Goal: Task Accomplishment & Management: Manage account settings

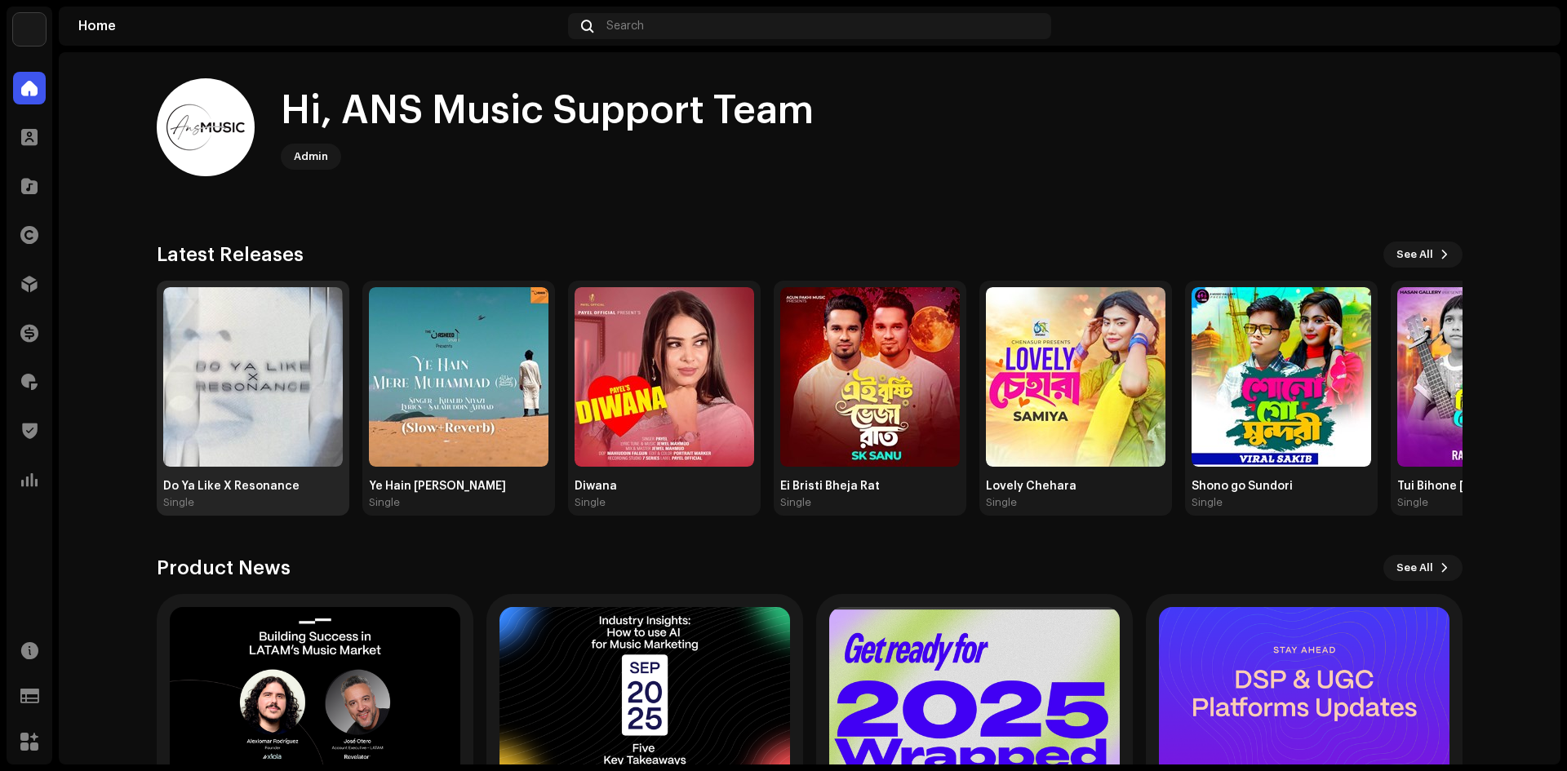
click at [260, 399] on img at bounding box center [253, 377] width 180 height 180
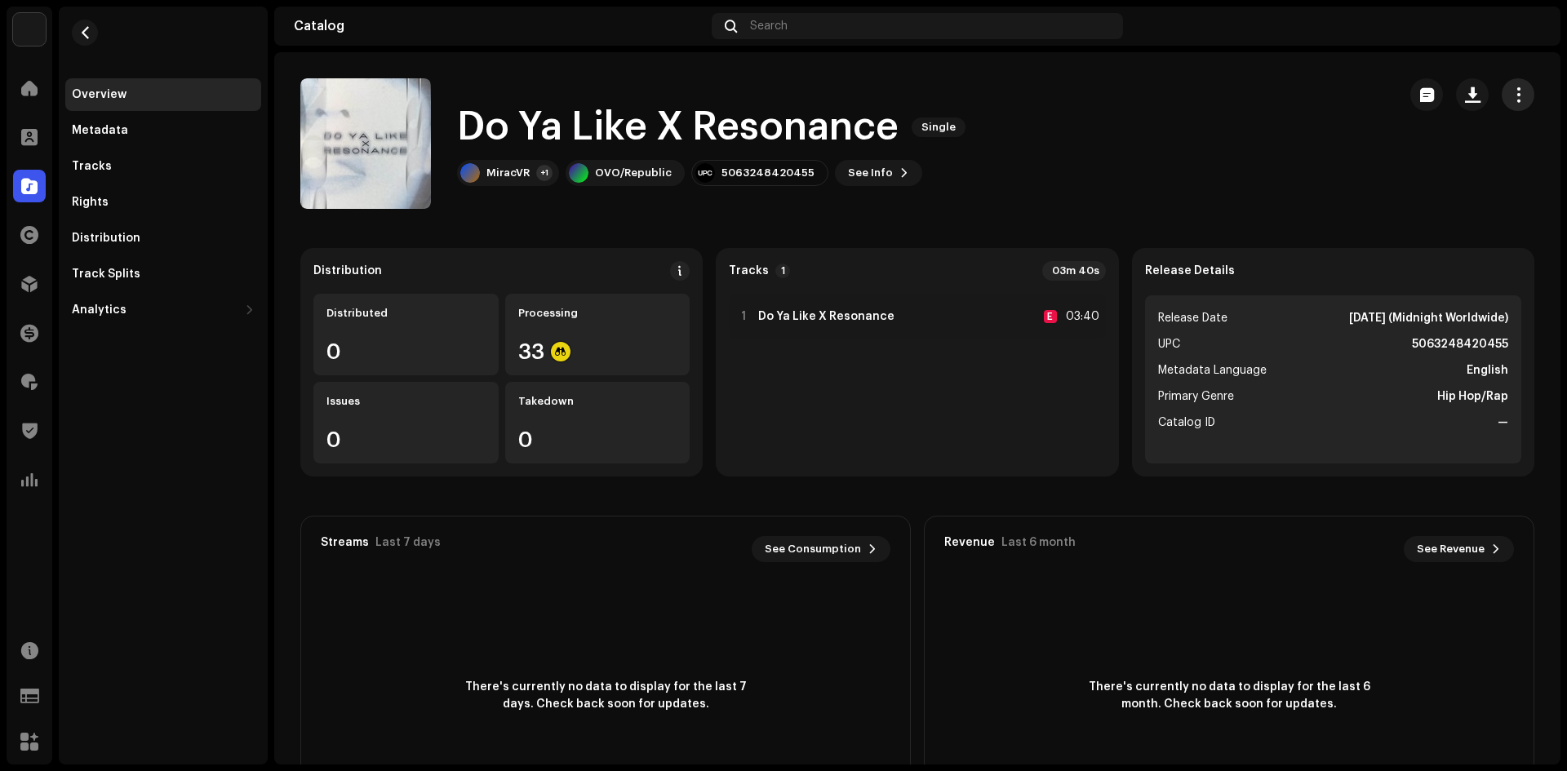
click at [1515, 97] on span "button" at bounding box center [1519, 94] width 16 height 13
click at [1511, 92] on span "button" at bounding box center [1519, 94] width 16 height 13
click at [897, 175] on button "See Info" at bounding box center [878, 173] width 87 height 26
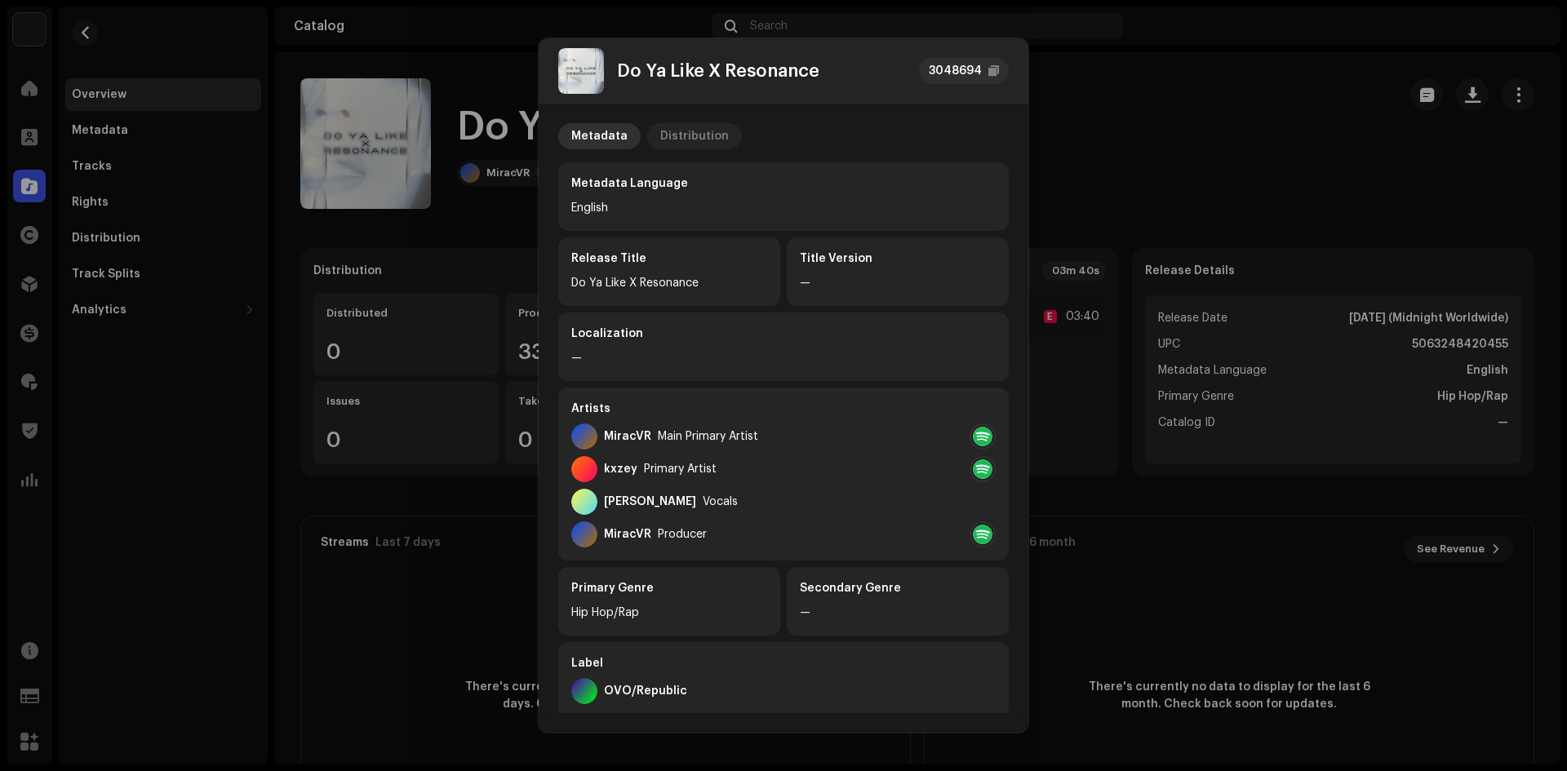
click at [684, 127] on div "Distribution" at bounding box center [694, 136] width 69 height 26
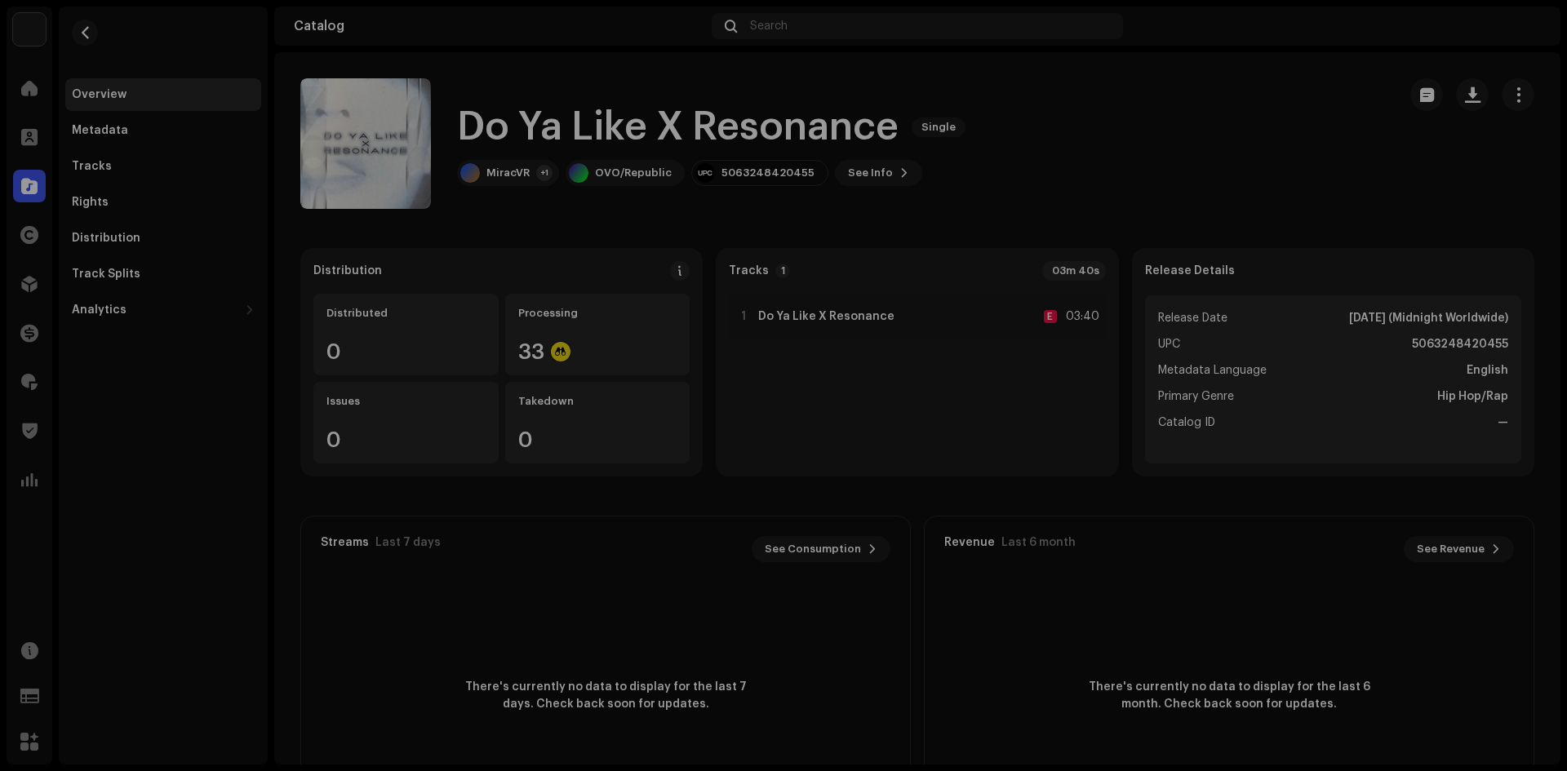
click at [507, 157] on div "Do Ya Like X Resonance 3048694 Metadata Distribution Release Date Jan 1, 2000 (…" at bounding box center [783, 385] width 1567 height 771
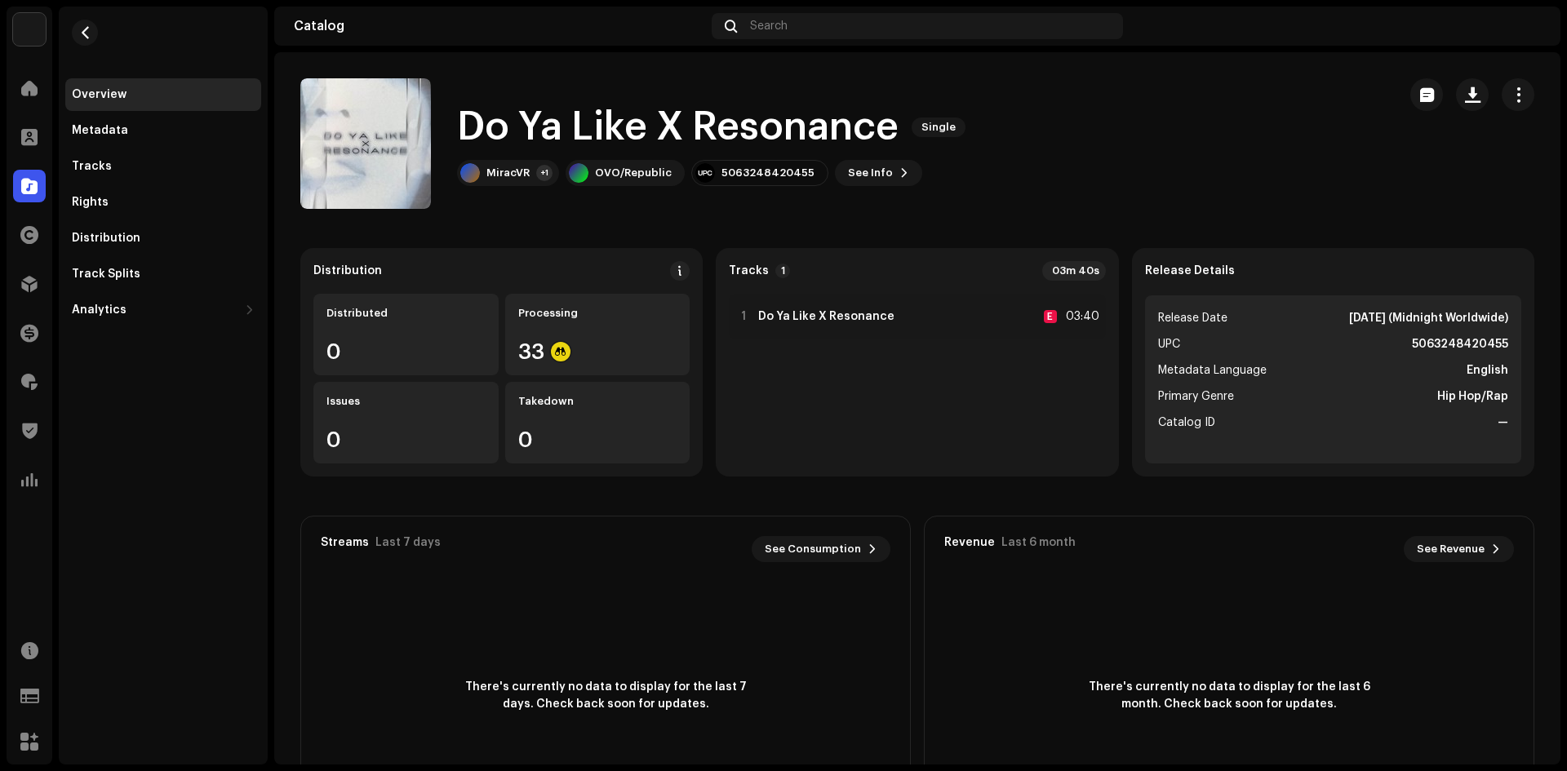
click at [95, 42] on re-m-nav-back at bounding box center [84, 43] width 39 height 72
click at [91, 35] on button "button" at bounding box center [85, 33] width 26 height 26
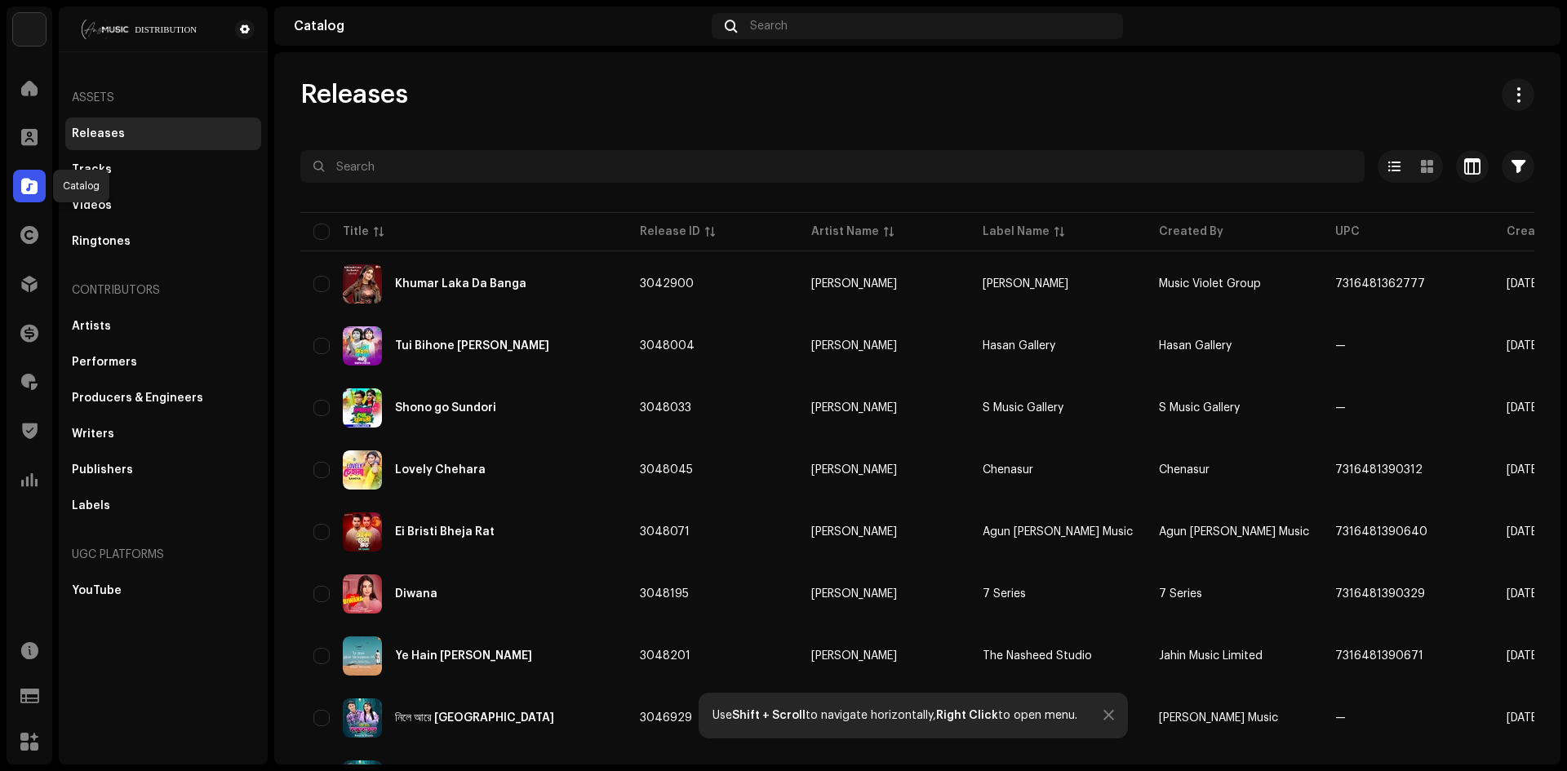
click at [31, 188] on span at bounding box center [29, 186] width 16 height 13
click at [26, 189] on span at bounding box center [29, 186] width 16 height 13
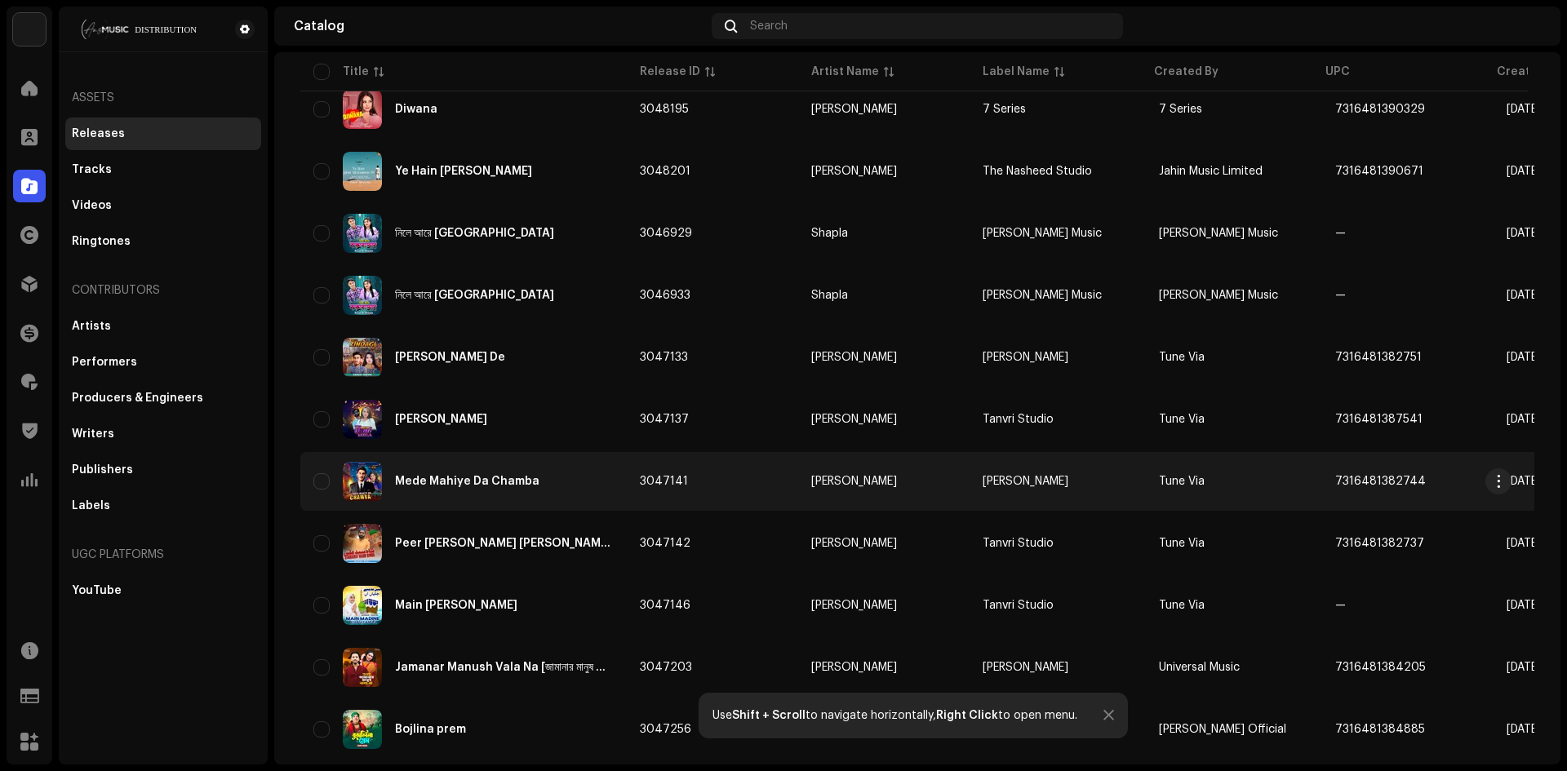
scroll to position [571, 0]
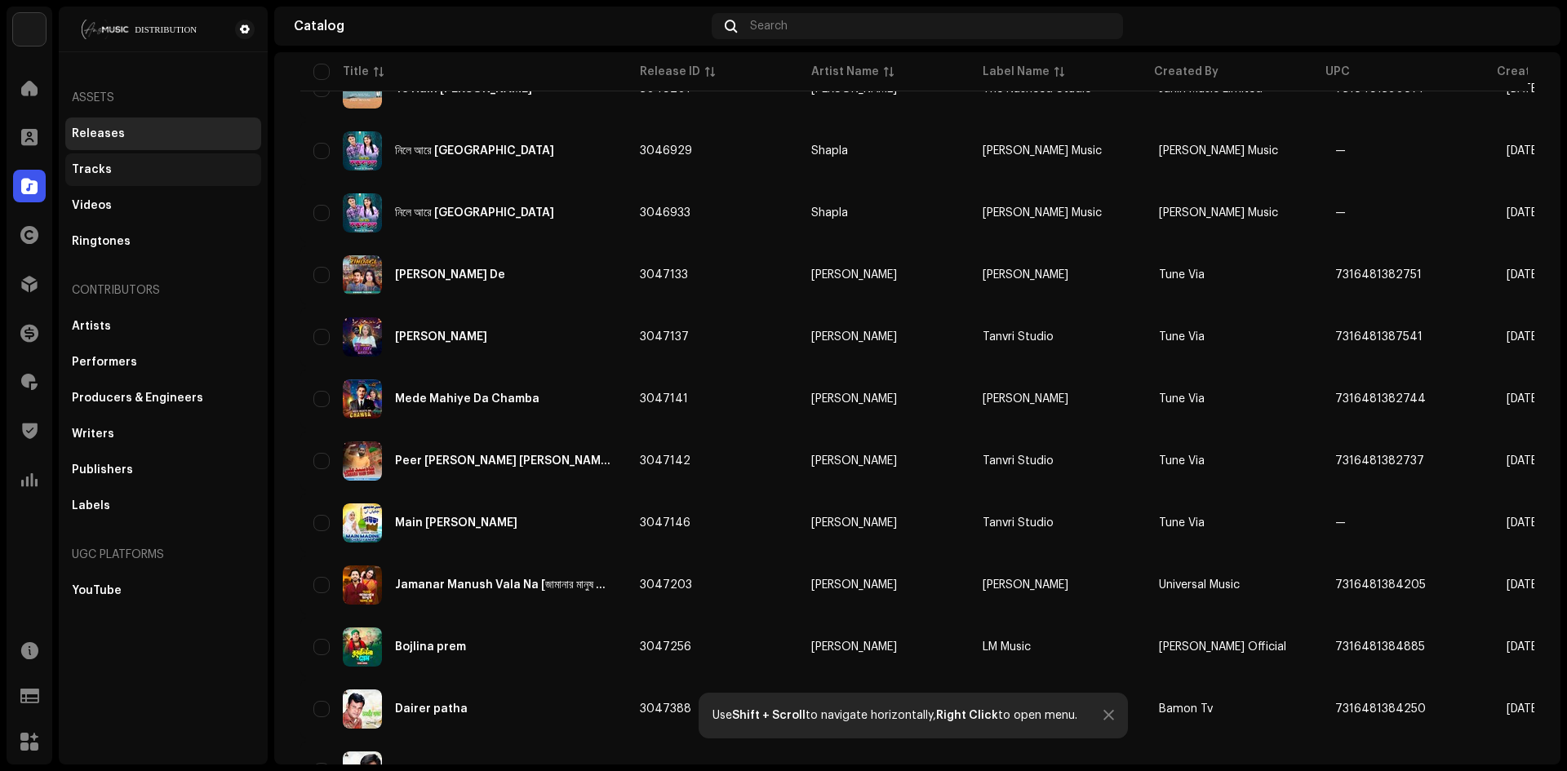
click at [87, 167] on div "Tracks" at bounding box center [92, 169] width 40 height 13
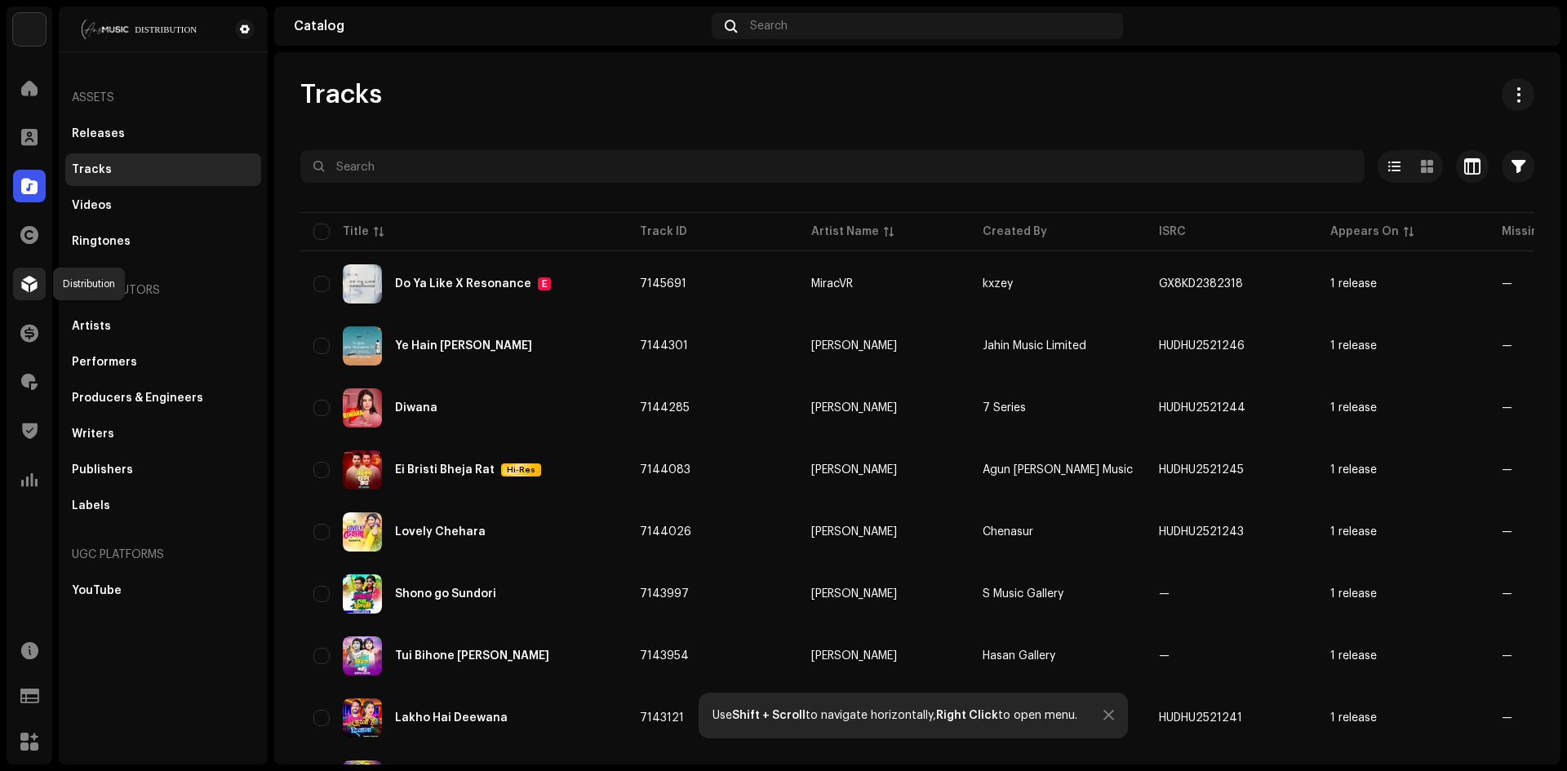
click at [27, 280] on span at bounding box center [29, 283] width 16 height 13
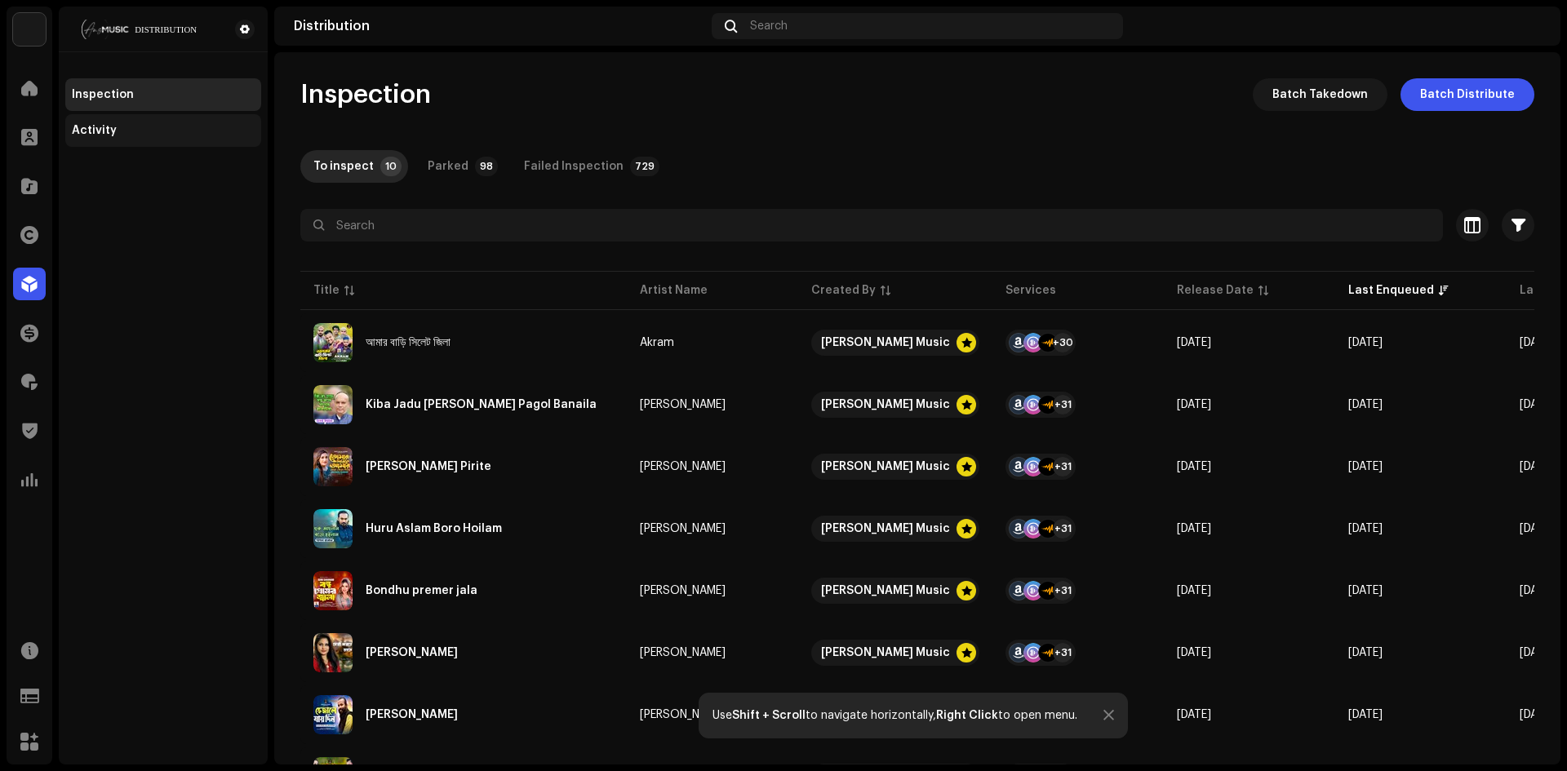
click at [117, 140] on div "Activity" at bounding box center [163, 130] width 196 height 33
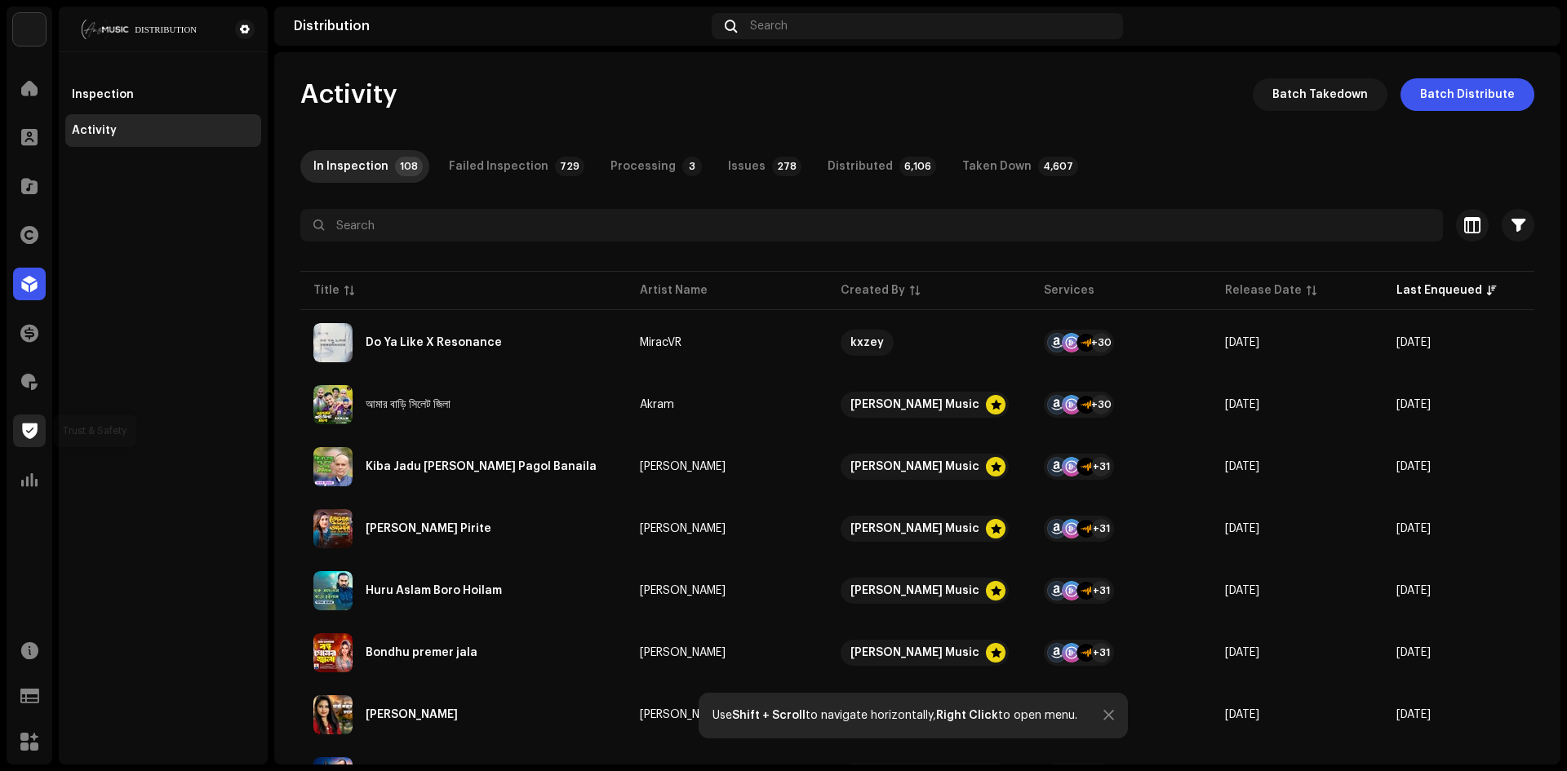
click at [34, 430] on span at bounding box center [30, 430] width 16 height 13
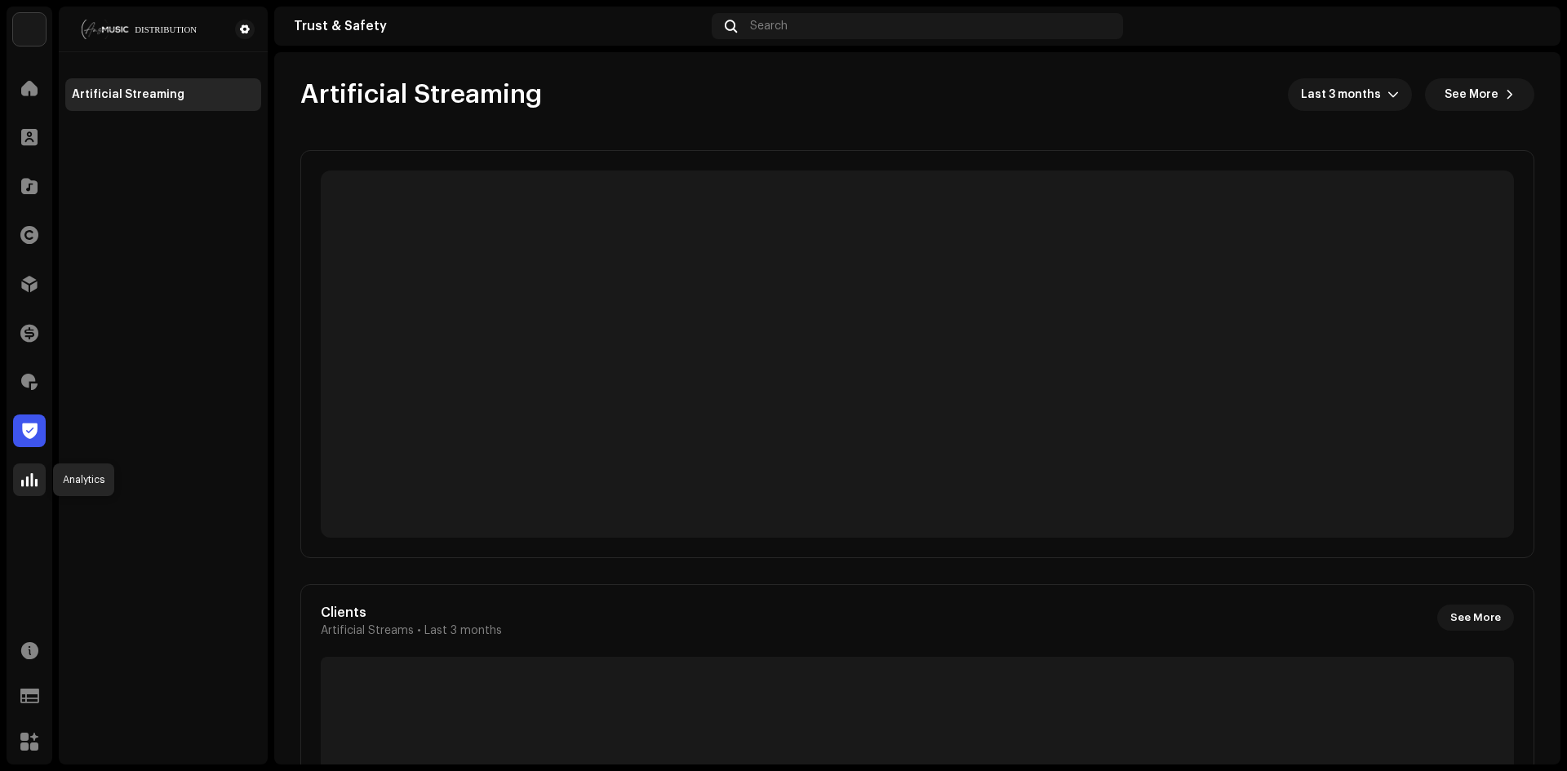
click at [29, 473] on span at bounding box center [29, 479] width 16 height 13
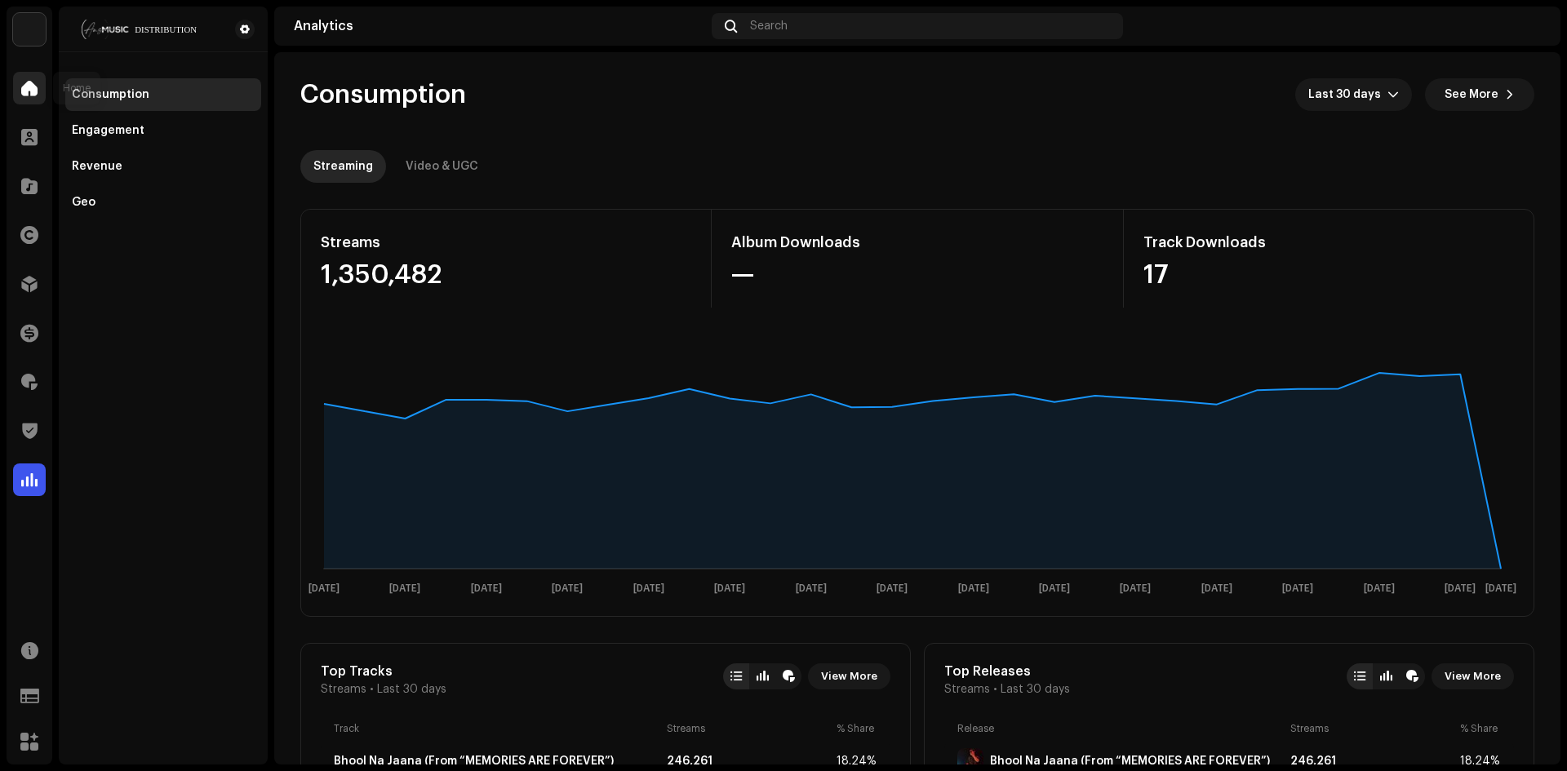
click at [24, 96] on div at bounding box center [29, 88] width 33 height 33
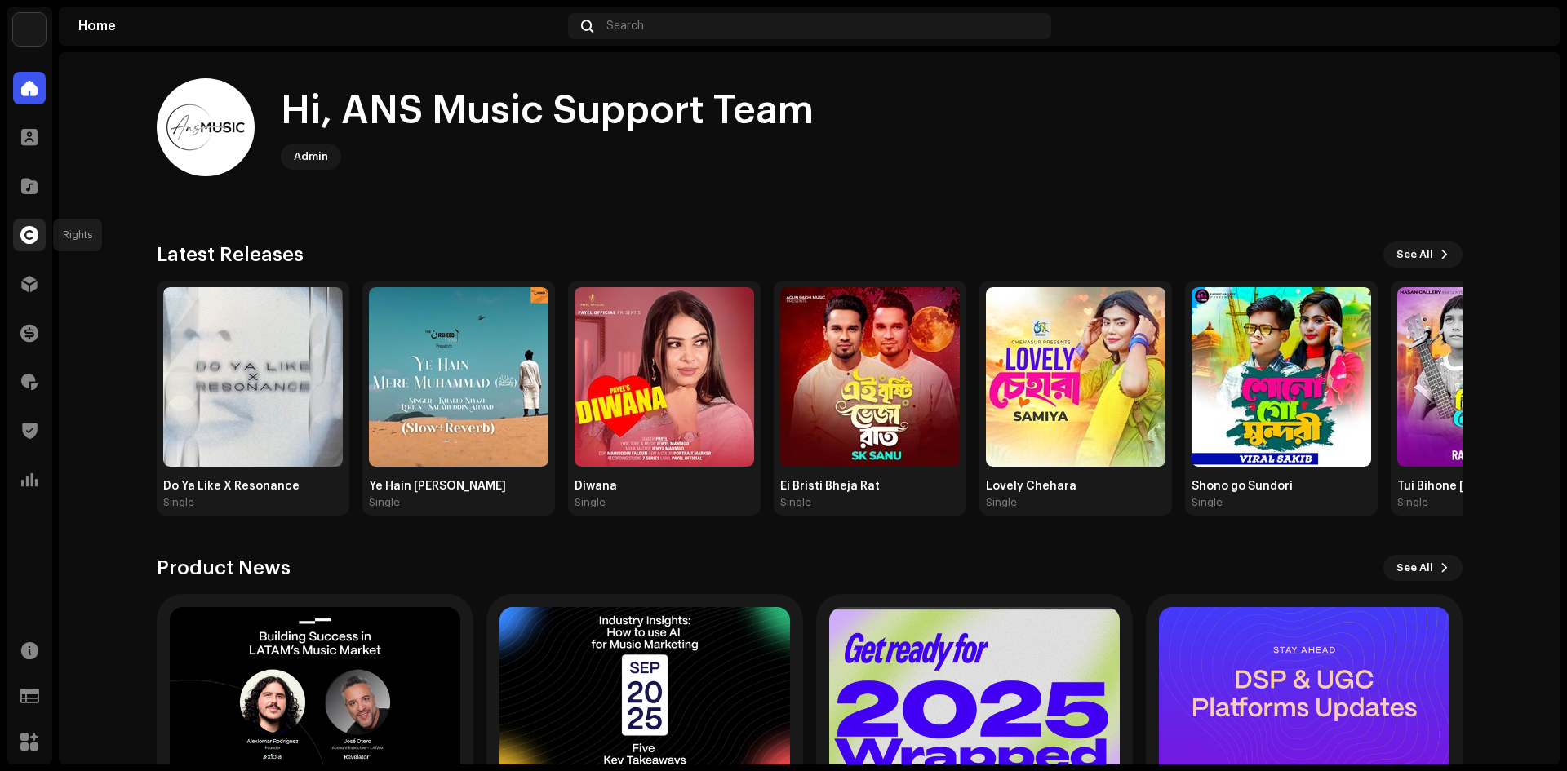
click at [36, 245] on div at bounding box center [29, 235] width 33 height 33
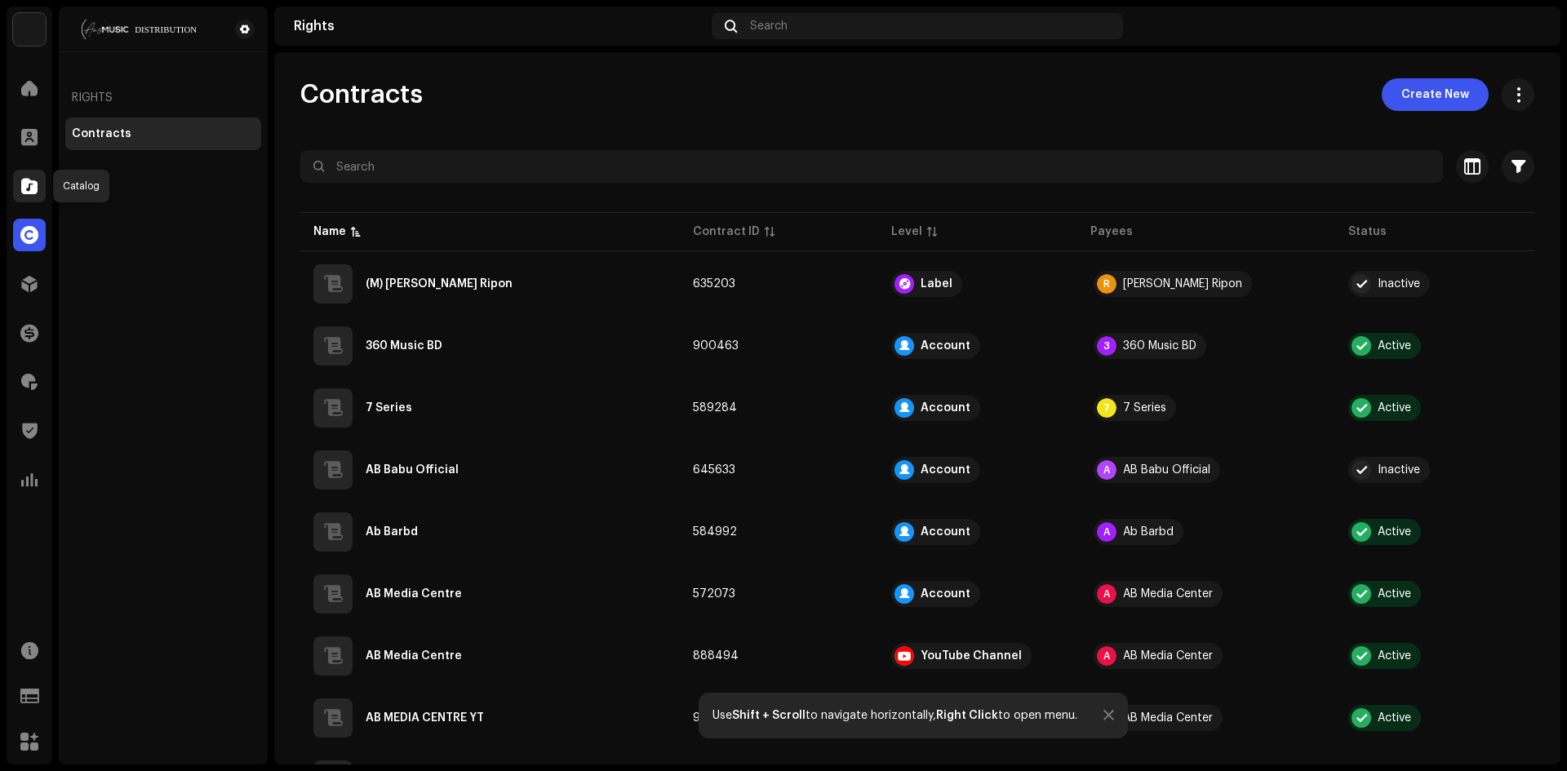
click at [36, 191] on span at bounding box center [29, 186] width 16 height 13
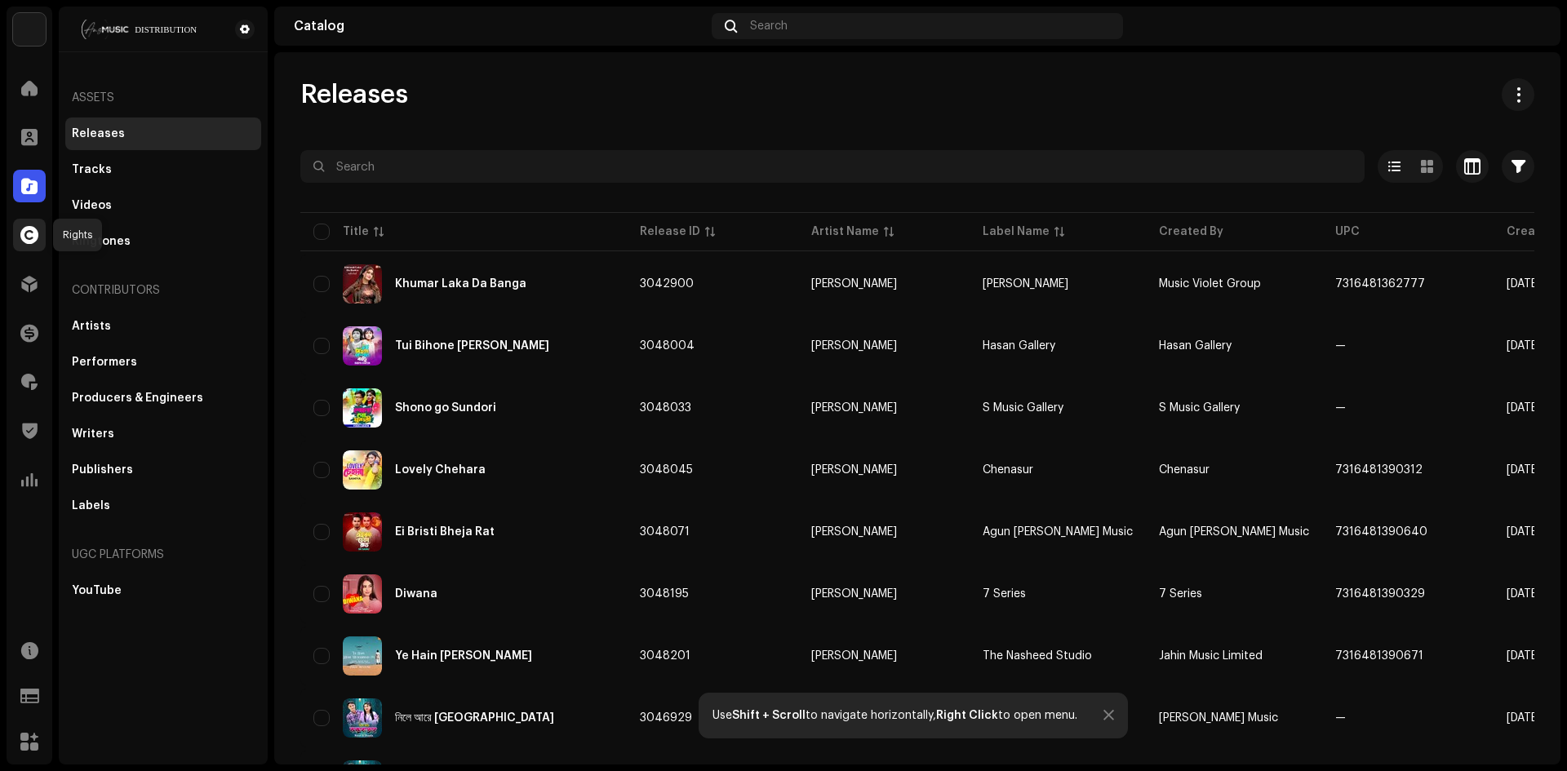
click at [33, 241] on span at bounding box center [29, 234] width 18 height 13
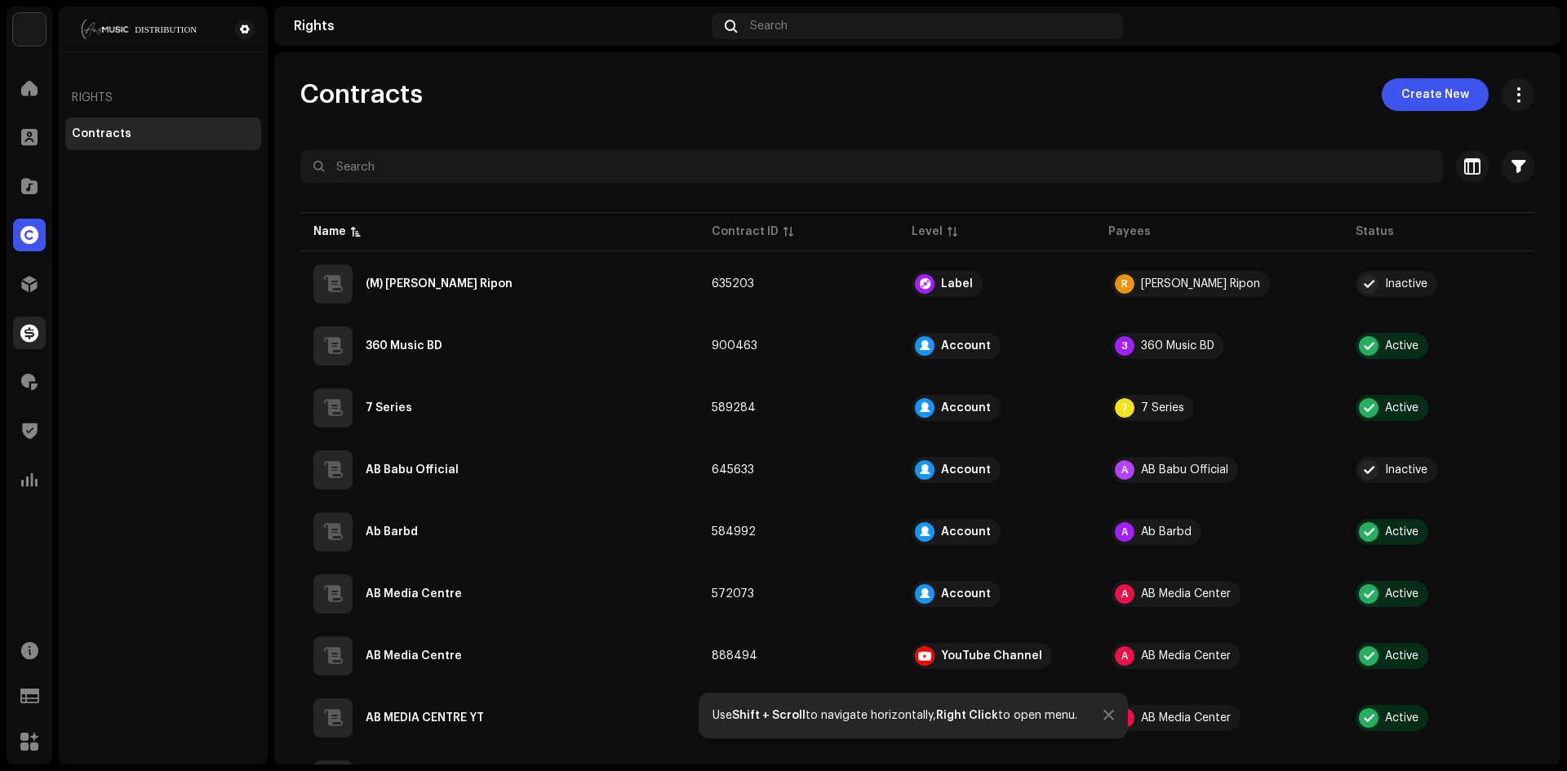
drag, startPoint x: 33, startPoint y: 349, endPoint x: 35, endPoint y: 339, distance: 10.9
click at [33, 348] on div "Finance" at bounding box center [30, 333] width 46 height 46
click at [35, 339] on span at bounding box center [29, 332] width 18 height 13
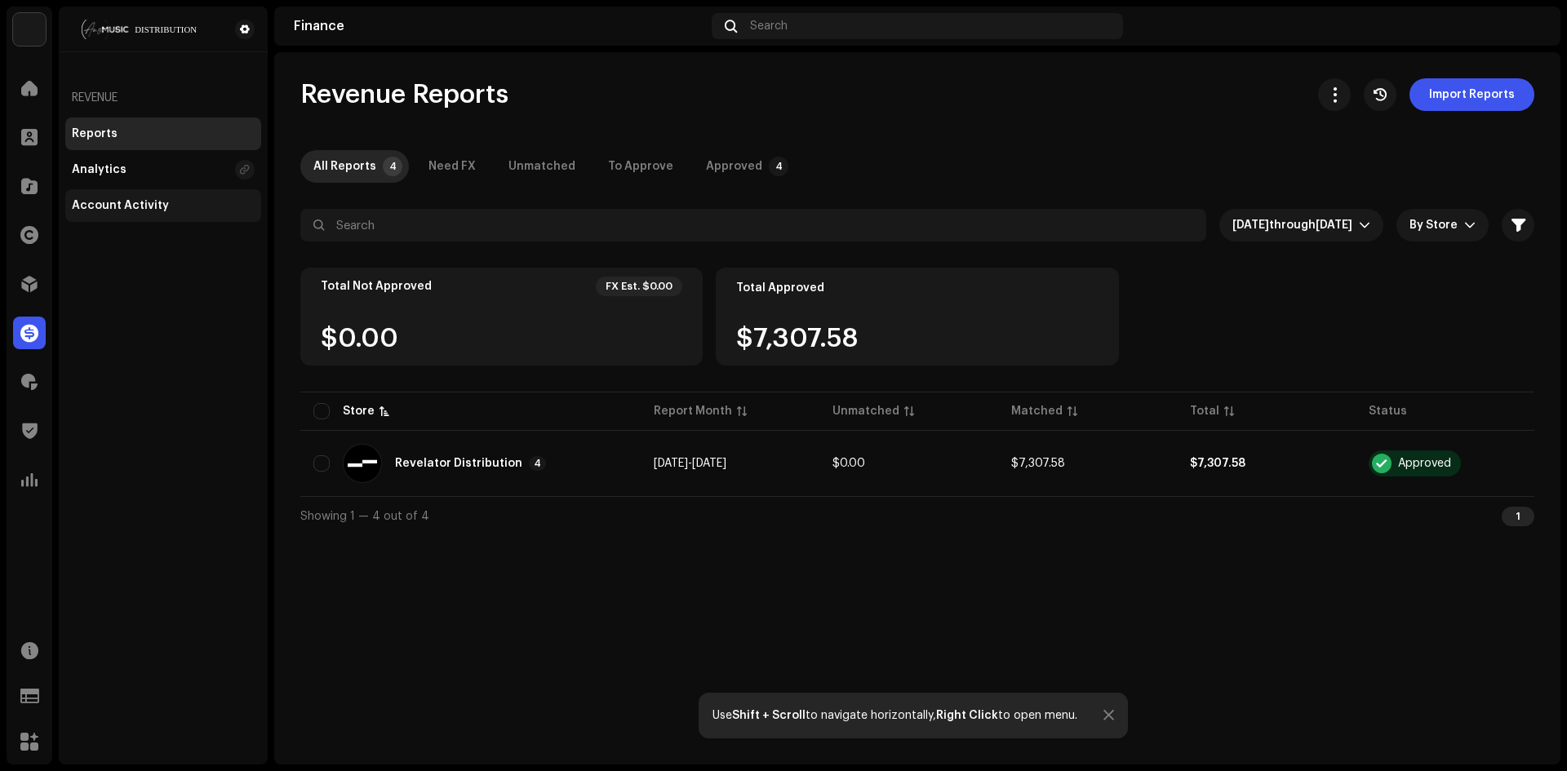
click at [121, 212] on div "Account Activity" at bounding box center [163, 205] width 196 height 33
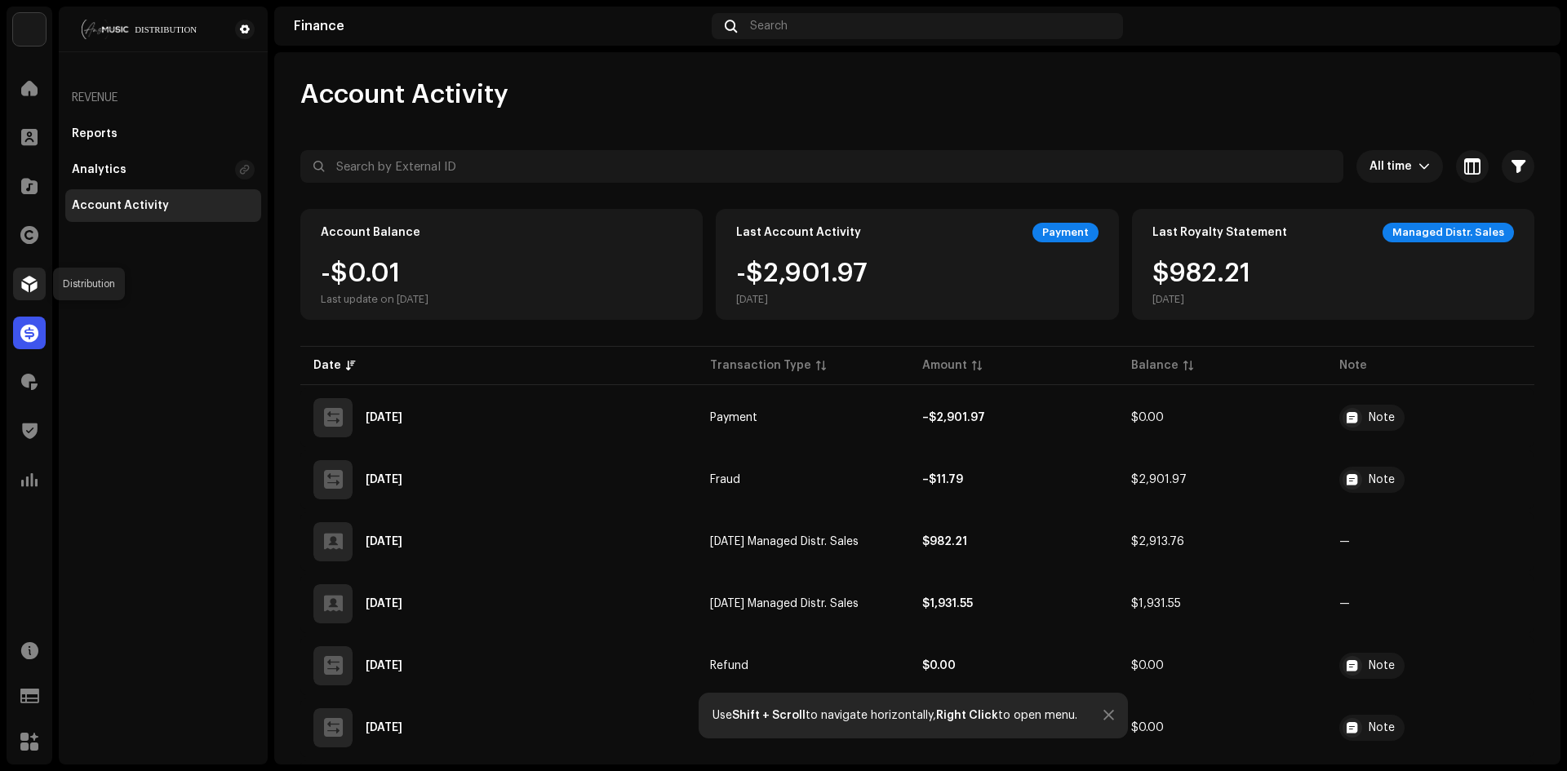
click at [23, 284] on span at bounding box center [29, 283] width 16 height 13
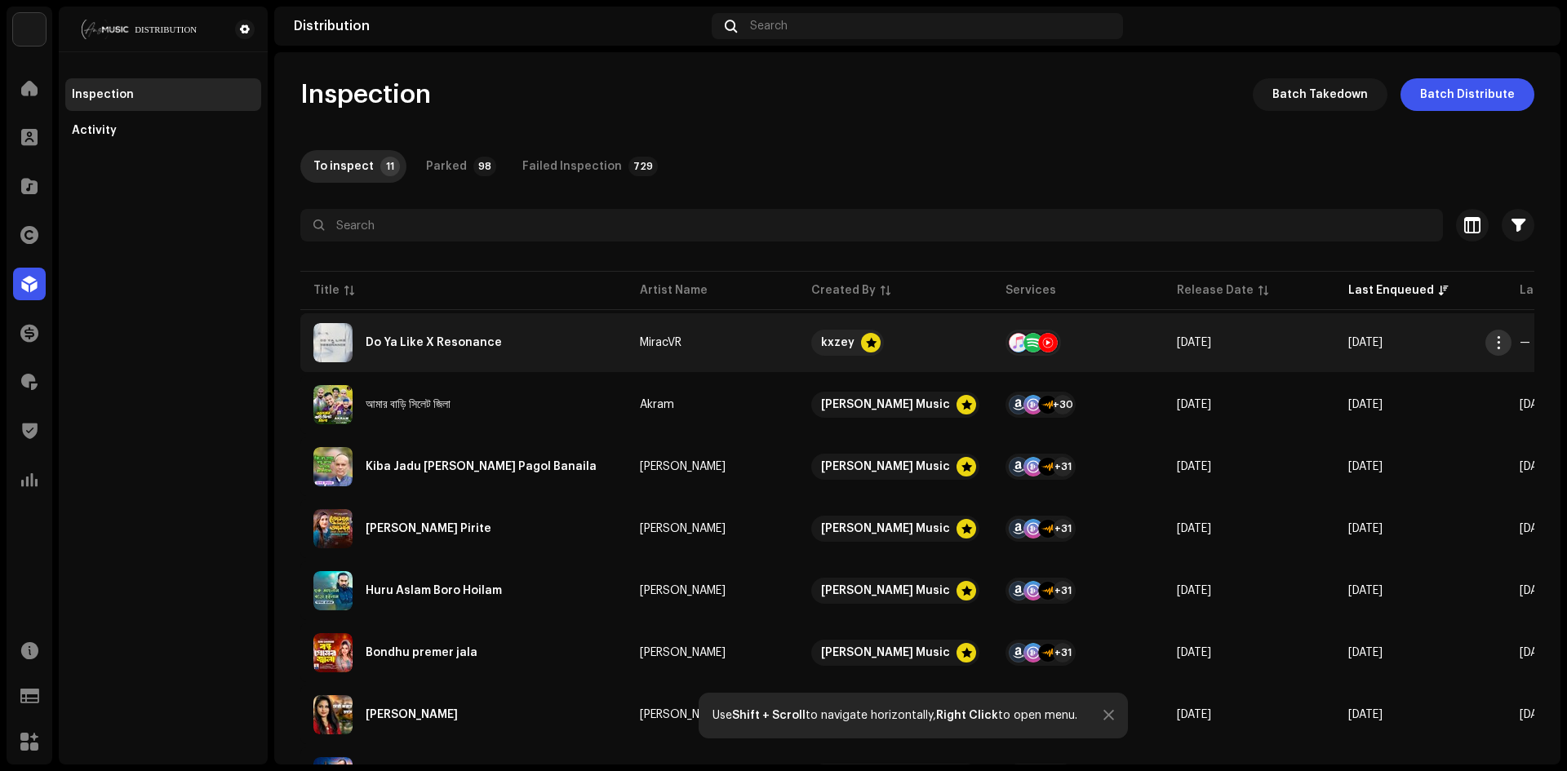
click at [1496, 333] on button "button" at bounding box center [1498, 343] width 26 height 26
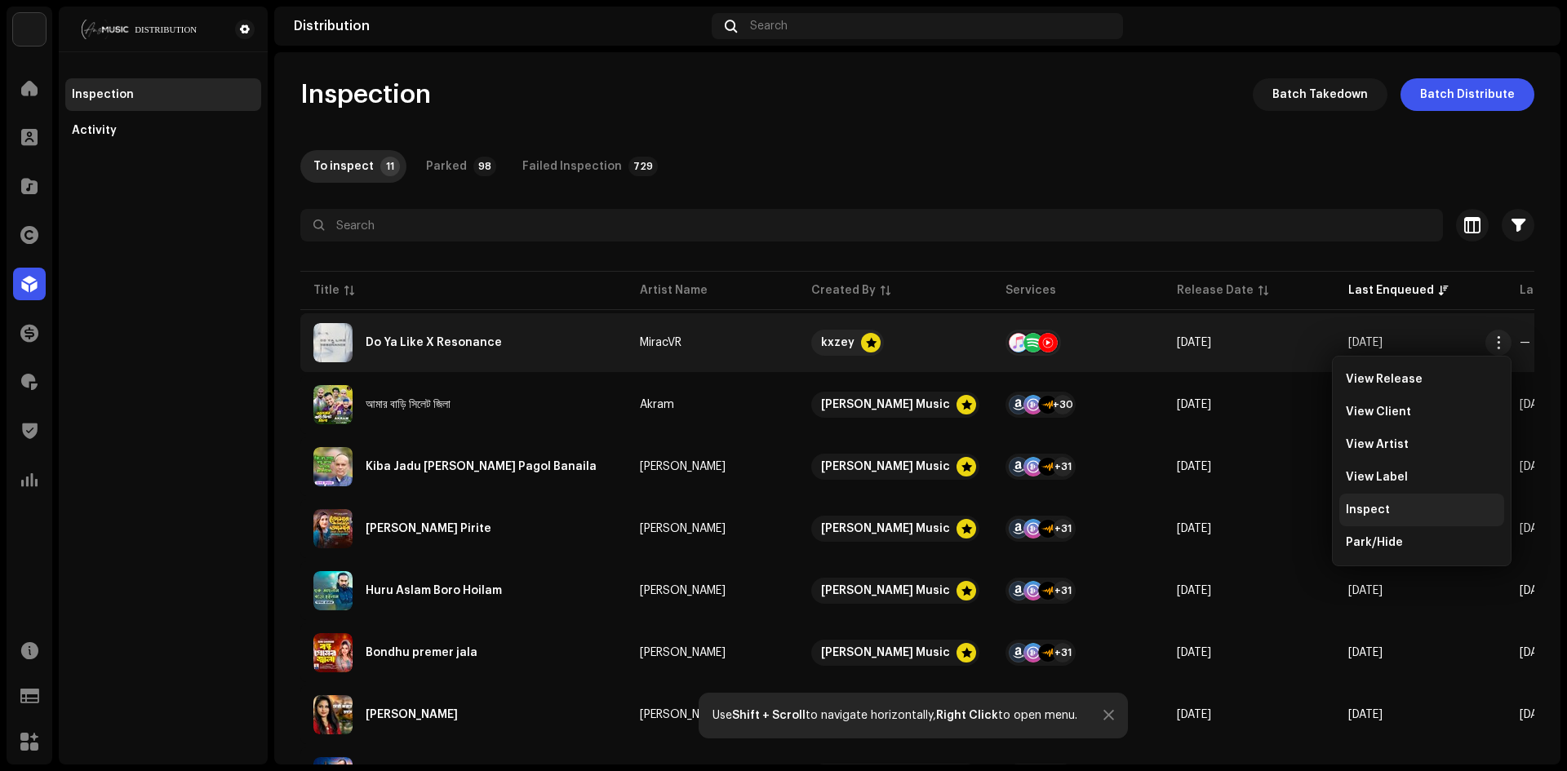
click at [1400, 510] on div "Inspect" at bounding box center [1422, 510] width 152 height 13
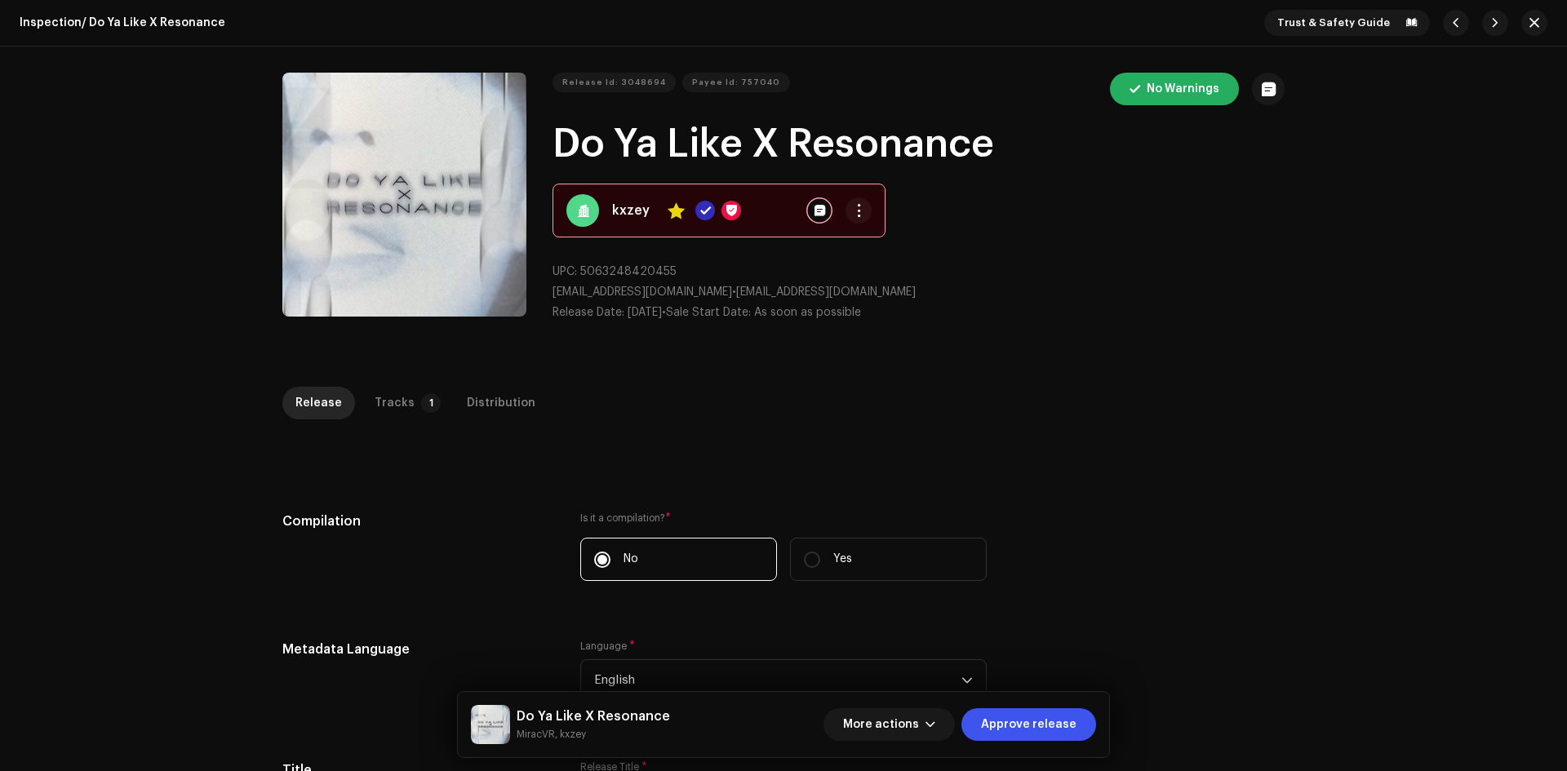
click at [1191, 94] on div "No Warnings" at bounding box center [1191, 89] width 188 height 33
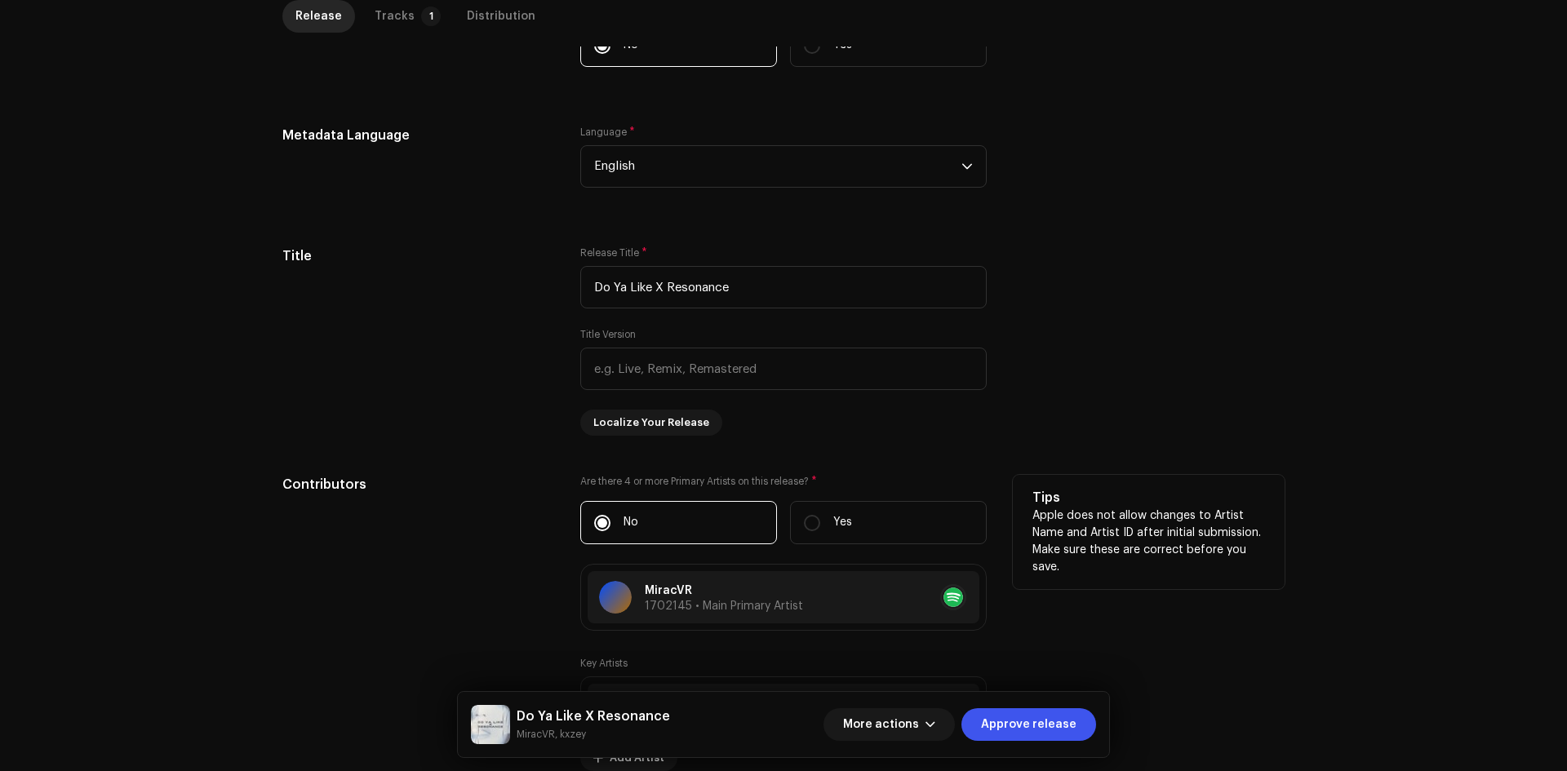
scroll to position [244, 0]
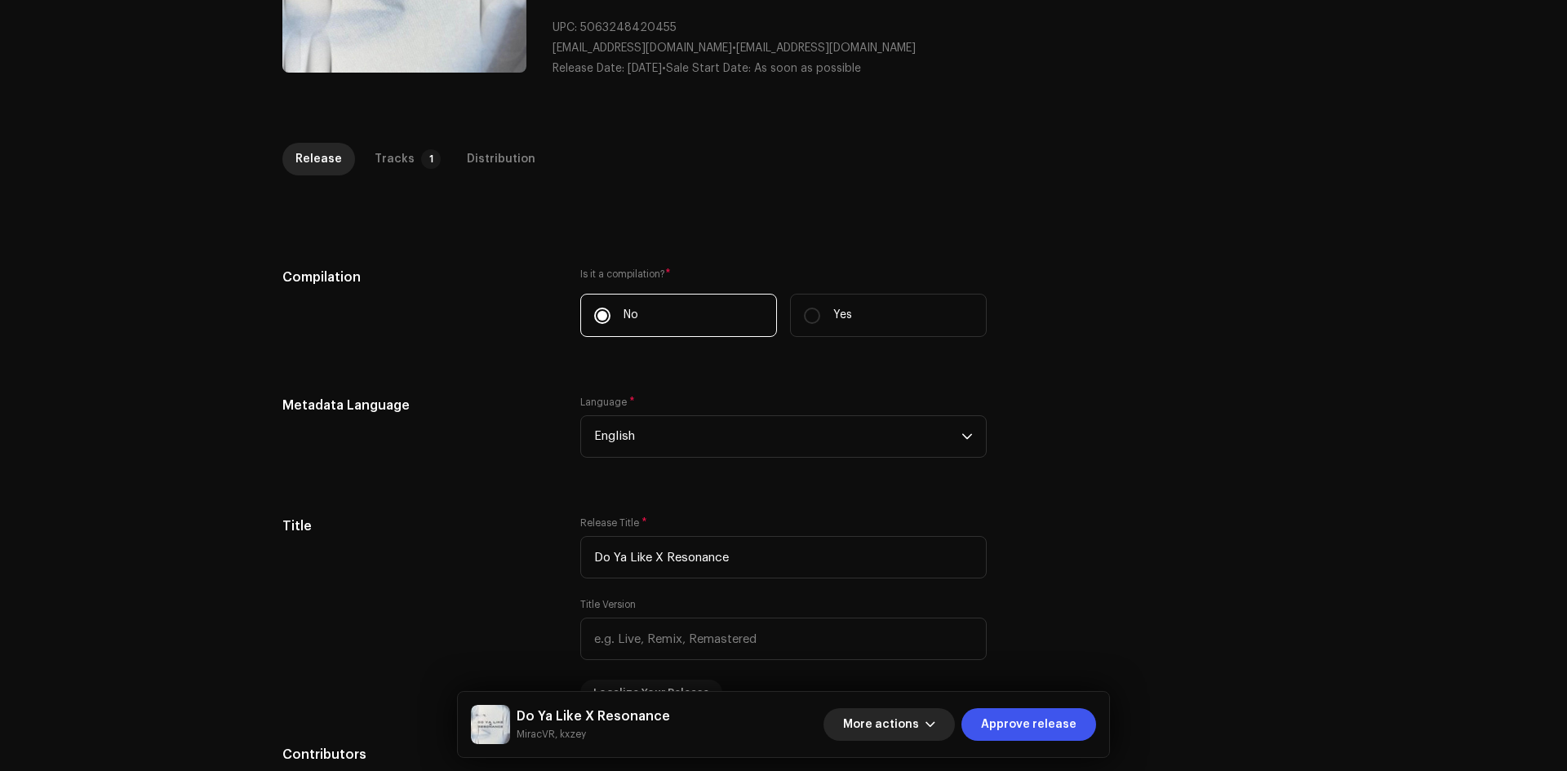
click at [903, 730] on span "More actions" at bounding box center [881, 724] width 76 height 33
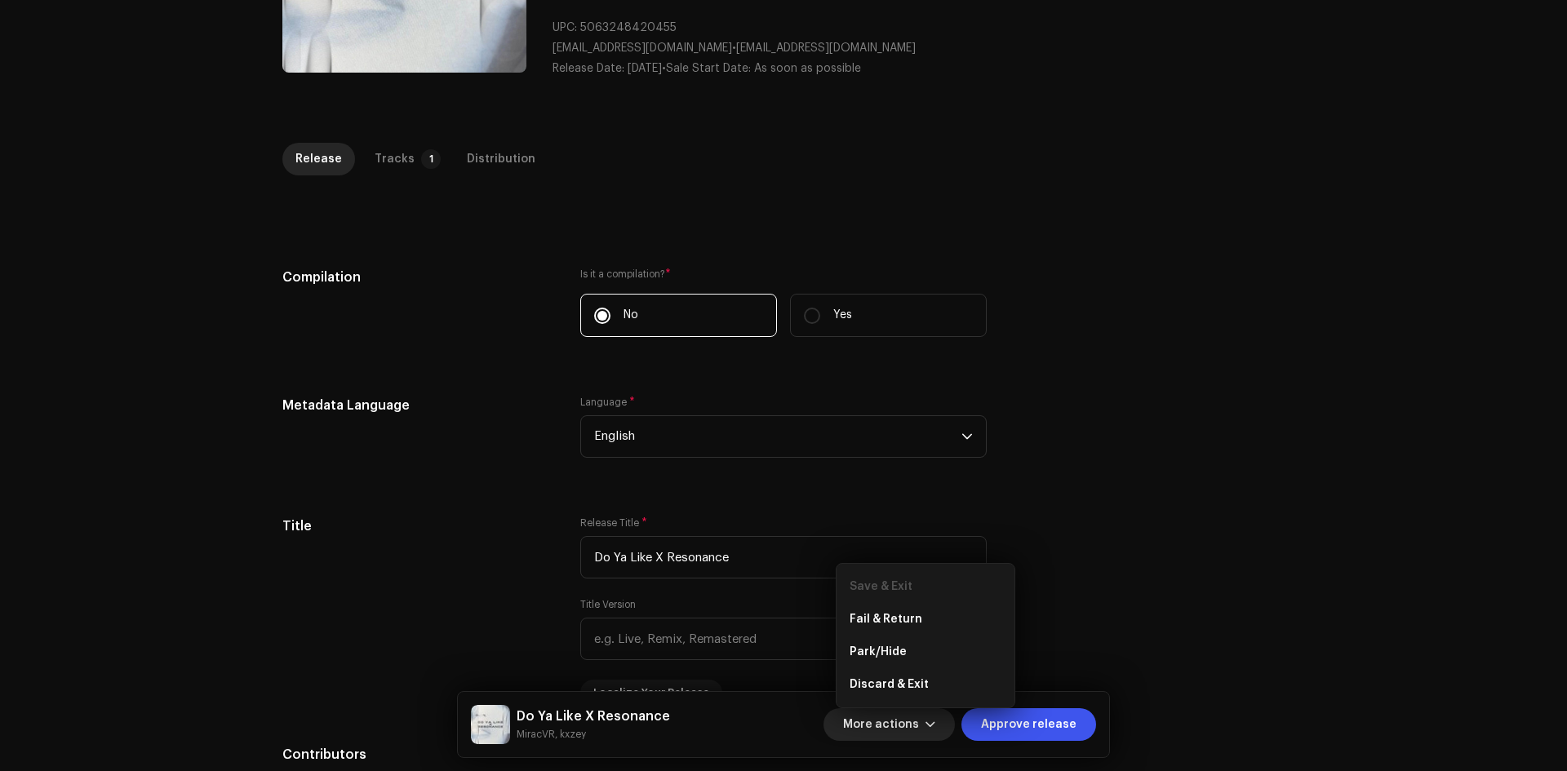
click at [903, 730] on span "More actions" at bounding box center [881, 724] width 76 height 33
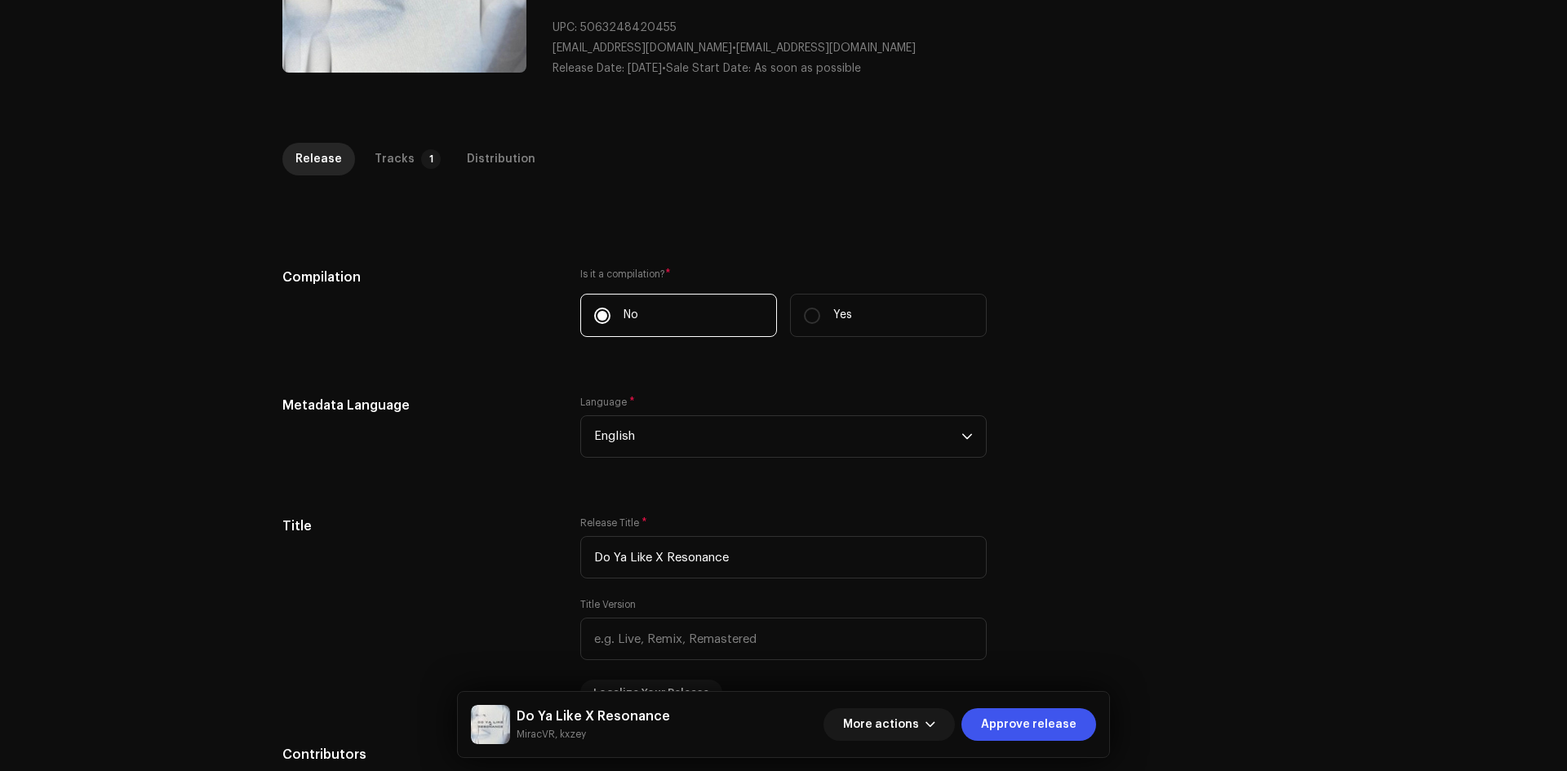
scroll to position [0, 0]
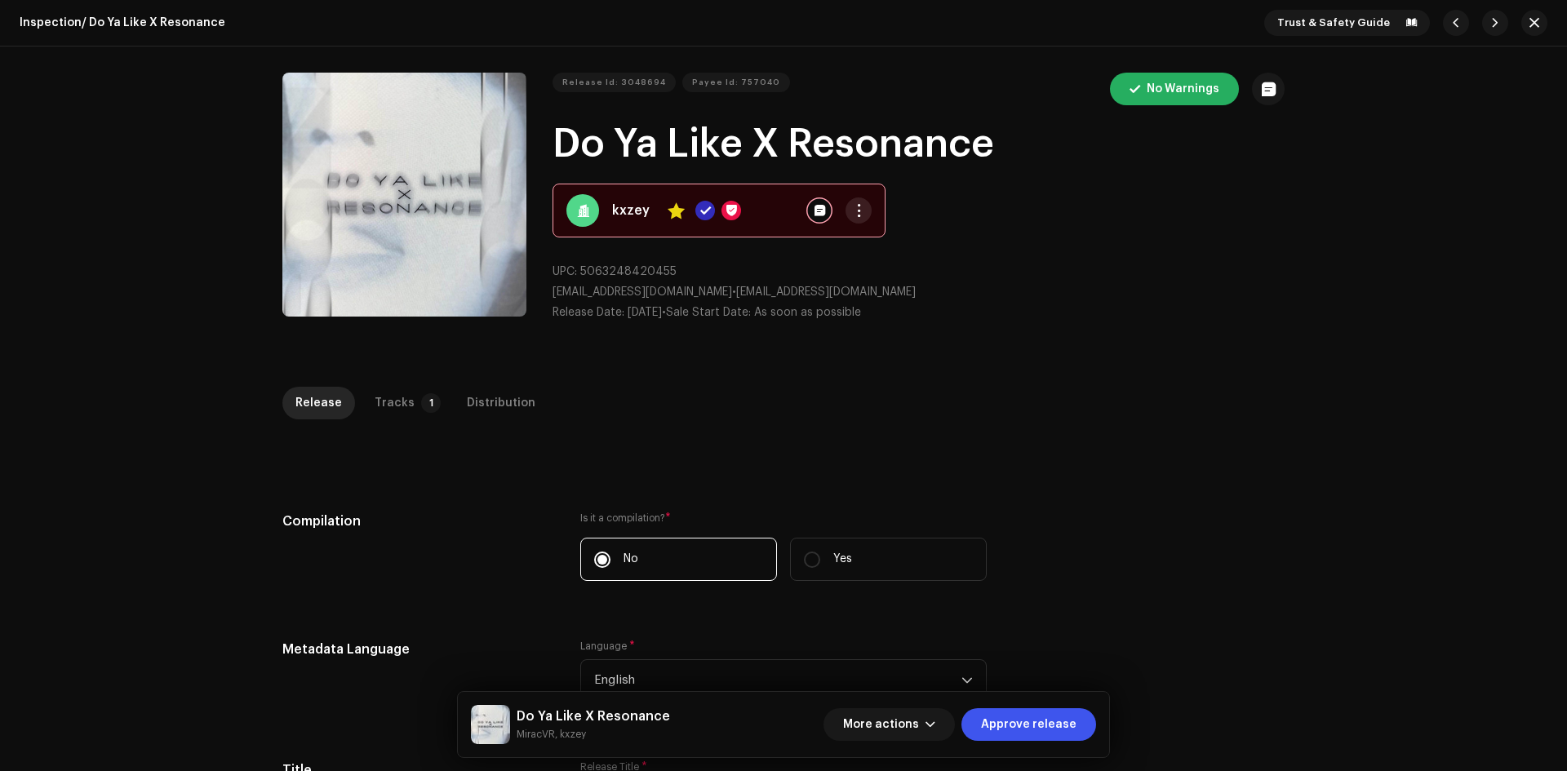
click at [859, 212] on button "button" at bounding box center [858, 210] width 26 height 26
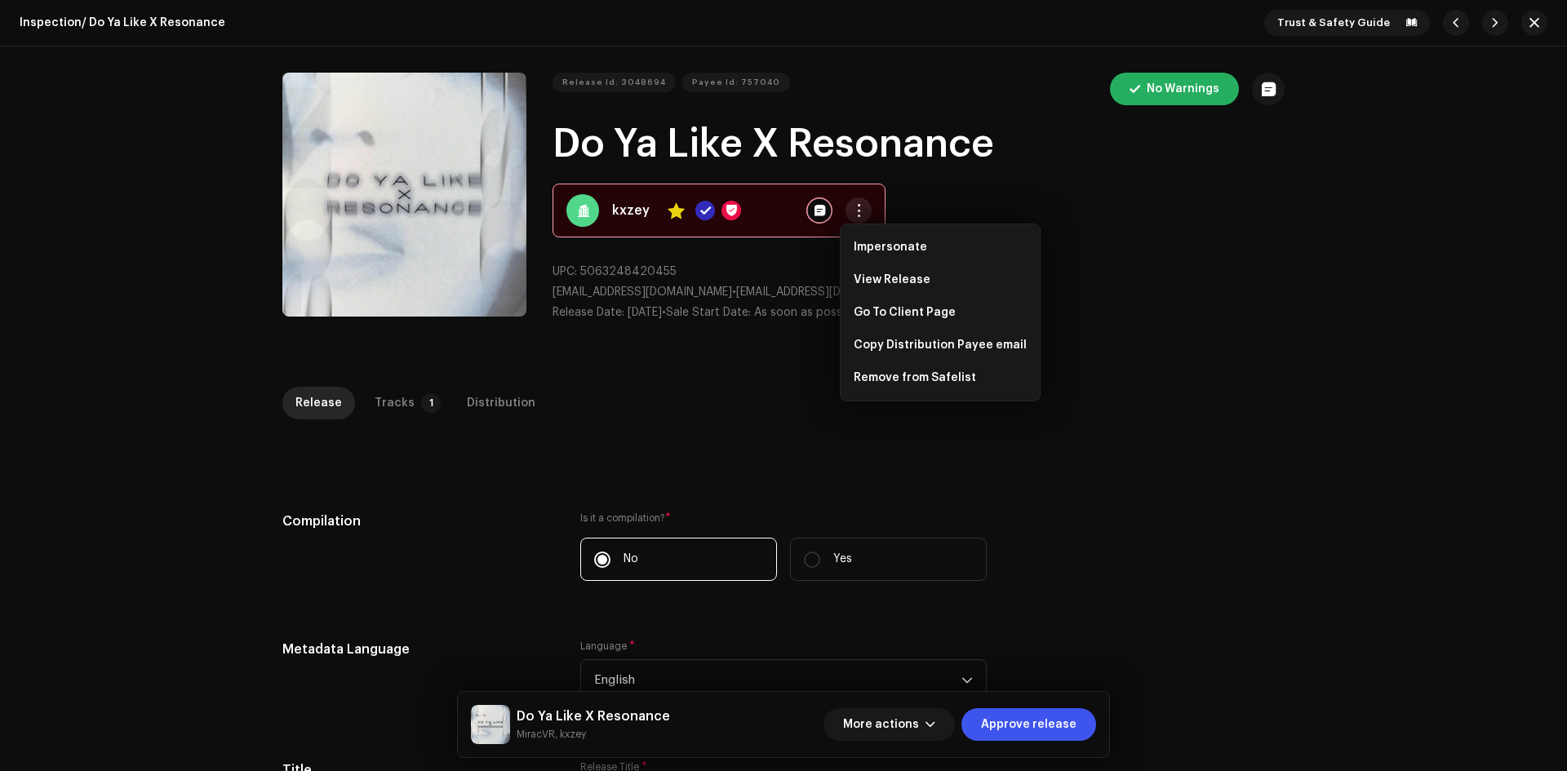
click at [853, 211] on span "button" at bounding box center [859, 210] width 12 height 13
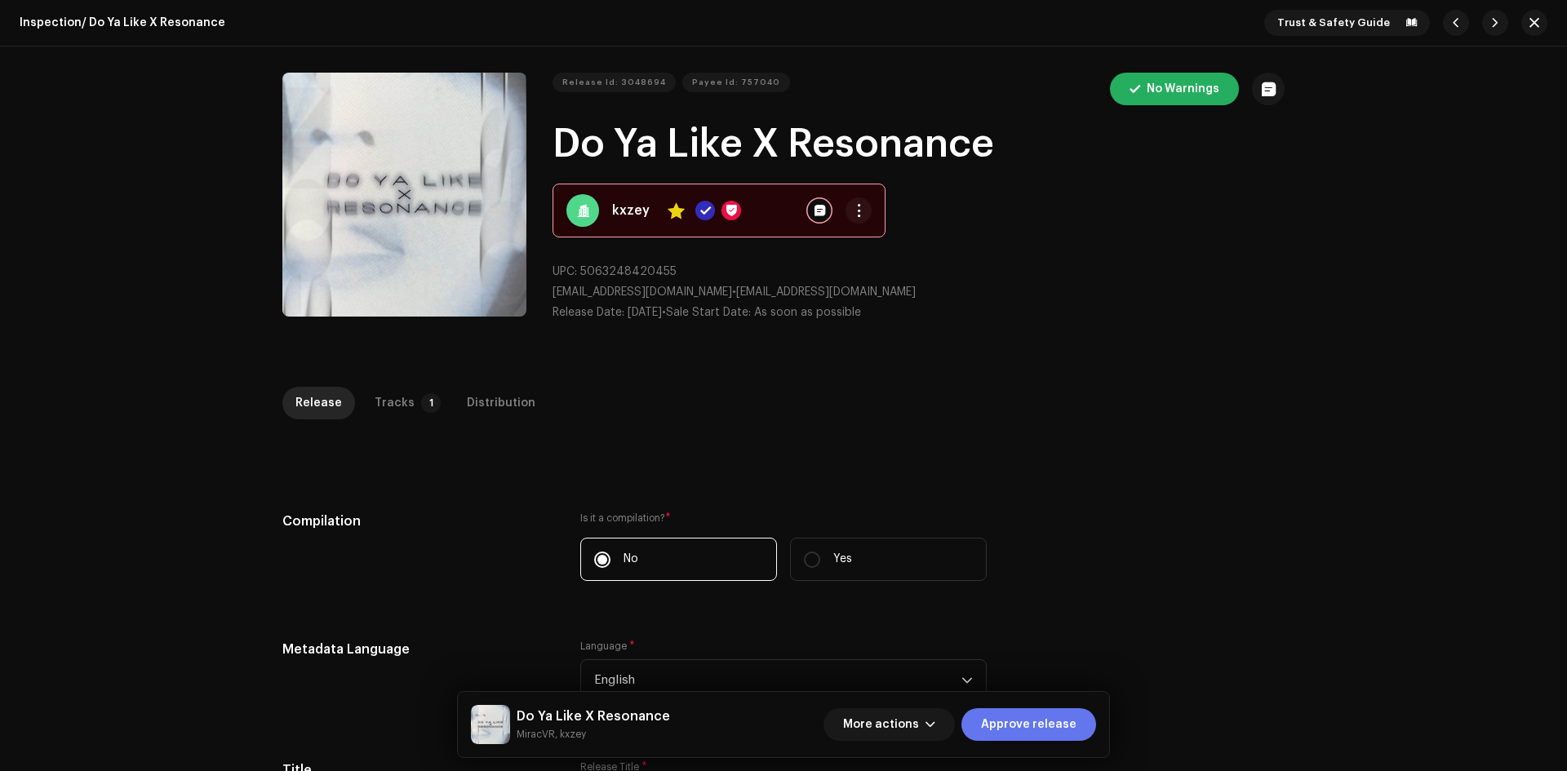
click at [1016, 723] on span "Approve release" at bounding box center [1028, 724] width 95 height 33
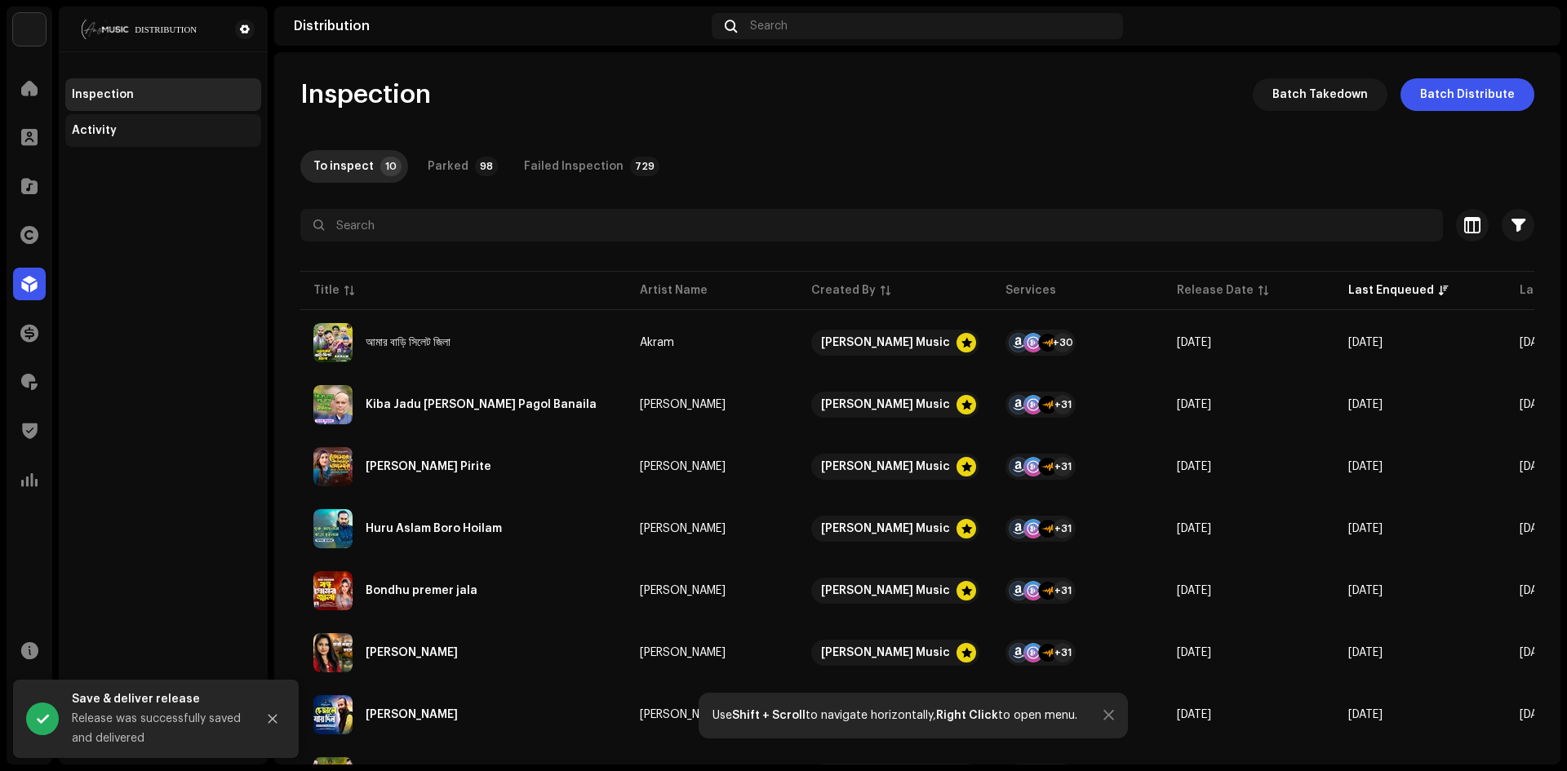
click at [109, 122] on div "Activity" at bounding box center [163, 130] width 196 height 33
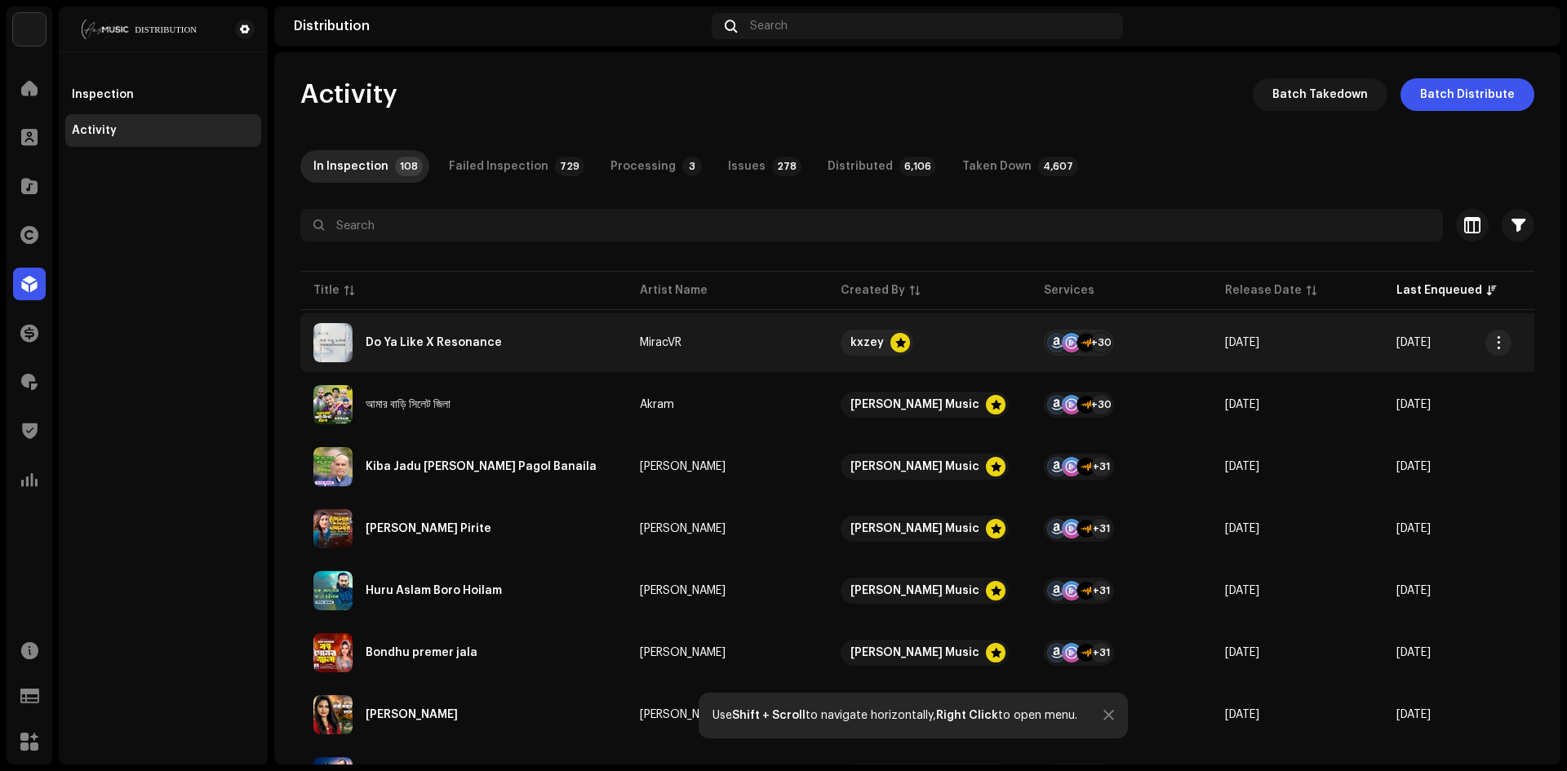
click at [464, 356] on div "Do Ya Like X Resonance" at bounding box center [463, 342] width 300 height 39
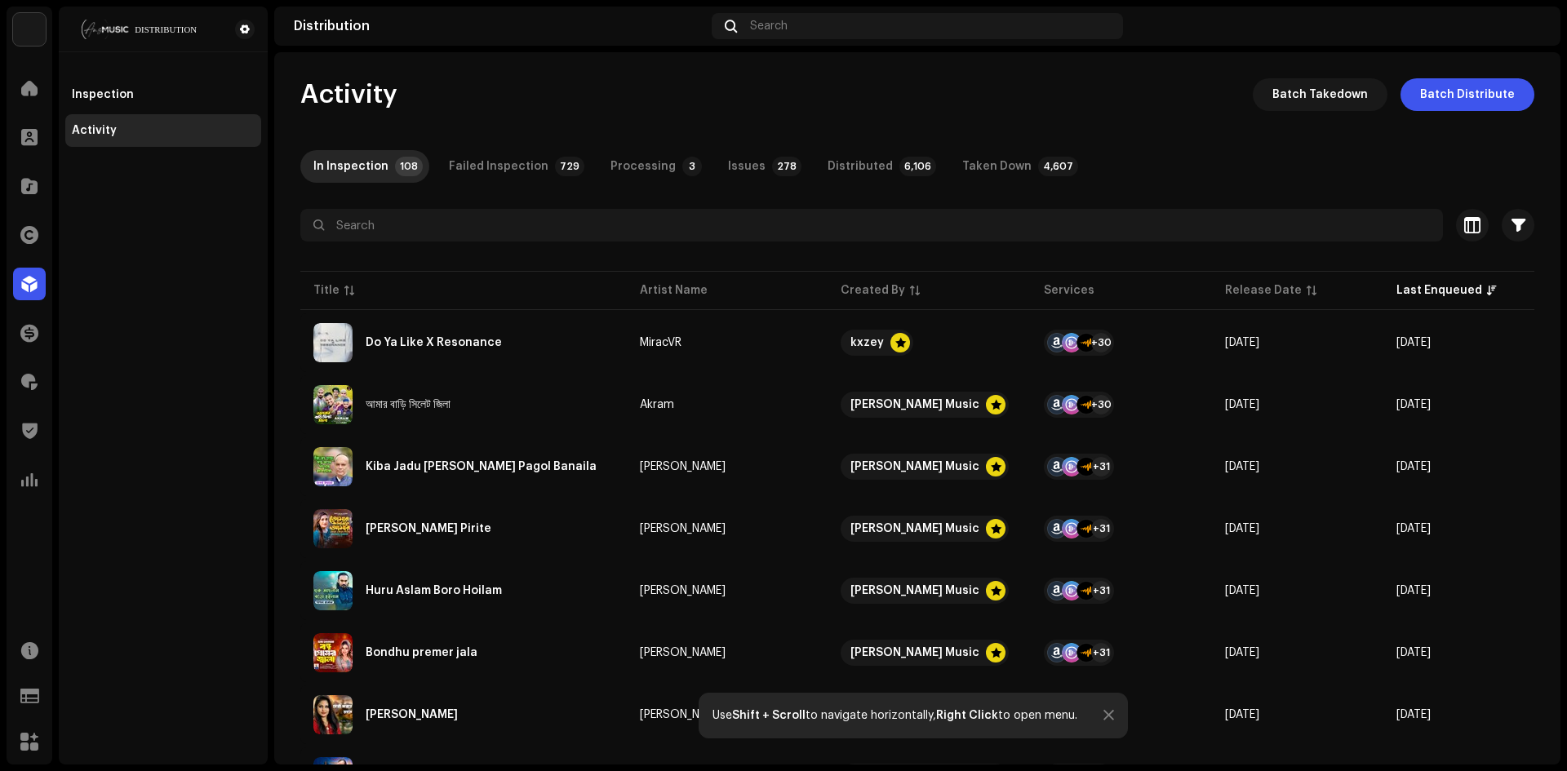
click at [246, 162] on div "Do Ya Like X Resonance MiracVR Service Last Enqueued Last Delivered Status Amaz…" at bounding box center [783, 385] width 1567 height 771
click at [23, 501] on div "Analytics" at bounding box center [30, 480] width 46 height 46
click at [27, 486] on span at bounding box center [29, 479] width 16 height 13
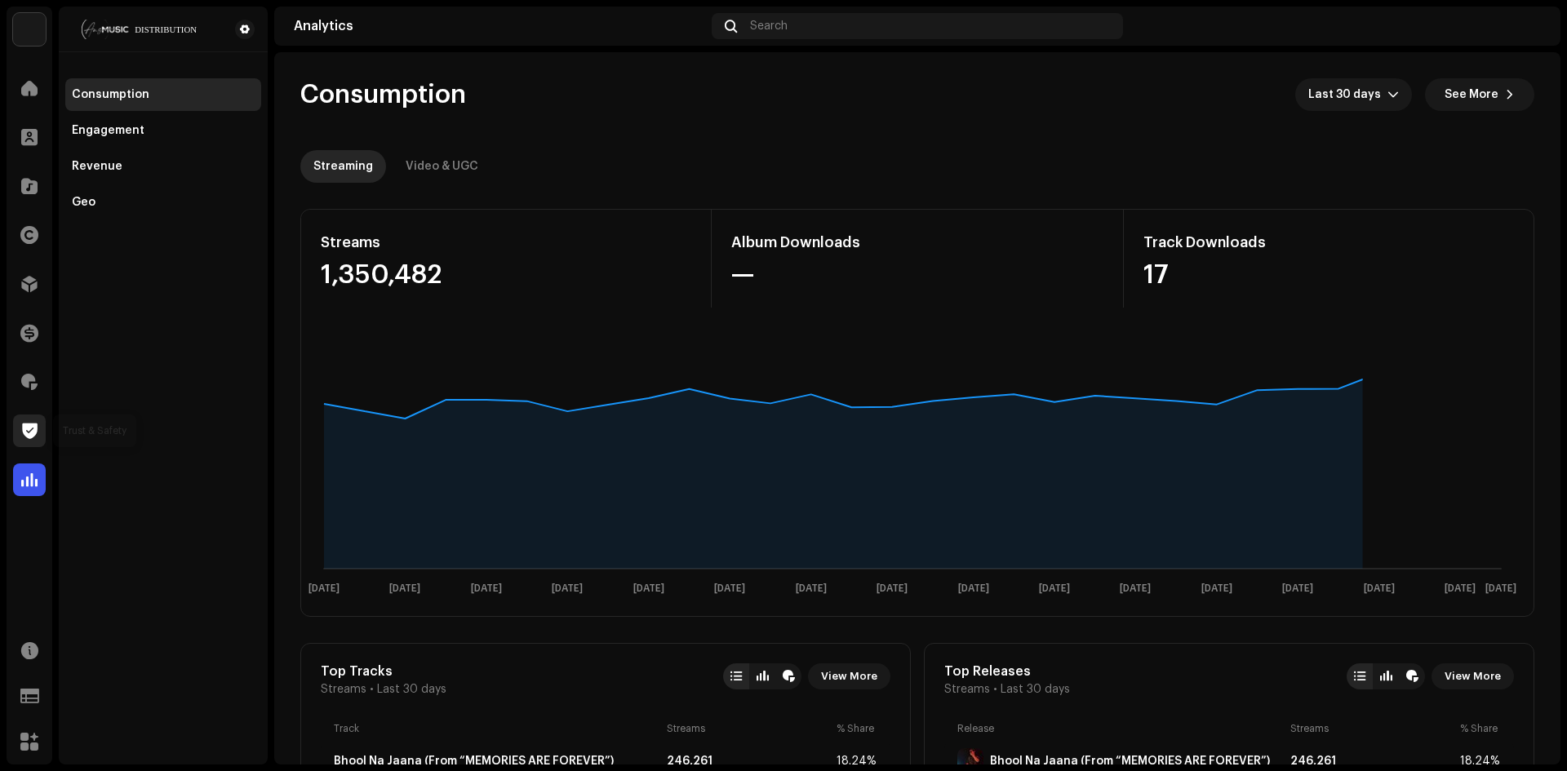
click at [27, 430] on span at bounding box center [30, 430] width 16 height 13
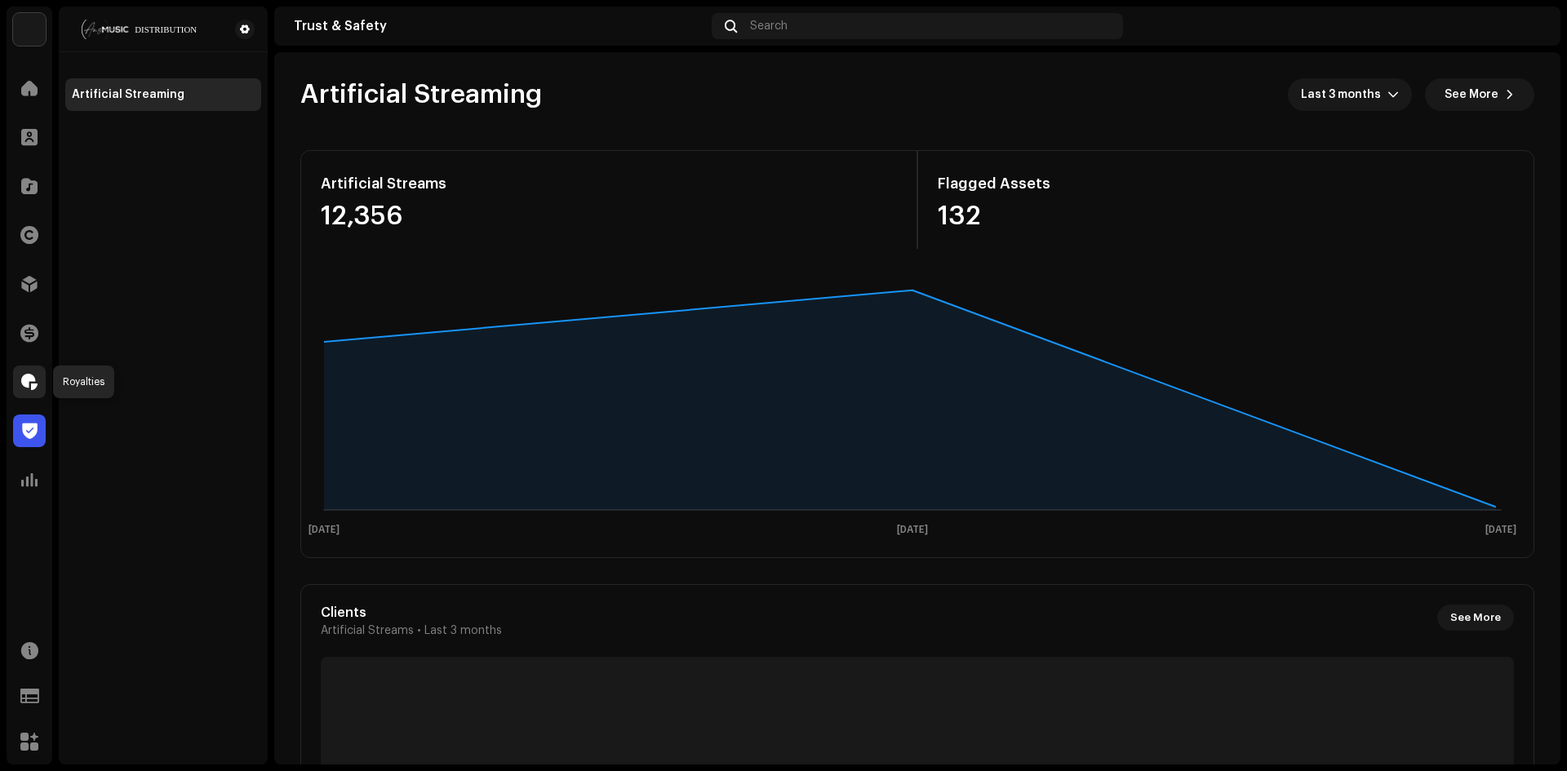
click at [22, 378] on span at bounding box center [29, 381] width 16 height 13
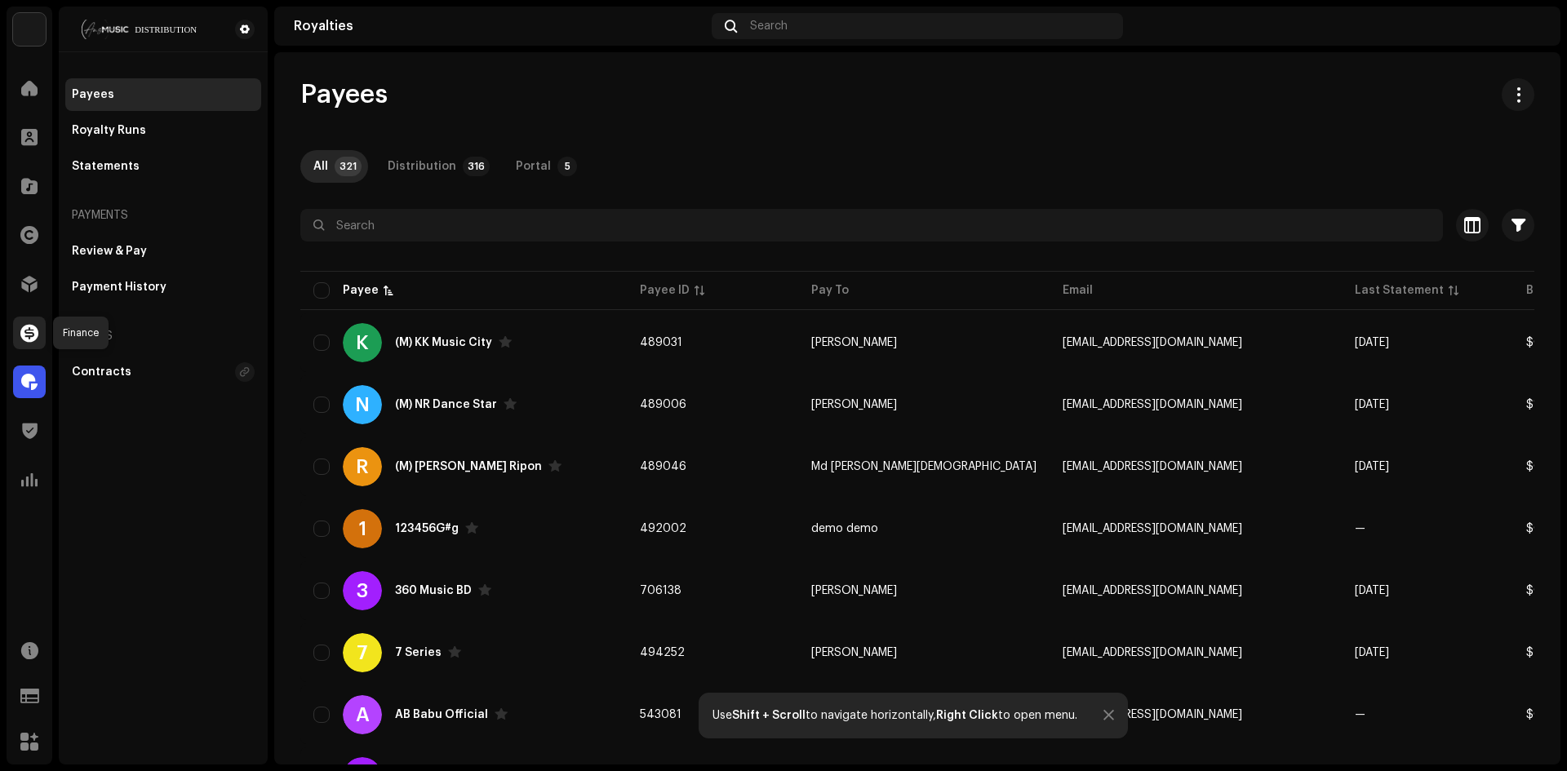
click at [27, 333] on span at bounding box center [29, 332] width 18 height 13
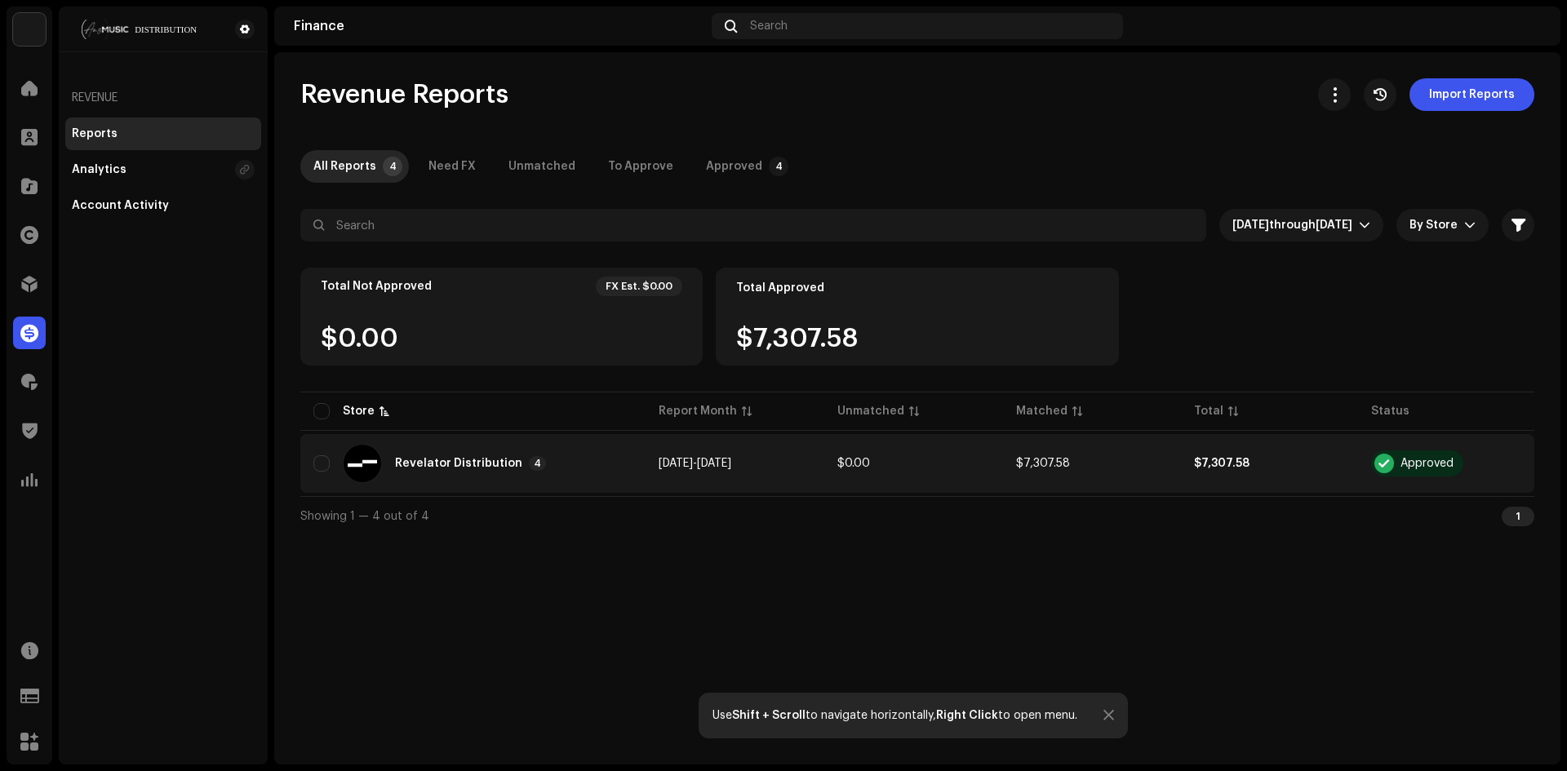
click at [486, 466] on div "Revelator Distribution" at bounding box center [458, 463] width 127 height 11
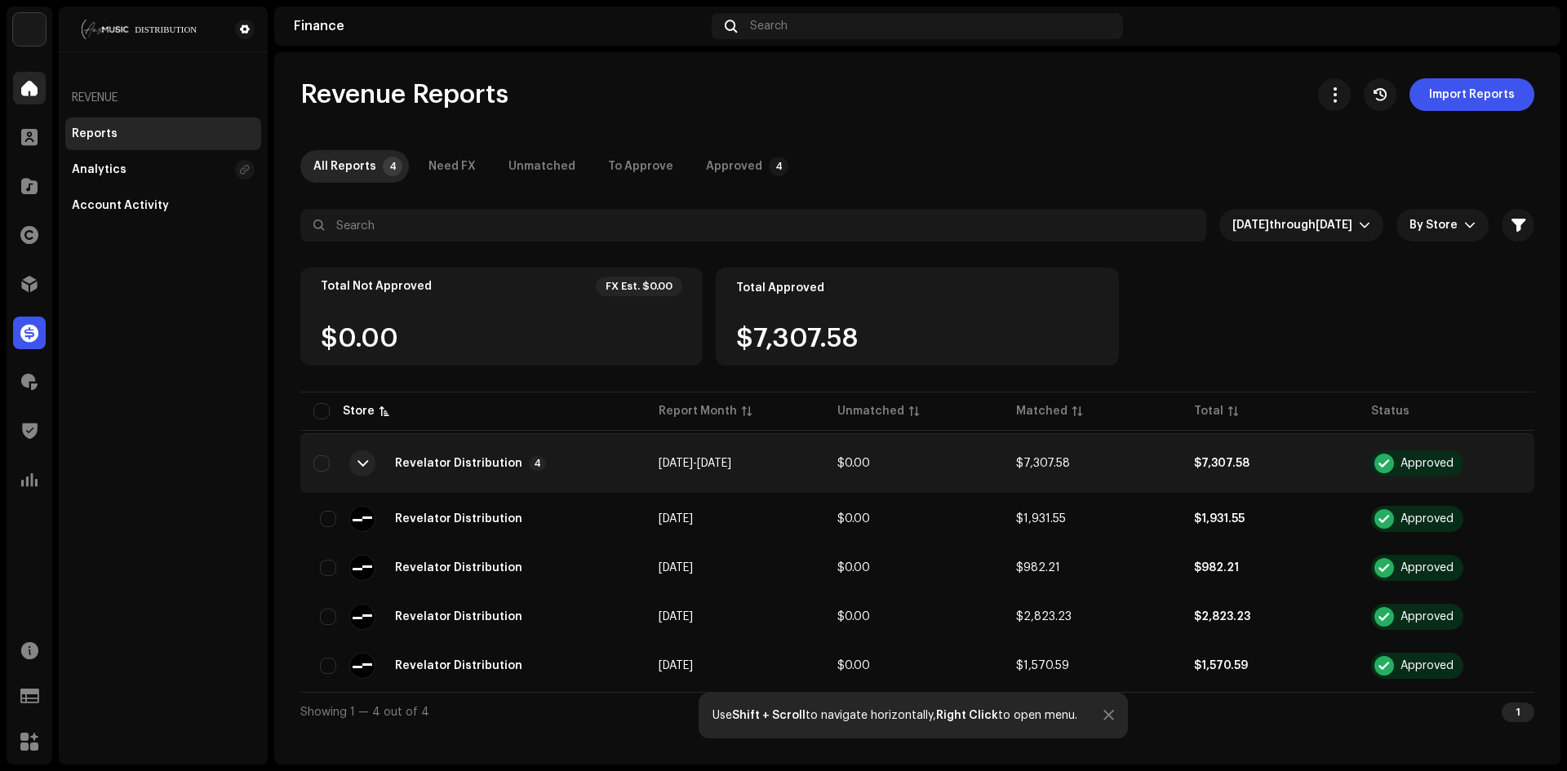
click at [24, 94] on span at bounding box center [29, 88] width 16 height 13
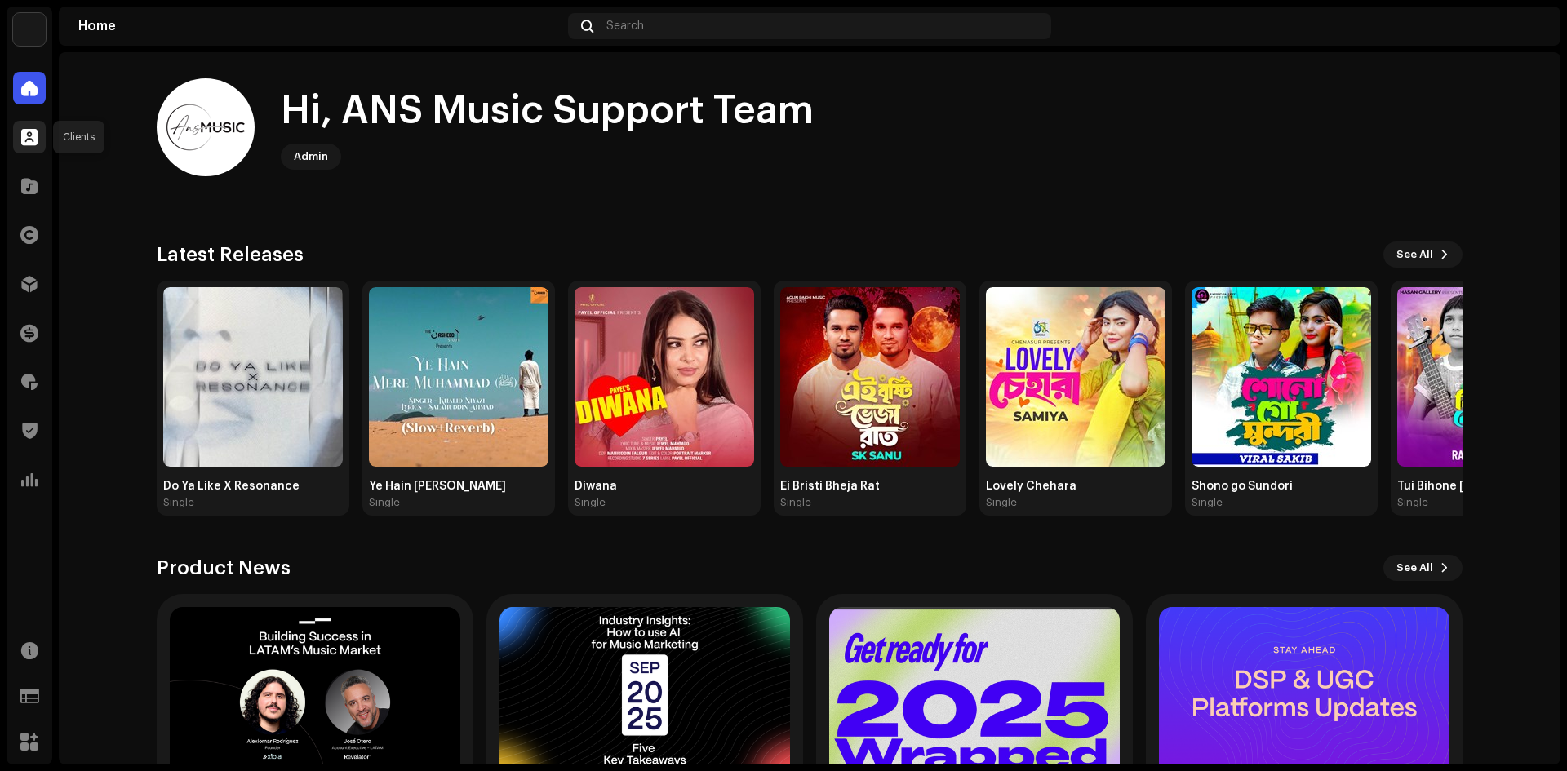
click at [40, 136] on div at bounding box center [29, 137] width 33 height 33
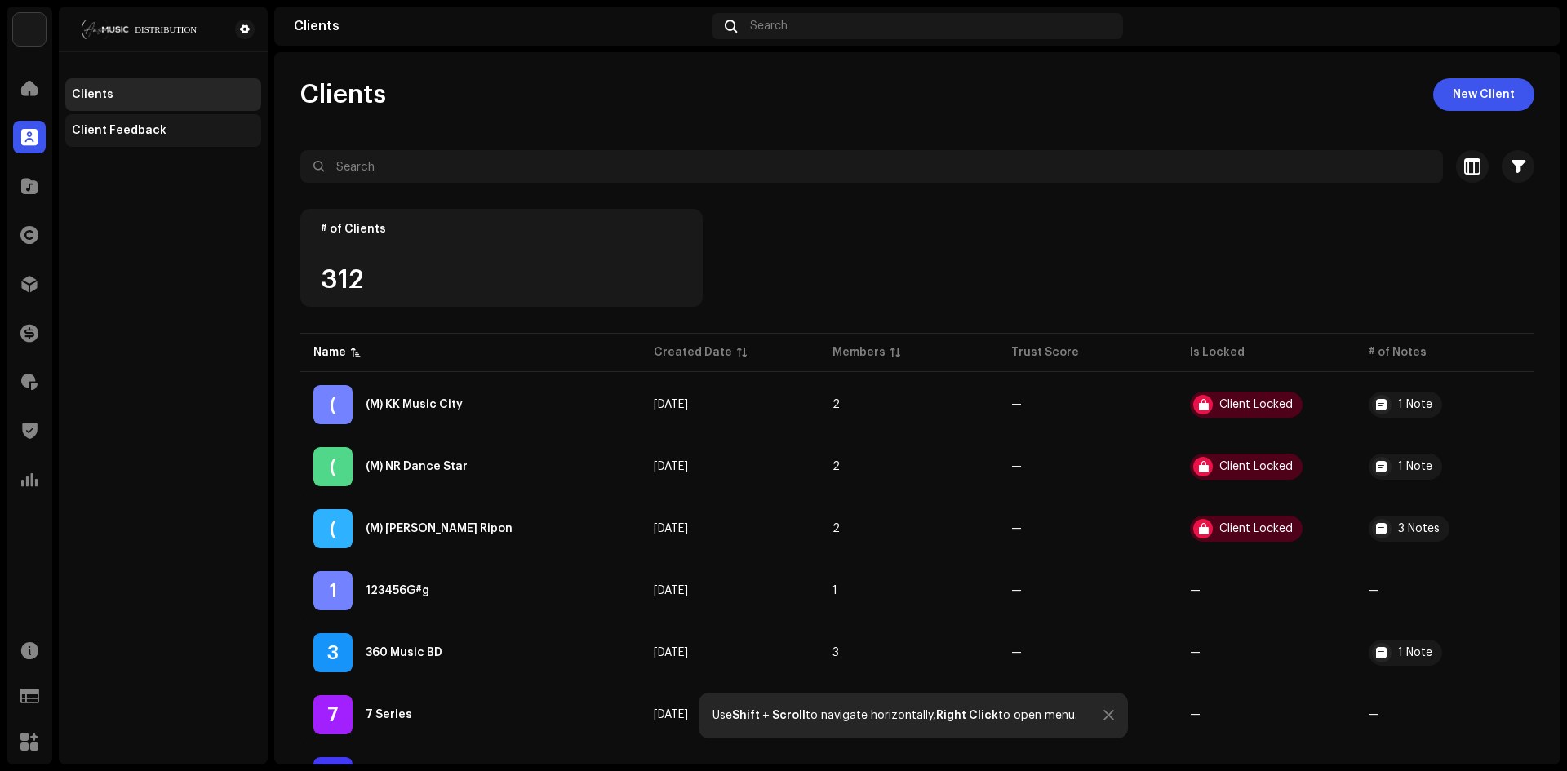
click at [83, 132] on div "Client Feedback" at bounding box center [119, 130] width 95 height 13
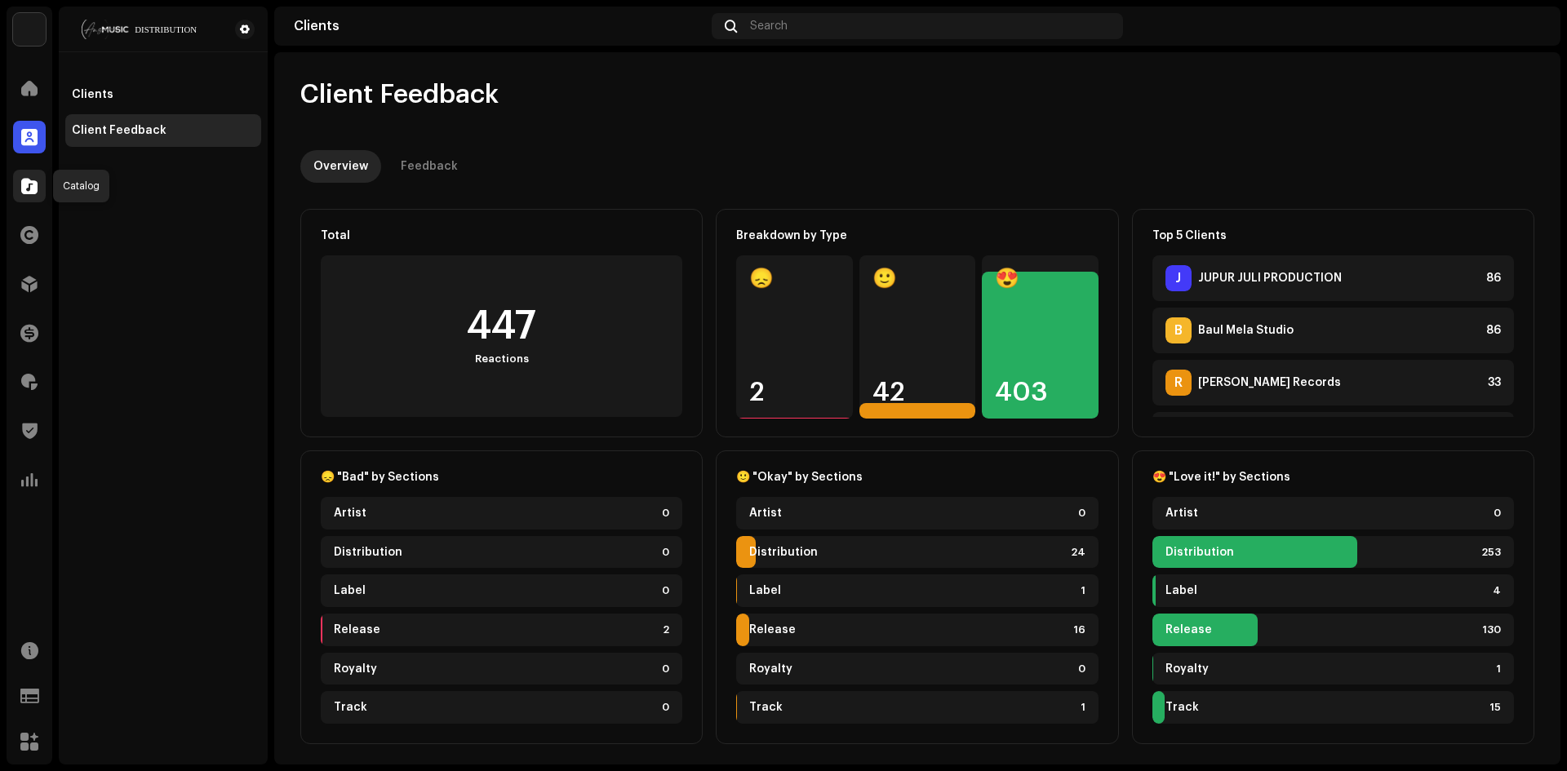
click at [29, 180] on span at bounding box center [29, 186] width 16 height 13
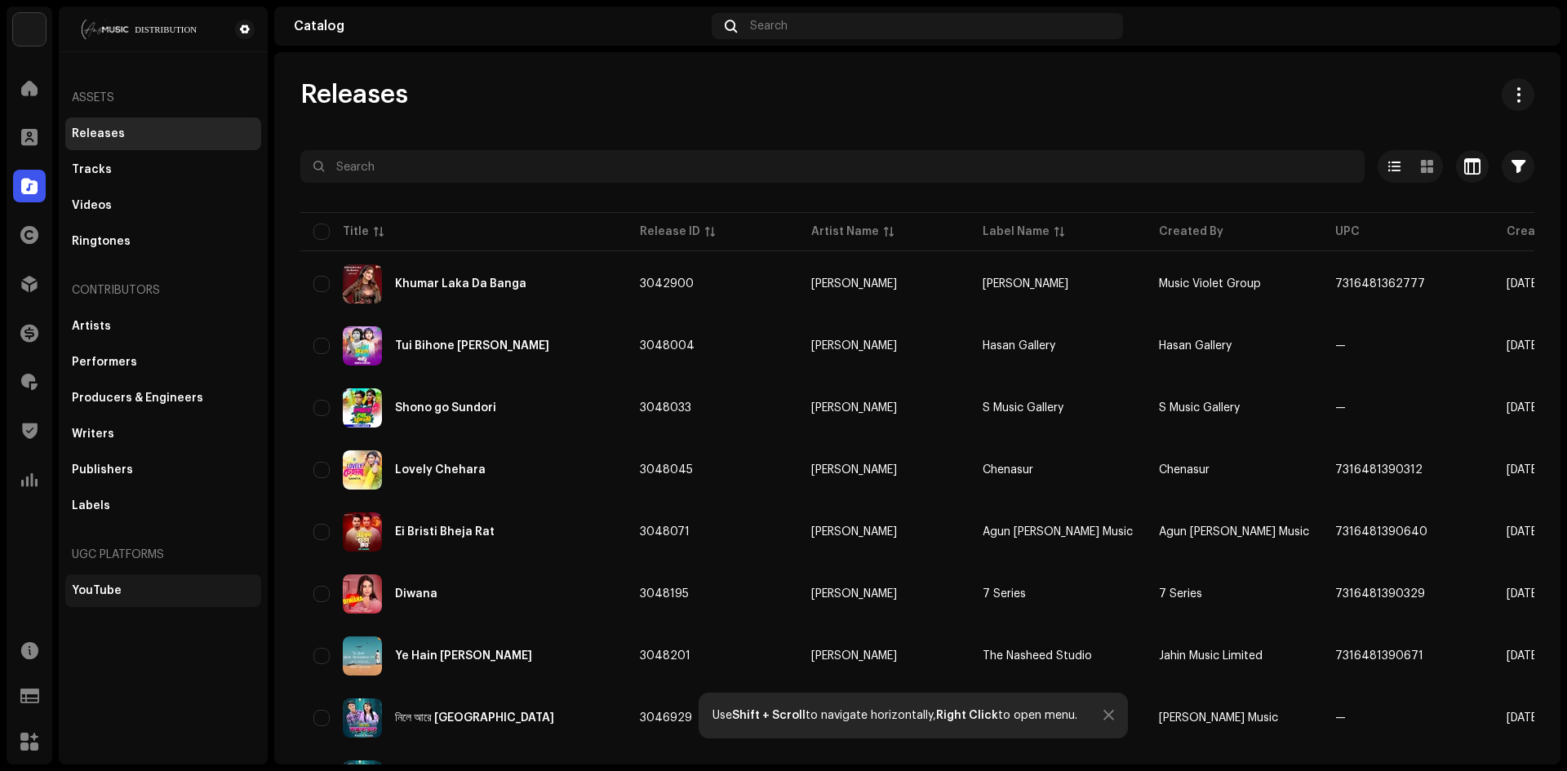
click at [102, 589] on div "YouTube" at bounding box center [97, 590] width 50 height 13
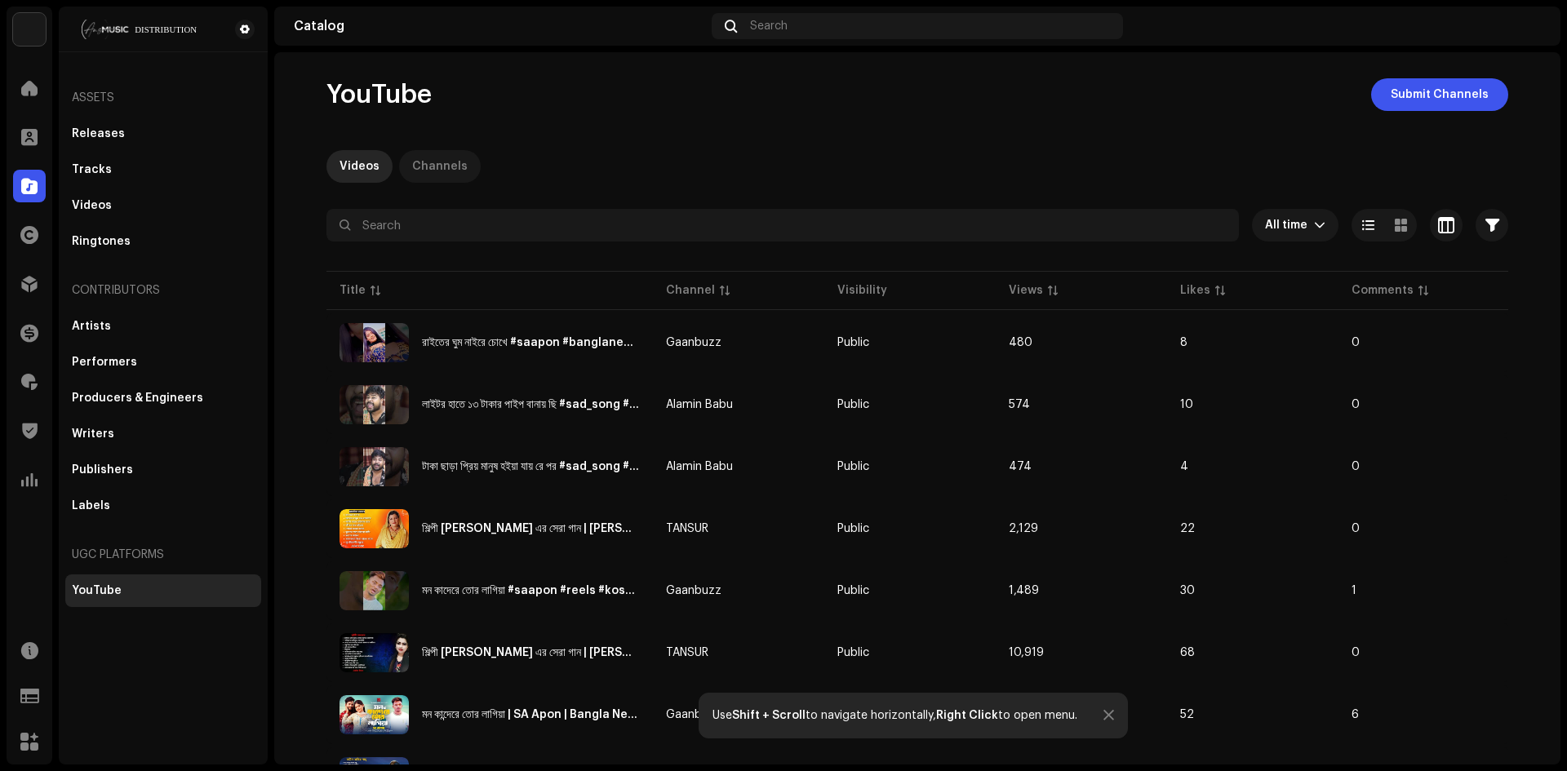
click at [448, 162] on div "Channels" at bounding box center [439, 166] width 55 height 33
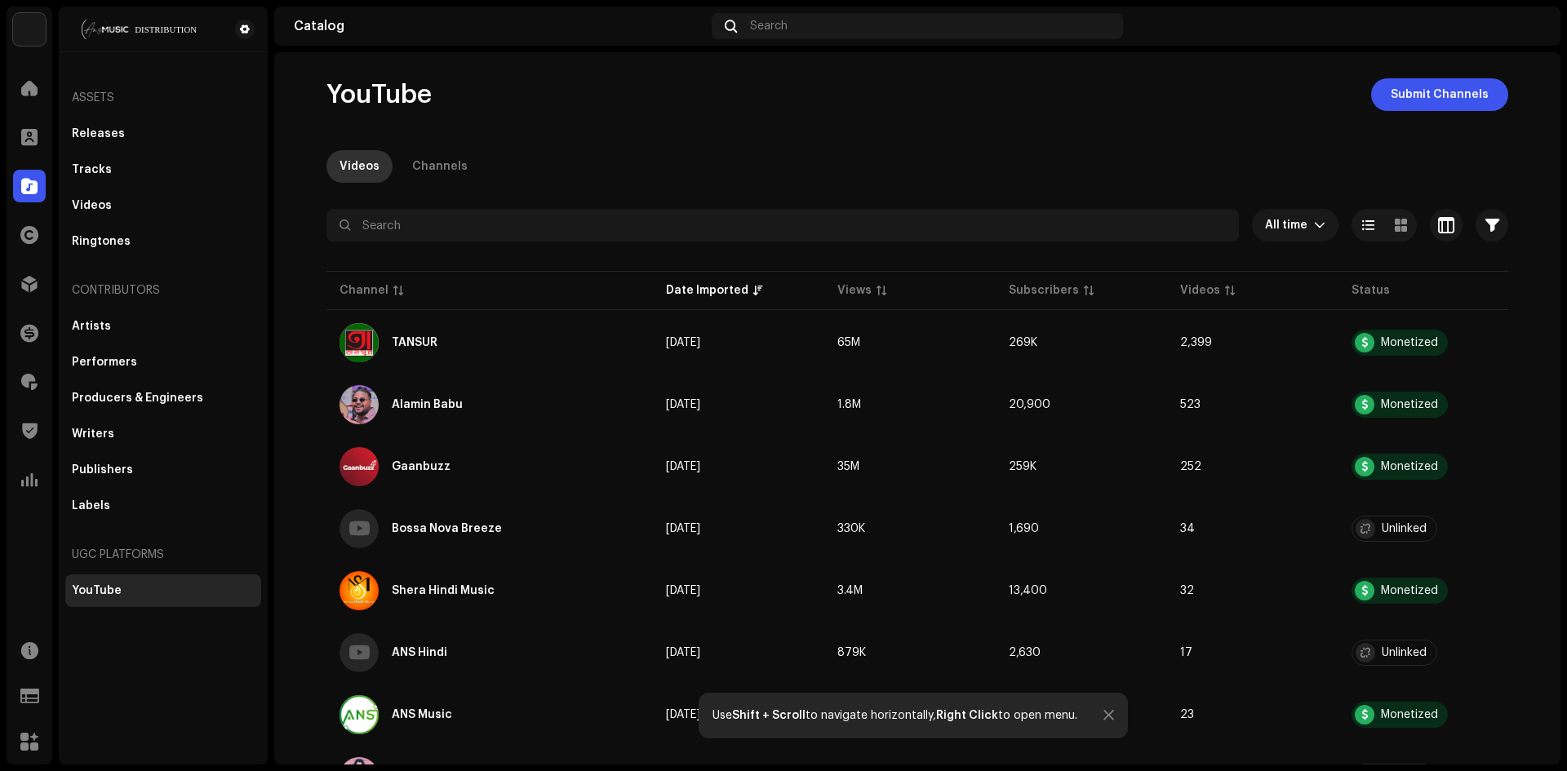
click at [371, 164] on div "Videos" at bounding box center [359, 166] width 40 height 33
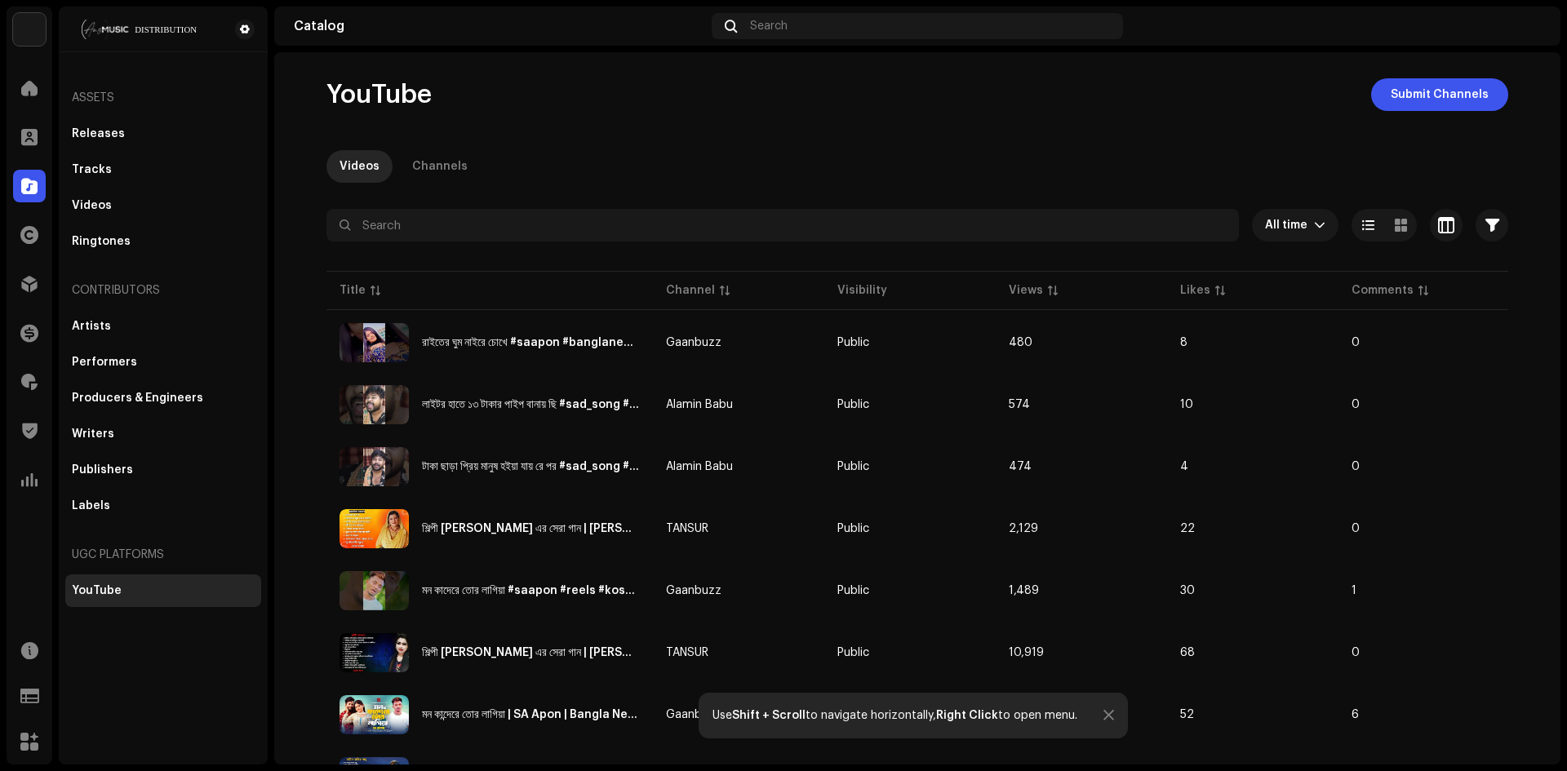
click at [164, 526] on div "Assets Releases Tracks Videos Ringtones Contributors Artists Performers Produce…" at bounding box center [163, 342] width 196 height 529
click at [35, 237] on span at bounding box center [29, 234] width 18 height 13
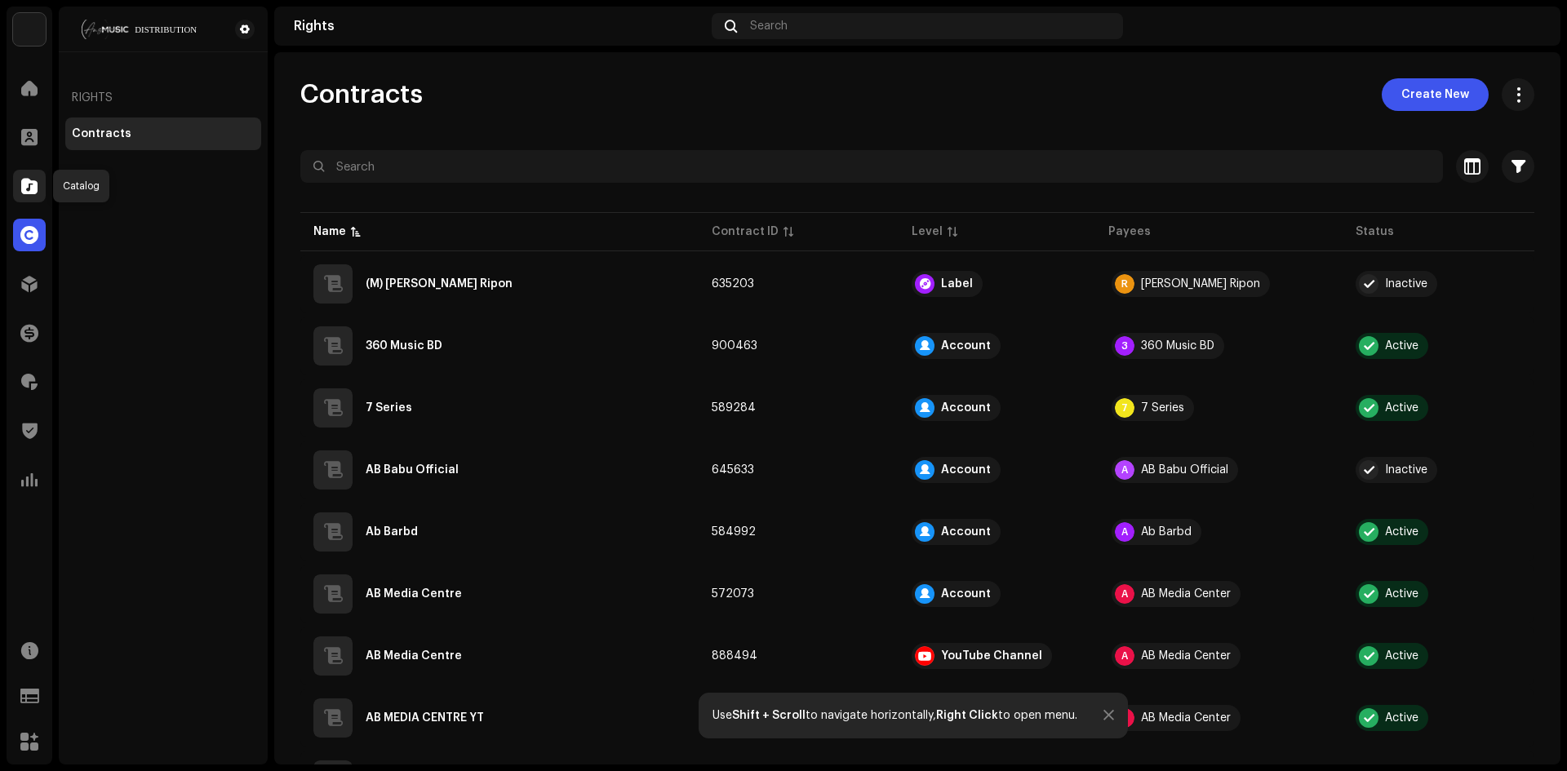
click at [27, 180] on span at bounding box center [29, 186] width 16 height 13
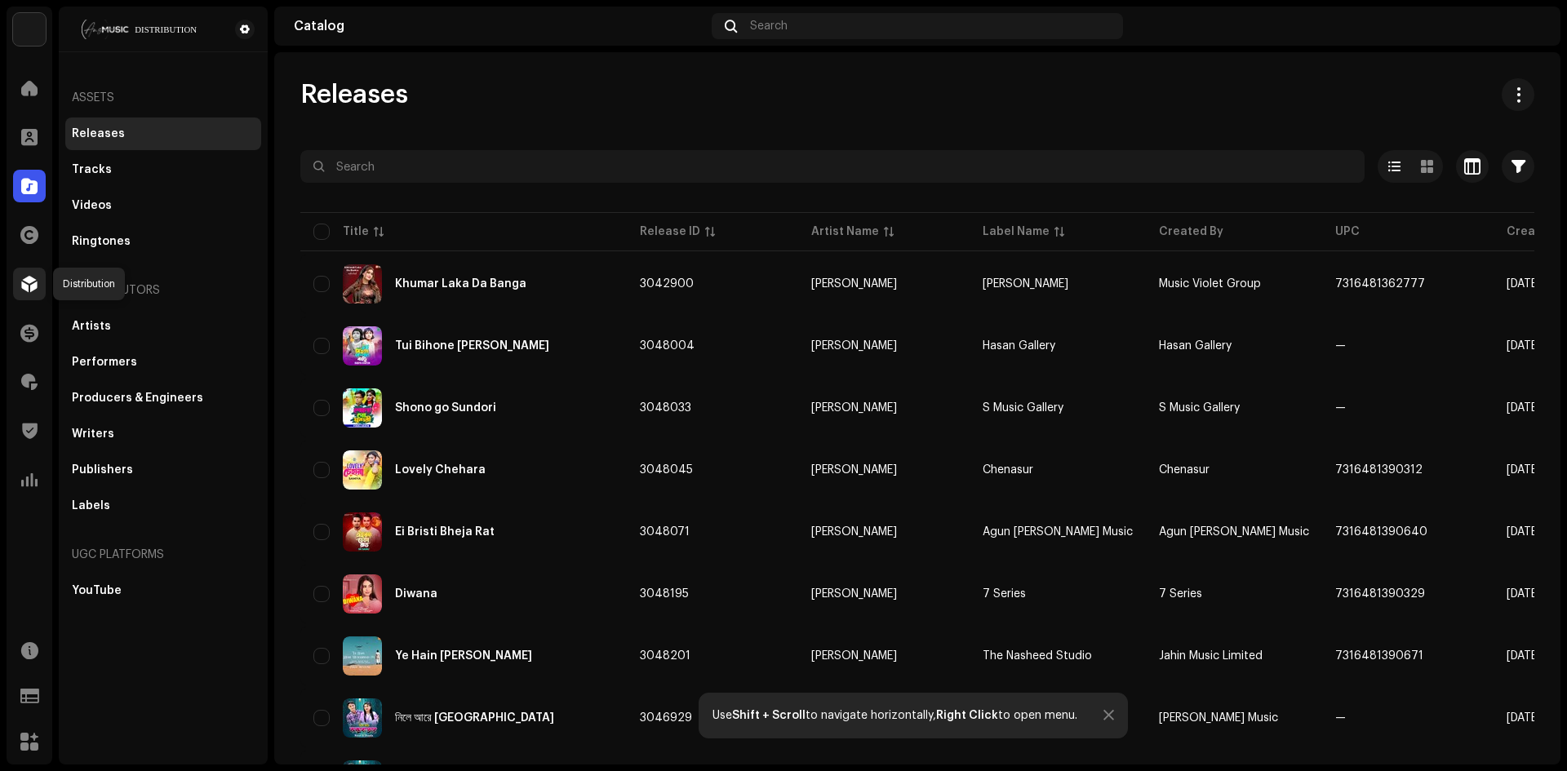
click at [29, 295] on div at bounding box center [29, 284] width 33 height 33
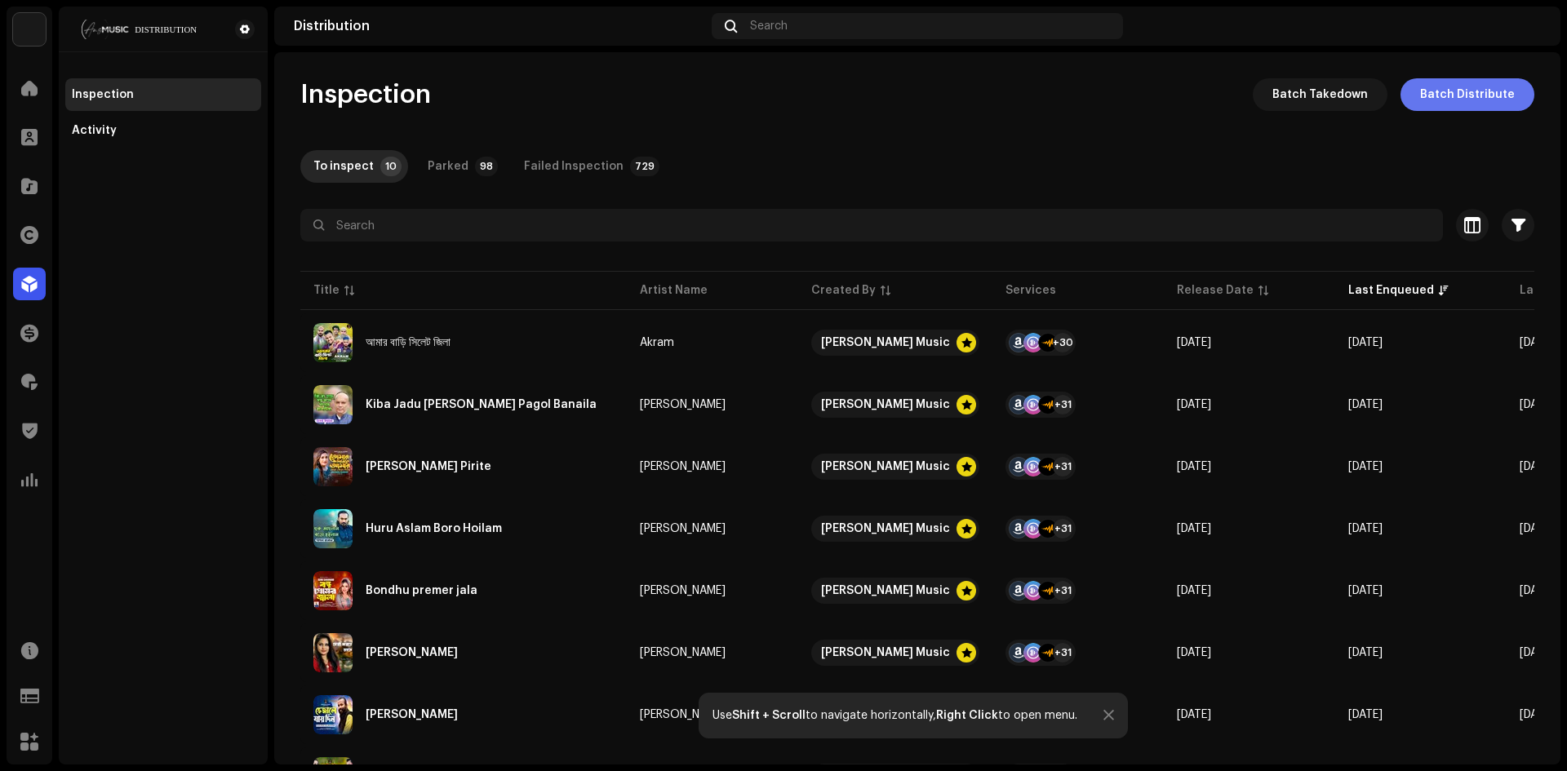
click at [1415, 93] on button "Batch Distribute" at bounding box center [1467, 94] width 134 height 33
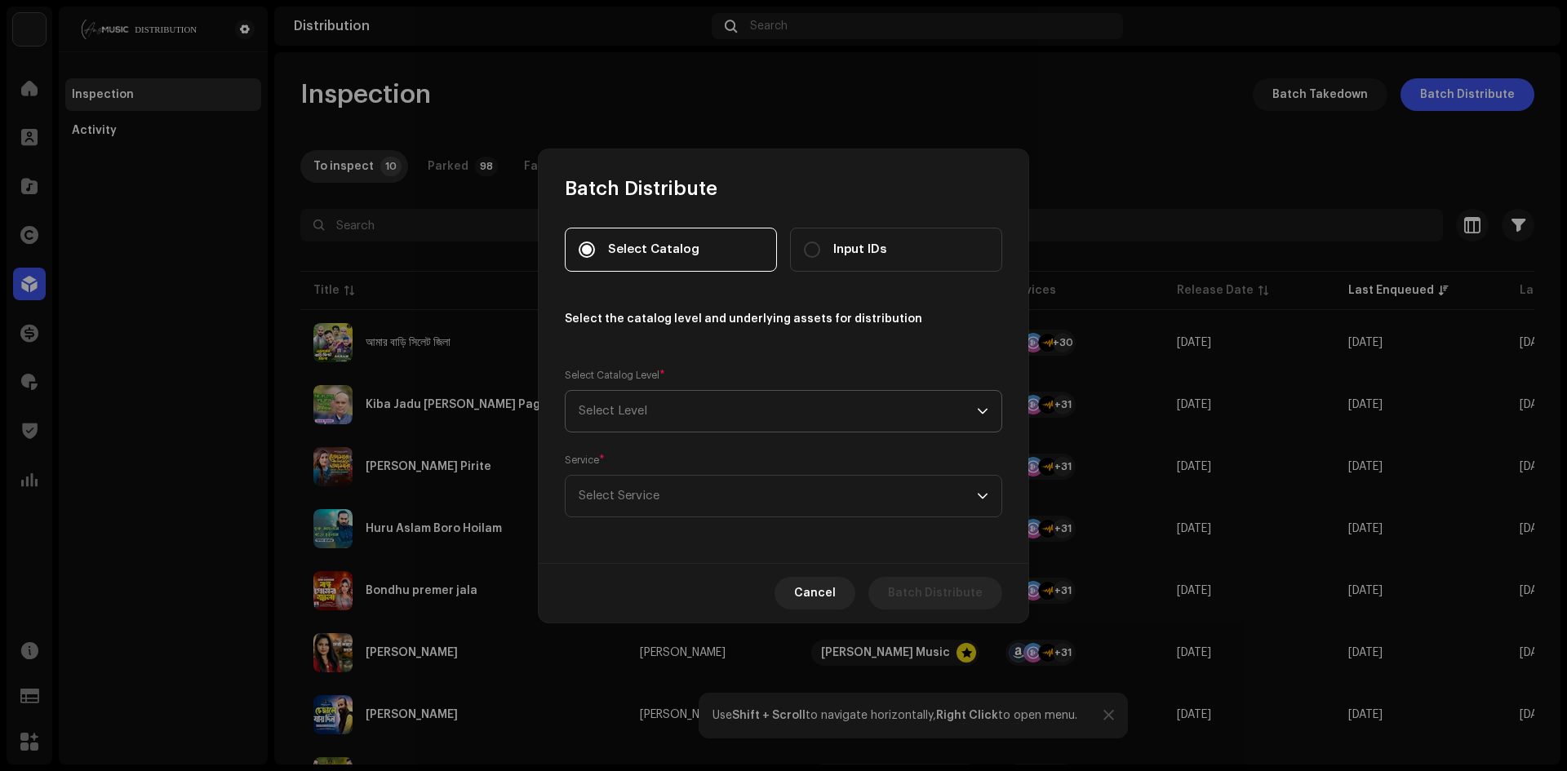
click at [730, 418] on span "Select Level" at bounding box center [778, 411] width 398 height 41
click at [668, 414] on span "Select Level" at bounding box center [778, 411] width 398 height 41
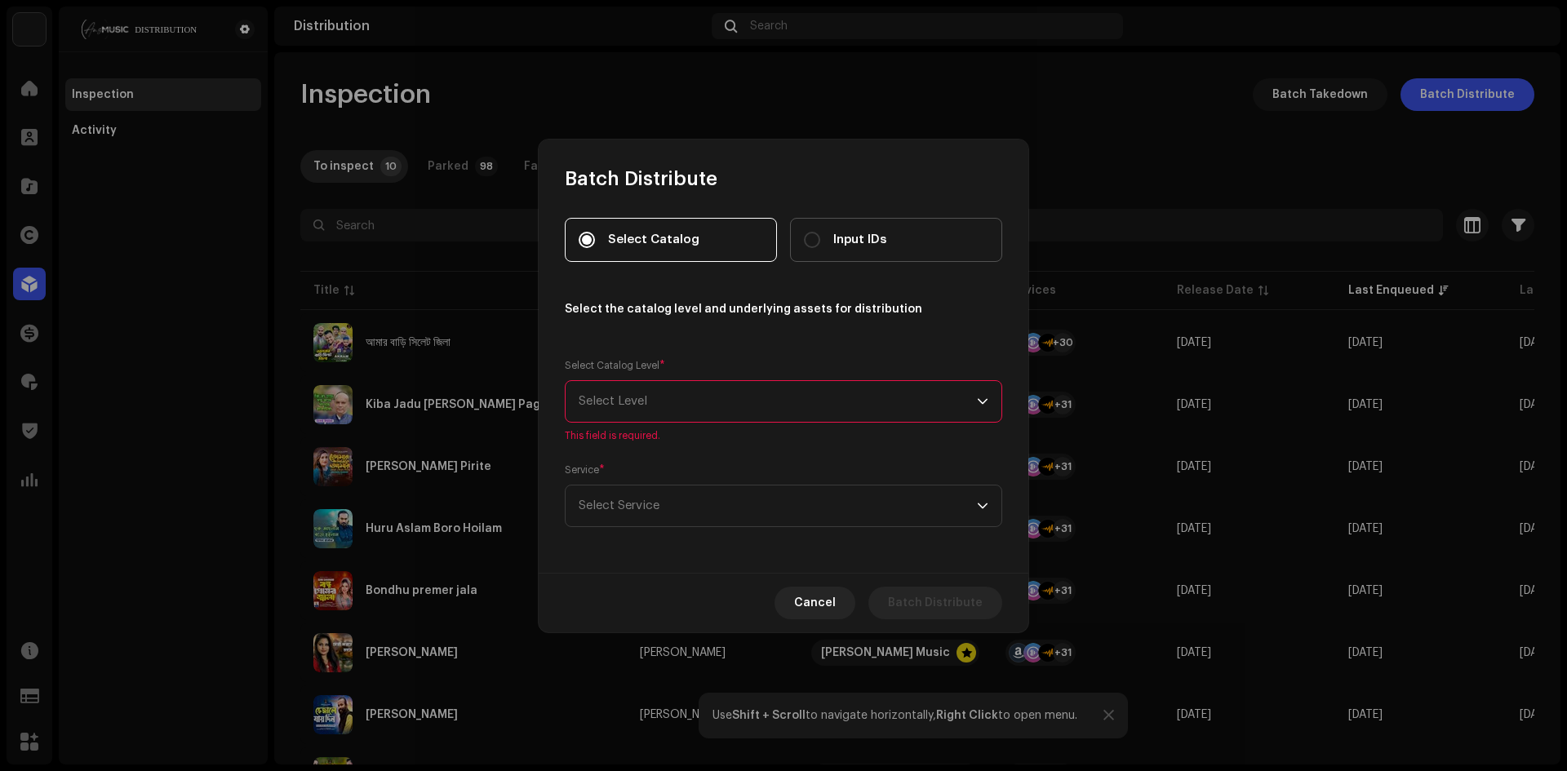
click at [856, 238] on span "Input IDs" at bounding box center [859, 240] width 53 height 18
click at [820, 238] on input "Input IDs" at bounding box center [812, 240] width 16 height 16
radio input "true"
click at [704, 249] on label "Select Catalog" at bounding box center [671, 240] width 212 height 44
click at [595, 248] on input "Select Catalog" at bounding box center [587, 240] width 16 height 16
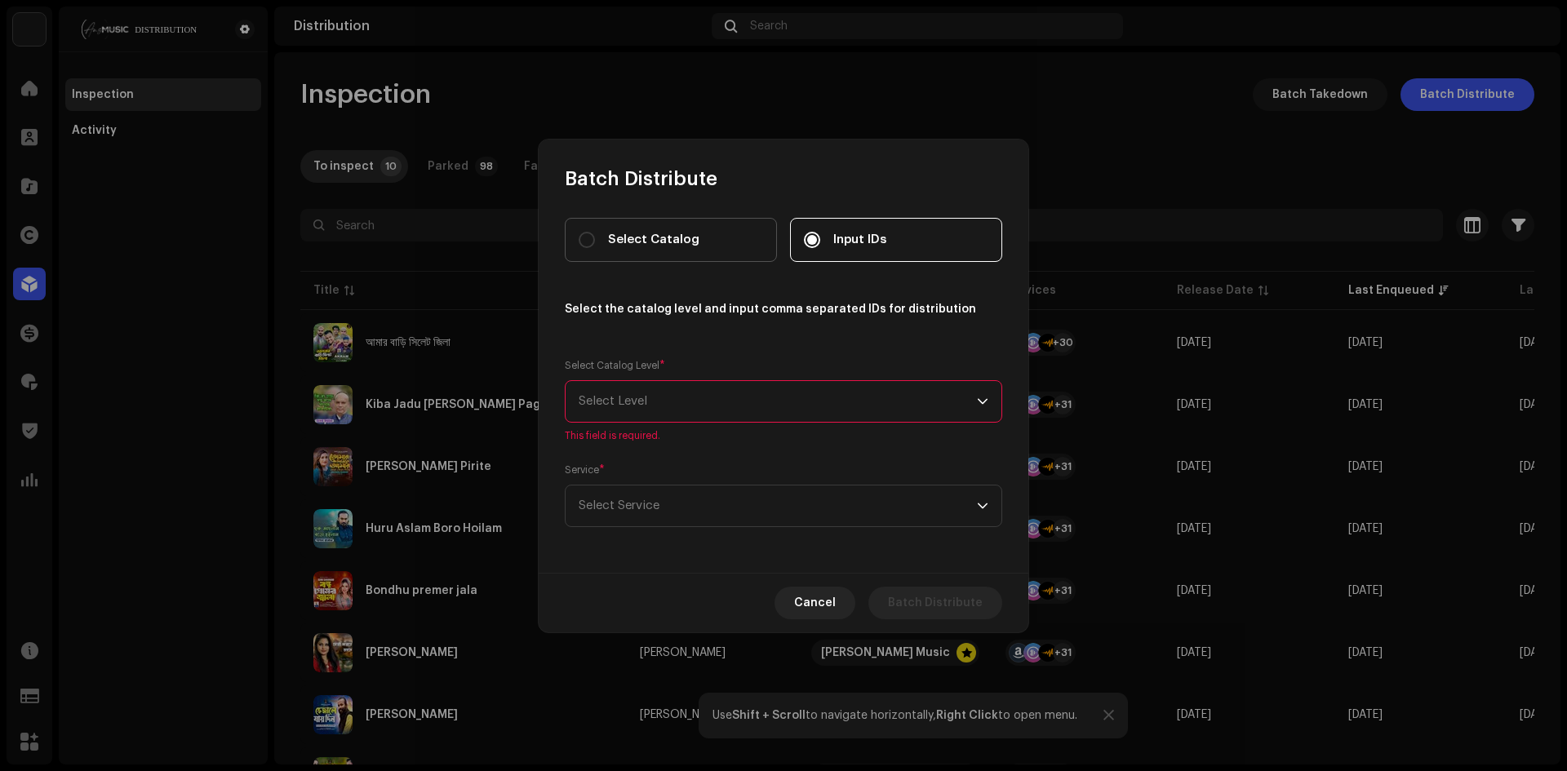
radio input "true"
click at [833, 597] on span "Cancel" at bounding box center [815, 603] width 42 height 33
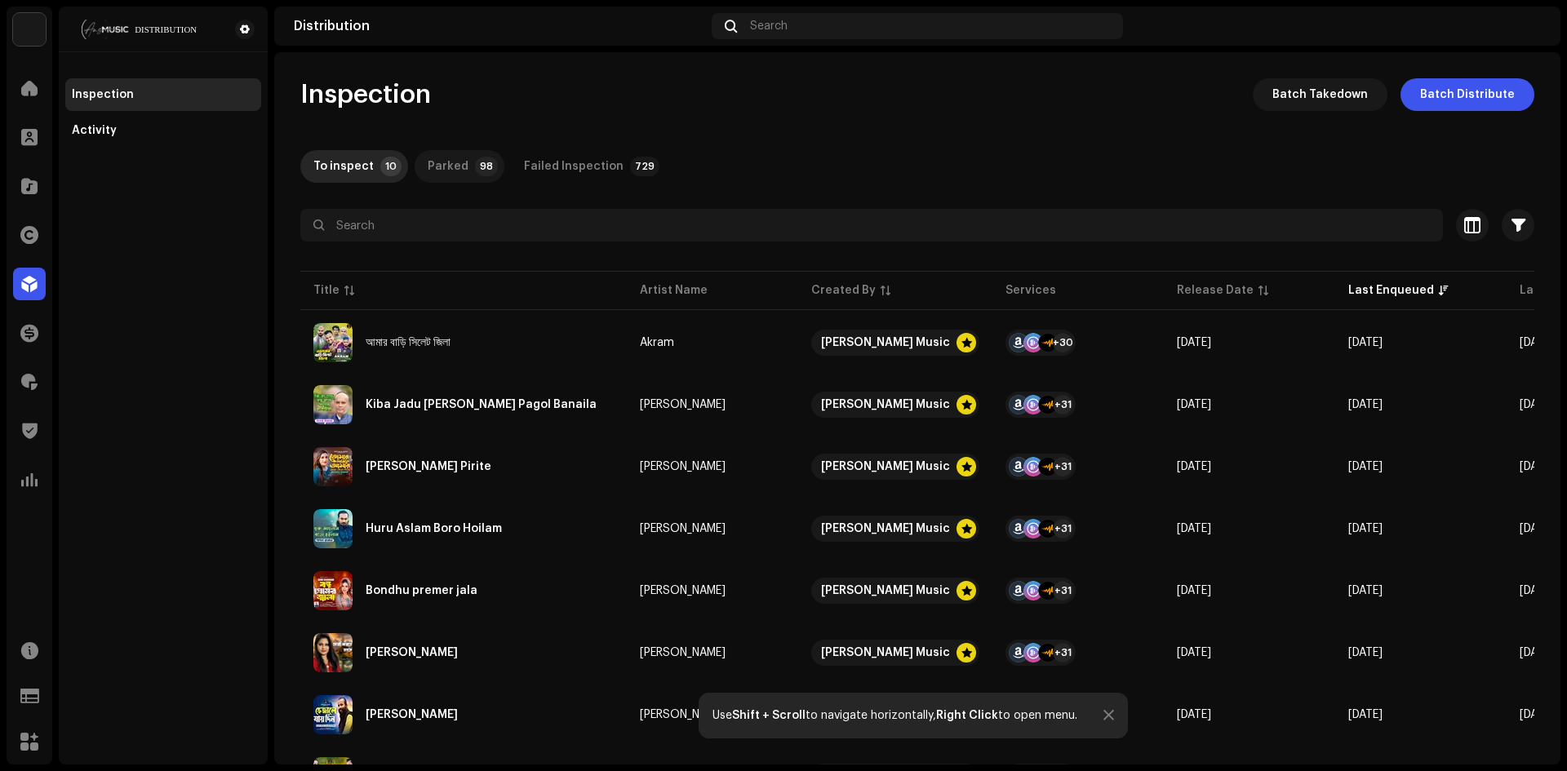
click at [455, 170] on div "Parked" at bounding box center [448, 166] width 41 height 33
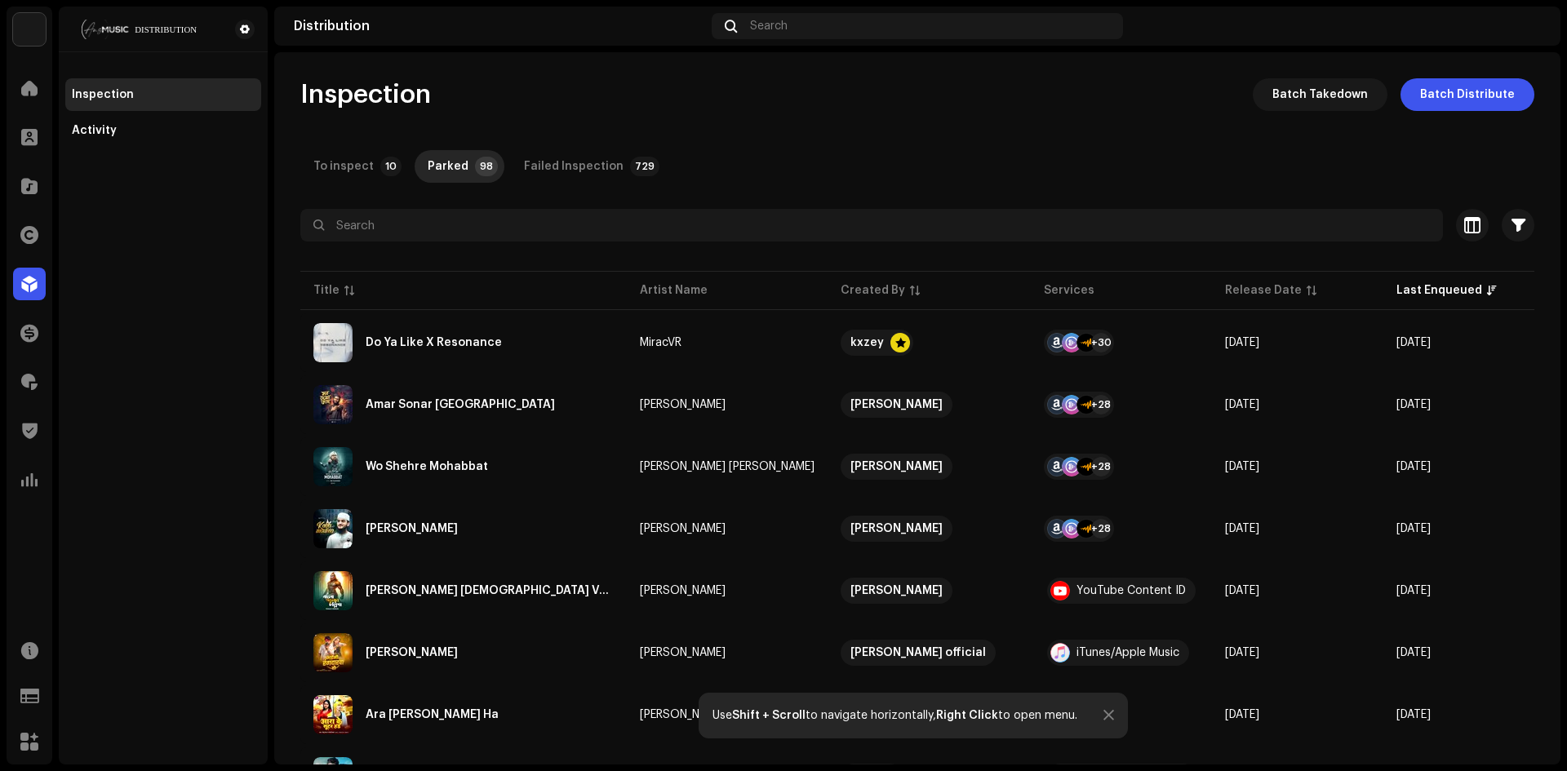
click at [347, 173] on div "To inspect" at bounding box center [343, 166] width 60 height 33
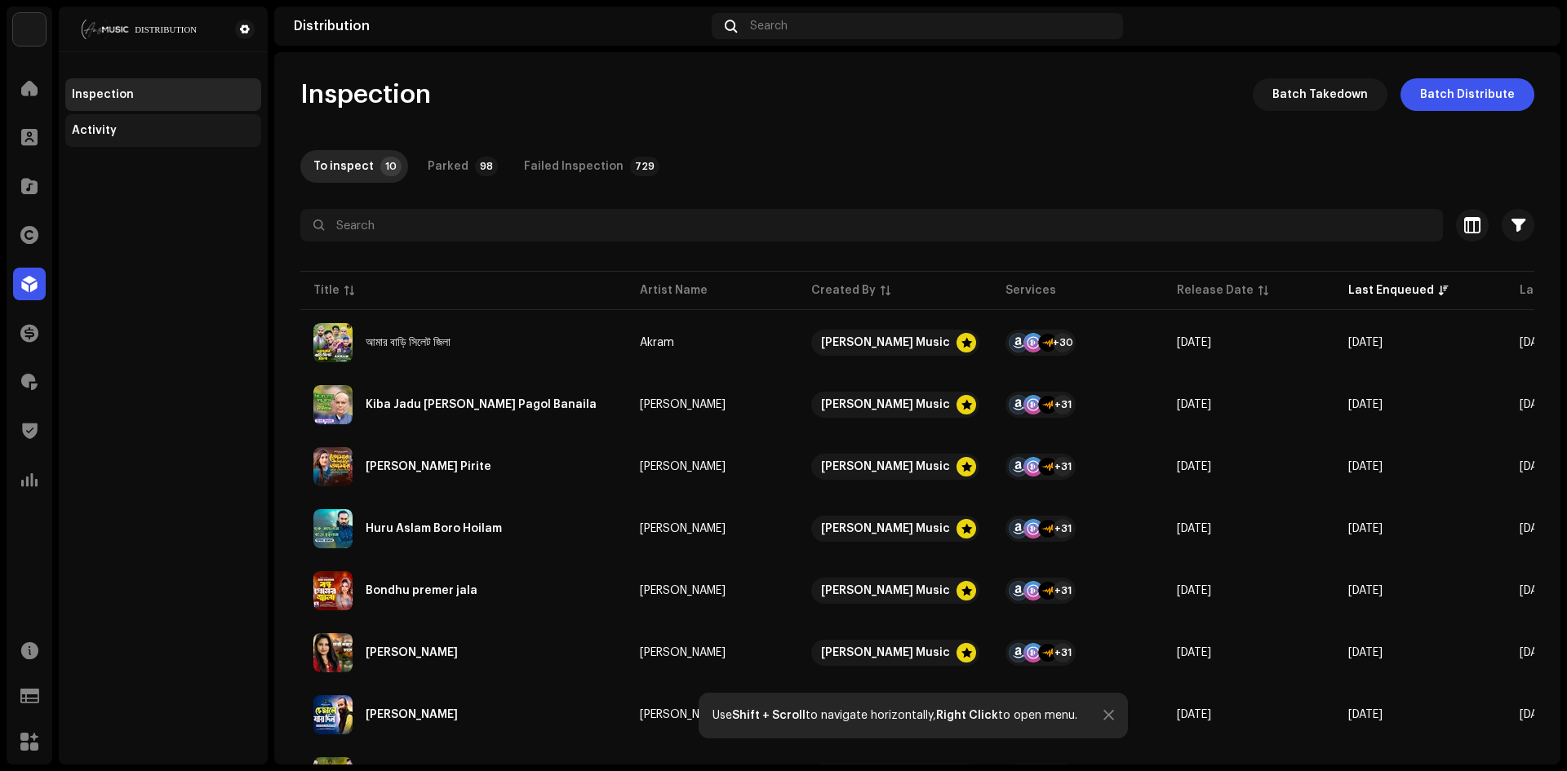
click at [126, 125] on div "Activity" at bounding box center [163, 130] width 183 height 13
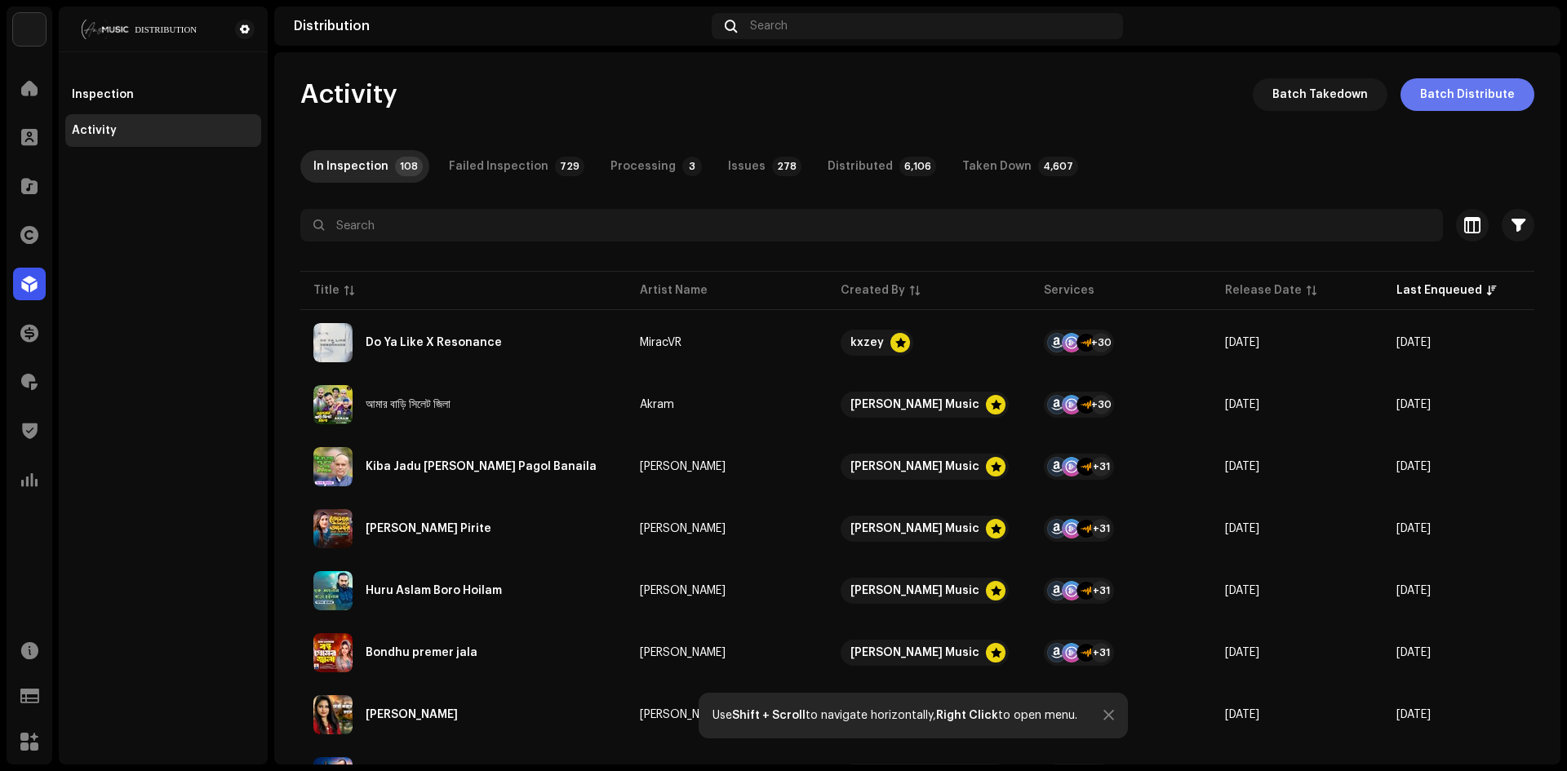
click at [1454, 87] on span "Batch Distribute" at bounding box center [1467, 94] width 95 height 33
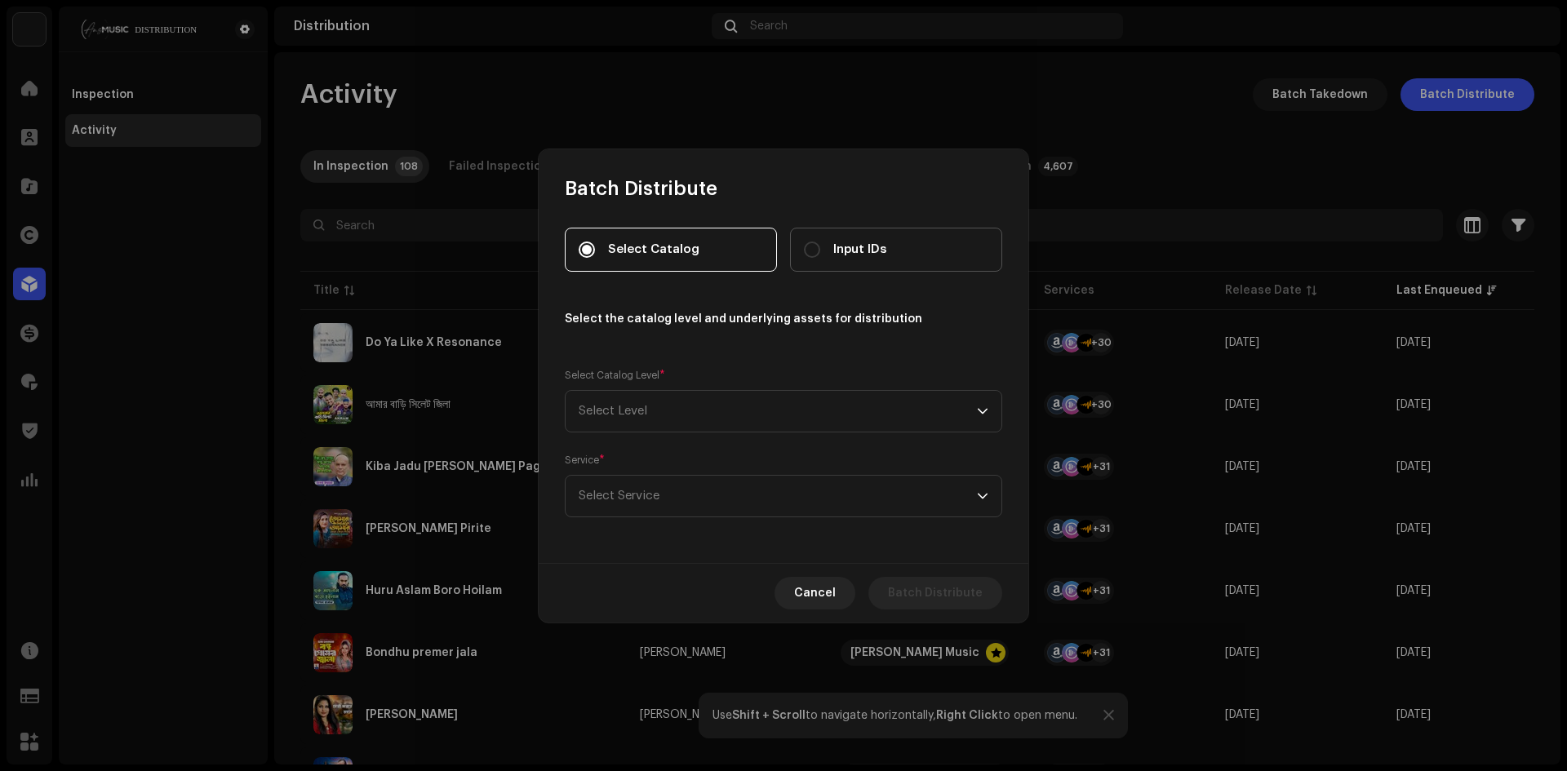
click at [863, 250] on span "Input IDs" at bounding box center [859, 250] width 53 height 18
click at [820, 250] on input "Input IDs" at bounding box center [812, 250] width 16 height 16
radio input "true"
click at [678, 247] on span "Select Catalog" at bounding box center [653, 250] width 91 height 18
click at [595, 247] on input "Select Catalog" at bounding box center [587, 250] width 16 height 16
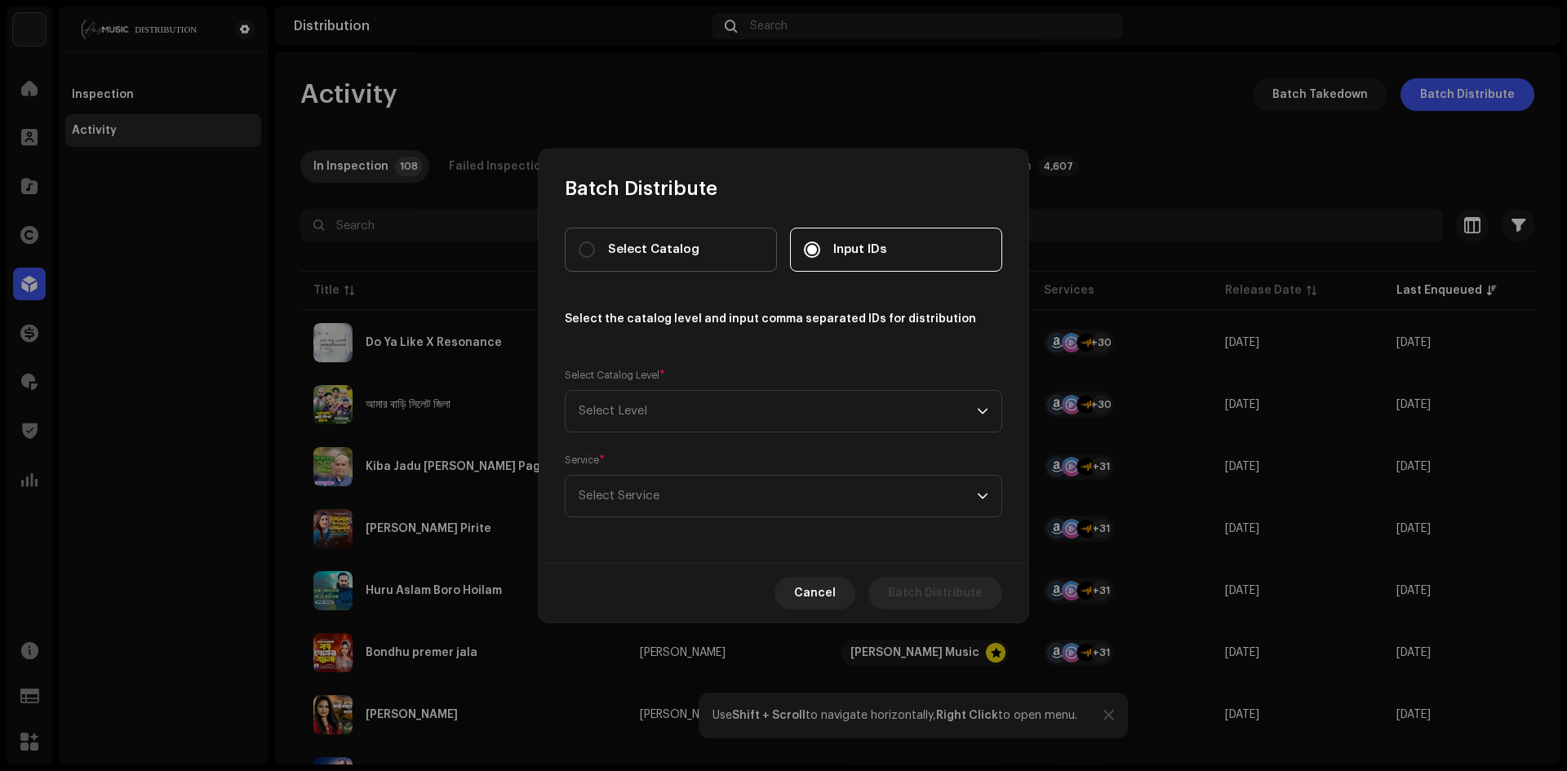
radio input "true"
click at [654, 433] on div "Select Catalog Input IDs Select the catalog level and underlying assets for dis…" at bounding box center [783, 373] width 437 height 290
click at [665, 418] on span "Select Level" at bounding box center [778, 411] width 398 height 41
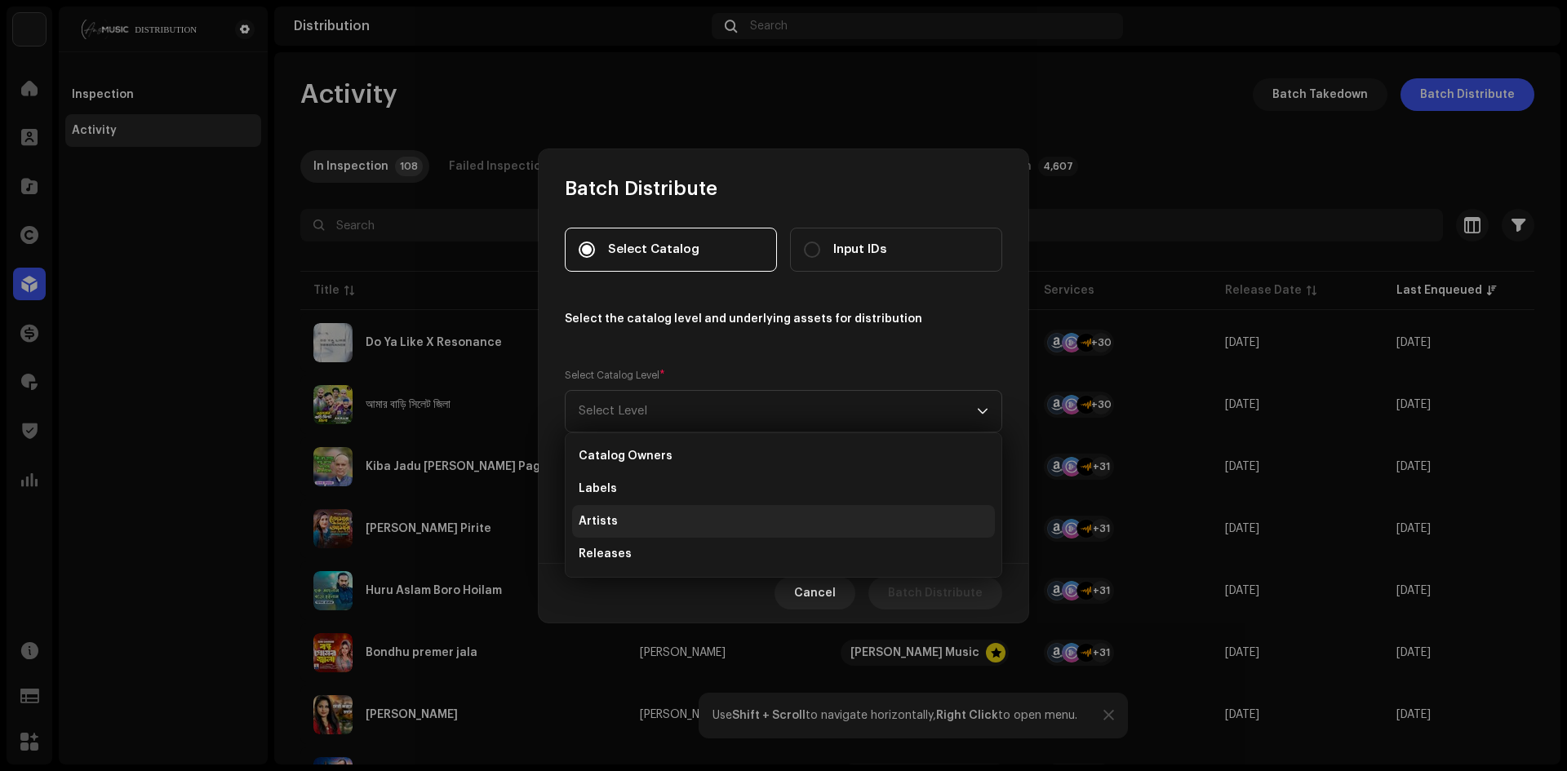
click at [623, 519] on li "Artists" at bounding box center [783, 521] width 423 height 33
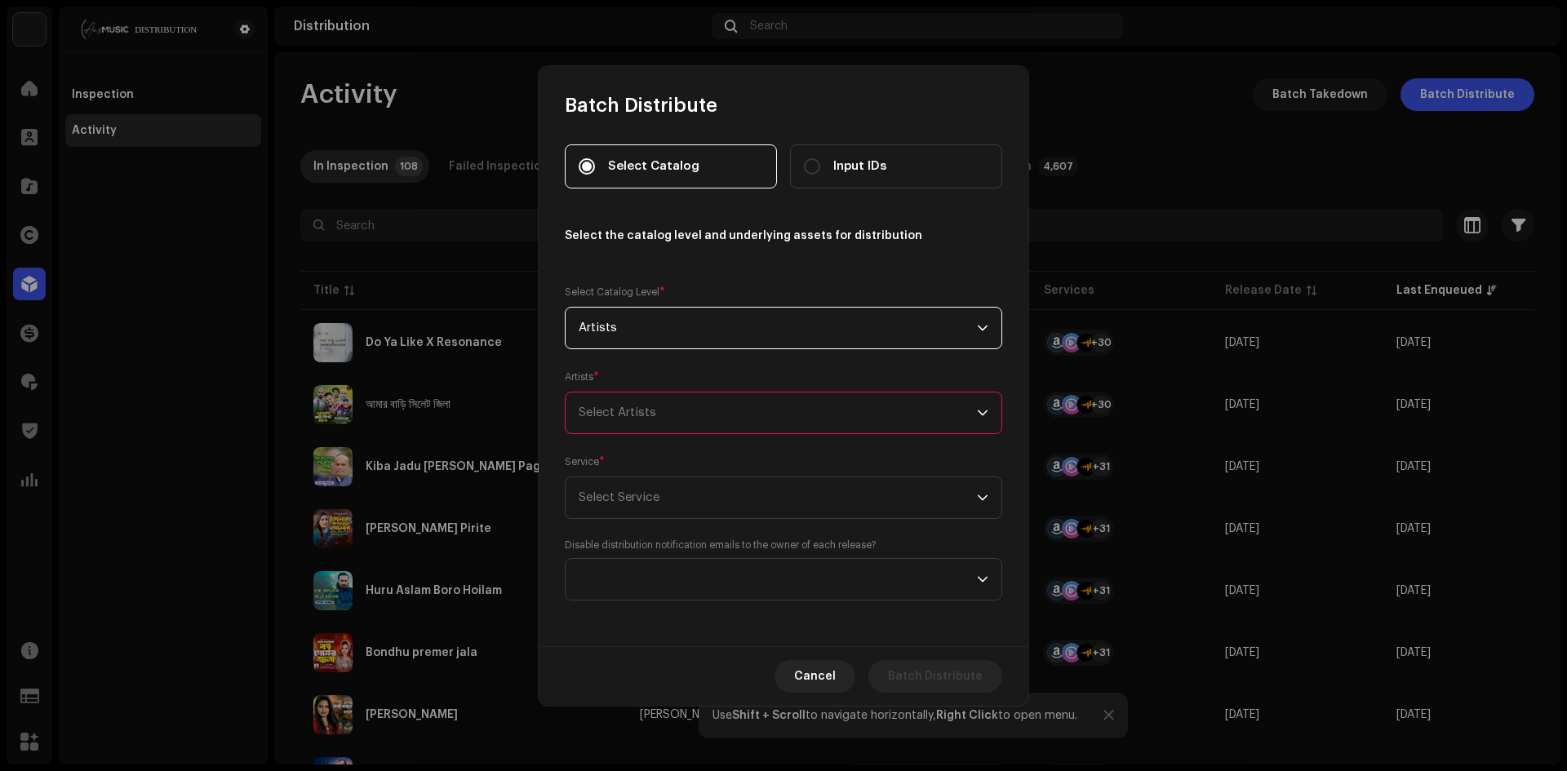
click at [627, 442] on div "Select Catalog Input IDs Select the catalog level and underlying assets for dis…" at bounding box center [783, 372] width 437 height 456
click at [632, 424] on div "Select Artists" at bounding box center [778, 413] width 398 height 41
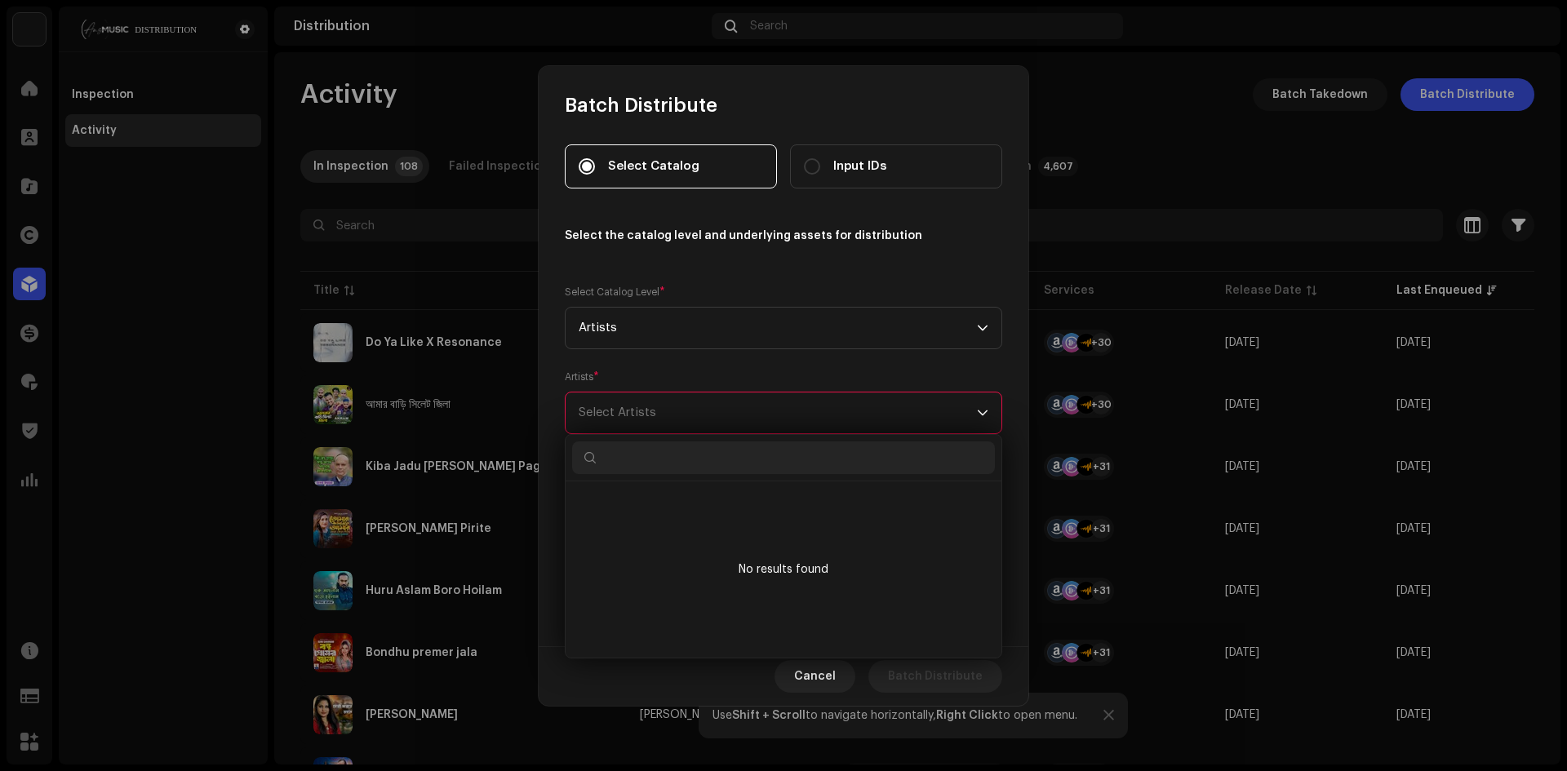
click at [639, 454] on input "text" at bounding box center [783, 457] width 423 height 33
type input "kxzey"
click at [650, 508] on div "kxzey 1702146" at bounding box center [798, 504] width 380 height 16
checkbox input "true"
click at [624, 424] on div "kxzey" at bounding box center [778, 413] width 398 height 41
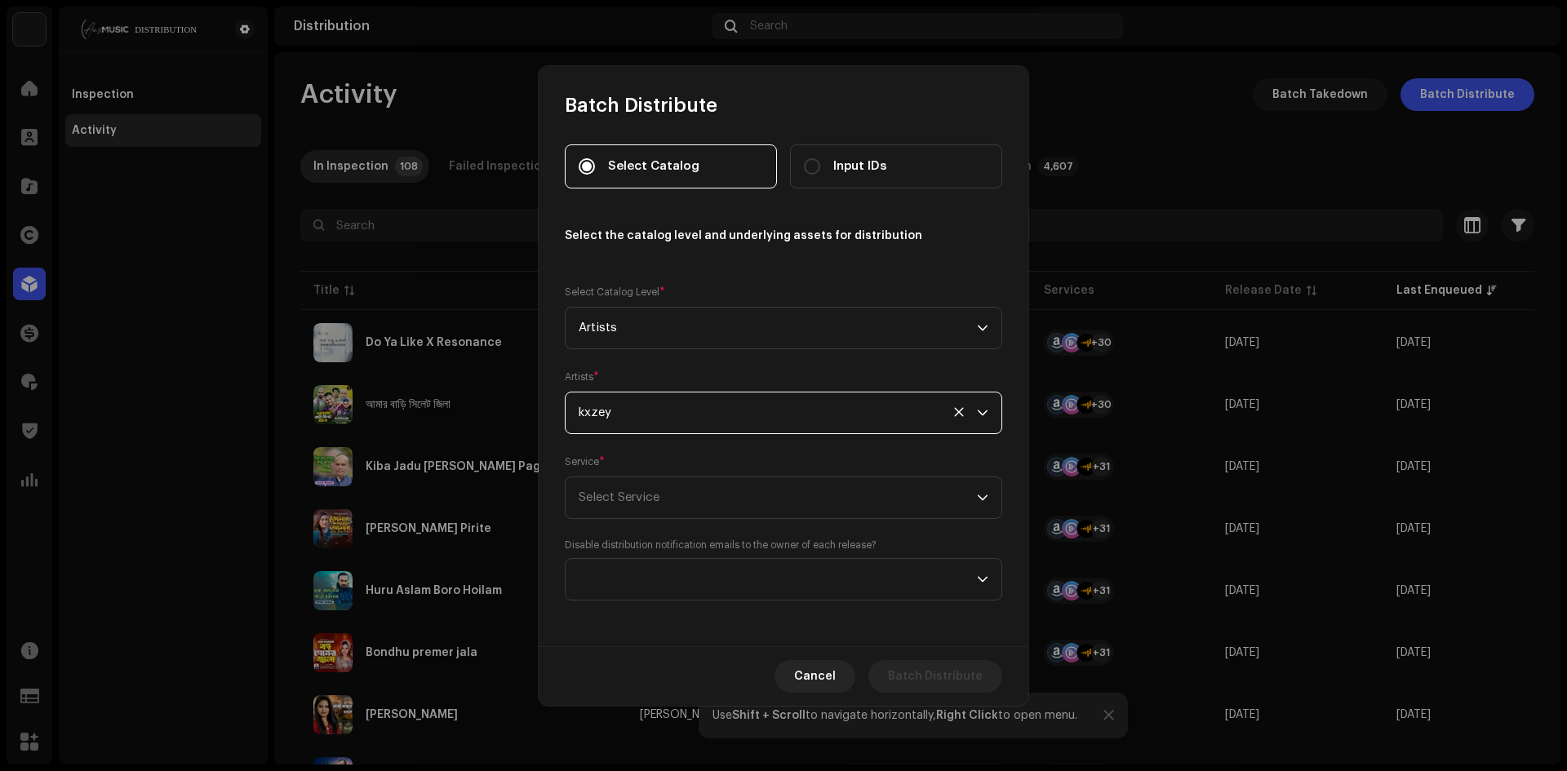
click at [628, 423] on div "kxzey" at bounding box center [778, 413] width 398 height 41
click at [682, 548] on label "Disable distribution notification emails to the owner of each release?" at bounding box center [721, 545] width 312 height 13
click at [634, 514] on span "Select Service" at bounding box center [778, 497] width 398 height 41
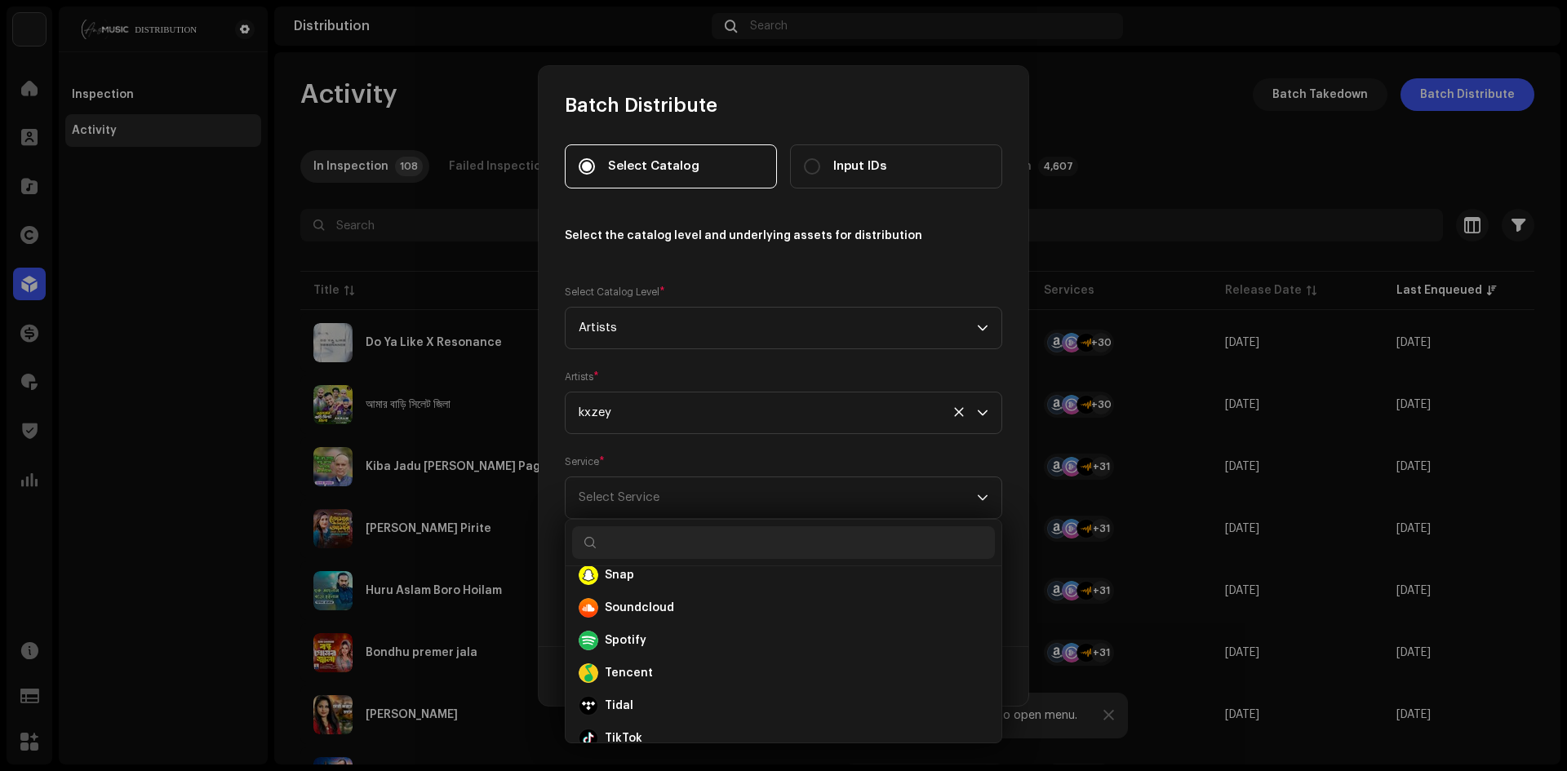
scroll to position [783, 0]
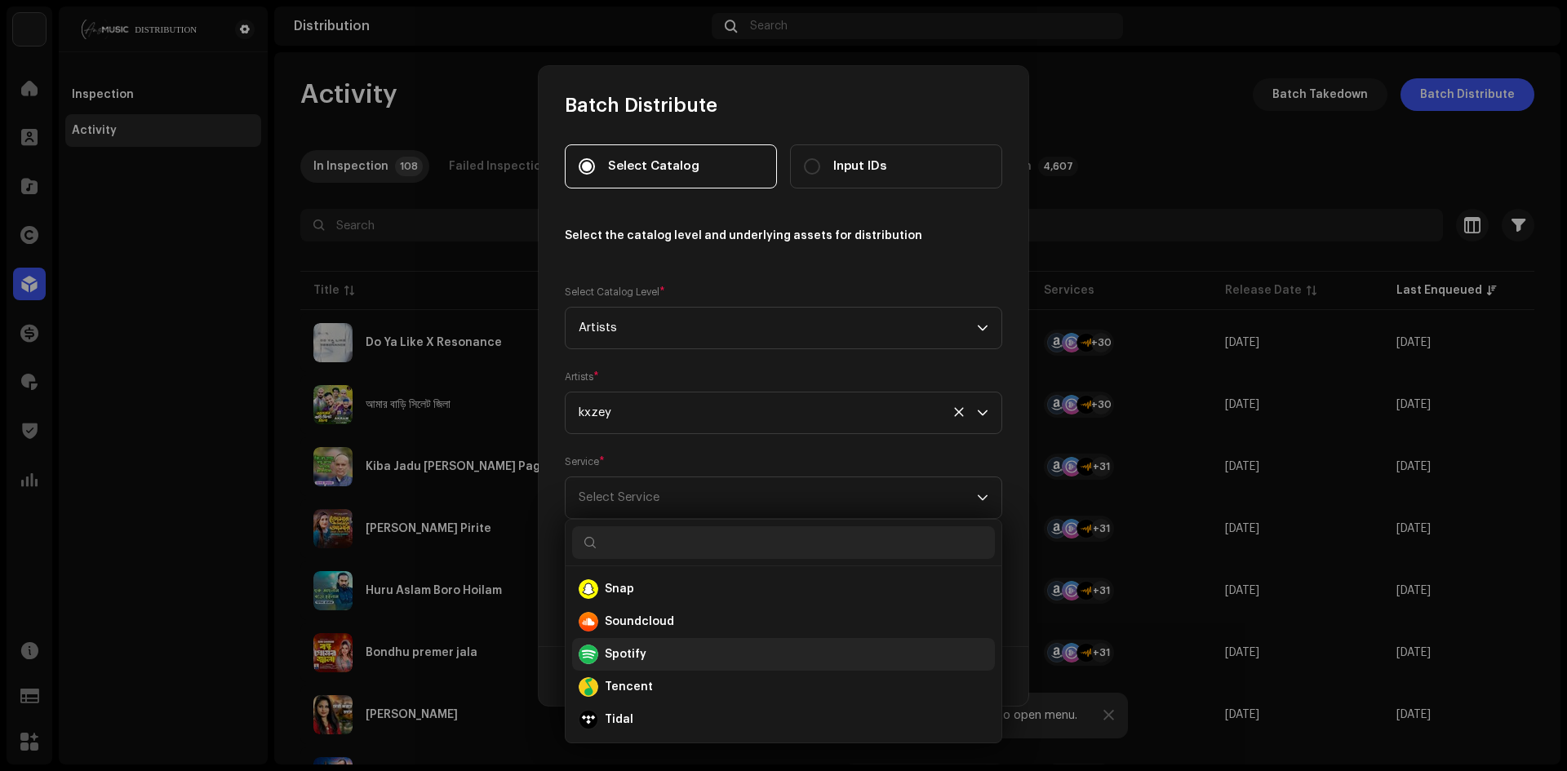
click at [632, 661] on strong "Spotify" at bounding box center [626, 654] width 42 height 16
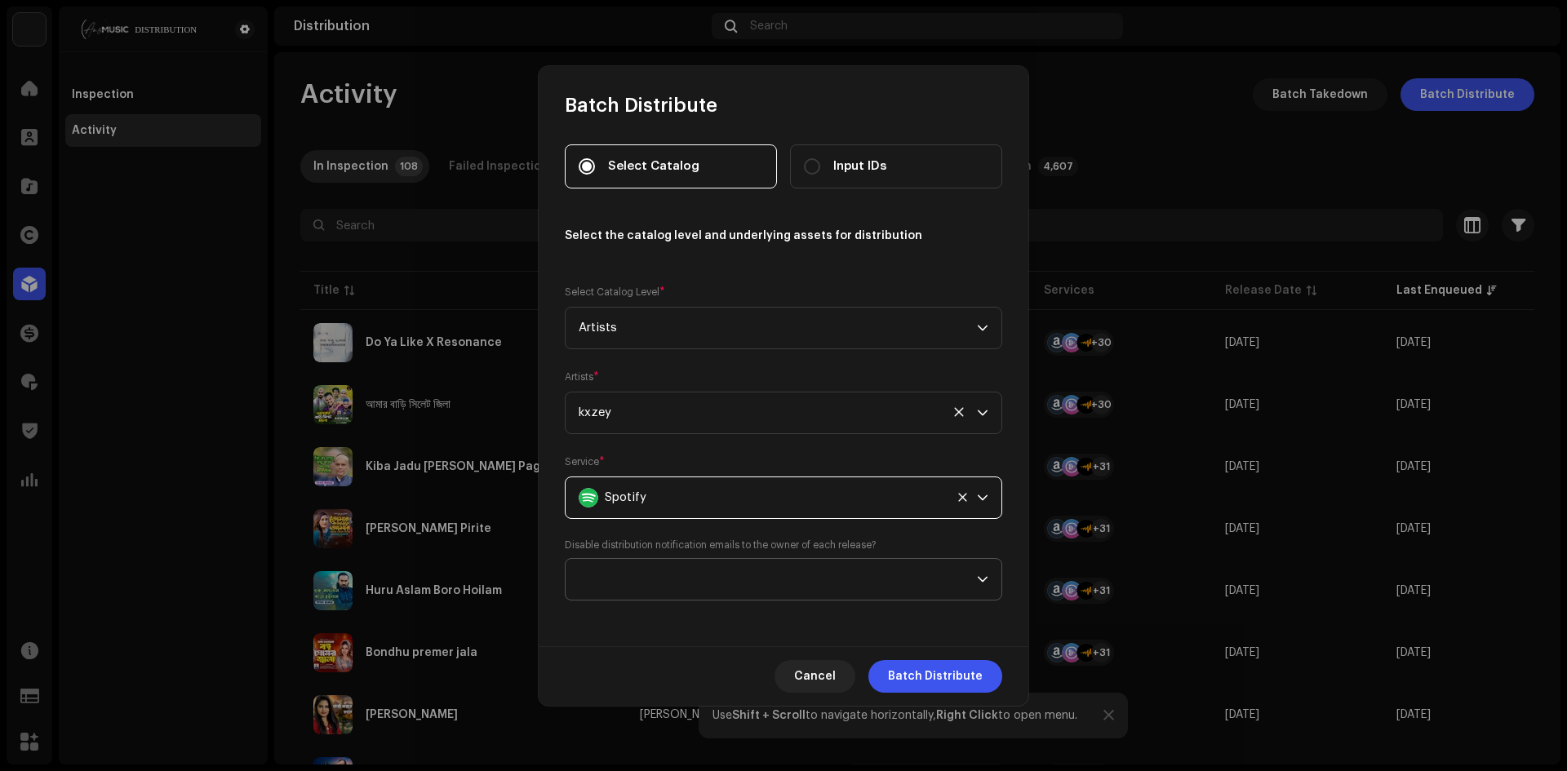
click at [640, 588] on span at bounding box center [778, 579] width 398 height 41
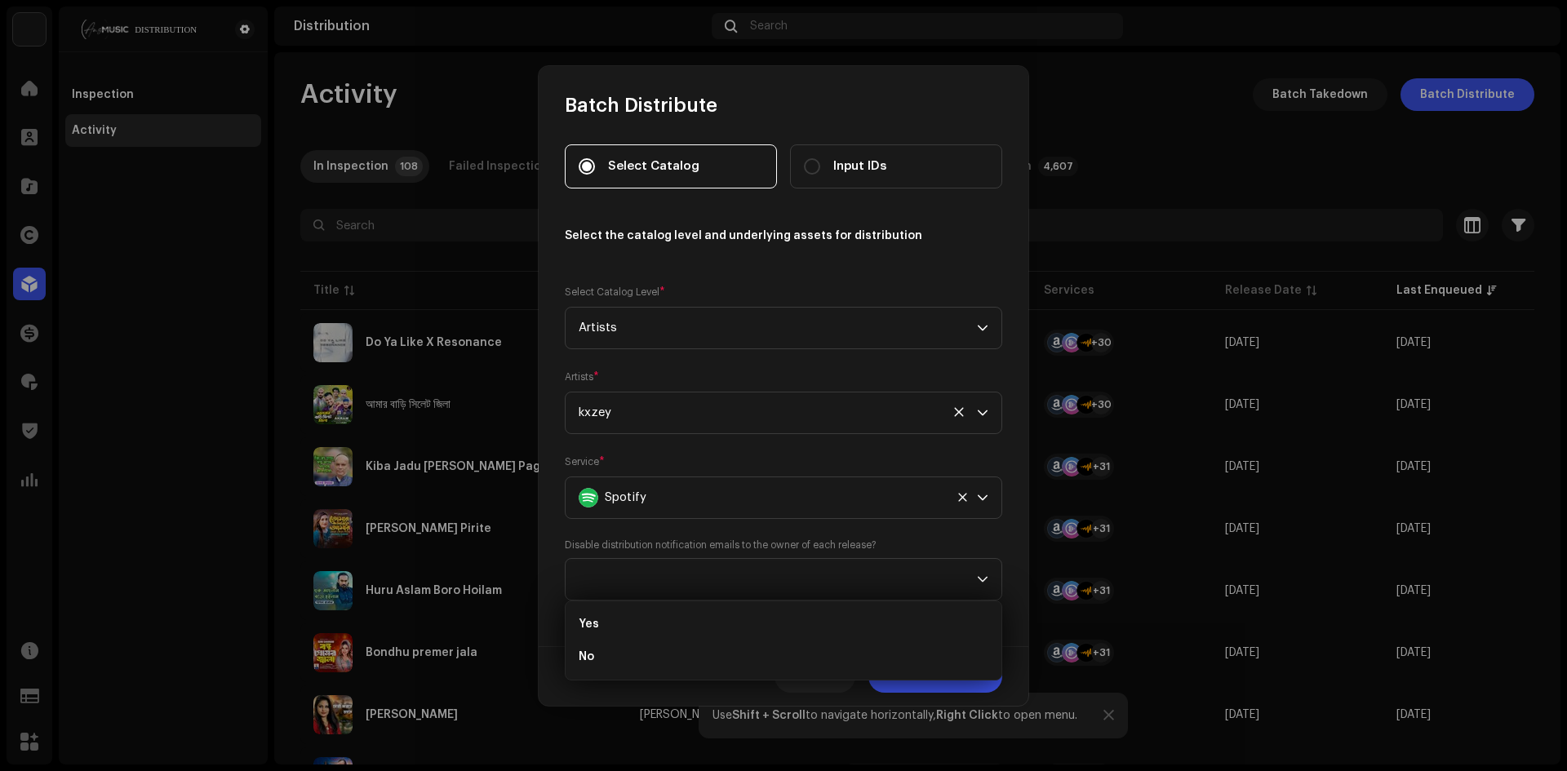
click at [638, 630] on li "Yes" at bounding box center [783, 624] width 423 height 33
click at [706, 410] on div "kxzey" at bounding box center [778, 413] width 398 height 41
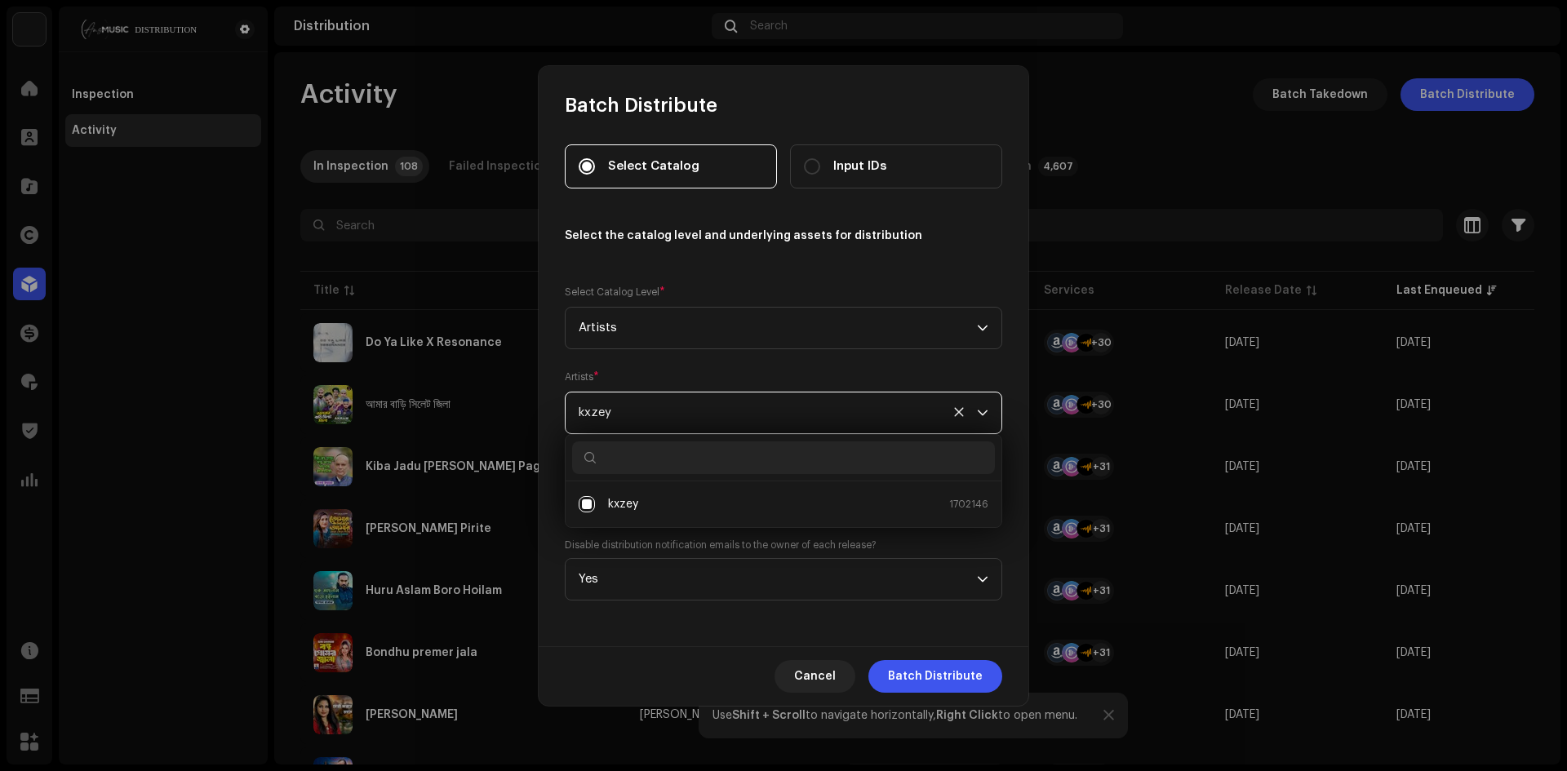
click at [647, 467] on input "text" at bounding box center [783, 457] width 423 height 33
type input "Mirac"
click at [663, 498] on div "MiracVR 1702145" at bounding box center [798, 504] width 380 height 16
checkbox input "true"
click at [701, 534] on div "Select Catalog Input IDs Select the catalog level and underlying assets for dis…" at bounding box center [783, 372] width 437 height 456
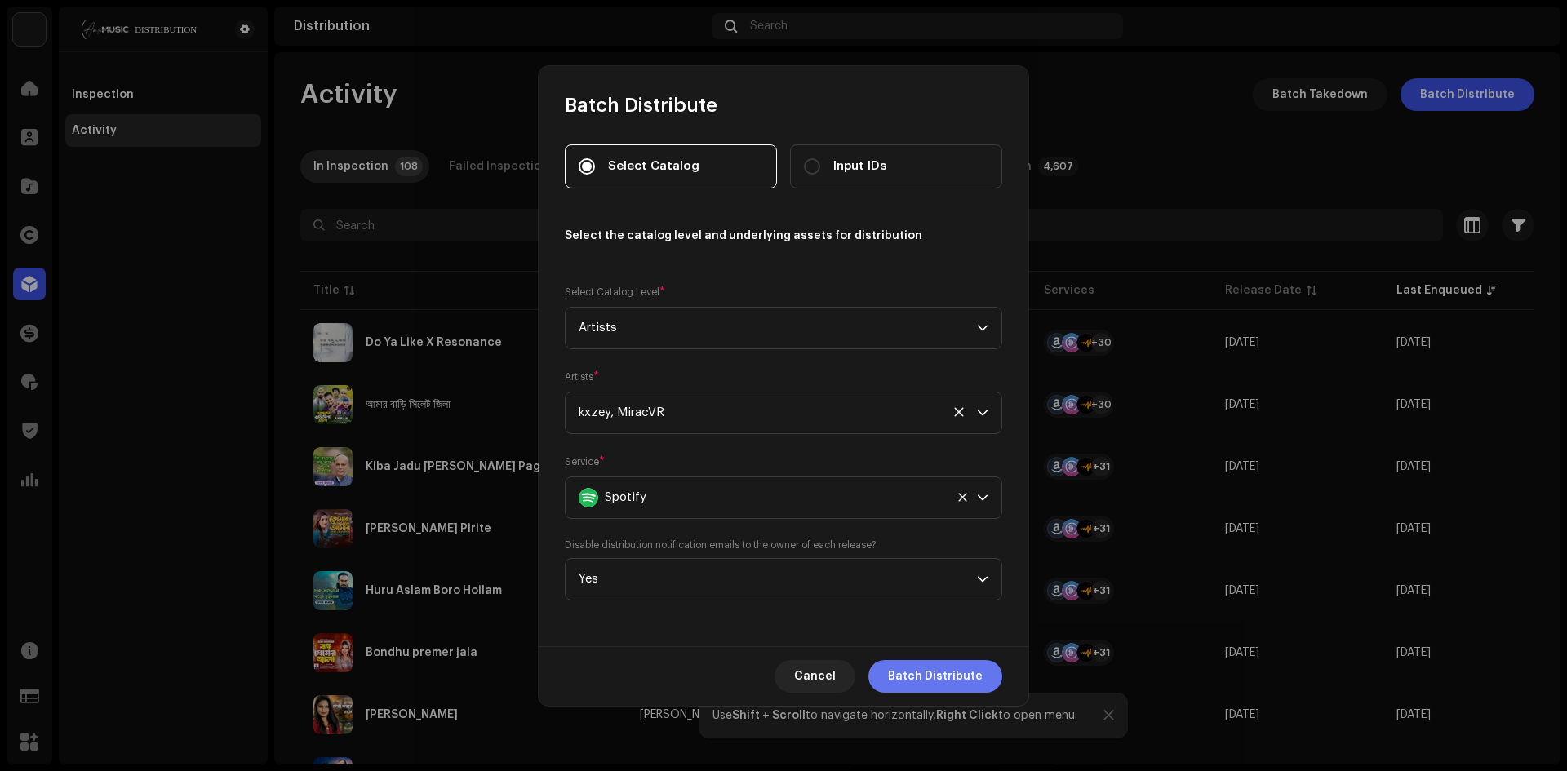
click at [948, 676] on span "Batch Distribute" at bounding box center [935, 676] width 95 height 33
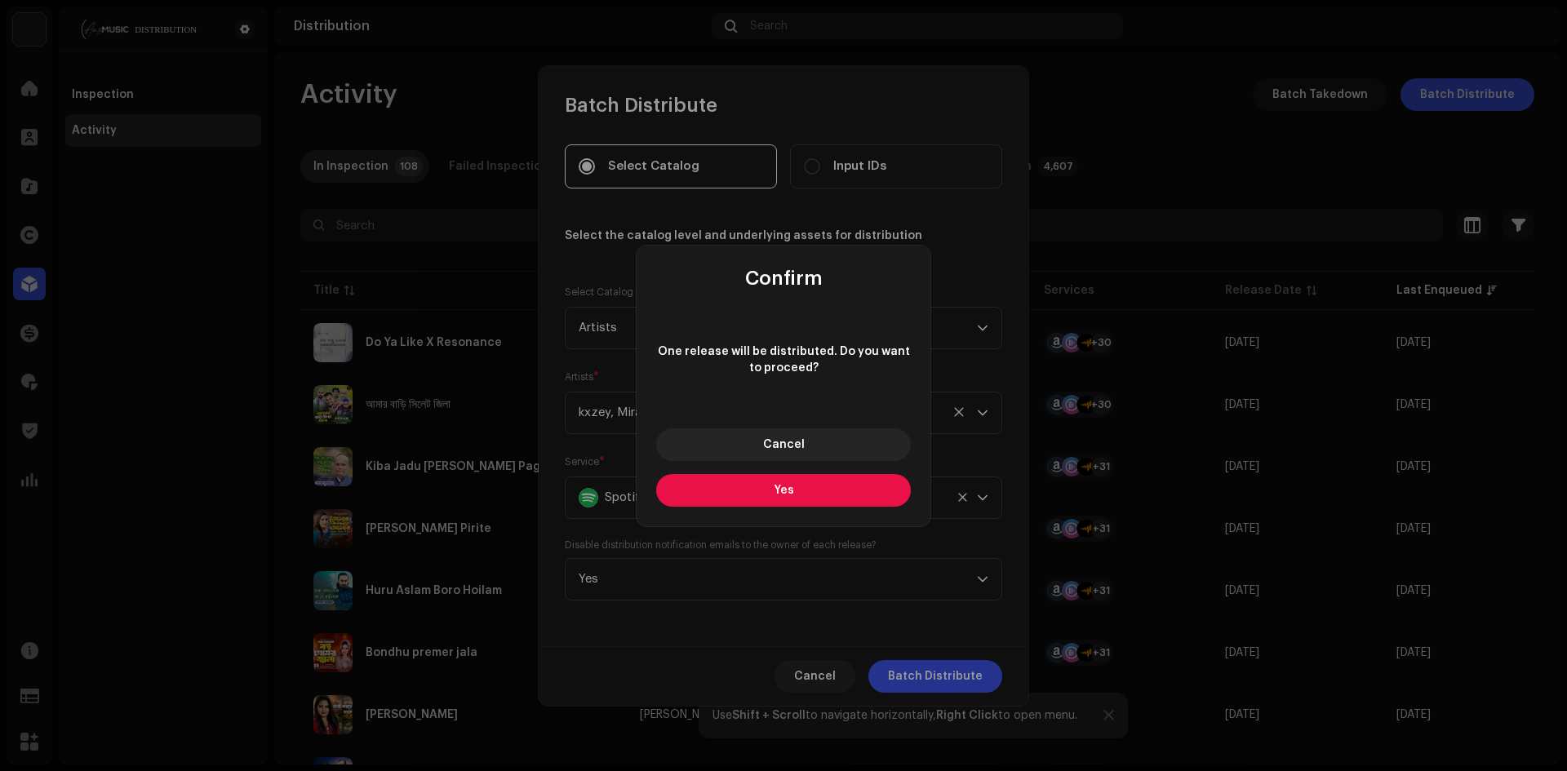
click at [728, 495] on button "Yes" at bounding box center [783, 490] width 255 height 33
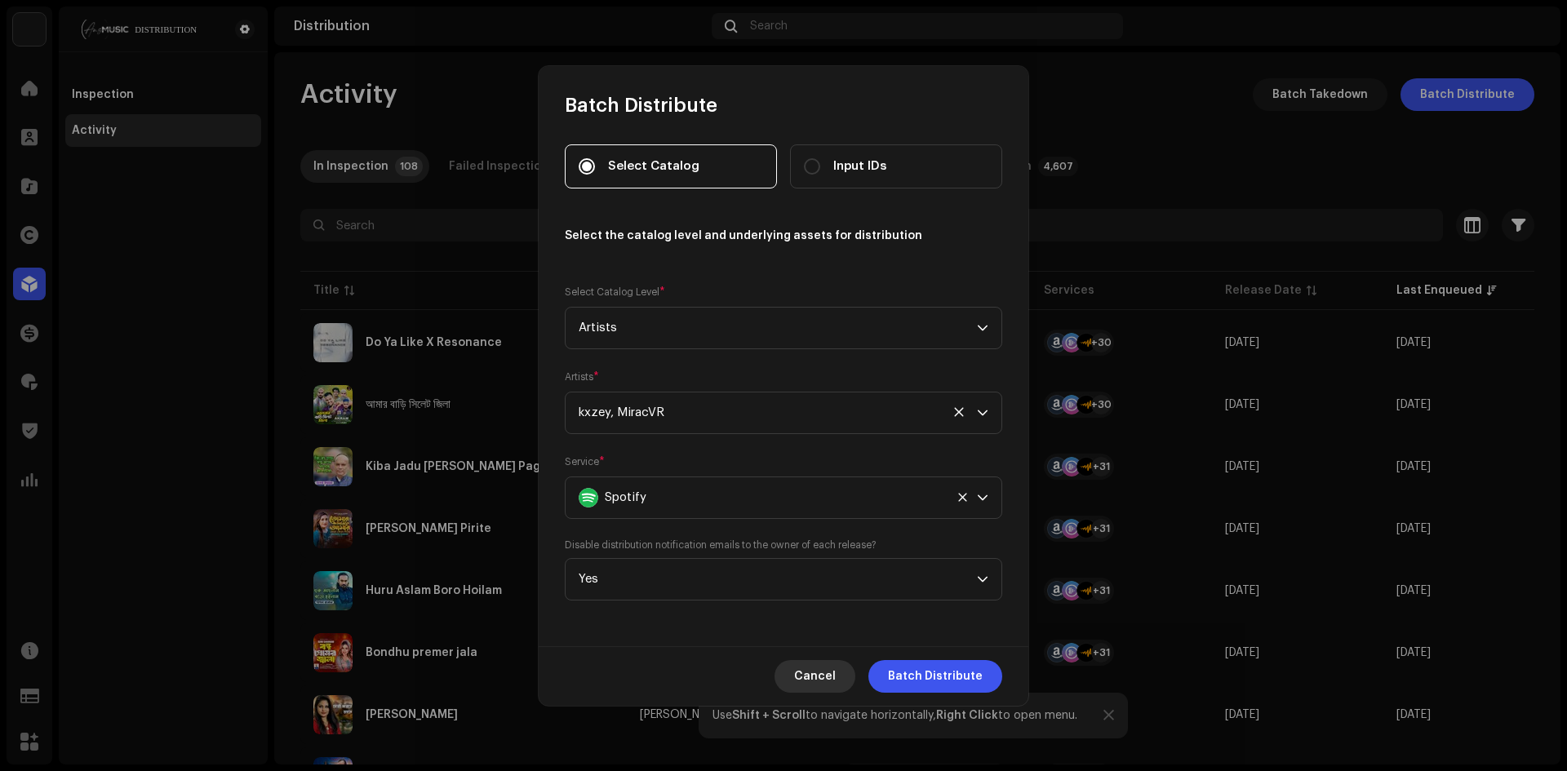
click at [812, 686] on span "Cancel" at bounding box center [815, 676] width 42 height 33
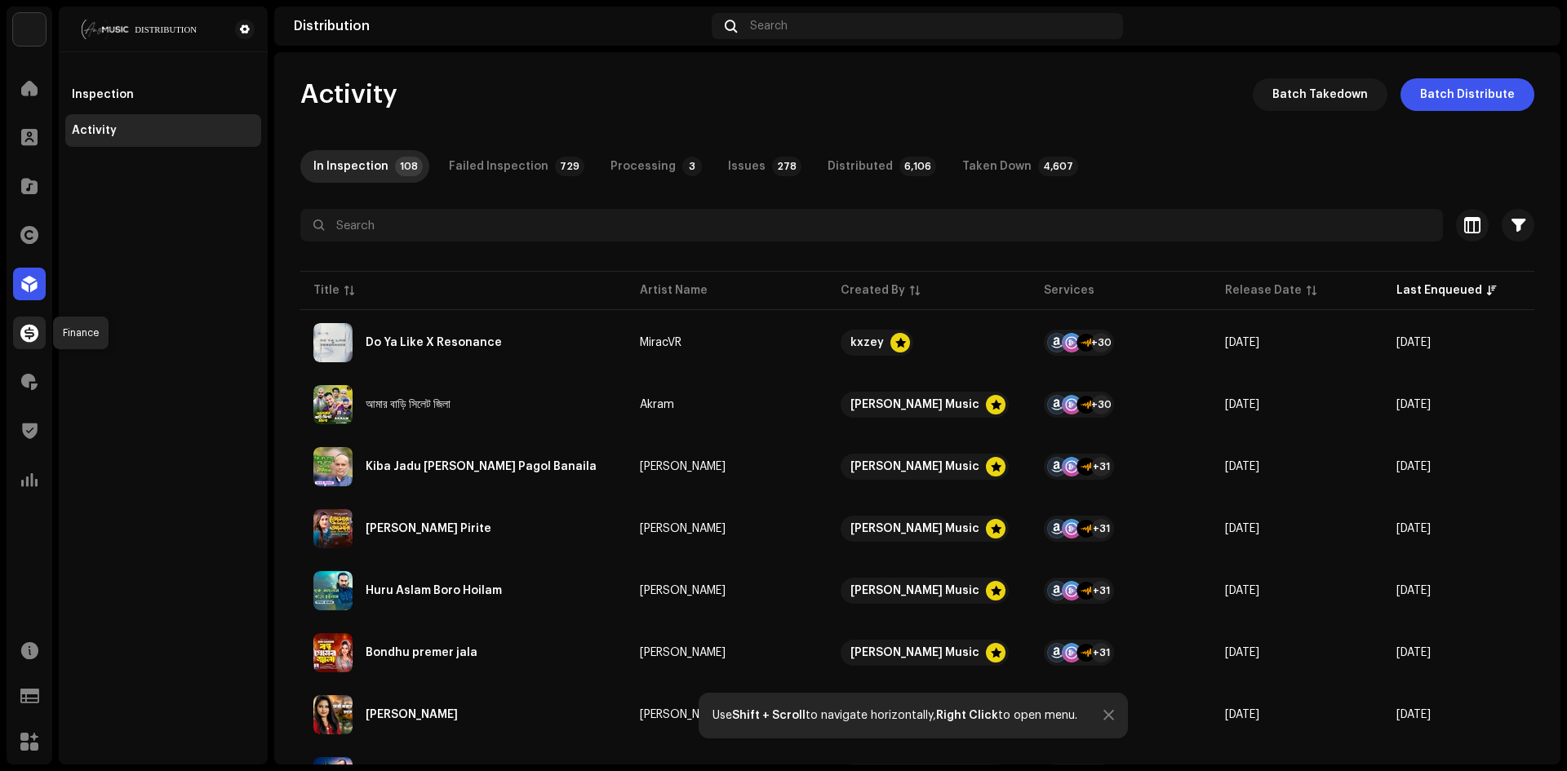
click at [32, 336] on span at bounding box center [29, 332] width 18 height 13
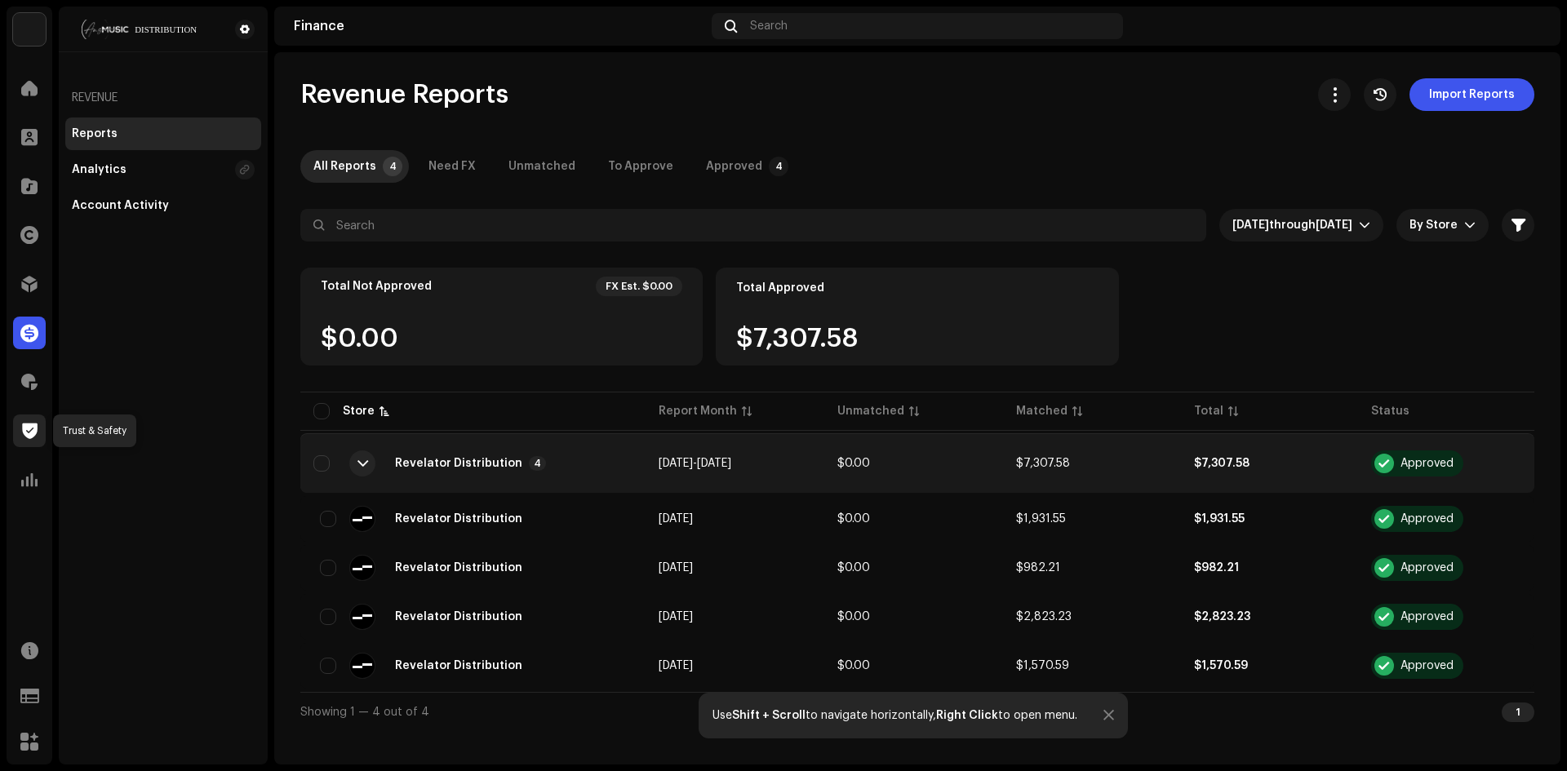
click at [34, 427] on span at bounding box center [30, 430] width 16 height 13
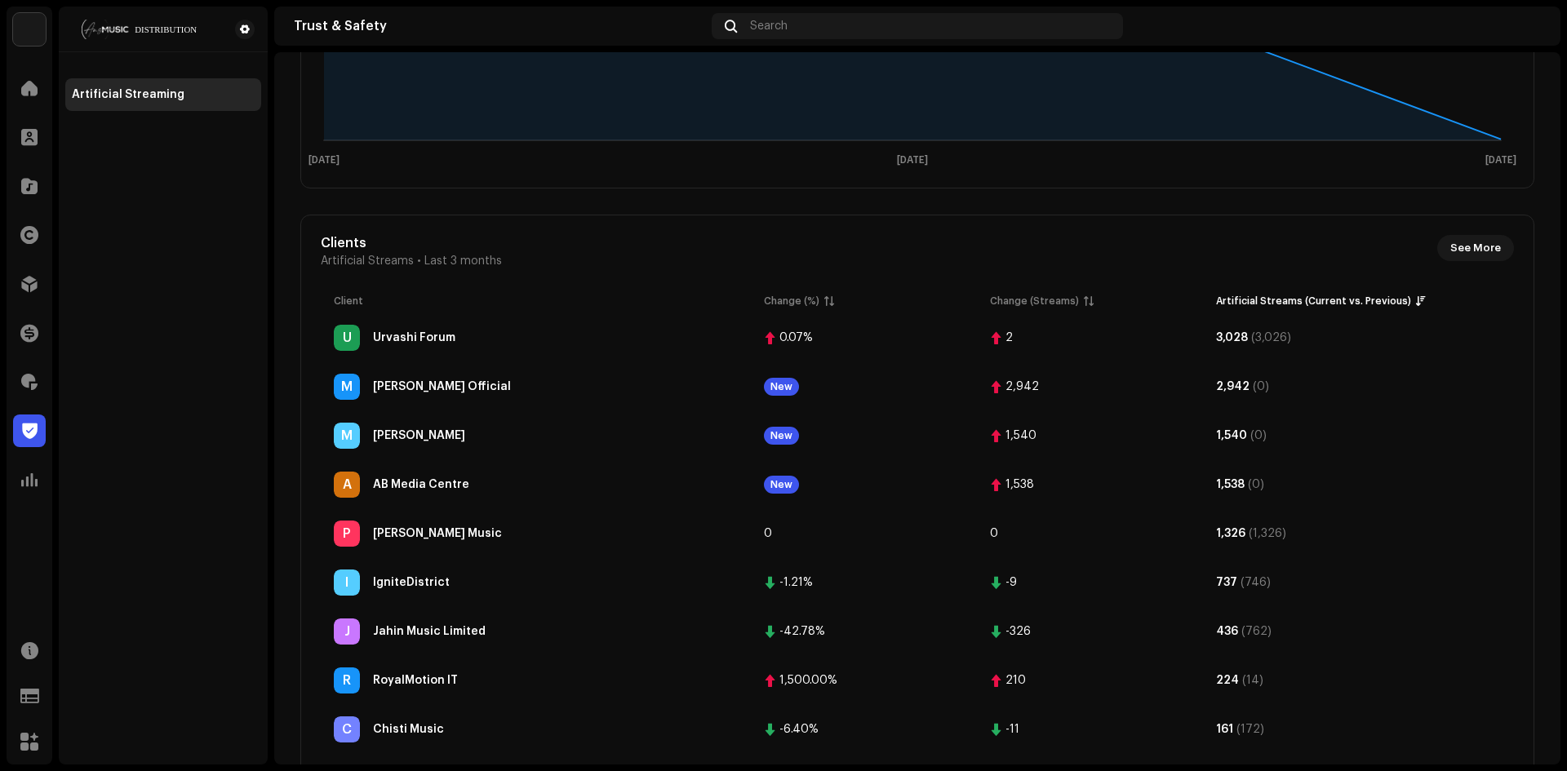
scroll to position [408, 0]
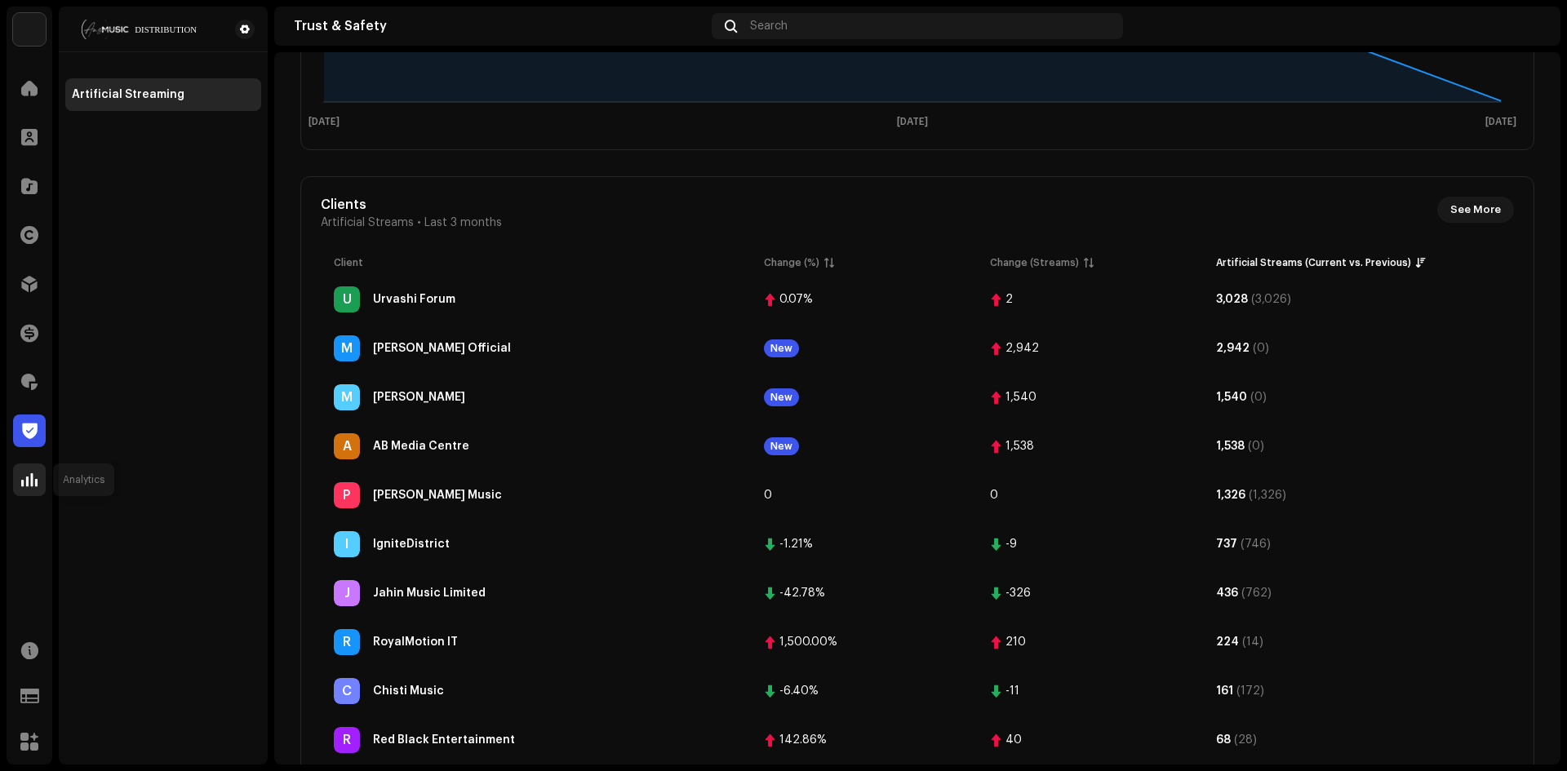
click at [22, 481] on span at bounding box center [29, 479] width 16 height 13
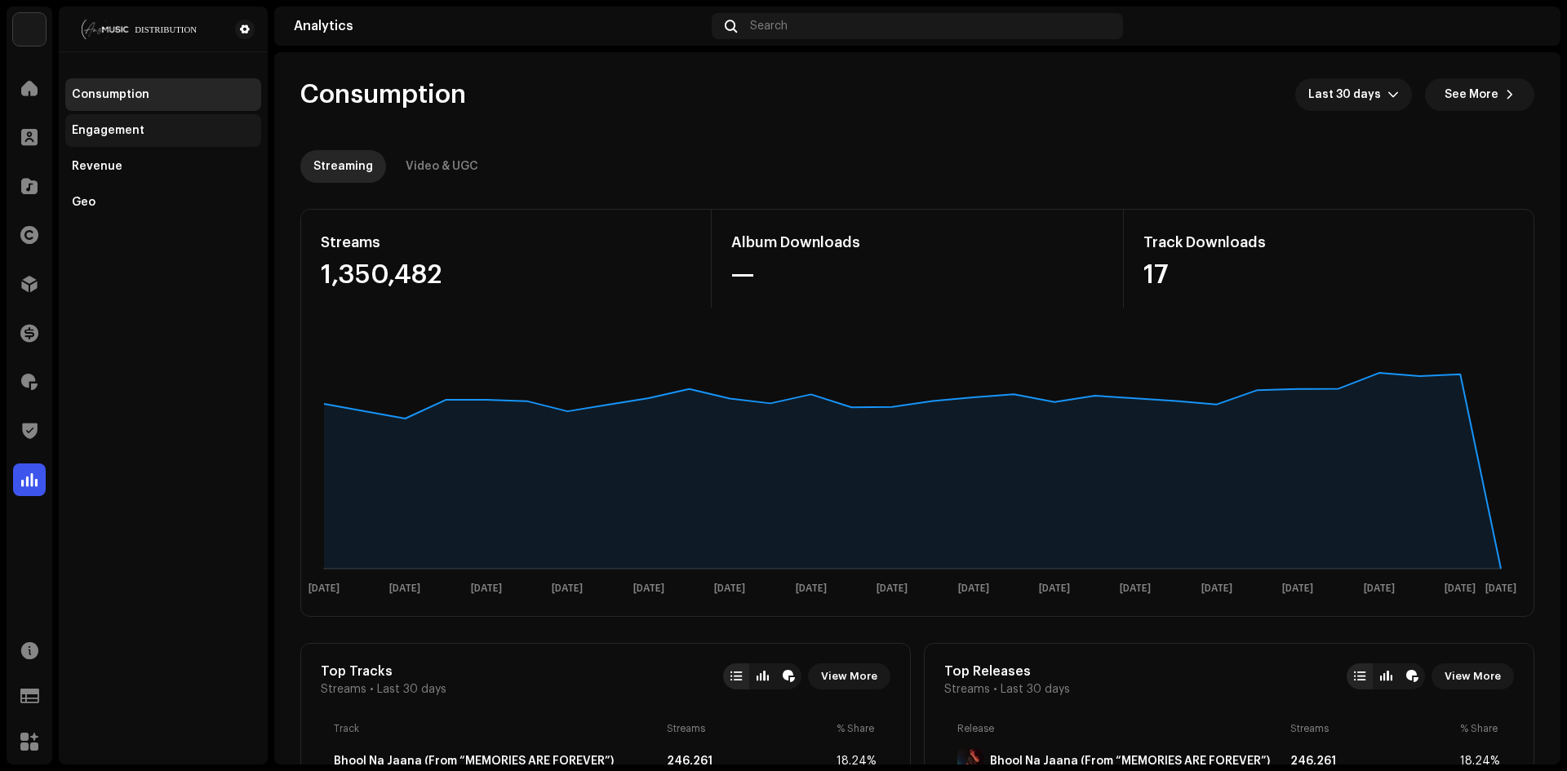
click at [143, 126] on div "Engagement" at bounding box center [163, 130] width 183 height 13
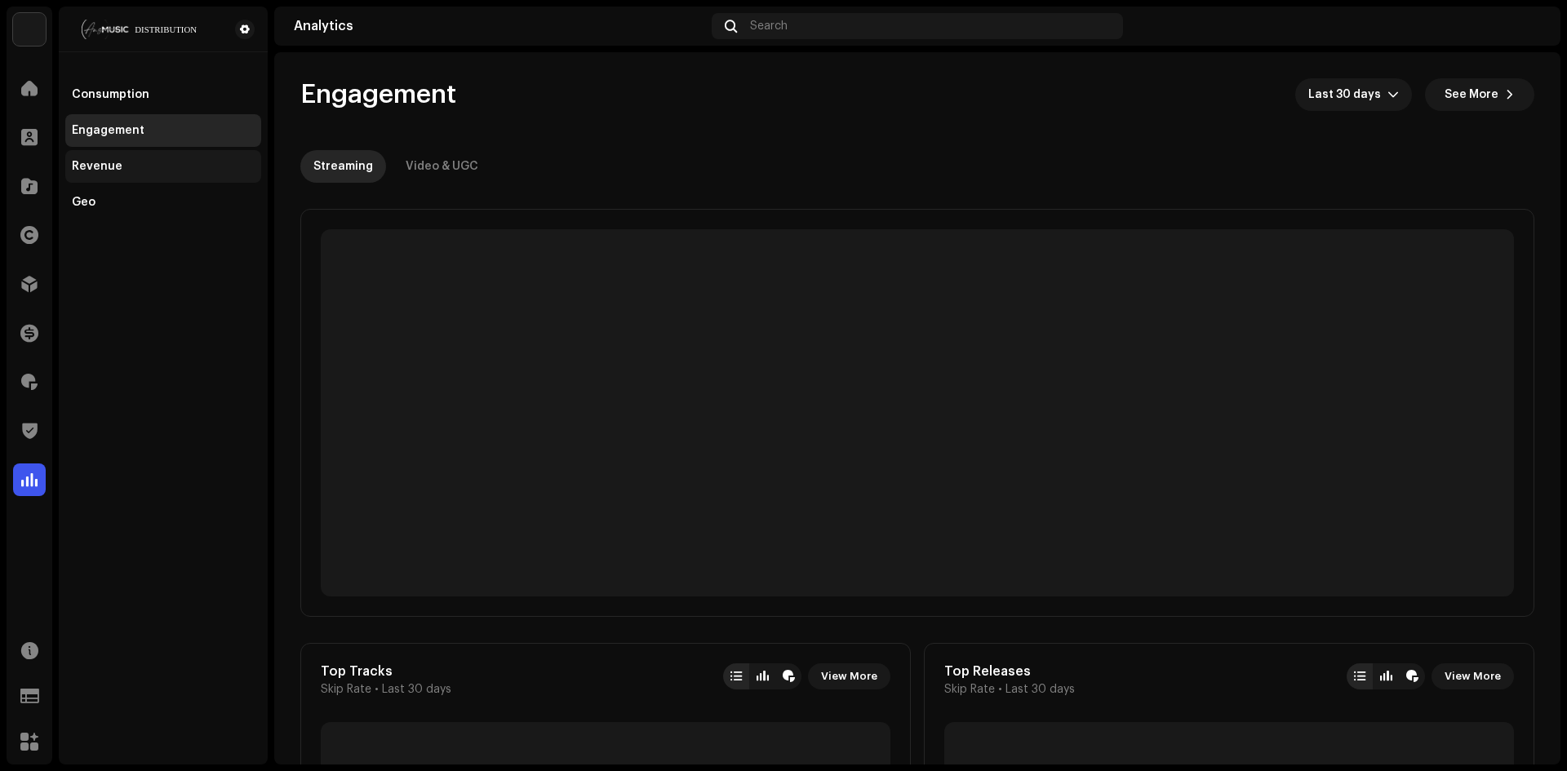
click at [141, 163] on div "Revenue" at bounding box center [163, 166] width 183 height 13
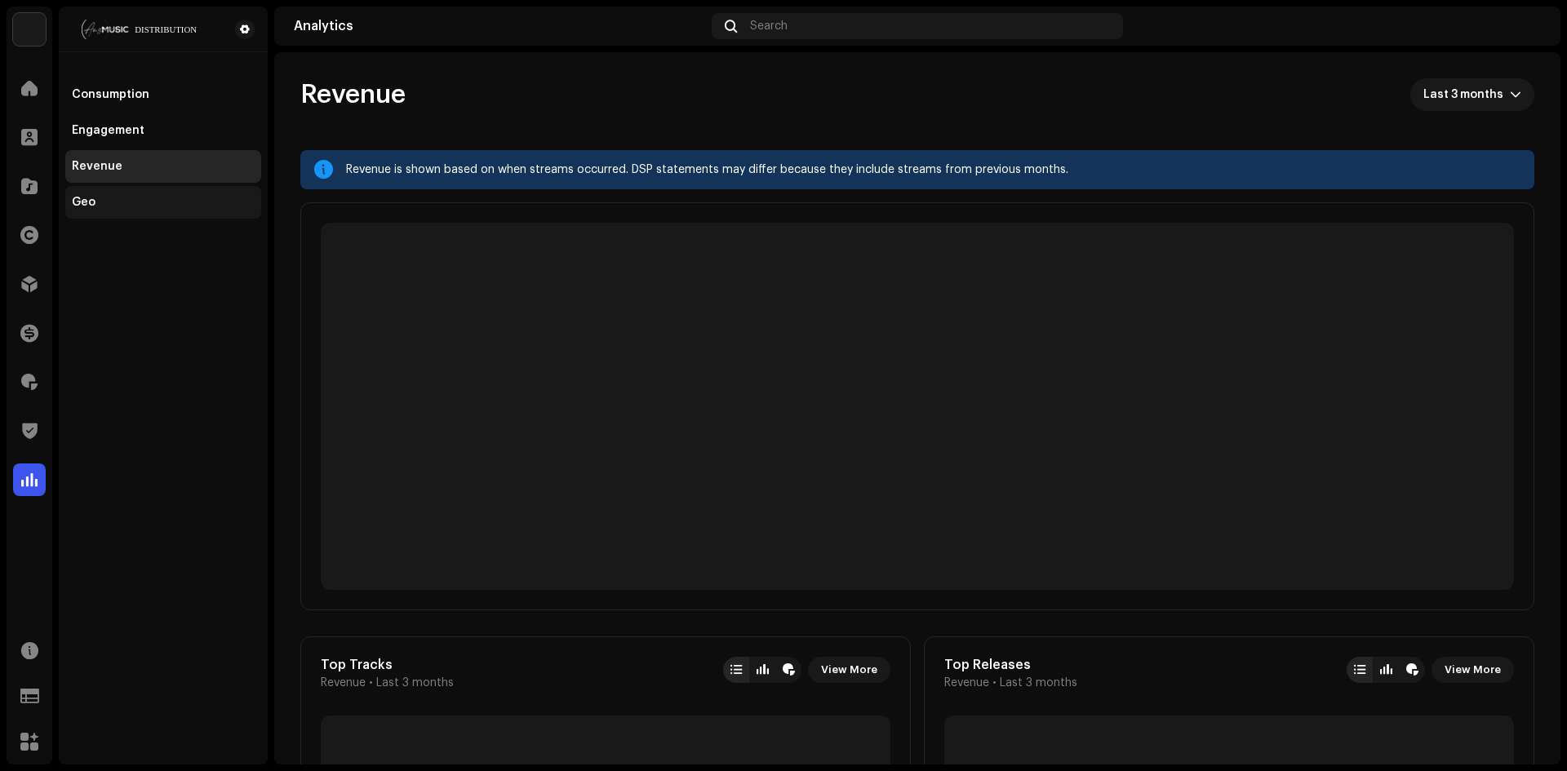
click at [142, 193] on div "Geo" at bounding box center [163, 202] width 196 height 33
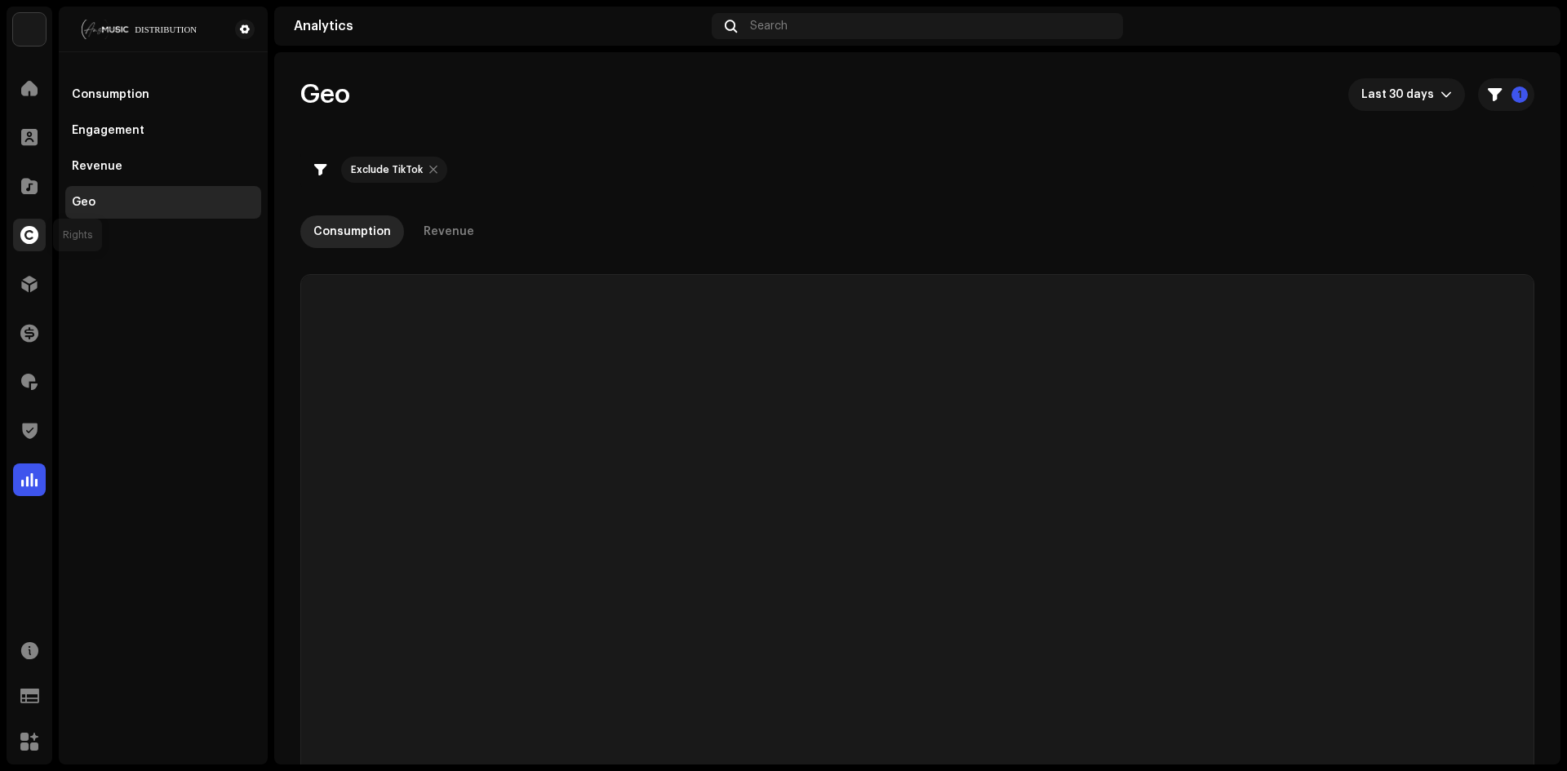
checkbox input "true"
click at [32, 428] on span at bounding box center [30, 430] width 16 height 13
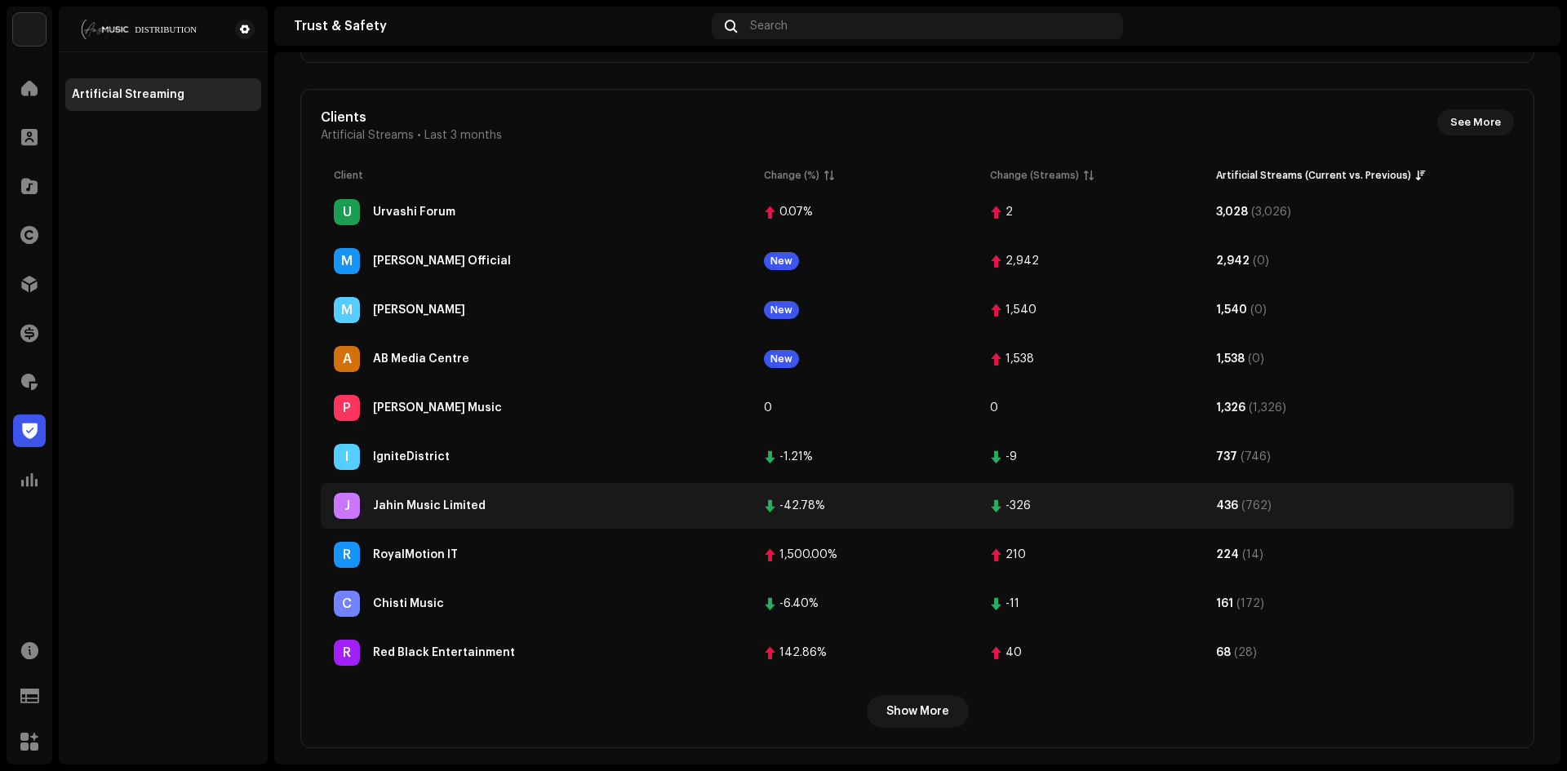
scroll to position [505, 0]
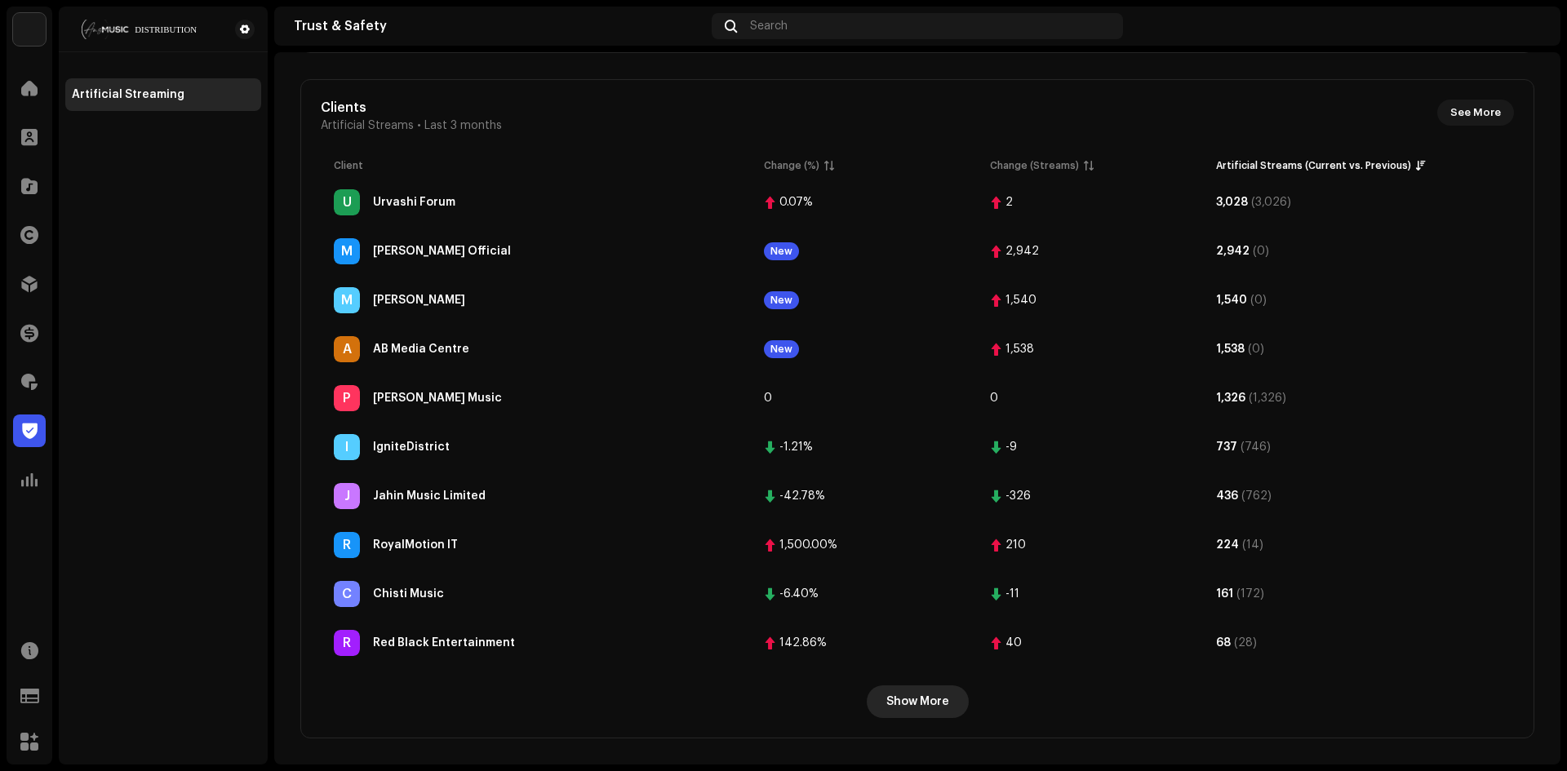
click at [922, 712] on span "Show More" at bounding box center [917, 701] width 63 height 33
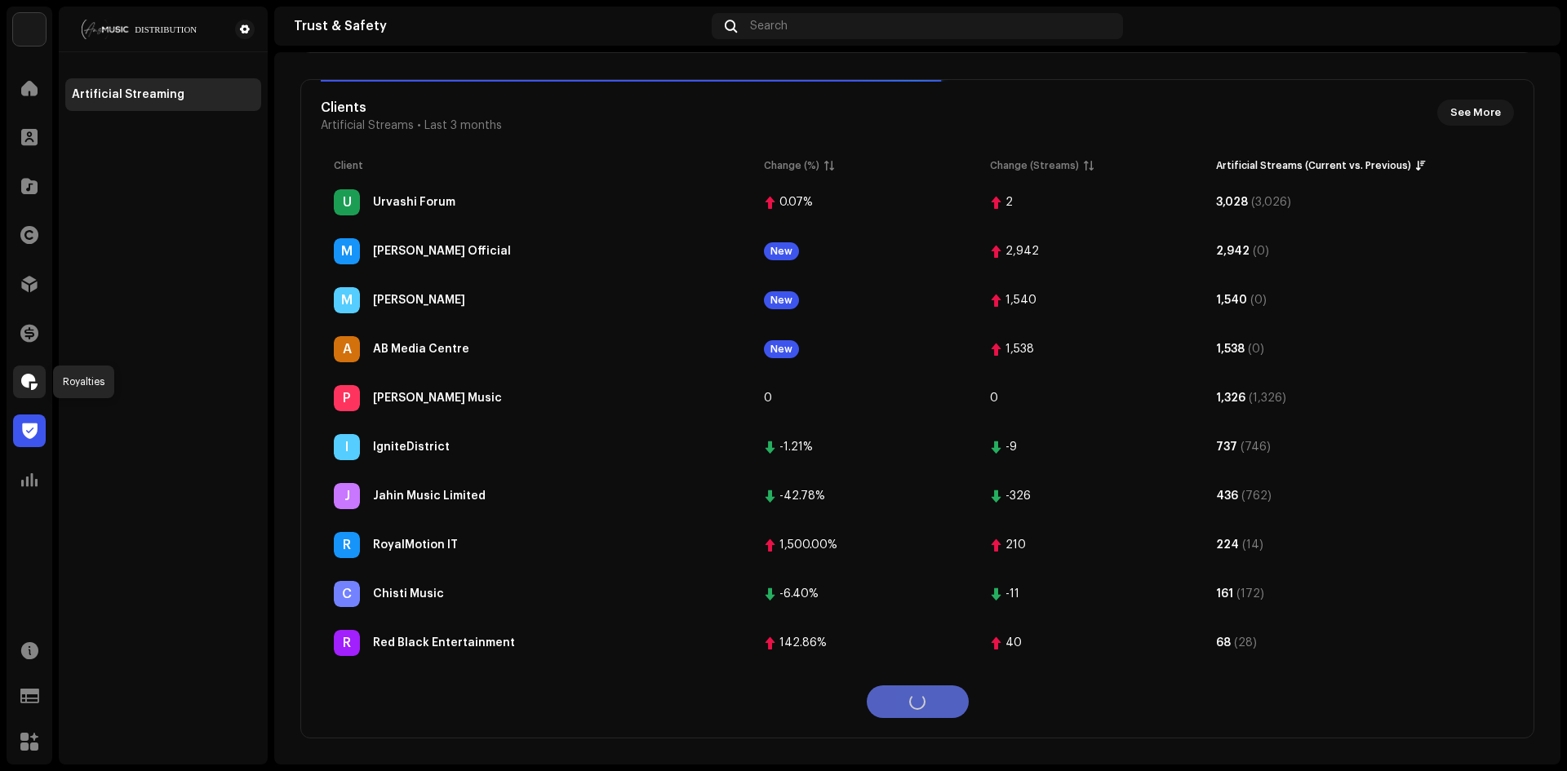
click at [27, 382] on span at bounding box center [29, 381] width 16 height 13
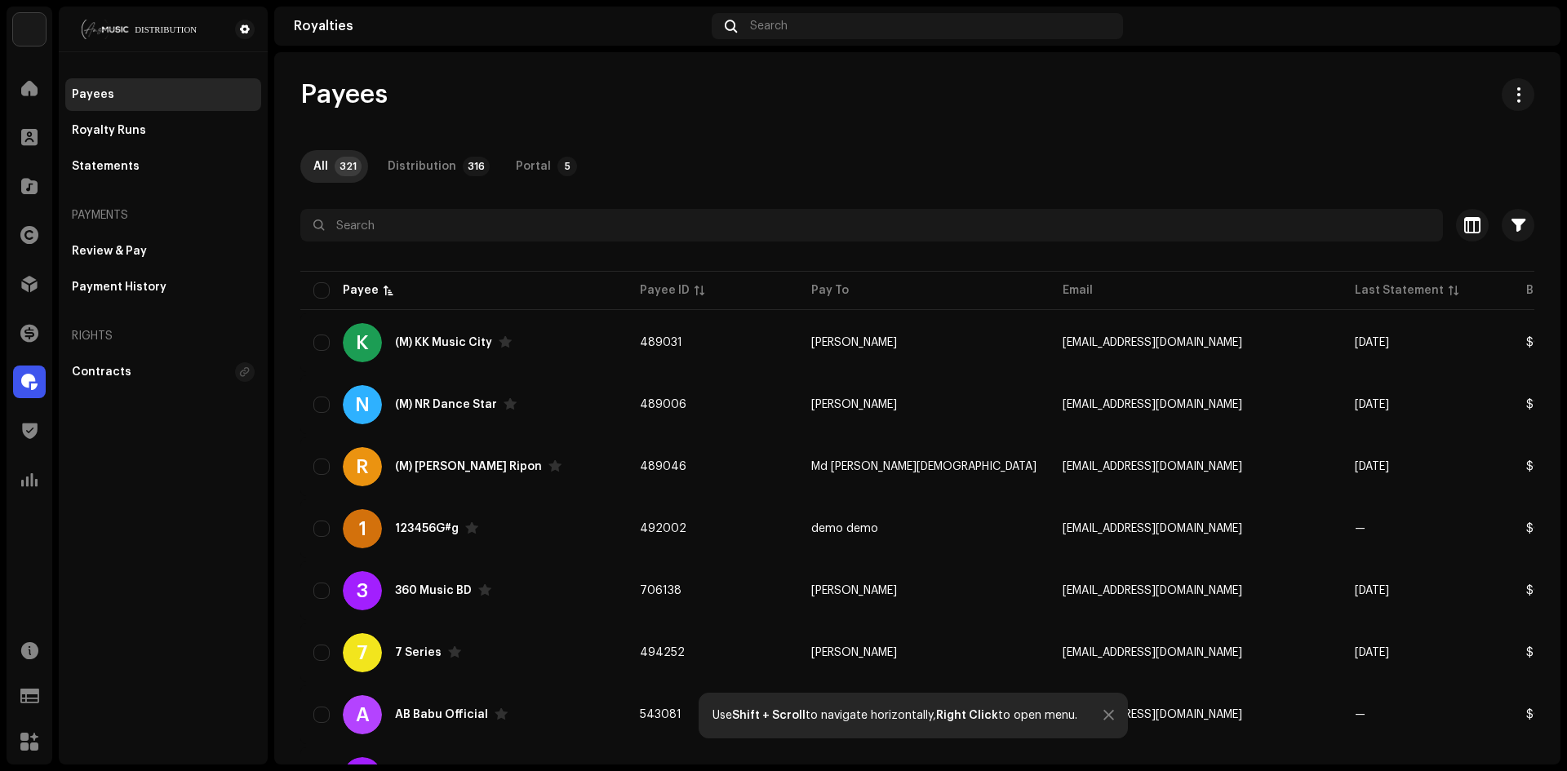
scroll to position [571, 0]
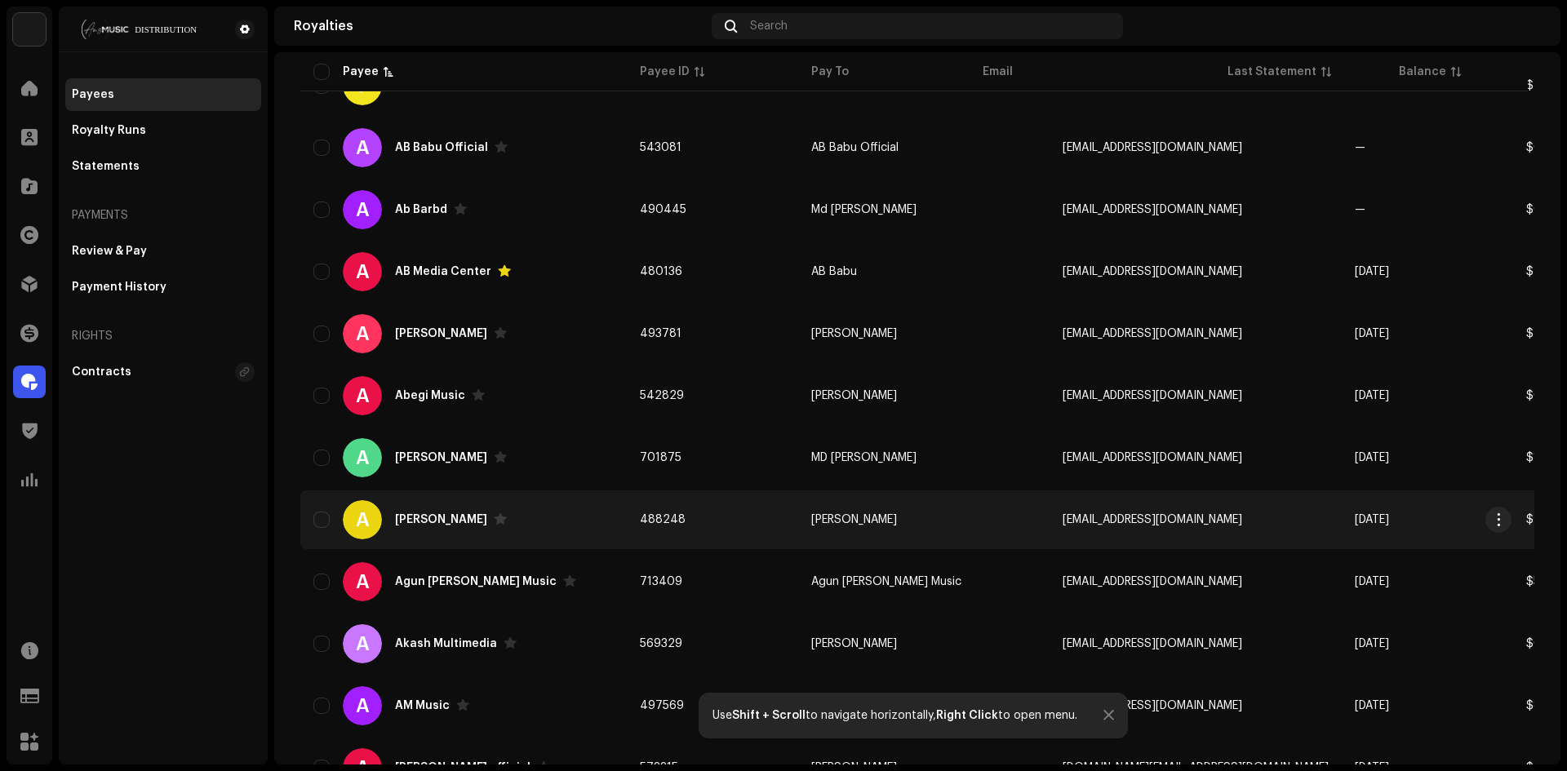
click at [419, 521] on div "[PERSON_NAME]" at bounding box center [441, 519] width 92 height 11
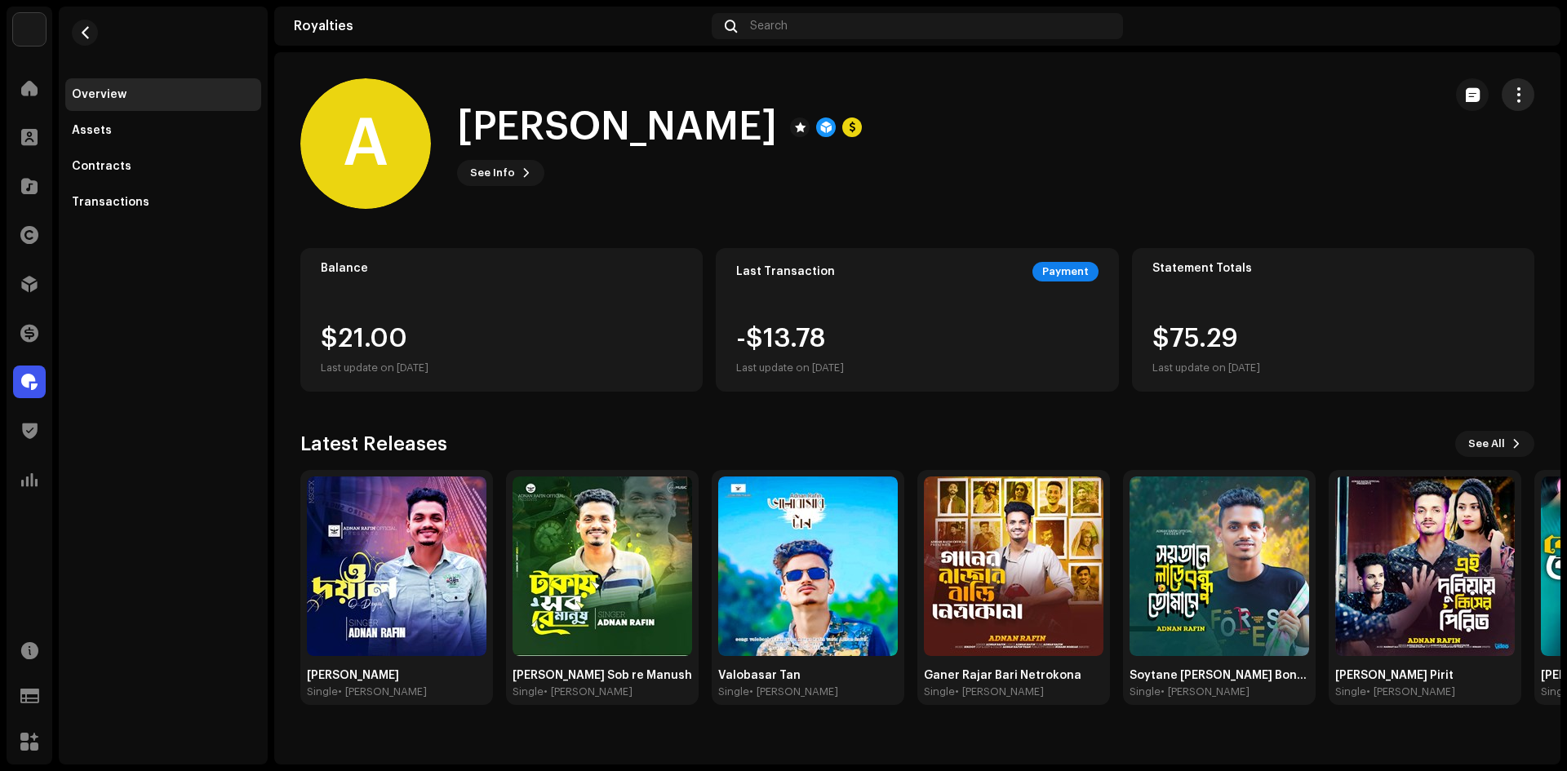
click at [1516, 91] on span "button" at bounding box center [1519, 94] width 16 height 13
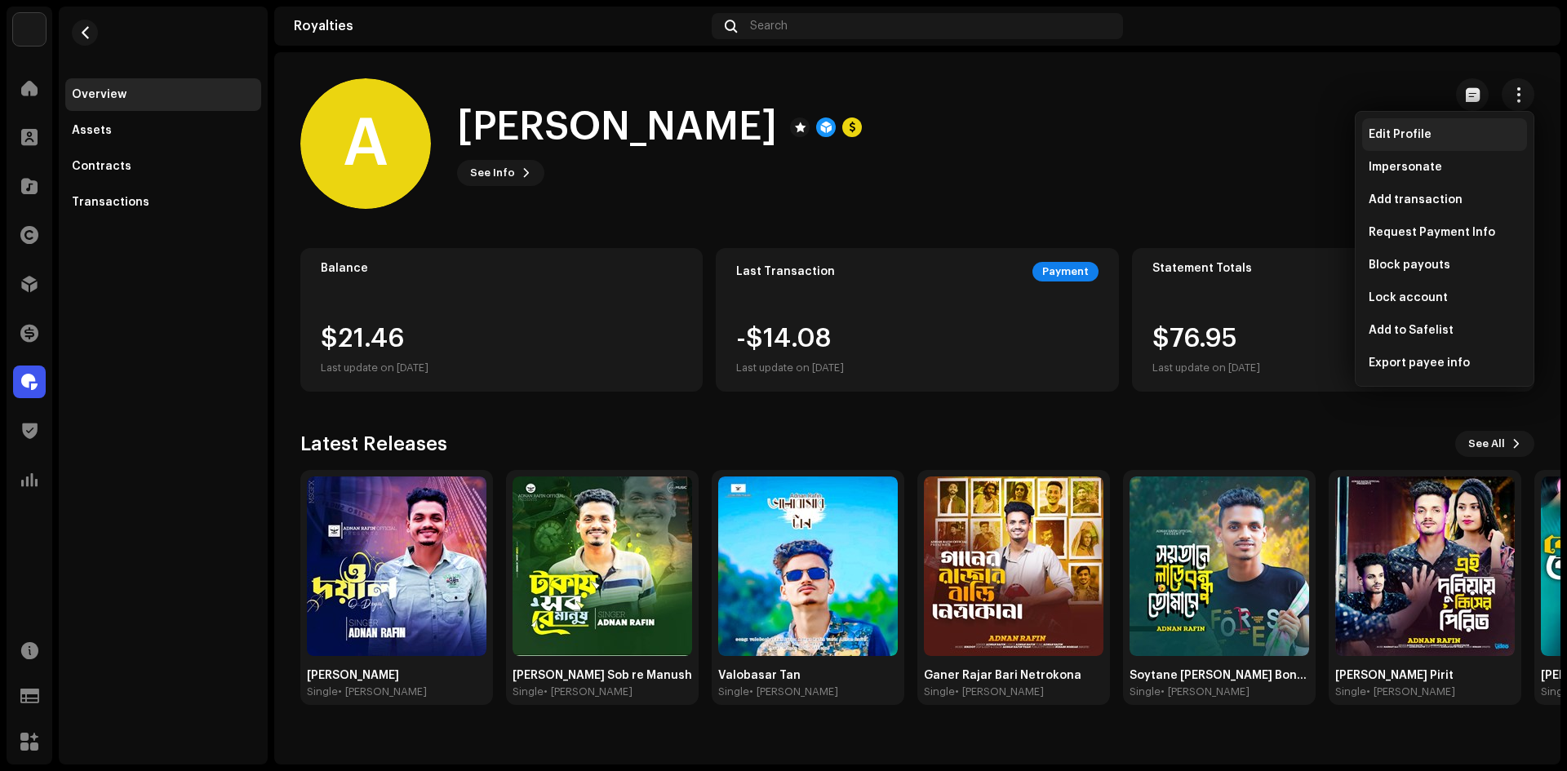
click at [1435, 135] on div "Edit Profile" at bounding box center [1445, 134] width 152 height 13
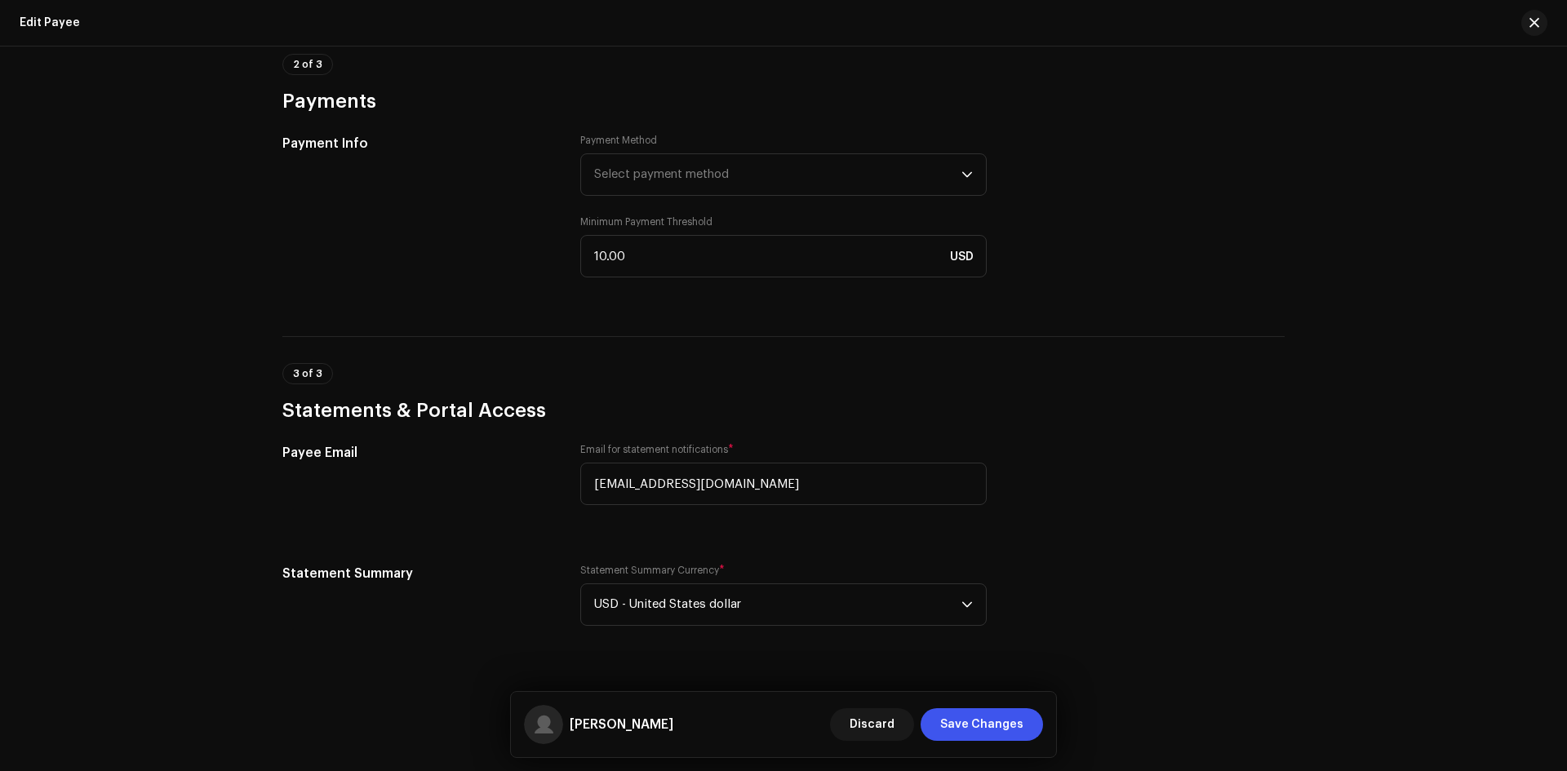
scroll to position [1102, 0]
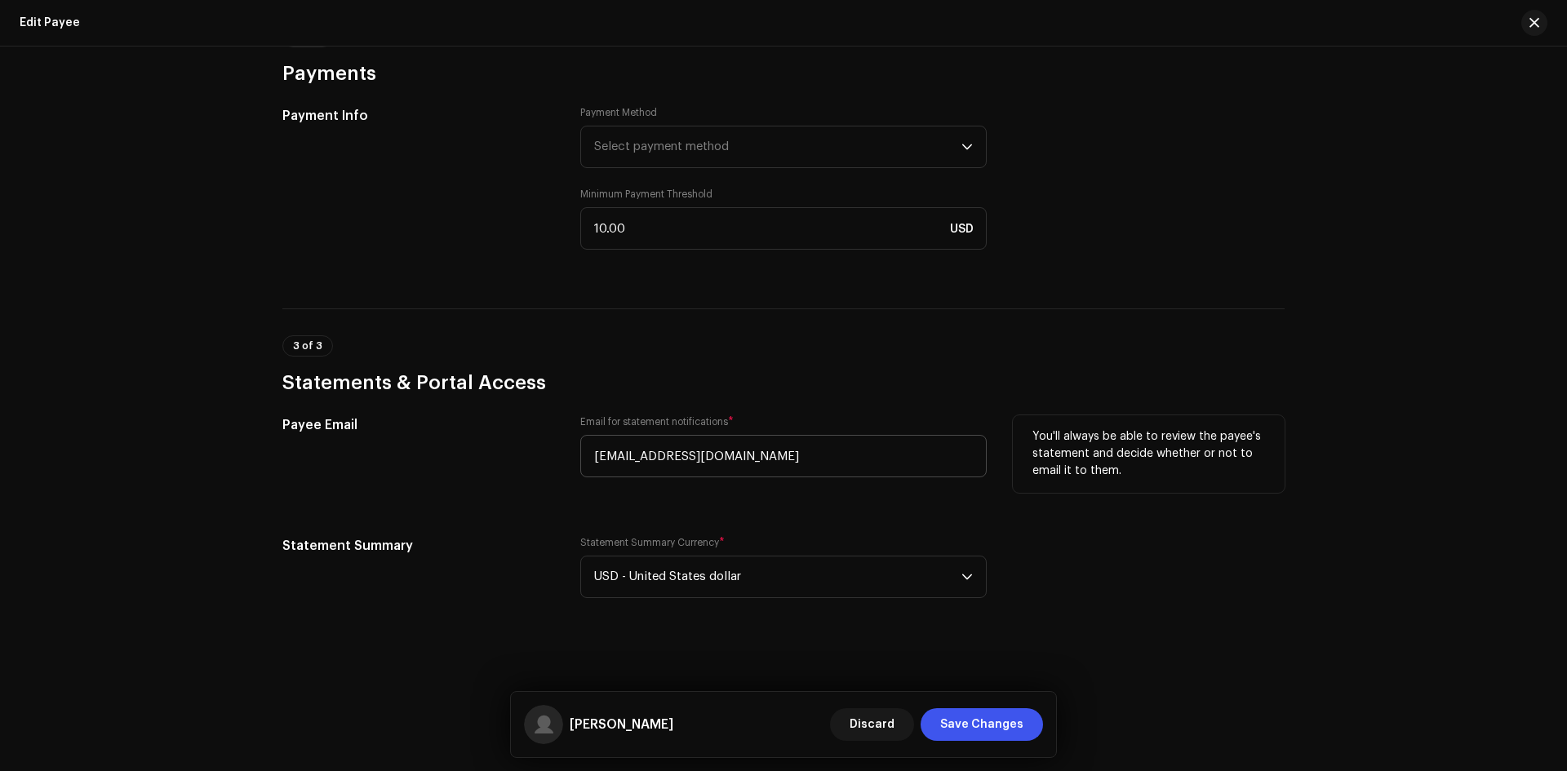
drag, startPoint x: 720, startPoint y: 478, endPoint x: 619, endPoint y: 467, distance: 101.0
click at [618, 467] on div "Email for statement notifications * rafinadnan7@gmail.com" at bounding box center [783, 456] width 406 height 82
drag, startPoint x: 712, startPoint y: 462, endPoint x: 609, endPoint y: 460, distance: 102.8
click at [610, 460] on input "rafinadnan7@gmail.com" at bounding box center [783, 456] width 406 height 42
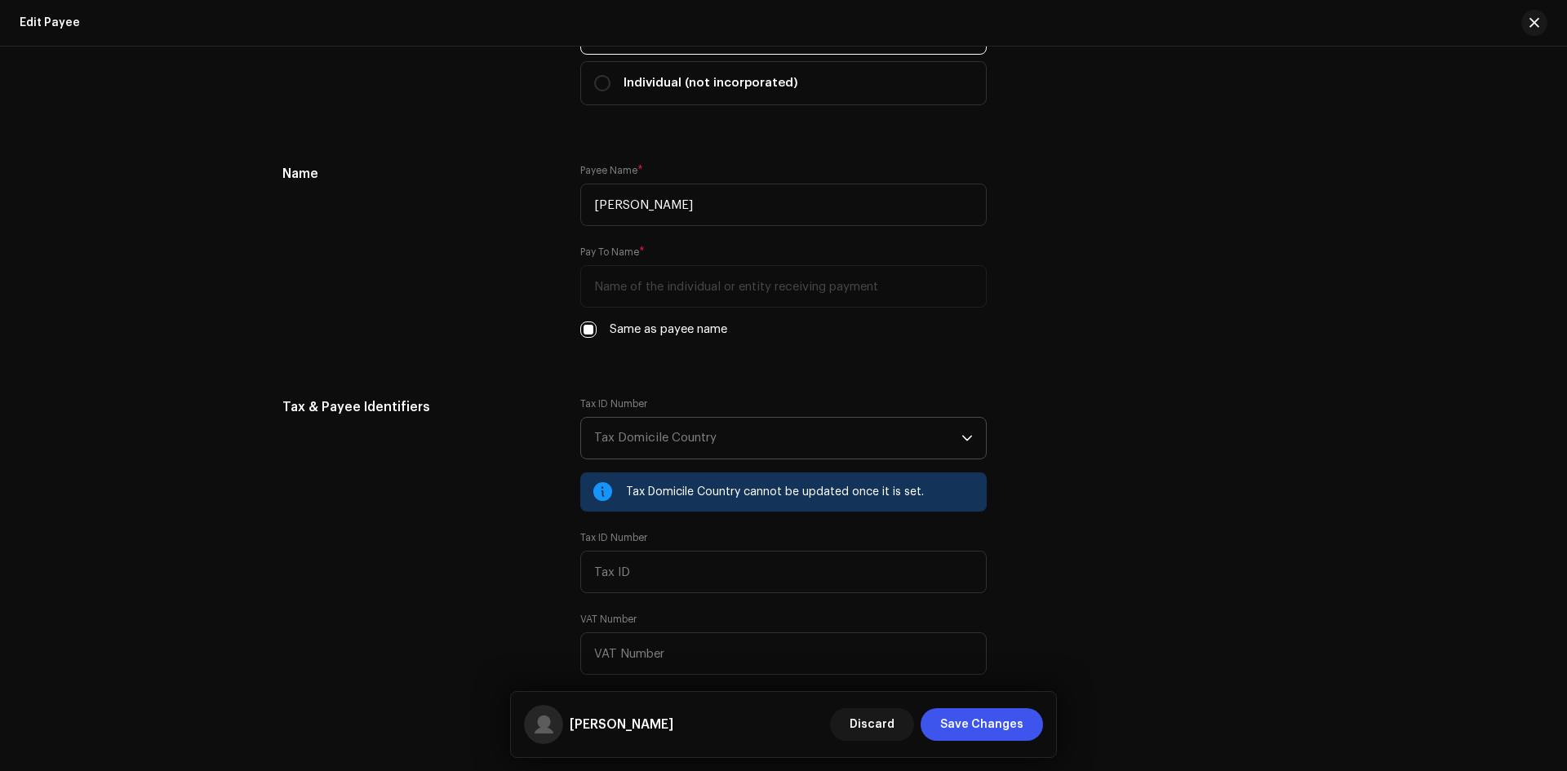
scroll to position [0, 0]
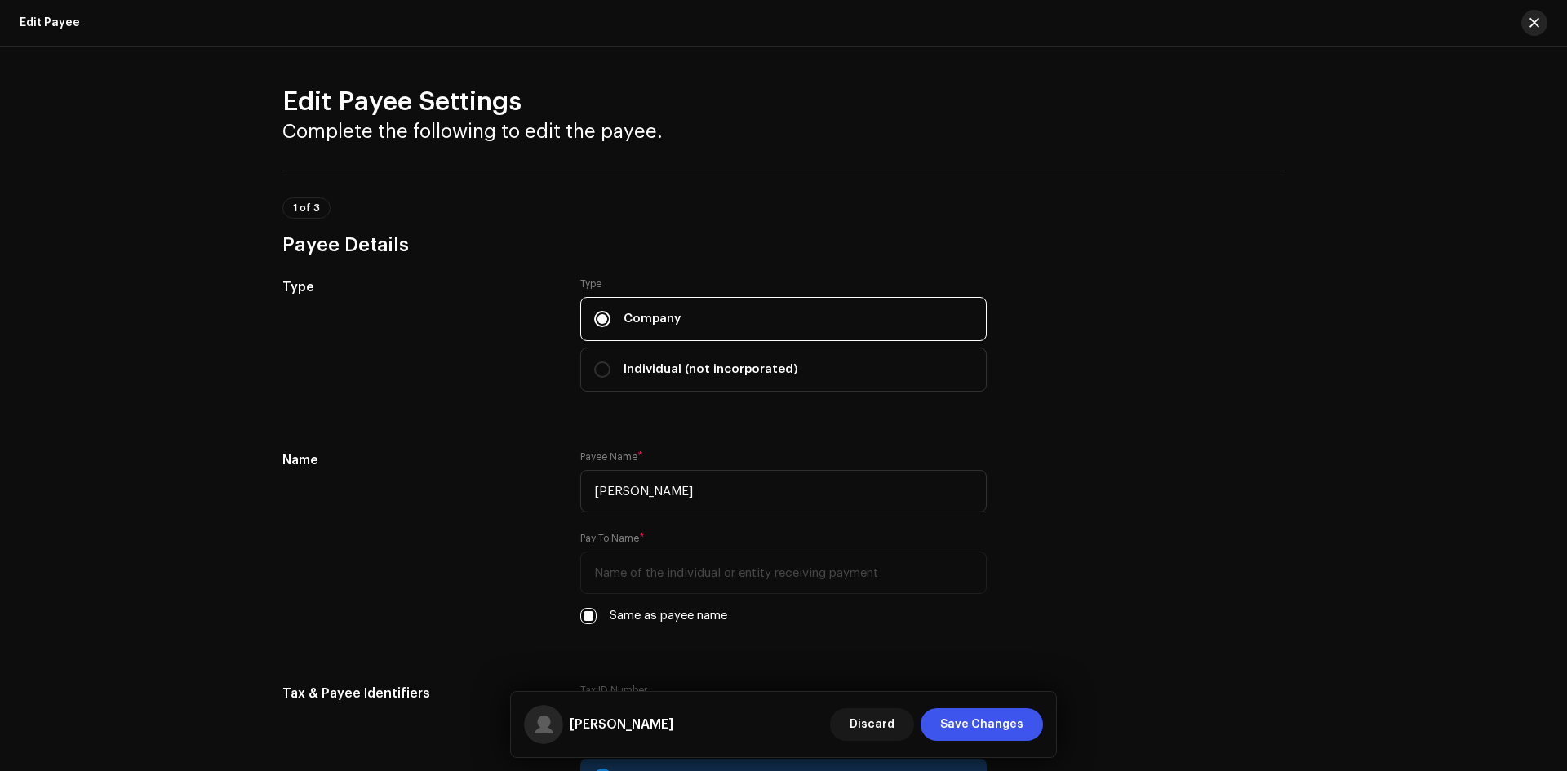
click at [1536, 16] on span "button" at bounding box center [1534, 22] width 10 height 13
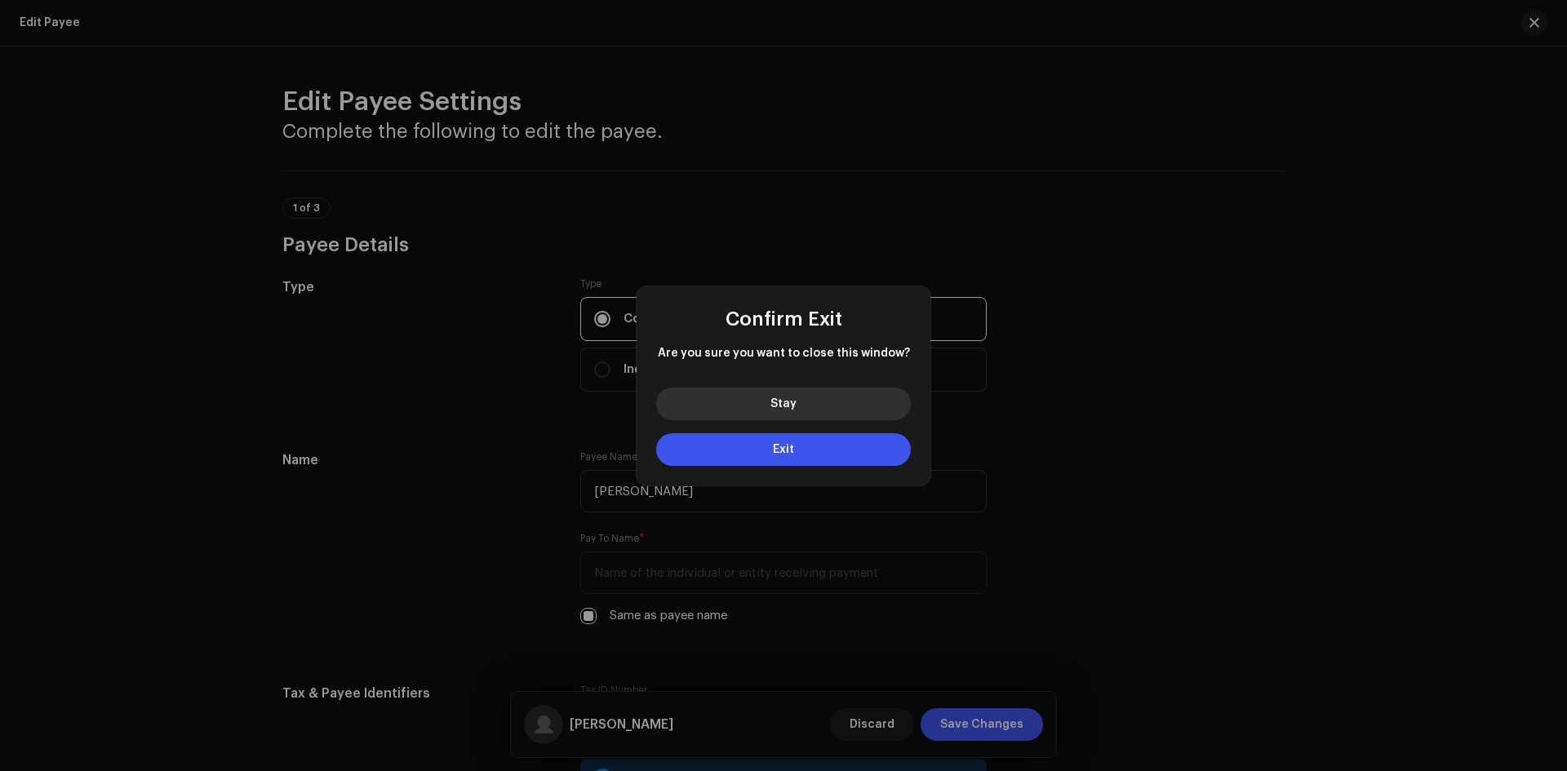
click at [845, 397] on button "Stay" at bounding box center [783, 404] width 255 height 33
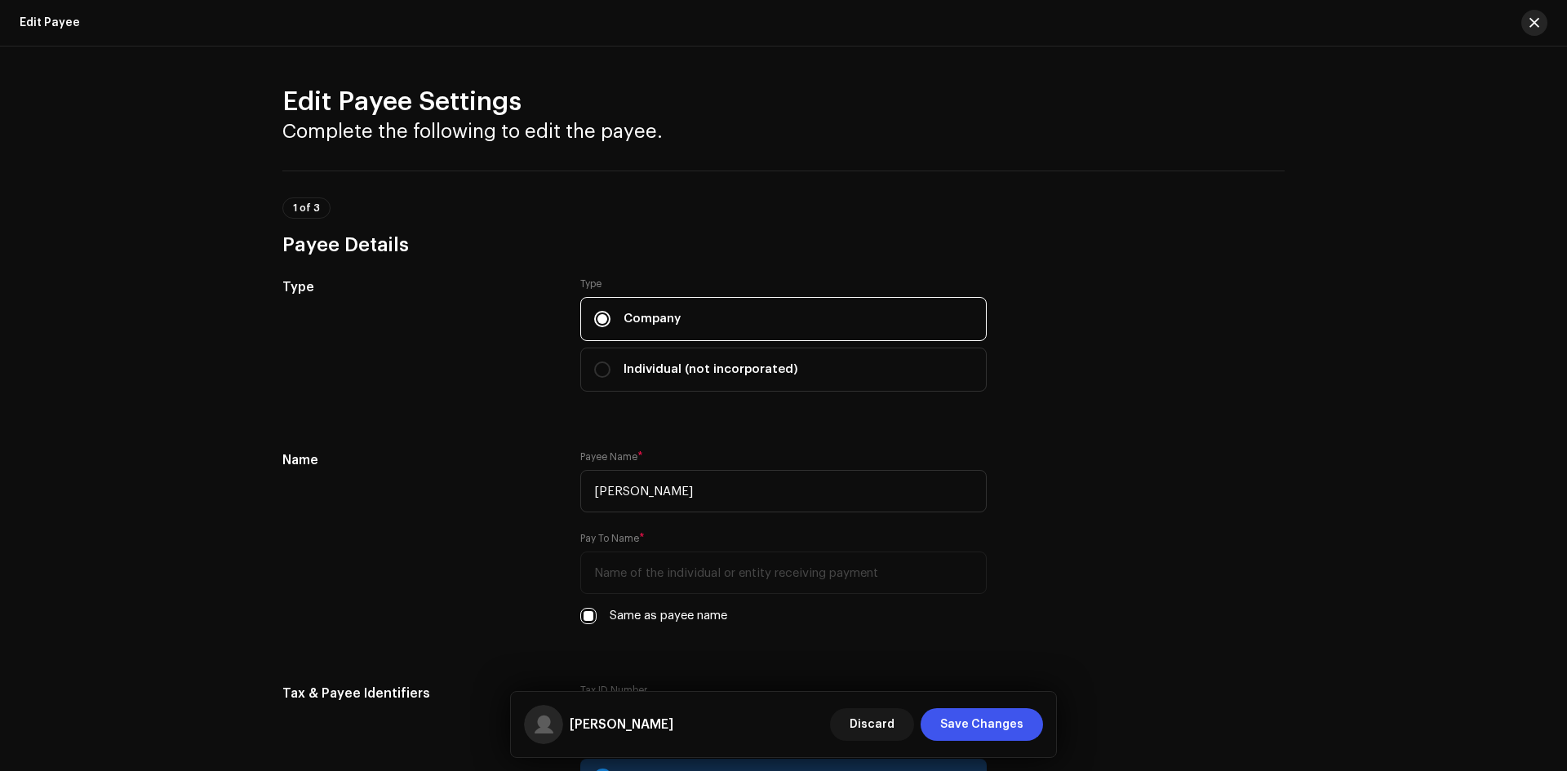
click at [1537, 25] on span "button" at bounding box center [1534, 22] width 10 height 13
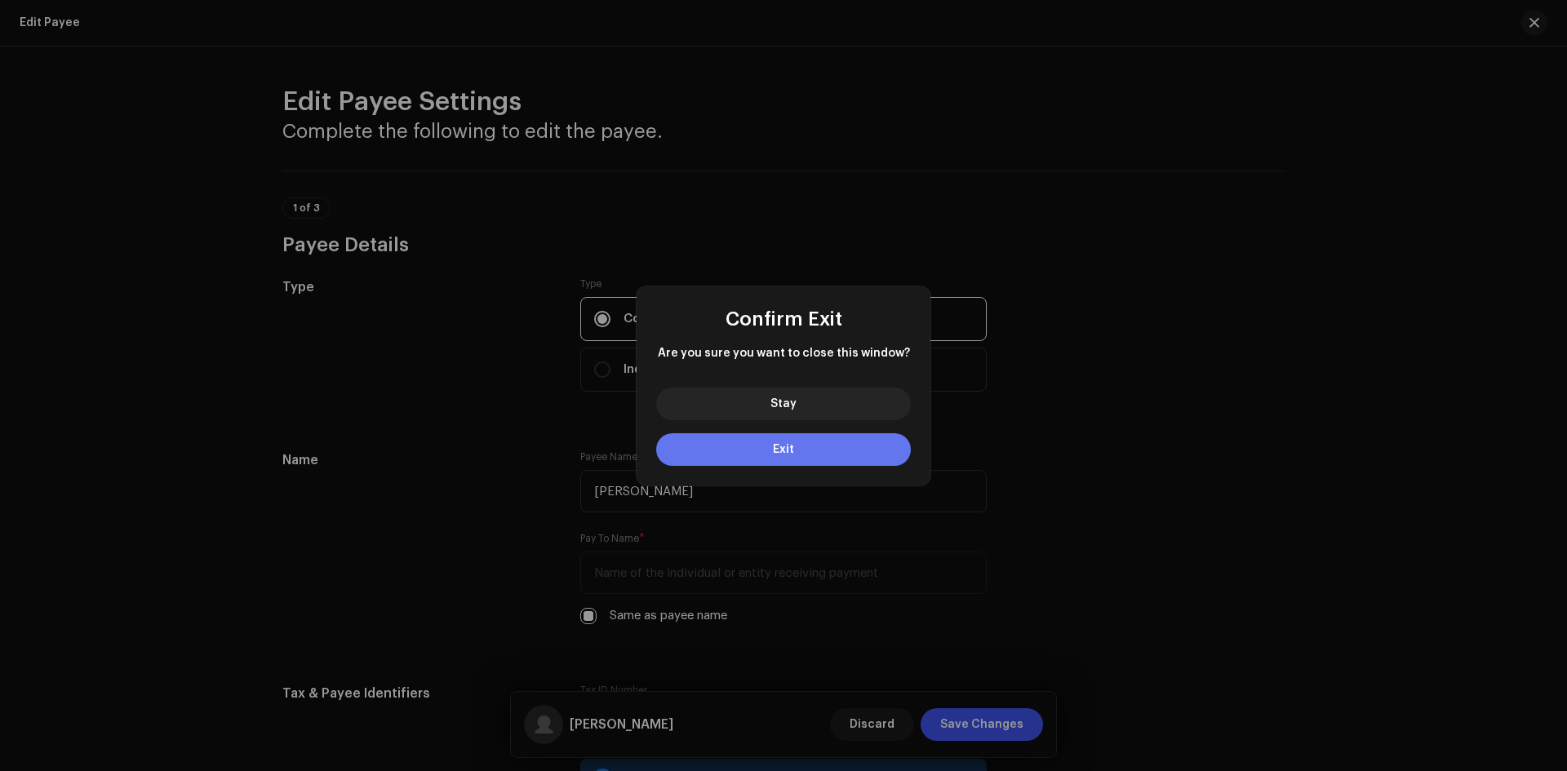
click at [808, 459] on button "Exit" at bounding box center [783, 449] width 255 height 33
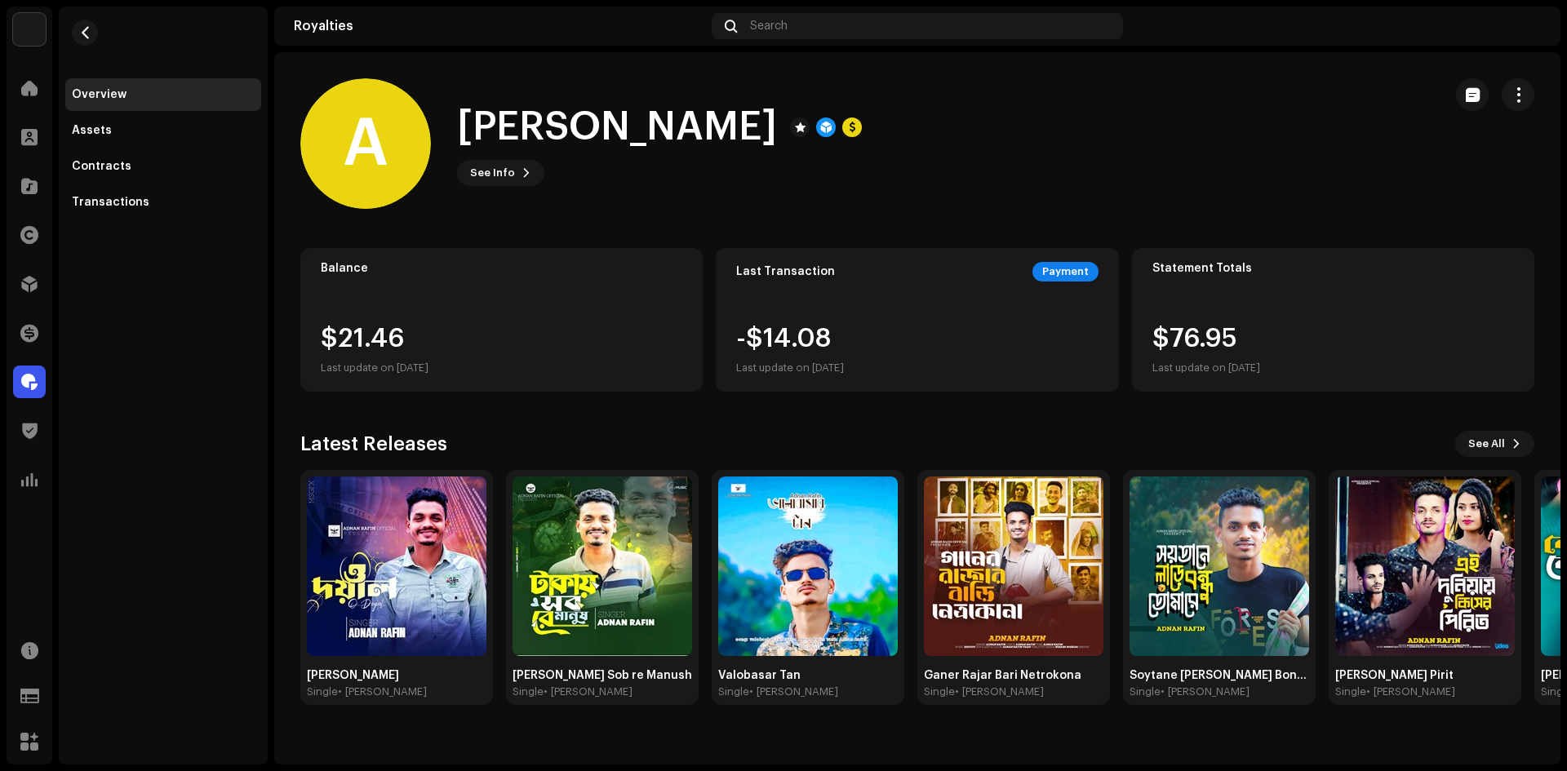
click at [135, 95] on div "Overview" at bounding box center [163, 94] width 183 height 13
click at [80, 31] on span "button" at bounding box center [85, 32] width 12 height 13
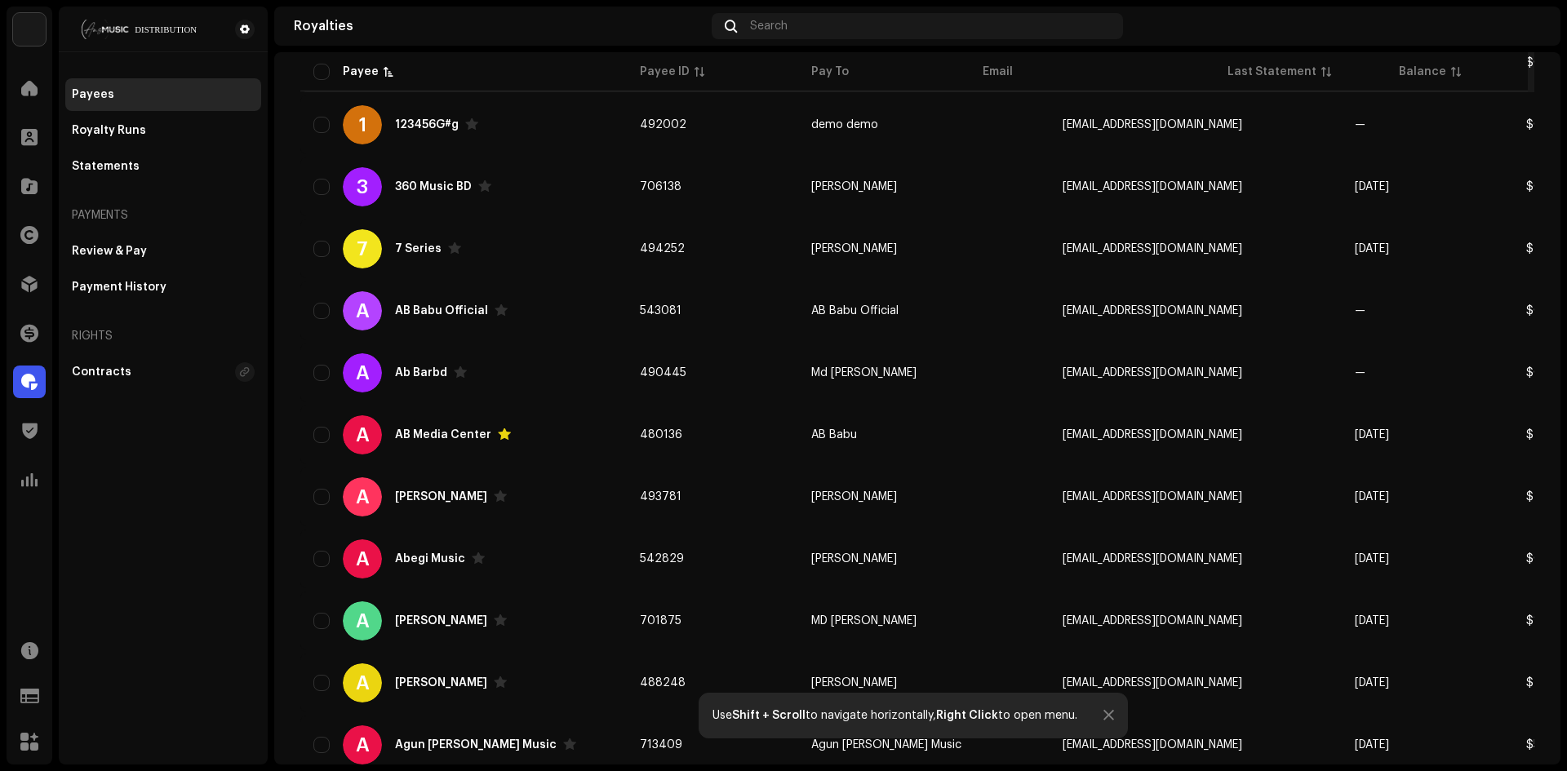
scroll to position [816, 0]
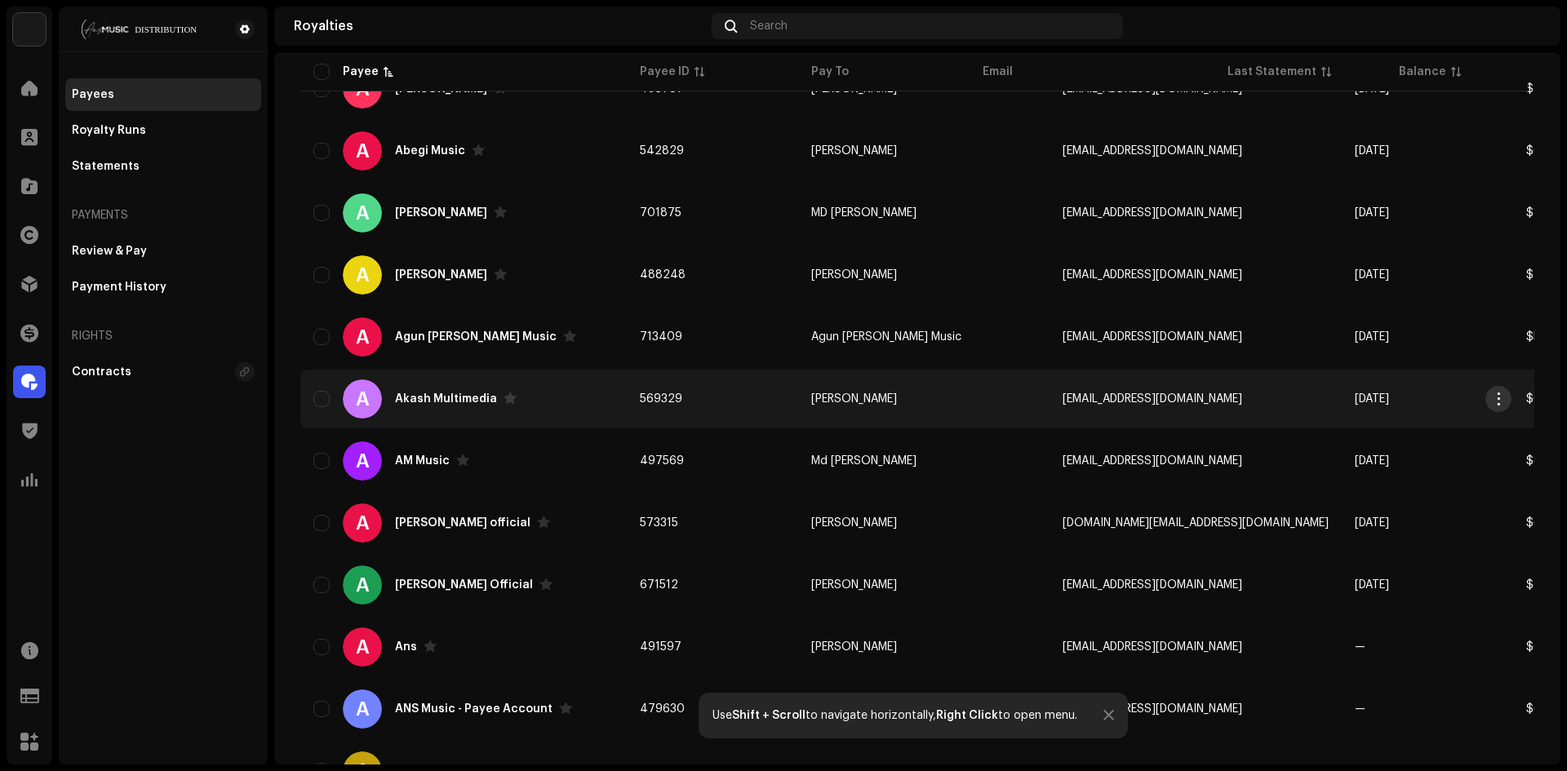
click at [1507, 396] on button "button" at bounding box center [1498, 399] width 26 height 26
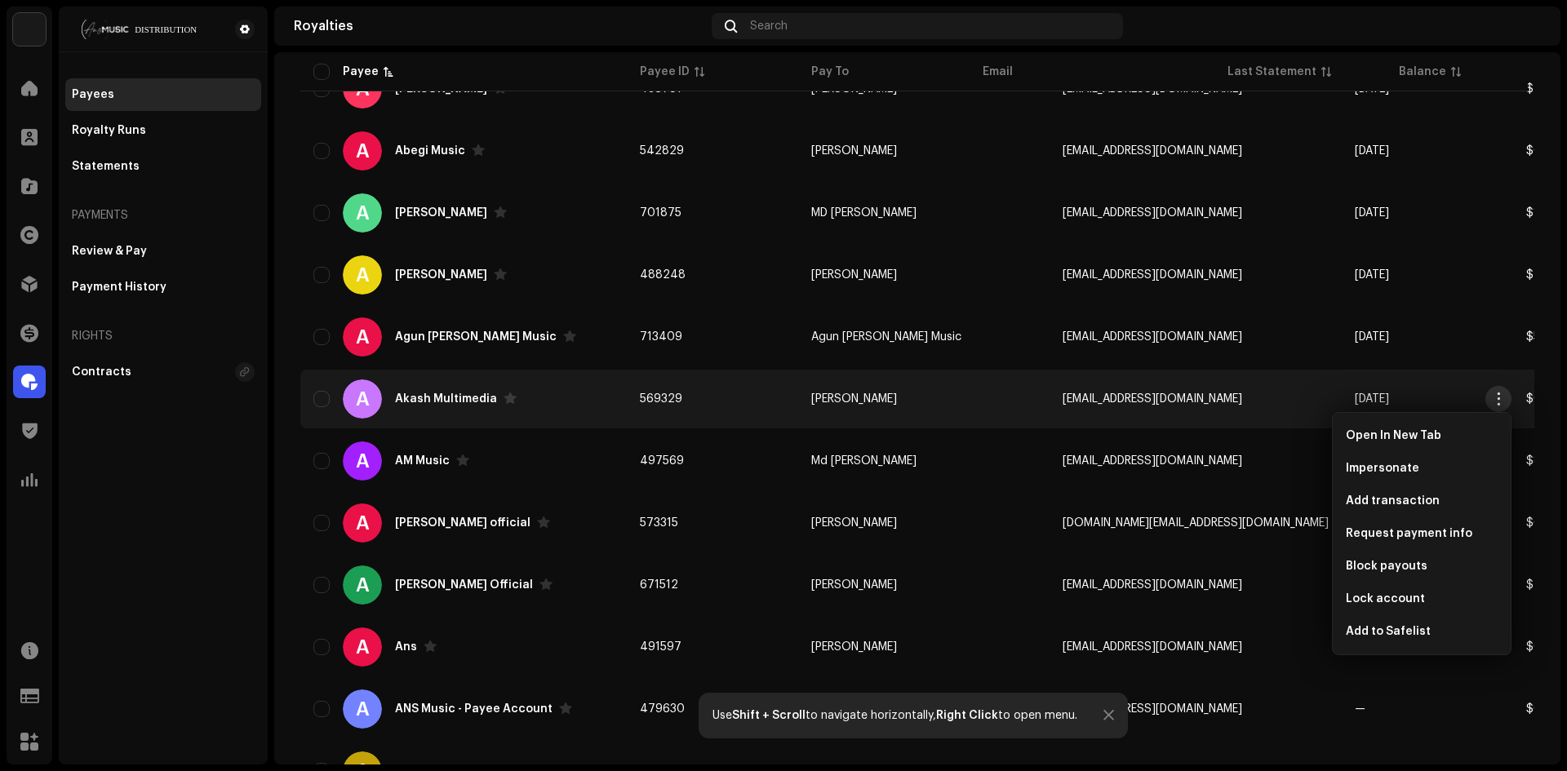
click at [1505, 396] on button "button" at bounding box center [1498, 399] width 26 height 26
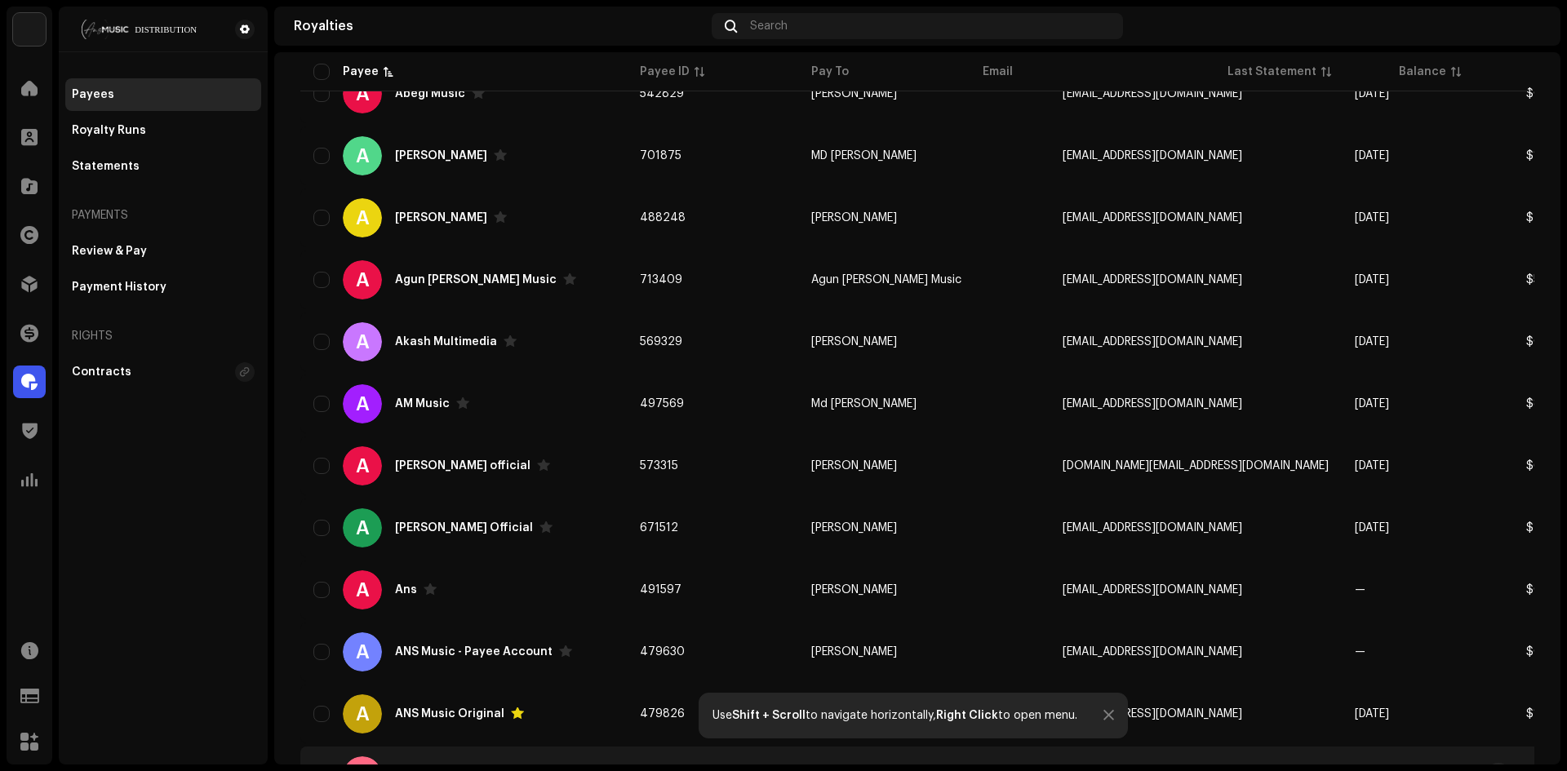
scroll to position [1087, 0]
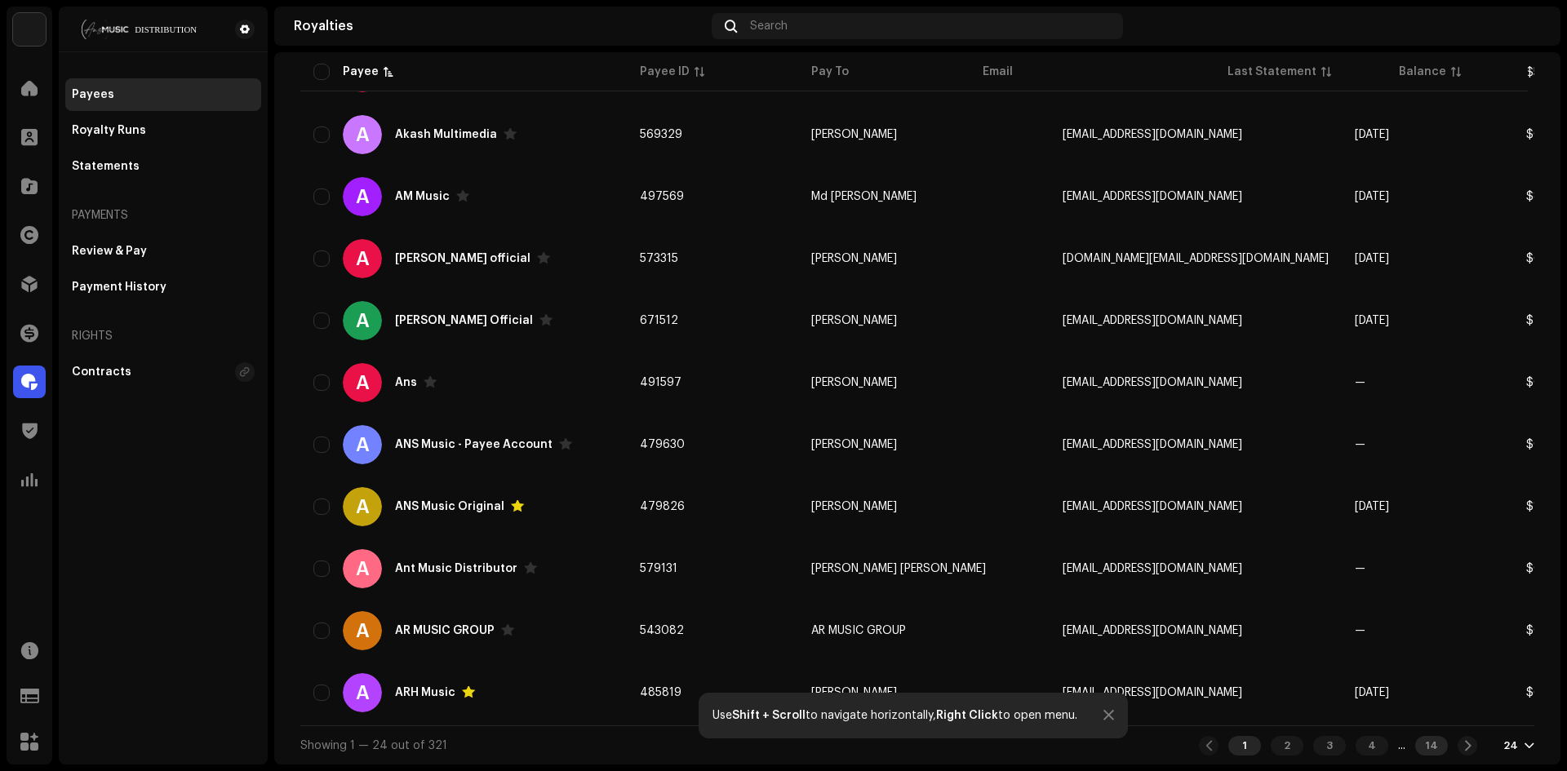
click at [1422, 746] on div "14" at bounding box center [1431, 746] width 33 height 20
click at [1111, 712] on div at bounding box center [1108, 715] width 11 height 13
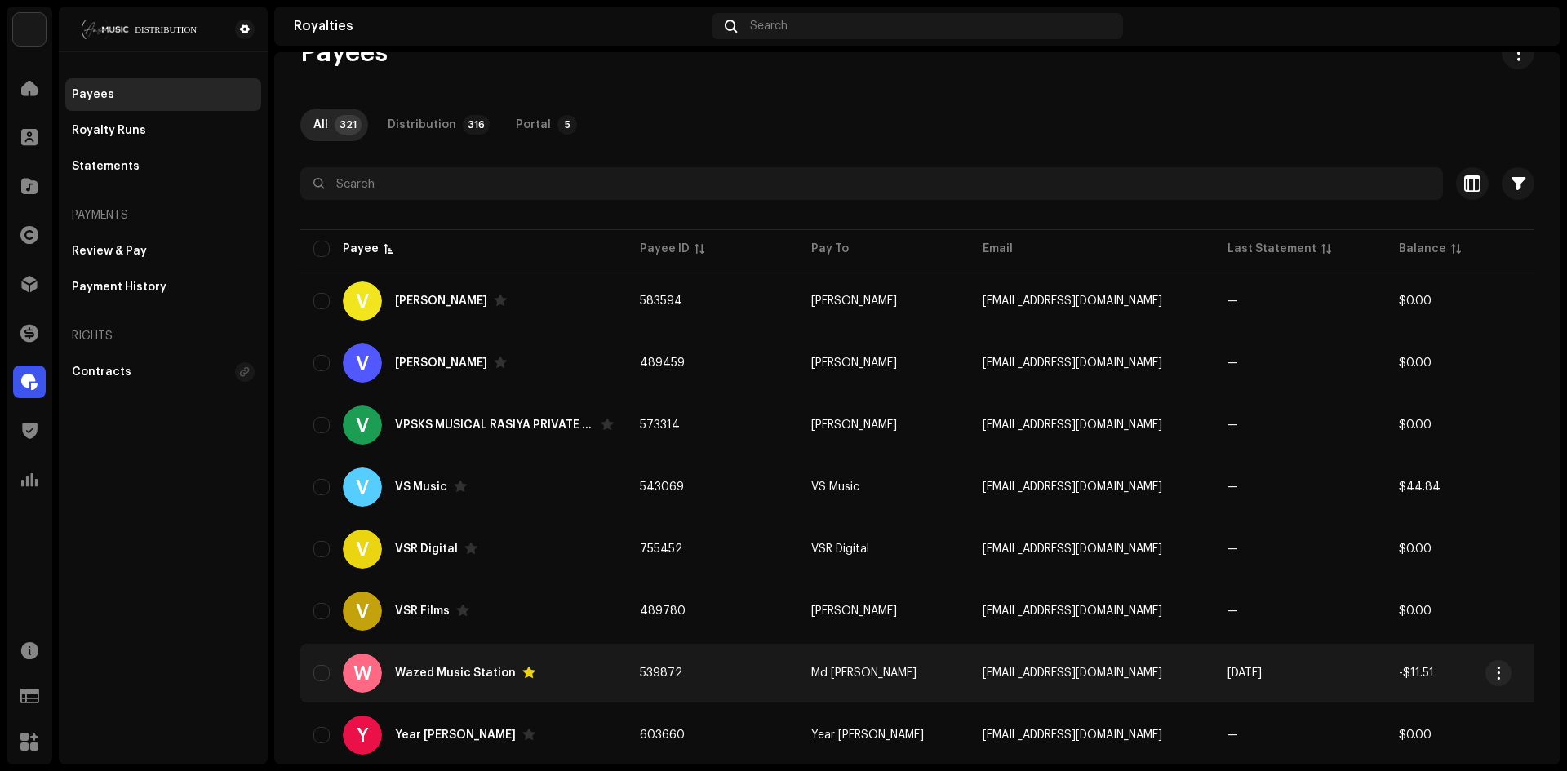
scroll to position [153, 0]
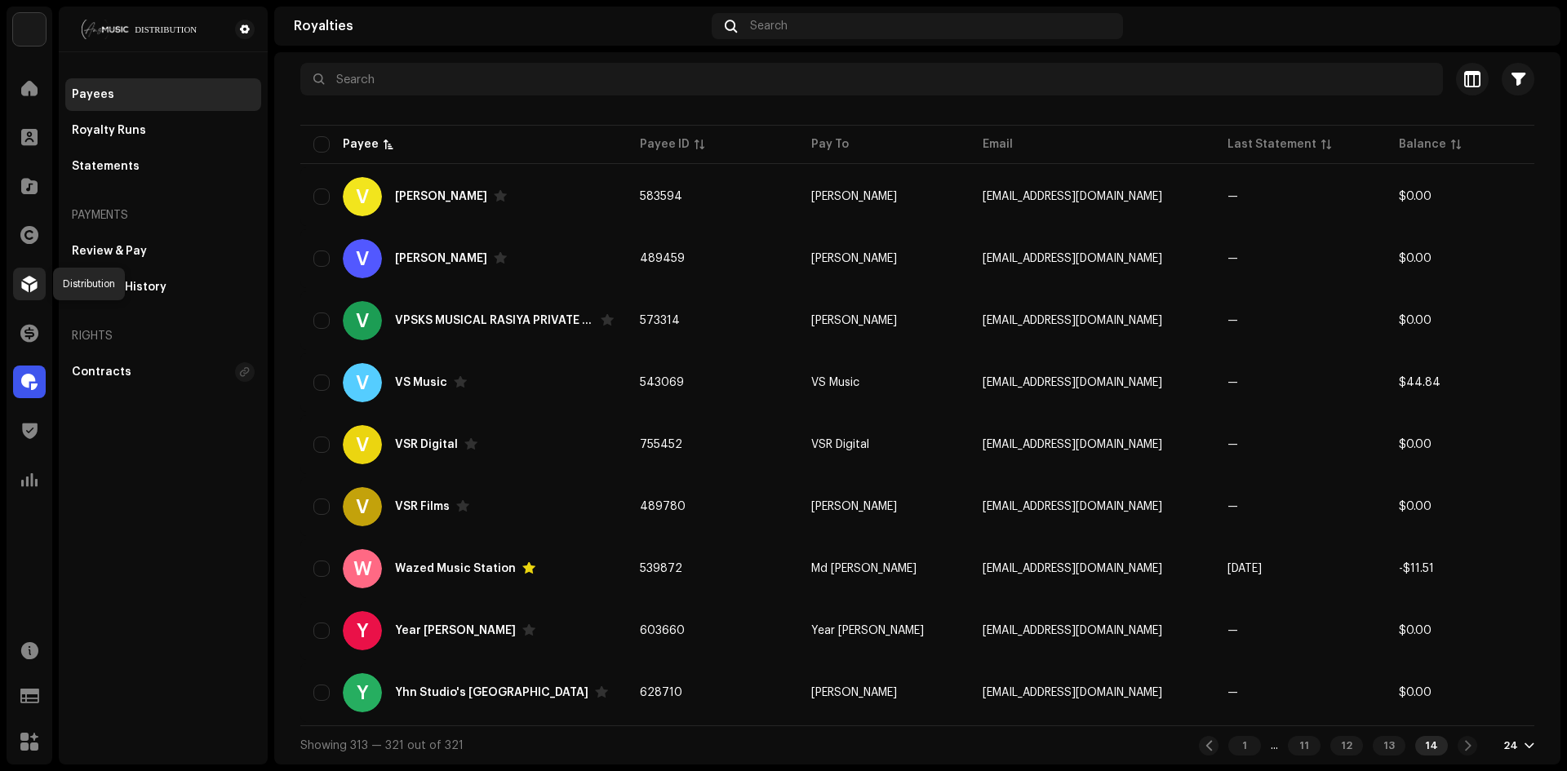
click at [27, 273] on div at bounding box center [29, 284] width 33 height 33
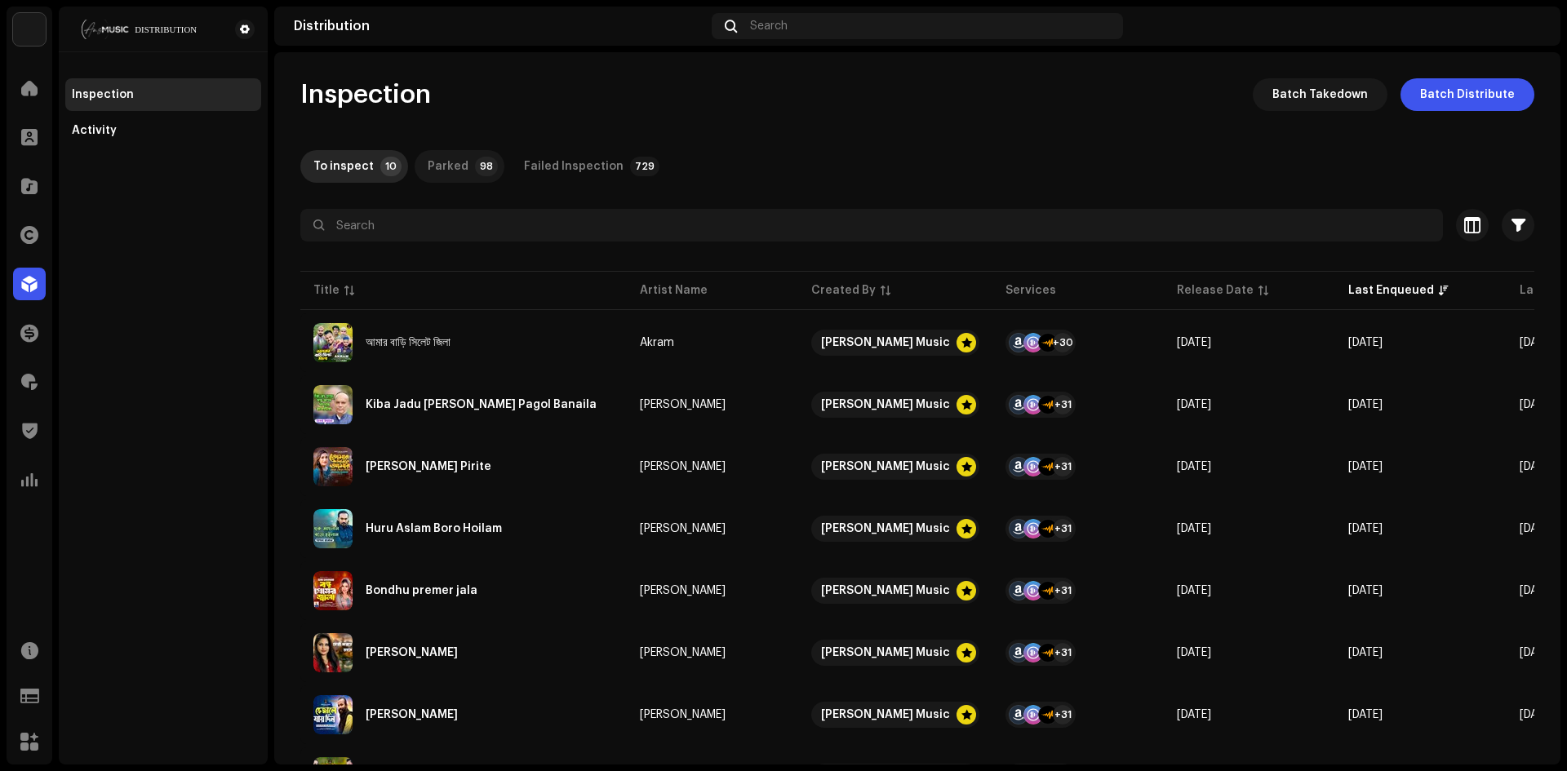
click at [428, 155] on div "Parked" at bounding box center [448, 166] width 41 height 33
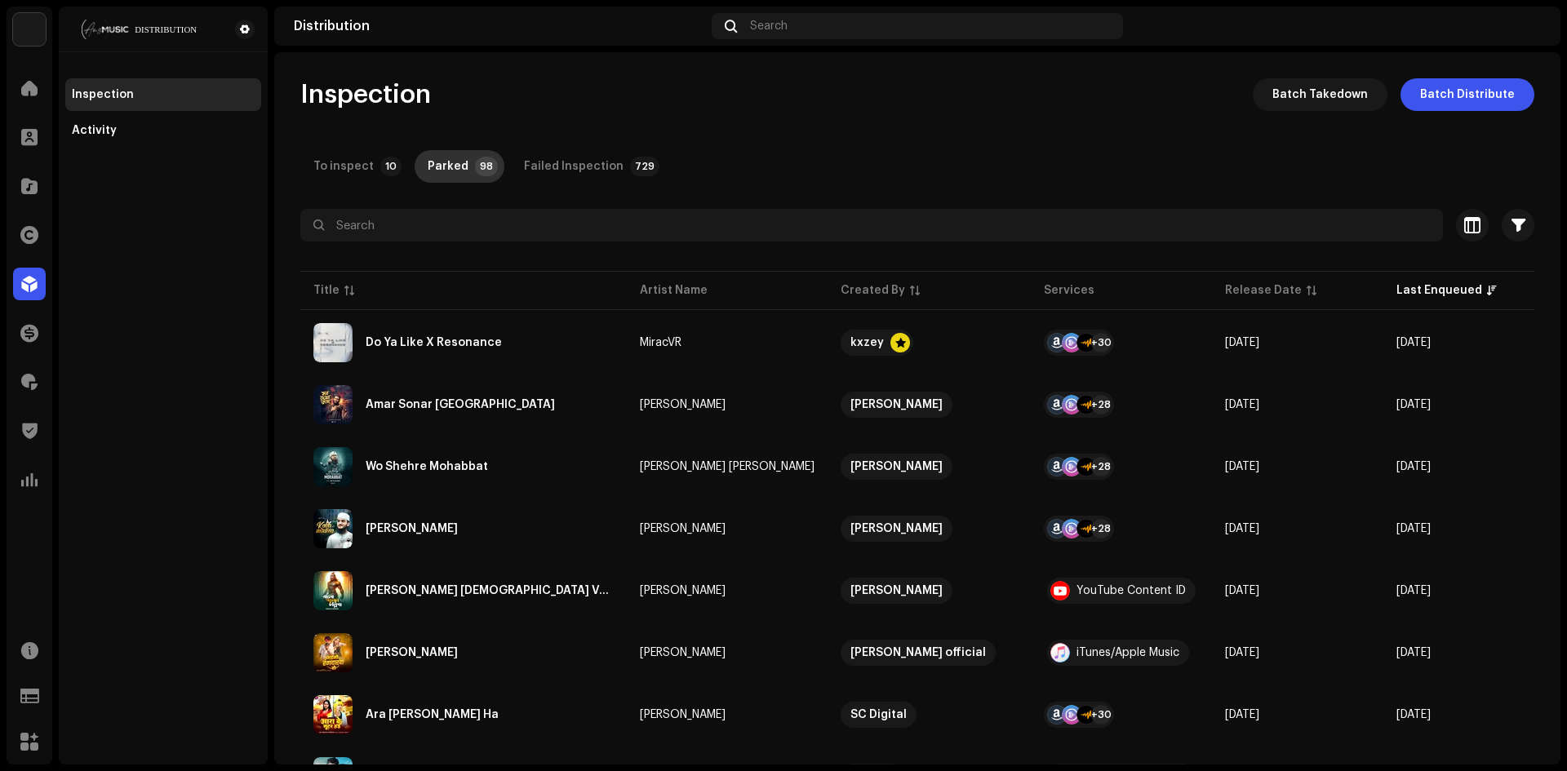
drag, startPoint x: 447, startPoint y: 167, endPoint x: 414, endPoint y: 167, distance: 33.5
click at [415, 167] on p-tab "Parked 98" at bounding box center [460, 166] width 90 height 33
click at [344, 150] on div "To inspect" at bounding box center [343, 166] width 60 height 33
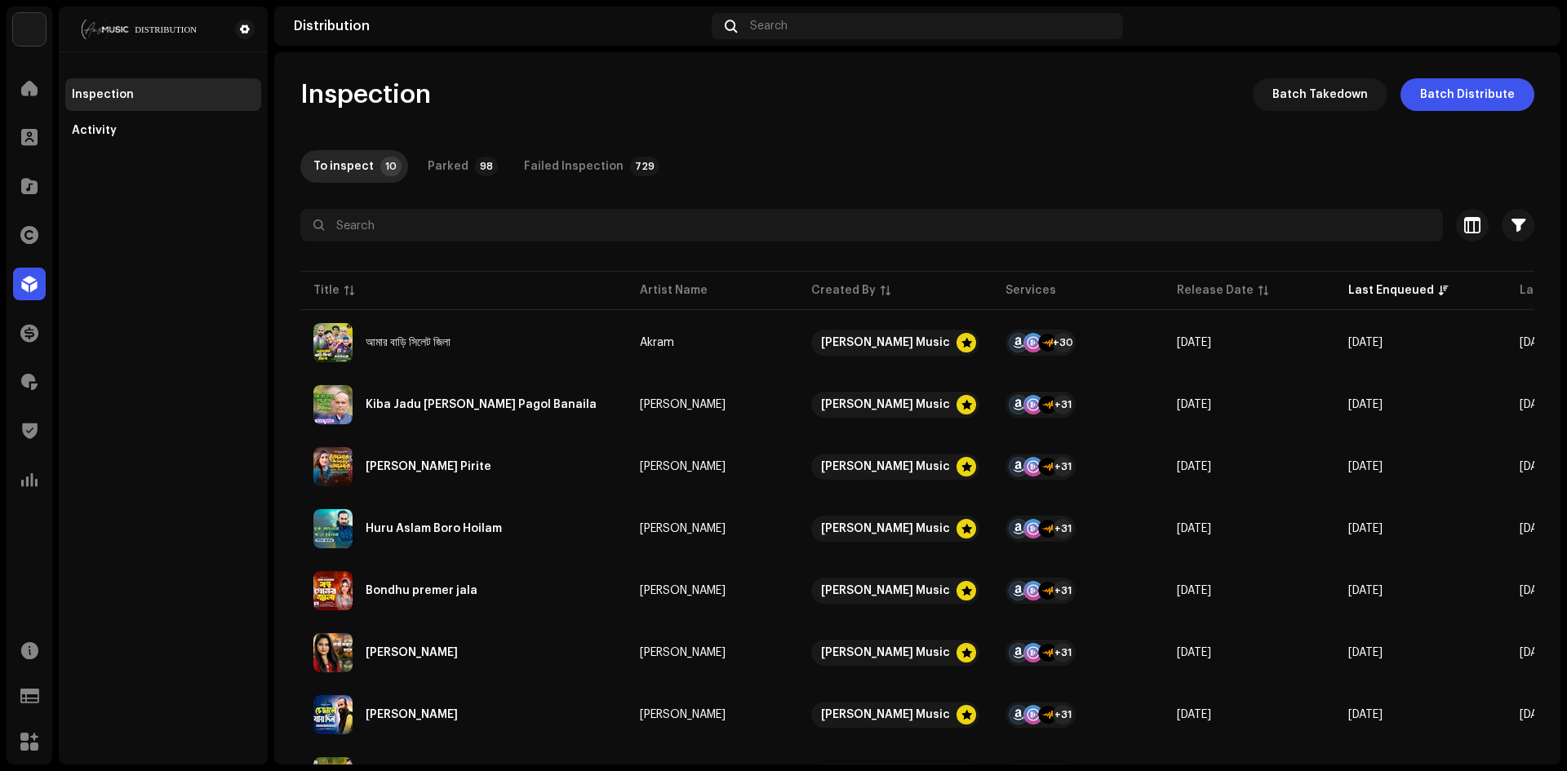
click at [431, 157] on div "Parked" at bounding box center [448, 166] width 41 height 33
drag, startPoint x: 420, startPoint y: 87, endPoint x: 299, endPoint y: 88, distance: 120.8
click at [300, 88] on span "Inspection" at bounding box center [365, 94] width 131 height 33
copy span "Inspection"
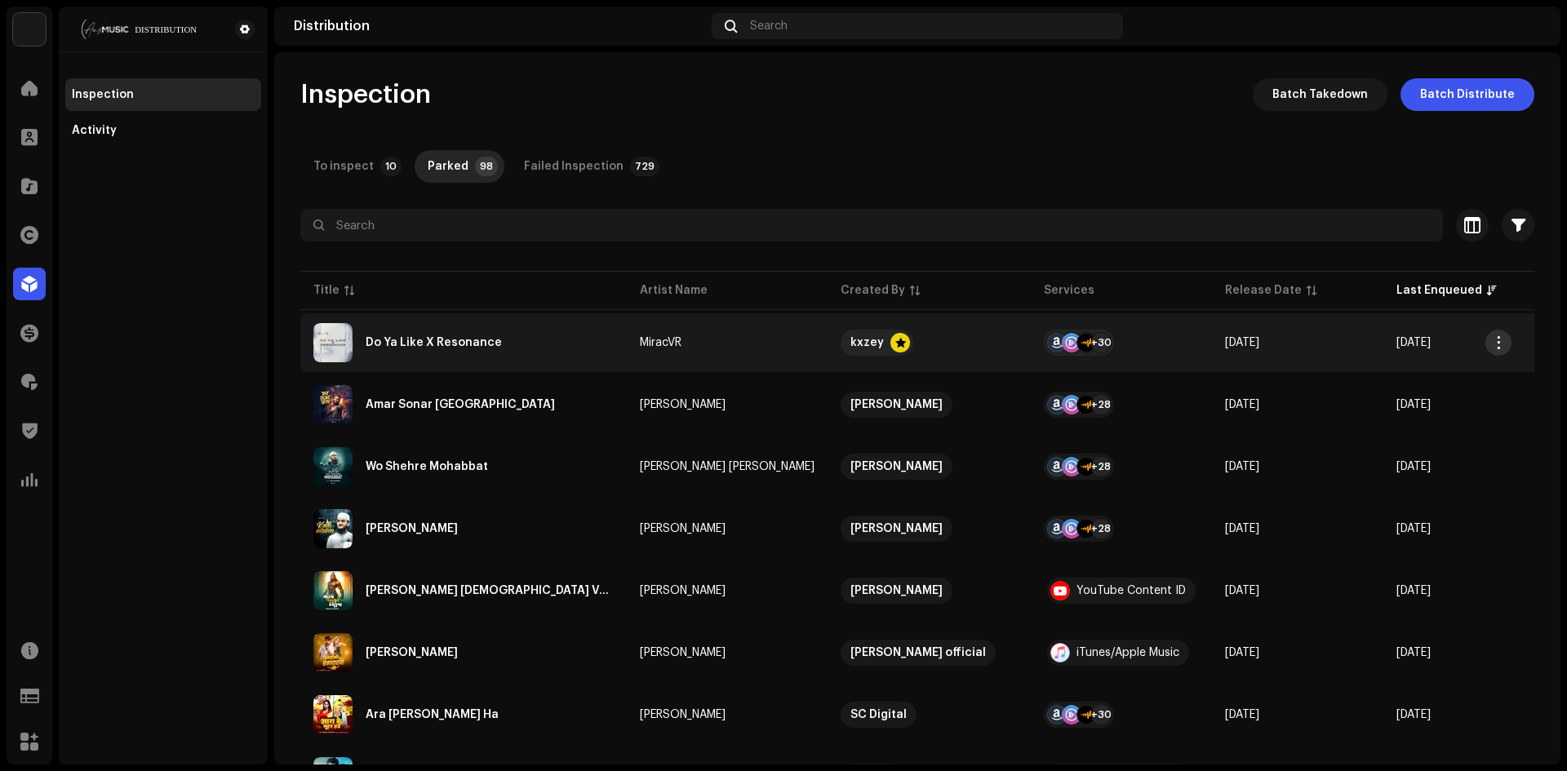
click at [1503, 346] on span "button" at bounding box center [1499, 342] width 12 height 13
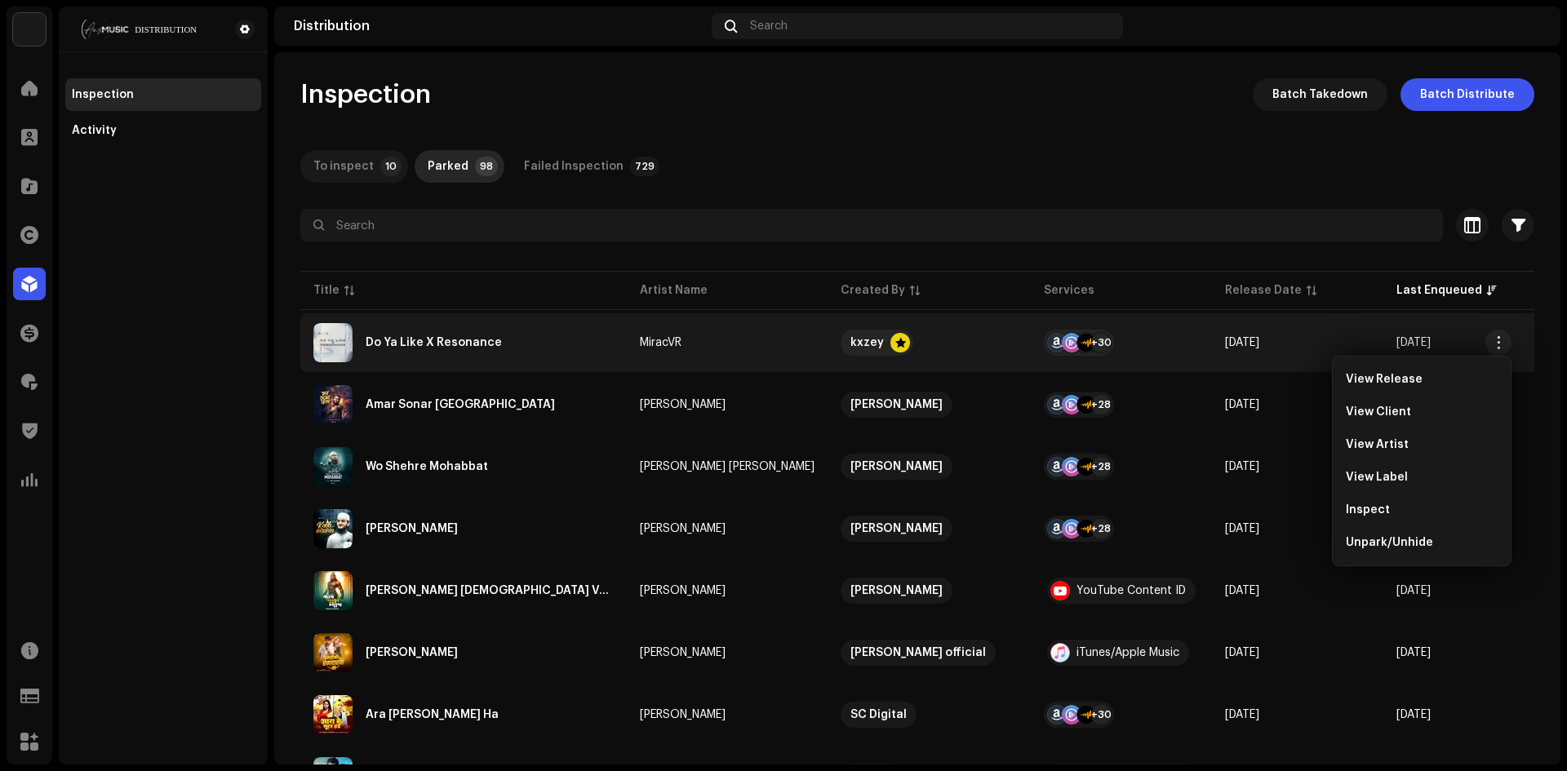
click at [384, 179] on p-tab "To inspect 10" at bounding box center [354, 166] width 108 height 33
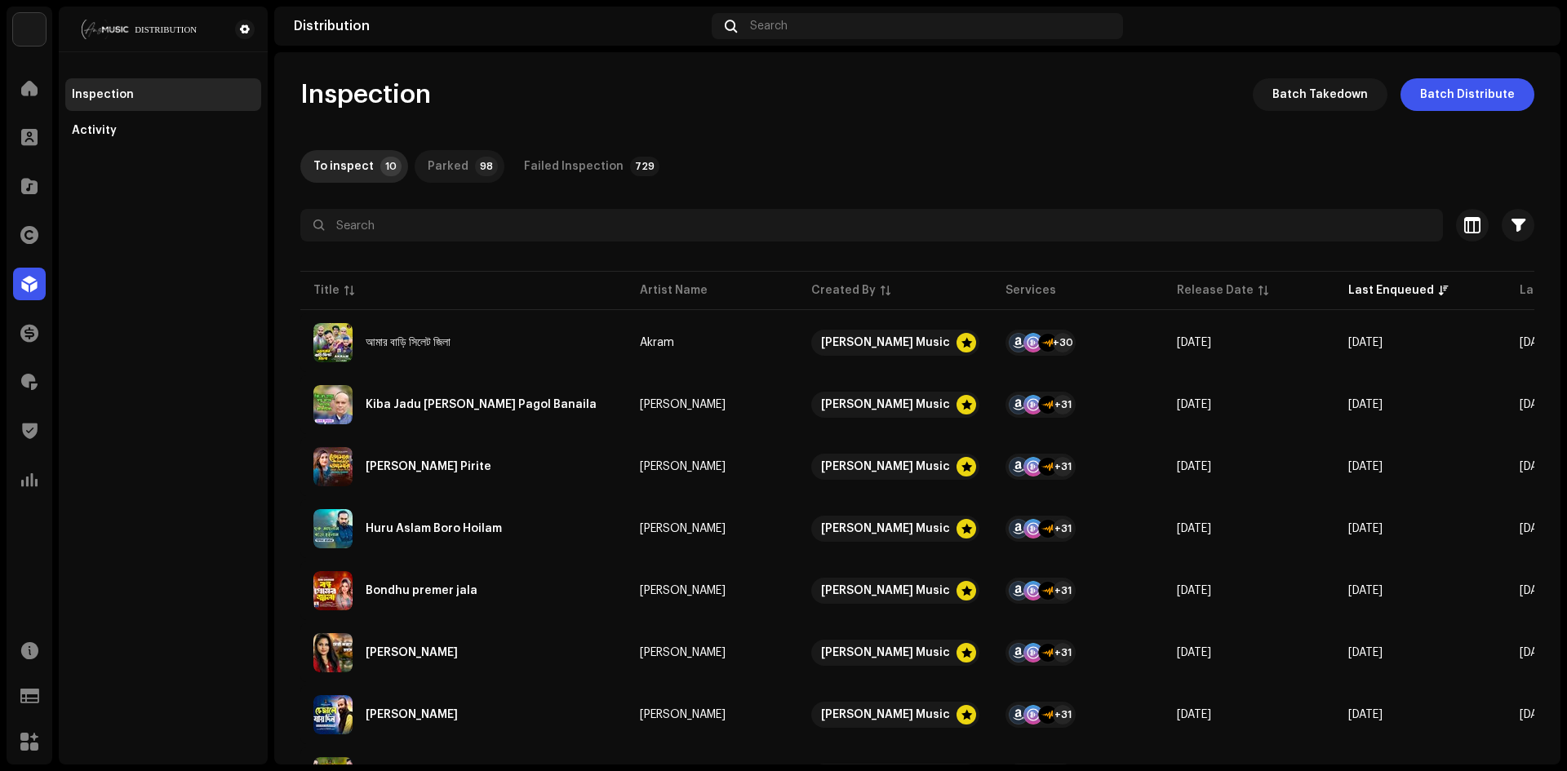
click at [443, 176] on div "Parked" at bounding box center [448, 166] width 41 height 33
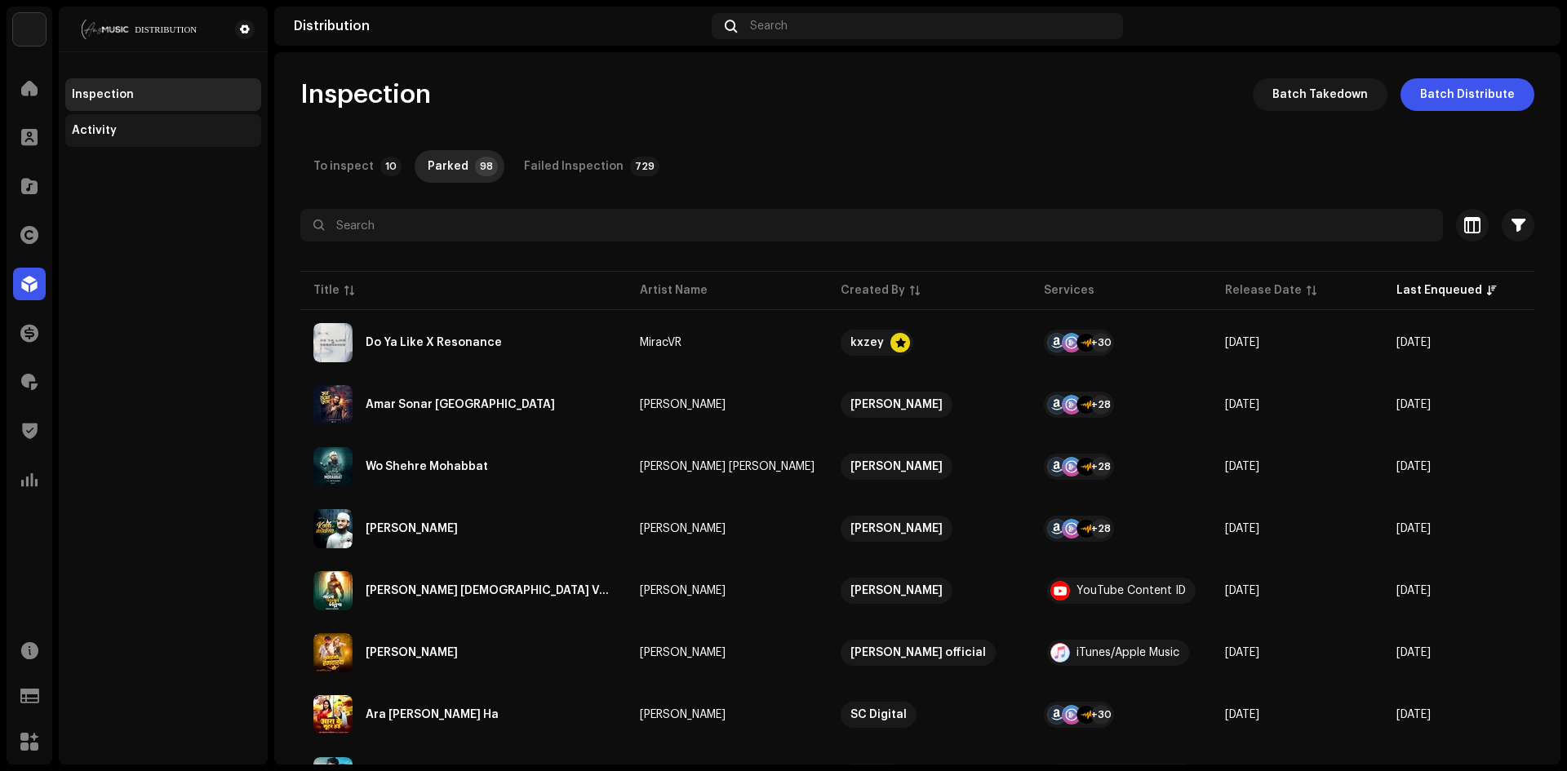
click at [118, 127] on div "Activity" at bounding box center [163, 130] width 183 height 13
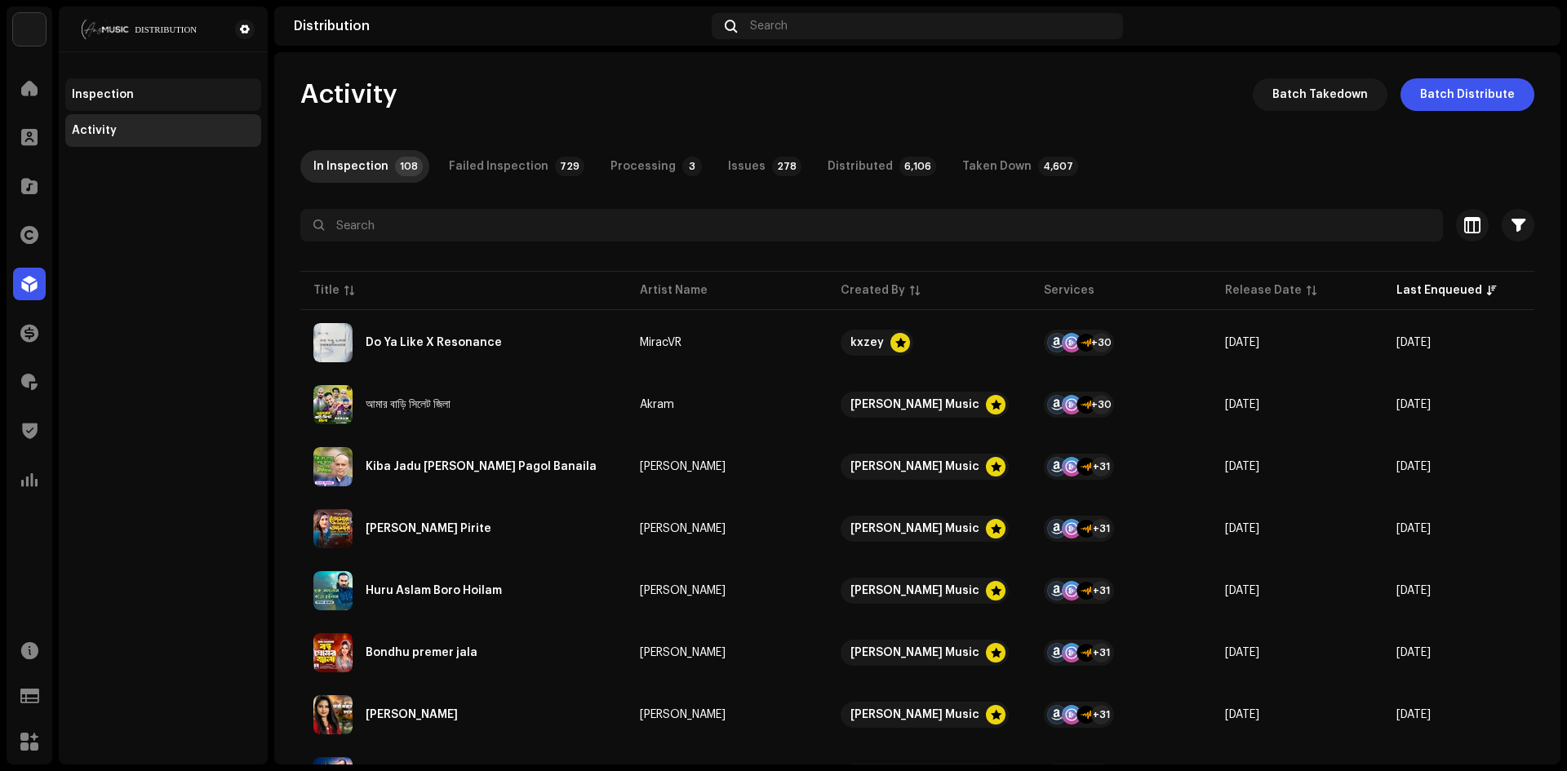
click at [133, 78] on div "Inspection" at bounding box center [163, 94] width 196 height 33
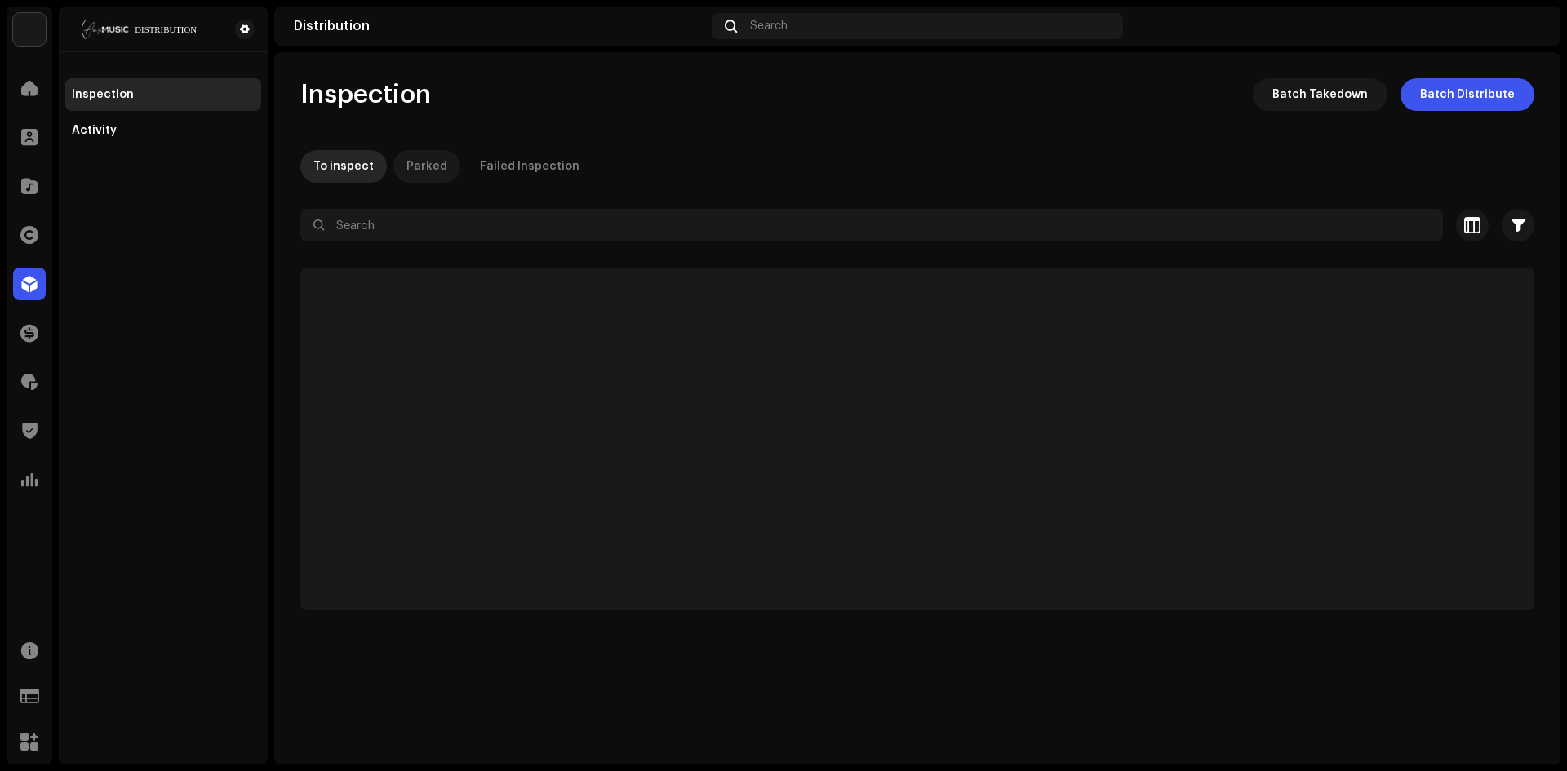
click at [437, 157] on div "Parked" at bounding box center [426, 166] width 41 height 33
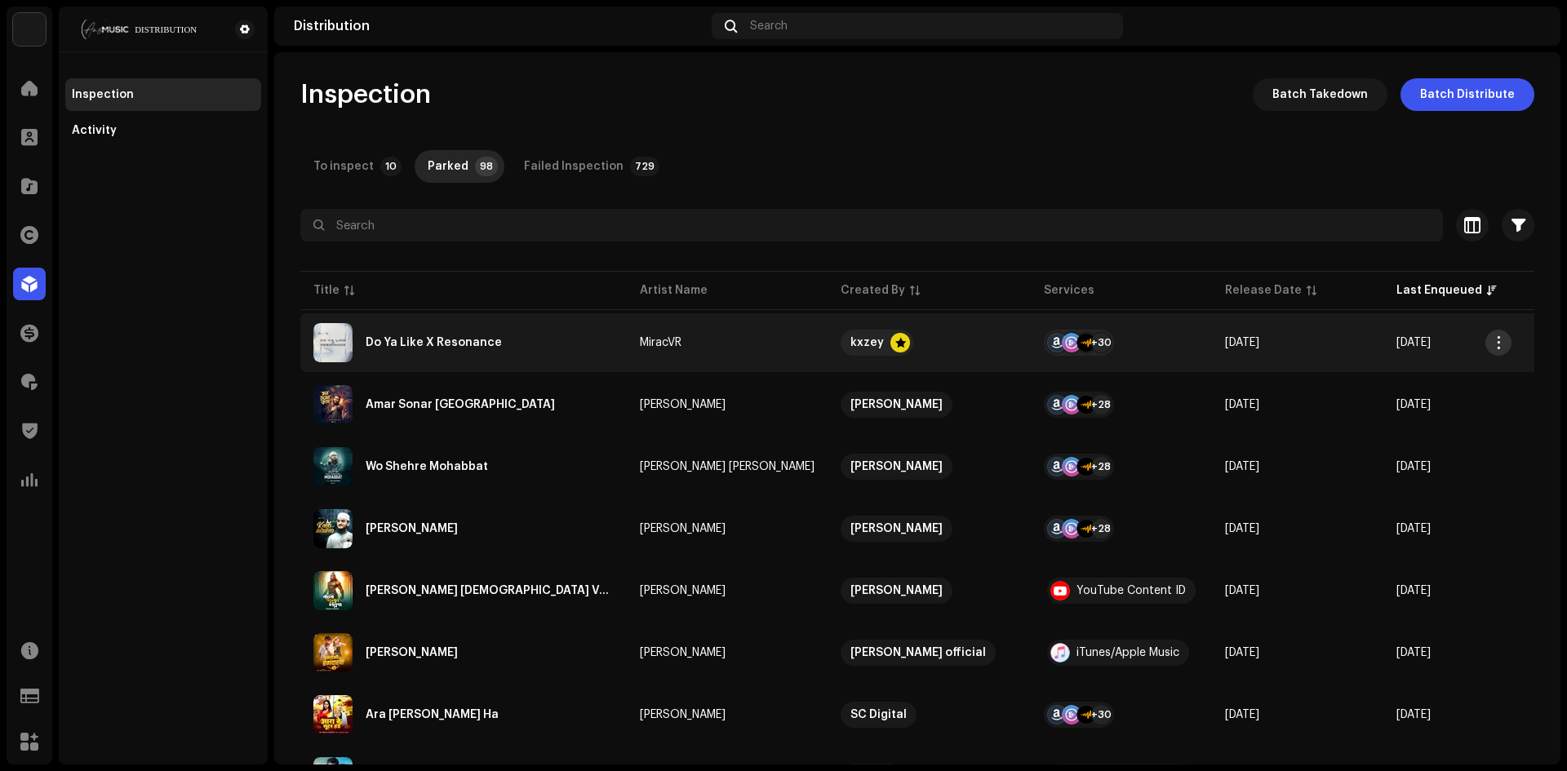
click at [1493, 337] on span "button" at bounding box center [1499, 342] width 12 height 13
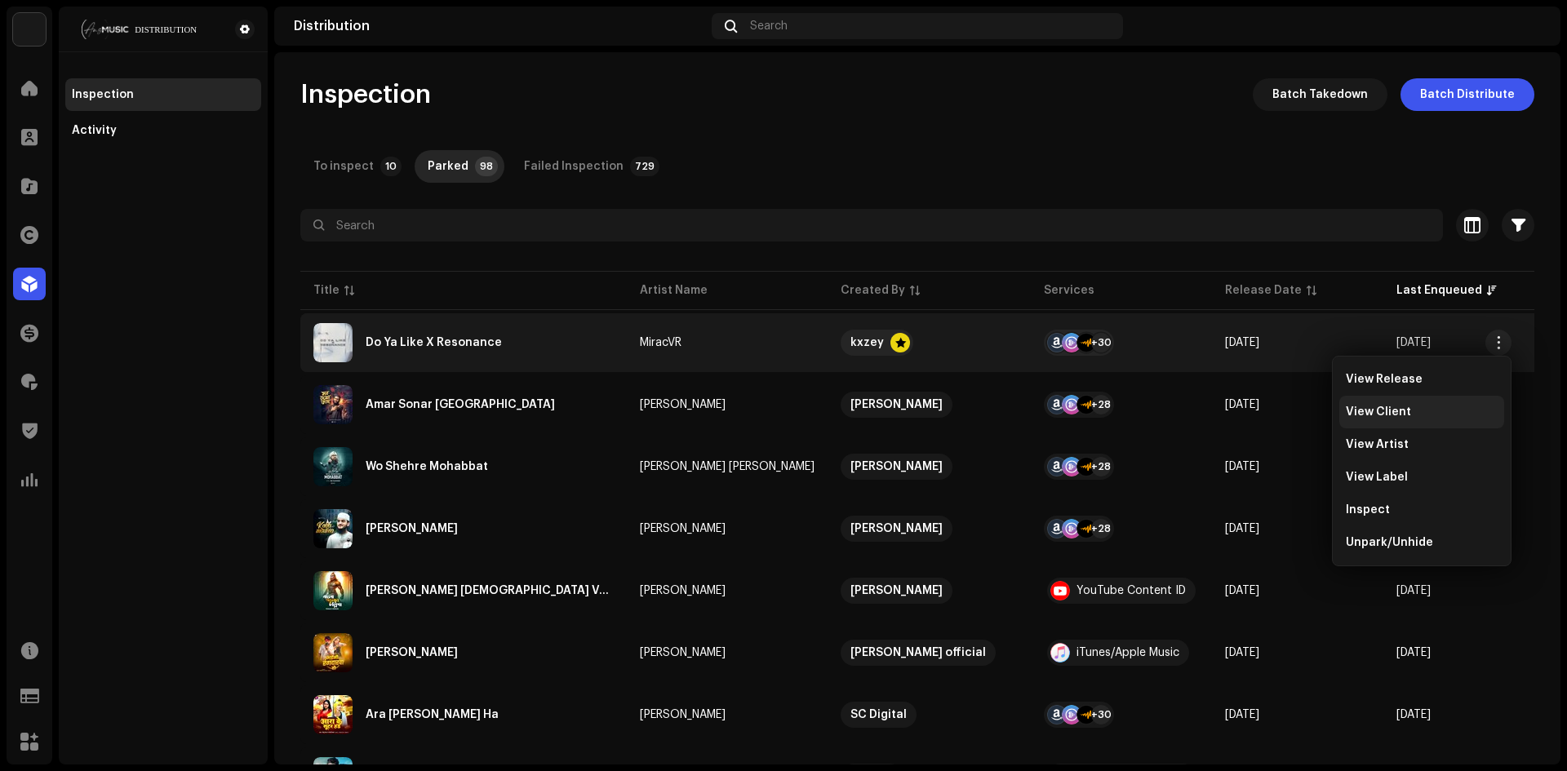
click at [1408, 411] on div "View Client" at bounding box center [1422, 412] width 152 height 13
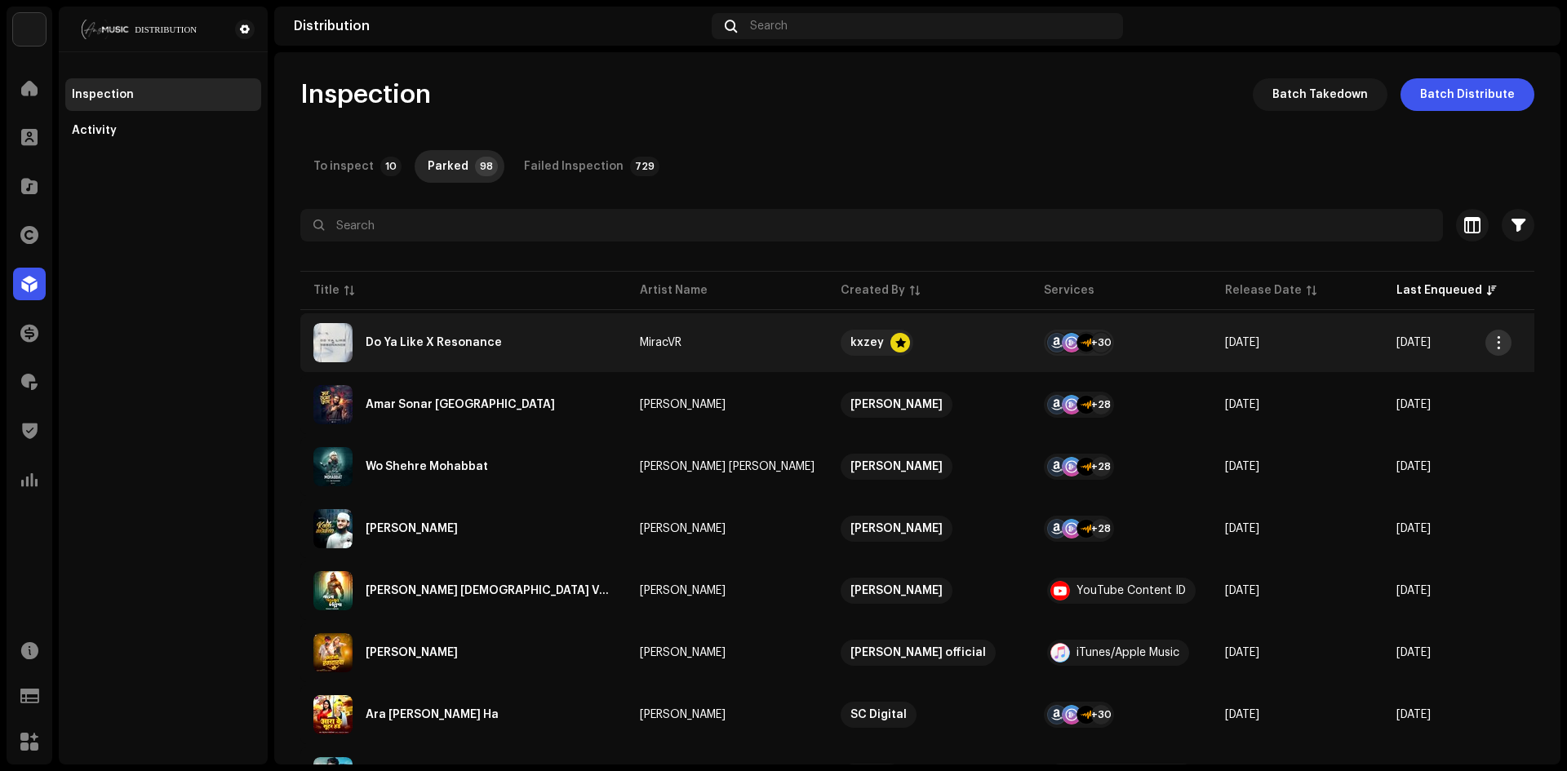
drag, startPoint x: 1503, startPoint y: 337, endPoint x: 1493, endPoint y: 354, distance: 20.2
click at [1502, 337] on span "button" at bounding box center [1499, 342] width 12 height 13
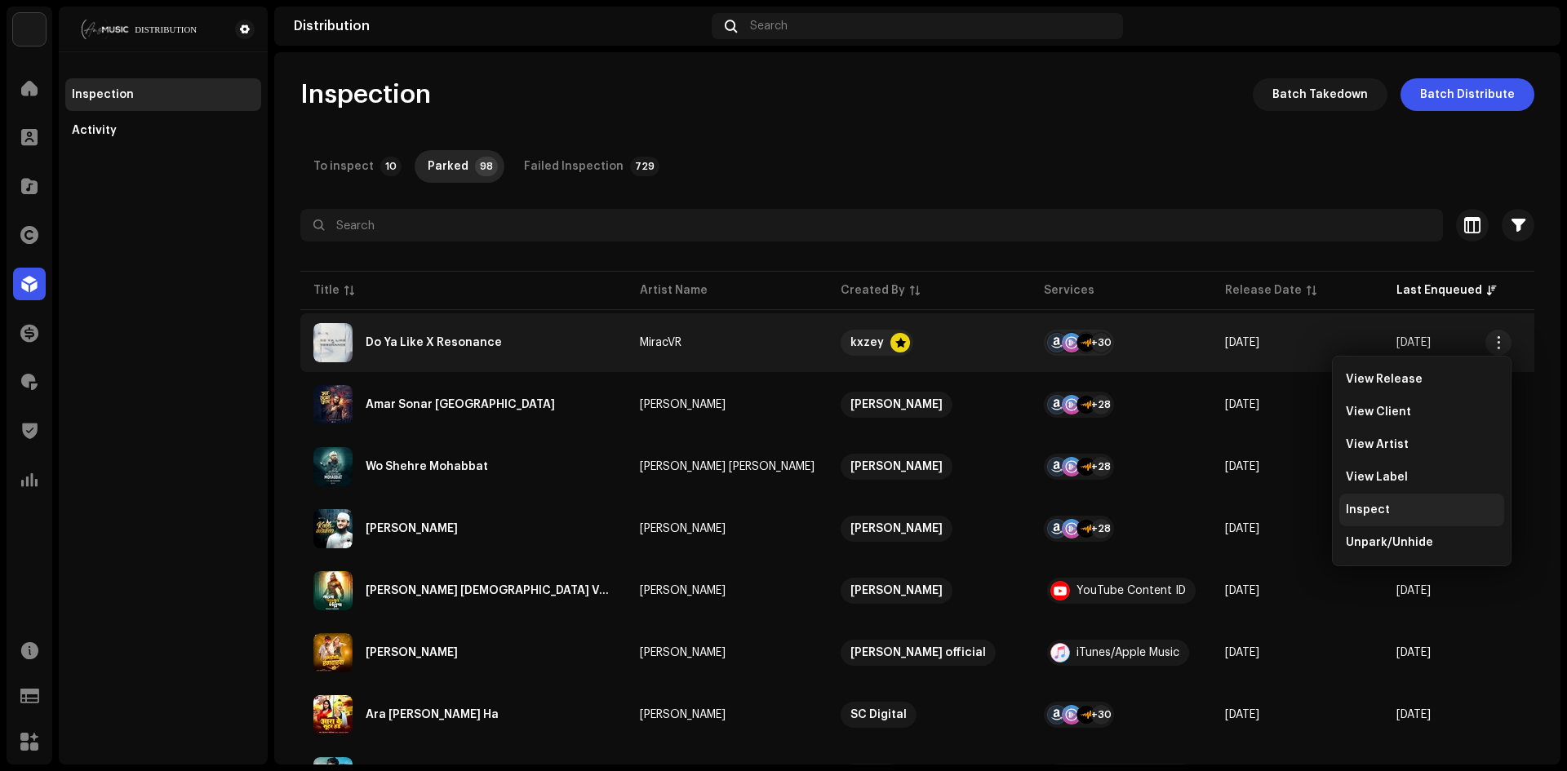
click at [1383, 515] on span "Inspect" at bounding box center [1368, 510] width 44 height 13
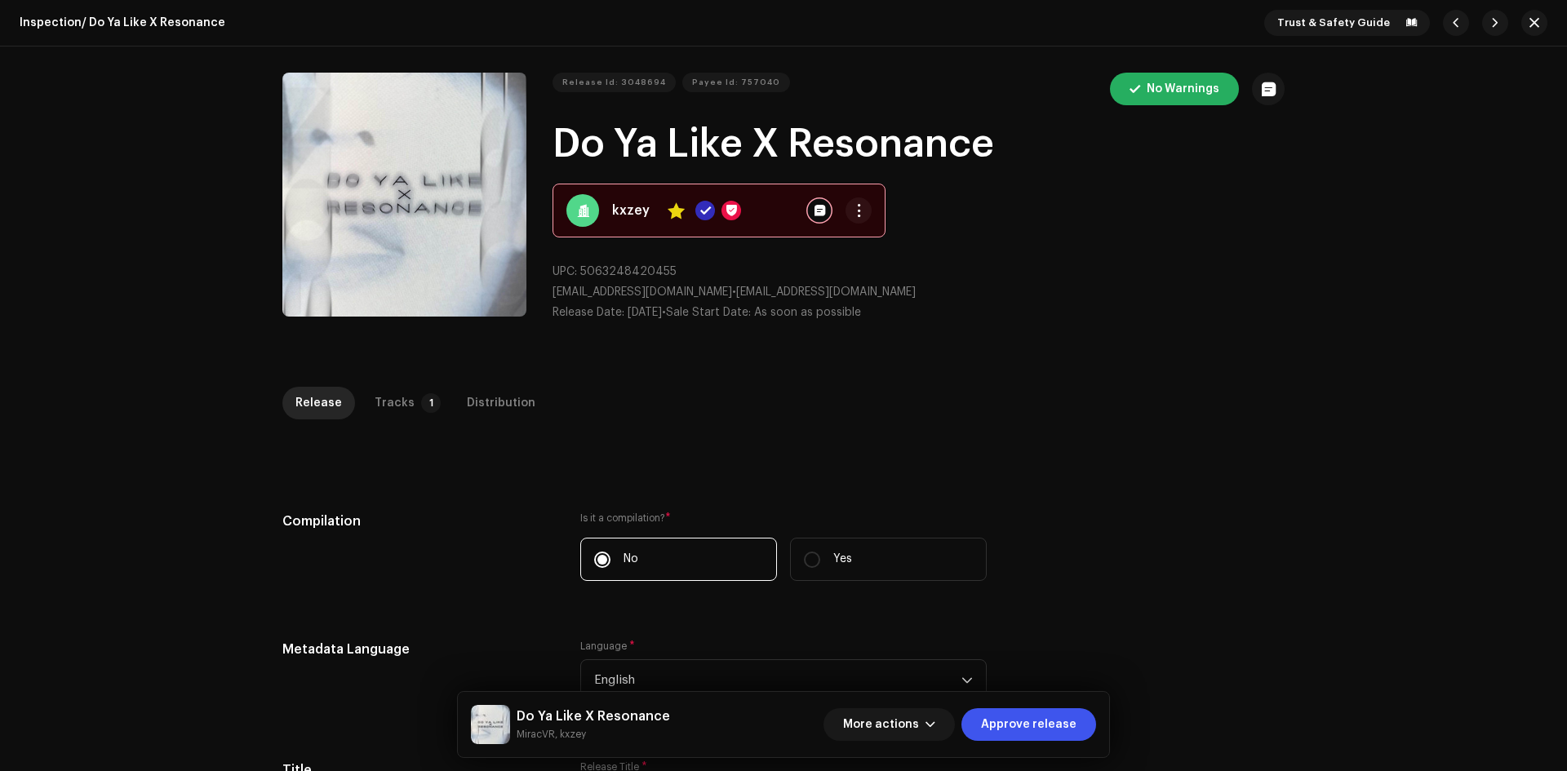
click at [1188, 95] on div "No Warnings" at bounding box center [1191, 89] width 188 height 33
drag, startPoint x: 1127, startPoint y: 93, endPoint x: 1119, endPoint y: 95, distance: 8.3
click at [1120, 95] on div "No Warnings" at bounding box center [1191, 89] width 188 height 33
click at [1148, 89] on div "No Warnings" at bounding box center [1191, 89] width 188 height 33
click at [1266, 90] on span "button" at bounding box center [1269, 88] width 14 height 13
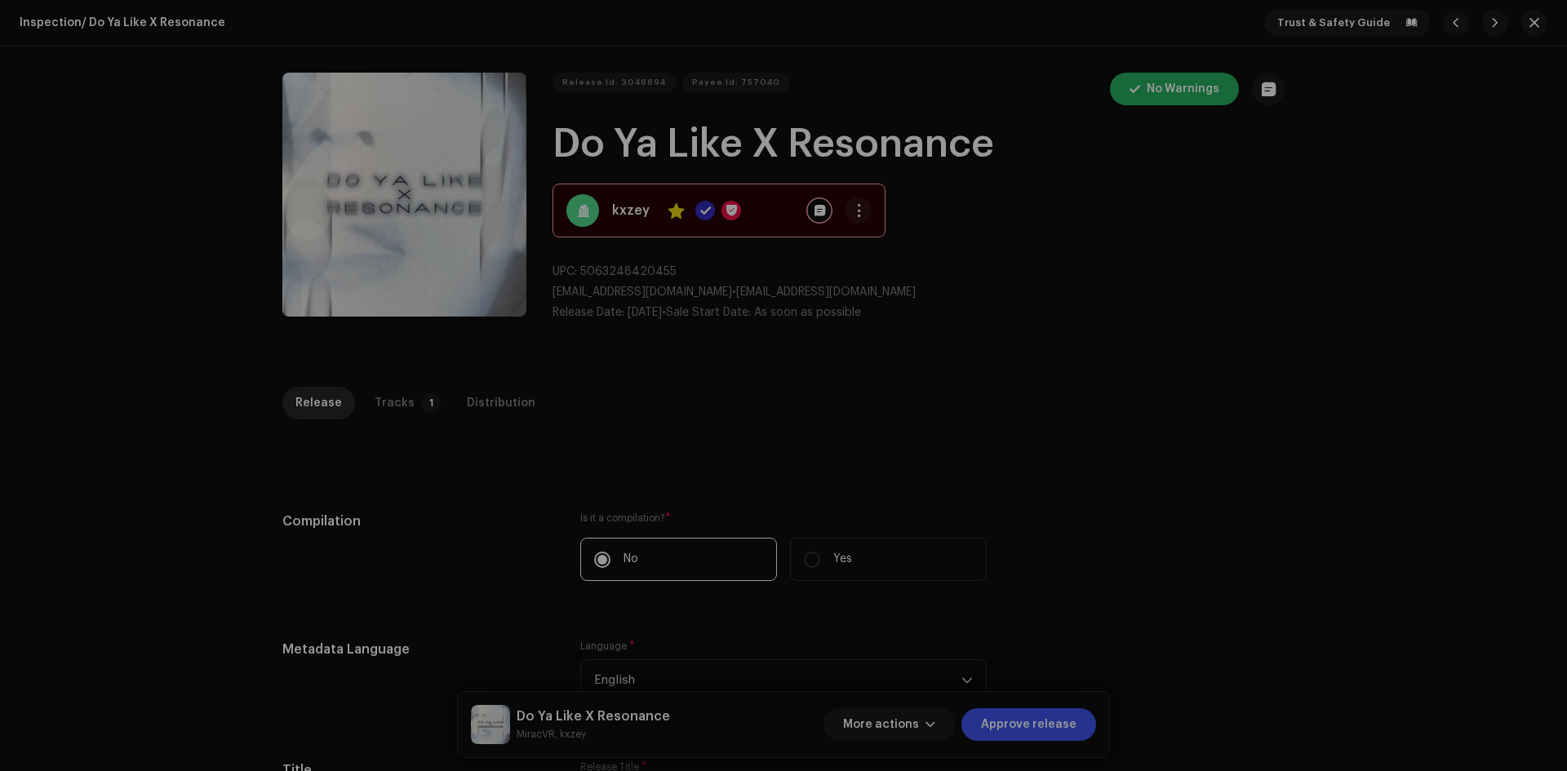
click at [1120, 147] on div "Release notes Cancel Add note" at bounding box center [783, 385] width 1567 height 771
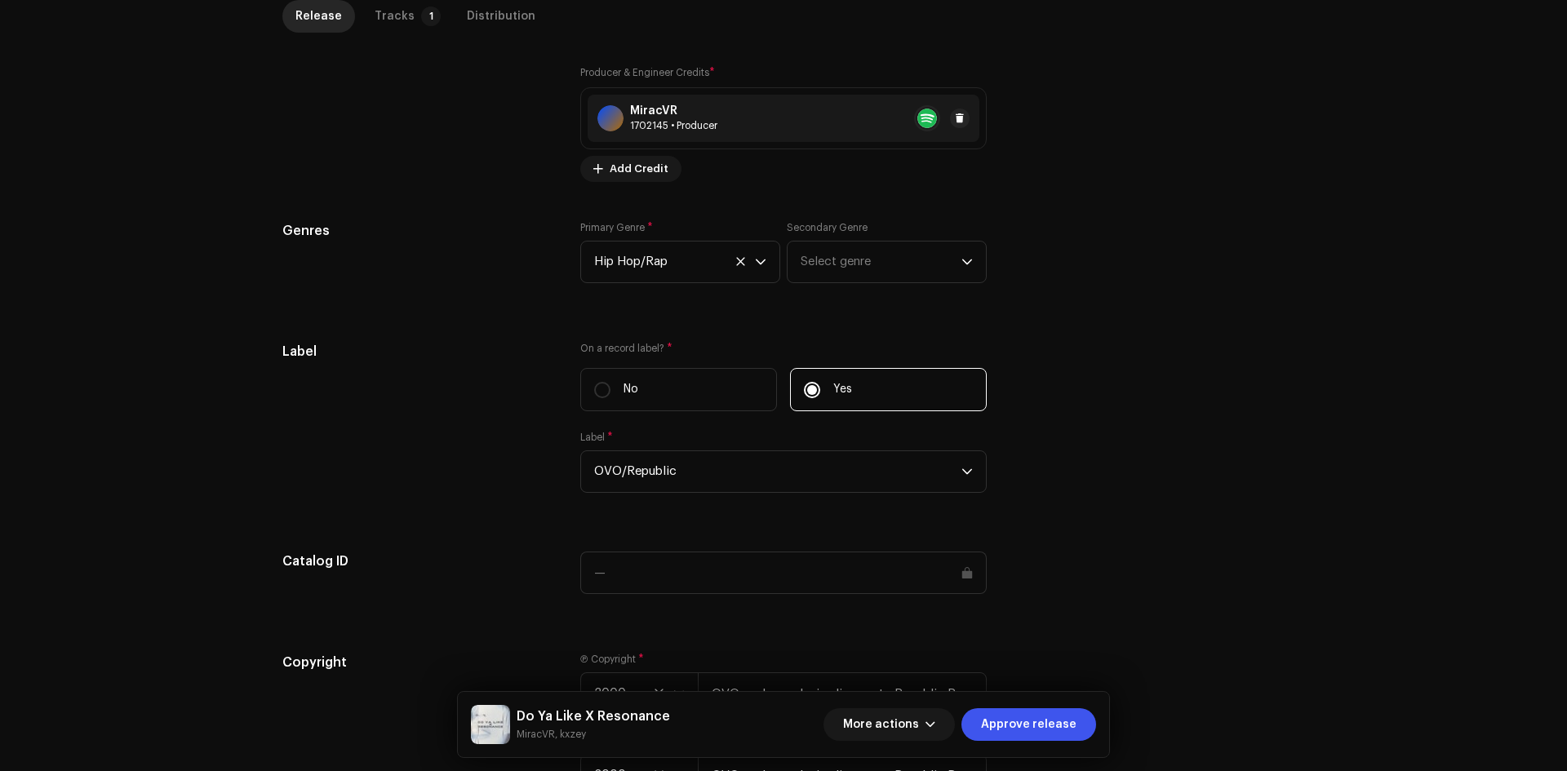
scroll to position [1550, 0]
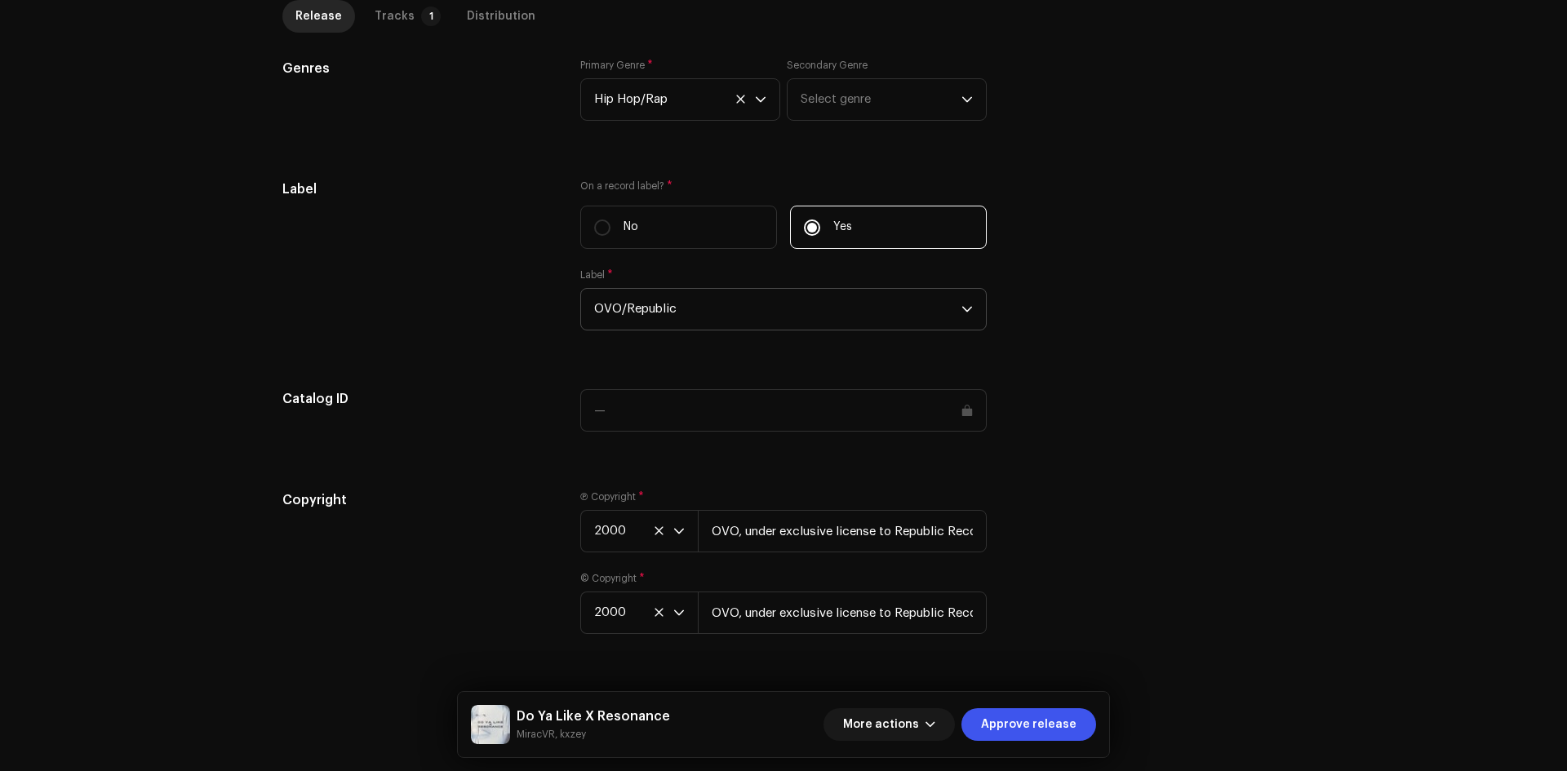
click at [736, 315] on span "OVO/Republic" at bounding box center [777, 309] width 367 height 41
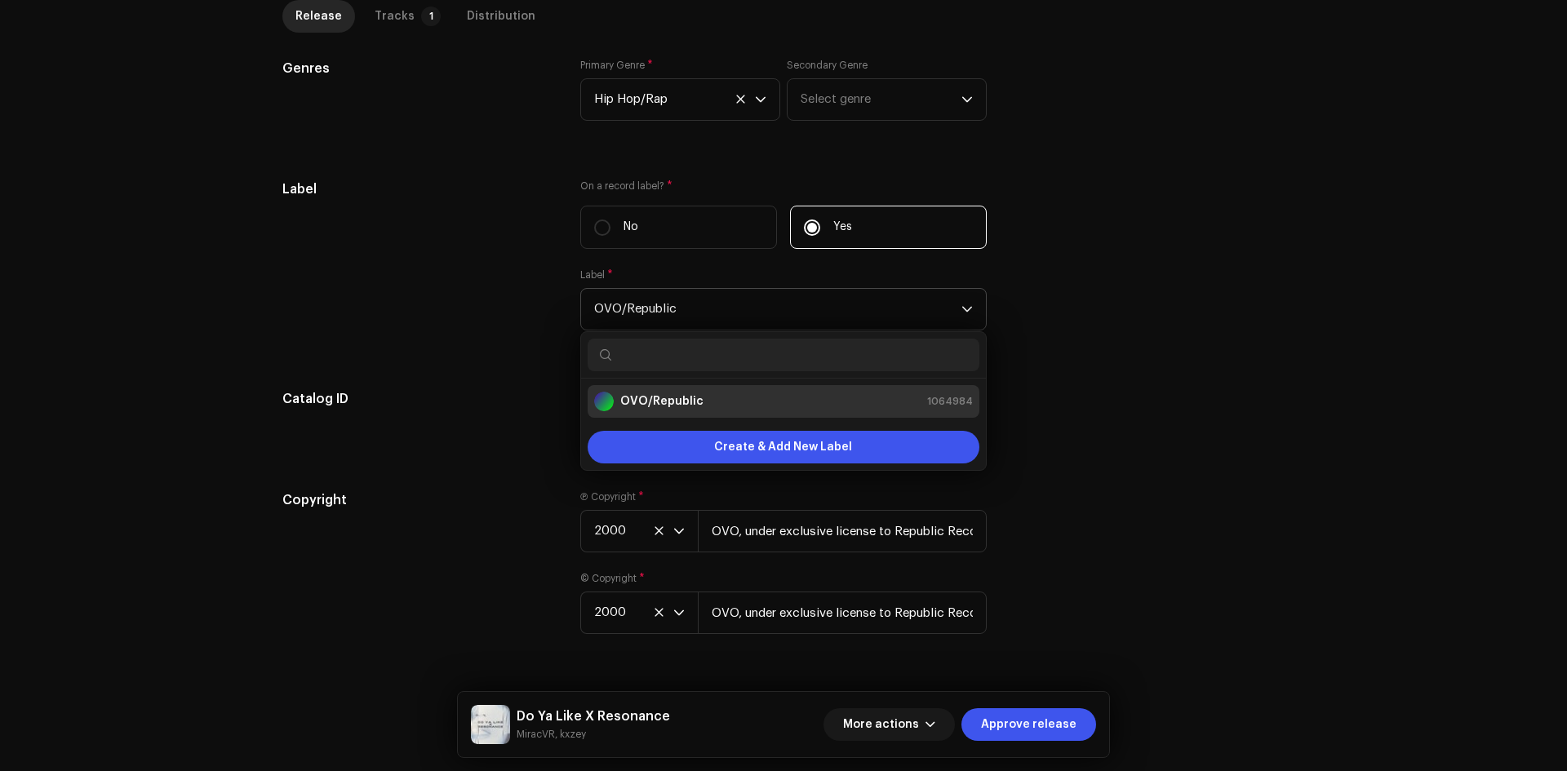
click at [736, 315] on span "OVO/Republic" at bounding box center [777, 309] width 367 height 41
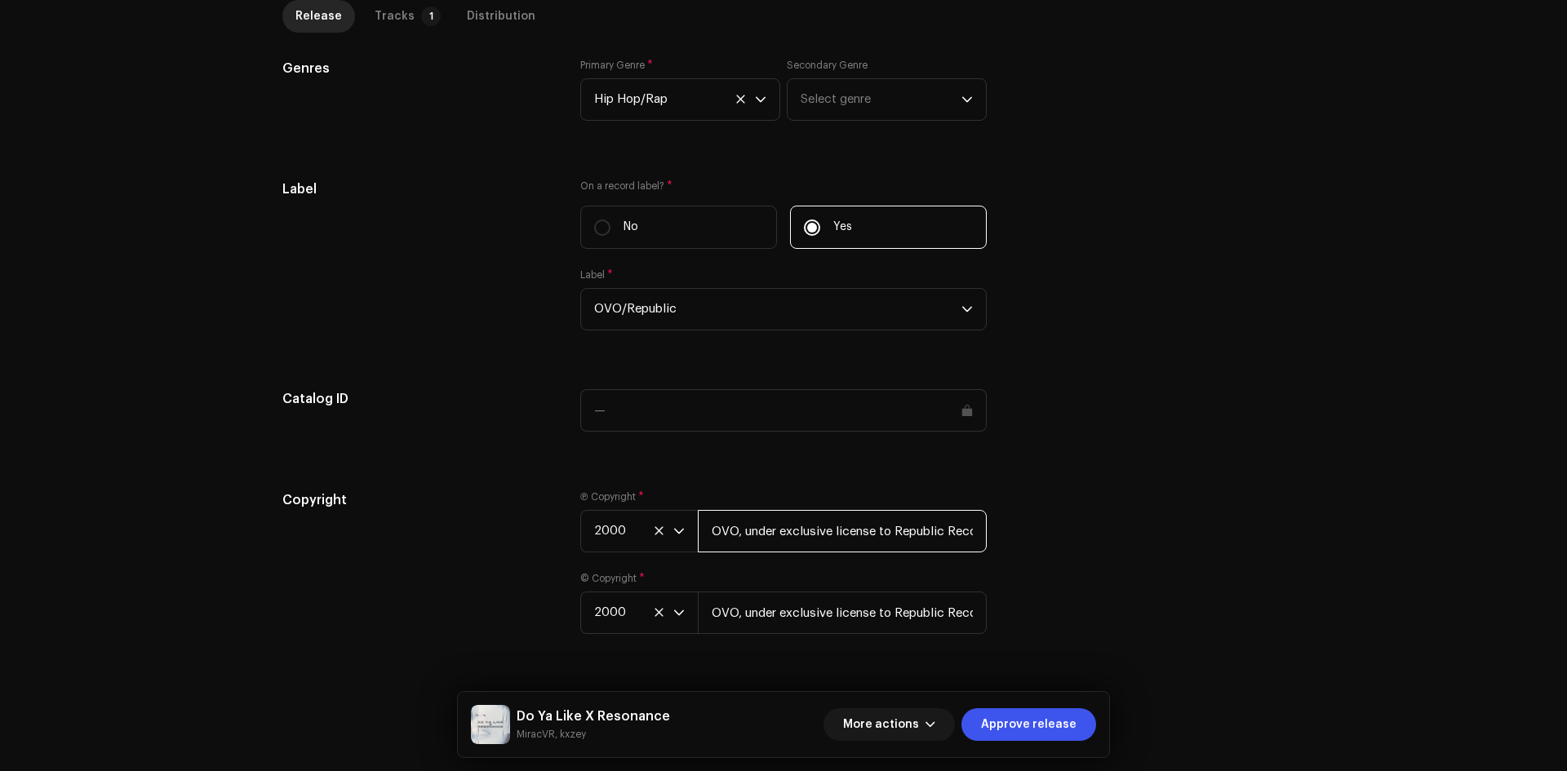
click at [751, 521] on input "OVO, under exclusive license to Republic Records, a division of UMG Recordings,…" at bounding box center [842, 531] width 289 height 42
click at [814, 530] on input "OVO, under exclusive license to Republic Records, a division of UMG Recordings,…" at bounding box center [842, 531] width 289 height 42
click at [1060, 579] on div "Copyright Ⓟ Copyright * 2000 OVO, under exclusive license to Republic Records, …" at bounding box center [783, 571] width 1002 height 163
click at [1028, 721] on span "Approve release" at bounding box center [1028, 724] width 95 height 33
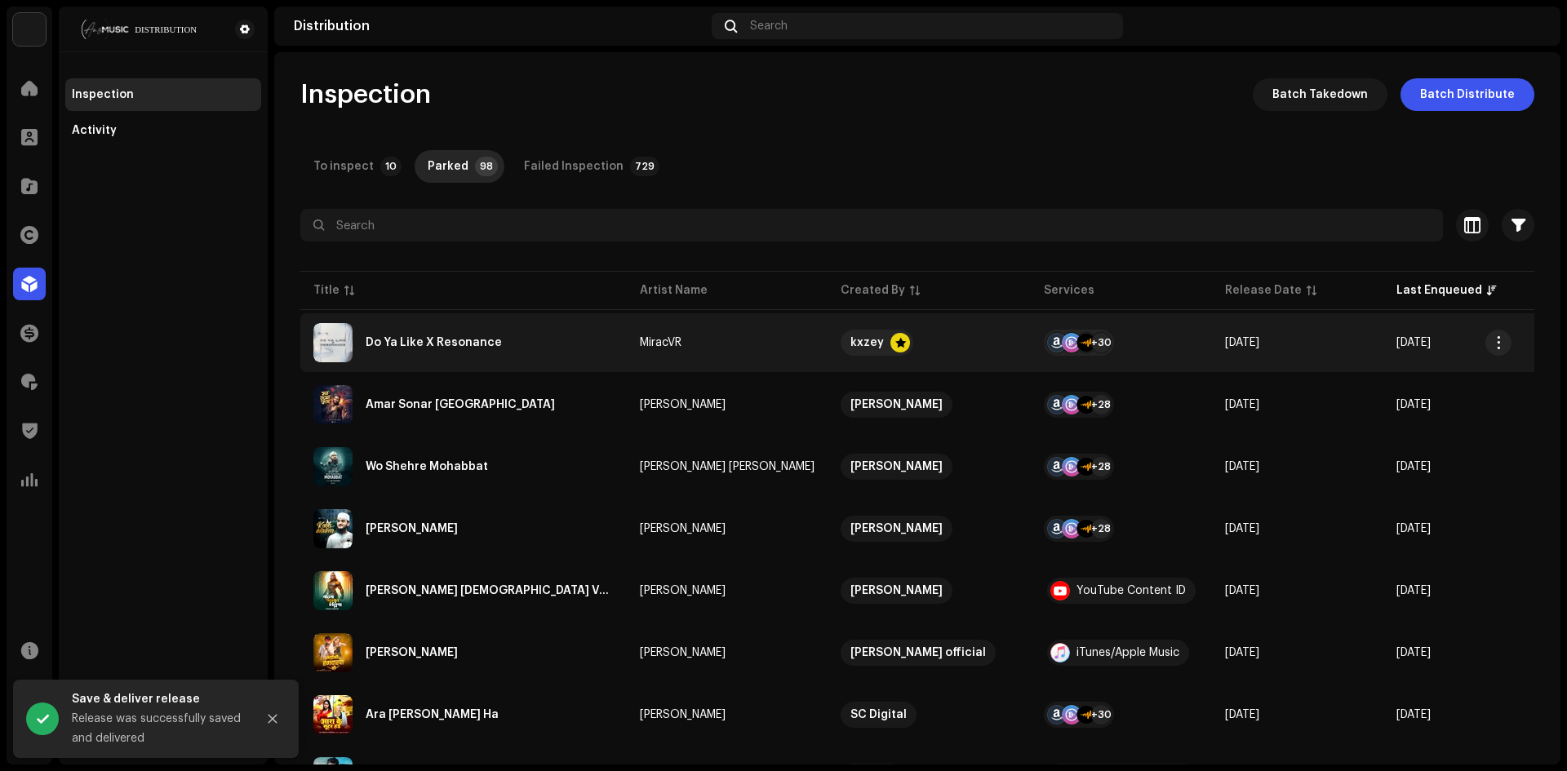
click at [1510, 333] on re-m-actions-button at bounding box center [1498, 343] width 26 height 26
click at [1499, 341] on span "button" at bounding box center [1499, 342] width 12 height 13
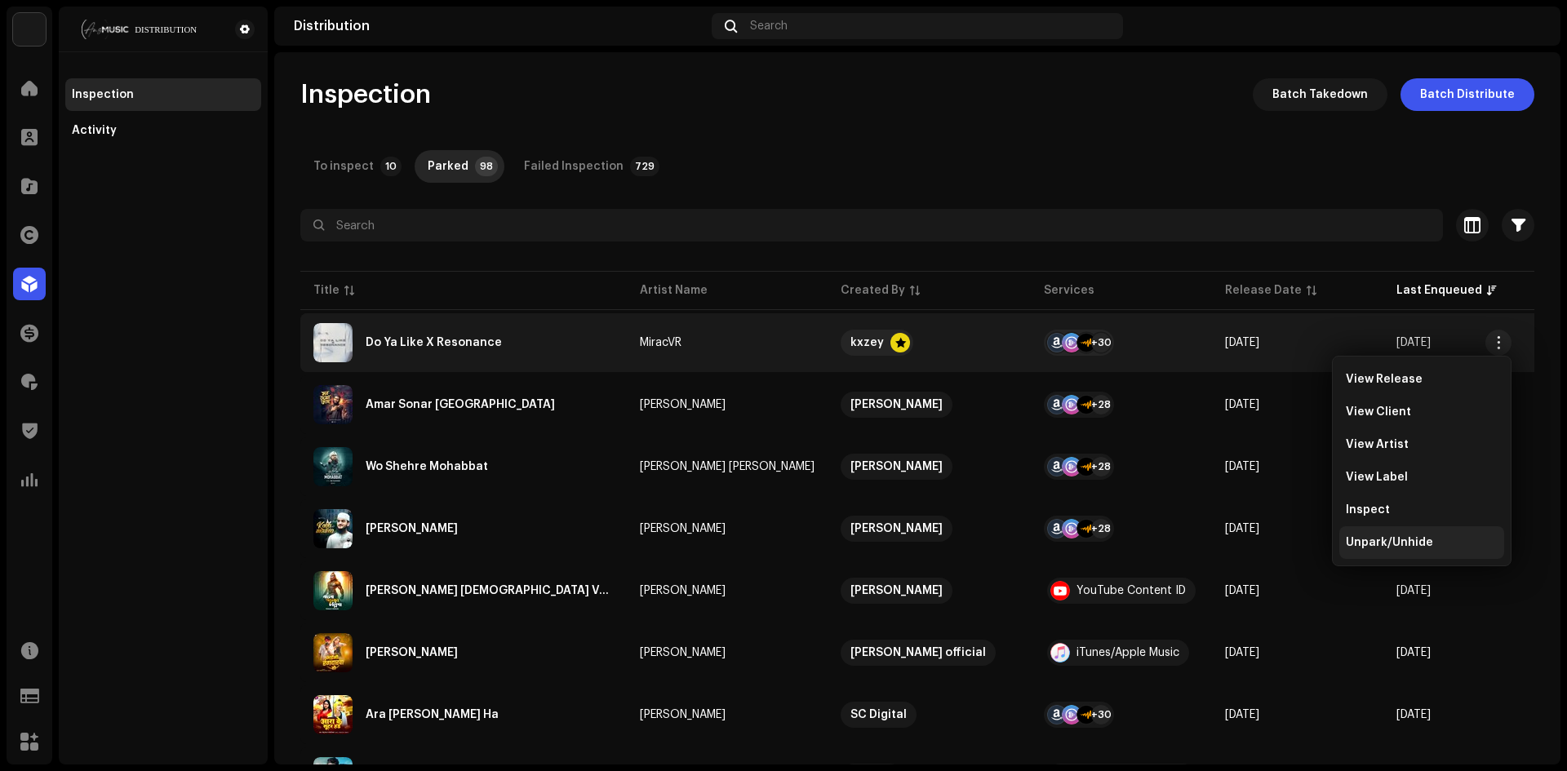
click at [1387, 540] on span "Unpark/Unhide" at bounding box center [1389, 542] width 87 height 13
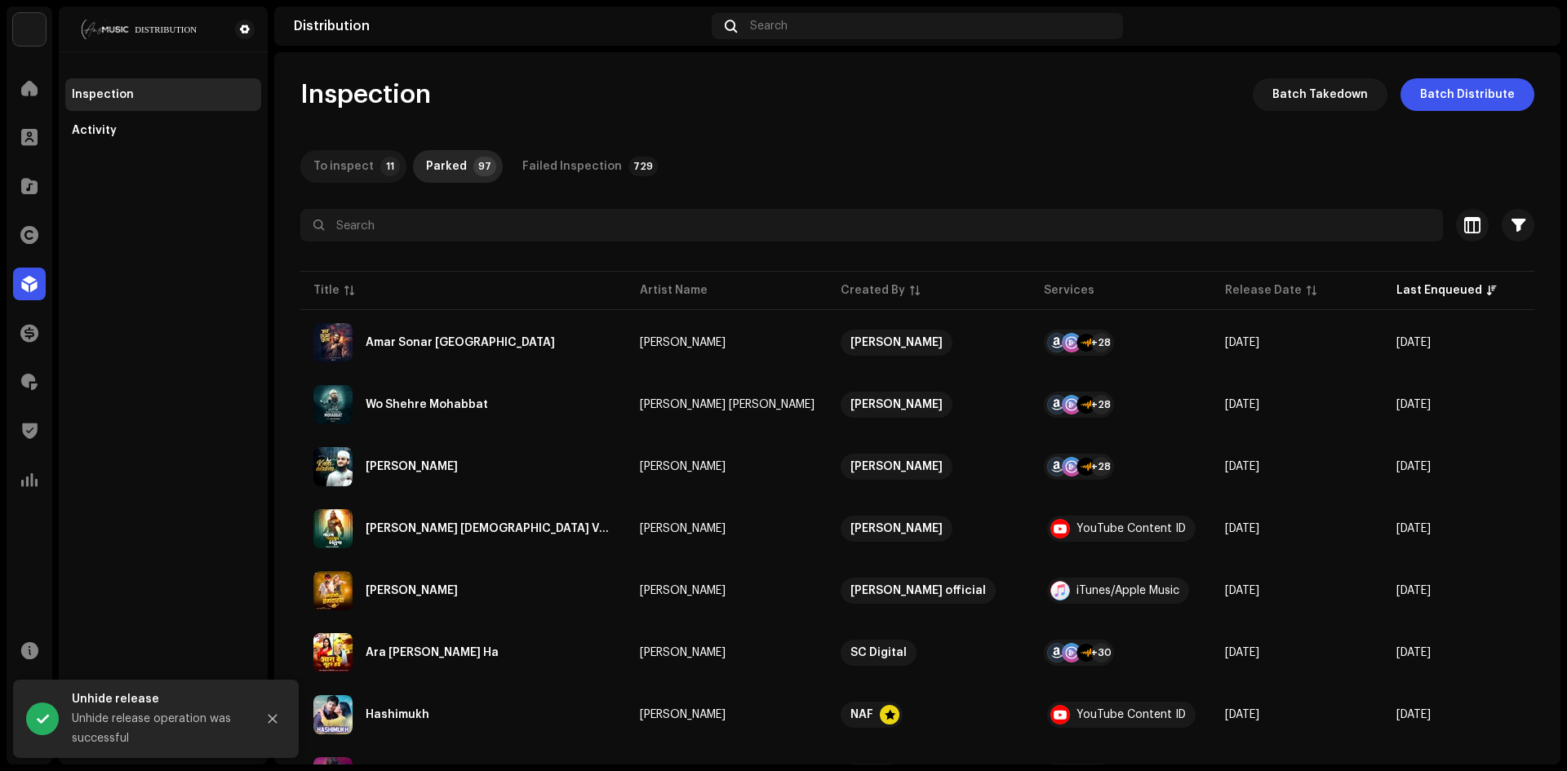
click at [347, 160] on div "To inspect" at bounding box center [343, 166] width 60 height 33
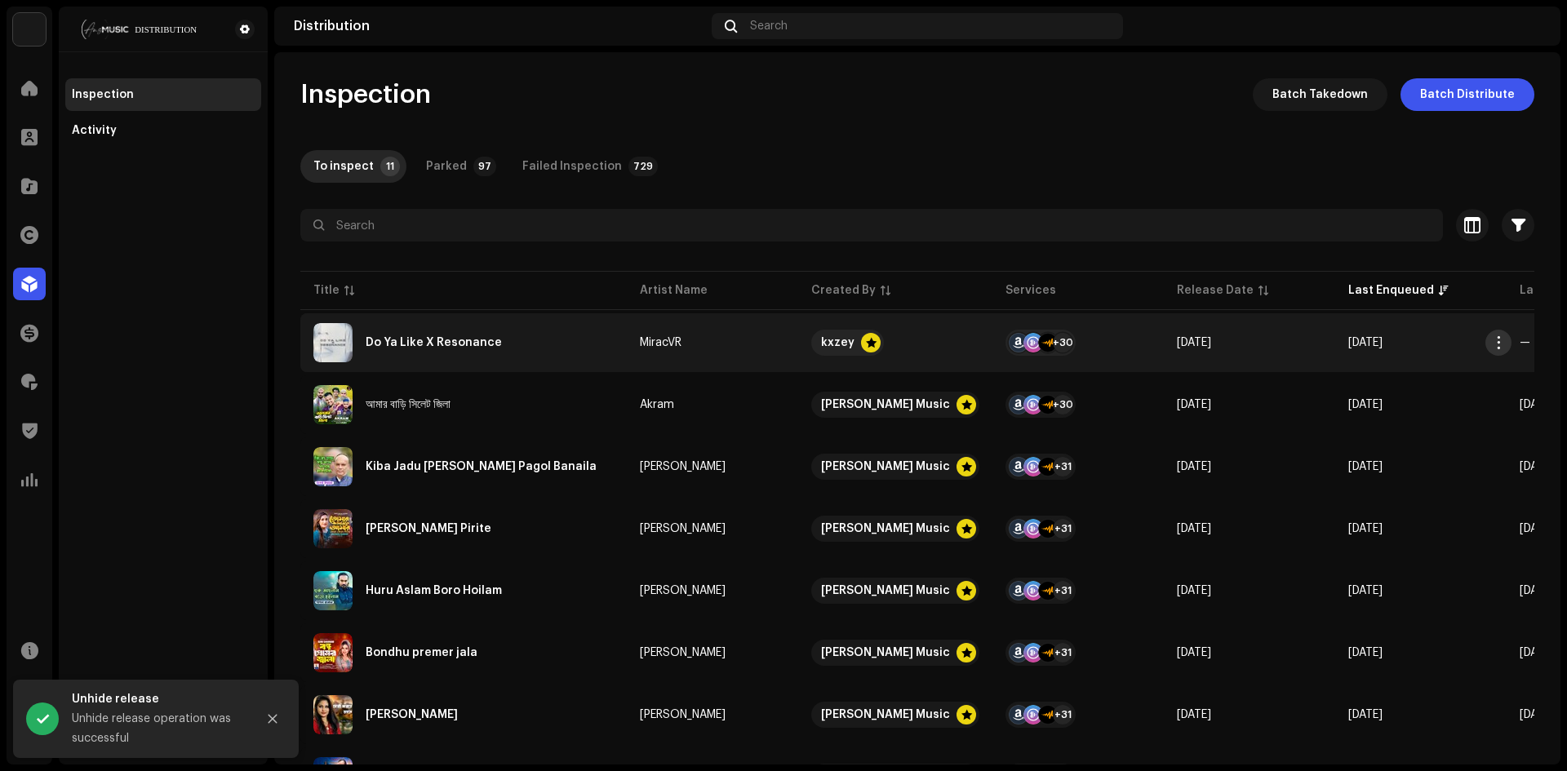
click at [1497, 338] on span "button" at bounding box center [1499, 342] width 12 height 13
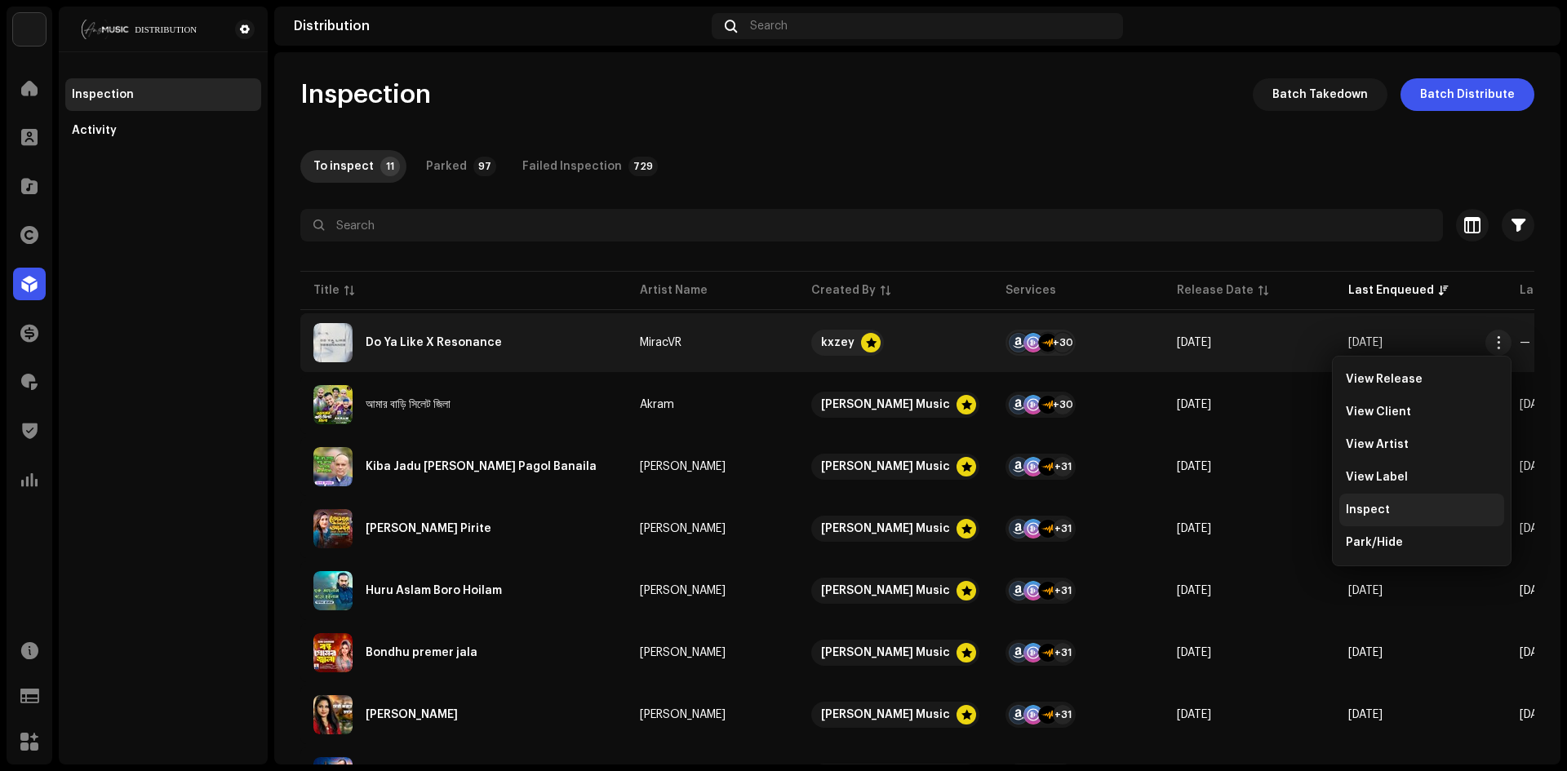
click at [1394, 518] on div "Inspect" at bounding box center [1421, 510] width 165 height 33
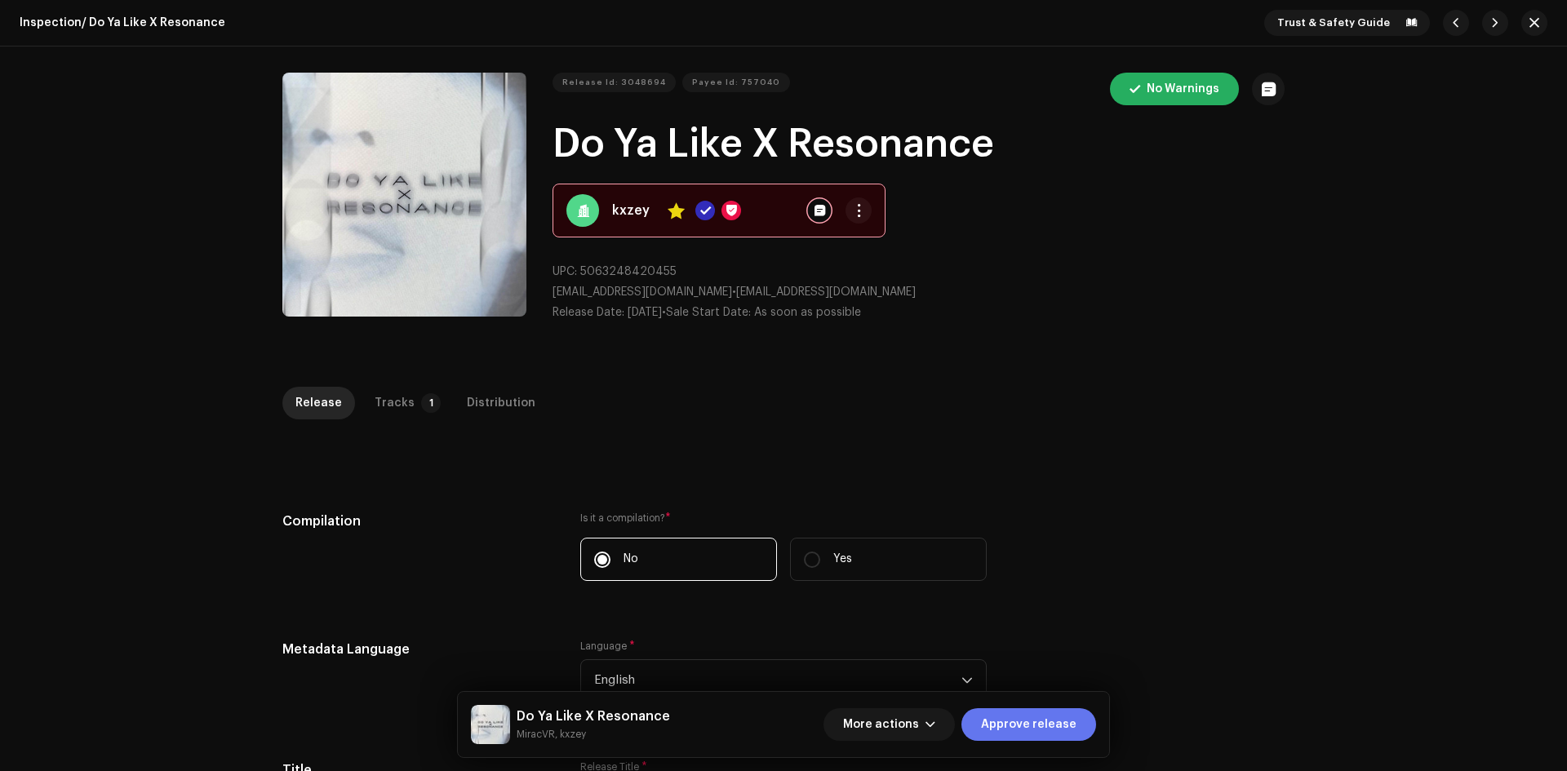
click at [1027, 726] on span "Approve release" at bounding box center [1028, 724] width 95 height 33
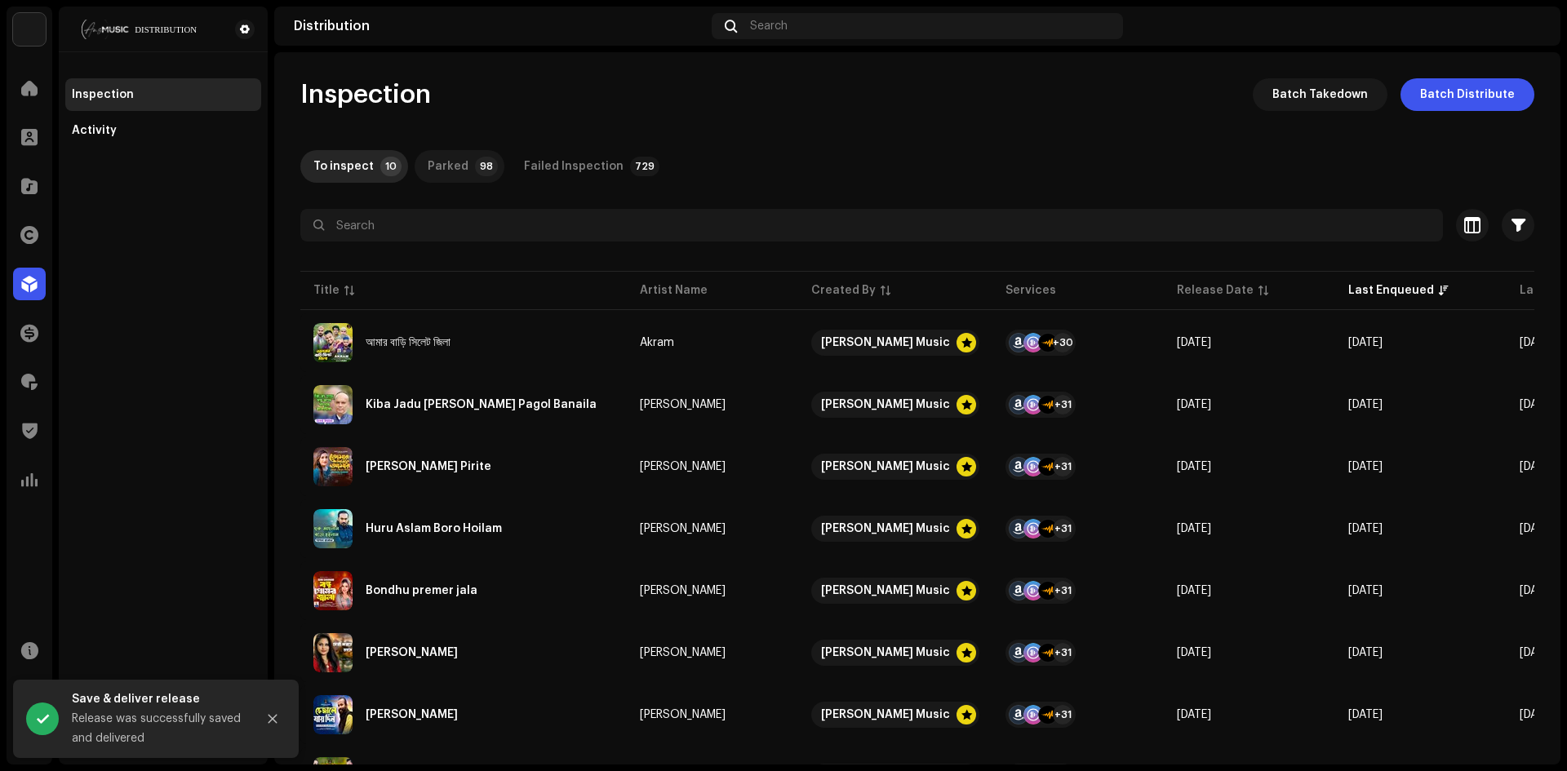
click at [447, 177] on div "Parked" at bounding box center [448, 166] width 41 height 33
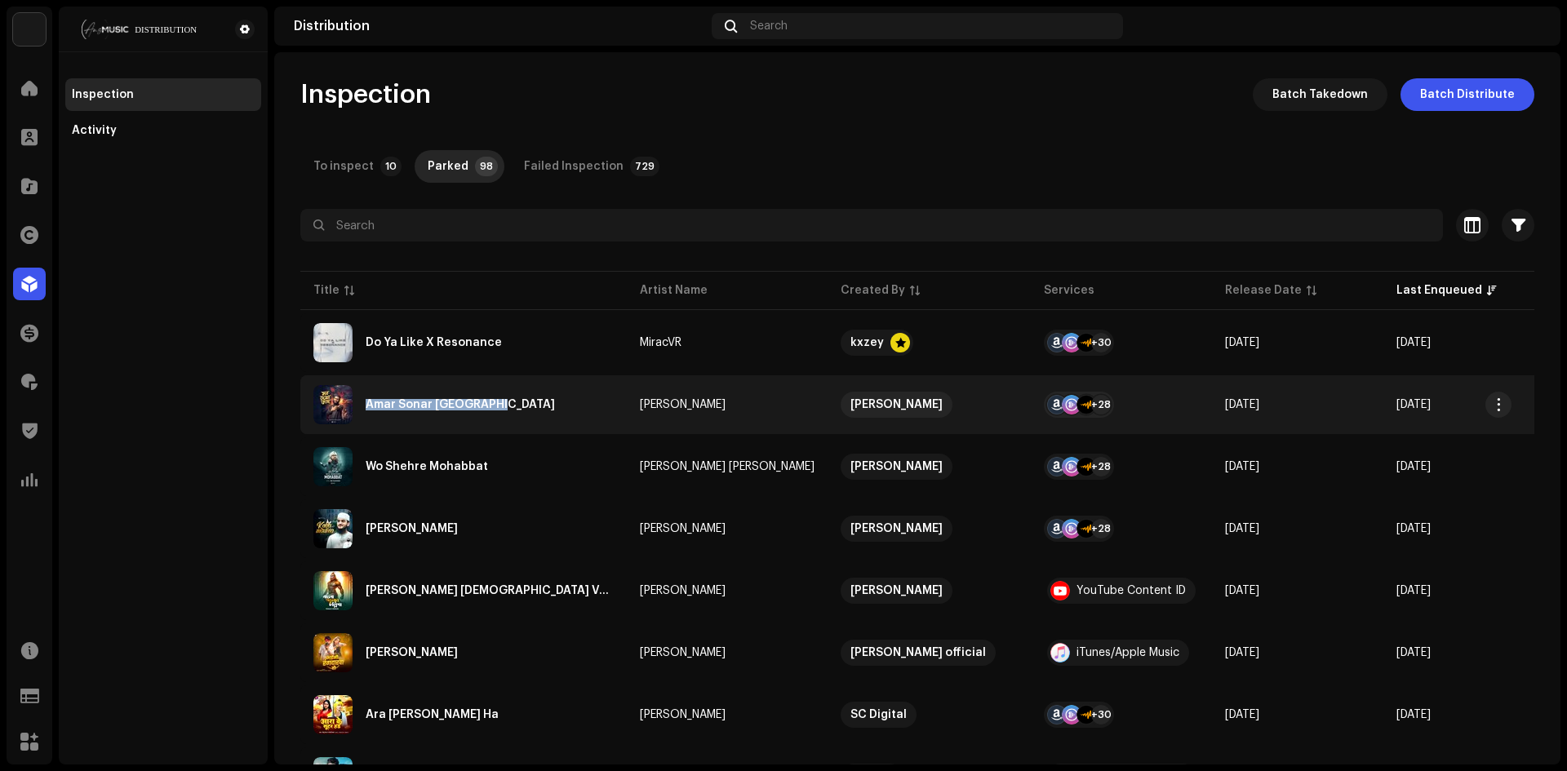
drag, startPoint x: 504, startPoint y: 402, endPoint x: 363, endPoint y: 406, distance: 140.4
click at [363, 406] on div "Amar Sonar [GEOGRAPHIC_DATA]" at bounding box center [463, 404] width 300 height 39
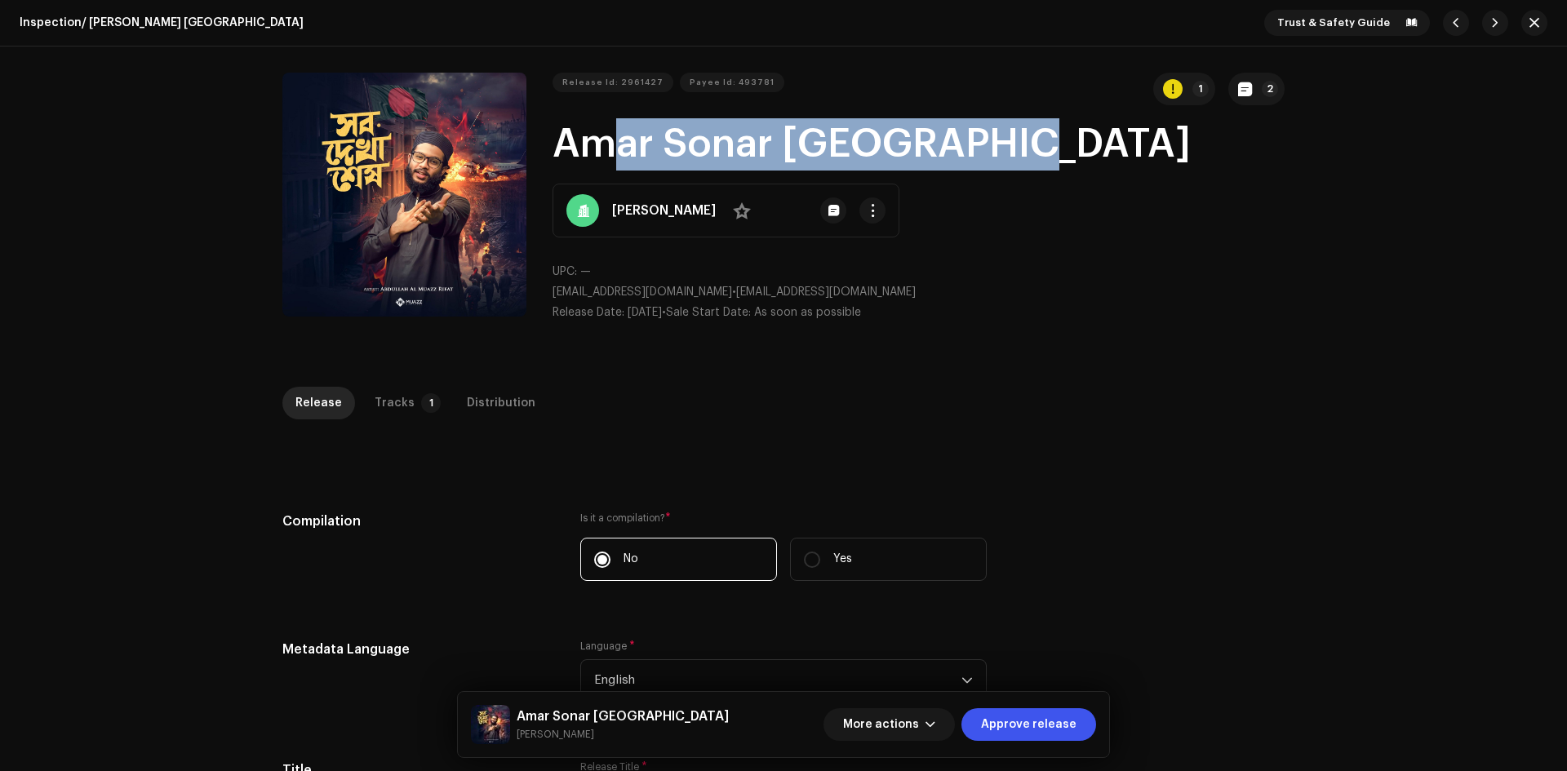
drag, startPoint x: 1033, startPoint y: 153, endPoint x: 564, endPoint y: 149, distance: 469.2
click at [564, 149] on h1 "Amar Sonar [GEOGRAPHIC_DATA]" at bounding box center [918, 144] width 732 height 52
copy h1 "mar Sonar Bangladesh"
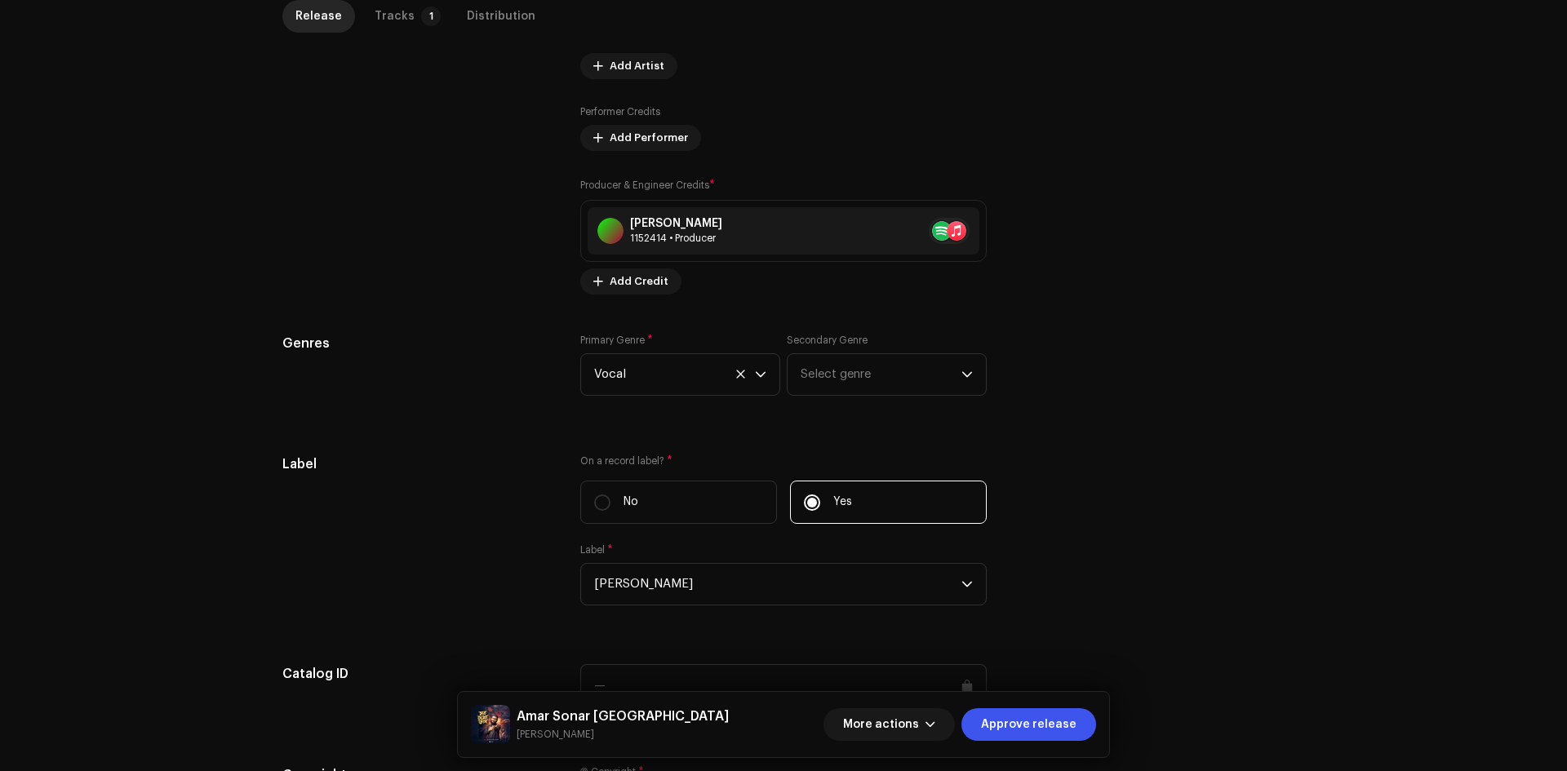
scroll to position [1142, 0]
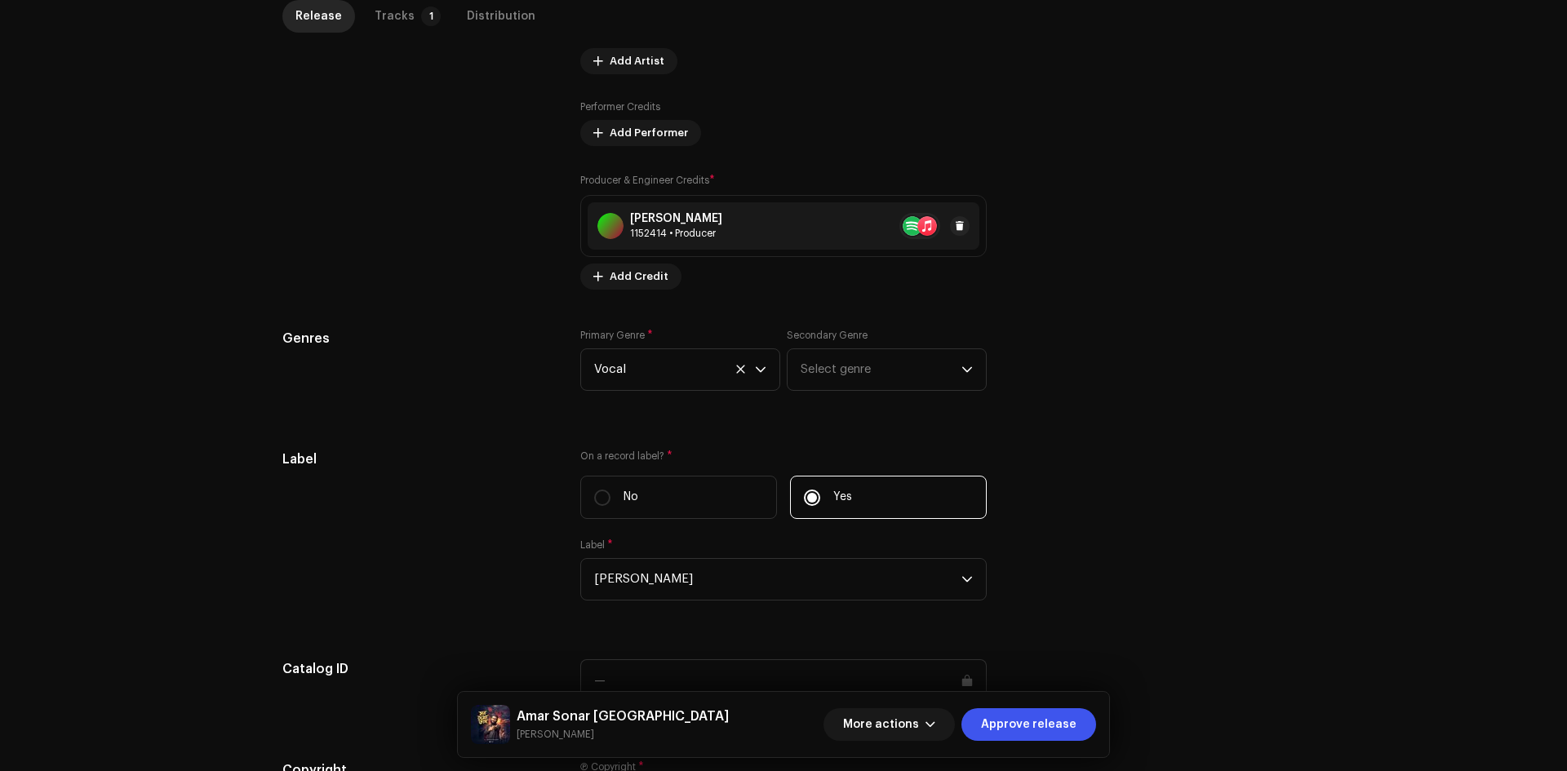
drag, startPoint x: 758, startPoint y: 215, endPoint x: 766, endPoint y: 212, distance: 8.5
click at [766, 212] on div "Abdullah Al Muazz Rifat 1152414 • Producer" at bounding box center [784, 225] width 392 height 47
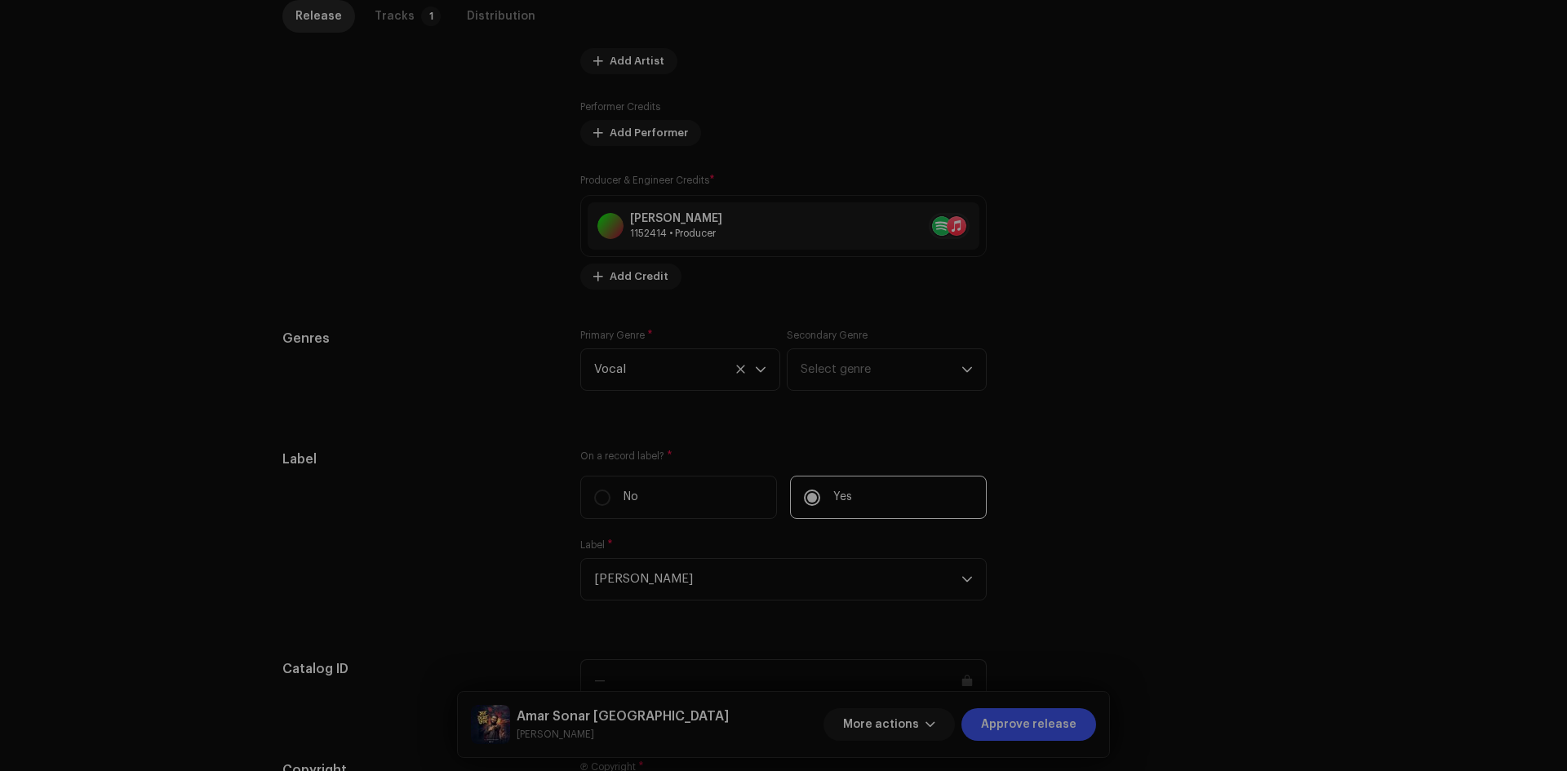
click at [377, 375] on div "Update Producer & Engineer Credits Role * Select role Cancel Update" at bounding box center [783, 385] width 1567 height 771
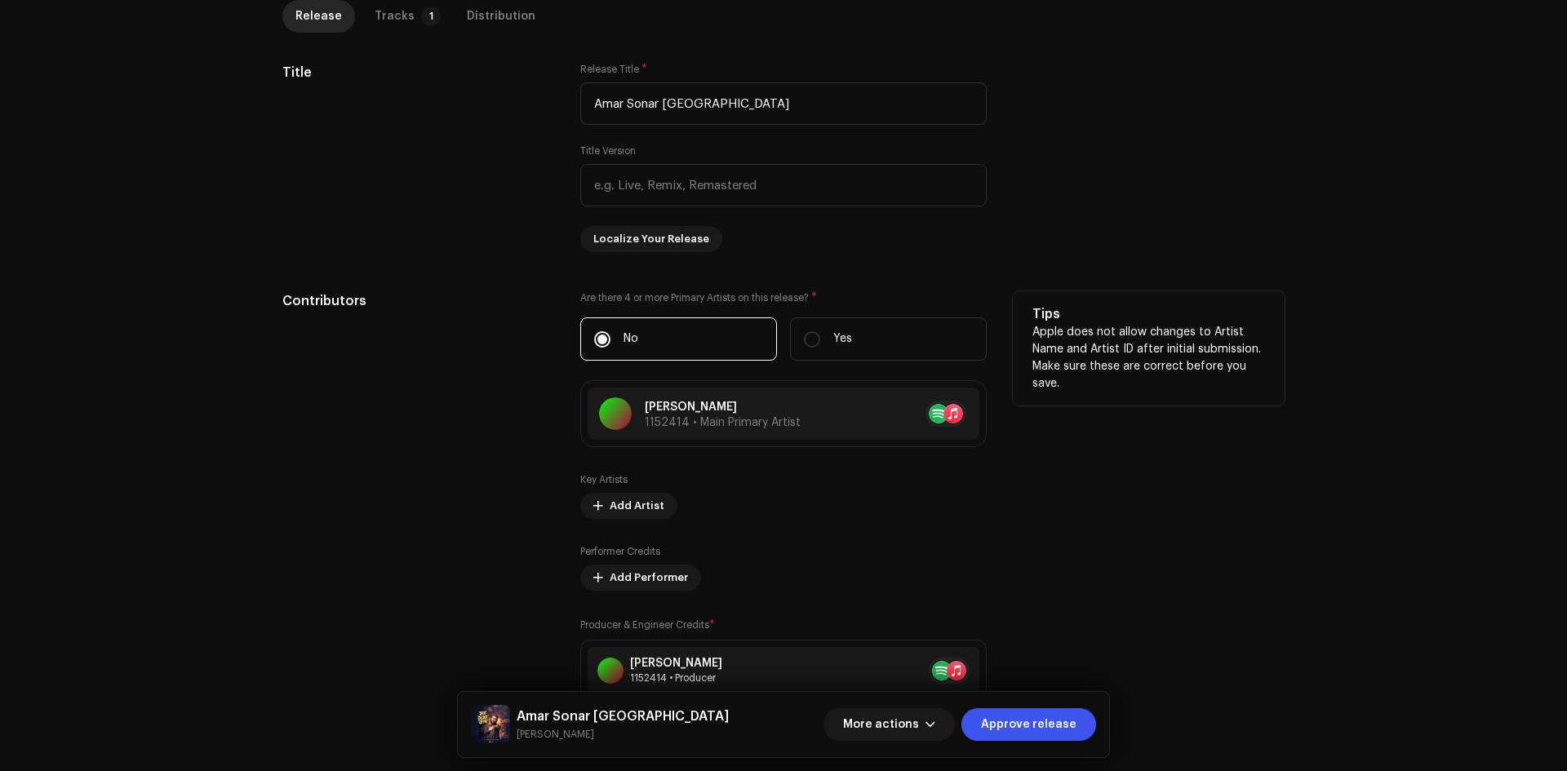
scroll to position [653, 0]
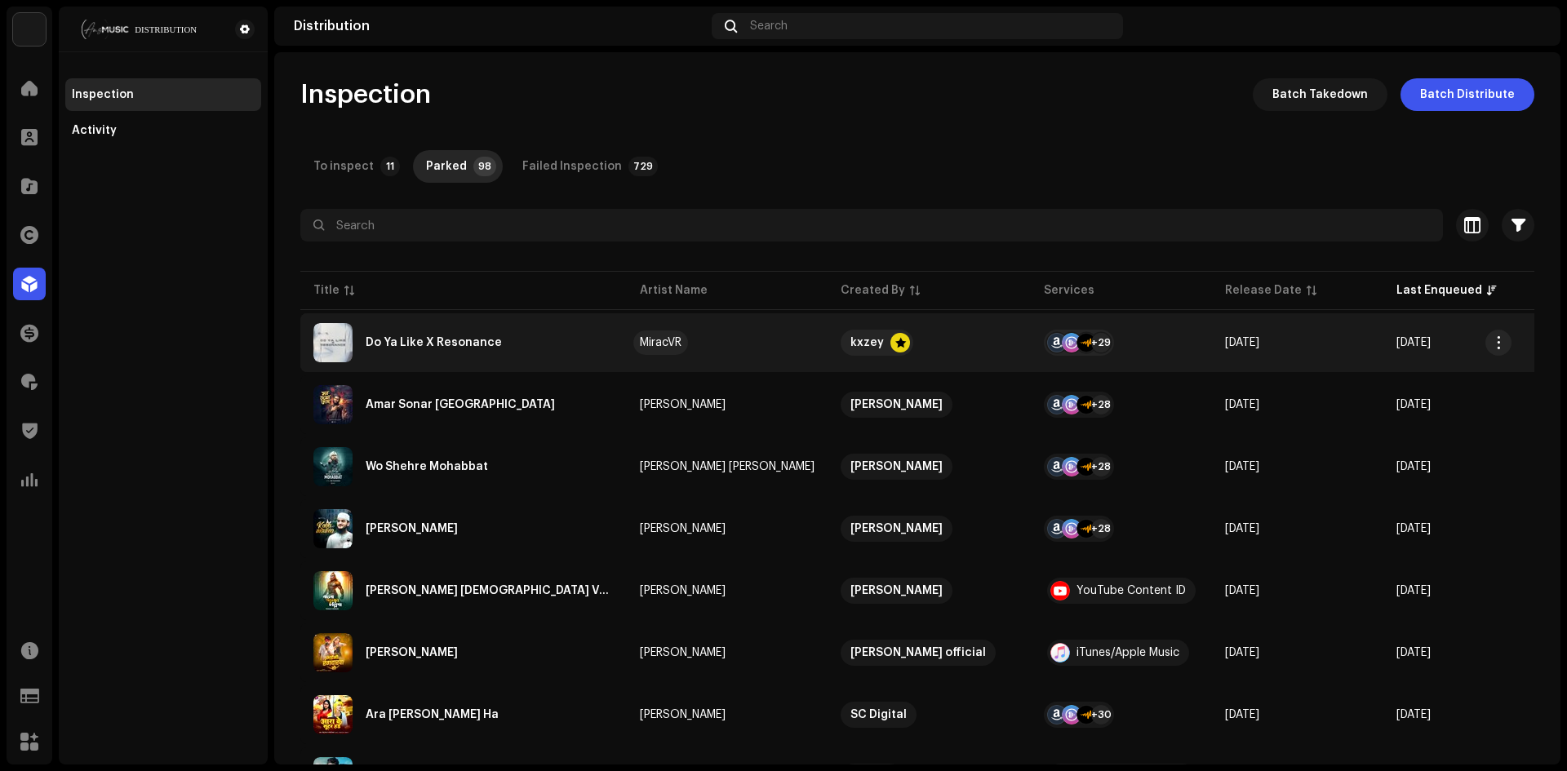
click at [650, 346] on div "MiracVR" at bounding box center [661, 342] width 42 height 11
click at [1497, 339] on span "button" at bounding box center [1499, 342] width 12 height 13
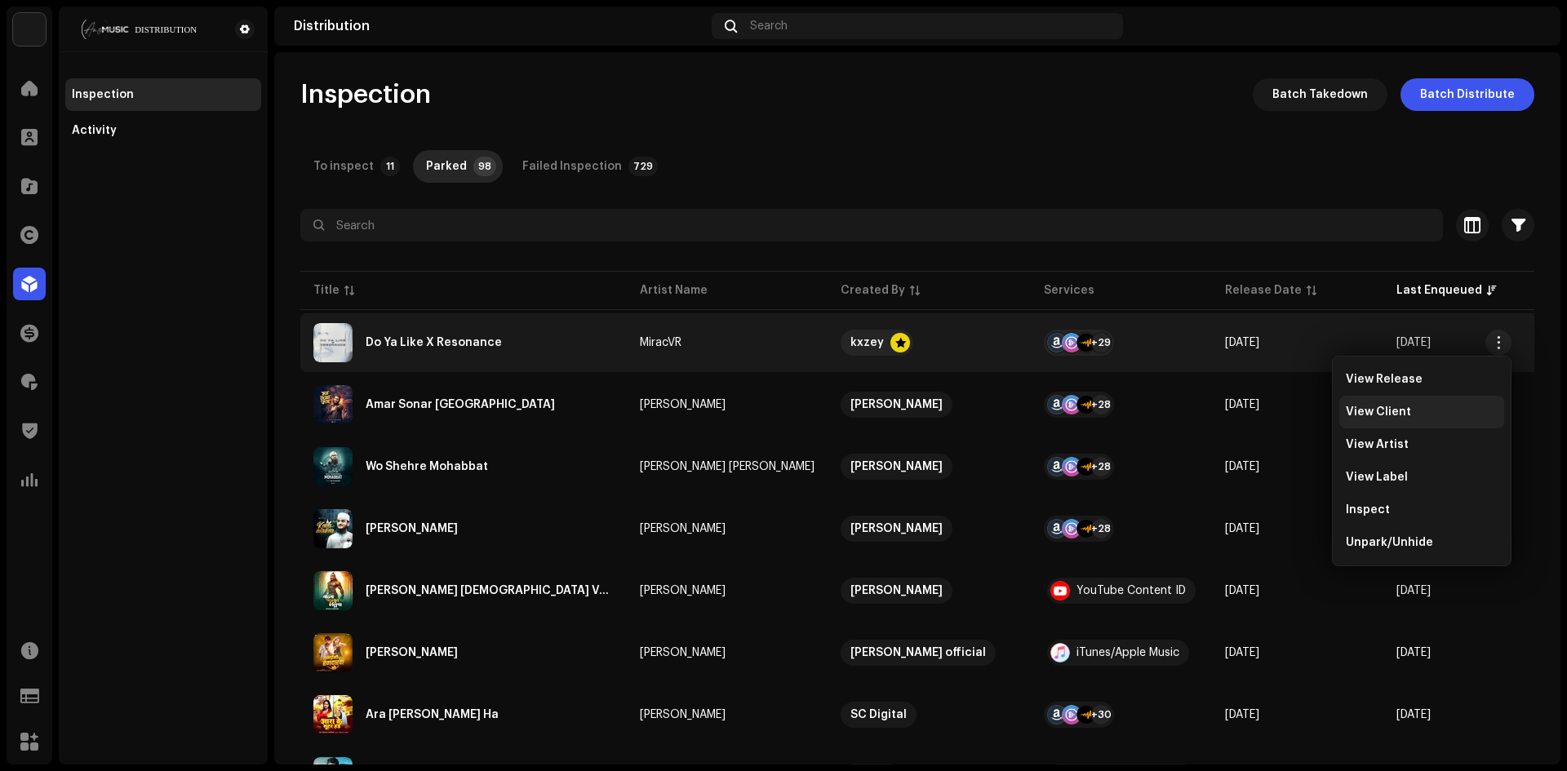
click at [1395, 417] on span "View Client" at bounding box center [1378, 412] width 65 height 13
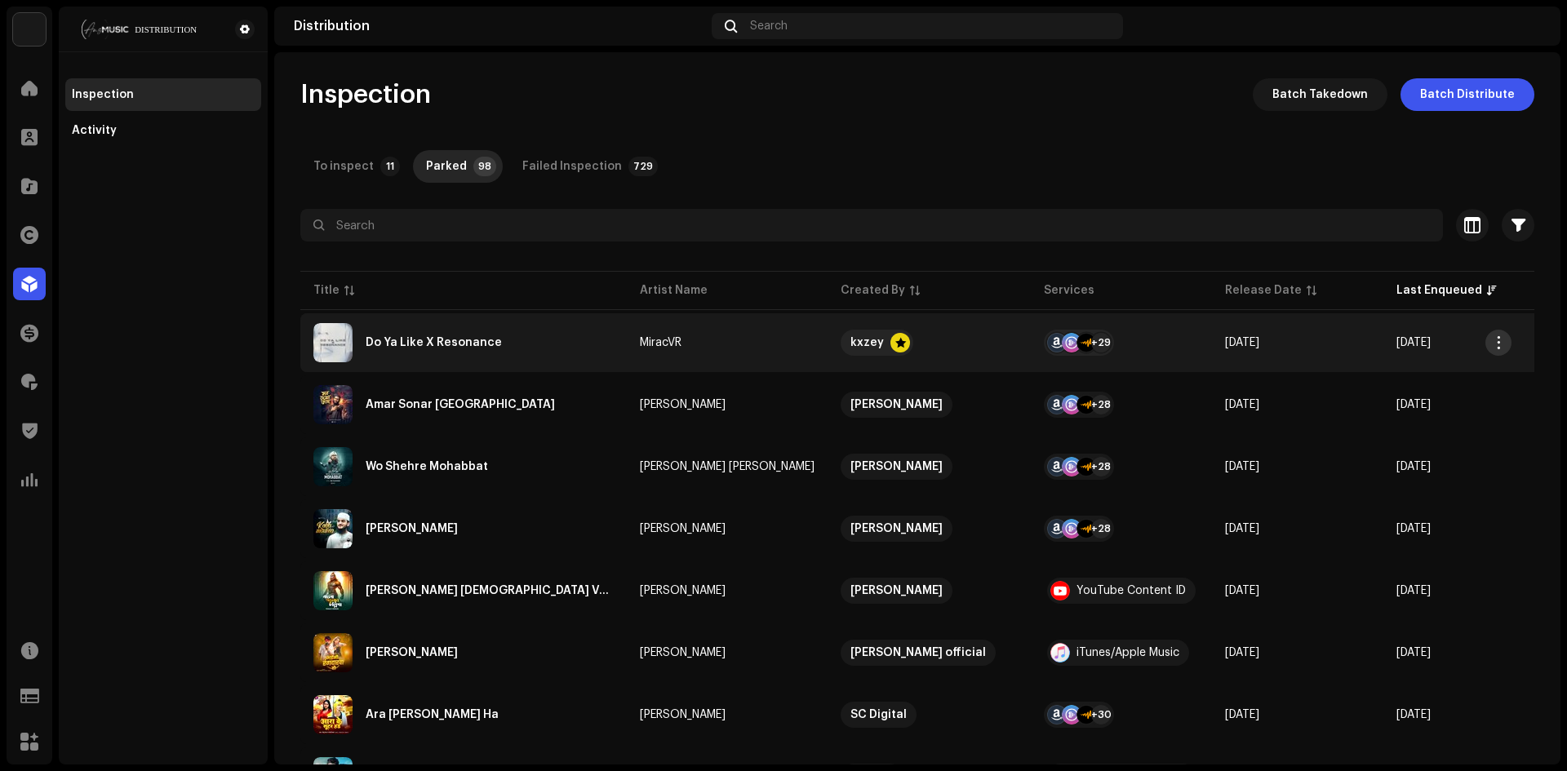
click at [1505, 340] on button "button" at bounding box center [1498, 343] width 26 height 26
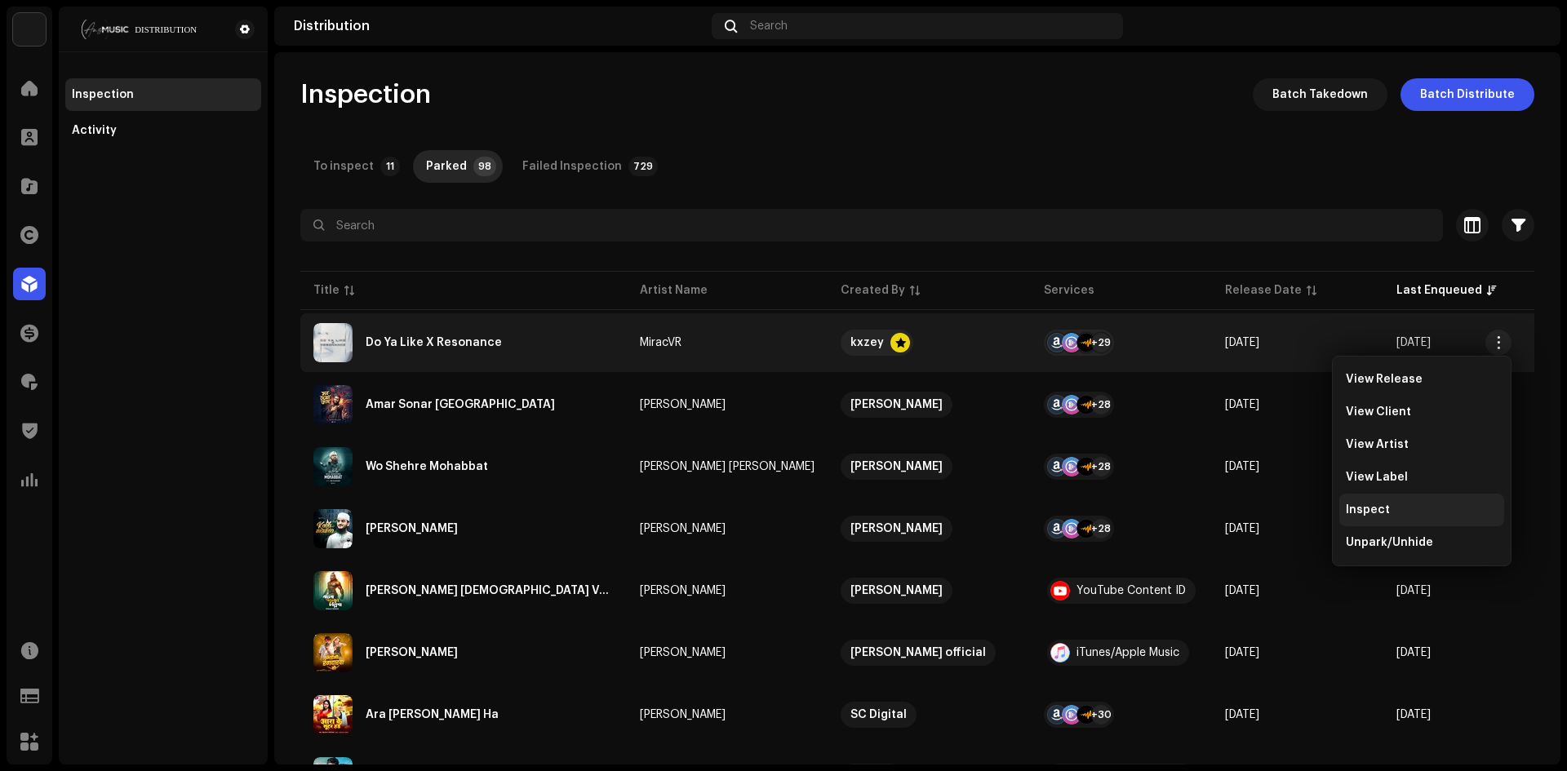
click at [1383, 511] on span "Inspect" at bounding box center [1368, 510] width 44 height 13
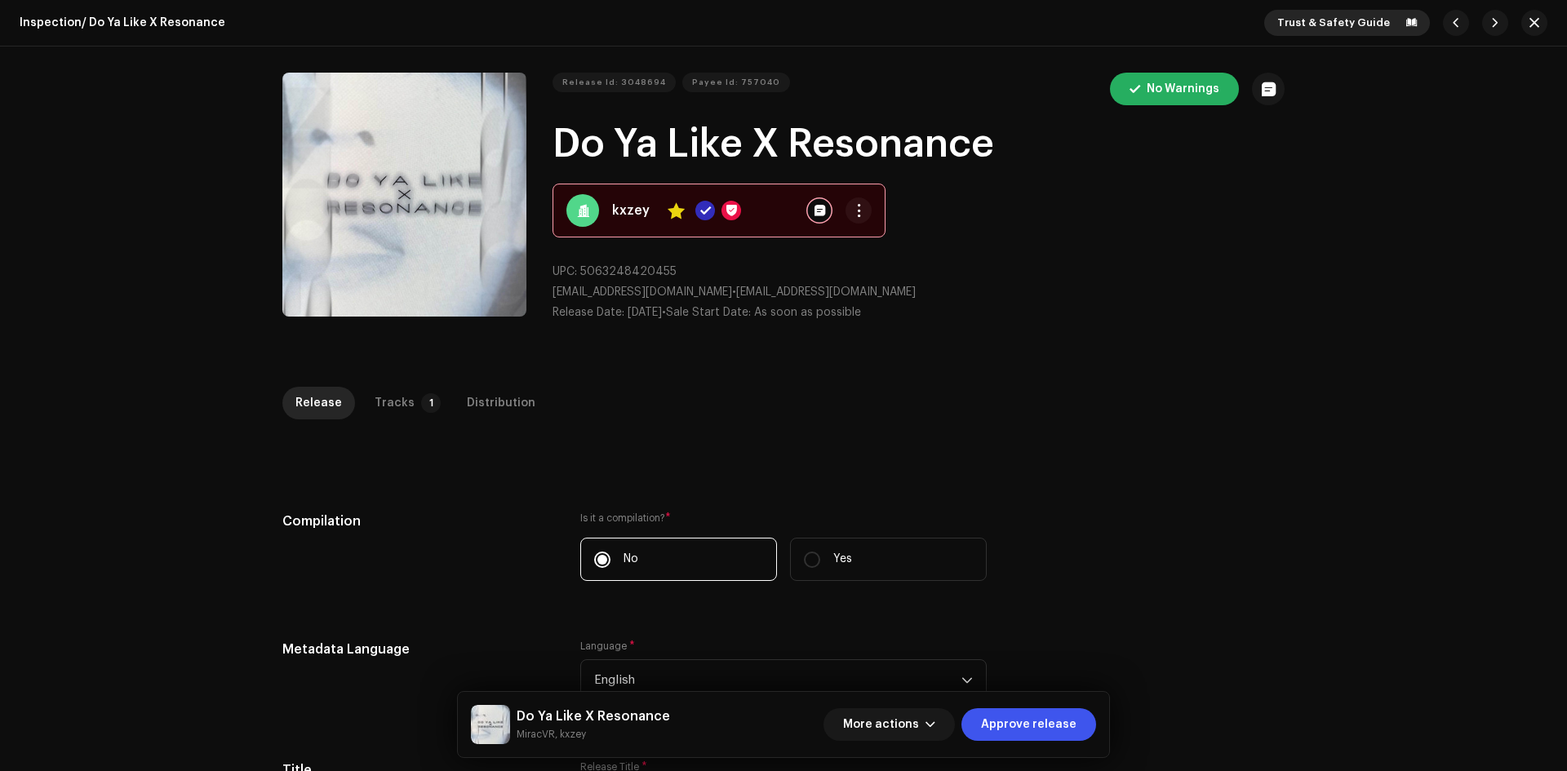
click at [1386, 18] on button "Trust & Safety Guide" at bounding box center [1347, 23] width 166 height 26
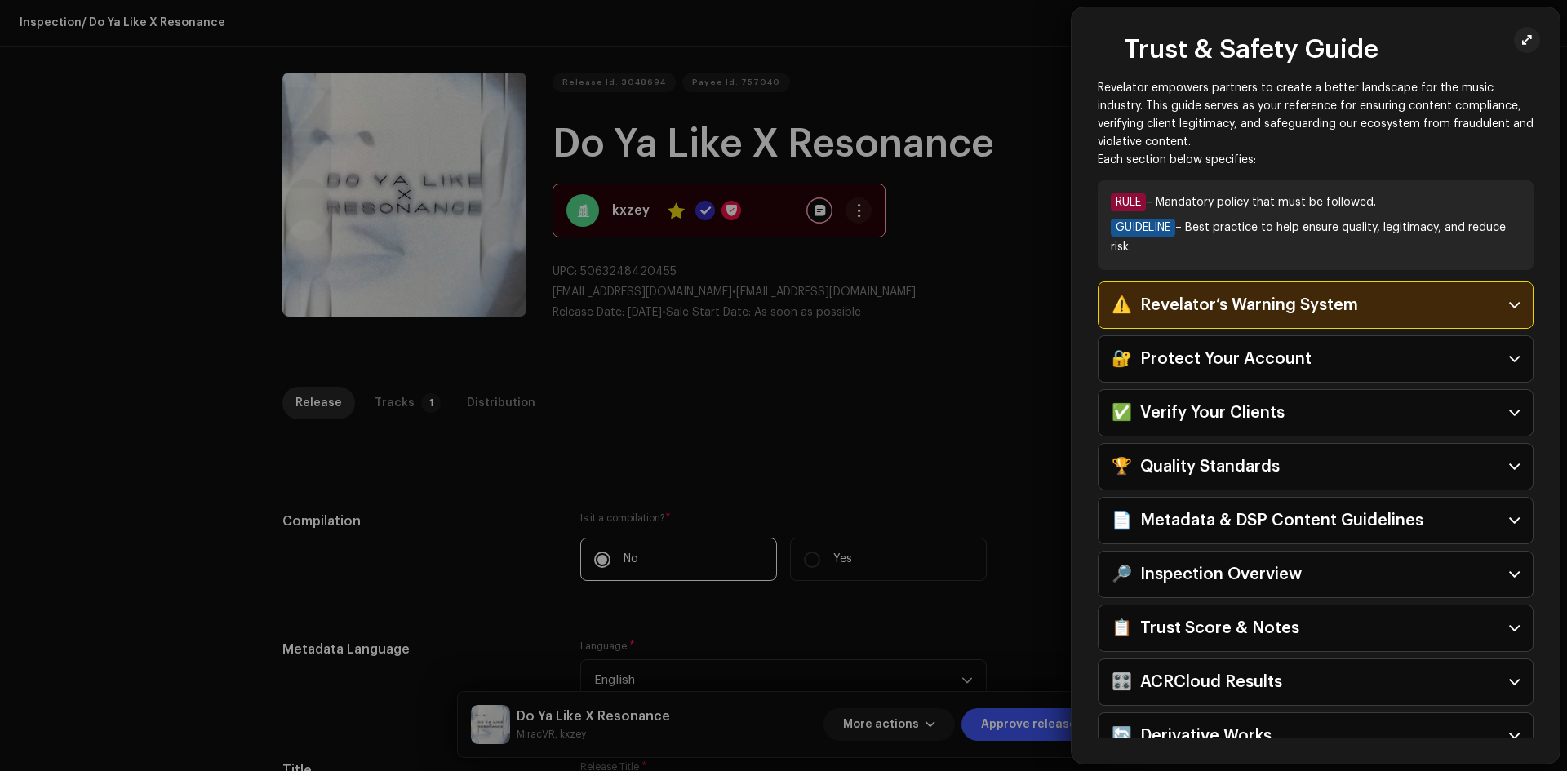
click at [1250, 307] on div "⚠️ Revelator’s Warning System" at bounding box center [1234, 305] width 246 height 26
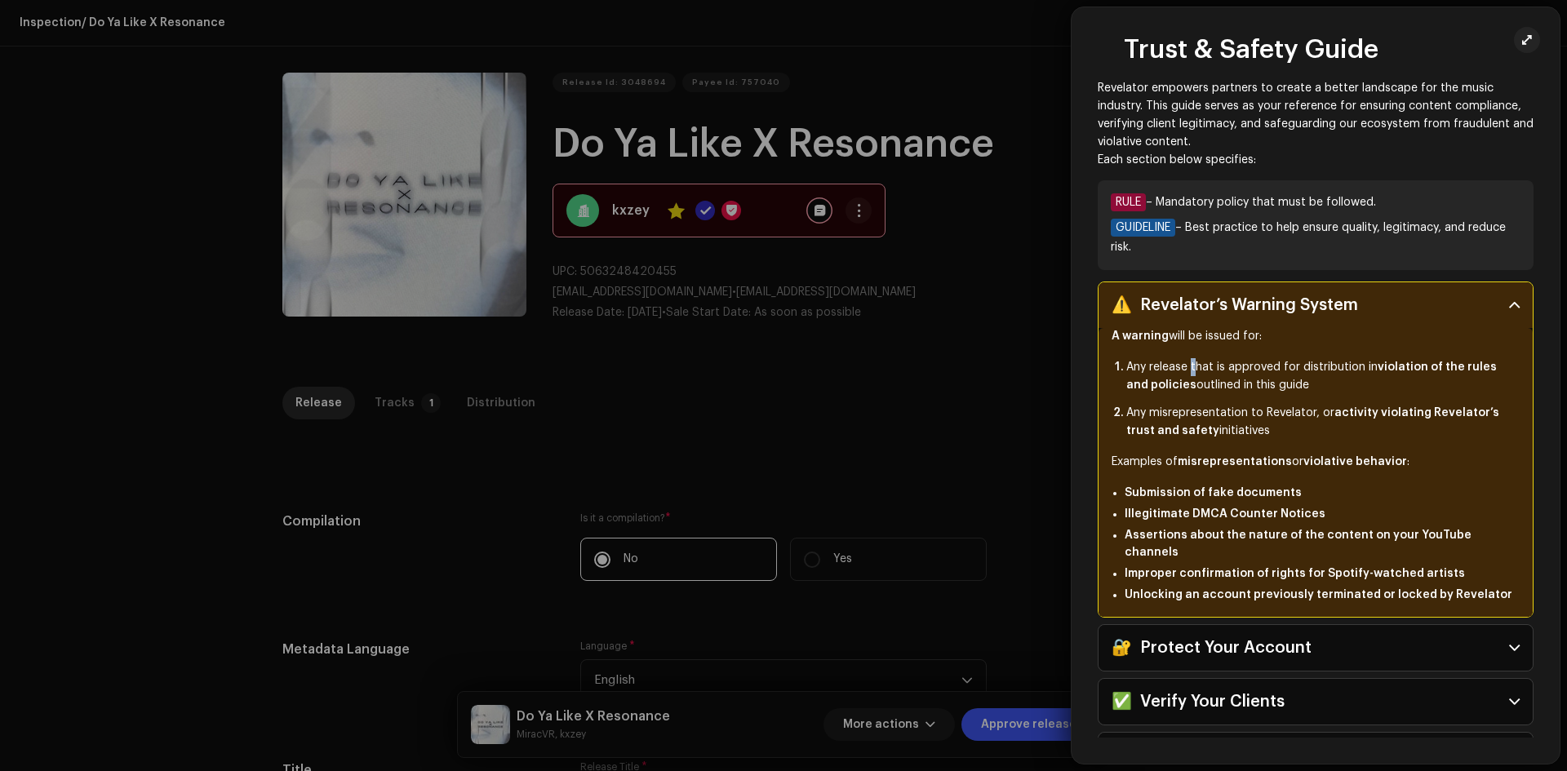
click at [1190, 367] on li "Any release that is approved for distribution in violation of the rules and pol…" at bounding box center [1322, 376] width 393 height 36
click at [1002, 370] on div at bounding box center [783, 385] width 1567 height 771
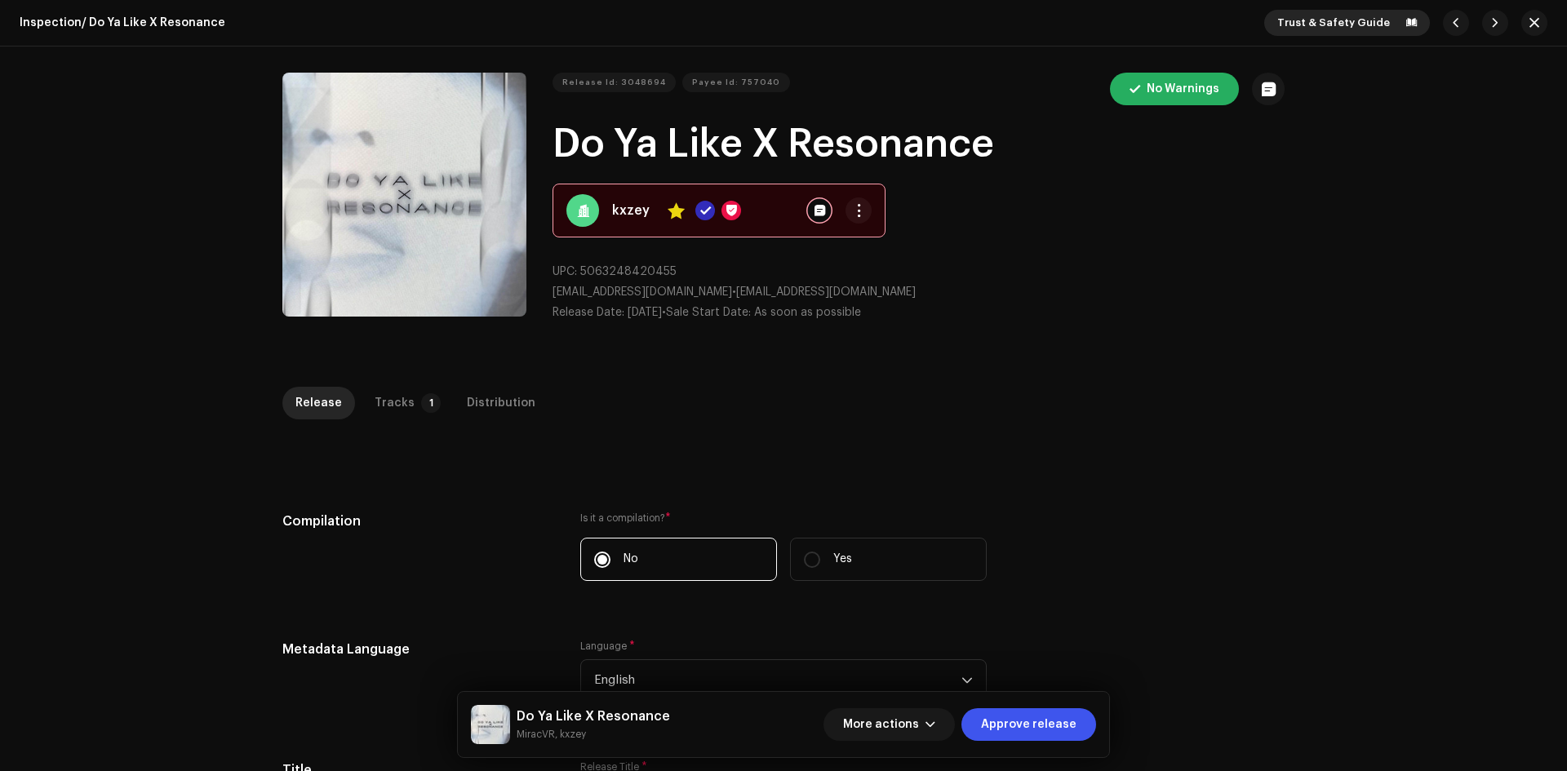
click at [1385, 27] on button "Trust & Safety Guide" at bounding box center [1347, 23] width 166 height 26
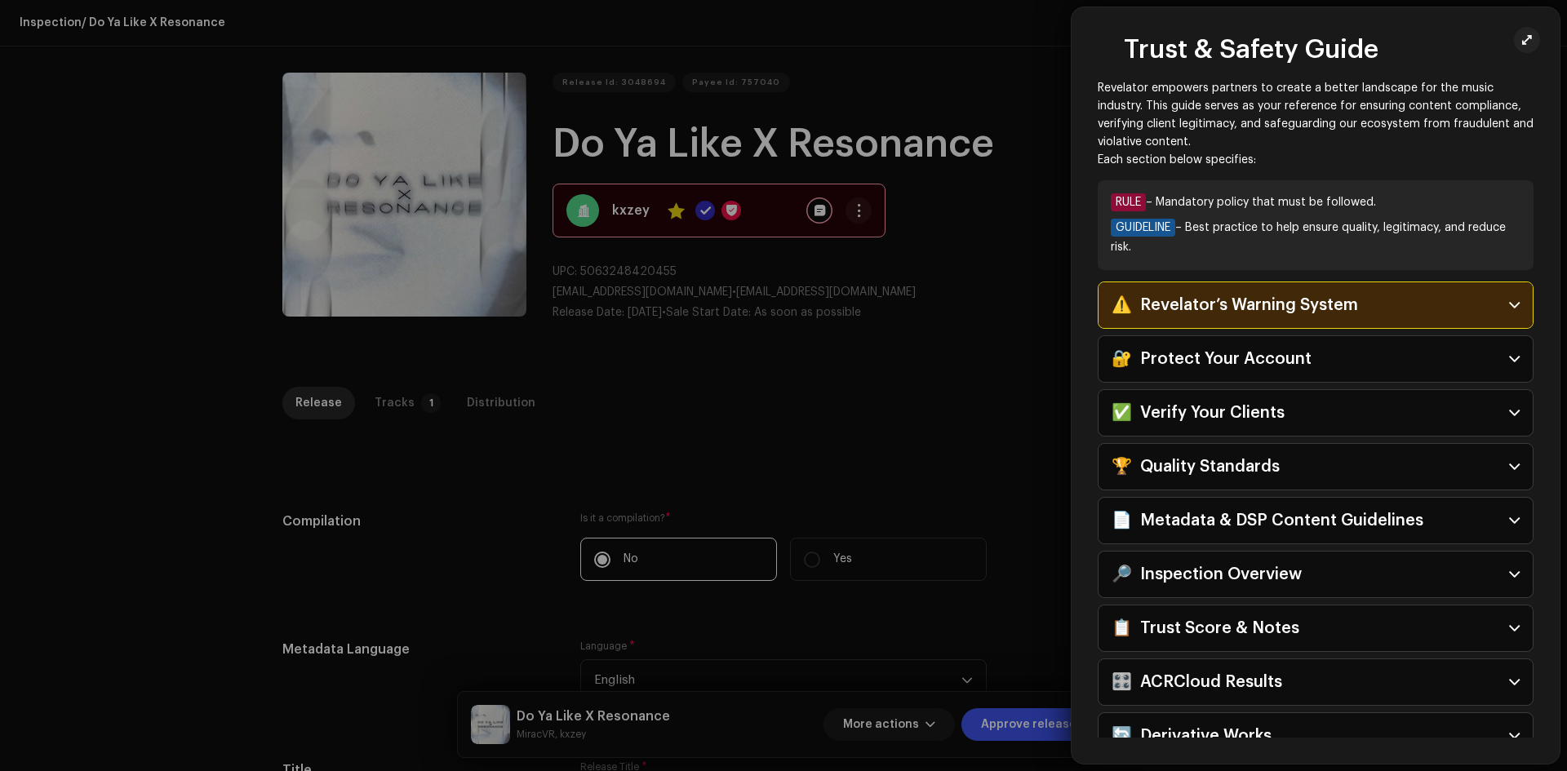
click at [1293, 323] on p-accordion-header "⚠️ Revelator’s Warning System" at bounding box center [1315, 305] width 434 height 46
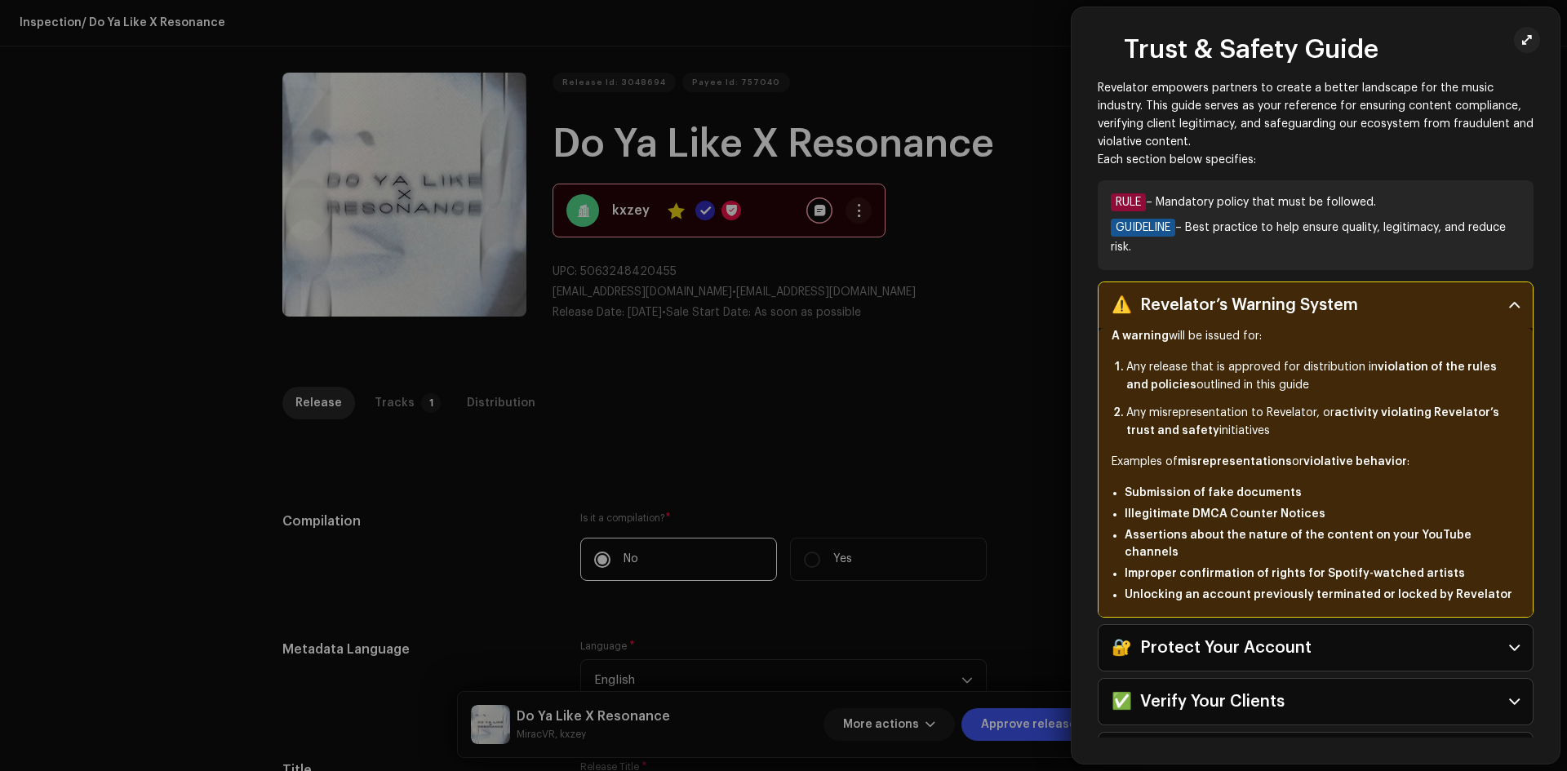
click at [1005, 345] on div at bounding box center [783, 385] width 1567 height 771
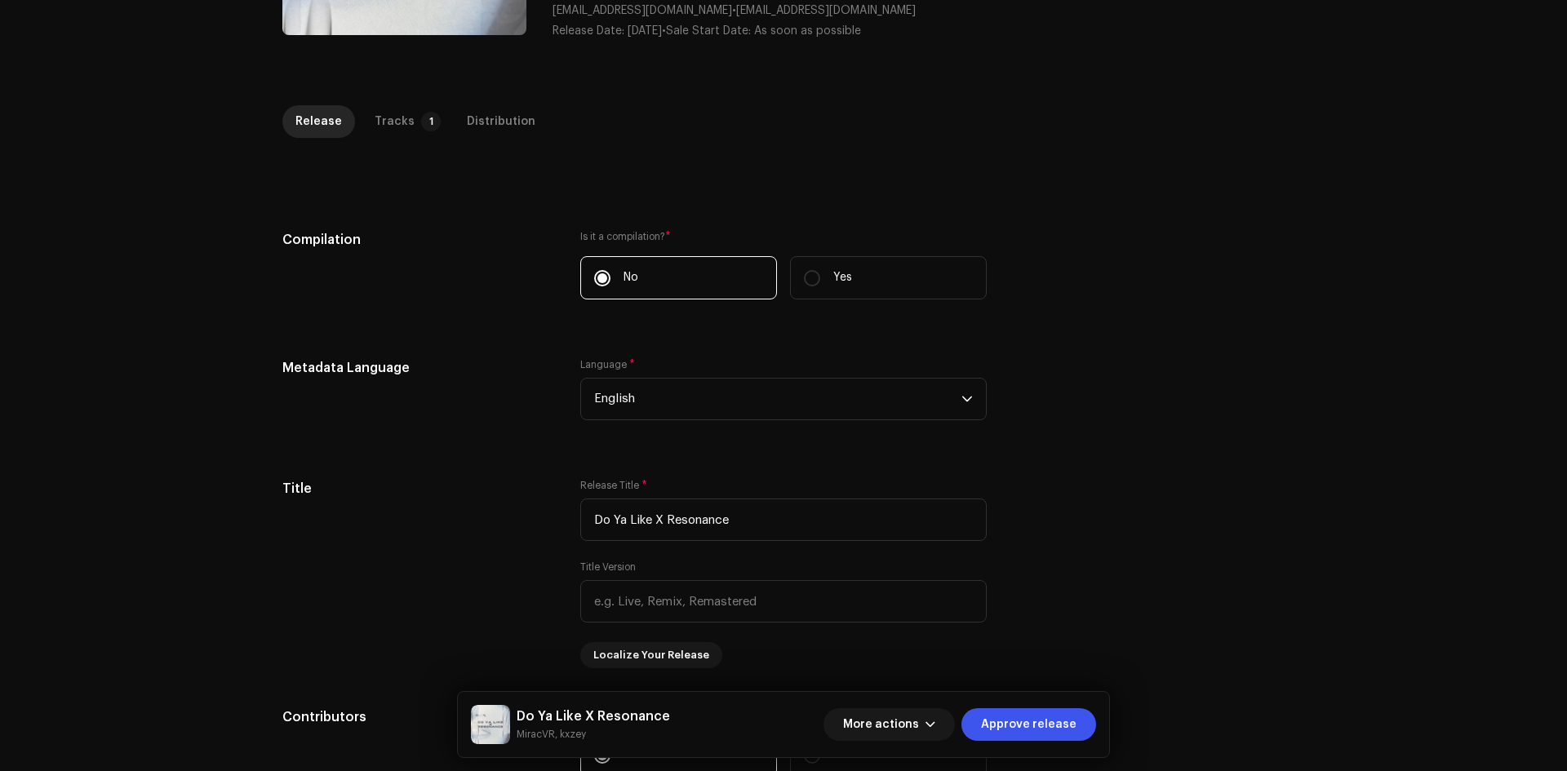
scroll to position [163, 0]
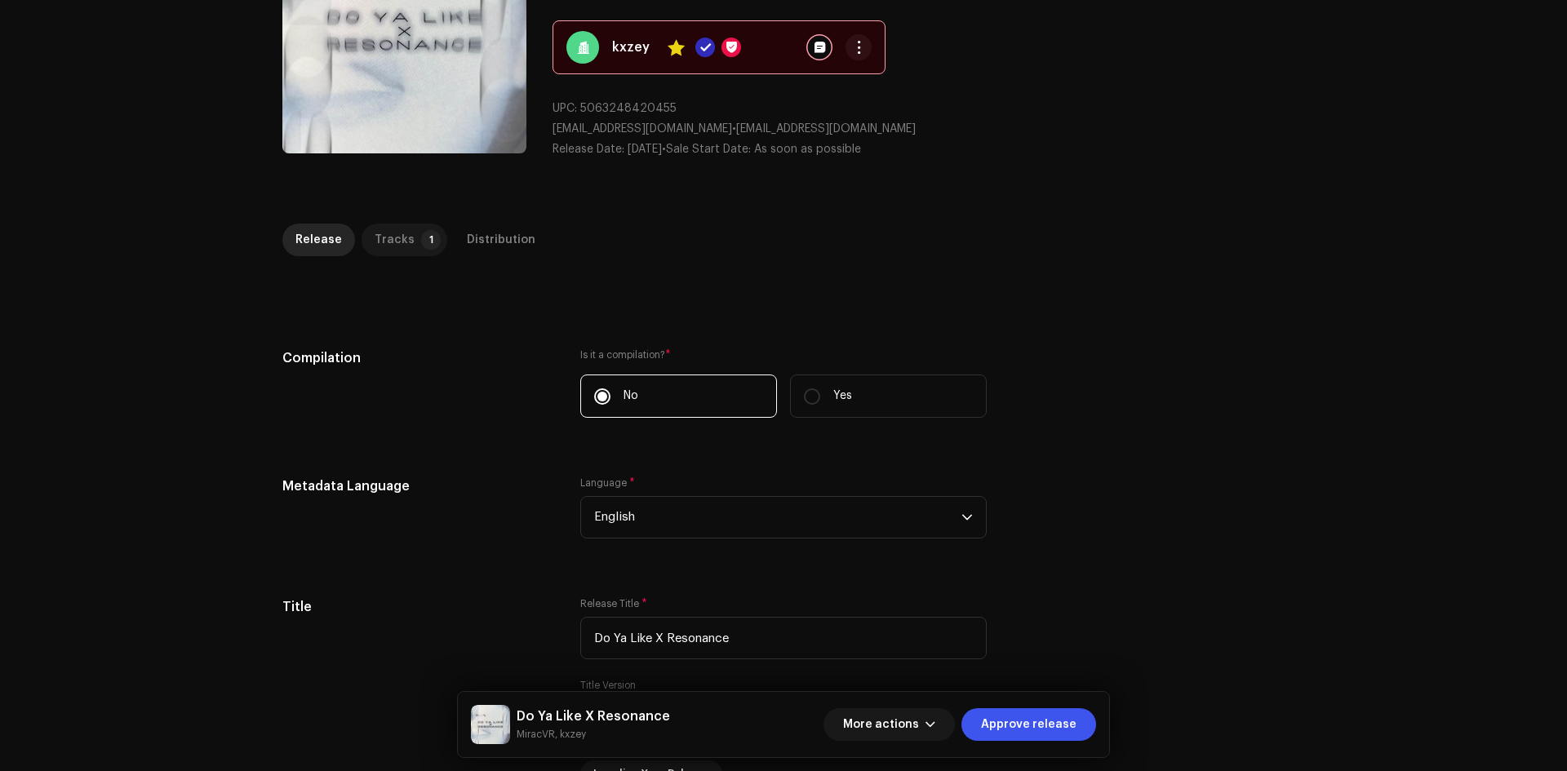
click at [365, 244] on p-tab "Tracks 1" at bounding box center [405, 240] width 86 height 33
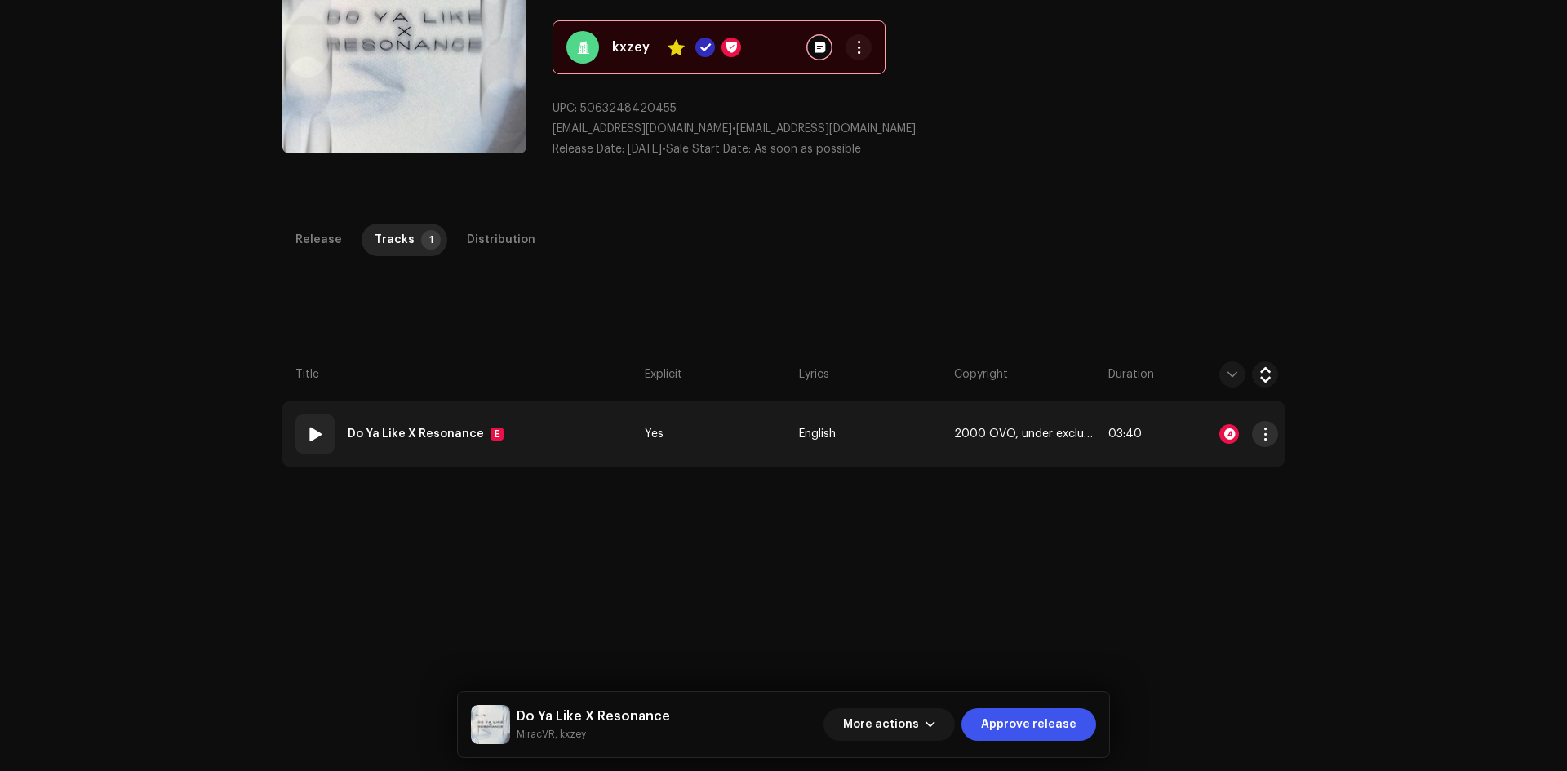
click at [1265, 435] on span "button" at bounding box center [1265, 434] width 12 height 13
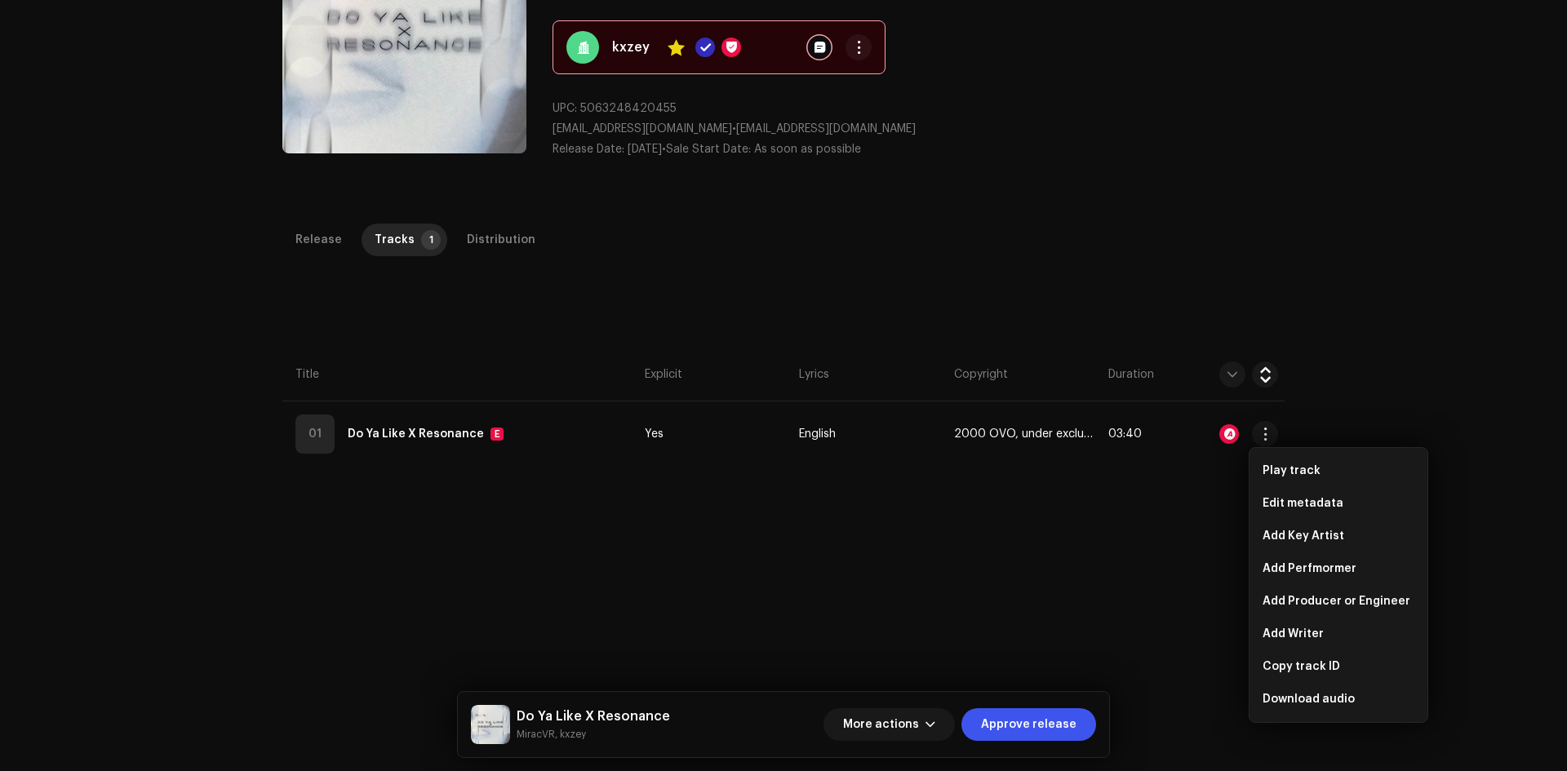
click at [1054, 657] on div "Release Tracks 1 Distribution Compilation Is it a compilation? * No Yes Metadat…" at bounding box center [783, 570] width 1054 height 693
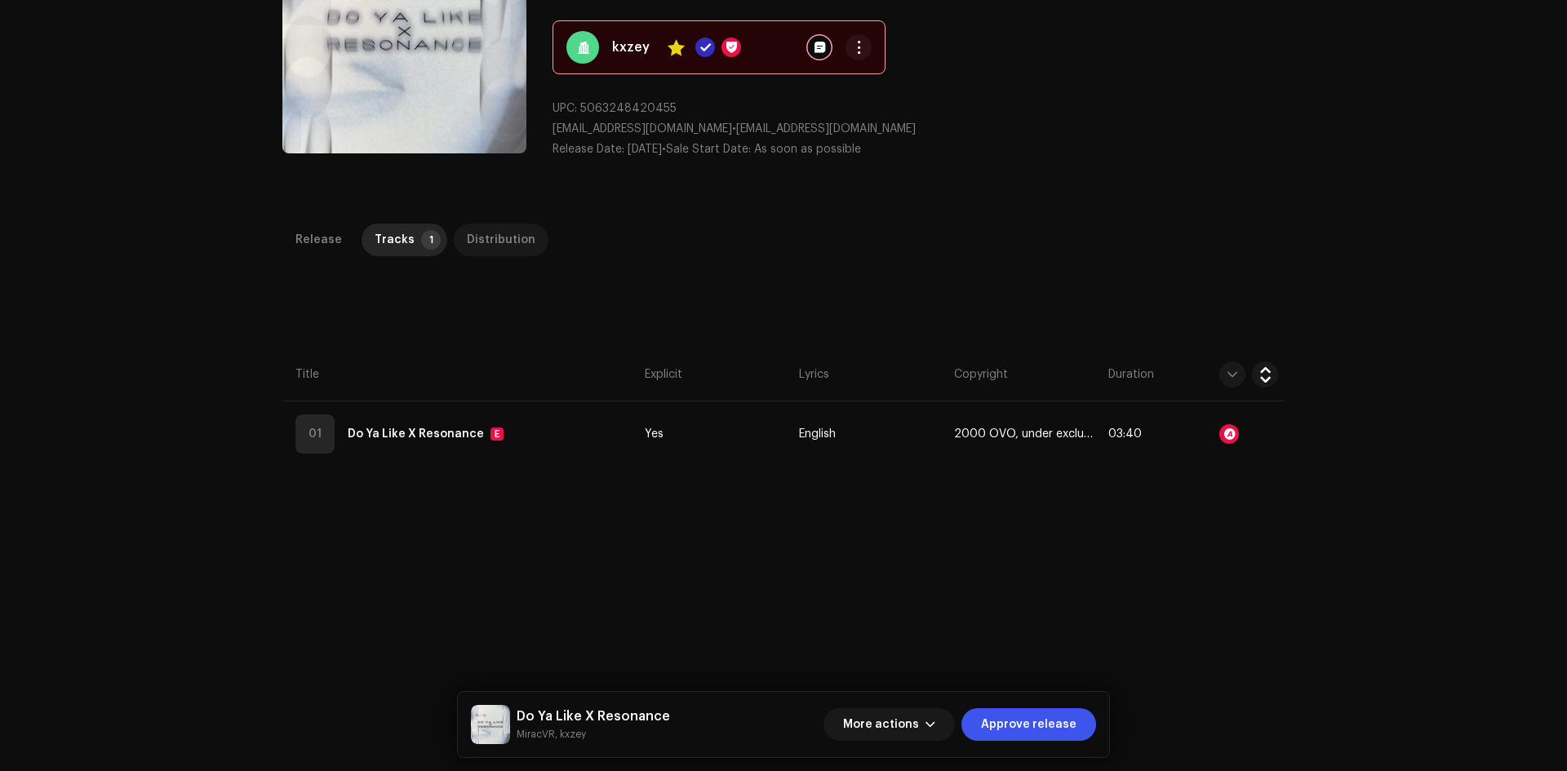
click at [470, 247] on div "Distribution" at bounding box center [501, 240] width 69 height 33
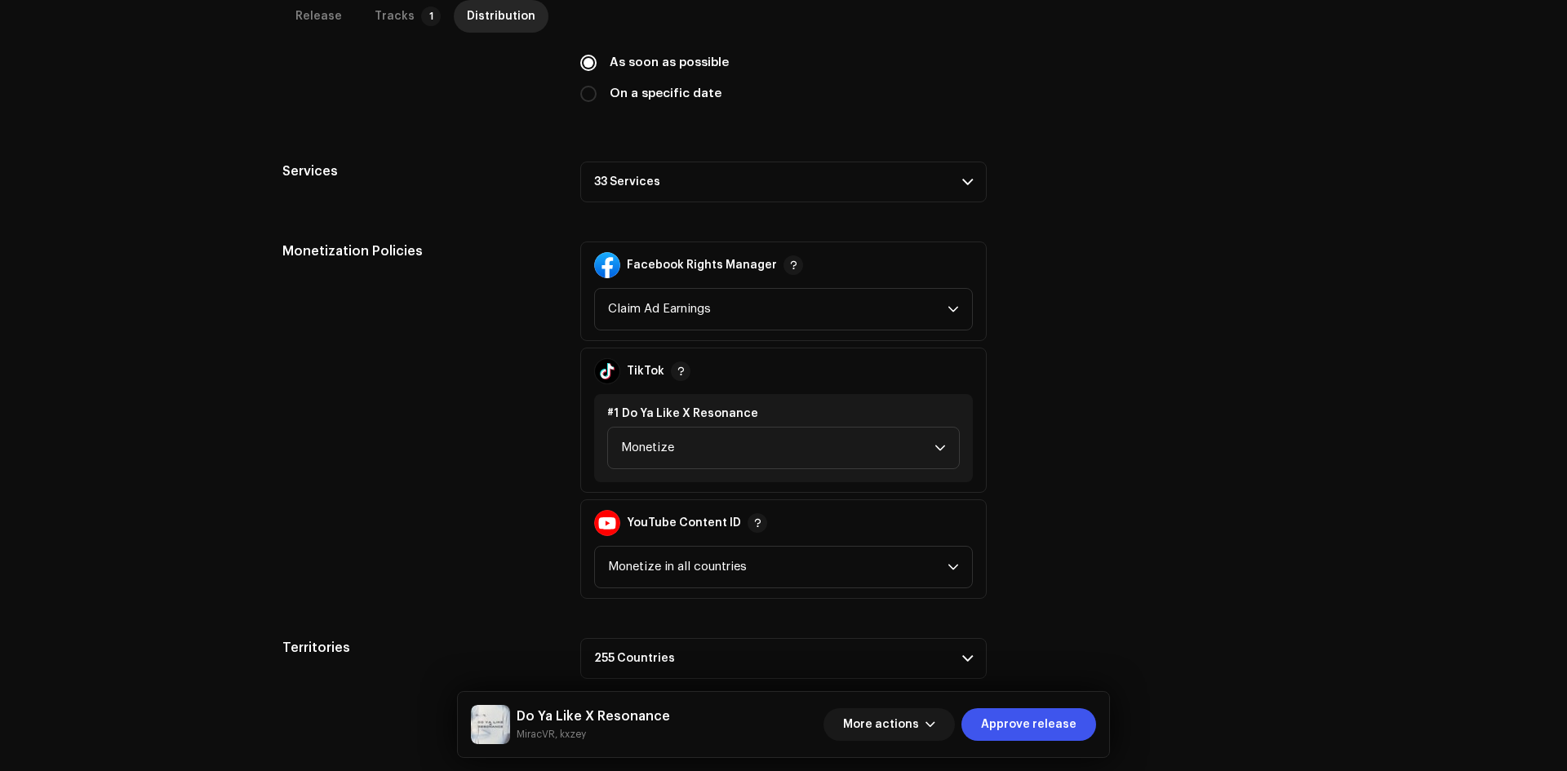
scroll to position [512, 0]
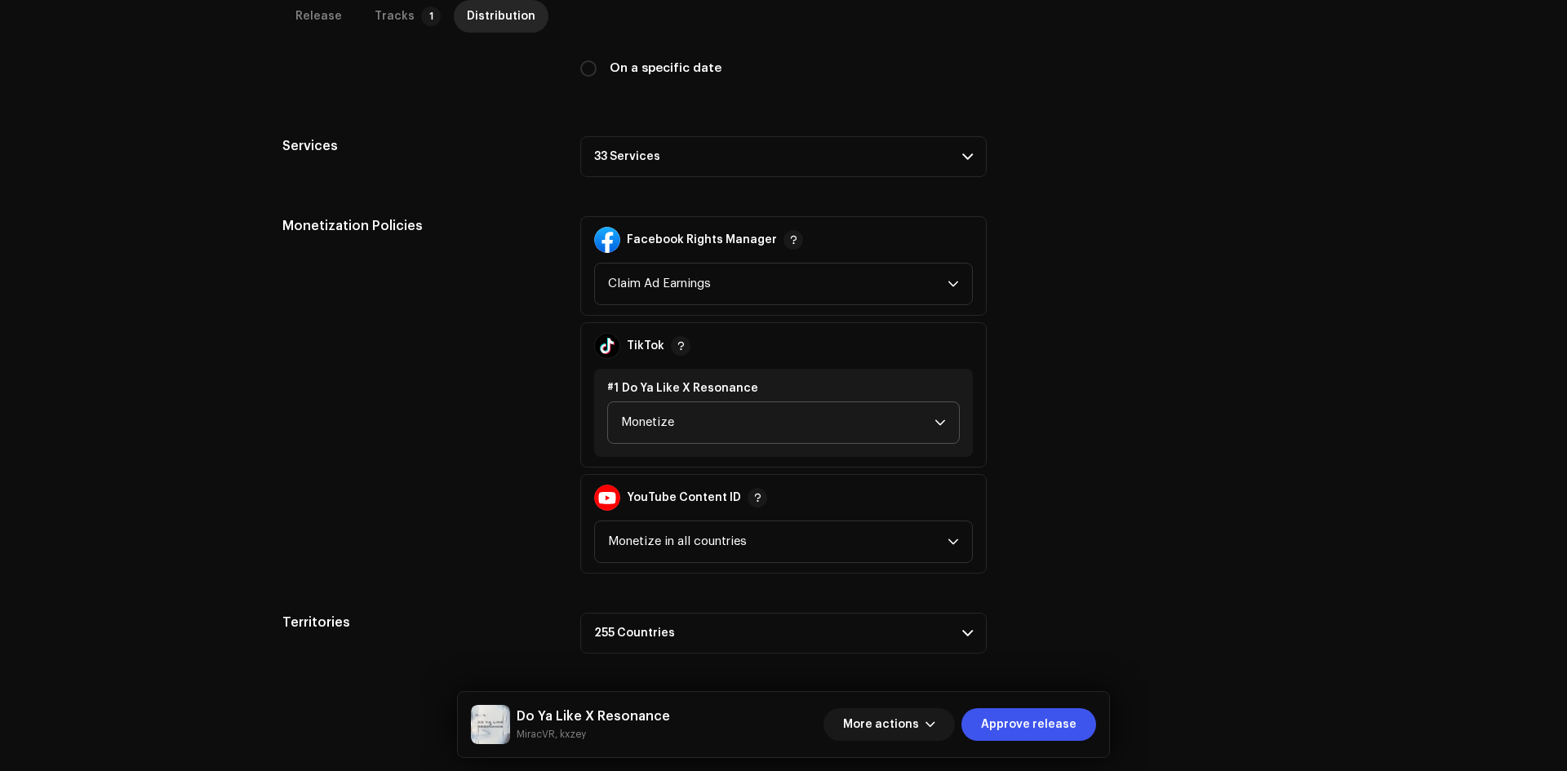
click at [677, 430] on span "Monetize" at bounding box center [777, 422] width 313 height 41
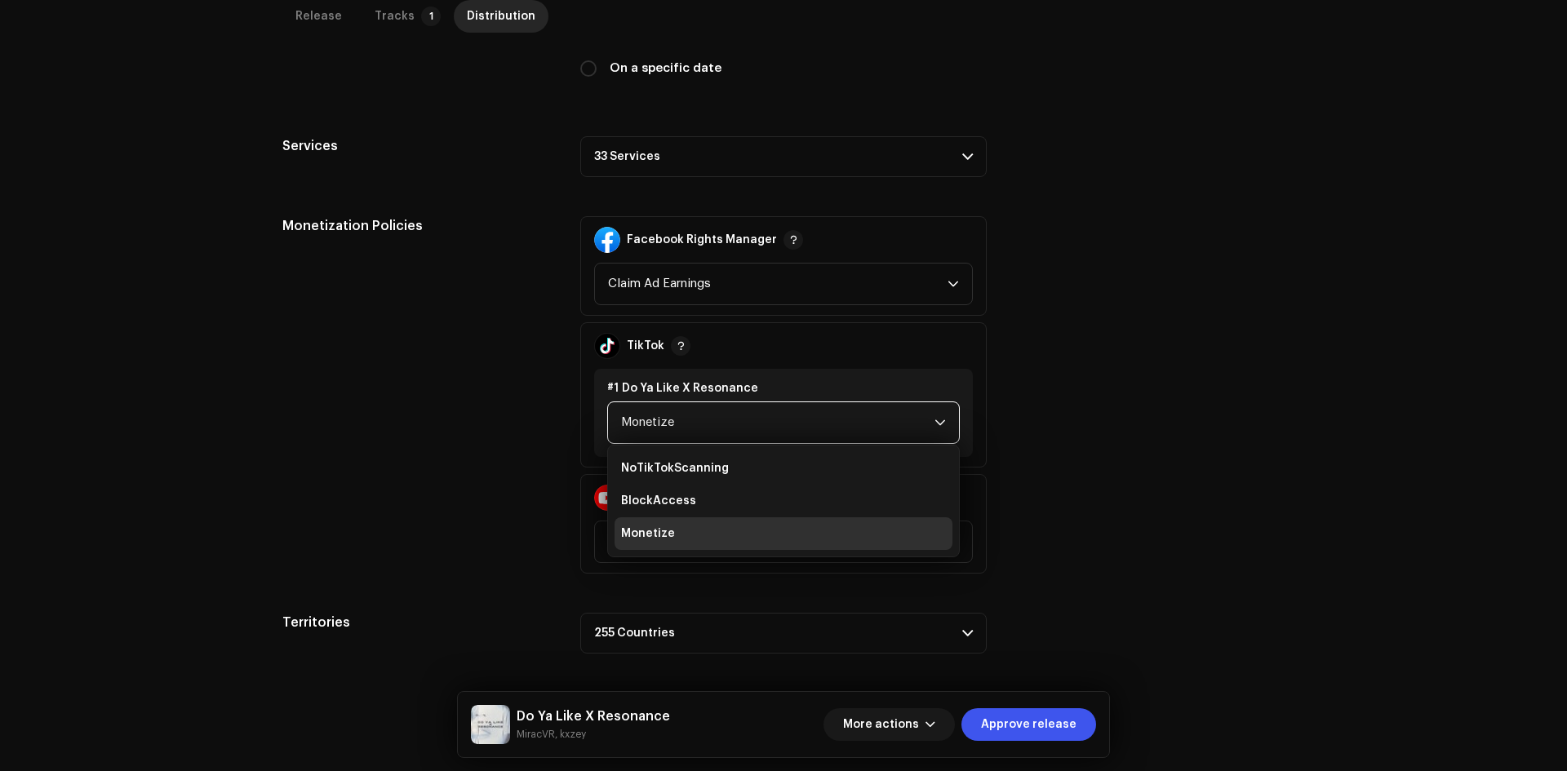
click at [653, 429] on span "Monetize" at bounding box center [777, 422] width 313 height 41
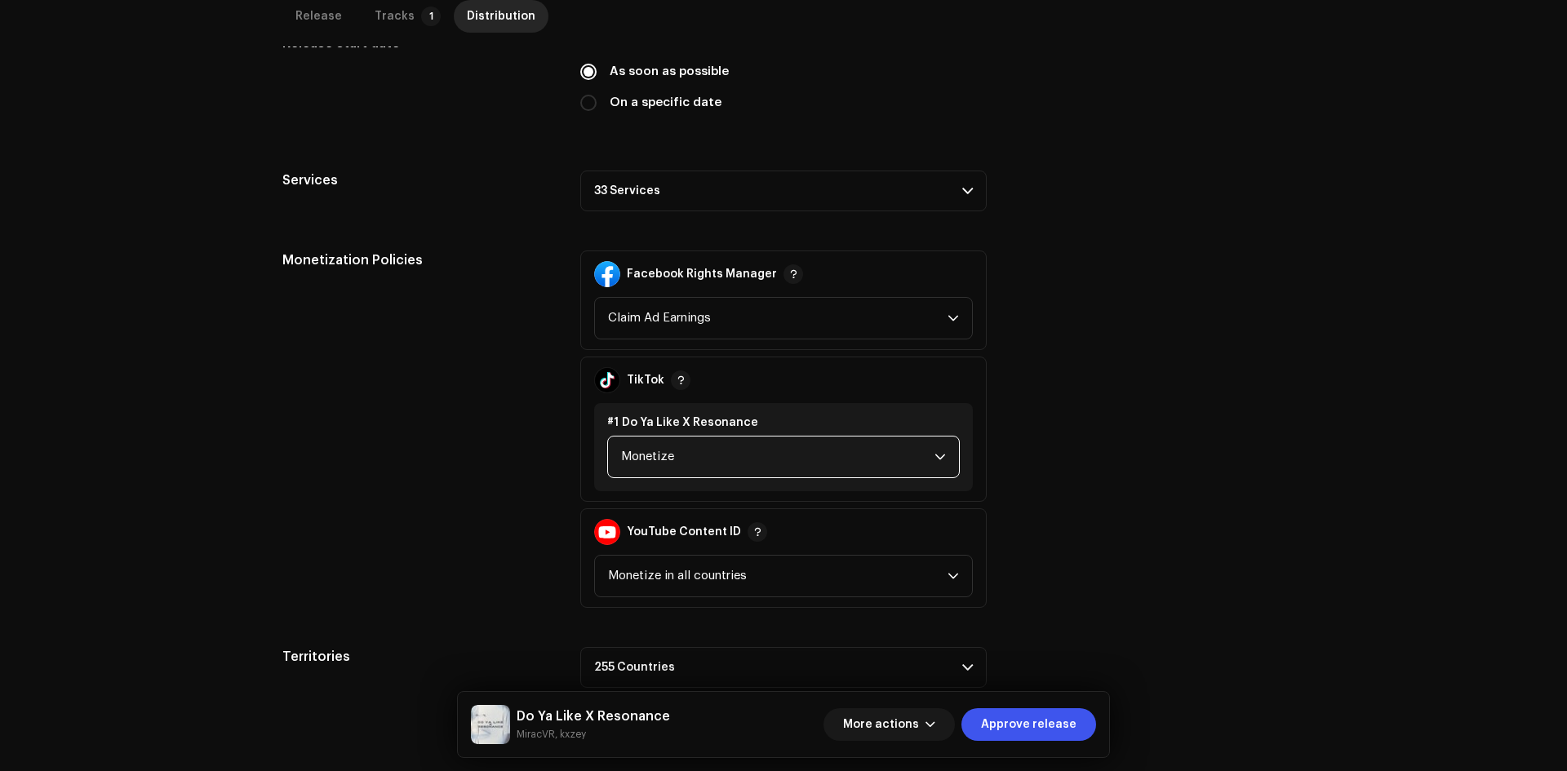
scroll to position [268, 0]
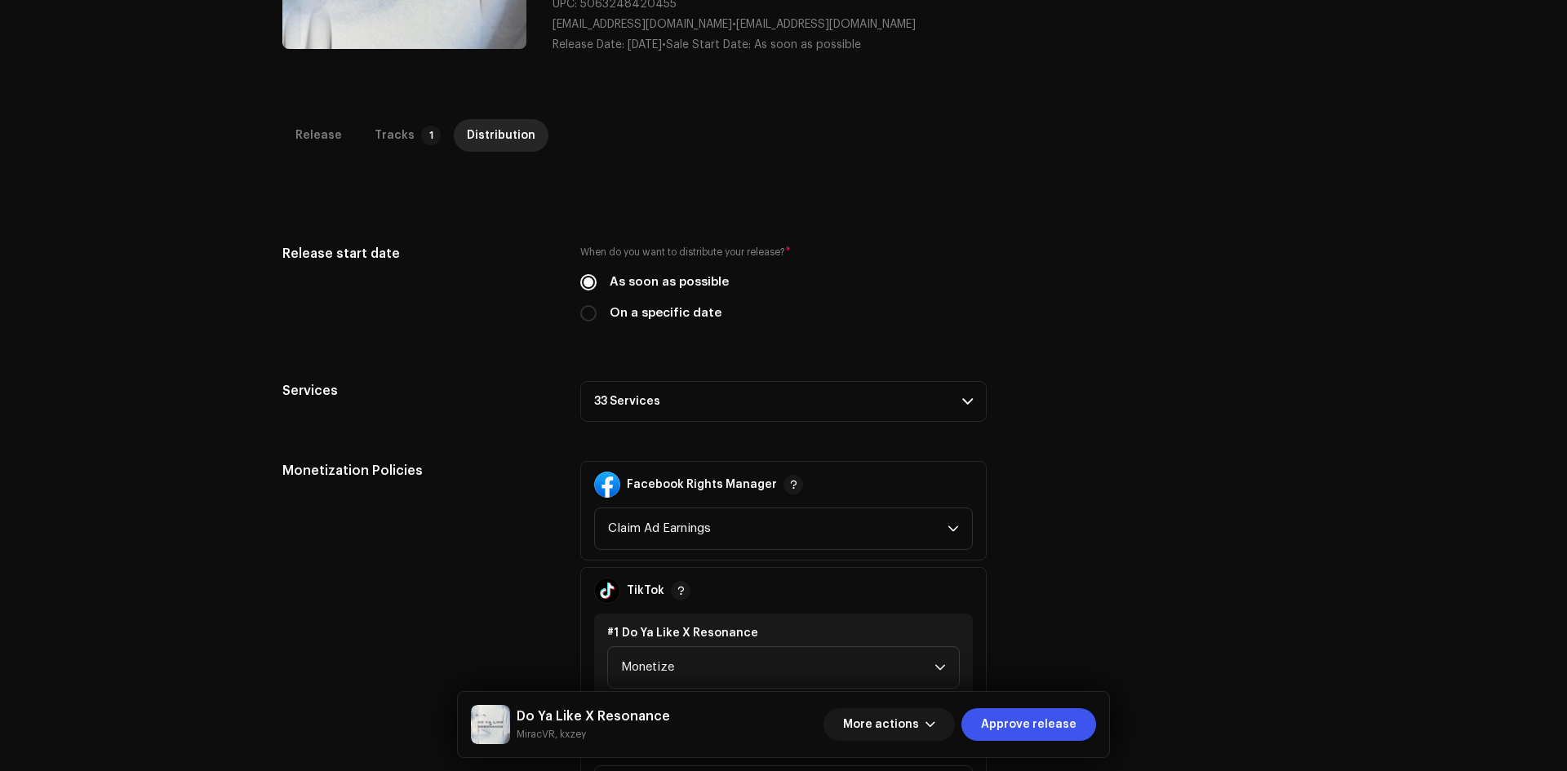
click at [646, 413] on p-accordion-header "33 Services" at bounding box center [783, 401] width 406 height 41
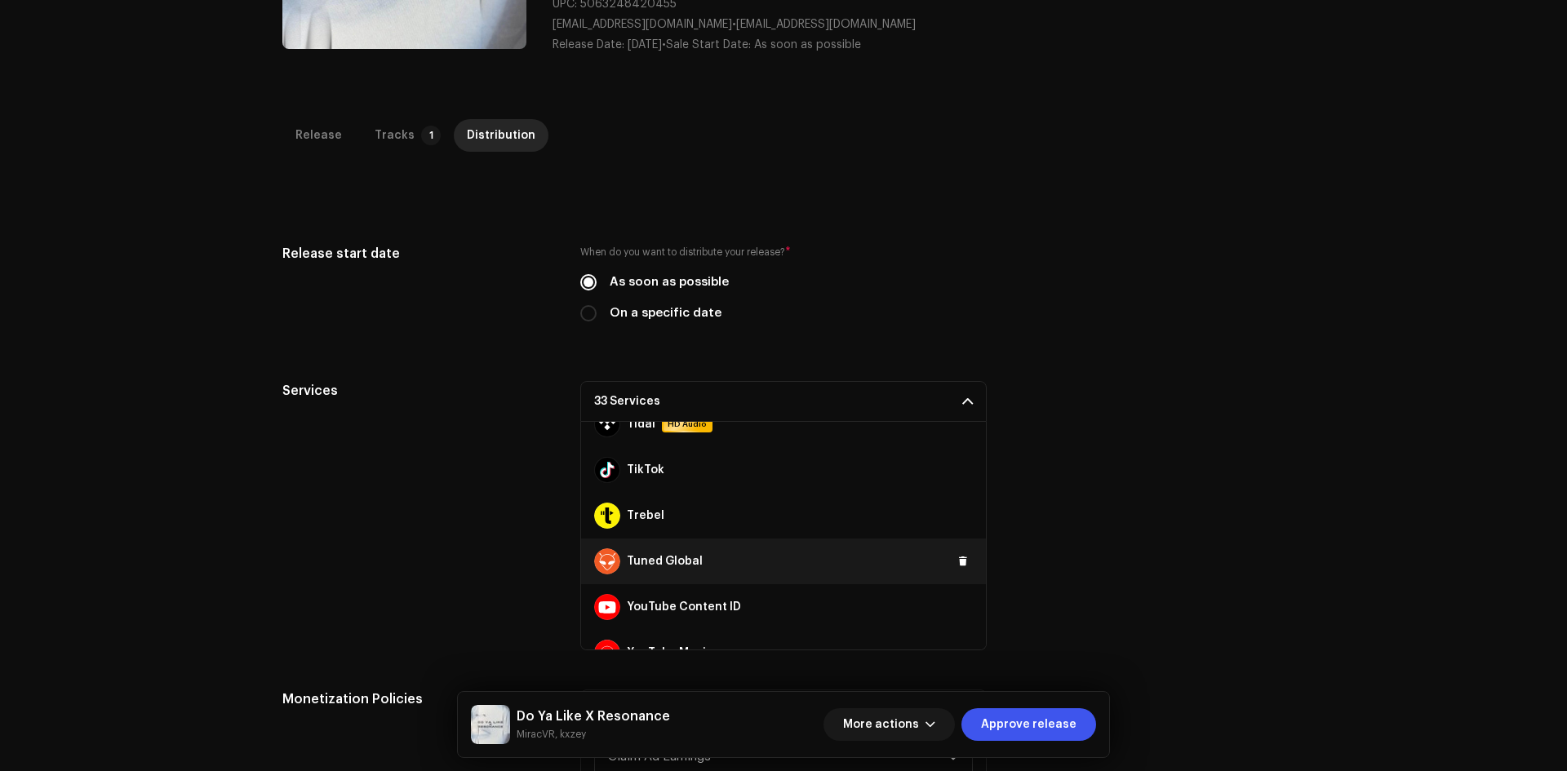
scroll to position [1280, 0]
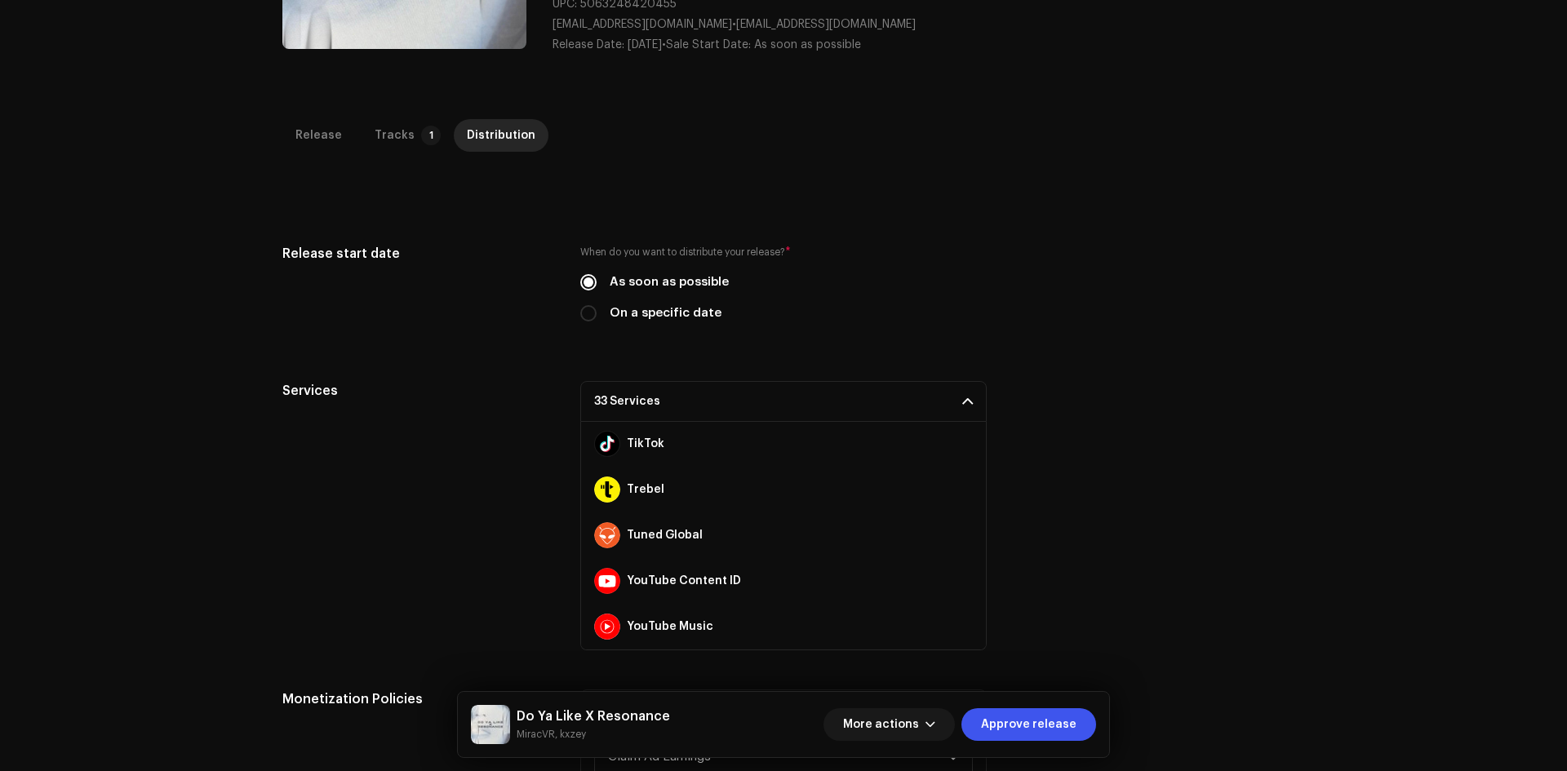
click at [554, 431] on div "Services 33 Services Amazon HD Audio Anghami Audiomack AWA Boomplay Deezer Face…" at bounding box center [783, 515] width 1002 height 269
click at [624, 419] on p-accordion-header "33 Services" at bounding box center [783, 401] width 406 height 41
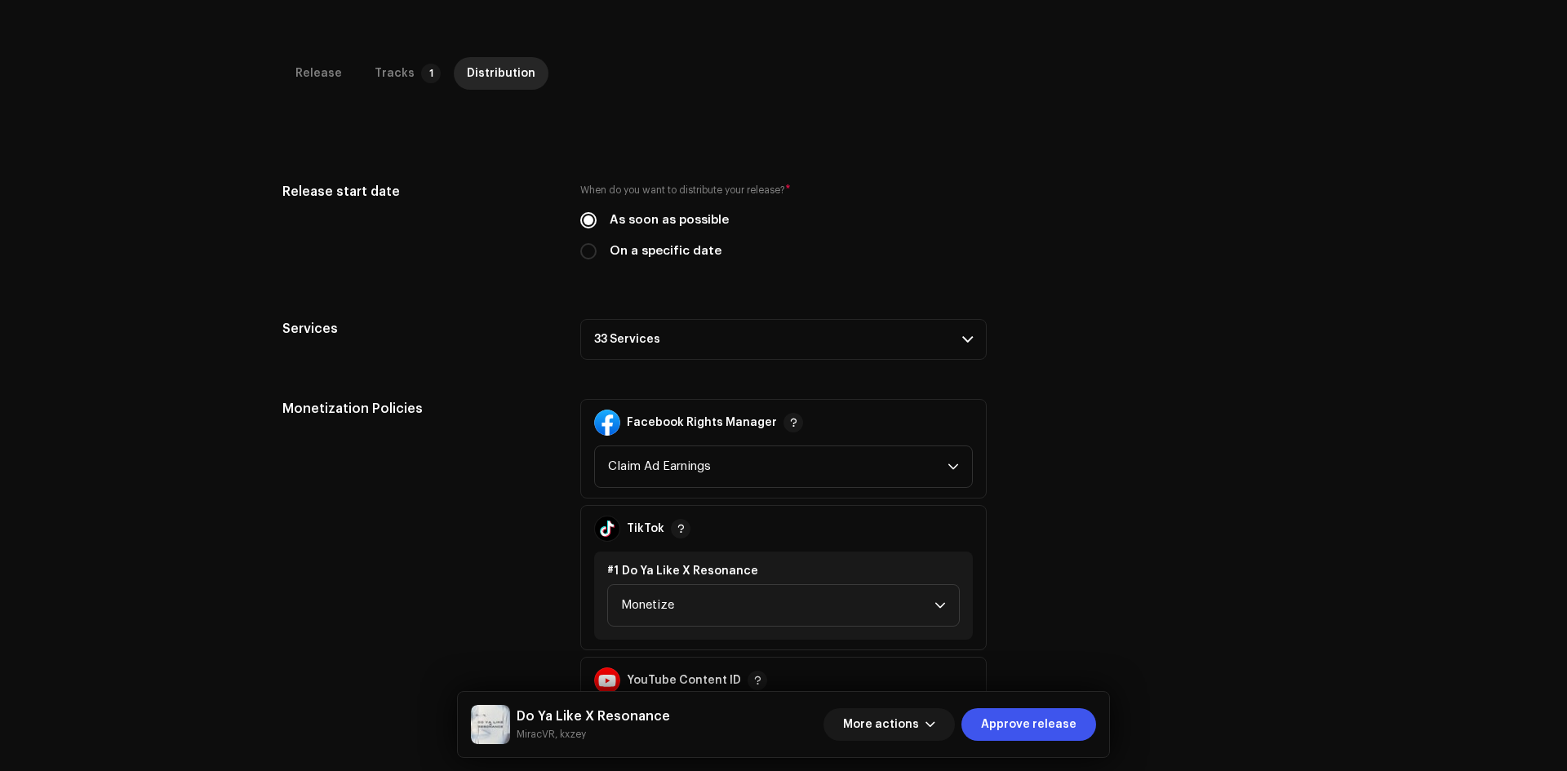
scroll to position [512, 0]
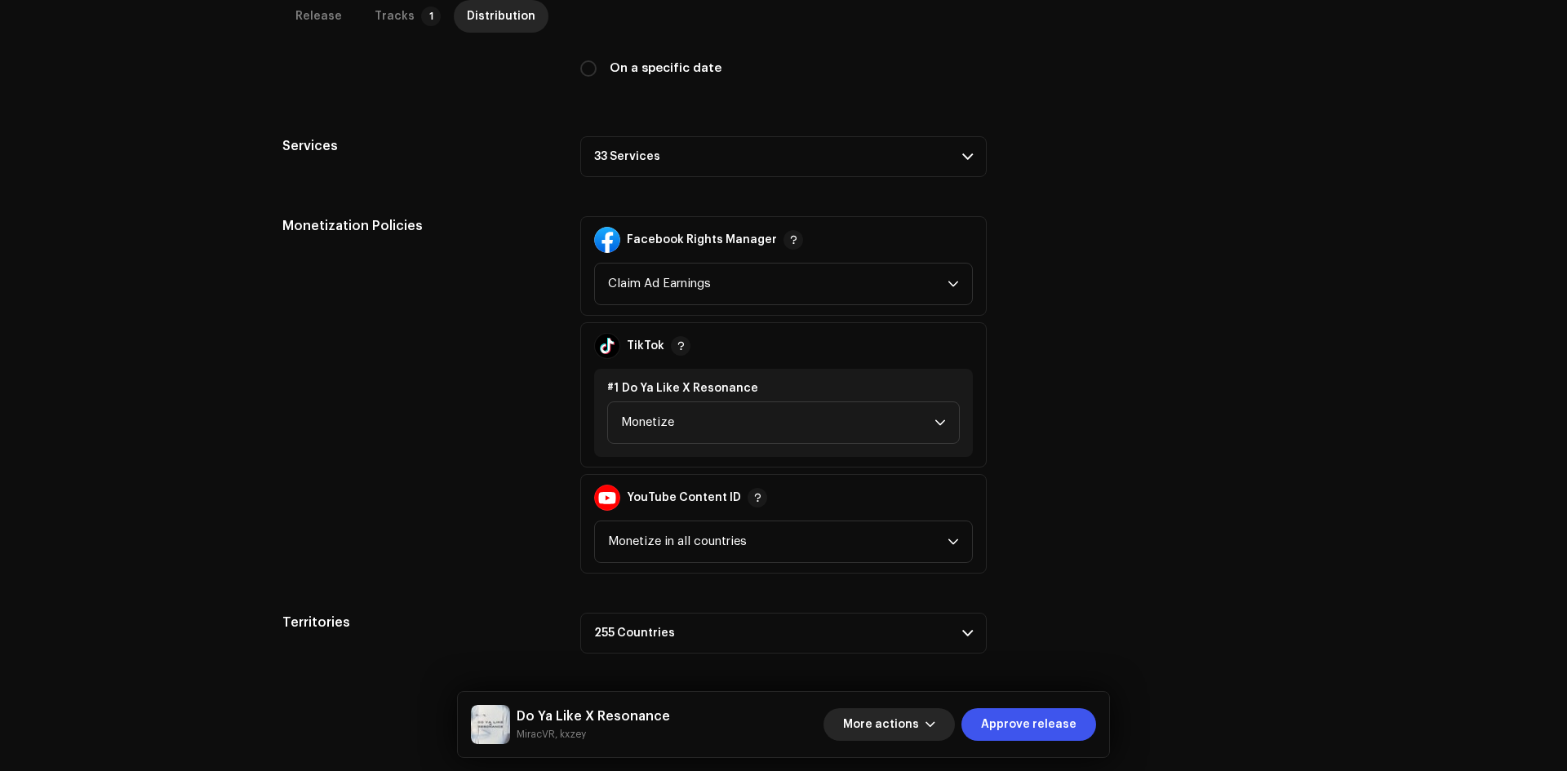
click at [919, 716] on span "More actions" at bounding box center [881, 724] width 76 height 33
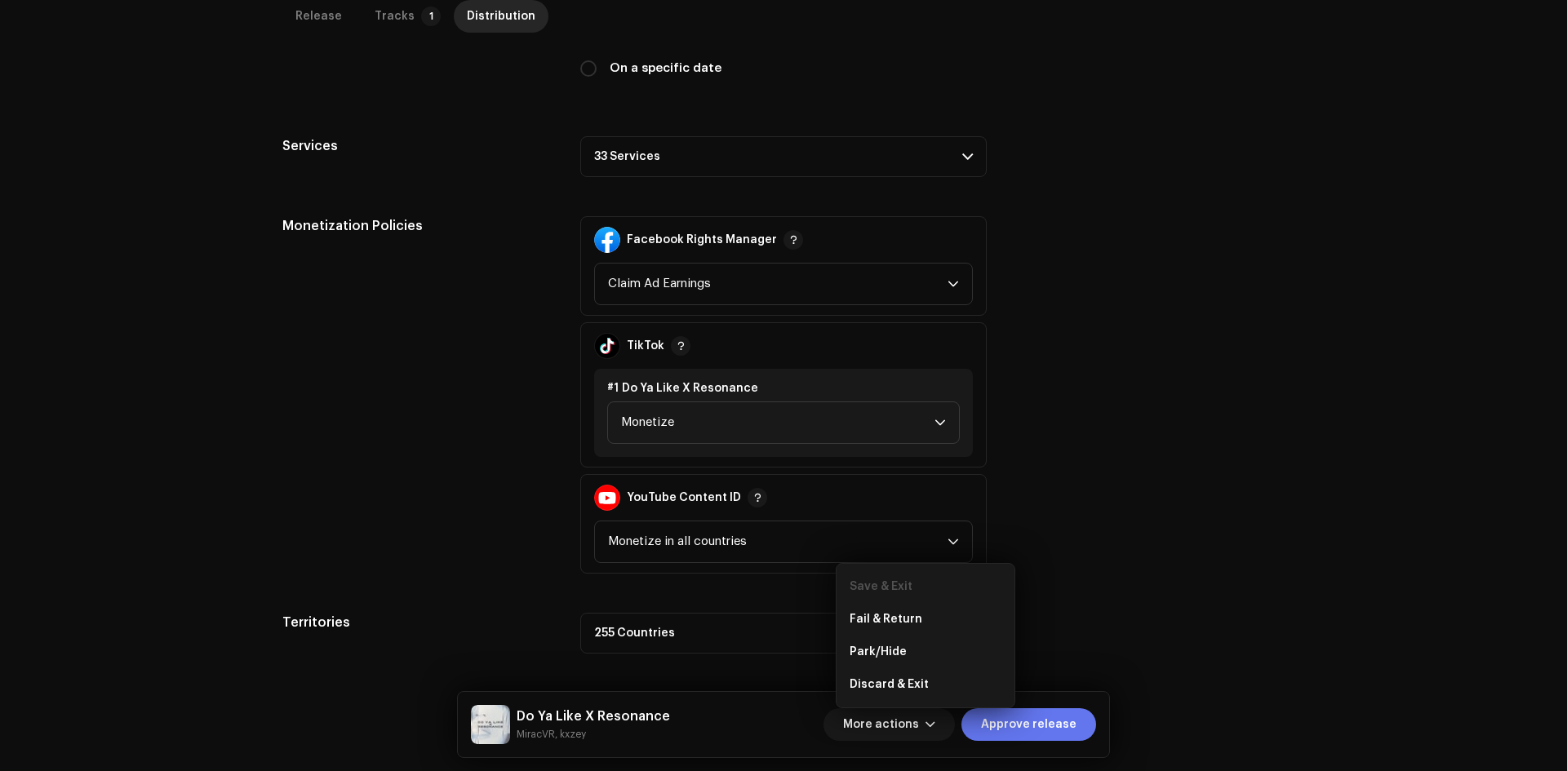
click at [1025, 719] on span "Approve release" at bounding box center [1028, 724] width 95 height 33
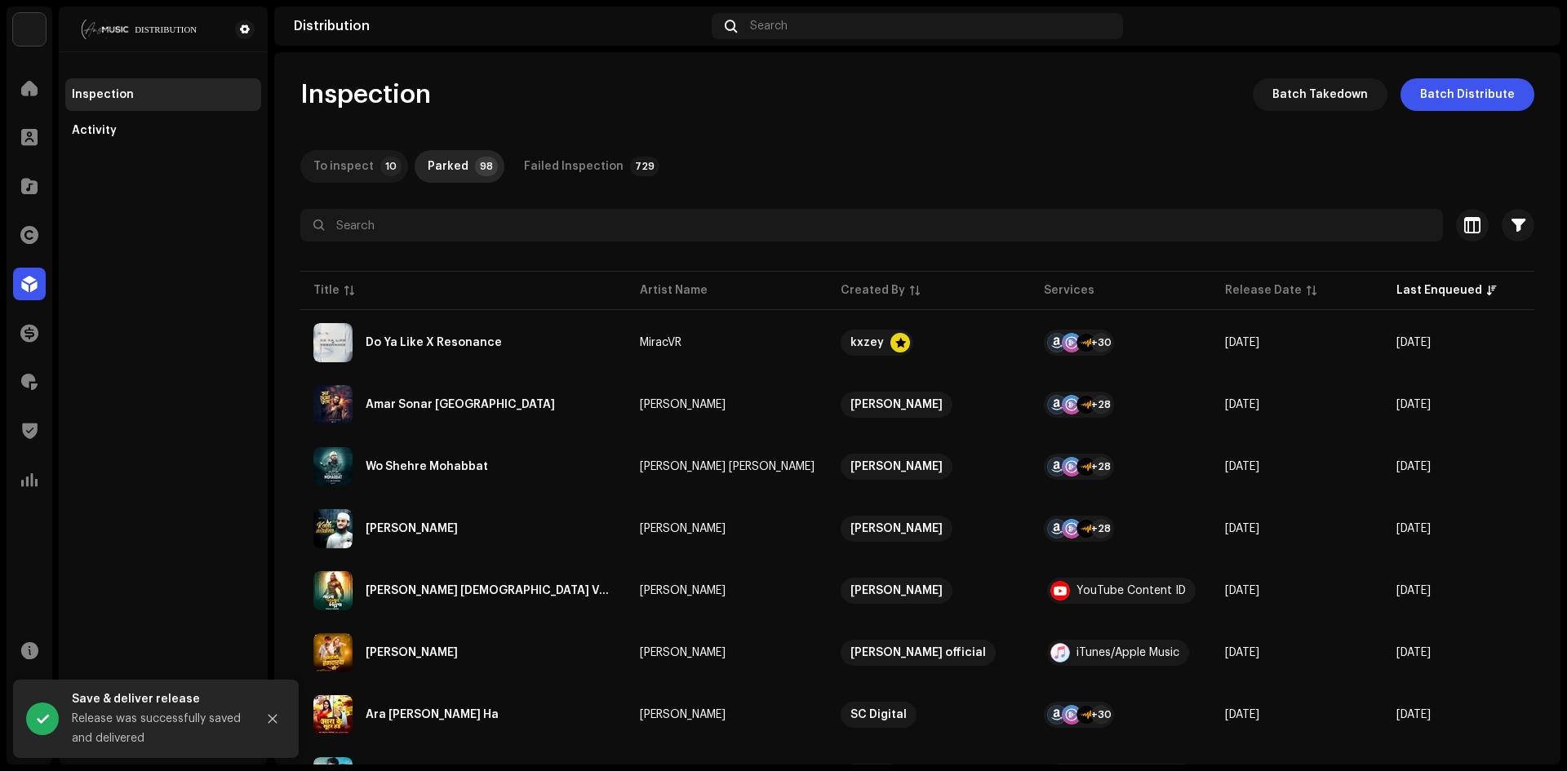
click at [394, 170] on p-badge "10" at bounding box center [390, 167] width 21 height 20
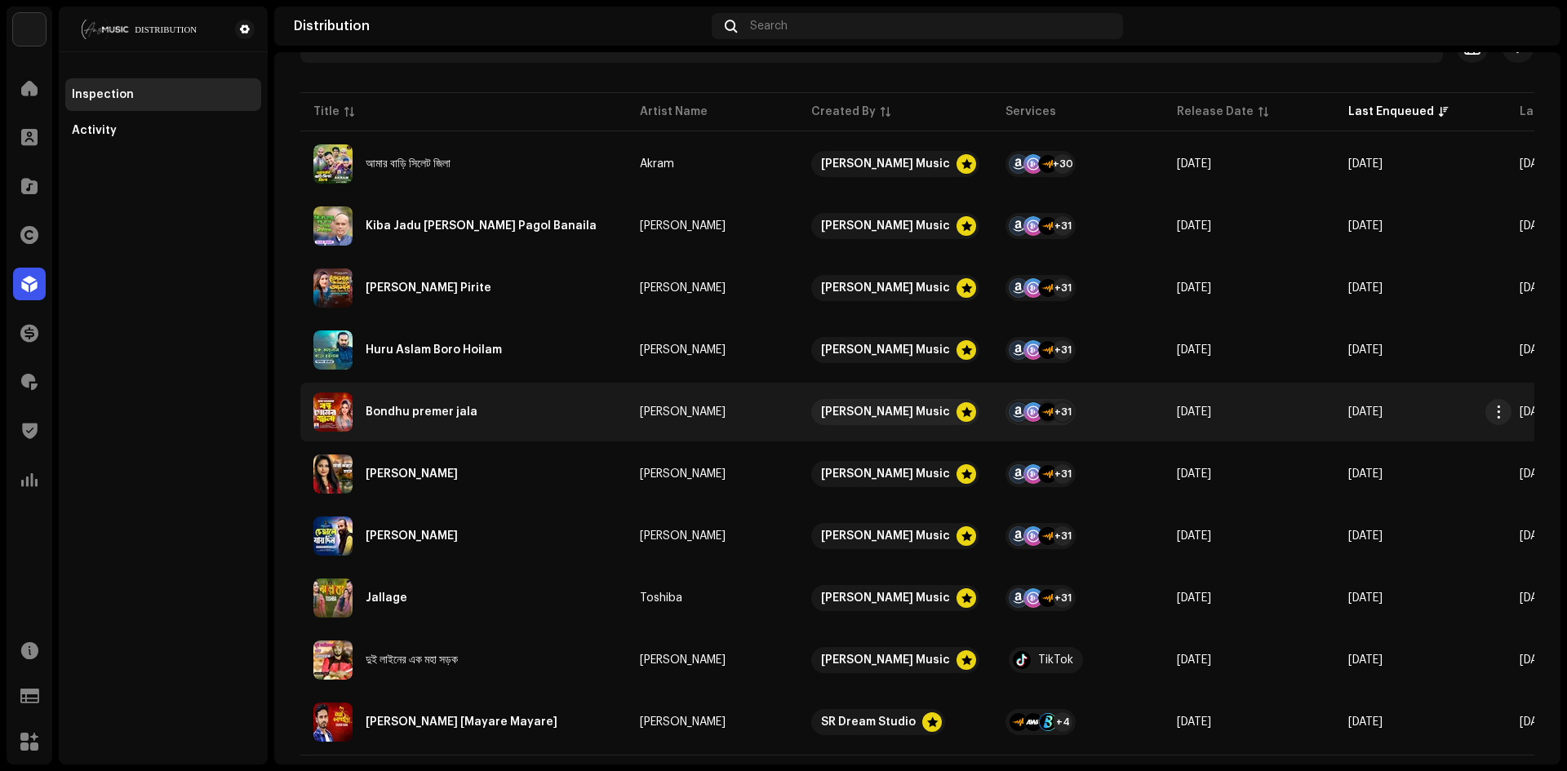
scroll to position [215, 0]
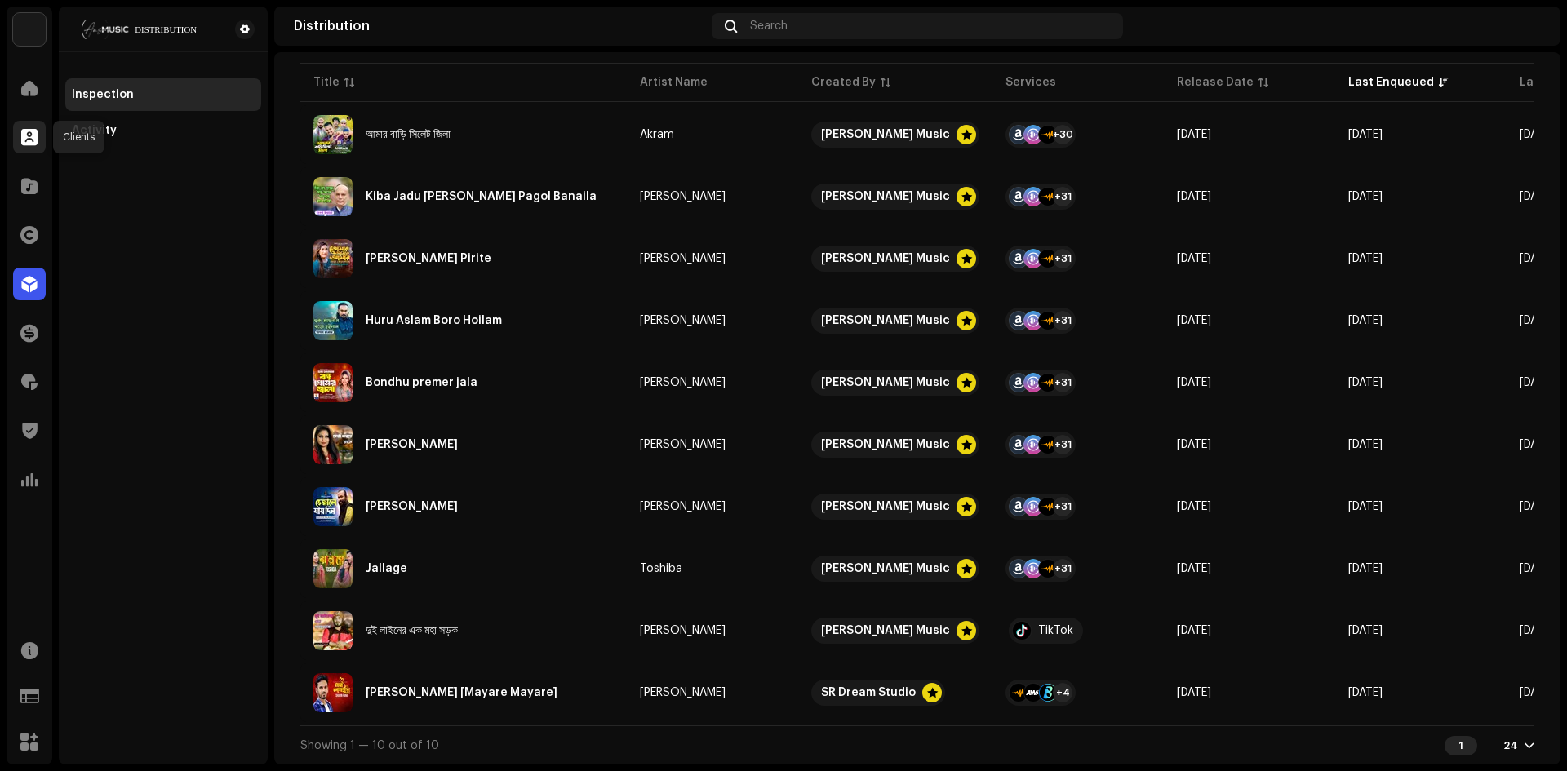
click at [23, 137] on span at bounding box center [29, 137] width 16 height 13
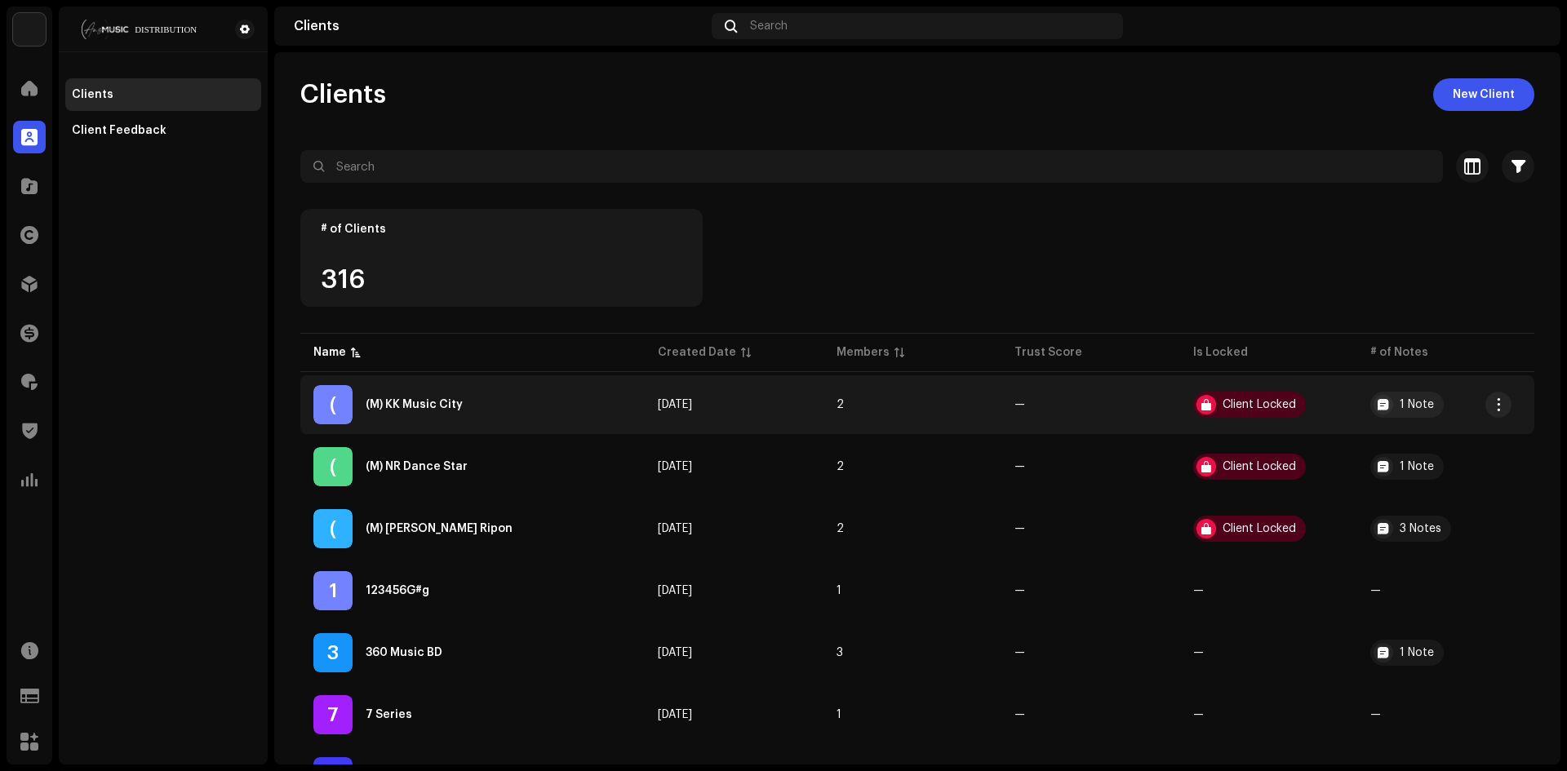
click at [427, 395] on div "( (M) KK Music City" at bounding box center [472, 404] width 318 height 39
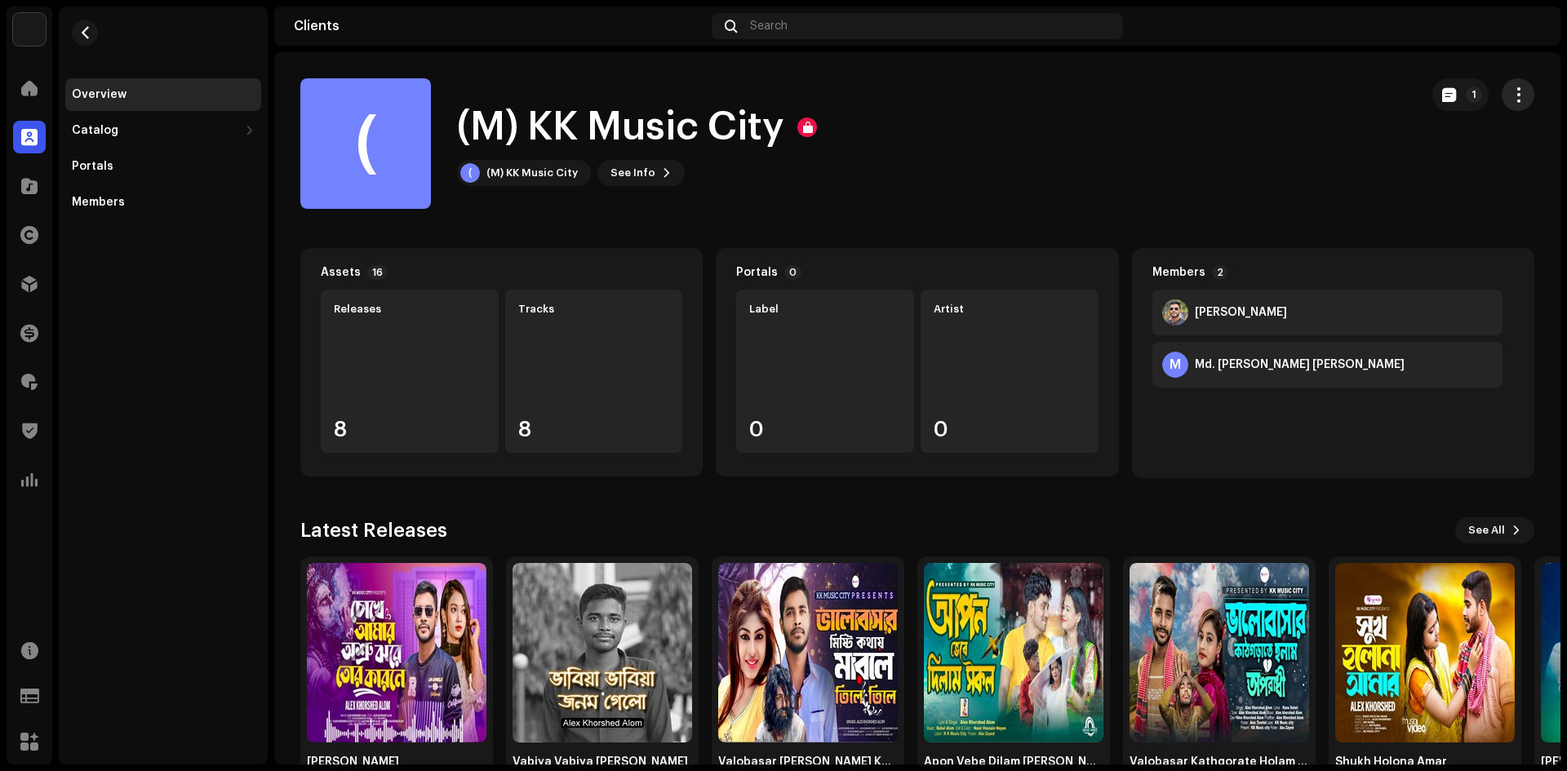
click at [1502, 91] on button "button" at bounding box center [1518, 94] width 33 height 33
click at [1511, 91] on span "button" at bounding box center [1519, 94] width 16 height 13
click at [735, 149] on h1 "(M) KK Music City" at bounding box center [620, 127] width 327 height 52
click at [694, 131] on h1 "(M) KK Music City" at bounding box center [620, 127] width 327 height 52
click at [632, 174] on span "See Info" at bounding box center [632, 173] width 45 height 33
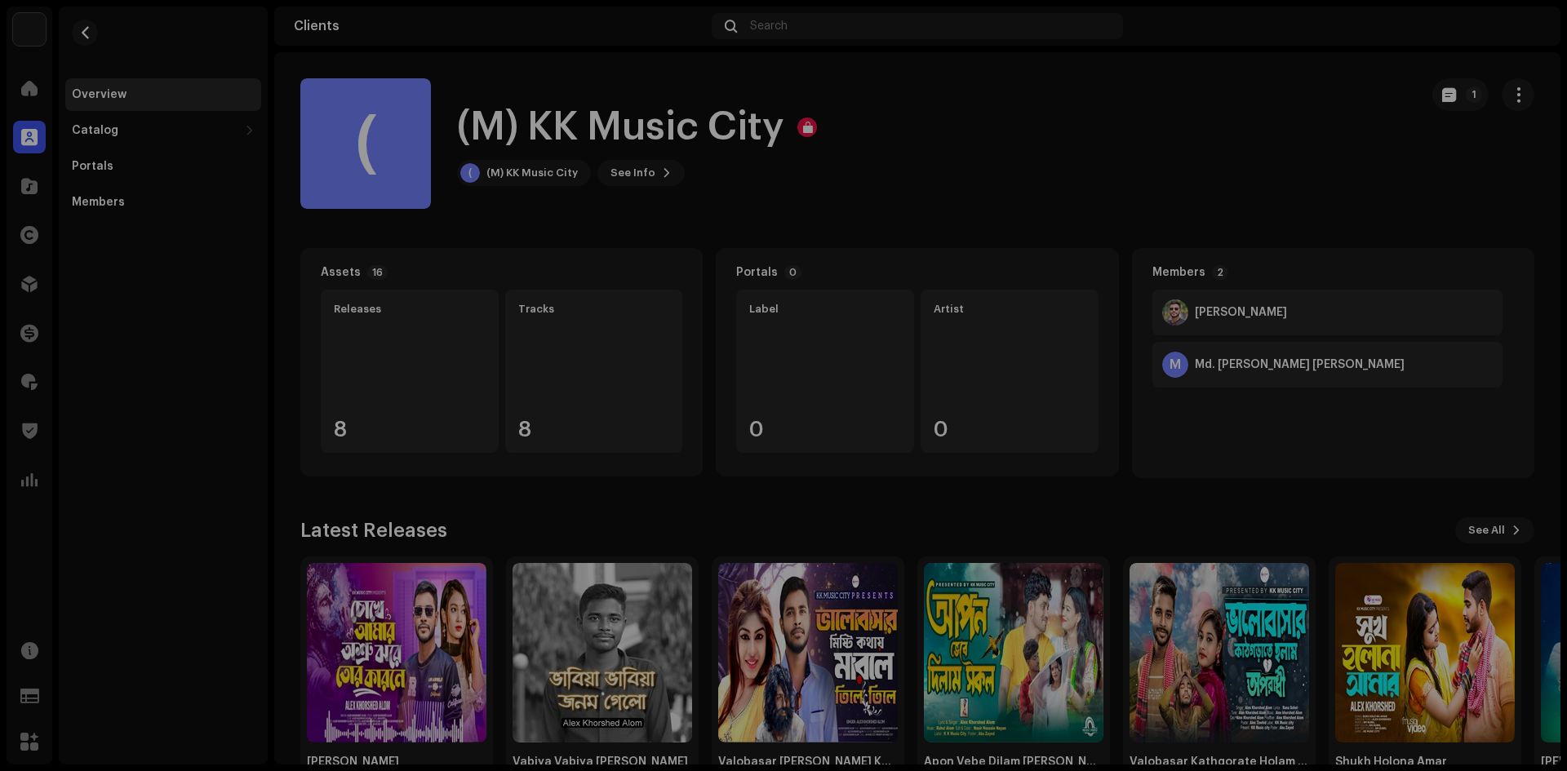
click at [512, 217] on div "( (M) KK Music City 447013 Payee ID 489031 Created On Jan 31, 2024" at bounding box center [783, 385] width 1567 height 771
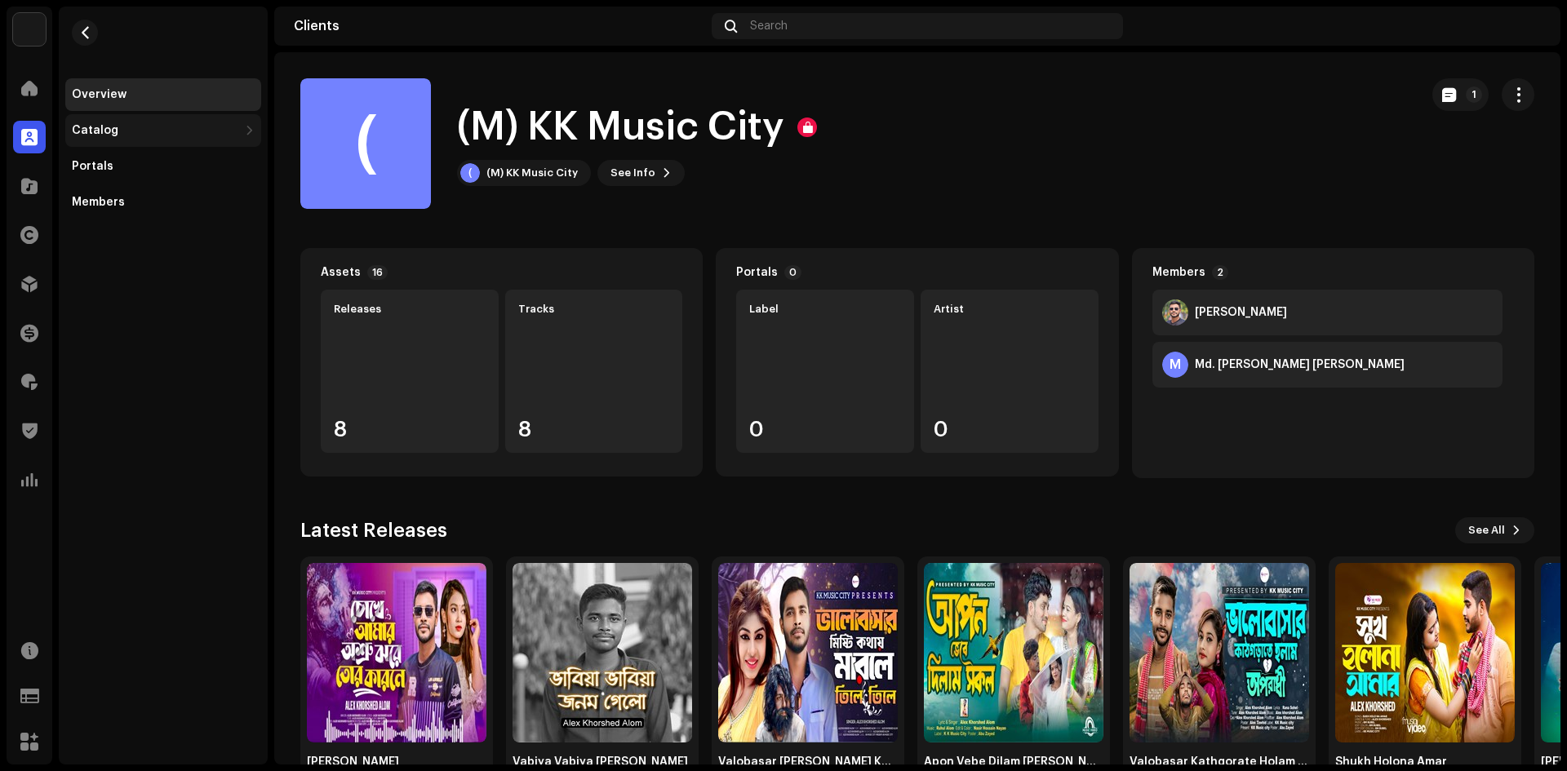
click at [134, 135] on div "Catalog" at bounding box center [155, 130] width 166 height 13
click at [120, 237] on div "Portals" at bounding box center [163, 238] width 183 height 13
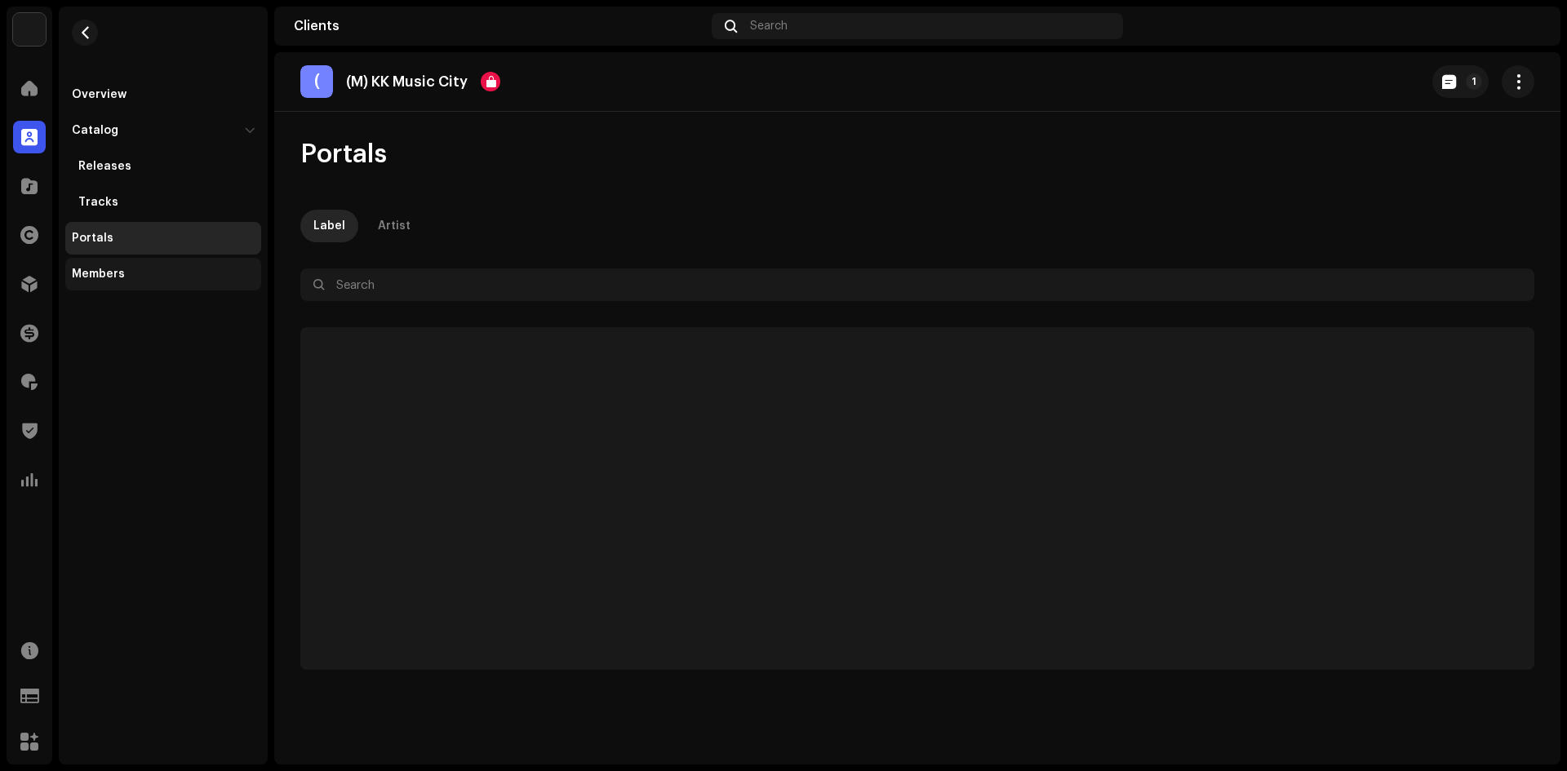
click at [109, 286] on div "Members" at bounding box center [163, 274] width 196 height 33
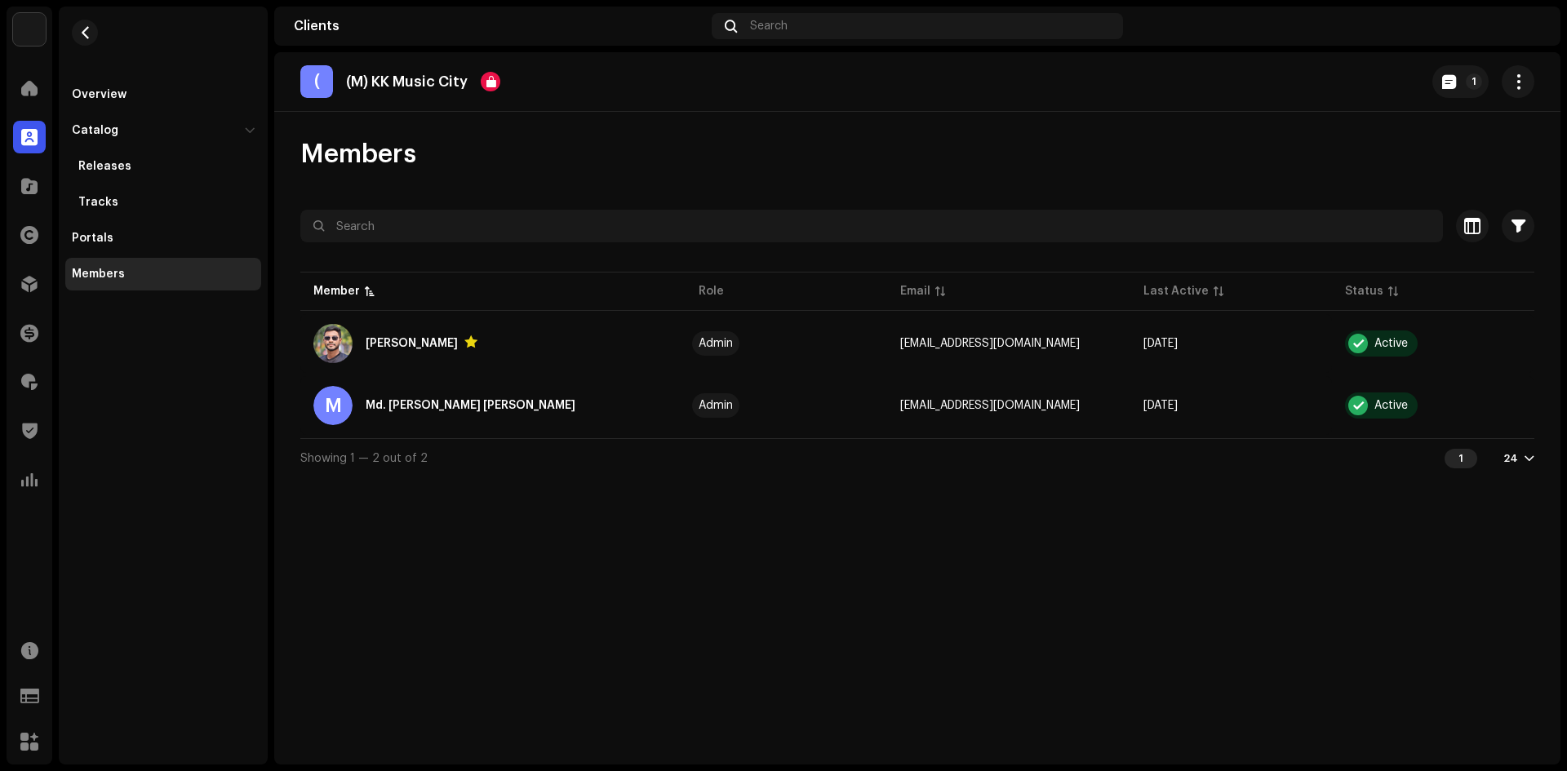
click at [31, 155] on div "Clients" at bounding box center [30, 137] width 46 height 46
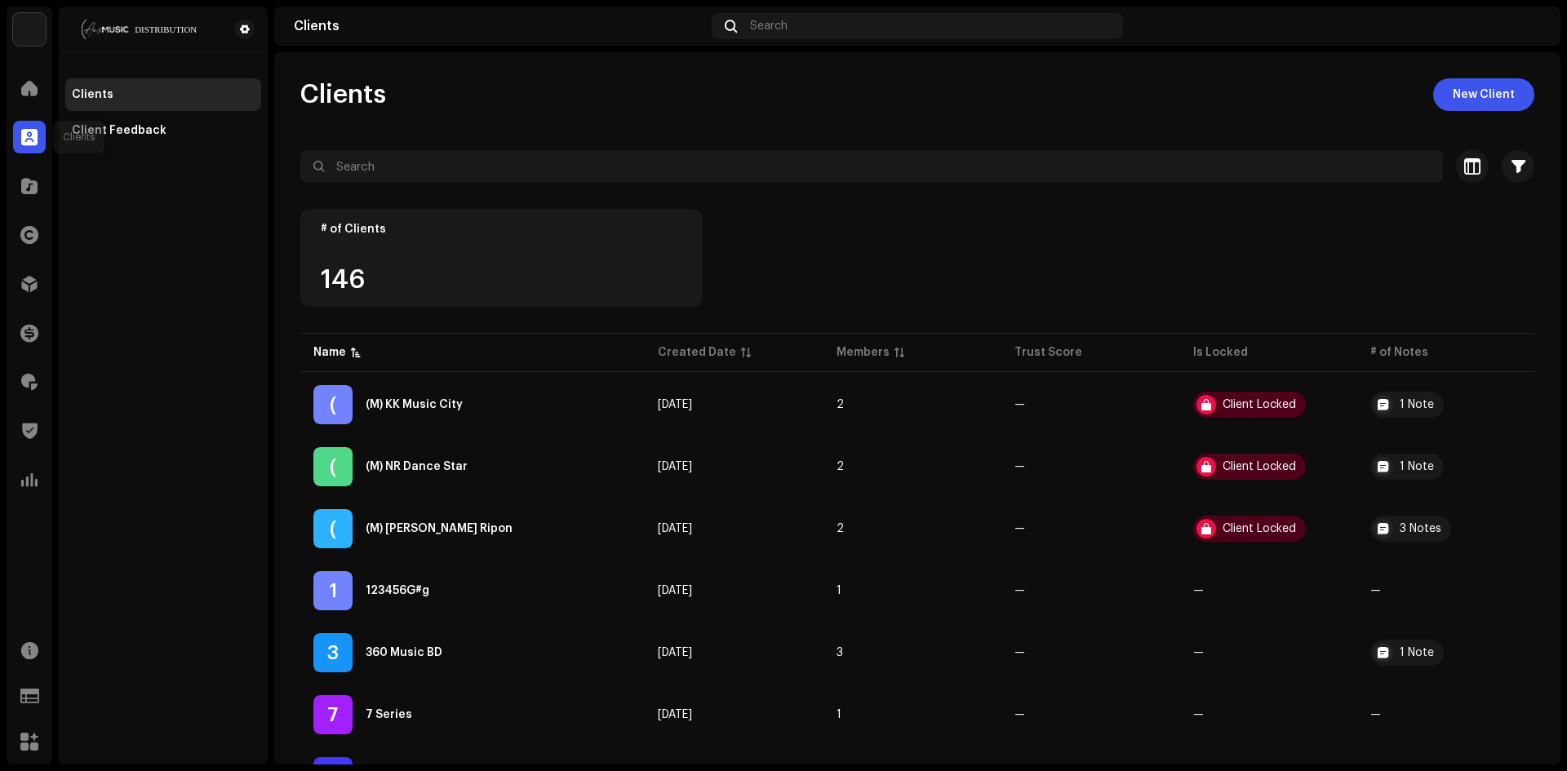
click at [31, 144] on span at bounding box center [29, 137] width 16 height 13
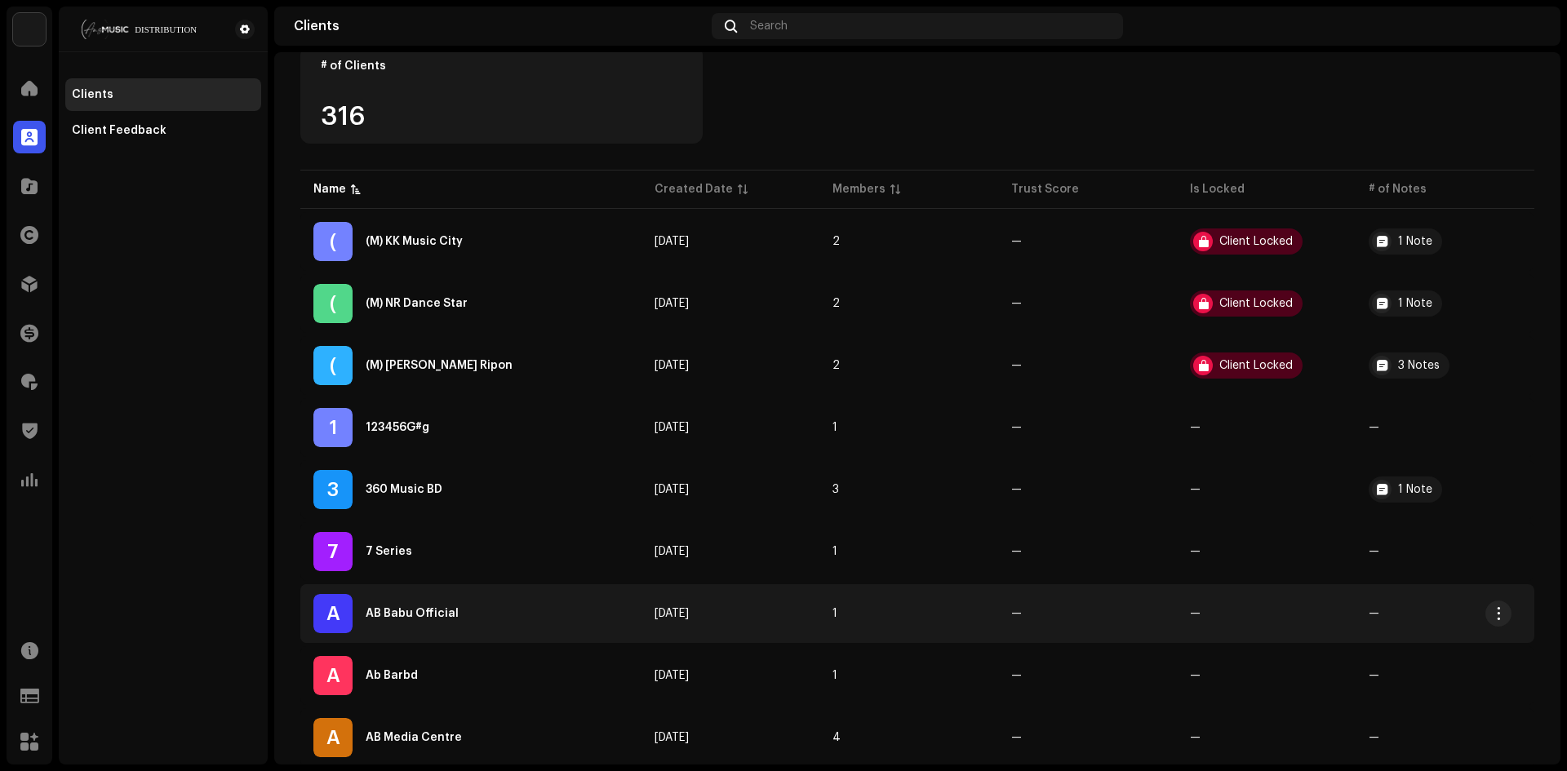
scroll to position [82, 0]
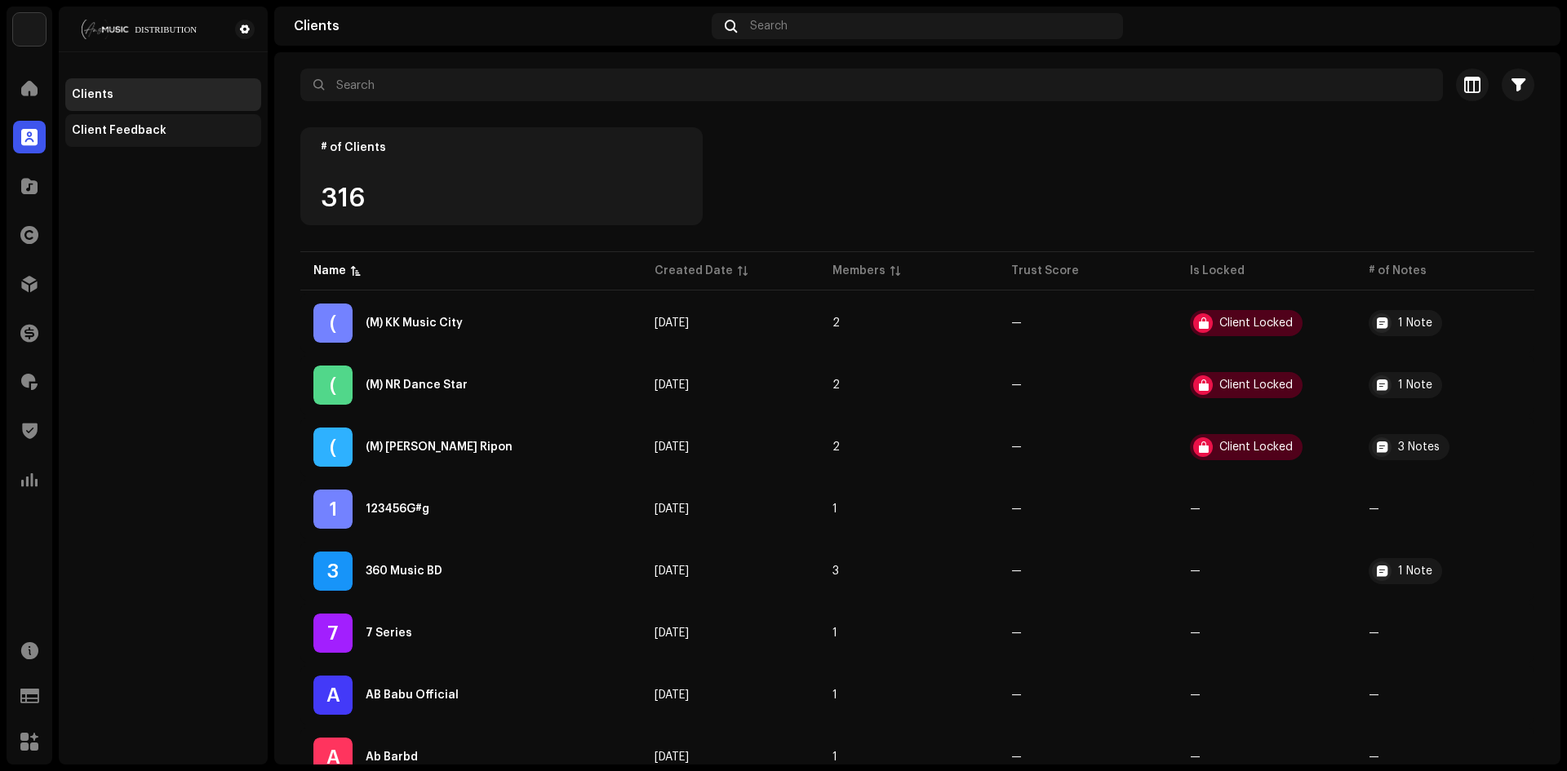
click at [156, 126] on div "Client Feedback" at bounding box center [119, 130] width 95 height 13
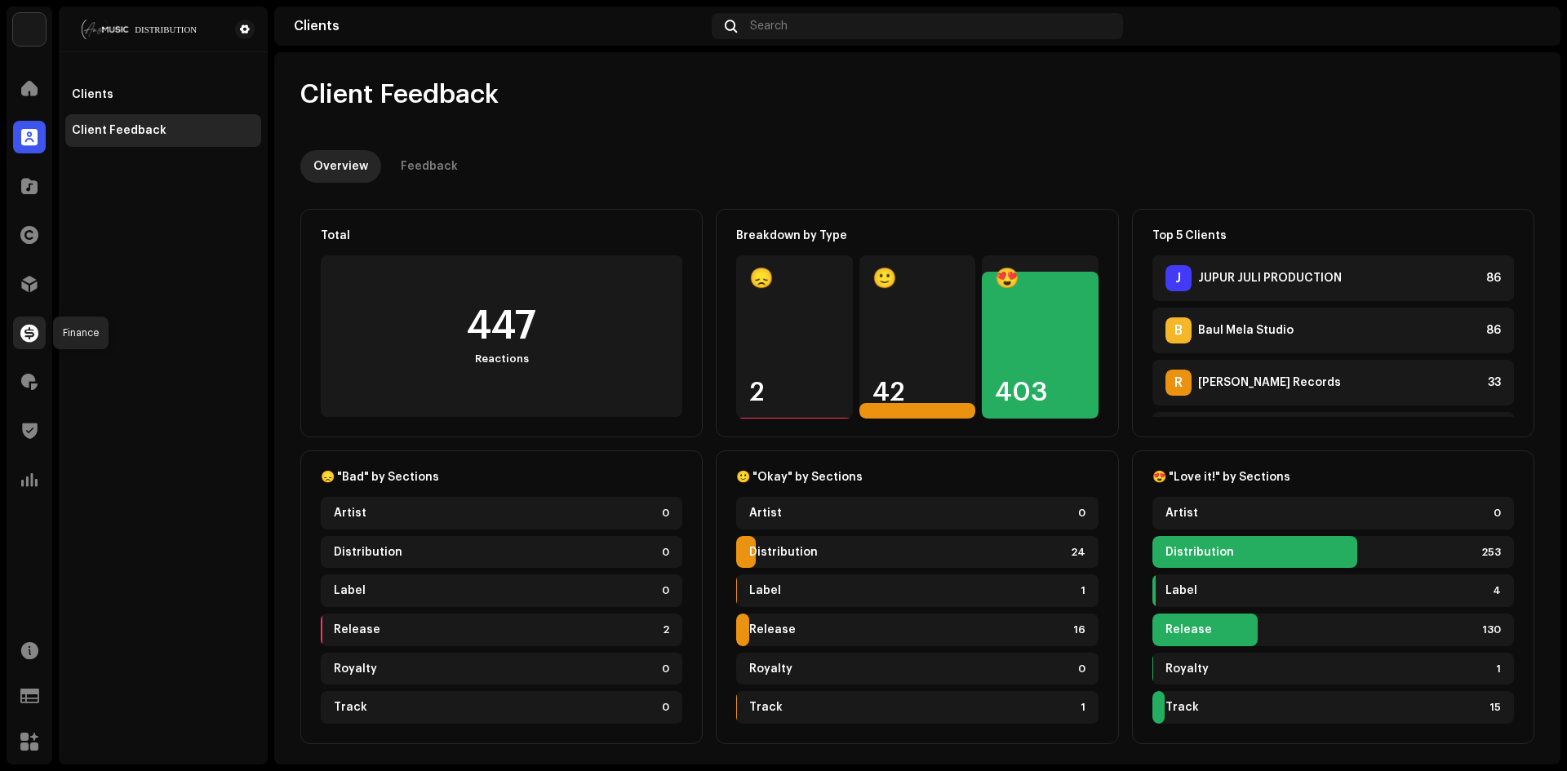
click at [33, 335] on span at bounding box center [29, 332] width 18 height 13
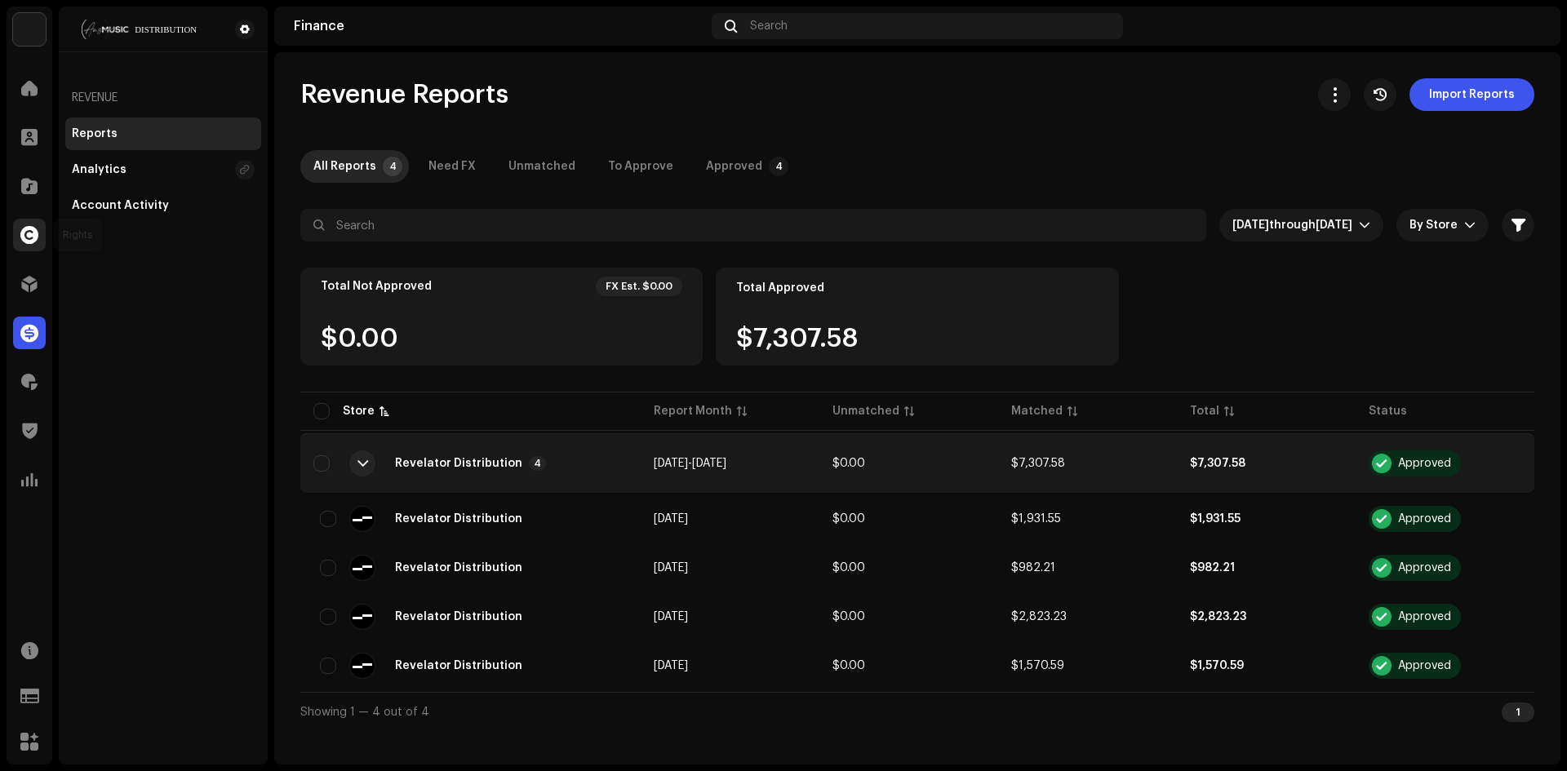
click at [27, 220] on div at bounding box center [29, 235] width 33 height 33
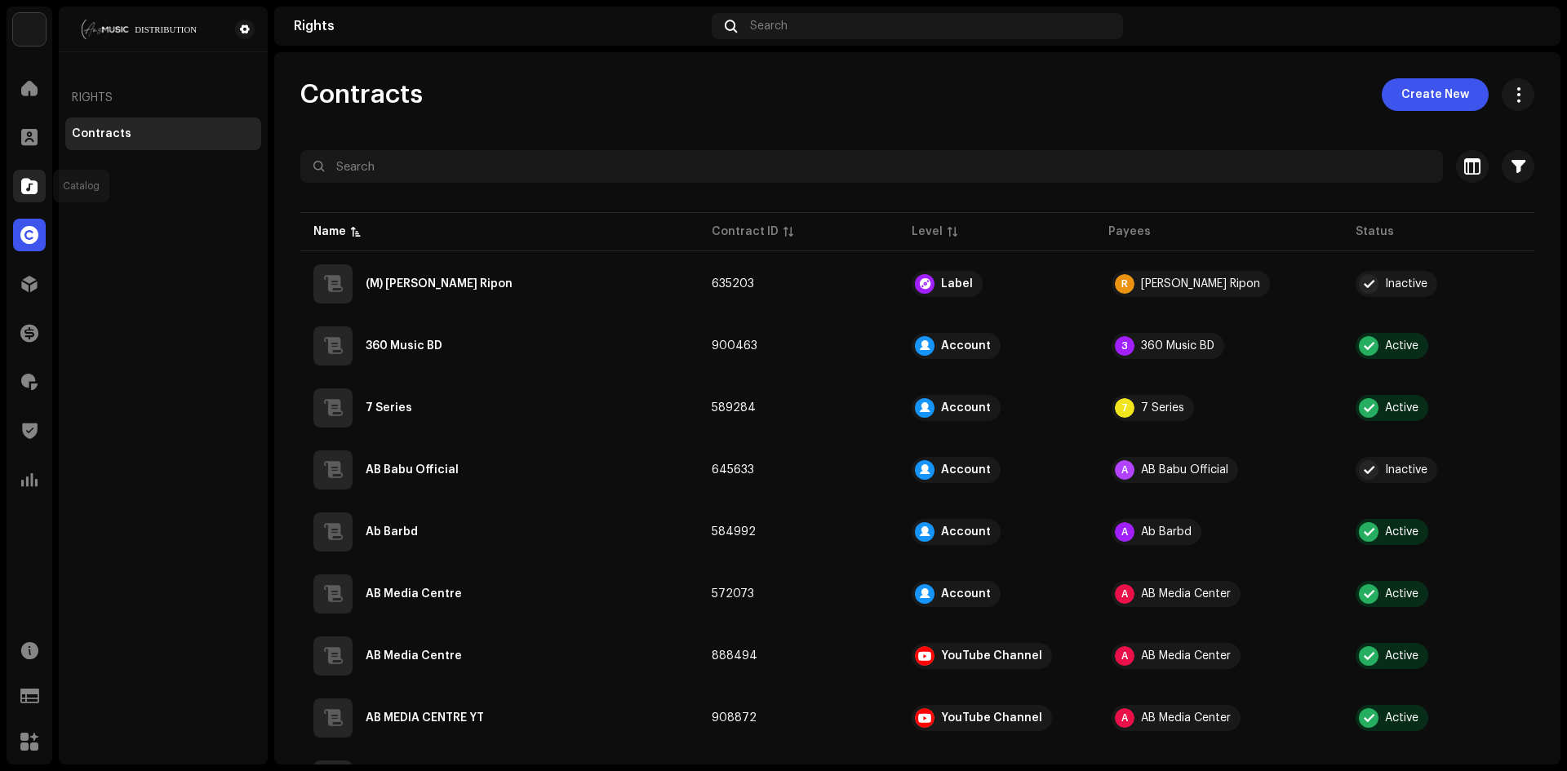
click at [29, 176] on div at bounding box center [29, 186] width 33 height 33
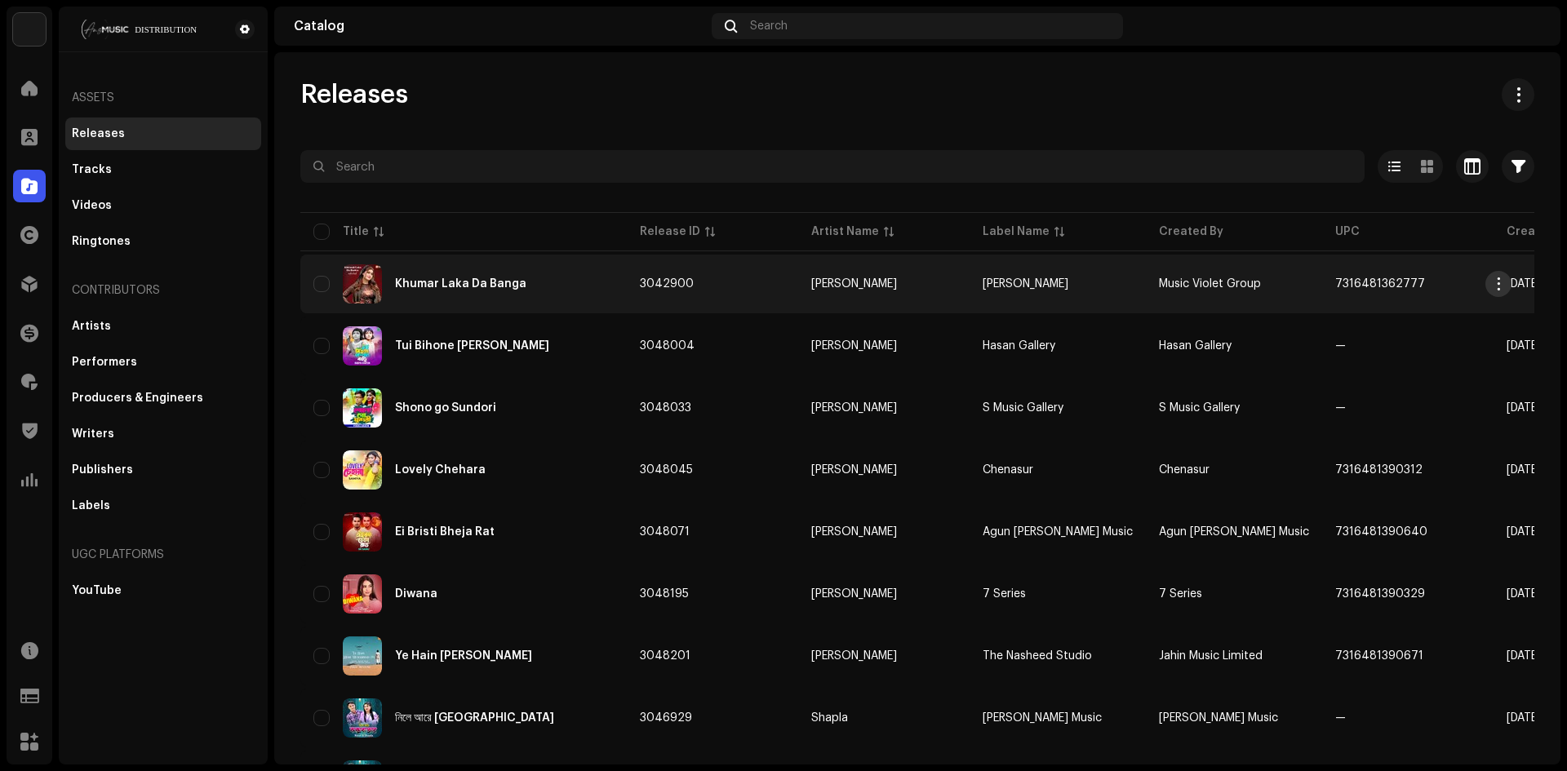
click at [1497, 286] on span "button" at bounding box center [1499, 283] width 12 height 13
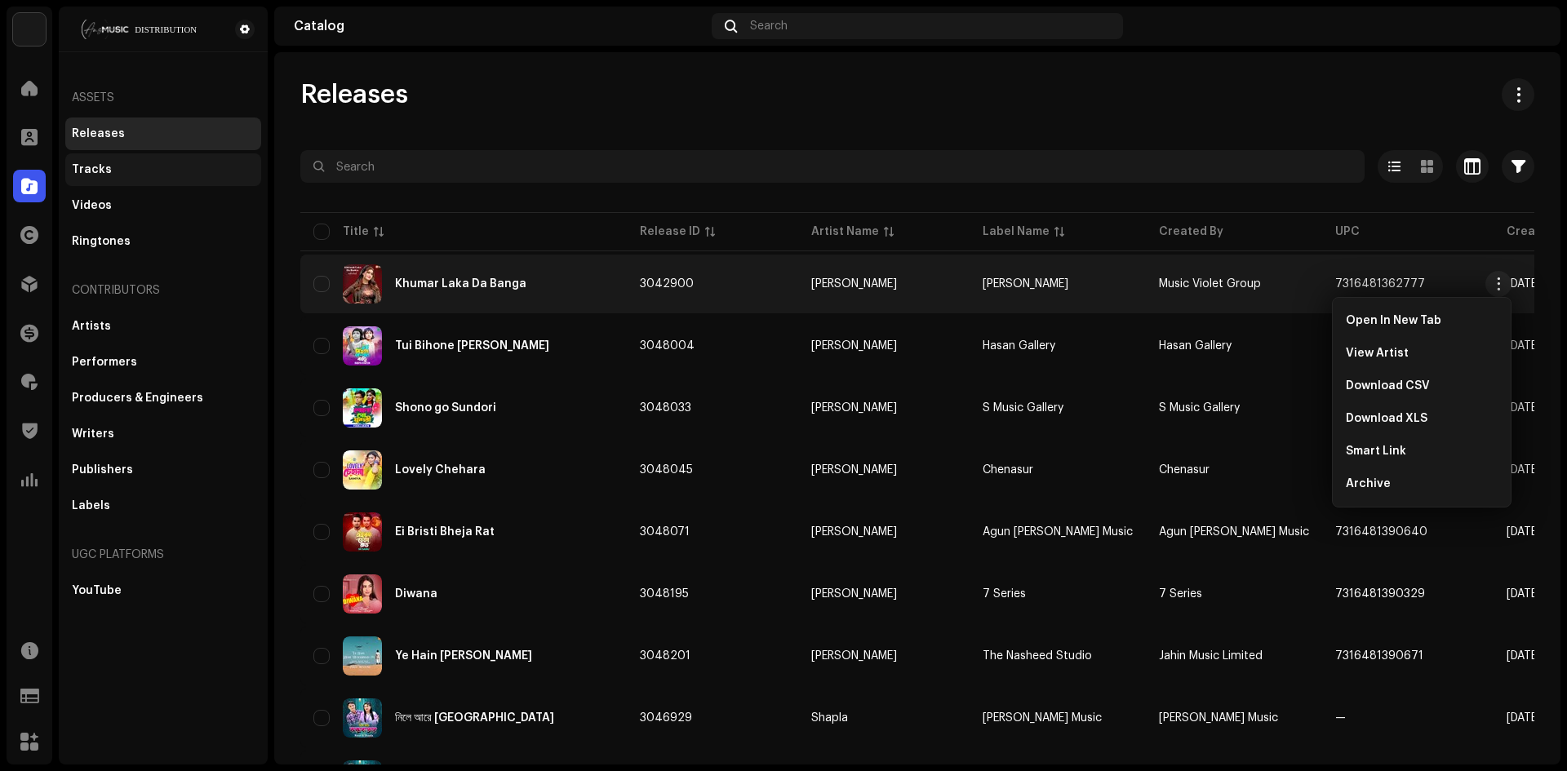
click at [117, 172] on div "Tracks" at bounding box center [163, 169] width 183 height 13
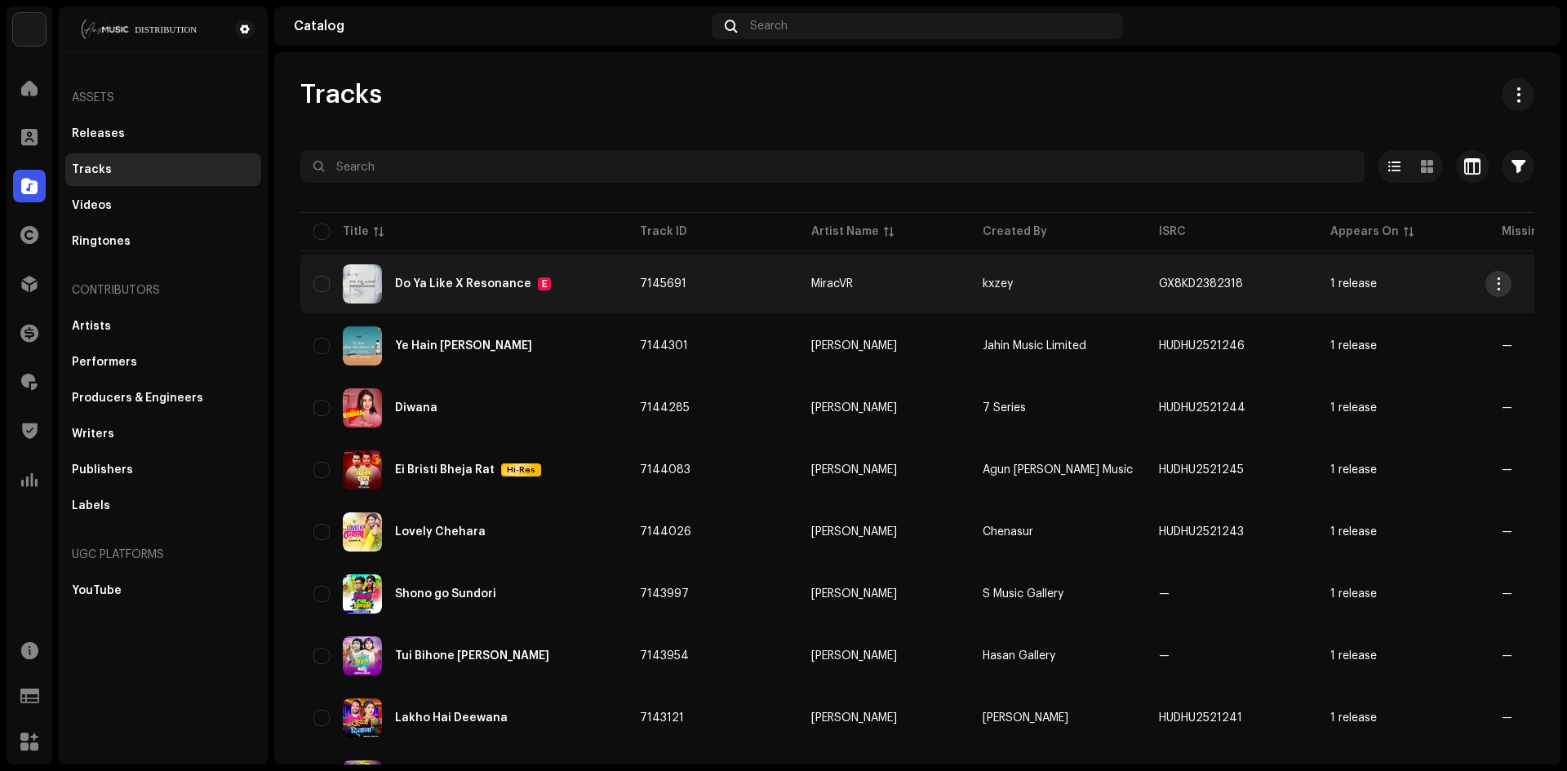
click at [1505, 281] on button "button" at bounding box center [1498, 284] width 26 height 26
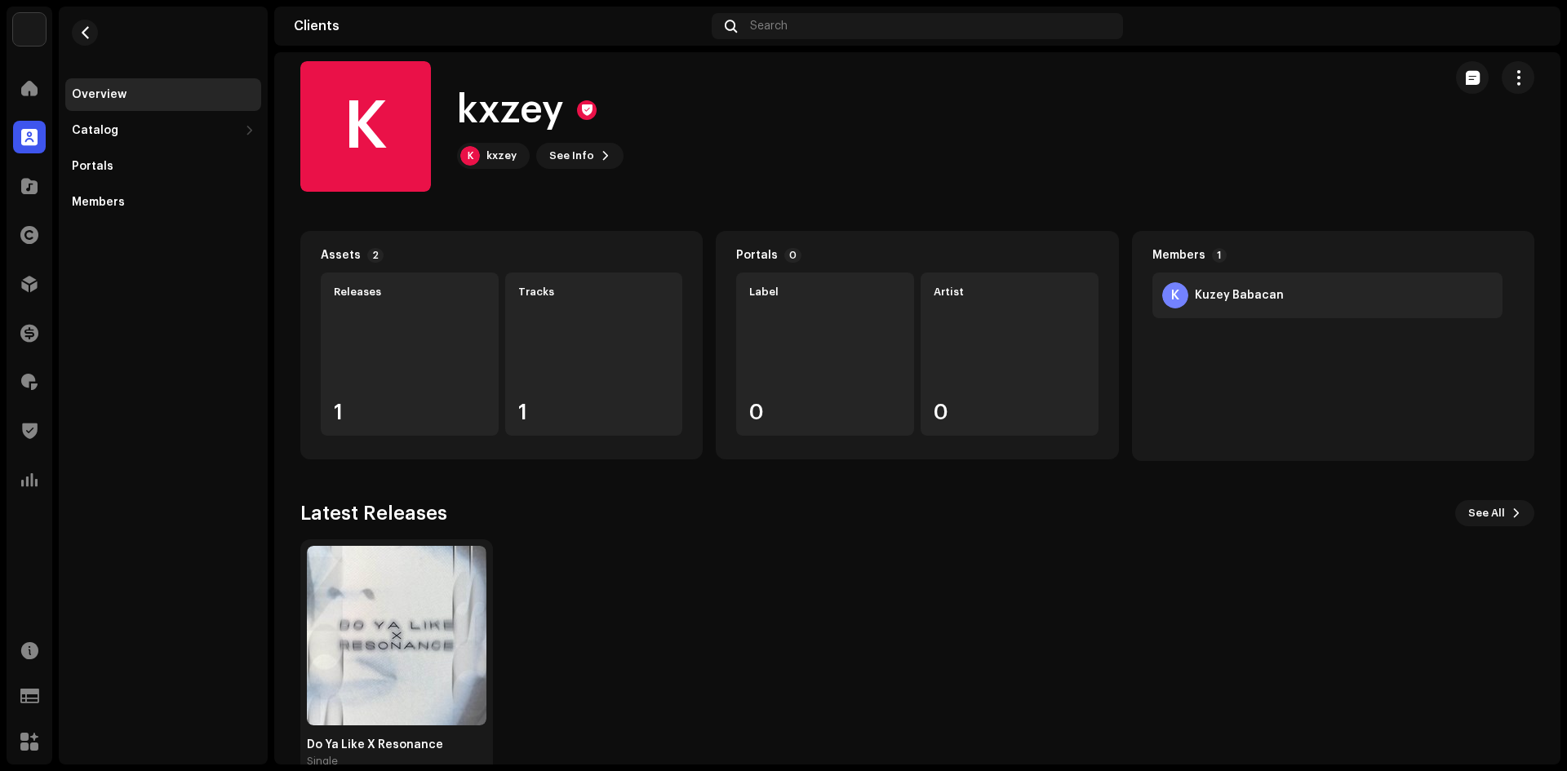
scroll to position [53, 0]
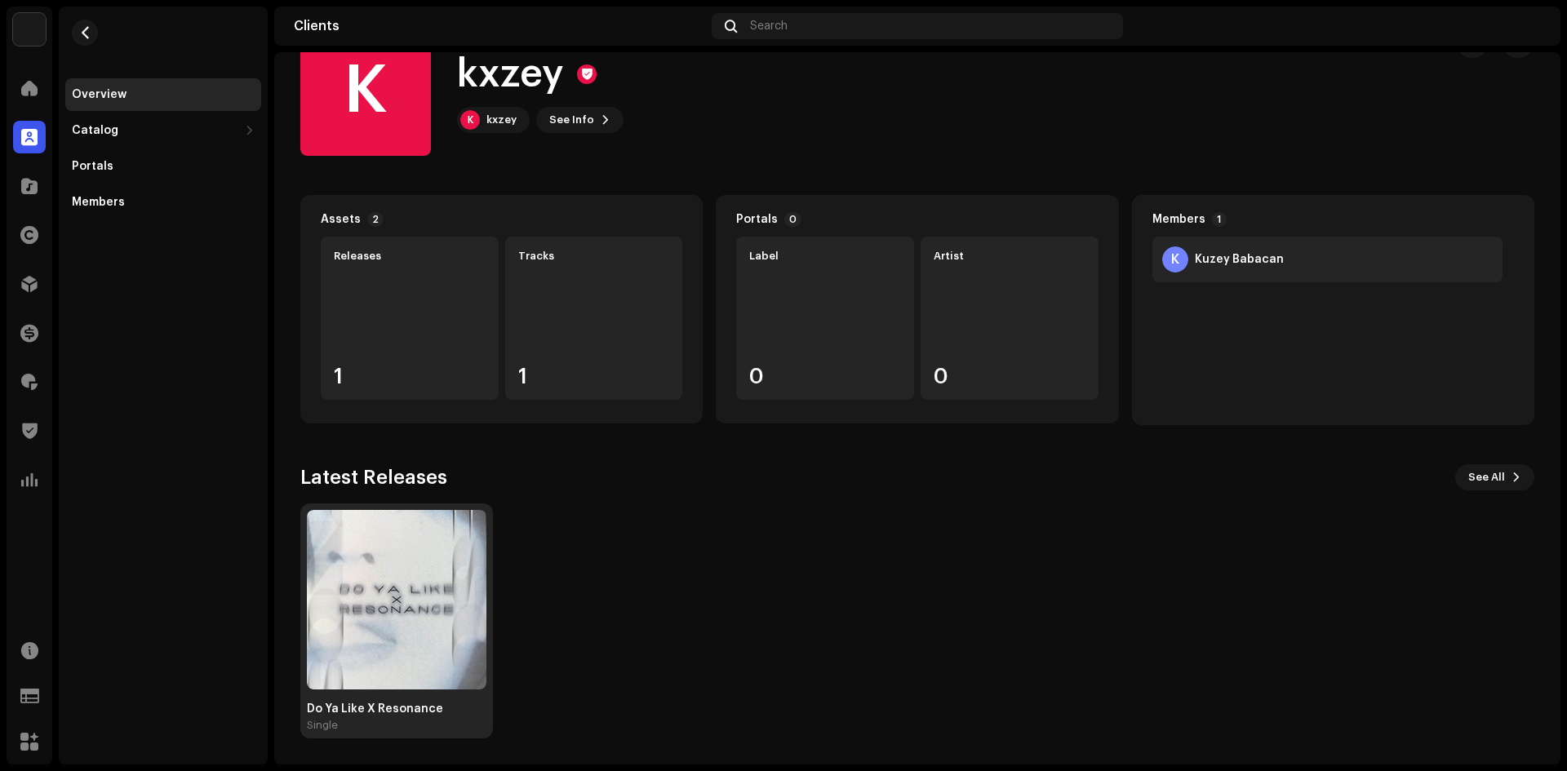
click at [460, 554] on img at bounding box center [397, 600] width 180 height 180
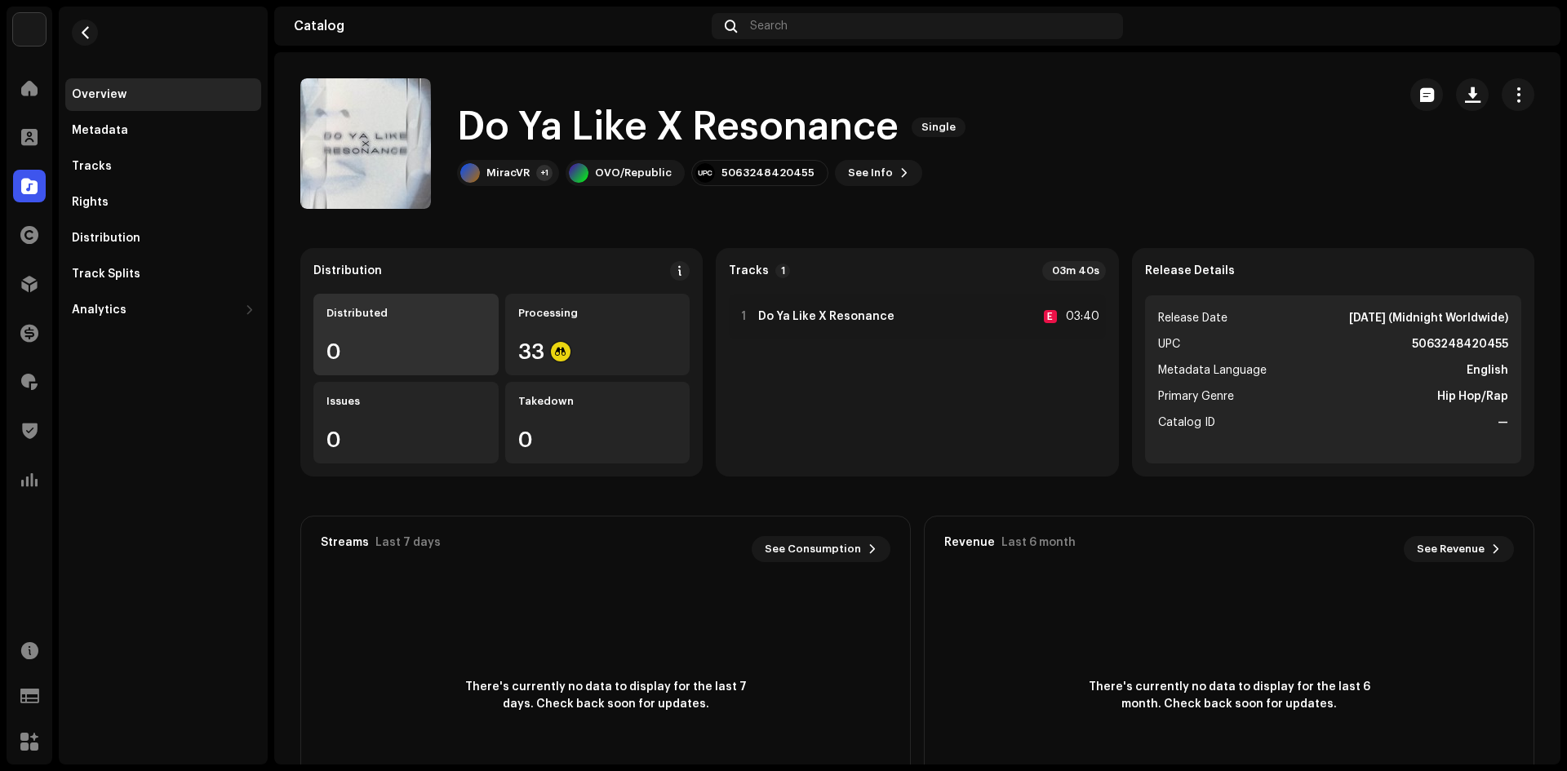
click at [450, 318] on div "Distributed" at bounding box center [405, 313] width 159 height 13
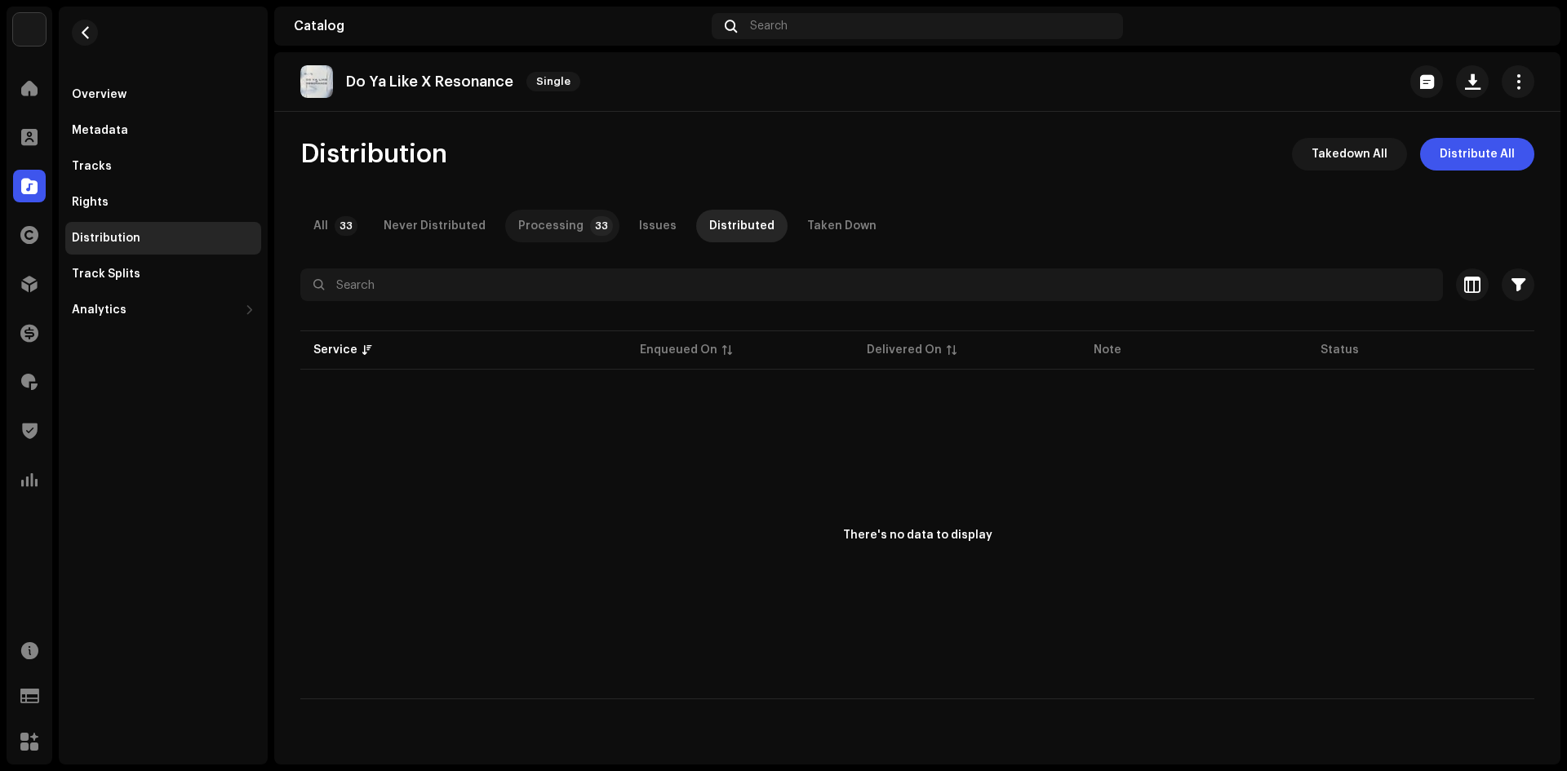
click at [548, 228] on div "Processing" at bounding box center [550, 226] width 65 height 33
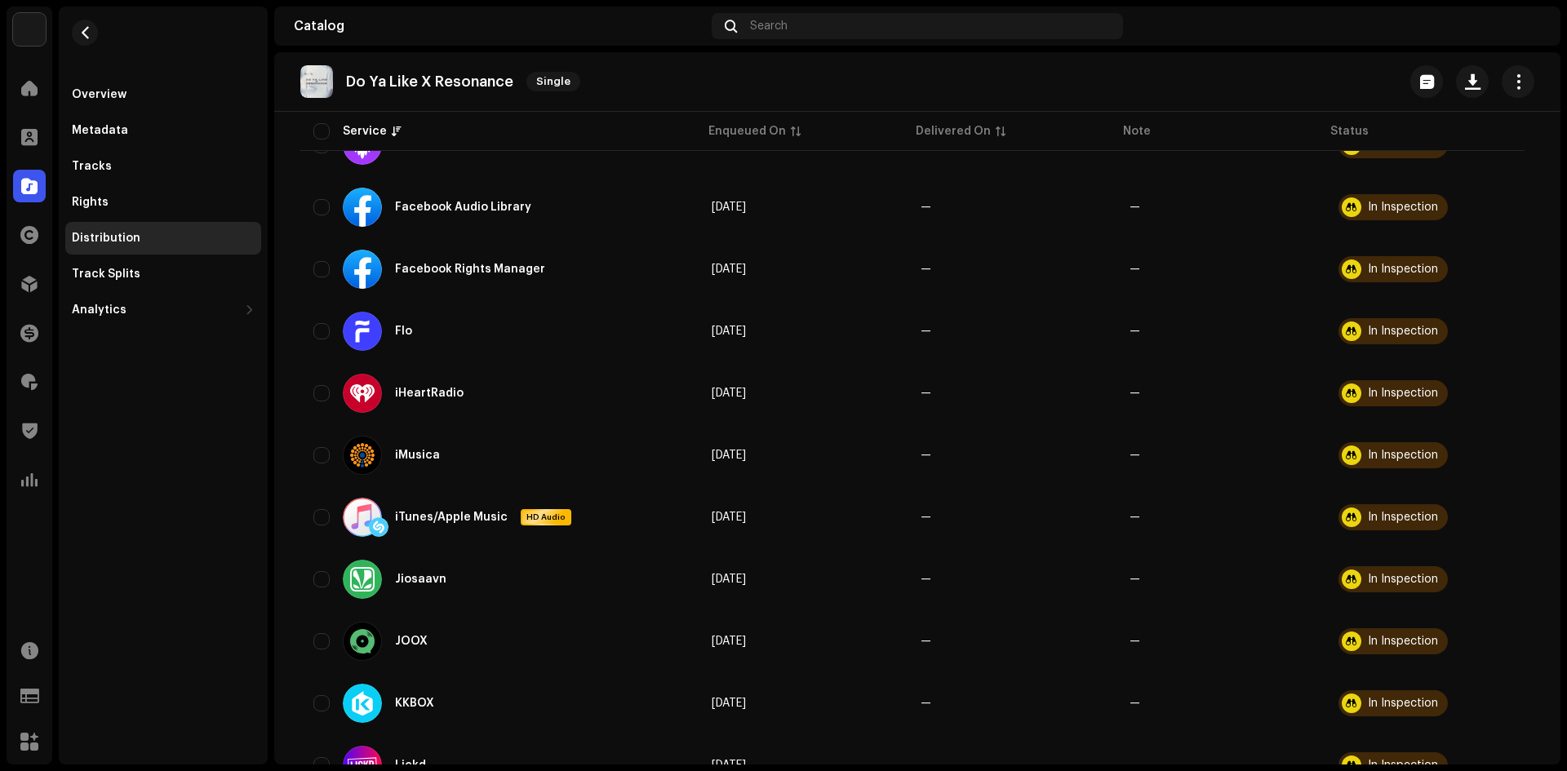
scroll to position [979, 0]
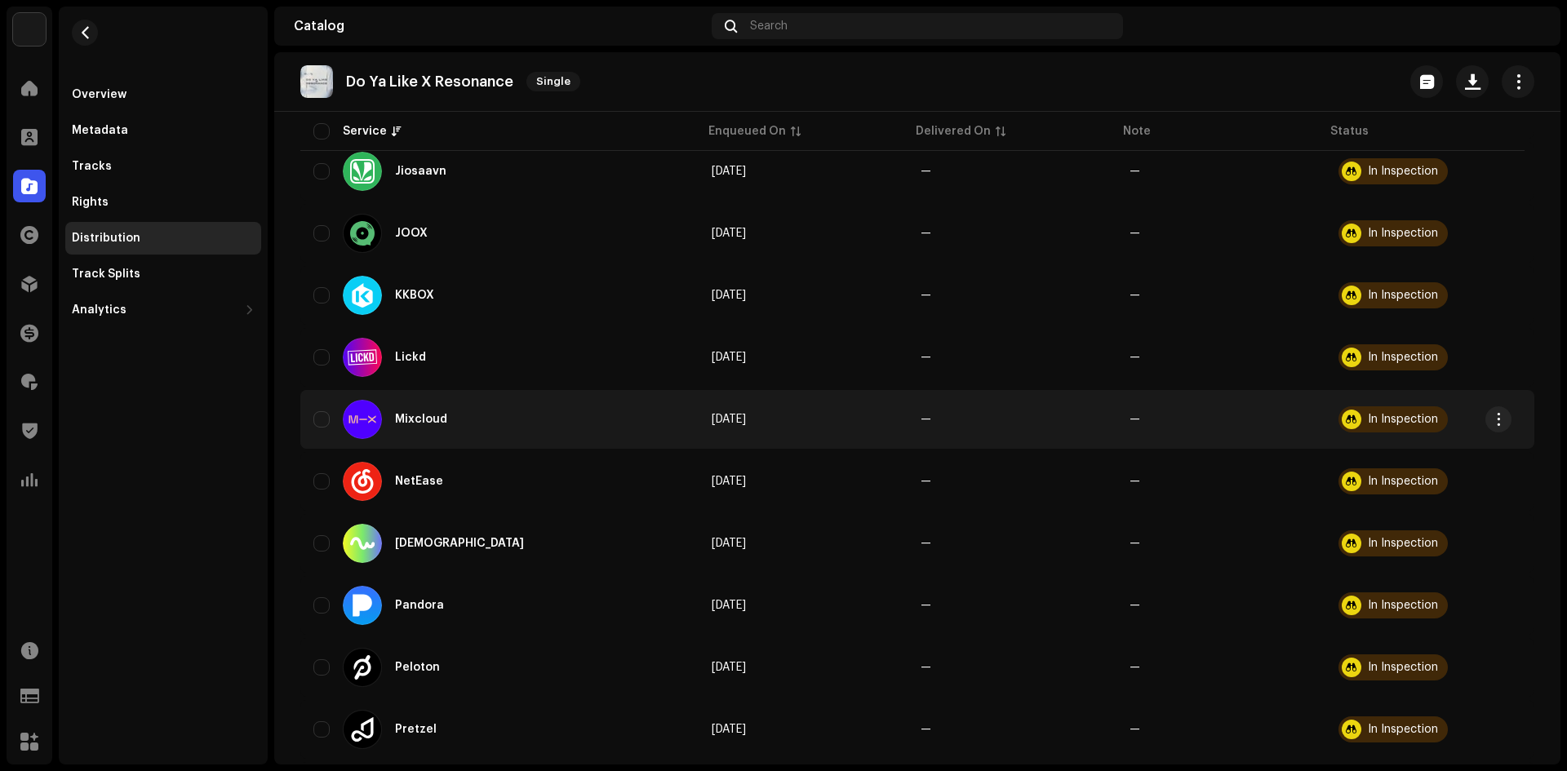
click at [1407, 424] on div "In Inspection" at bounding box center [1403, 419] width 70 height 11
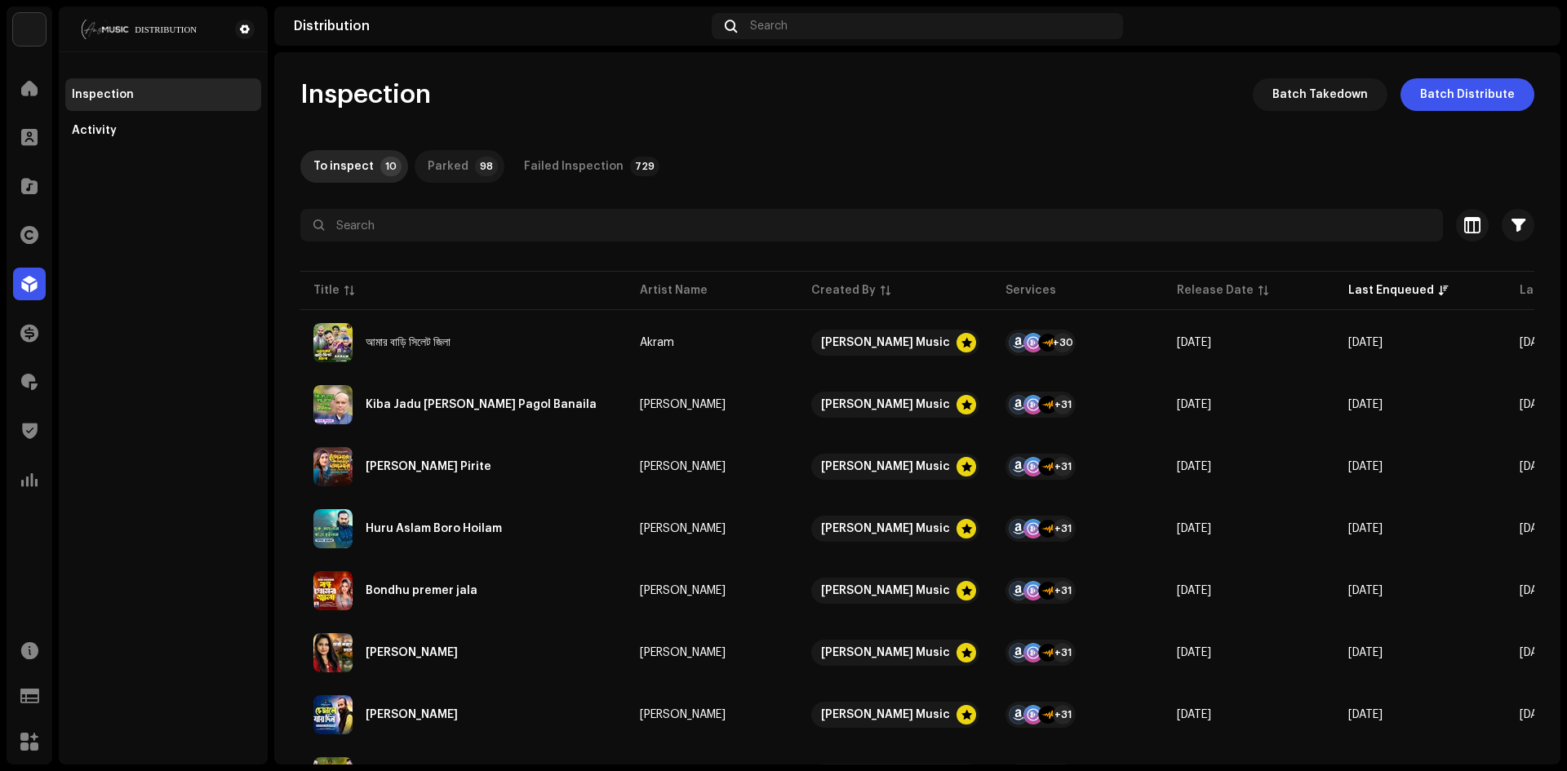
click at [440, 175] on div "Parked" at bounding box center [448, 166] width 41 height 33
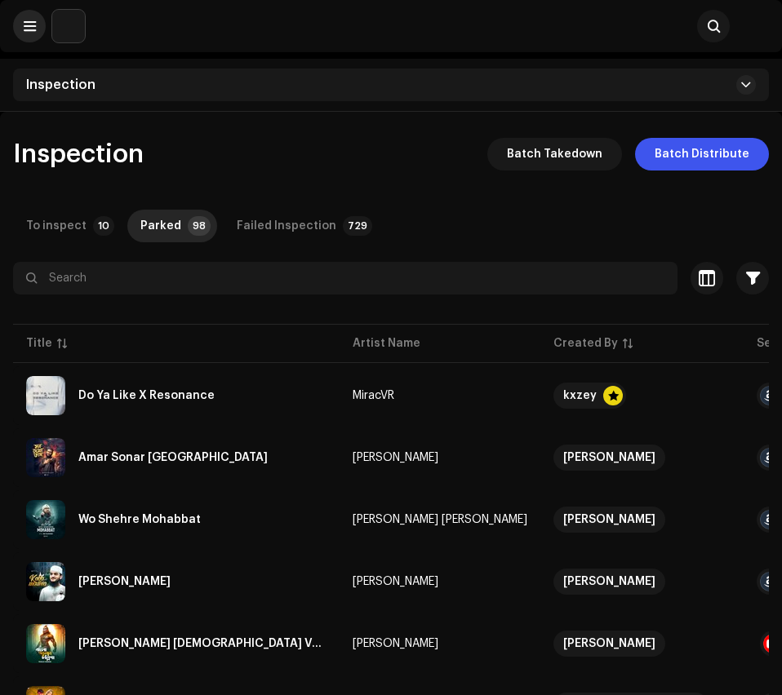
click at [34, 38] on button at bounding box center [29, 26] width 33 height 33
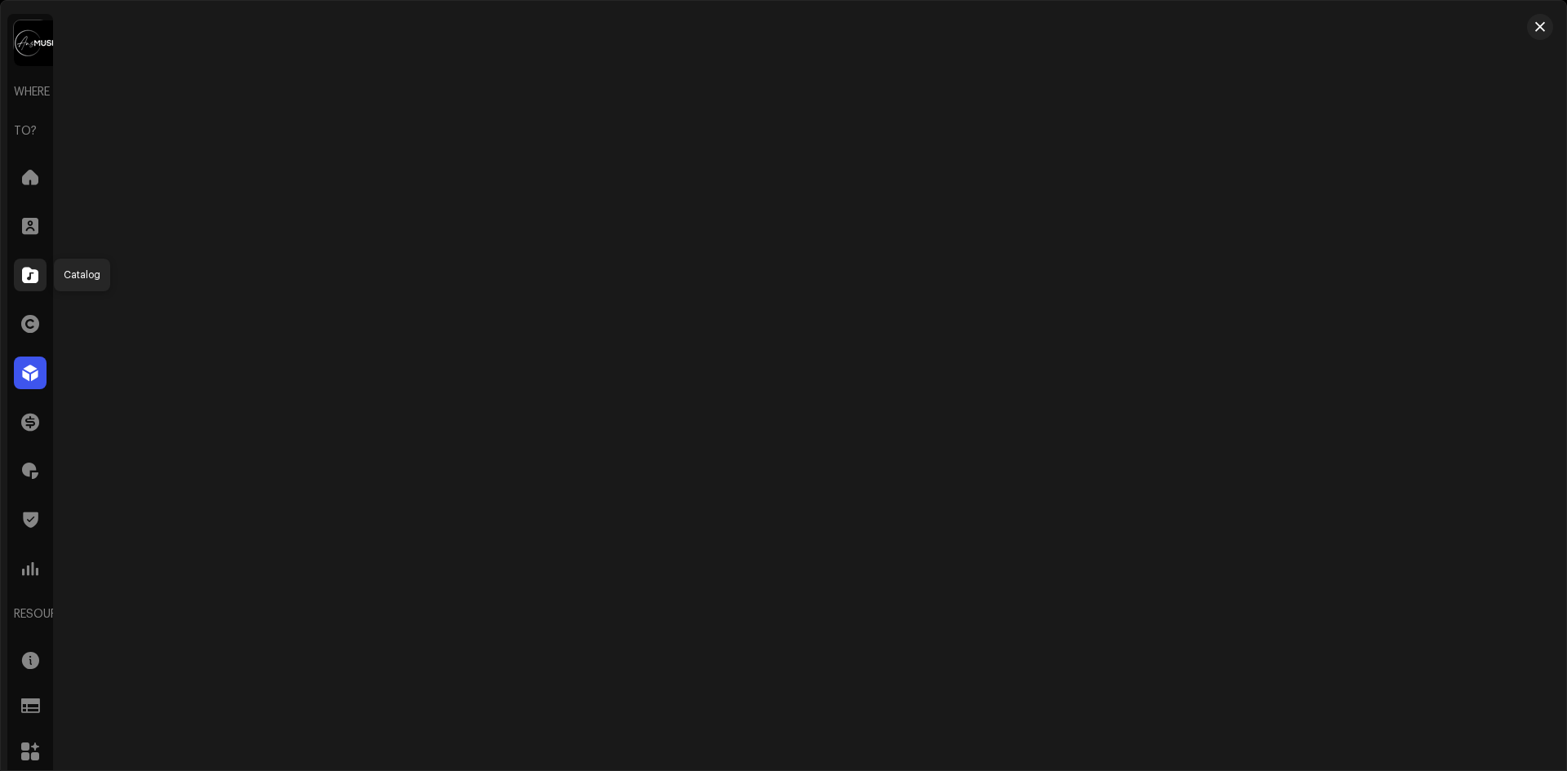
click at [36, 269] on span at bounding box center [30, 274] width 16 height 13
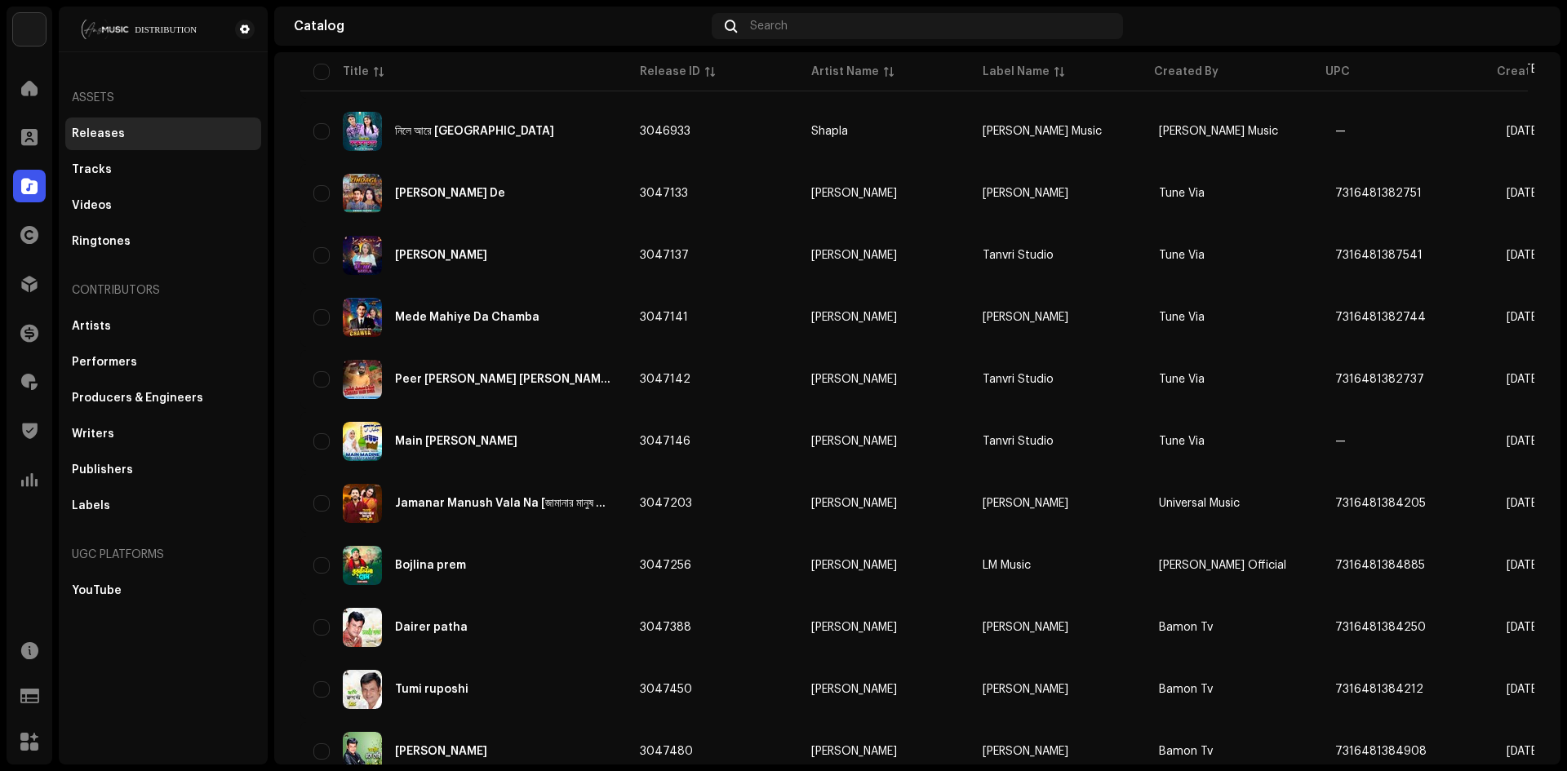
scroll to position [1028, 0]
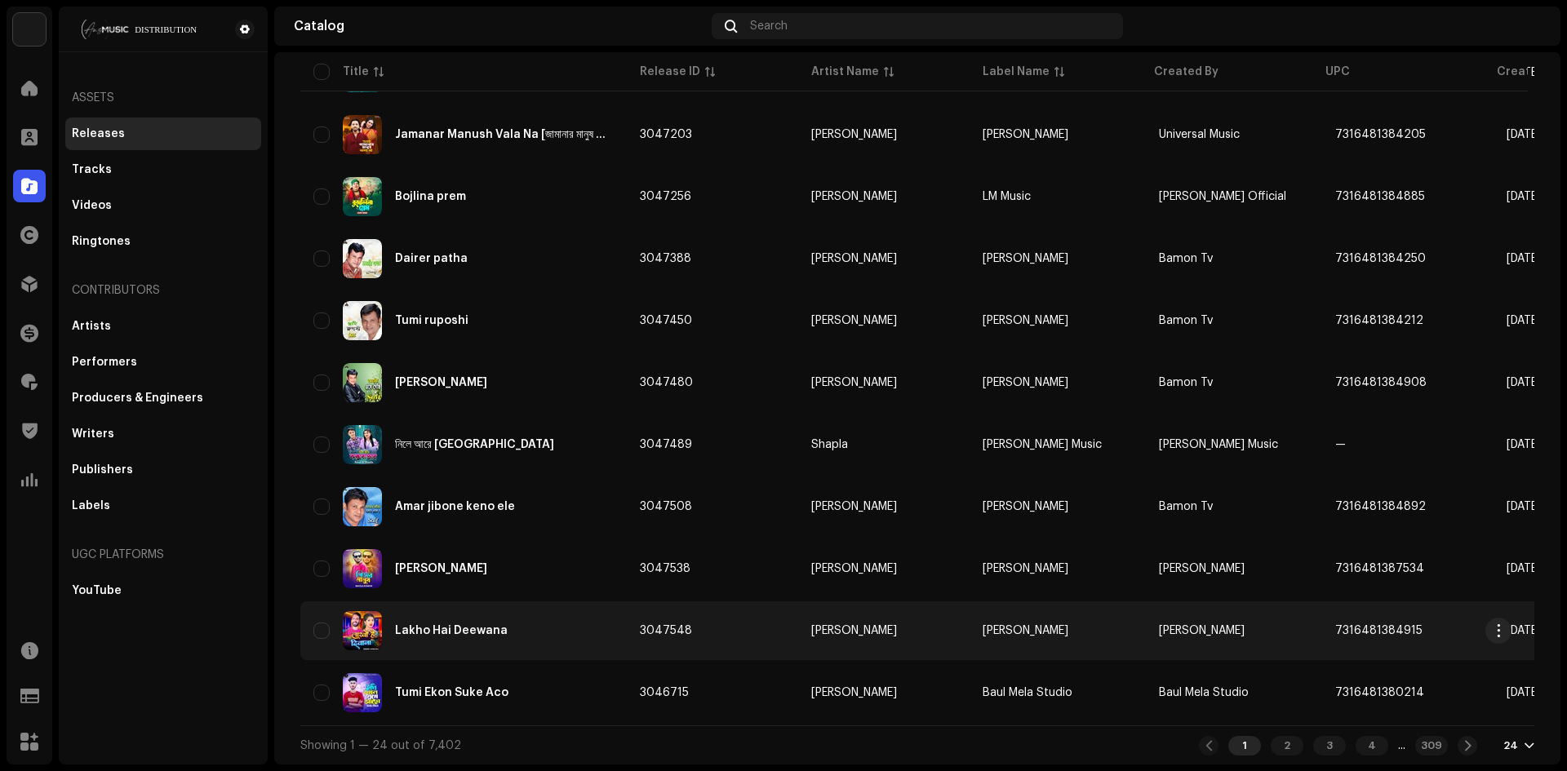
click at [552, 627] on div "Lakho Hai Deewana" at bounding box center [463, 630] width 300 height 39
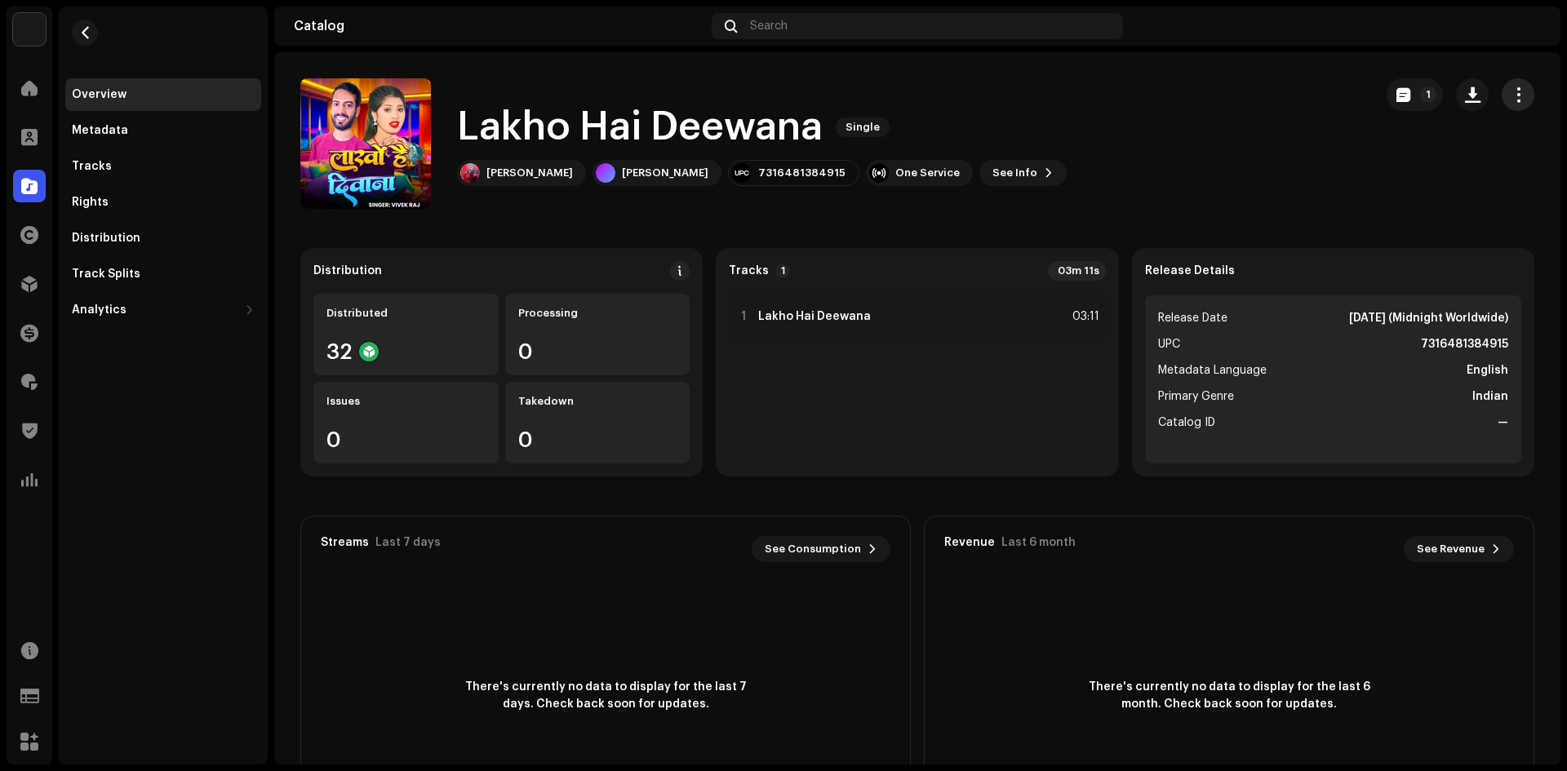
click at [1511, 94] on span "button" at bounding box center [1519, 94] width 16 height 13
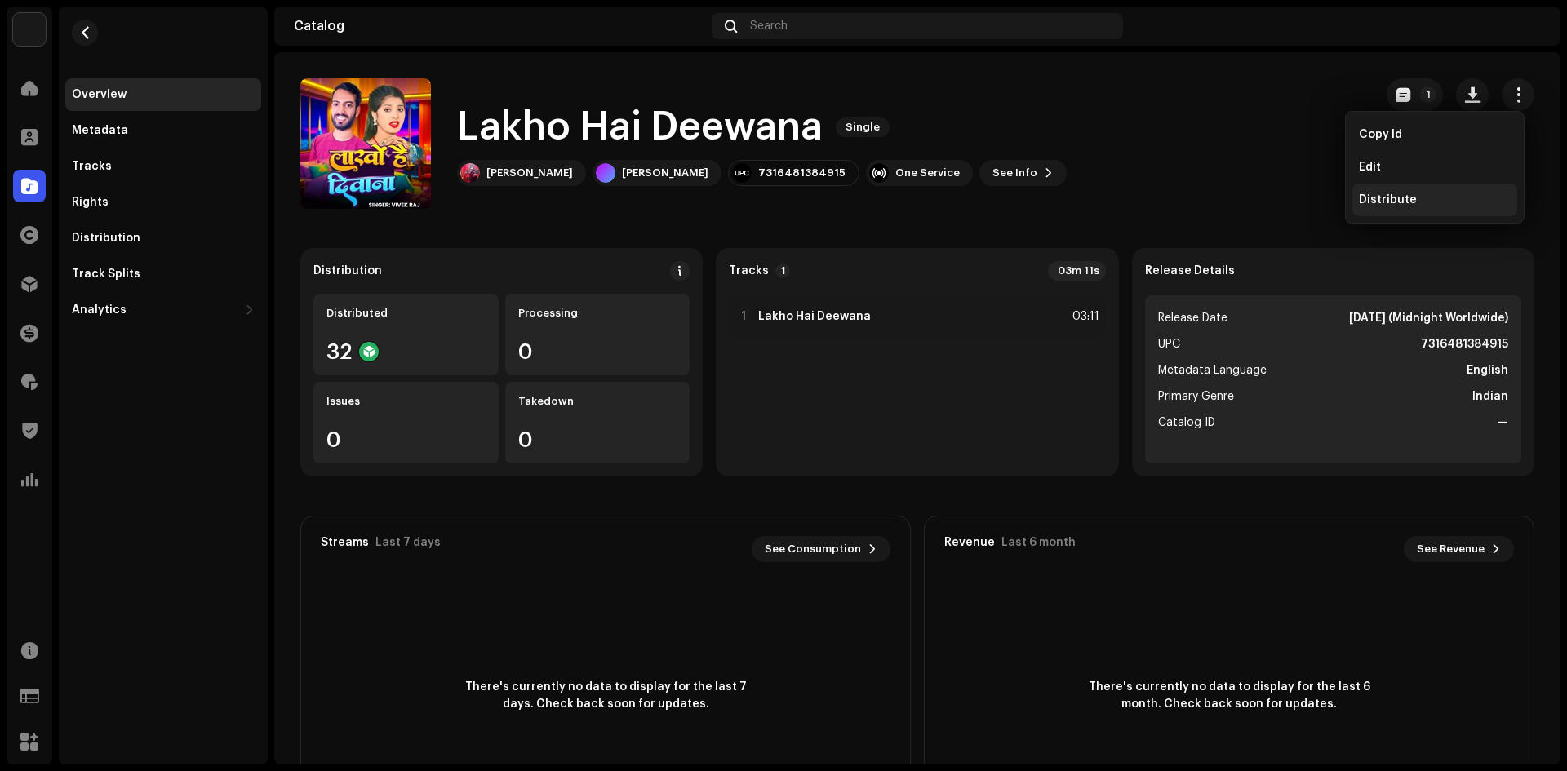
click at [1376, 196] on span "Distribute" at bounding box center [1388, 199] width 58 height 13
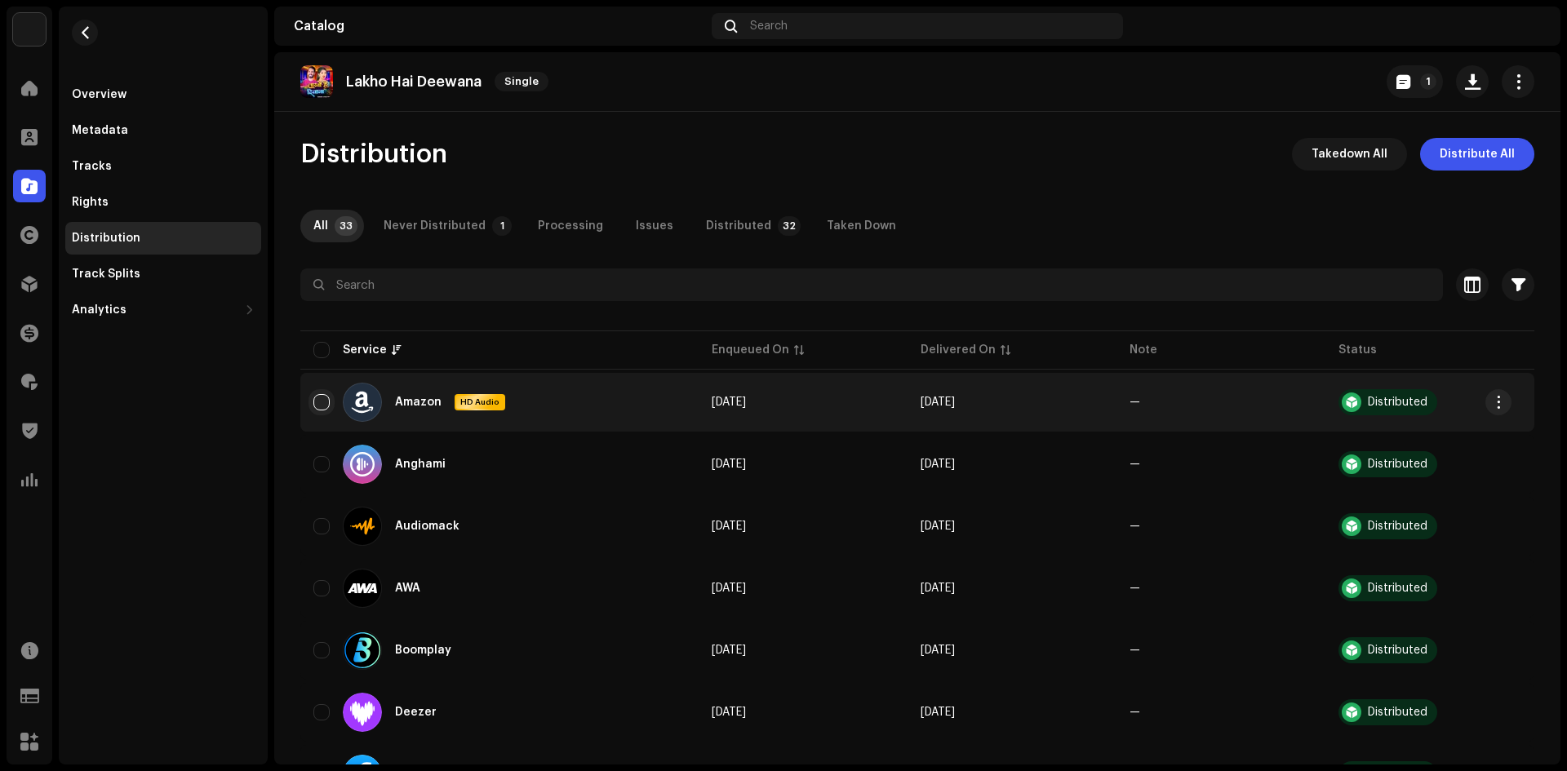
click at [326, 403] on input "checkbox" at bounding box center [321, 402] width 16 height 16
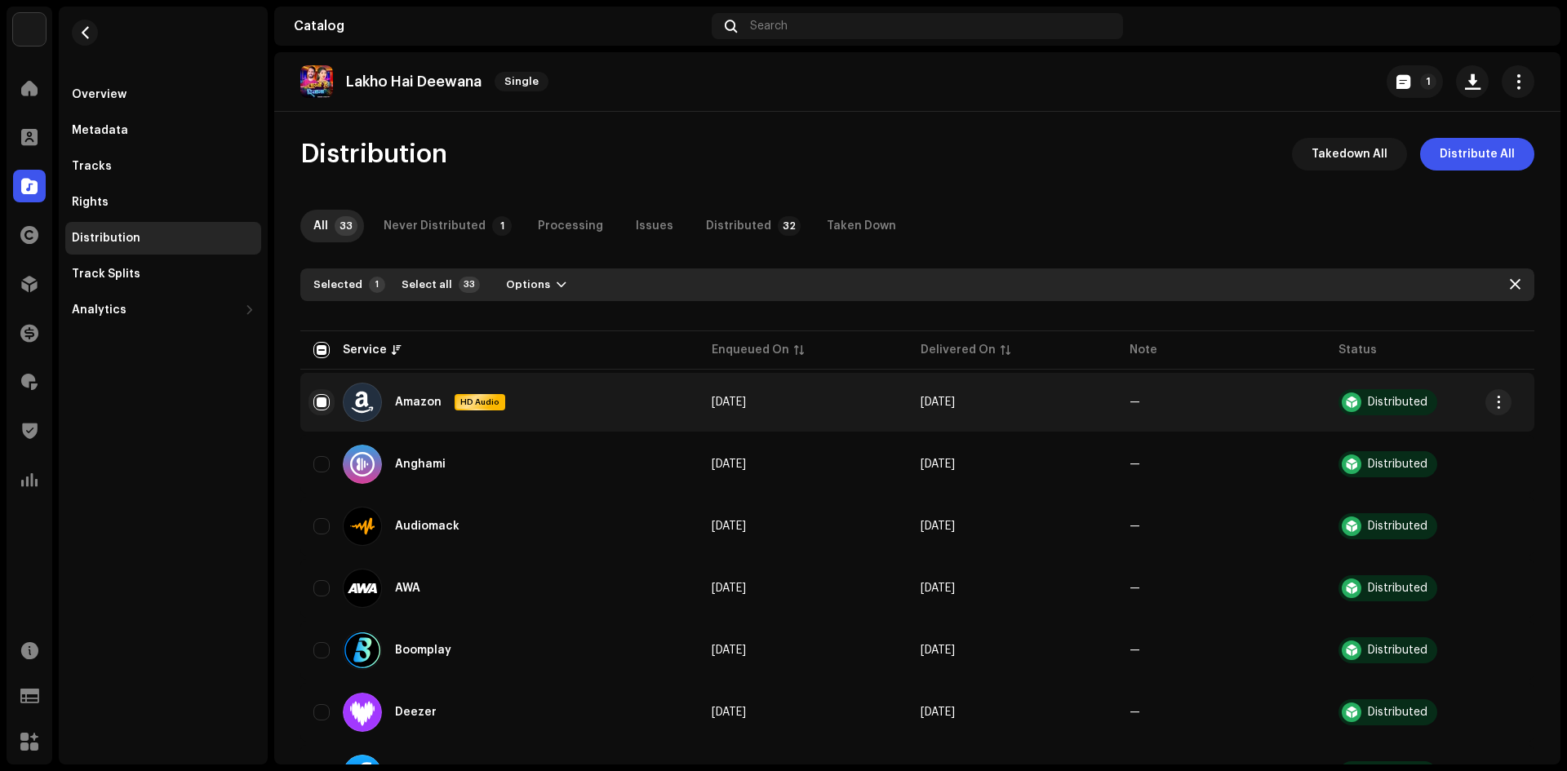
click at [325, 406] on input "Row Selected" at bounding box center [321, 402] width 16 height 16
checkbox input "false"
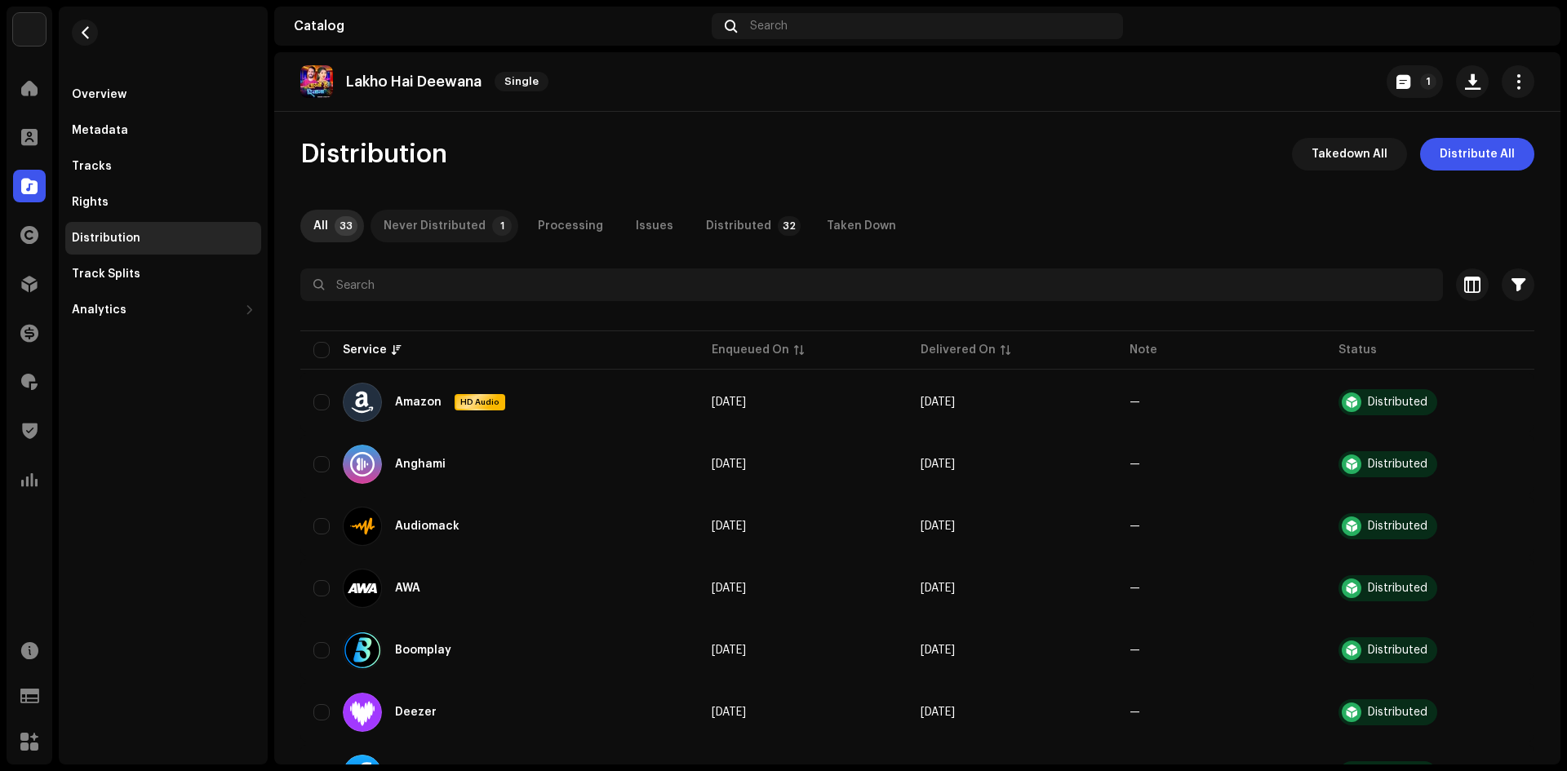
click at [473, 218] on div "Never Distributed" at bounding box center [435, 226] width 102 height 33
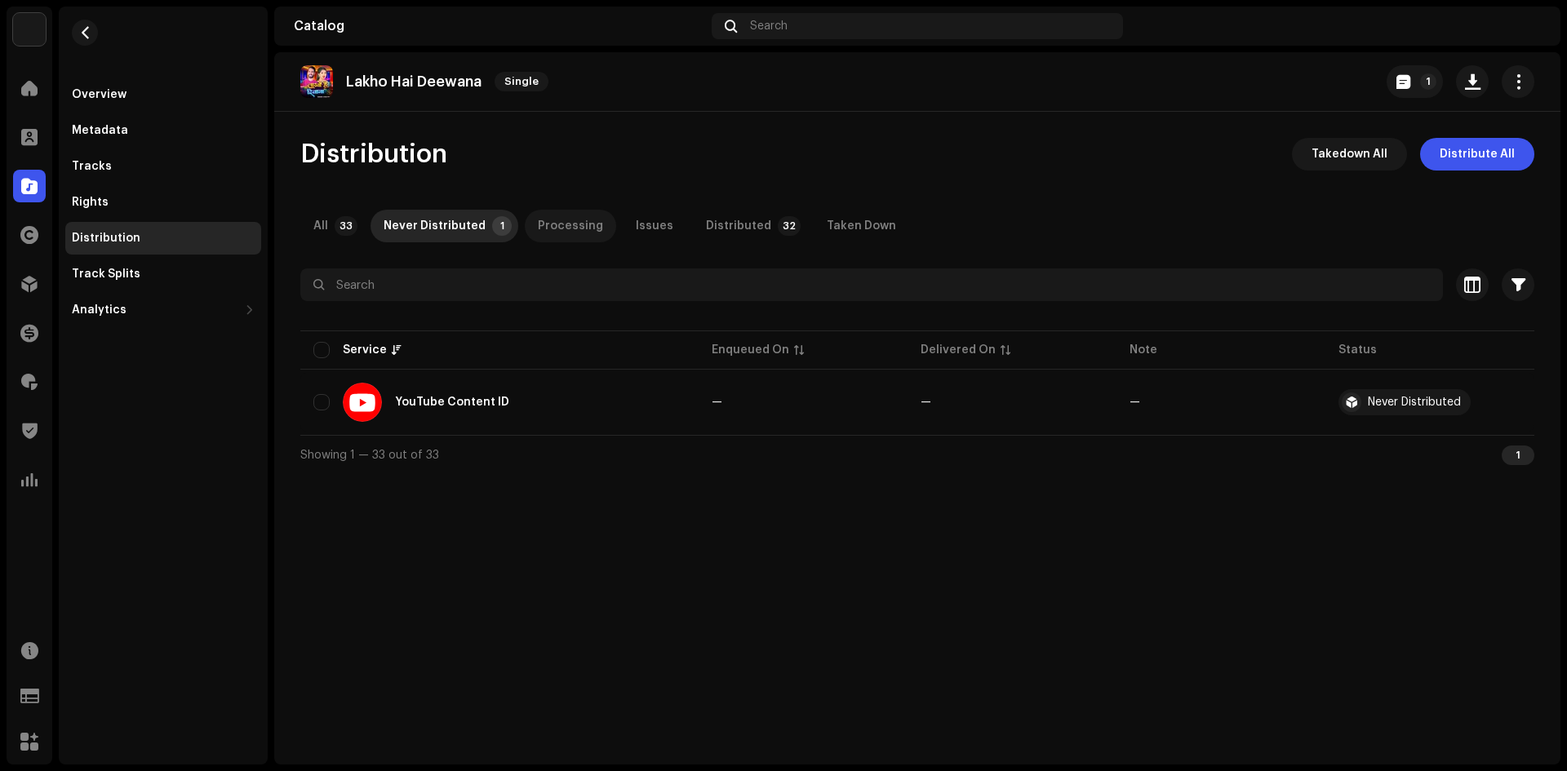
click at [552, 217] on div "Processing" at bounding box center [570, 226] width 65 height 33
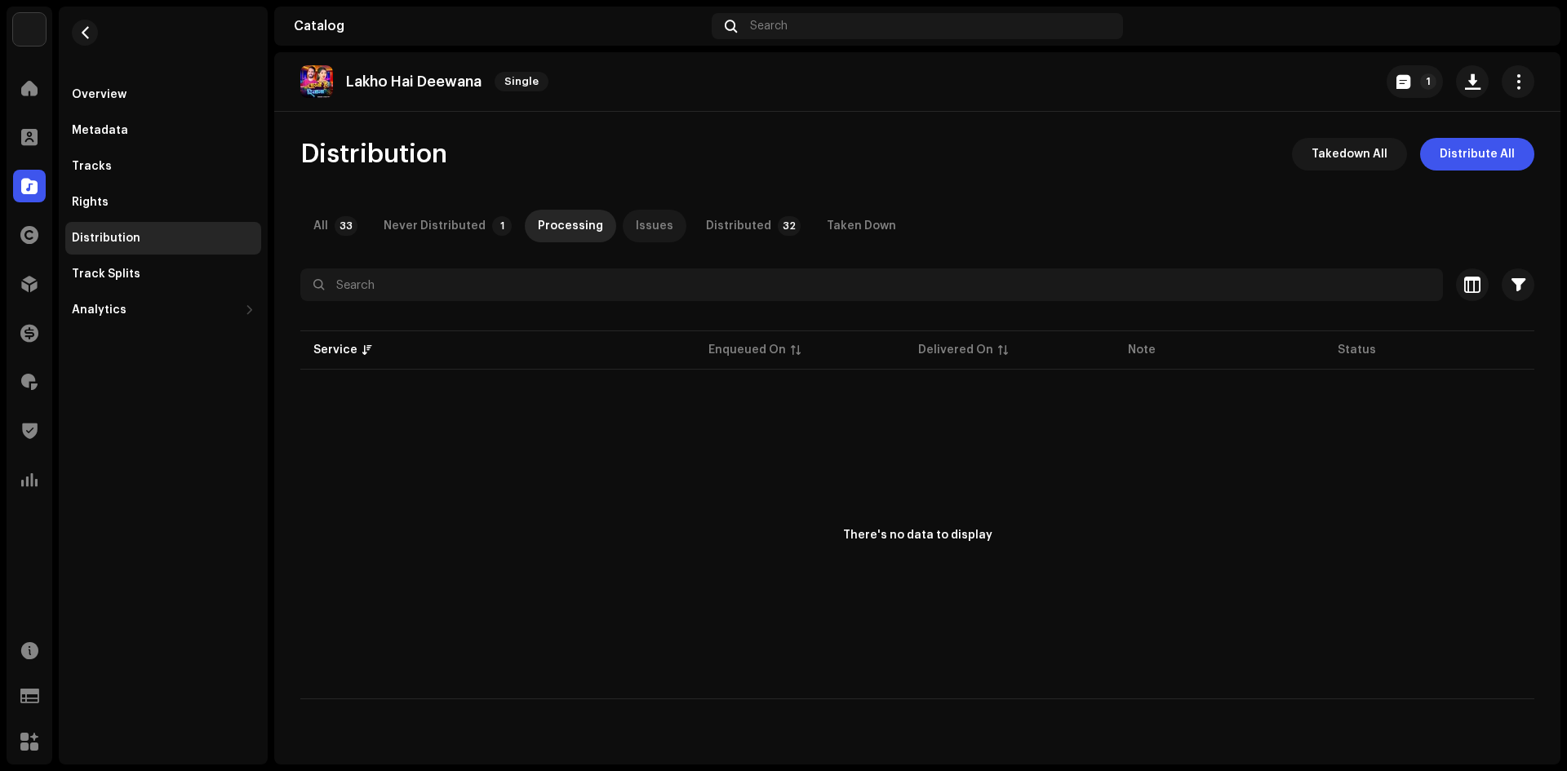
click at [642, 215] on div "Issues" at bounding box center [655, 226] width 38 height 33
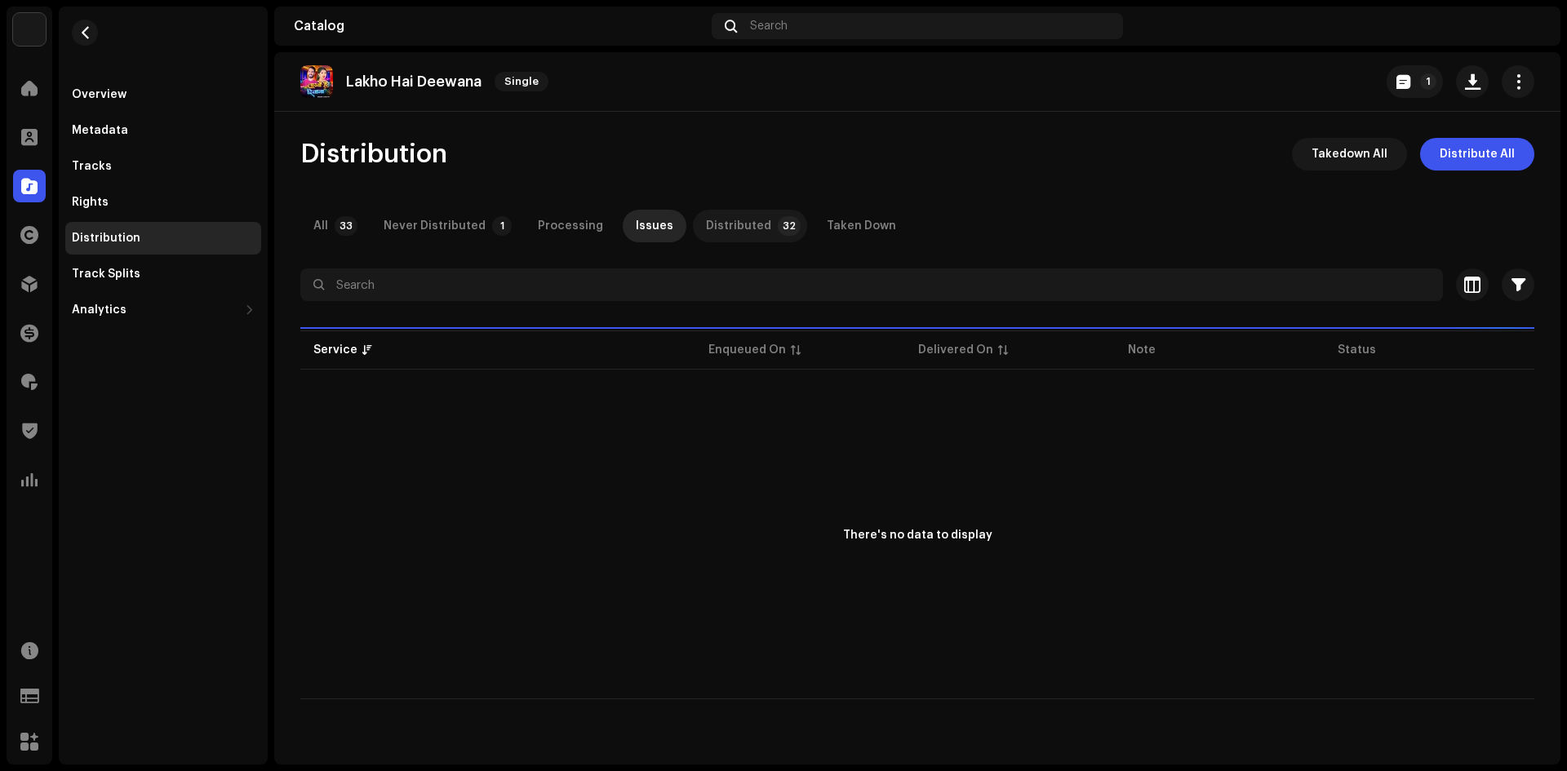
click at [708, 220] on div "Distributed" at bounding box center [738, 226] width 65 height 33
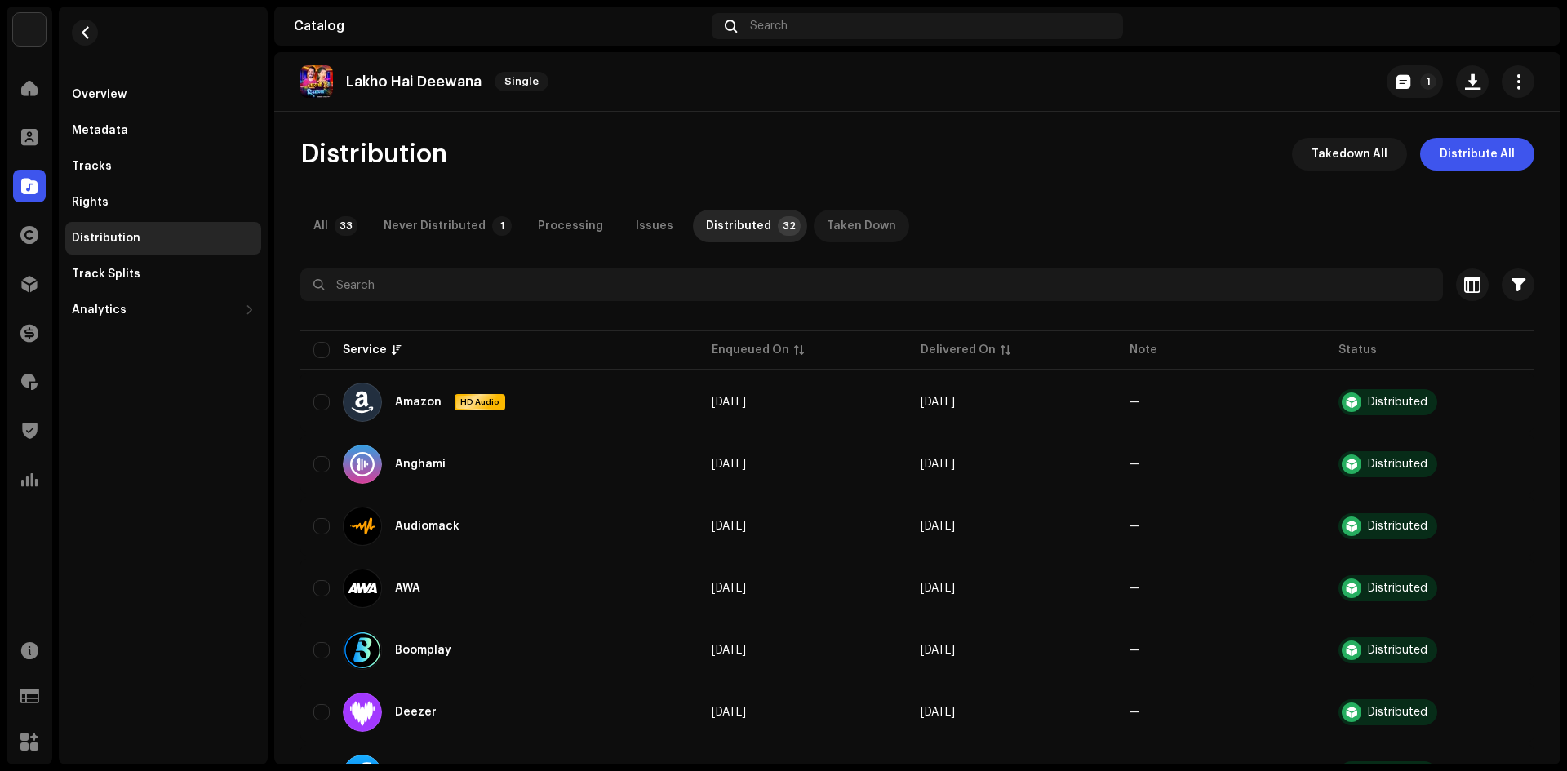
click at [827, 225] on div "Taken Down" at bounding box center [861, 226] width 69 height 33
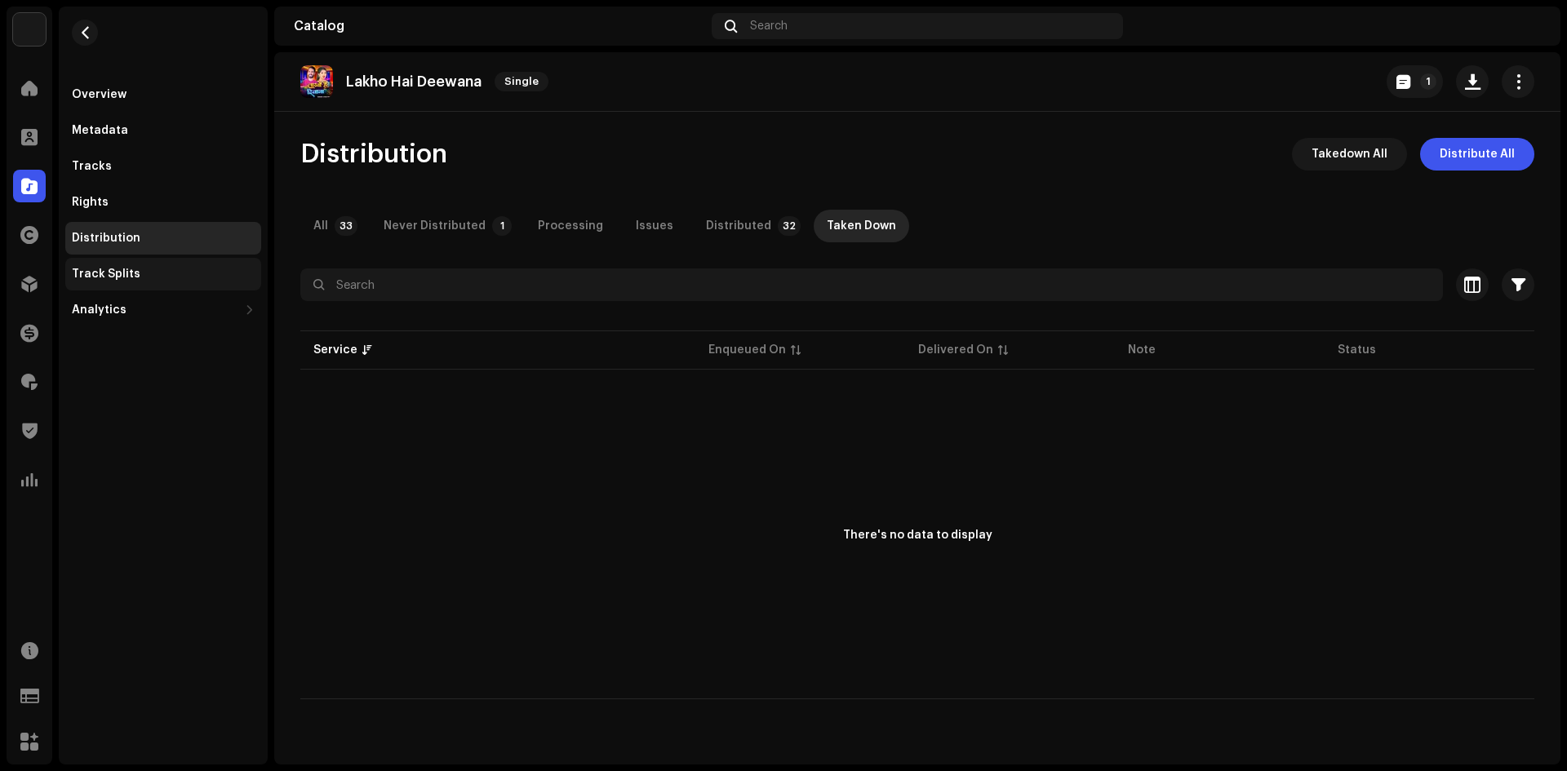
click at [196, 268] on div "Track Splits" at bounding box center [163, 274] width 183 height 13
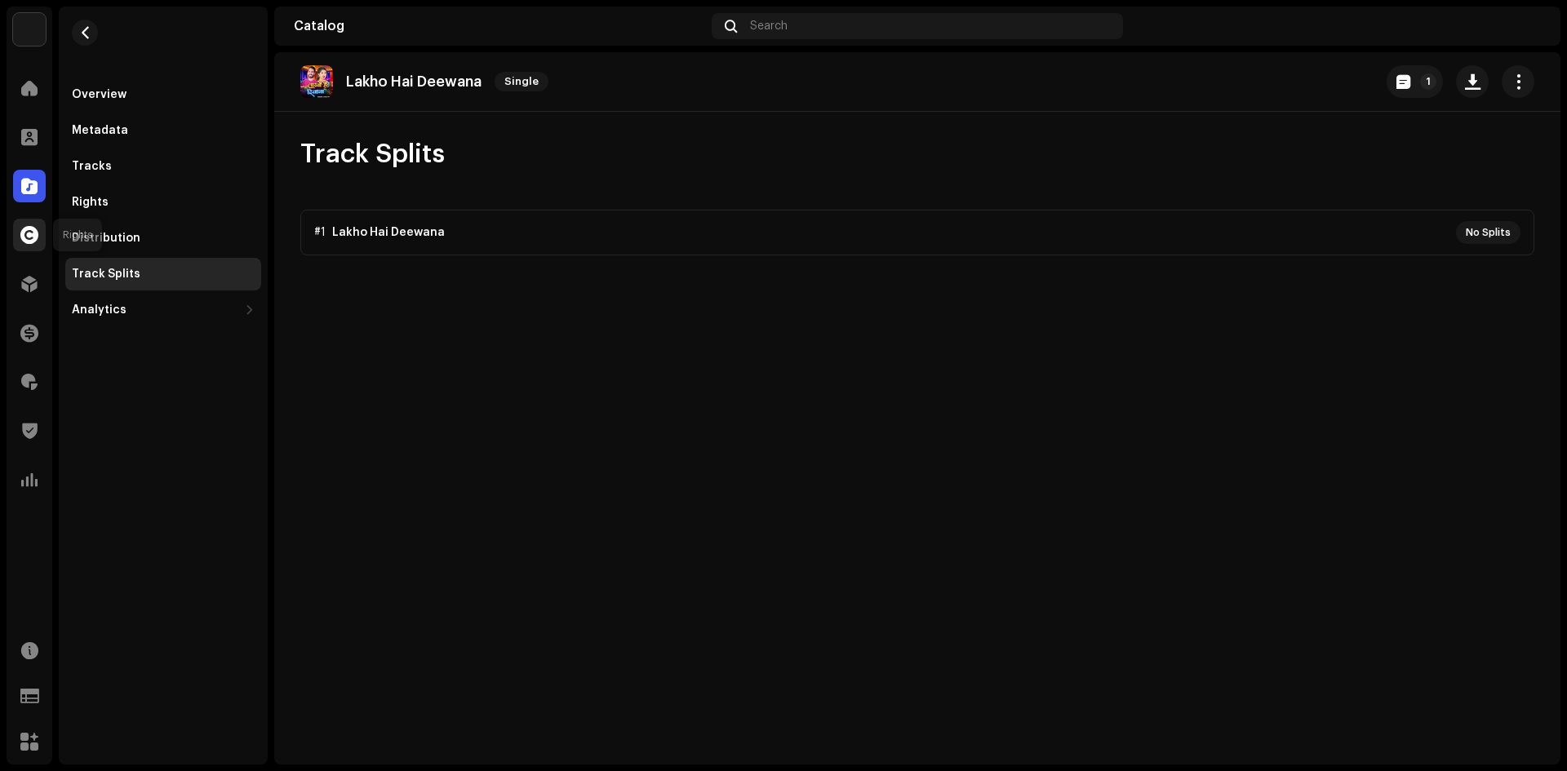
click at [38, 225] on div at bounding box center [29, 235] width 33 height 33
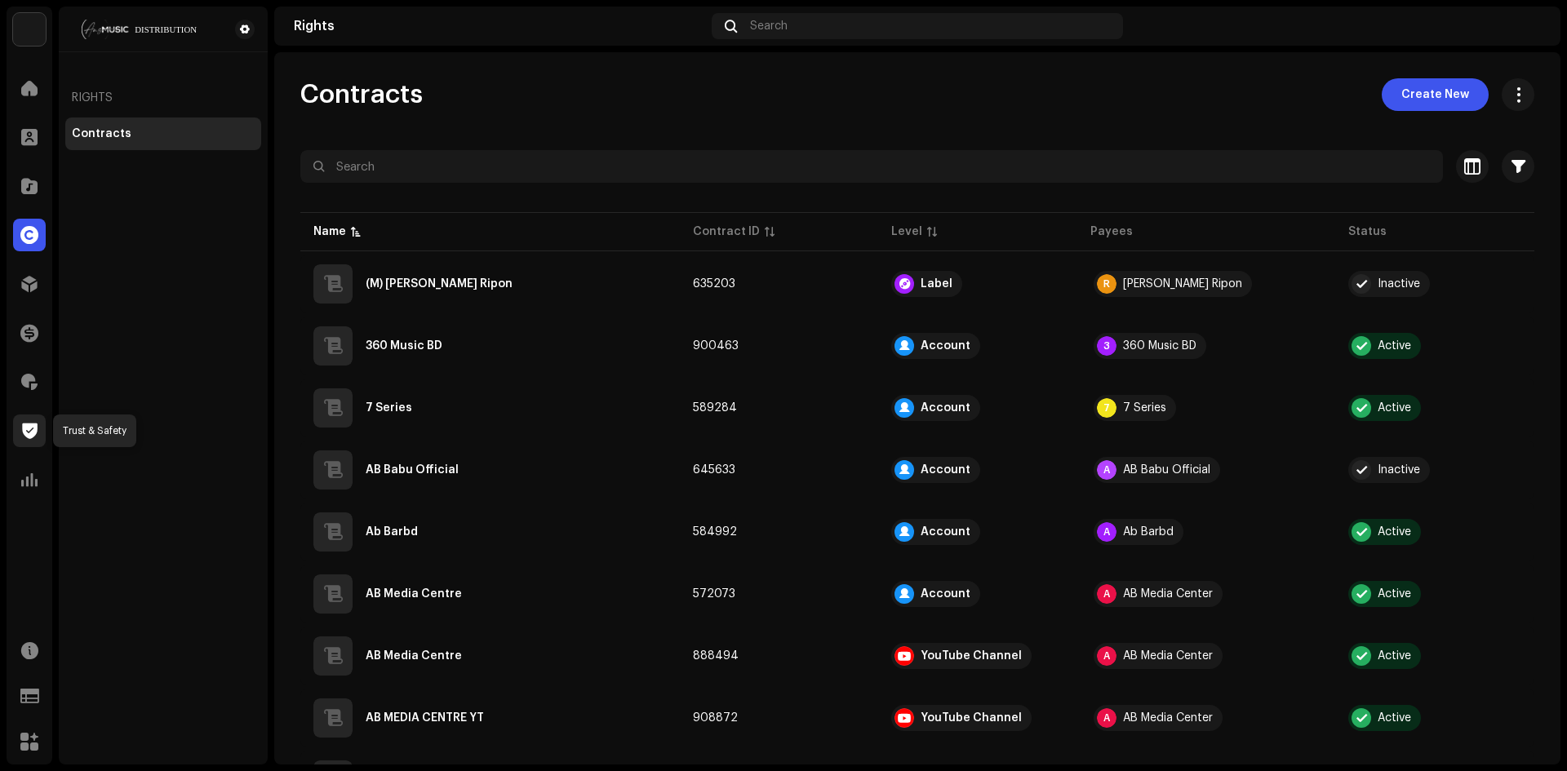
click at [27, 422] on div at bounding box center [29, 431] width 33 height 33
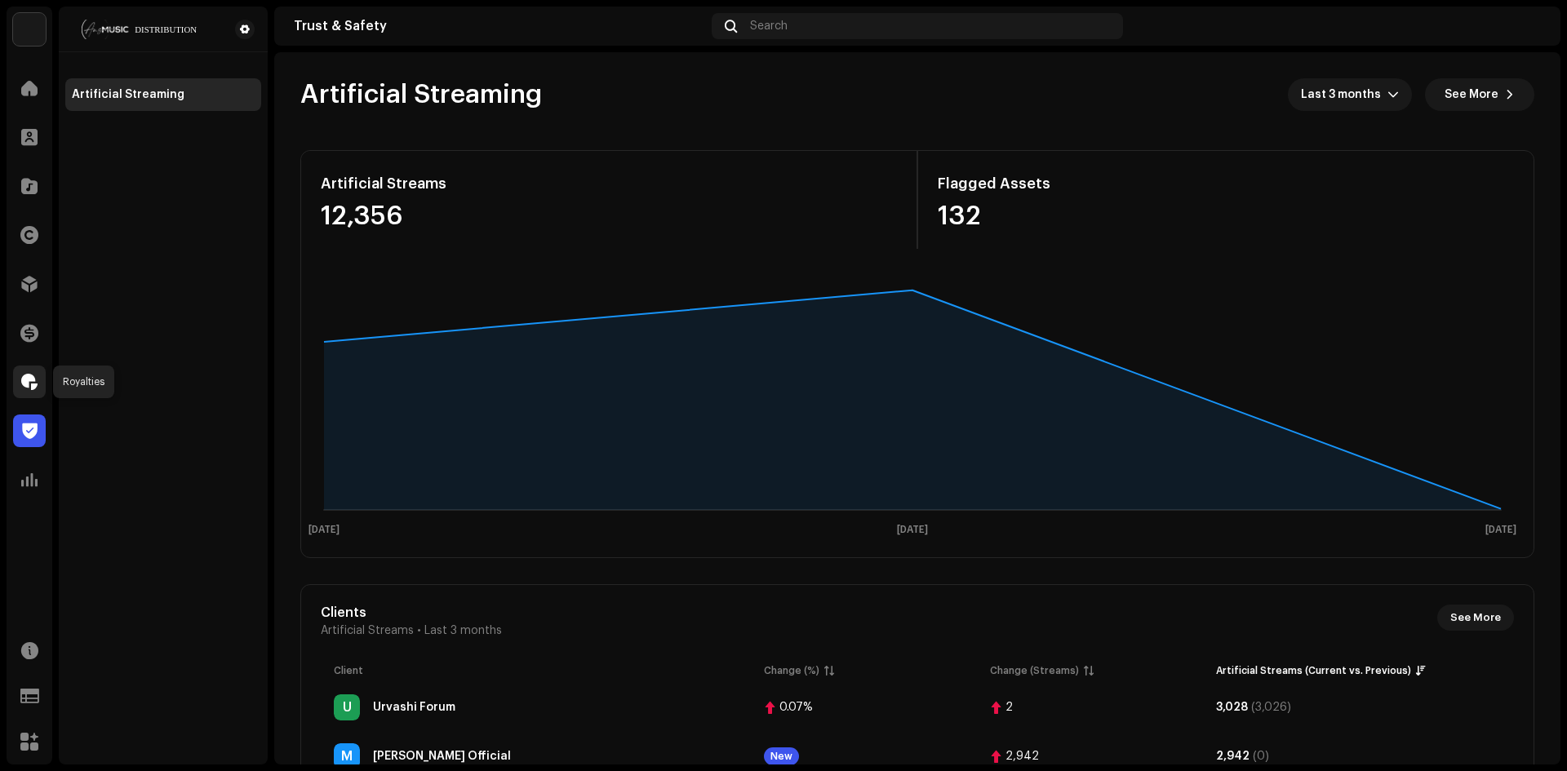
click at [29, 383] on span at bounding box center [29, 381] width 16 height 13
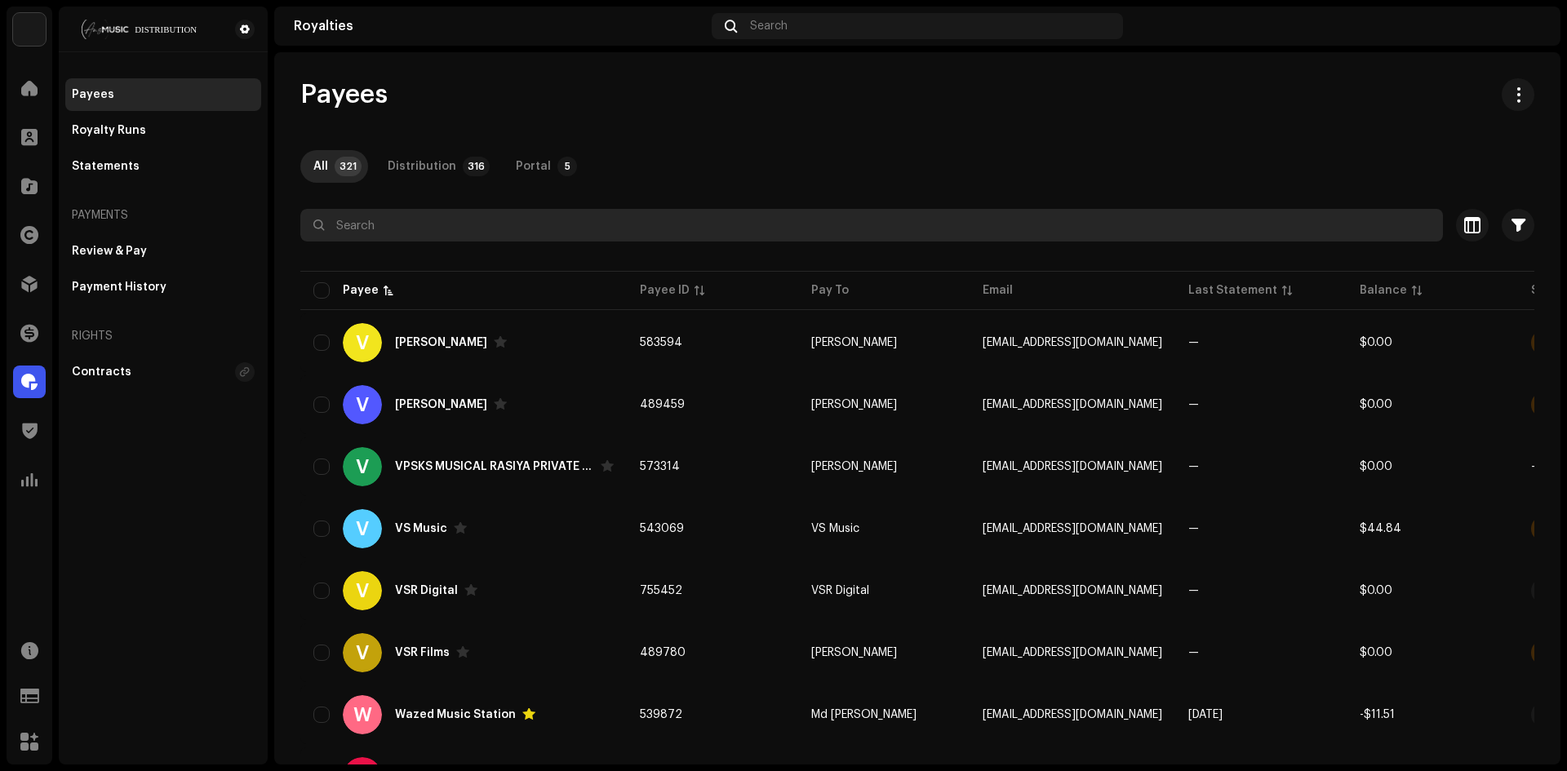
click at [493, 227] on input "text" at bounding box center [871, 225] width 1142 height 33
paste input "akash.sarker@ansmusiclimited.com"
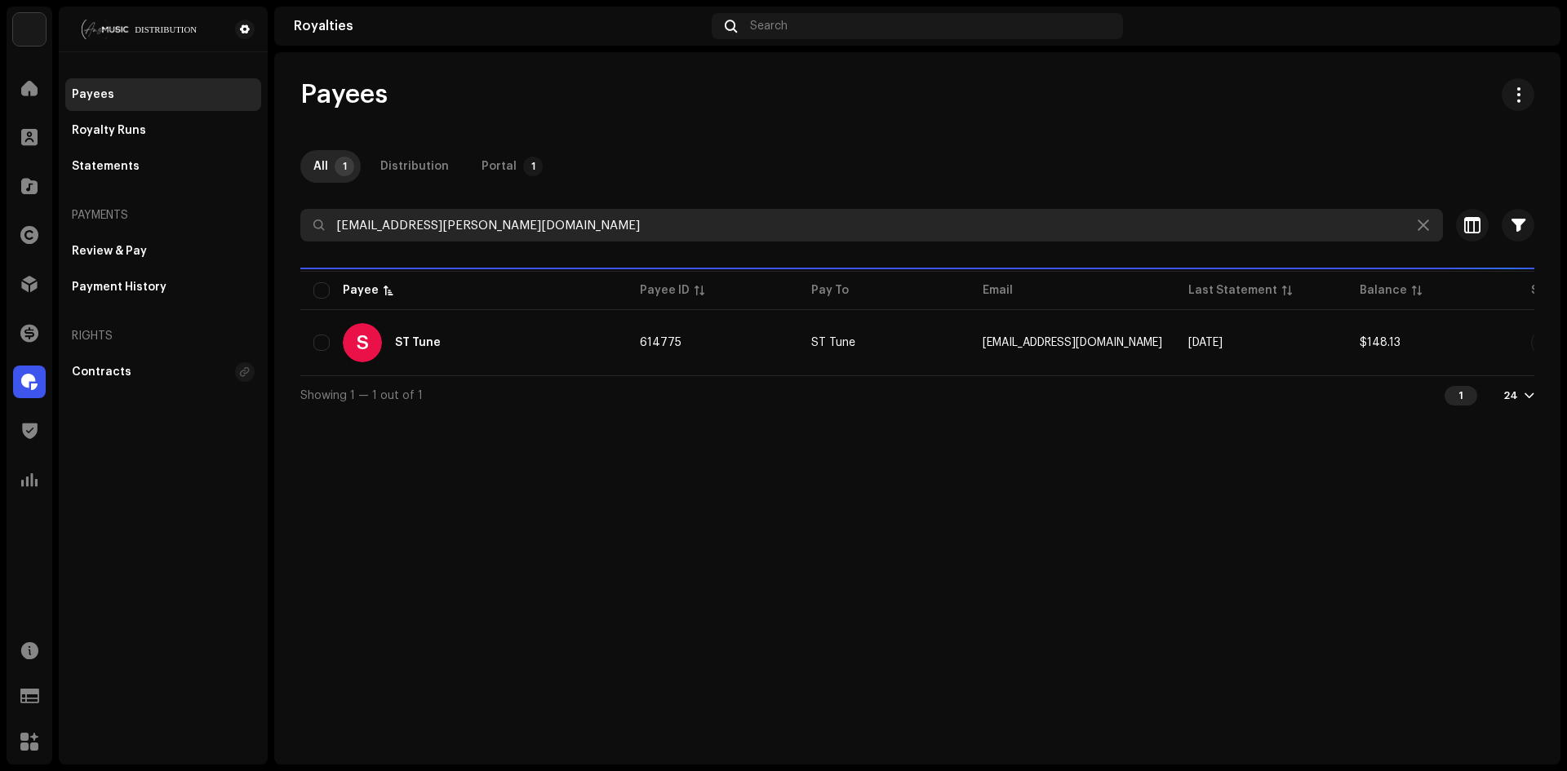
type input "akash.sarker@ansmusiclimited.com"
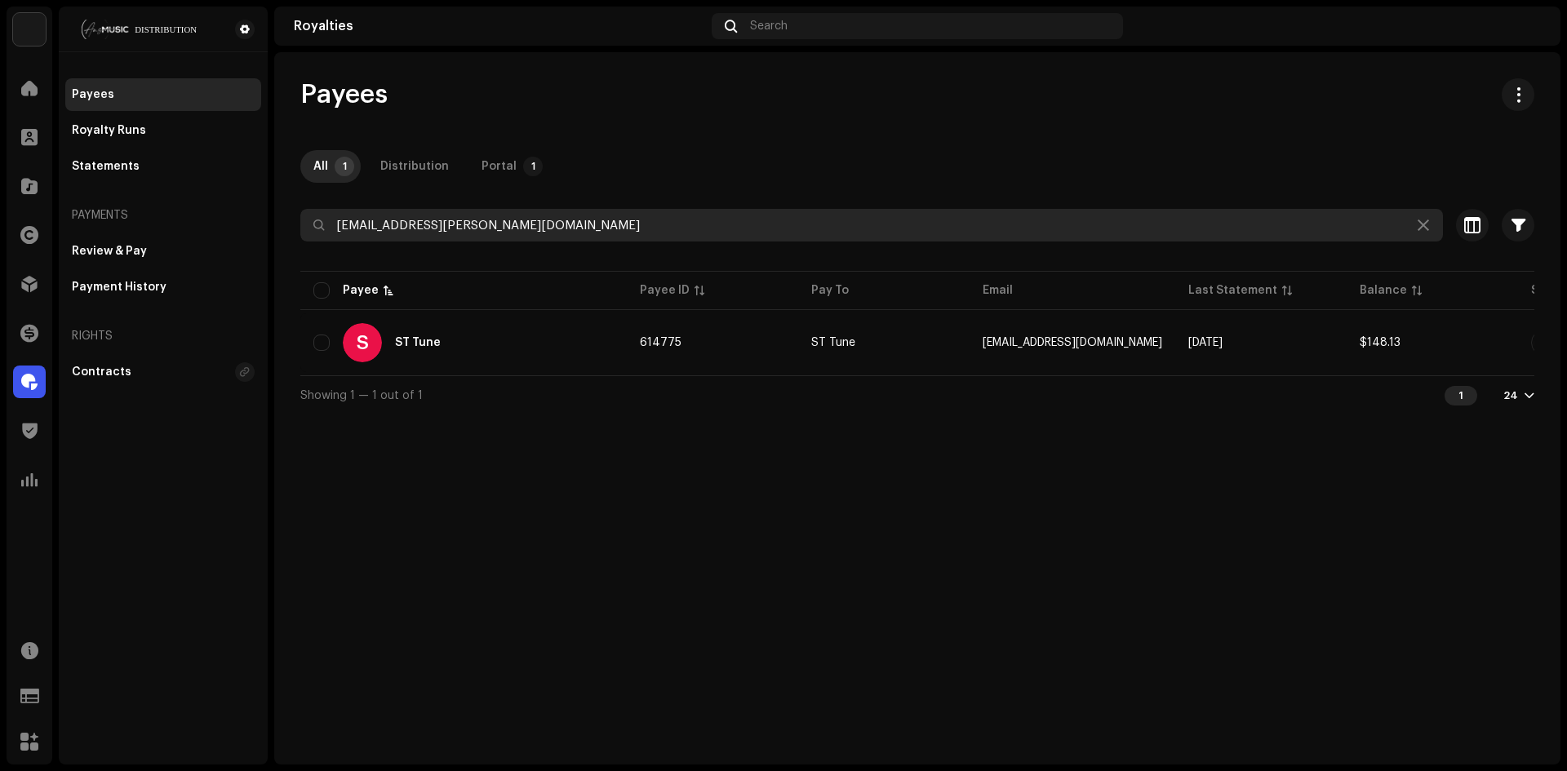
click at [594, 222] on input "akash.sarker@ansmusiclimited.com" at bounding box center [871, 225] width 1142 height 33
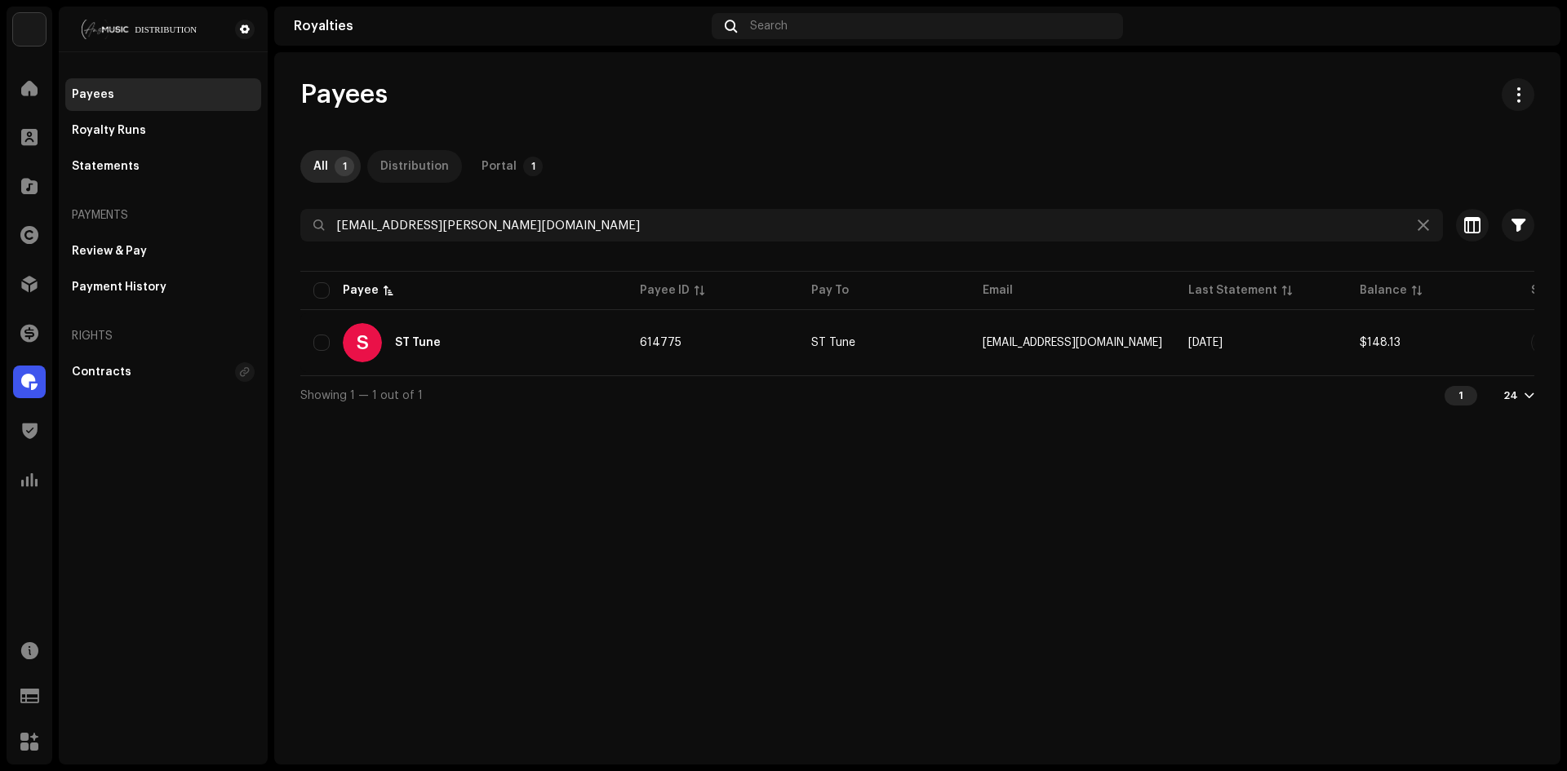
click at [397, 160] on div "Distribution" at bounding box center [414, 166] width 69 height 33
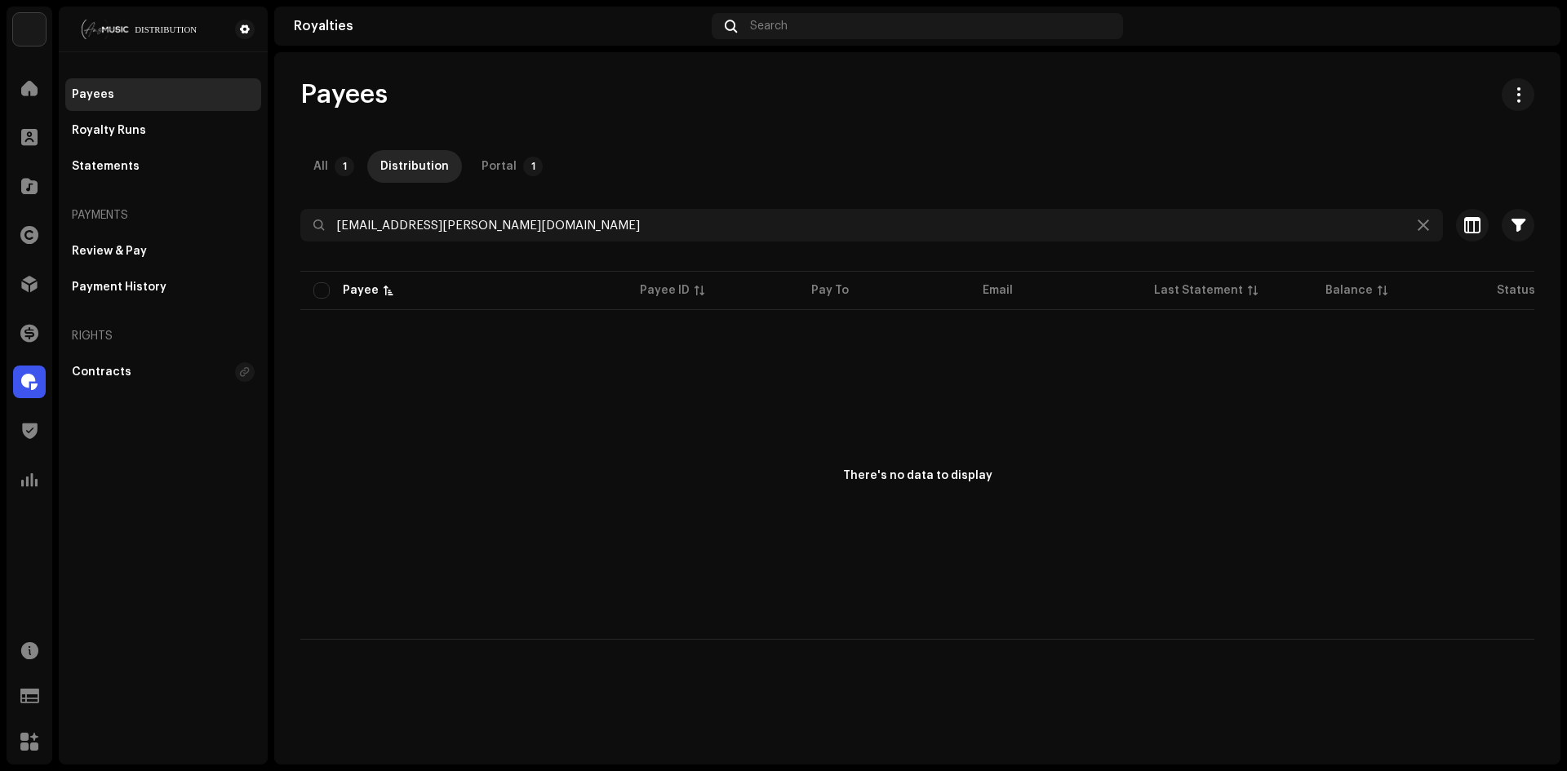
click at [35, 27] on img at bounding box center [29, 29] width 33 height 33
click at [204, 32] on span at bounding box center [206, 36] width 10 height 13
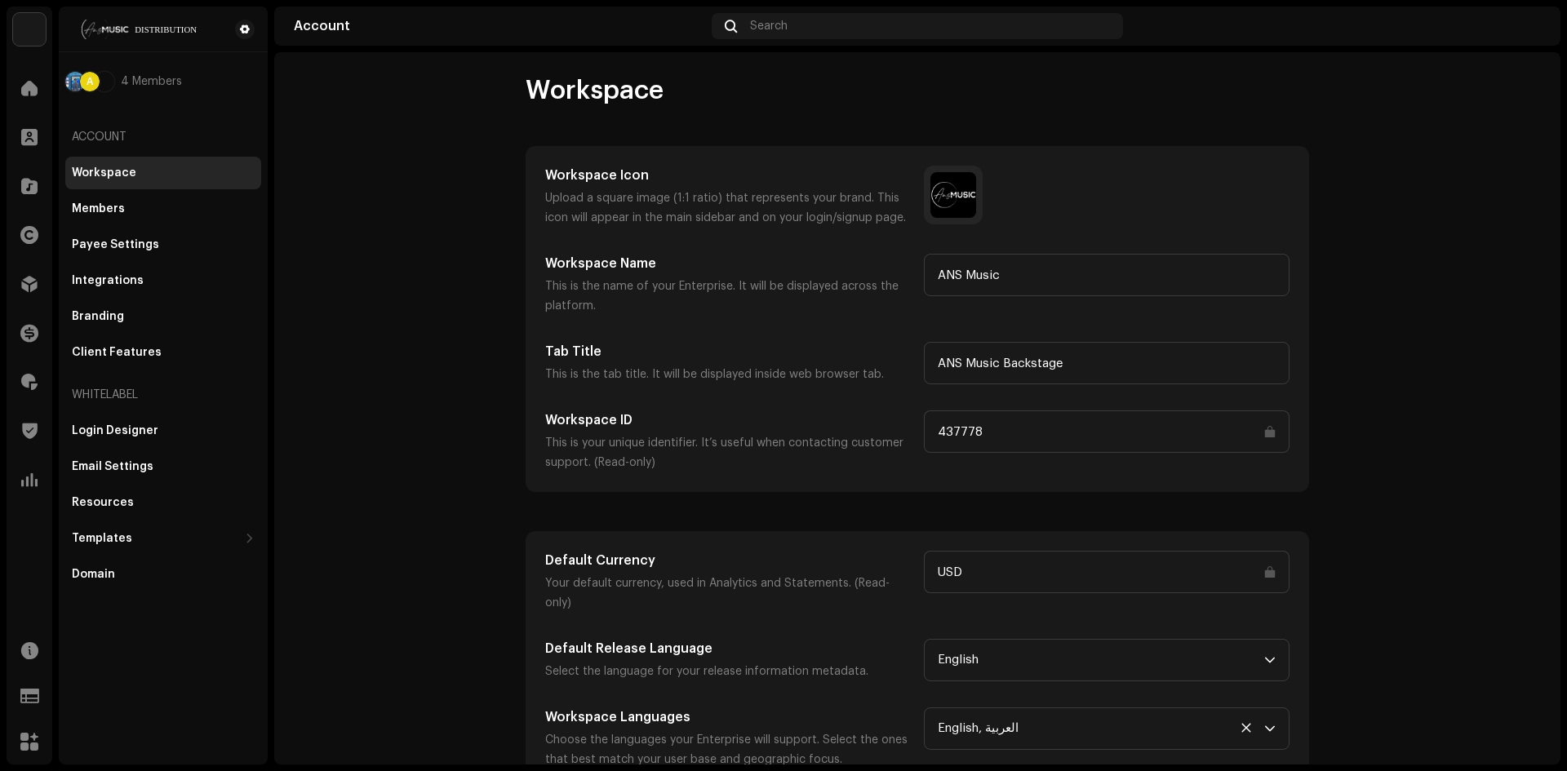
scroll to position [9, 0]
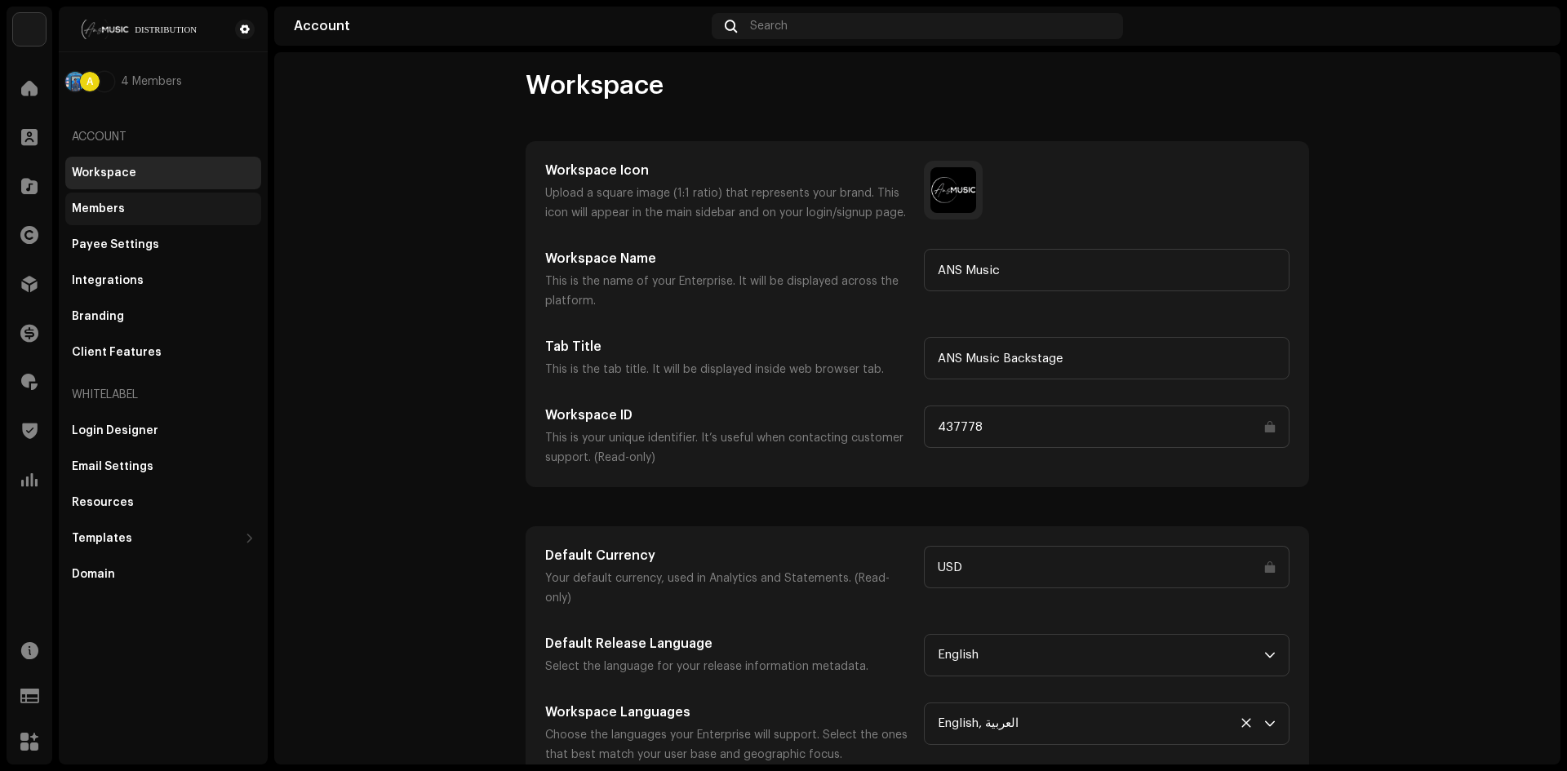
click at [104, 206] on div "Members" at bounding box center [98, 208] width 53 height 13
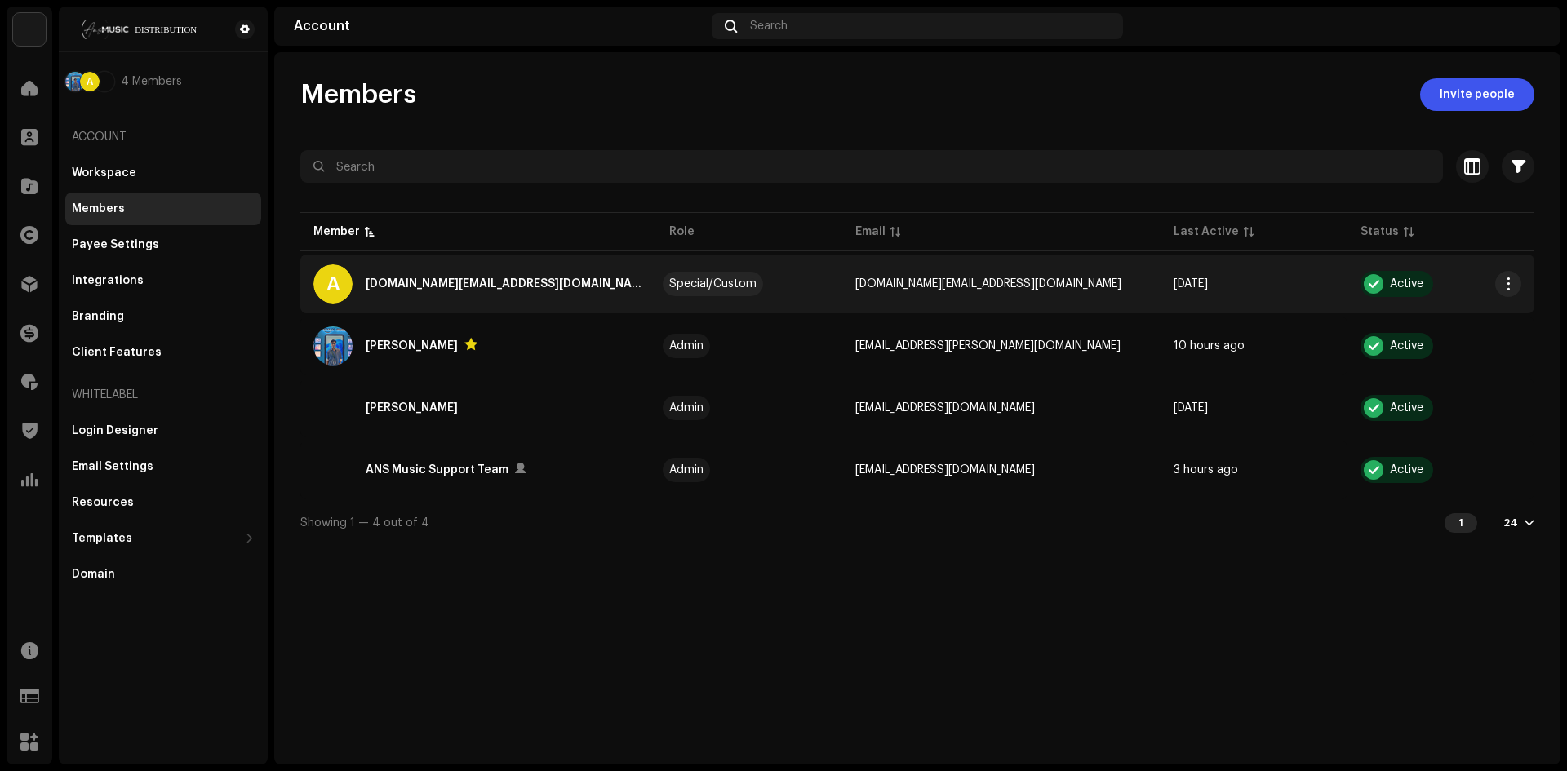
click at [437, 282] on div "[DOMAIN_NAME][EMAIL_ADDRESS][DOMAIN_NAME]" at bounding box center [504, 284] width 277 height 20
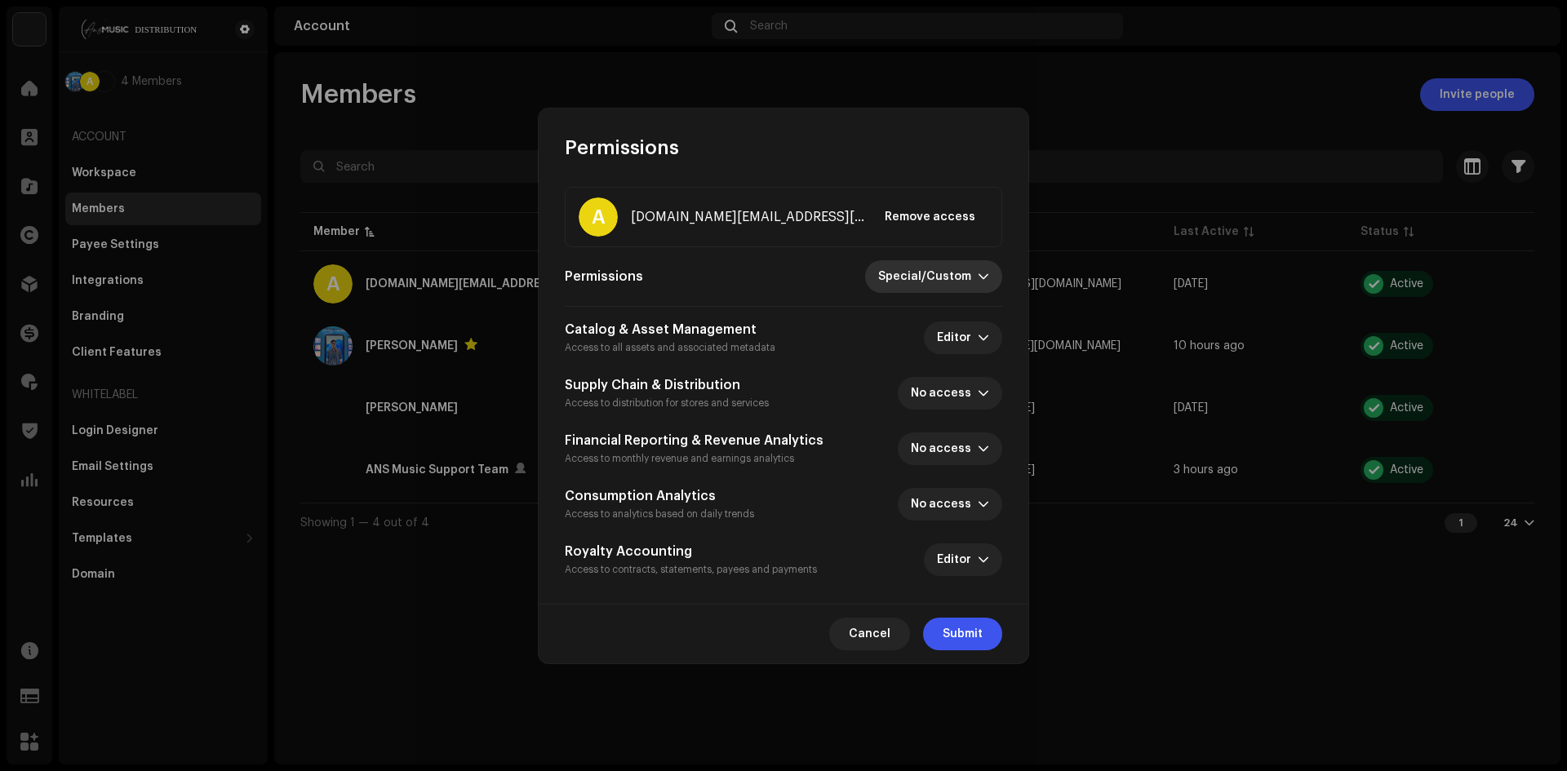
click at [928, 281] on span "Special/Custom" at bounding box center [928, 276] width 100 height 33
click at [797, 528] on div "Catalog & Asset Management Access to all assets and associated metadata Editor …" at bounding box center [783, 449] width 437 height 258
click at [877, 635] on span "Cancel" at bounding box center [870, 634] width 42 height 33
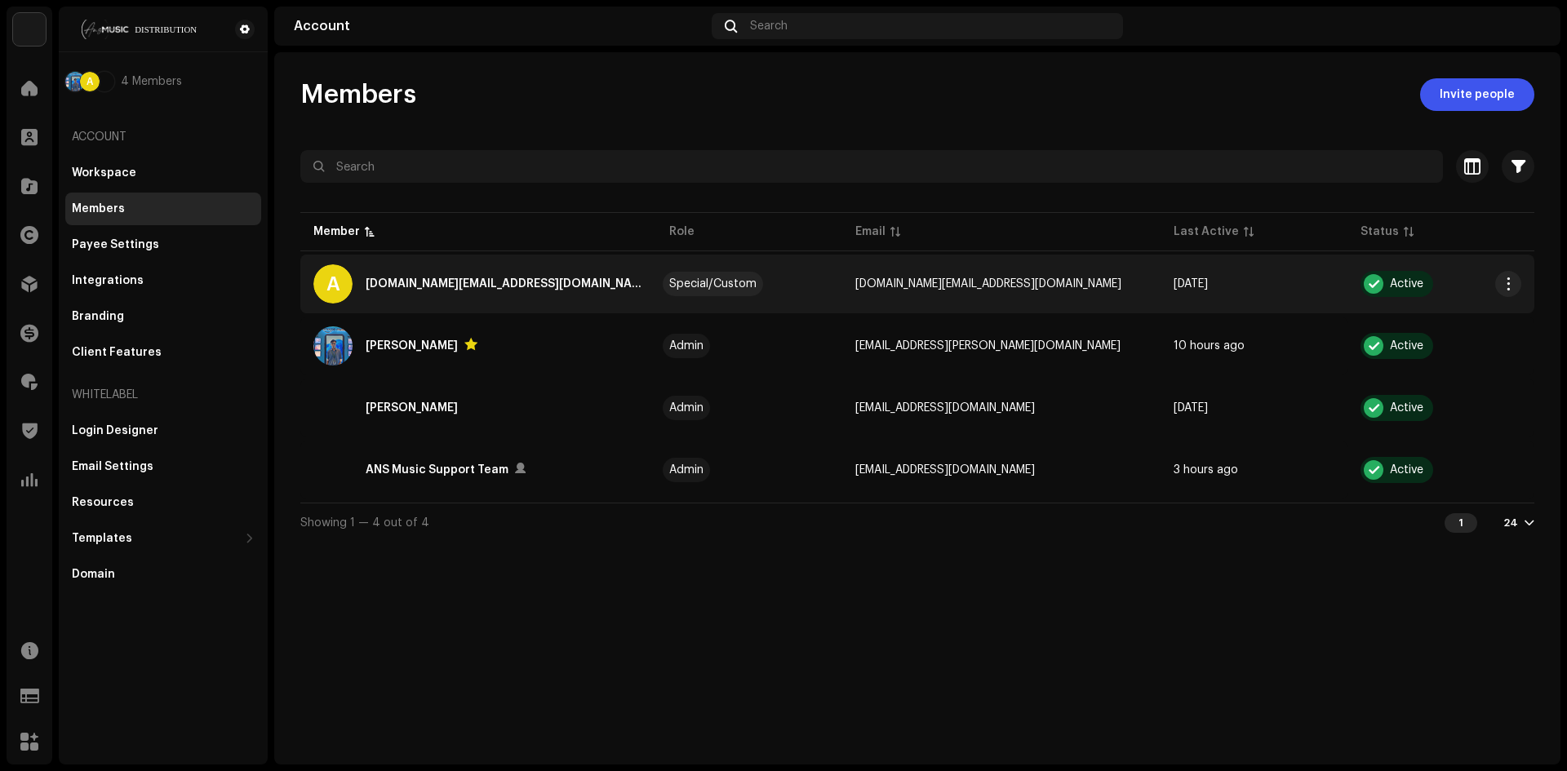
click at [1125, 291] on td "[DOMAIN_NAME][EMAIL_ADDRESS][DOMAIN_NAME]" at bounding box center [1001, 284] width 318 height 59
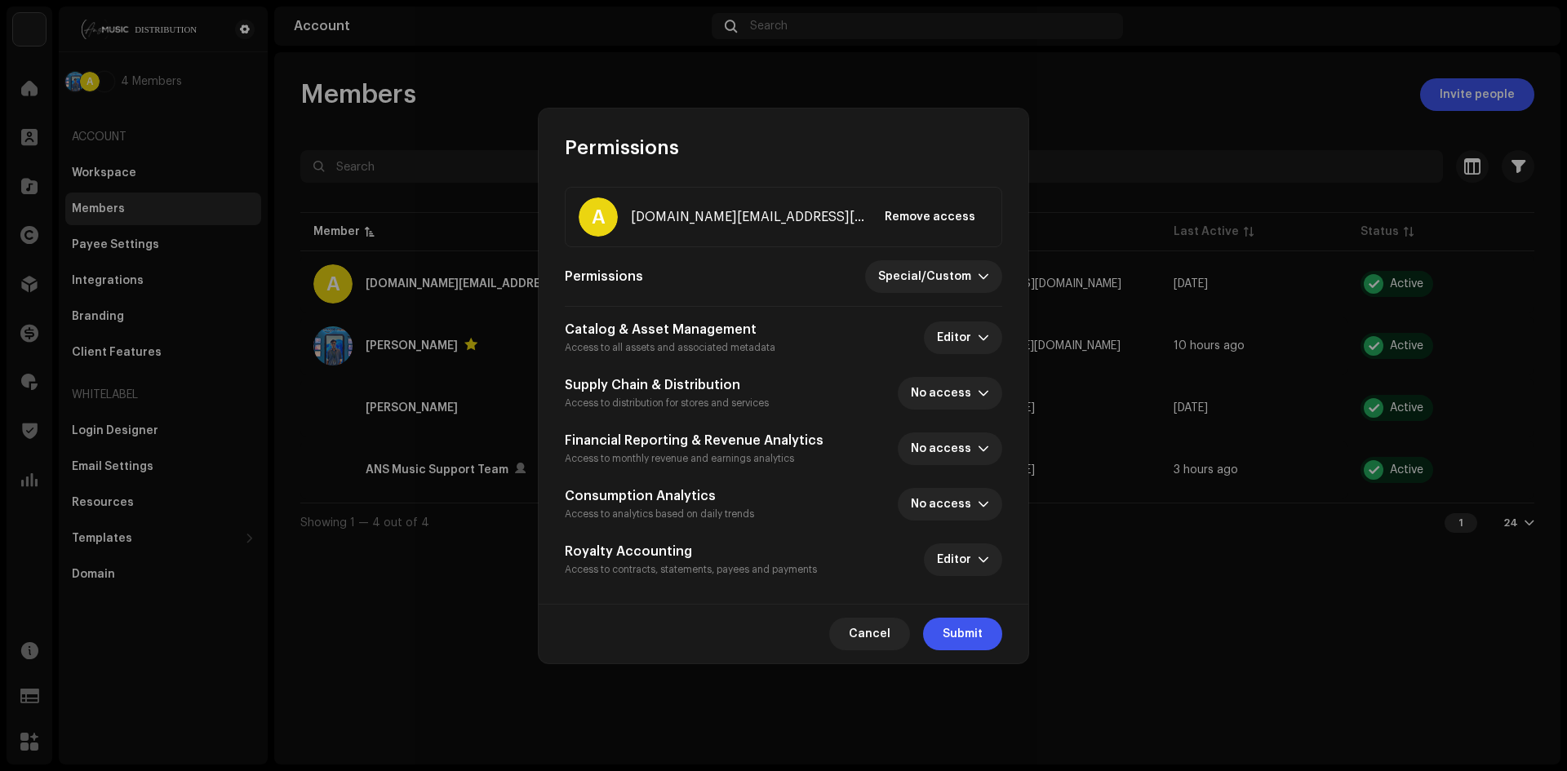
click at [672, 228] on div "A ansdigital.ae@gmail.com Remove access" at bounding box center [784, 216] width 410 height 39
click at [672, 221] on h5 "ansdigital.ae@gmail.com" at bounding box center [748, 217] width 234 height 20
click at [575, 213] on div "A ansdigital.ae@gmail.com Remove access" at bounding box center [783, 217] width 437 height 60
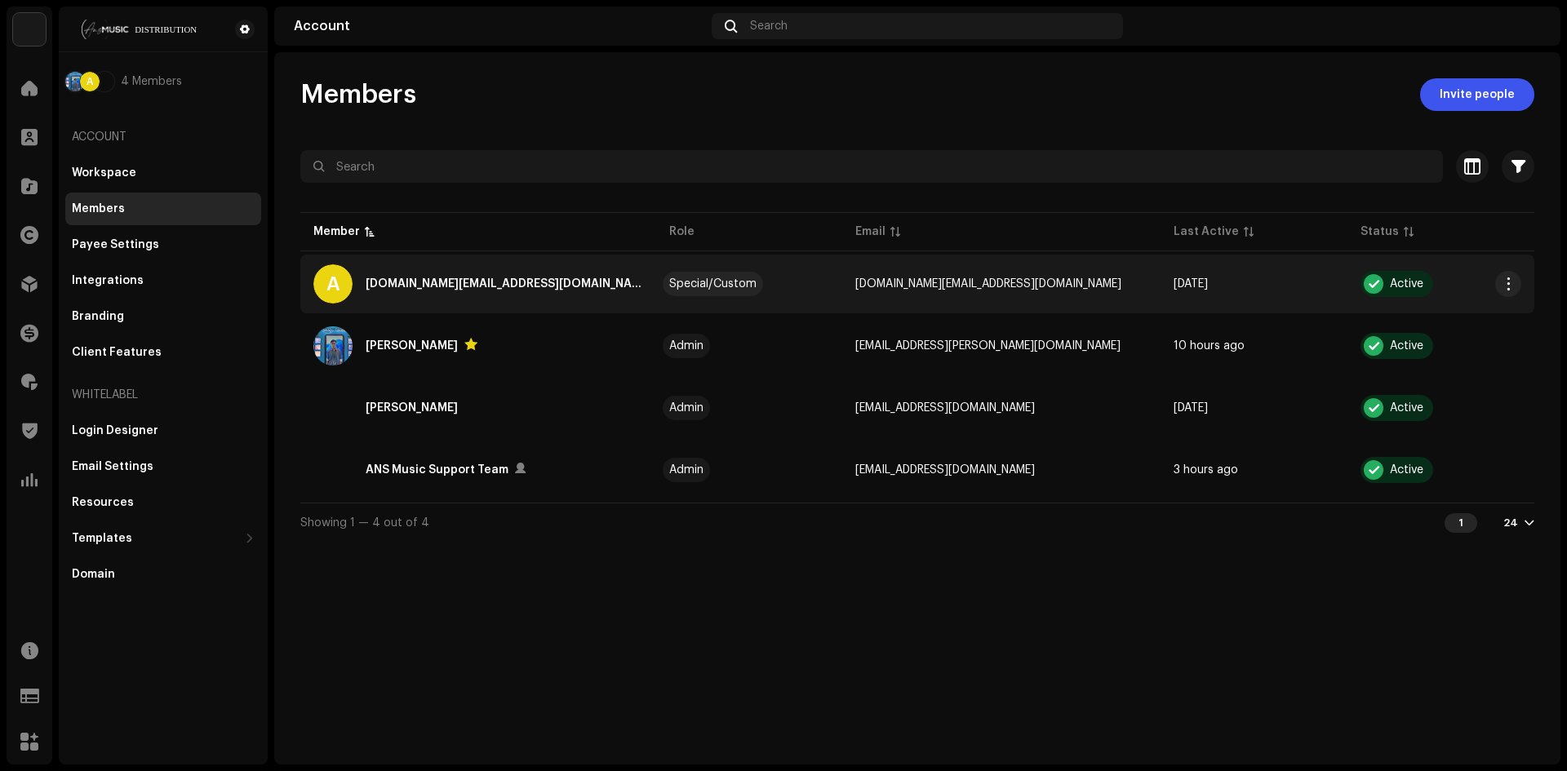
drag, startPoint x: 455, startPoint y: 240, endPoint x: 414, endPoint y: 268, distance: 49.3
click at [449, 250] on div "Permissions A ansdigital.ae@gmail.com Remove access Permissions Special/Custom …" at bounding box center [783, 385] width 1567 height 771
click at [410, 274] on div "ansdigital.ae@gmail.com" at bounding box center [504, 284] width 277 height 20
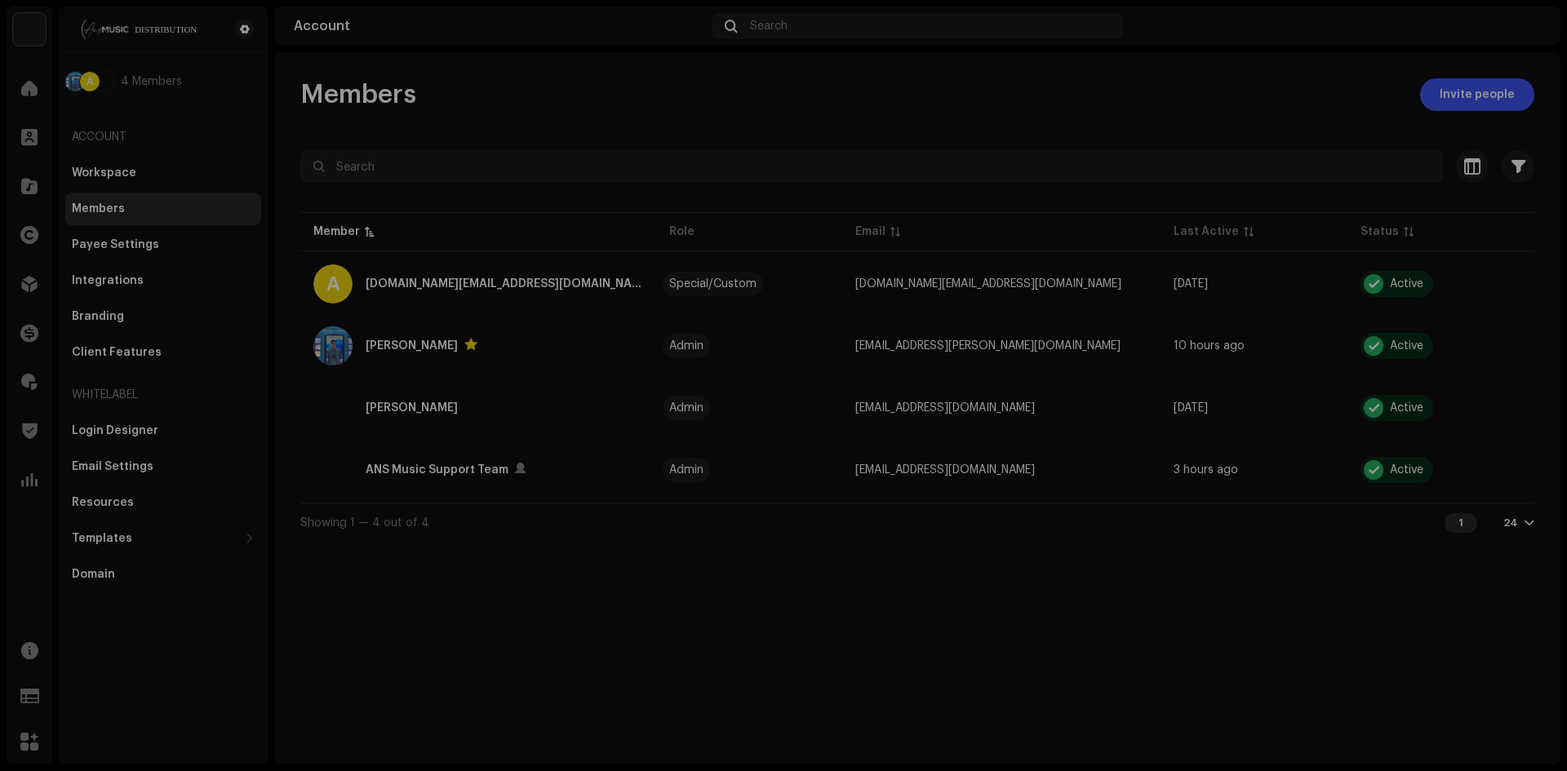
click at [413, 284] on div "Permissions A ansdigital.ae@gmail.com Remove access Permissions Special/Custom …" at bounding box center [783, 385] width 1567 height 771
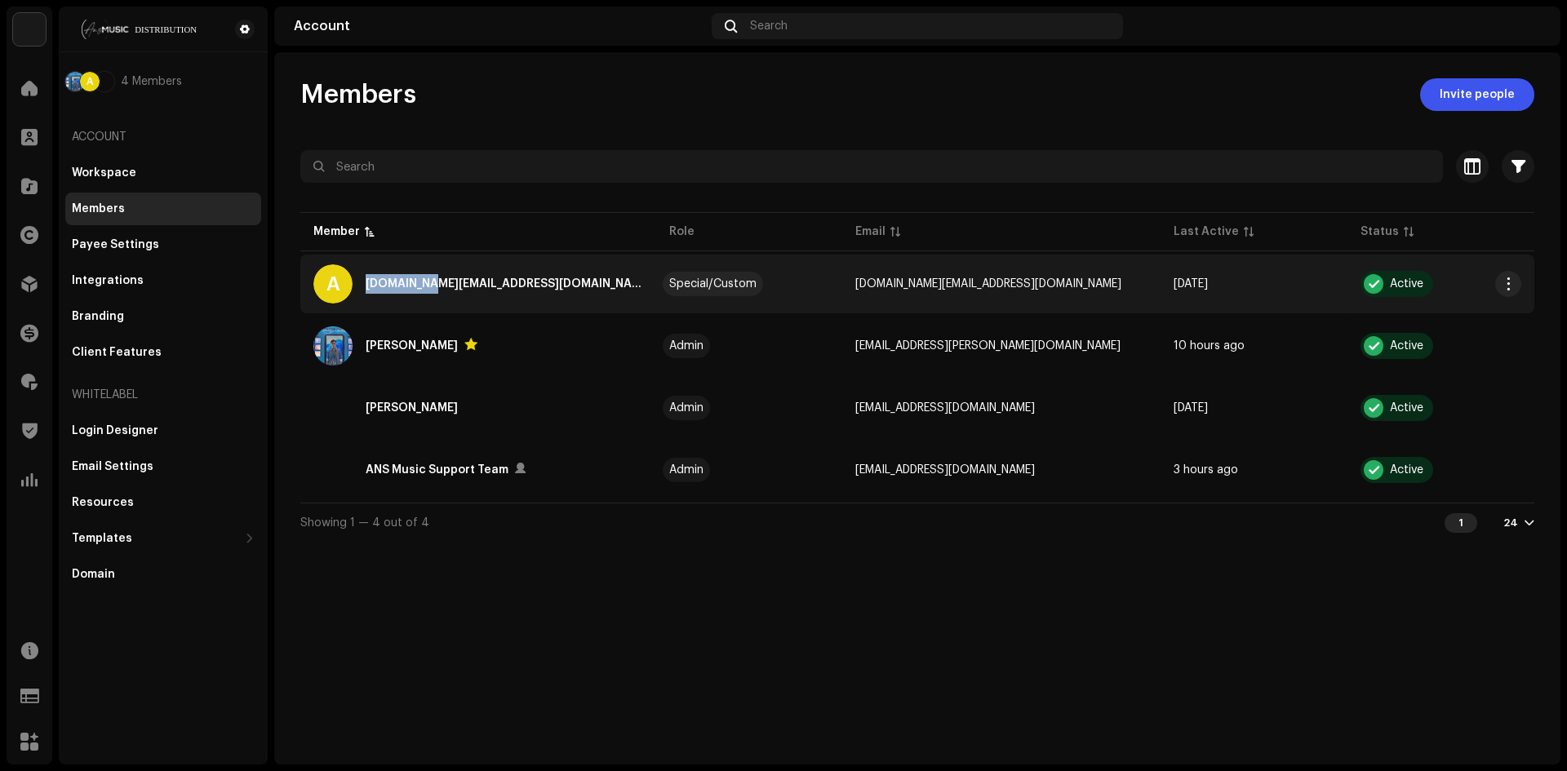
click at [413, 283] on div "ansdigital.ae@gmail.com" at bounding box center [504, 284] width 277 height 20
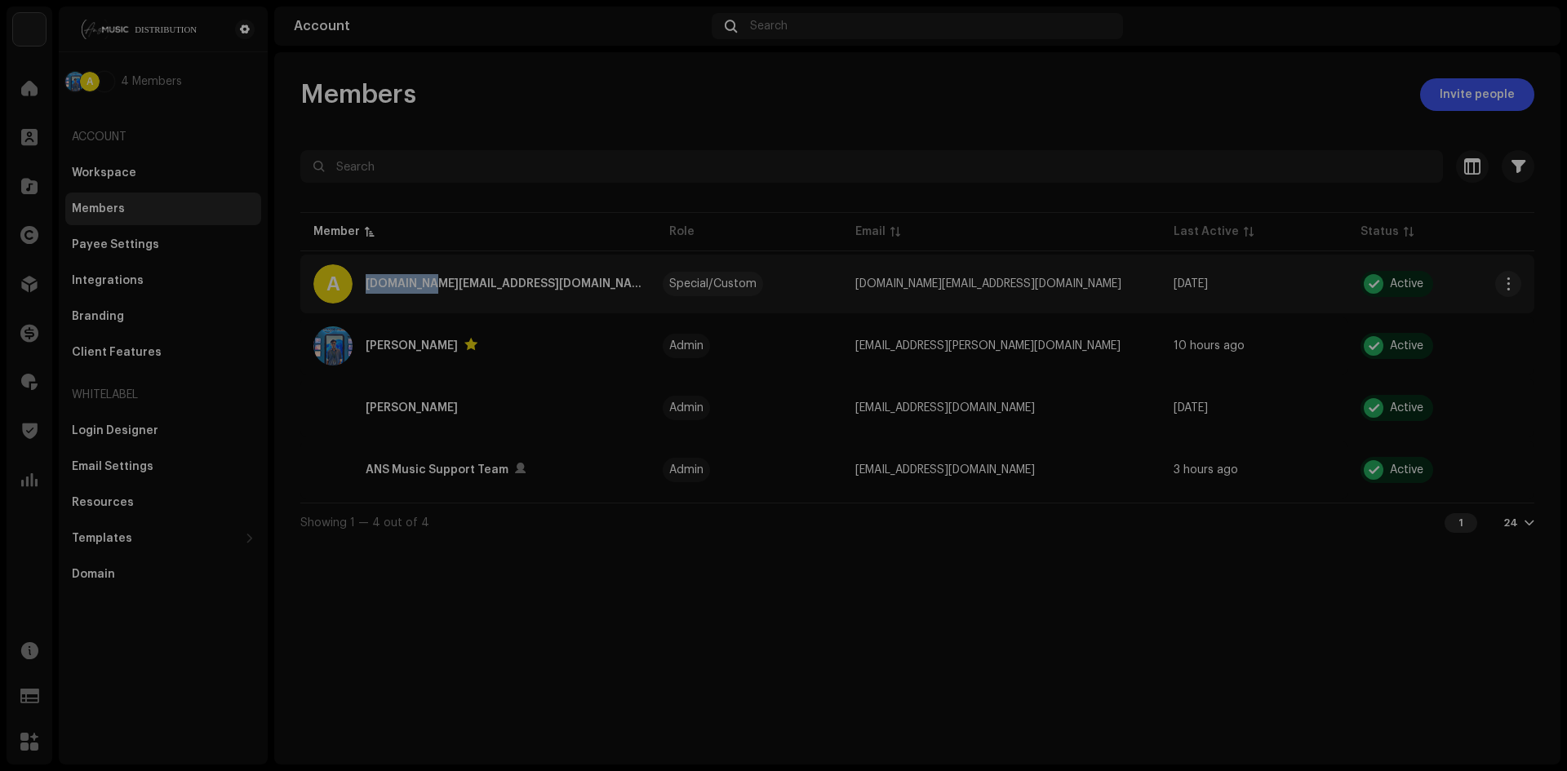
click at [412, 282] on div "Permissions A ansdigital.ae@gmail.com Remove access Permissions Special/Custom …" at bounding box center [783, 385] width 1567 height 771
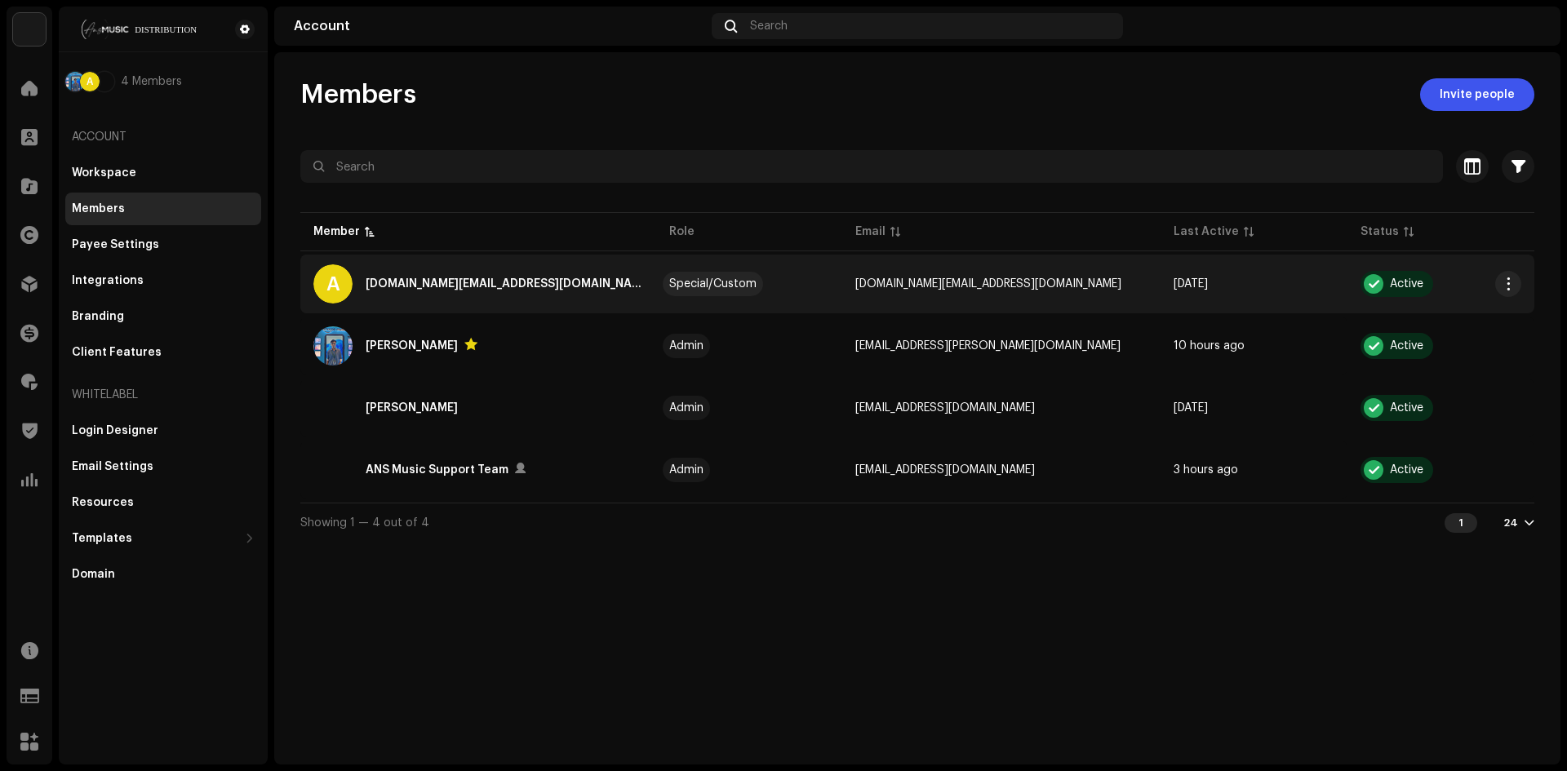
click at [337, 276] on div "A" at bounding box center [332, 283] width 39 height 39
drag, startPoint x: 1302, startPoint y: 341, endPoint x: 1502, endPoint y: 309, distance: 202.5
click at [1309, 340] on div "Permissions A ansdigital.ae@gmail.com Remove access Permissions Special/Custom …" at bounding box center [783, 385] width 1567 height 771
click at [1516, 288] on button "button" at bounding box center [1508, 284] width 26 height 26
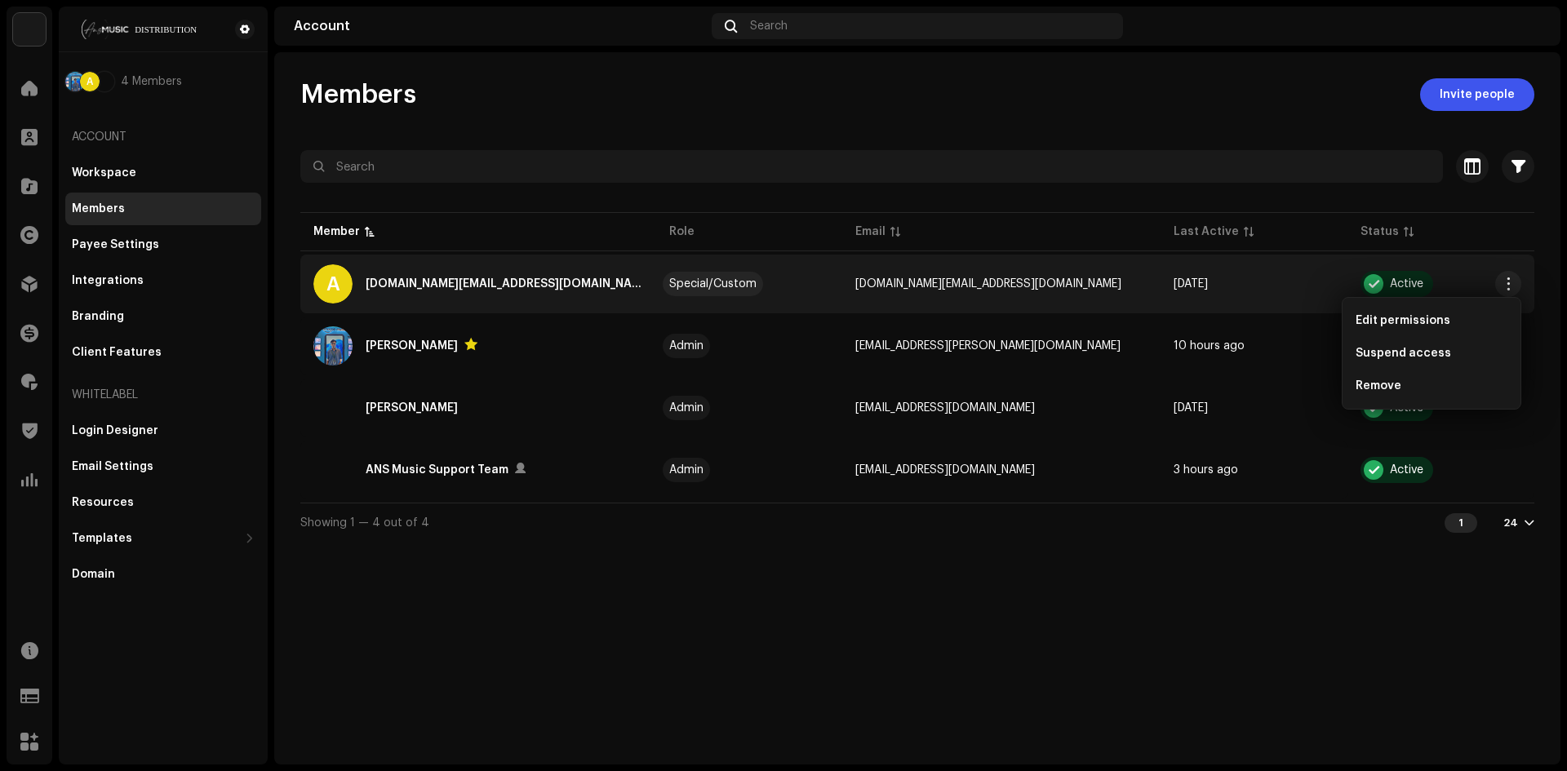
click at [921, 569] on div "Members Invite people Selected 0 Select all 4 Options Filters Status Active Sus…" at bounding box center [917, 408] width 1286 height 712
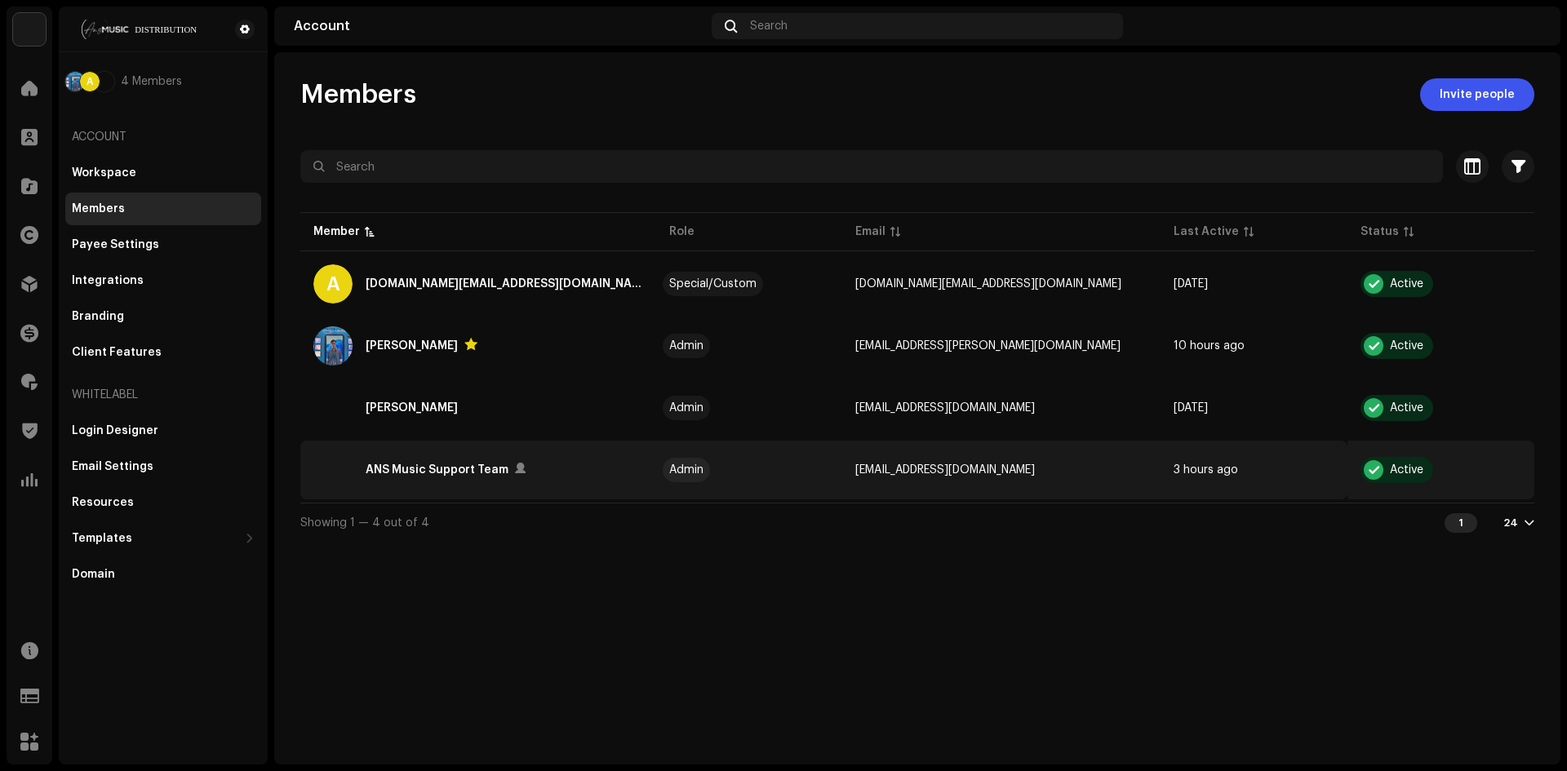
click at [565, 483] on div "ANS Music Support Team" at bounding box center [478, 469] width 330 height 39
click at [575, 472] on div "ANS Music Support Team" at bounding box center [478, 469] width 330 height 39
click at [492, 465] on div "ANS Music Support Team" at bounding box center [437, 470] width 143 height 20
click at [529, 467] on div "ANS Music Support Team" at bounding box center [478, 469] width 330 height 39
click at [515, 468] on div at bounding box center [520, 468] width 11 height 13
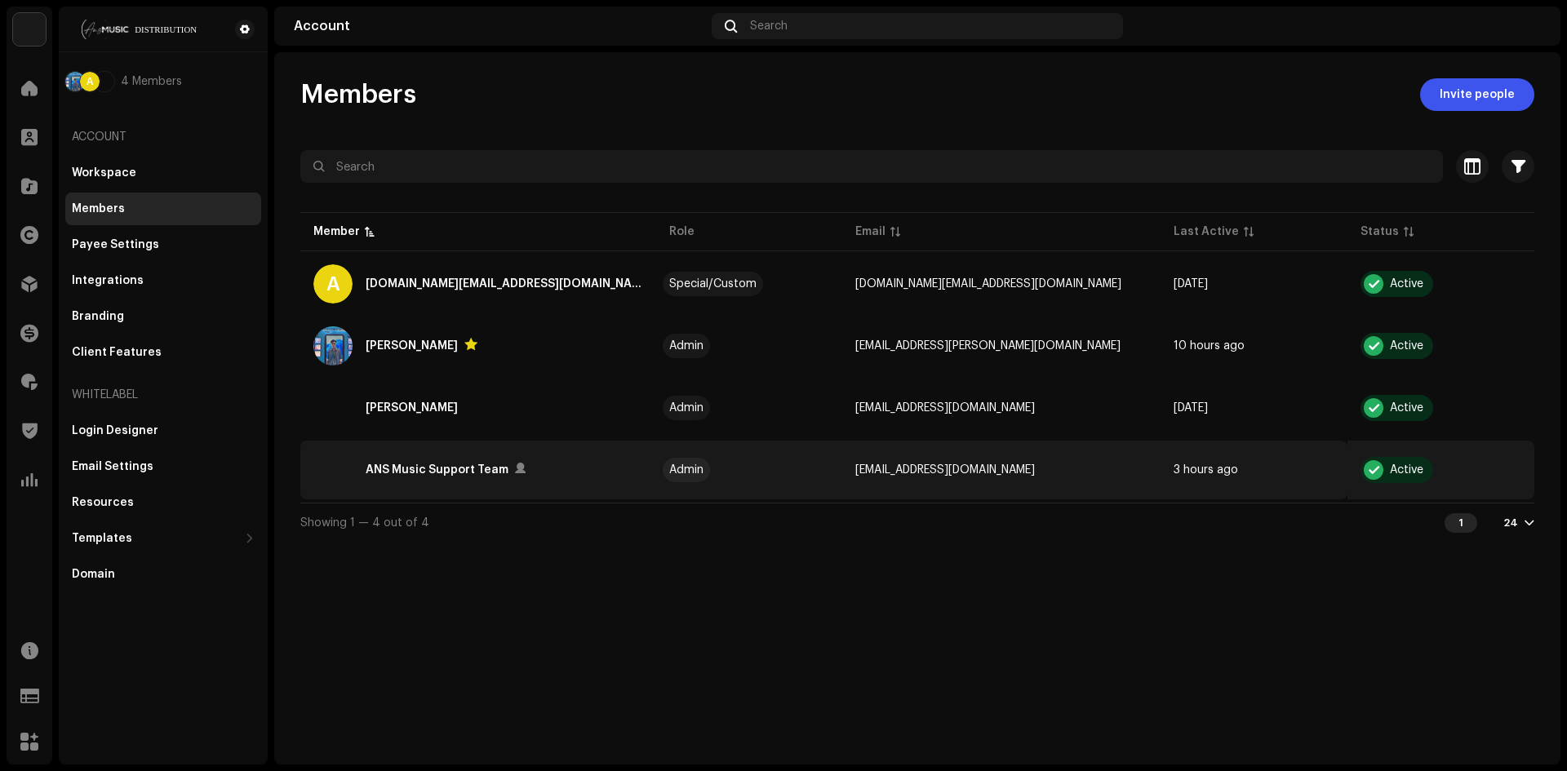
drag, startPoint x: 1101, startPoint y: 469, endPoint x: 986, endPoint y: 464, distance: 115.2
click at [1095, 470] on td "support@ansmusiclimited.com" at bounding box center [1001, 470] width 318 height 59
drag, startPoint x: 790, startPoint y: 464, endPoint x: 748, endPoint y: 467, distance: 41.7
click at [784, 464] on td "Admin" at bounding box center [749, 470] width 187 height 59
drag, startPoint x: 980, startPoint y: 464, endPoint x: 1132, endPoint y: 477, distance: 152.3
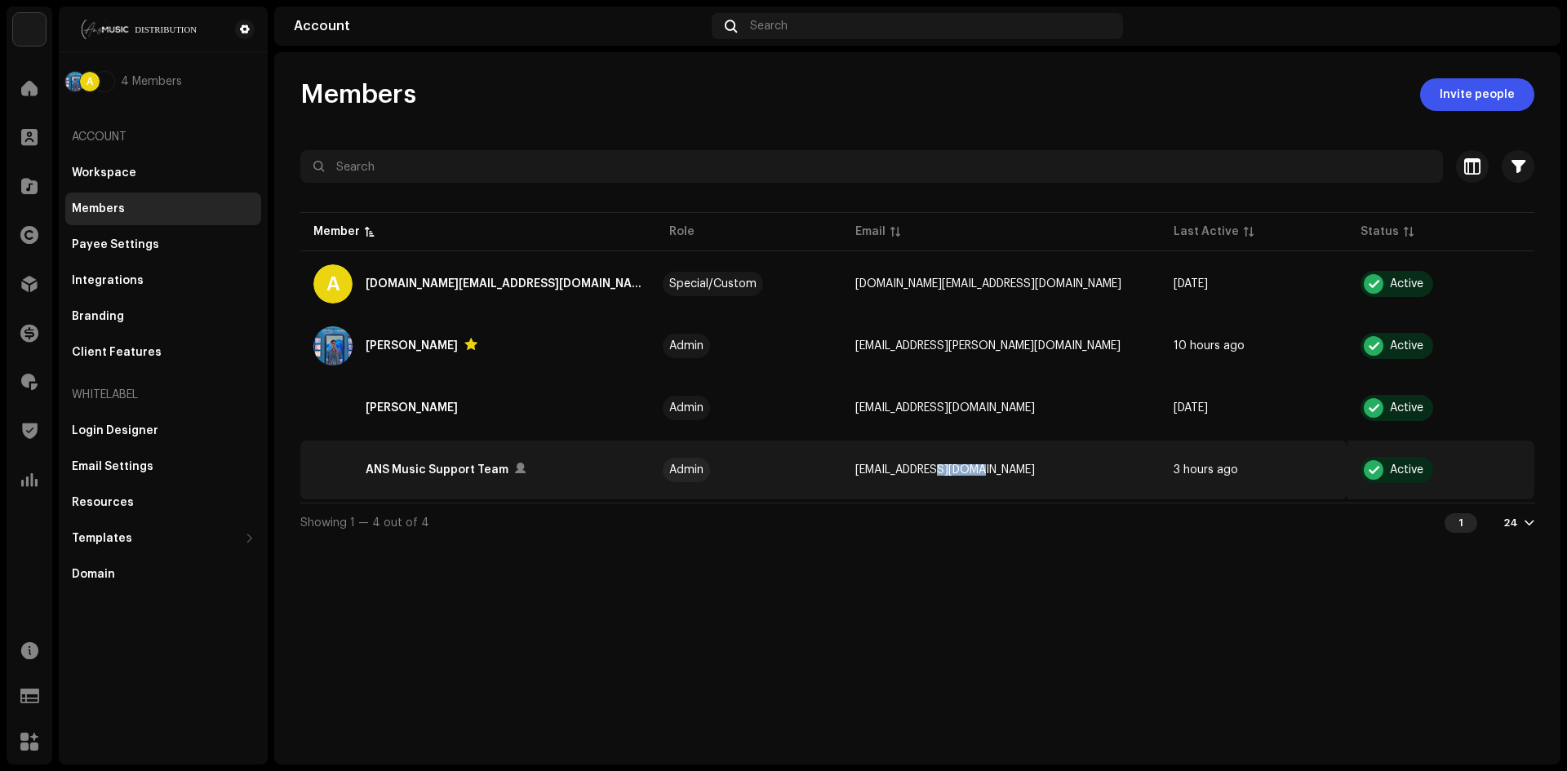
click at [1030, 468] on span "support@ansmusiclimited.com" at bounding box center [945, 469] width 180 height 11
click at [1272, 481] on td "3 hours ago" at bounding box center [1253, 470] width 187 height 59
drag, startPoint x: 1369, startPoint y: 472, endPoint x: 1380, endPoint y: 469, distance: 11.7
click at [1369, 472] on div at bounding box center [1374, 470] width 20 height 20
drag, startPoint x: 642, startPoint y: 490, endPoint x: 393, endPoint y: 448, distance: 253.3
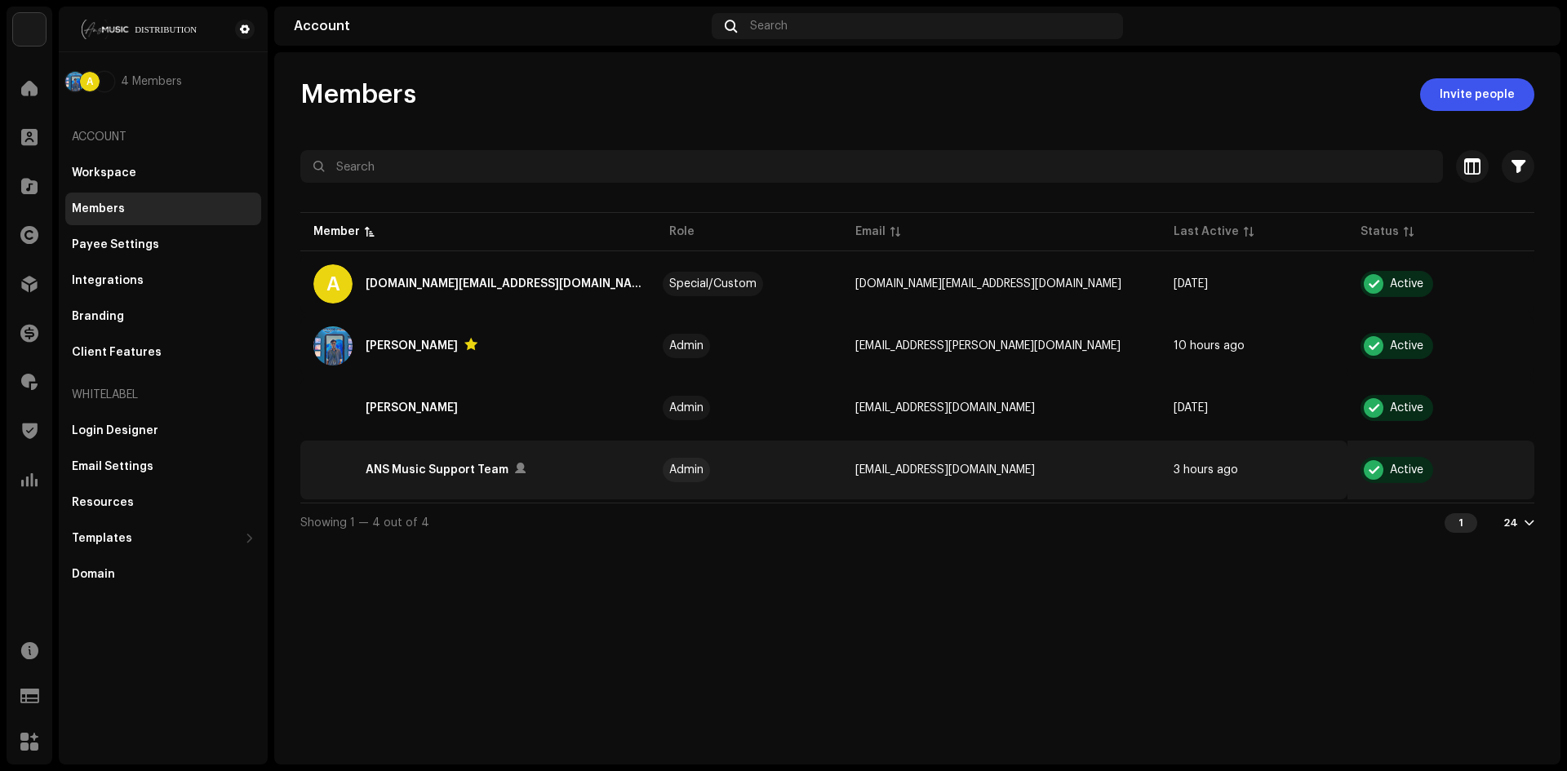
click at [523, 463] on td "ANS Music Support Team" at bounding box center [478, 470] width 356 height 59
drag, startPoint x: 393, startPoint y: 448, endPoint x: 401, endPoint y: 460, distance: 14.7
click at [393, 452] on td "ANS Music Support Team" at bounding box center [478, 470] width 356 height 59
click at [401, 461] on div "ANS Music Support Team" at bounding box center [437, 470] width 143 height 20
drag, startPoint x: 405, startPoint y: 464, endPoint x: 451, endPoint y: 470, distance: 47.0
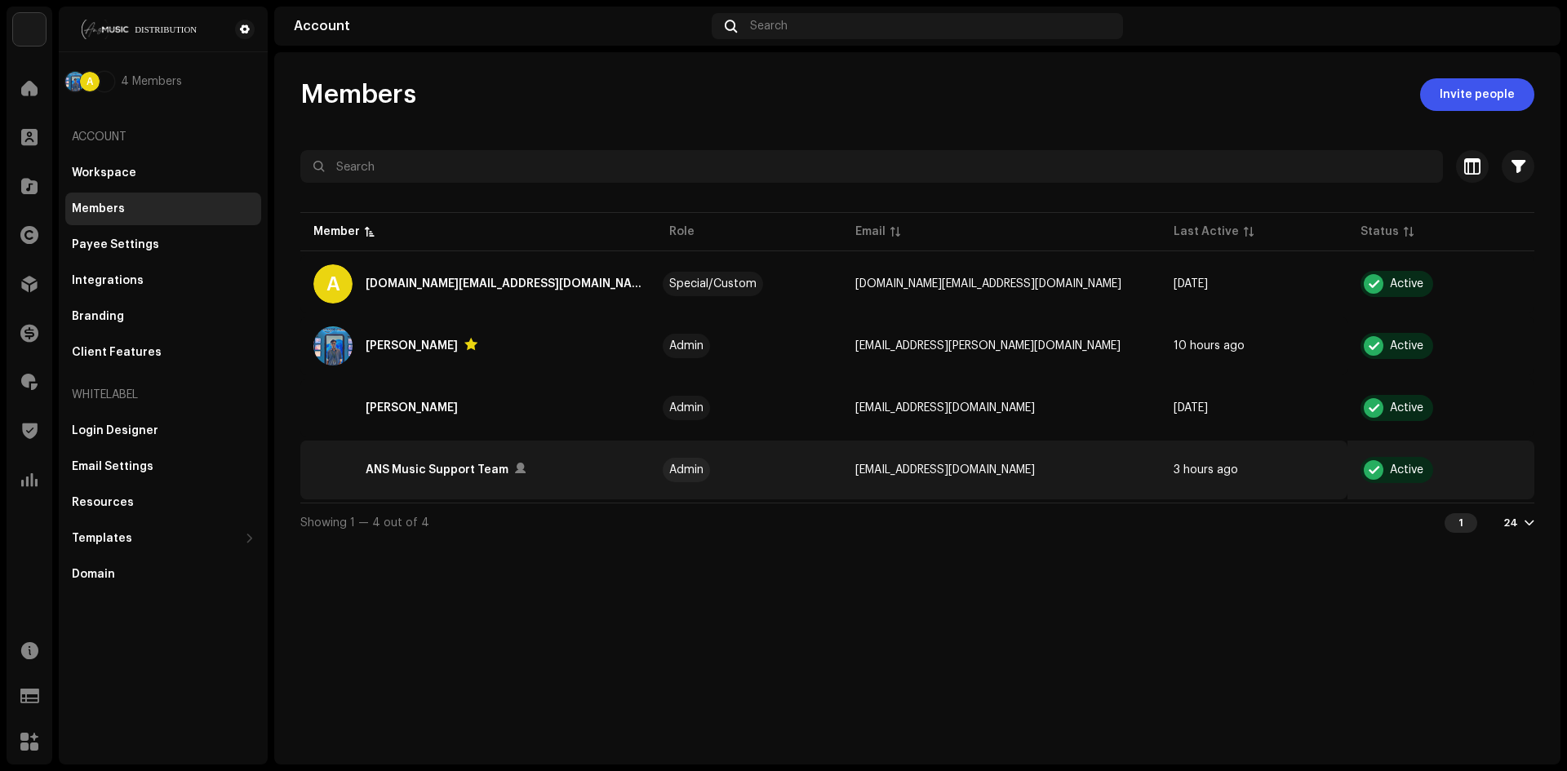
click at [408, 464] on div "ANS Music Support Team" at bounding box center [437, 470] width 143 height 20
drag, startPoint x: 499, startPoint y: 470, endPoint x: 827, endPoint y: 491, distance: 327.9
click at [530, 470] on div "ANS Music Support Team" at bounding box center [478, 469] width 330 height 39
drag, startPoint x: 979, startPoint y: 486, endPoint x: 837, endPoint y: 475, distance: 142.5
drag, startPoint x: 837, startPoint y: 475, endPoint x: 585, endPoint y: 454, distance: 253.1
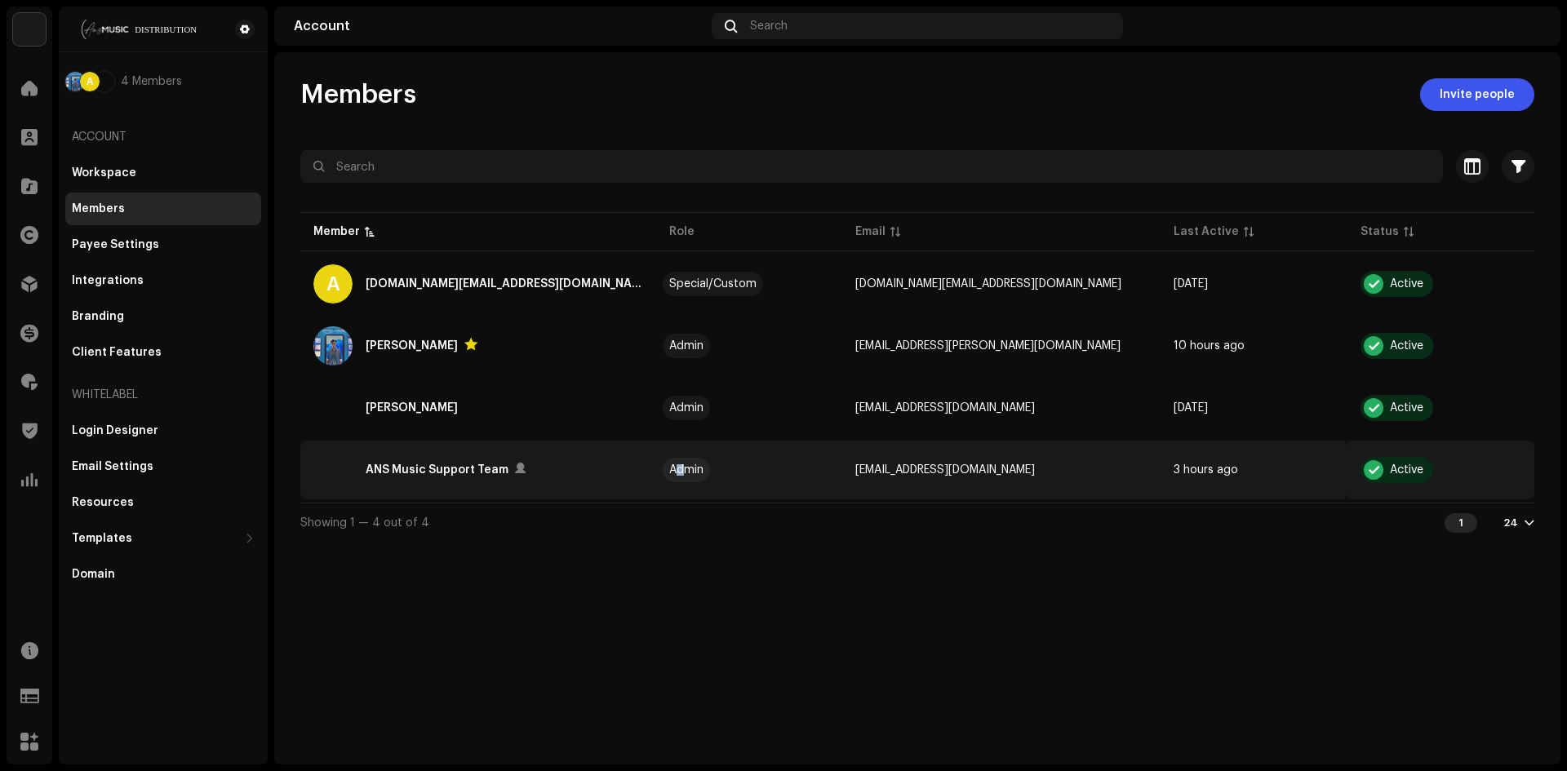
click at [694, 468] on re-a-table-link "Admin" at bounding box center [749, 469] width 161 height 11
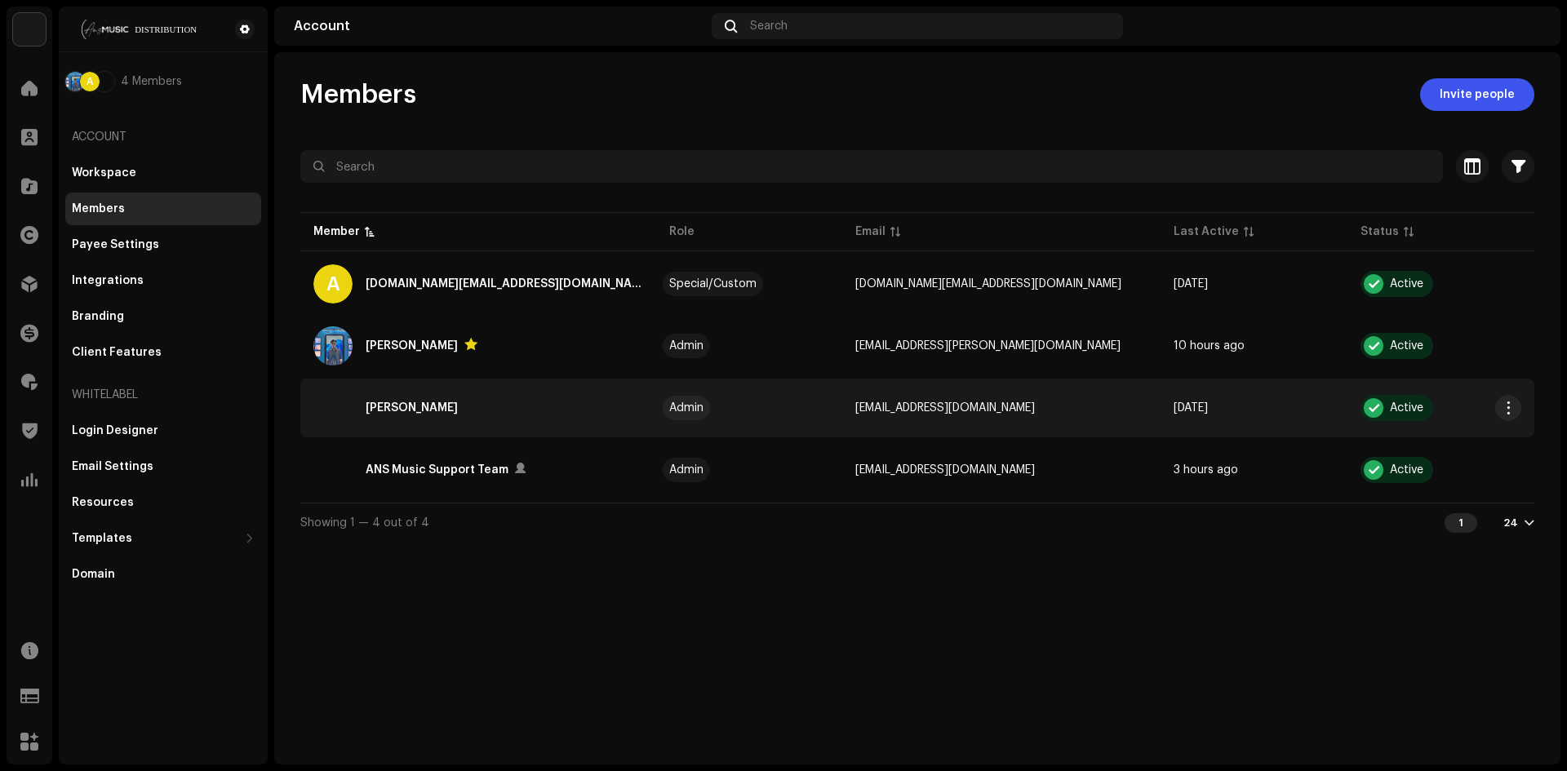
drag, startPoint x: 517, startPoint y: 411, endPoint x: 469, endPoint y: 410, distance: 47.4
click at [509, 411] on div "Akash Sarker" at bounding box center [478, 407] width 330 height 39
click at [419, 403] on body "ANS Music Home Clients Catalog Rights Distribution Finance Royalties Trust & Sa…" at bounding box center [783, 385] width 1567 height 771
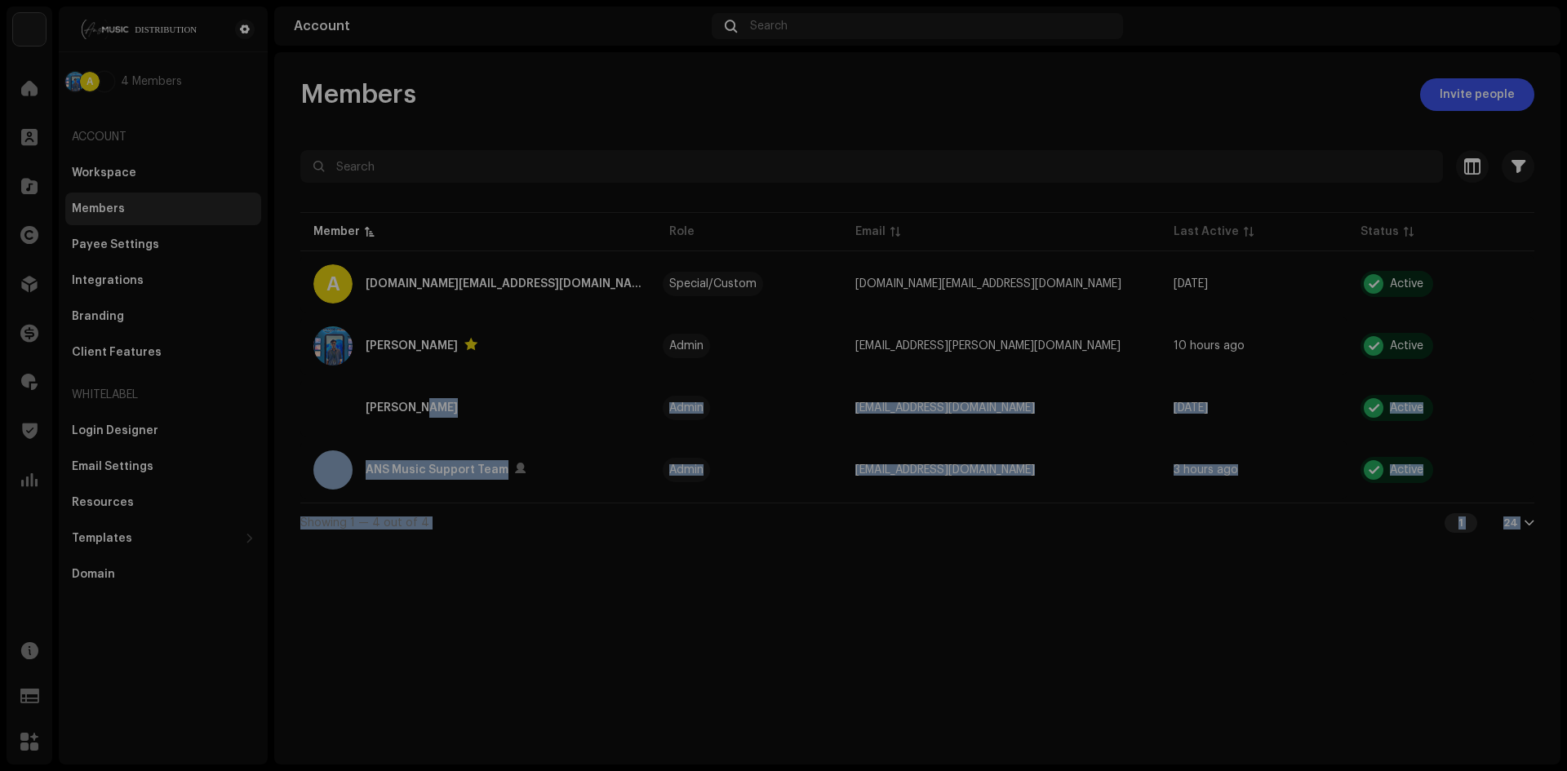
click at [472, 416] on div "Permissions Akash Sarker akash@ans.digital Remove access Permissions Administra…" at bounding box center [783, 385] width 1567 height 771
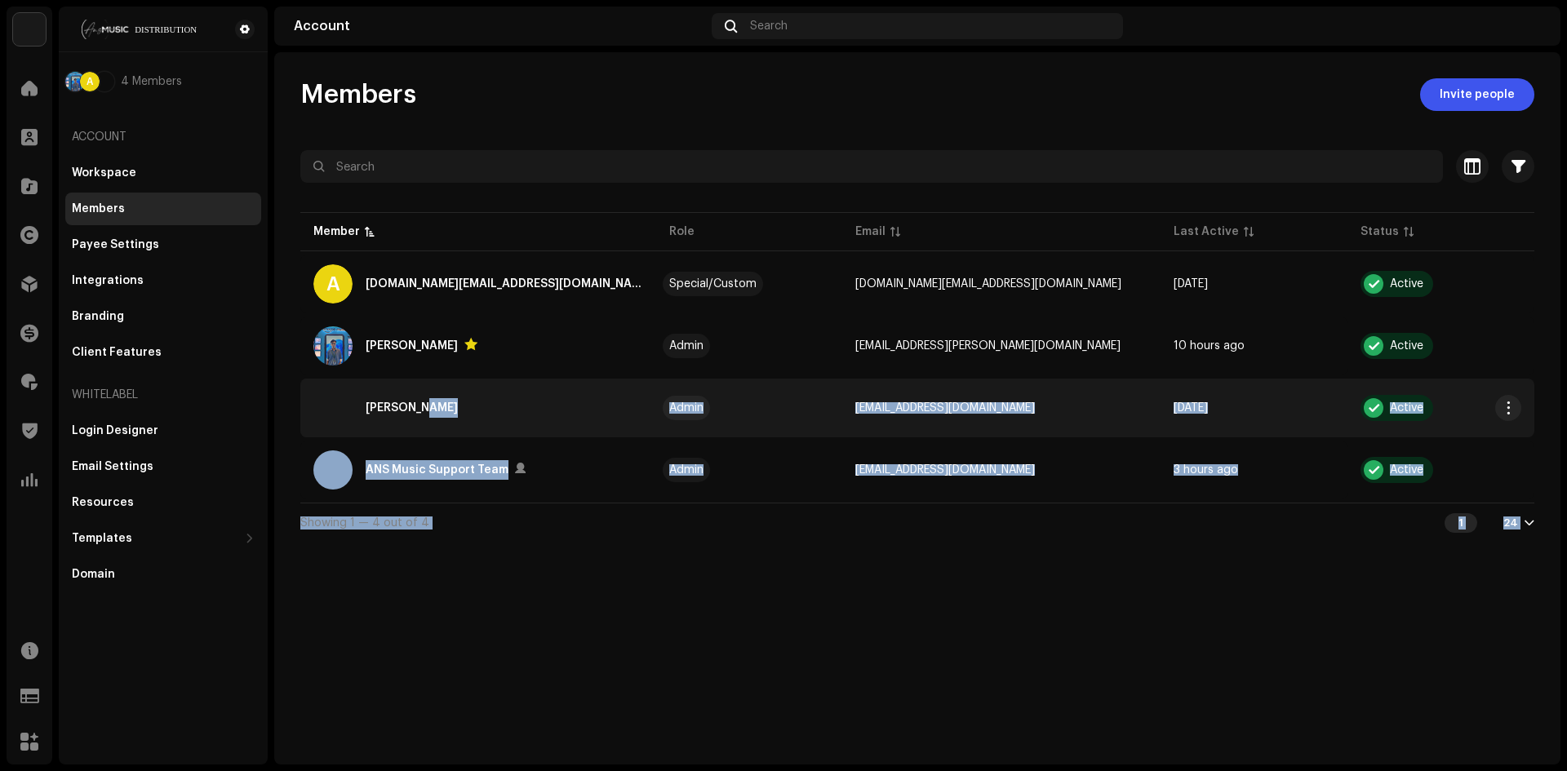
click at [486, 414] on div "Akash Sarker" at bounding box center [478, 407] width 330 height 39
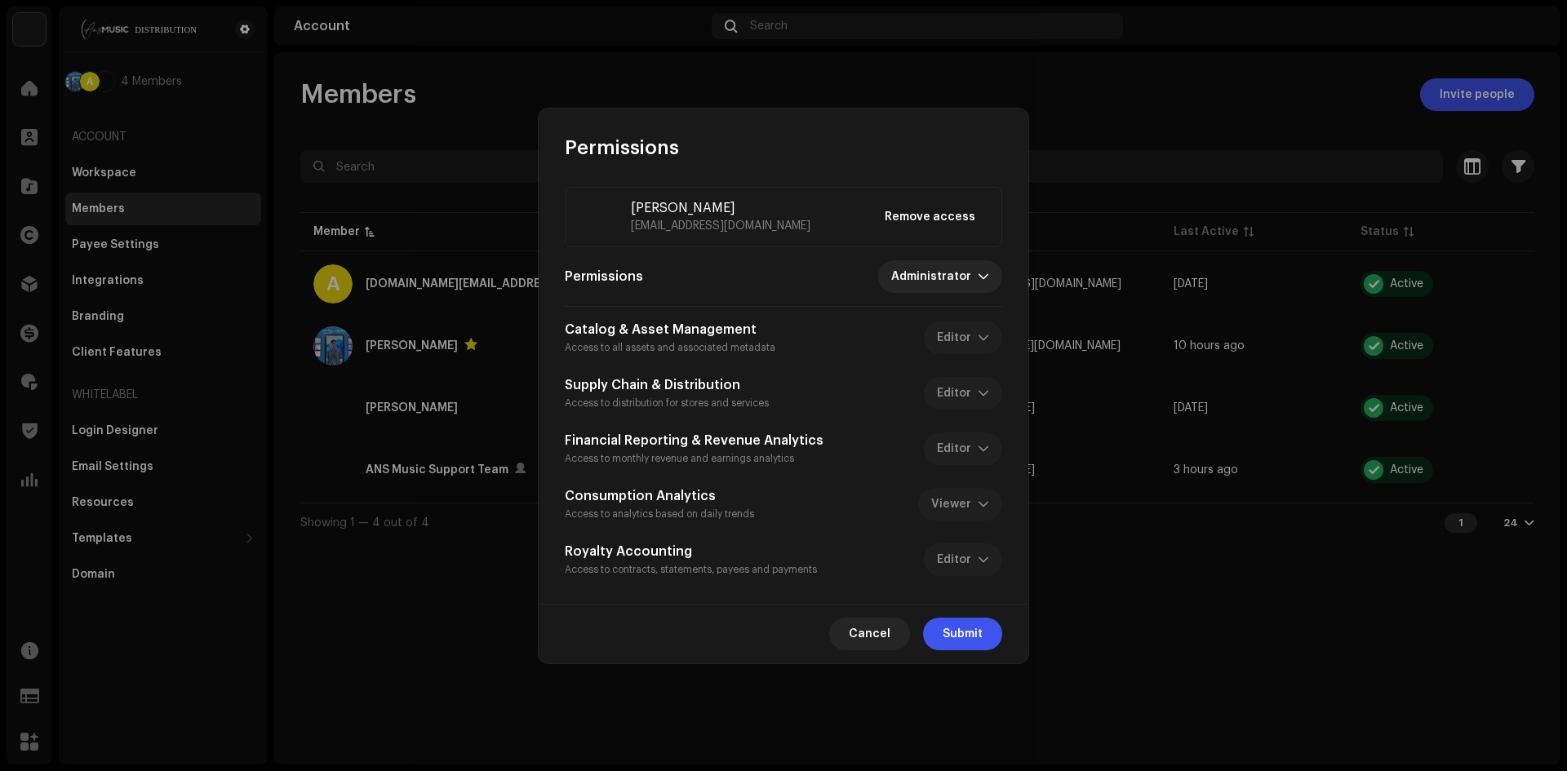
click at [853, 317] on div "Akash Sarker akash@ans.digital Remove access Permissions Administrator Catalog …" at bounding box center [783, 382] width 437 height 391
click at [763, 273] on div "Permissions Administrator" at bounding box center [783, 276] width 437 height 33
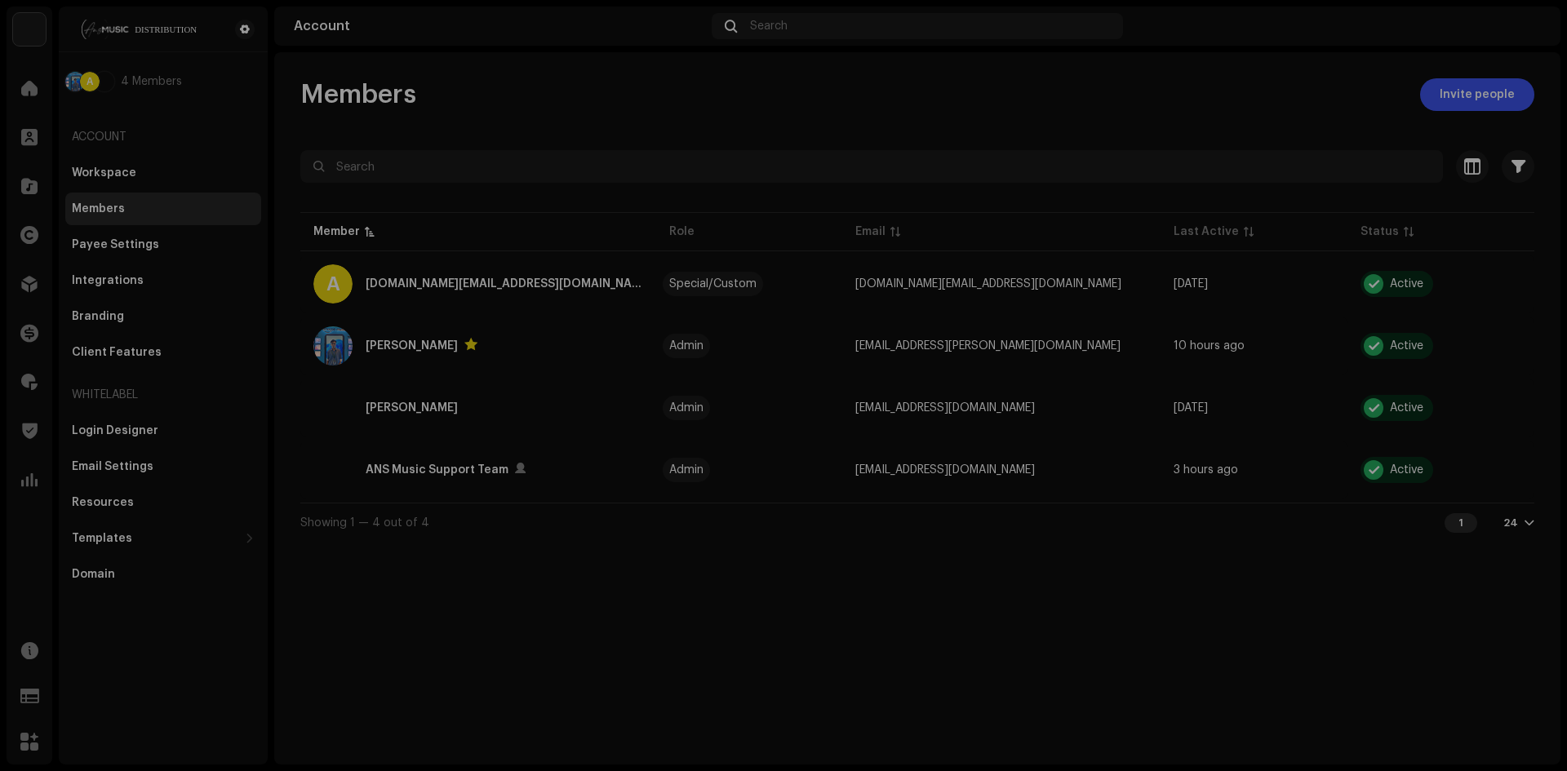
drag, startPoint x: 490, startPoint y: 318, endPoint x: 862, endPoint y: 572, distance: 449.8
click at [490, 319] on div "Permissions Akash Sarker akash@ans.digital Remove access Permissions Administra…" at bounding box center [783, 385] width 1567 height 771
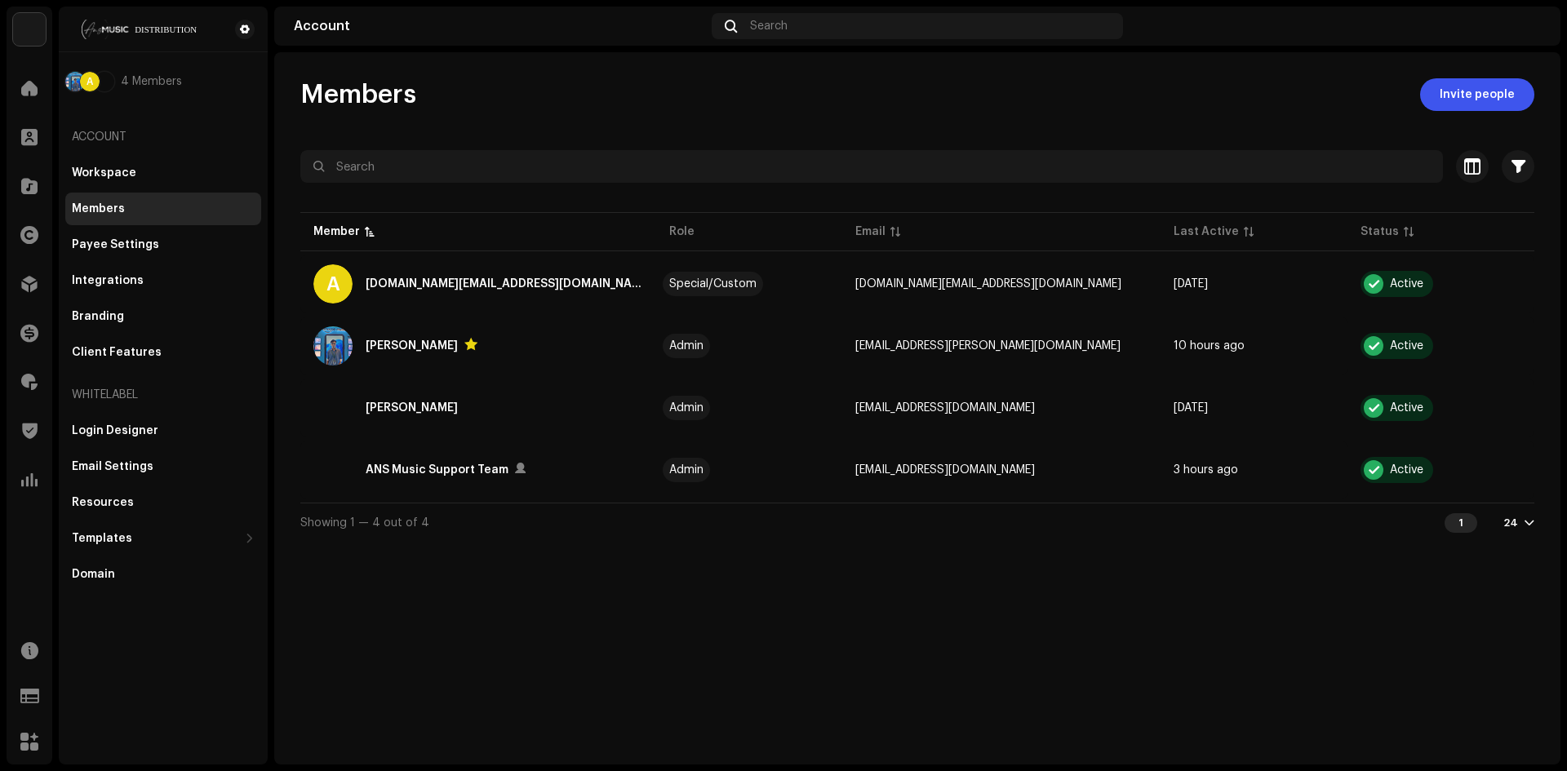
click at [943, 764] on div "Members Invite people Selected 0 Select all 4 Options Filters Status Active Sus…" at bounding box center [917, 408] width 1286 height 712
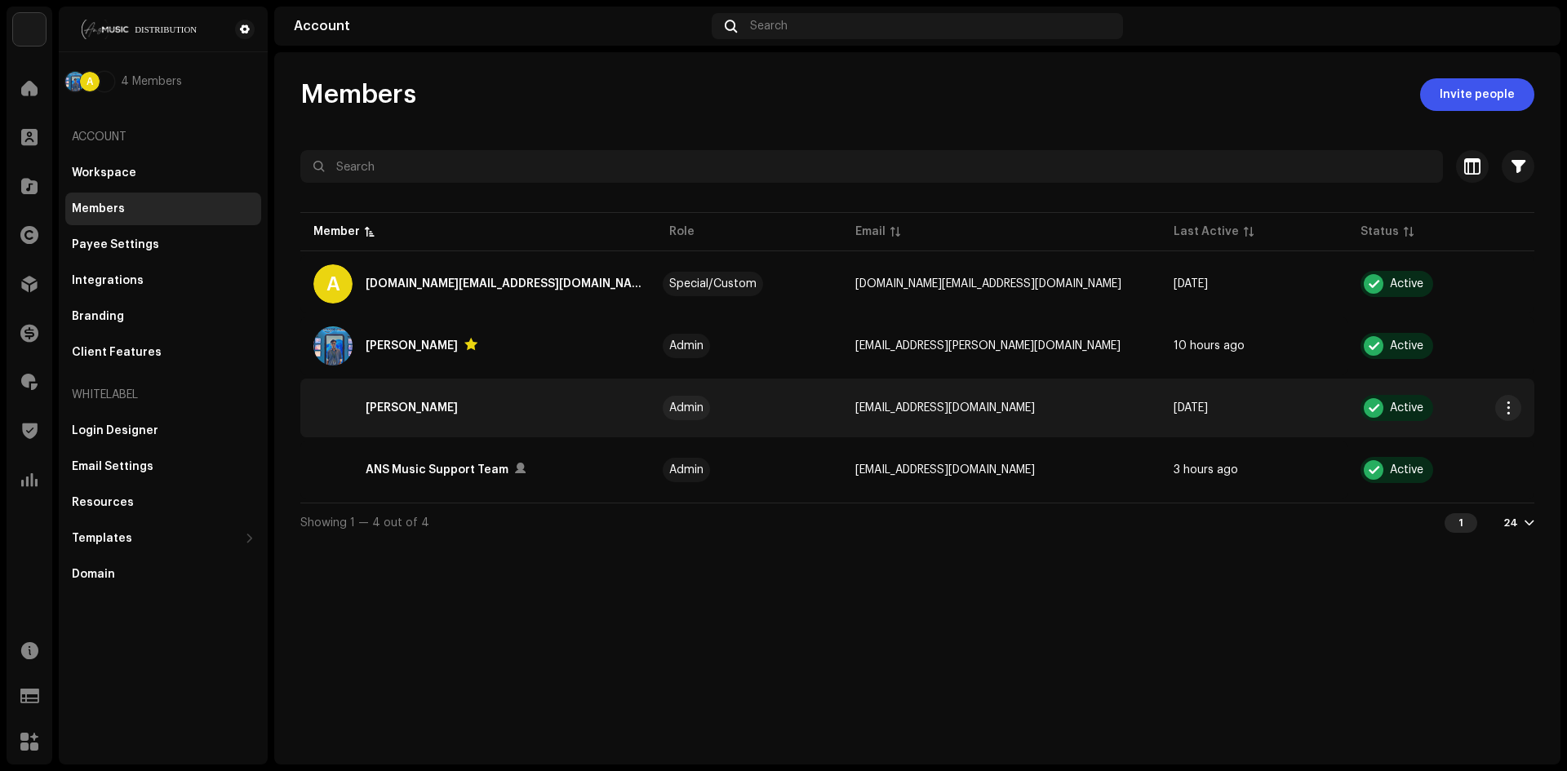
click at [589, 428] on td "Akash Sarker" at bounding box center [478, 408] width 356 height 59
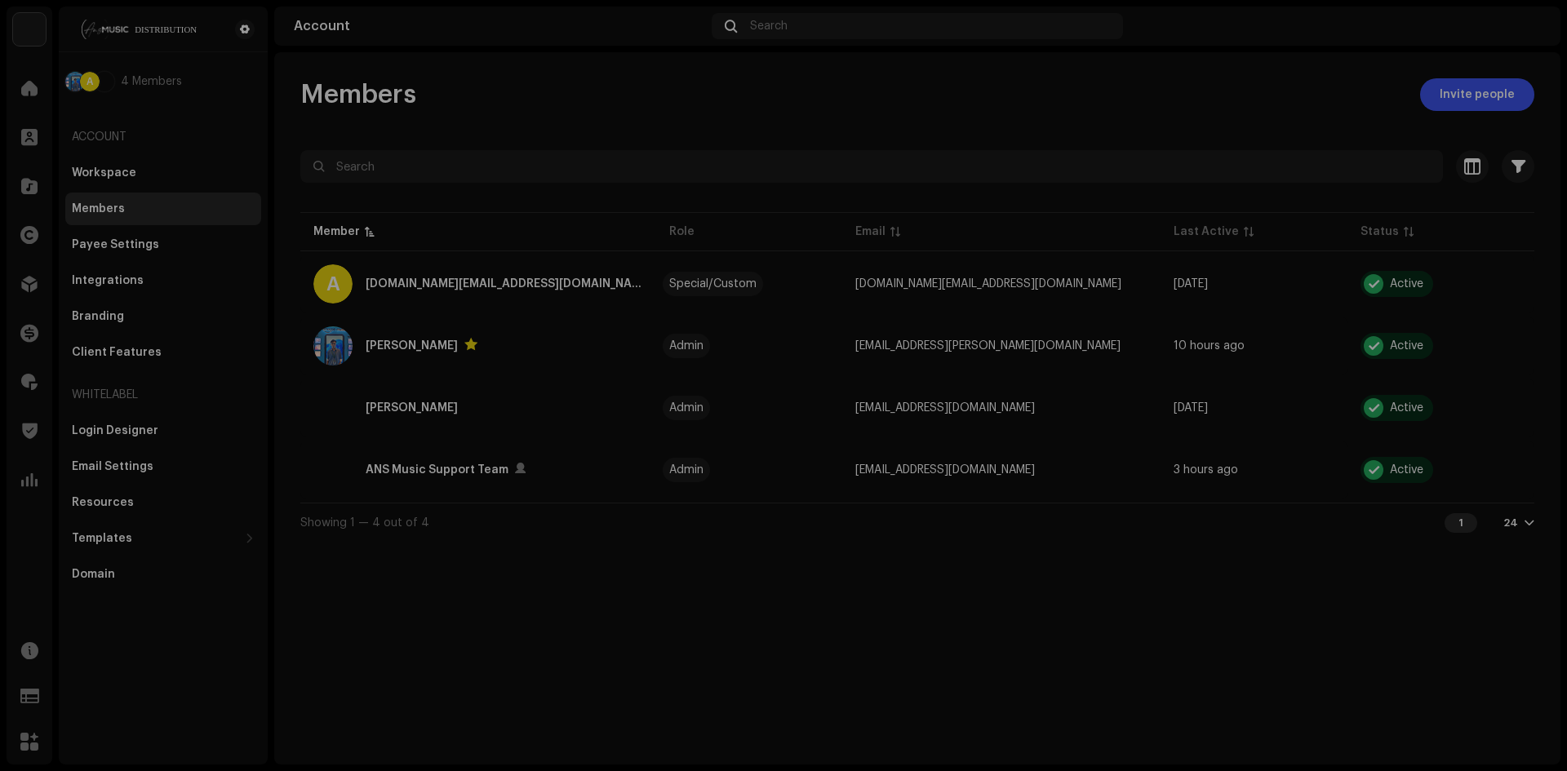
drag, startPoint x: 452, startPoint y: 519, endPoint x: 738, endPoint y: 699, distance: 337.4
click at [453, 519] on div "Permissions Akash Sarker akash@ans.digital Remove access Permissions Administra…" at bounding box center [783, 385] width 1567 height 771
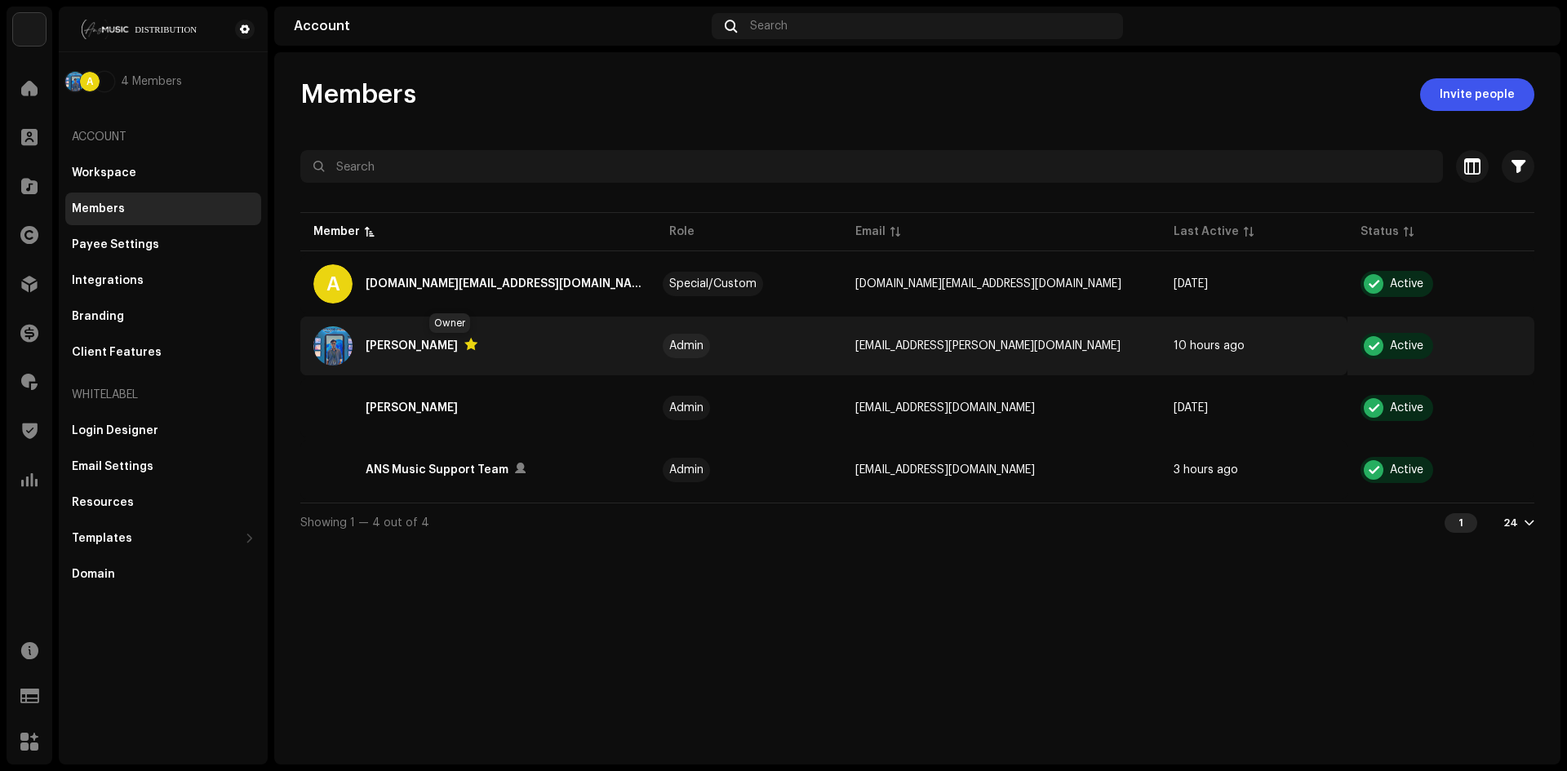
click at [464, 342] on div at bounding box center [470, 344] width 13 height 13
click at [402, 343] on div "Akash Sarker" at bounding box center [412, 346] width 92 height 20
click at [342, 346] on img at bounding box center [332, 345] width 39 height 39
drag, startPoint x: 945, startPoint y: 357, endPoint x: 952, endPoint y: 353, distance: 8.4
click at [951, 355] on td "akash.sarker@ansmusiclimited.com" at bounding box center [1001, 346] width 318 height 59
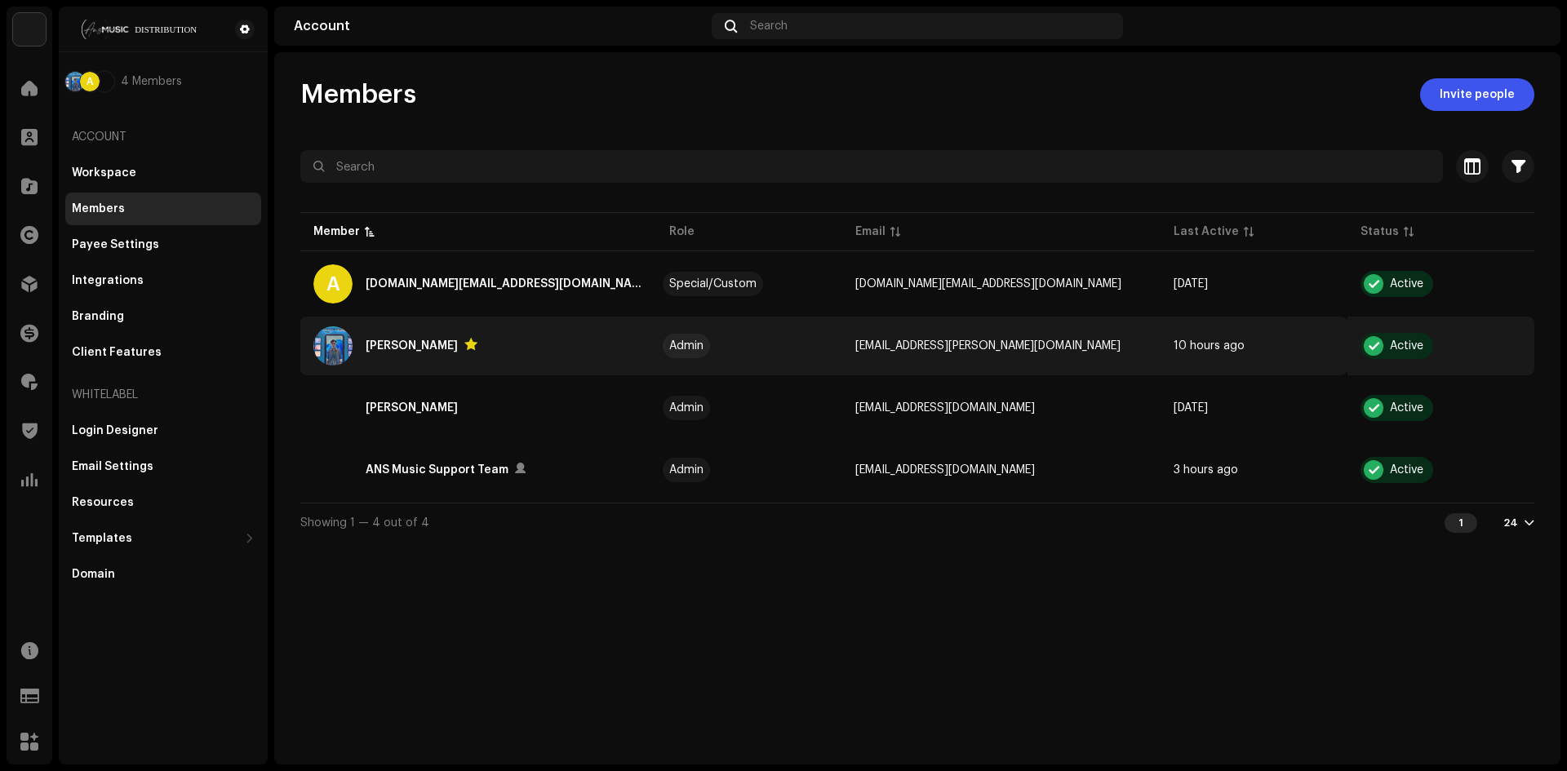
click at [967, 344] on span "akash.sarker@ansmusiclimited.com" at bounding box center [987, 345] width 265 height 11
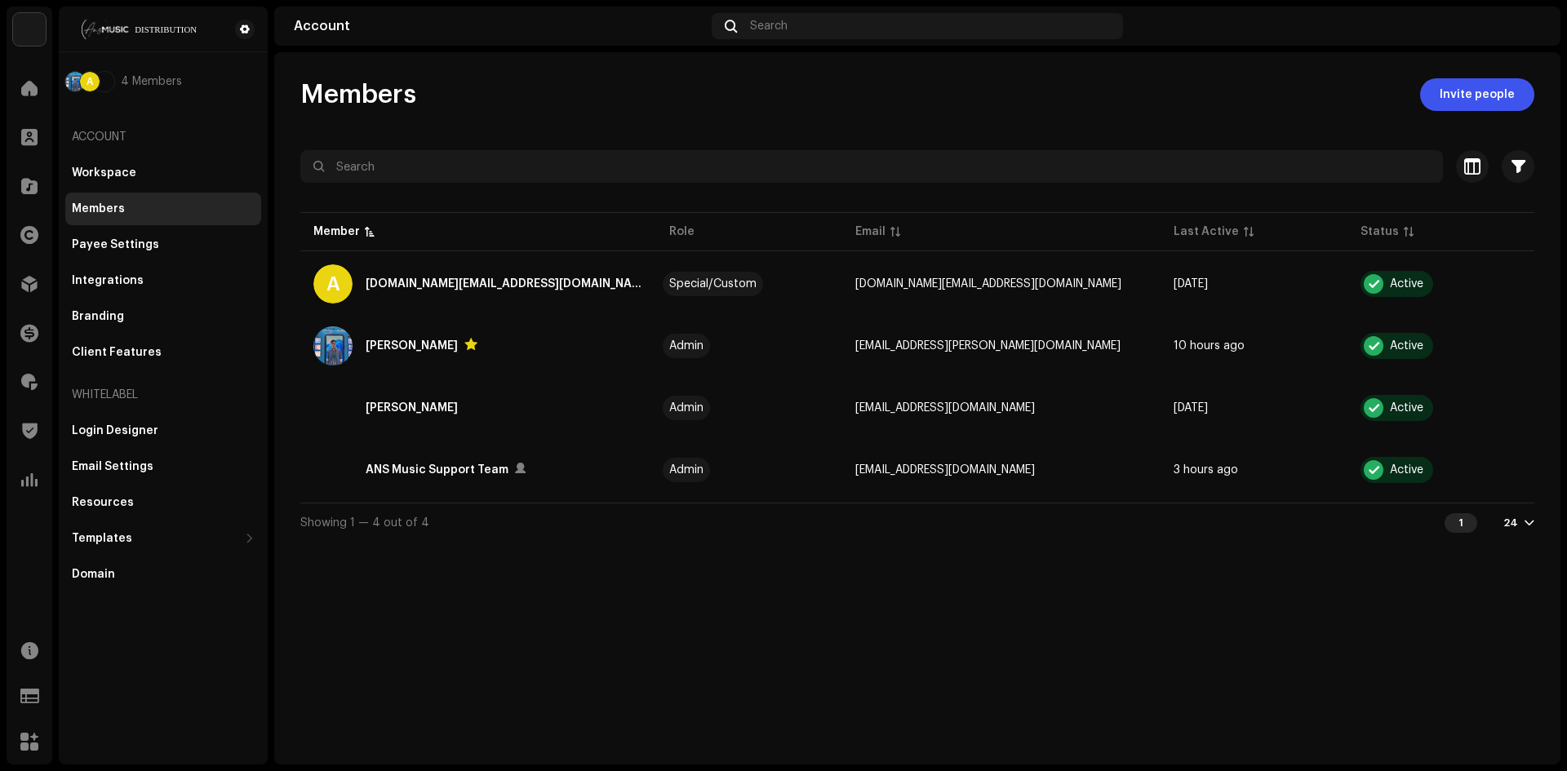
click at [1527, 22] on img at bounding box center [1528, 26] width 26 height 26
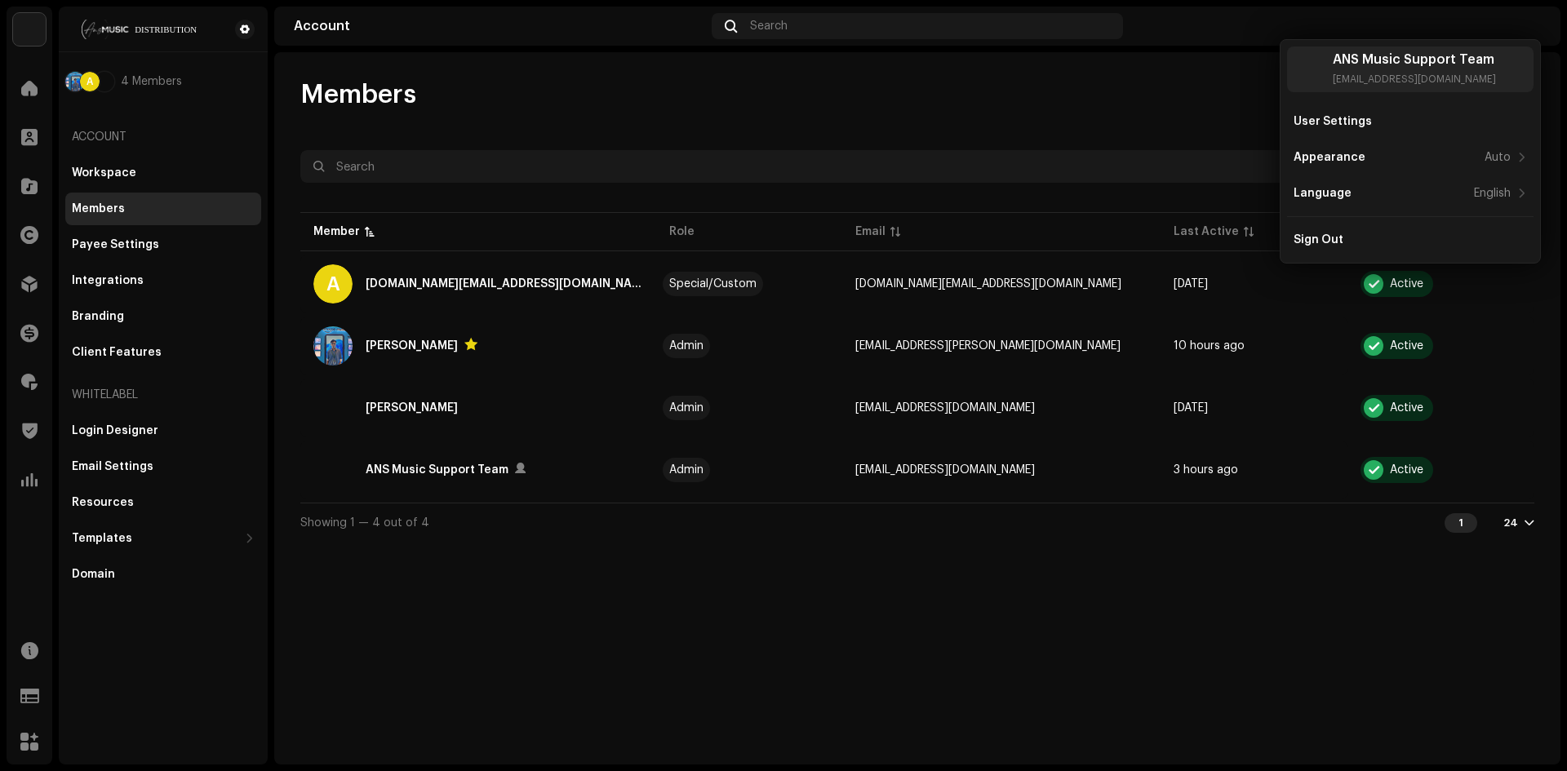
click at [850, 587] on div "Members Invite people Selected 0 Select all 4 Options Filters Status Active Sus…" at bounding box center [917, 408] width 1286 height 712
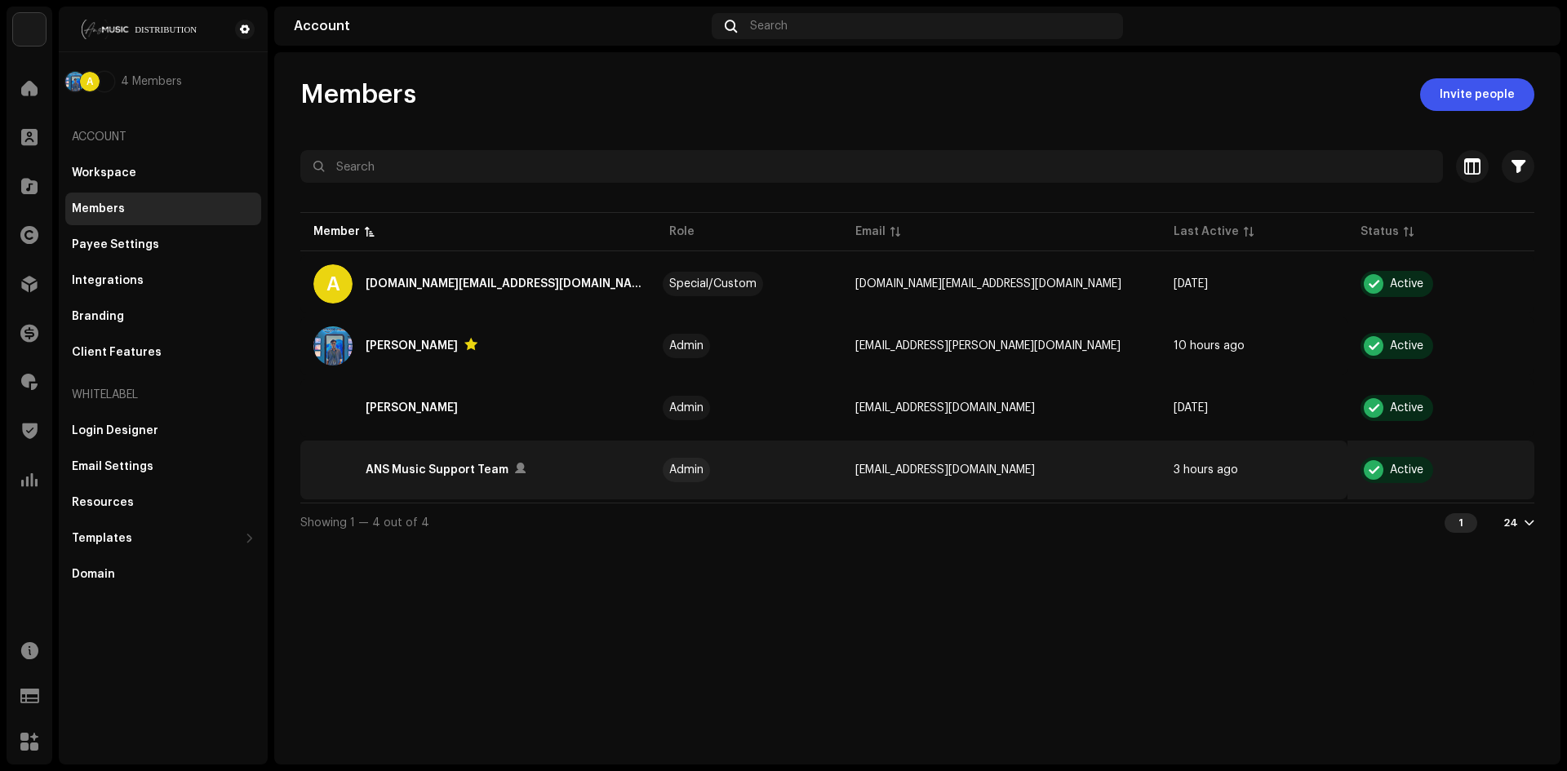
click at [1160, 461] on td "3 hours ago" at bounding box center [1253, 470] width 187 height 59
click at [926, 465] on span "support@ansmusiclimited.com" at bounding box center [945, 469] width 180 height 11
click at [385, 449] on td "ANS Music Support Team" at bounding box center [478, 470] width 356 height 59
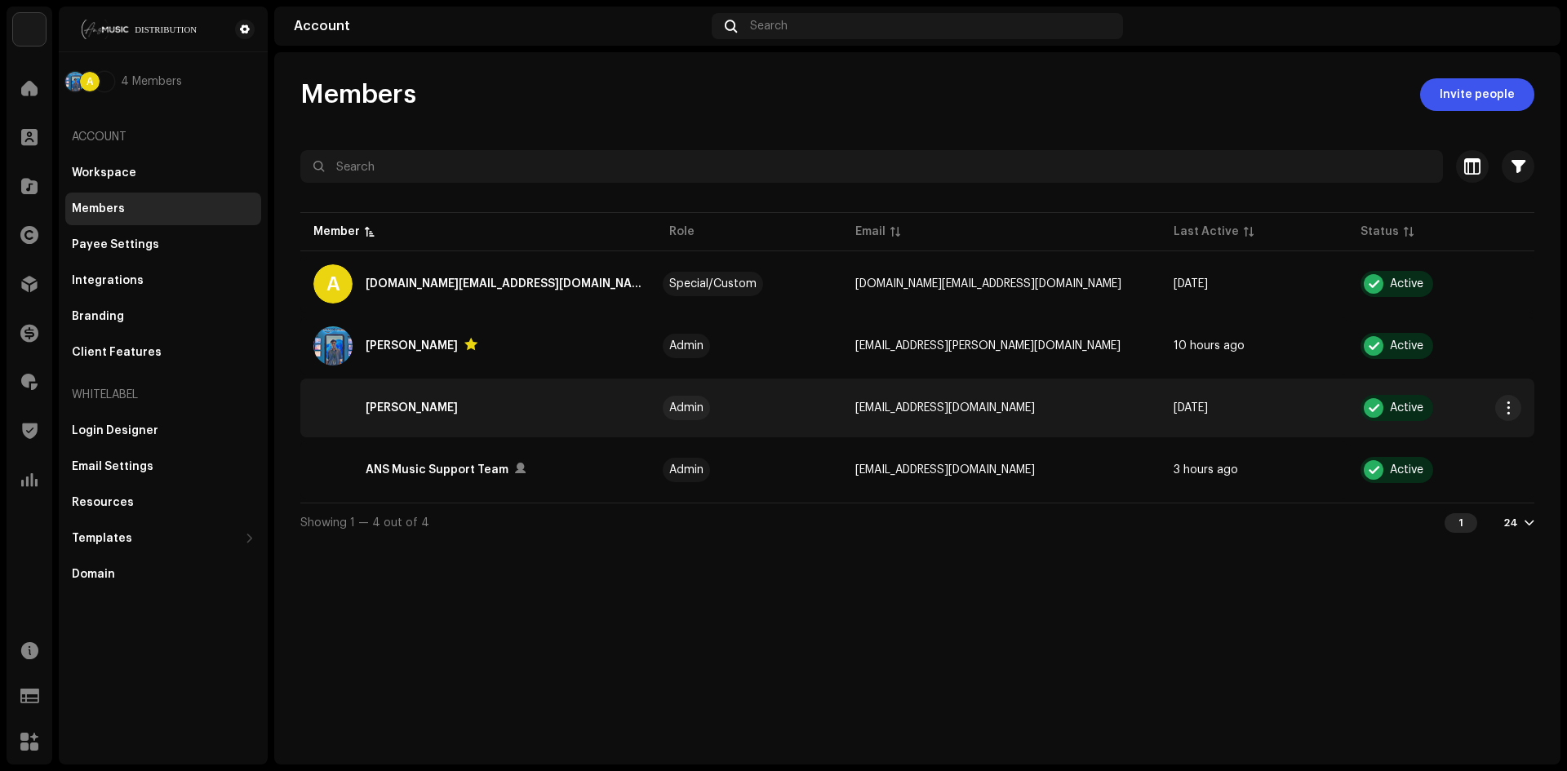
click at [464, 404] on div "Akash Sarker" at bounding box center [478, 407] width 330 height 39
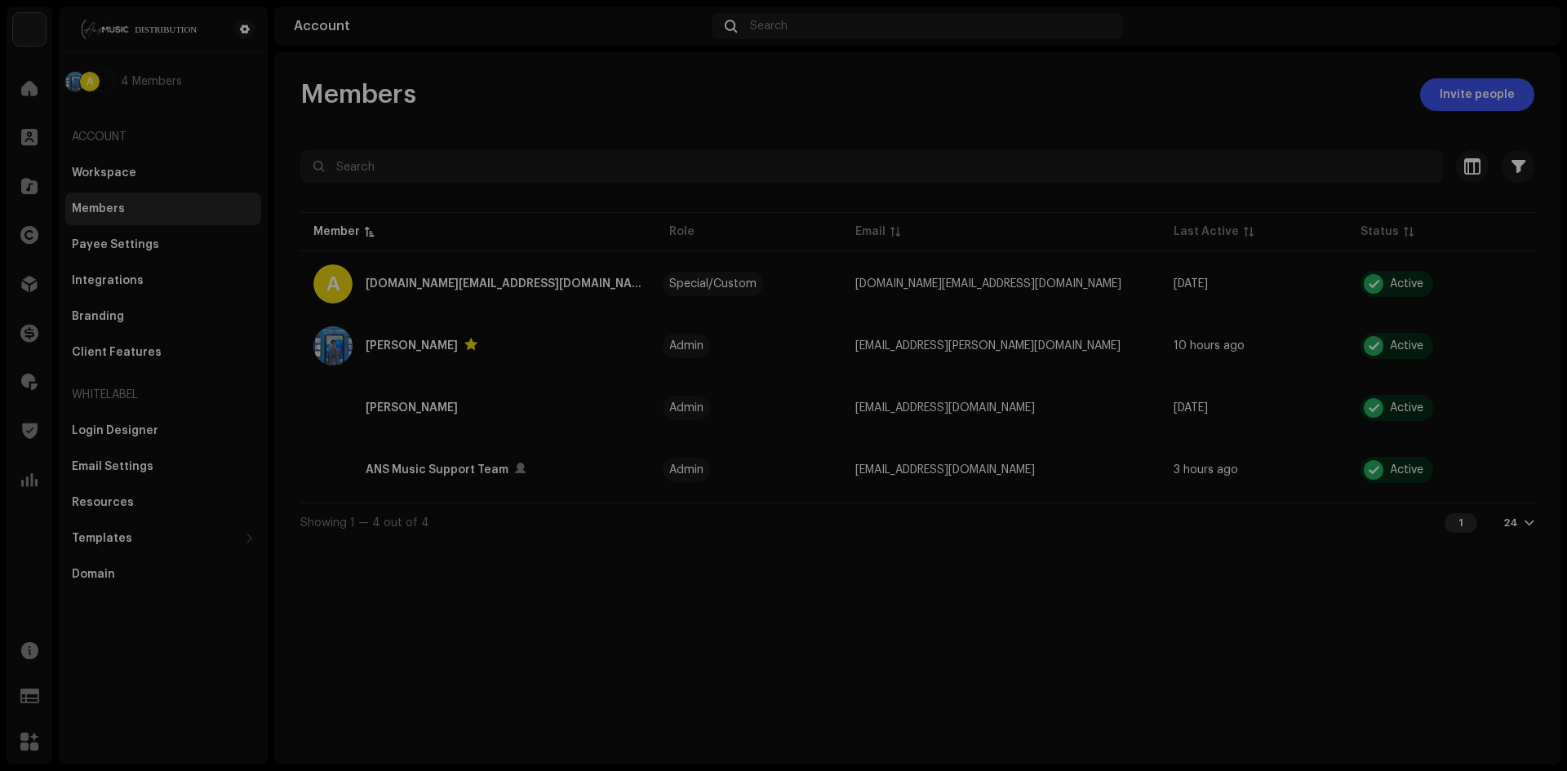
click at [437, 406] on div "Permissions Akash Sarker akash@ans.digital Remove access Permissions Administra…" at bounding box center [783, 385] width 1567 height 771
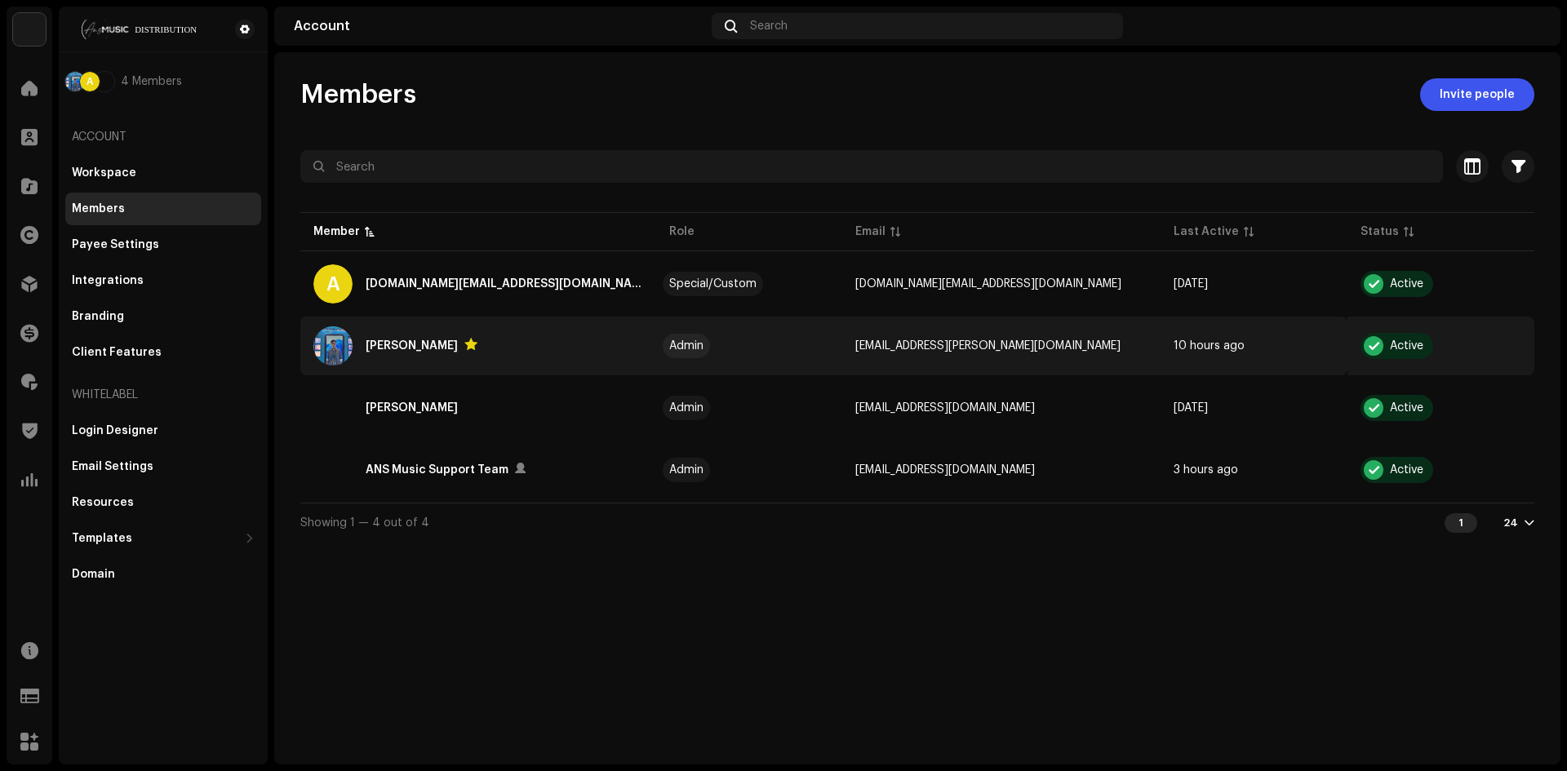
click at [504, 362] on div "Akash Sarker" at bounding box center [478, 345] width 330 height 39
click at [464, 344] on div at bounding box center [470, 344] width 13 height 13
click at [406, 352] on div "Akash Sarker" at bounding box center [412, 346] width 92 height 20
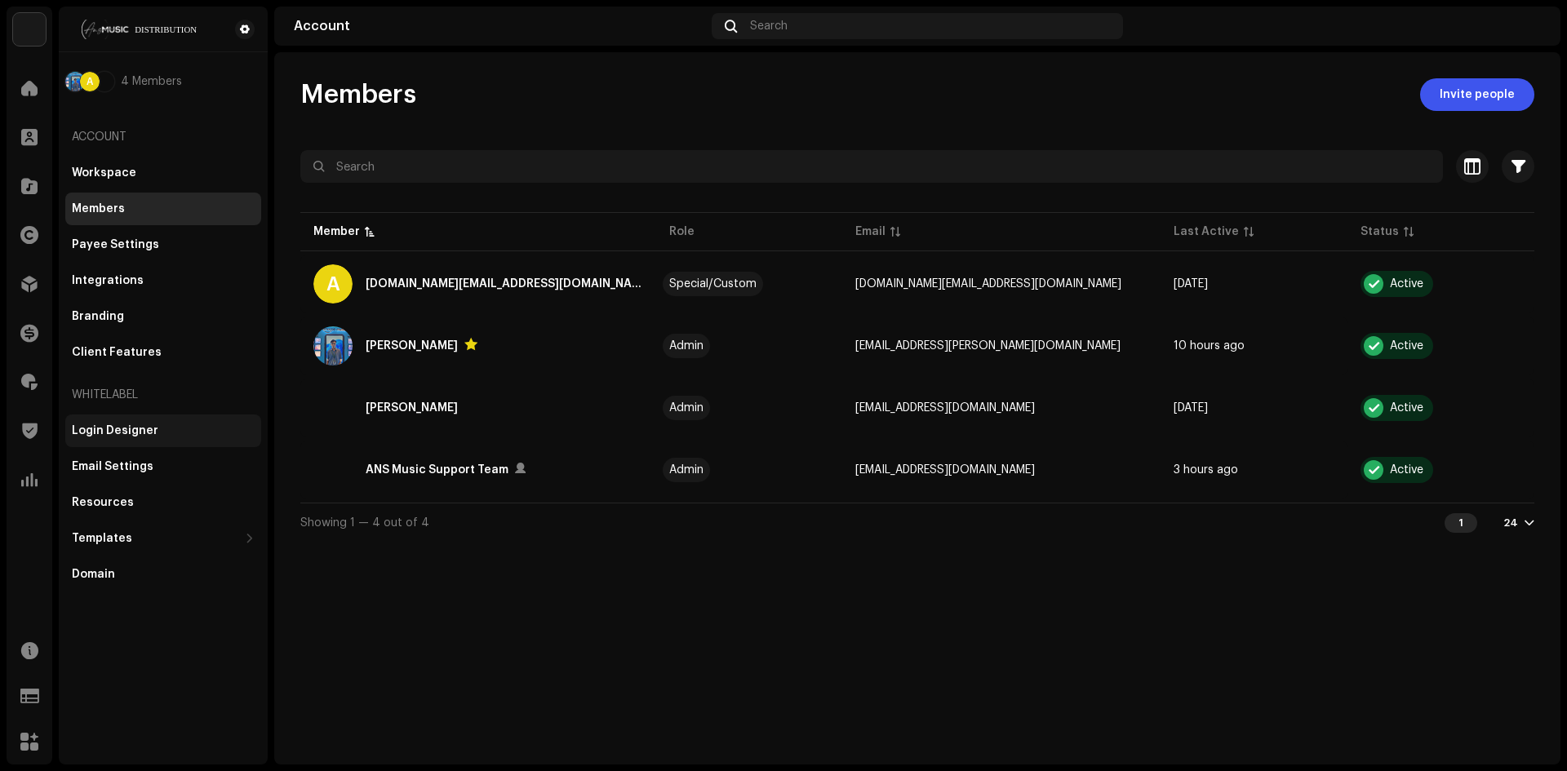
click at [162, 436] on div "Login Designer" at bounding box center [163, 430] width 183 height 13
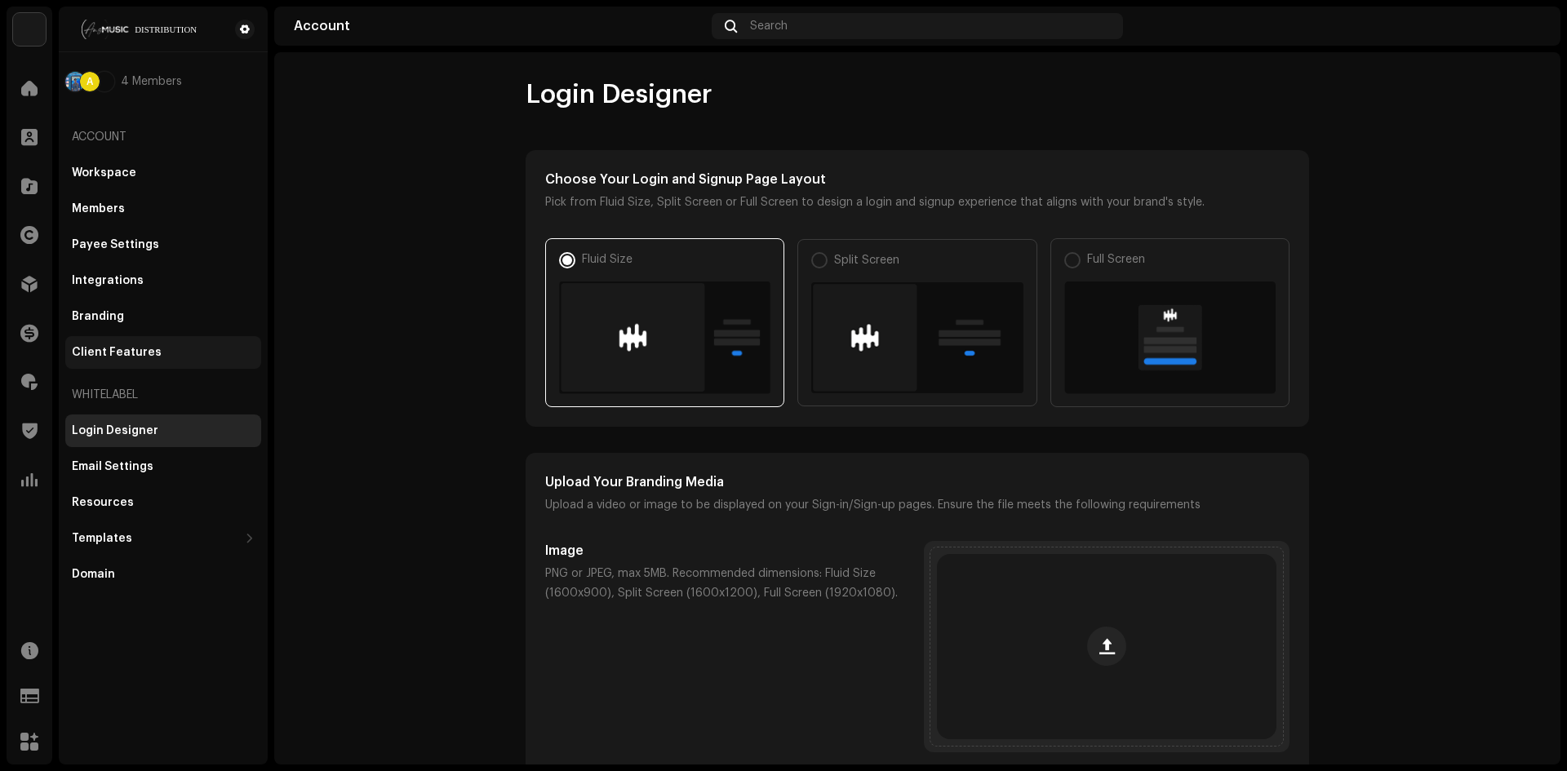
click at [159, 353] on div "Client Features" at bounding box center [163, 352] width 183 height 13
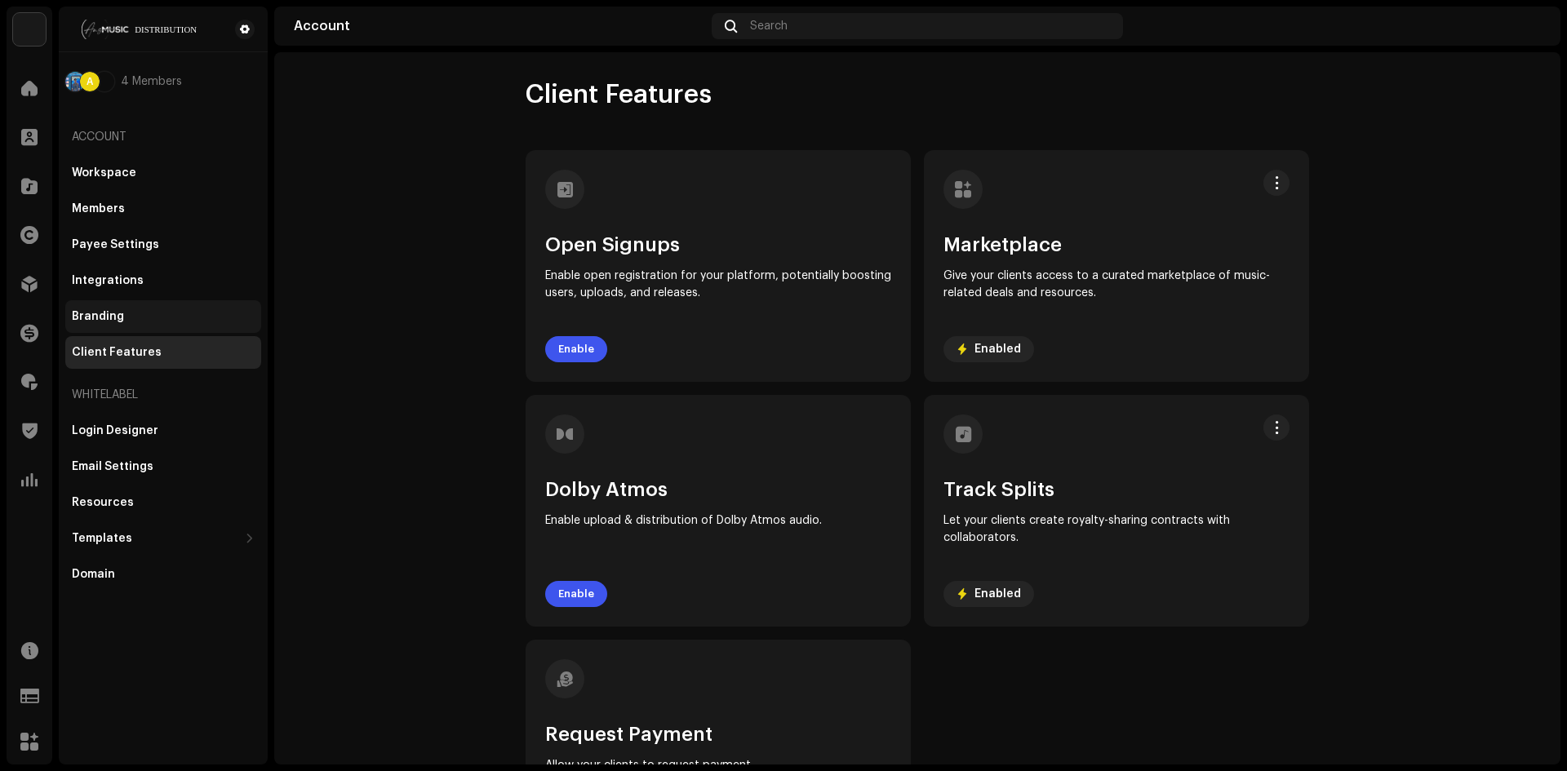
click at [161, 318] on div "Branding" at bounding box center [163, 316] width 183 height 13
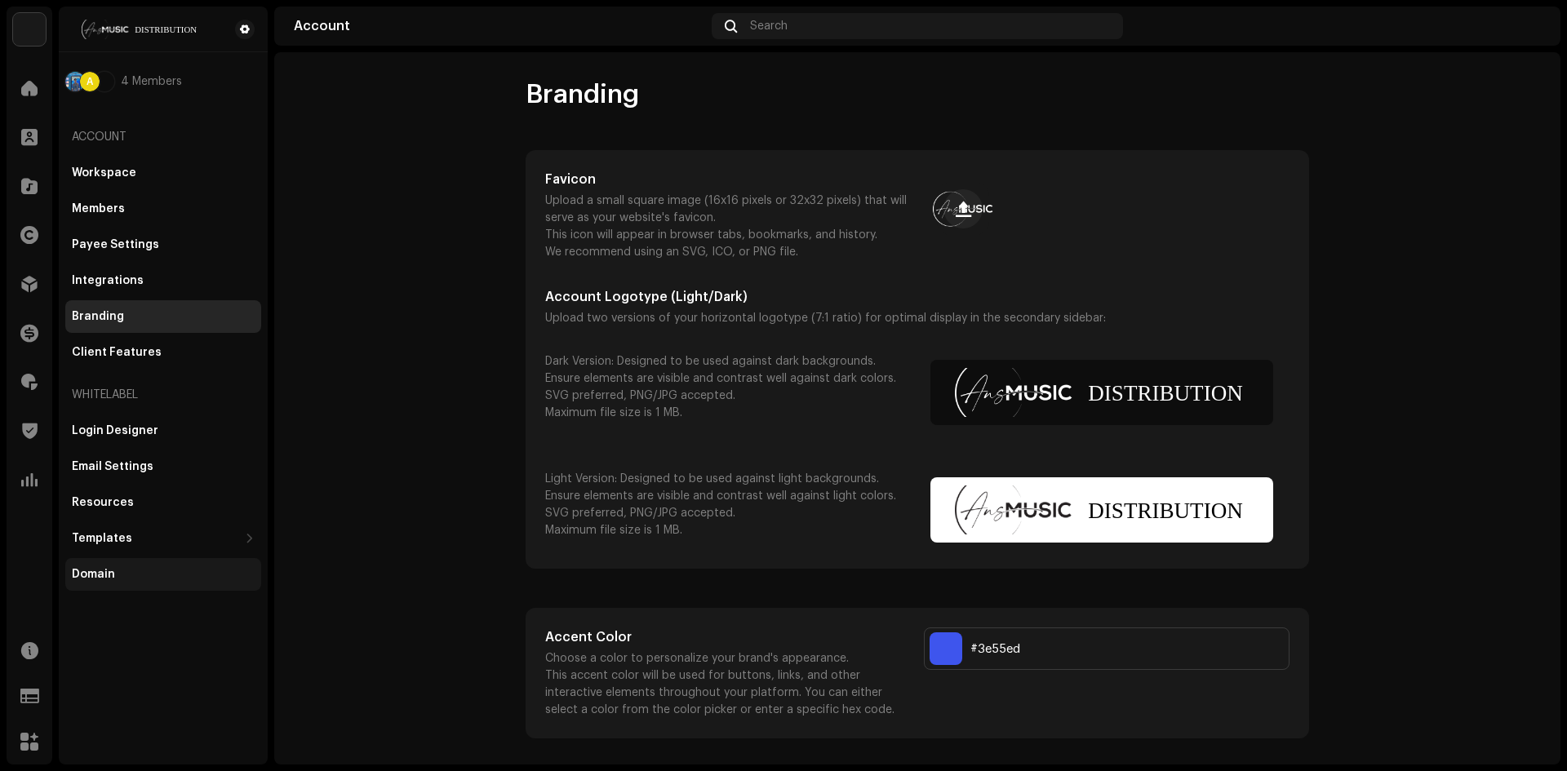
click at [109, 575] on div "Domain" at bounding box center [93, 574] width 43 height 13
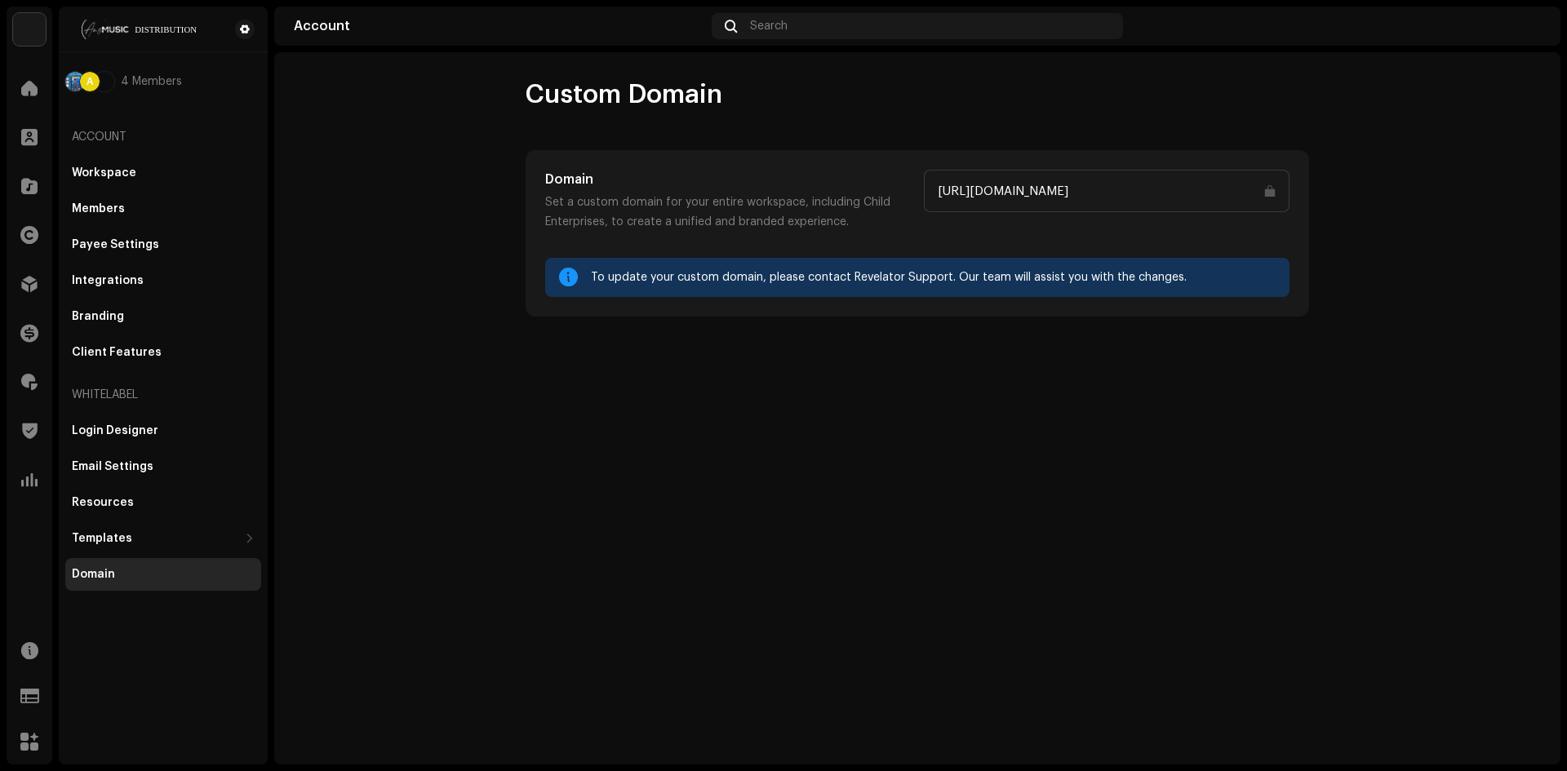
click at [1100, 185] on input "https://backstage.ansmusiclimited.com" at bounding box center [1107, 191] width 366 height 42
click at [111, 534] on div "Templates" at bounding box center [102, 538] width 60 height 13
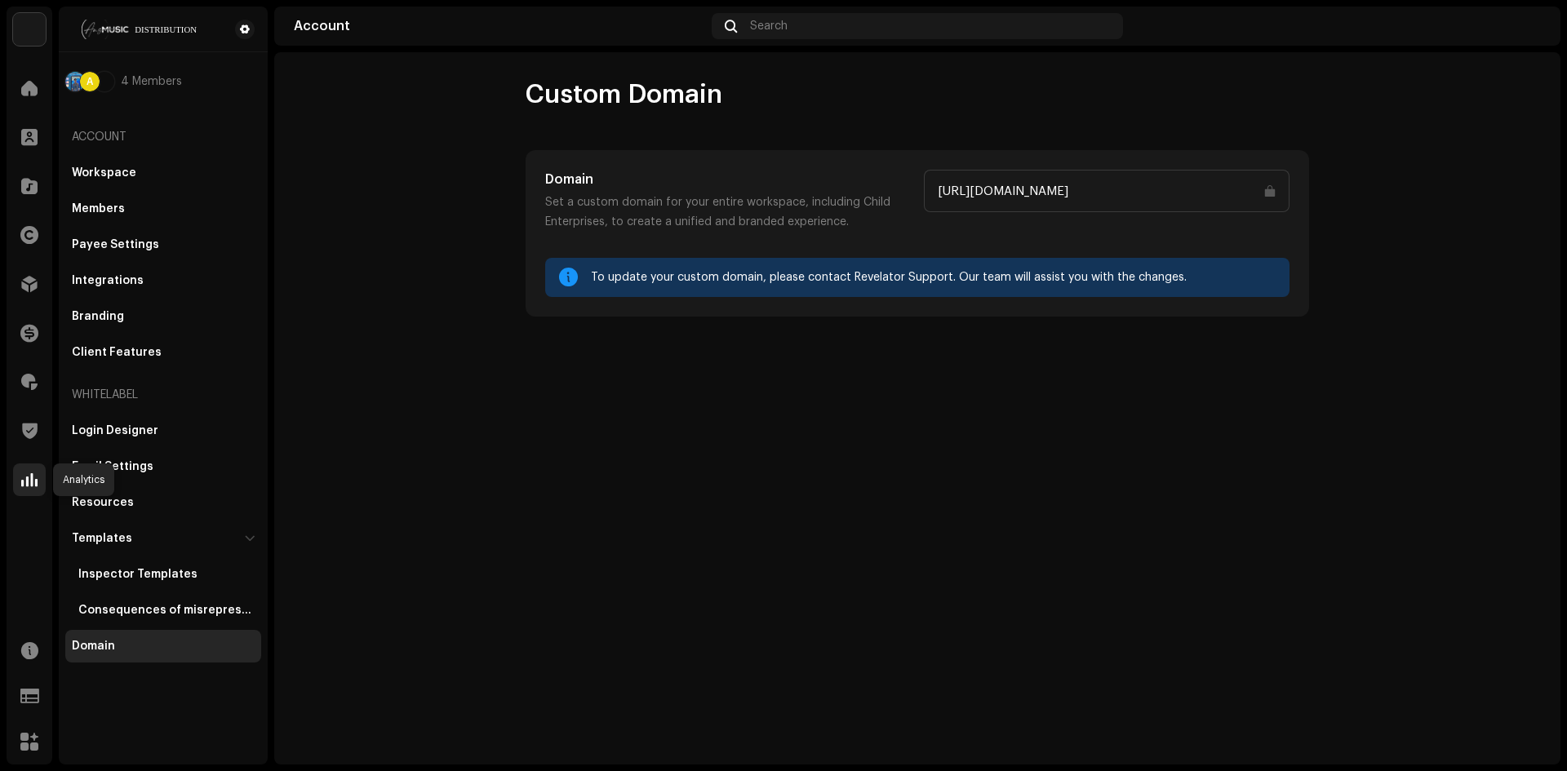
click at [38, 478] on div at bounding box center [29, 480] width 33 height 33
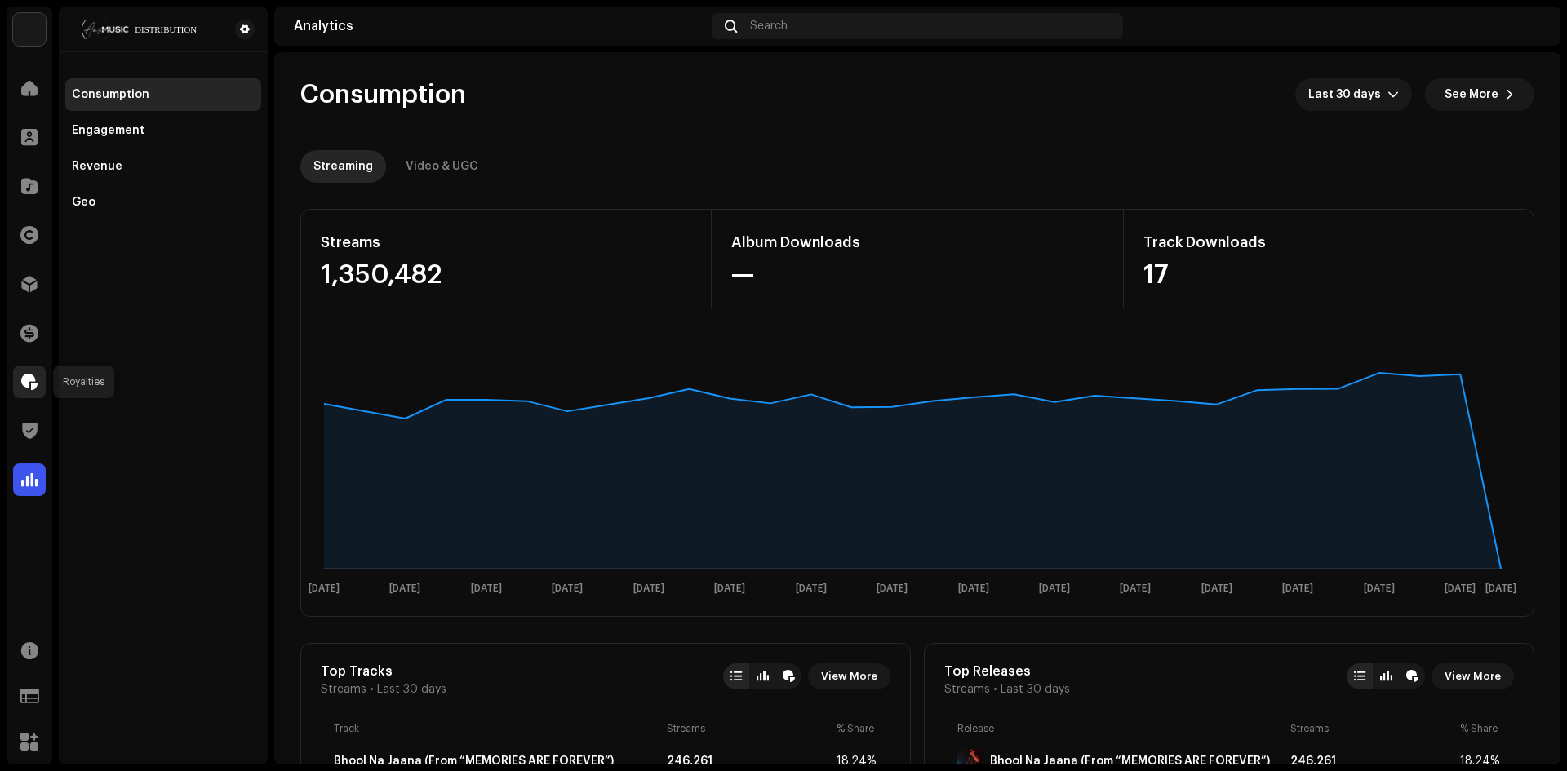
click at [26, 388] on span at bounding box center [29, 381] width 16 height 13
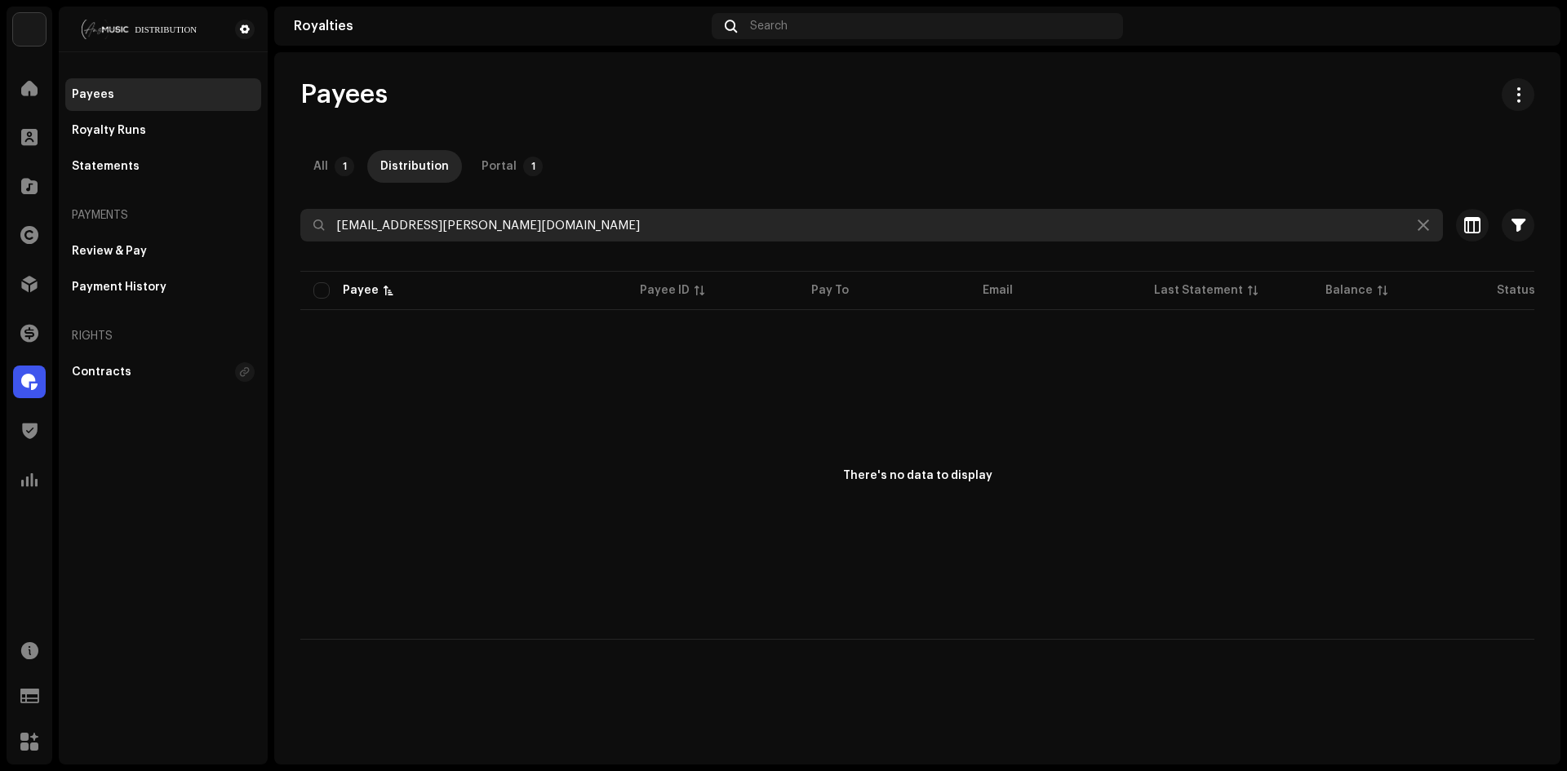
drag, startPoint x: 546, startPoint y: 226, endPoint x: 416, endPoint y: 228, distance: 129.8
click at [416, 228] on input "akash.sarker@ansmusiclimited.com" at bounding box center [871, 225] width 1142 height 33
type input "akash.sarker"
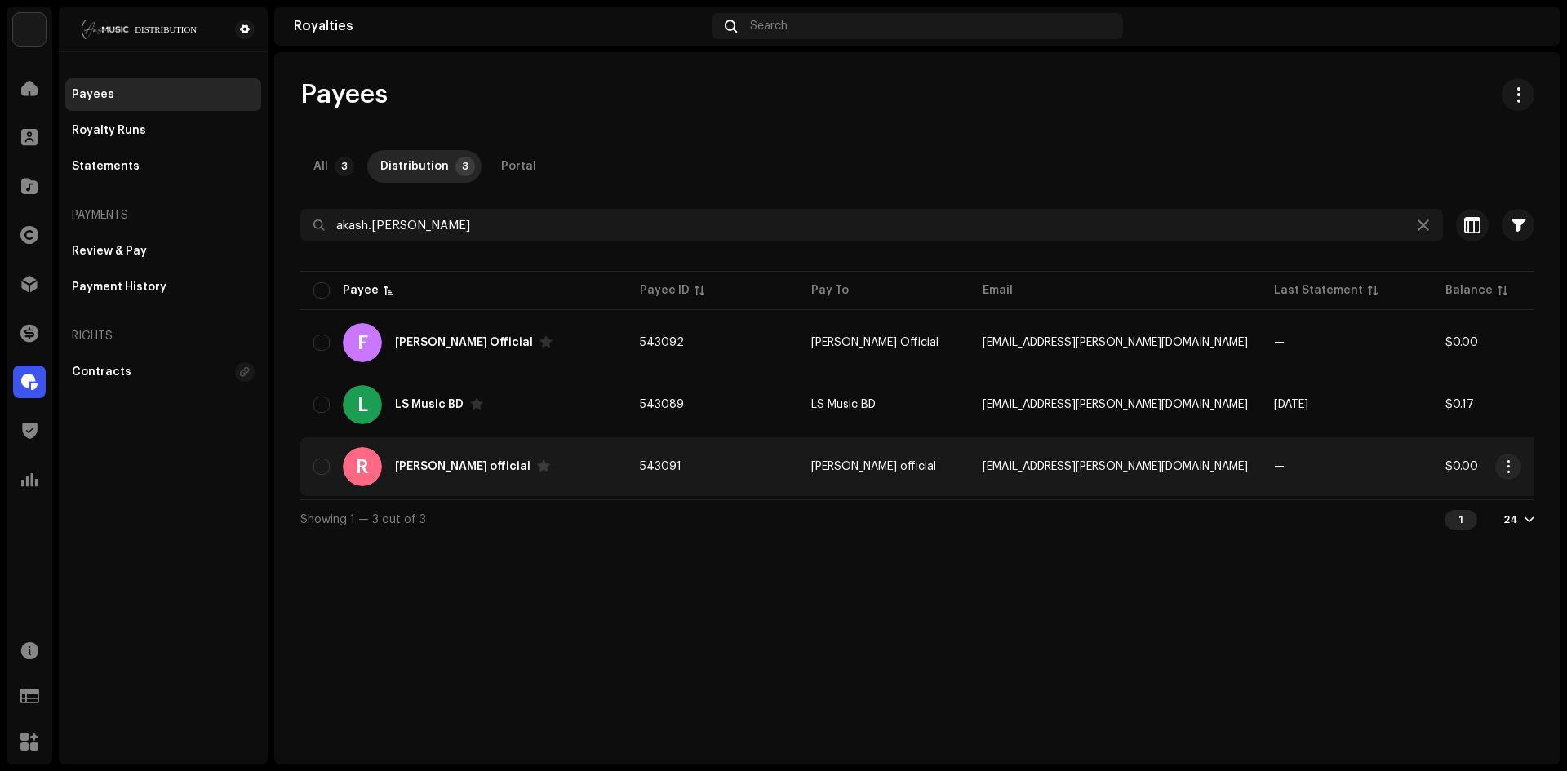
click at [525, 459] on div "R Rumi Khan official" at bounding box center [463, 466] width 300 height 39
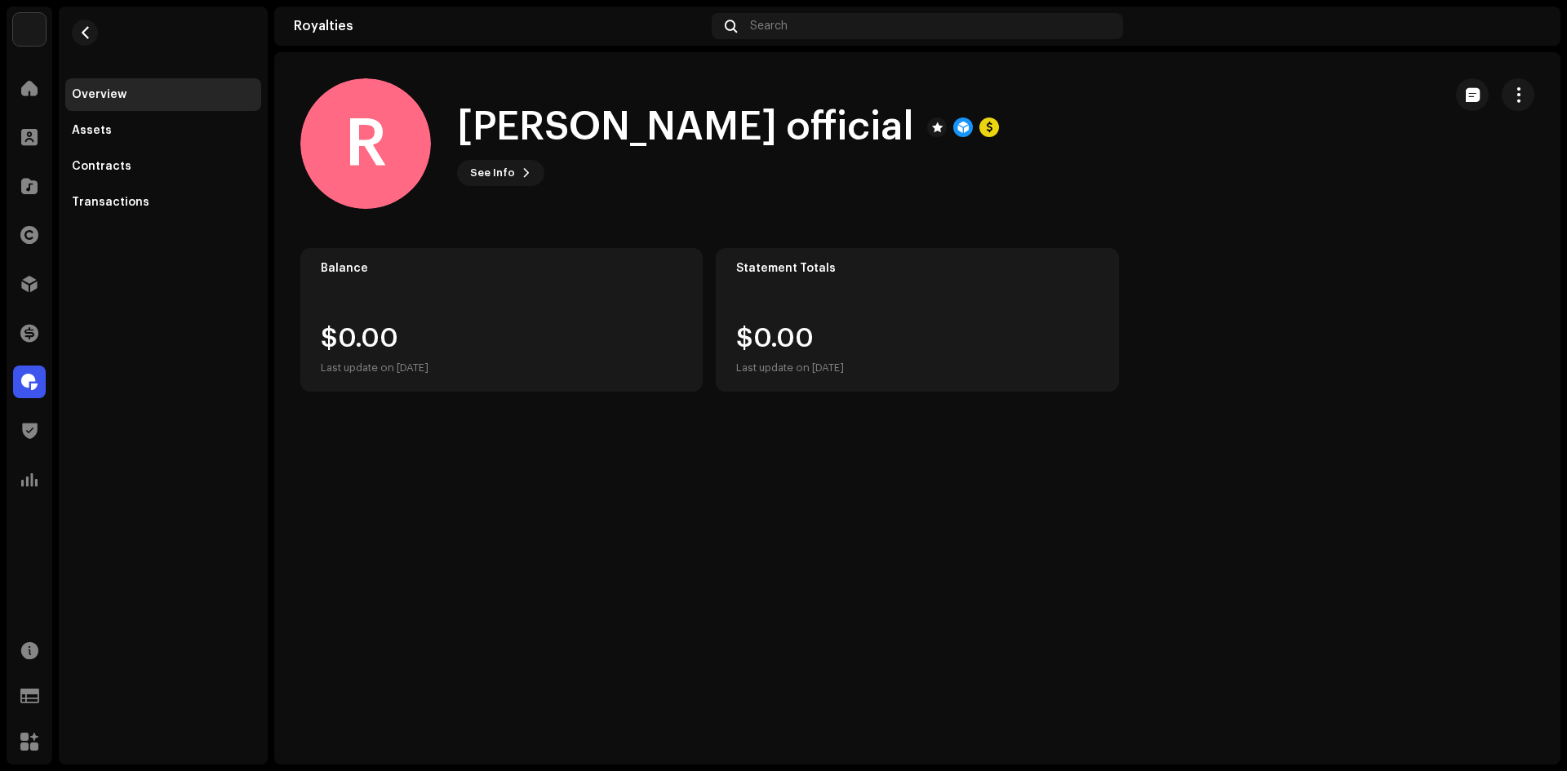
click at [683, 217] on royalties-payees-details-overview "R Rumi Khan official R Rumi Khan official See Info Balance $0.00 Last update on…" at bounding box center [917, 235] width 1286 height 366
click at [27, 104] on div at bounding box center [29, 88] width 33 height 33
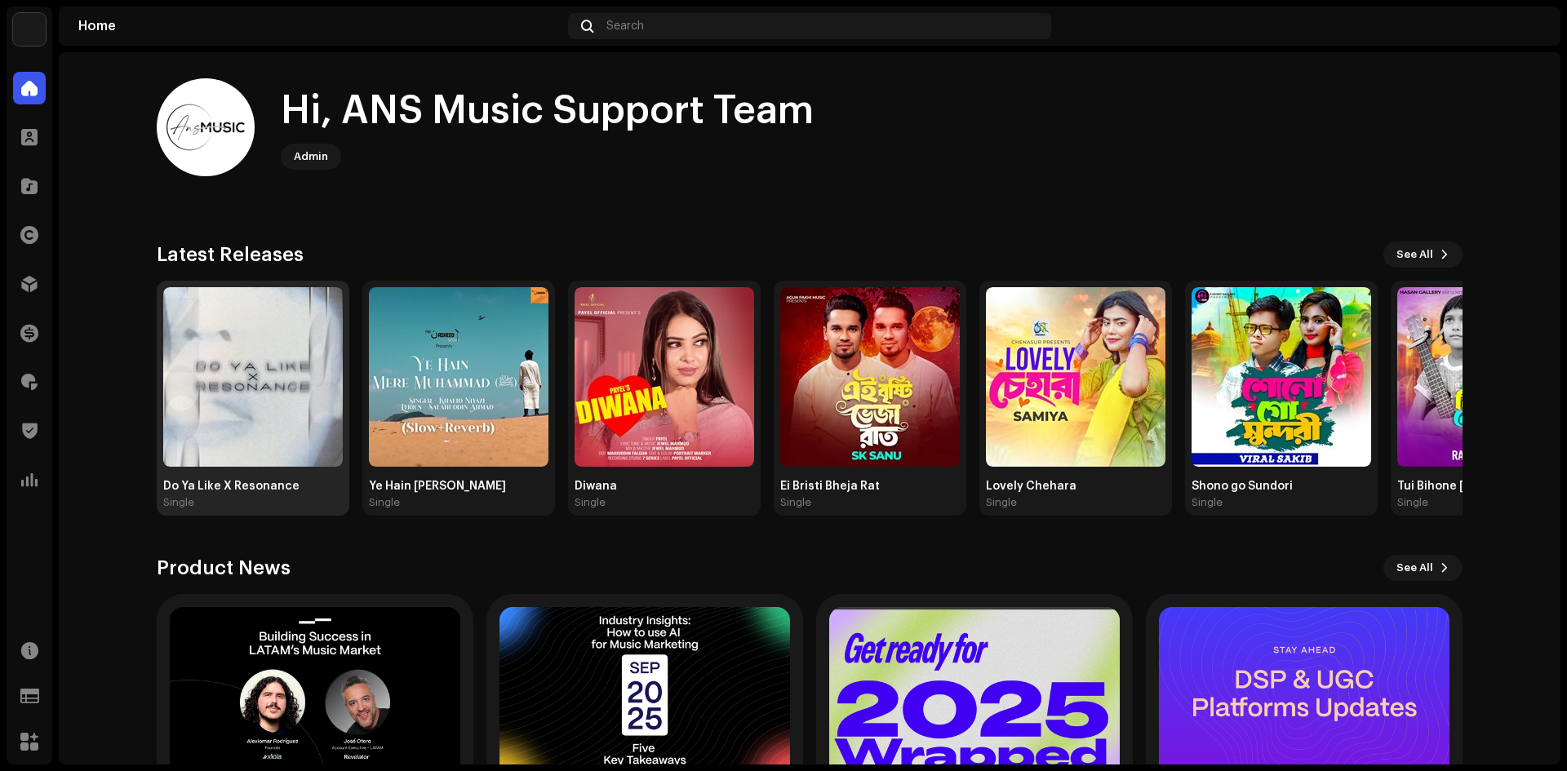
click at [250, 418] on img at bounding box center [253, 377] width 180 height 180
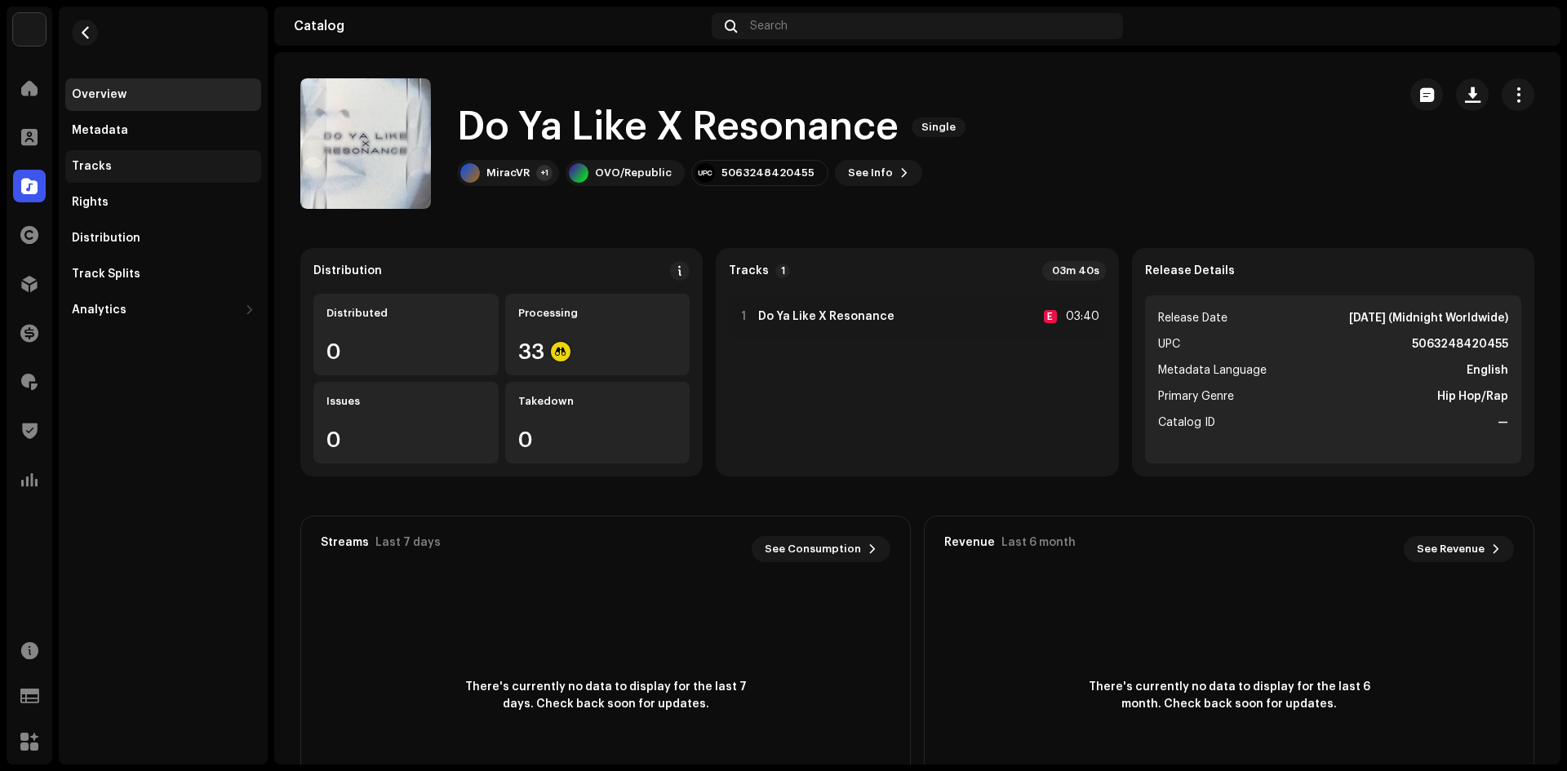
click at [76, 150] on div "Tracks" at bounding box center [163, 166] width 196 height 33
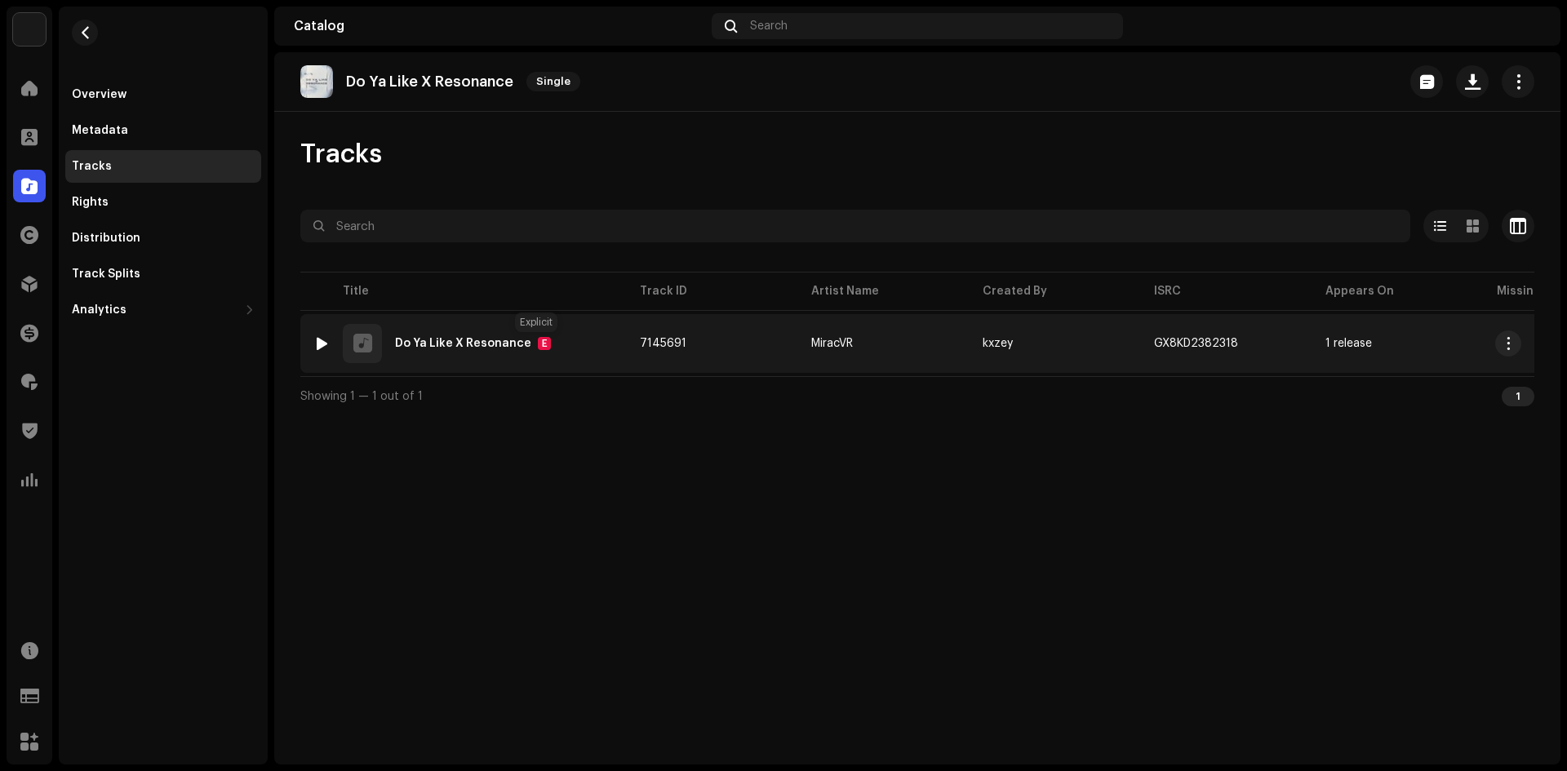
click at [538, 344] on div "E" at bounding box center [544, 343] width 13 height 13
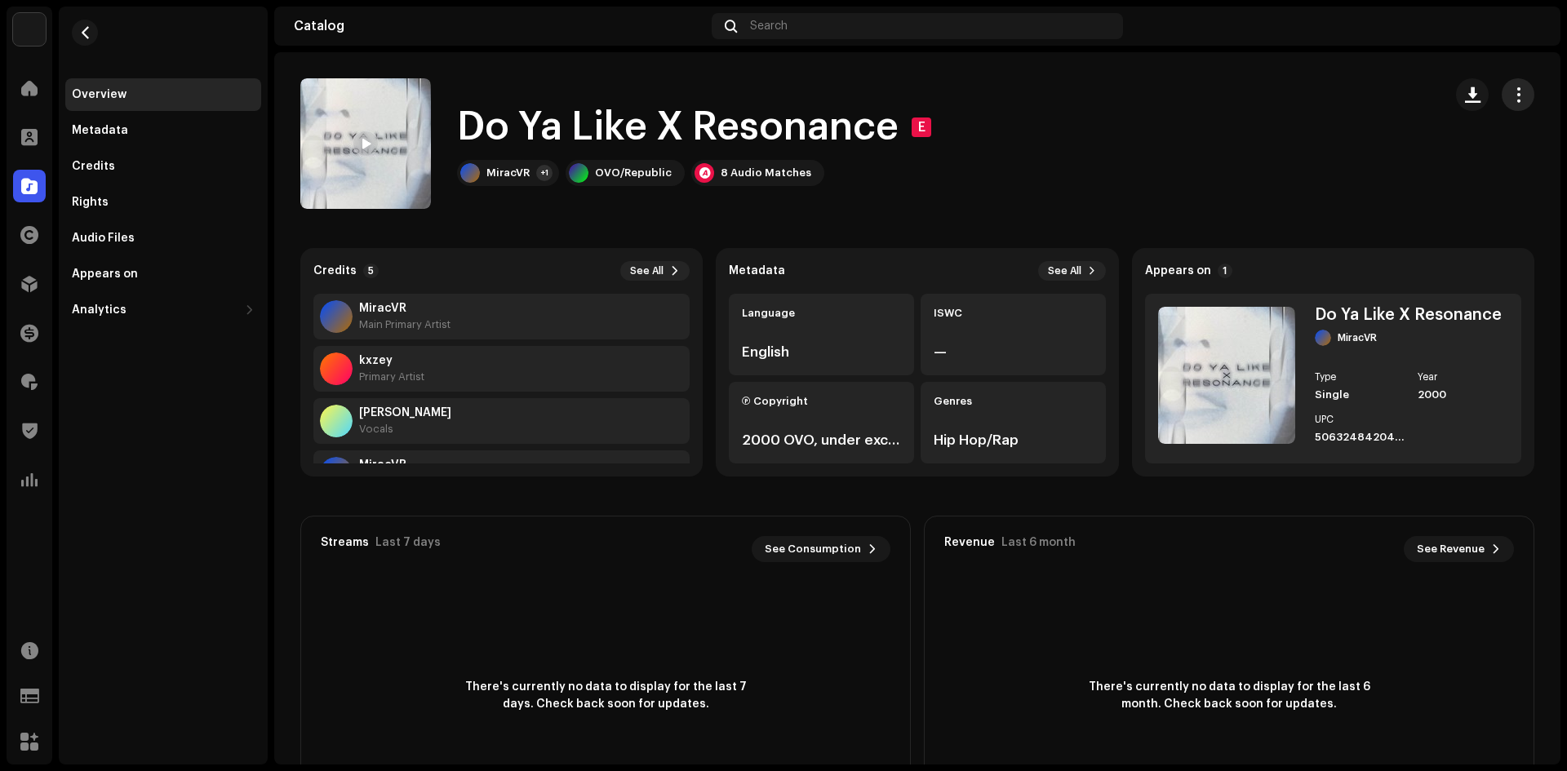
click at [1519, 84] on button "button" at bounding box center [1518, 94] width 33 height 33
click at [1052, 176] on div "Do Ya Like X Resonance E MiracVR +1 OVO/Republic 8 Audio Matches" at bounding box center [864, 143] width 1129 height 131
click at [768, 179] on div "8 Audio Matches" at bounding box center [766, 172] width 91 height 13
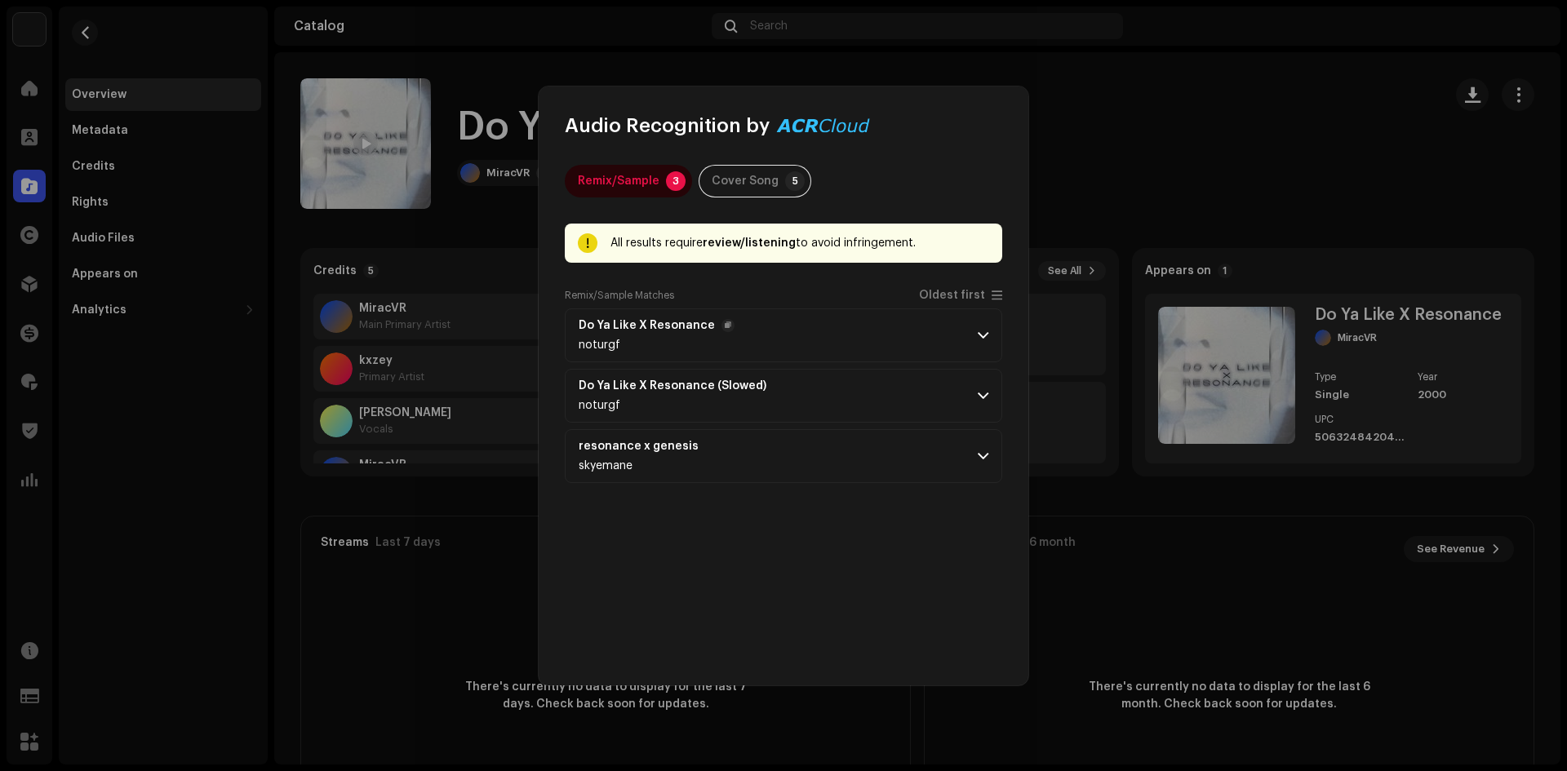
click at [986, 332] on span at bounding box center [983, 335] width 11 height 13
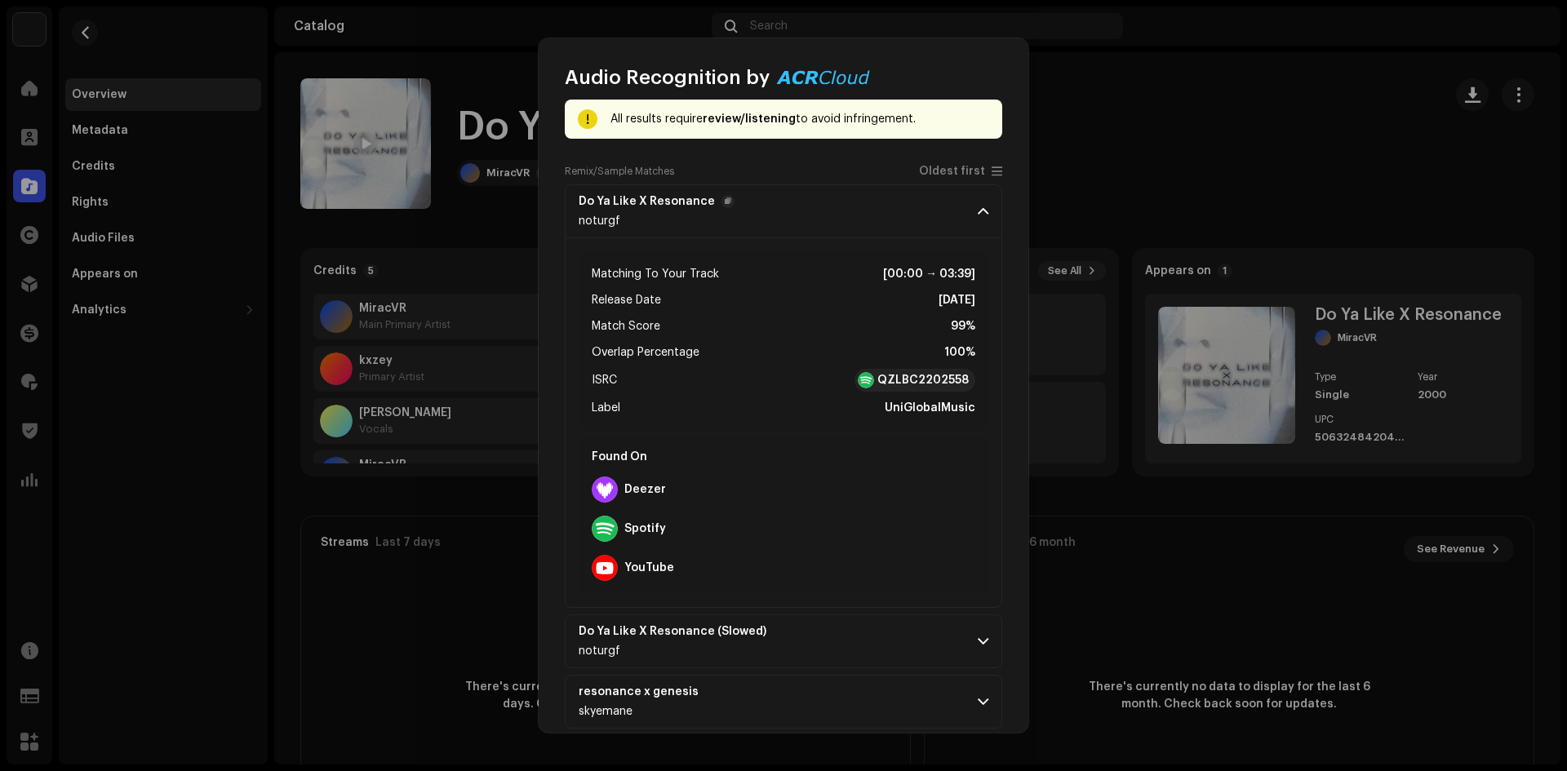
scroll to position [98, 0]
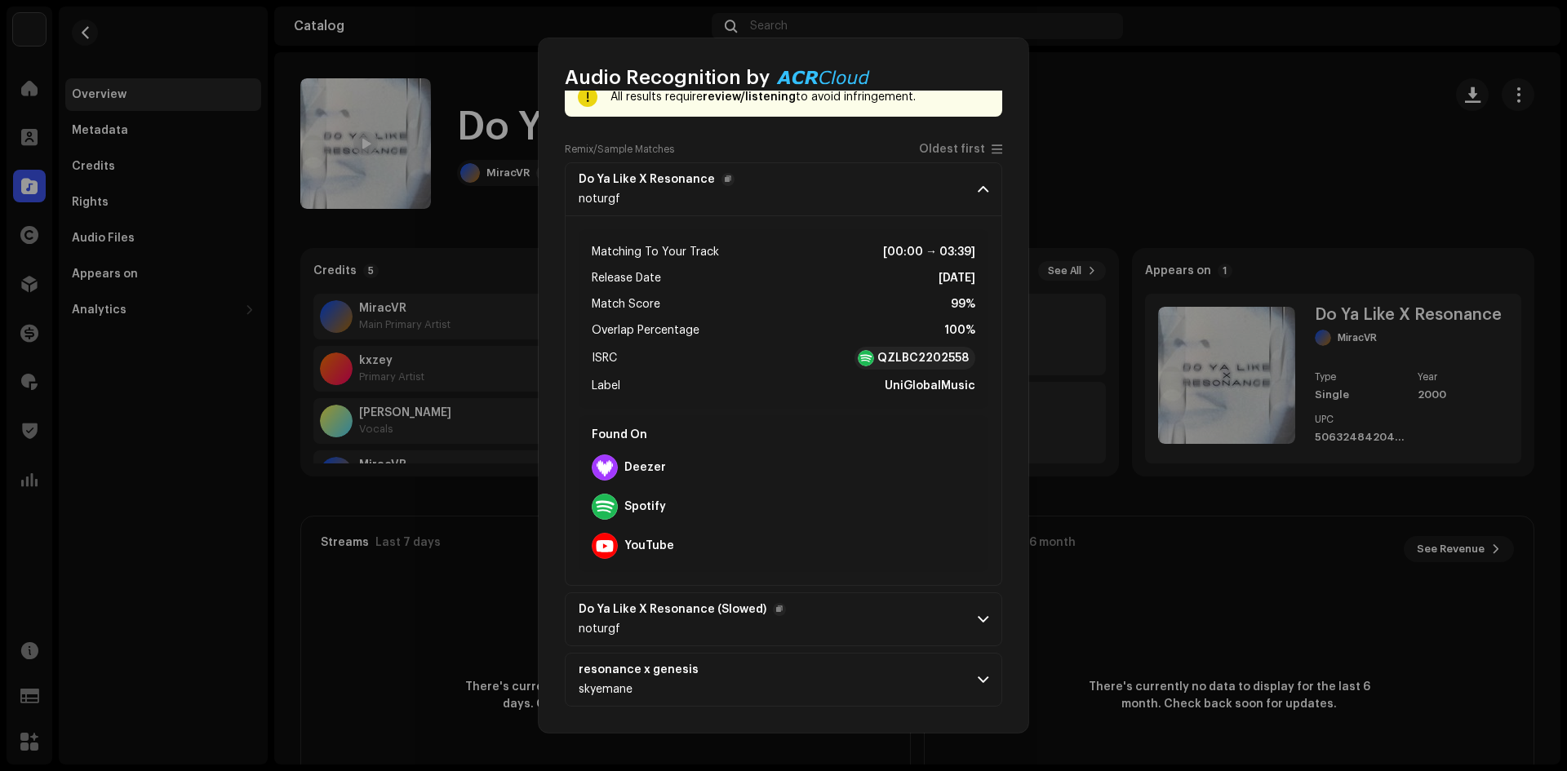
click at [783, 627] on p-accordion-header "Do Ya Like X Resonance (Slowed) noturgf" at bounding box center [783, 619] width 437 height 54
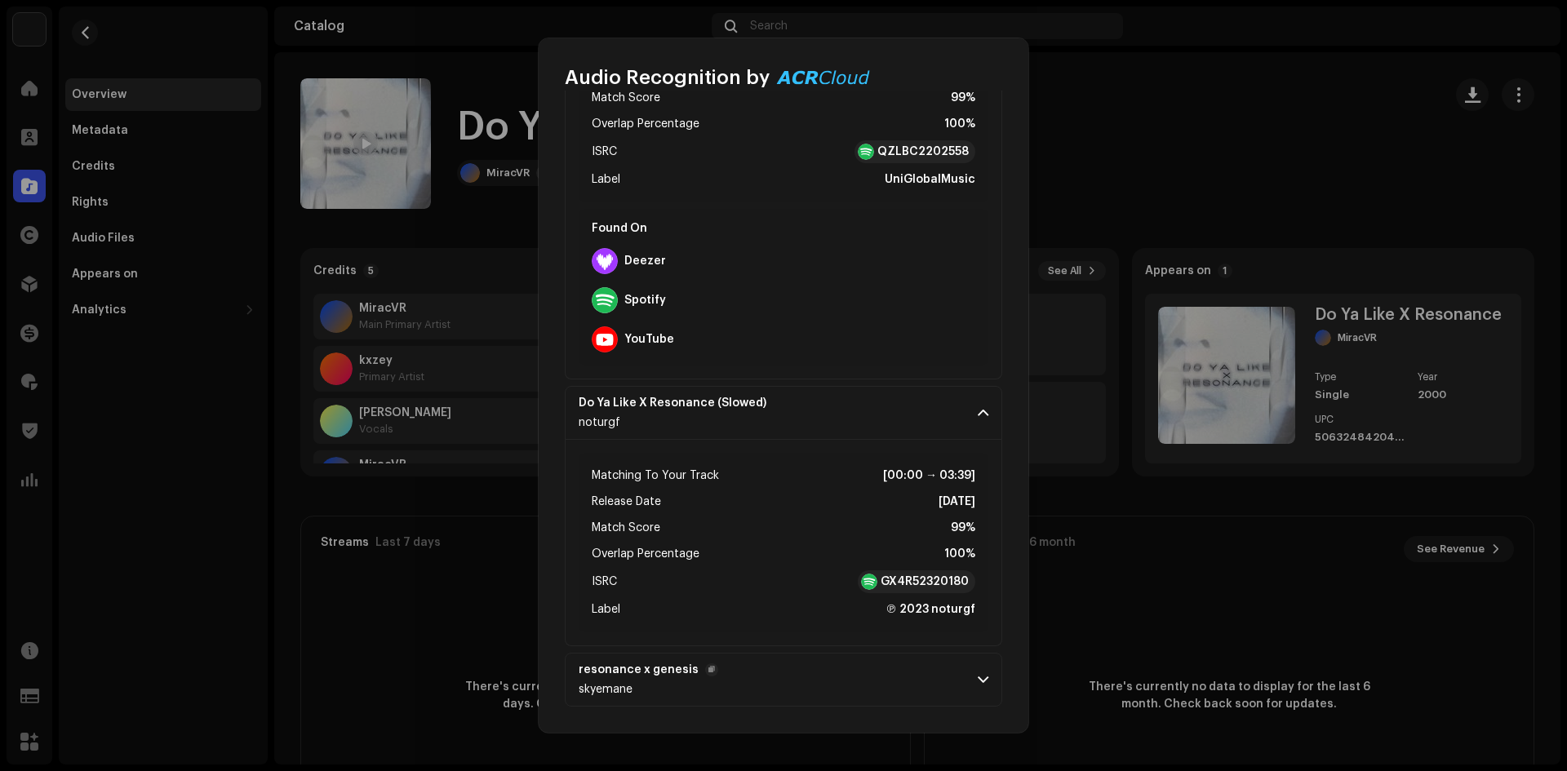
click at [784, 689] on p-accordion-header "resonance x genesis skyemane" at bounding box center [783, 680] width 437 height 54
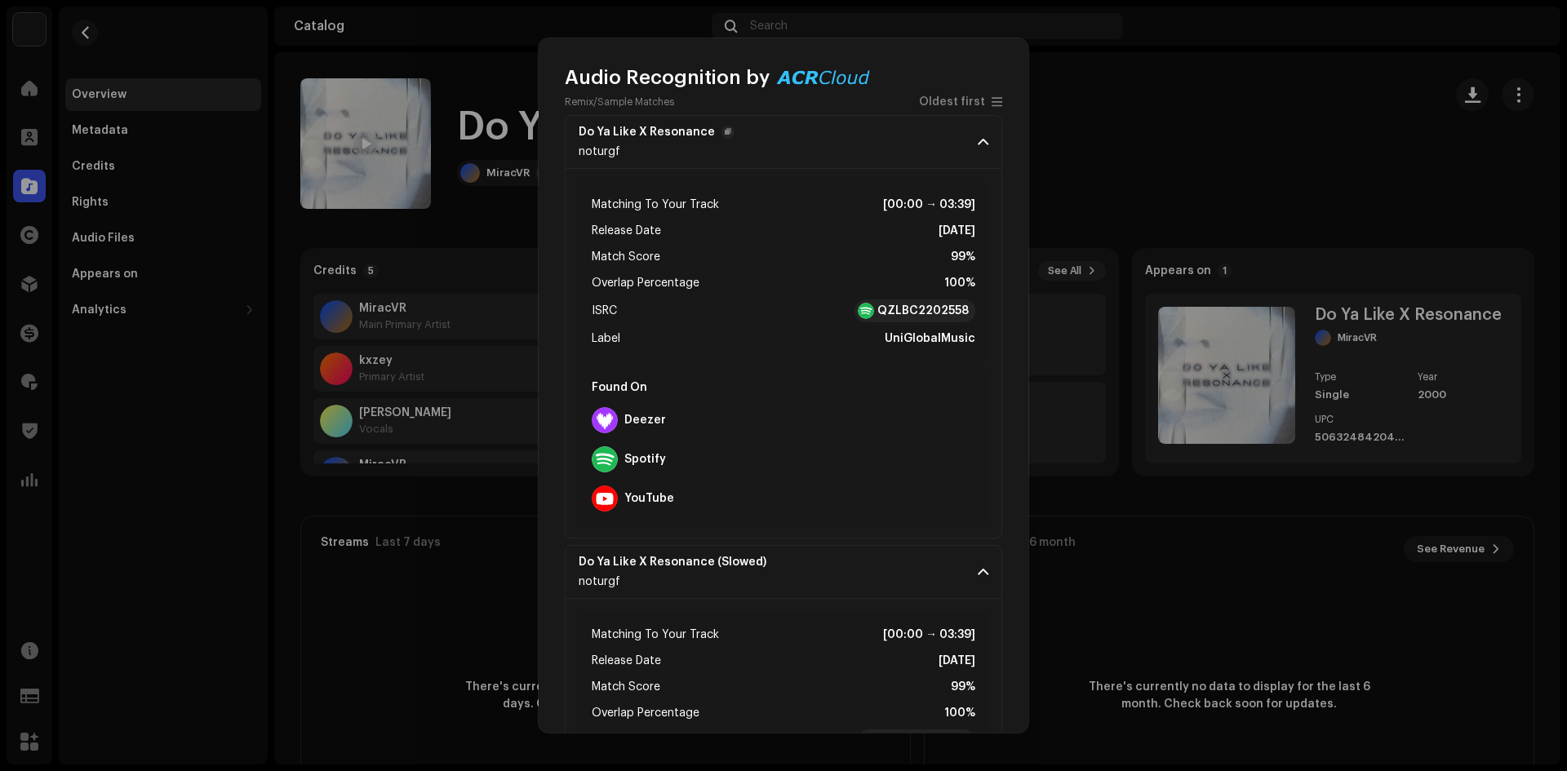
scroll to position [0, 0]
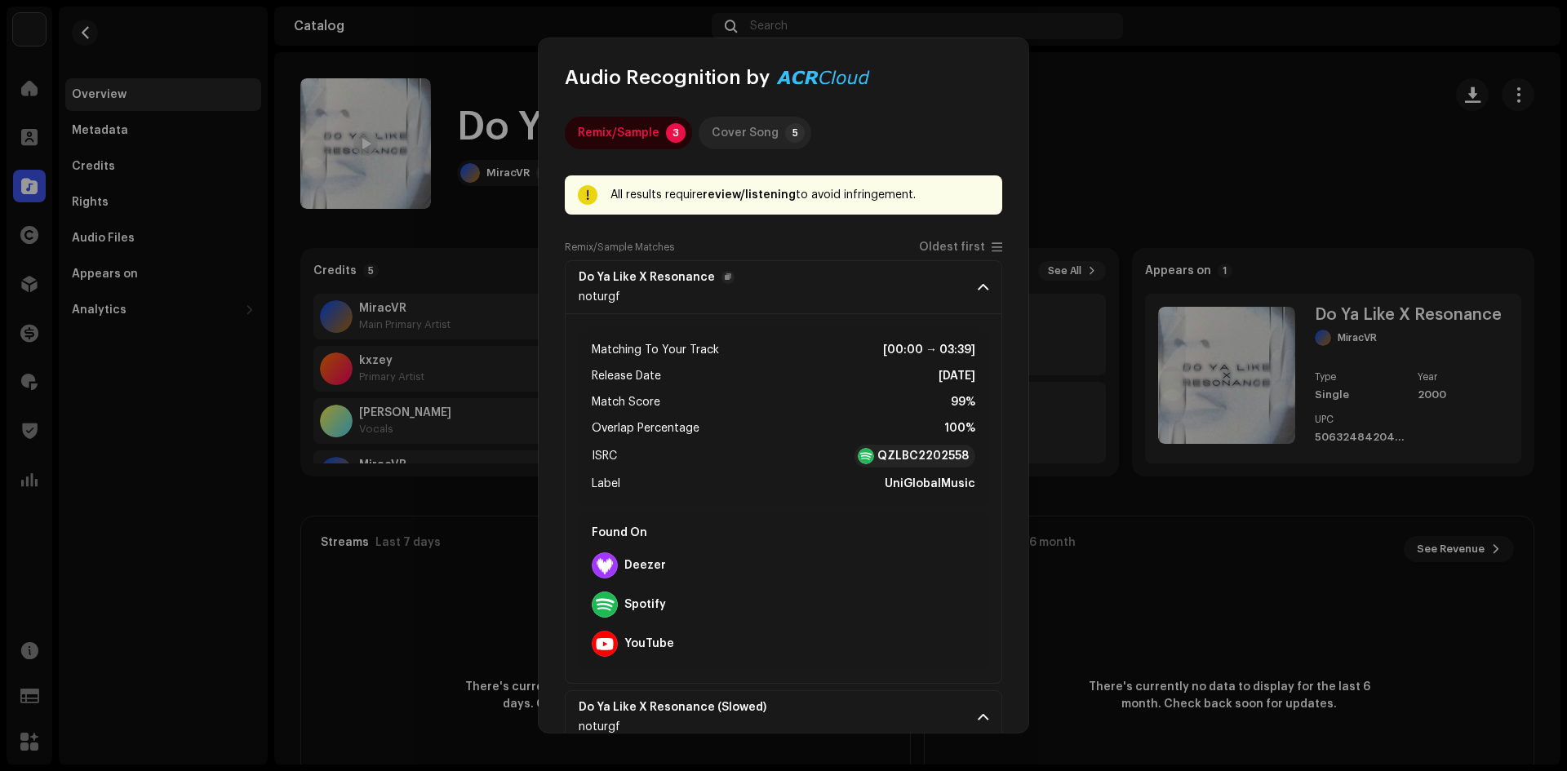
click at [755, 131] on div "Cover Song" at bounding box center [745, 133] width 67 height 33
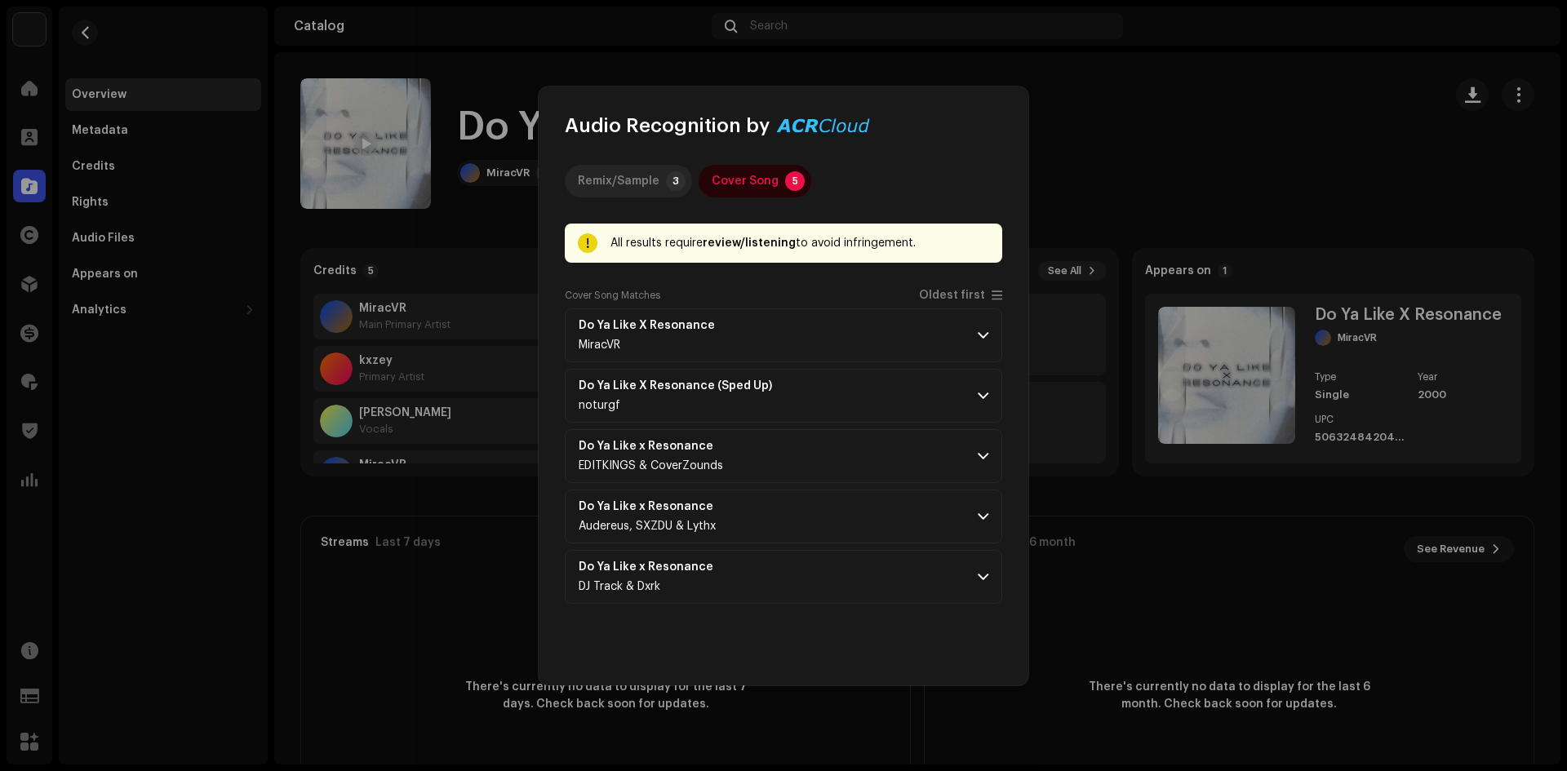
click at [609, 179] on div "Remix/Sample" at bounding box center [619, 181] width 82 height 33
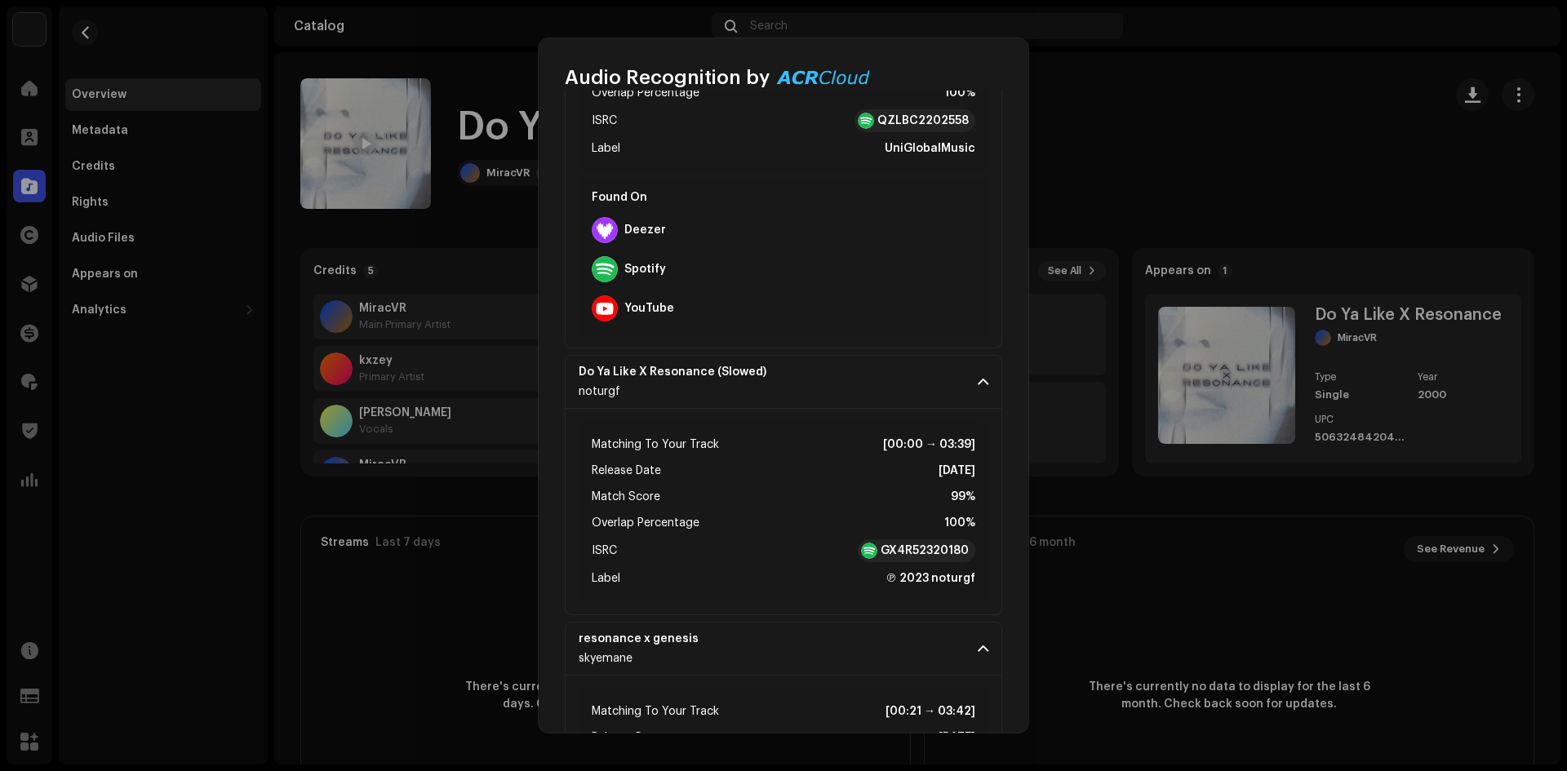
scroll to position [408, 0]
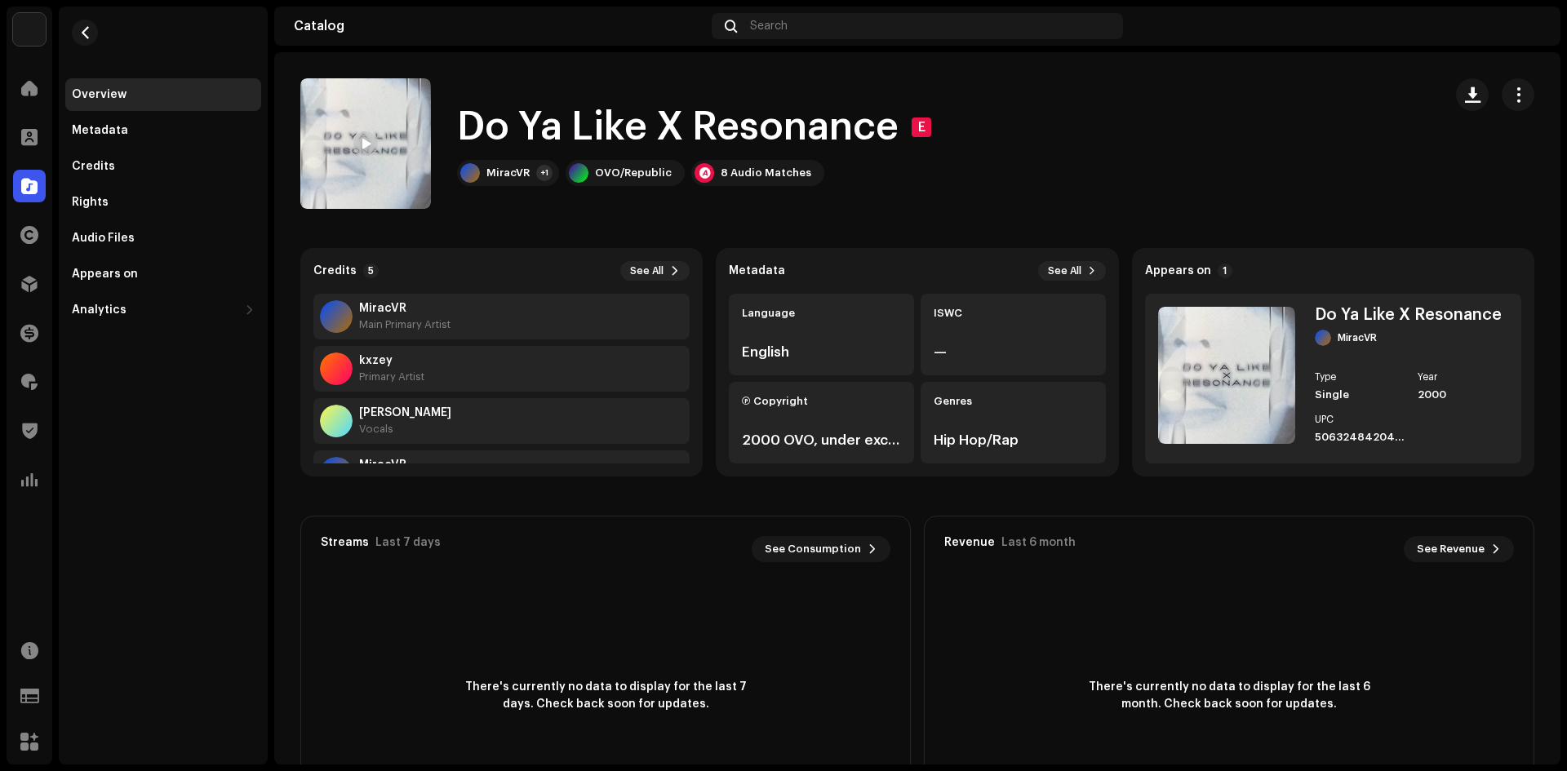
click at [375, 407] on div "Audio Recognition by Remix/Sample 3 Cover Song 5 All results require review/lis…" at bounding box center [783, 385] width 1567 height 771
click at [100, 181] on div "Credits" at bounding box center [163, 166] width 196 height 33
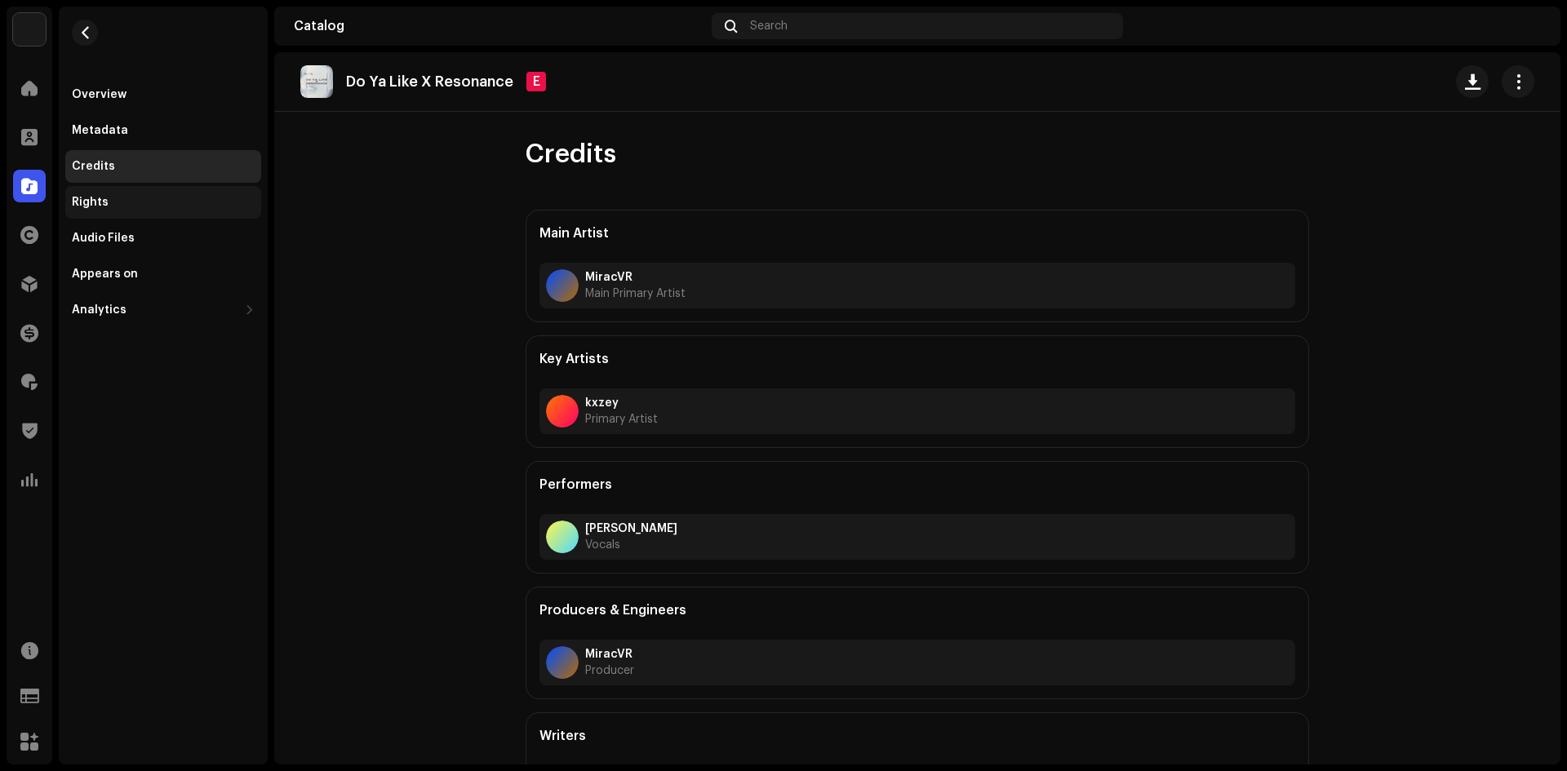
click at [104, 209] on div "Rights" at bounding box center [163, 202] width 196 height 33
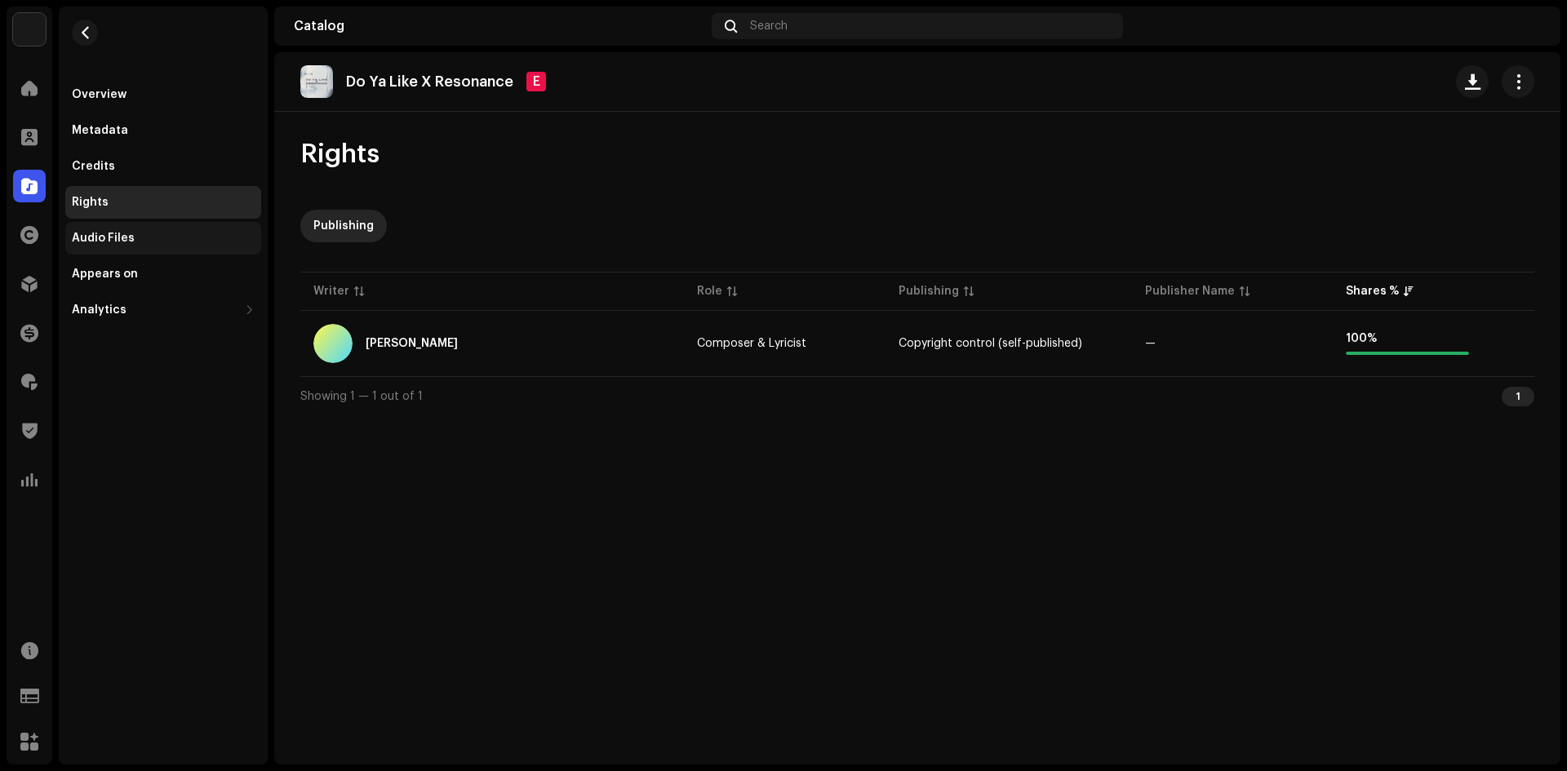
click at [101, 247] on div "Audio Files" at bounding box center [163, 238] width 196 height 33
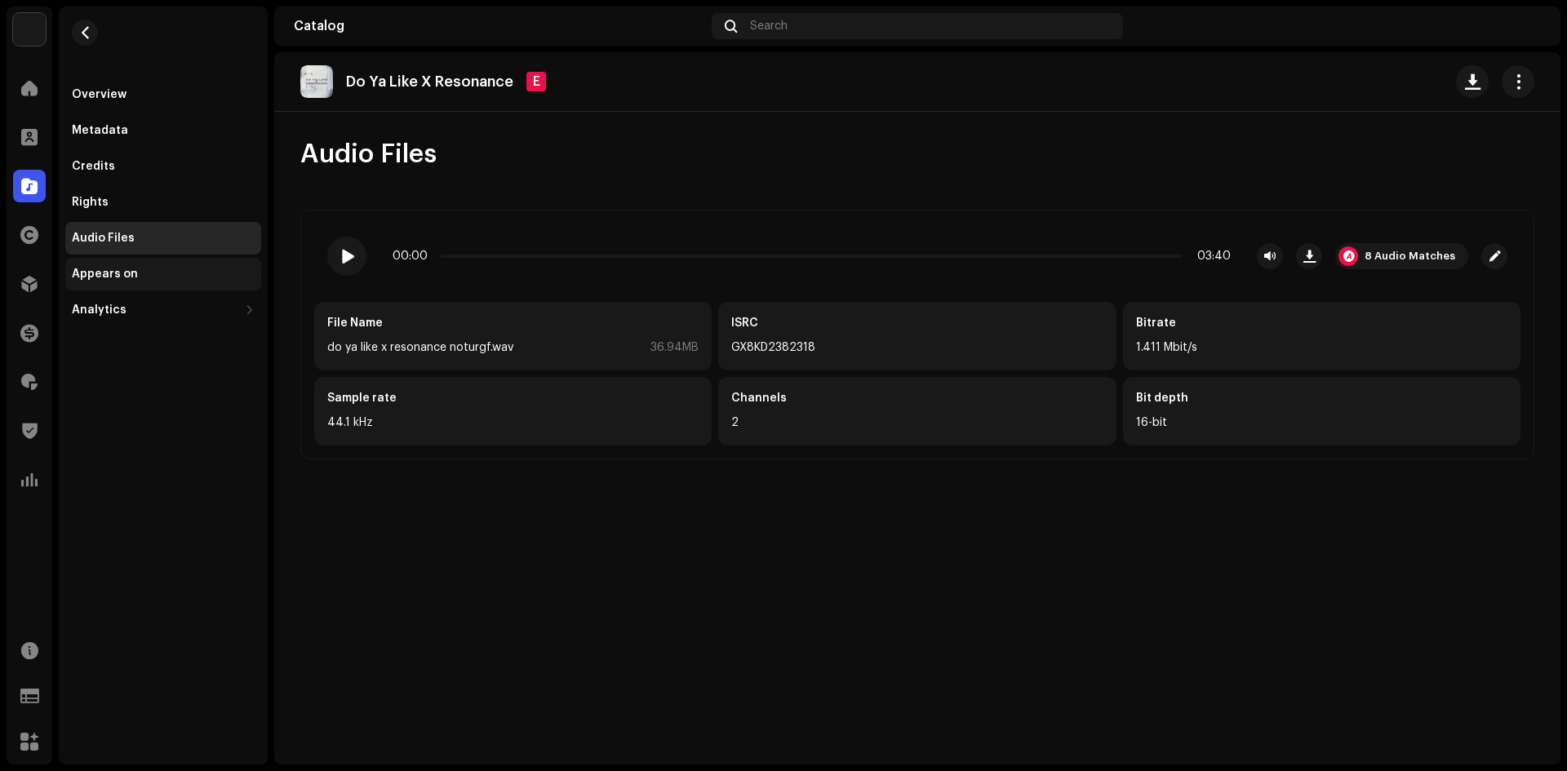
click at [98, 282] on div "Appears on" at bounding box center [163, 274] width 196 height 33
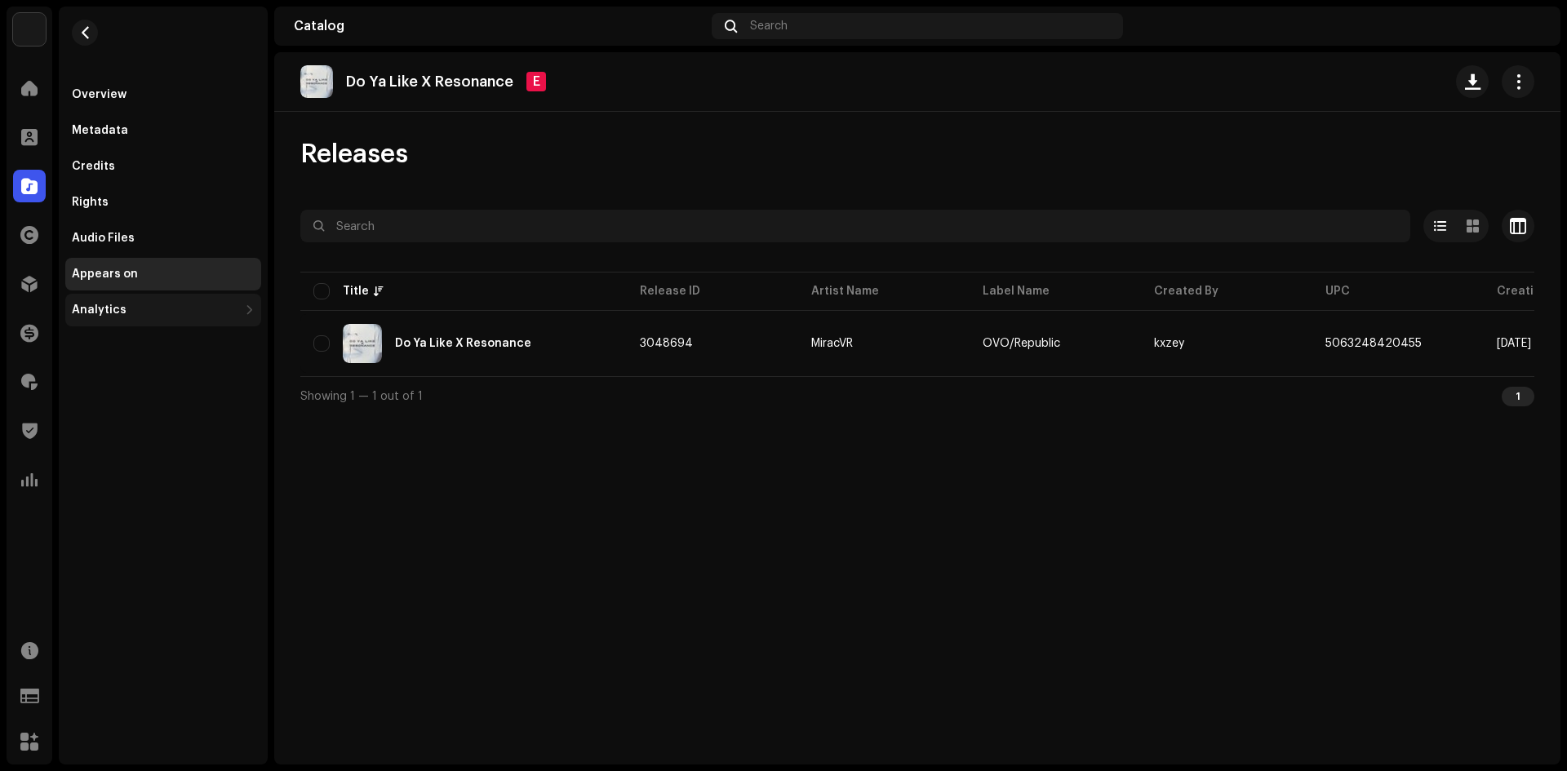
click at [97, 310] on div "Analytics" at bounding box center [99, 310] width 55 height 13
click at [43, 98] on div at bounding box center [29, 88] width 33 height 33
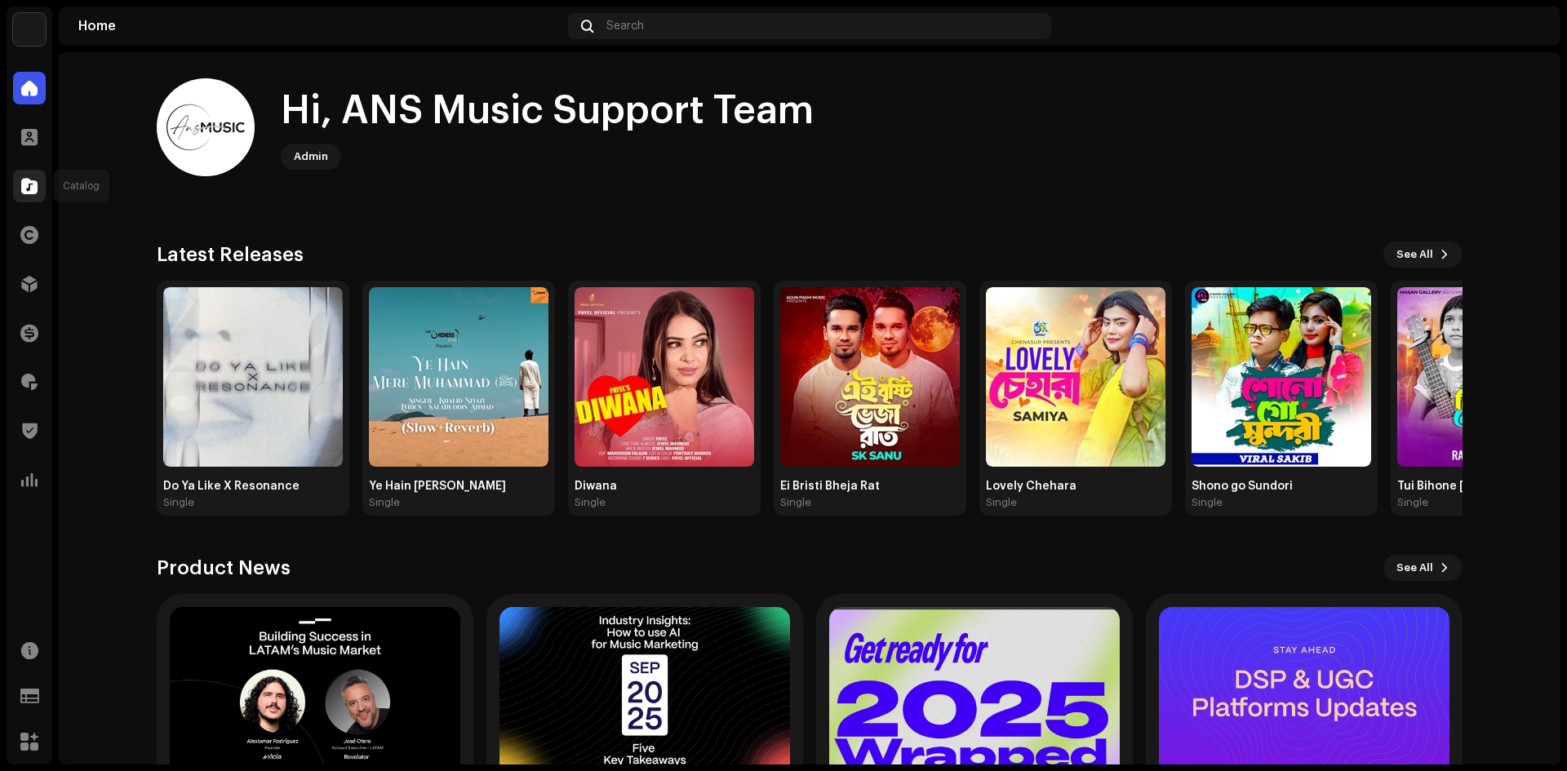
click at [32, 175] on div at bounding box center [29, 186] width 33 height 33
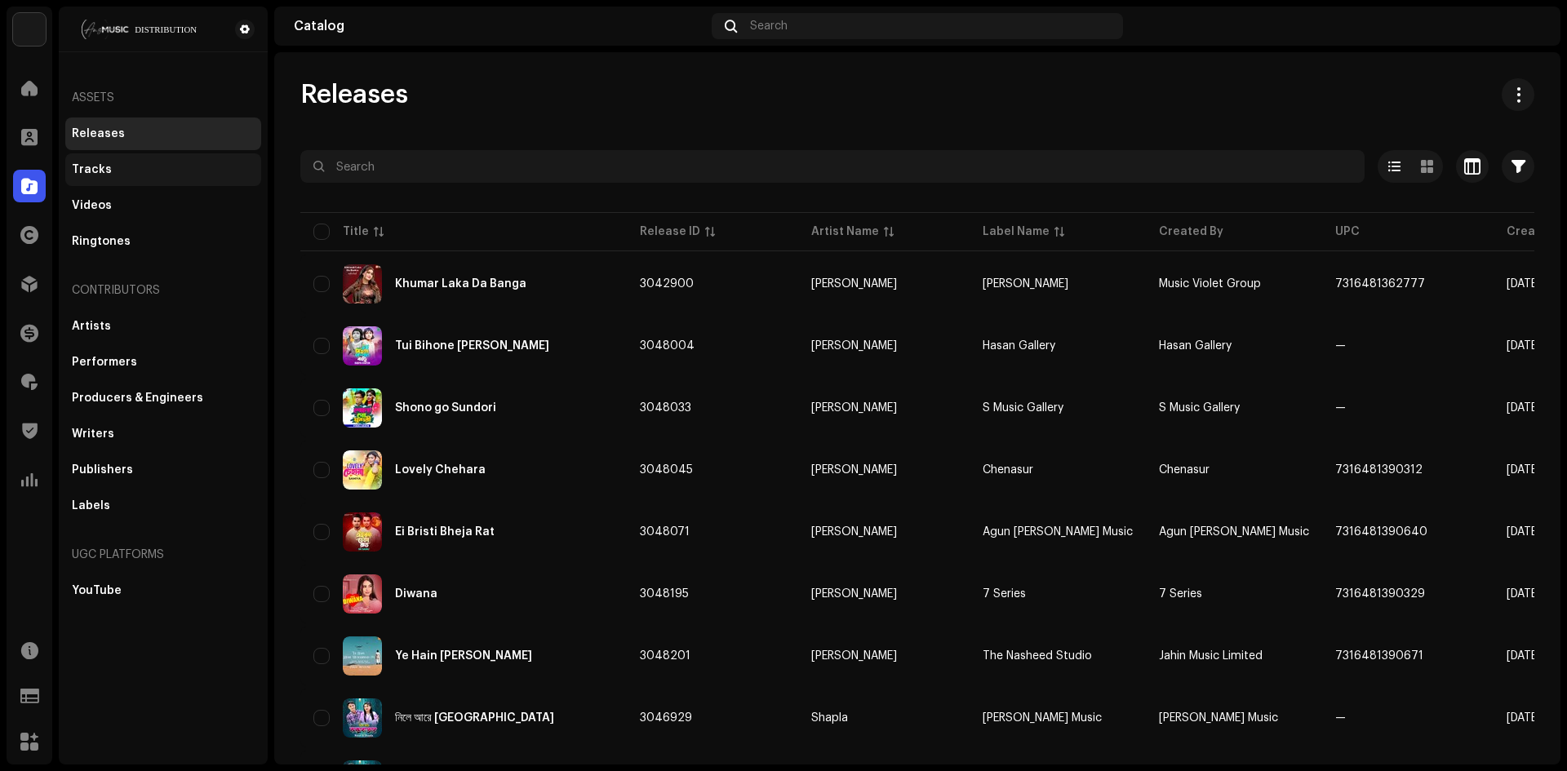
click at [104, 165] on div "Tracks" at bounding box center [92, 169] width 40 height 13
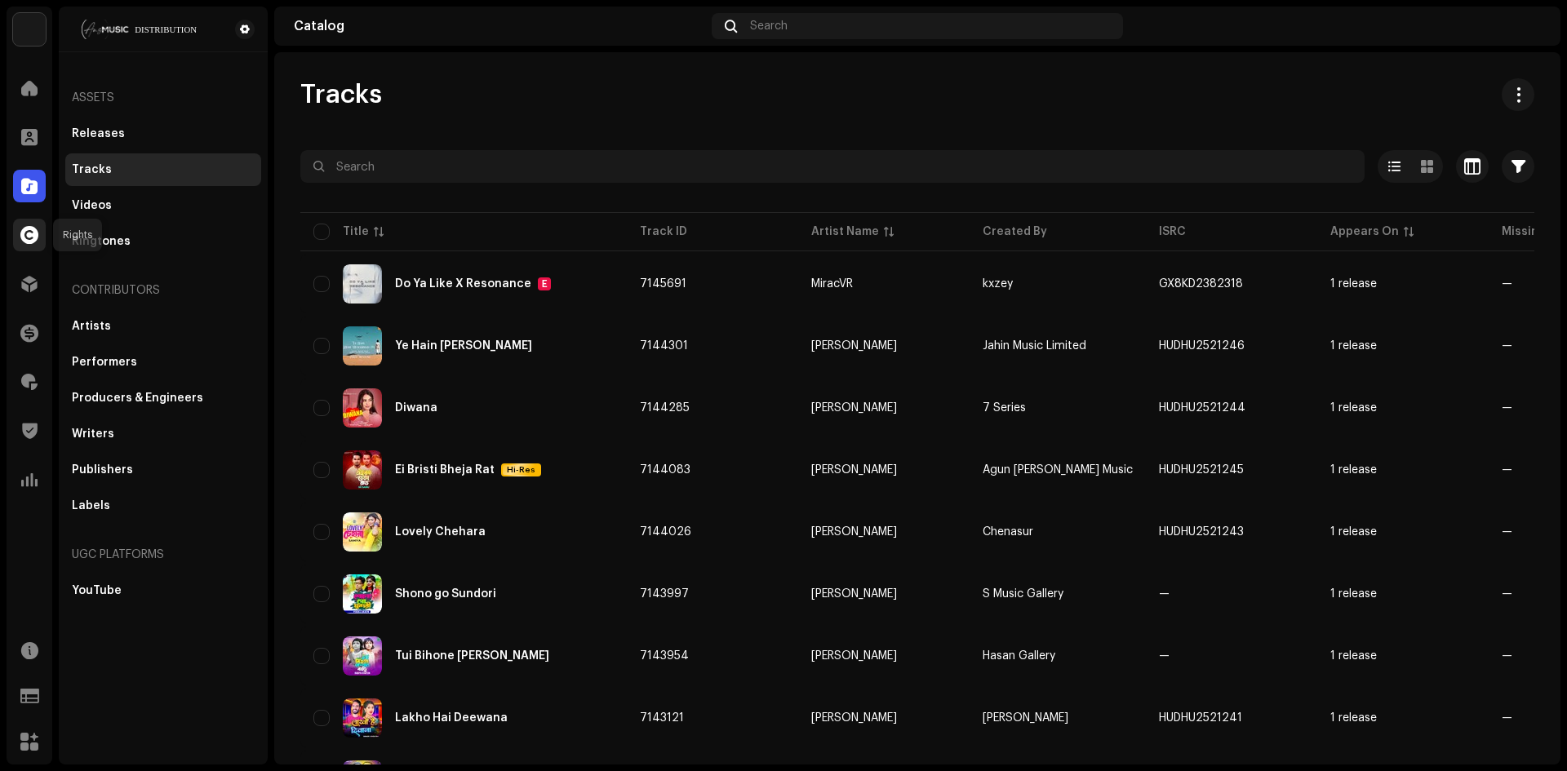
click at [31, 245] on div at bounding box center [29, 235] width 33 height 33
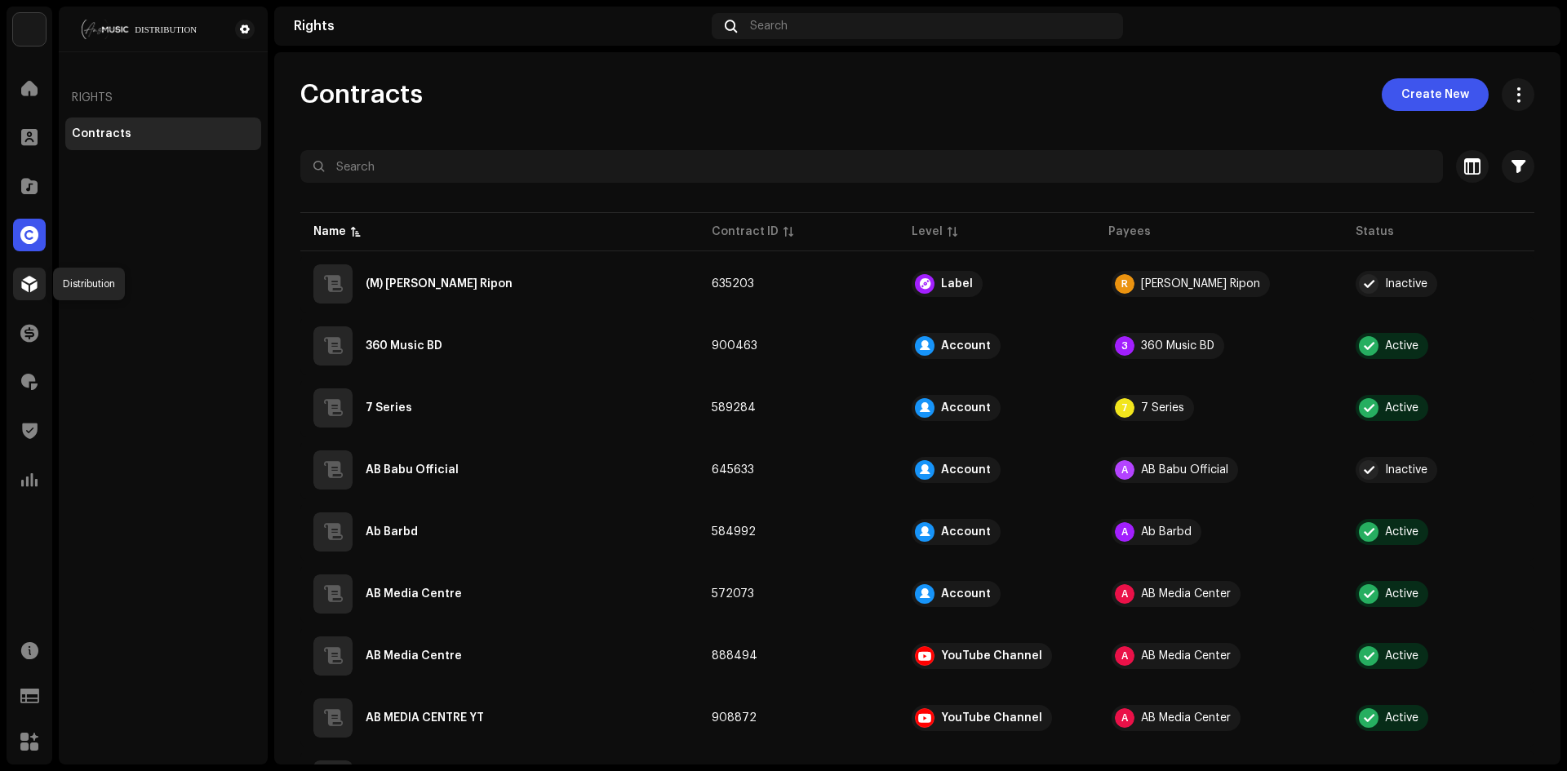
click at [24, 299] on div at bounding box center [29, 284] width 33 height 33
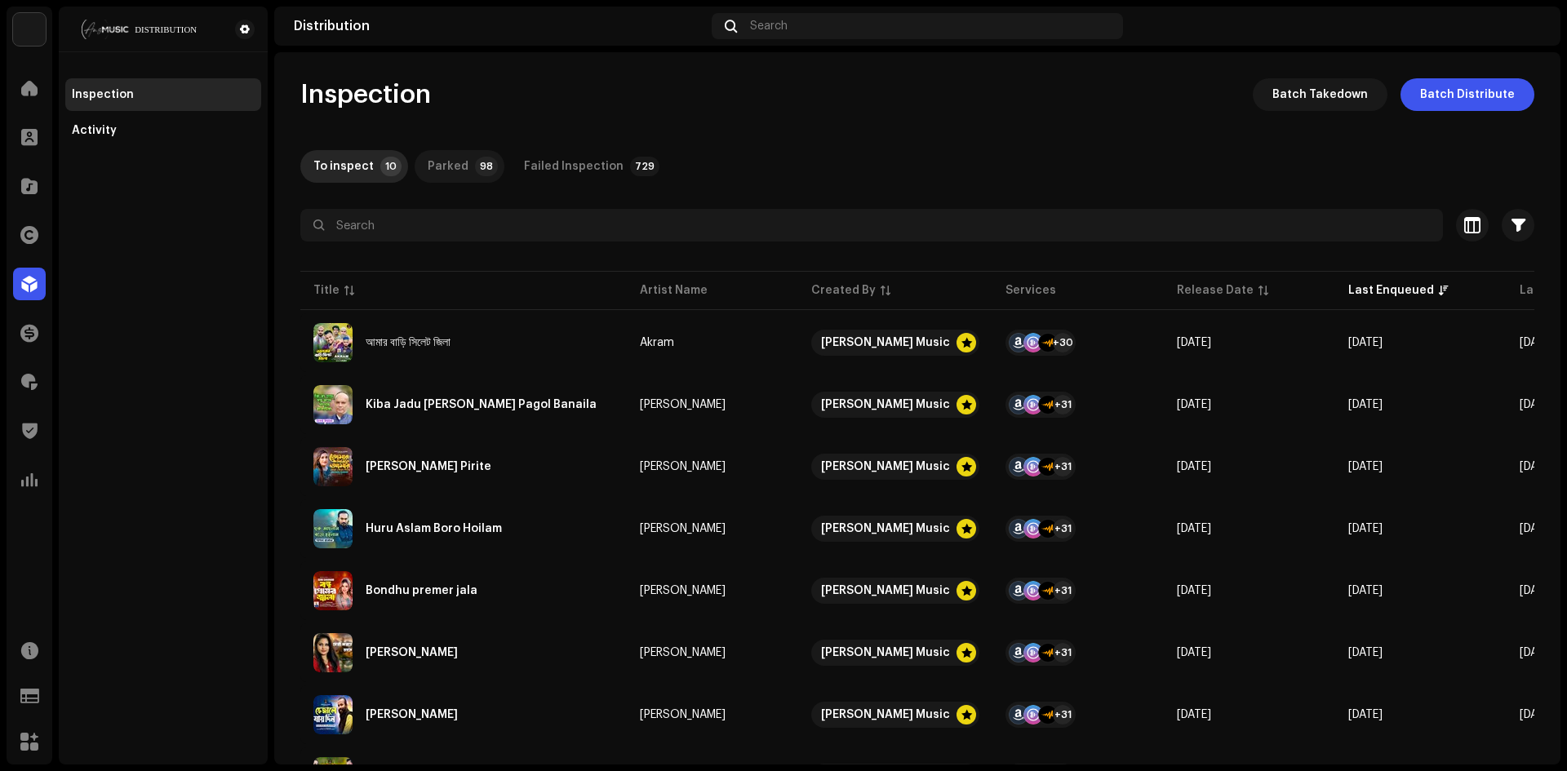
click at [441, 166] on div "Parked" at bounding box center [448, 166] width 41 height 33
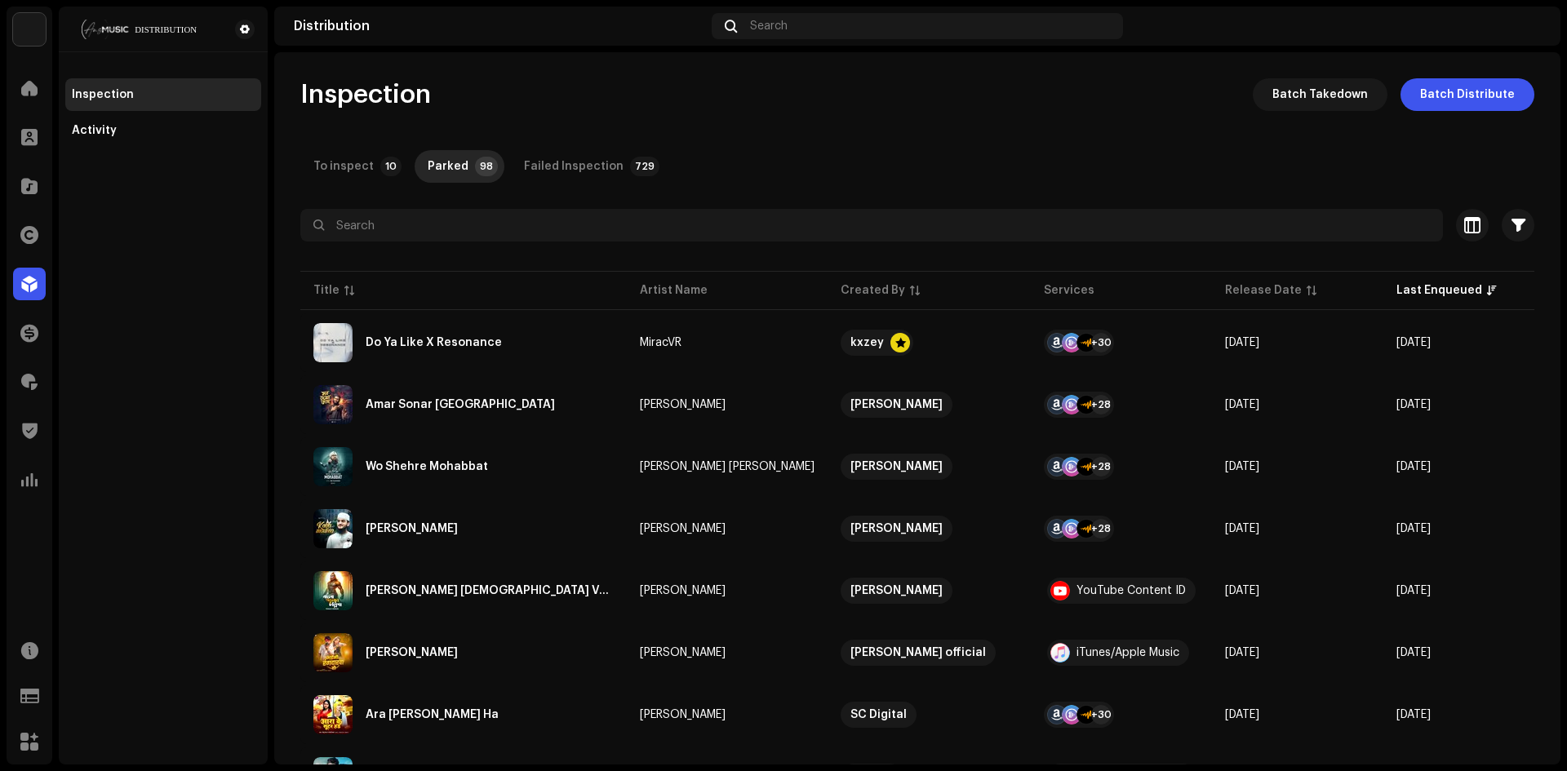
click at [342, 165] on div "To inspect" at bounding box center [343, 166] width 60 height 33
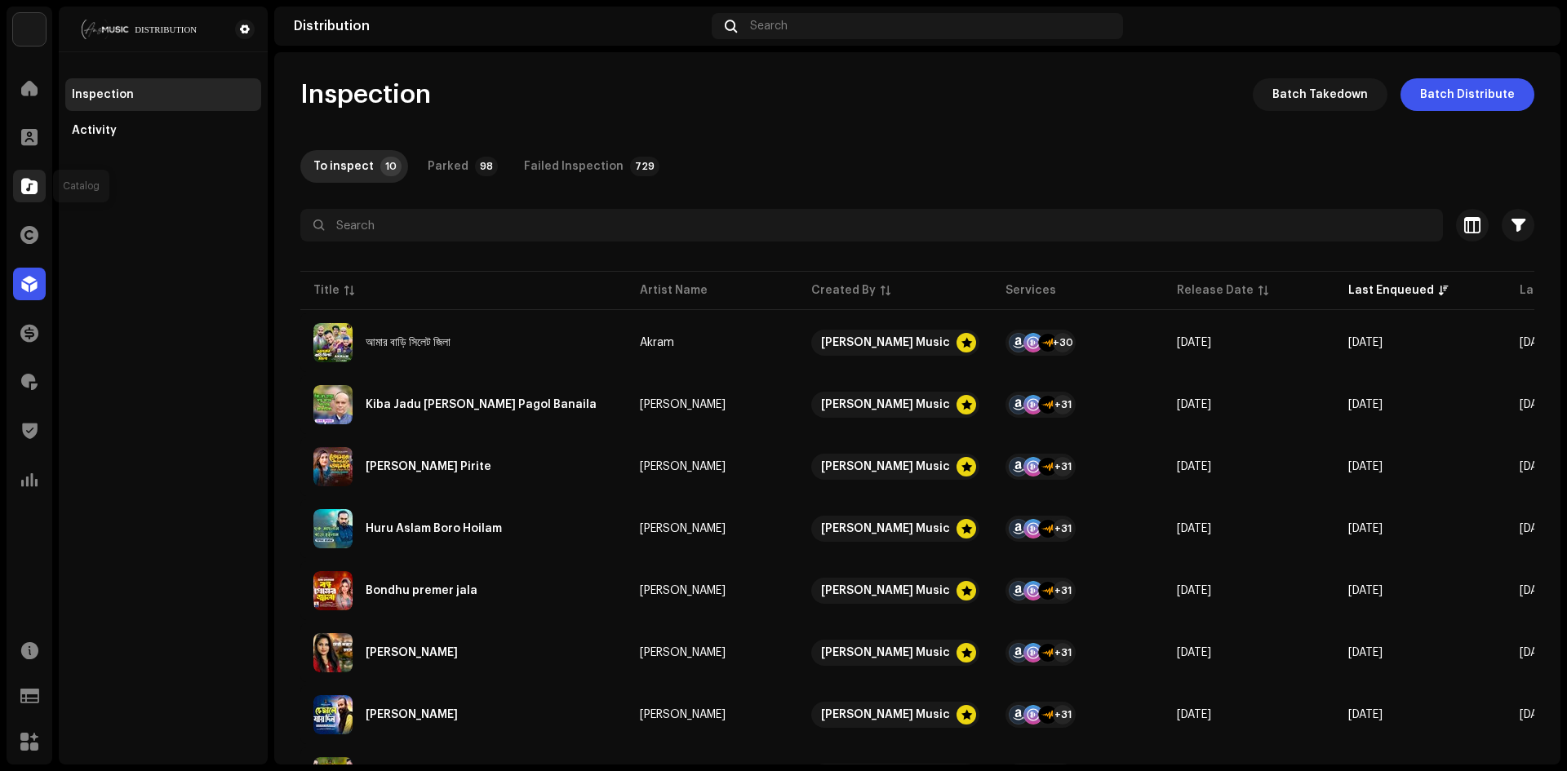
click at [25, 181] on span at bounding box center [29, 186] width 16 height 13
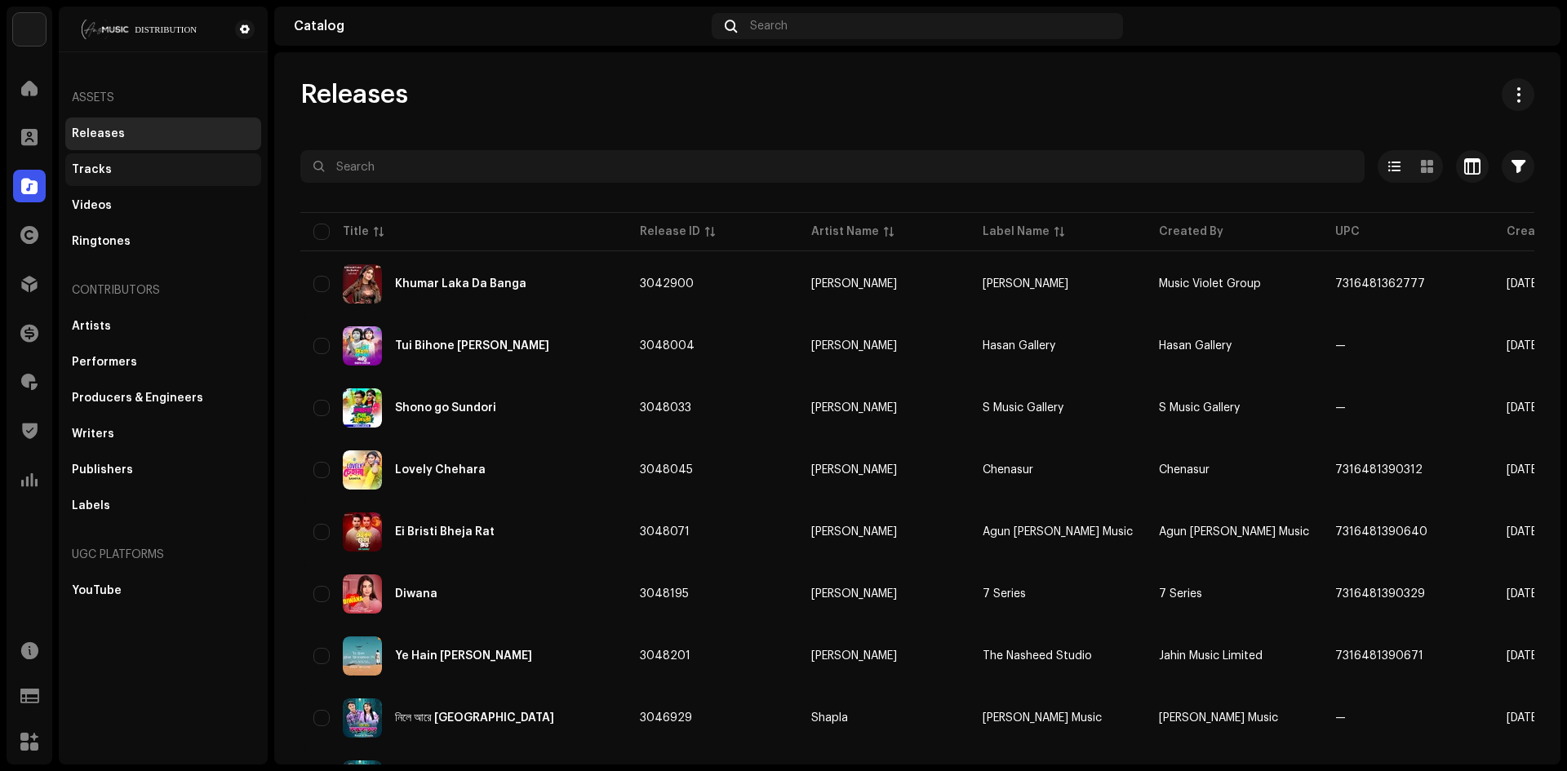
click at [99, 173] on div "Tracks" at bounding box center [92, 169] width 40 height 13
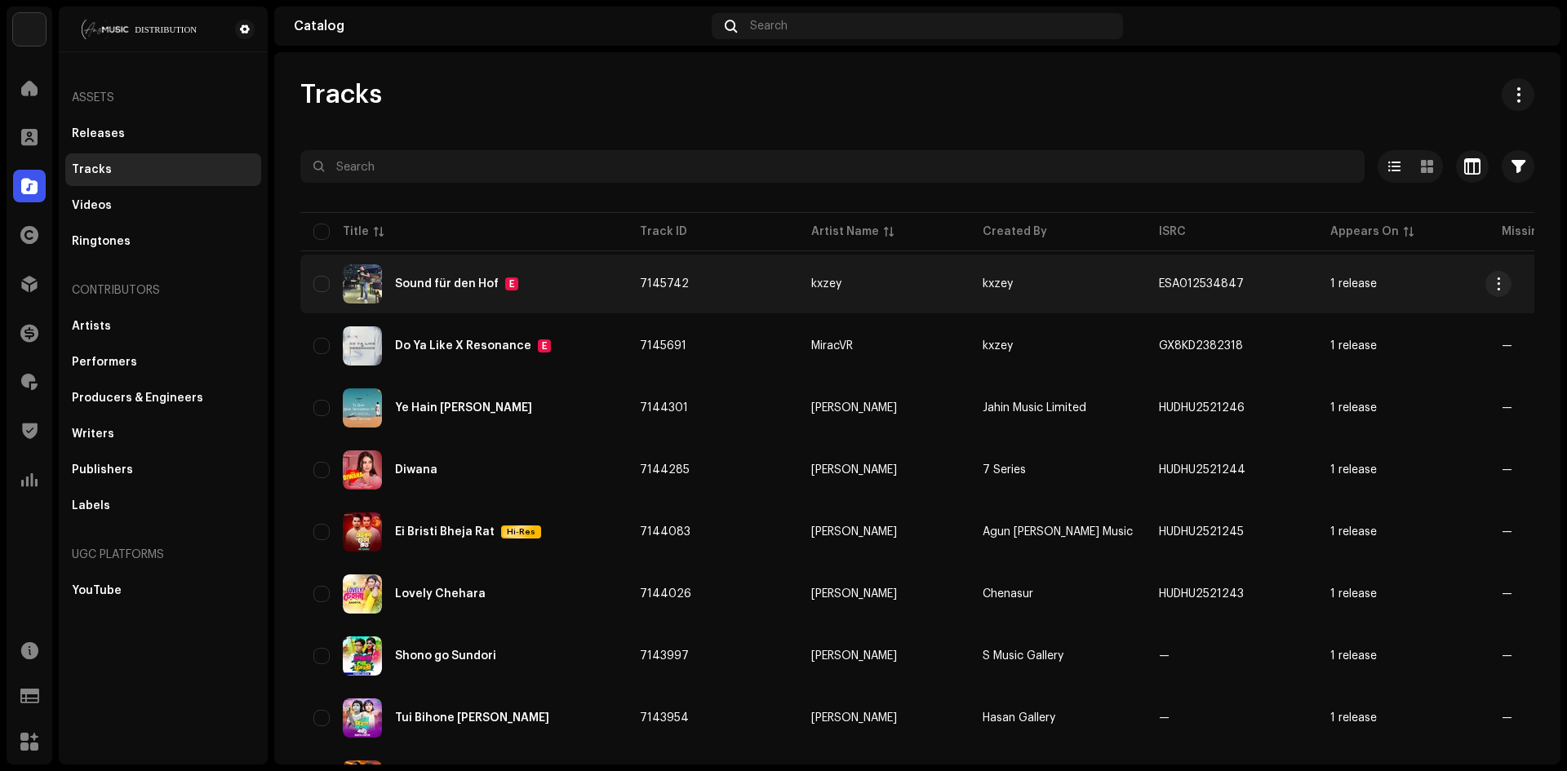
click at [480, 289] on div "Sound für den Hof" at bounding box center [447, 283] width 104 height 11
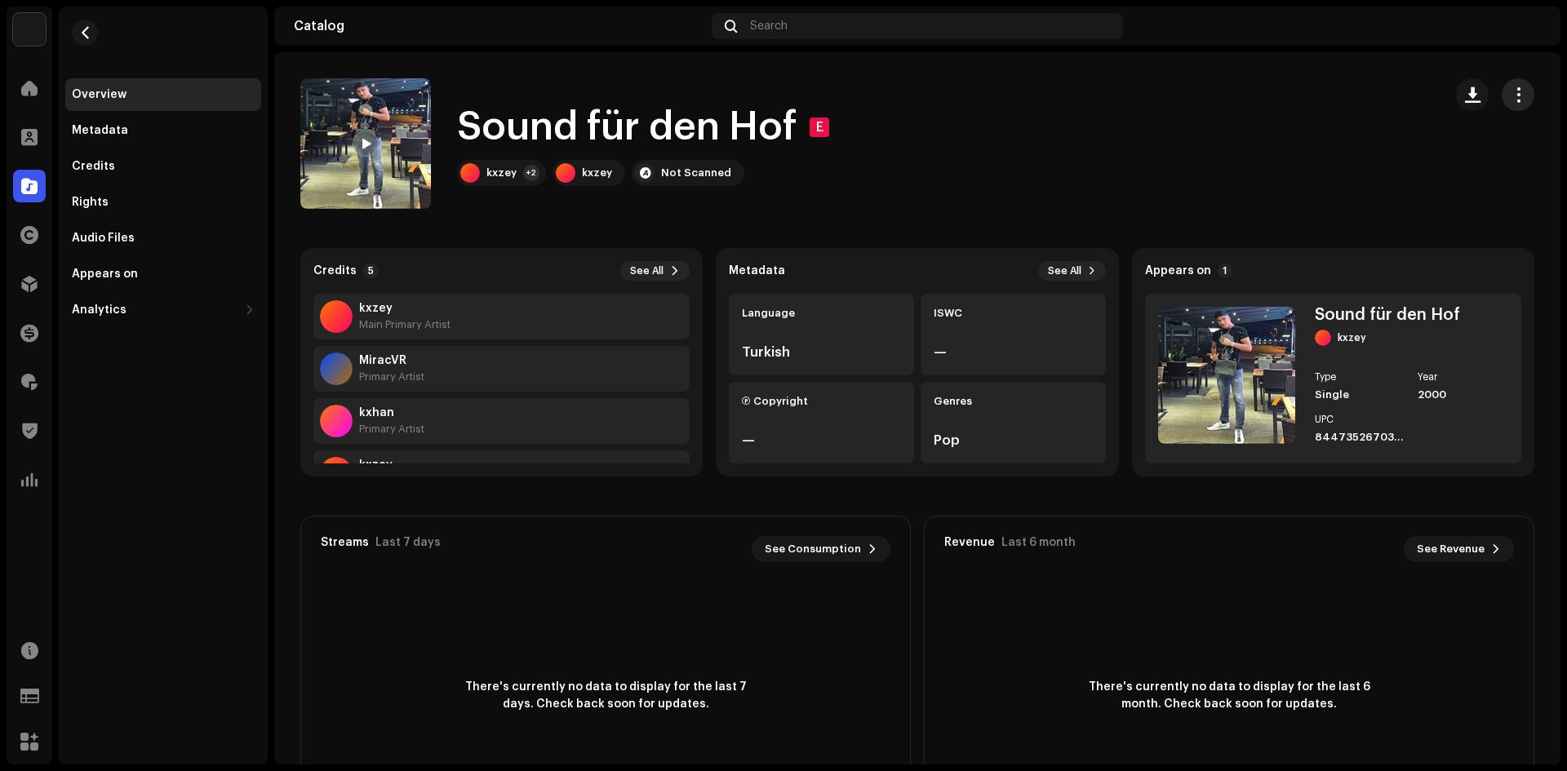
click at [1513, 85] on button "button" at bounding box center [1518, 94] width 33 height 33
click at [1102, 163] on div "Sound für den Hof E kxzey +2 kxzey Not Scanned" at bounding box center [864, 143] width 1129 height 131
click at [672, 161] on div "Not Scanned" at bounding box center [688, 173] width 113 height 26
click at [671, 171] on div "Not Scanned" at bounding box center [696, 172] width 70 height 13
drag, startPoint x: 662, startPoint y: 175, endPoint x: 609, endPoint y: 175, distance: 53.0
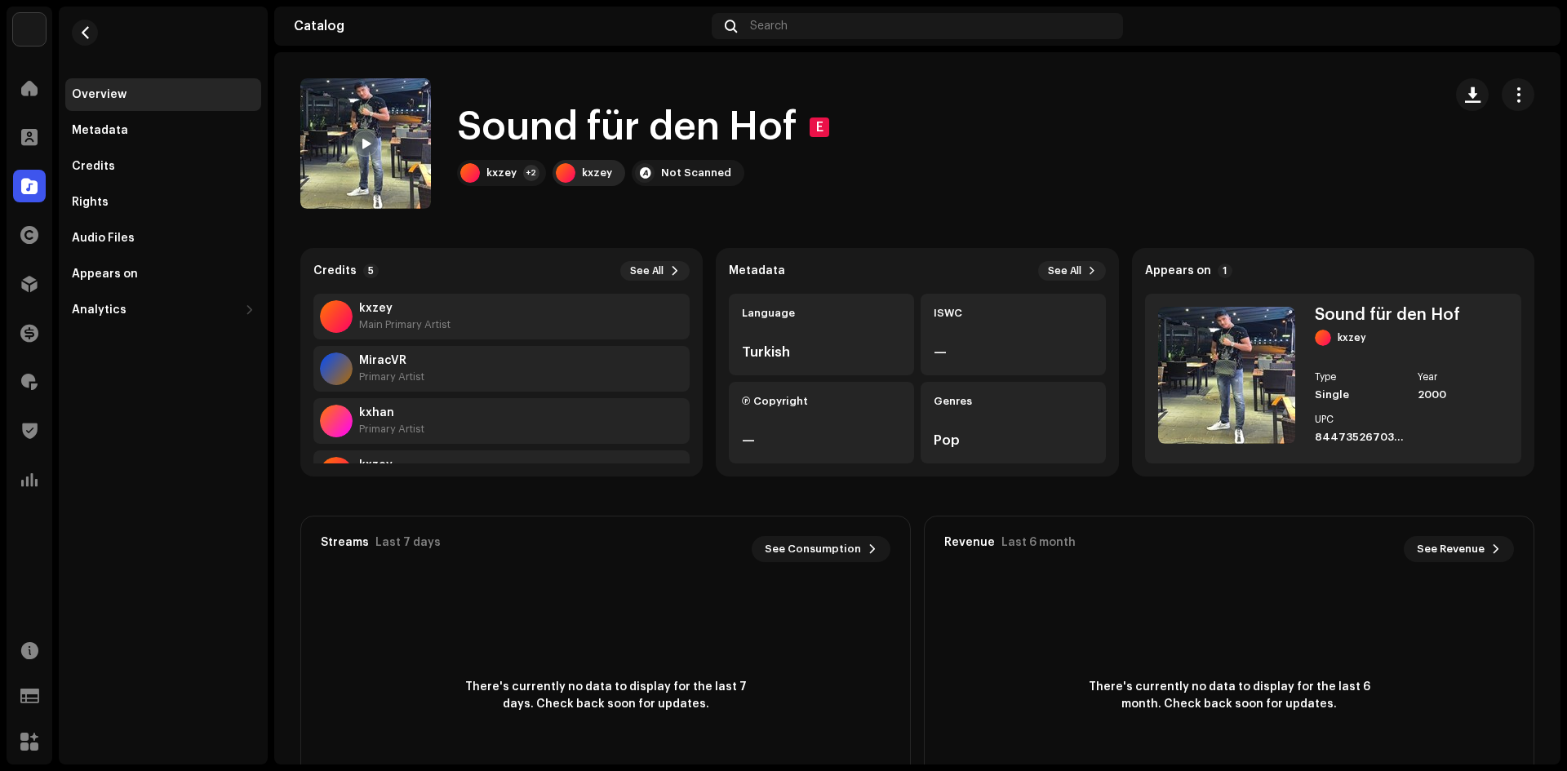
click at [654, 176] on div "Not Scanned" at bounding box center [688, 173] width 113 height 26
click at [606, 173] on div "kxzey" at bounding box center [597, 172] width 30 height 13
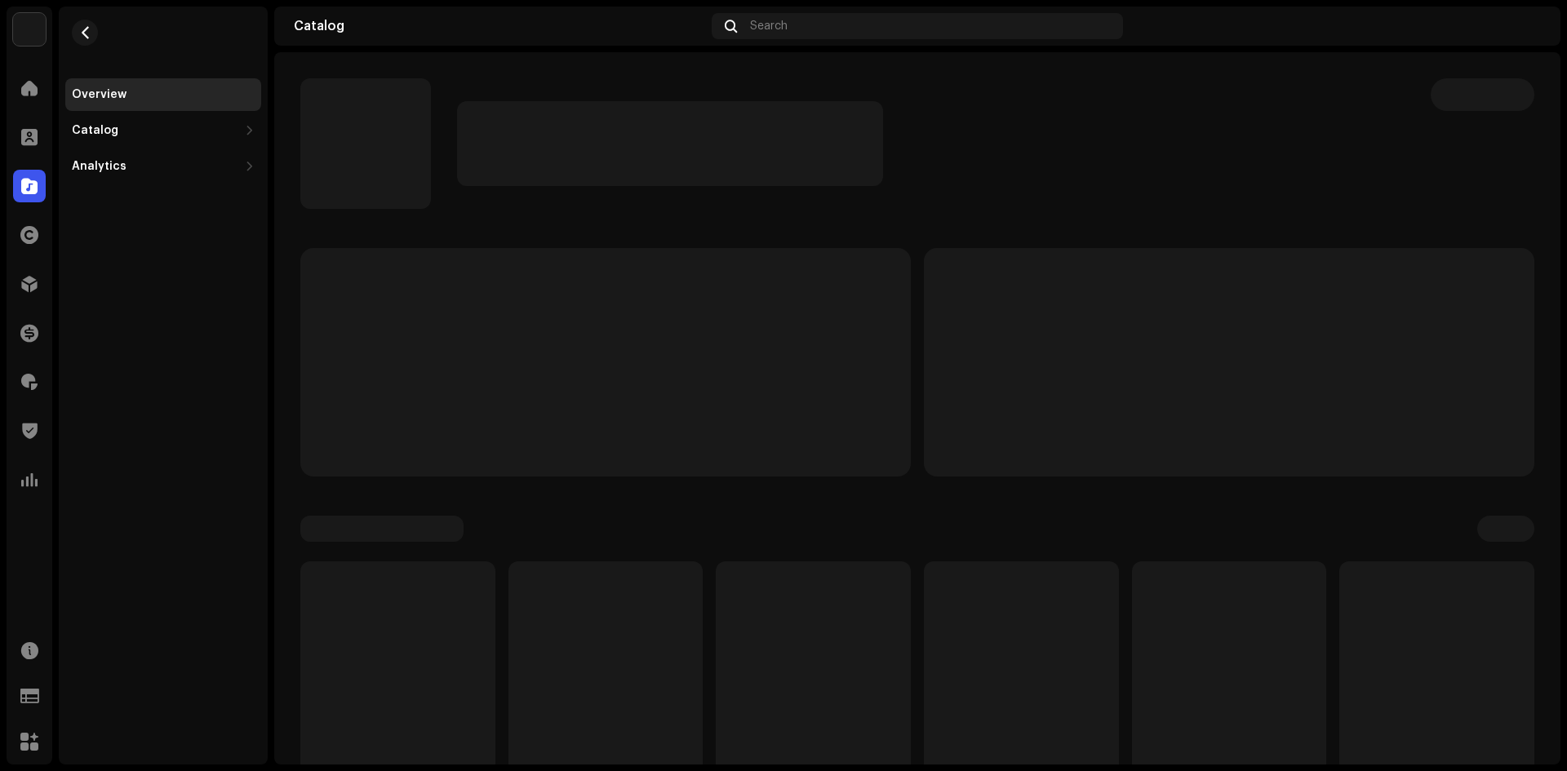
click at [661, 175] on p-skeleton at bounding box center [670, 143] width 426 height 85
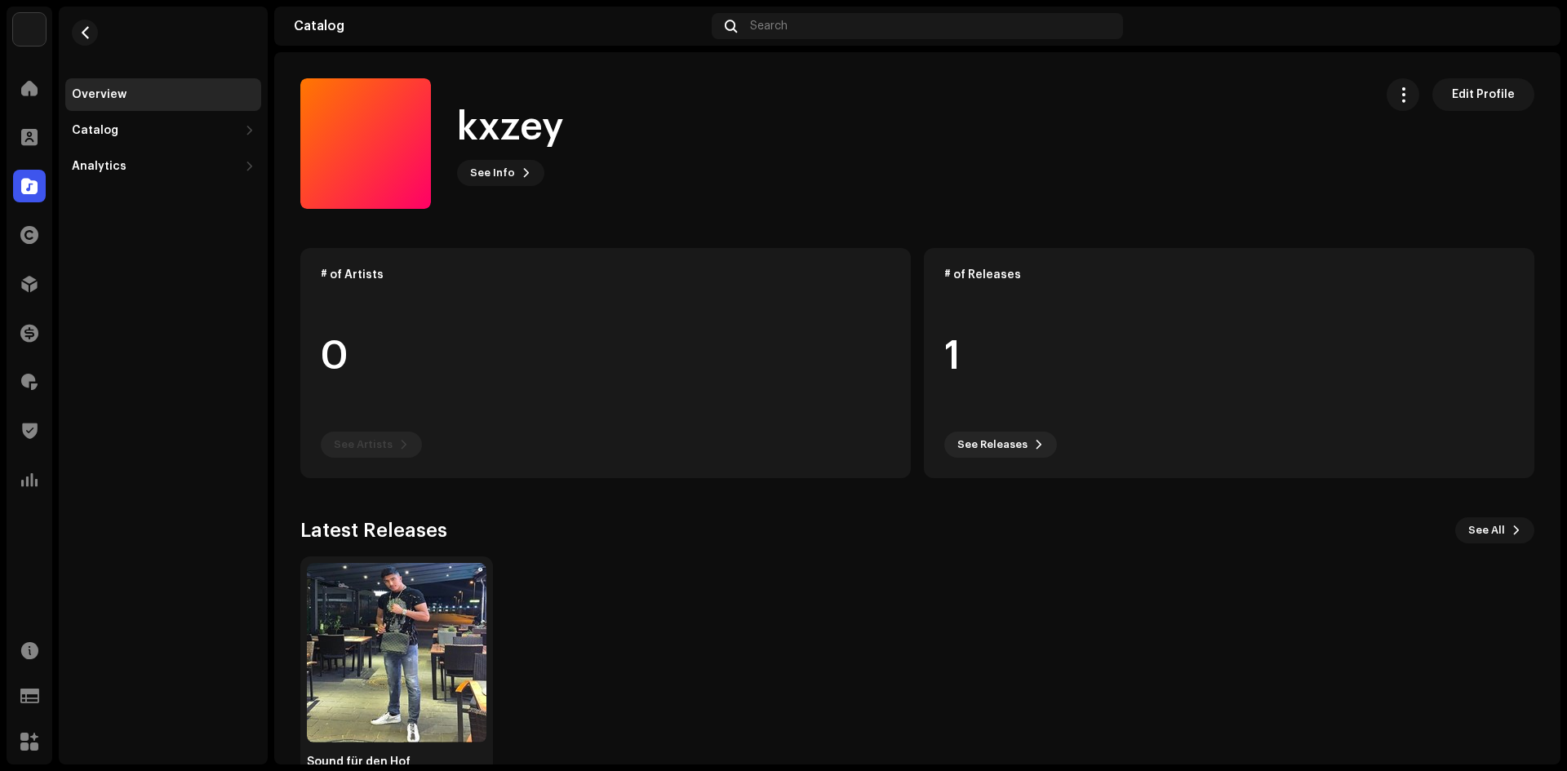
drag, startPoint x: 503, startPoint y: 188, endPoint x: 515, endPoint y: 194, distance: 13.9
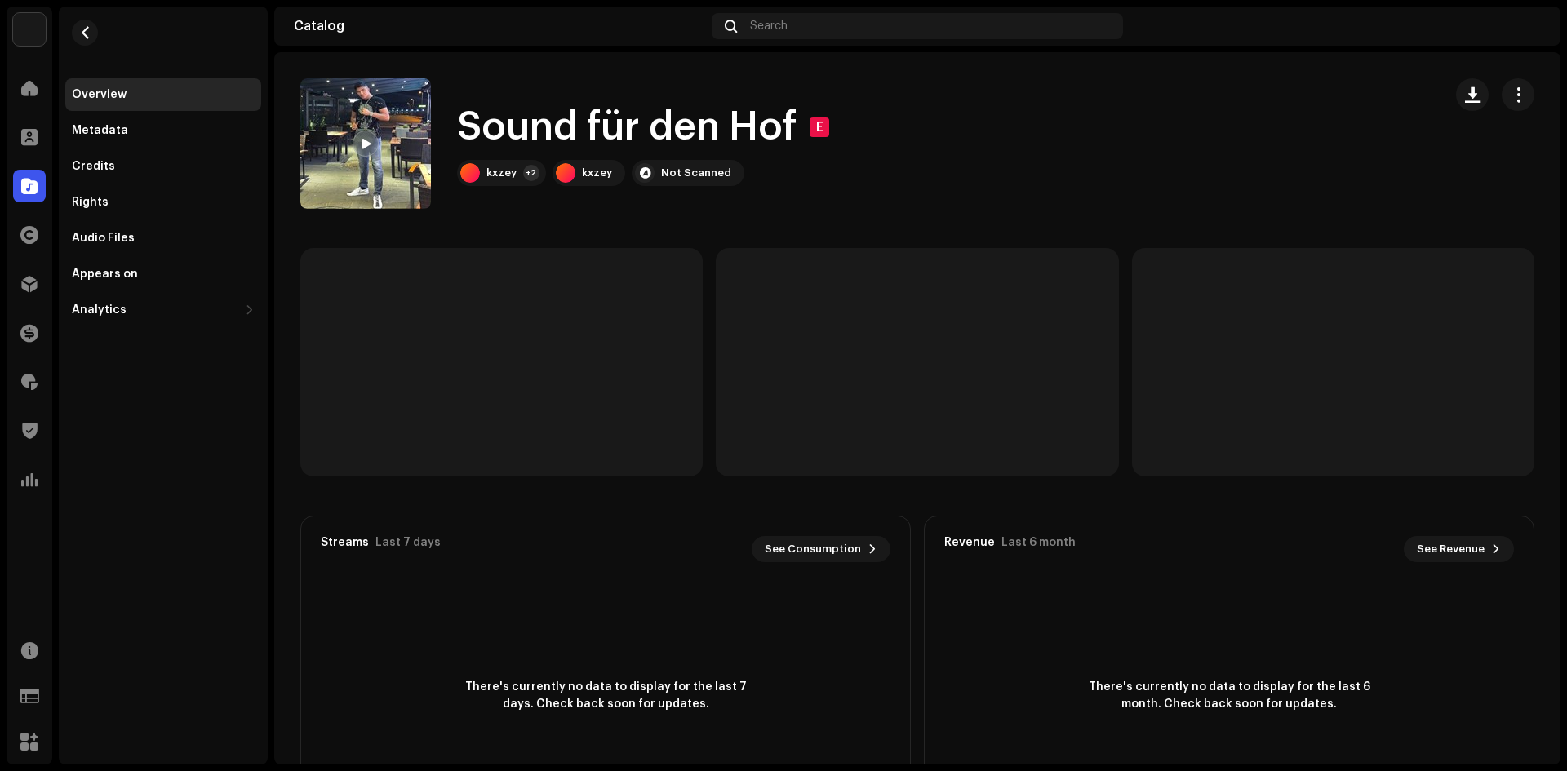
click at [138, 105] on div "Overview" at bounding box center [163, 94] width 196 height 33
click at [166, 267] on div "Appears on" at bounding box center [163, 274] width 196 height 33
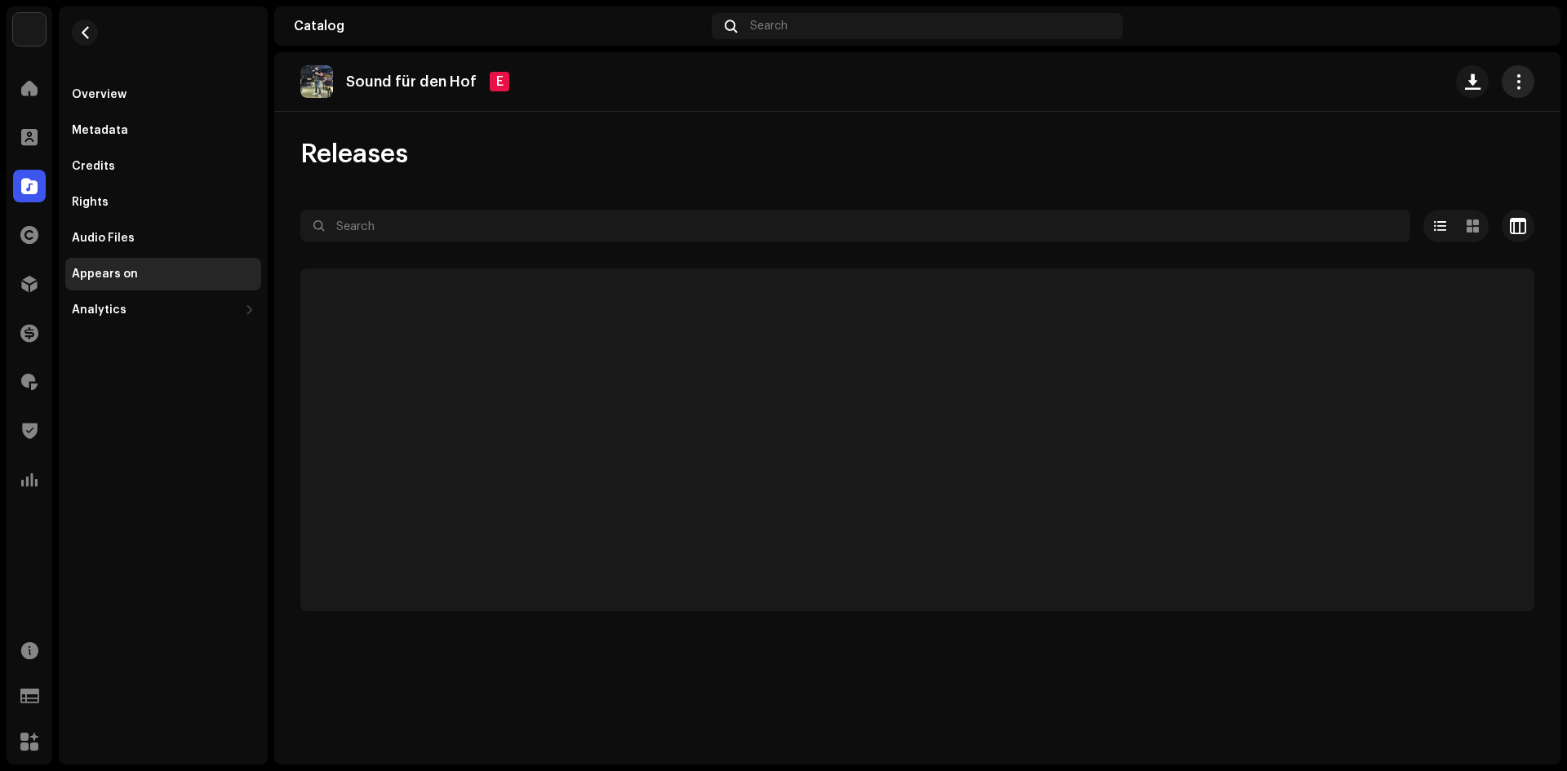
click at [1524, 80] on span "button" at bounding box center [1519, 81] width 16 height 13
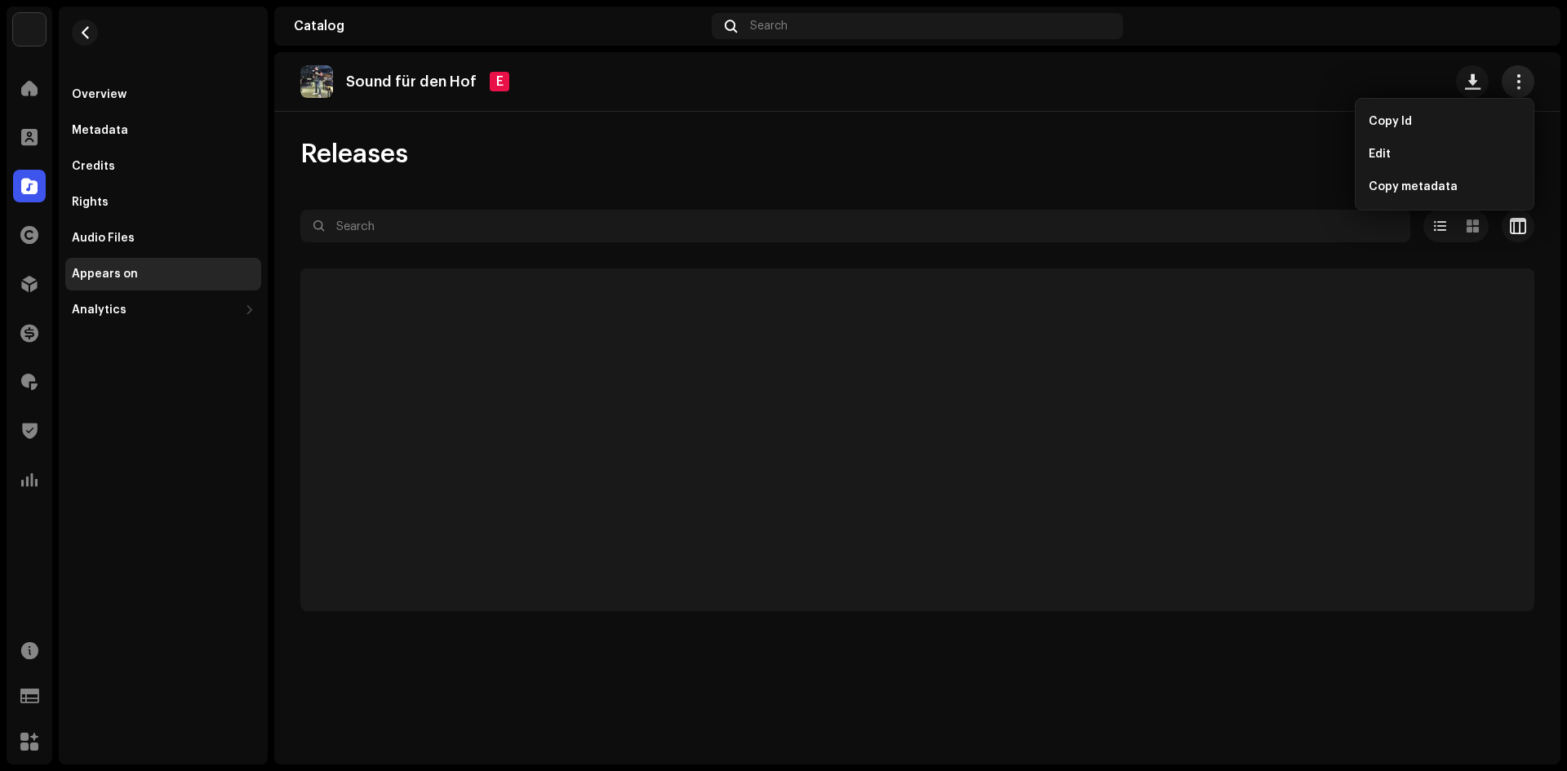
click at [1524, 80] on span "button" at bounding box center [1519, 81] width 16 height 13
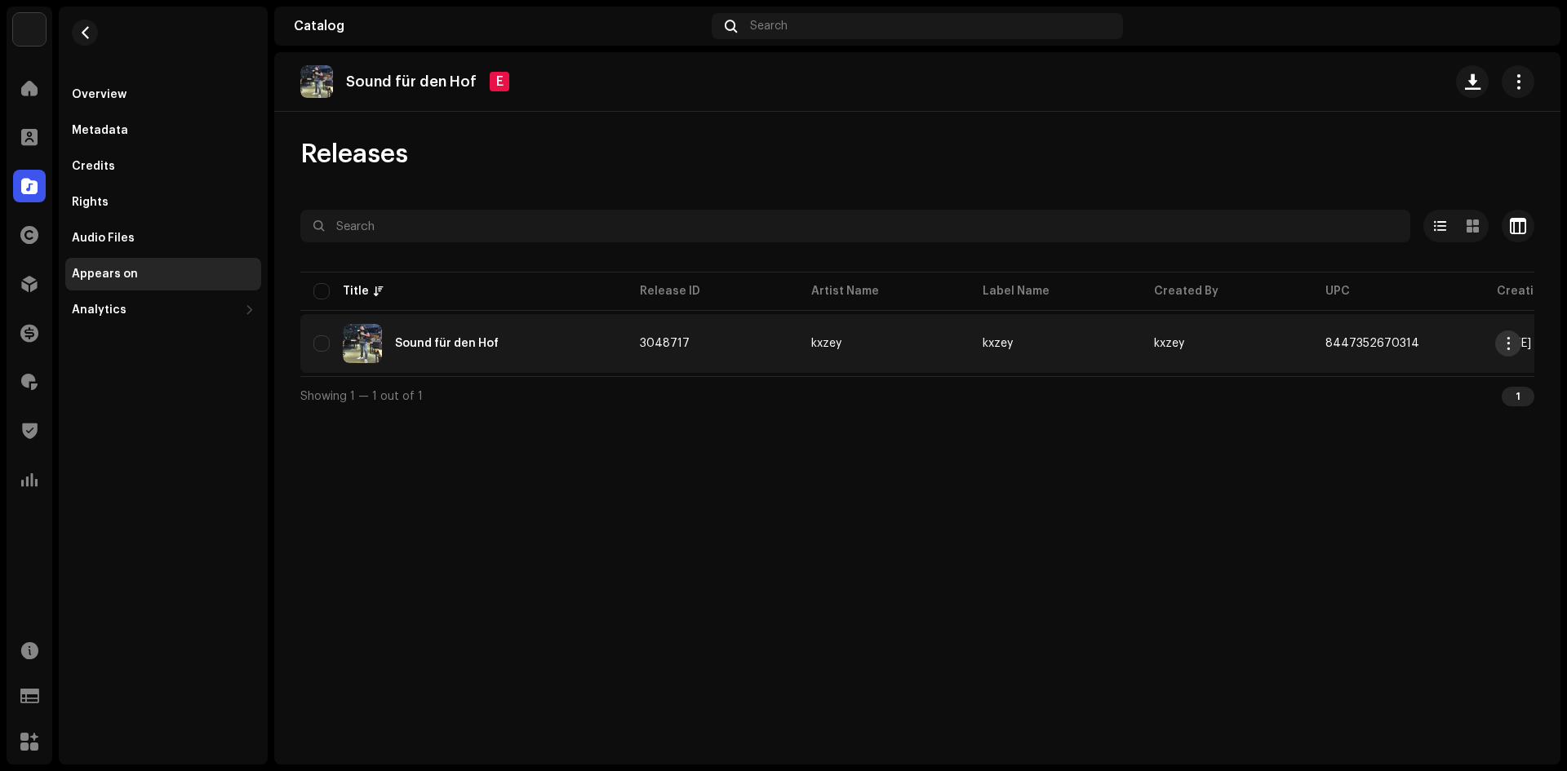
click at [1509, 344] on span "button" at bounding box center [1508, 343] width 12 height 13
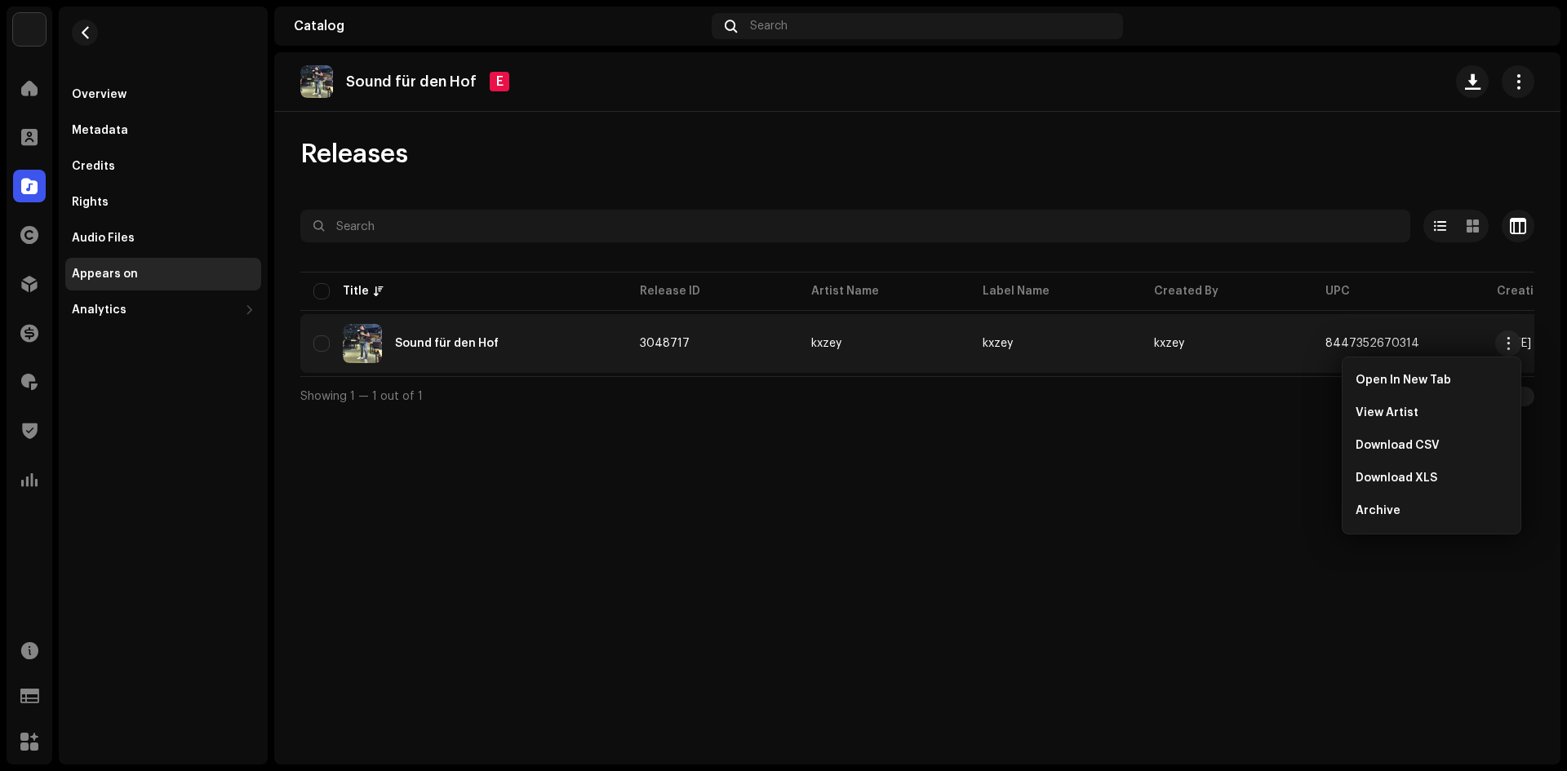
click at [987, 469] on div "Sound für den Hof E Releases Selected 0 Options Filters Distribution status Nev…" at bounding box center [917, 408] width 1286 height 712
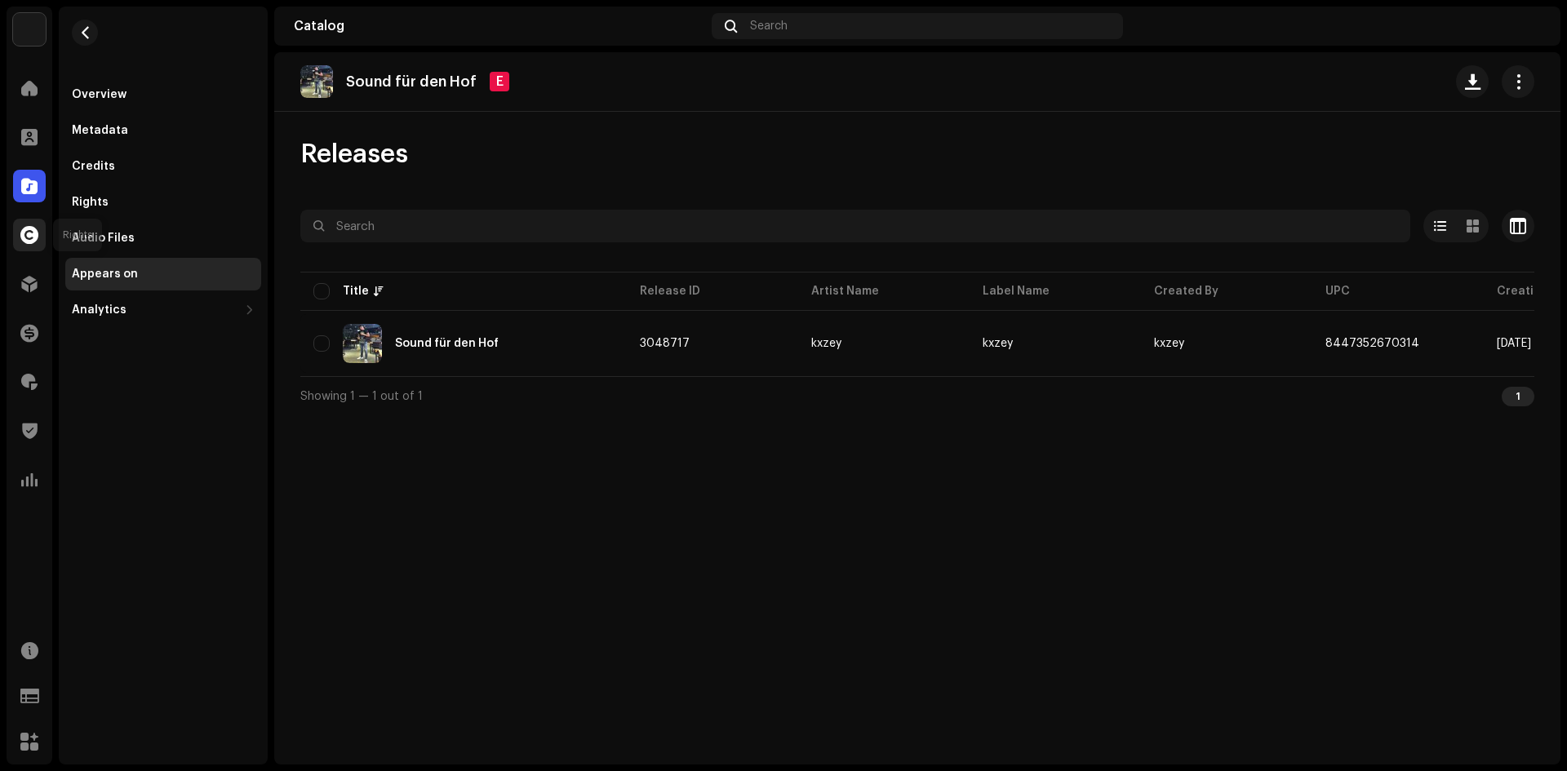
click at [23, 232] on span at bounding box center [29, 234] width 18 height 13
click at [22, 283] on span at bounding box center [29, 283] width 16 height 13
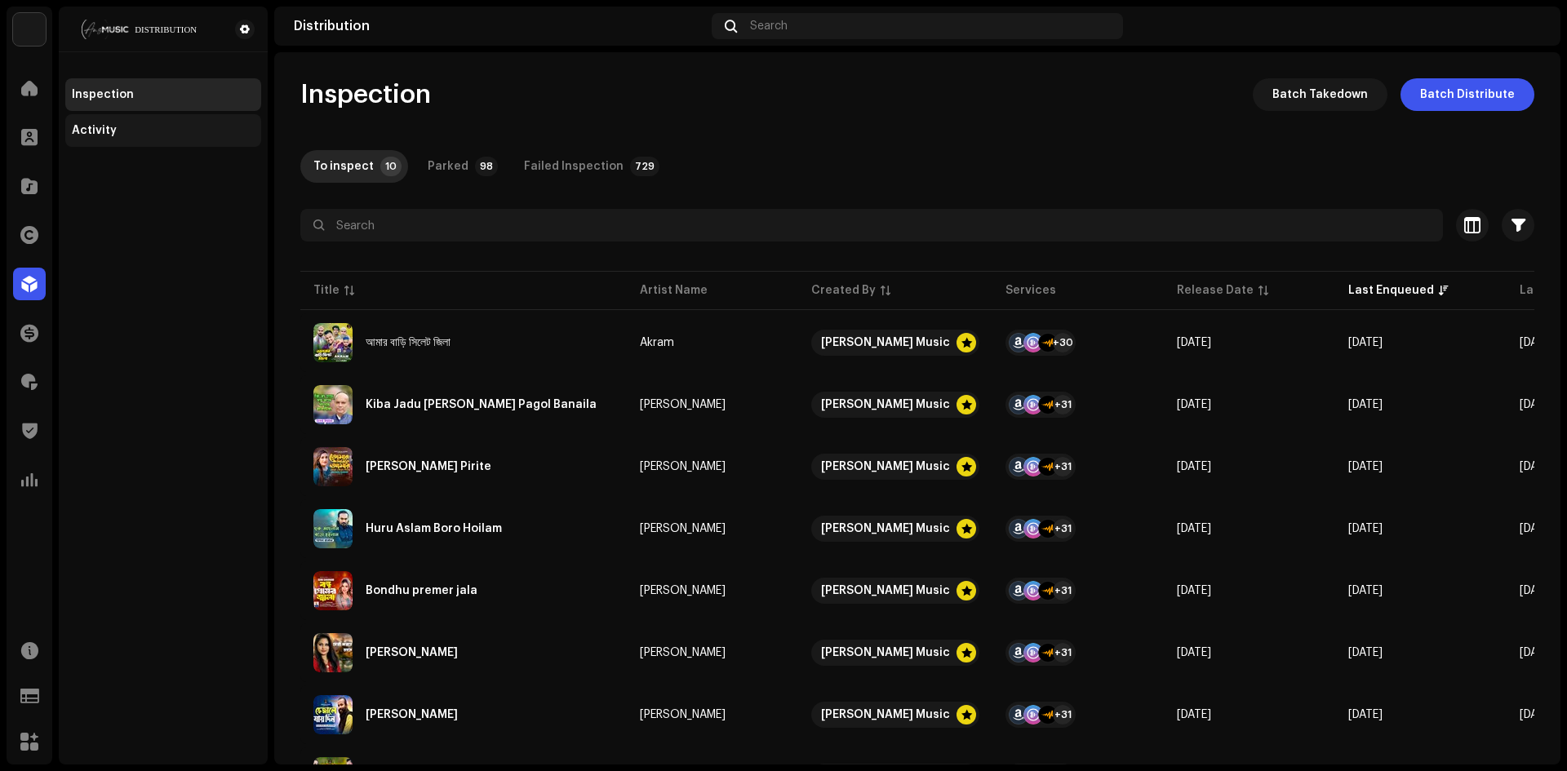
click at [114, 122] on div "Activity" at bounding box center [163, 130] width 196 height 33
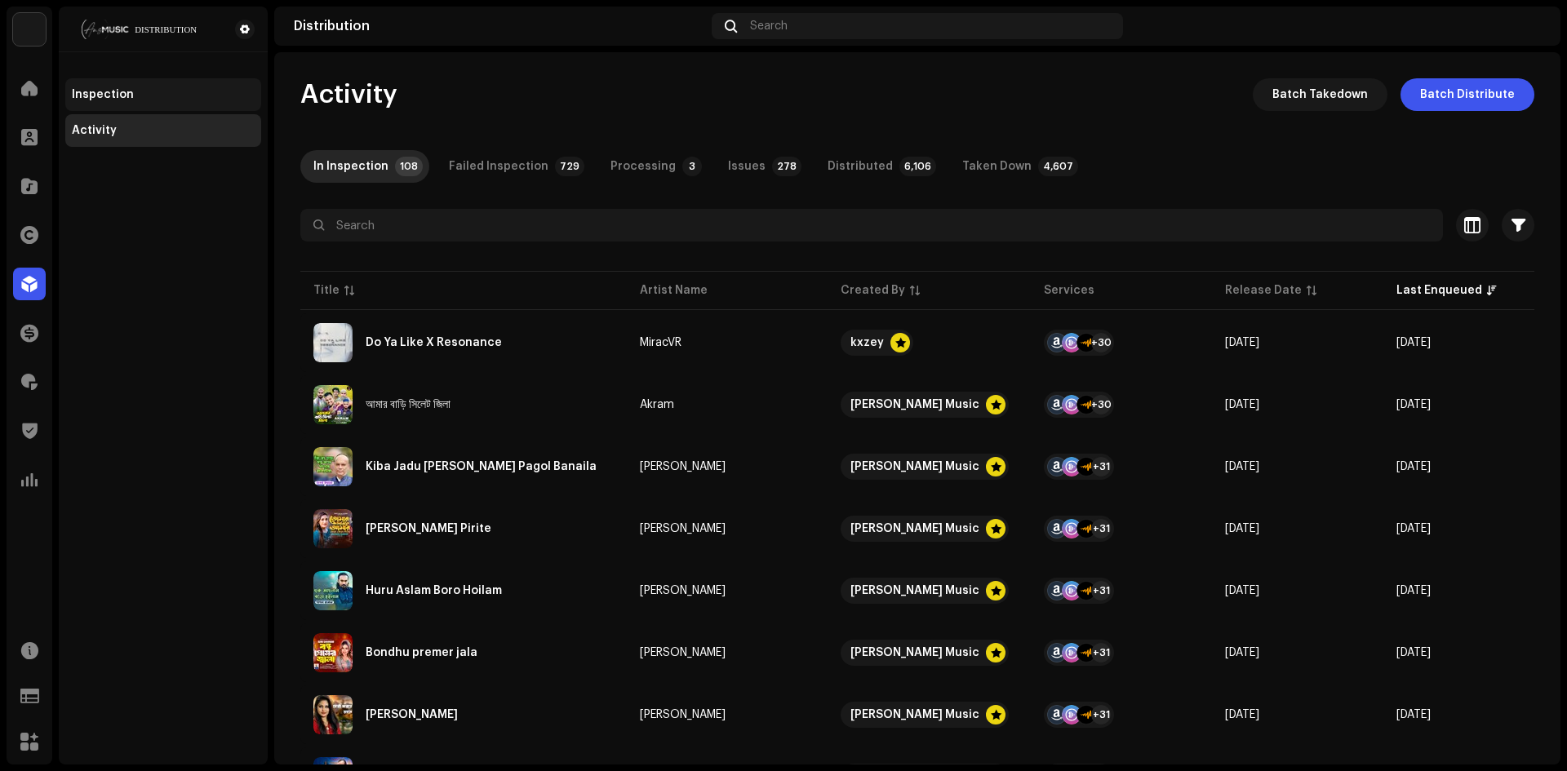
click at [135, 96] on div "Inspection" at bounding box center [163, 94] width 183 height 13
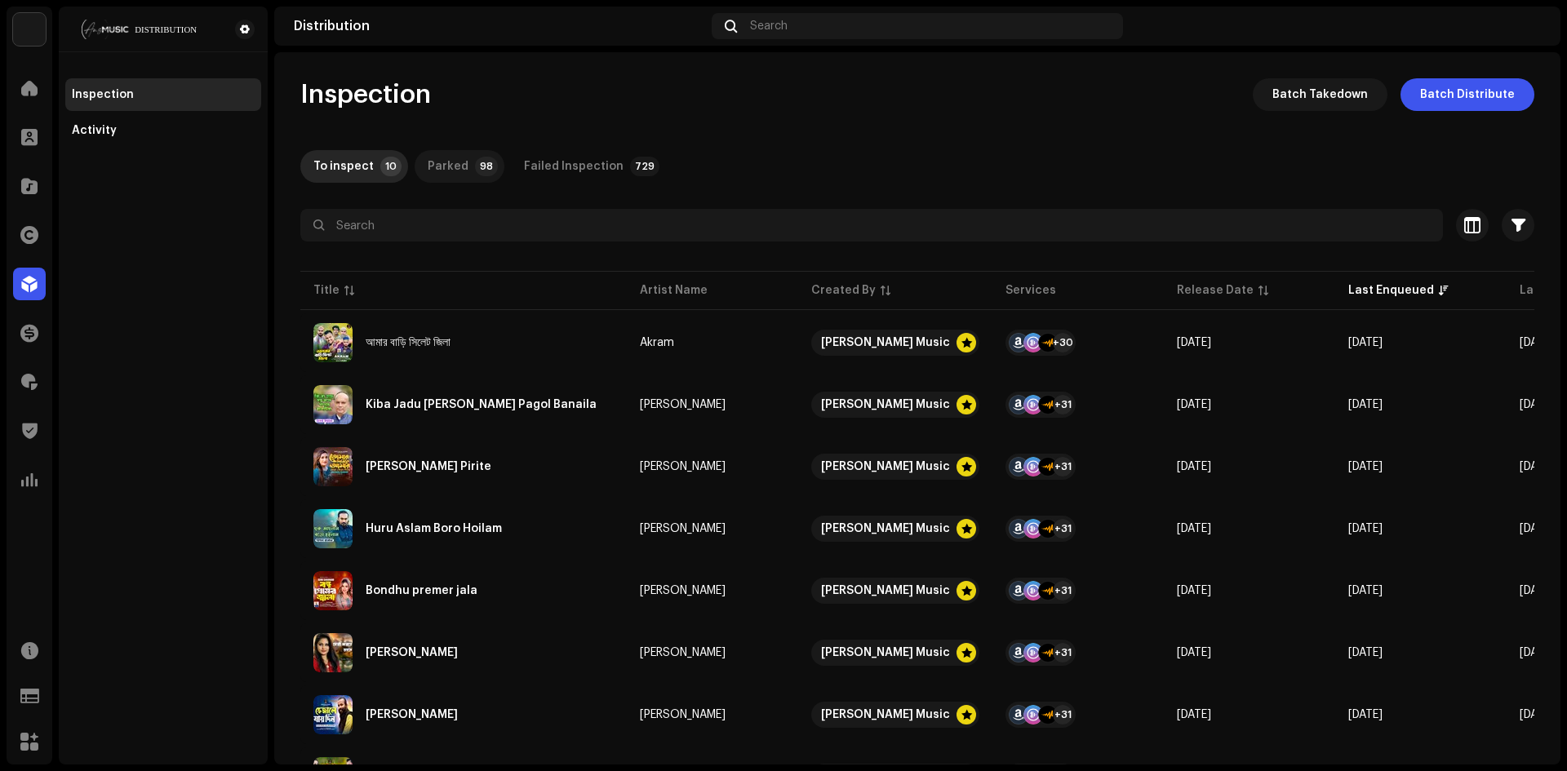
click at [486, 158] on p-tab "Parked 98" at bounding box center [460, 166] width 90 height 33
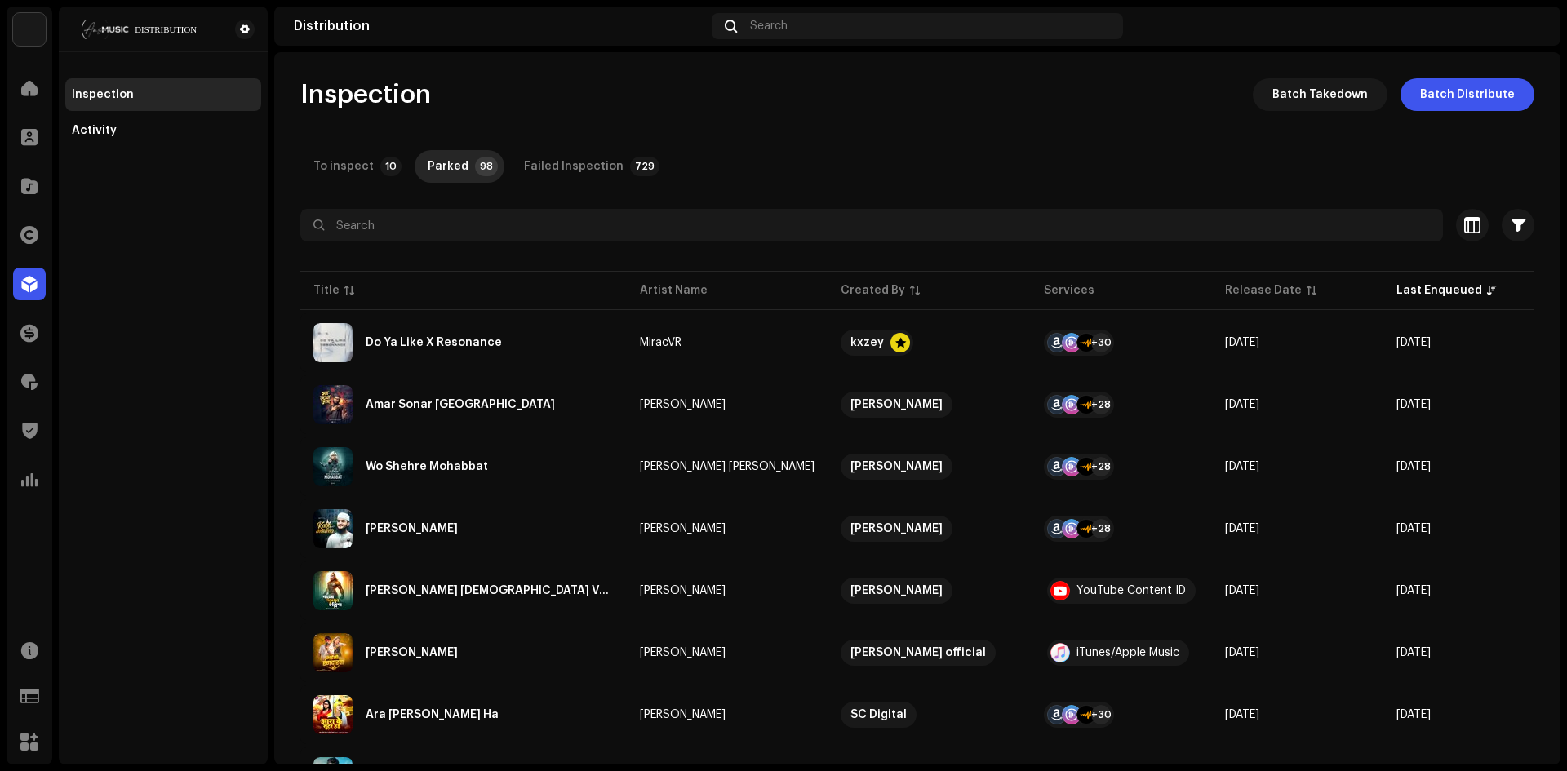
click at [370, 162] on p-tab "To inspect 10" at bounding box center [354, 166] width 108 height 33
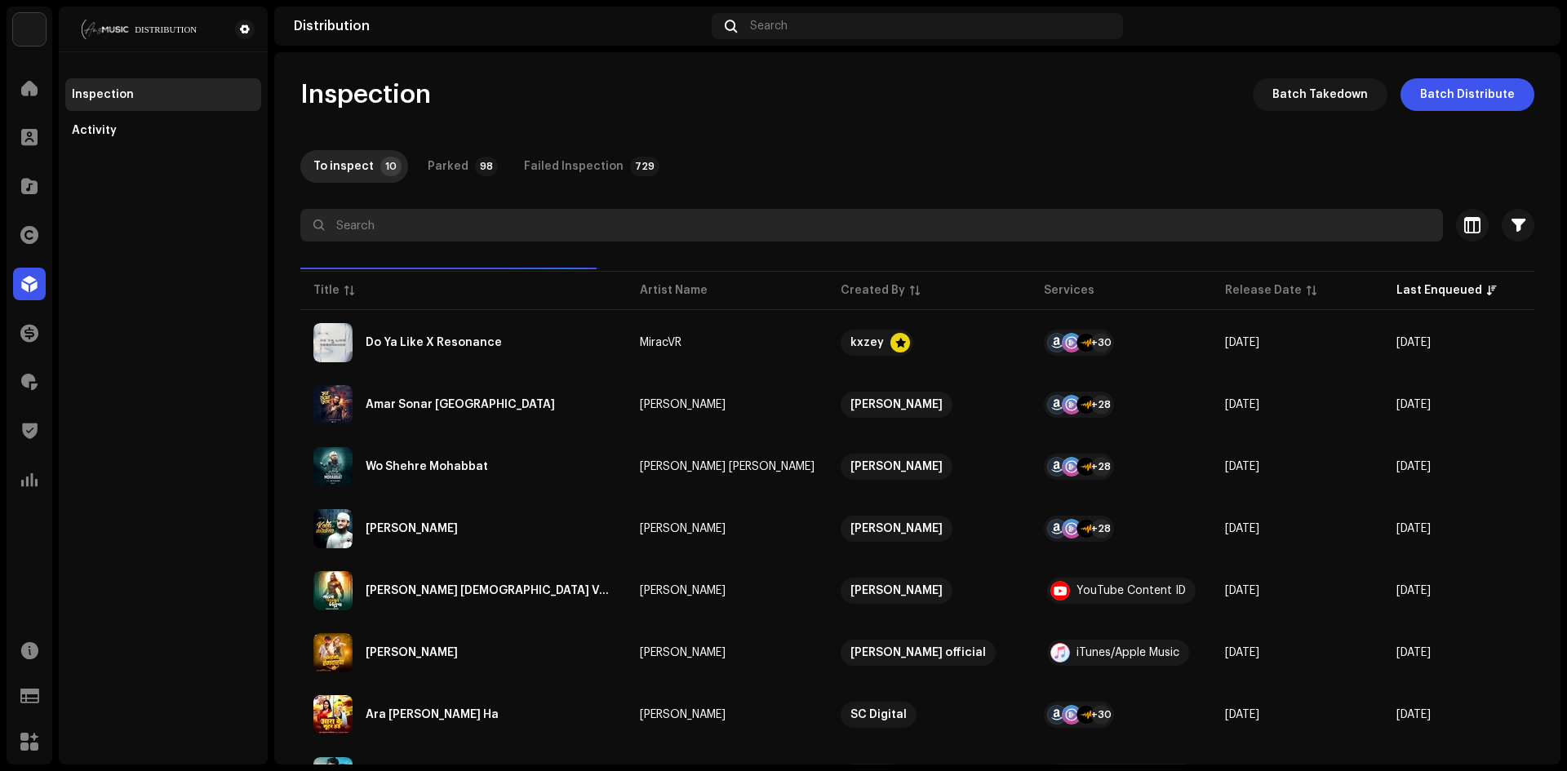
click at [451, 237] on input "text" at bounding box center [871, 225] width 1142 height 33
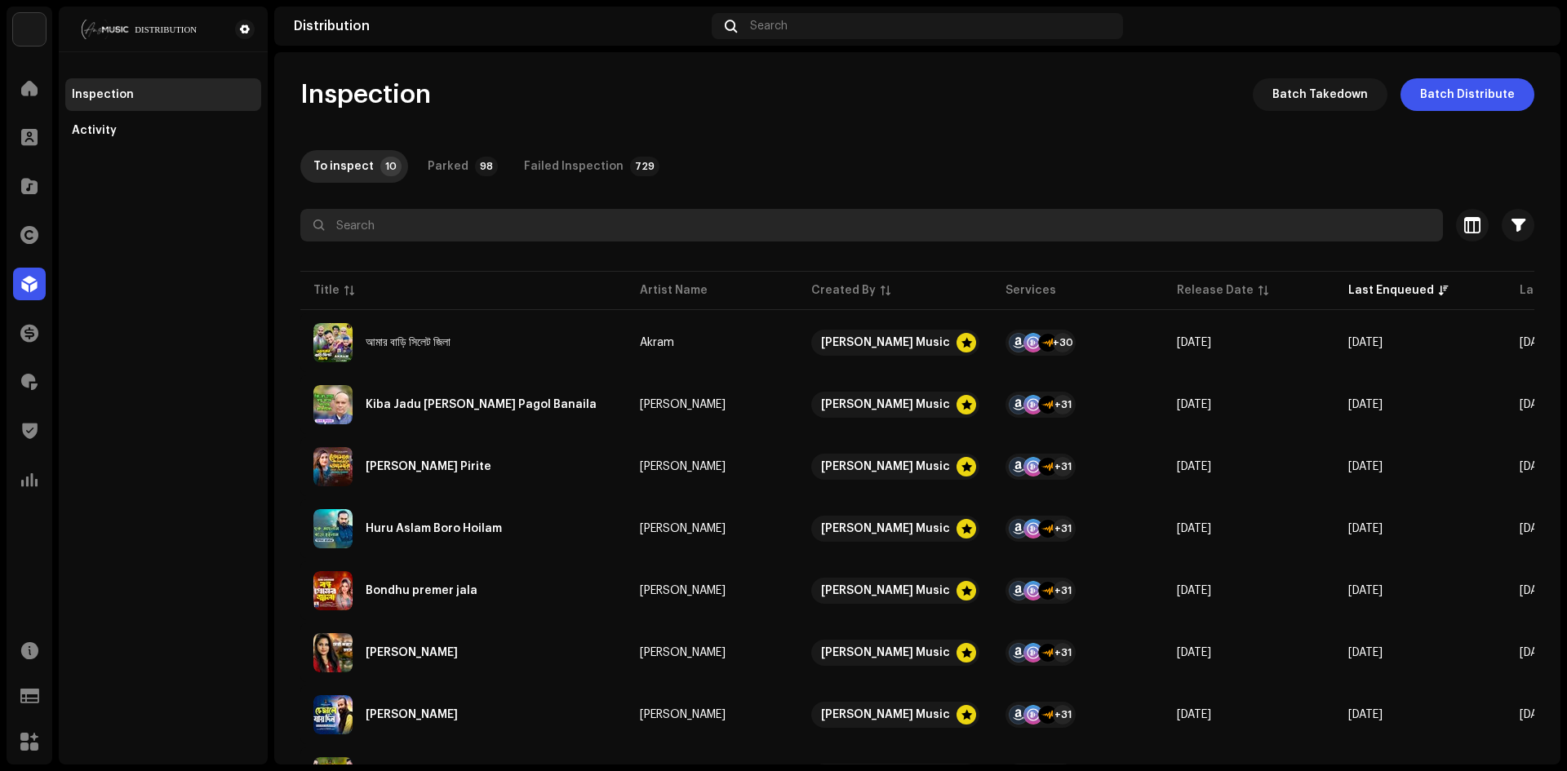
paste input "Sound für den Hof"
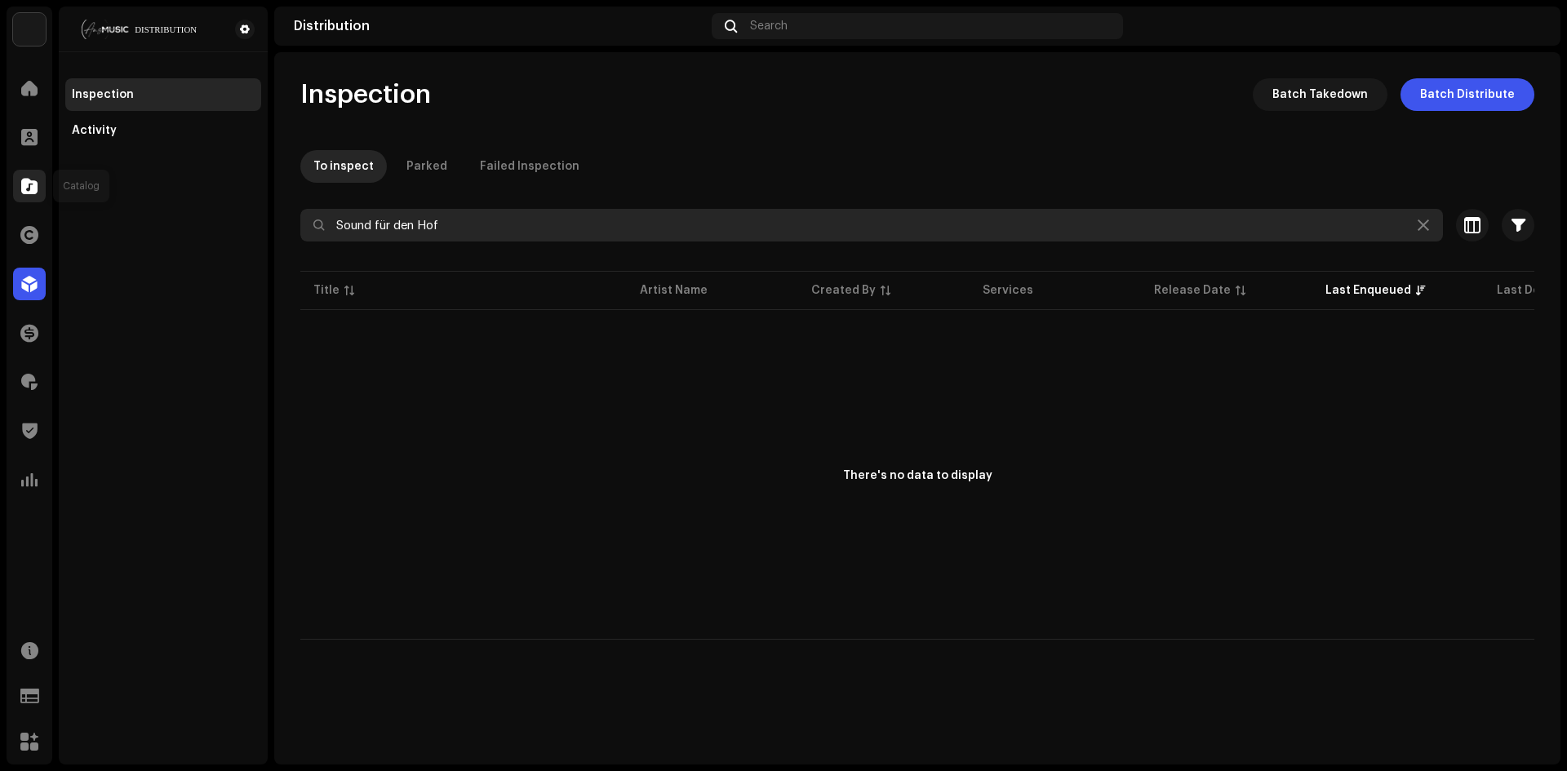
type input "Sound für den Hof"
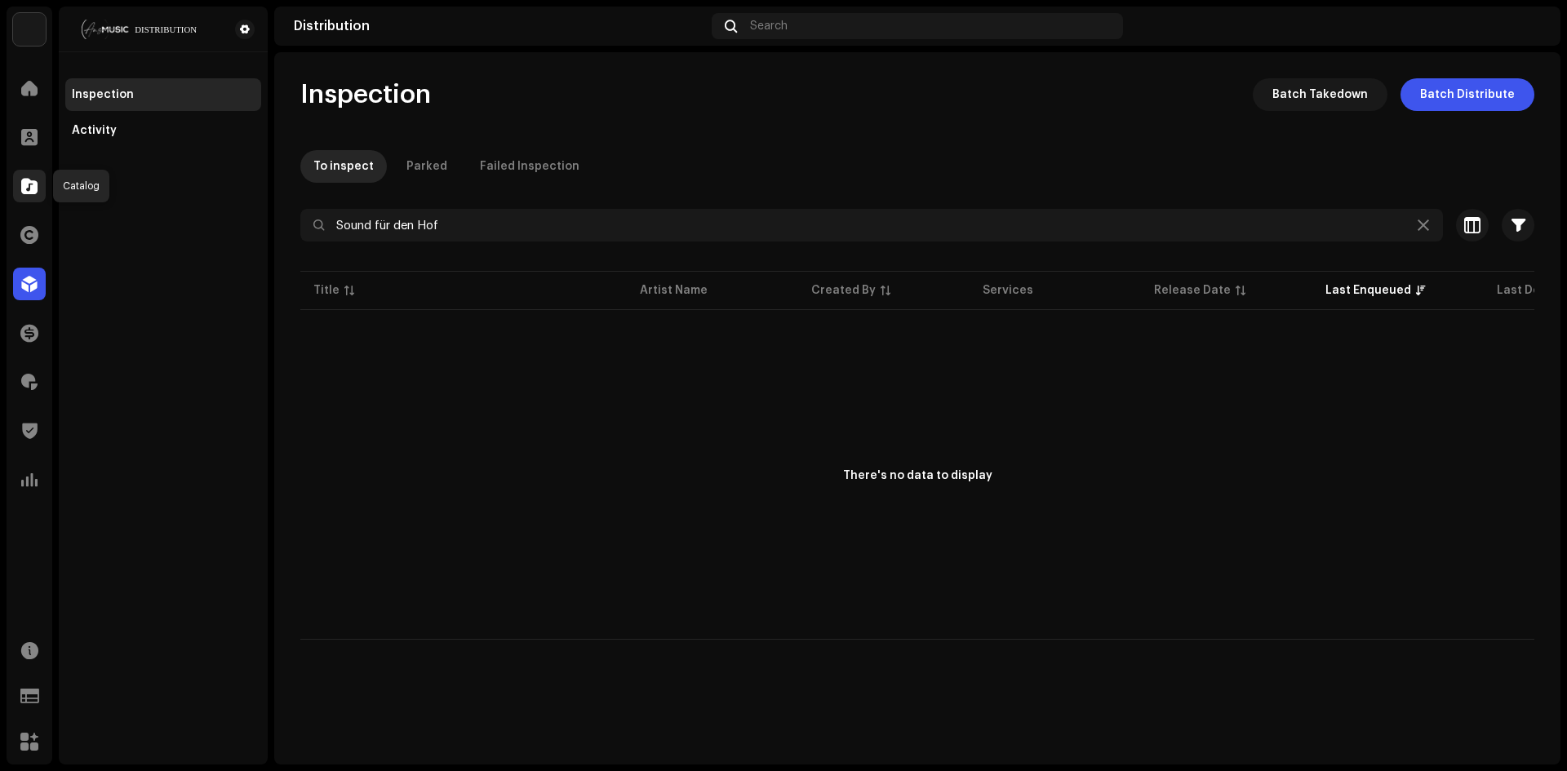
click at [33, 188] on span at bounding box center [29, 186] width 16 height 13
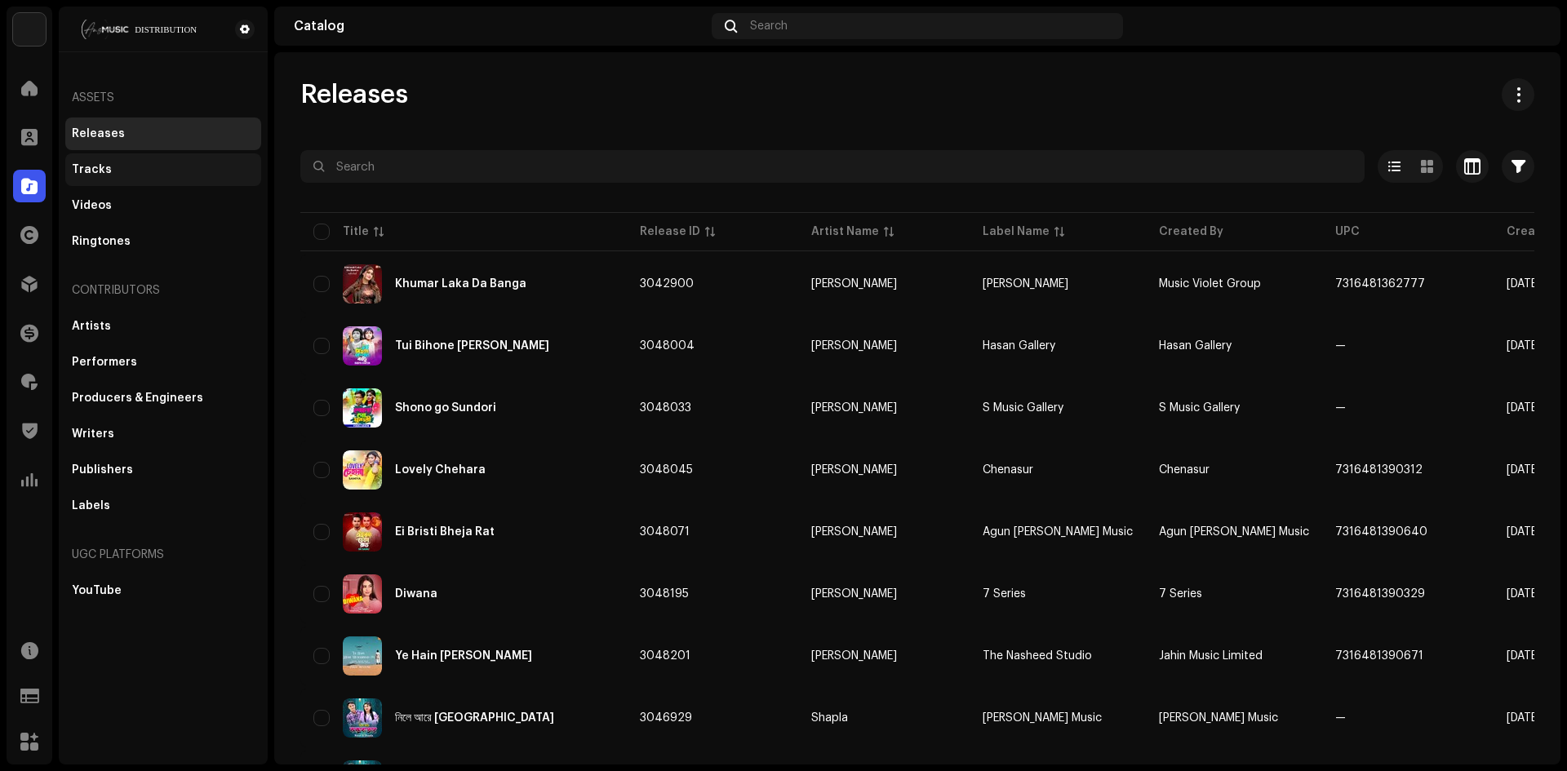
click at [130, 166] on div "Tracks" at bounding box center [163, 169] width 183 height 13
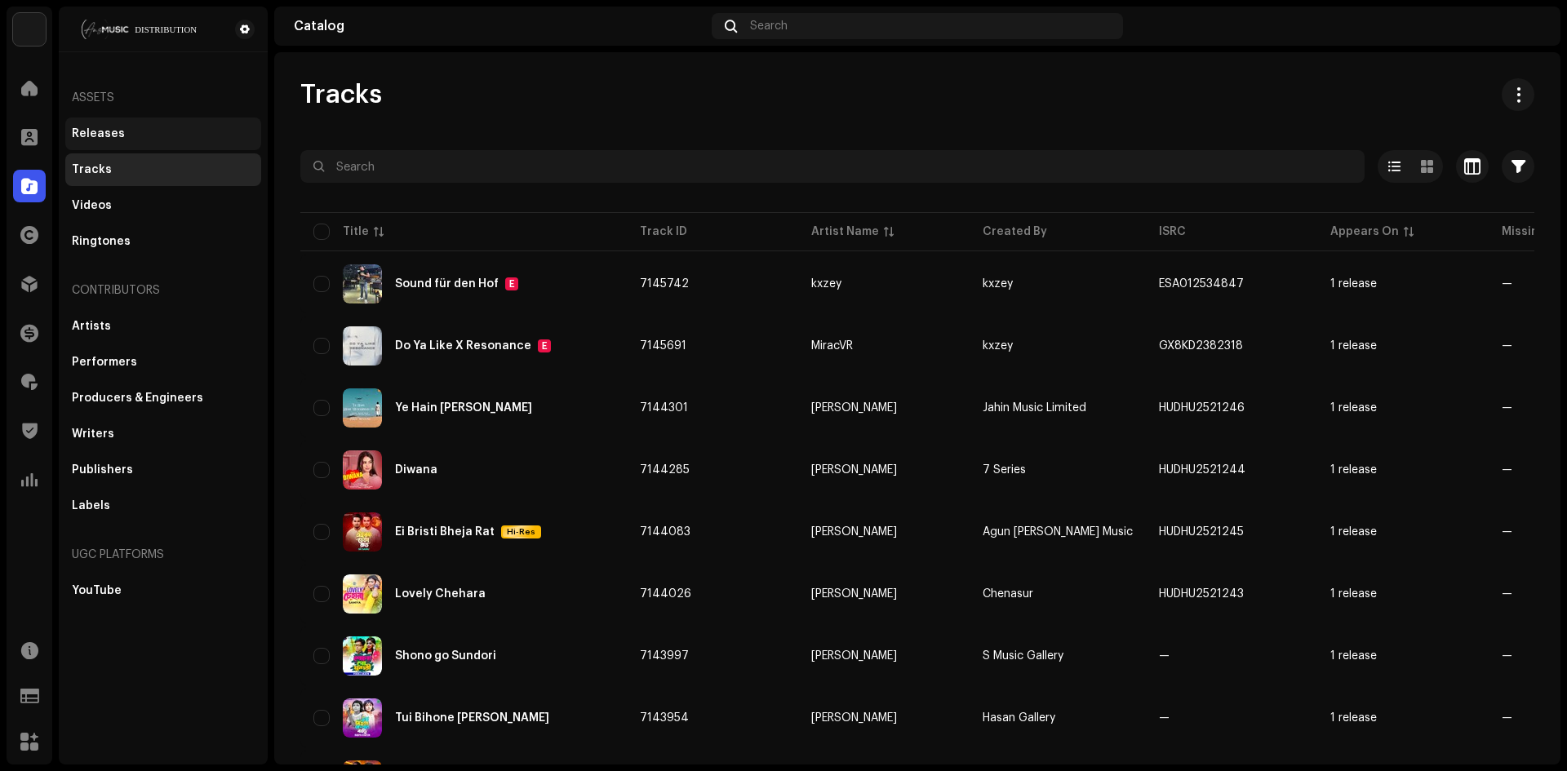
click at [143, 134] on div "Releases" at bounding box center [163, 133] width 183 height 13
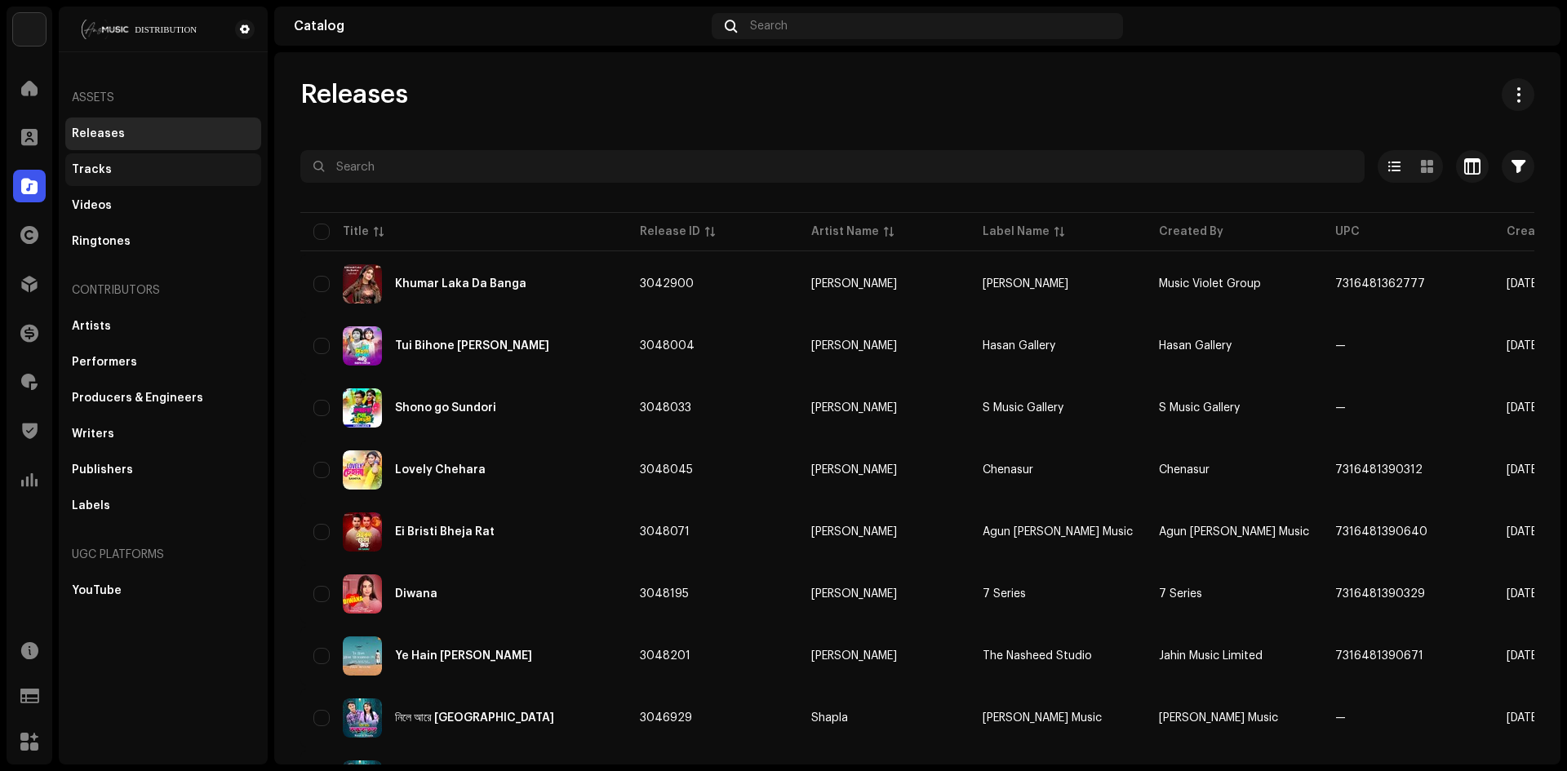
click at [134, 172] on div "Tracks" at bounding box center [163, 169] width 183 height 13
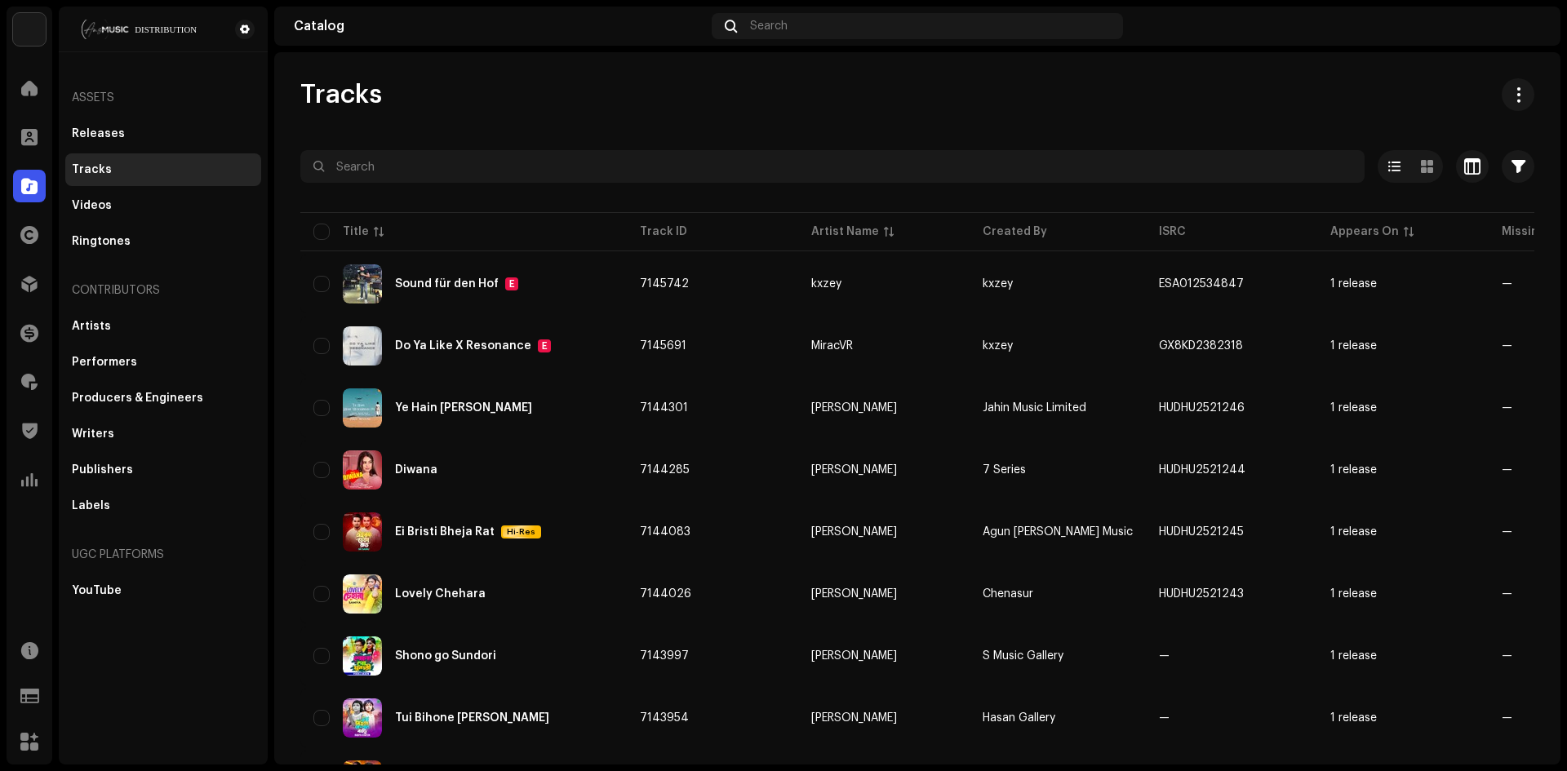
click at [91, 112] on div "Assets" at bounding box center [163, 97] width 196 height 39
click at [98, 126] on div "Releases" at bounding box center [163, 134] width 196 height 33
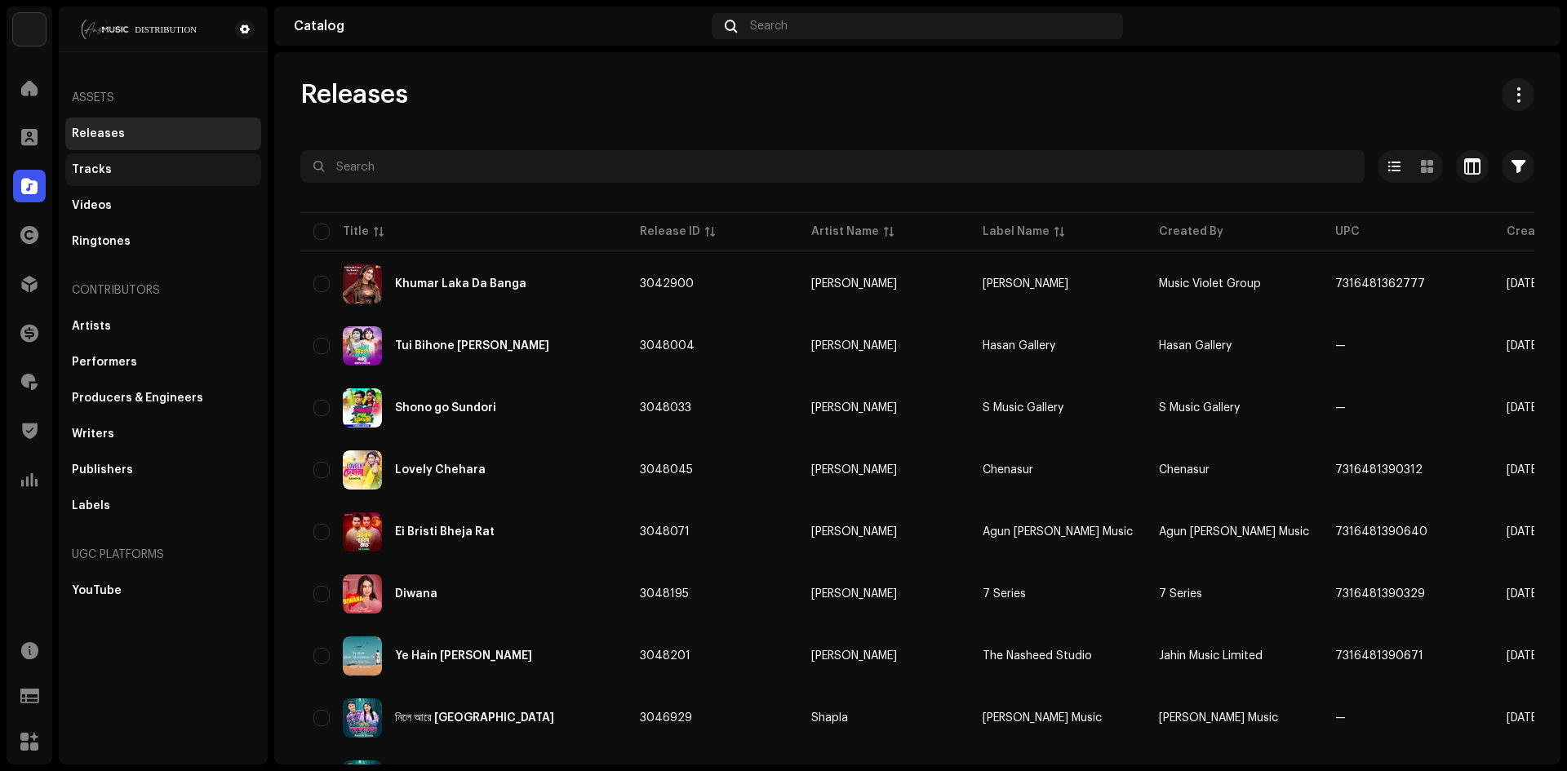
click at [117, 157] on div "Tracks" at bounding box center [163, 169] width 196 height 33
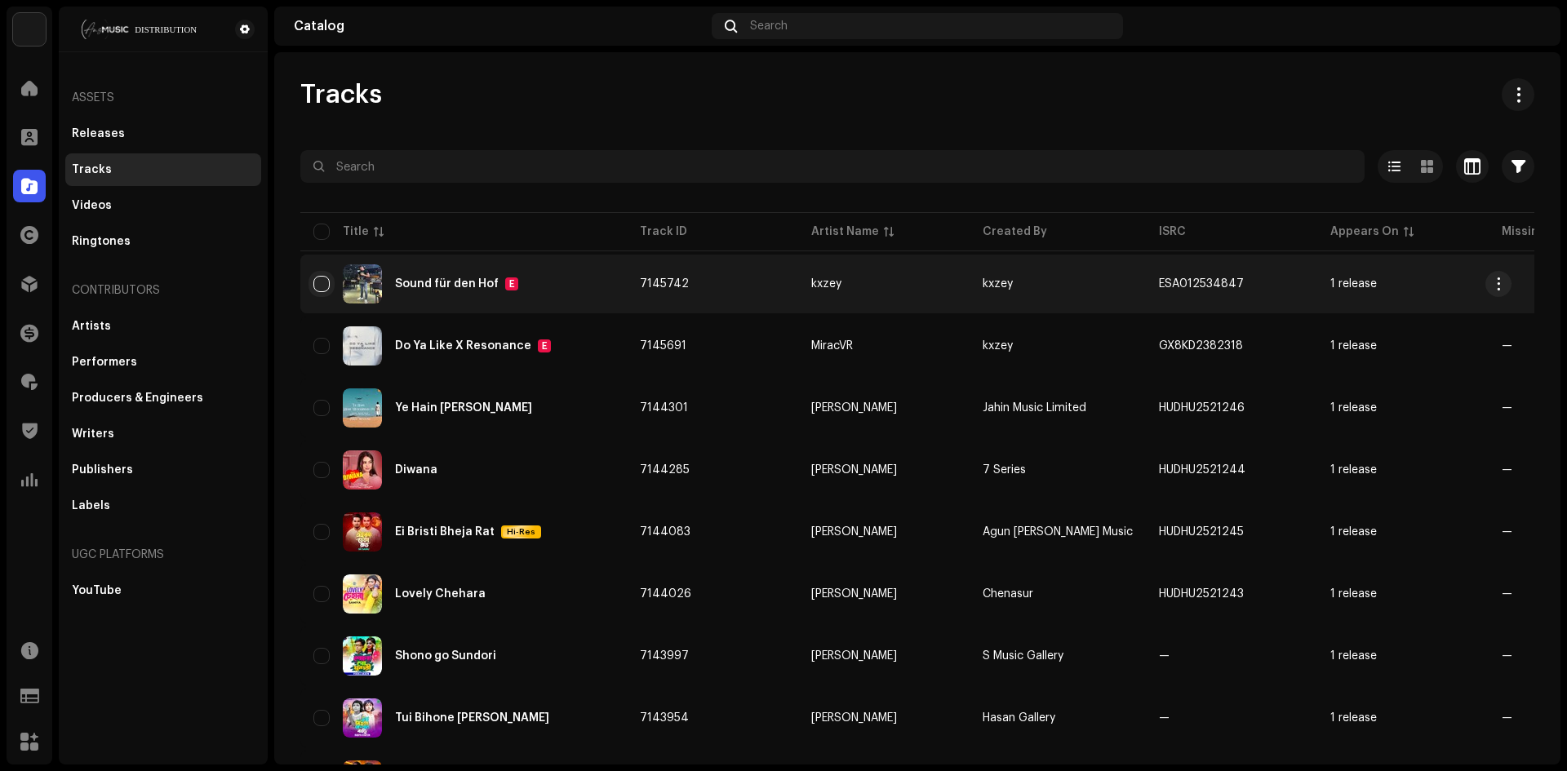
click at [325, 285] on input "checkbox" at bounding box center [321, 284] width 16 height 16
checkbox input "true"
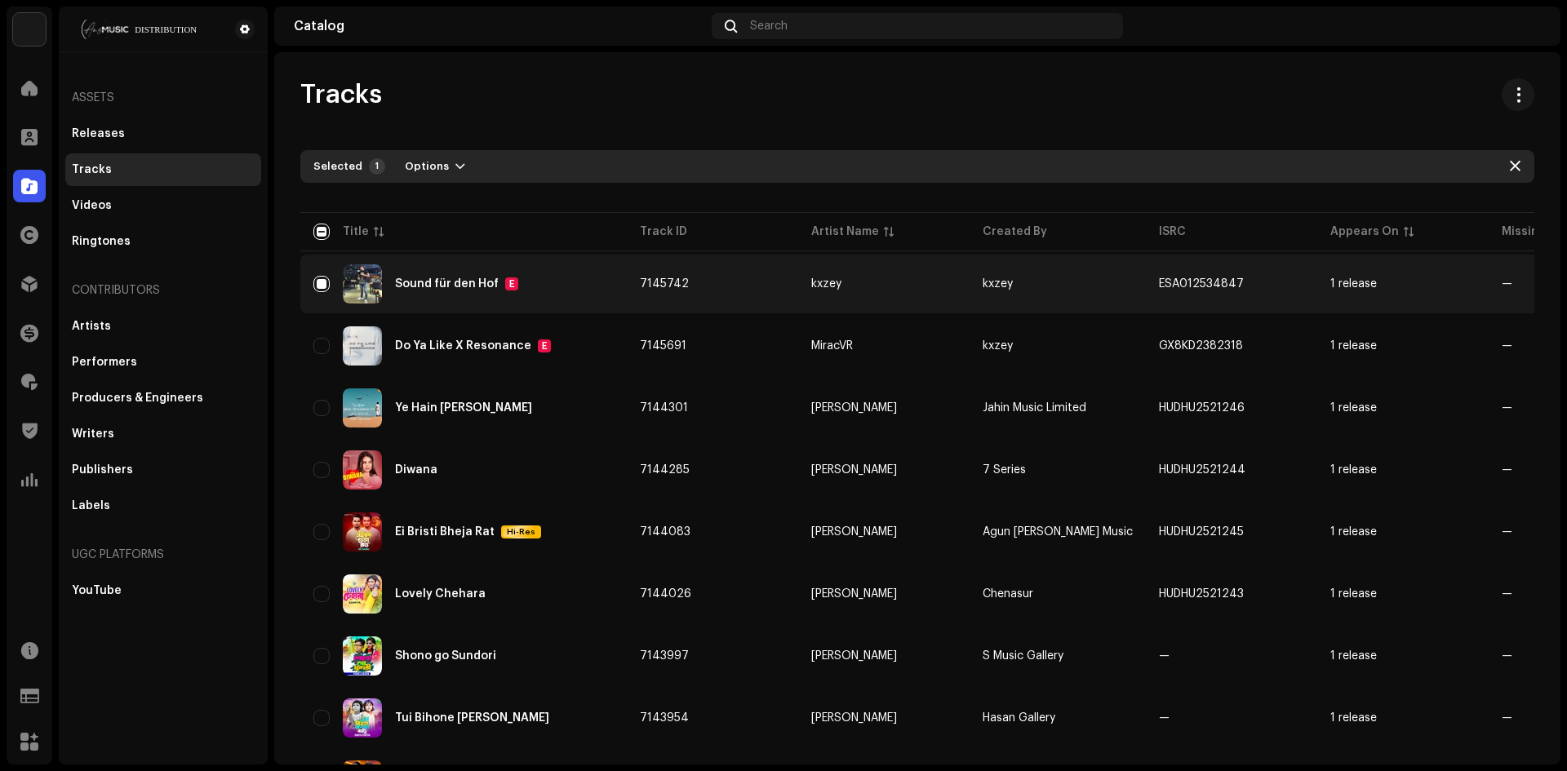
click at [1520, 78] on re-m-release-batch-export at bounding box center [1511, 94] width 46 height 33
click at [1511, 90] on span at bounding box center [1519, 94] width 16 height 13
click at [1511, 91] on span at bounding box center [1519, 94] width 16 height 13
click at [331, 283] on div "Sound für den Hof E" at bounding box center [463, 283] width 300 height 39
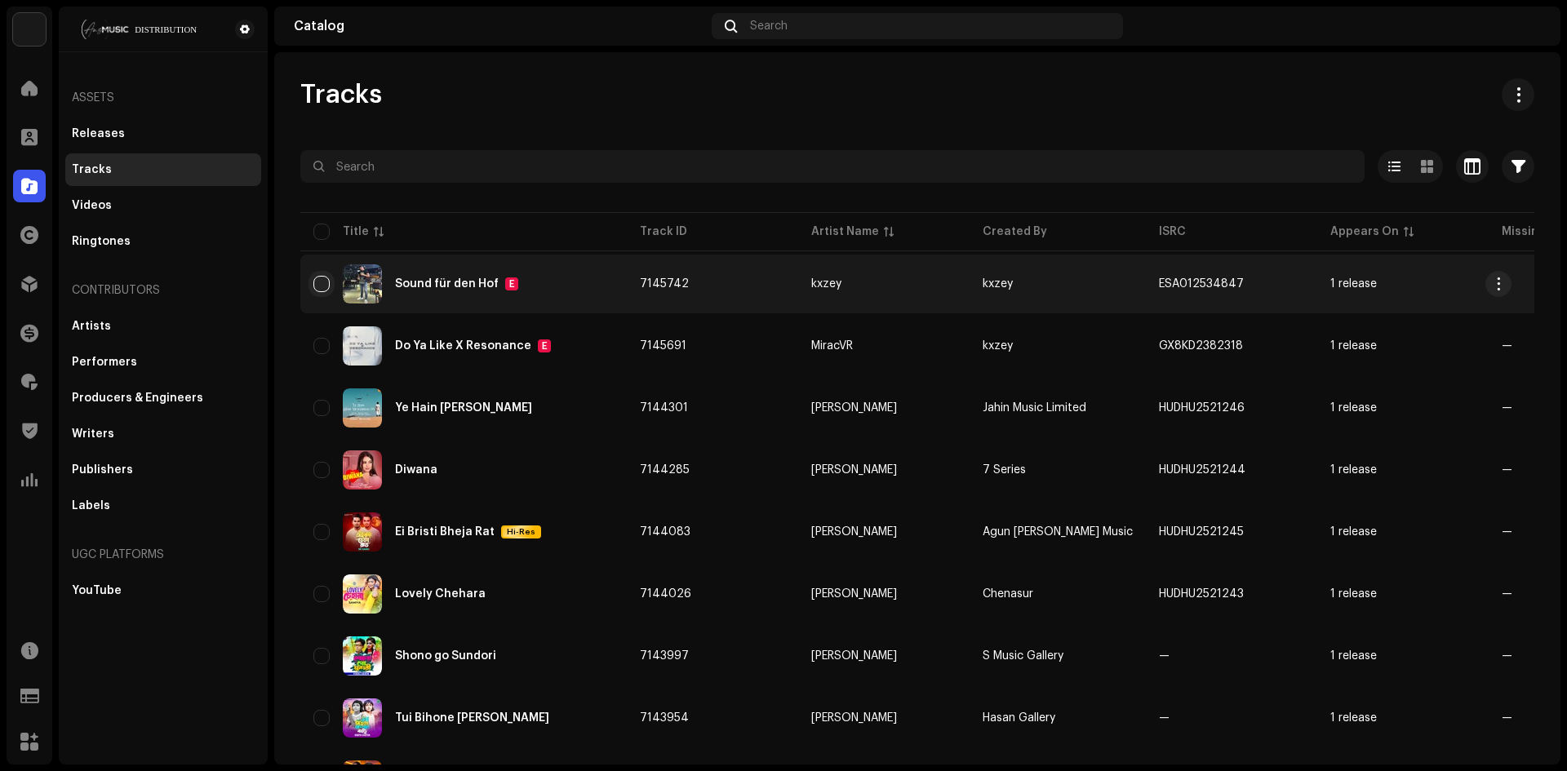
click at [318, 281] on input "checkbox" at bounding box center [321, 284] width 16 height 16
checkbox input "true"
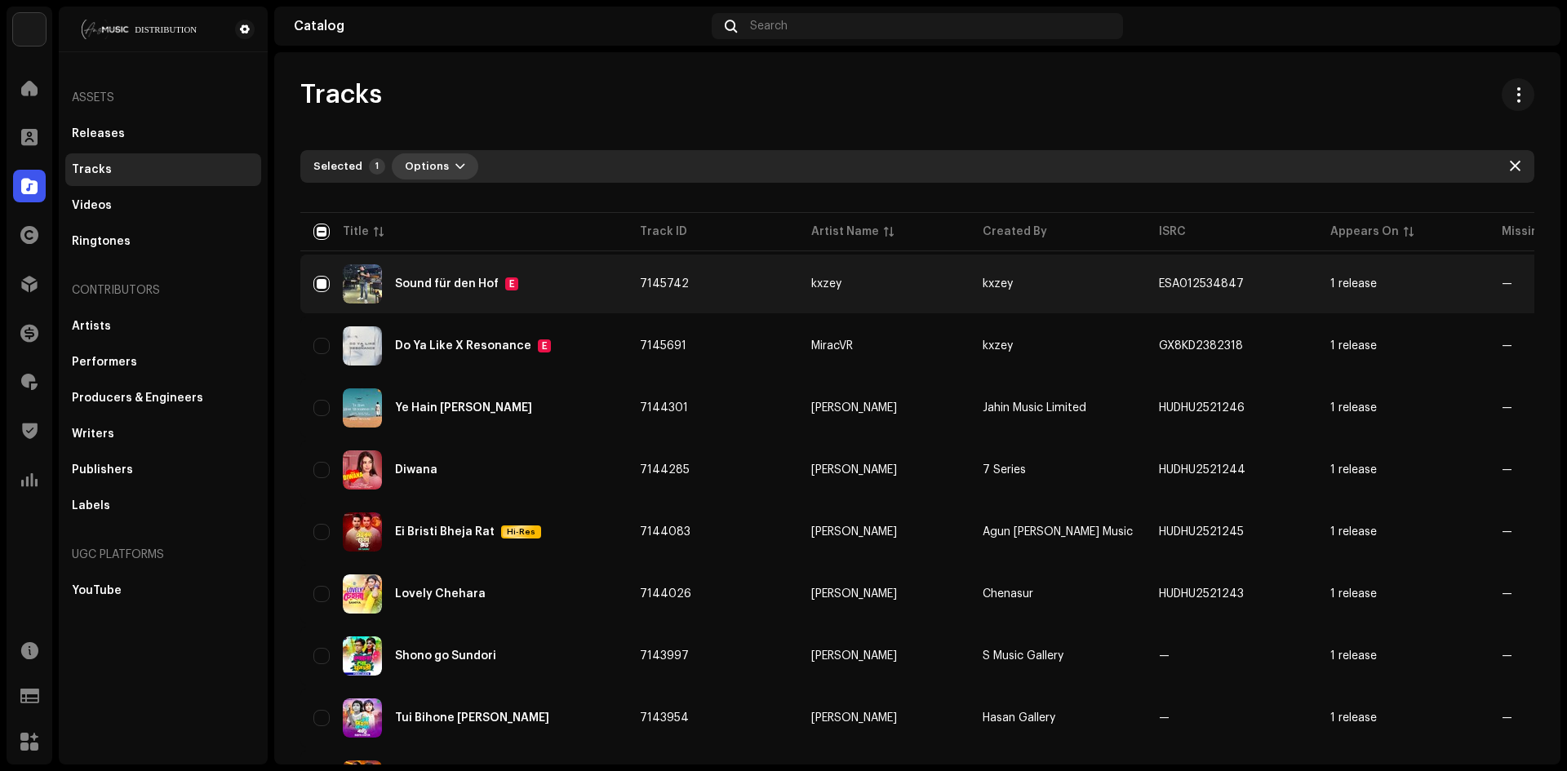
click at [412, 165] on span "Options" at bounding box center [427, 166] width 44 height 33
click at [422, 161] on span "Options" at bounding box center [427, 166] width 44 height 33
click at [311, 278] on td "Sound für den Hof E" at bounding box center [463, 284] width 326 height 59
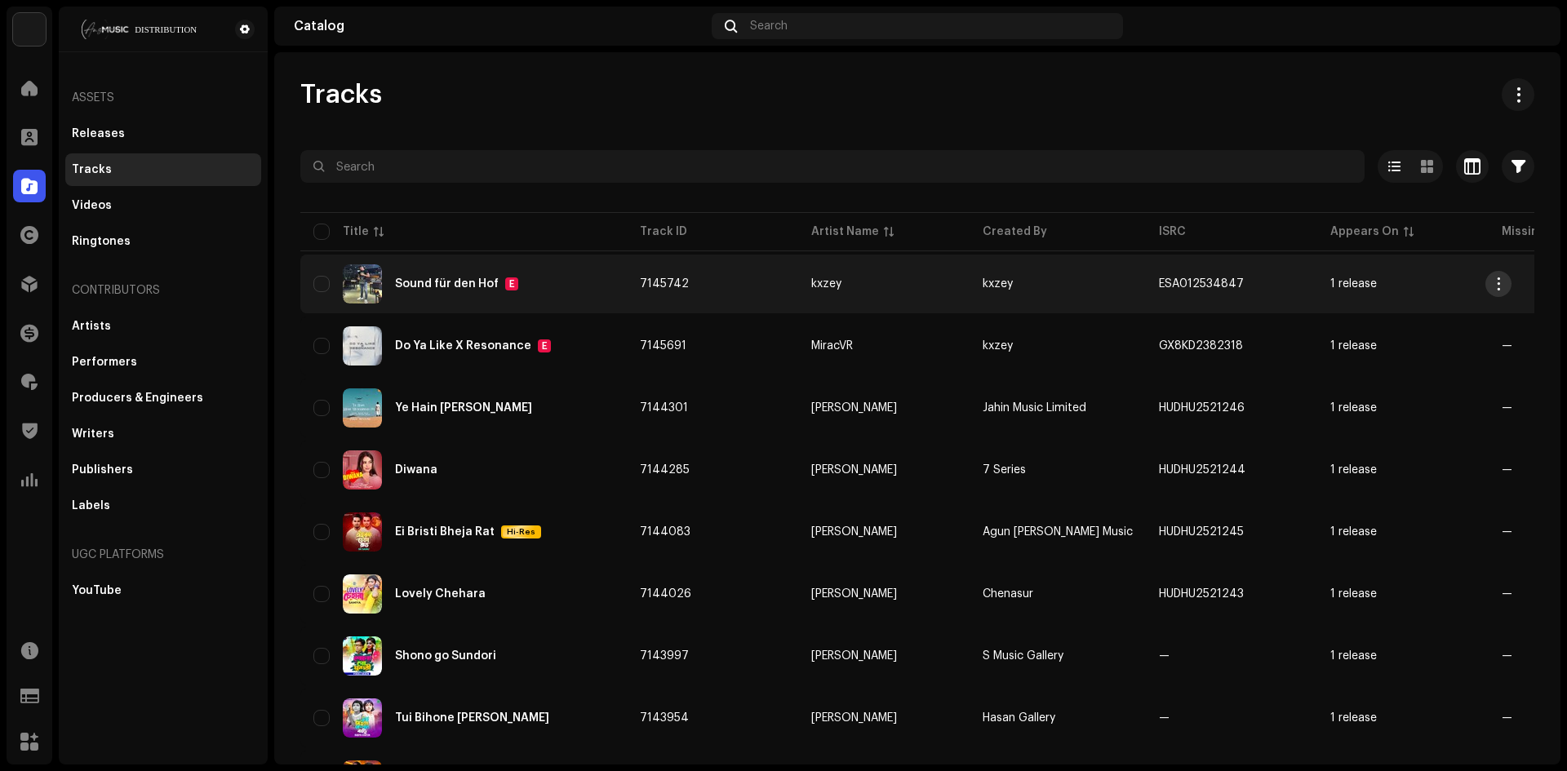
click at [1507, 278] on button "button" at bounding box center [1498, 284] width 26 height 26
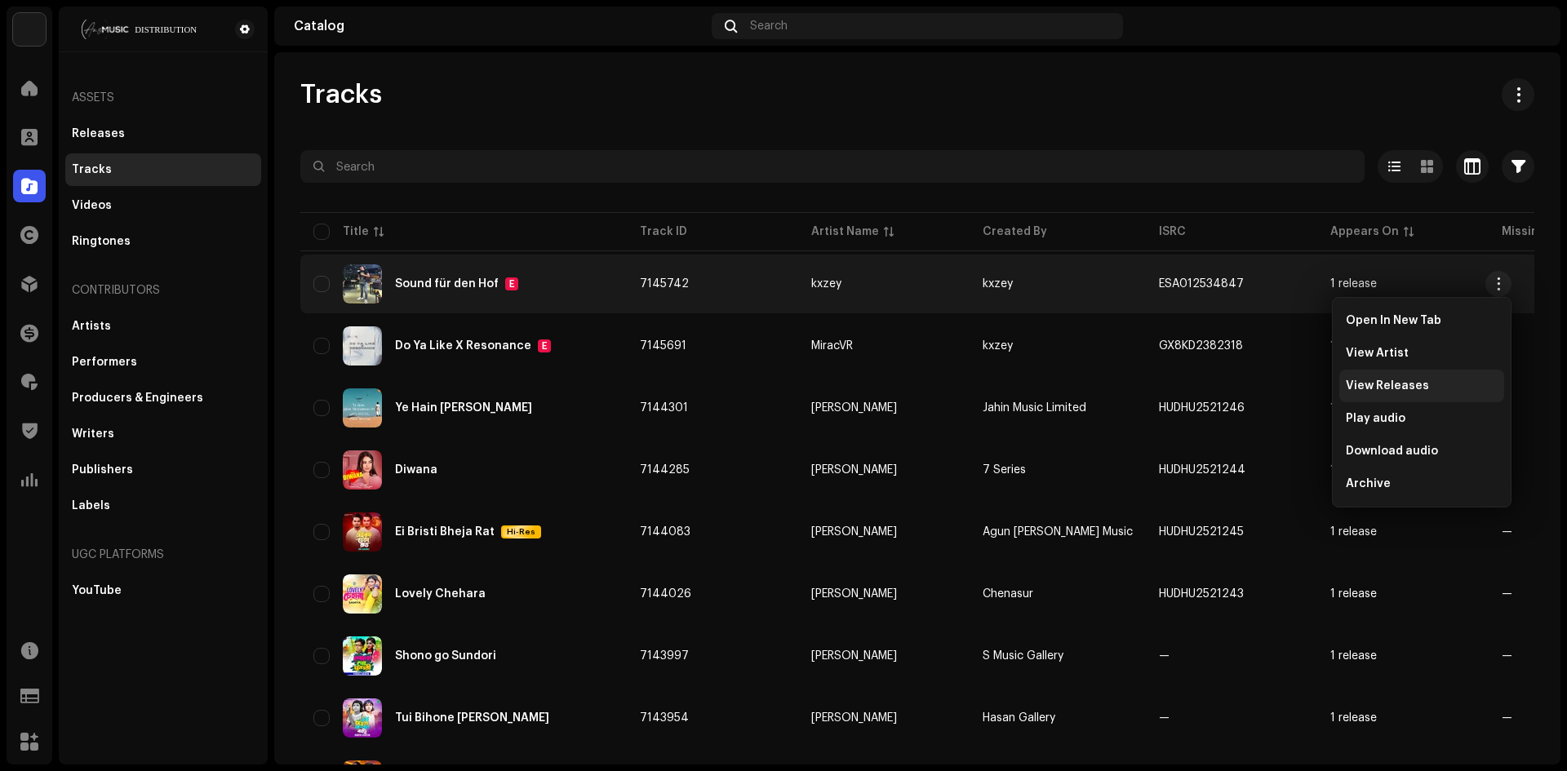
click at [1412, 387] on span "View Releases" at bounding box center [1387, 385] width 83 height 13
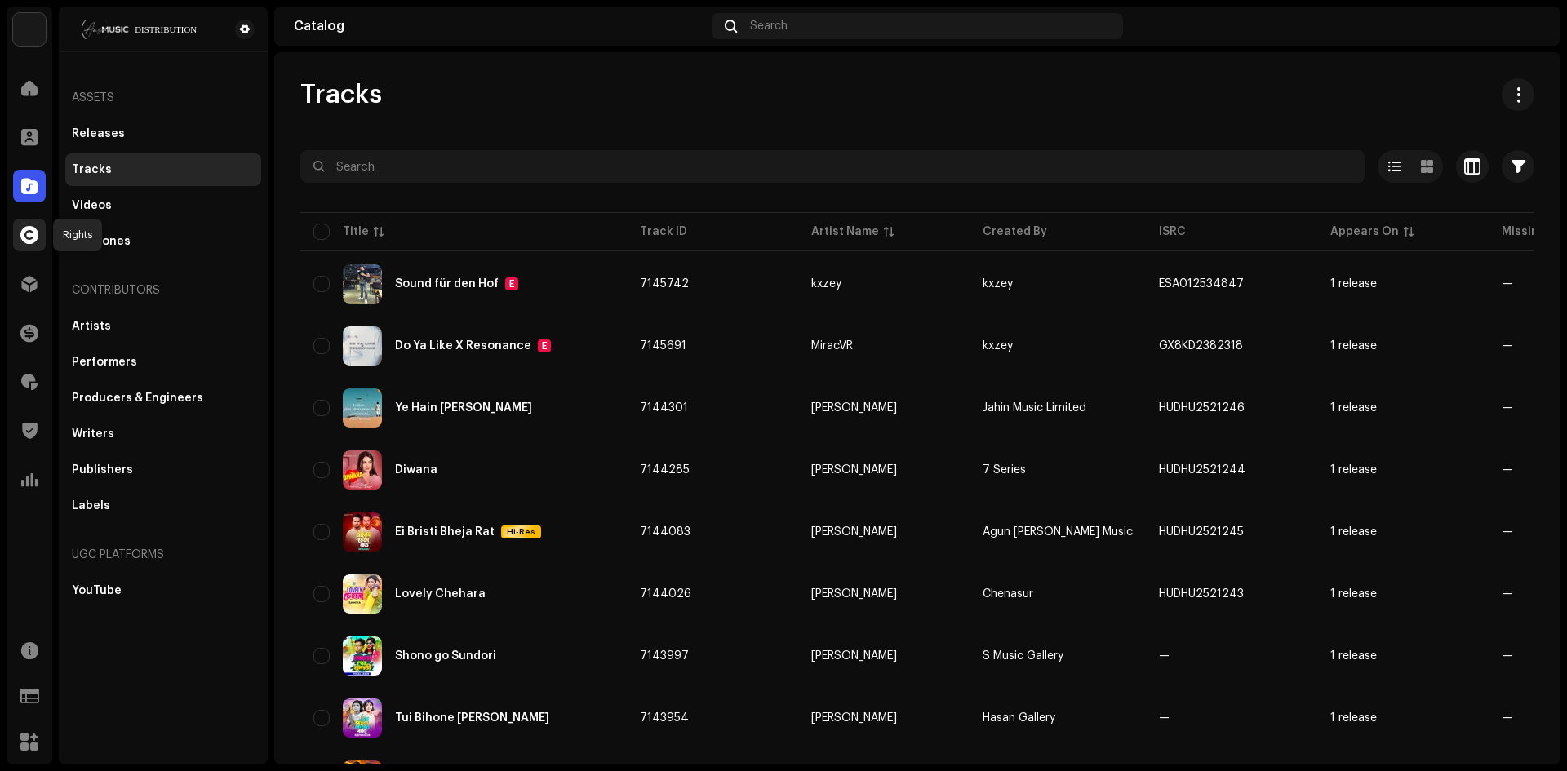
click at [25, 238] on span at bounding box center [29, 234] width 18 height 13
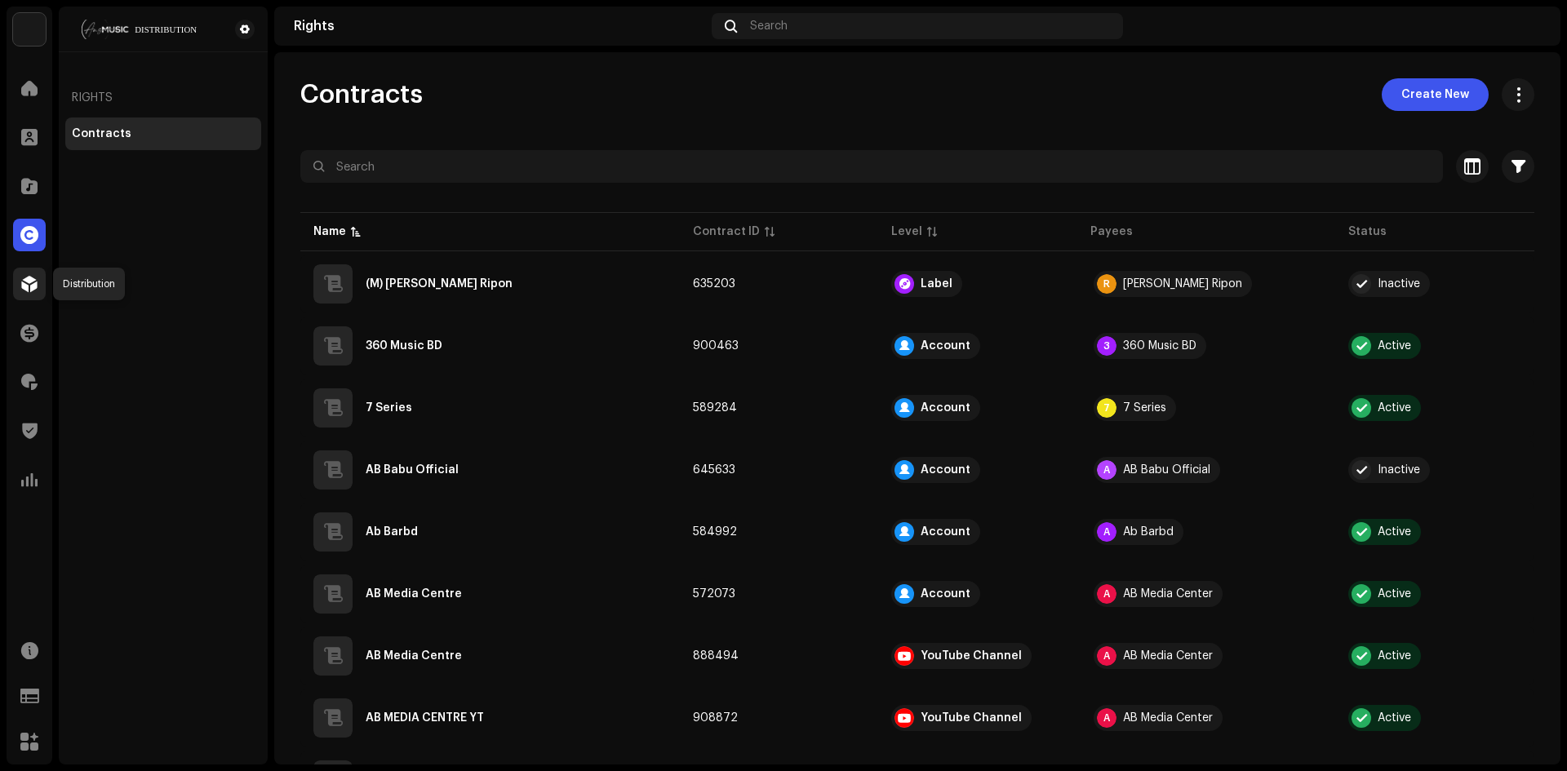
click at [30, 288] on span at bounding box center [29, 283] width 16 height 13
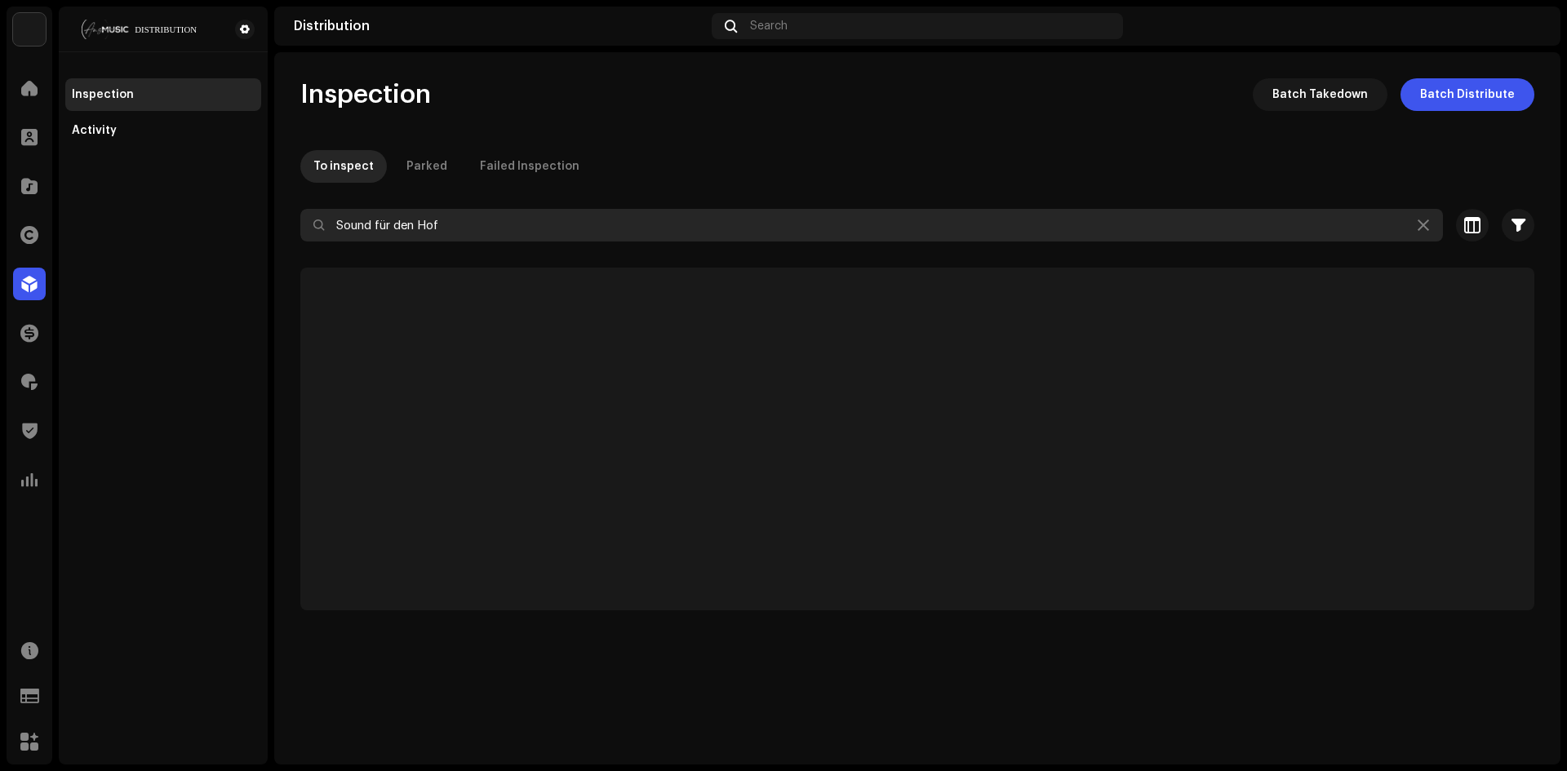
drag, startPoint x: 456, startPoint y: 228, endPoint x: 0, endPoint y: 209, distance: 456.6
click at [52, 208] on div "ANS Music Home Clients Catalog Rights Distribution Finance Royalties Trust & Sa…" at bounding box center [783, 385] width 1567 height 771
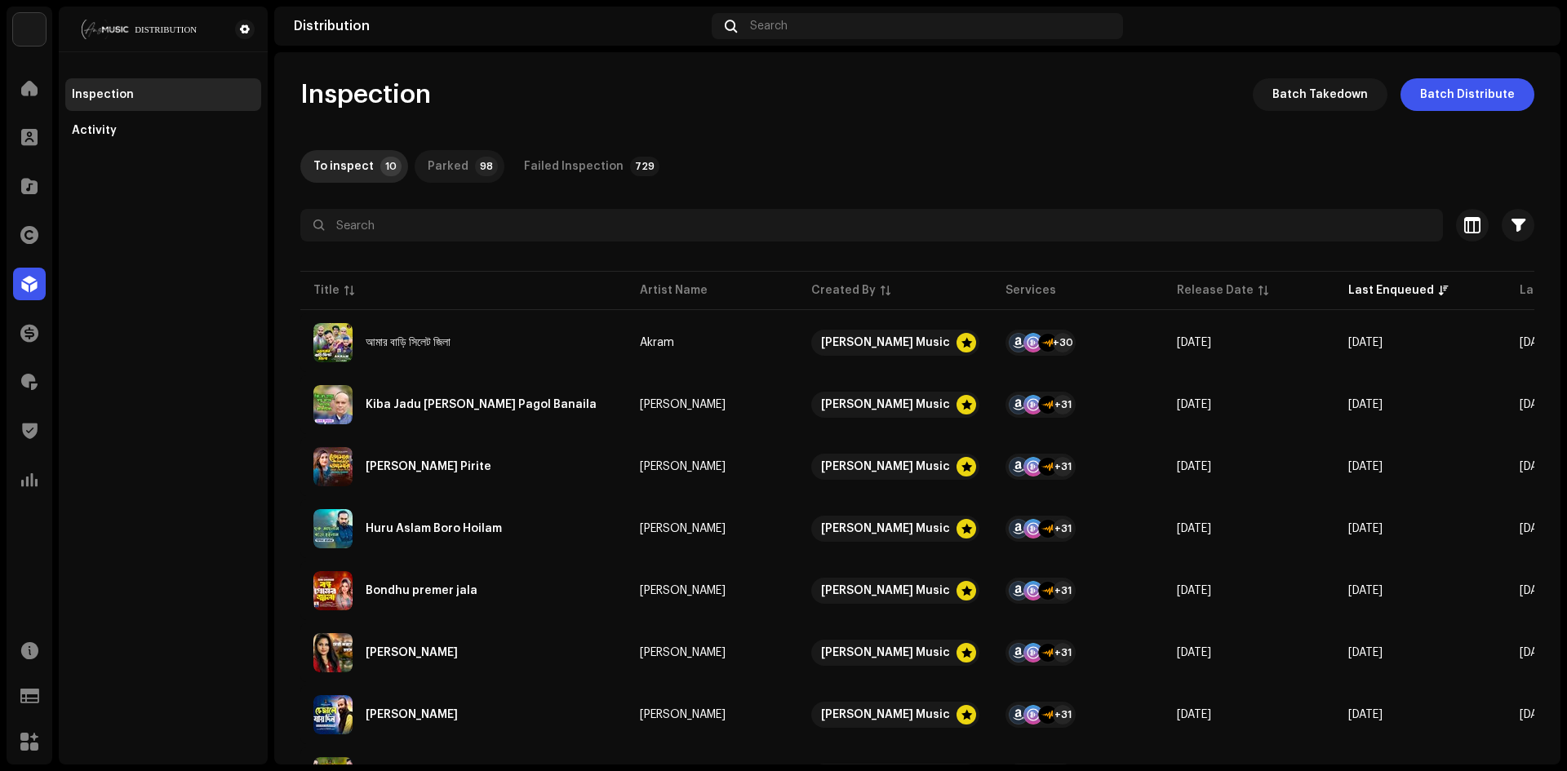
click at [428, 176] on div "Parked" at bounding box center [448, 166] width 41 height 33
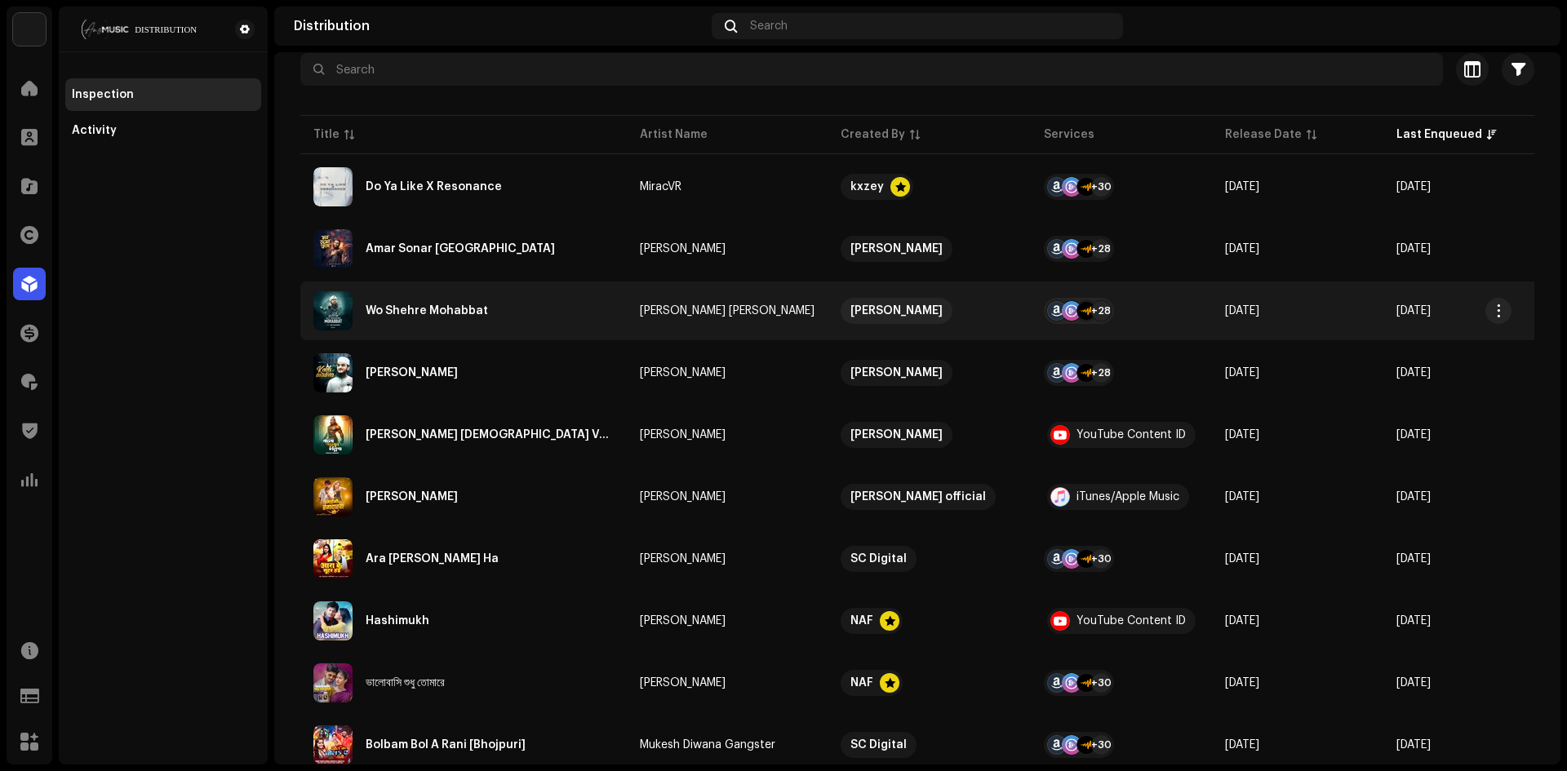
scroll to position [163, 0]
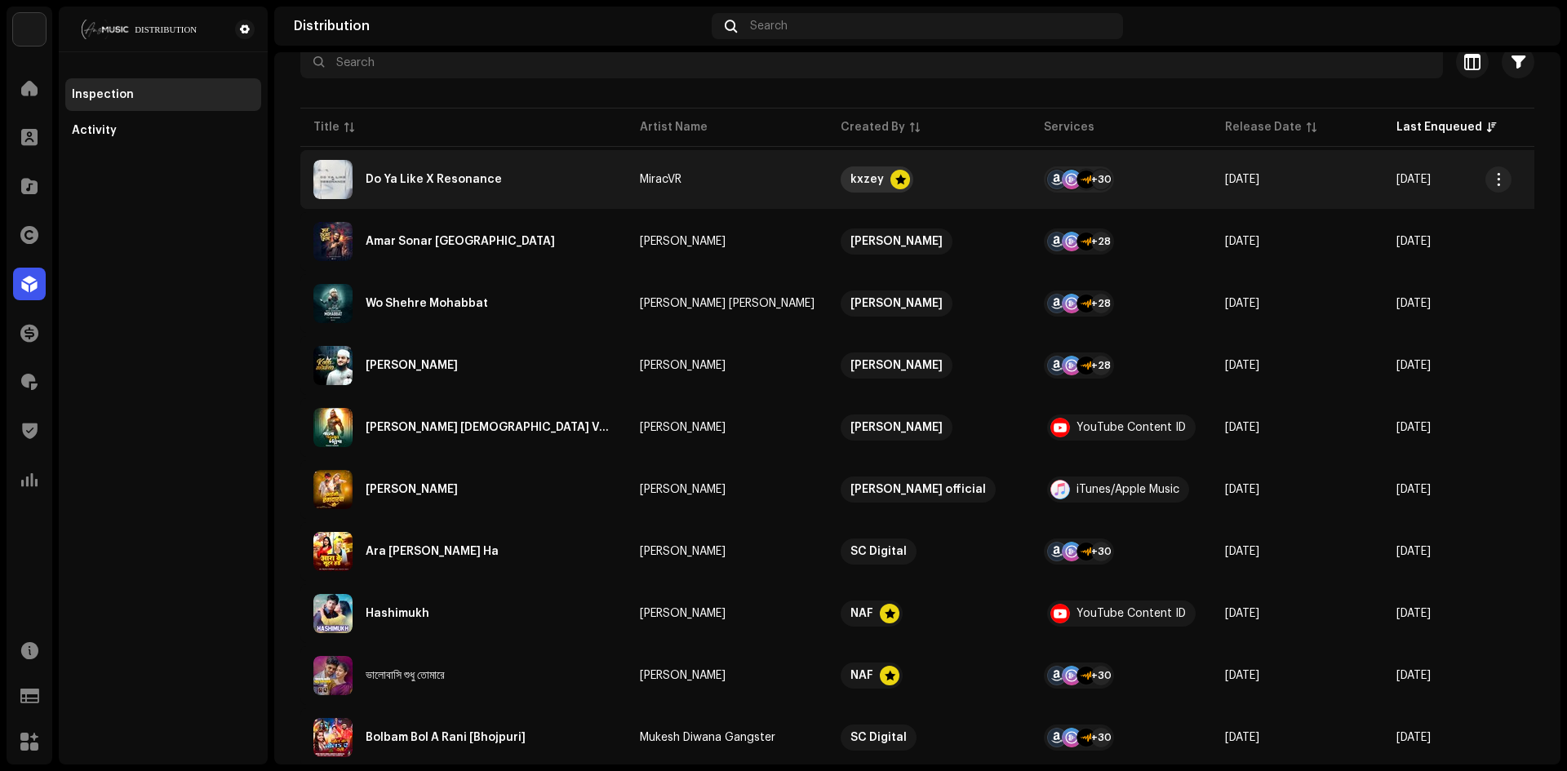
click at [850, 184] on div "kxzey" at bounding box center [866, 179] width 33 height 26
click at [781, 180] on re-a-table-link "MiracVR" at bounding box center [727, 179] width 175 height 11
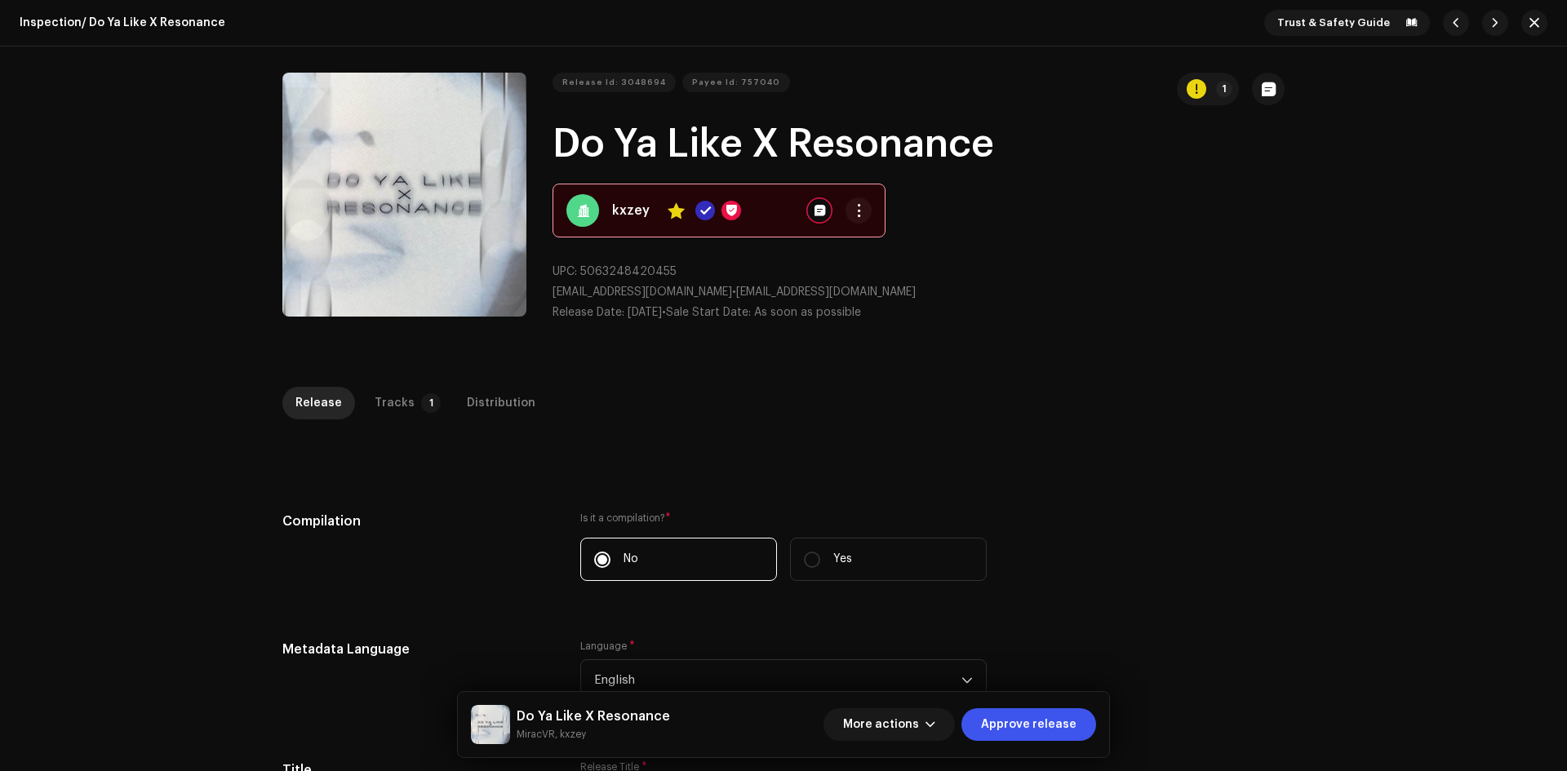
click at [818, 209] on span "button" at bounding box center [819, 210] width 11 height 13
click at [763, 188] on div "Payee notes Cancel Add note" at bounding box center [783, 385] width 1567 height 771
click at [853, 207] on span "button" at bounding box center [859, 210] width 12 height 13
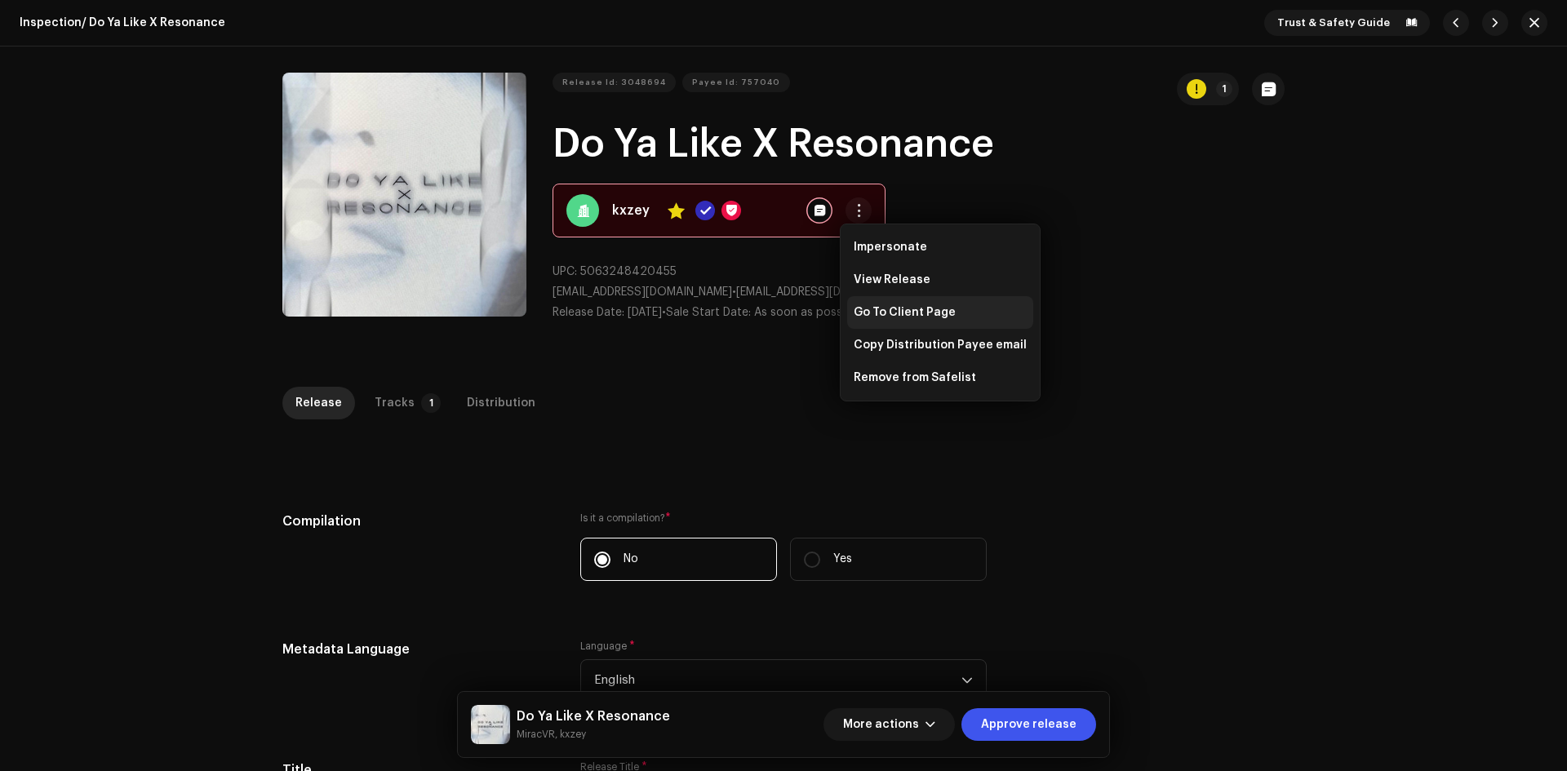
click at [878, 315] on span "Go To Client Page" at bounding box center [905, 312] width 102 height 13
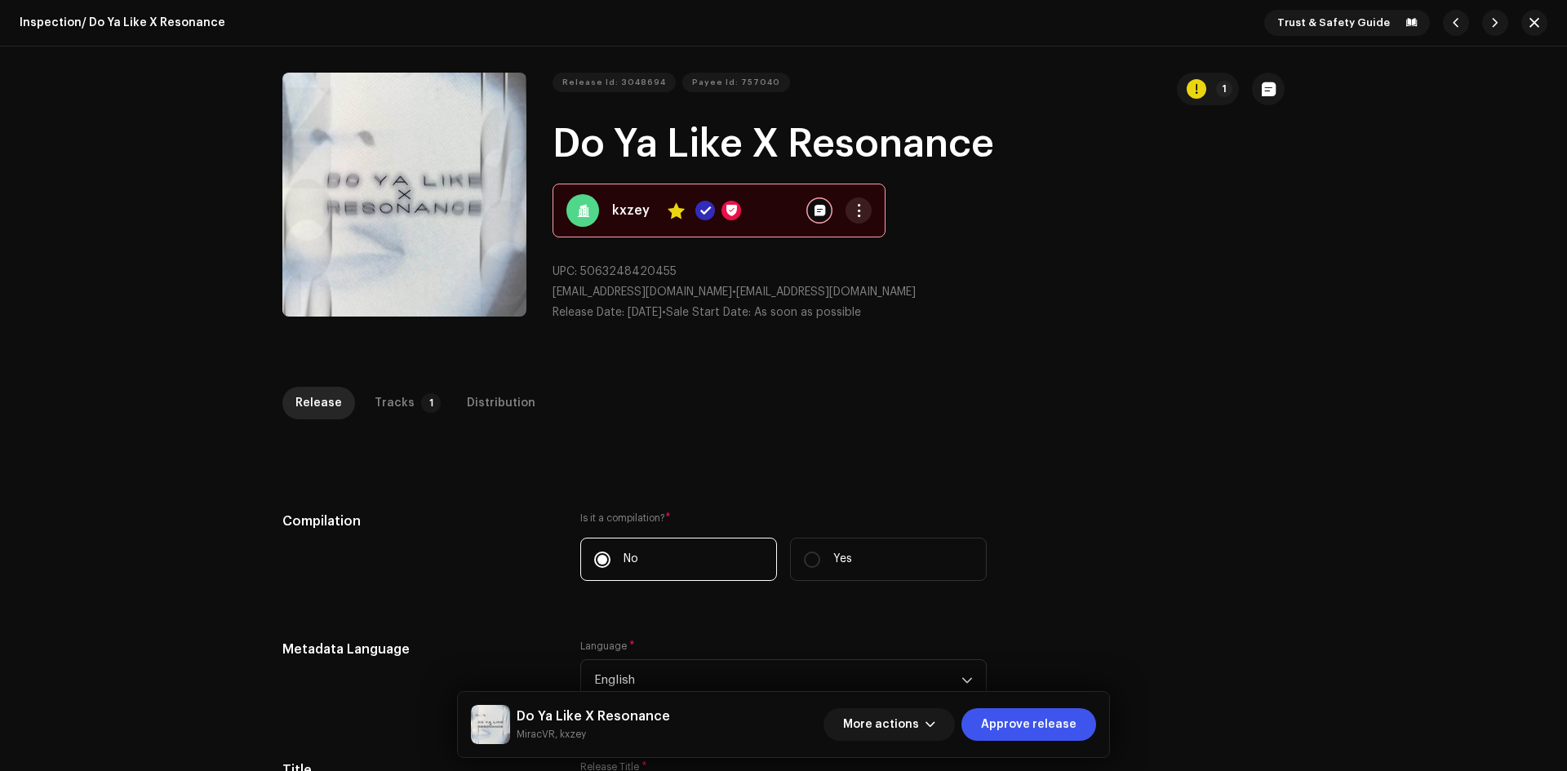
click at [853, 210] on span "button" at bounding box center [859, 210] width 12 height 13
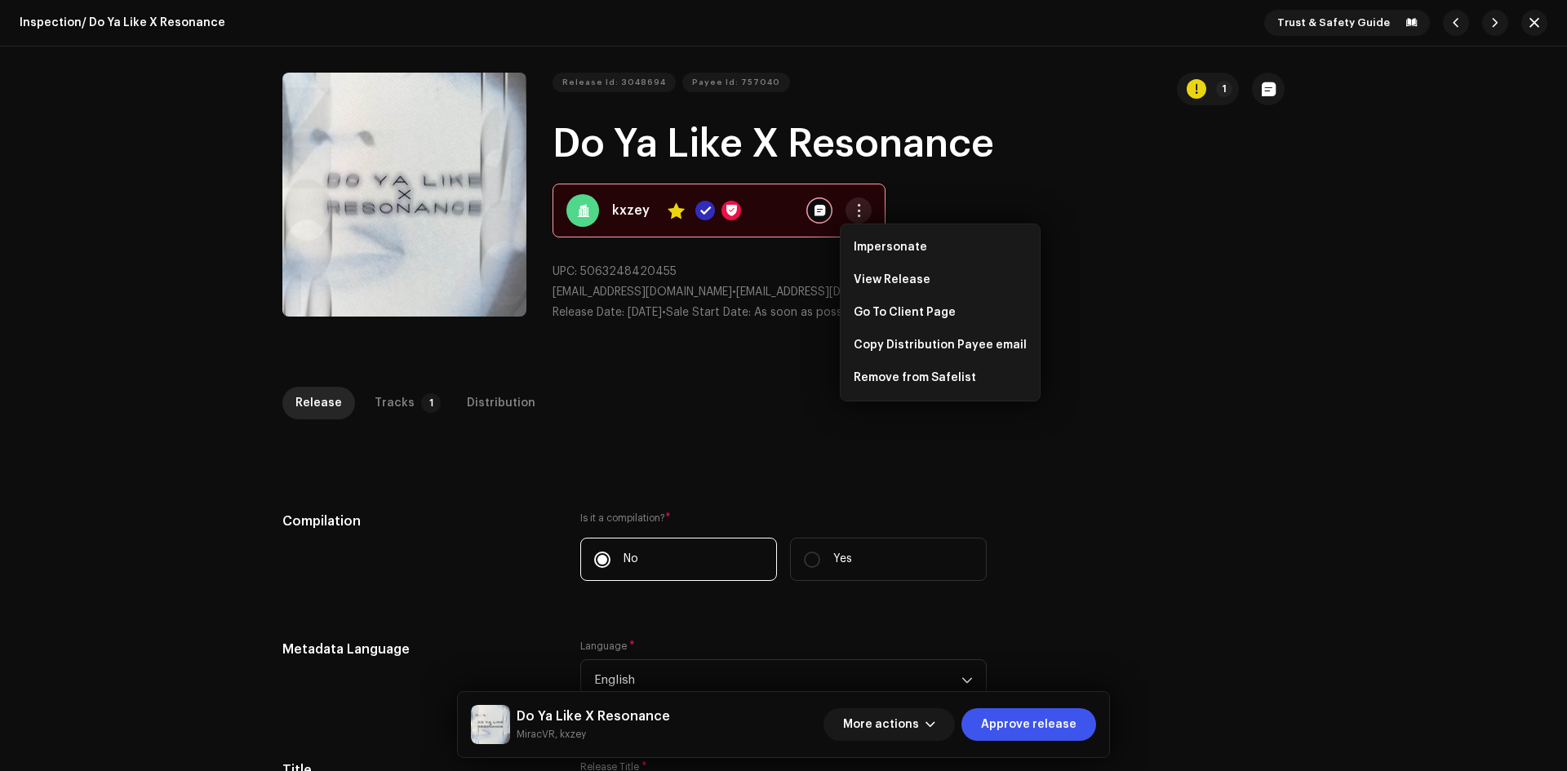
click at [853, 210] on span "button" at bounding box center [859, 210] width 12 height 13
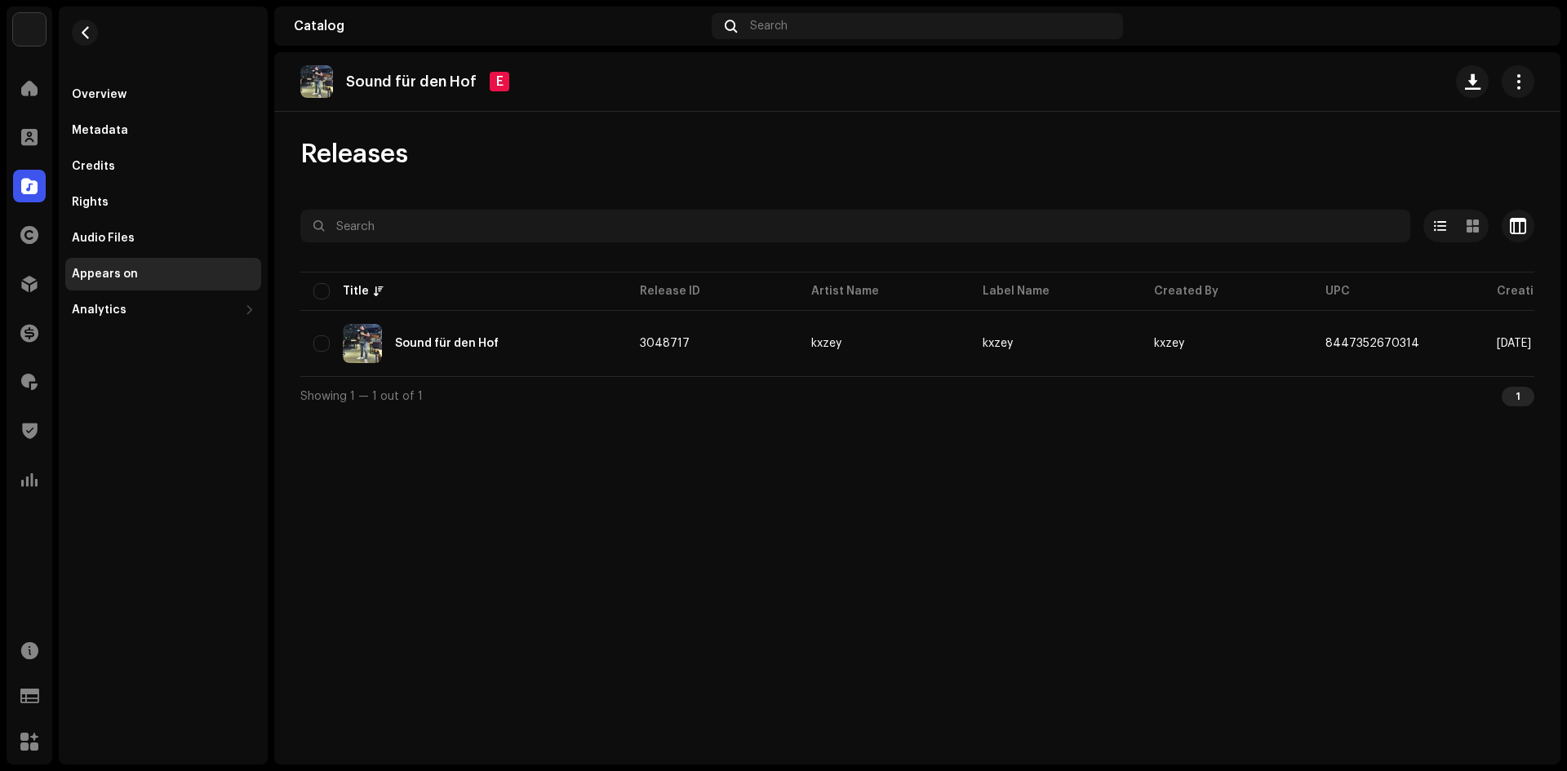
drag, startPoint x: 752, startPoint y: 181, endPoint x: 768, endPoint y: 175, distance: 17.3
click at [752, 181] on div "Releases Selected 0 Options Filters Distribution status Never Distributed Proce…" at bounding box center [917, 276] width 1286 height 277
click at [1515, 93] on button "button" at bounding box center [1518, 81] width 33 height 33
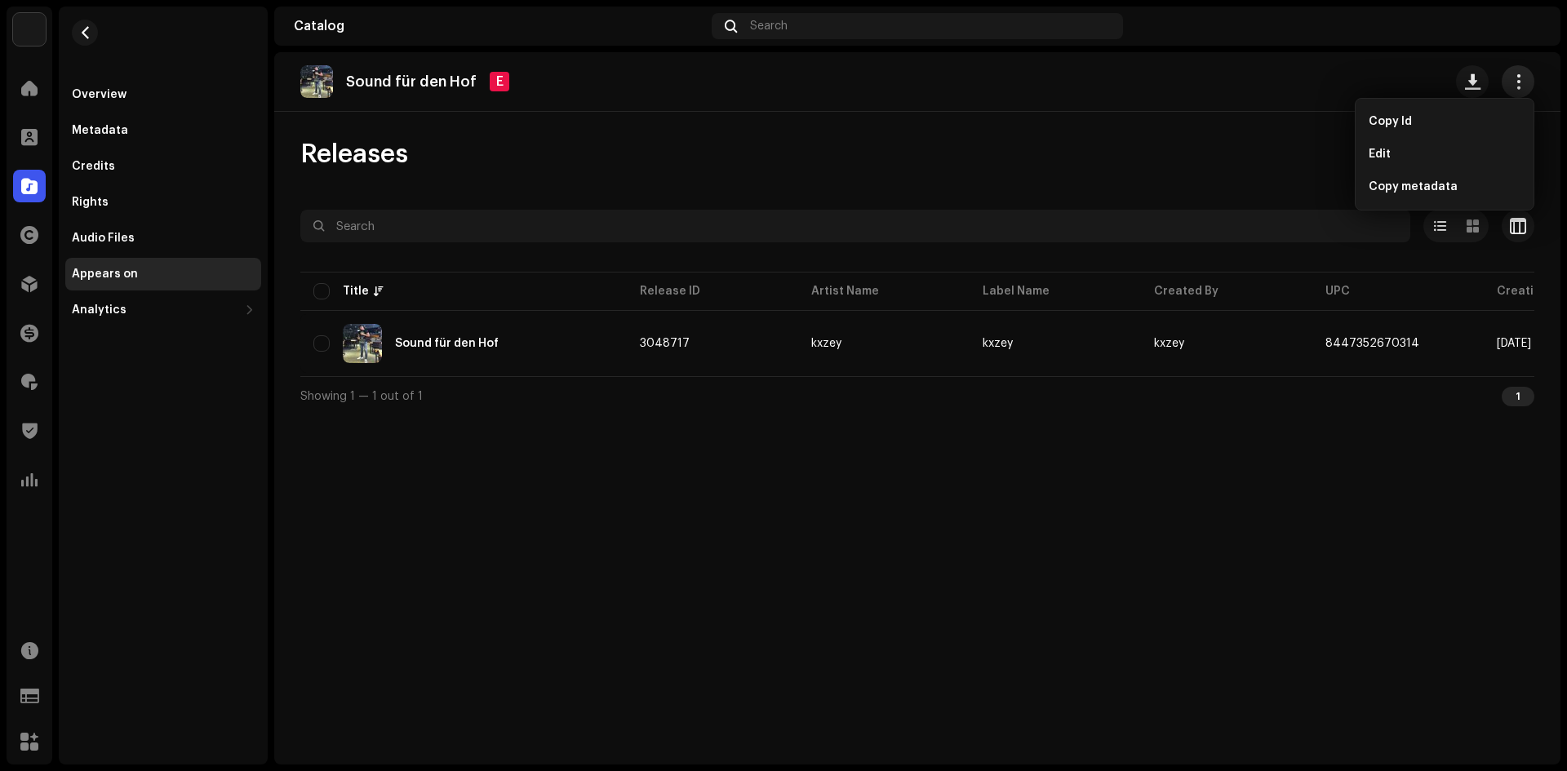
click at [1515, 93] on button "button" at bounding box center [1518, 81] width 33 height 33
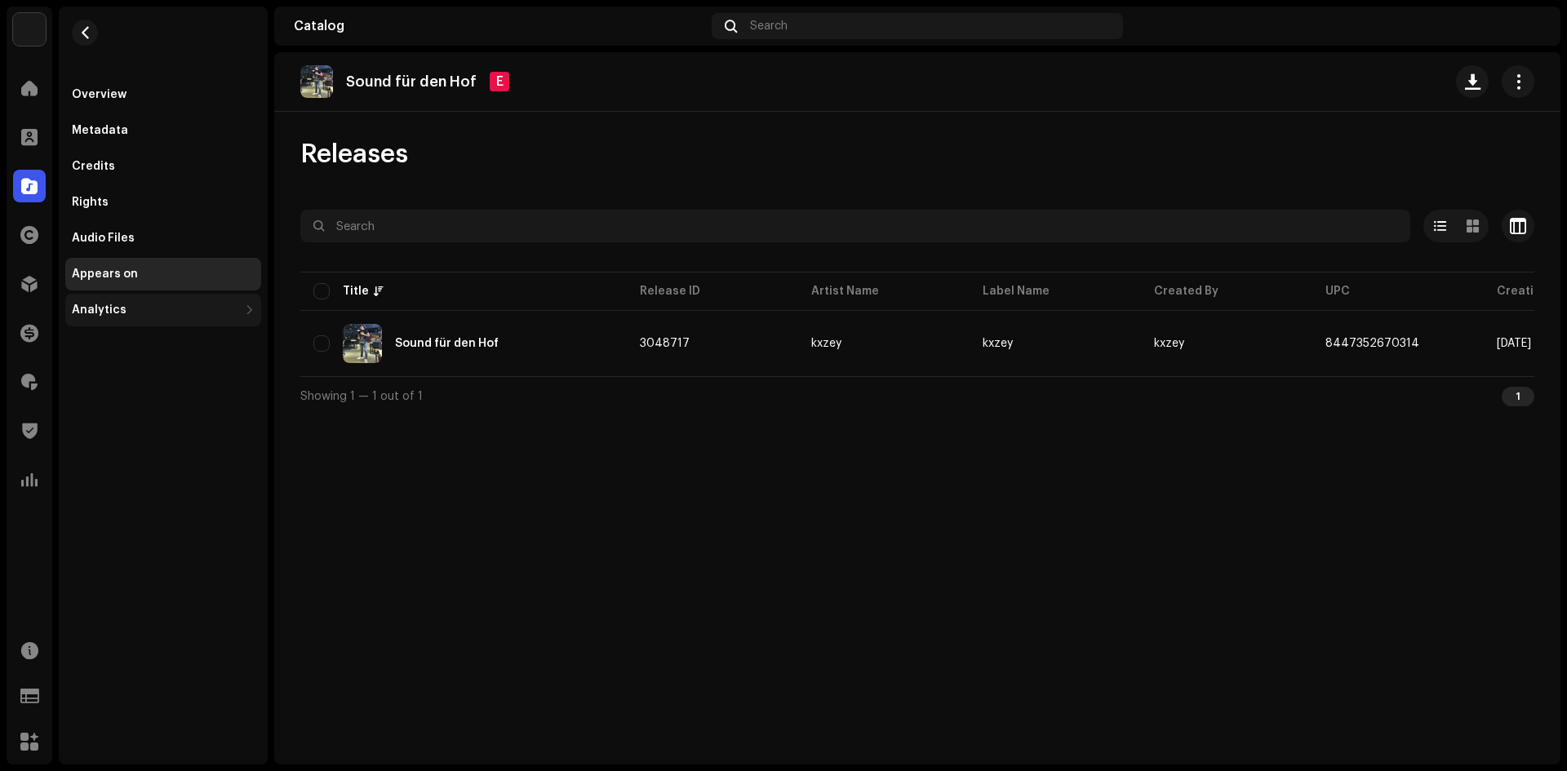
click at [126, 312] on div "Analytics" at bounding box center [155, 310] width 166 height 13
click at [135, 236] on div "Audio Files" at bounding box center [163, 238] width 183 height 13
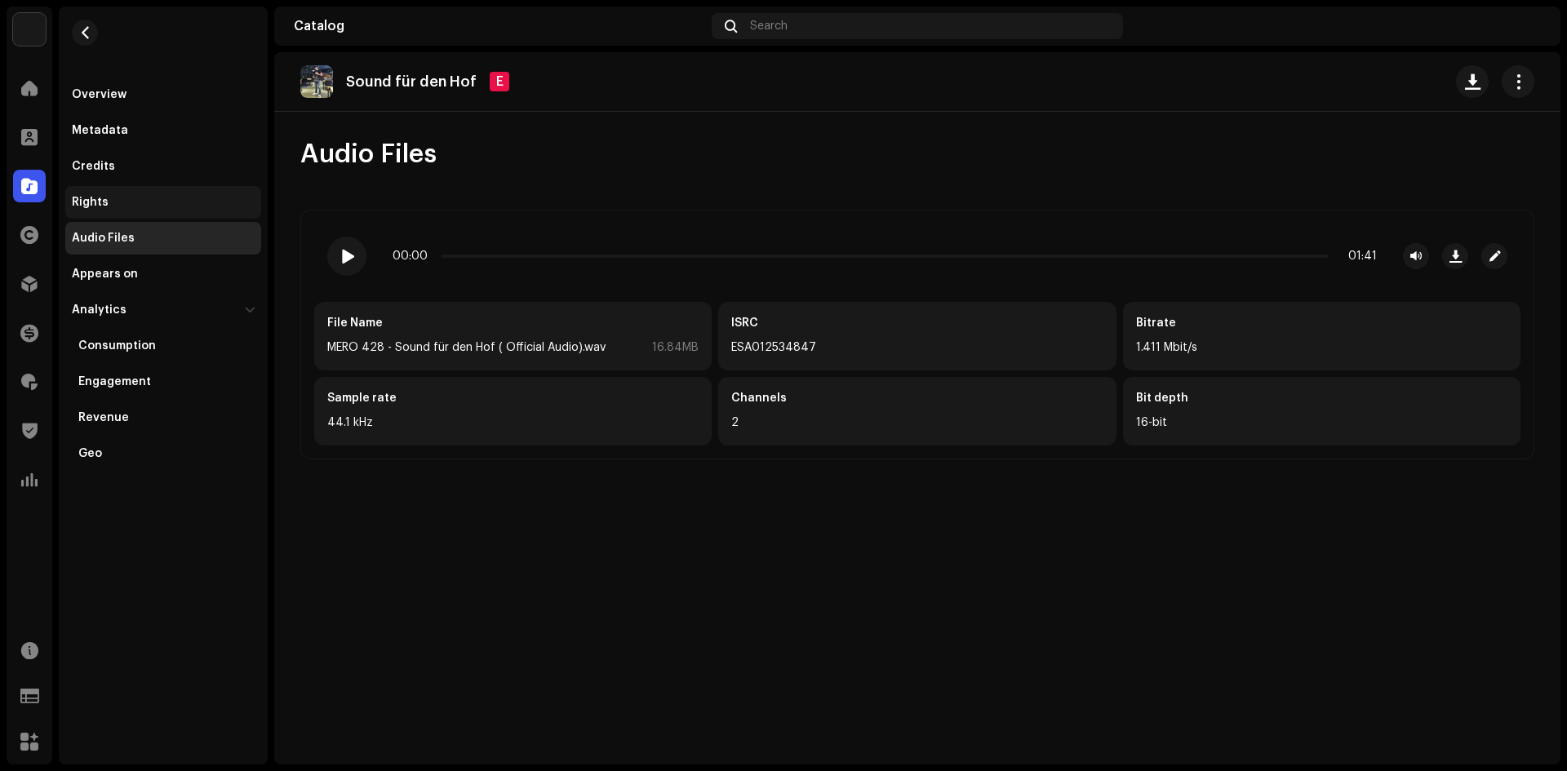
click at [138, 205] on div "Rights" at bounding box center [163, 202] width 183 height 13
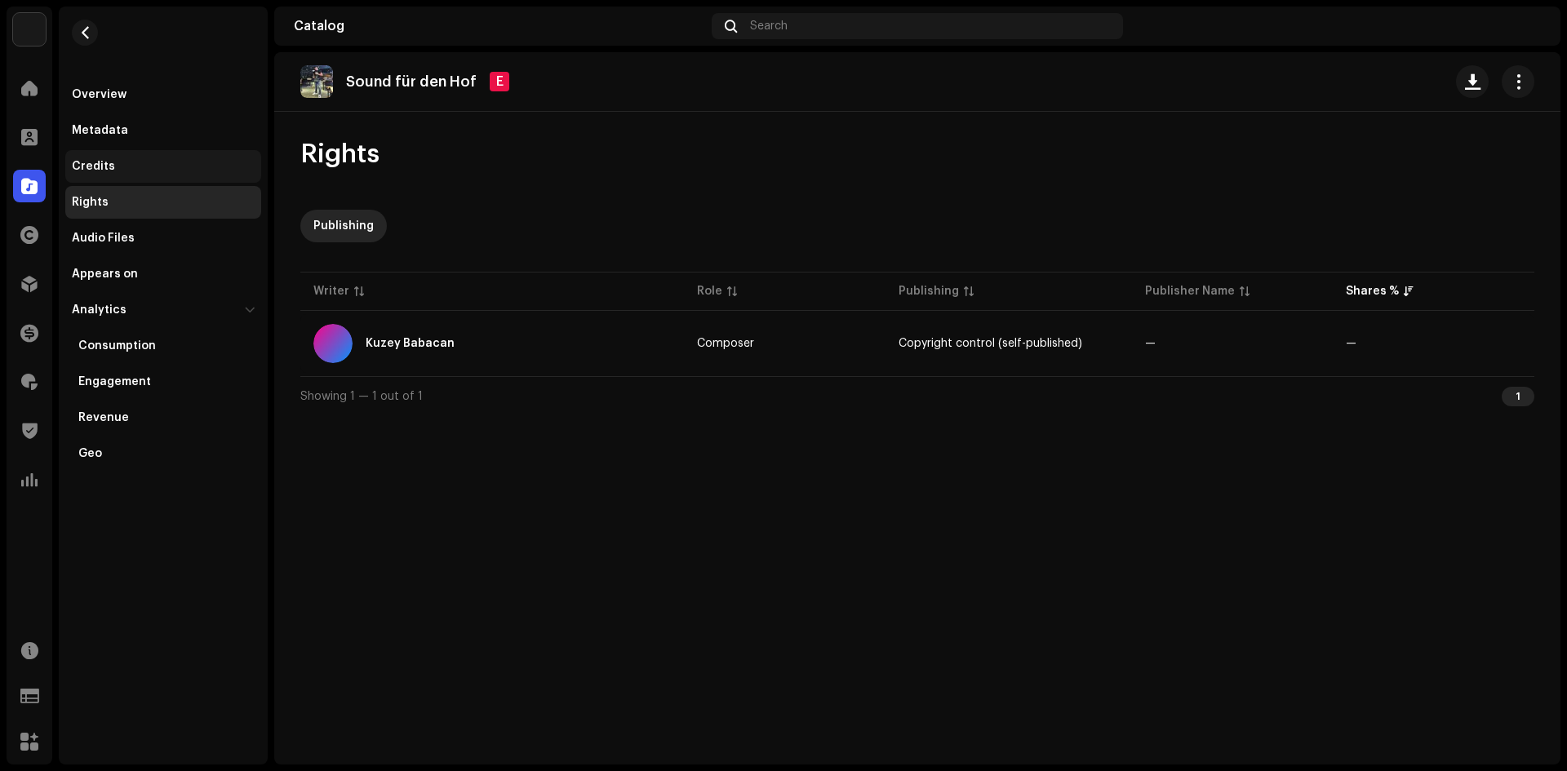
click at [135, 171] on div "Credits" at bounding box center [163, 166] width 183 height 13
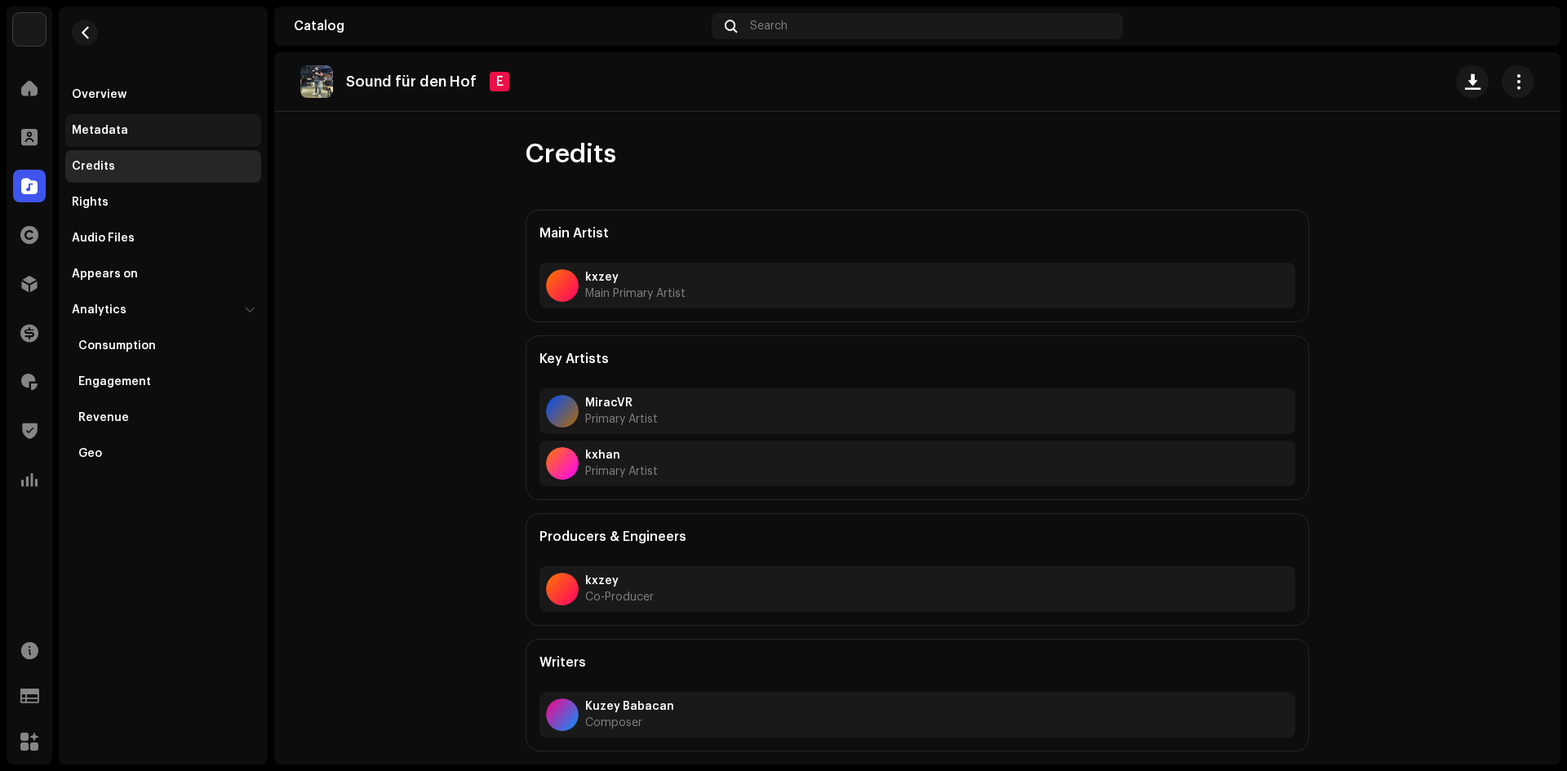
click at [133, 141] on div "Metadata" at bounding box center [163, 130] width 196 height 33
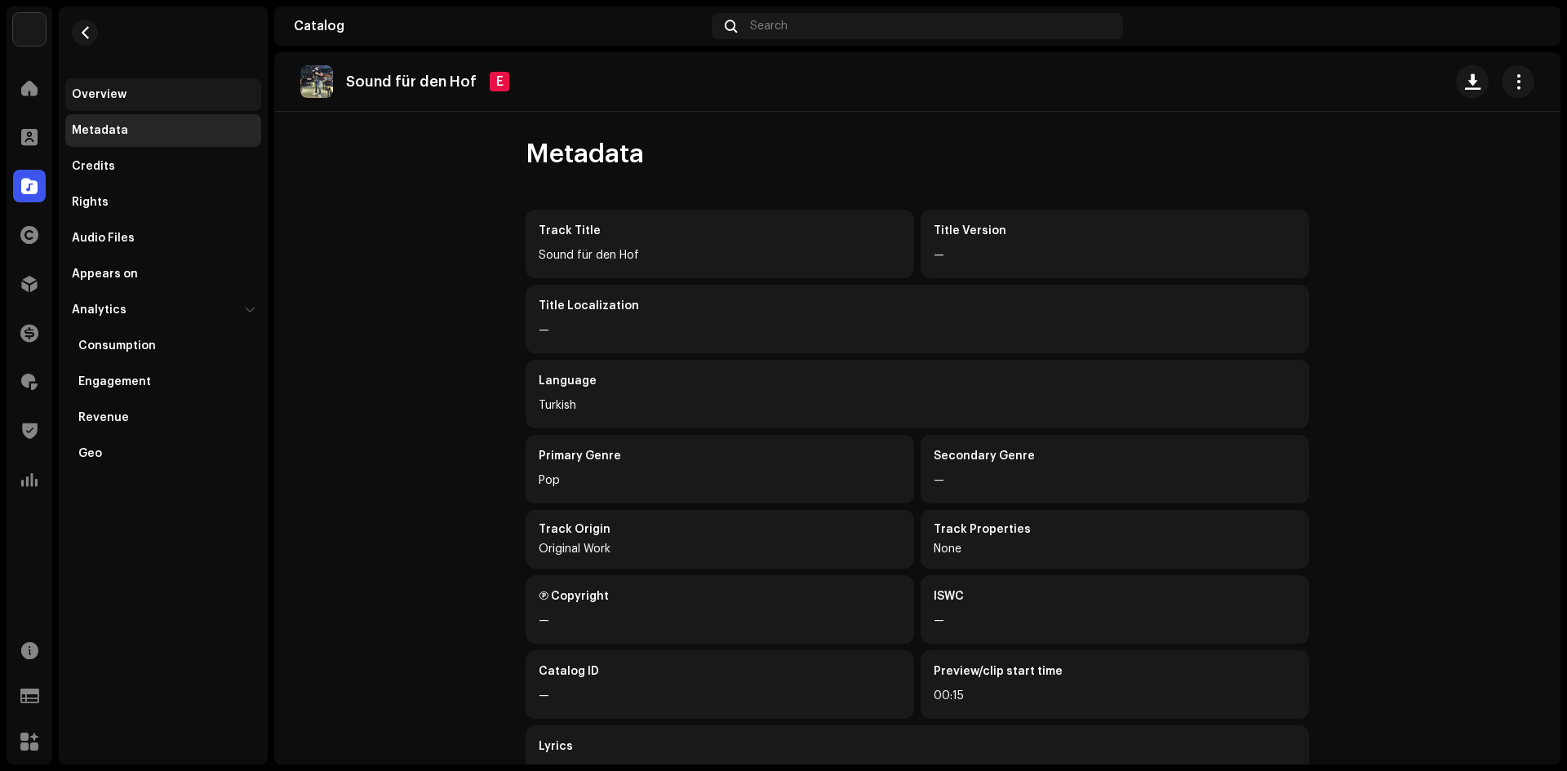
click at [135, 95] on div "Overview" at bounding box center [163, 94] width 183 height 13
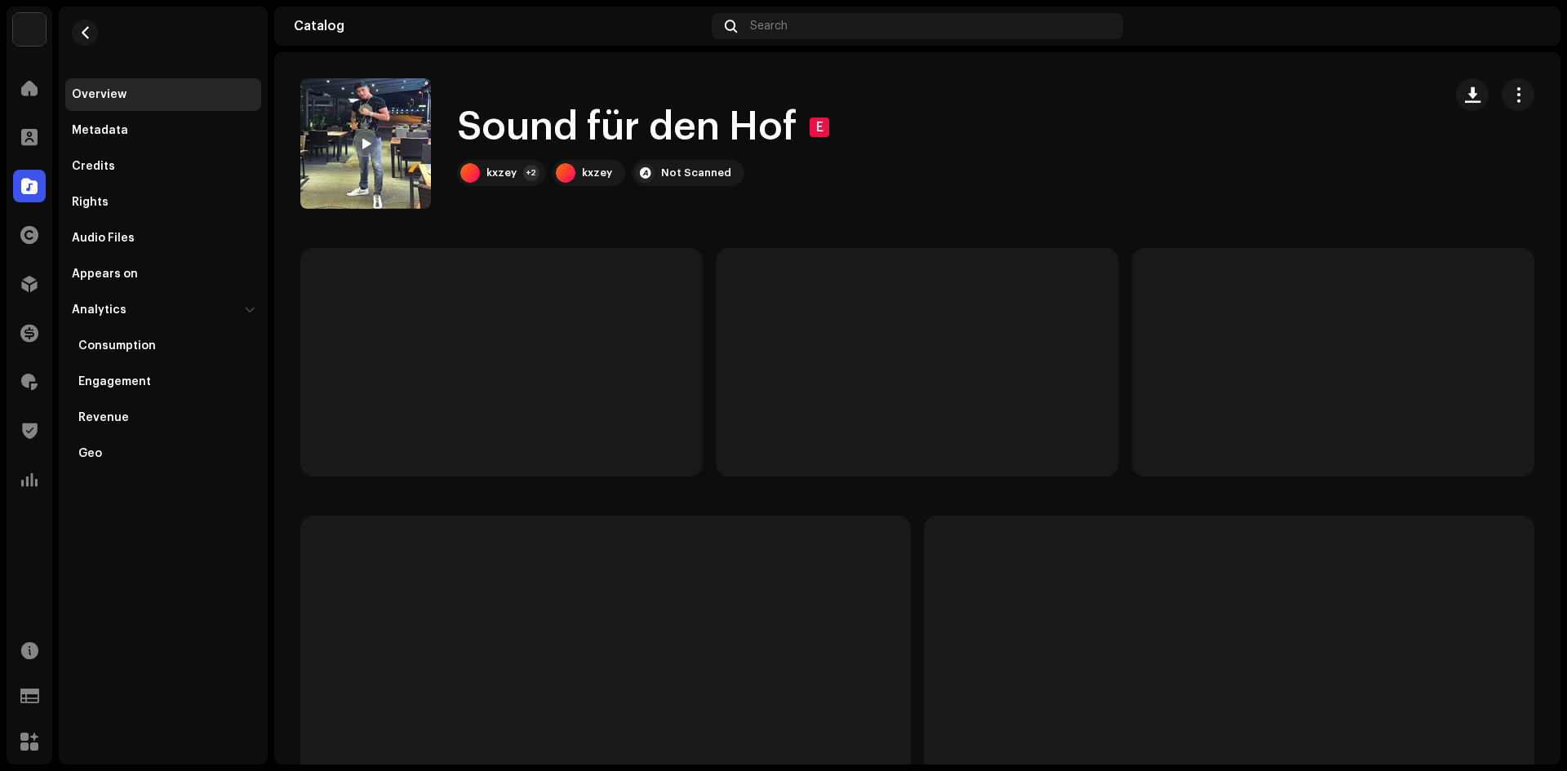
drag, startPoint x: 645, startPoint y: 193, endPoint x: 649, endPoint y: 175, distance: 18.2
click at [646, 189] on div "Sound für den Hof E kxzey +2 kxzey Not Scanned" at bounding box center [864, 143] width 1129 height 131
click at [649, 175] on div at bounding box center [645, 173] width 20 height 20
click at [643, 171] on div at bounding box center [645, 173] width 20 height 20
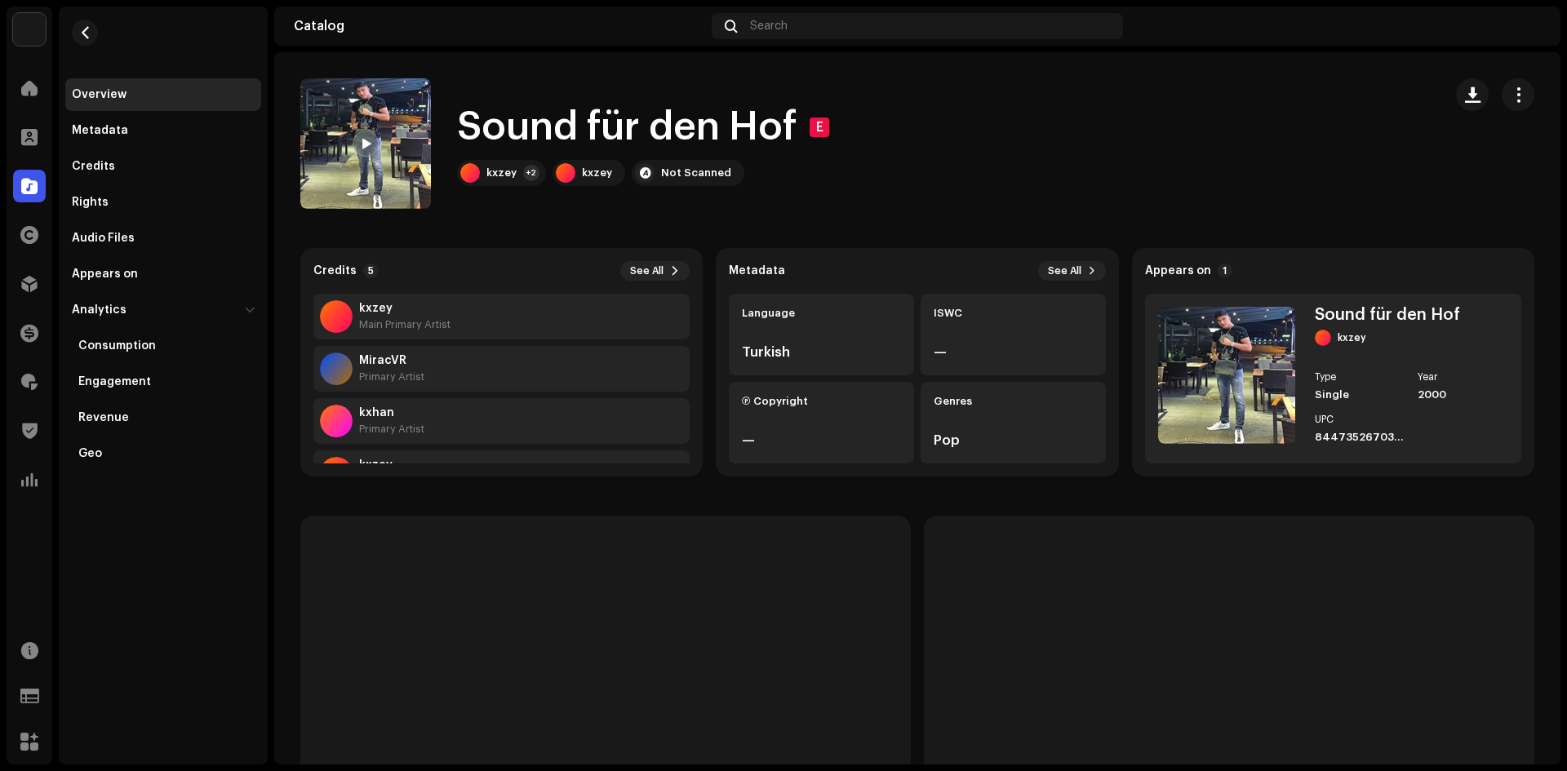
click at [687, 169] on div "Not Scanned" at bounding box center [696, 172] width 70 height 13
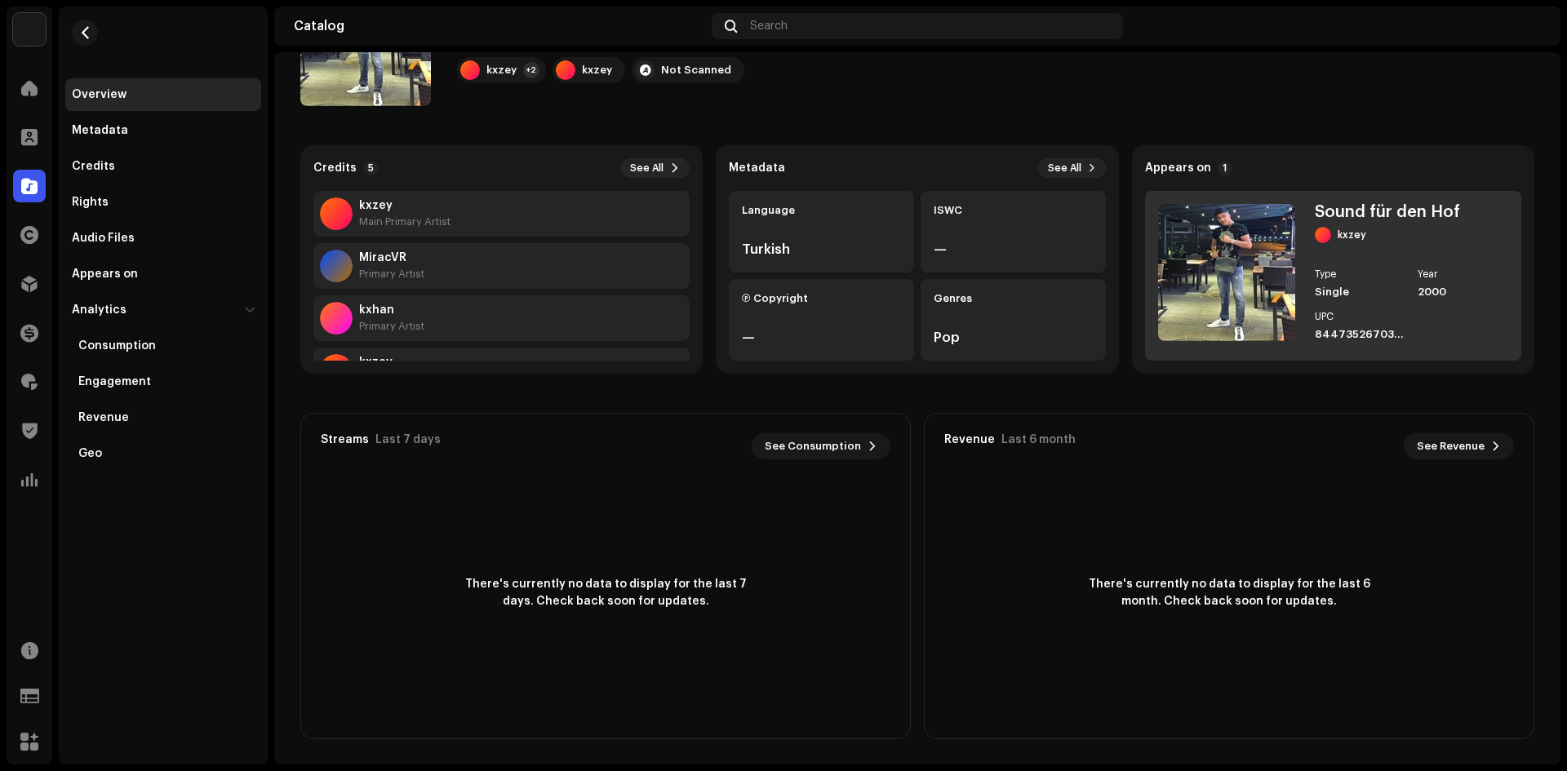
scroll to position [104, 0]
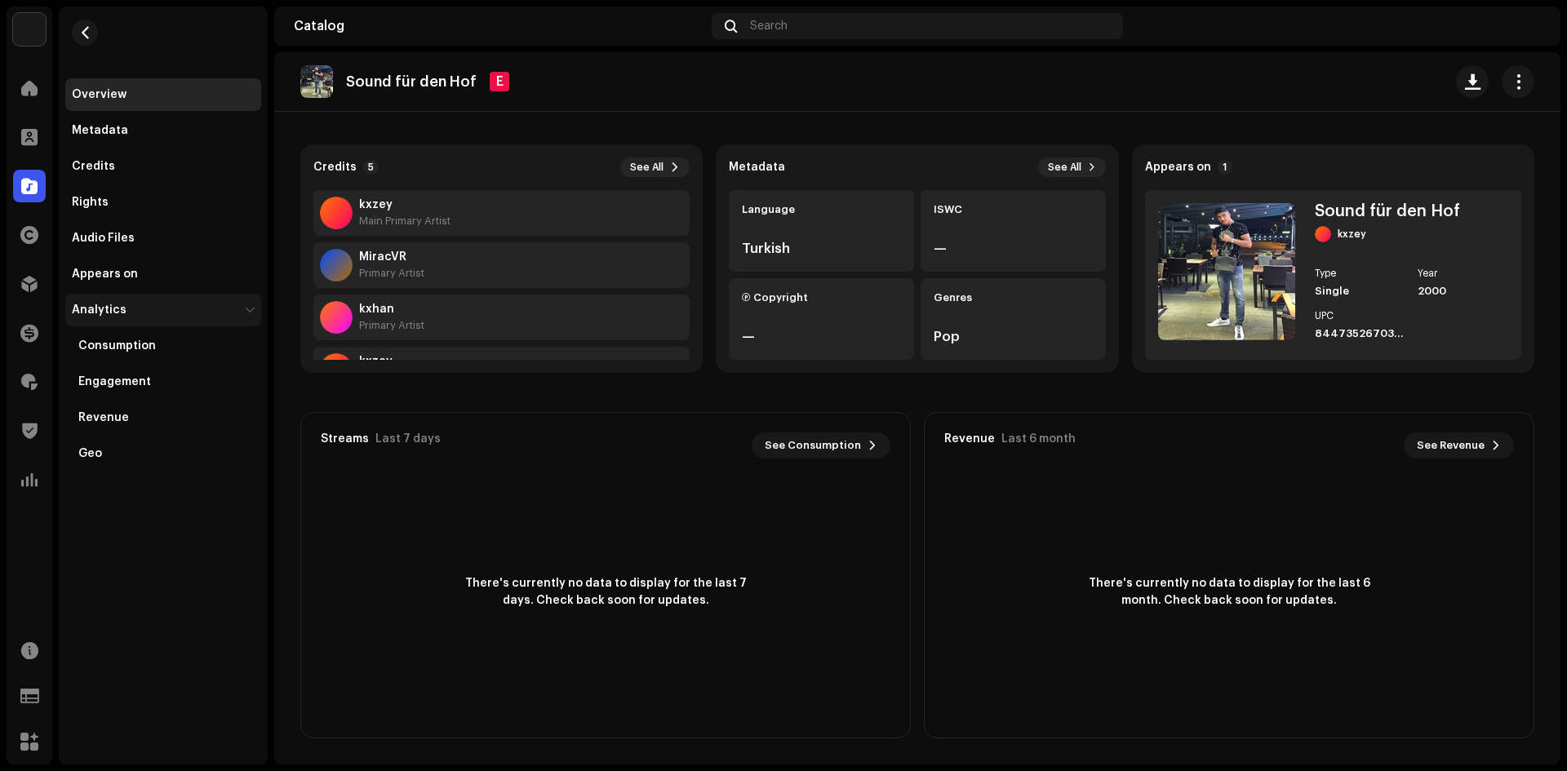
click at [112, 312] on div "Analytics" at bounding box center [99, 310] width 55 height 13
click at [102, 350] on div "Consumption" at bounding box center [117, 345] width 78 height 13
click at [96, 379] on div "Engagement" at bounding box center [114, 381] width 73 height 13
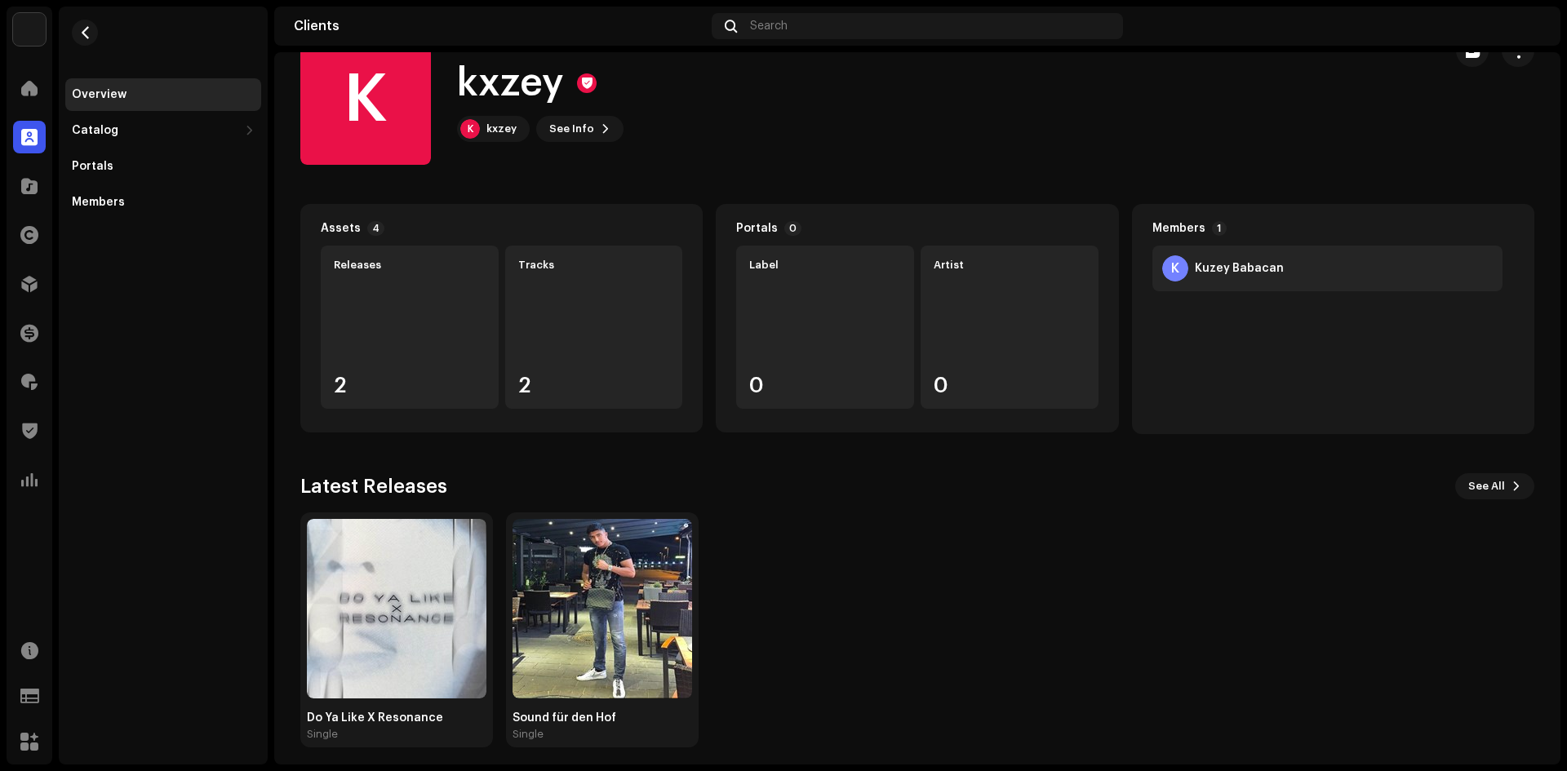
scroll to position [53, 0]
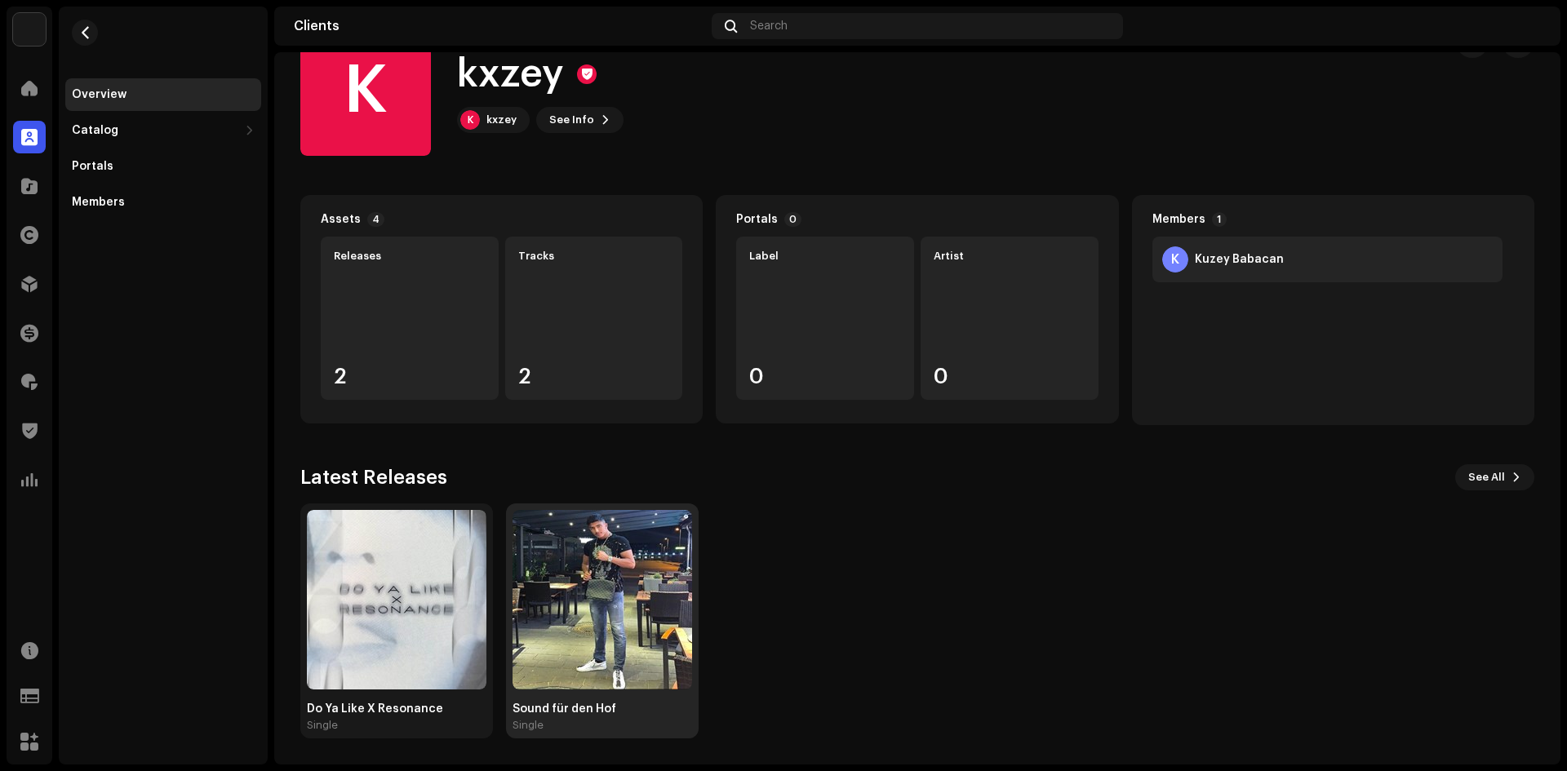
click at [590, 538] on img at bounding box center [602, 600] width 180 height 180
click at [599, 545] on img at bounding box center [602, 600] width 180 height 180
click at [599, 546] on img at bounding box center [602, 600] width 180 height 180
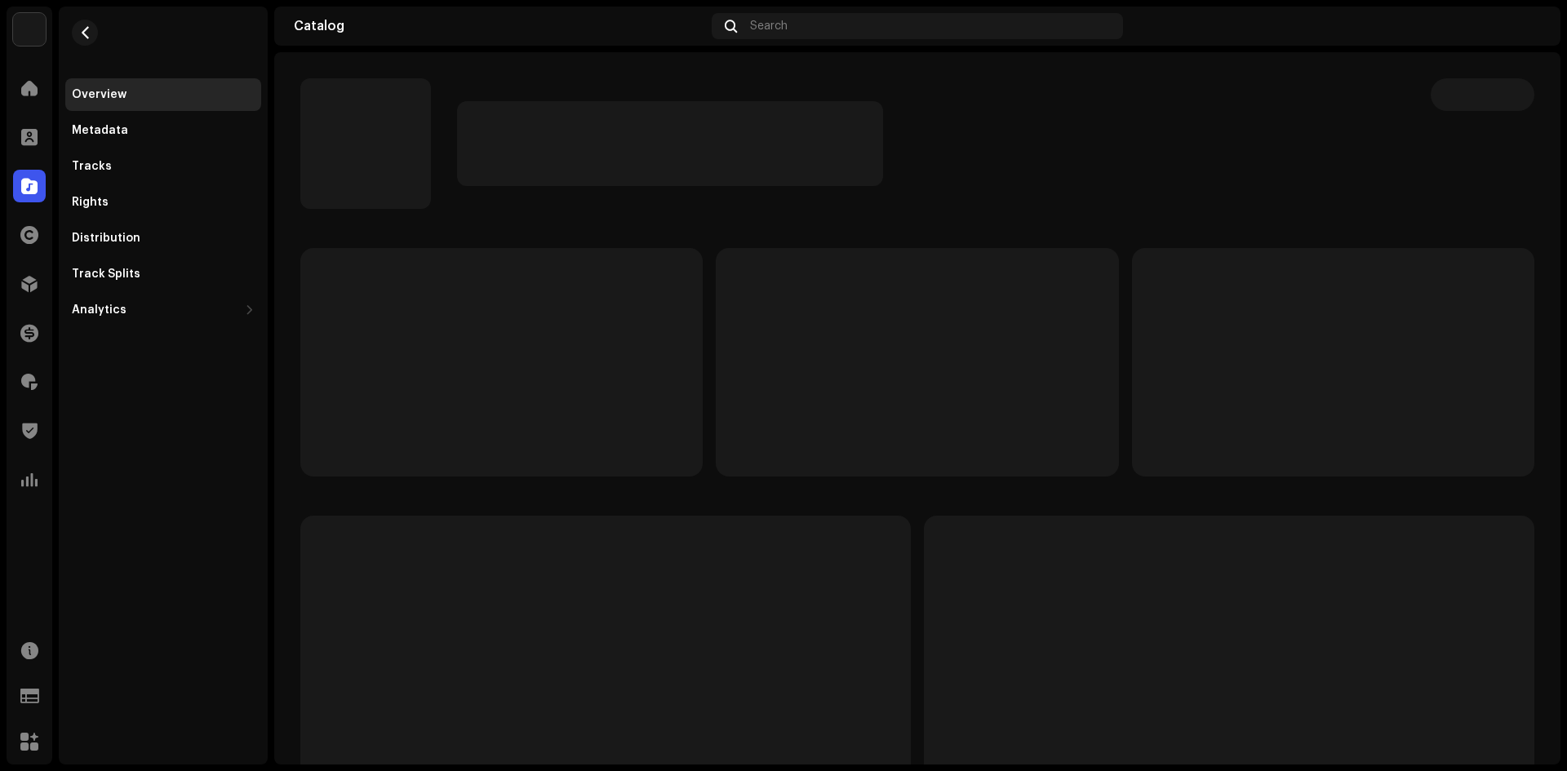
click at [604, 566] on p-skeleton at bounding box center [605, 679] width 610 height 326
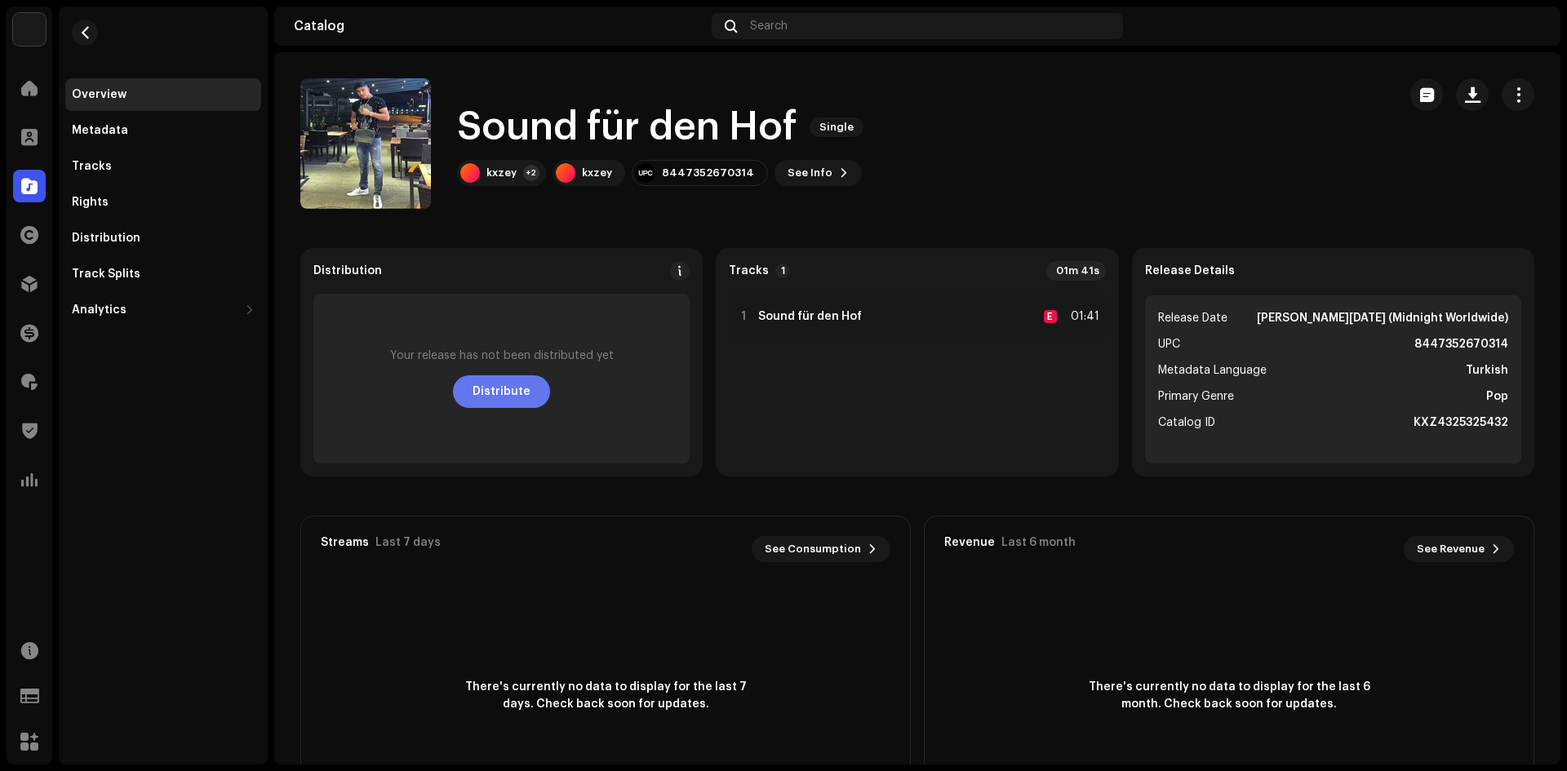
click at [519, 379] on span "Distribute" at bounding box center [501, 391] width 58 height 33
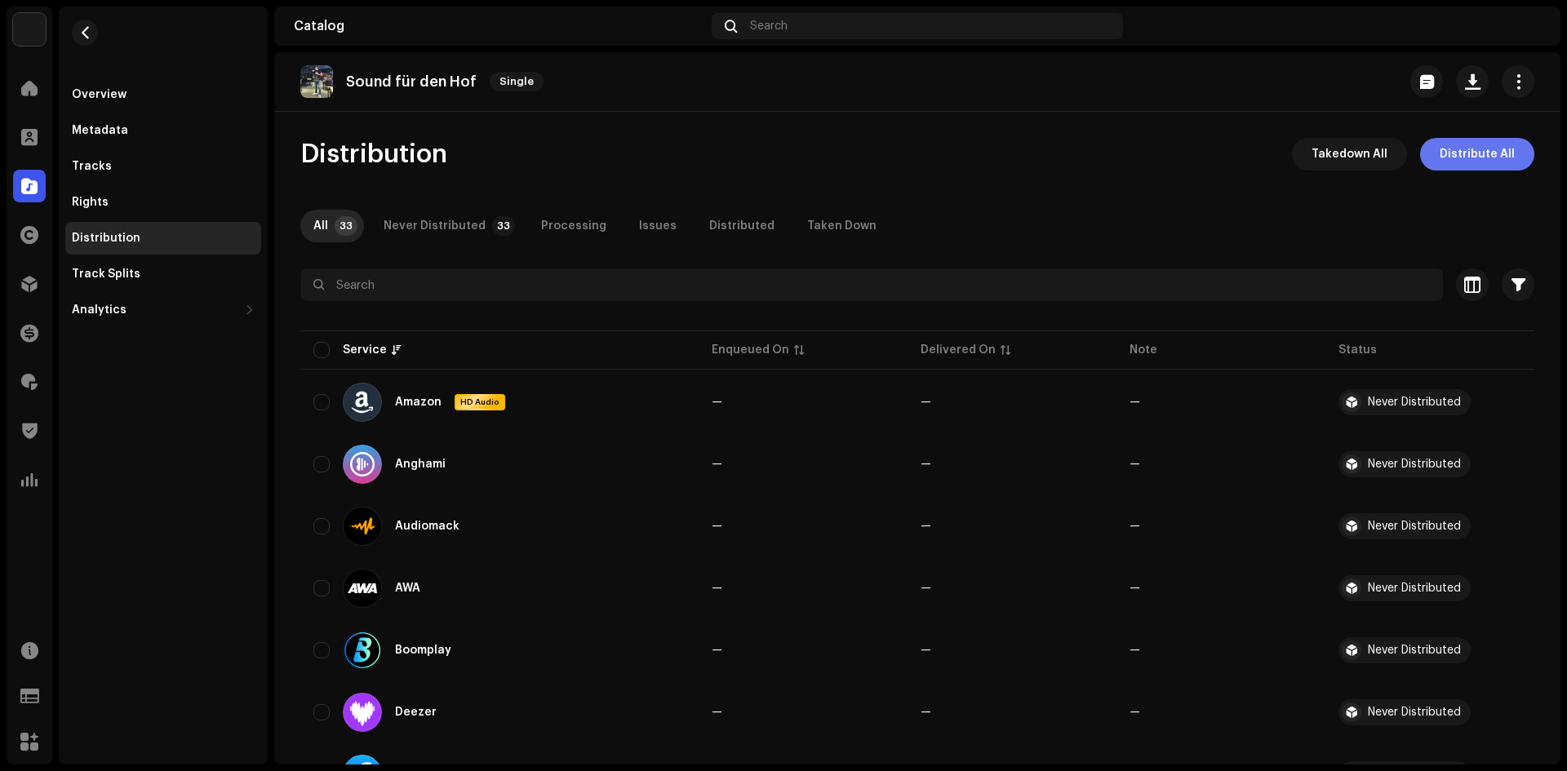
click at [1480, 157] on span "Distribute All" at bounding box center [1477, 154] width 75 height 33
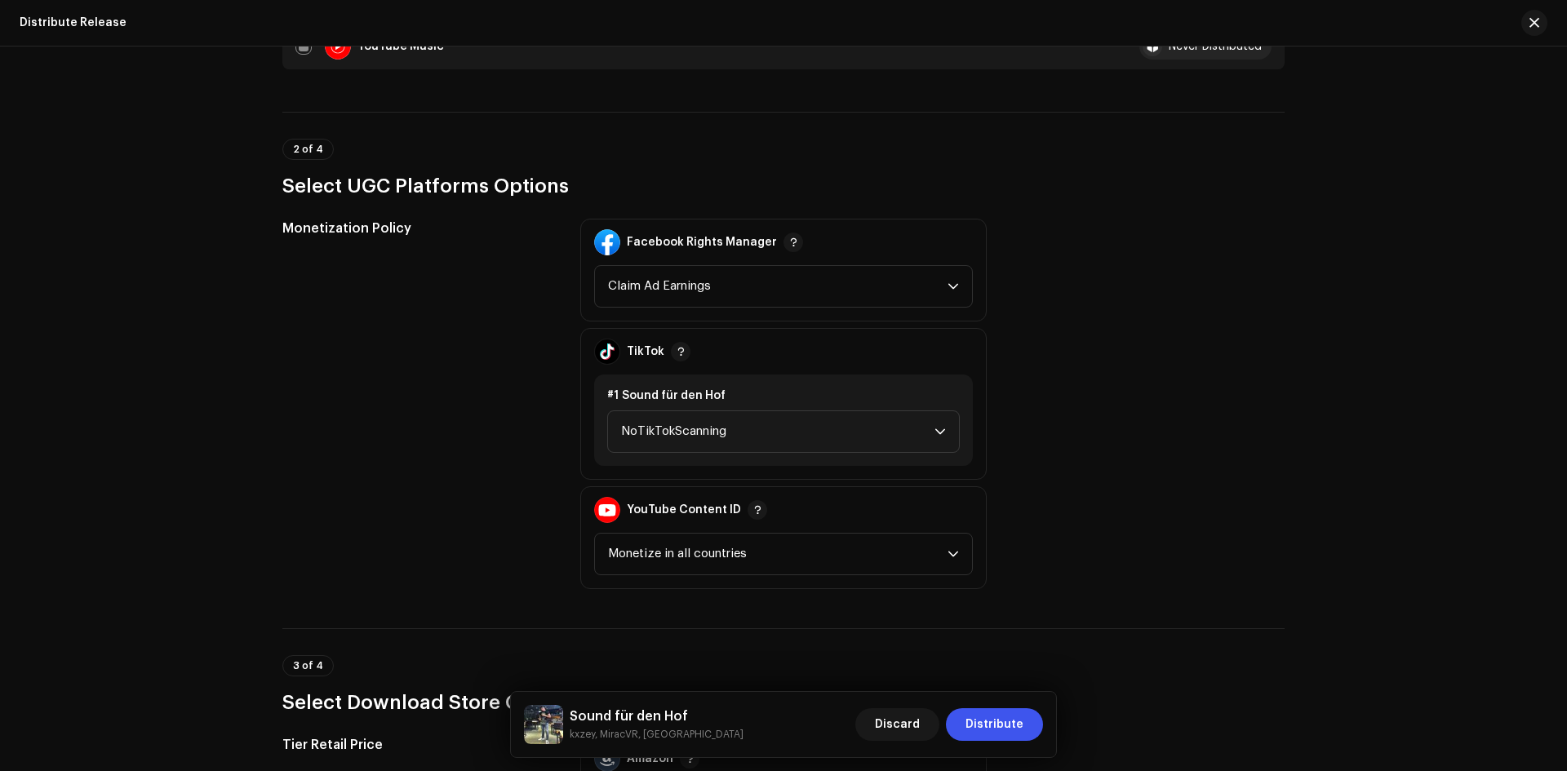
scroll to position [1877, 0]
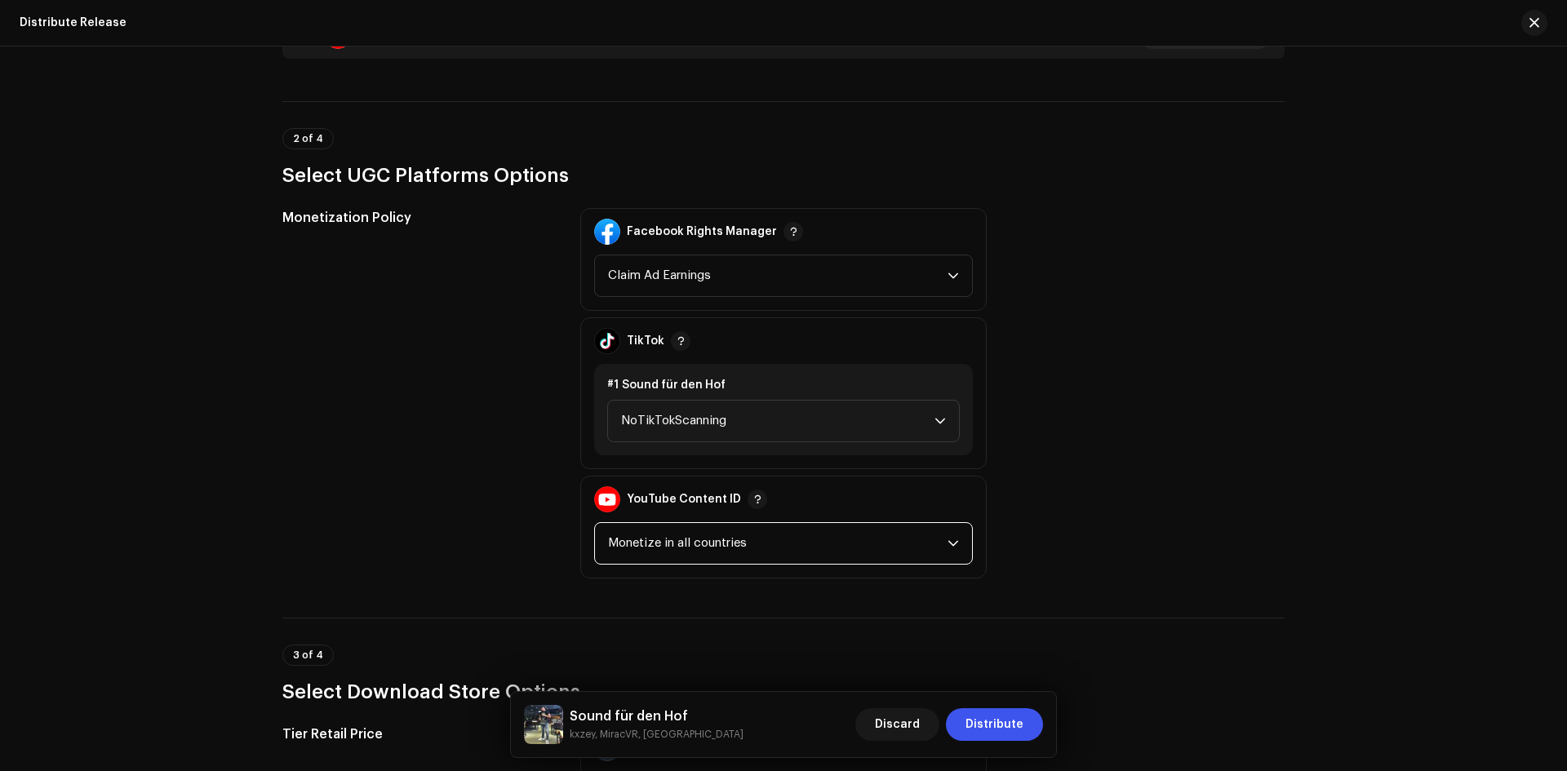
click at [716, 537] on span "Monetize in all countries" at bounding box center [777, 543] width 339 height 41
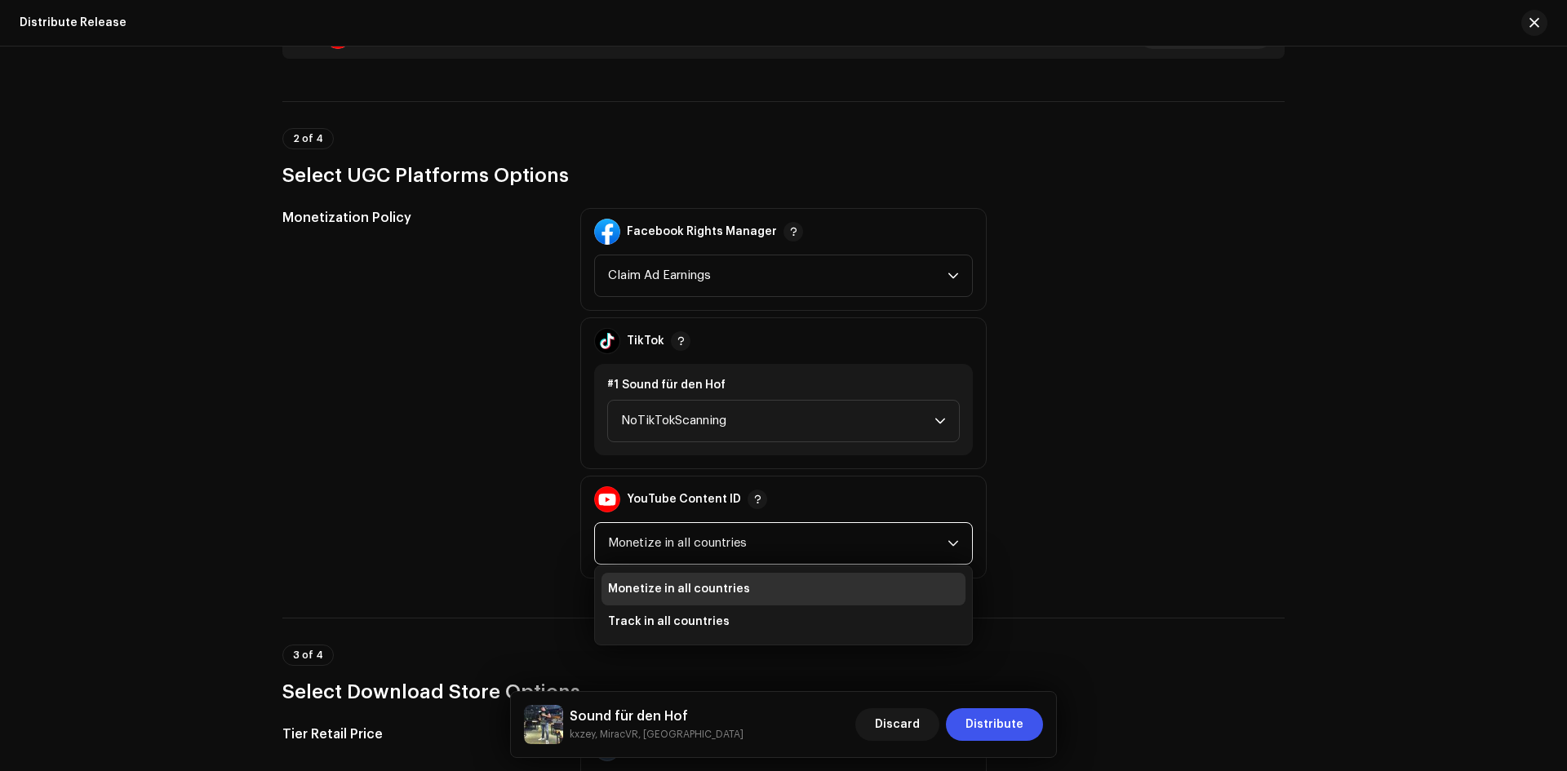
click at [701, 552] on span "Monetize in all countries" at bounding box center [777, 543] width 339 height 41
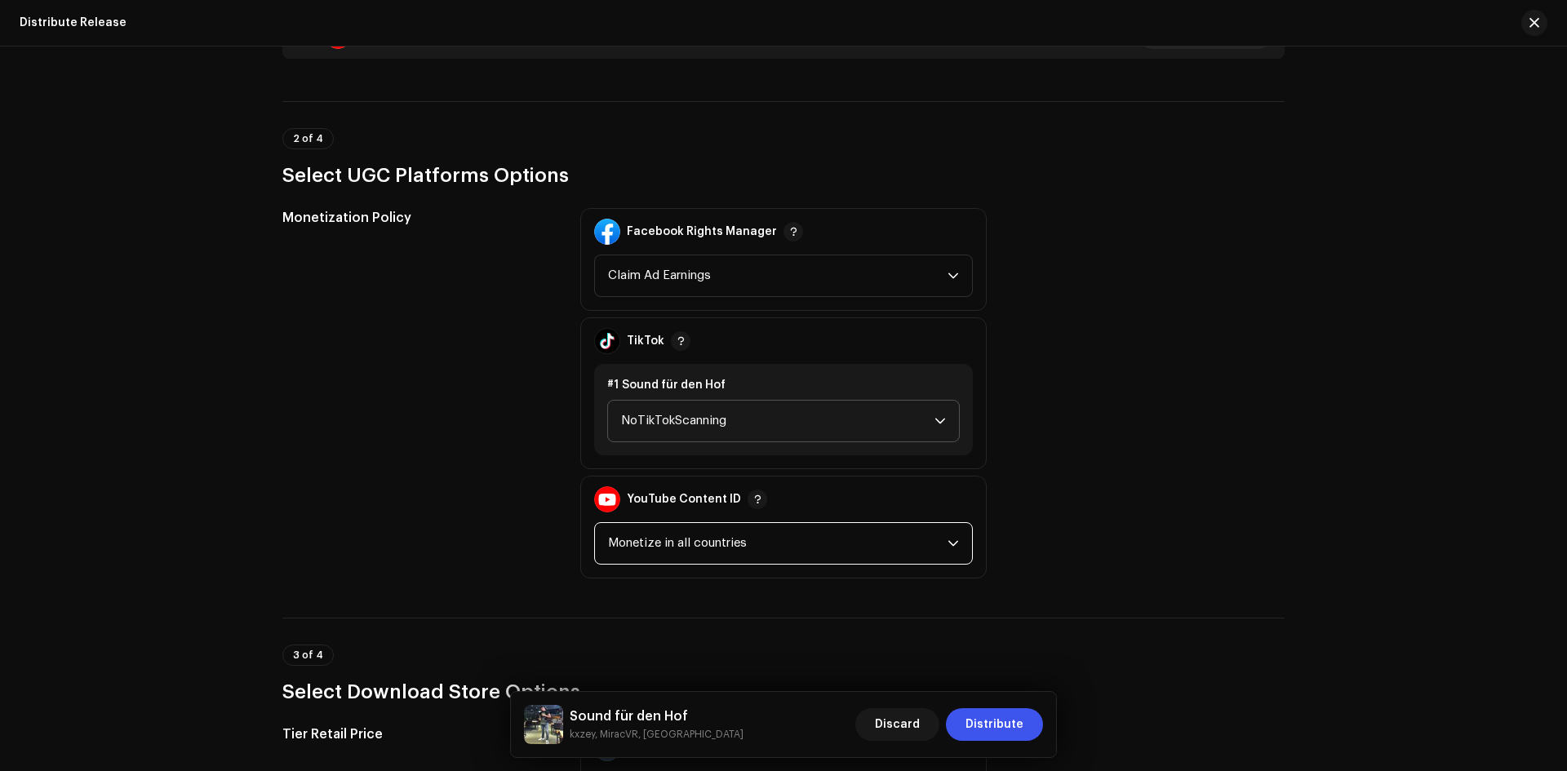
click at [650, 428] on span "NoTikTokScanning" at bounding box center [777, 421] width 313 height 41
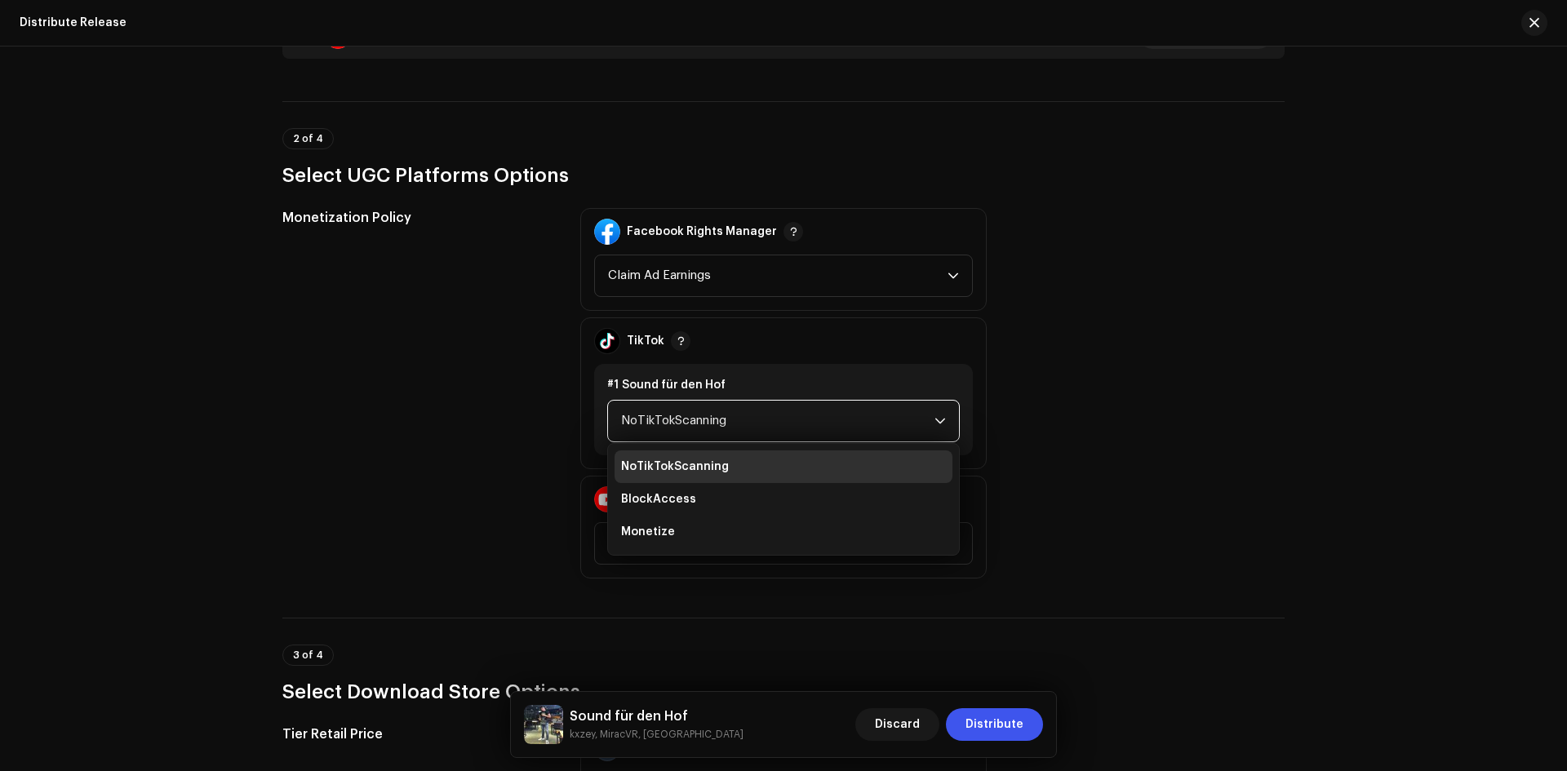
click at [650, 427] on span "NoTikTokScanning" at bounding box center [777, 421] width 313 height 41
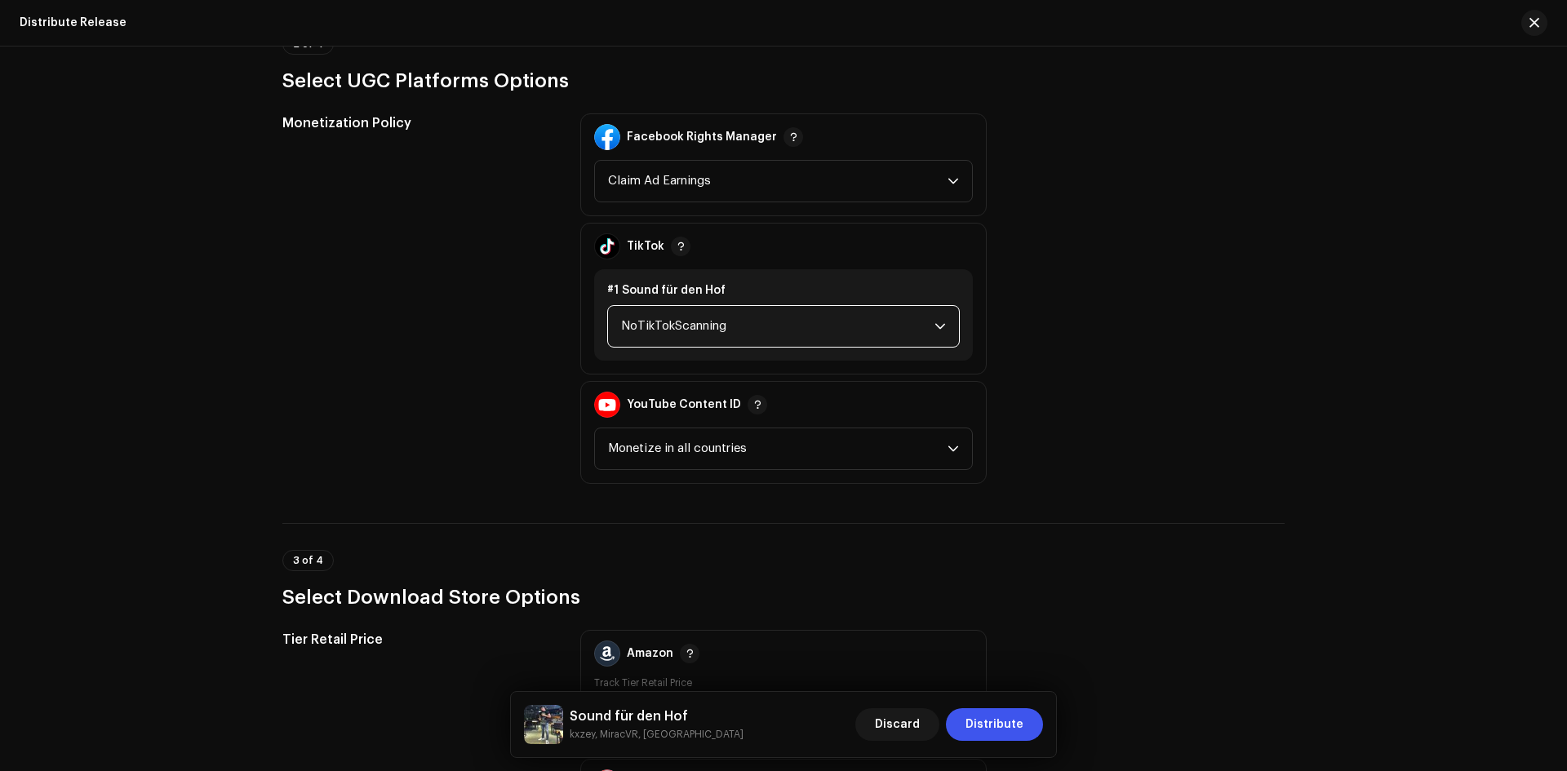
scroll to position [2367, 0]
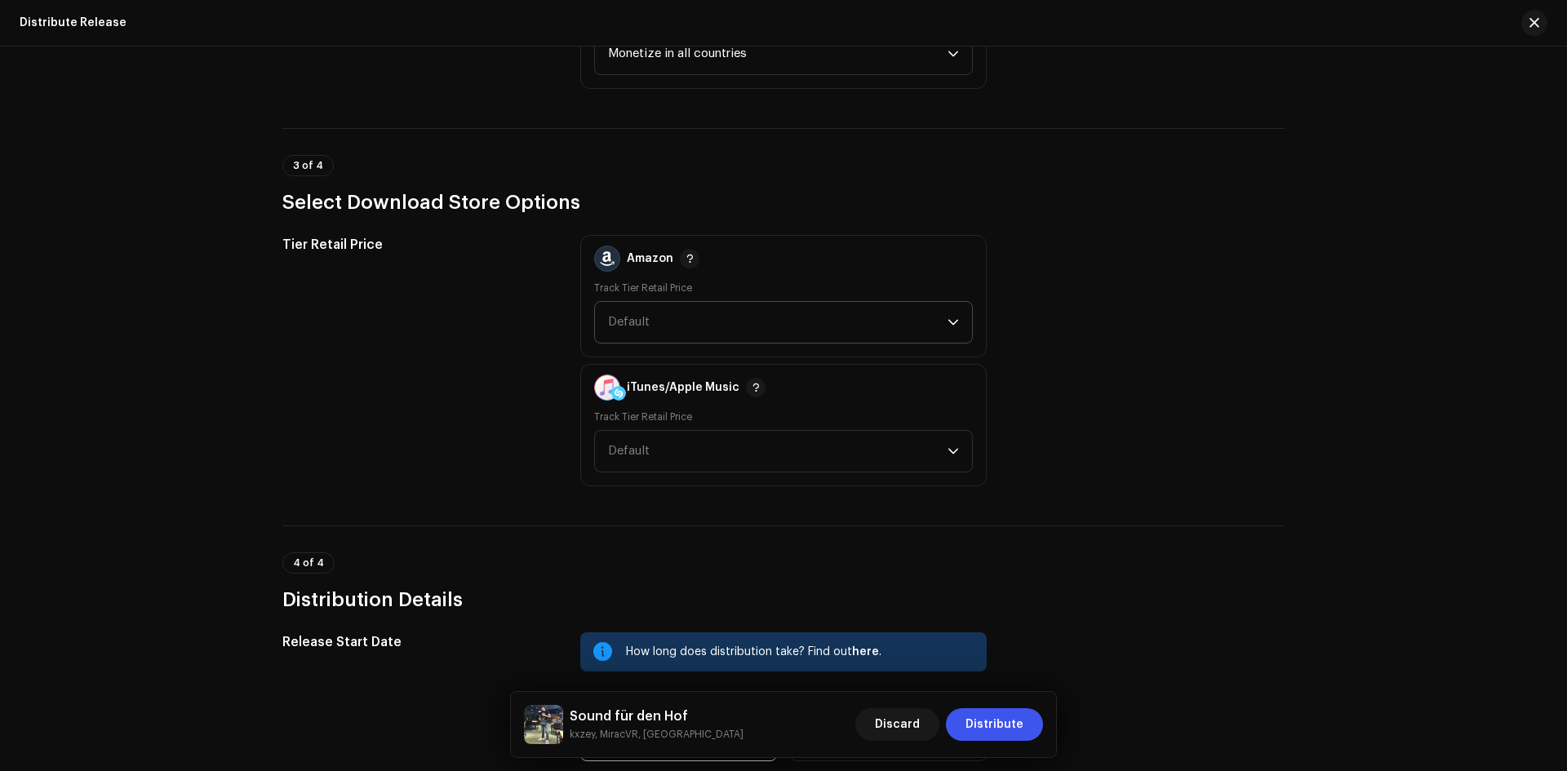
click at [703, 326] on span "Default" at bounding box center [777, 322] width 339 height 41
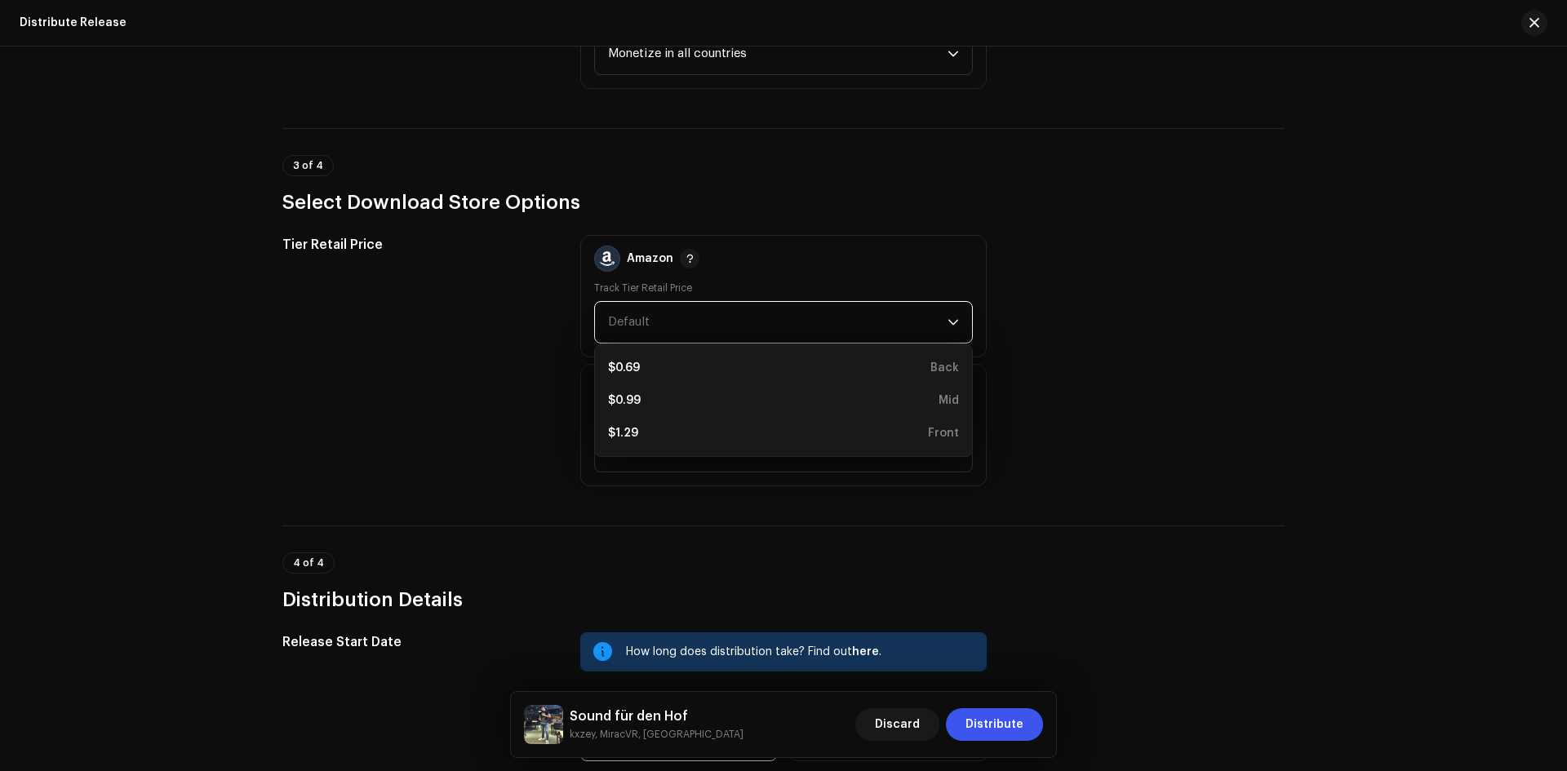
click at [673, 328] on span "Default" at bounding box center [777, 322] width 339 height 41
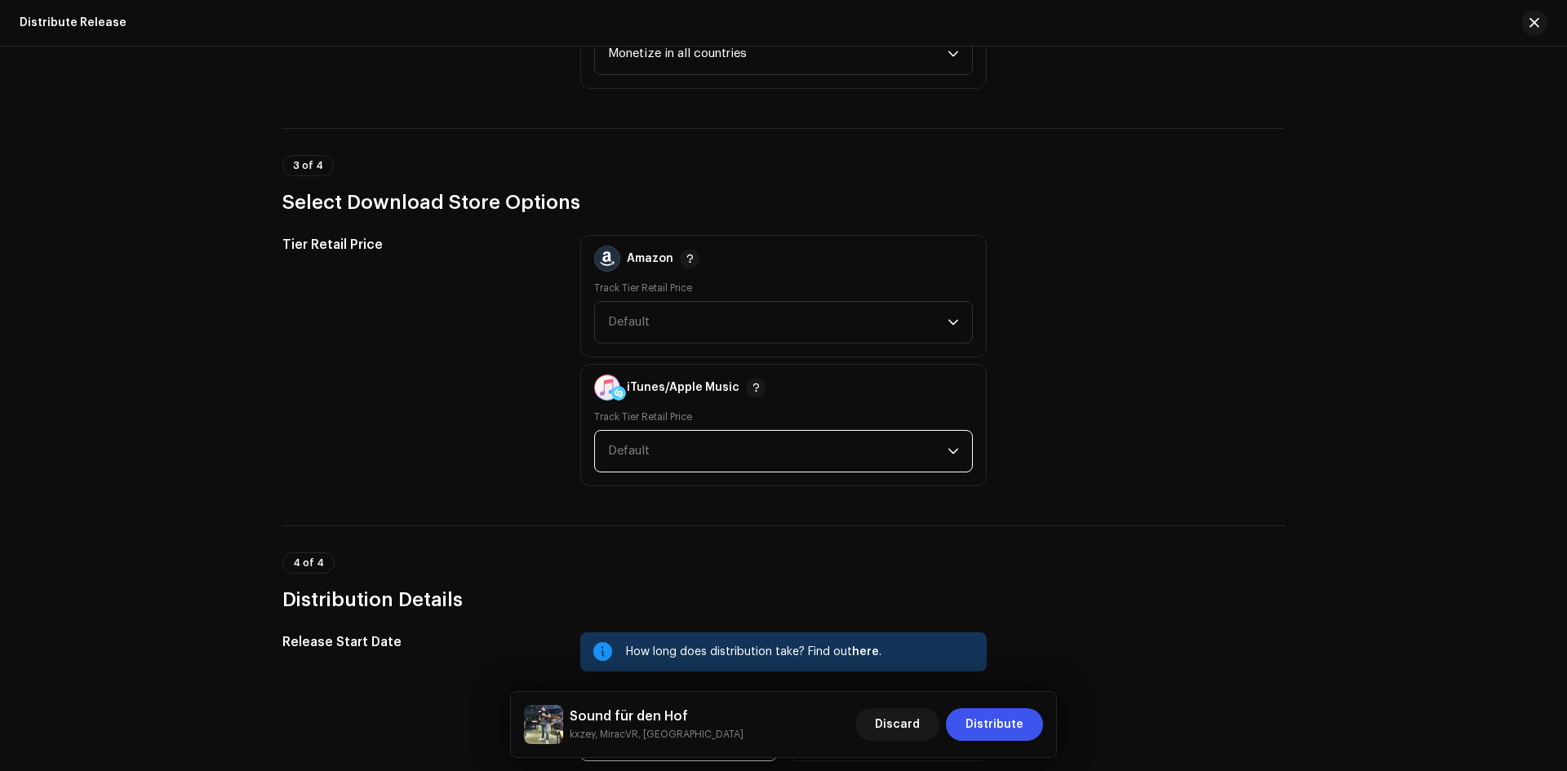
click at [648, 458] on span "Default" at bounding box center [777, 451] width 339 height 41
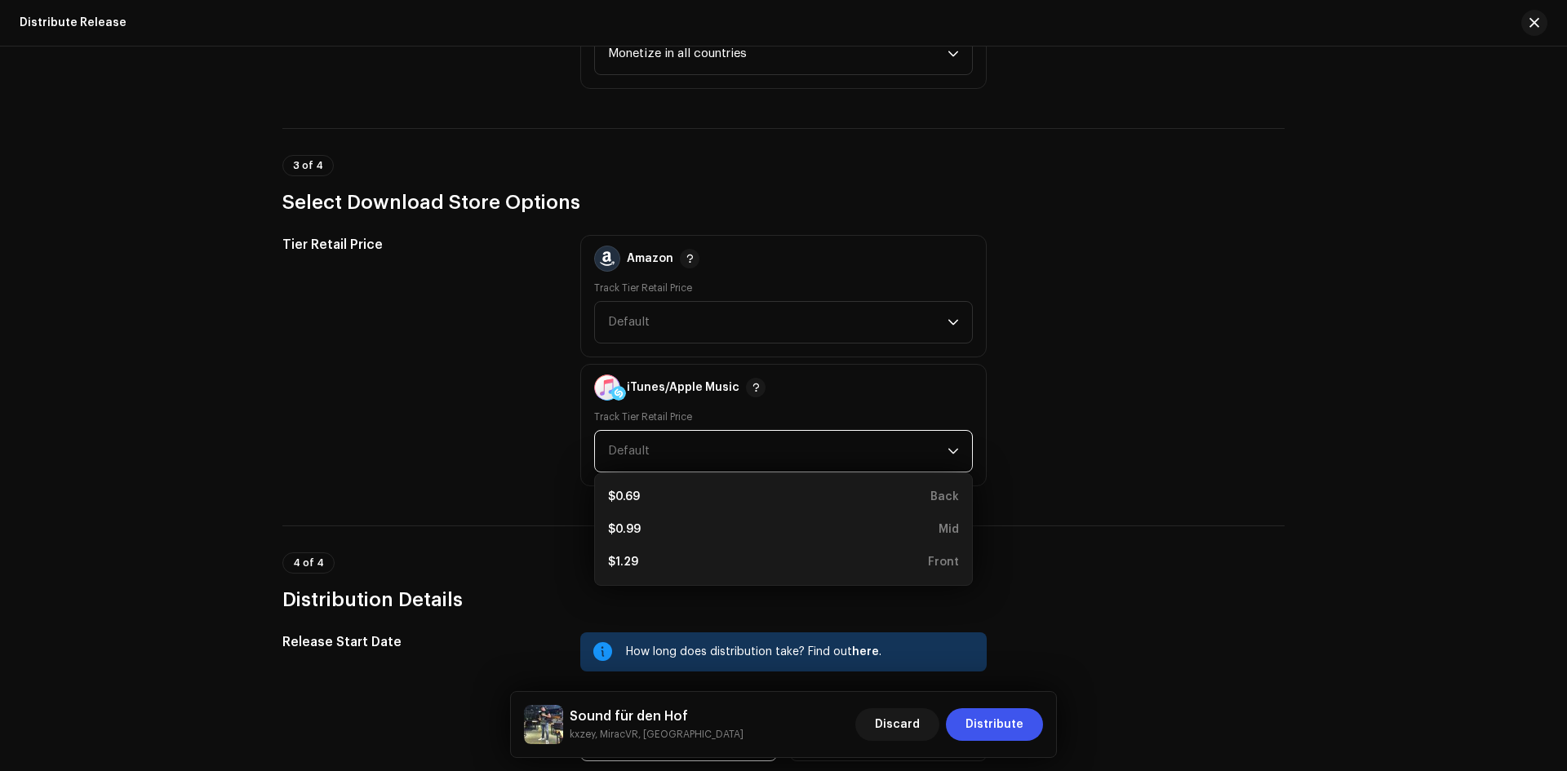
click at [648, 458] on span "Default" at bounding box center [777, 451] width 339 height 41
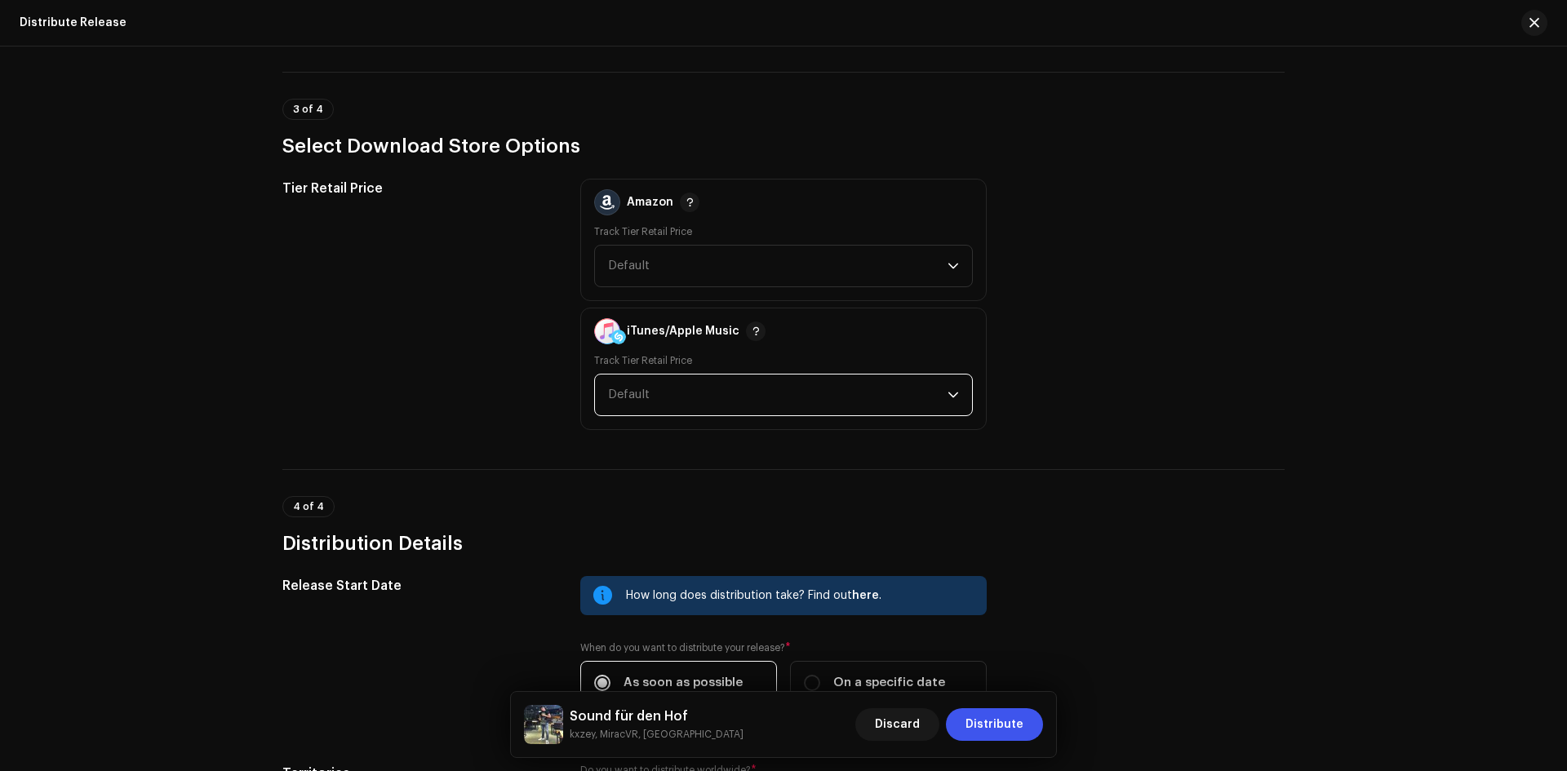
scroll to position [2655, 0]
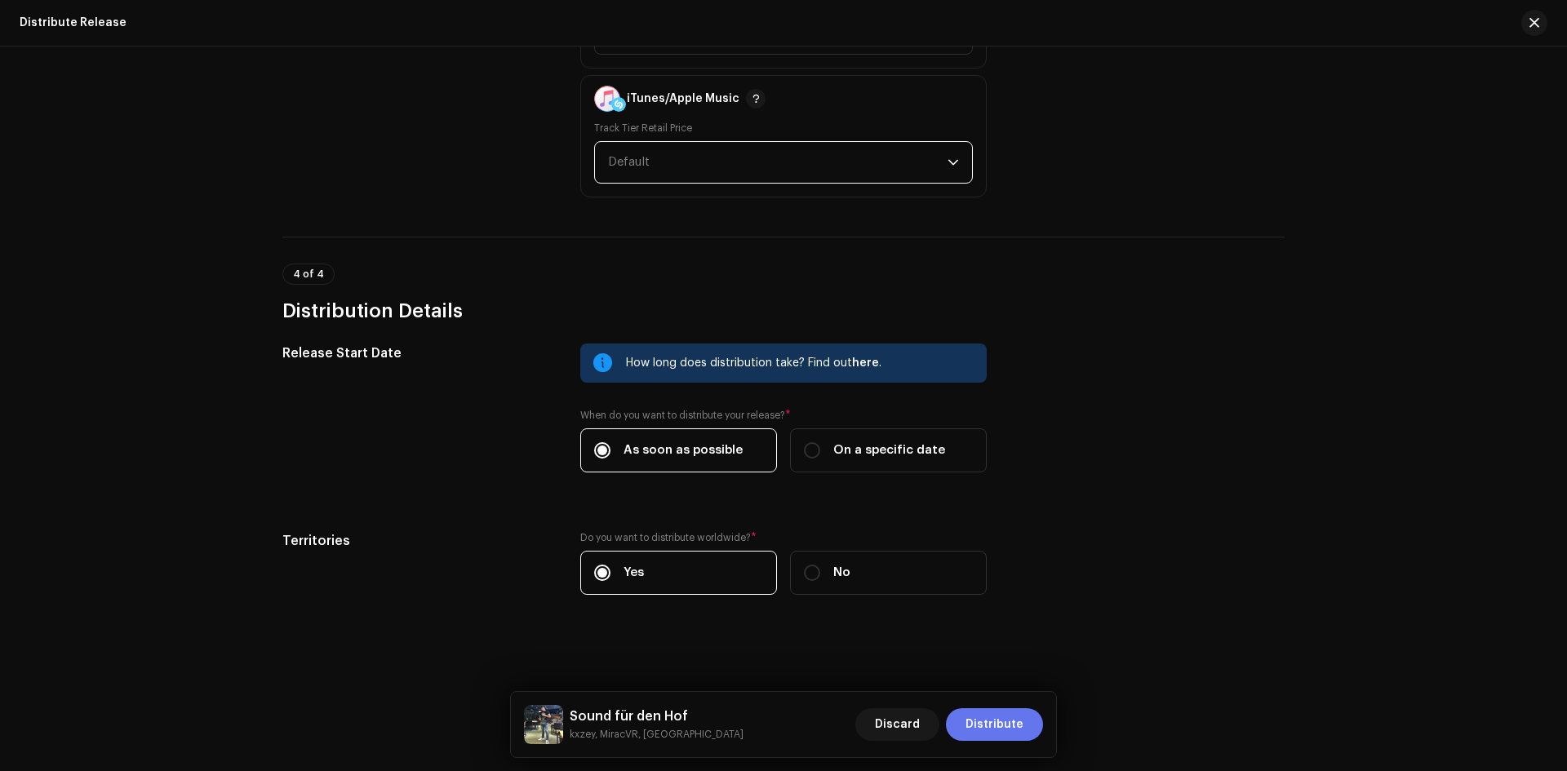
click at [989, 724] on span "Distribute" at bounding box center [994, 724] width 58 height 33
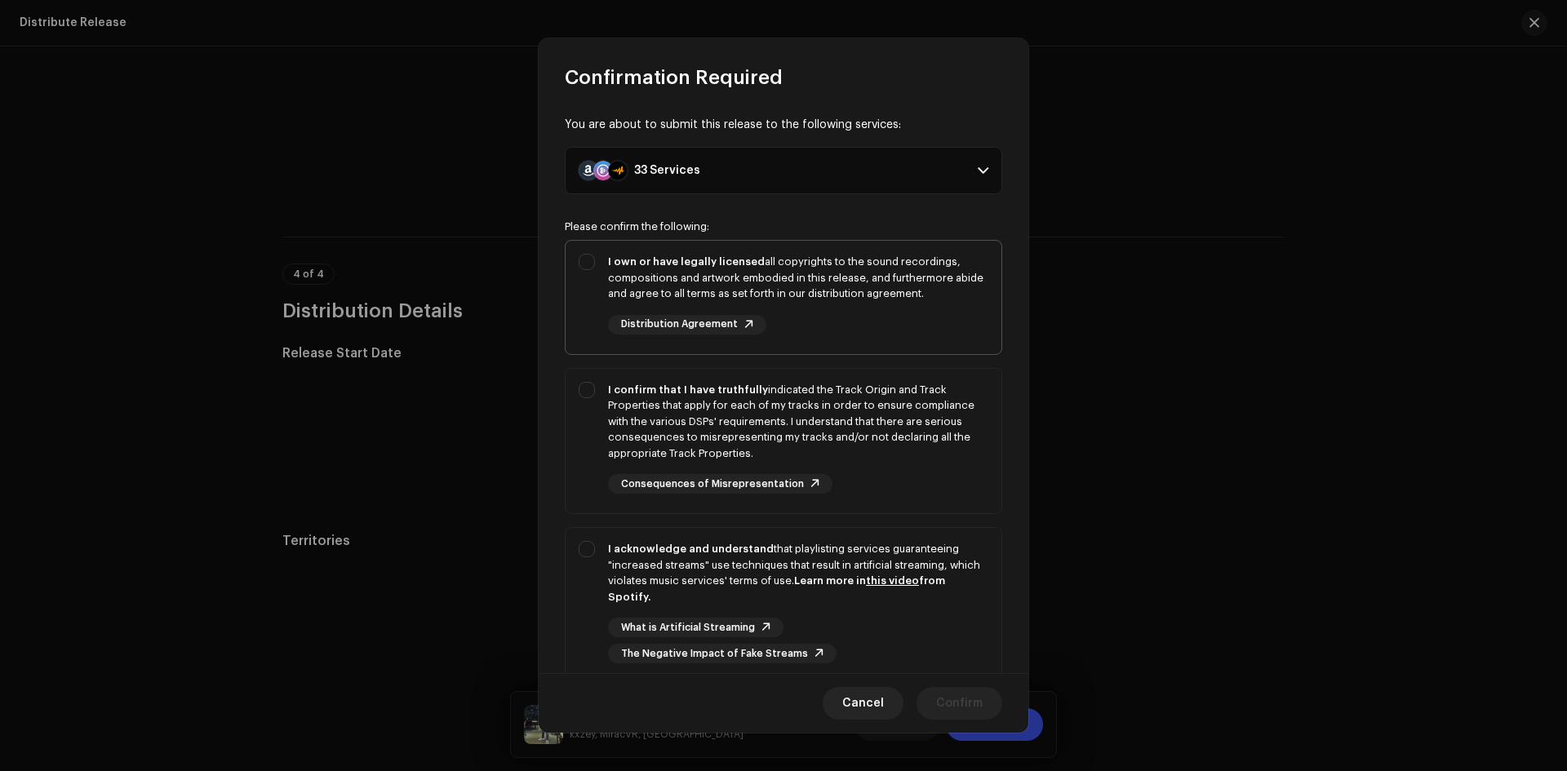
click at [572, 278] on div "I own or have legally licensed all copyrights to the sound recordings, composit…" at bounding box center [784, 294] width 436 height 107
checkbox input "true"
click at [596, 385] on div "I confirm that I have truthfully indicated the Track Origin and Track Propertie…" at bounding box center [784, 438] width 436 height 139
checkbox input "true"
click at [589, 553] on div "I acknowledge and understand that playlisting services guaranteeing "increased …" at bounding box center [784, 602] width 436 height 149
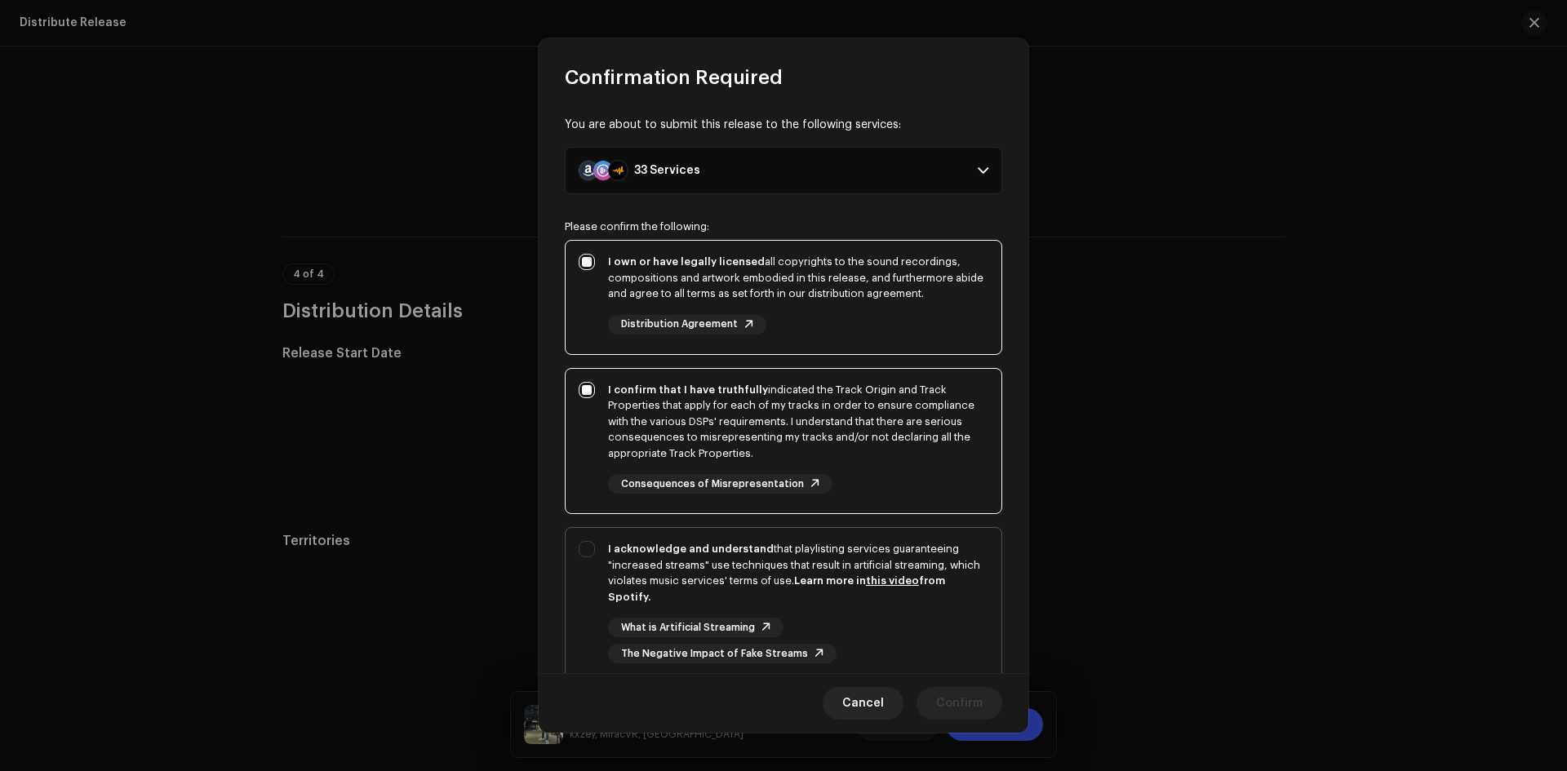
checkbox input "true"
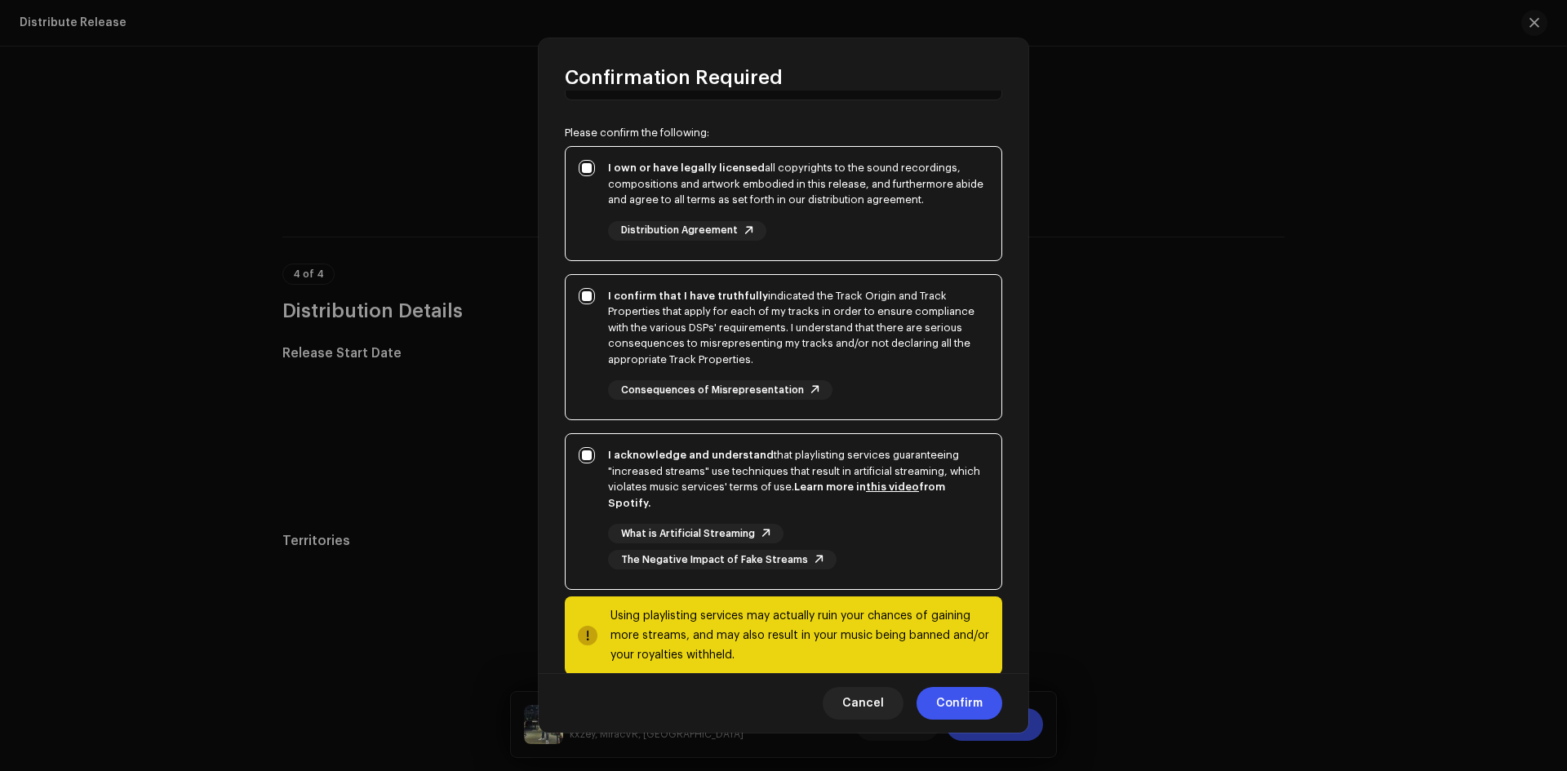
scroll to position [122, 0]
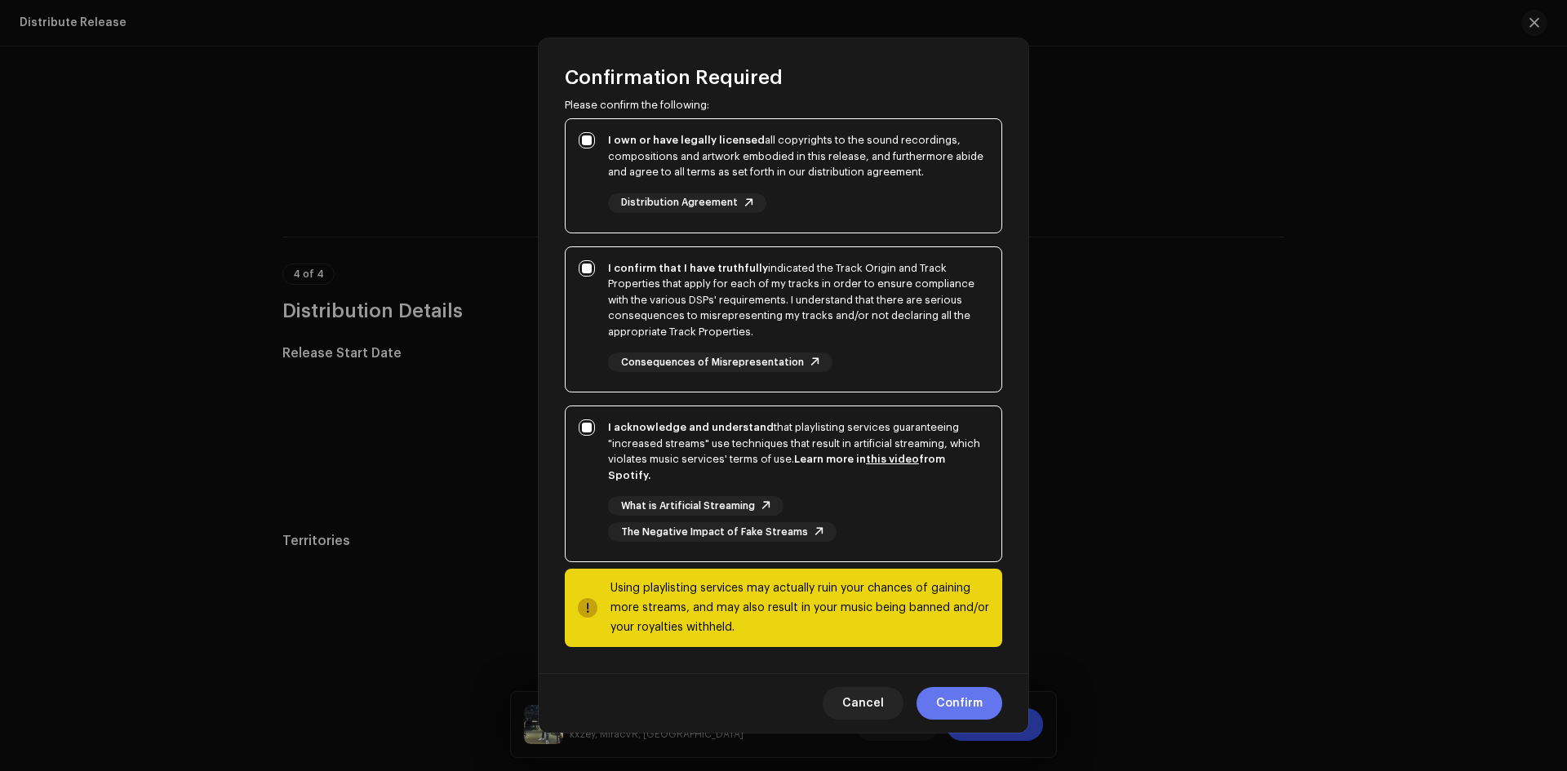
click at [962, 698] on span "Confirm" at bounding box center [959, 703] width 47 height 33
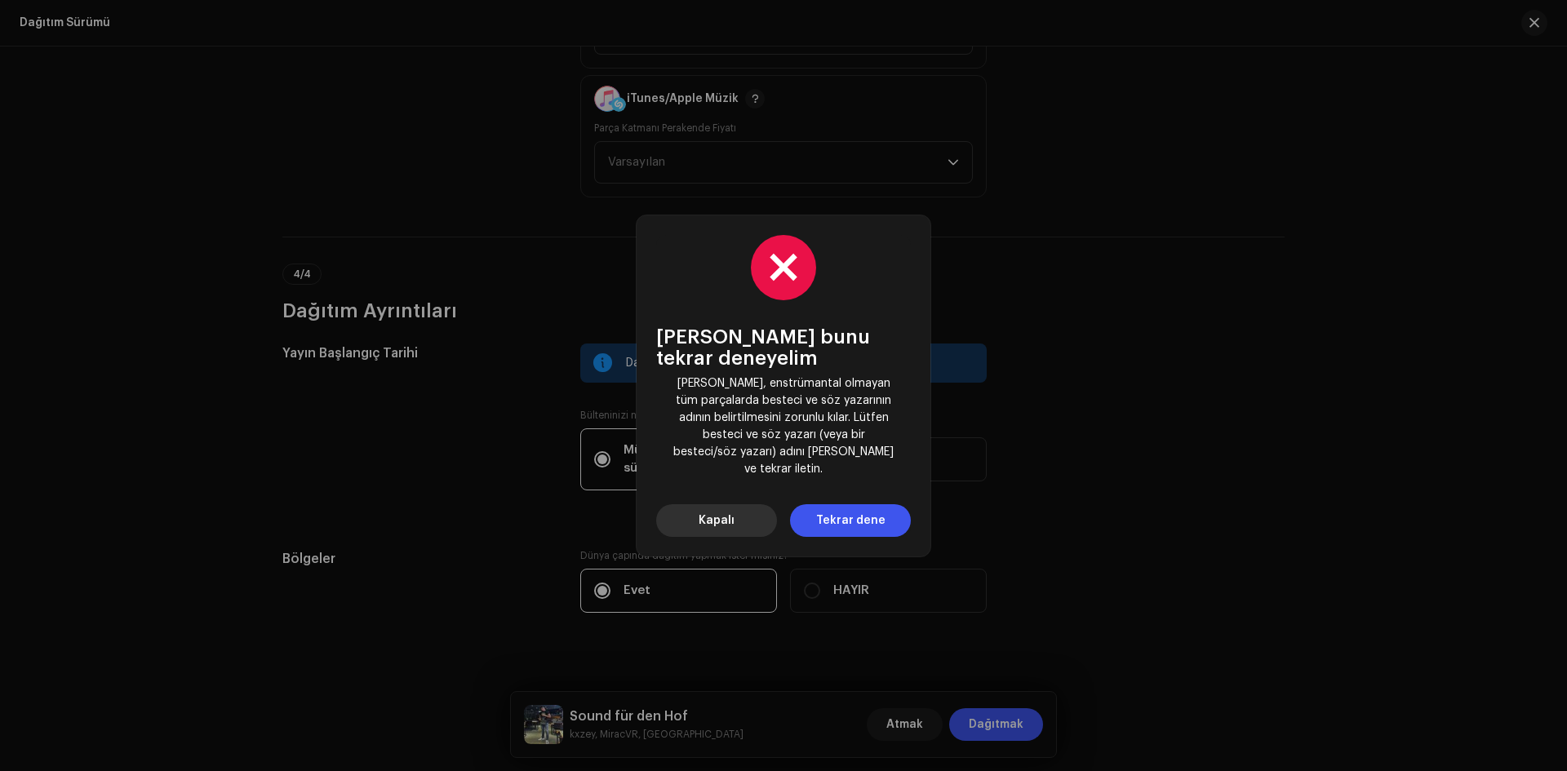
click at [688, 506] on button "Kapalı" at bounding box center [716, 520] width 121 height 33
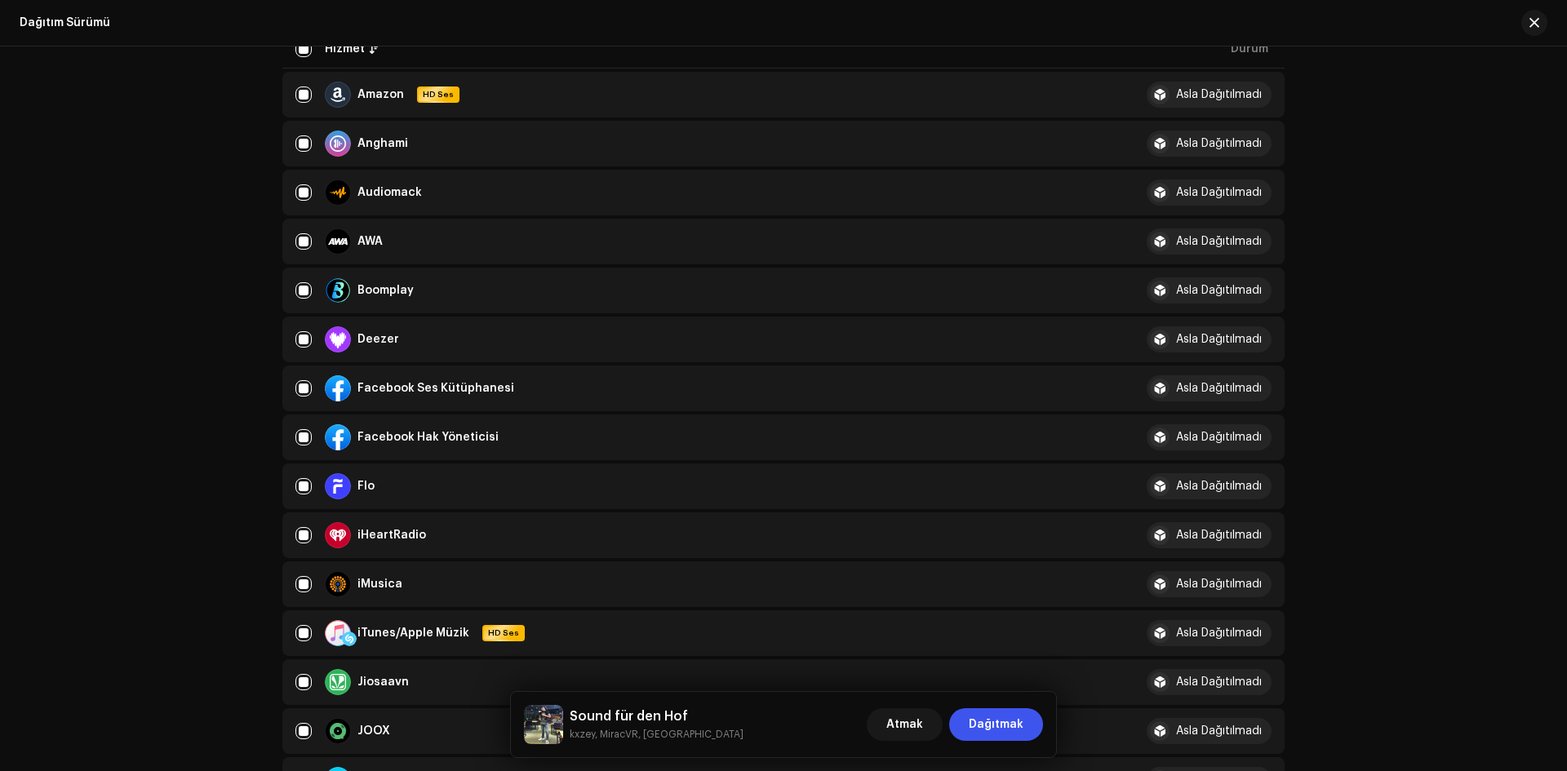
scroll to position [44, 0]
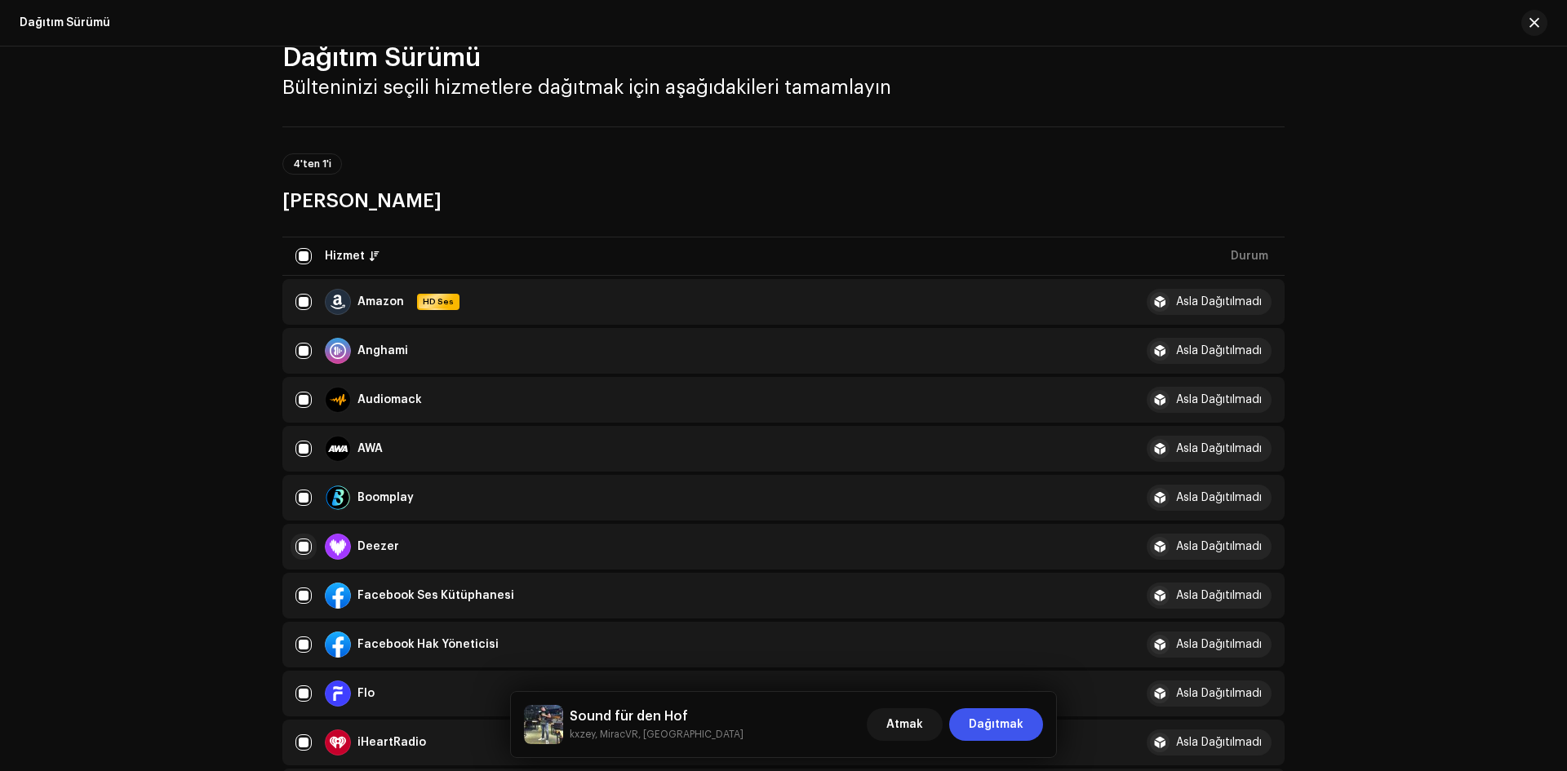
click at [303, 552] on input "checkbox" at bounding box center [303, 547] width 16 height 16
checkbox input "false"
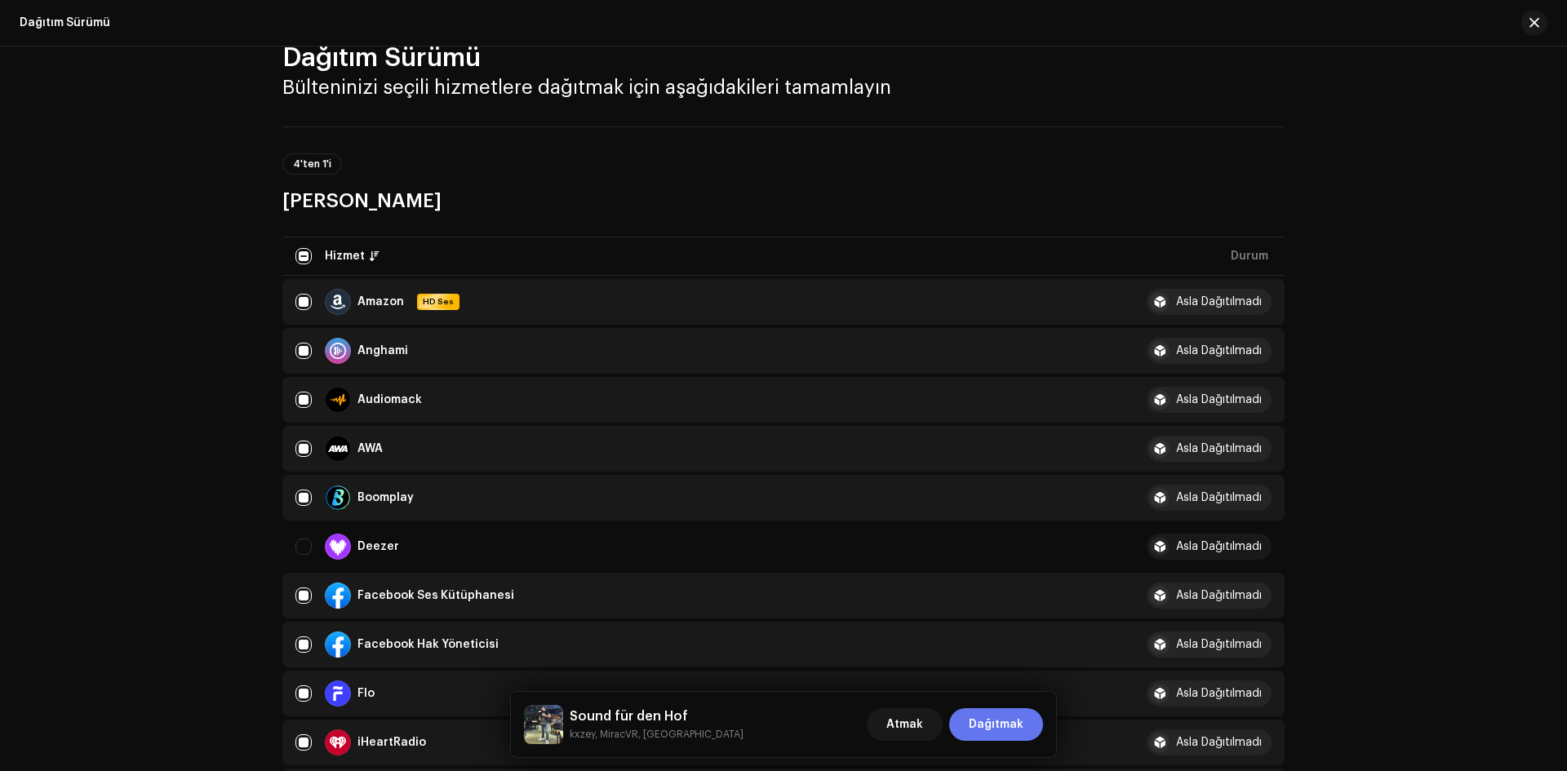
click at [1016, 725] on font "Dağıtmak" at bounding box center [996, 724] width 55 height 11
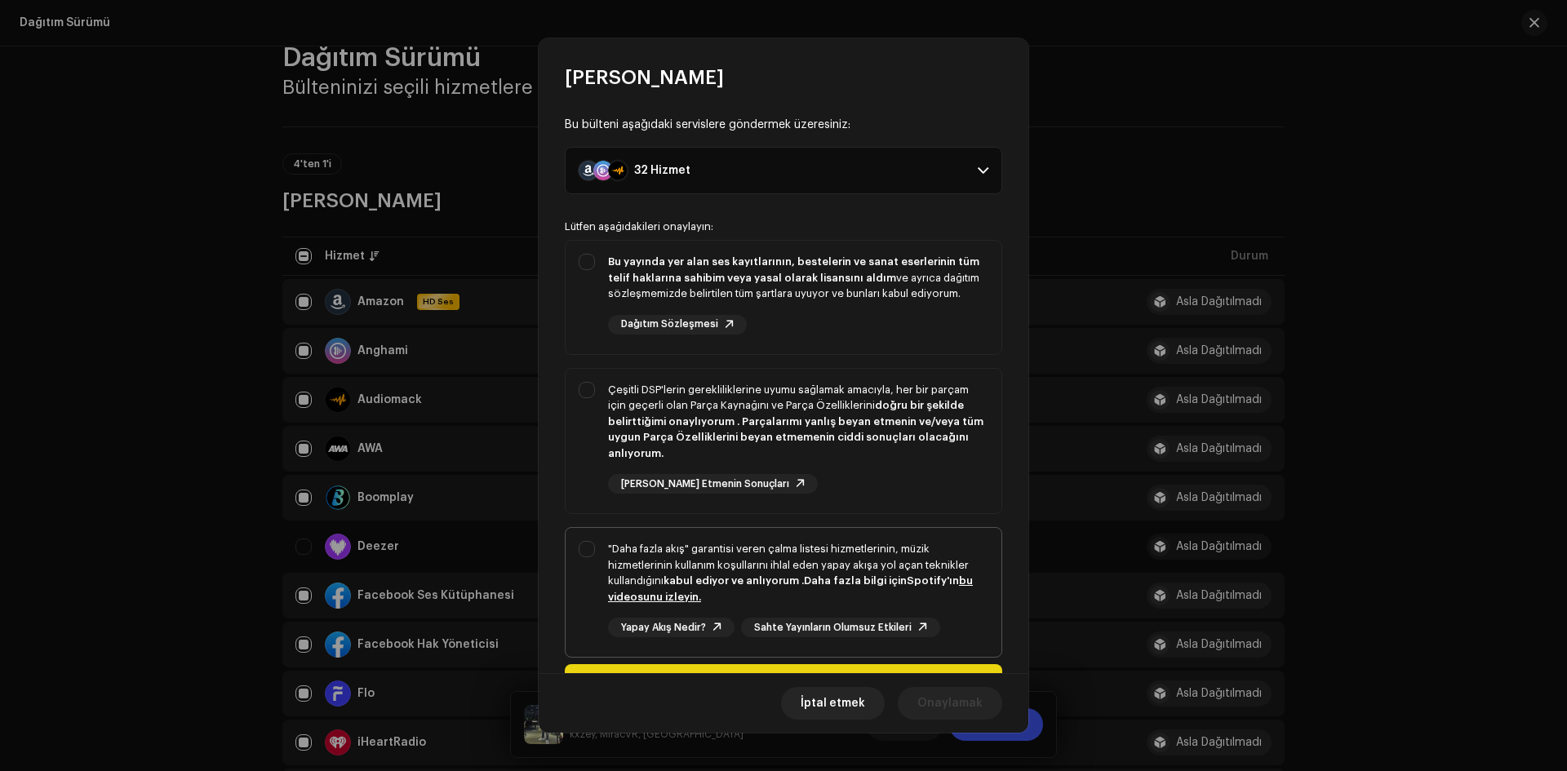
drag, startPoint x: 608, startPoint y: 552, endPoint x: 579, endPoint y: 501, distance: 58.5
click at [607, 552] on div ""Daha fazla akış" garantisi veren çalma listesi hizmetlerinin, müzik hizmetleri…" at bounding box center [784, 589] width 436 height 122
checkbox input "true"
click at [583, 401] on div "Çeşitli DSP'lerin gerekliliklerine uyumu sağlamak amacıyla, her bir parçam için…" at bounding box center [784, 438] width 436 height 139
checkbox input "true"
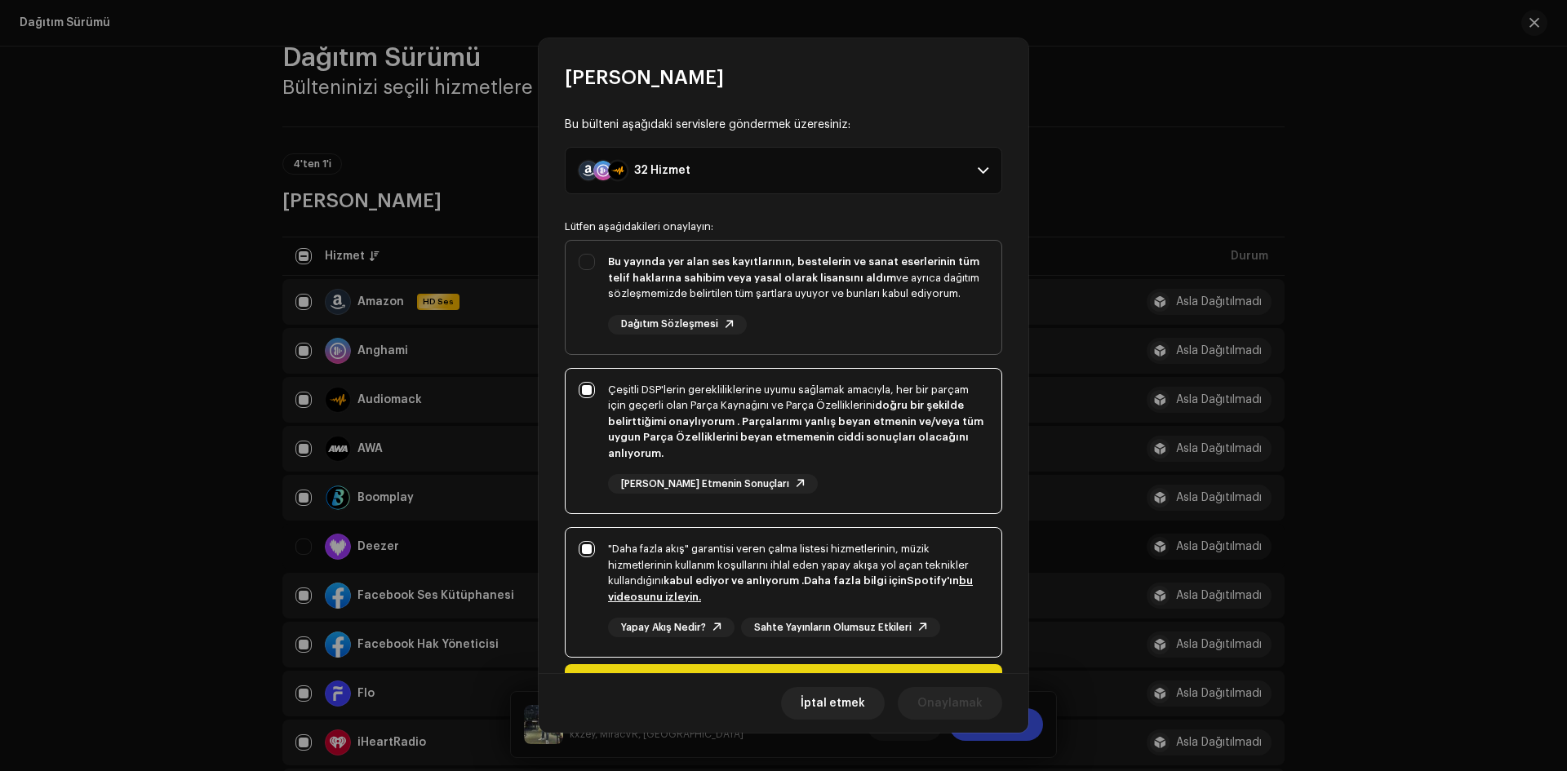
click at [577, 273] on div "Bu yayında yer alan ses kayıtlarının, bestelerin ve sanat eserlerinin tüm telif…" at bounding box center [784, 294] width 436 height 107
checkbox input "true"
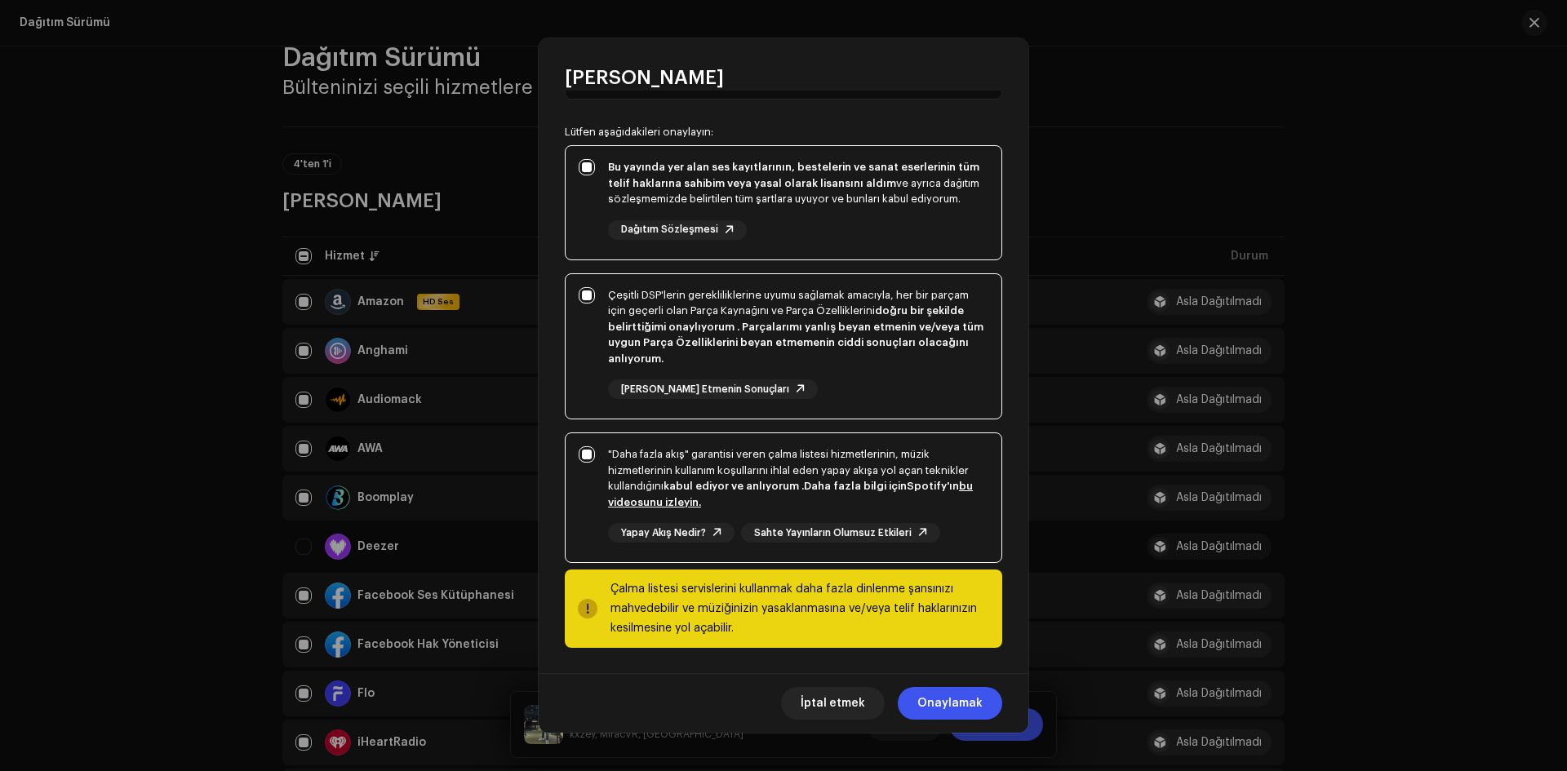
scroll to position [95, 0]
click at [950, 710] on span "Onaylamak" at bounding box center [949, 703] width 65 height 33
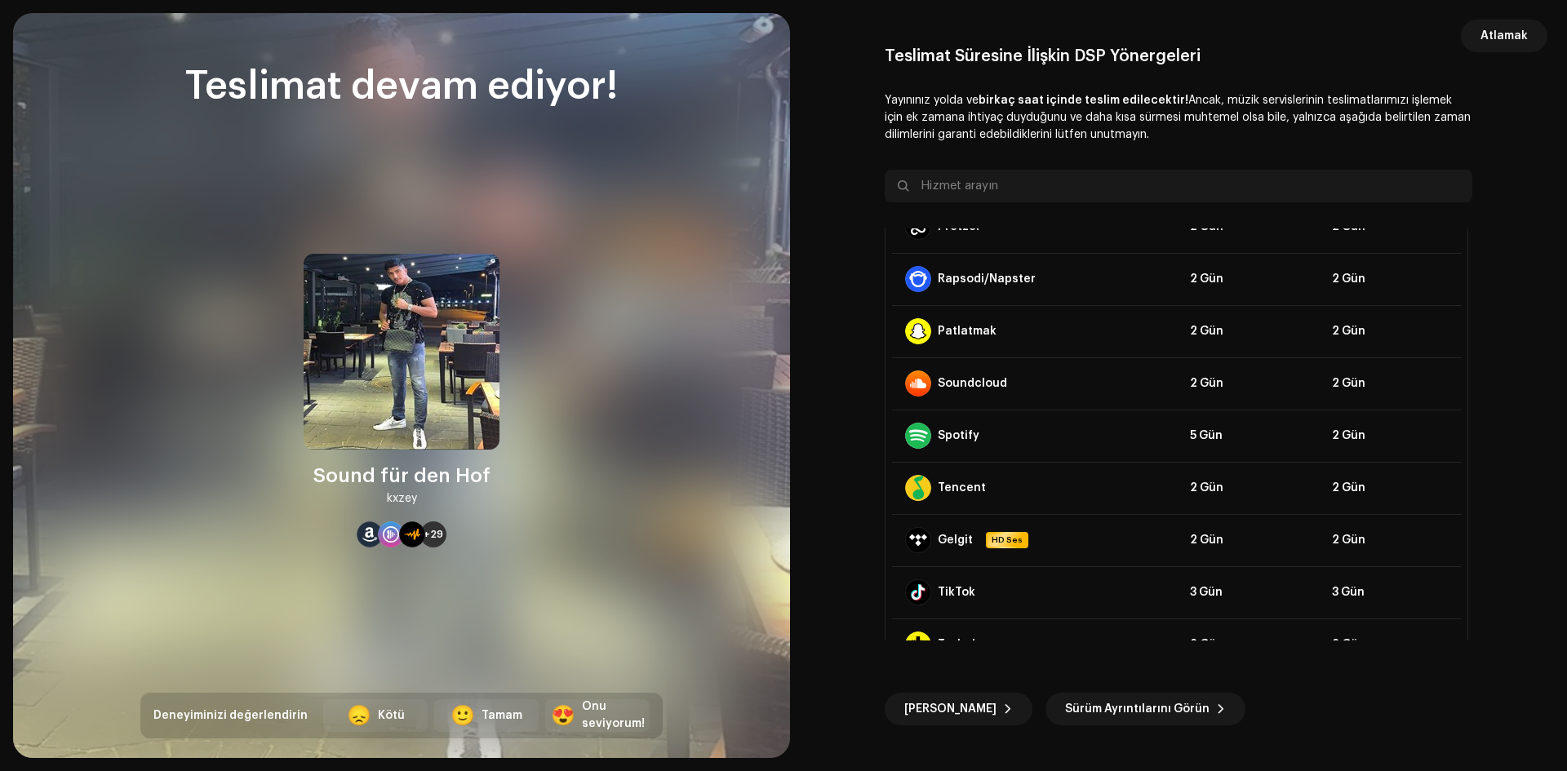
scroll to position [1142, 0]
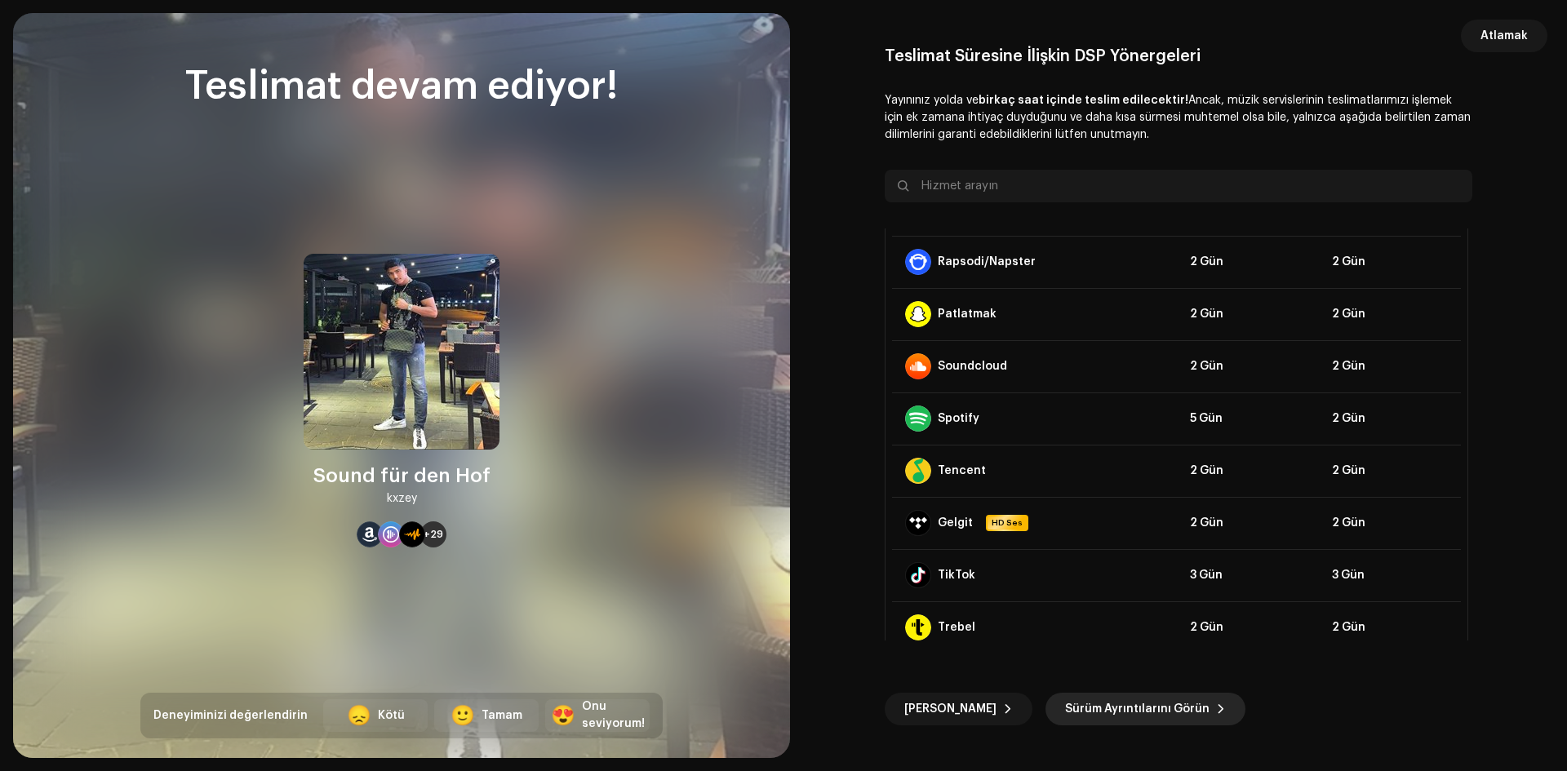
click at [1146, 712] on font "Sürüm Ayrıntılarını Görün" at bounding box center [1137, 708] width 144 height 11
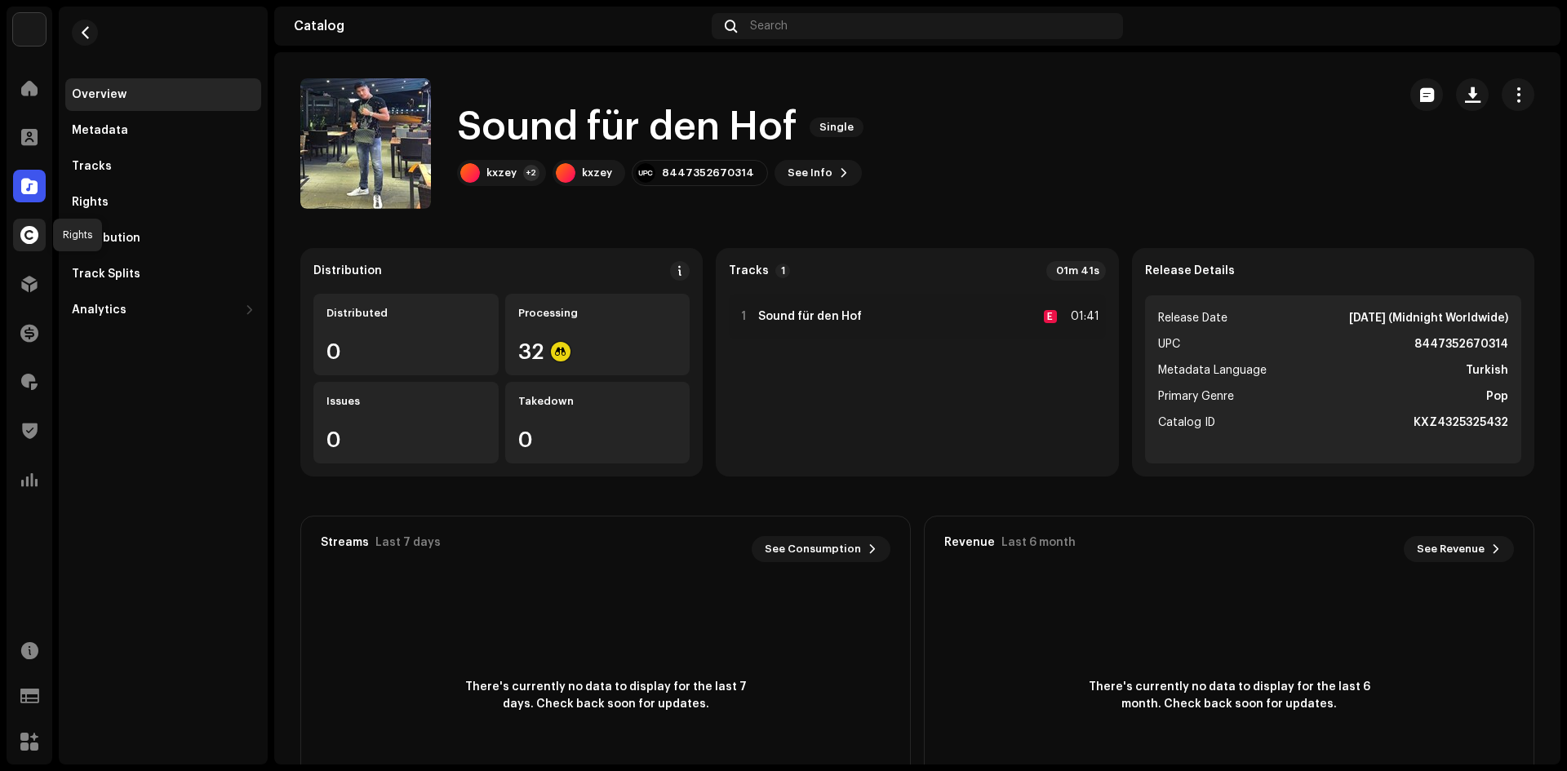
click at [33, 246] on div at bounding box center [29, 235] width 33 height 33
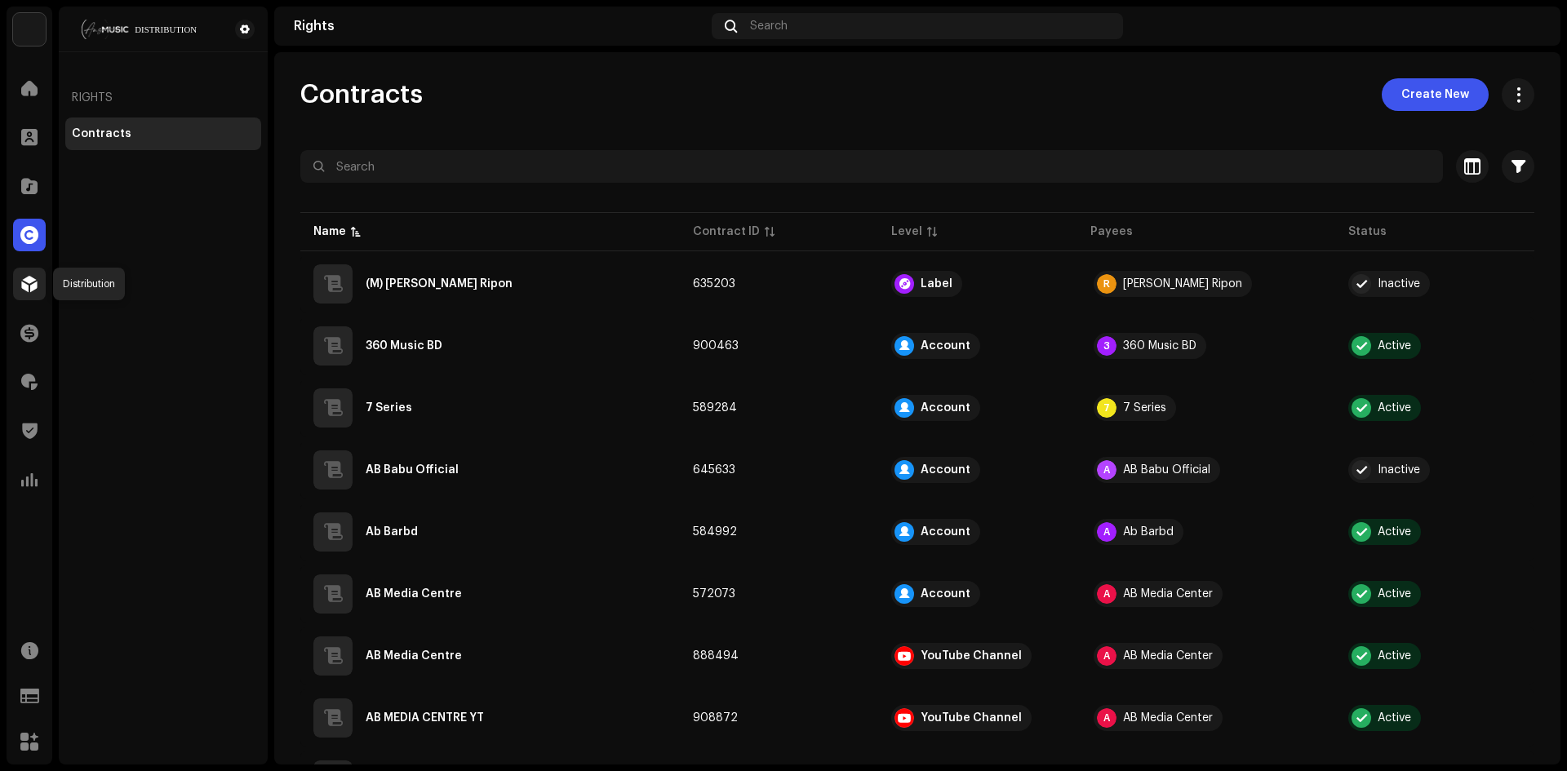
click at [32, 288] on span at bounding box center [29, 283] width 16 height 13
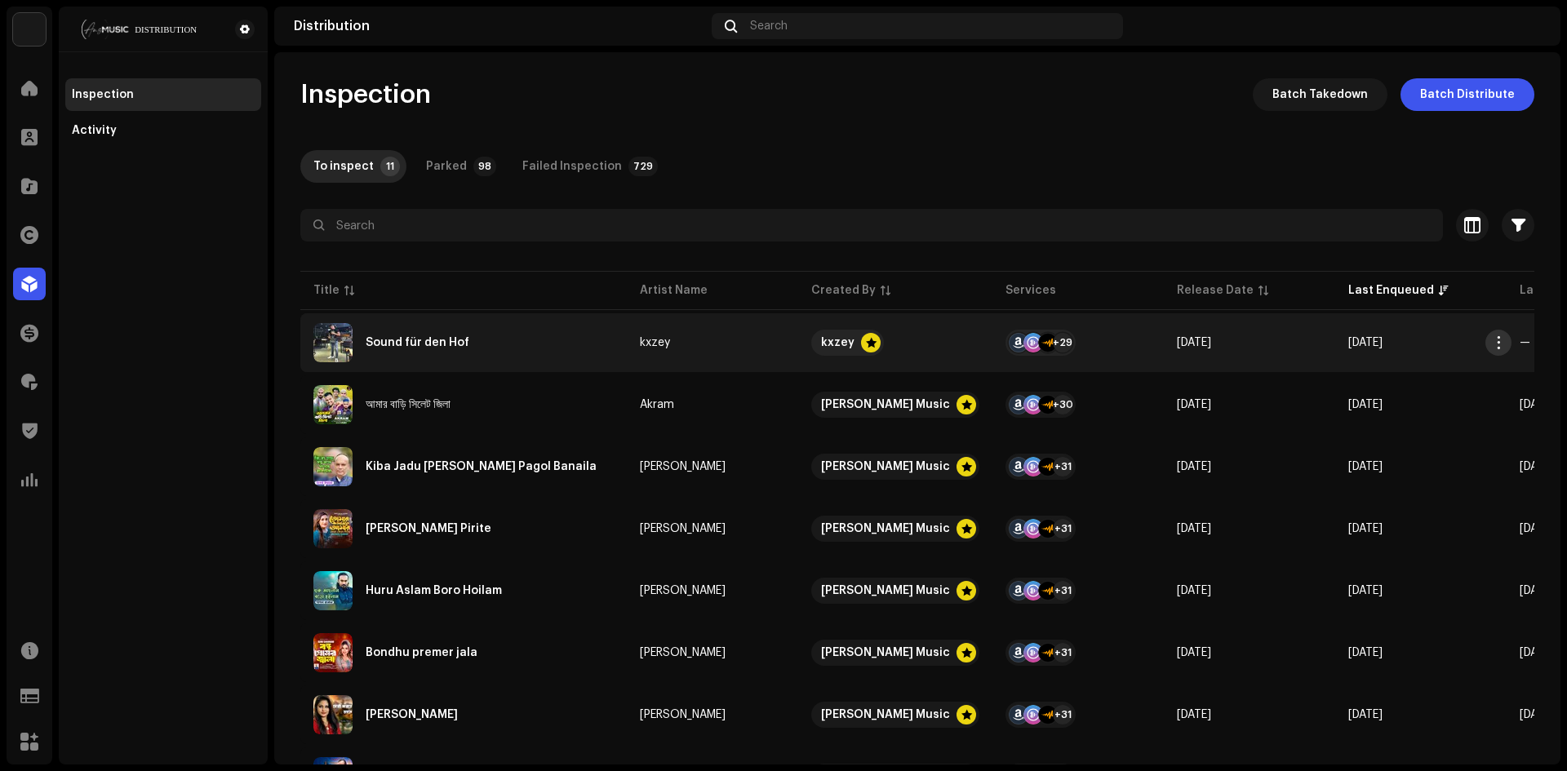
click at [1502, 339] on span "button" at bounding box center [1499, 342] width 12 height 13
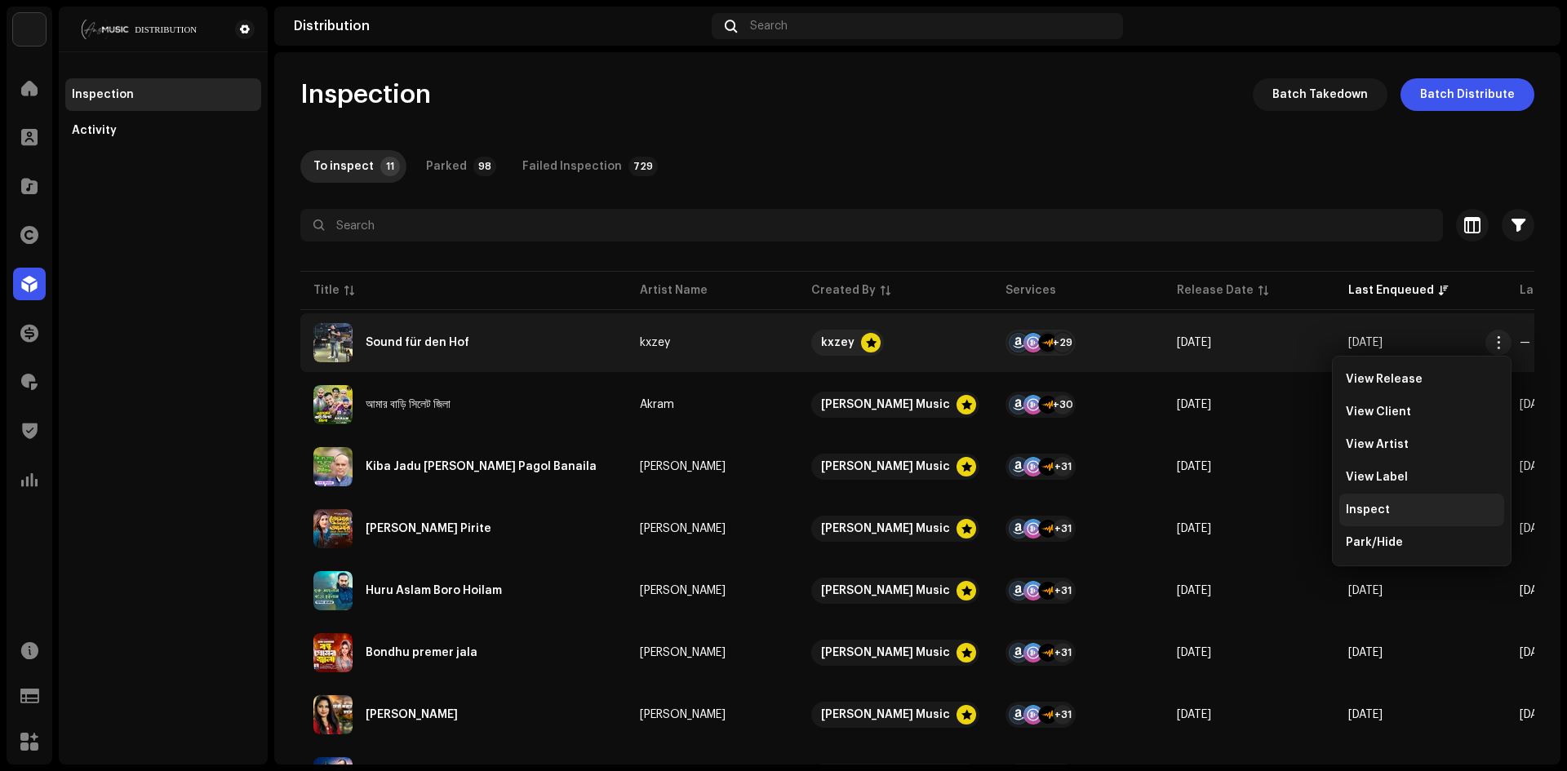
click at [1392, 513] on div "Inspect" at bounding box center [1422, 510] width 152 height 13
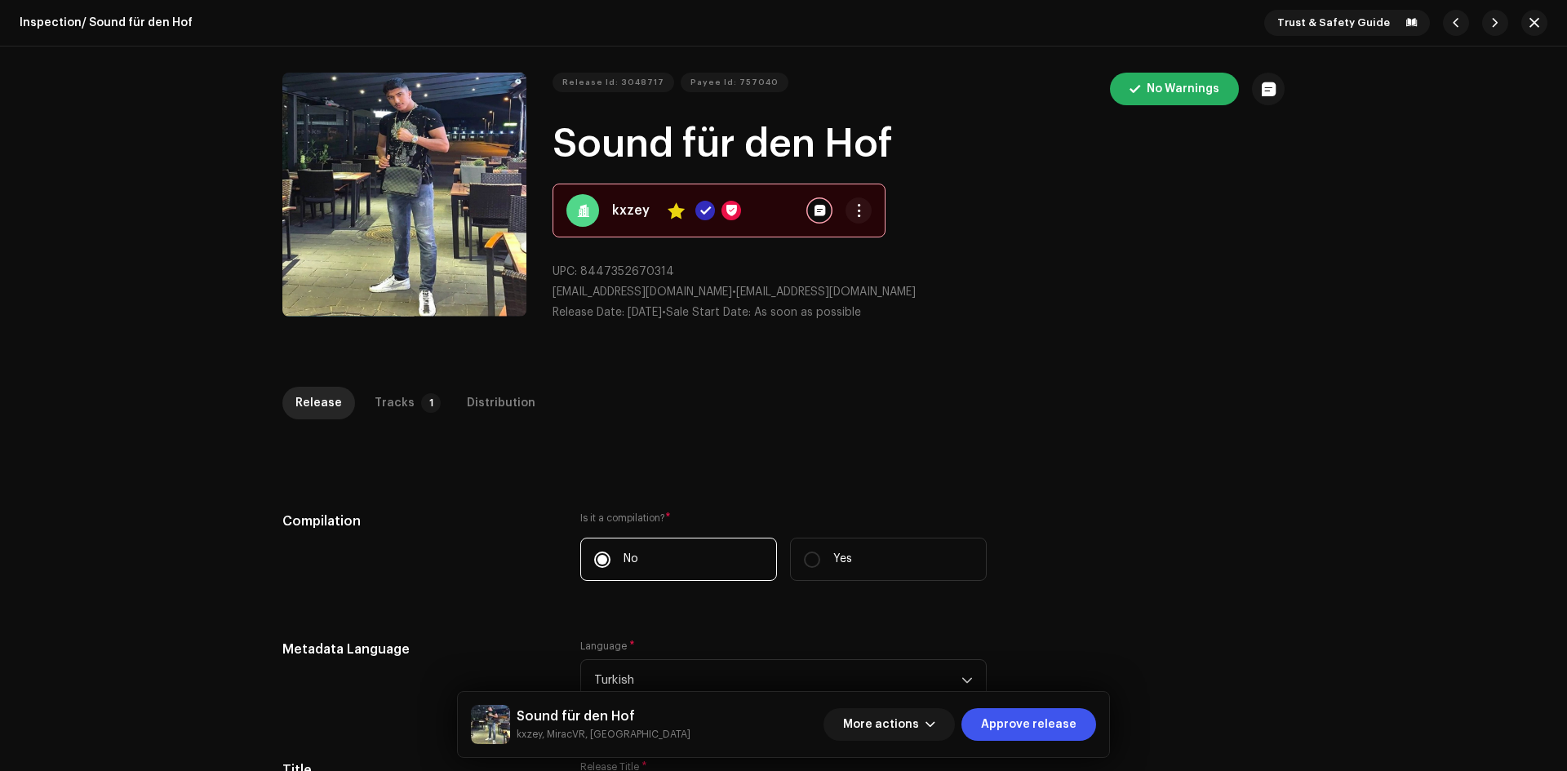
click at [1130, 65] on div "Release Id: 3048717 Payee Id: 757040 No Warnings Sound für den Hof kxzey Yes UP…" at bounding box center [783, 204] width 1054 height 314
click at [1148, 87] on div "No Warnings" at bounding box center [1191, 89] width 188 height 33
click at [1034, 717] on span "Approve release" at bounding box center [1028, 724] width 95 height 33
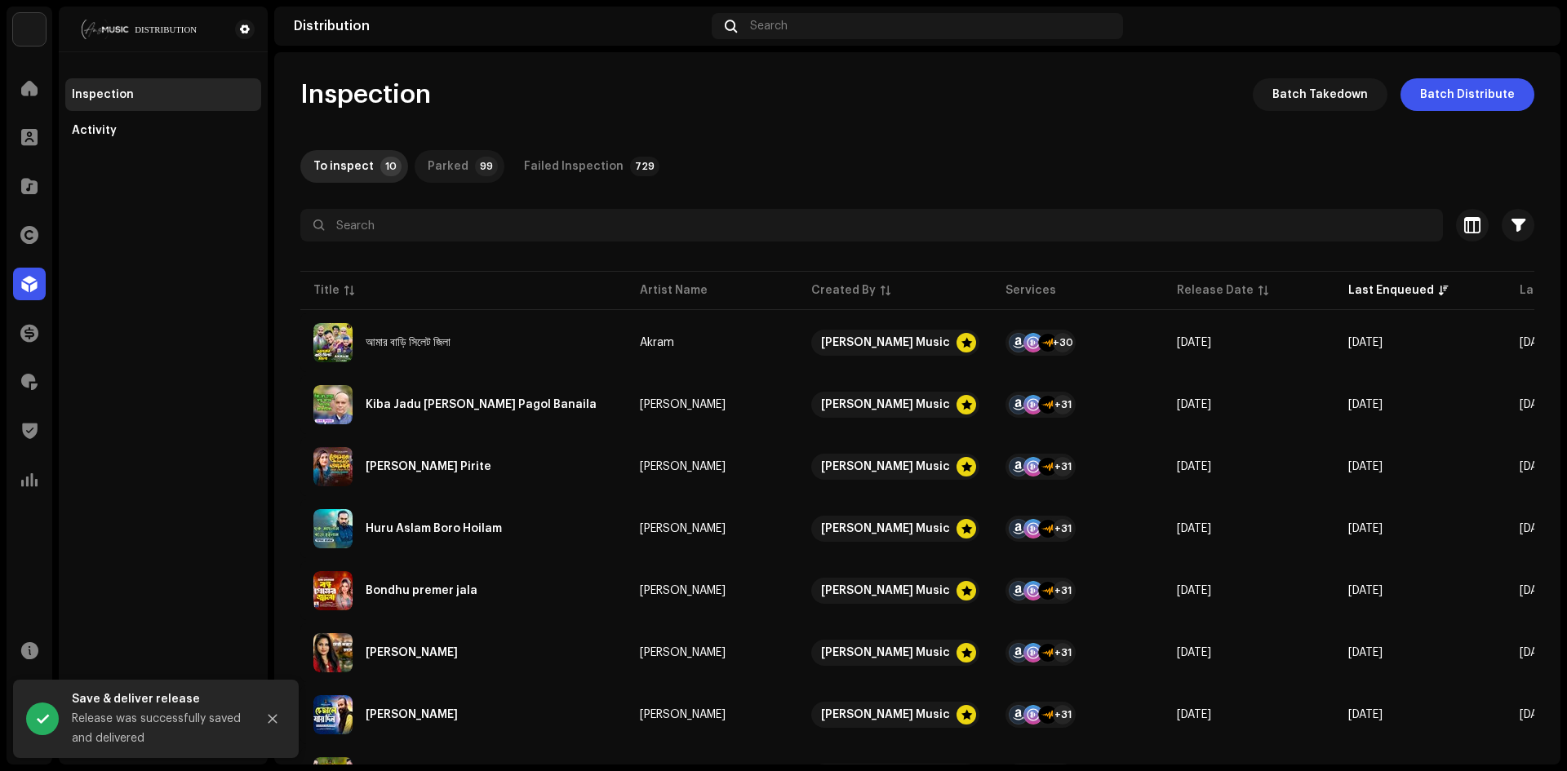
click at [475, 159] on p-badge "99" at bounding box center [486, 167] width 23 height 20
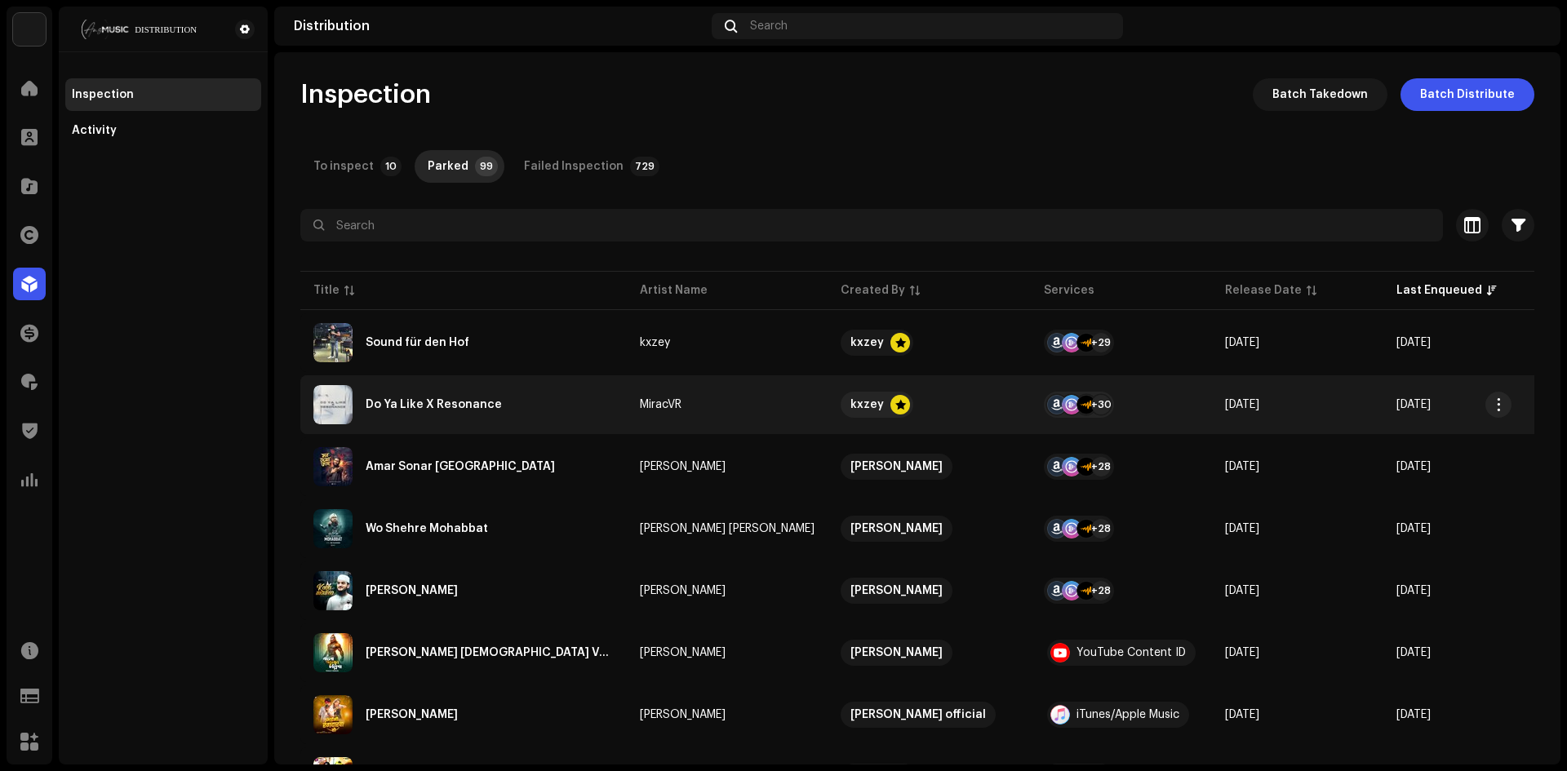
click at [492, 388] on div "Do Ya Like X Resonance" at bounding box center [463, 404] width 300 height 39
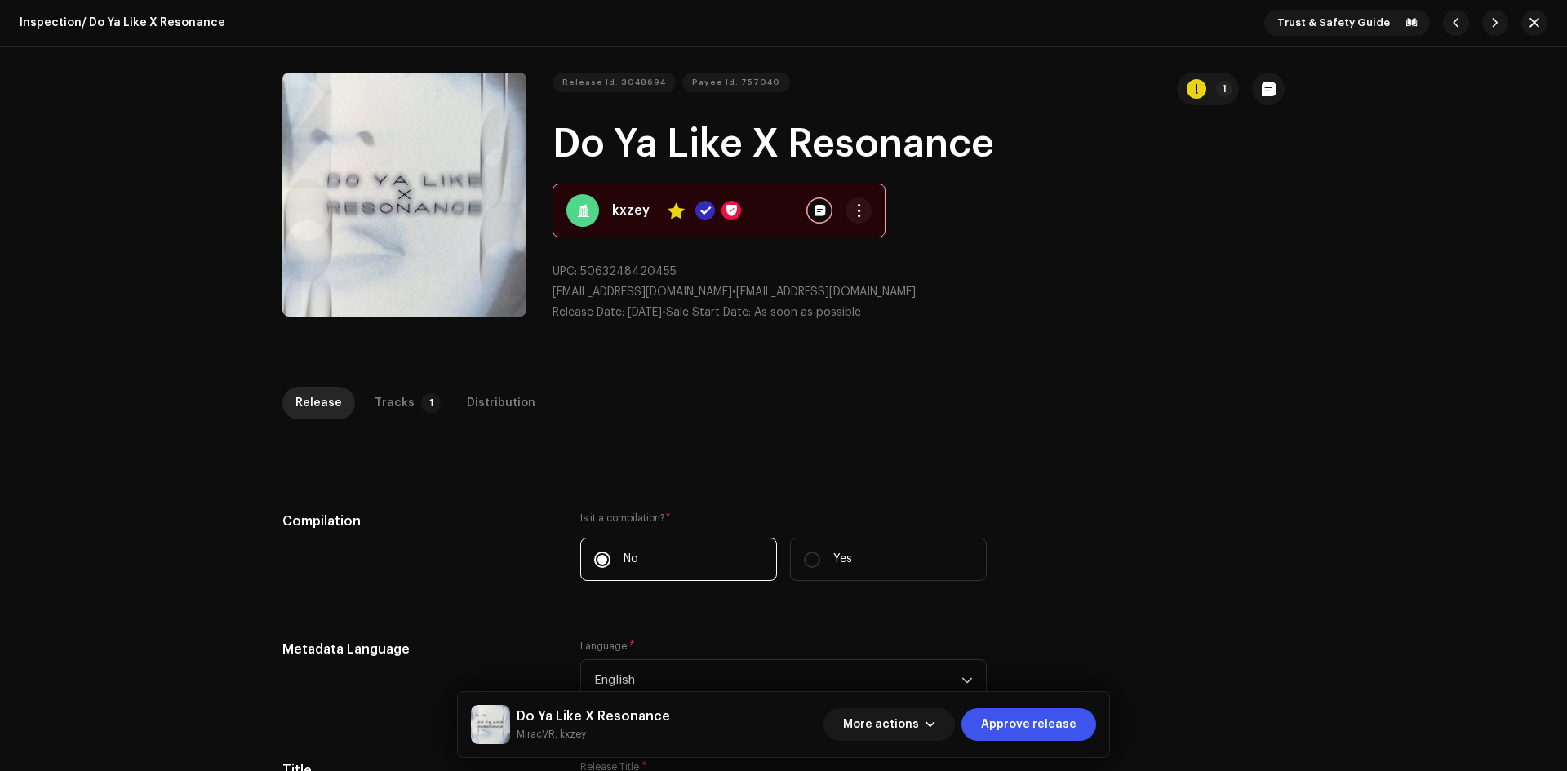
click at [430, 385] on div "Inspection / Do Ya Like X Resonance Trust & Safety Guide Release Id: 3048694 Pa…" at bounding box center [783, 385] width 1567 height 771
drag, startPoint x: 423, startPoint y: 388, endPoint x: 420, endPoint y: 398, distance: 10.1
click at [423, 389] on p-tab "Tracks 1" at bounding box center [405, 403] width 86 height 33
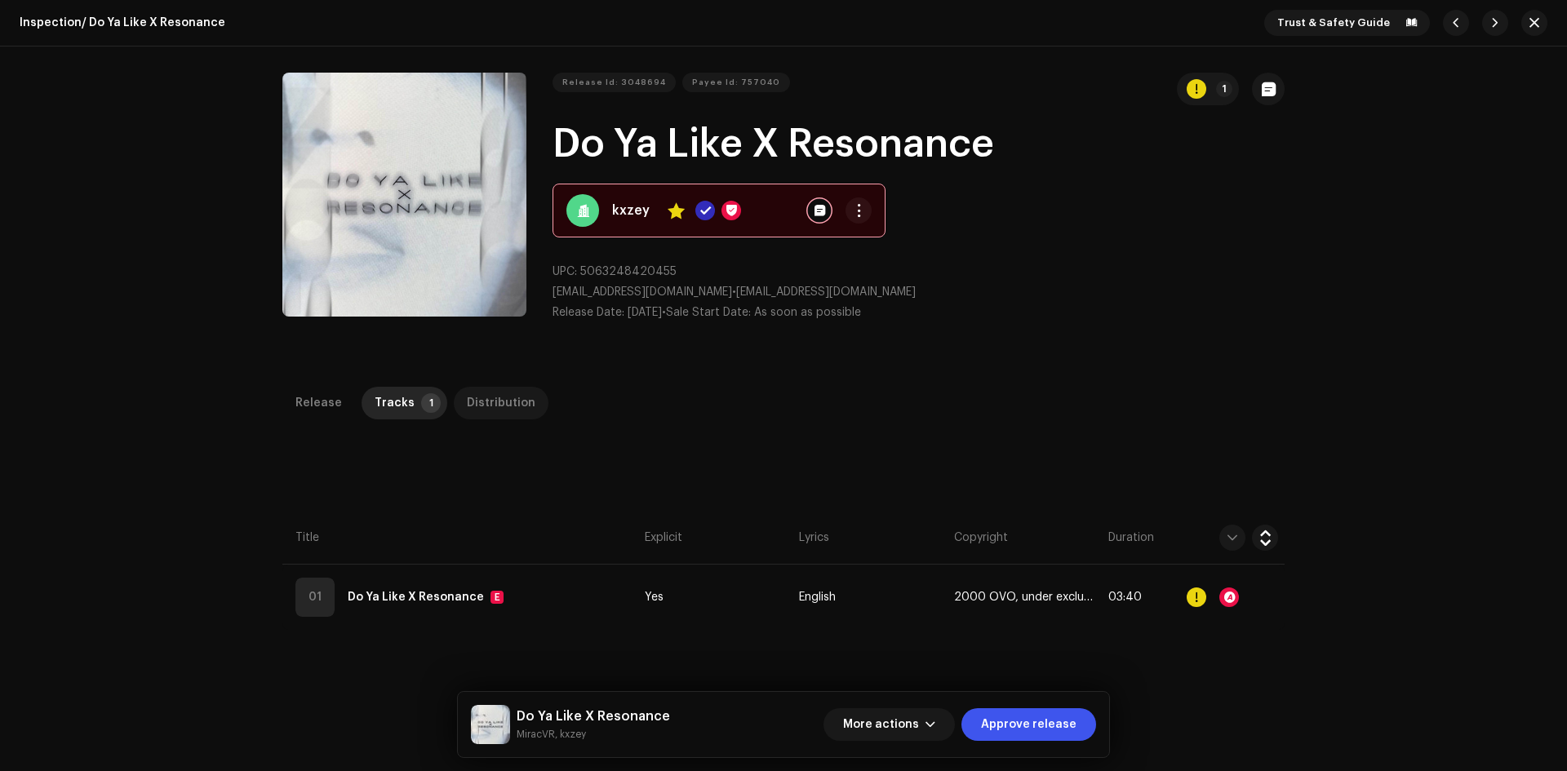
click at [494, 399] on div "Distribution" at bounding box center [501, 403] width 69 height 33
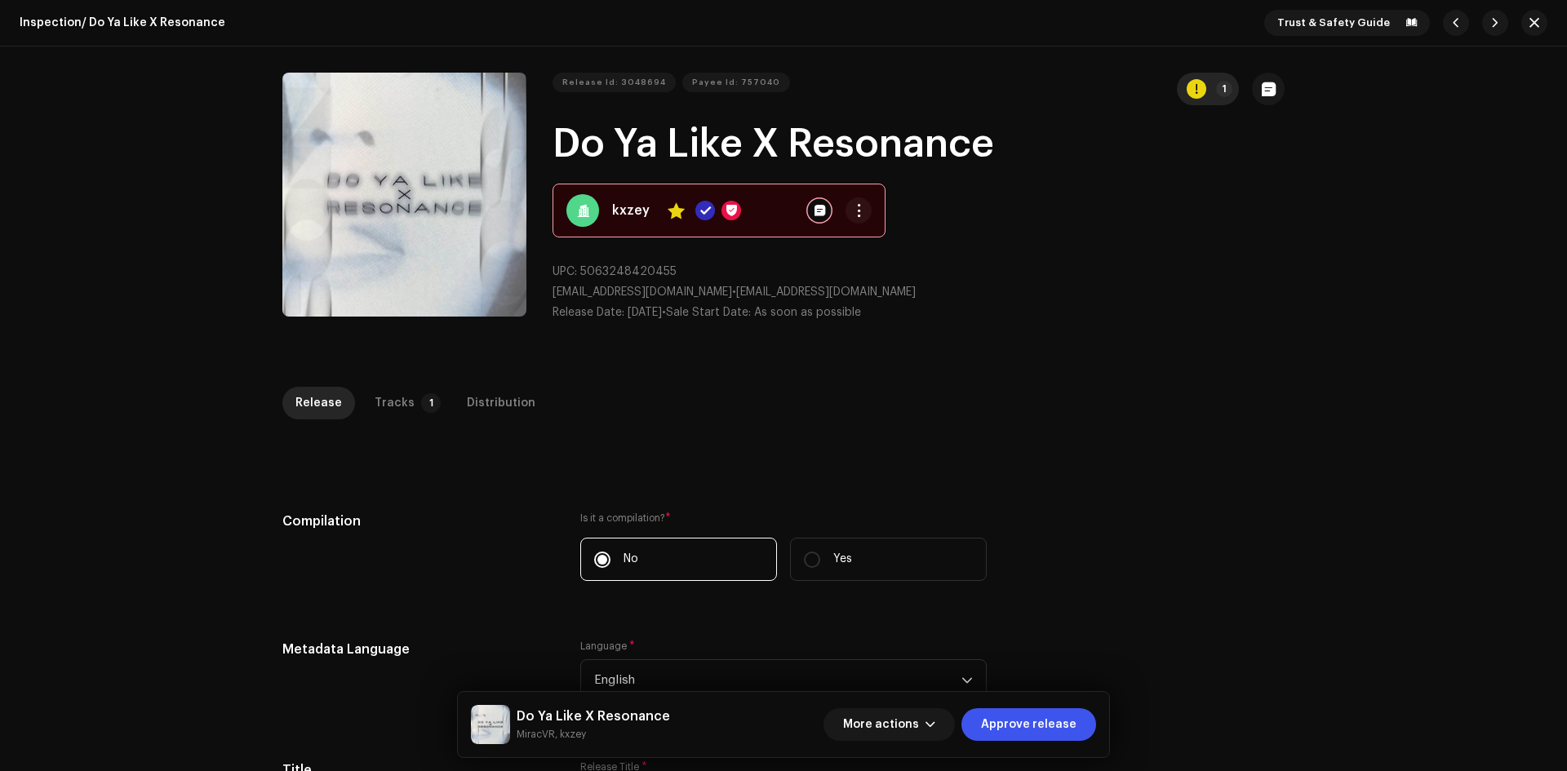
click at [1216, 91] on p-badge "1" at bounding box center [1224, 89] width 16 height 16
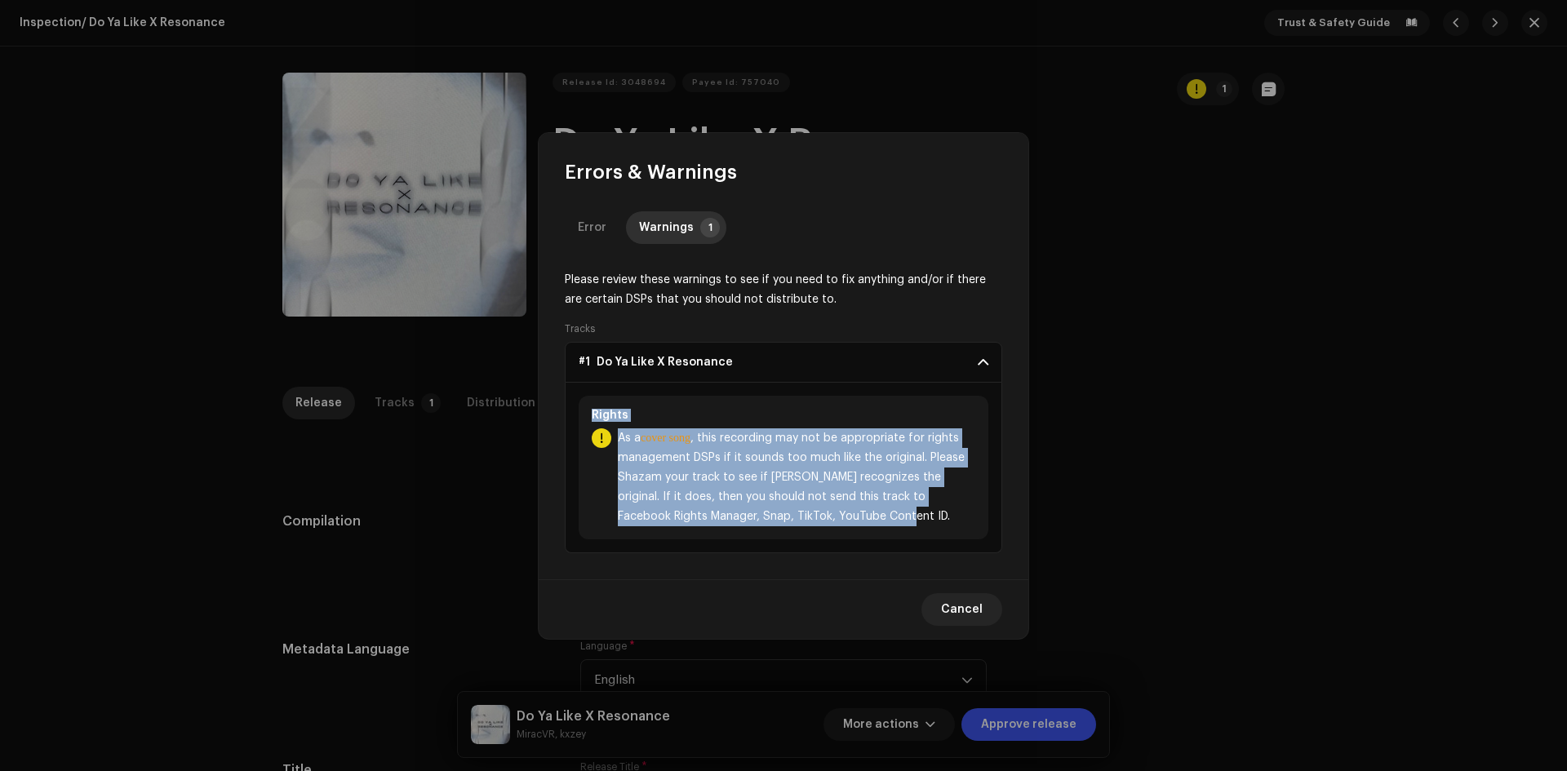
drag, startPoint x: 870, startPoint y: 511, endPoint x: 590, endPoint y: 410, distance: 297.4
click at [590, 410] on div "Rights As a cover song , this recording may not be appropriate for rights manag…" at bounding box center [784, 468] width 410 height 144
copy div "Rights As a cover song , this recording may not be appropriate for rights manag…"
click at [943, 594] on button "Cancel" at bounding box center [961, 609] width 81 height 33
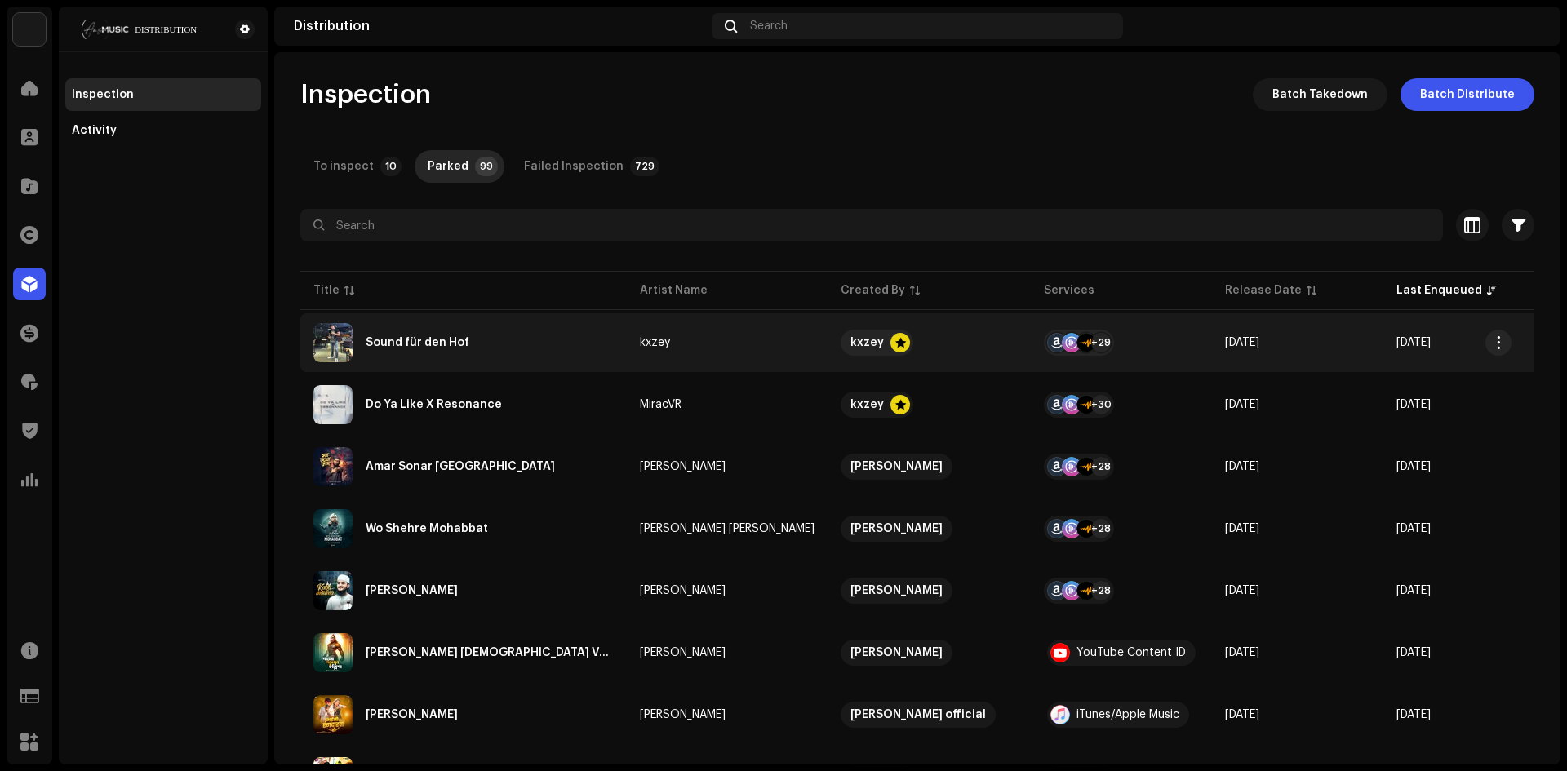
click at [585, 344] on div "Sound für den Hof" at bounding box center [463, 342] width 300 height 39
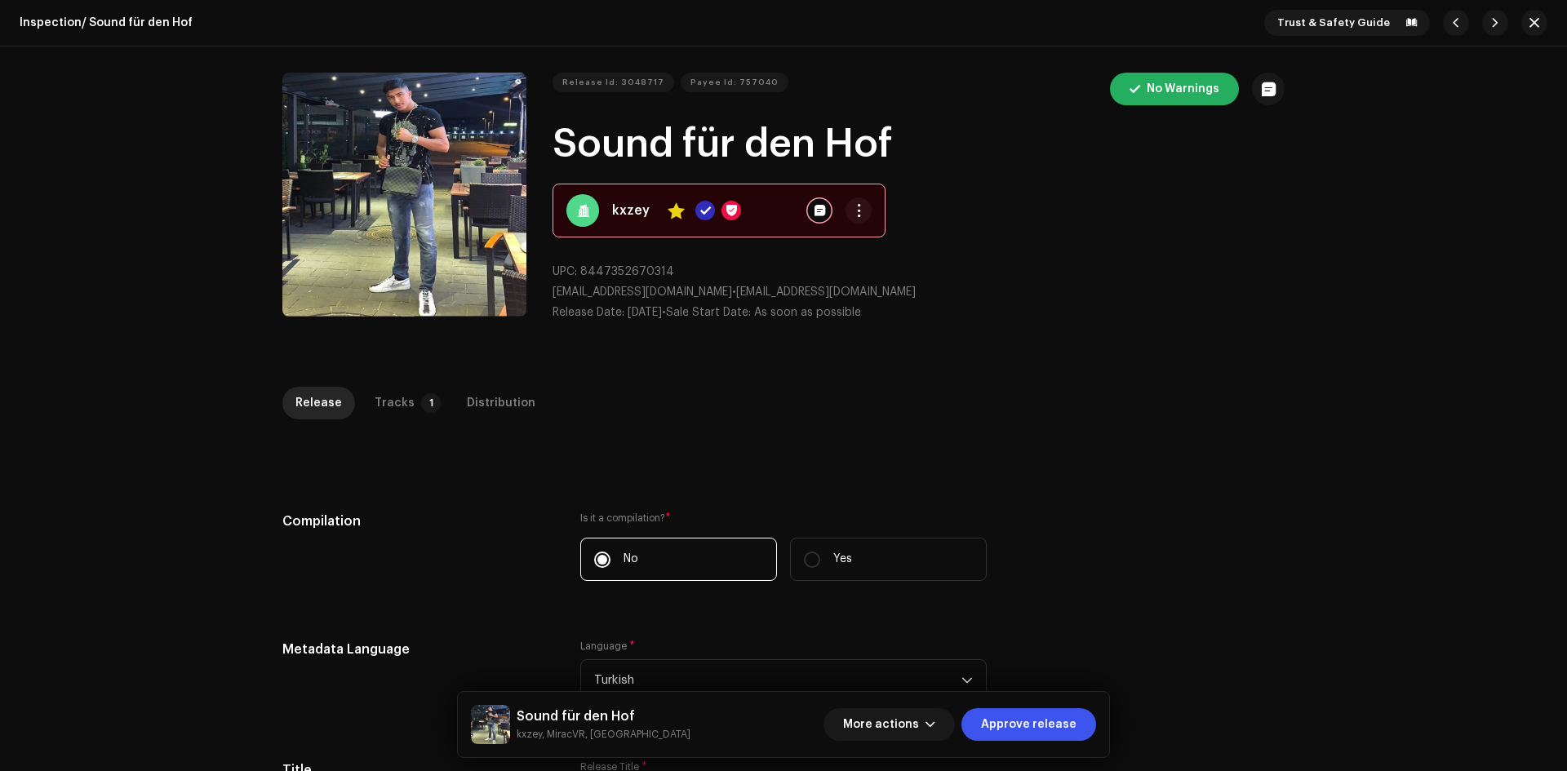
click at [1201, 87] on div "No Warnings" at bounding box center [1191, 89] width 188 height 33
click at [1099, 91] on div "No Warnings" at bounding box center [1191, 89] width 188 height 33
click at [1150, 88] on div "No Warnings" at bounding box center [1191, 89] width 188 height 33
click at [1029, 735] on span "Approve release" at bounding box center [1028, 724] width 95 height 33
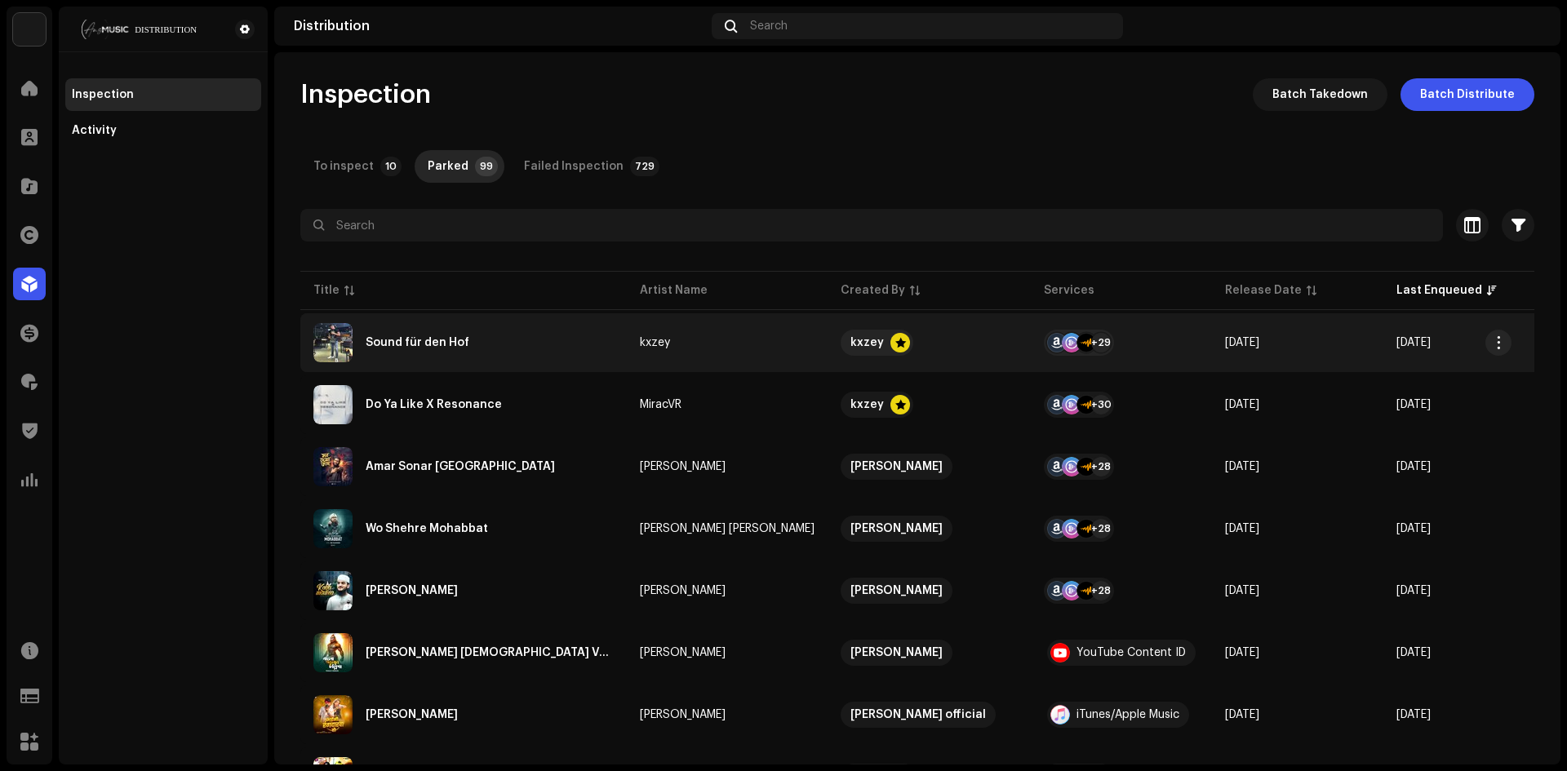
click at [427, 346] on div "Sound für den Hof" at bounding box center [418, 342] width 104 height 11
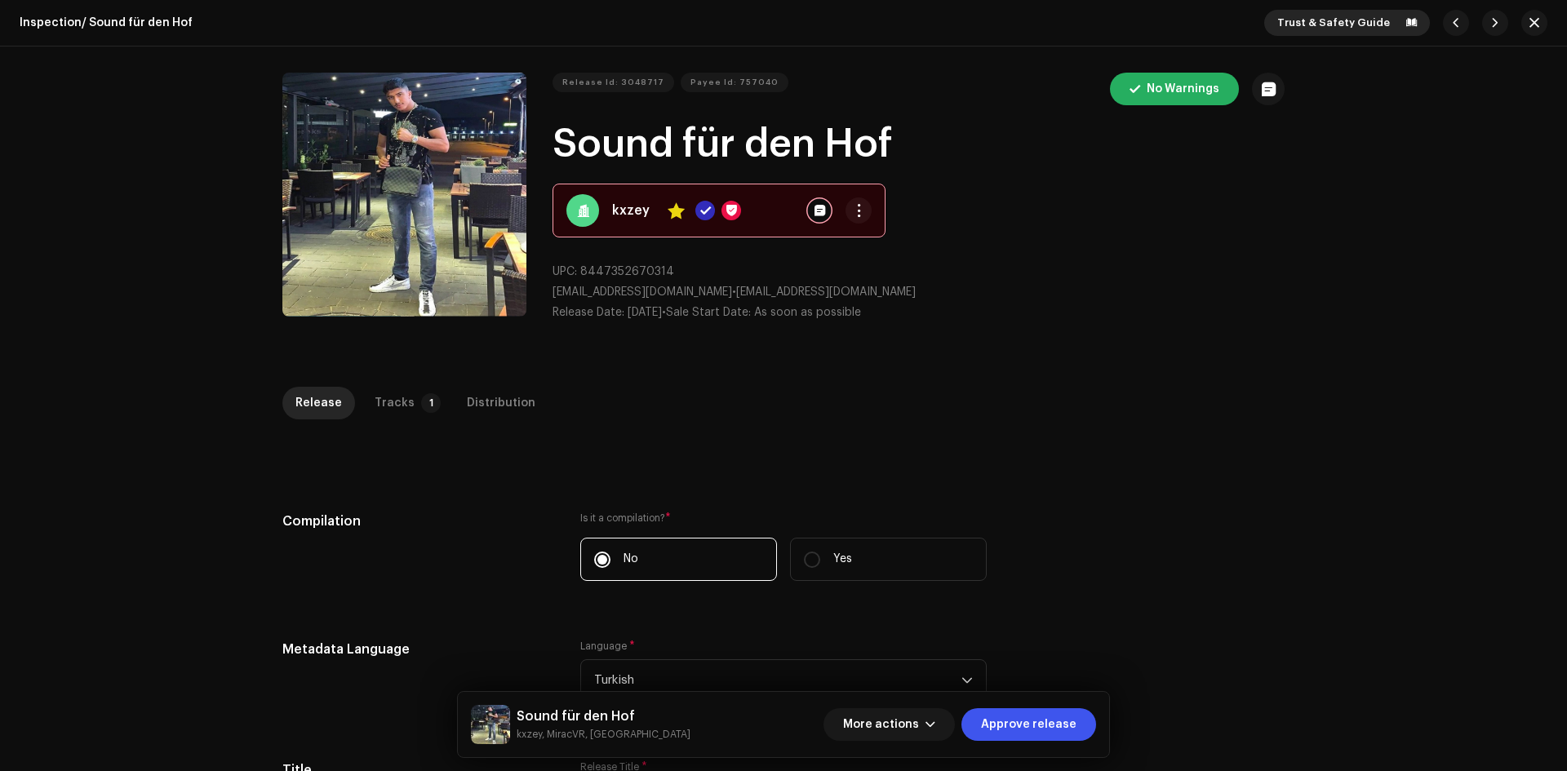
click at [1347, 24] on span "Trust & Safety Guide" at bounding box center [1333, 23] width 113 height 33
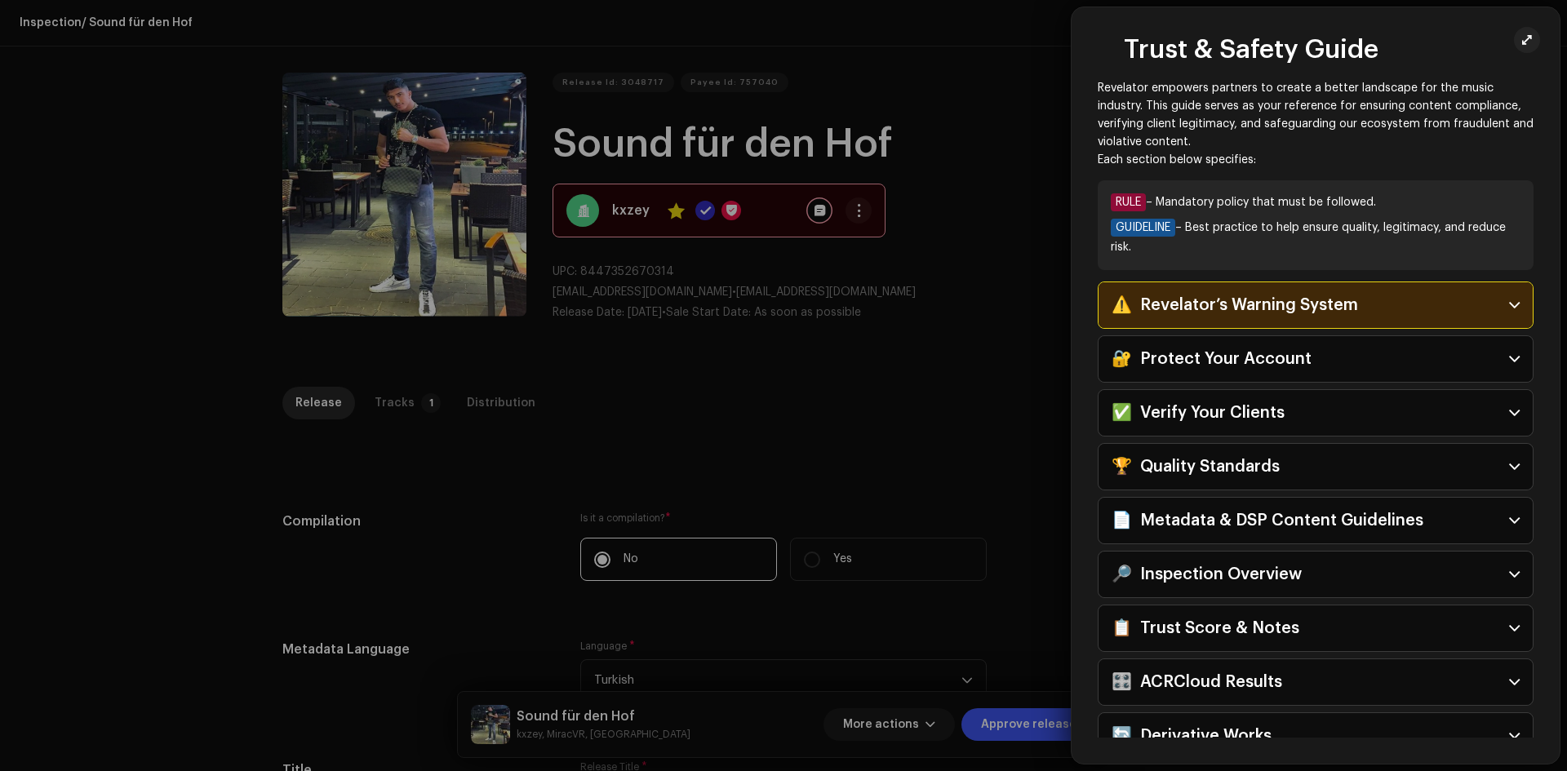
click at [977, 76] on div at bounding box center [783, 385] width 1567 height 771
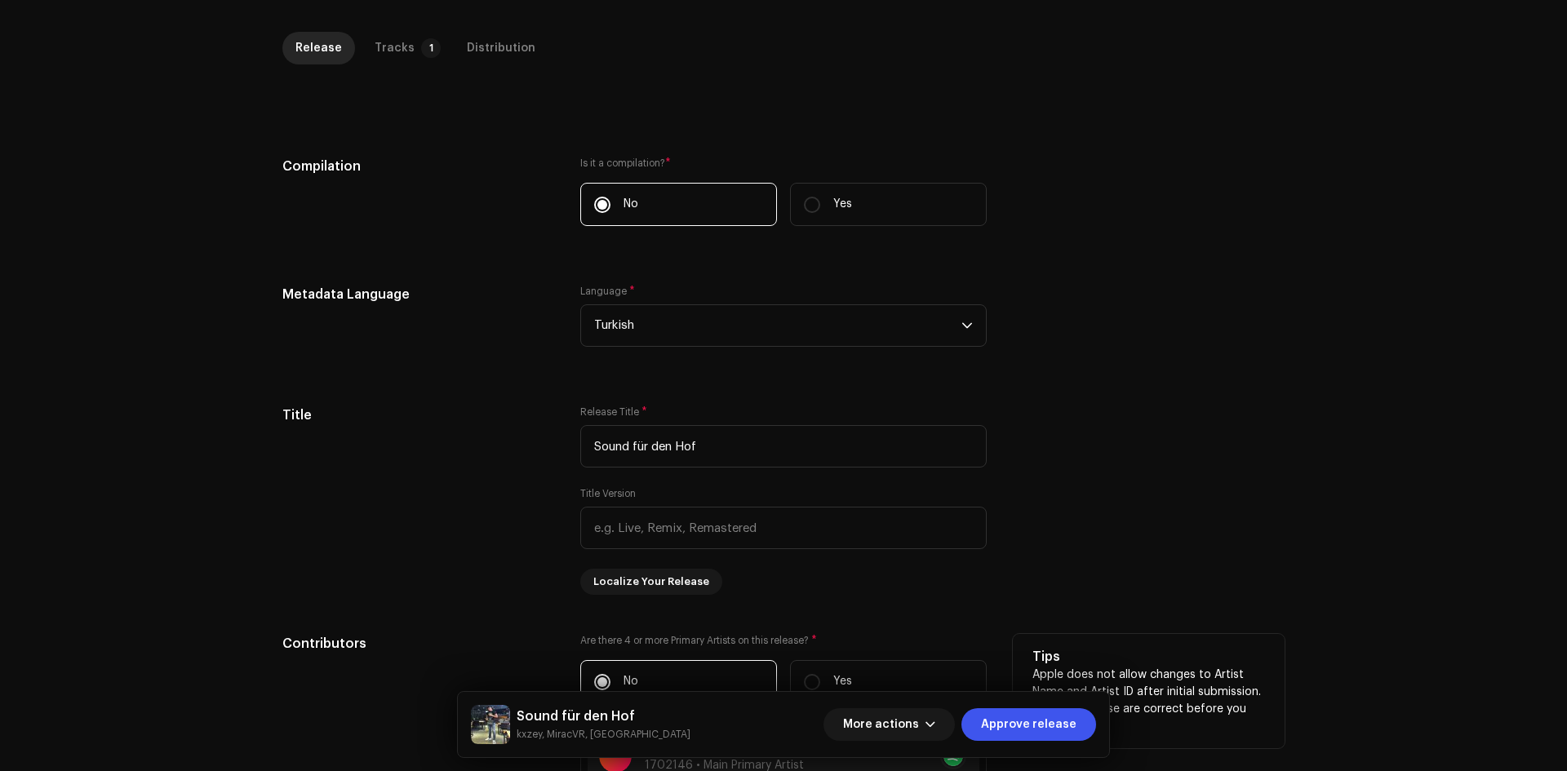
scroll to position [408, 0]
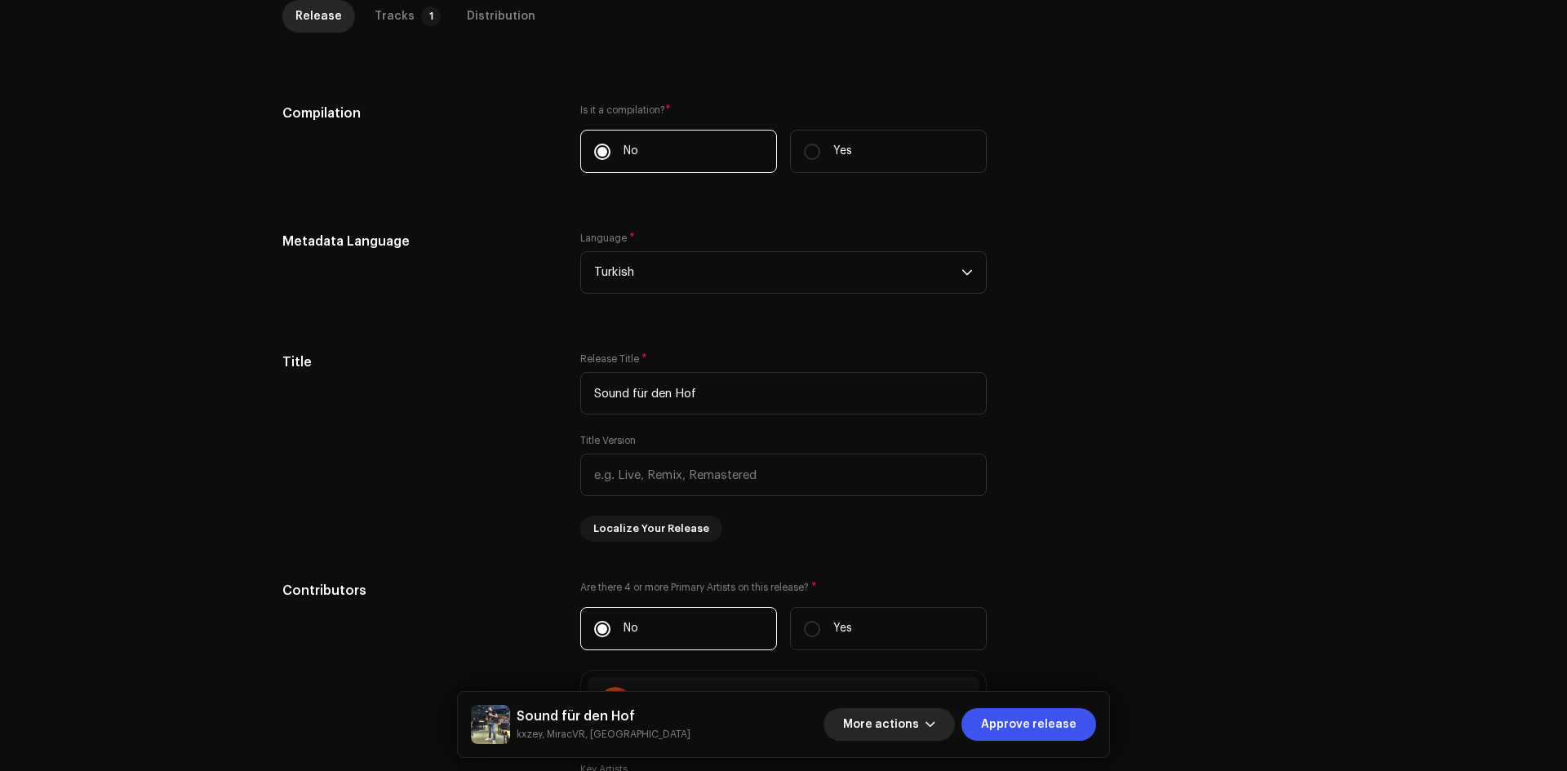
click at [894, 716] on span "More actions" at bounding box center [881, 724] width 76 height 33
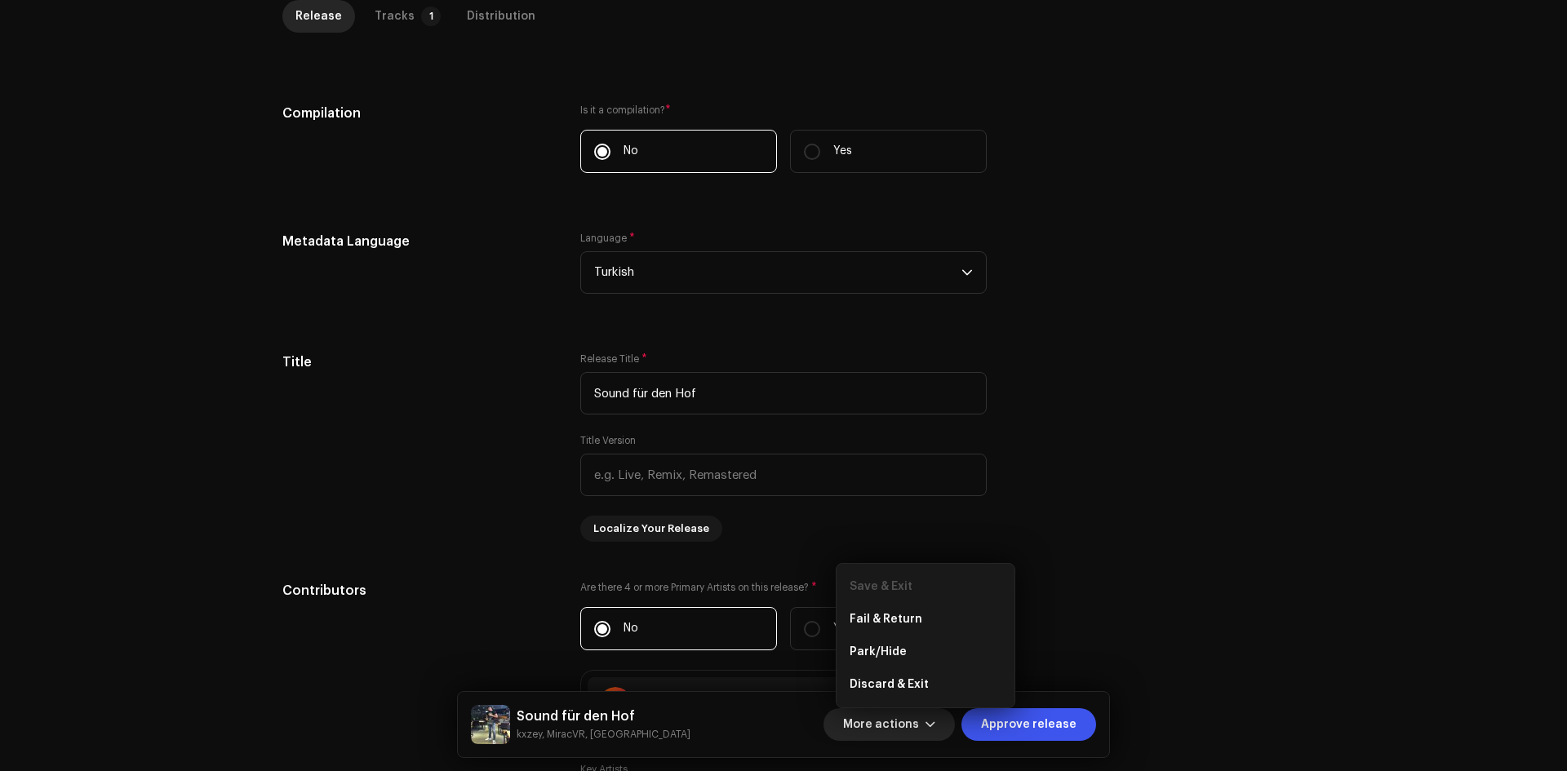
click at [891, 721] on span "More actions" at bounding box center [881, 724] width 76 height 33
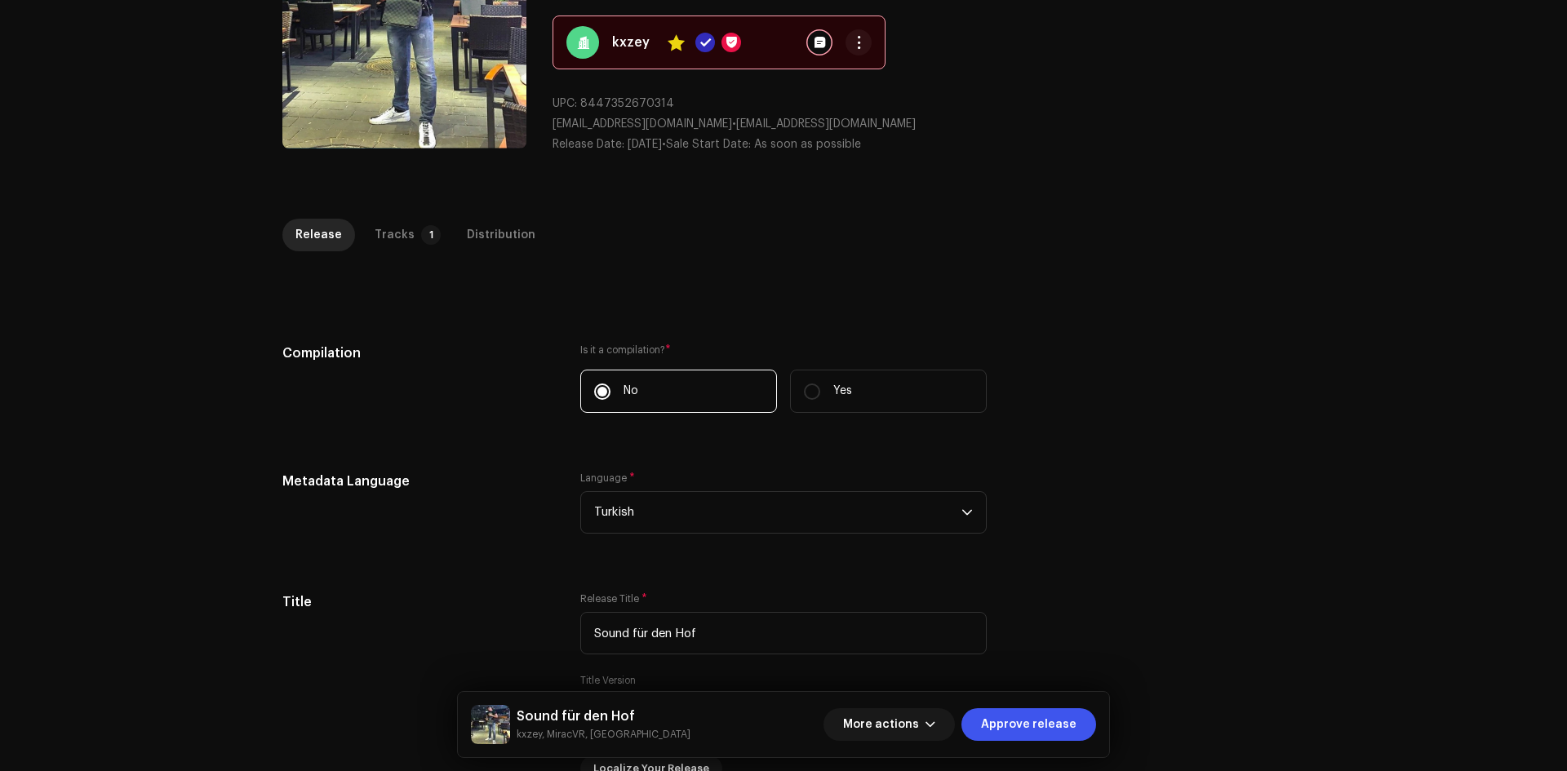
scroll to position [0, 0]
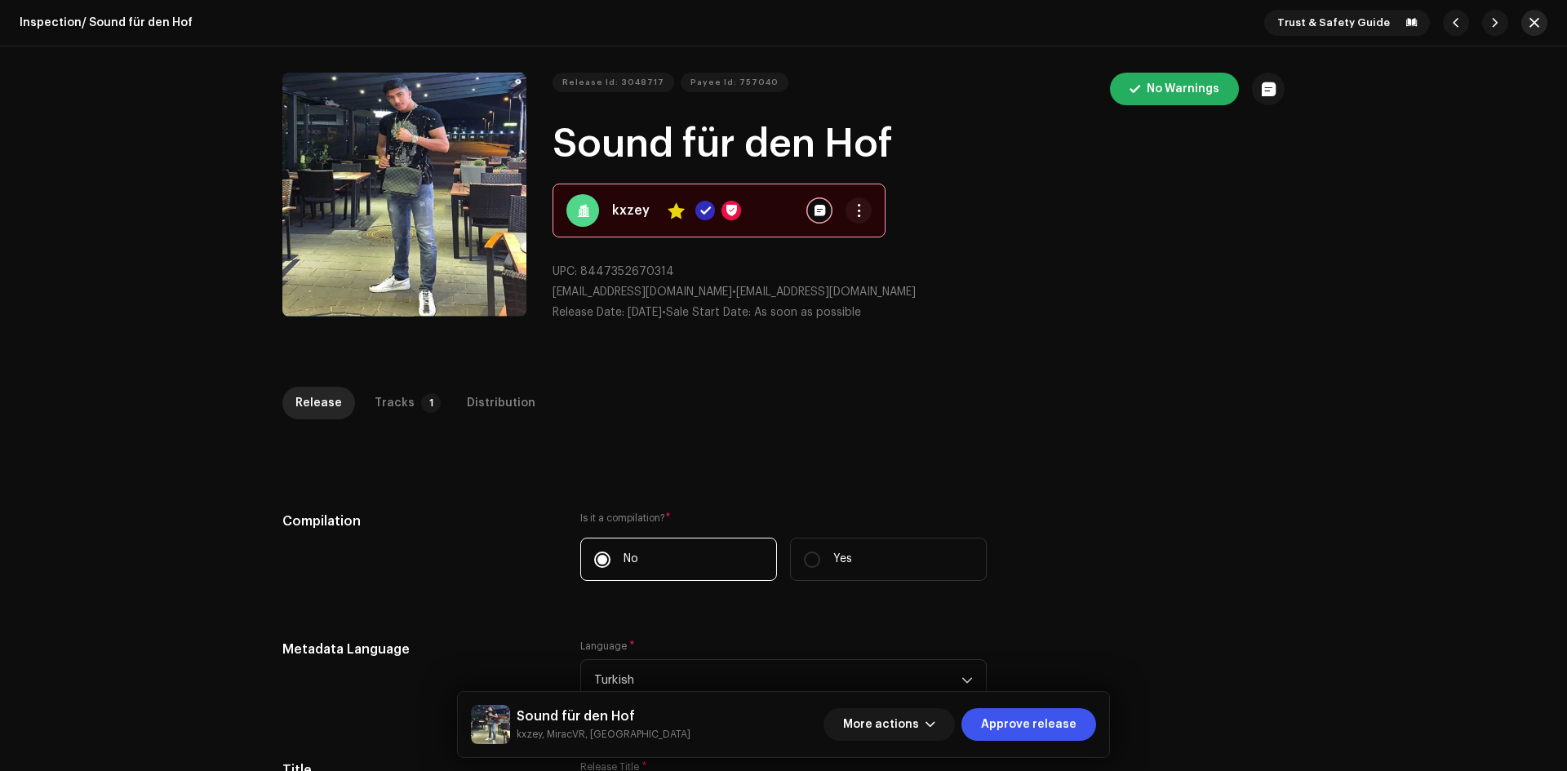
click at [1529, 21] on span "button" at bounding box center [1534, 22] width 10 height 13
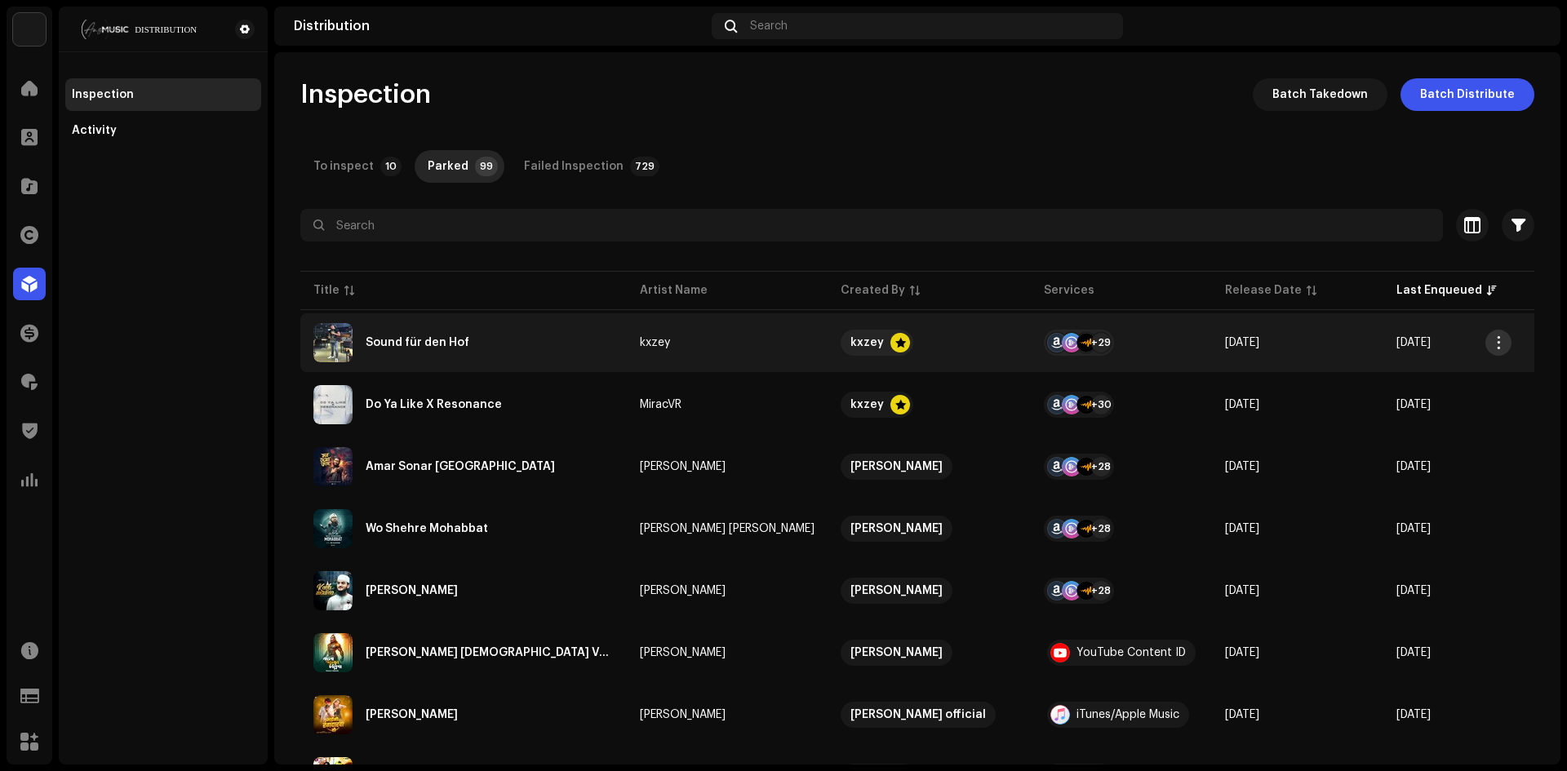
click at [1498, 340] on span "button" at bounding box center [1499, 342] width 12 height 13
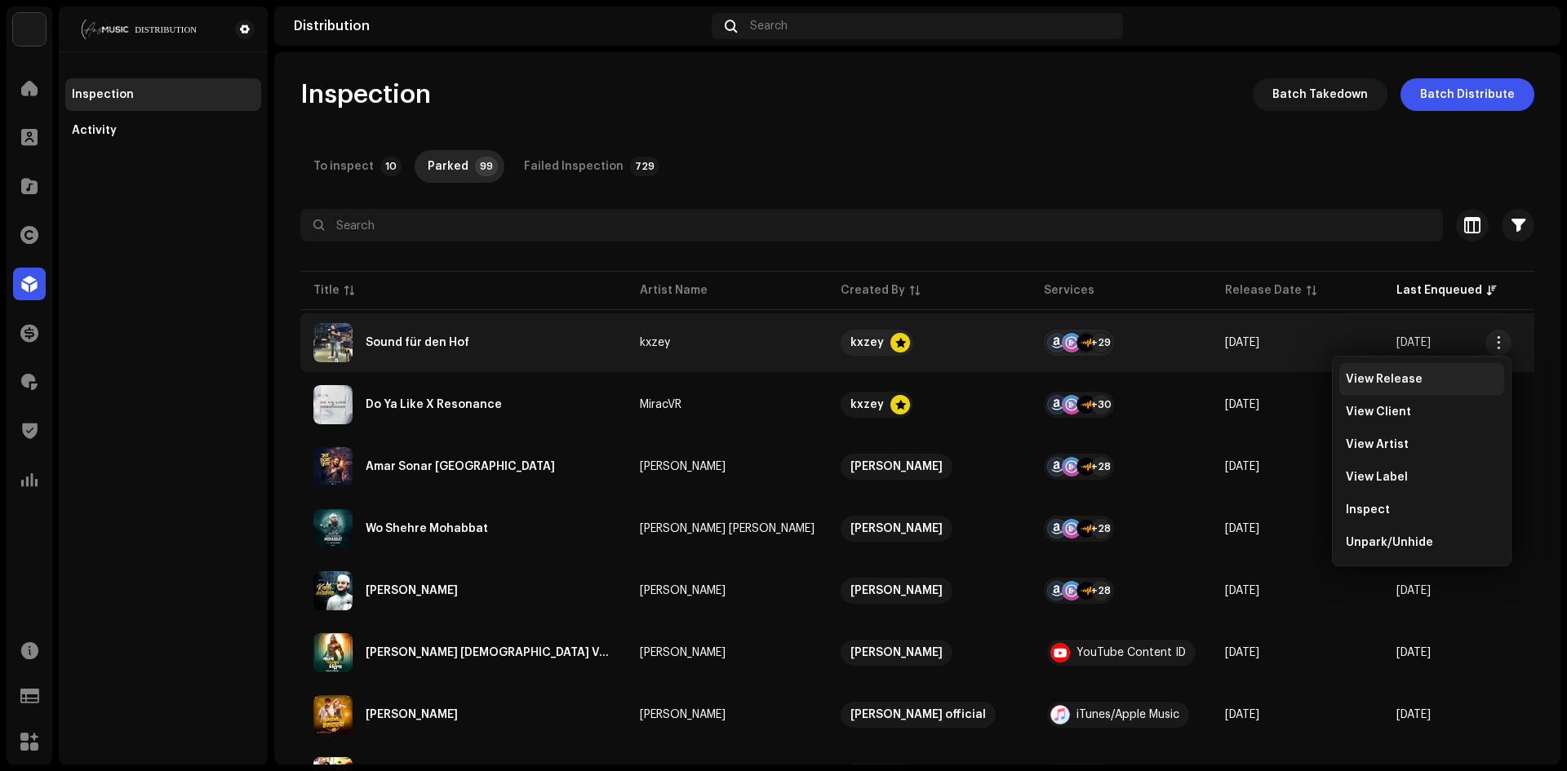
click at [1382, 380] on span "View Release" at bounding box center [1384, 379] width 77 height 13
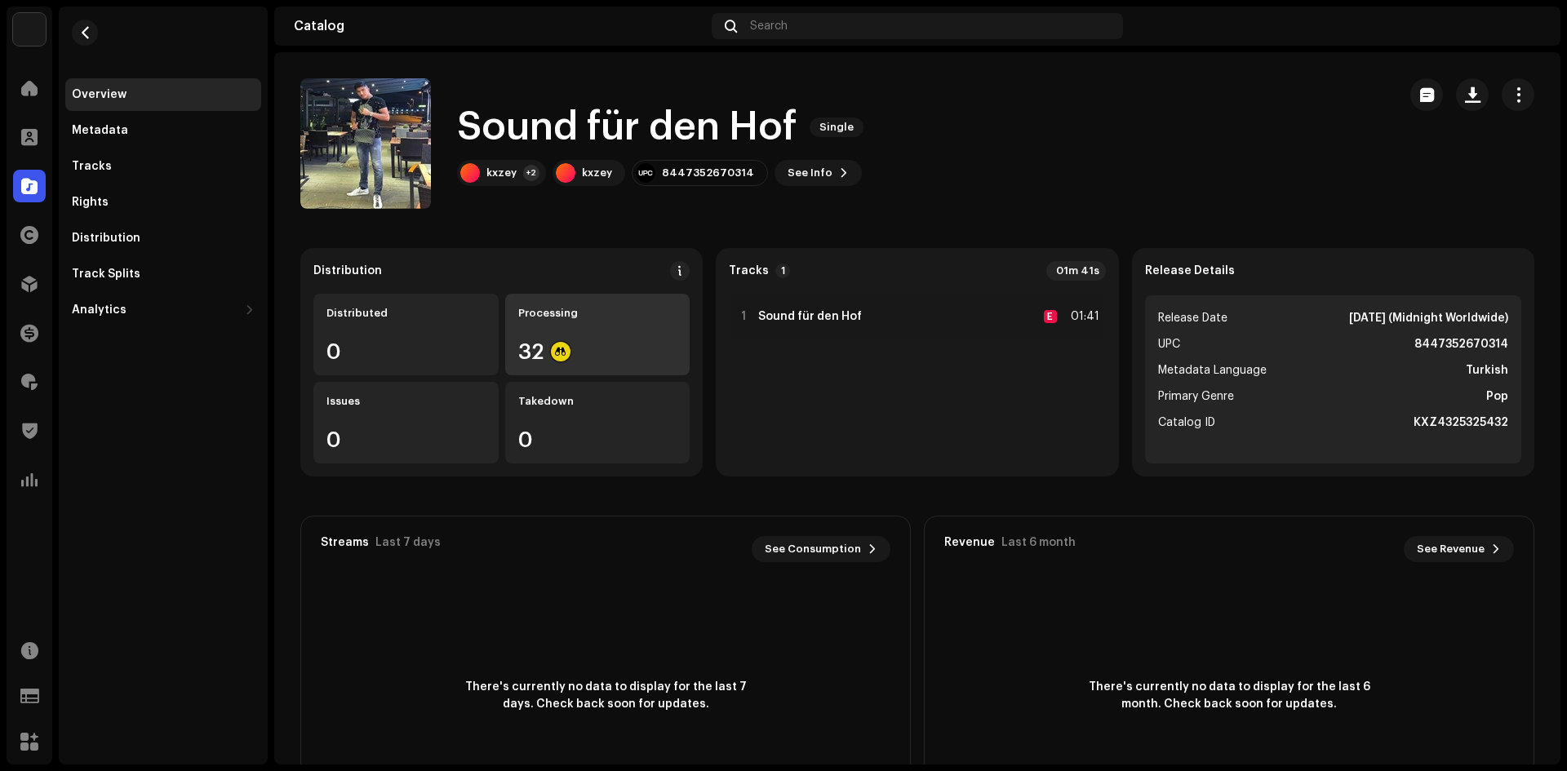
click at [570, 322] on div "Processing 32" at bounding box center [597, 335] width 185 height 82
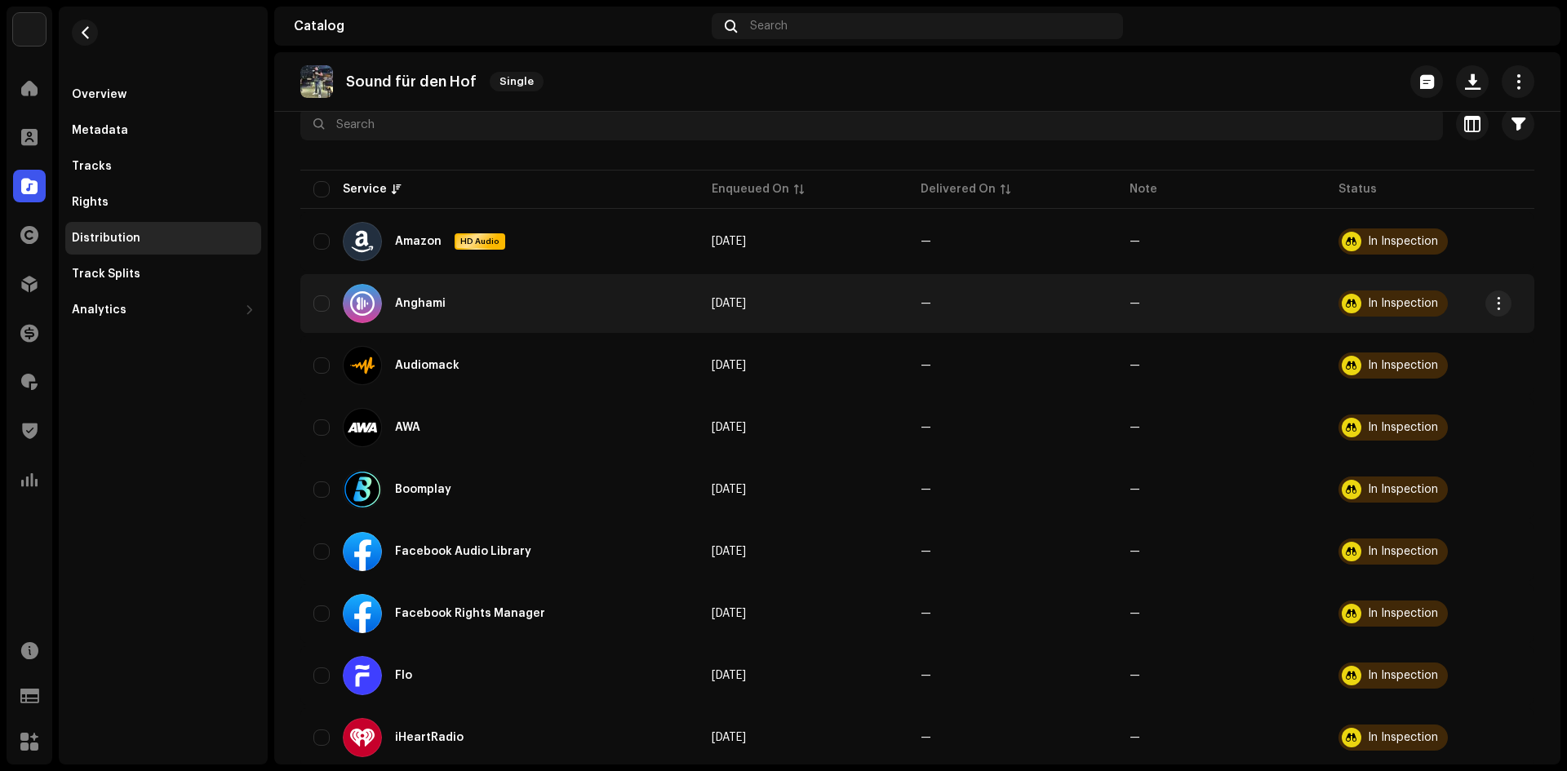
scroll to position [163, 0]
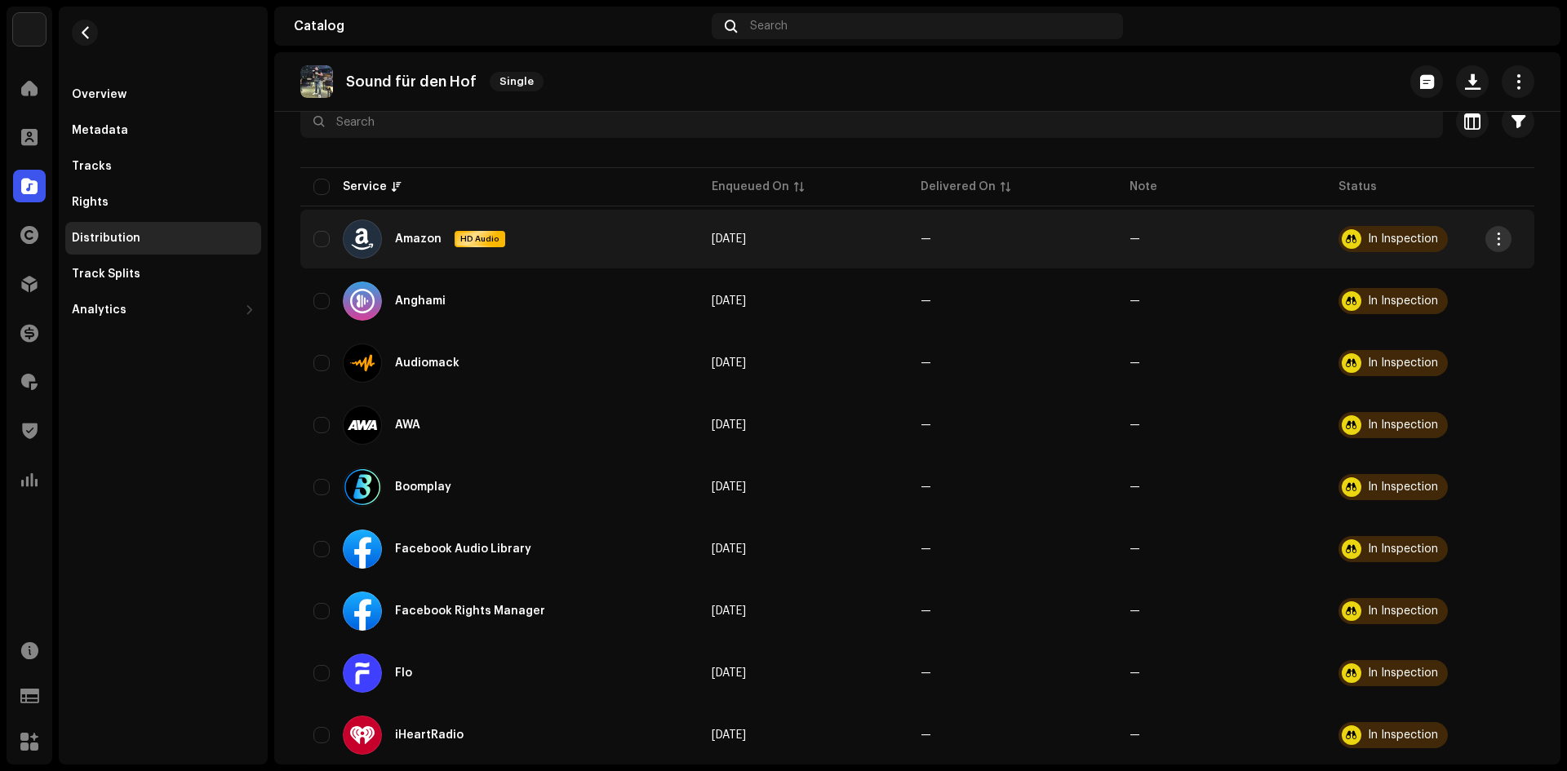
click at [1494, 230] on button "button" at bounding box center [1498, 239] width 26 height 26
click at [1411, 283] on div "Distribute" at bounding box center [1421, 276] width 165 height 33
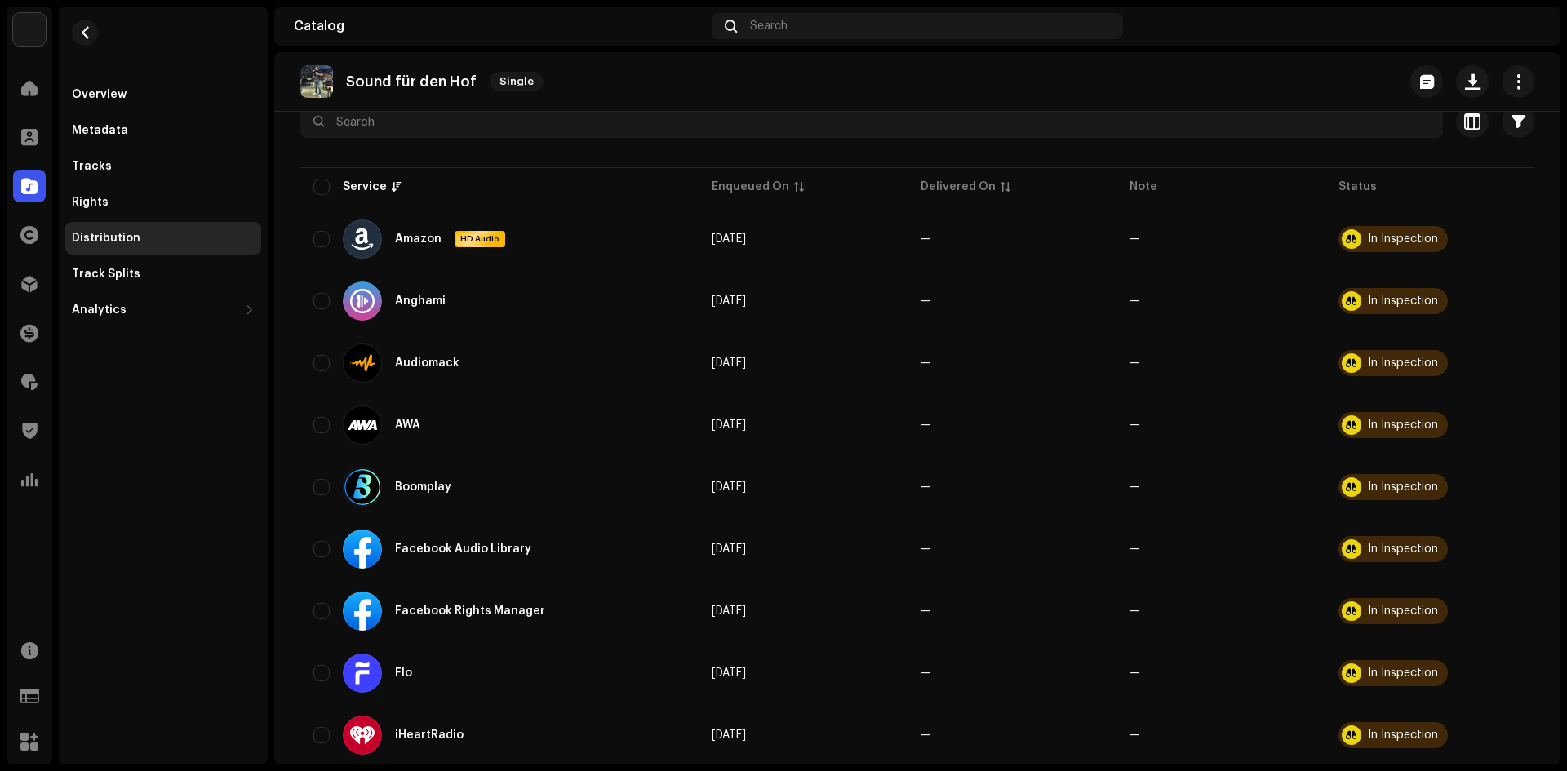
click at [985, 209] on div "Not Eligible For Distribution A release that has status In Inspection with any …" at bounding box center [783, 385] width 1567 height 771
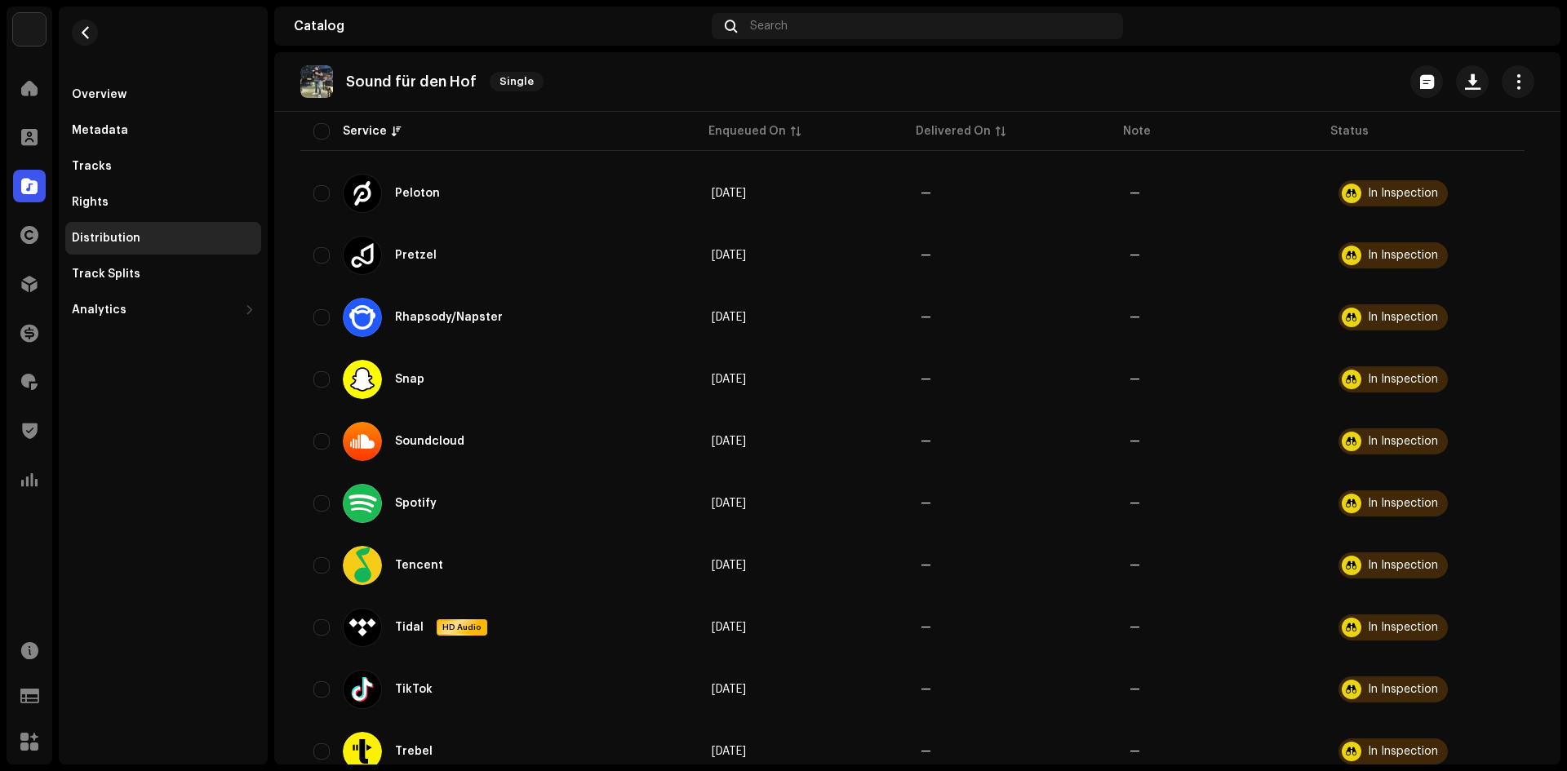
scroll to position [1636, 0]
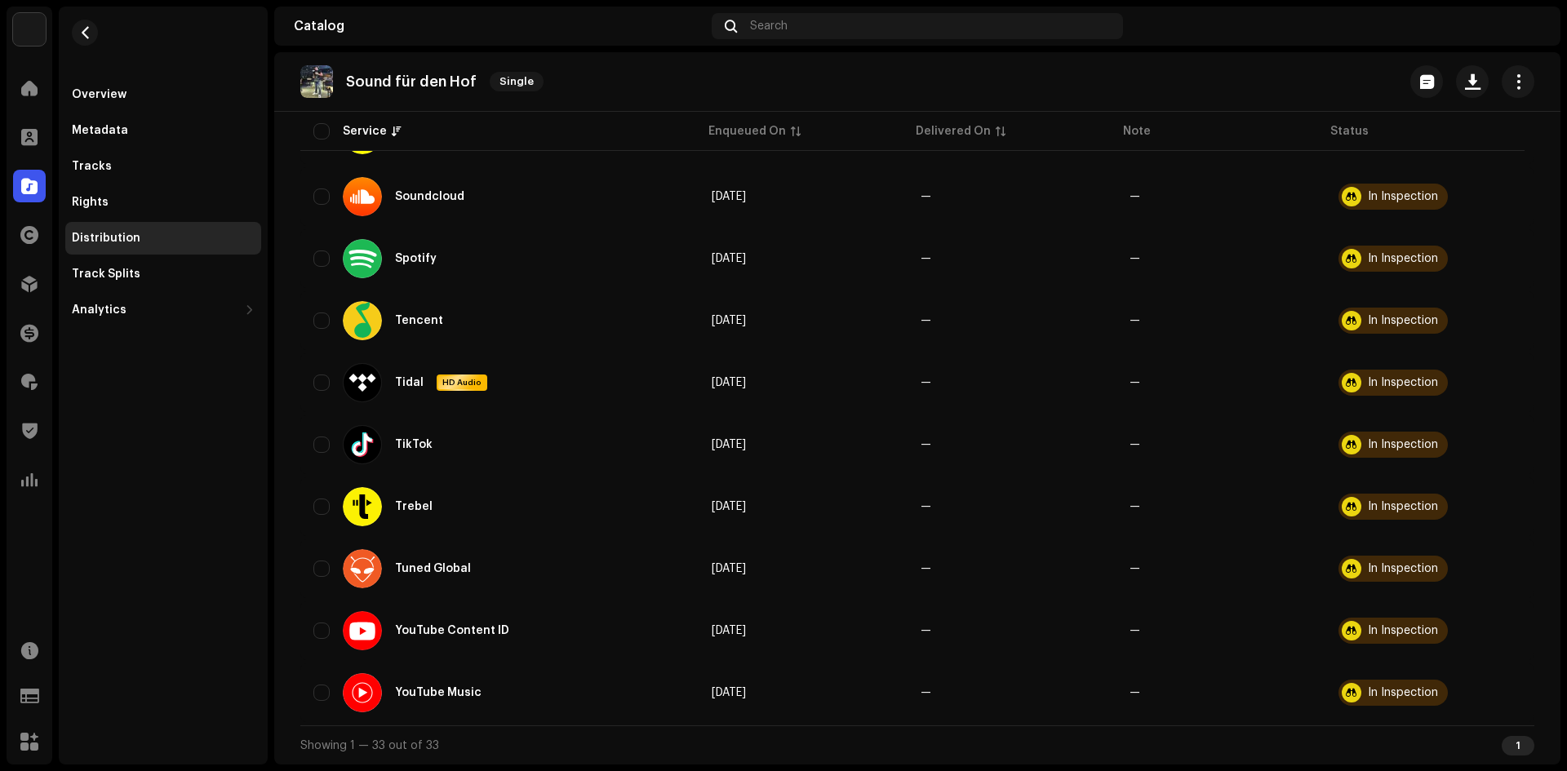
click at [1502, 745] on div "1" at bounding box center [1518, 746] width 33 height 20
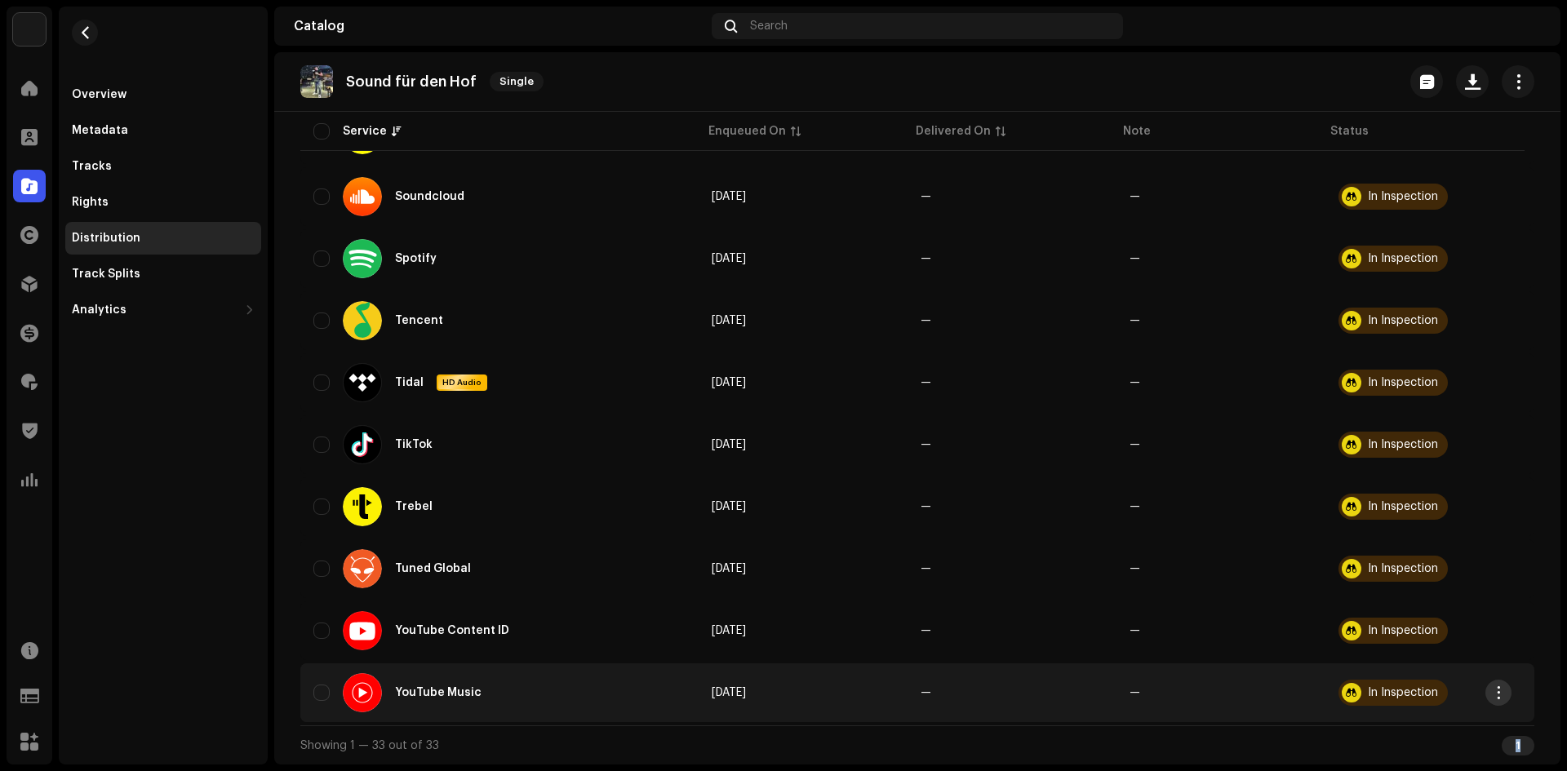
click at [1506, 690] on button "button" at bounding box center [1498, 693] width 26 height 26
click at [1393, 622] on span "Distribute" at bounding box center [1375, 623] width 58 height 13
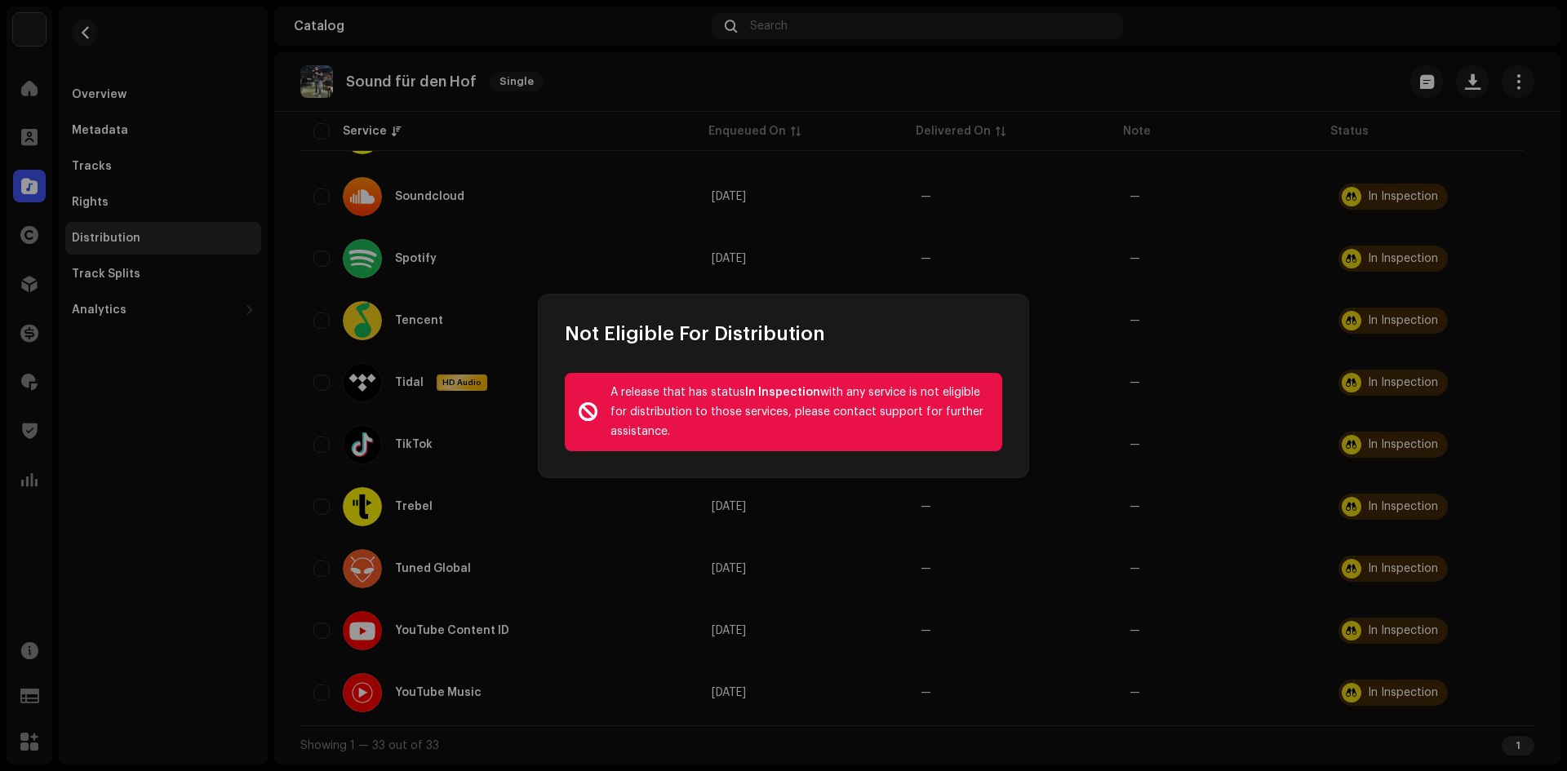
click at [800, 407] on div "A release that has status In Inspection with any service is not eligible for di…" at bounding box center [799, 412] width 379 height 59
drag, startPoint x: 750, startPoint y: 430, endPoint x: 611, endPoint y: 391, distance: 144.2
click at [611, 391] on div "A release that has status In Inspection with any service is not eligible for di…" at bounding box center [799, 412] width 379 height 59
copy div "A release that has status In Inspection with any service is not eligible for di…"
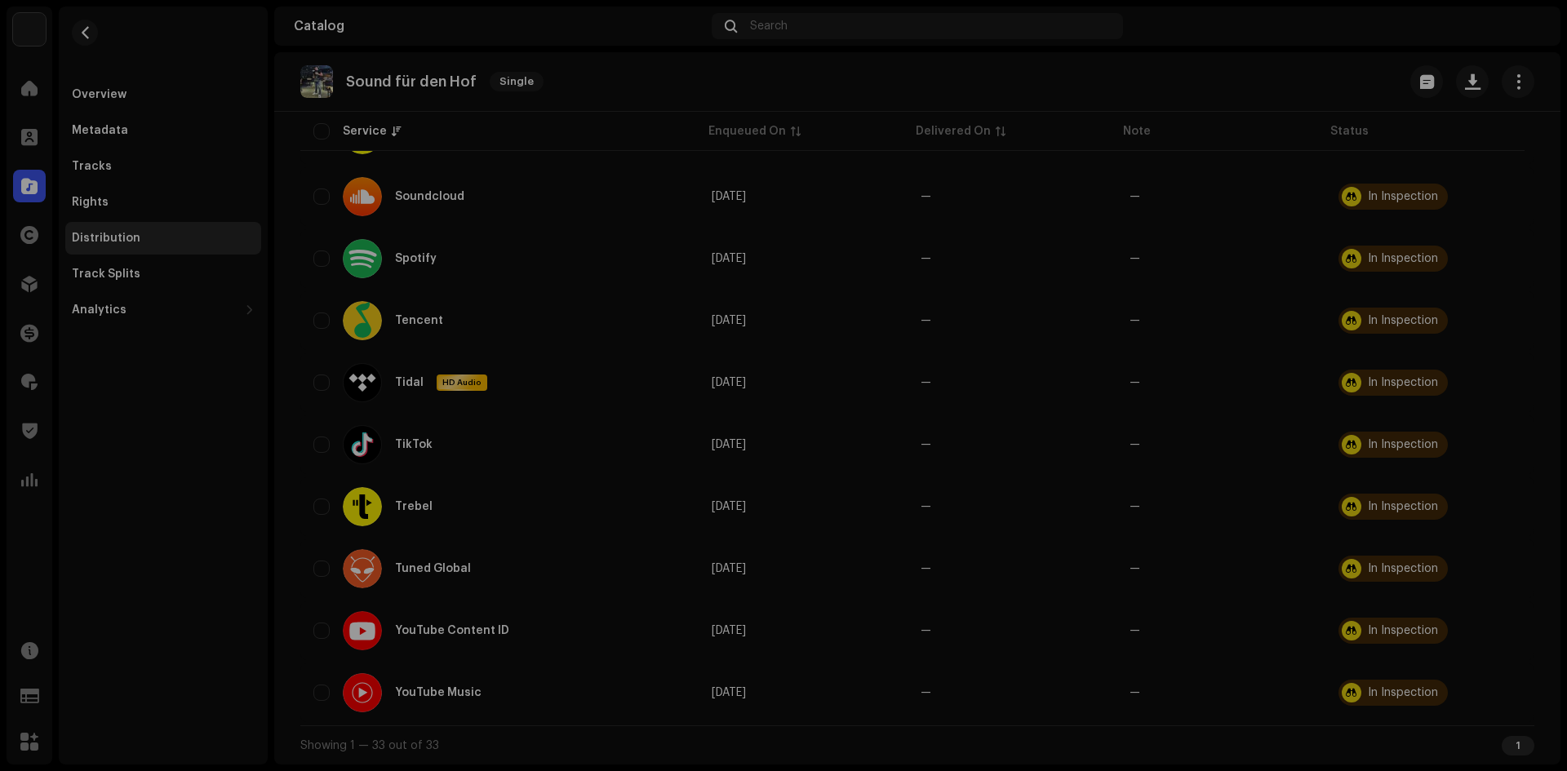
click at [435, 302] on div "Not Eligible For Distribution A release that has status In Inspection with any …" at bounding box center [783, 385] width 1567 height 771
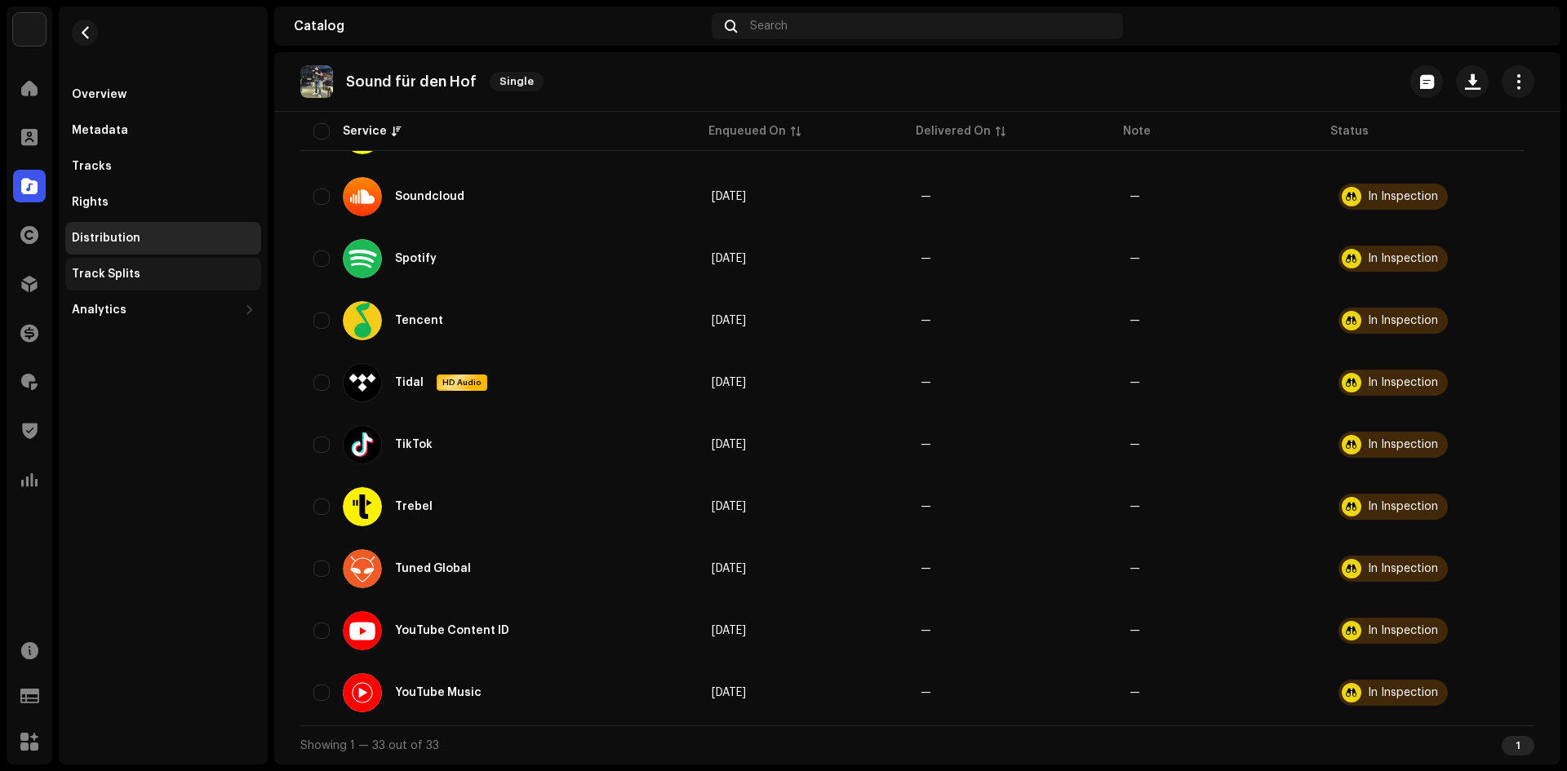
click at [109, 277] on div "Track Splits" at bounding box center [106, 274] width 69 height 13
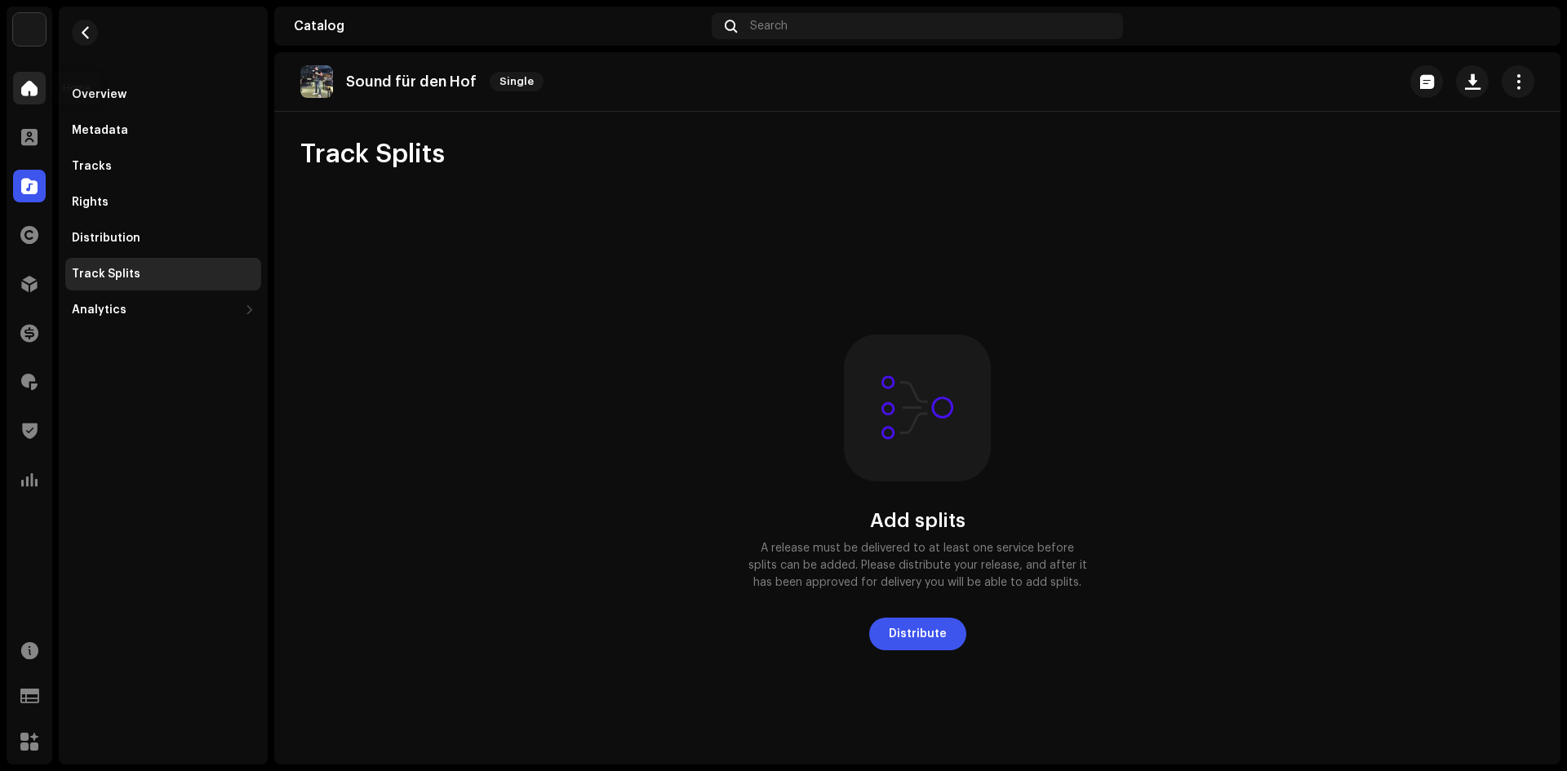
click at [31, 82] on span at bounding box center [29, 88] width 16 height 13
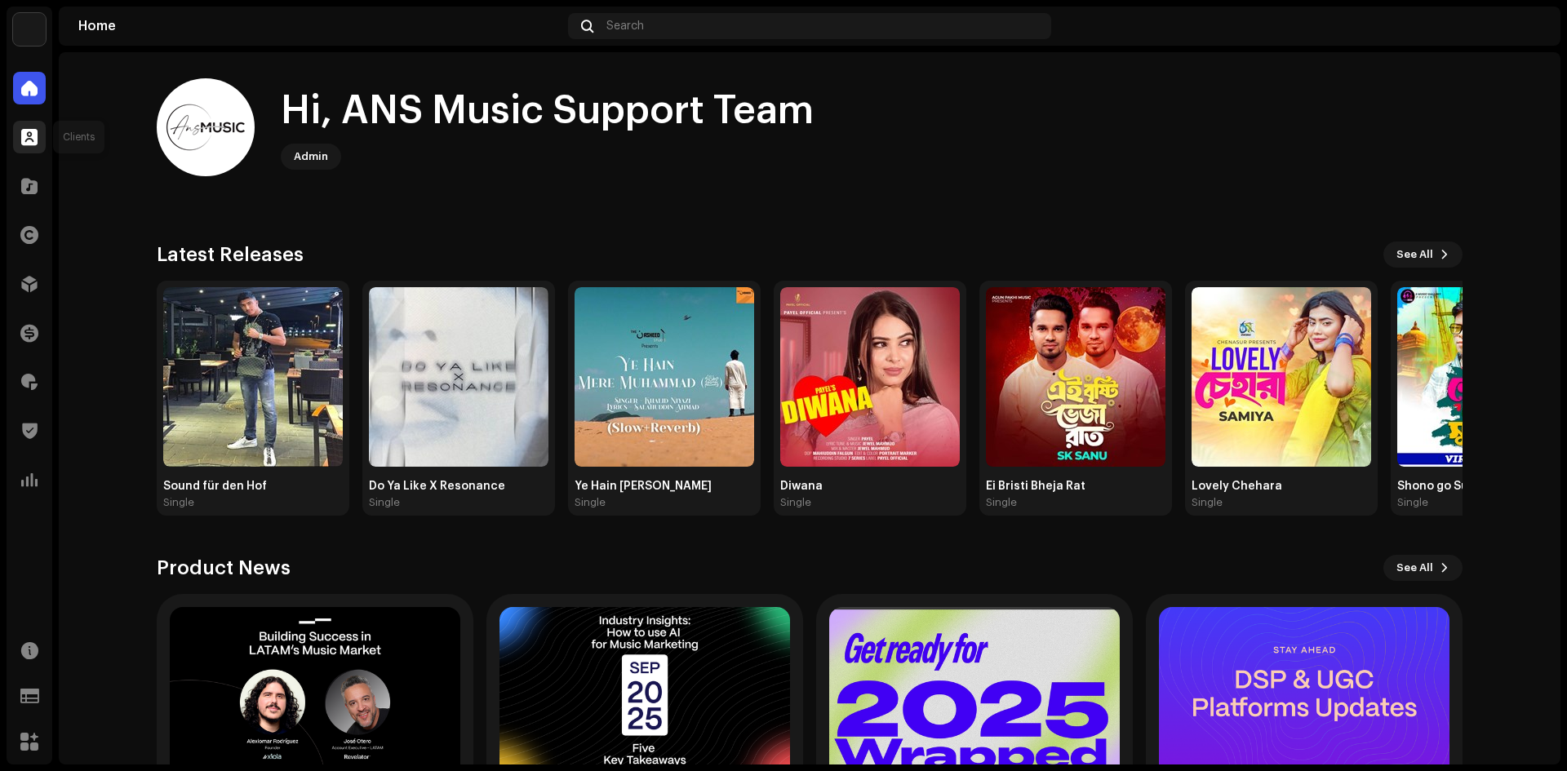
click at [35, 144] on span at bounding box center [29, 137] width 16 height 13
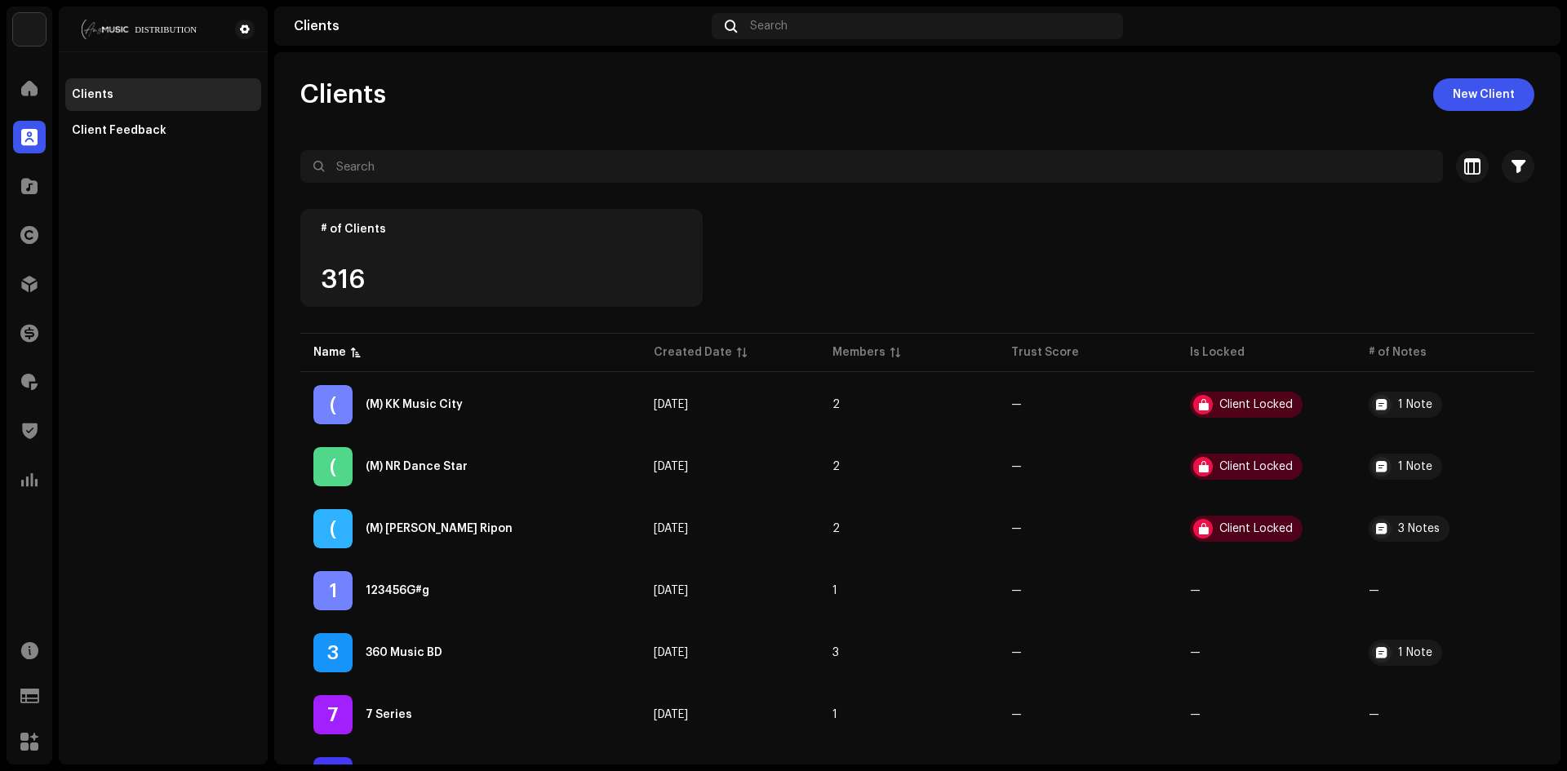
click at [29, 22] on img at bounding box center [29, 29] width 33 height 33
click at [201, 39] on span at bounding box center [206, 36] width 10 height 13
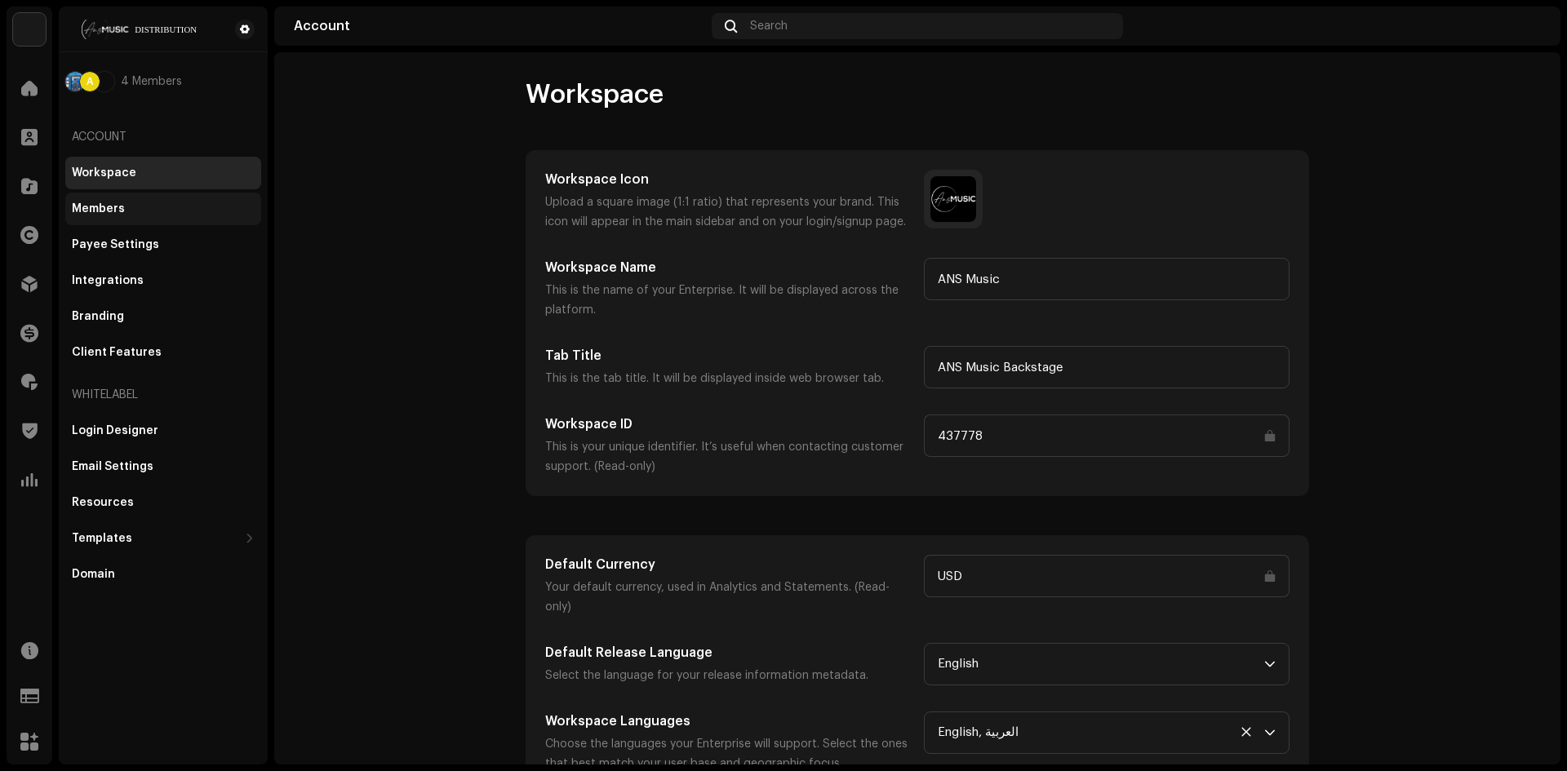
click at [101, 211] on div "Members" at bounding box center [98, 208] width 53 height 13
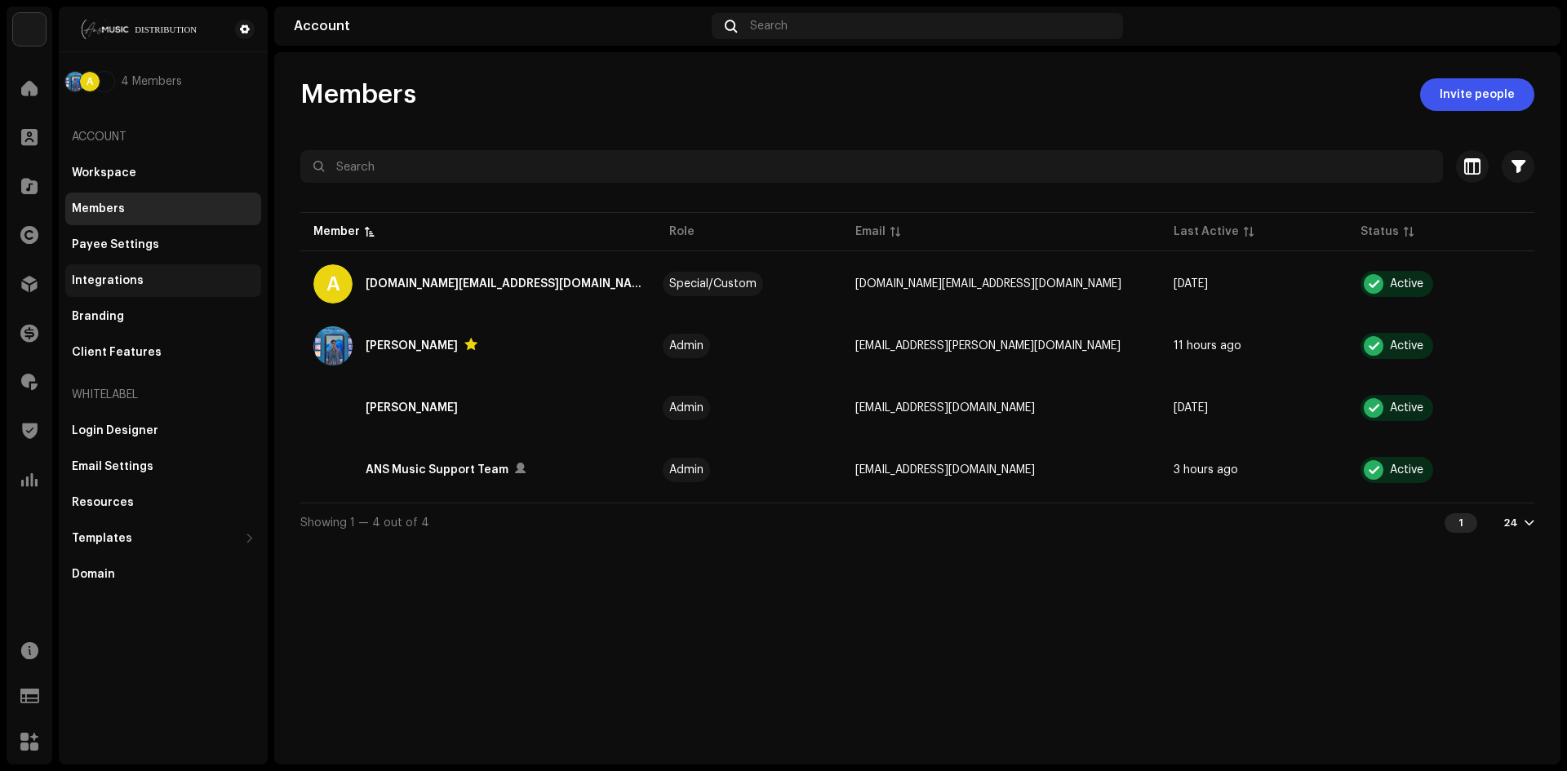
click at [124, 282] on div "Integrations" at bounding box center [108, 280] width 72 height 13
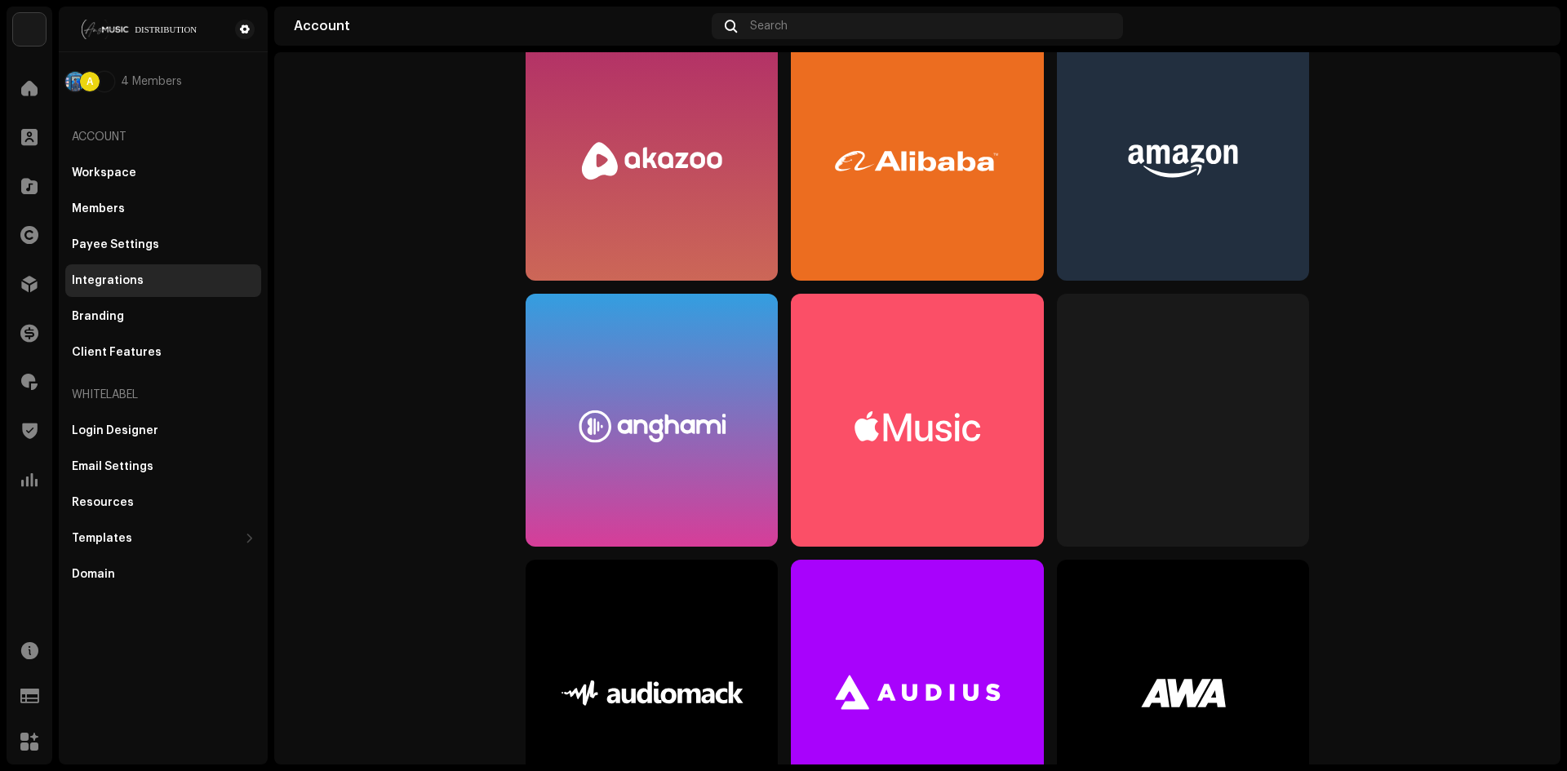
click at [578, 362] on re-m-service-card at bounding box center [652, 420] width 252 height 253
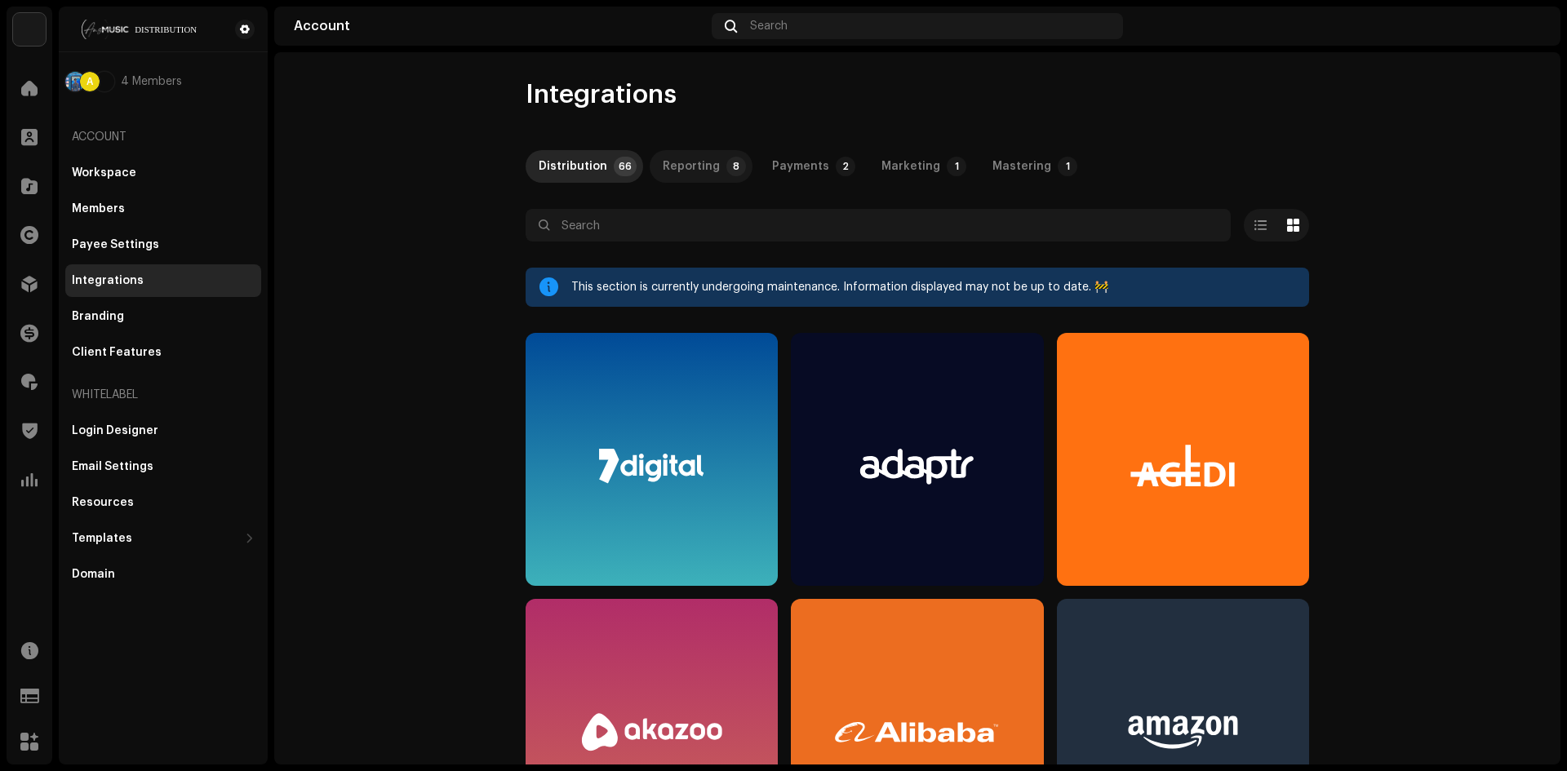
click at [703, 166] on div "Reporting" at bounding box center [691, 166] width 57 height 33
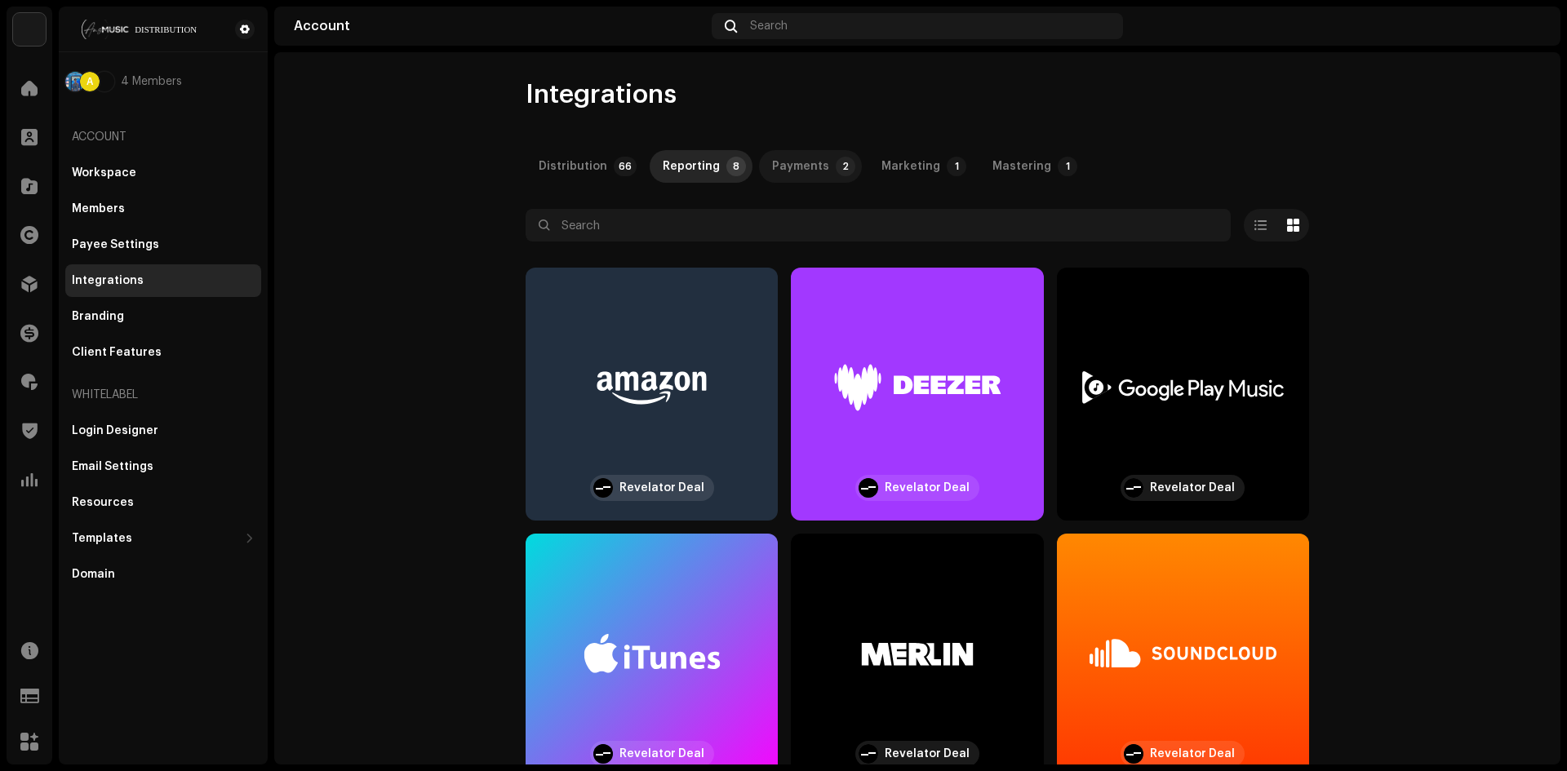
click at [810, 172] on div "Payments" at bounding box center [800, 166] width 57 height 33
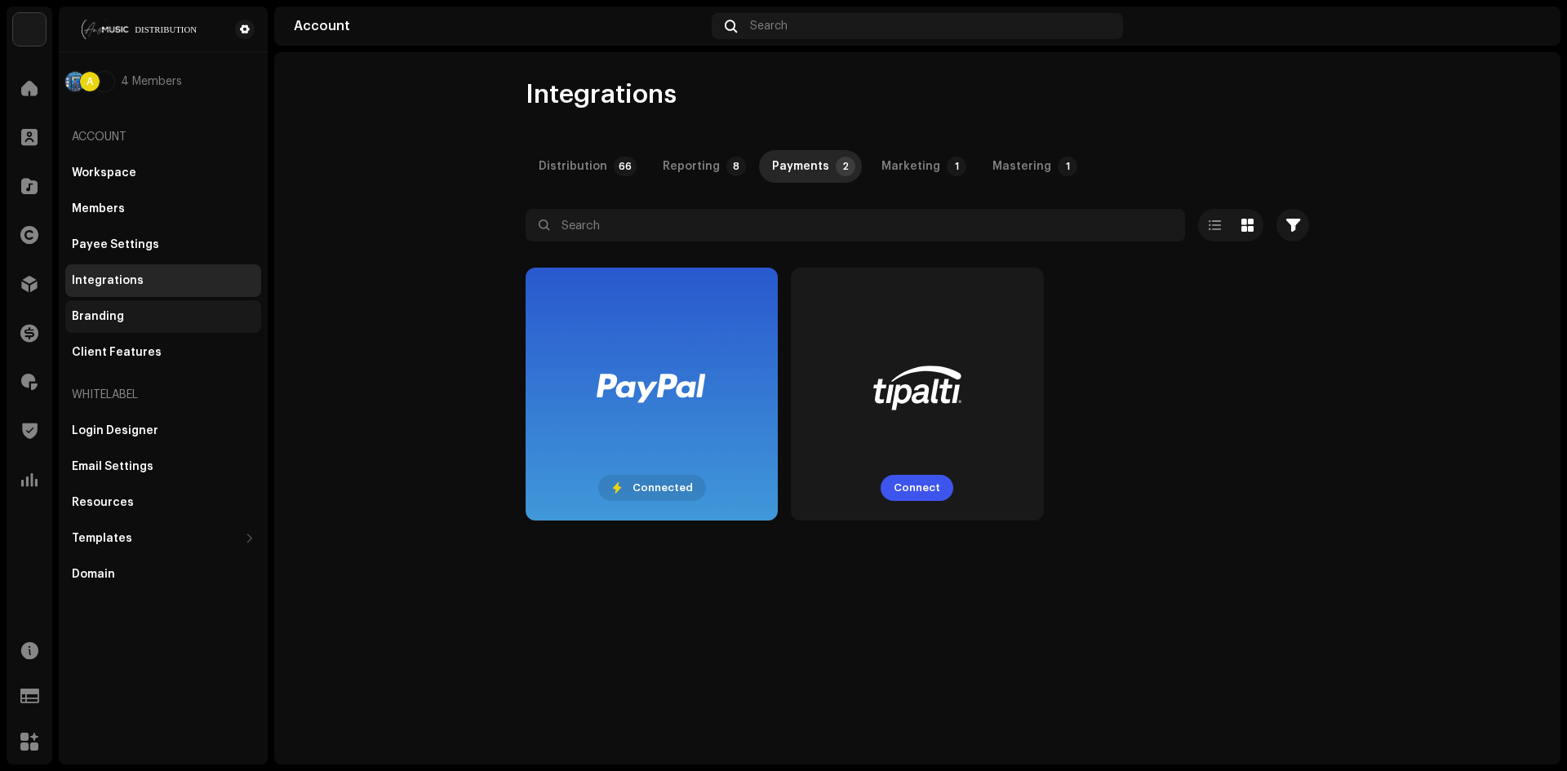
click at [104, 314] on div "Branding" at bounding box center [98, 316] width 52 height 13
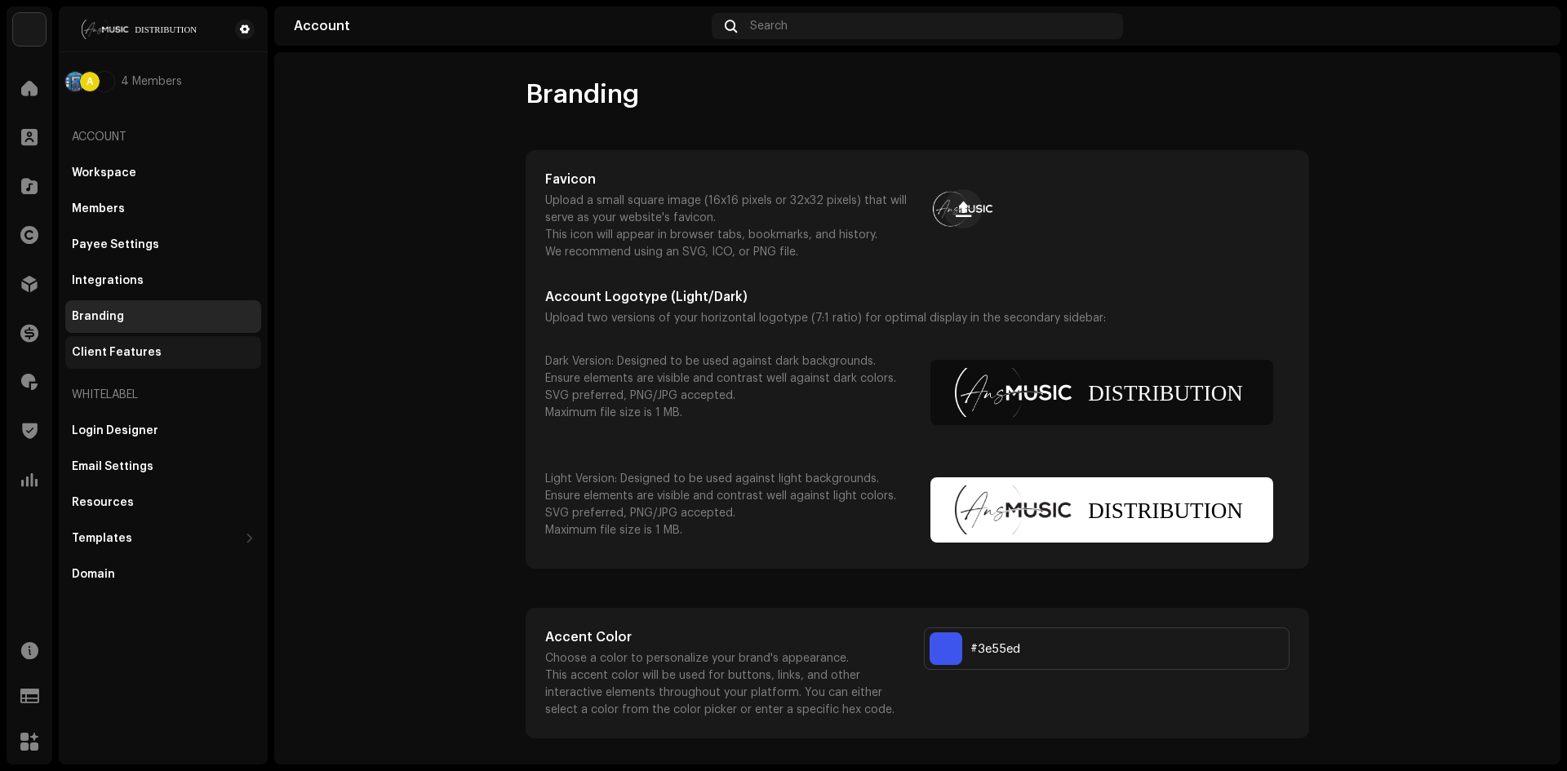
click at [102, 341] on div "Client Features" at bounding box center [163, 352] width 196 height 33
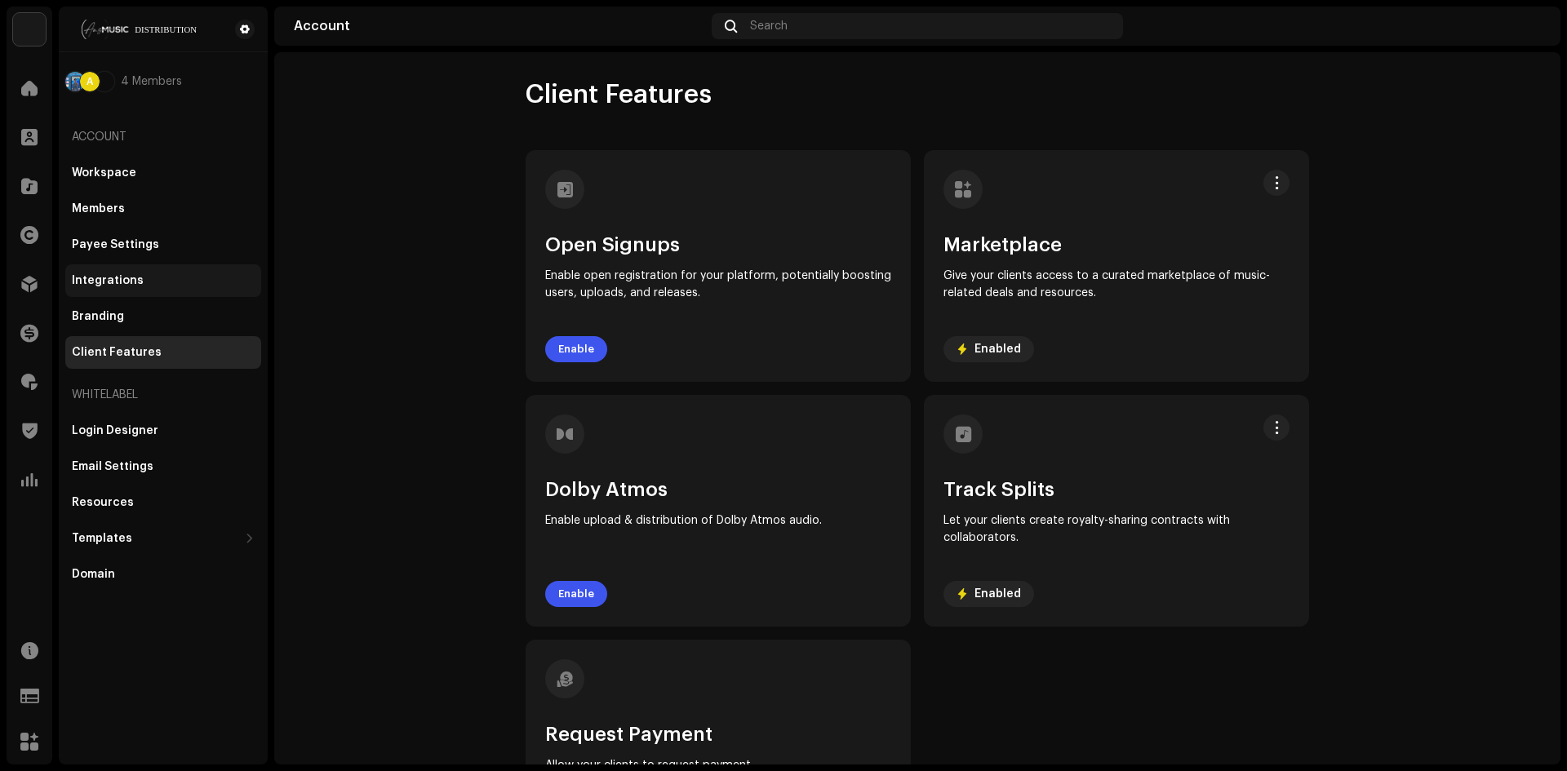
click at [118, 296] on div "Integrations" at bounding box center [163, 280] width 196 height 33
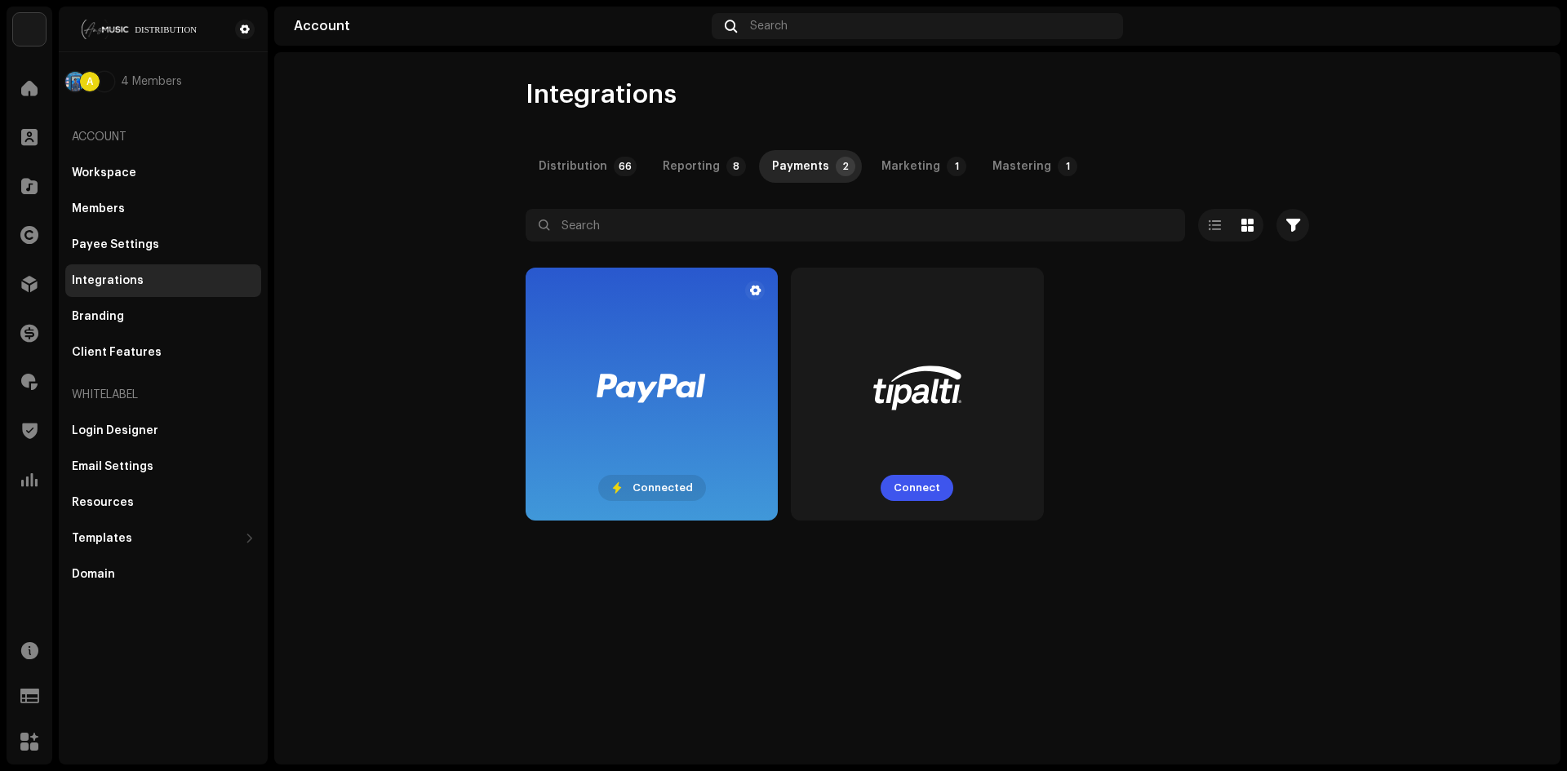
click at [637, 392] on div at bounding box center [651, 388] width 213 height 32
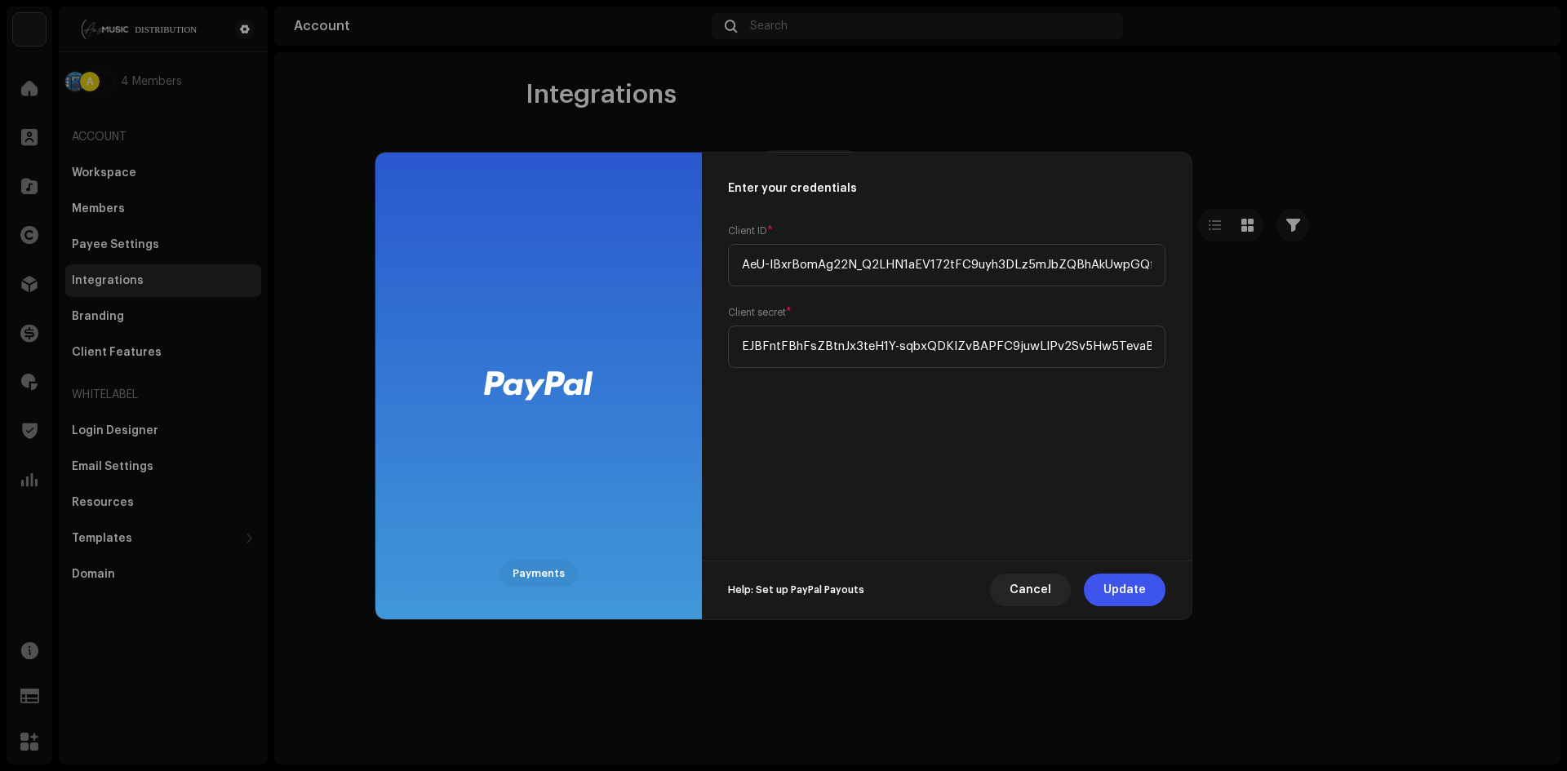
click at [541, 582] on div "Payments" at bounding box center [538, 574] width 78 height 26
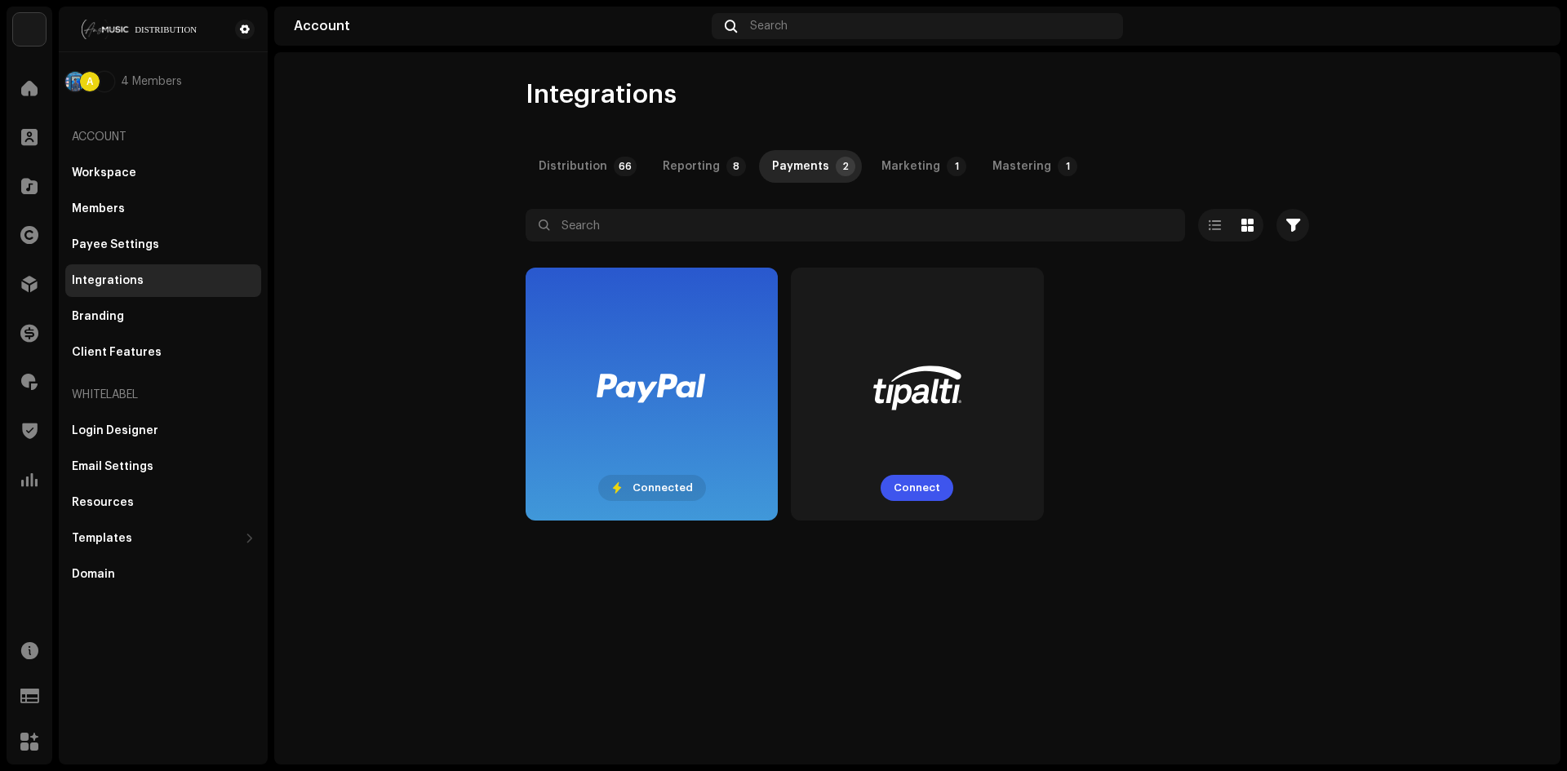
click at [689, 670] on div "Payments Enter your credentials Client ID * AeU-IBxrBomAg22N_Q2LHN1aEV172tFC9uy…" at bounding box center [783, 385] width 1567 height 771
click at [892, 166] on div "Marketing" at bounding box center [910, 166] width 59 height 33
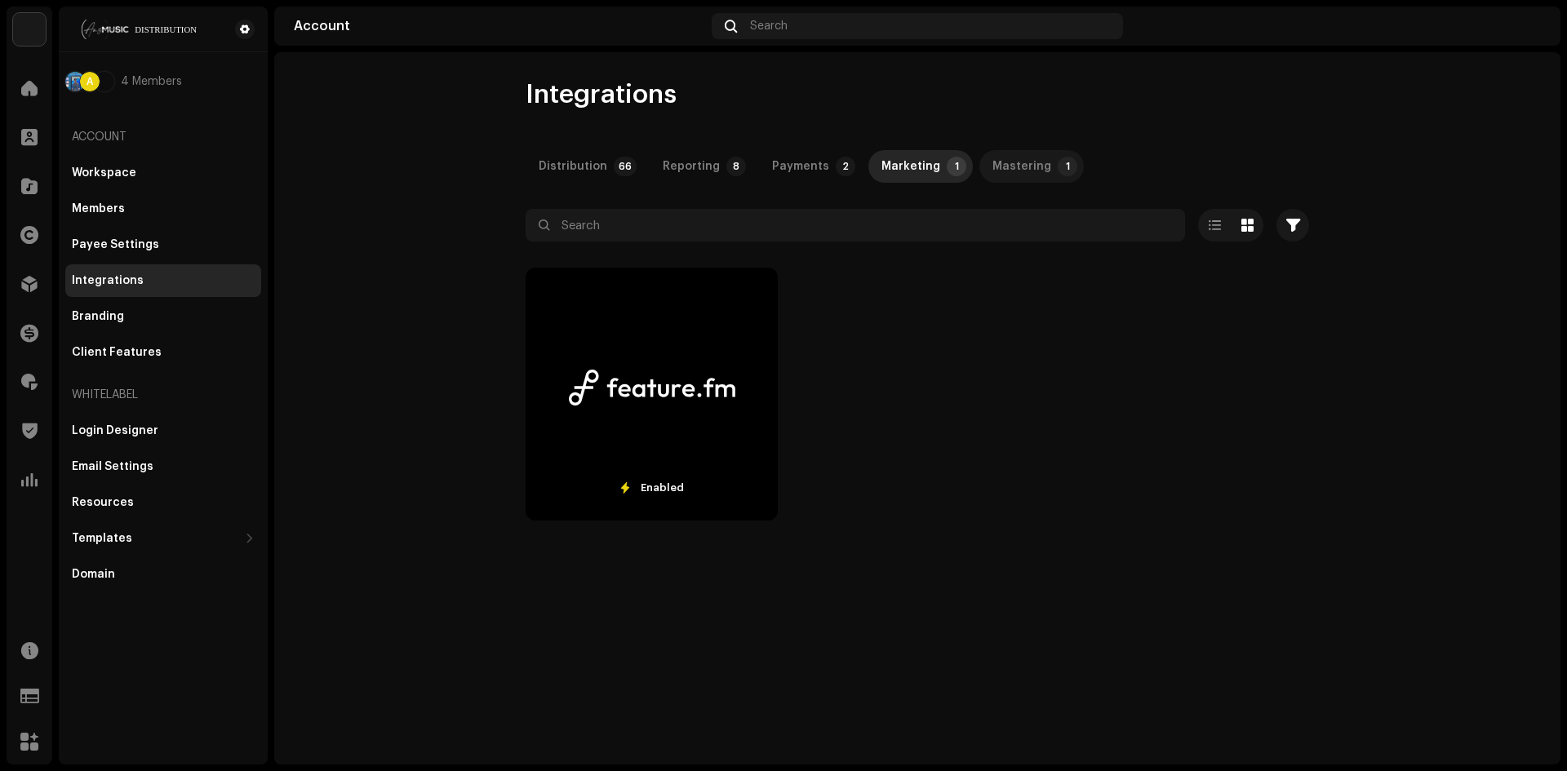
click at [1007, 163] on div "Mastering" at bounding box center [1021, 166] width 59 height 33
click at [709, 167] on div "Reporting" at bounding box center [691, 166] width 57 height 33
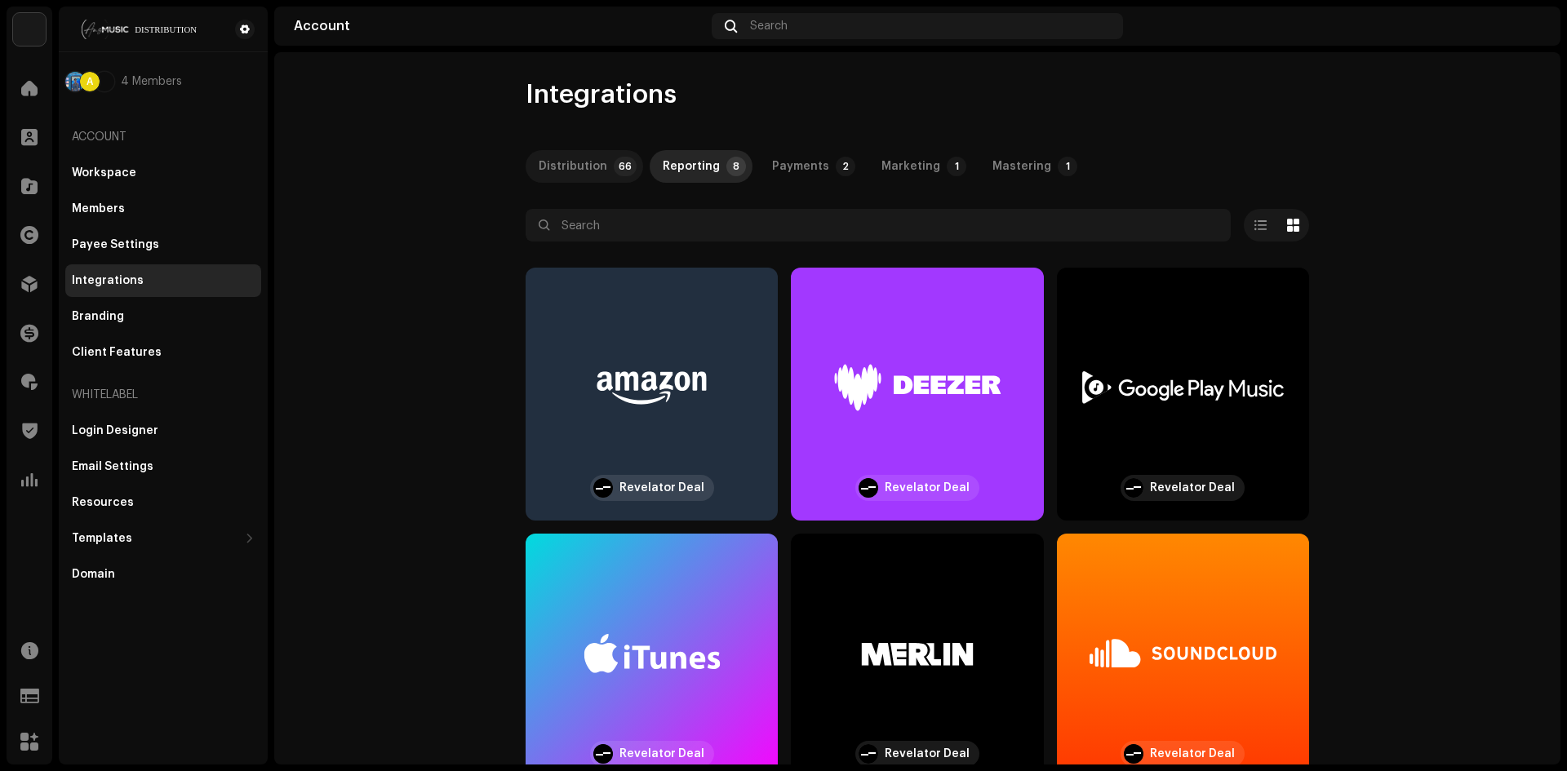
click at [595, 171] on div "Distribution" at bounding box center [573, 166] width 69 height 33
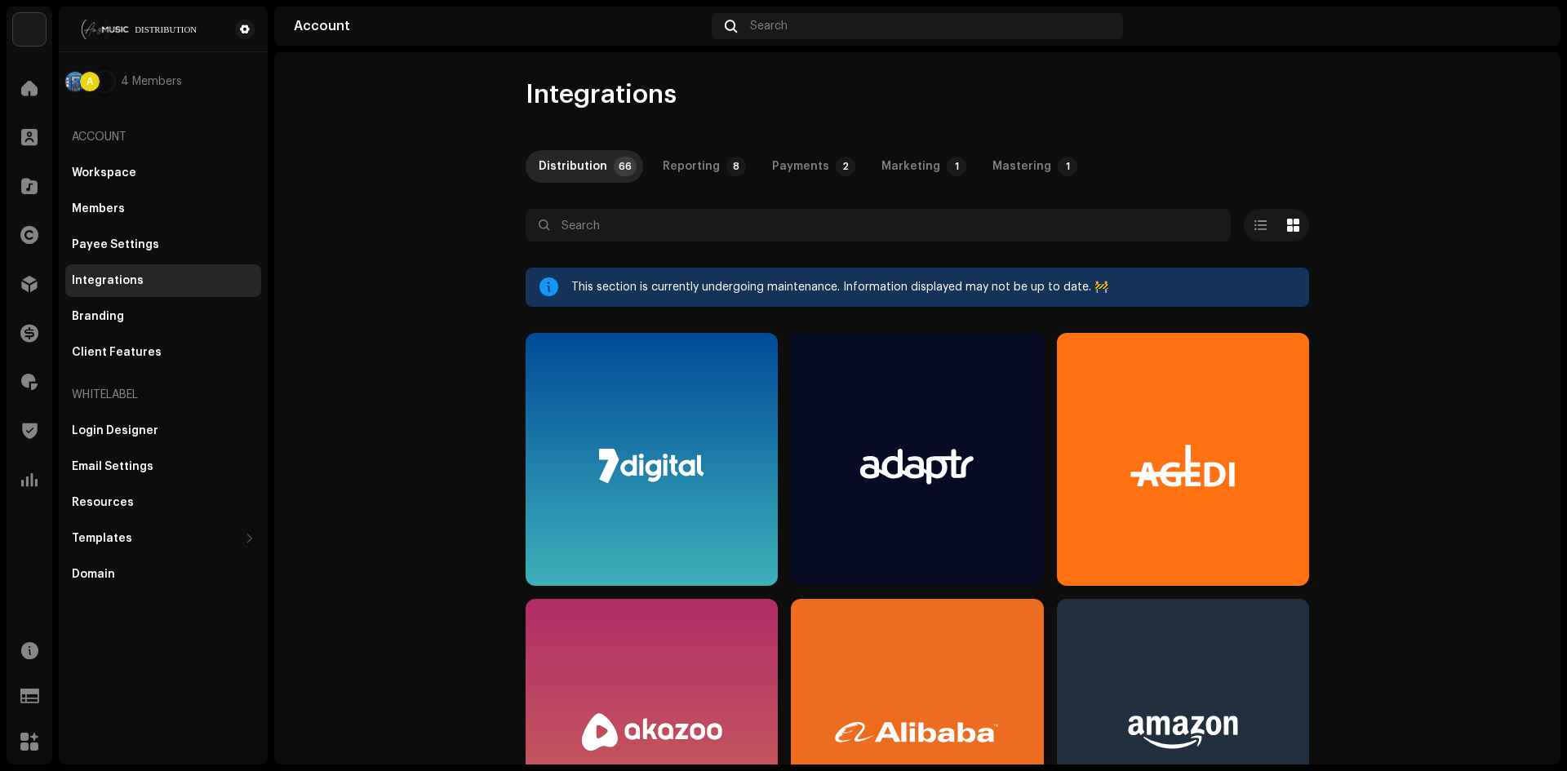
click at [137, 400] on div "Whitelabel" at bounding box center [163, 394] width 196 height 39
click at [138, 348] on div "Client Features" at bounding box center [117, 352] width 90 height 13
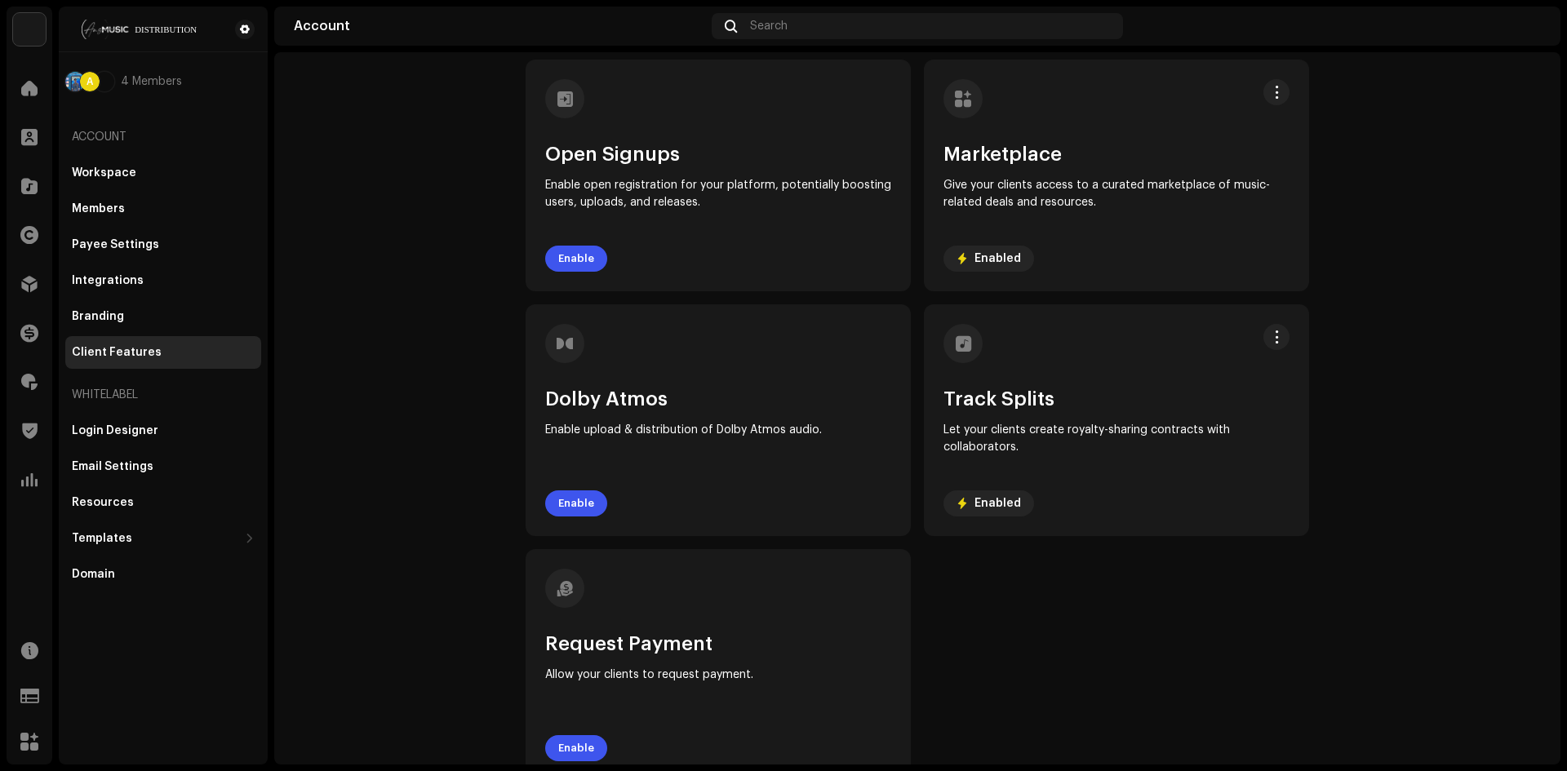
scroll to position [107, 0]
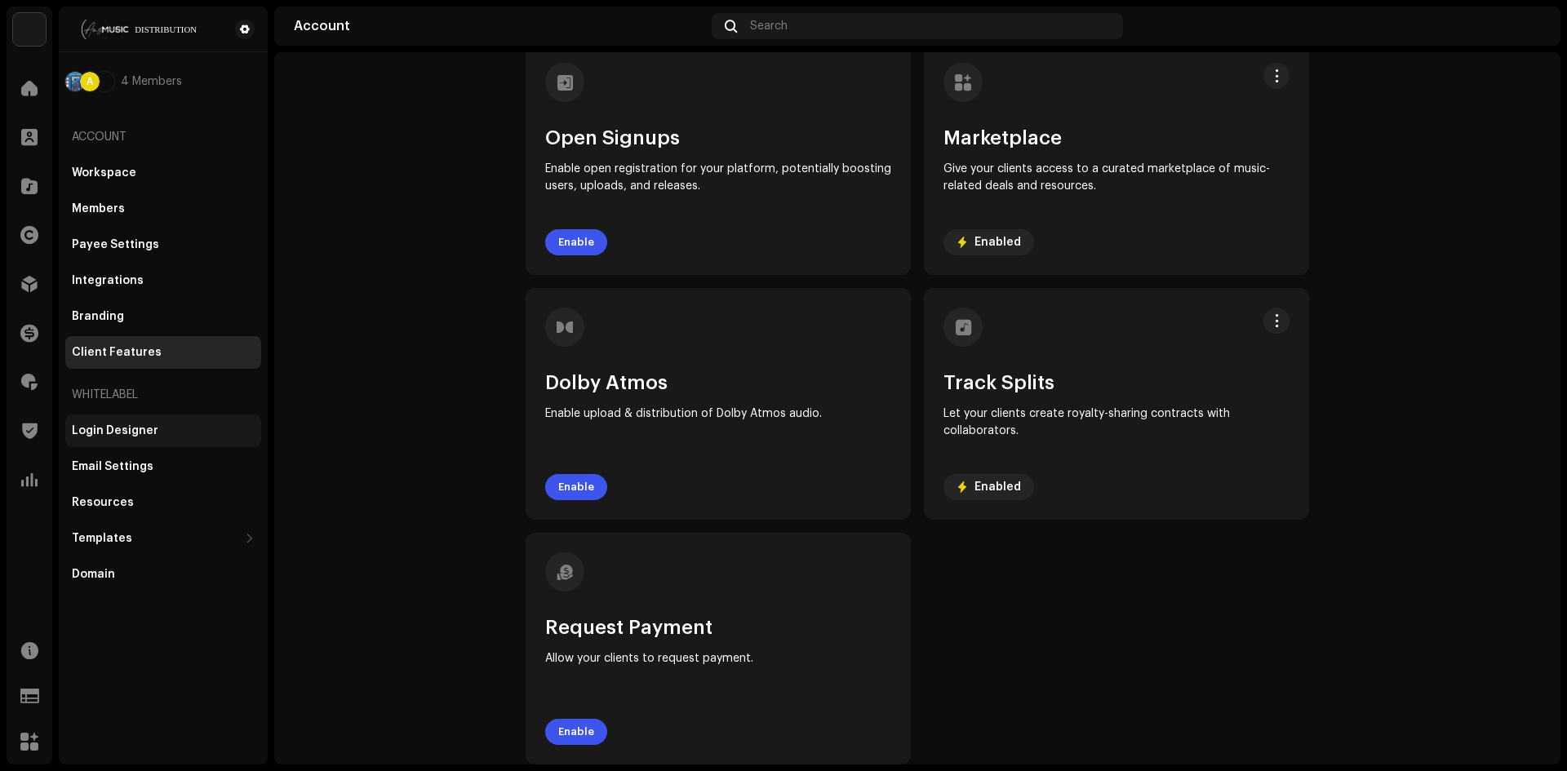
click at [132, 441] on div "Login Designer" at bounding box center [163, 431] width 196 height 33
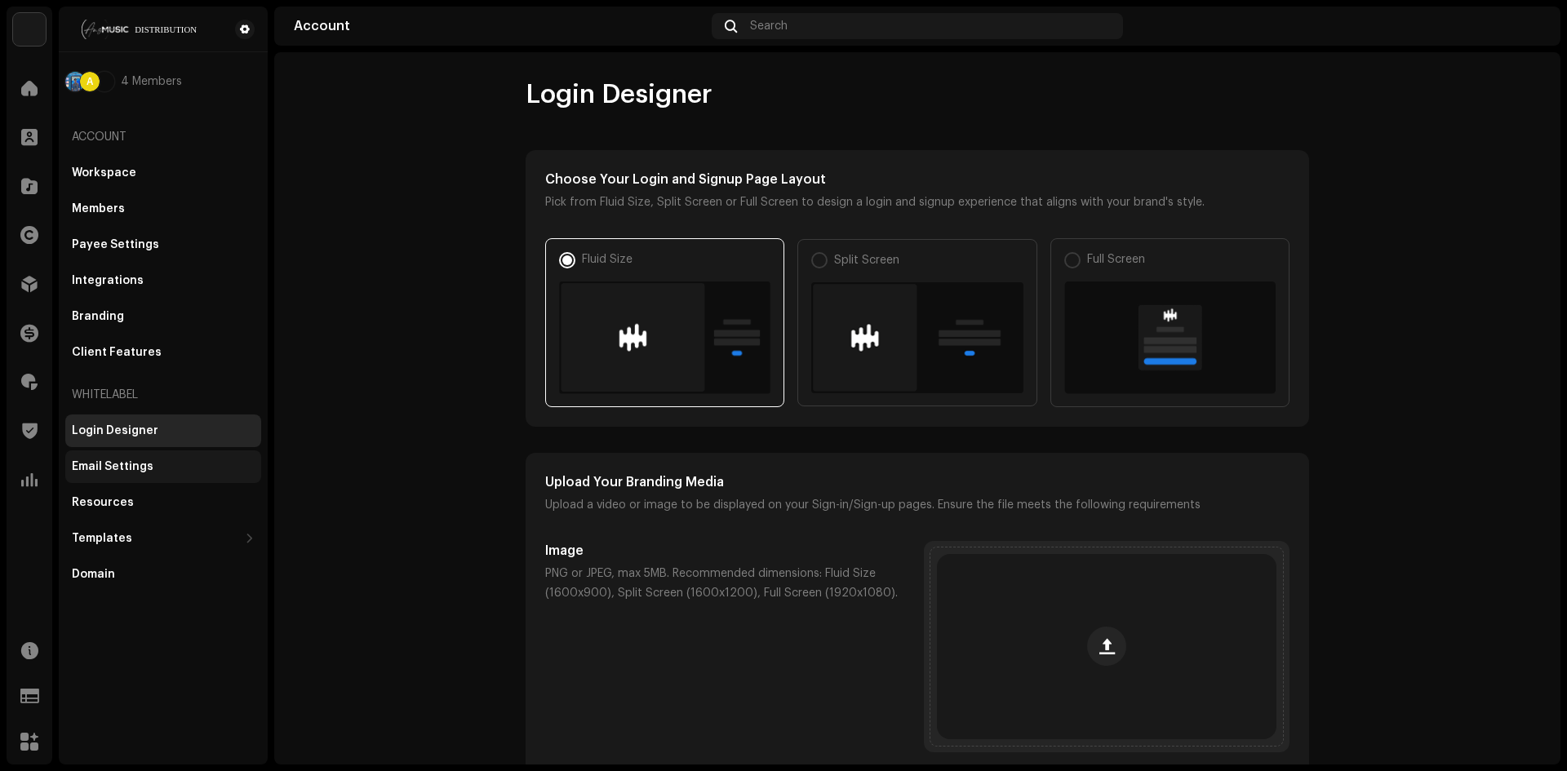
click at [157, 470] on div "Email Settings" at bounding box center [163, 466] width 183 height 13
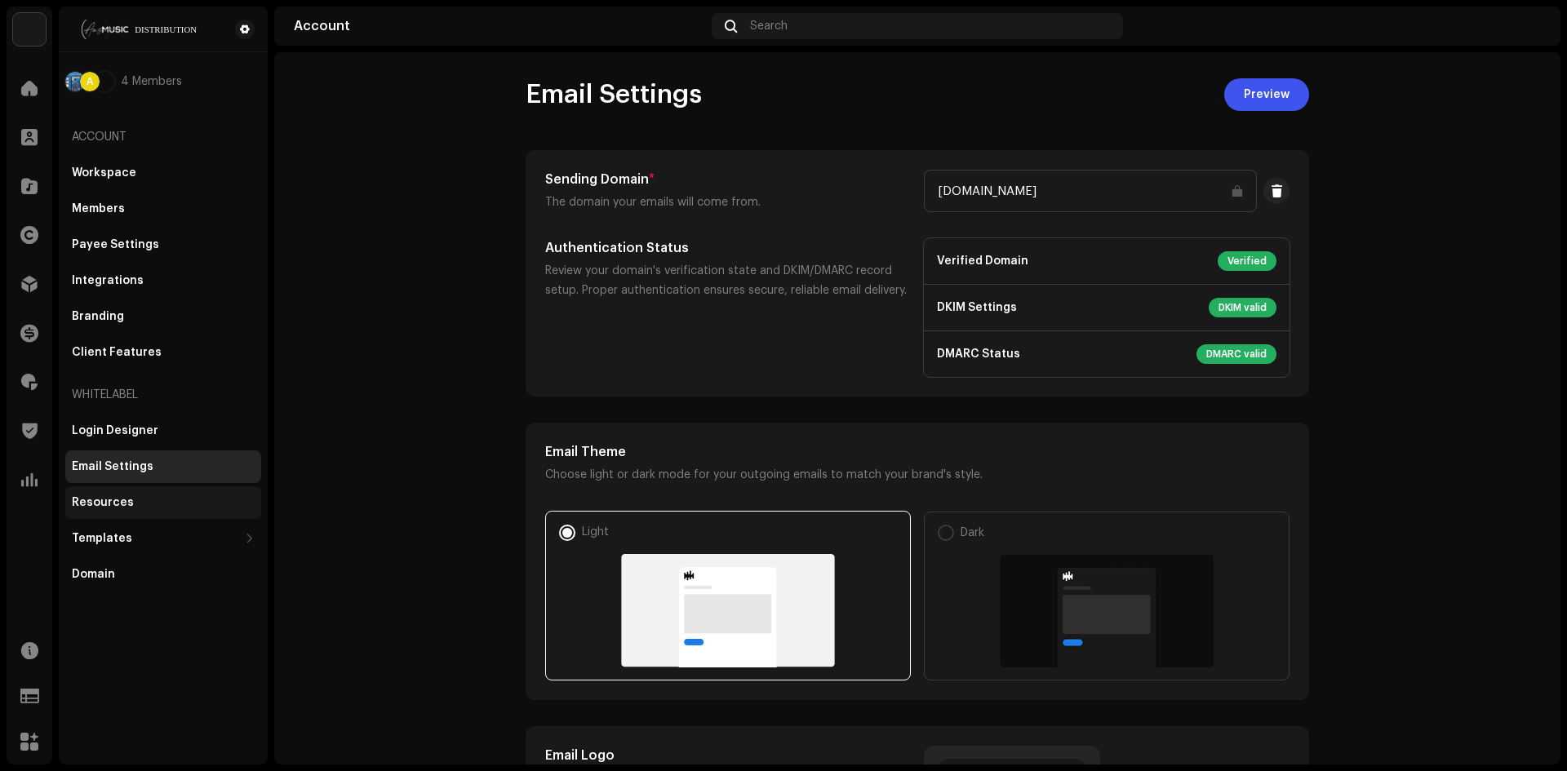
click at [140, 513] on div "Resources" at bounding box center [163, 502] width 196 height 33
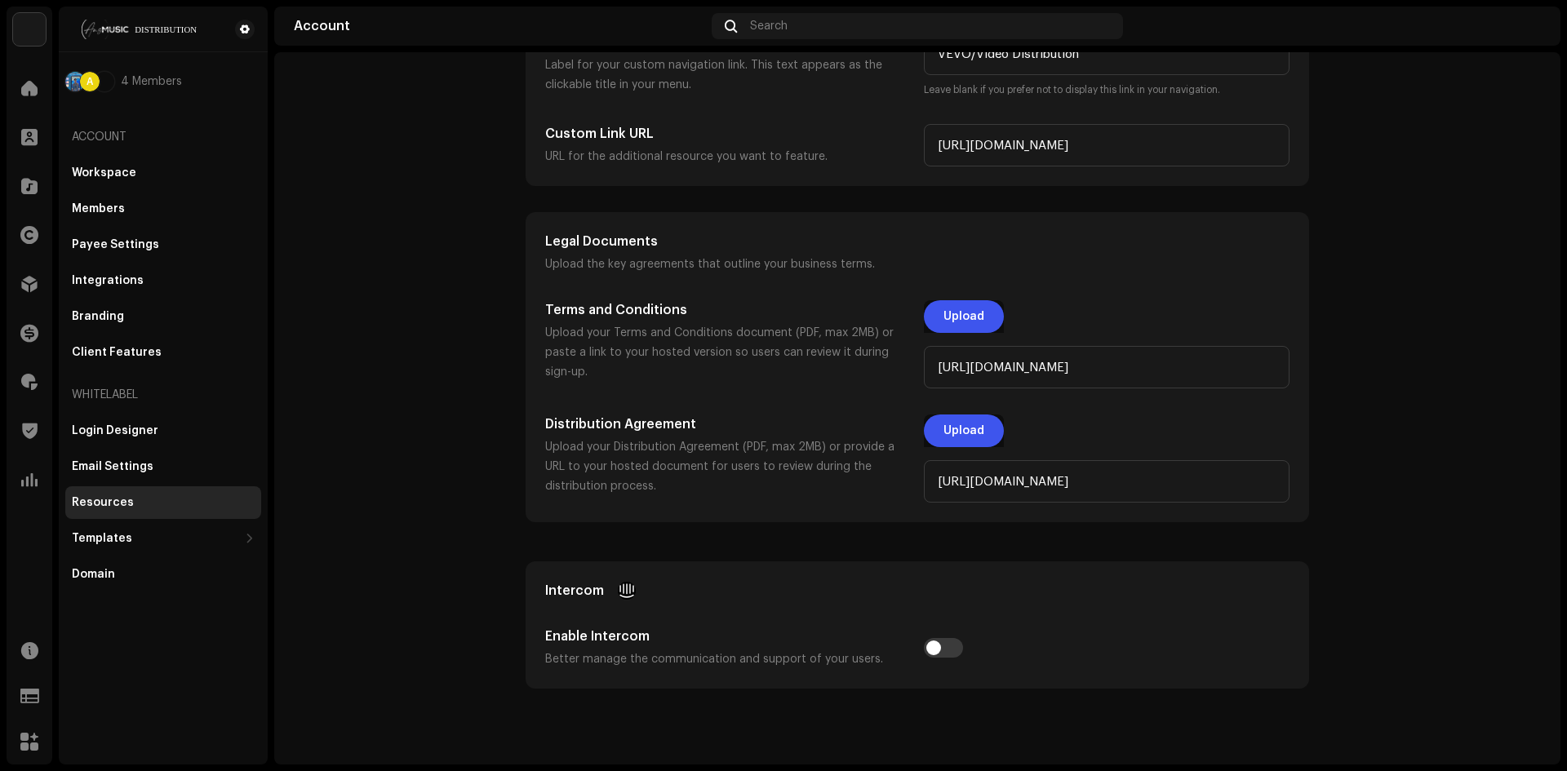
scroll to position [378, 0]
click at [1120, 477] on input "[URL][DOMAIN_NAME]" at bounding box center [1107, 479] width 366 height 42
click at [257, 477] on div "Email Settings" at bounding box center [163, 466] width 196 height 33
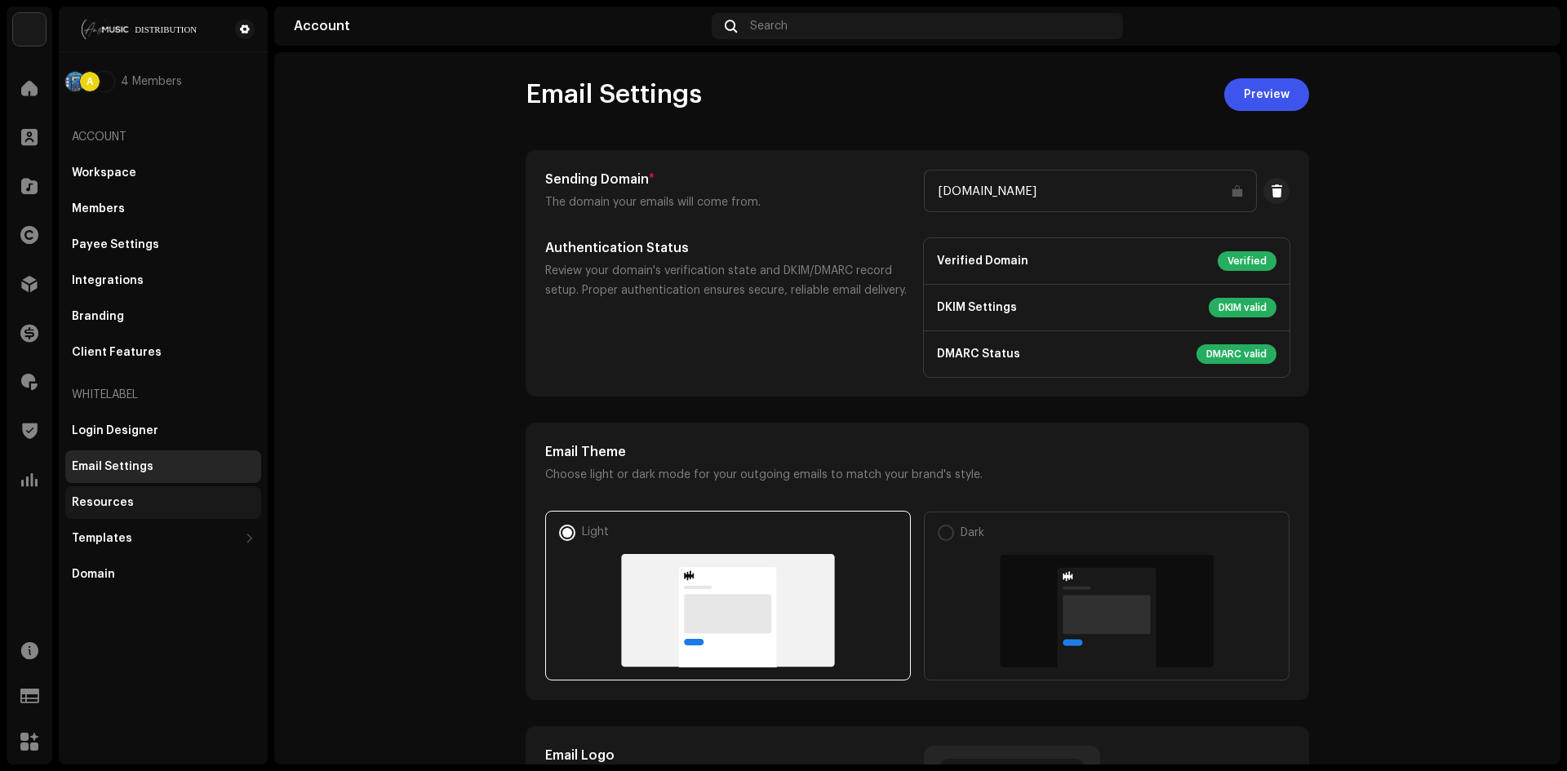
click at [131, 505] on div "Resources" at bounding box center [163, 502] width 183 height 13
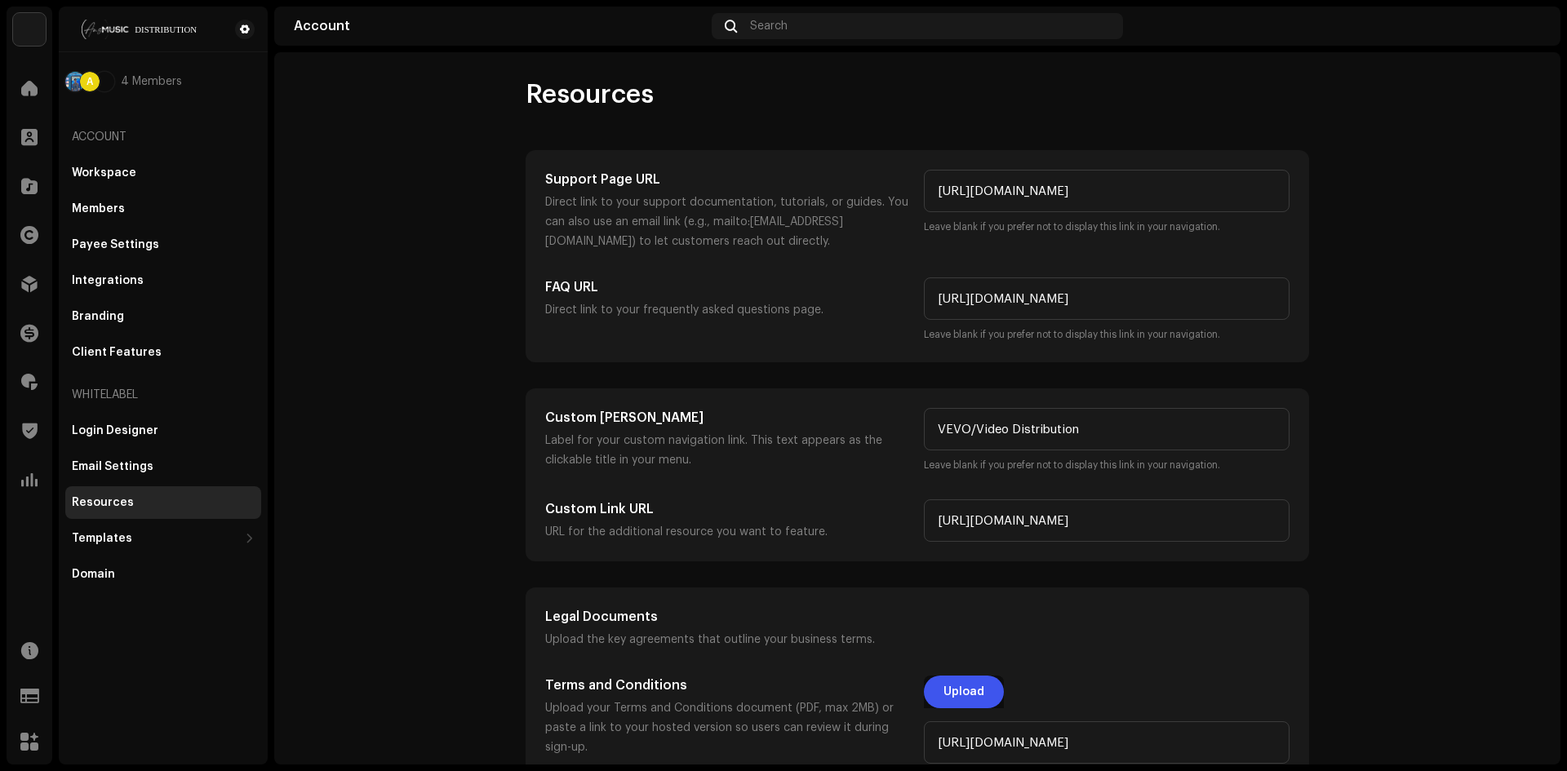
scroll to position [378, 0]
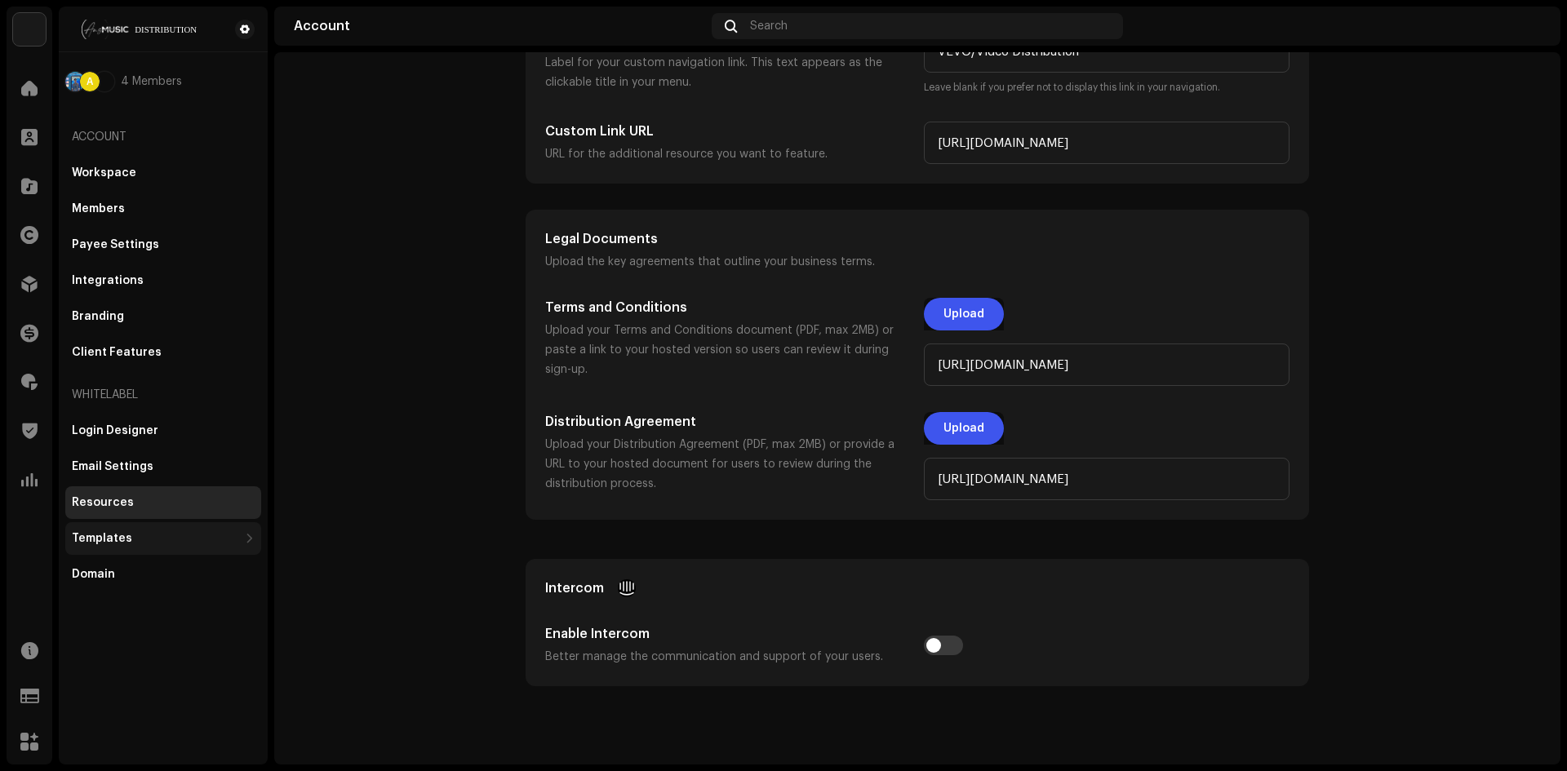
click at [134, 543] on div "Templates" at bounding box center [155, 538] width 166 height 13
click at [157, 650] on div "Domain" at bounding box center [163, 646] width 183 height 13
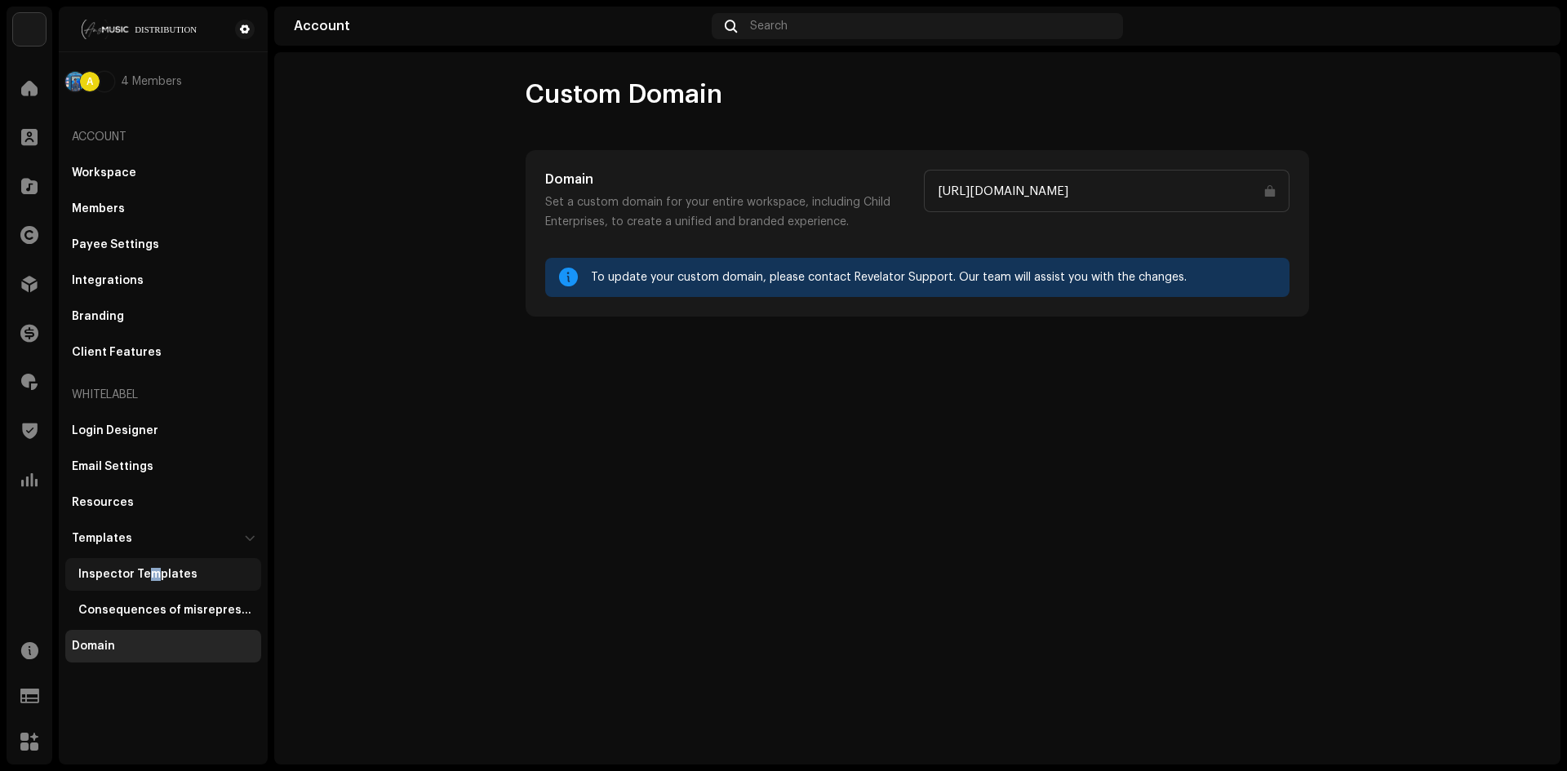
click at [152, 570] on div "Inspector Templates" at bounding box center [137, 574] width 119 height 13
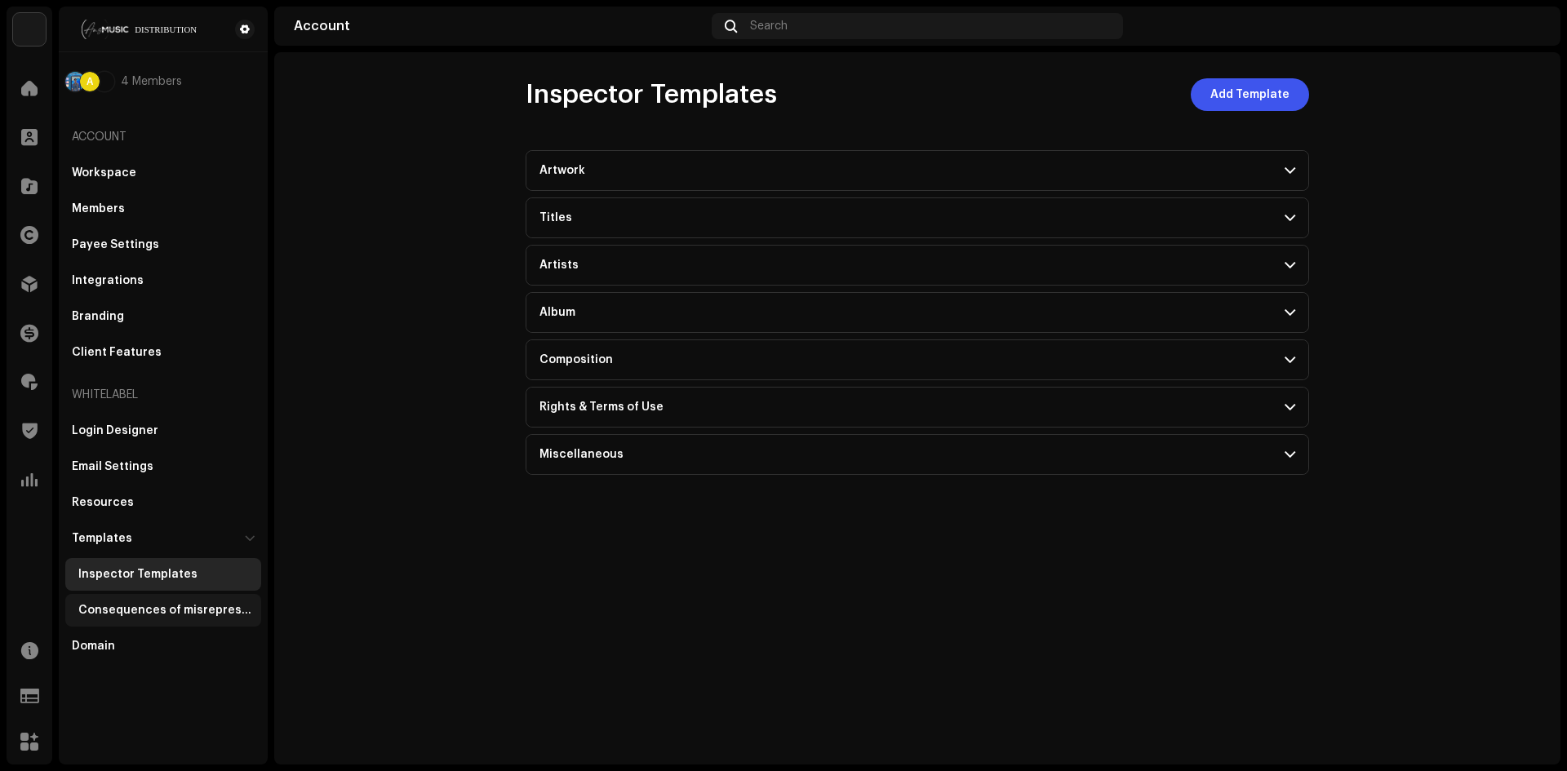
click at [144, 608] on div "Consequences of misrepresentation" at bounding box center [166, 610] width 176 height 13
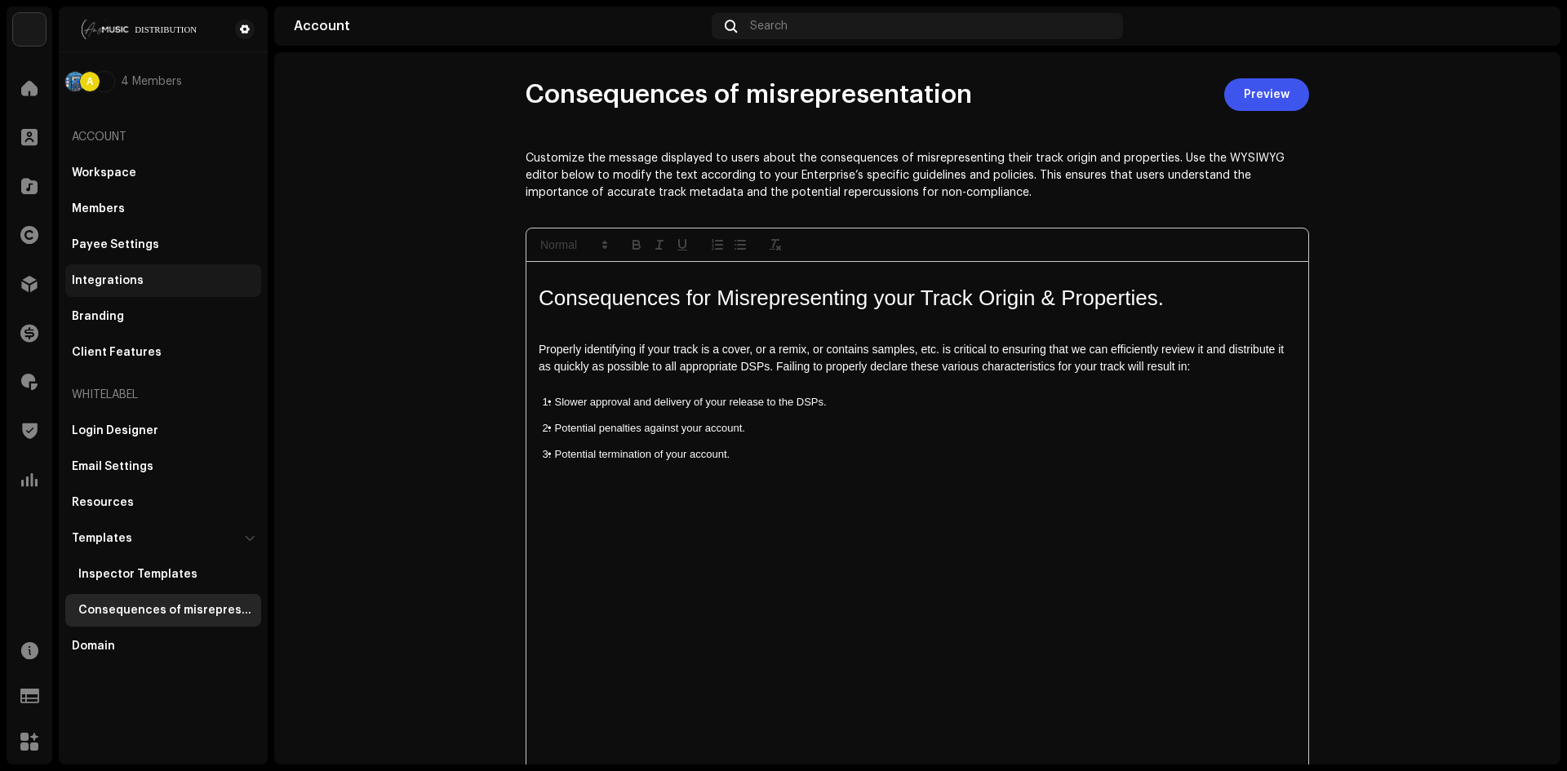
click at [90, 292] on div "Integrations" at bounding box center [163, 280] width 196 height 33
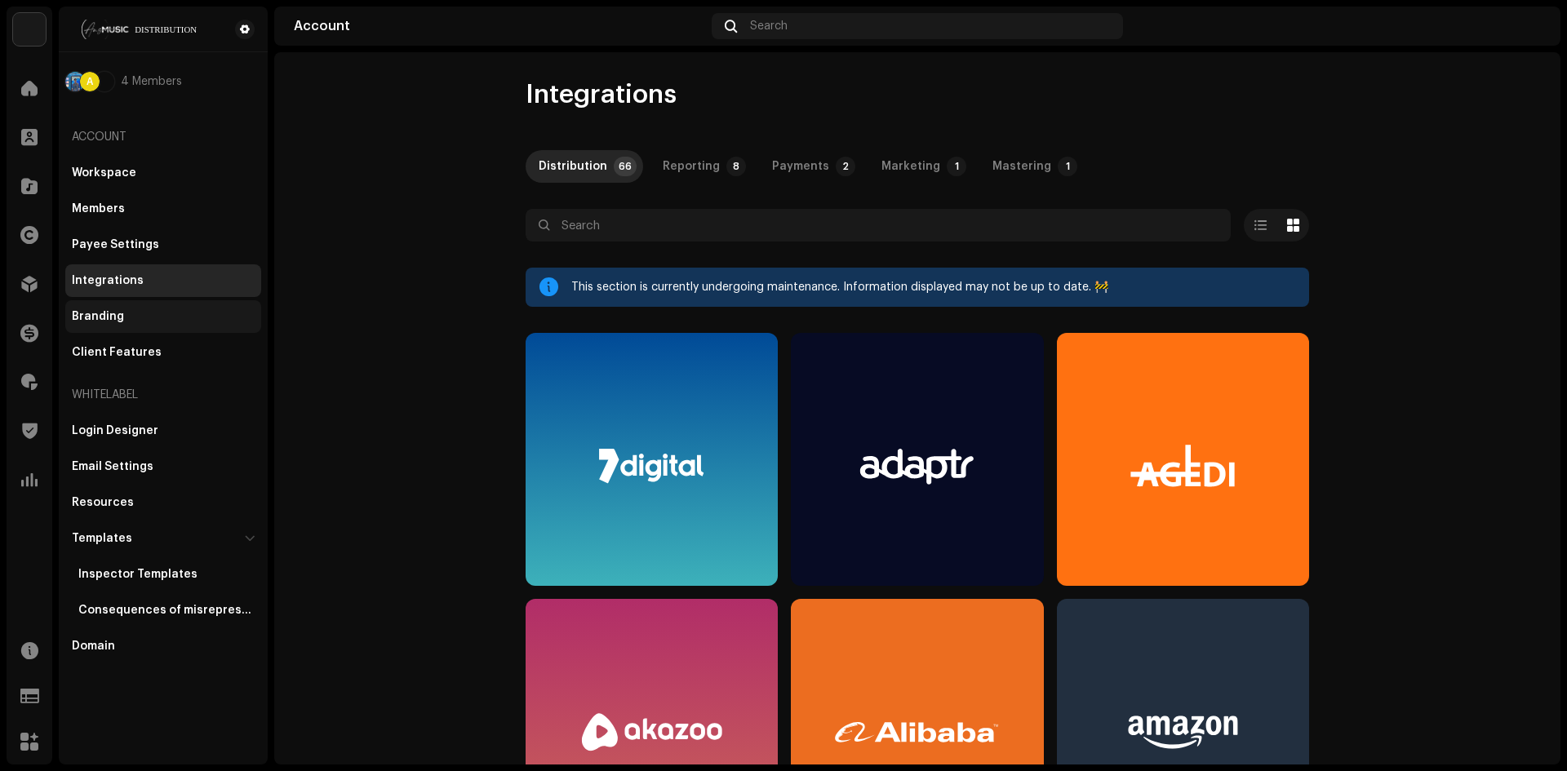
click at [87, 308] on div "Branding" at bounding box center [163, 316] width 196 height 33
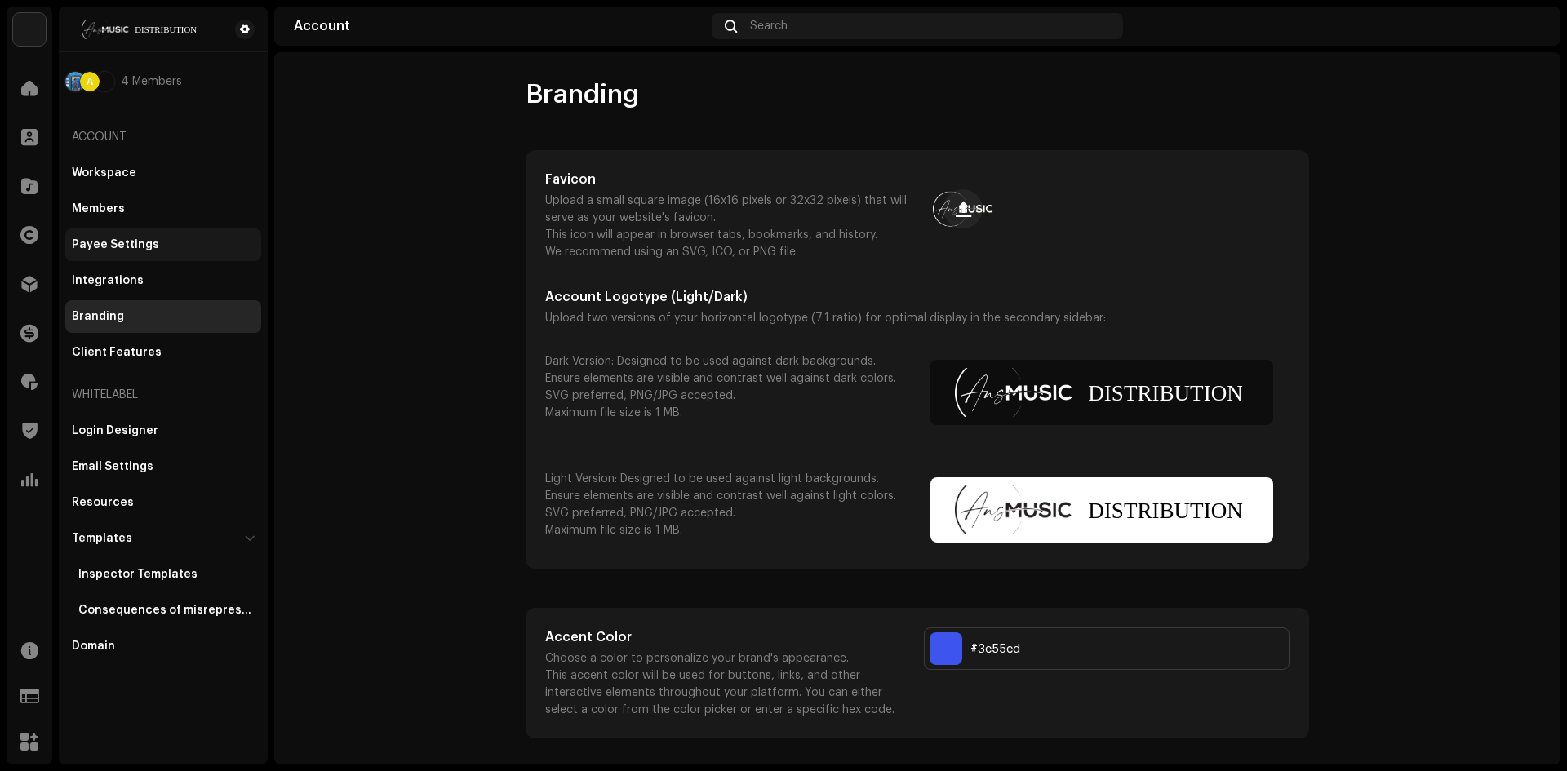
click at [109, 237] on div "Payee Settings" at bounding box center [163, 244] width 196 height 33
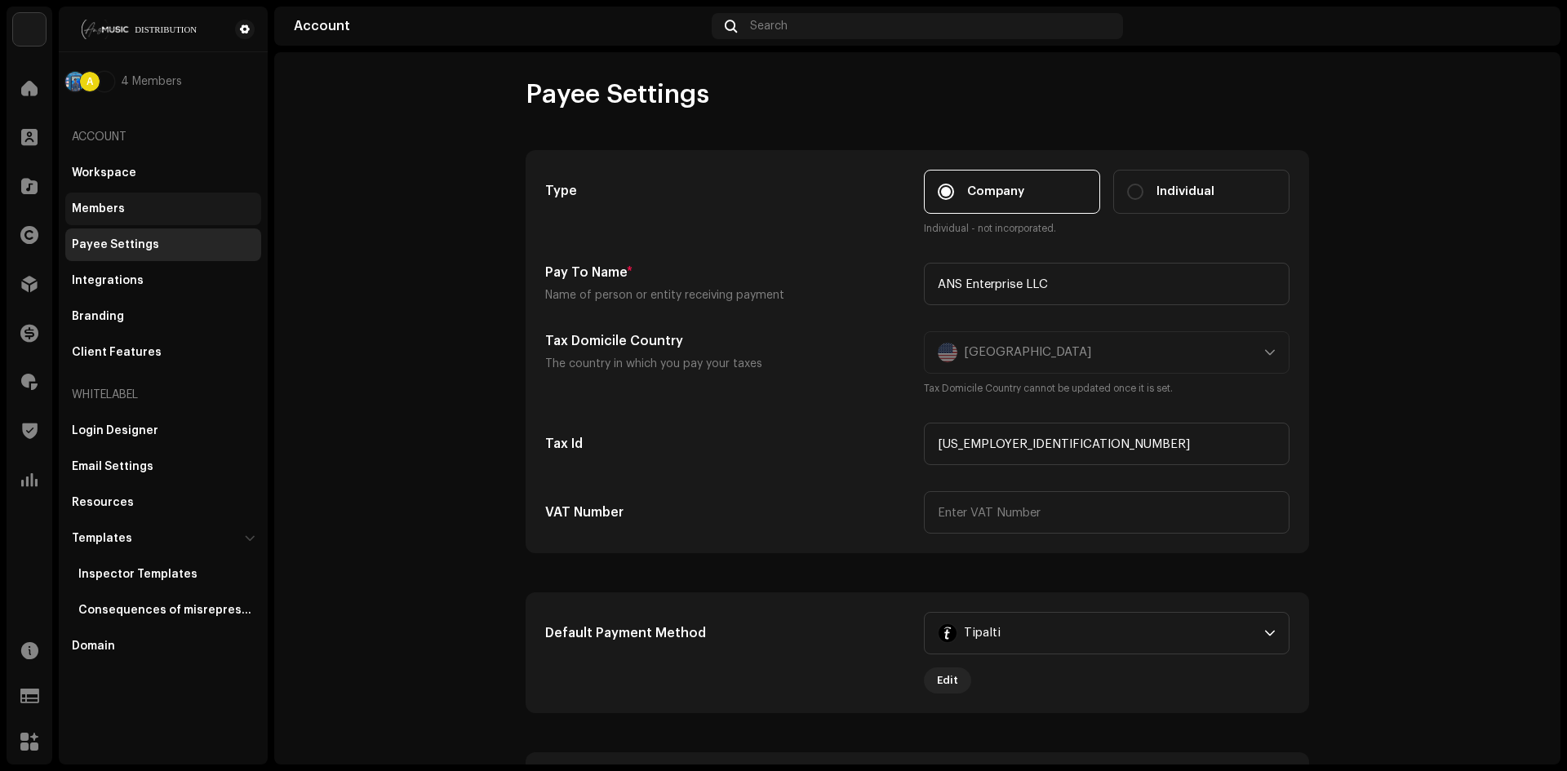
click at [107, 193] on div "Members" at bounding box center [163, 209] width 196 height 33
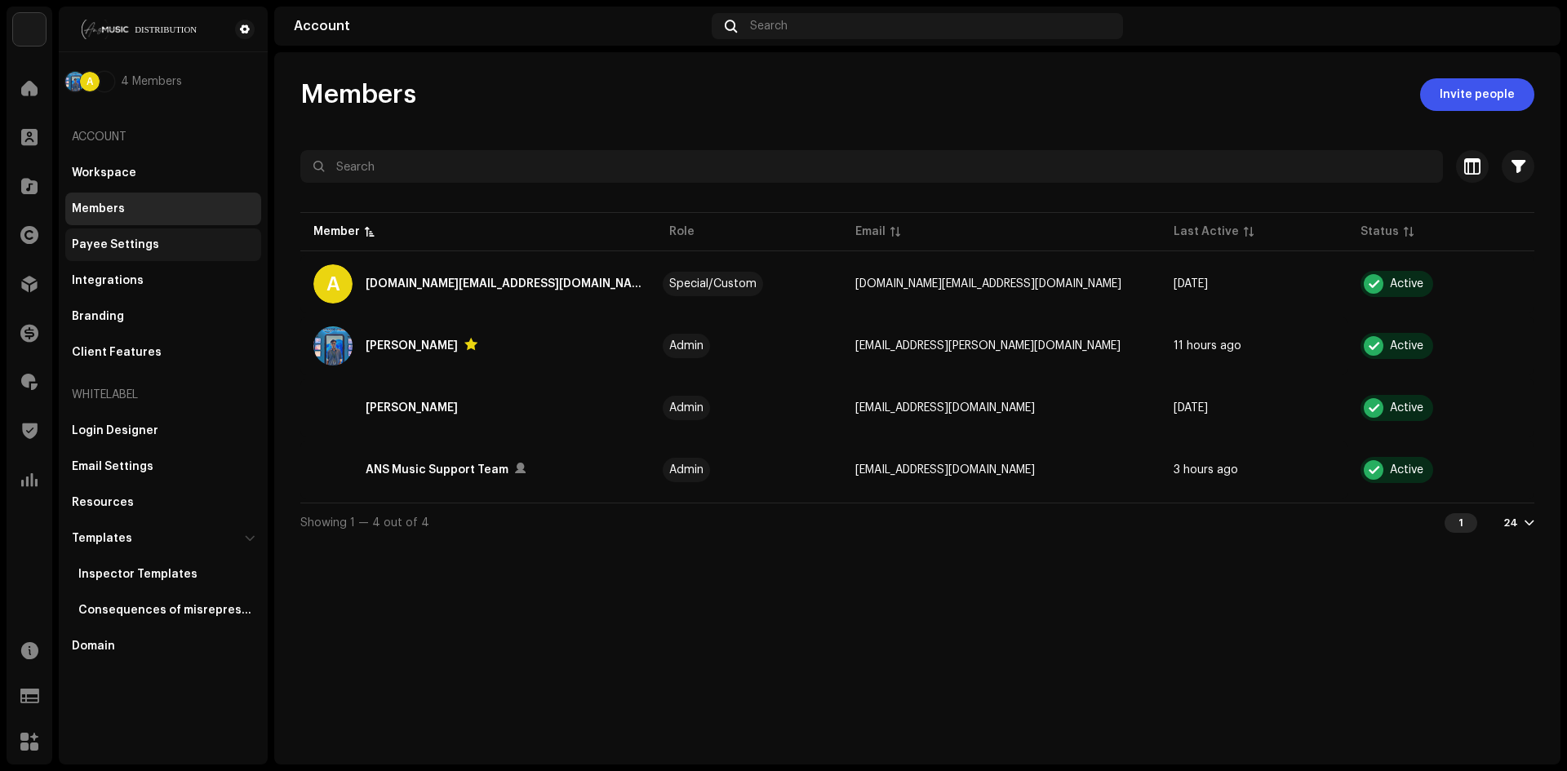
click at [109, 253] on div "Payee Settings" at bounding box center [163, 244] width 196 height 33
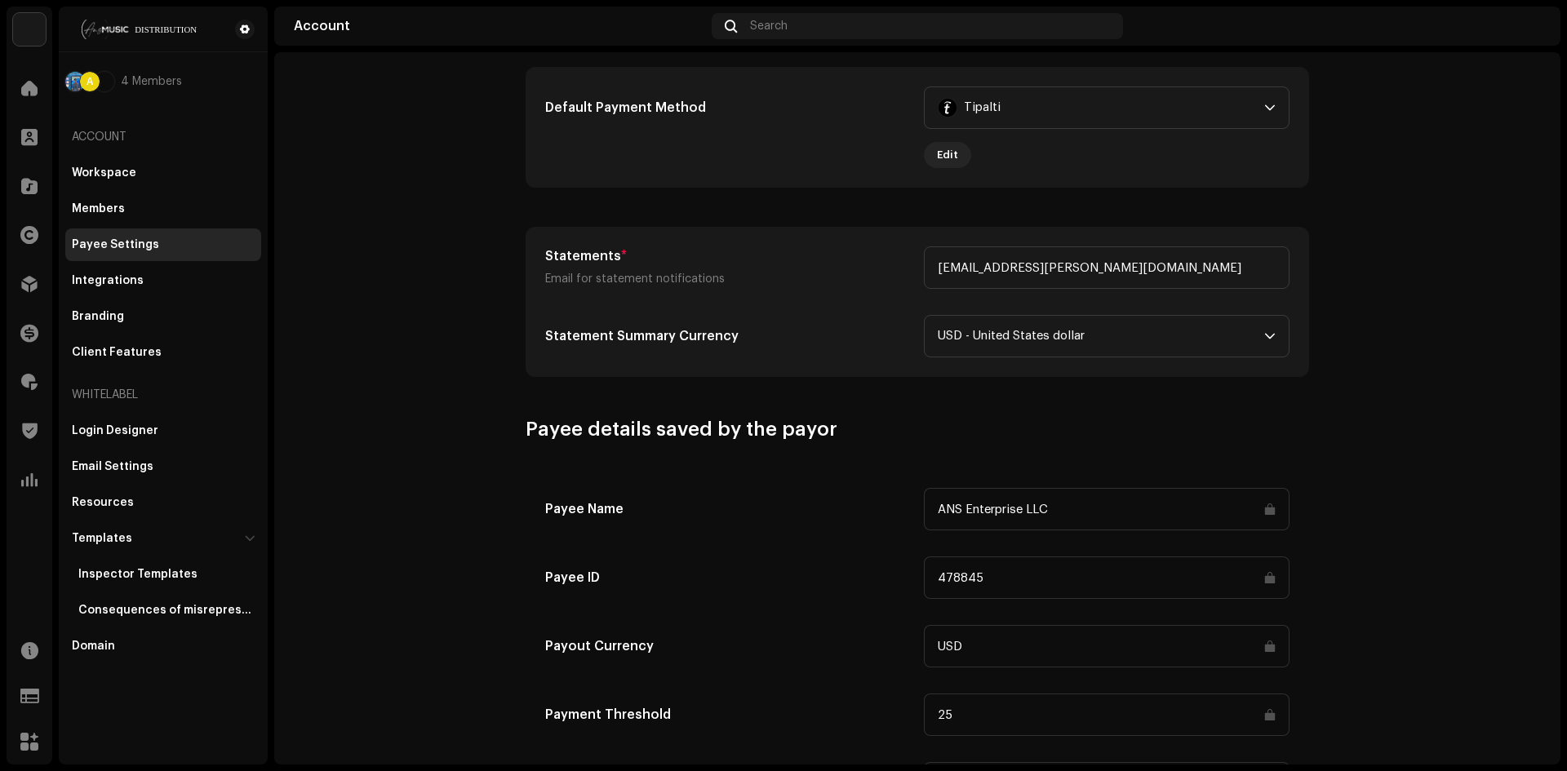
scroll to position [624, 0]
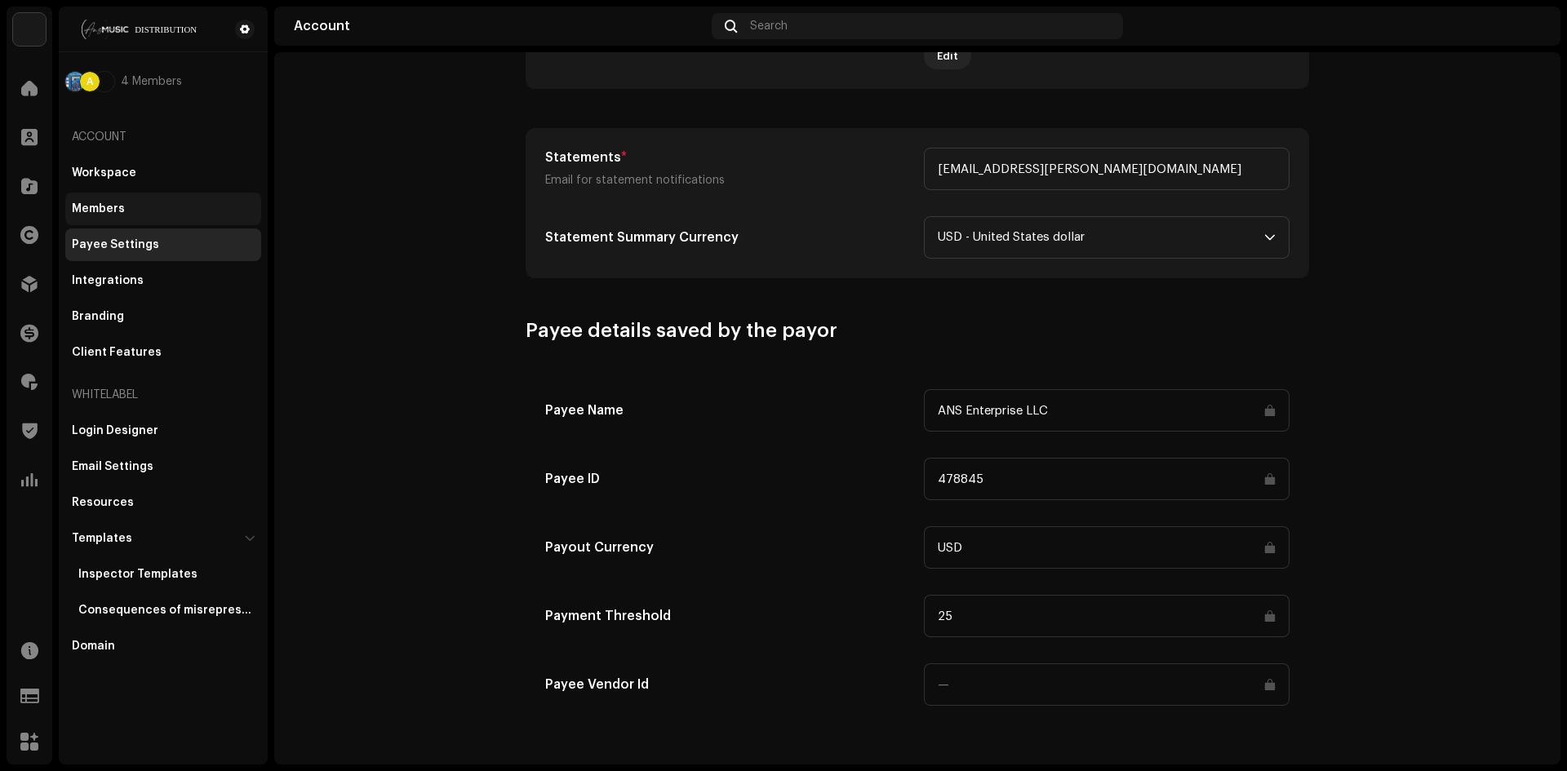
click at [156, 197] on div "Members" at bounding box center [163, 209] width 196 height 33
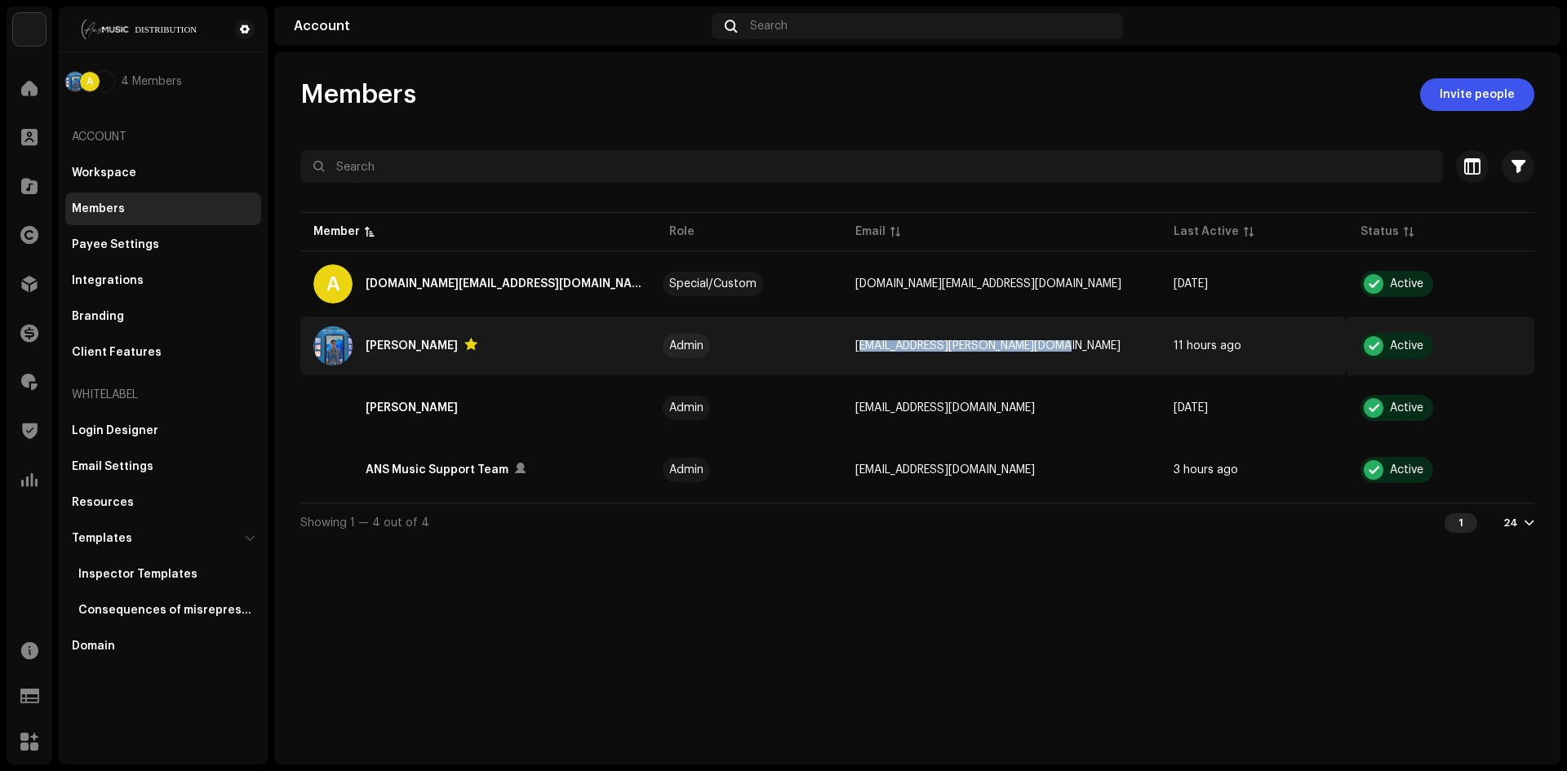
drag, startPoint x: 1102, startPoint y: 349, endPoint x: 890, endPoint y: 353, distance: 211.4
click at [890, 353] on td "[EMAIL_ADDRESS][PERSON_NAME][DOMAIN_NAME]" at bounding box center [1001, 346] width 318 height 59
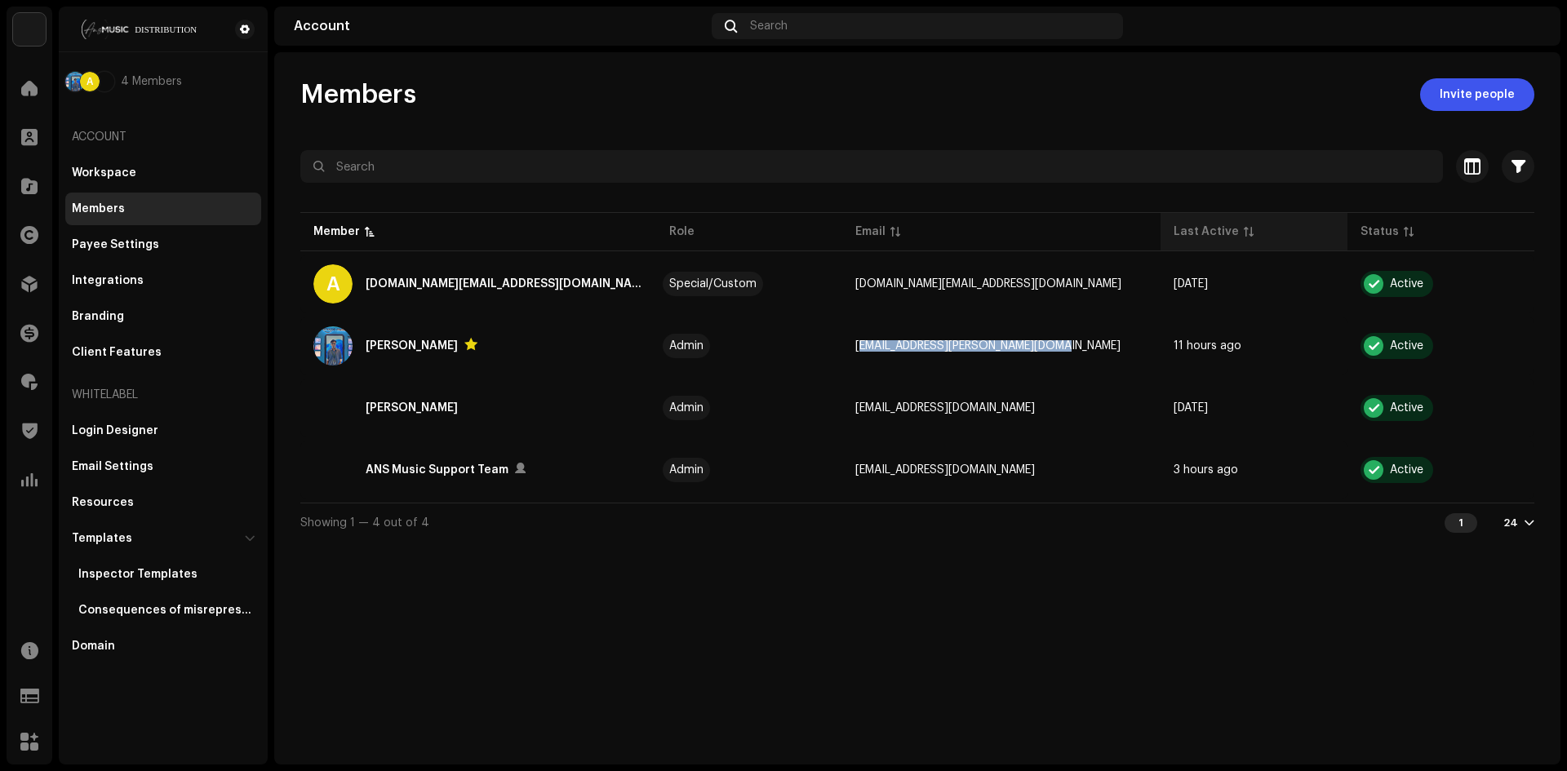
copy span "[EMAIL_ADDRESS][PERSON_NAME][DOMAIN_NAME]"
click at [1529, 23] on img at bounding box center [1528, 26] width 26 height 26
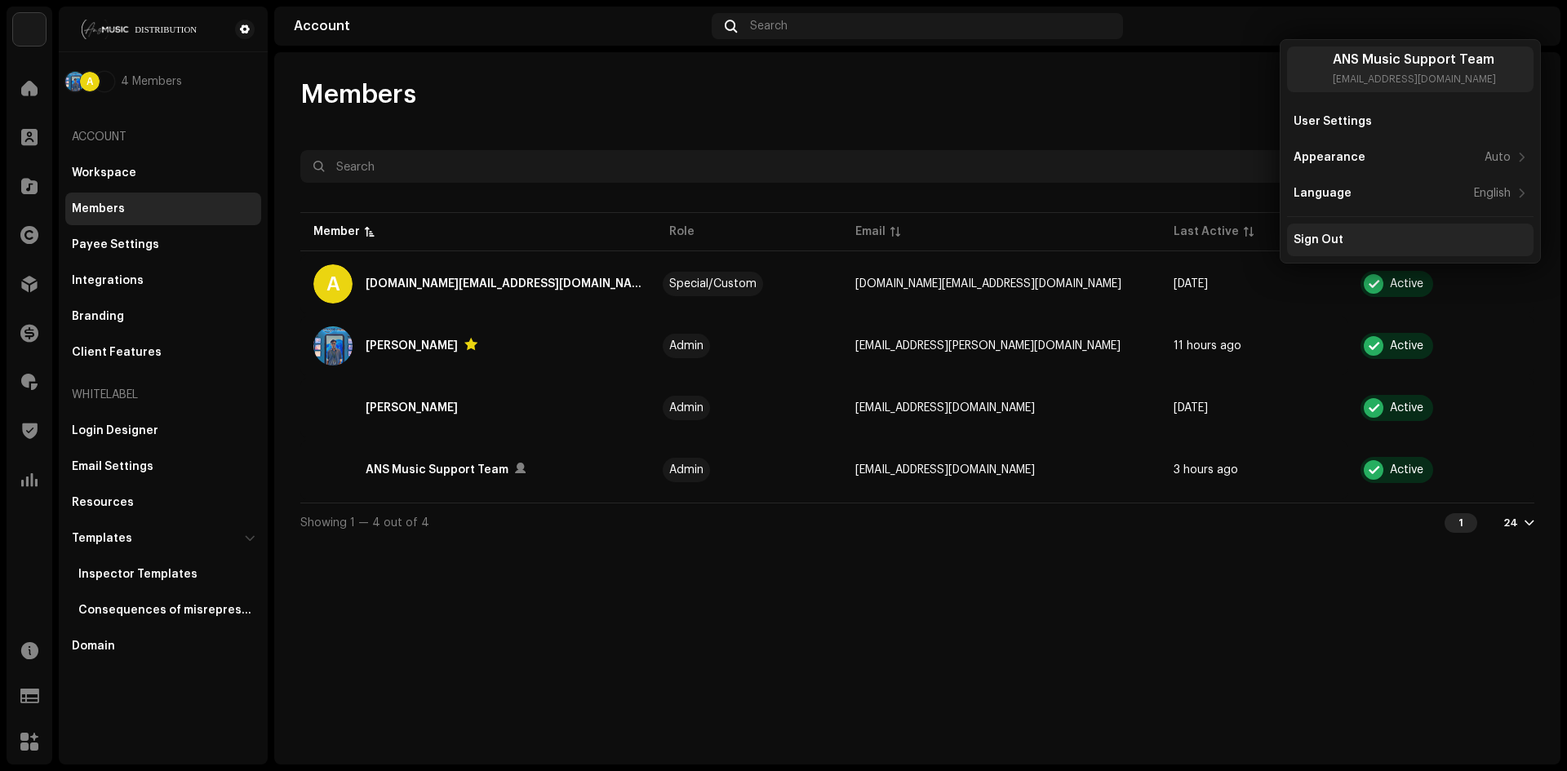
click at [1376, 239] on div "Sign Out" at bounding box center [1409, 239] width 233 height 13
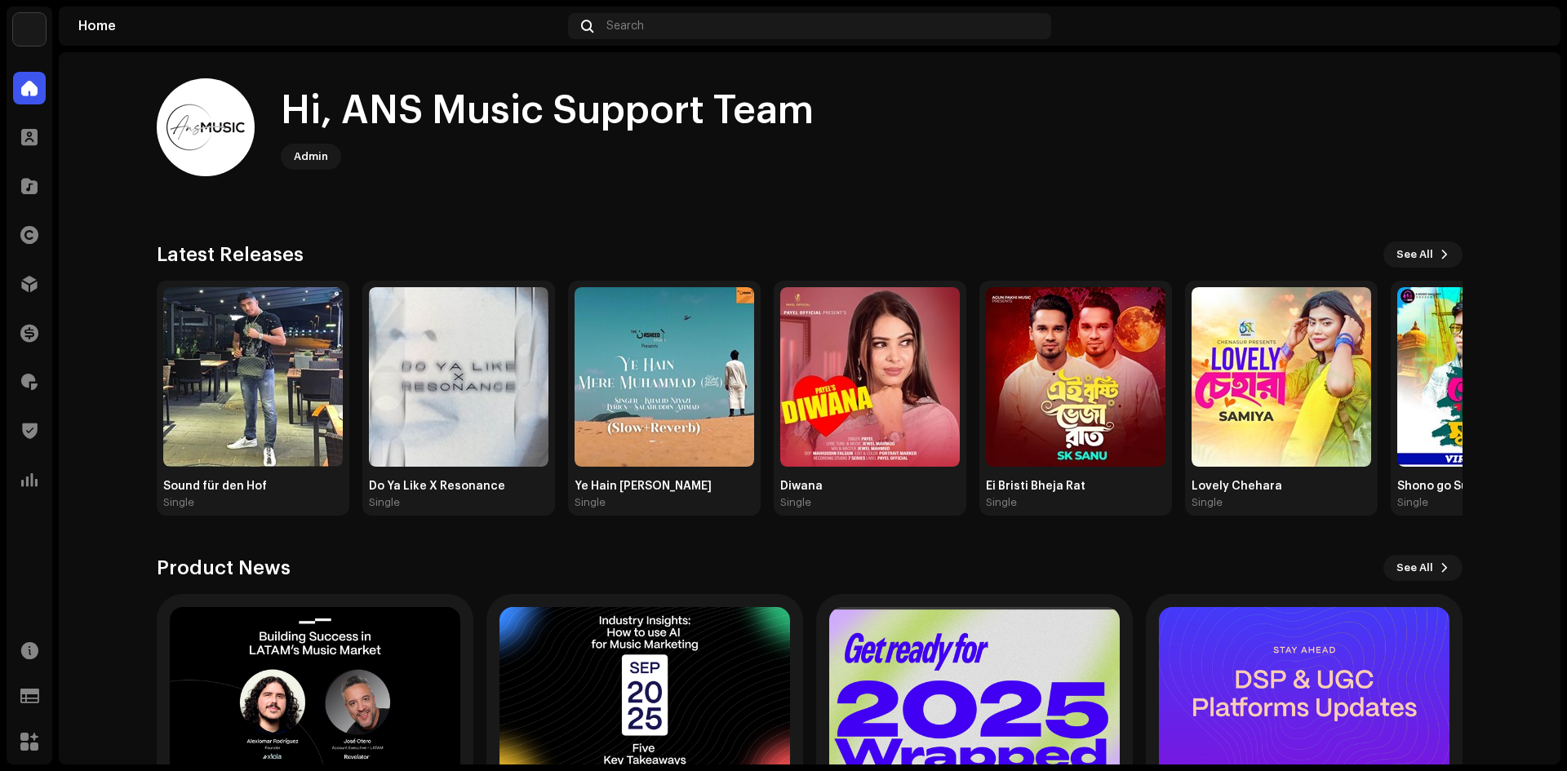
click at [295, 162] on div "Admin" at bounding box center [311, 157] width 34 height 20
click at [233, 418] on img at bounding box center [253, 377] width 180 height 180
click at [655, 372] on img at bounding box center [665, 377] width 180 height 180
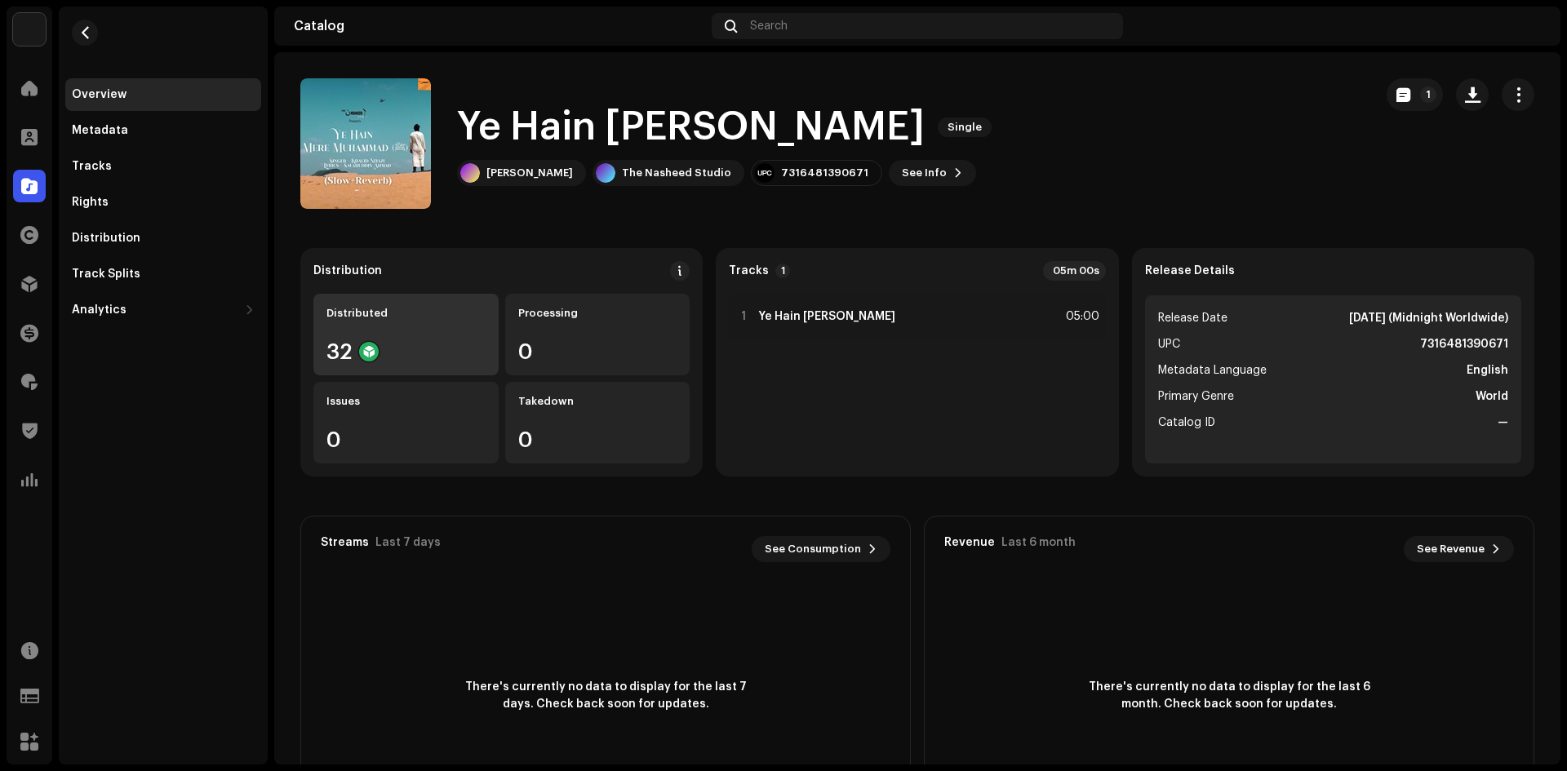
click at [400, 341] on div "32" at bounding box center [405, 351] width 159 height 21
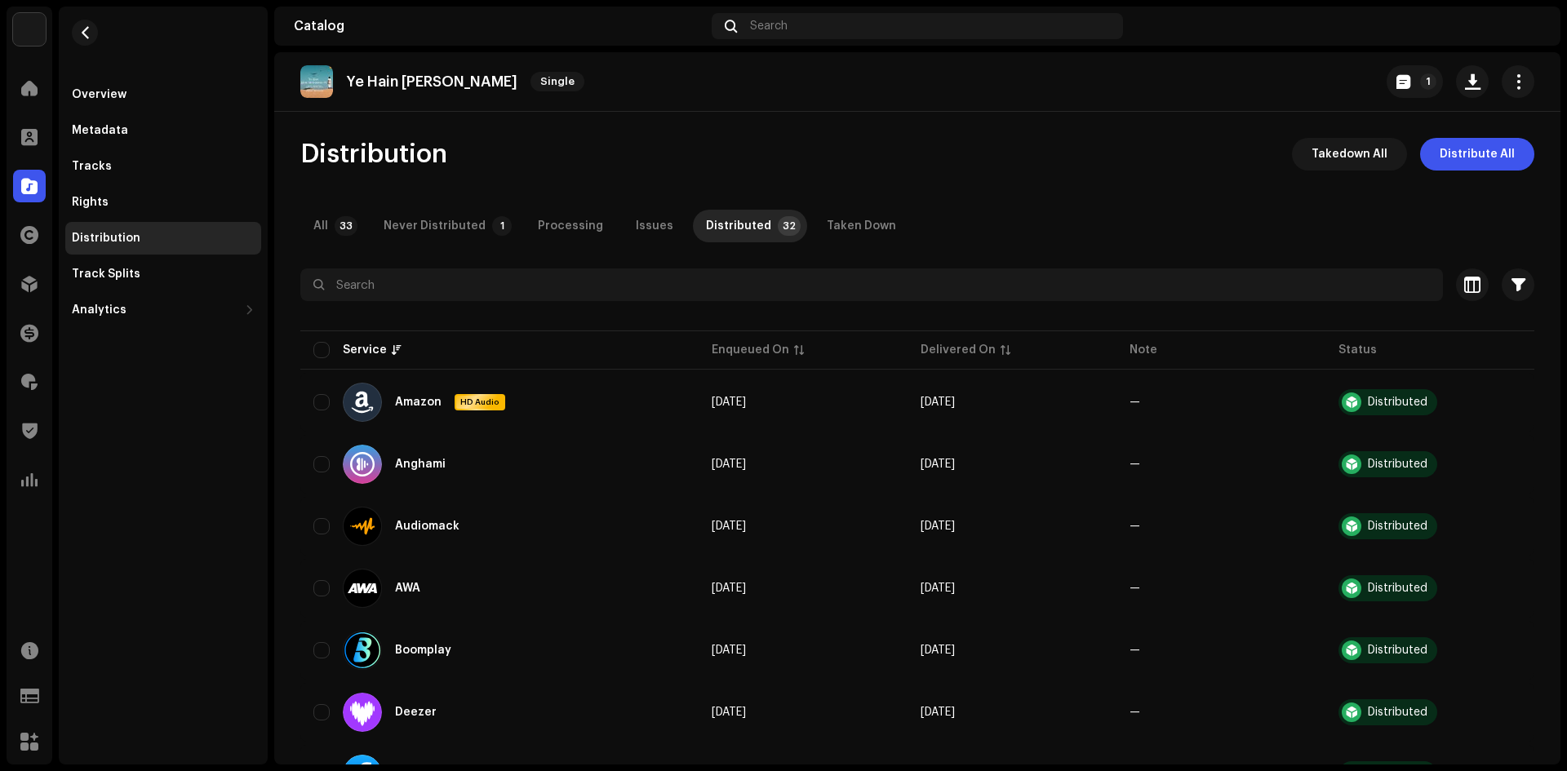
click at [610, 233] on div "All 33 Never Distributed 1 Processing Issues Distributed 32 Taken Down" at bounding box center [917, 226] width 1234 height 33
click at [623, 225] on p-tab "Issues" at bounding box center [655, 226] width 64 height 33
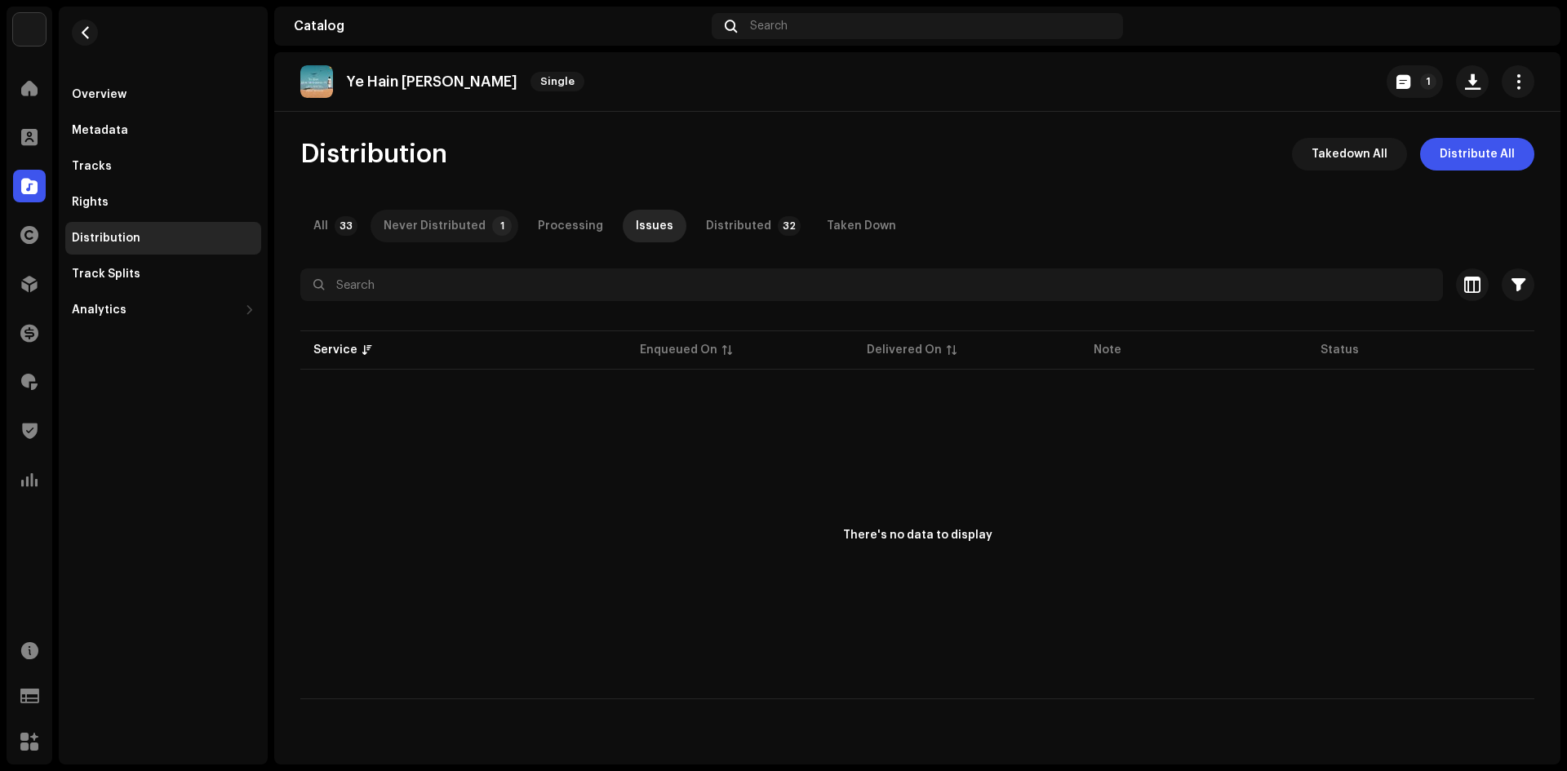
click at [432, 220] on div "Never Distributed" at bounding box center [435, 226] width 102 height 33
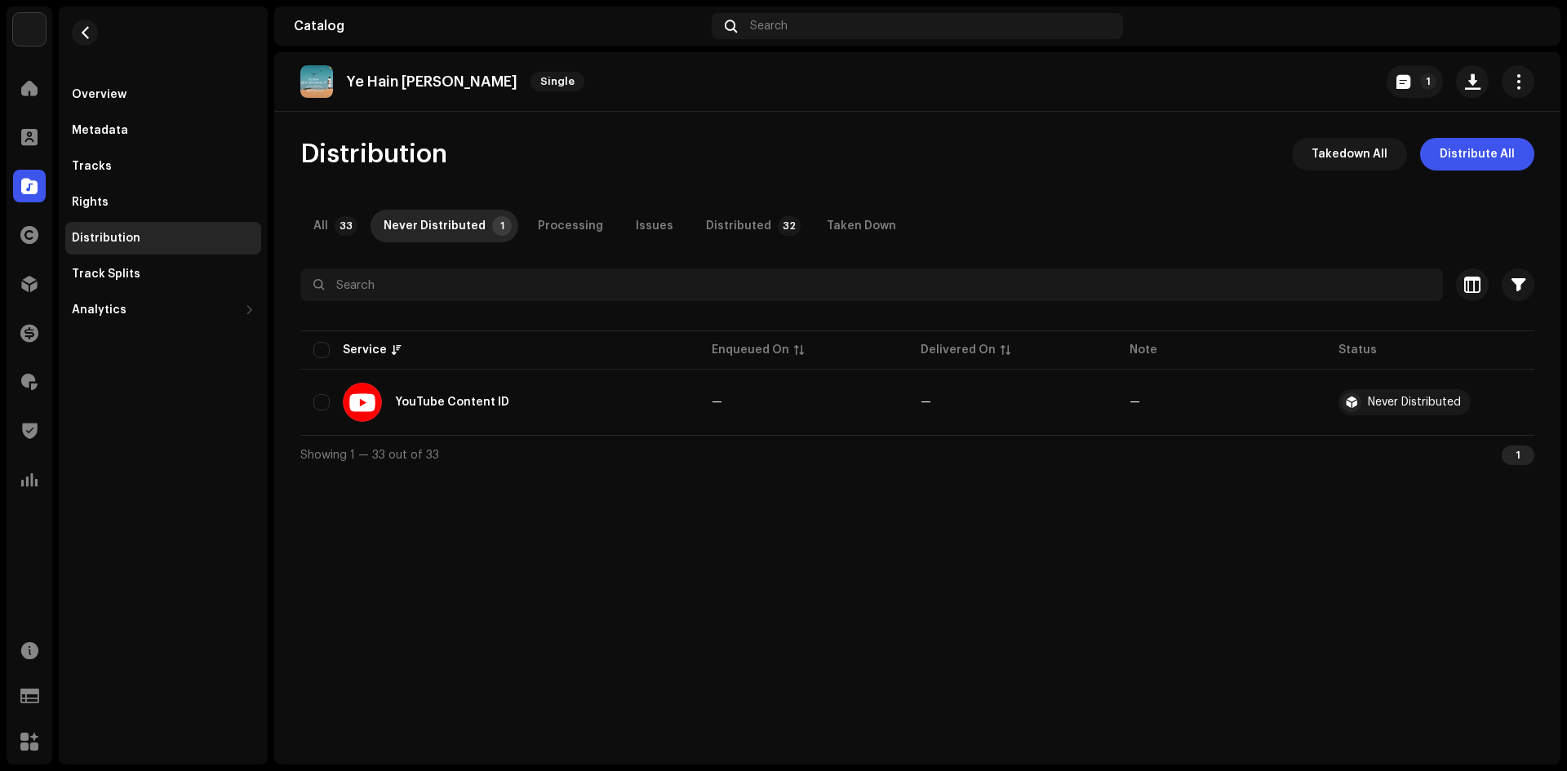
click at [291, 221] on div "Distribution Takedown All Distribute All All 33 Never Distributed 1 Processing …" at bounding box center [917, 306] width 1286 height 336
click at [324, 218] on div "All" at bounding box center [320, 226] width 15 height 33
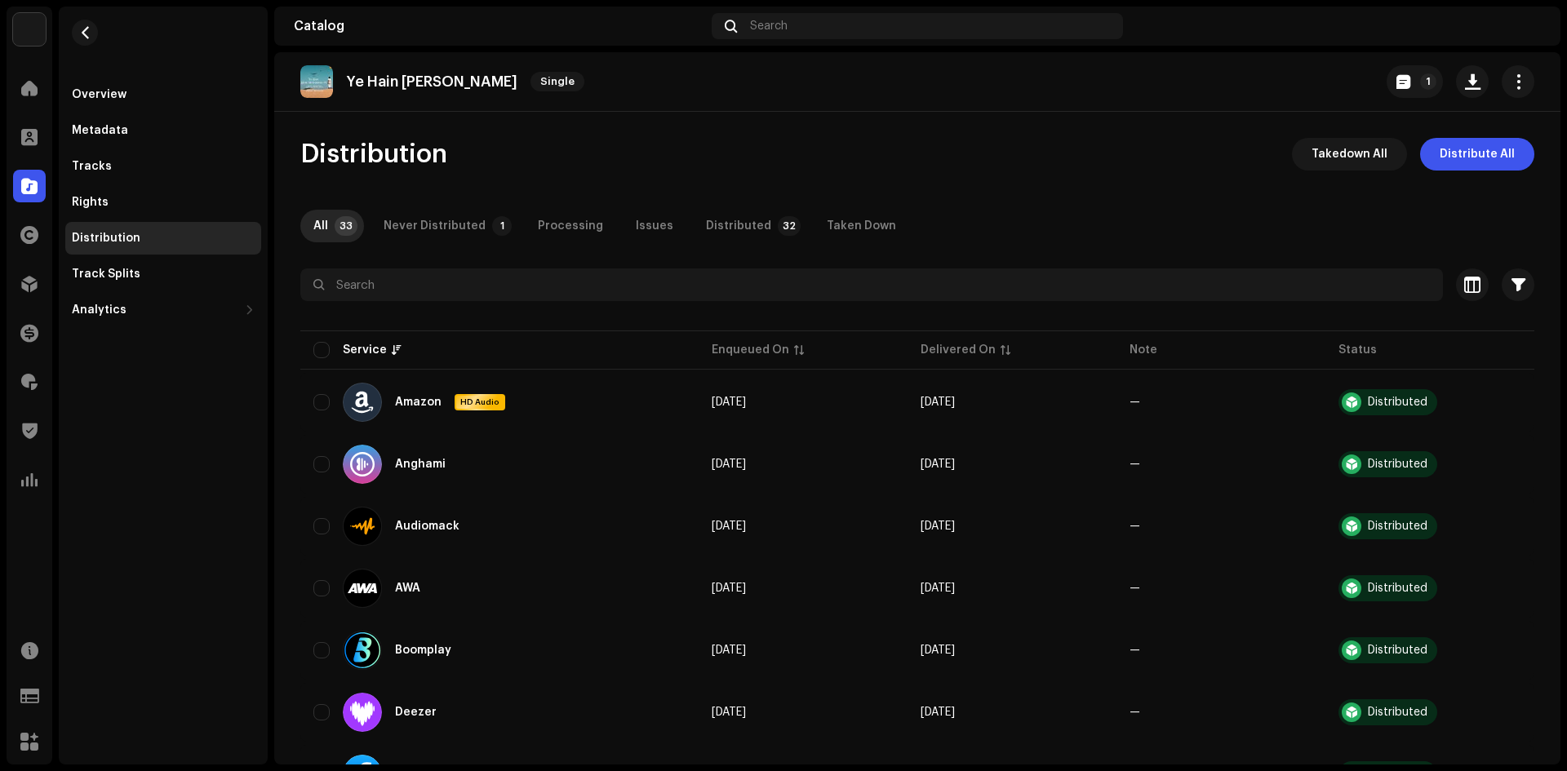
click at [609, 224] on div "All 33 Never Distributed 1 Processing Issues Distributed 32 Taken Down" at bounding box center [917, 226] width 1234 height 33
click at [657, 220] on div "Issues" at bounding box center [655, 226] width 38 height 33
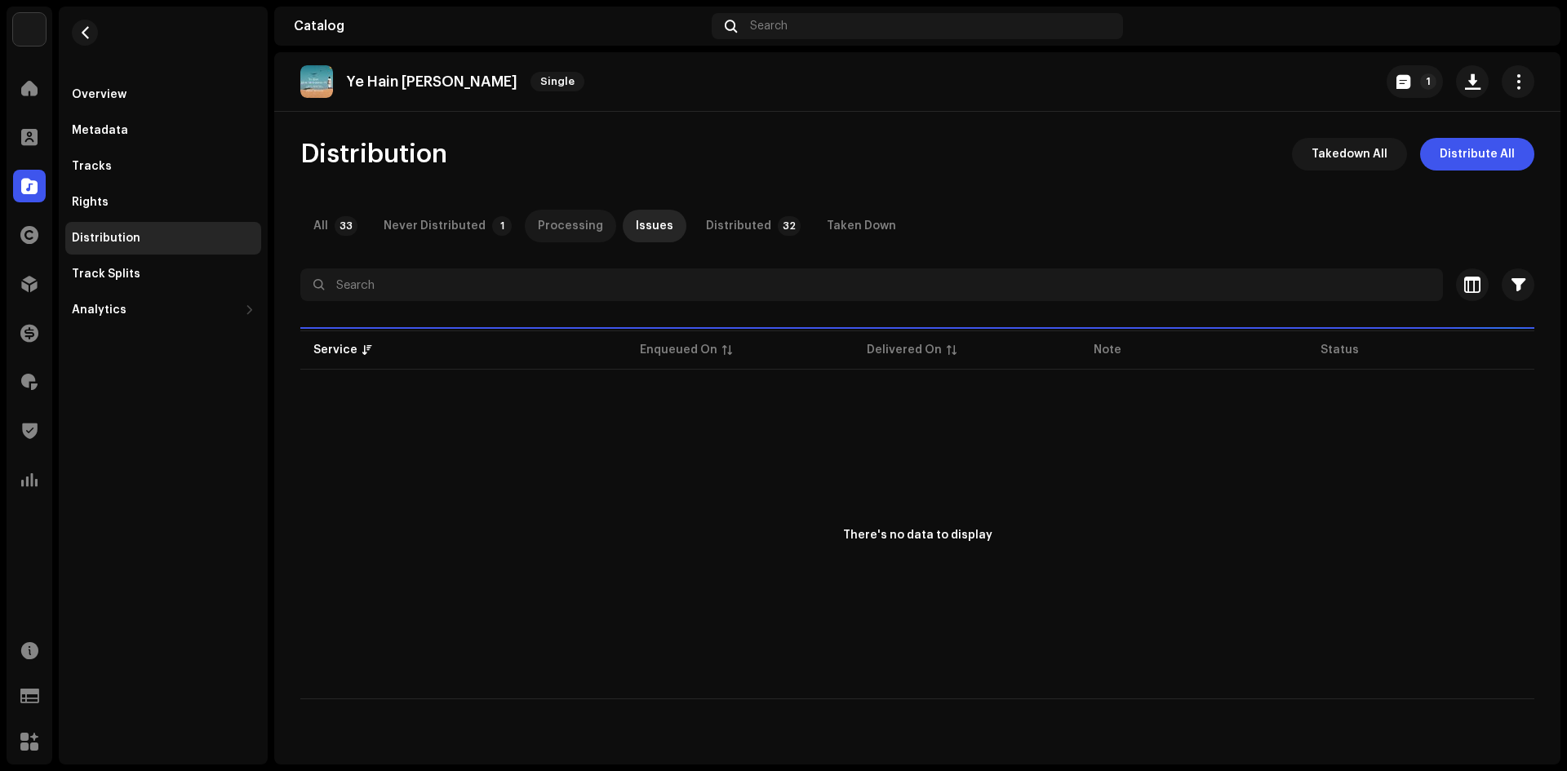
click at [545, 217] on div "Processing" at bounding box center [570, 226] width 65 height 33
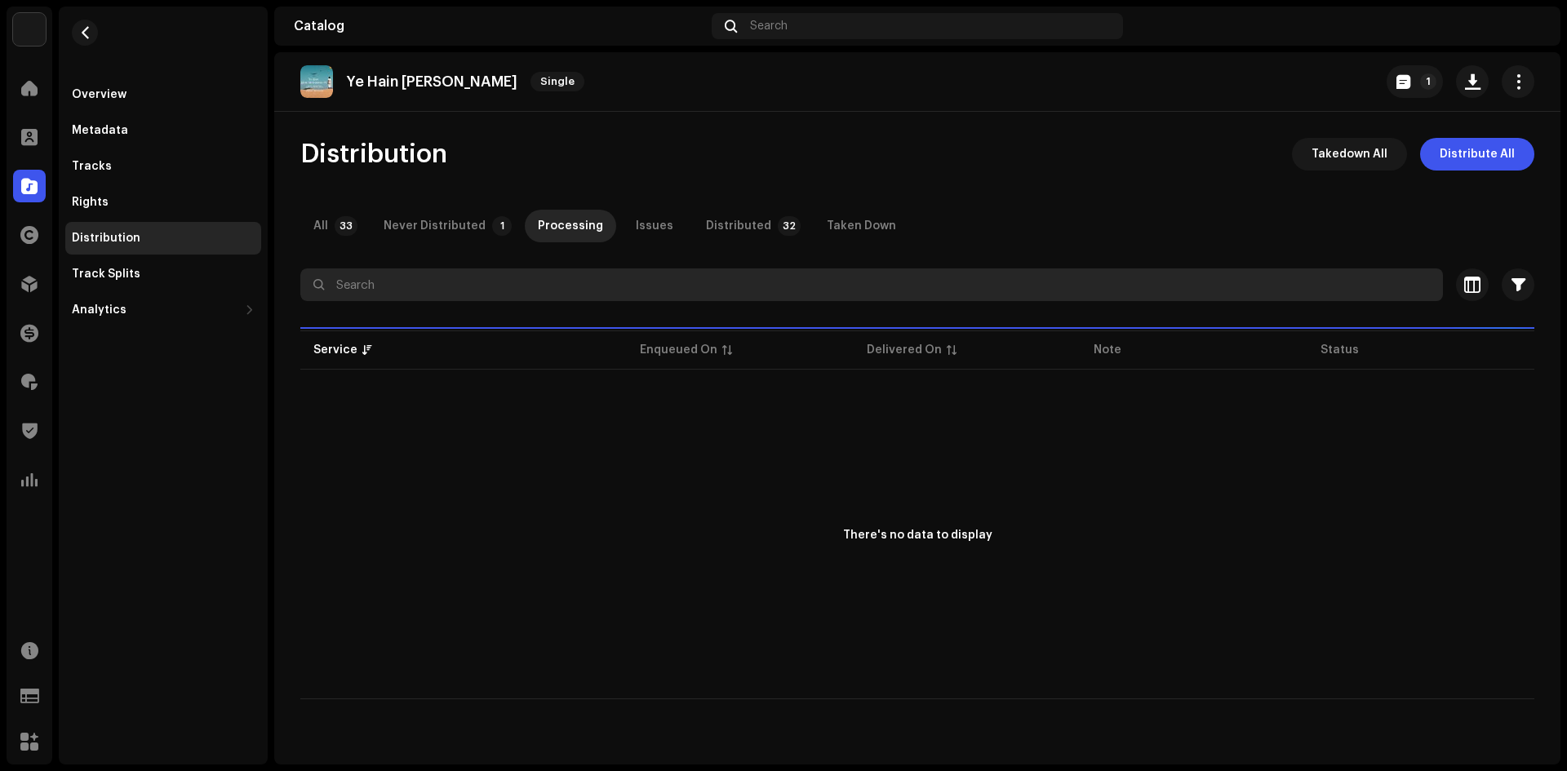
drag, startPoint x: 481, startPoint y: 265, endPoint x: 477, endPoint y: 282, distance: 17.0
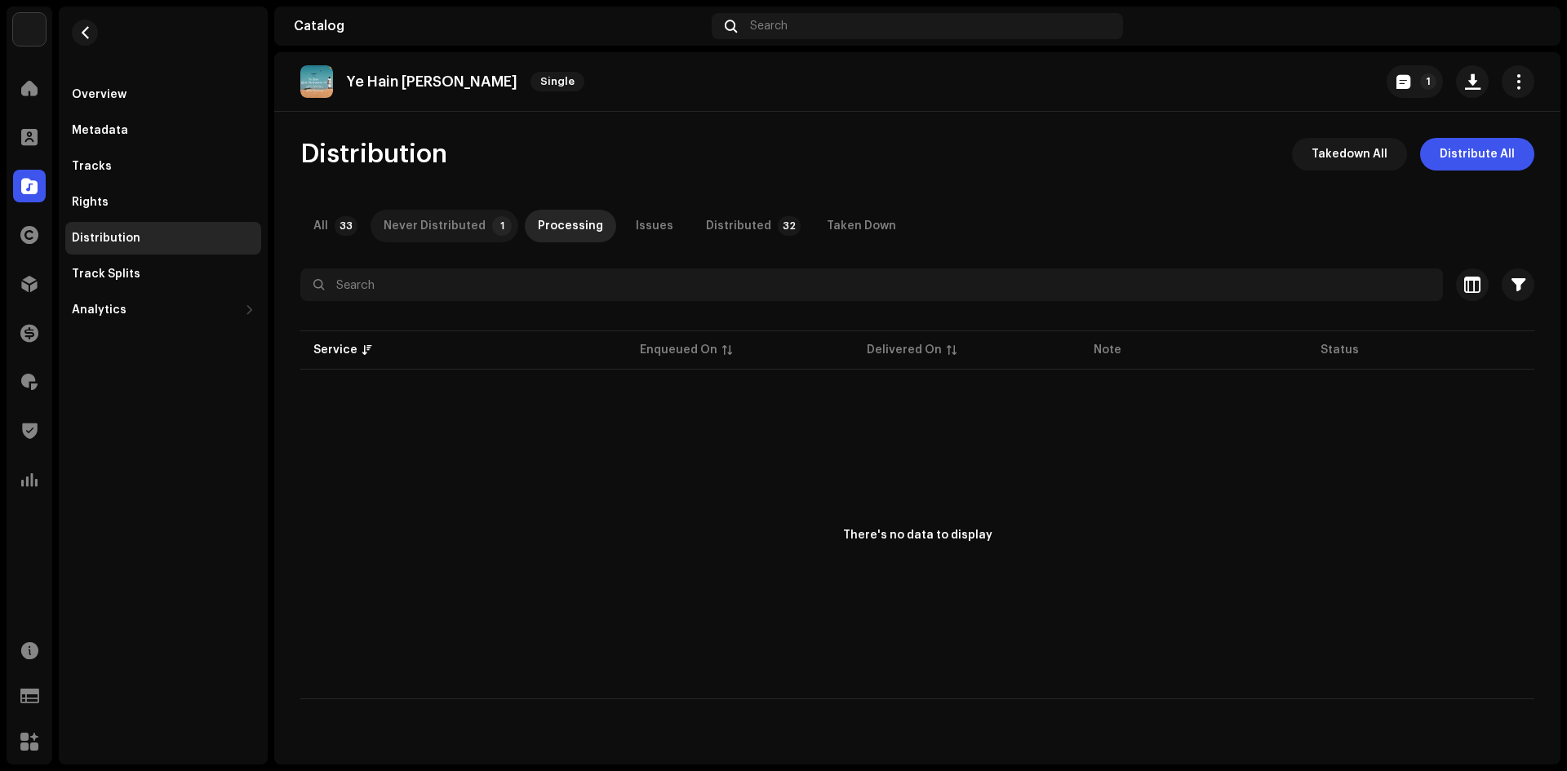
click at [410, 216] on div "Never Distributed" at bounding box center [435, 226] width 102 height 33
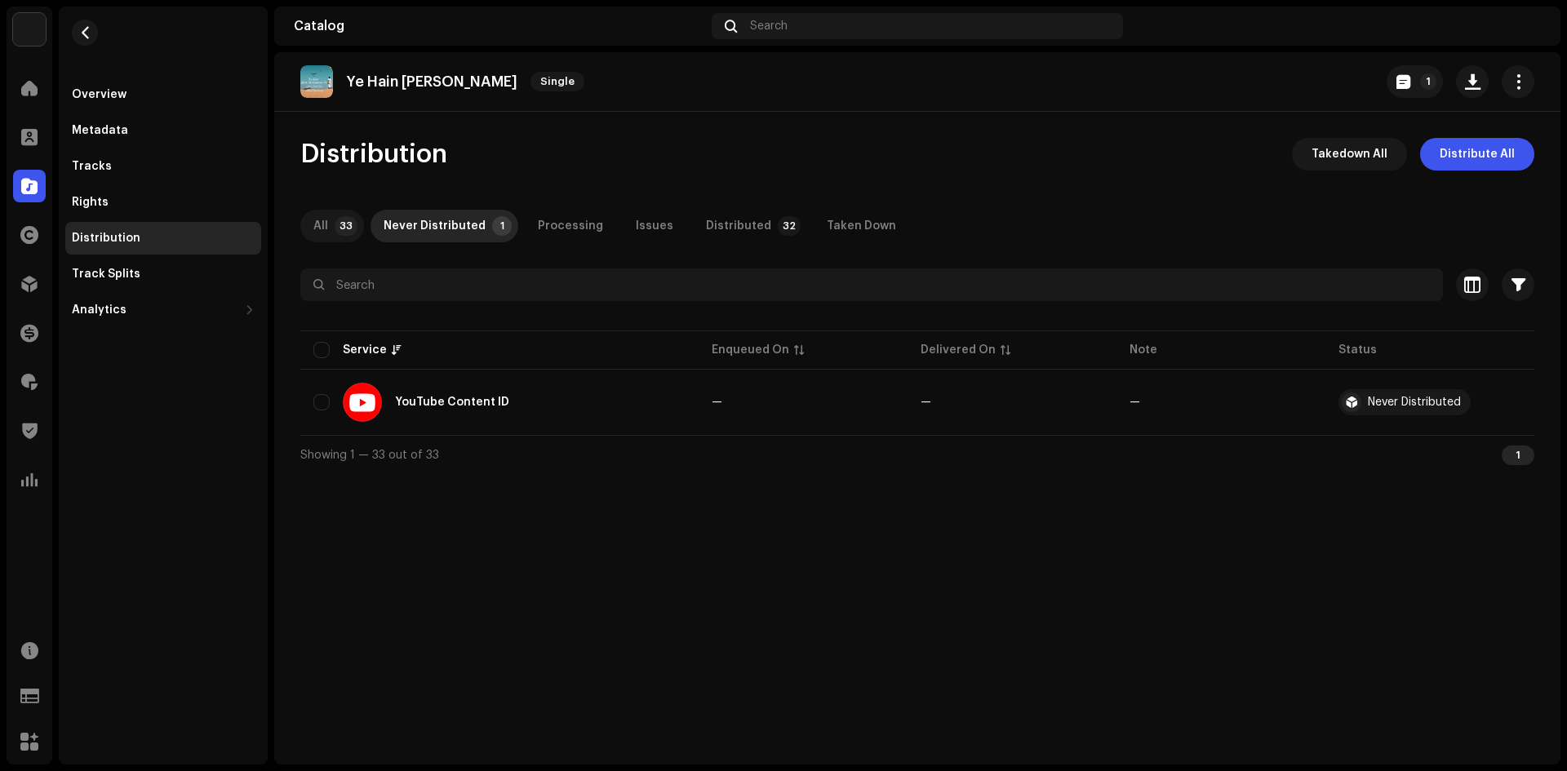
click at [304, 220] on p-tab "All 33" at bounding box center [332, 226] width 64 height 33
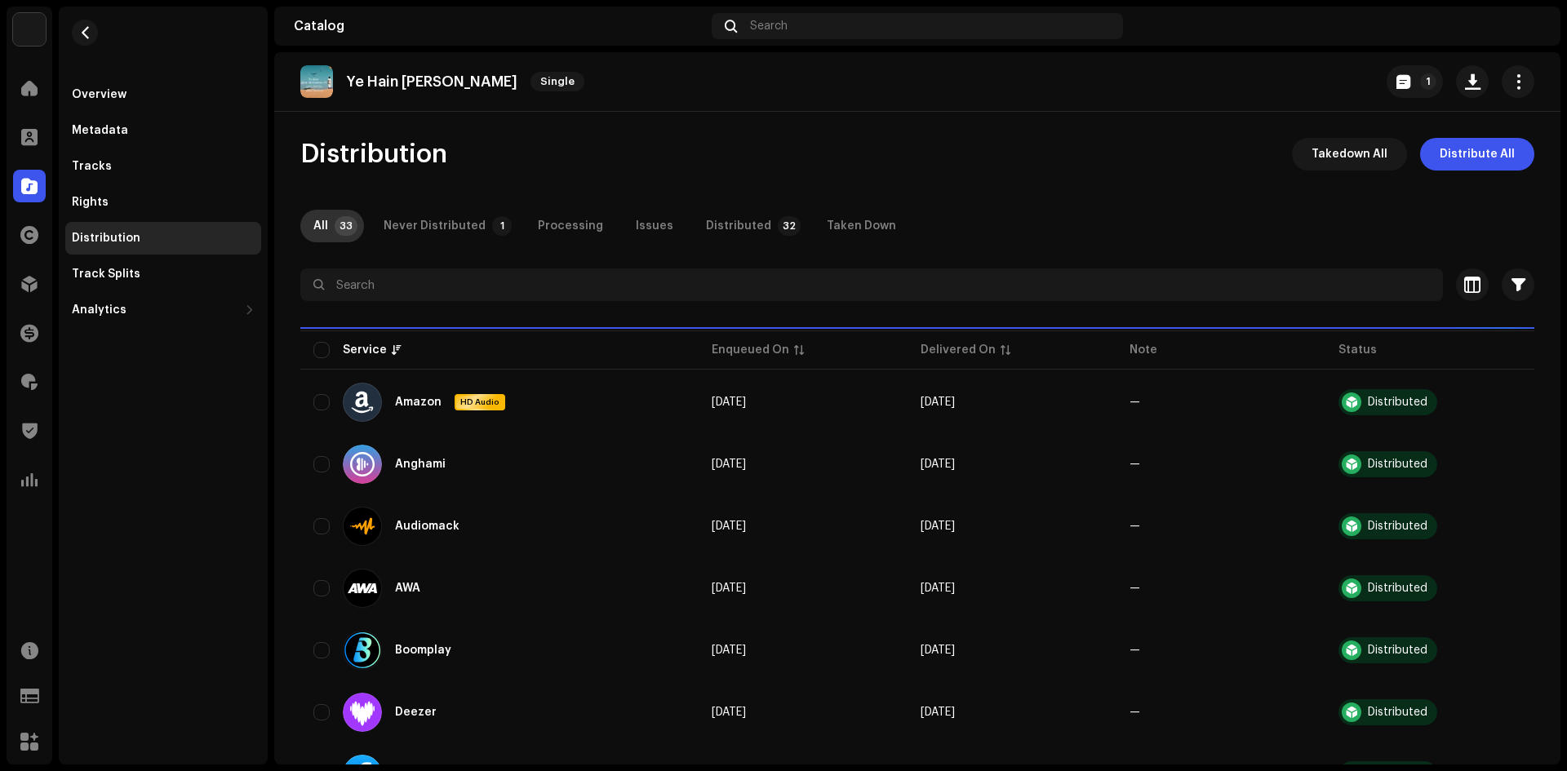
click at [331, 217] on p-tab "All 33" at bounding box center [332, 226] width 64 height 33
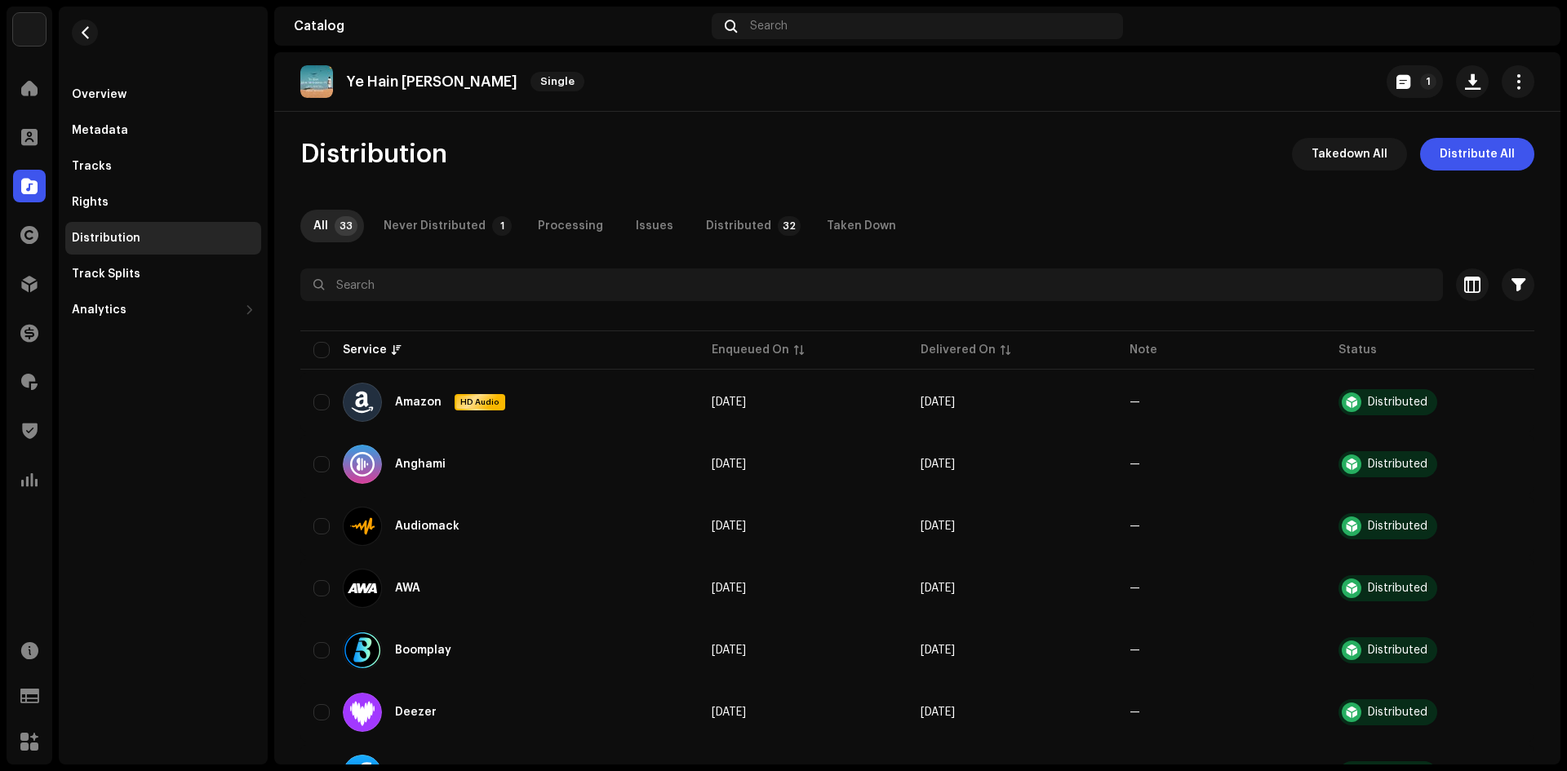
drag, startPoint x: 474, startPoint y: 228, endPoint x: 608, endPoint y: 214, distance: 134.6
click at [477, 227] on div "Never Distributed" at bounding box center [435, 226] width 102 height 33
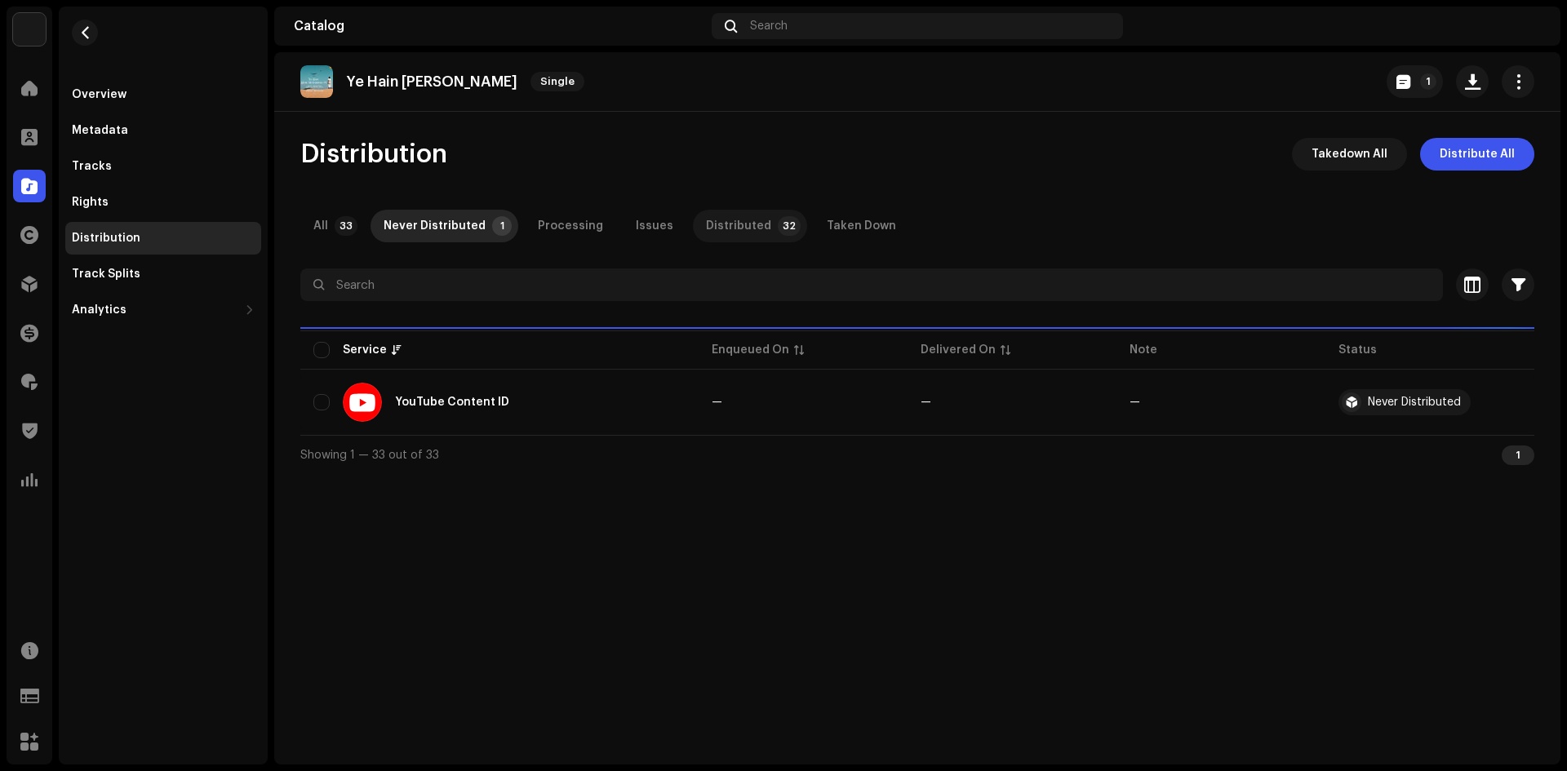
click at [693, 213] on p-tab "Distributed 32" at bounding box center [750, 226] width 114 height 33
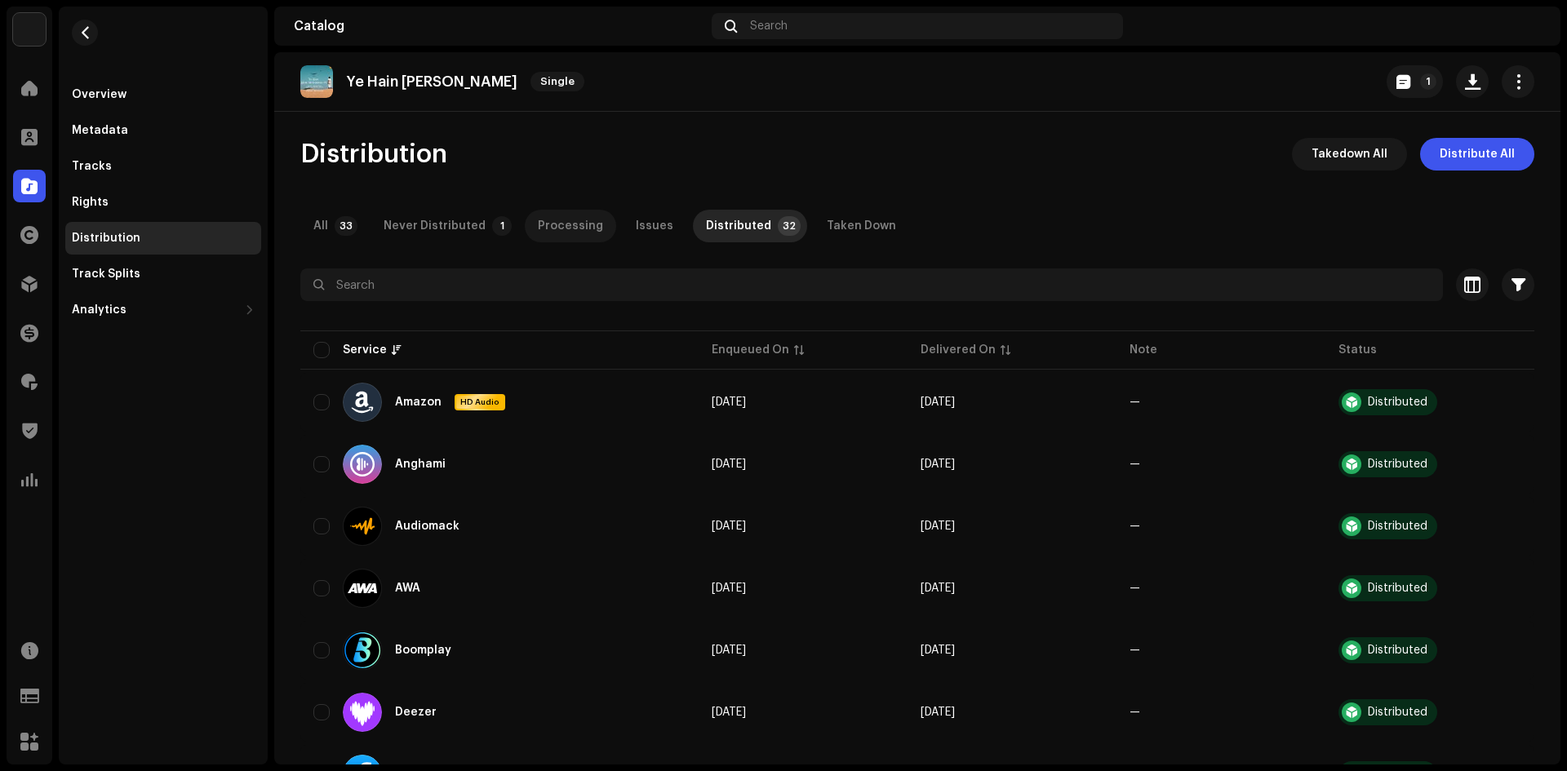
click at [602, 224] on p-tab "Processing" at bounding box center [570, 226] width 91 height 33
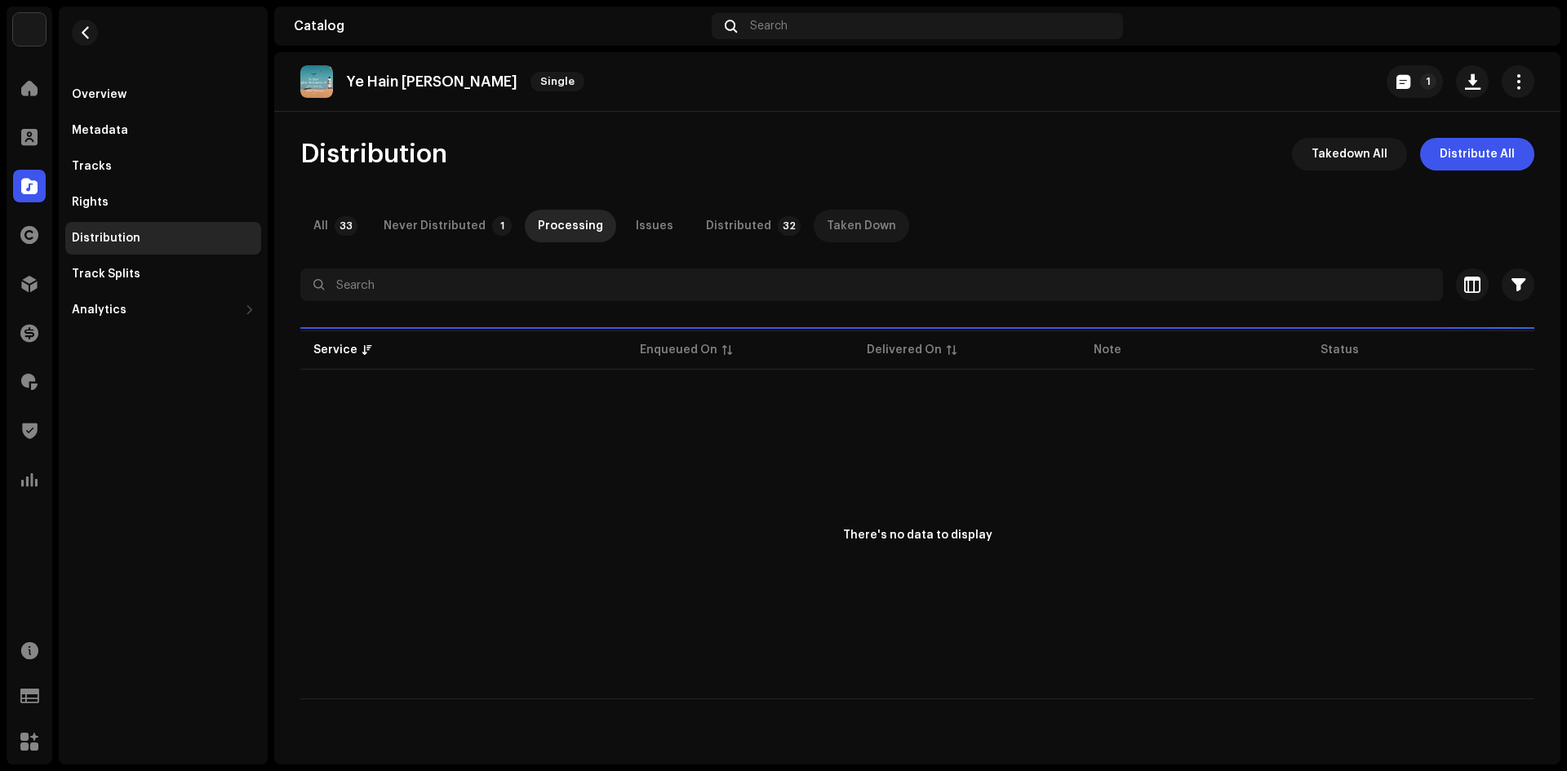
click at [814, 224] on p-tab "Taken Down" at bounding box center [861, 226] width 95 height 33
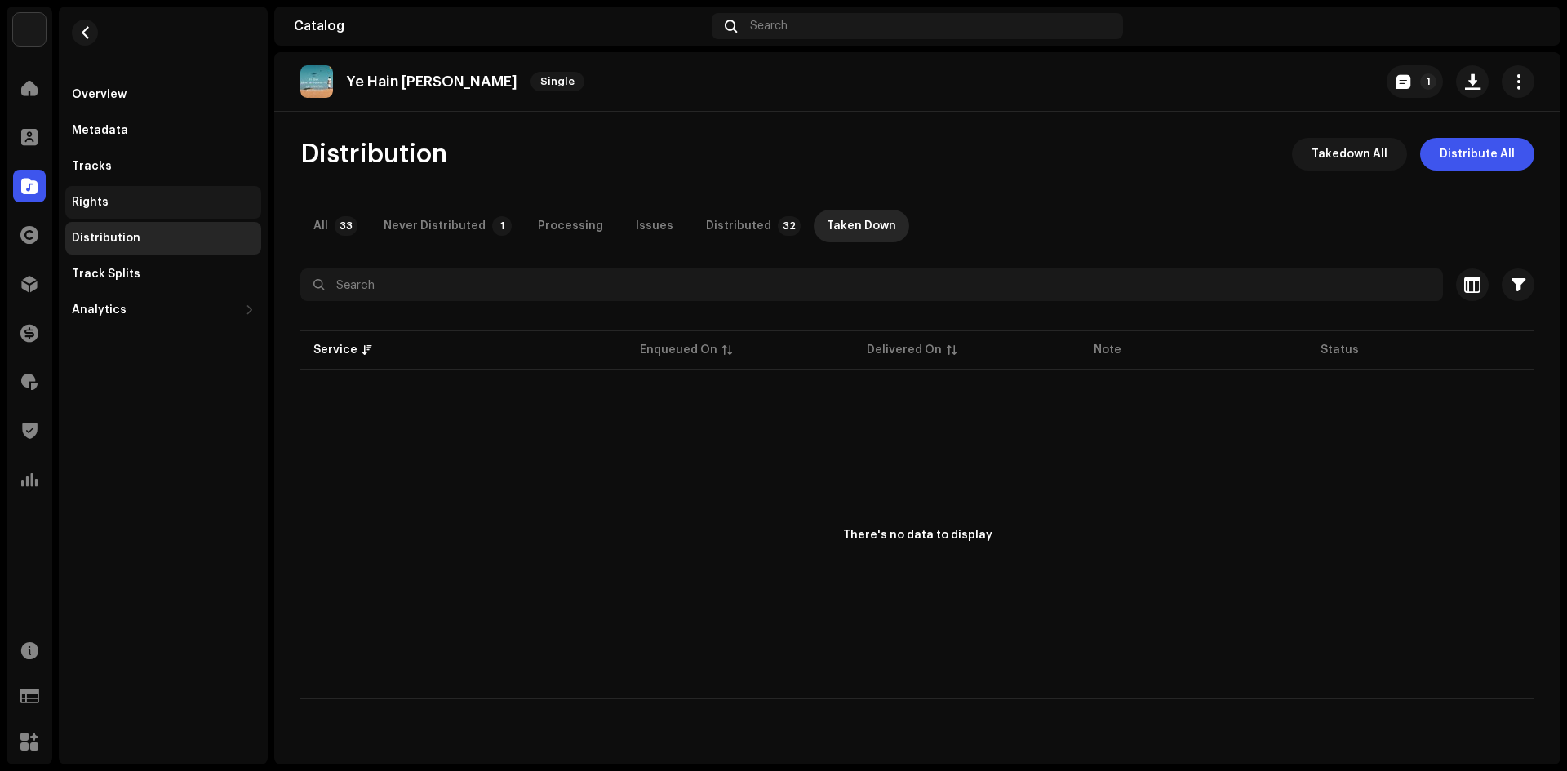
click at [182, 202] on div "Rights" at bounding box center [163, 202] width 183 height 13
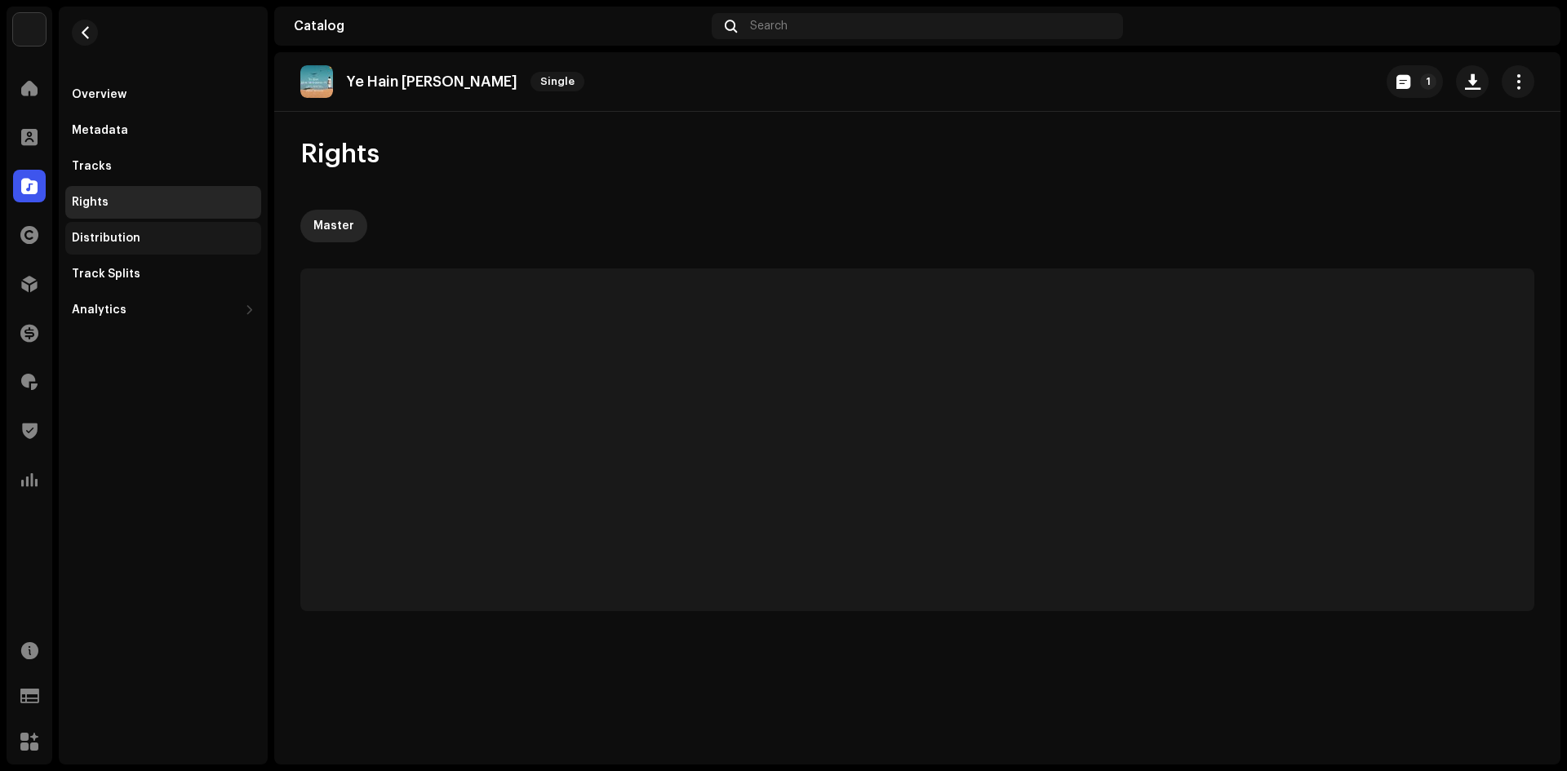
click at [178, 226] on div "Distribution" at bounding box center [163, 238] width 196 height 33
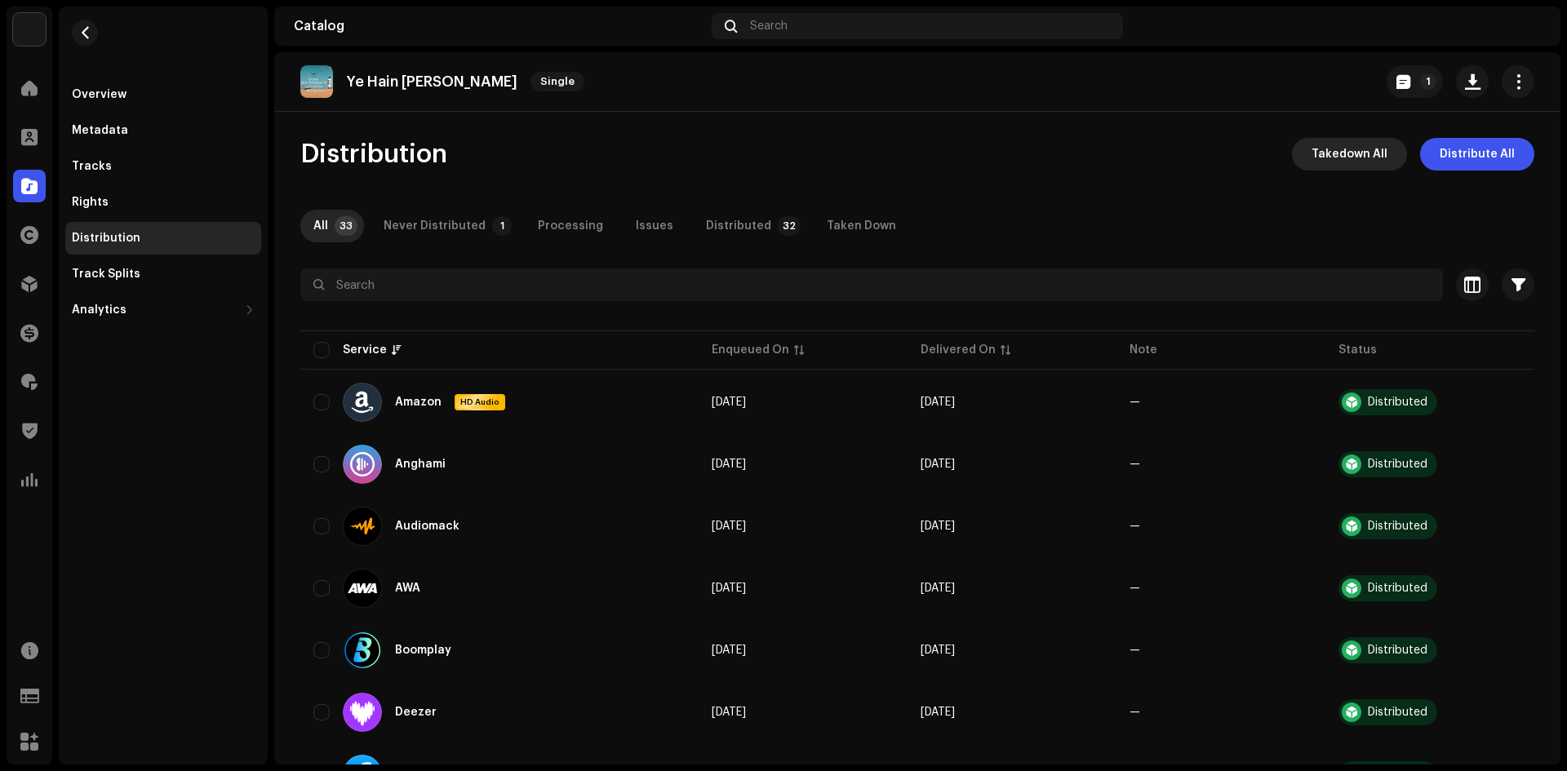
click at [1320, 164] on span "Takedown All" at bounding box center [1349, 154] width 76 height 33
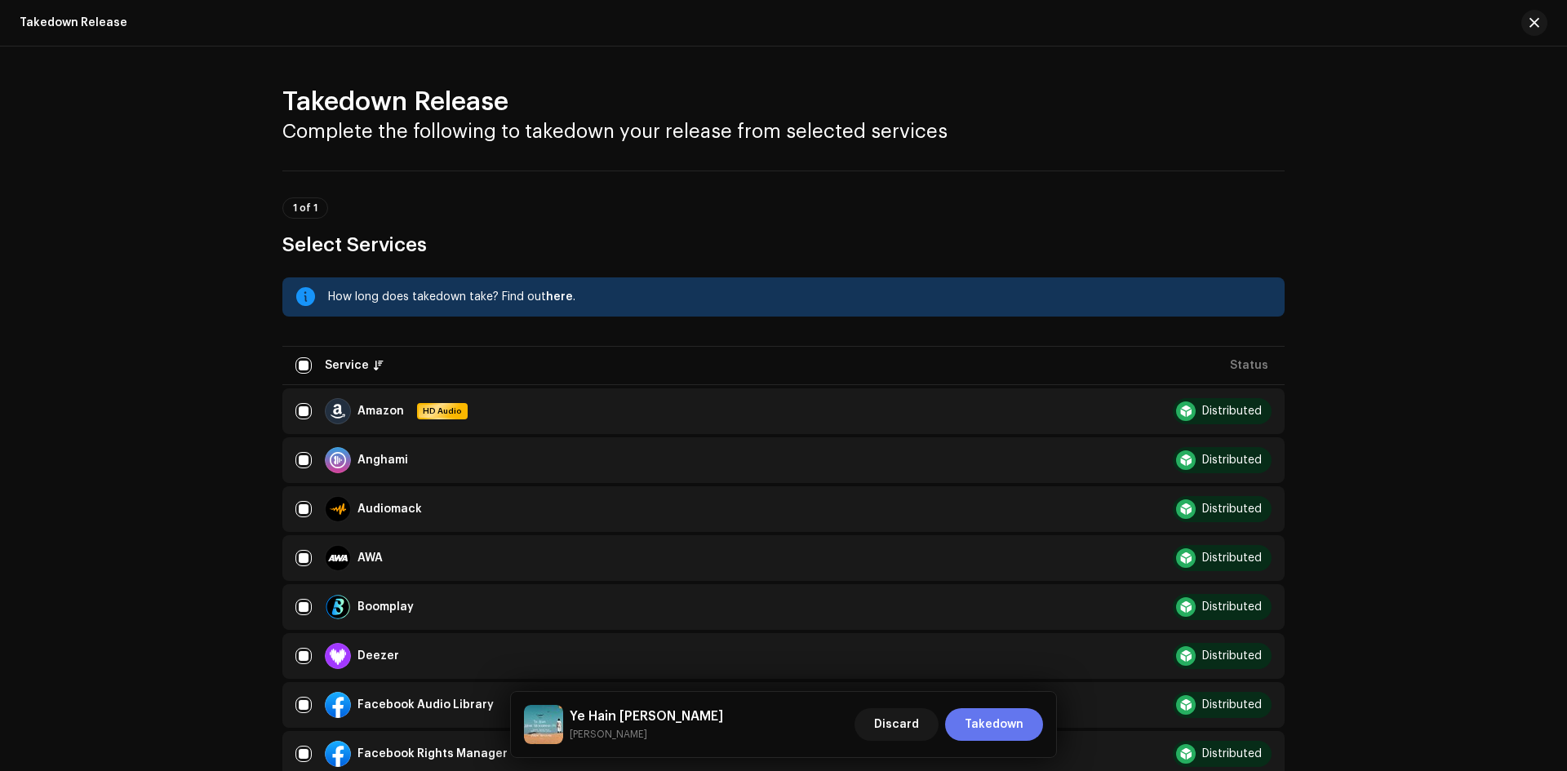
click at [984, 721] on span "Takedown" at bounding box center [994, 724] width 59 height 33
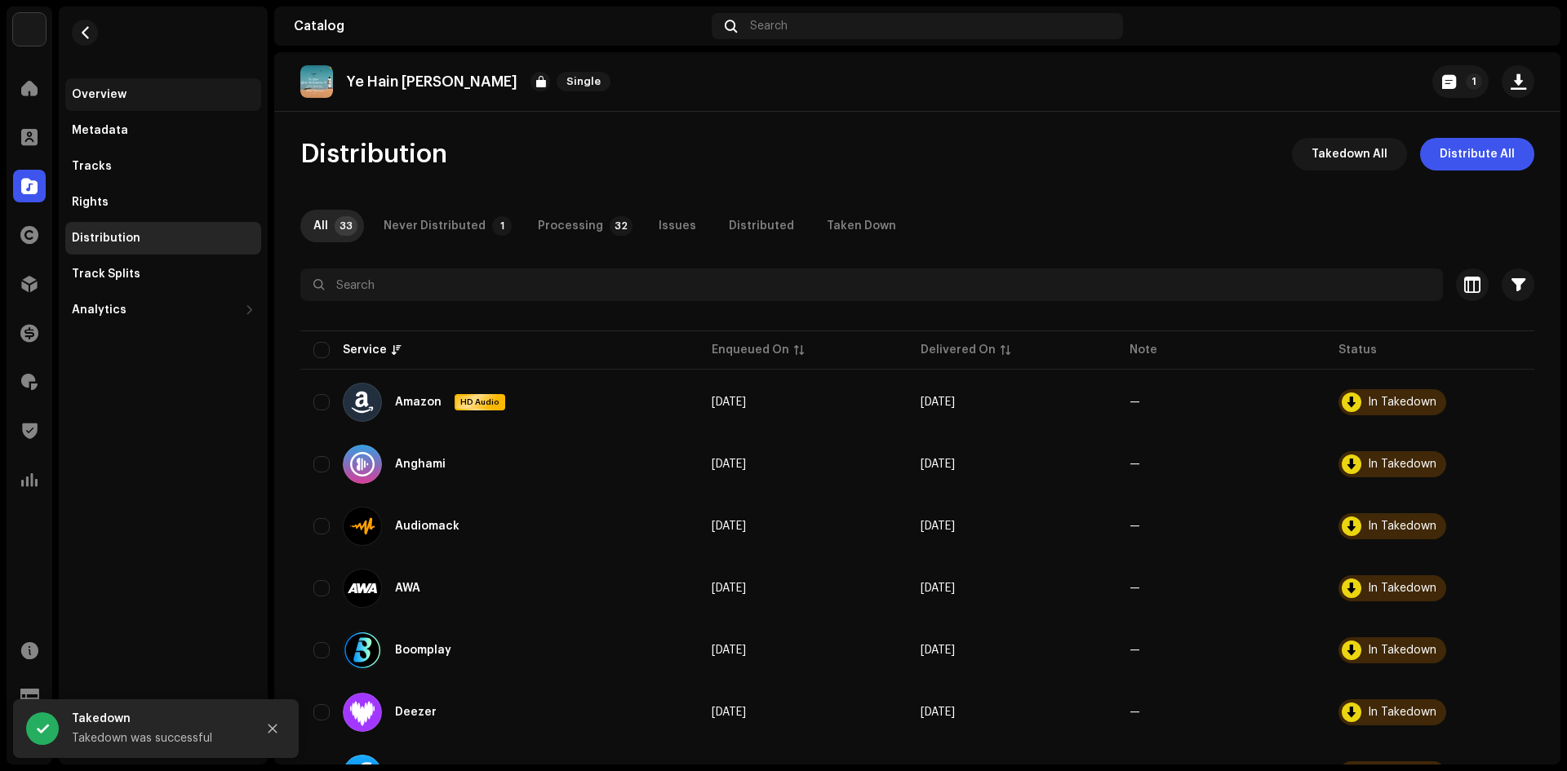
click at [146, 104] on div "Overview" at bounding box center [163, 94] width 196 height 33
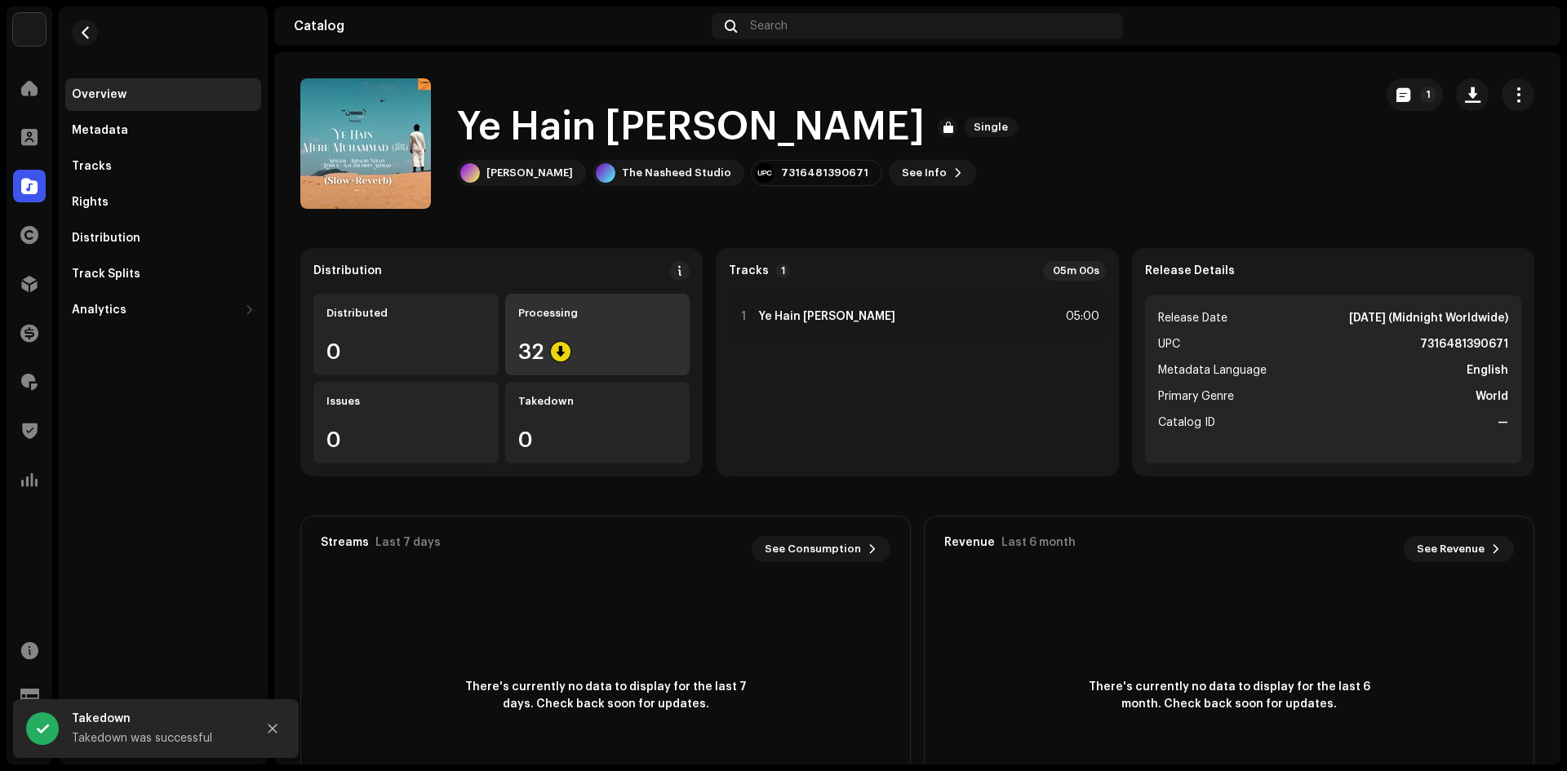
click at [544, 344] on div "32" at bounding box center [597, 351] width 159 height 21
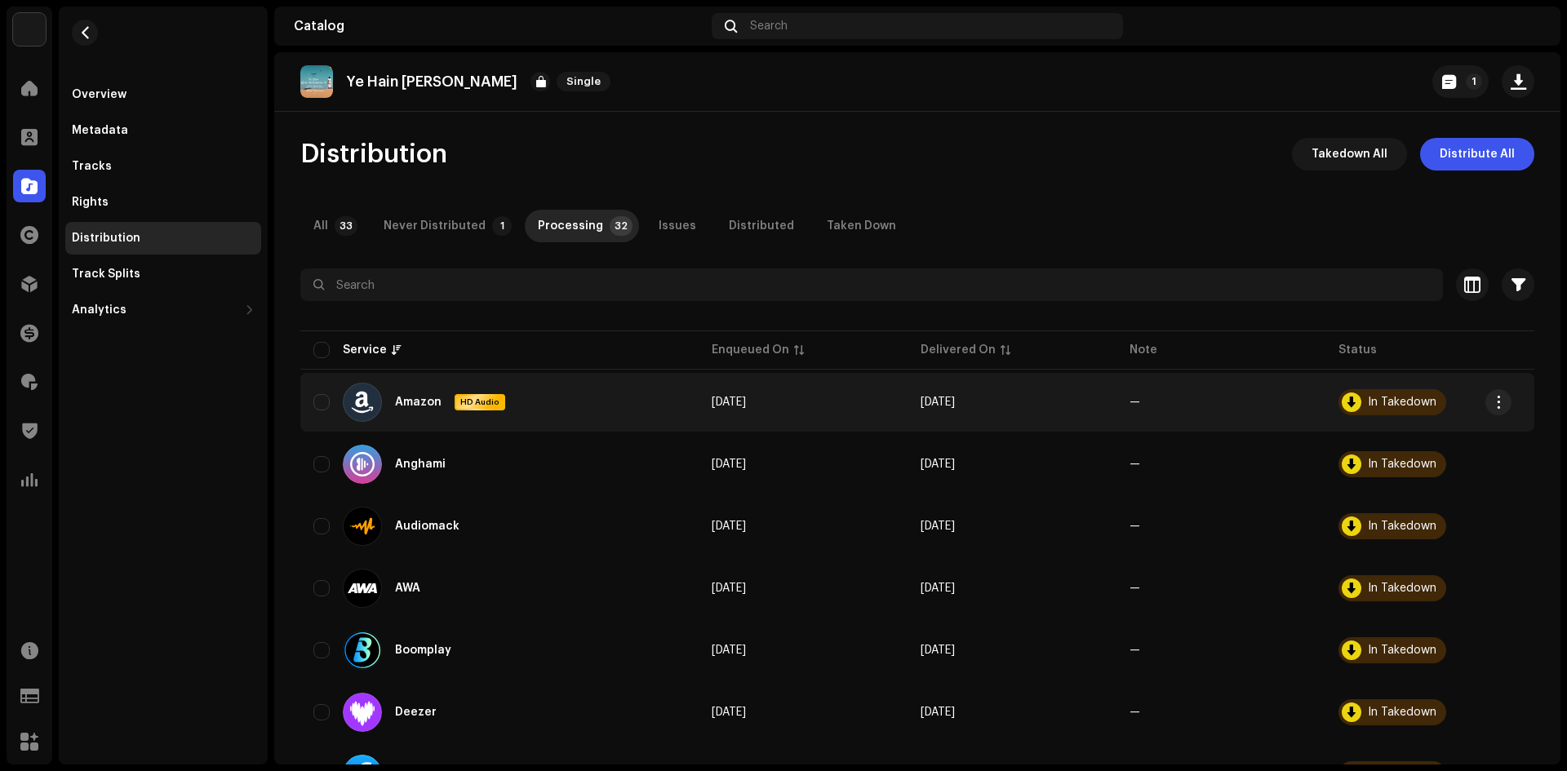
click at [1431, 395] on div "In Takedown" at bounding box center [1392, 402] width 108 height 26
click at [1347, 406] on div at bounding box center [1352, 403] width 20 height 20
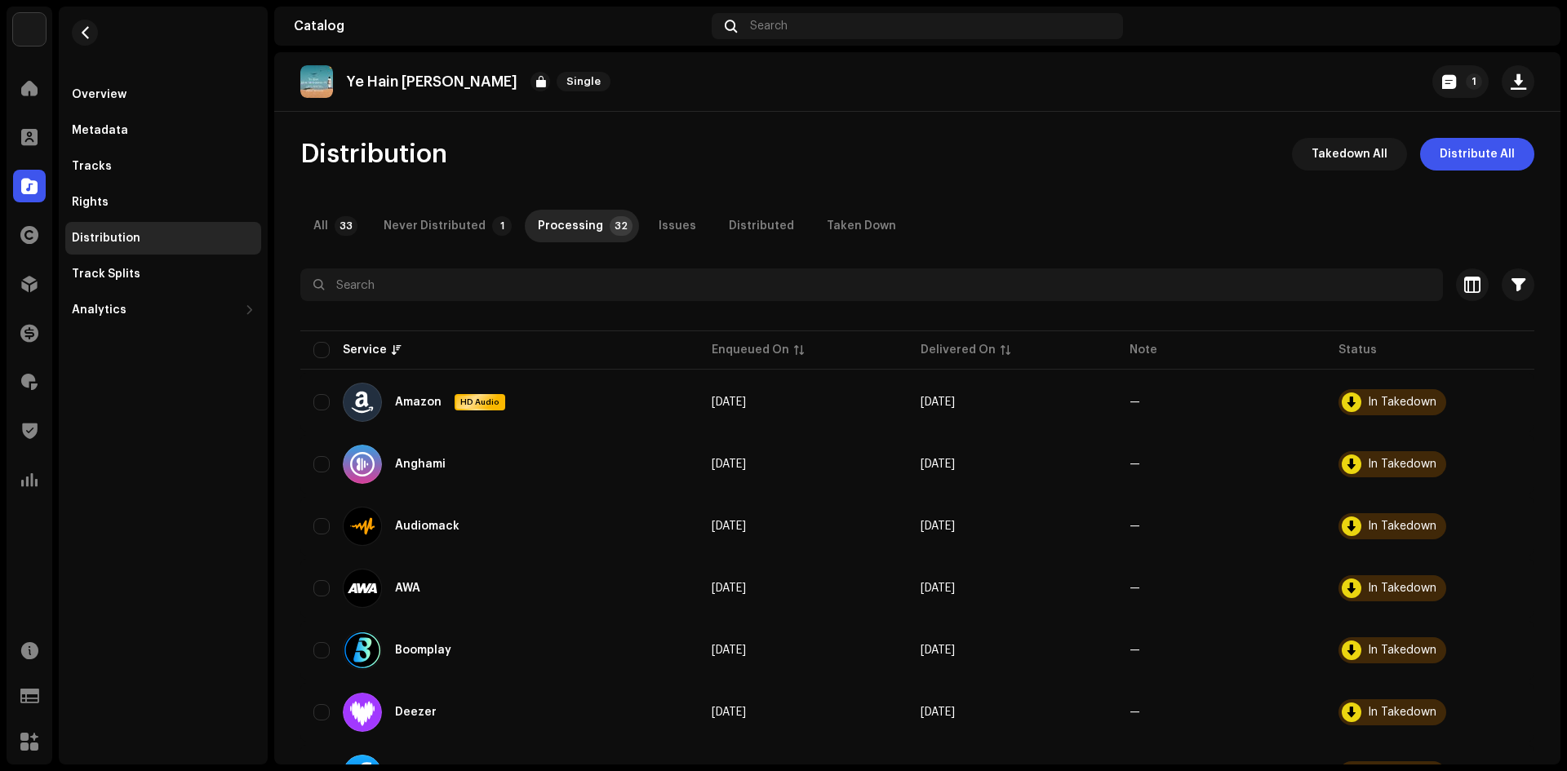
drag, startPoint x: 519, startPoint y: 82, endPoint x: 348, endPoint y: 77, distance: 170.7
click at [350, 80] on div "Ye Hain Mere Muhammad Single" at bounding box center [458, 81] width 317 height 33
drag, startPoint x: 344, startPoint y: 76, endPoint x: 481, endPoint y: 60, distance: 138.1
click at [481, 60] on div "Ye Hain Mere Muhammad Single 1" at bounding box center [917, 82] width 1286 height 60
click at [122, 229] on div "Distribution" at bounding box center [163, 238] width 196 height 33
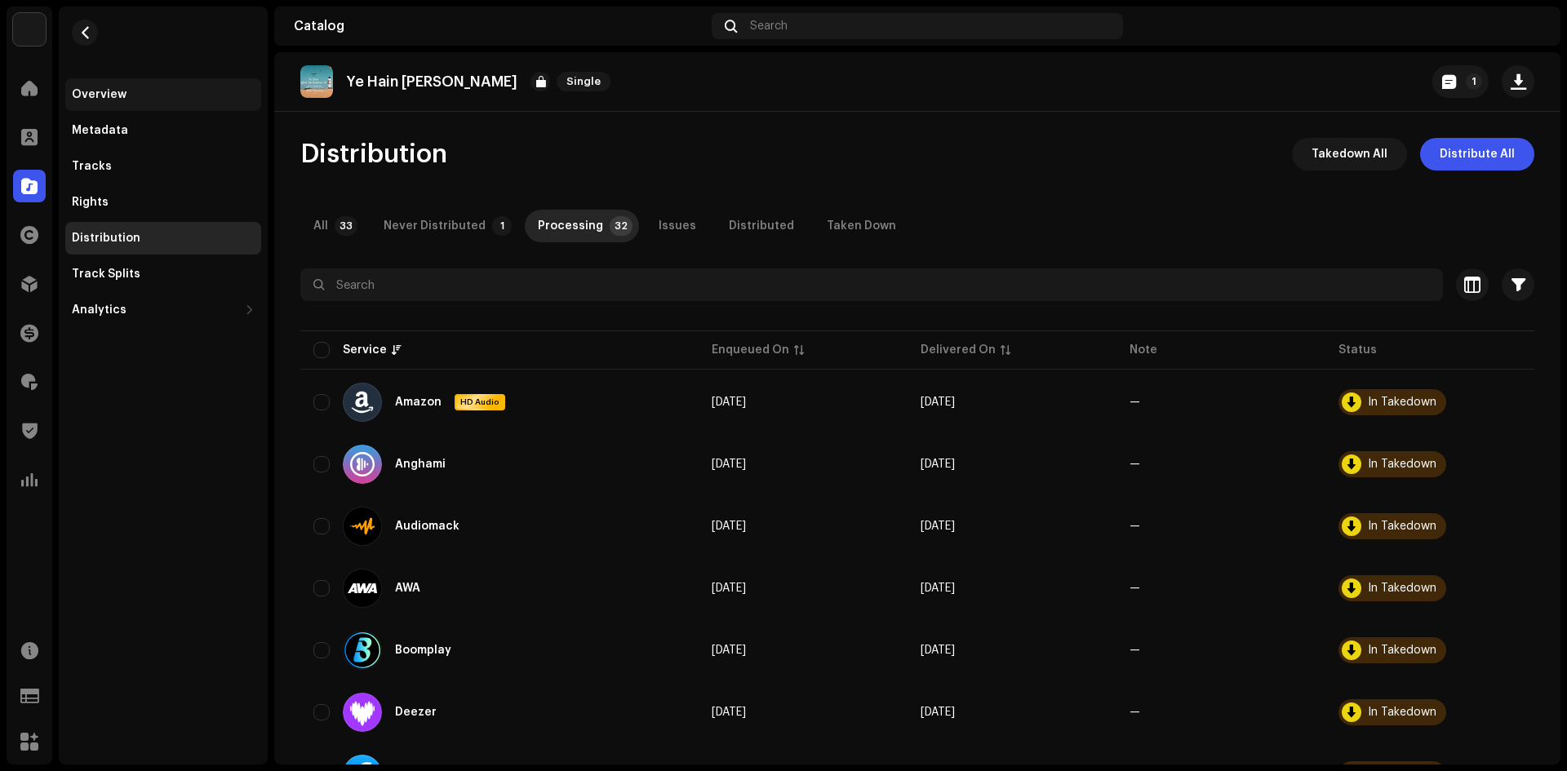
click at [125, 109] on div "Overview" at bounding box center [163, 94] width 196 height 33
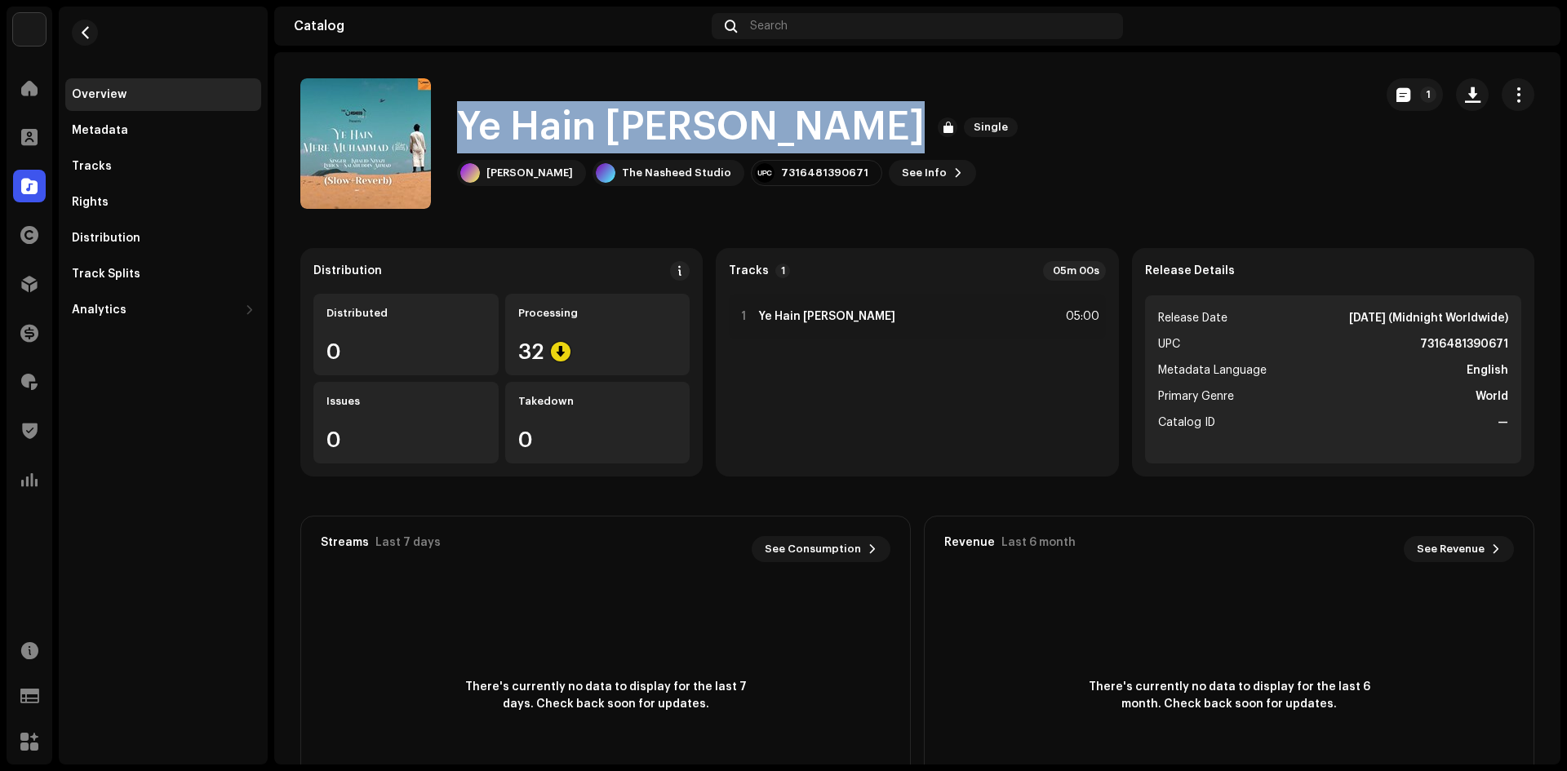
drag, startPoint x: 933, startPoint y: 122, endPoint x: 465, endPoint y: 131, distance: 467.7
click at [465, 131] on div "Ye Hain Mere Muhammad Single" at bounding box center [740, 127] width 567 height 52
copy h1 "Ye Hain Mere Muhammad"
click at [557, 356] on div at bounding box center [561, 352] width 20 height 20
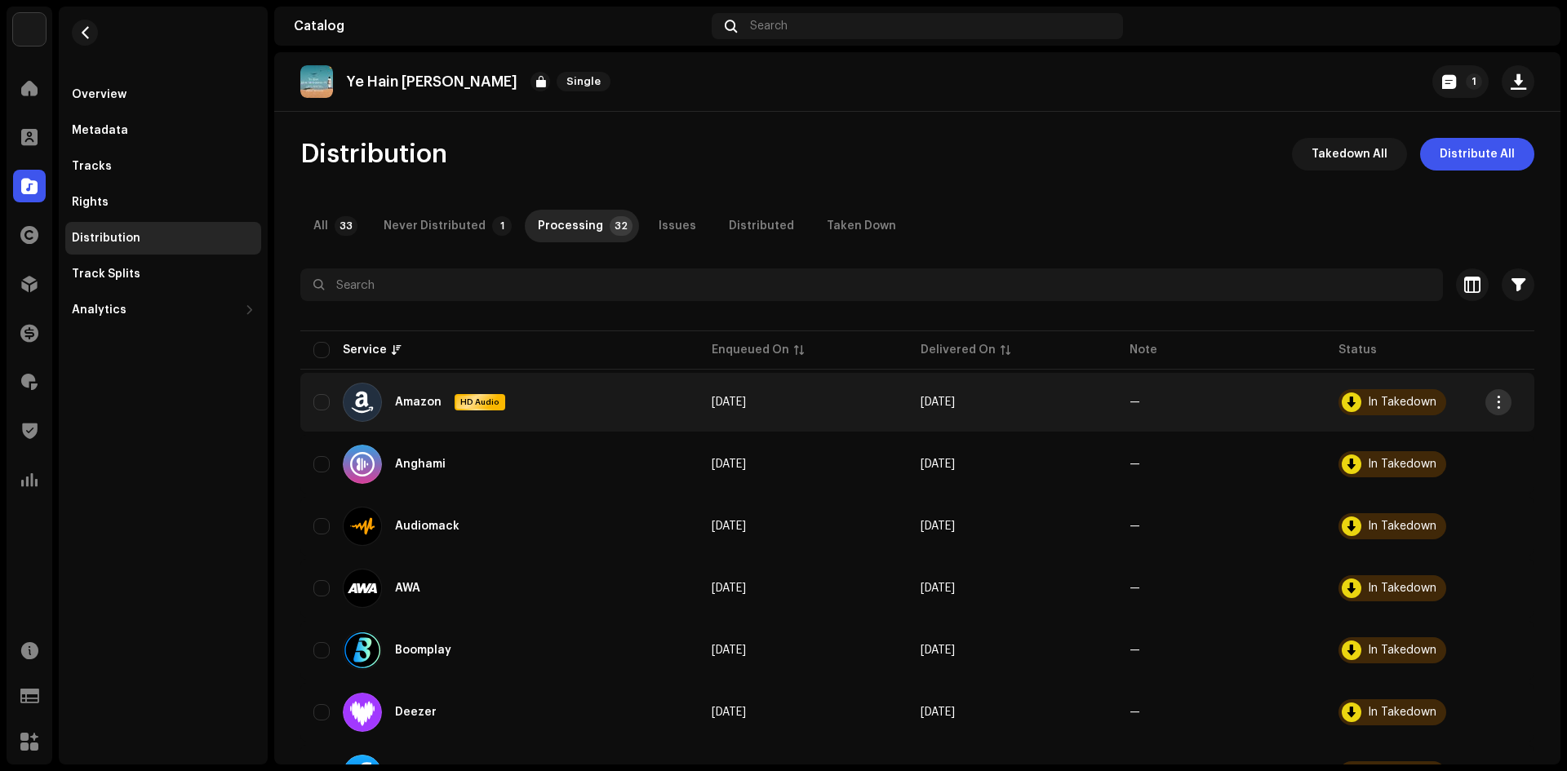
click at [1494, 397] on span "button" at bounding box center [1499, 402] width 12 height 13
click at [1396, 461] on div "Takedown" at bounding box center [1421, 471] width 165 height 33
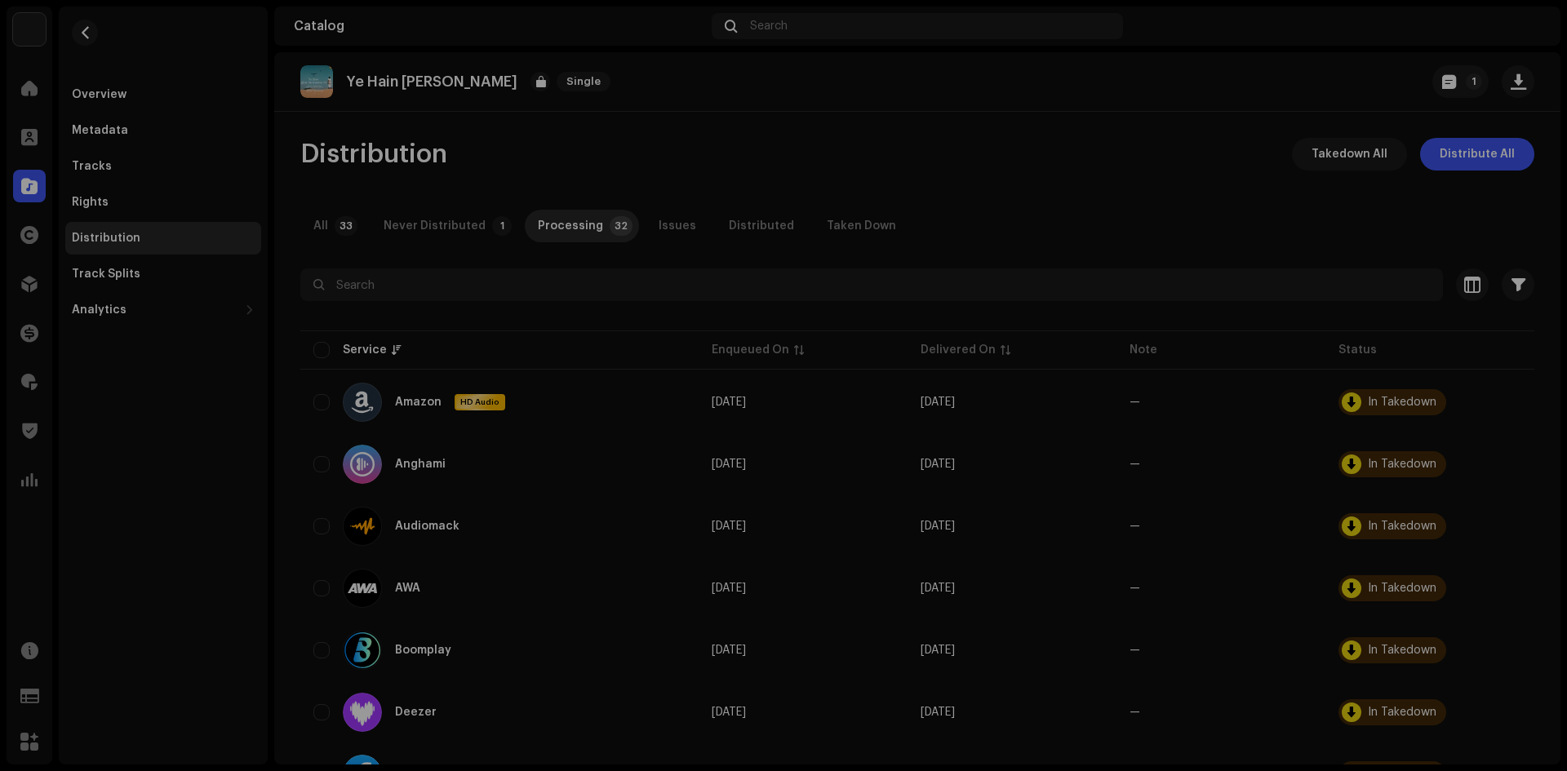
click at [561, 78] on div "Not Eligible For Takedown A release that has status In Takedown with any servic…" at bounding box center [783, 385] width 1567 height 771
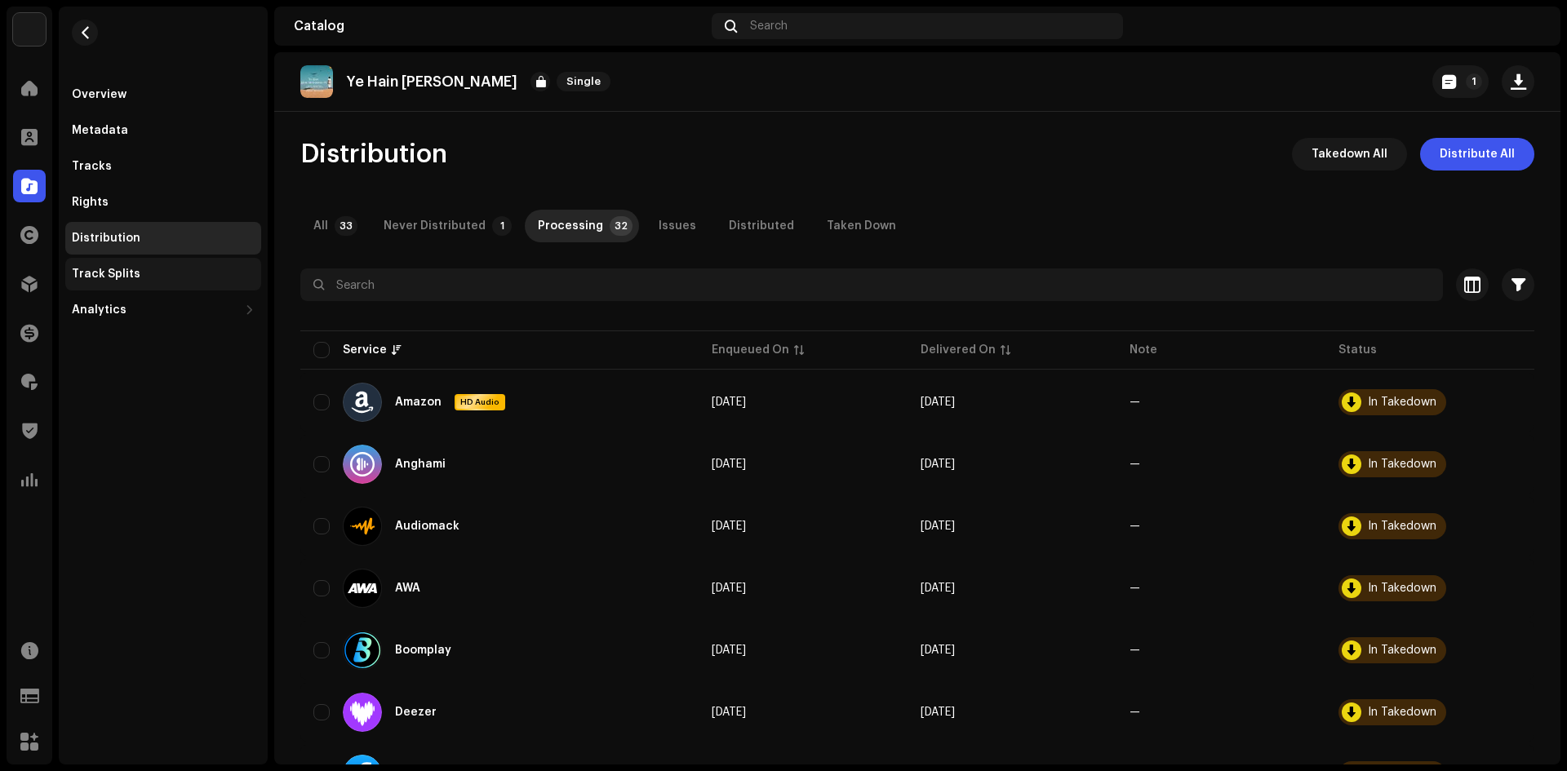
click at [154, 263] on div "Track Splits" at bounding box center [163, 274] width 196 height 33
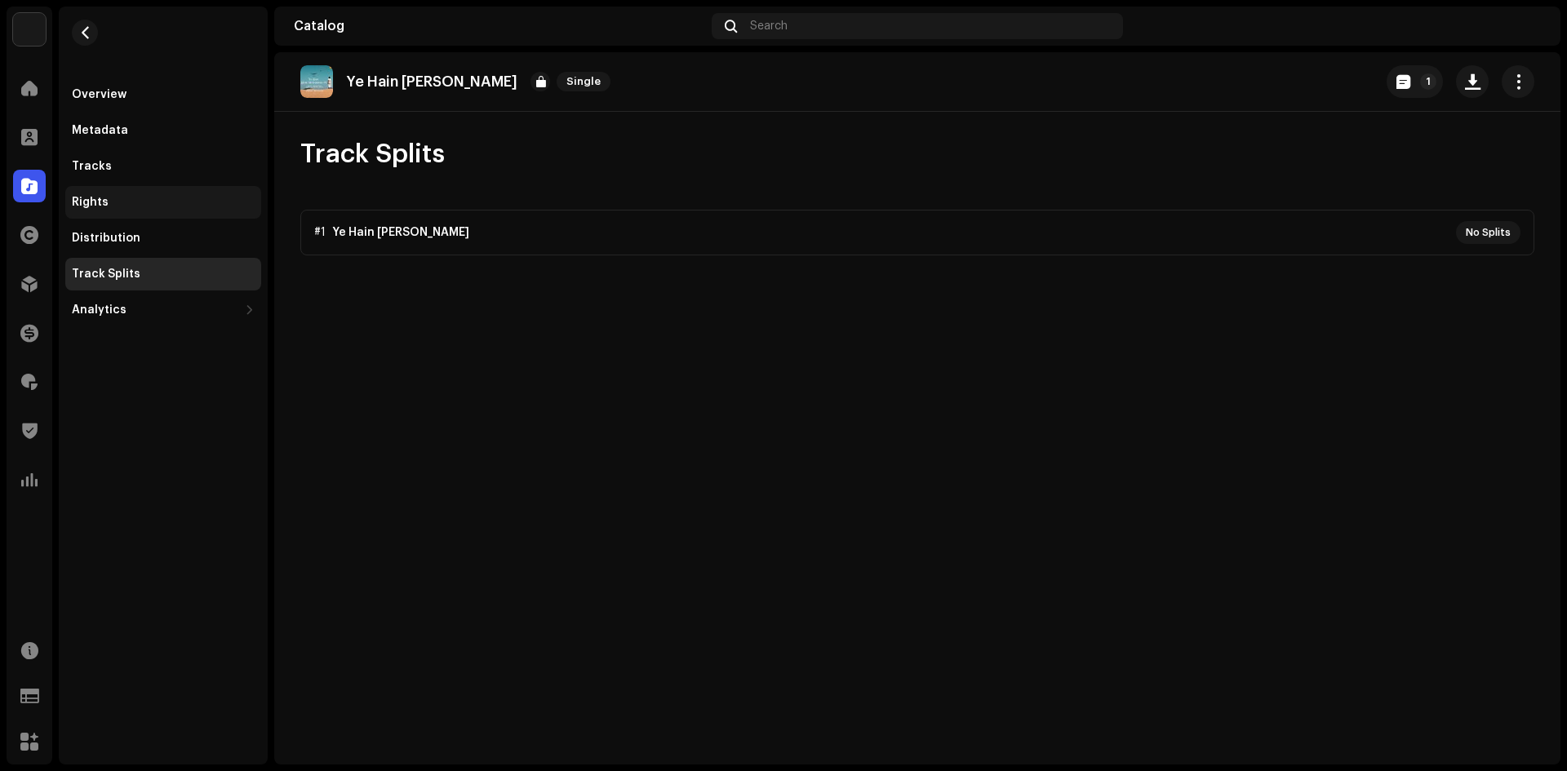
click at [95, 200] on div "Rights" at bounding box center [90, 202] width 37 height 13
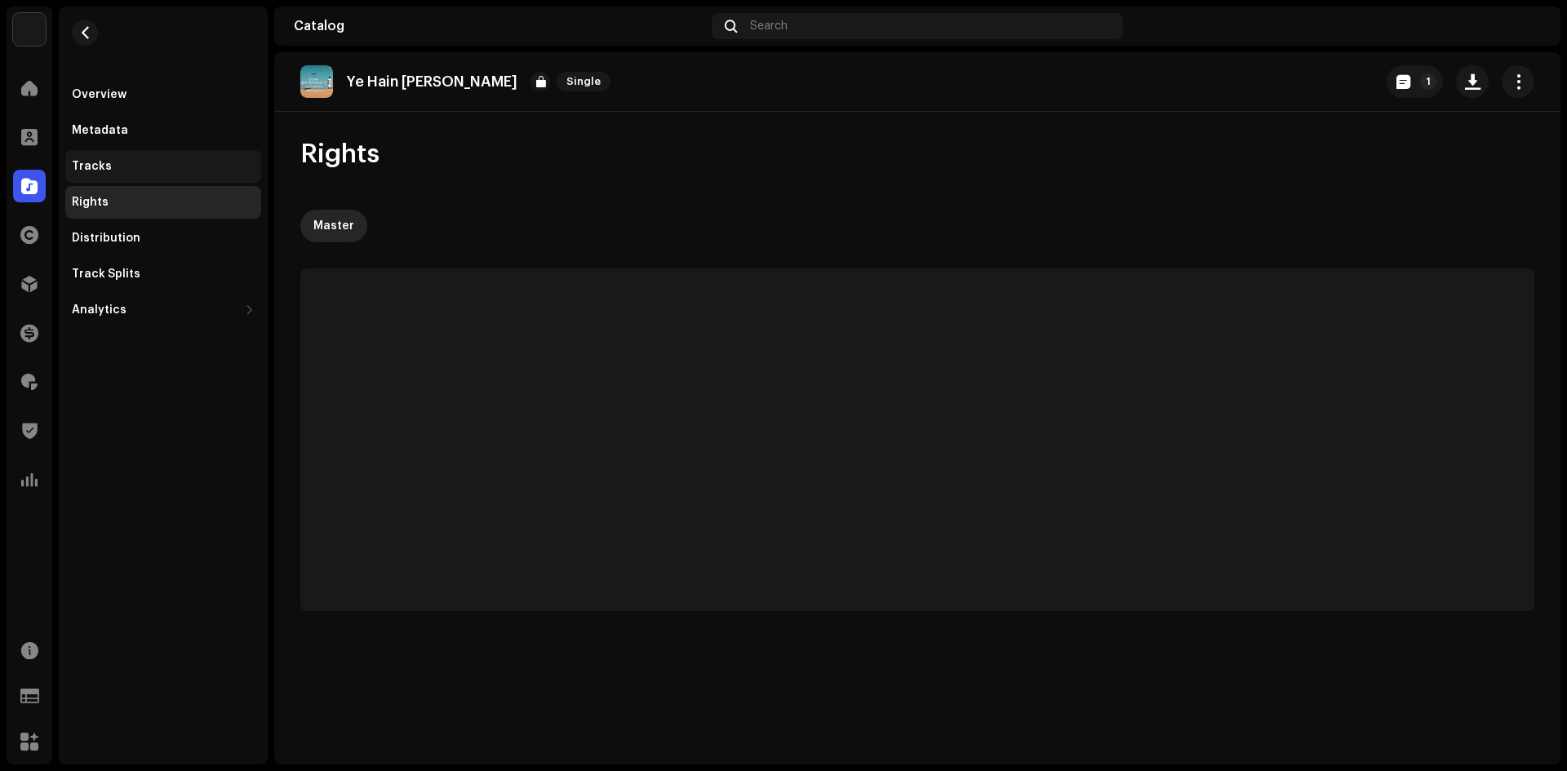
click at [125, 167] on div "Tracks" at bounding box center [163, 166] width 183 height 13
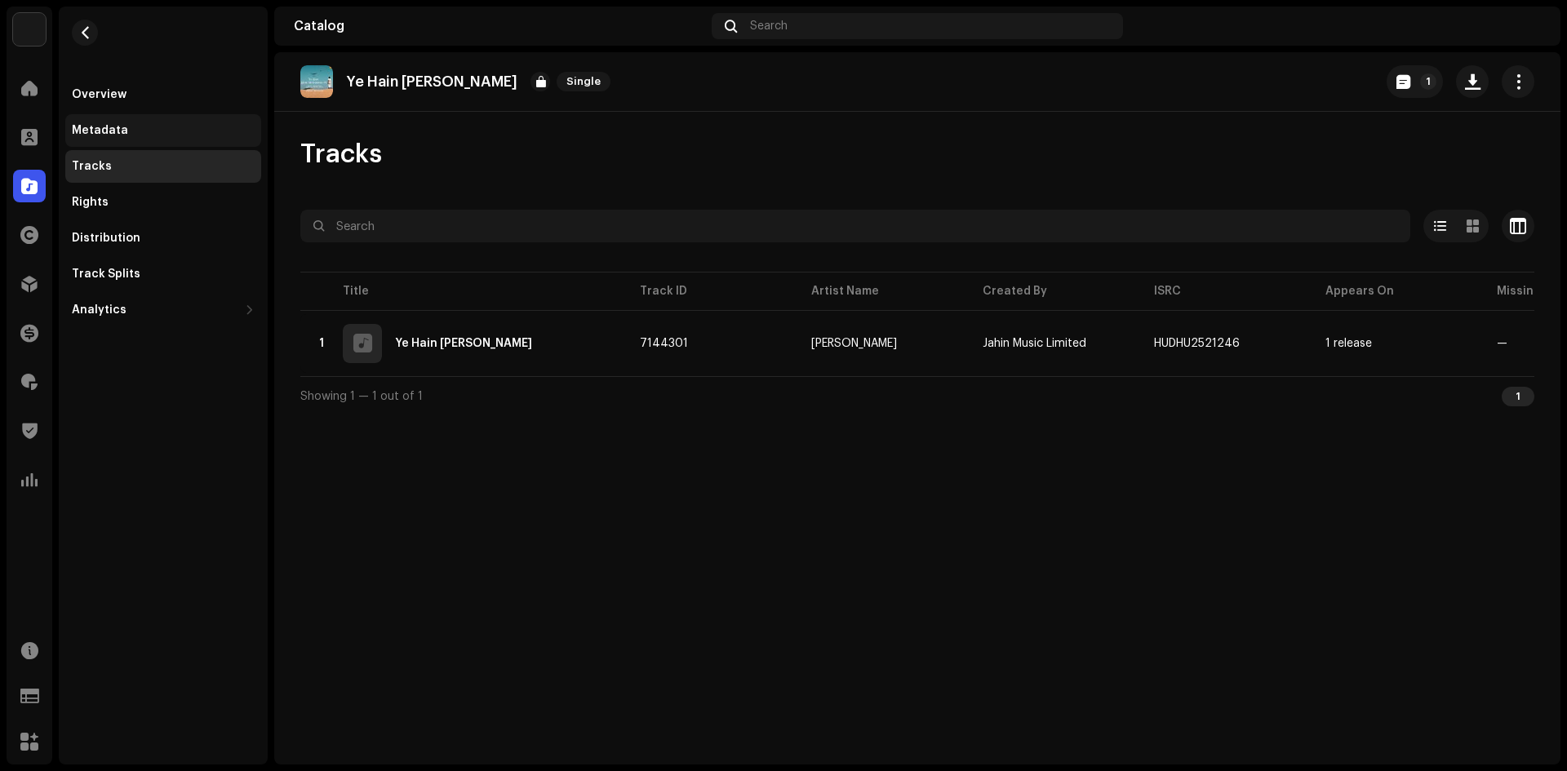
click at [129, 130] on div "Metadata" at bounding box center [163, 130] width 183 height 13
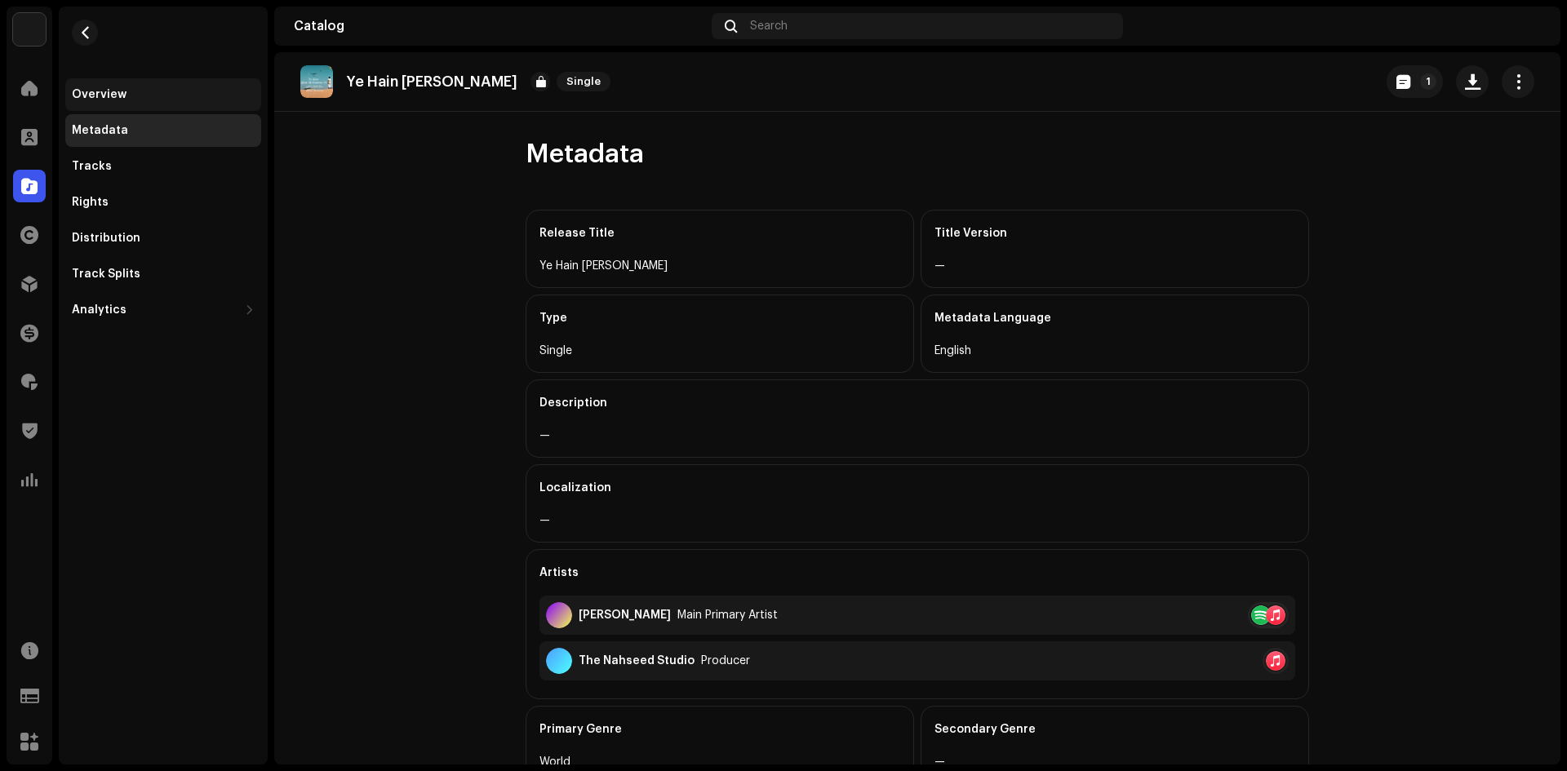
click at [135, 110] on div "Overview" at bounding box center [163, 94] width 196 height 33
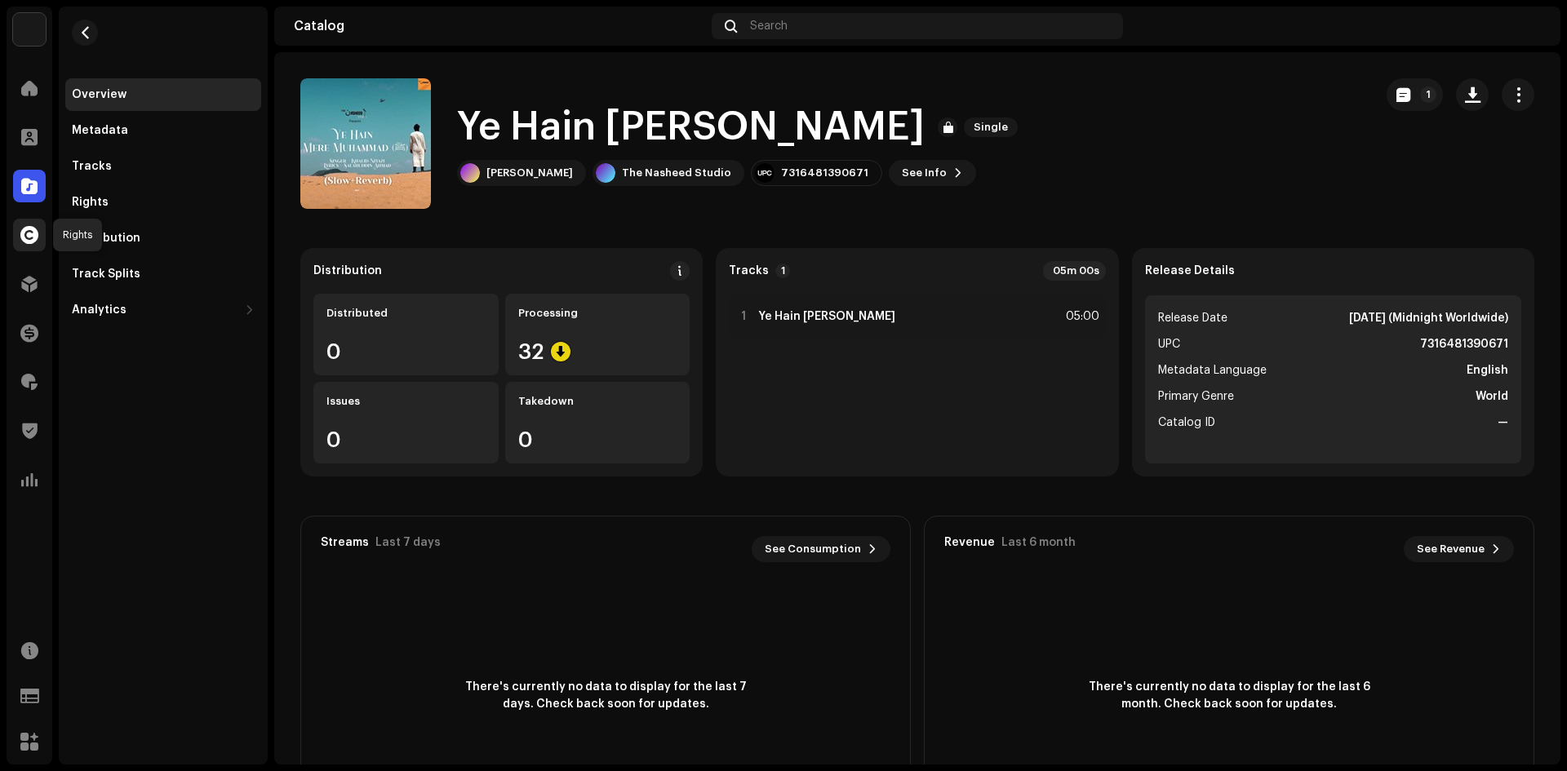
click at [27, 235] on span at bounding box center [29, 234] width 18 height 13
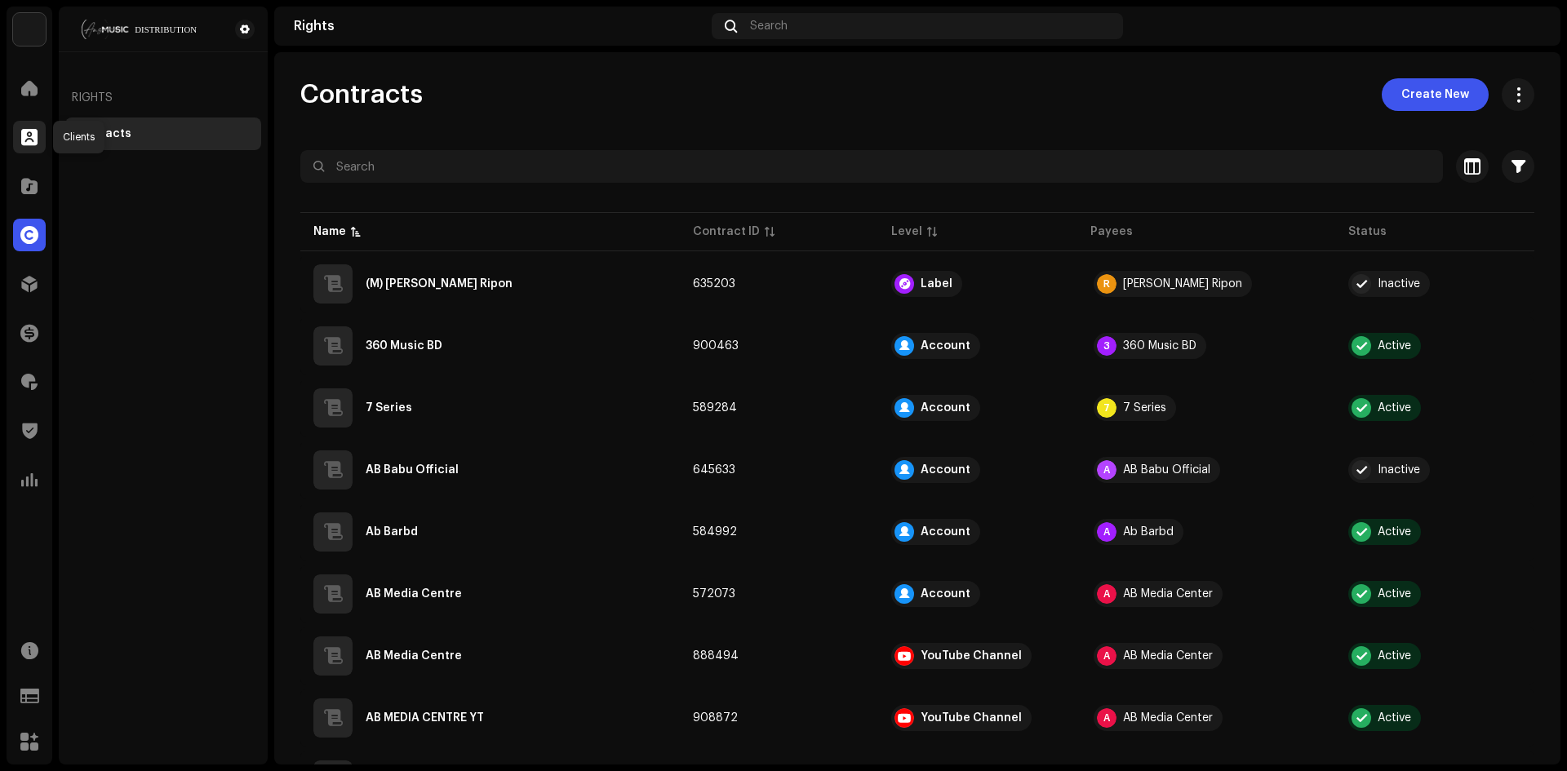
click at [27, 131] on span at bounding box center [29, 137] width 16 height 13
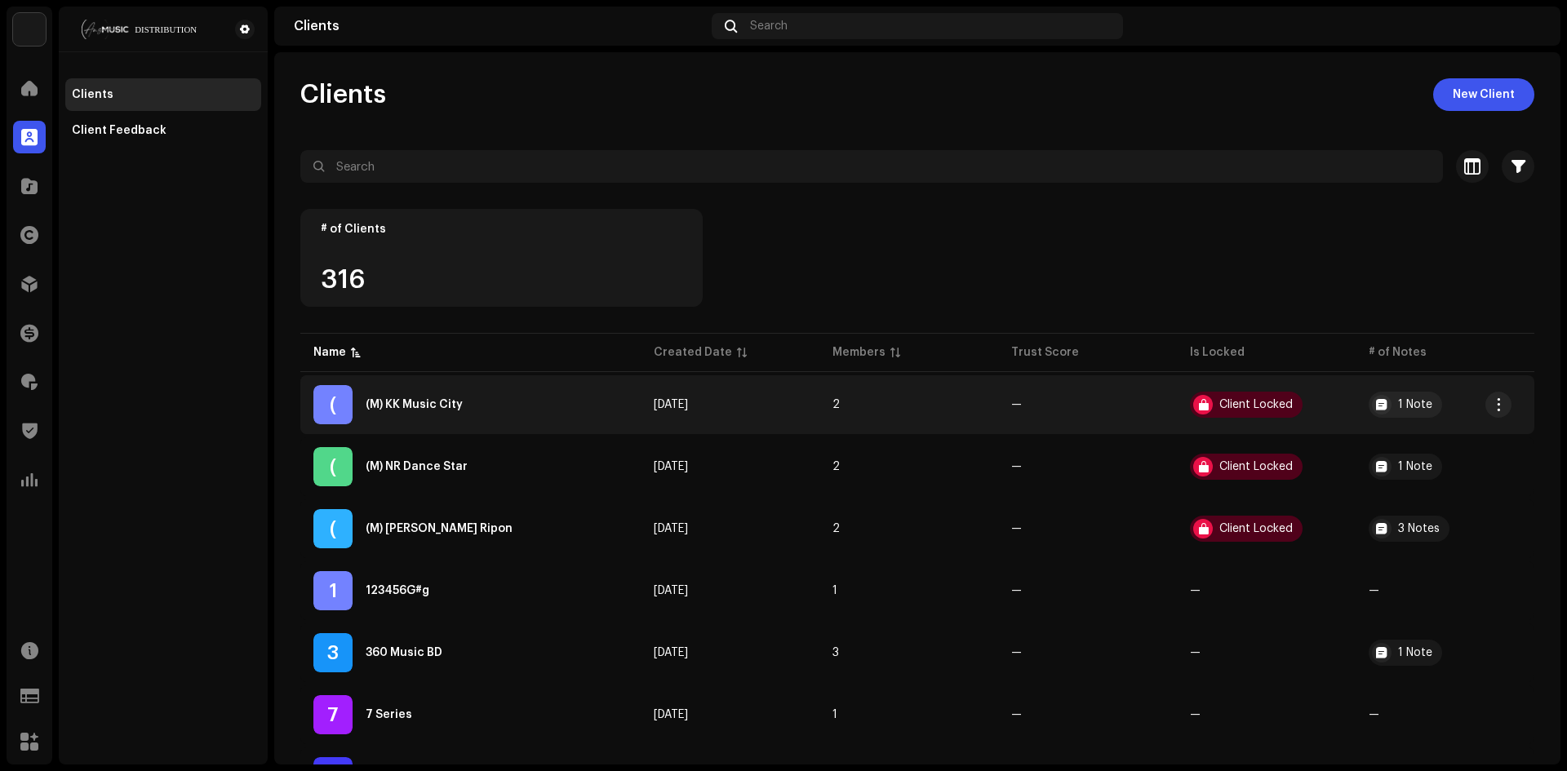
click at [534, 403] on div "( (M) KK Music City" at bounding box center [470, 404] width 314 height 39
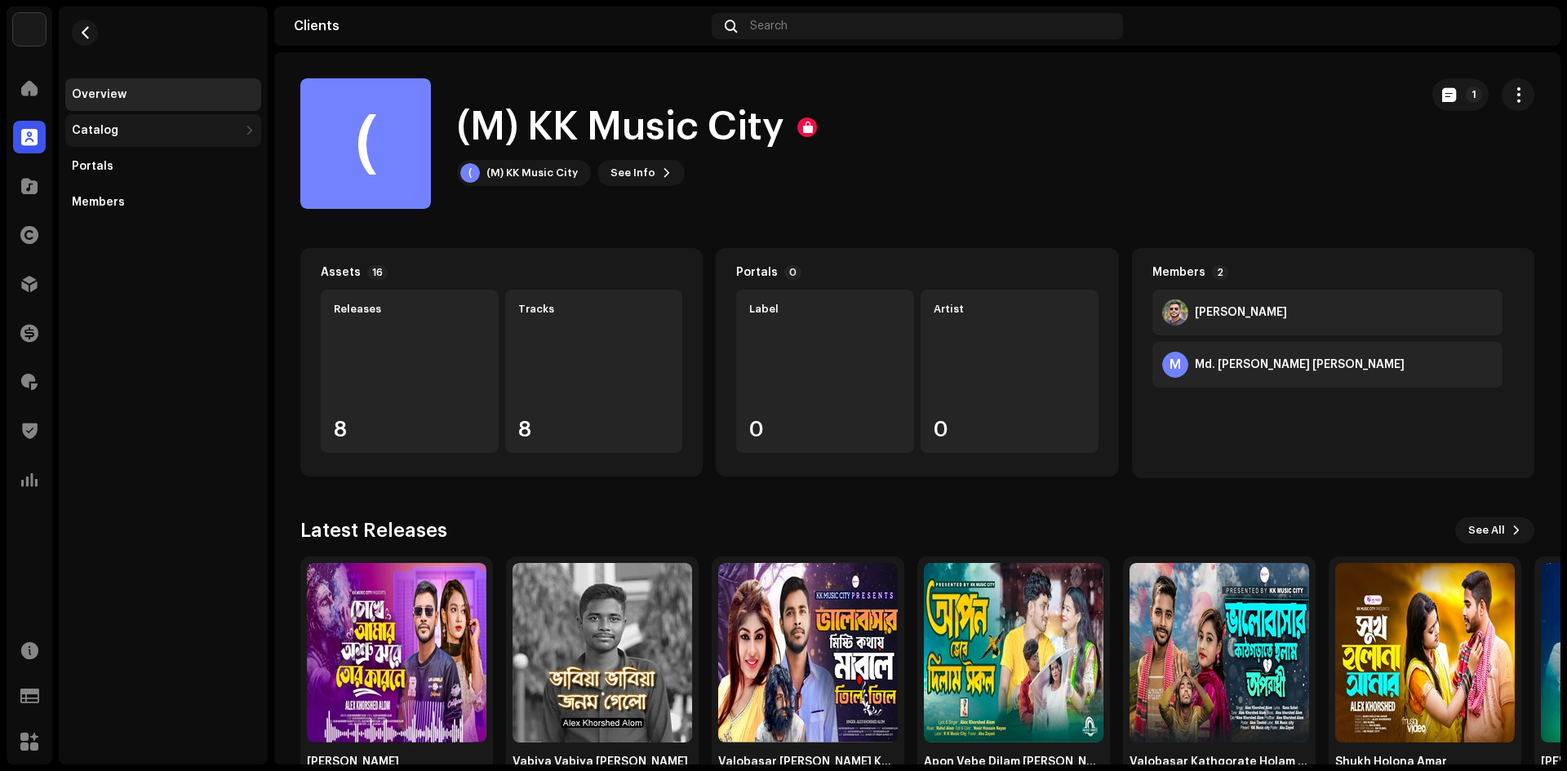
click at [95, 134] on div "Catalog" at bounding box center [95, 130] width 47 height 13
click at [107, 174] on div "Releases" at bounding box center [163, 166] width 196 height 33
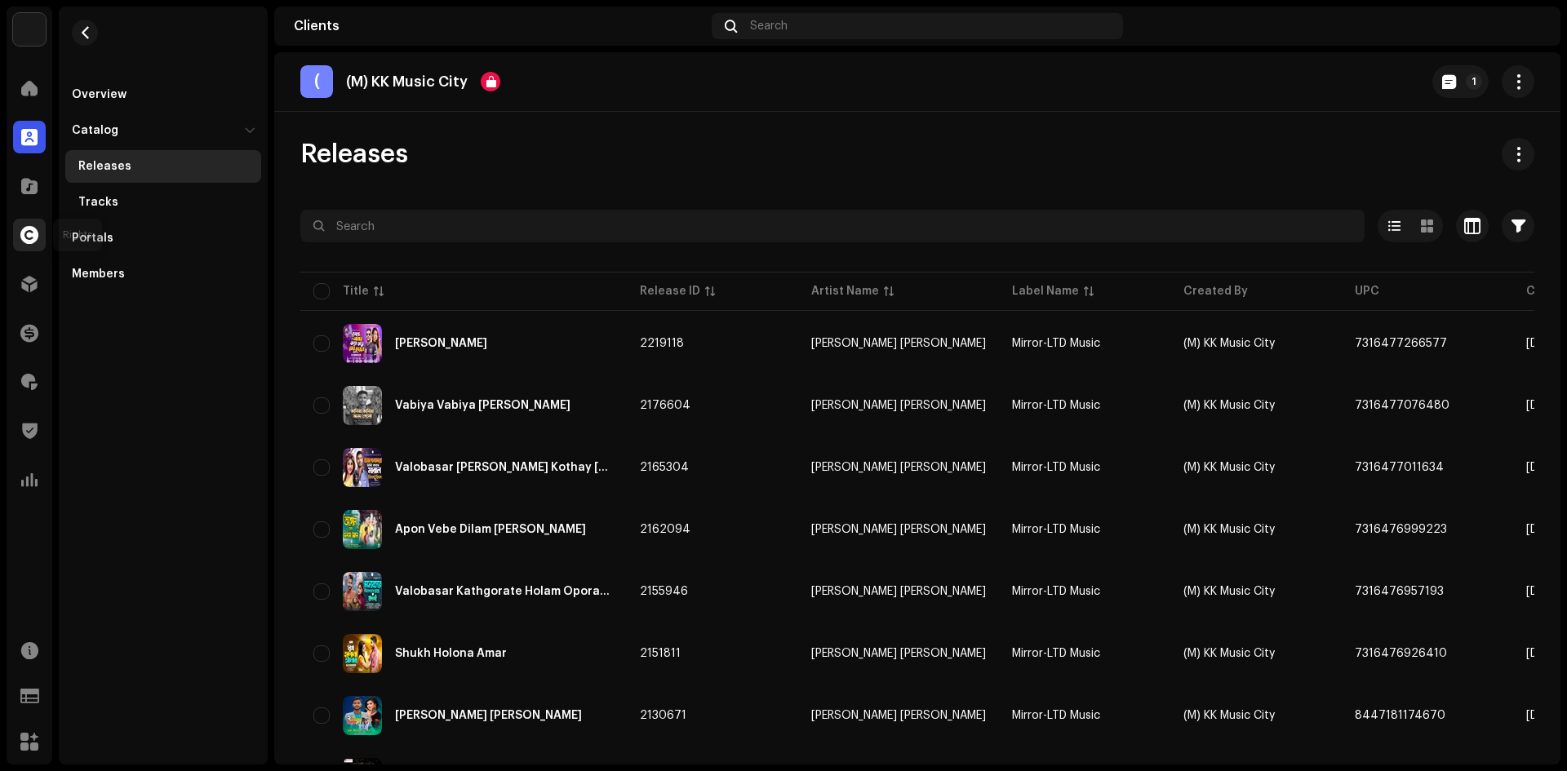
click at [30, 241] on span at bounding box center [29, 234] width 18 height 13
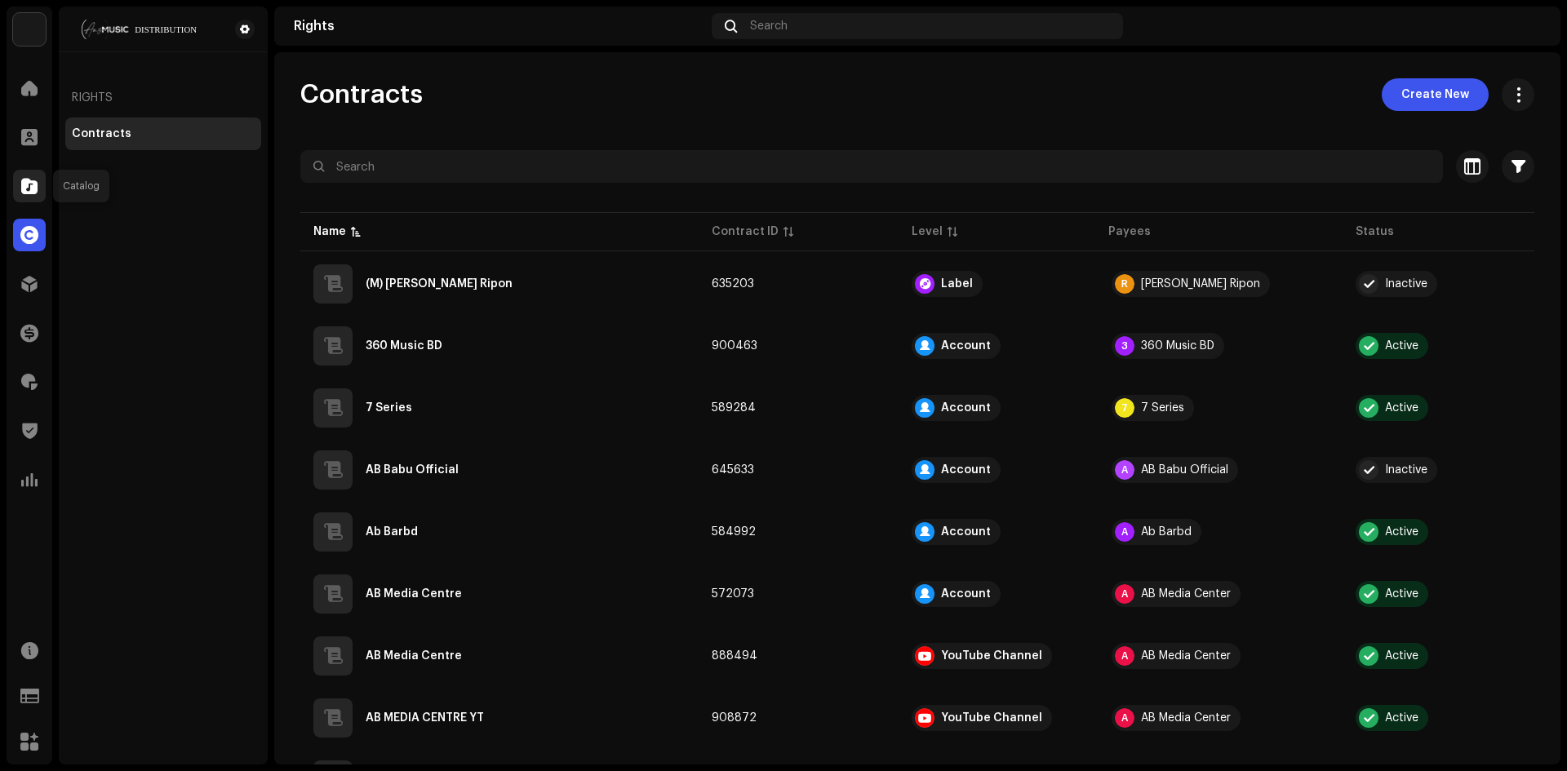
click at [32, 180] on span at bounding box center [29, 186] width 16 height 13
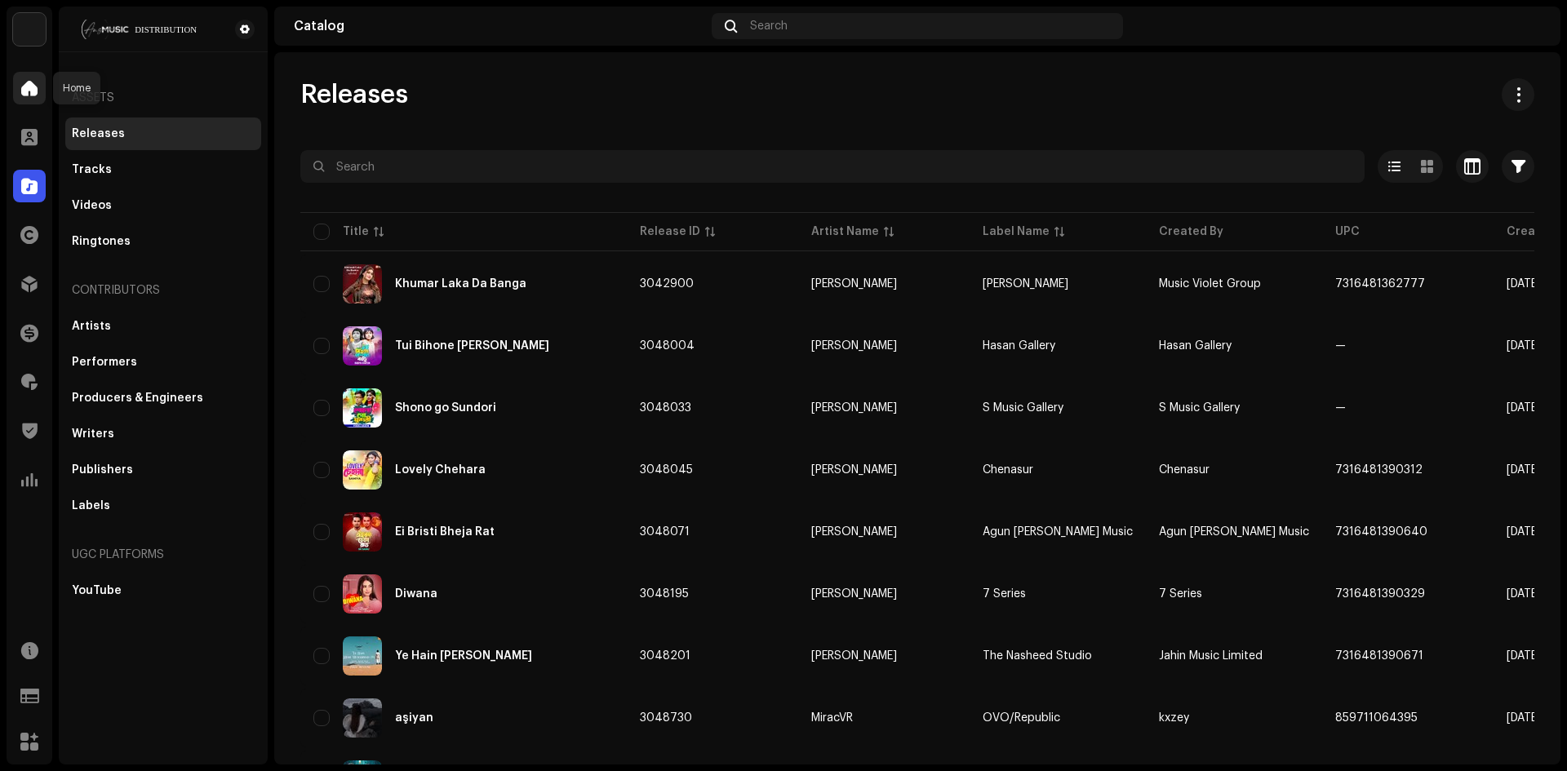
click at [29, 89] on span at bounding box center [29, 88] width 16 height 13
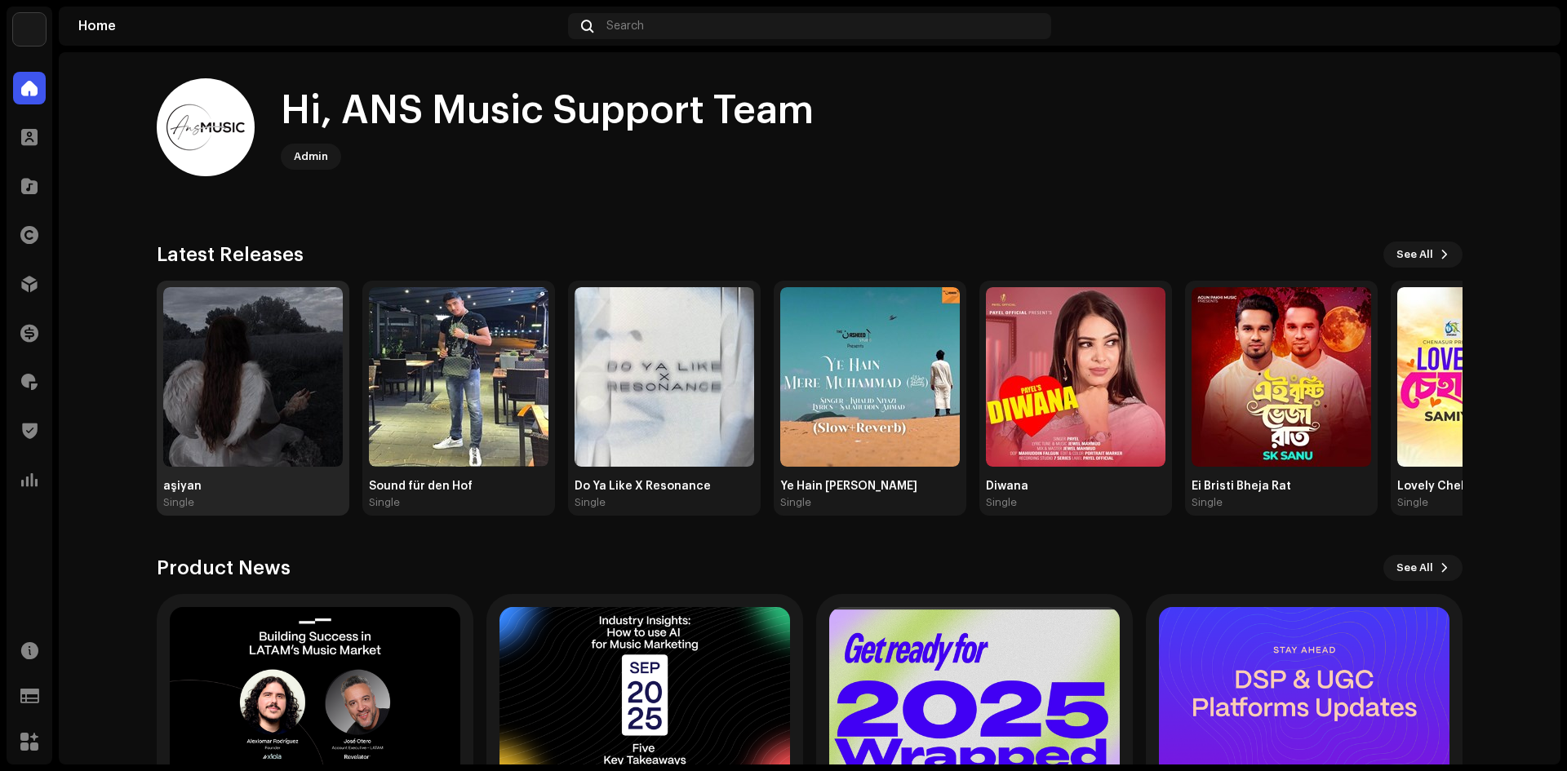
click at [309, 350] on img at bounding box center [253, 377] width 180 height 180
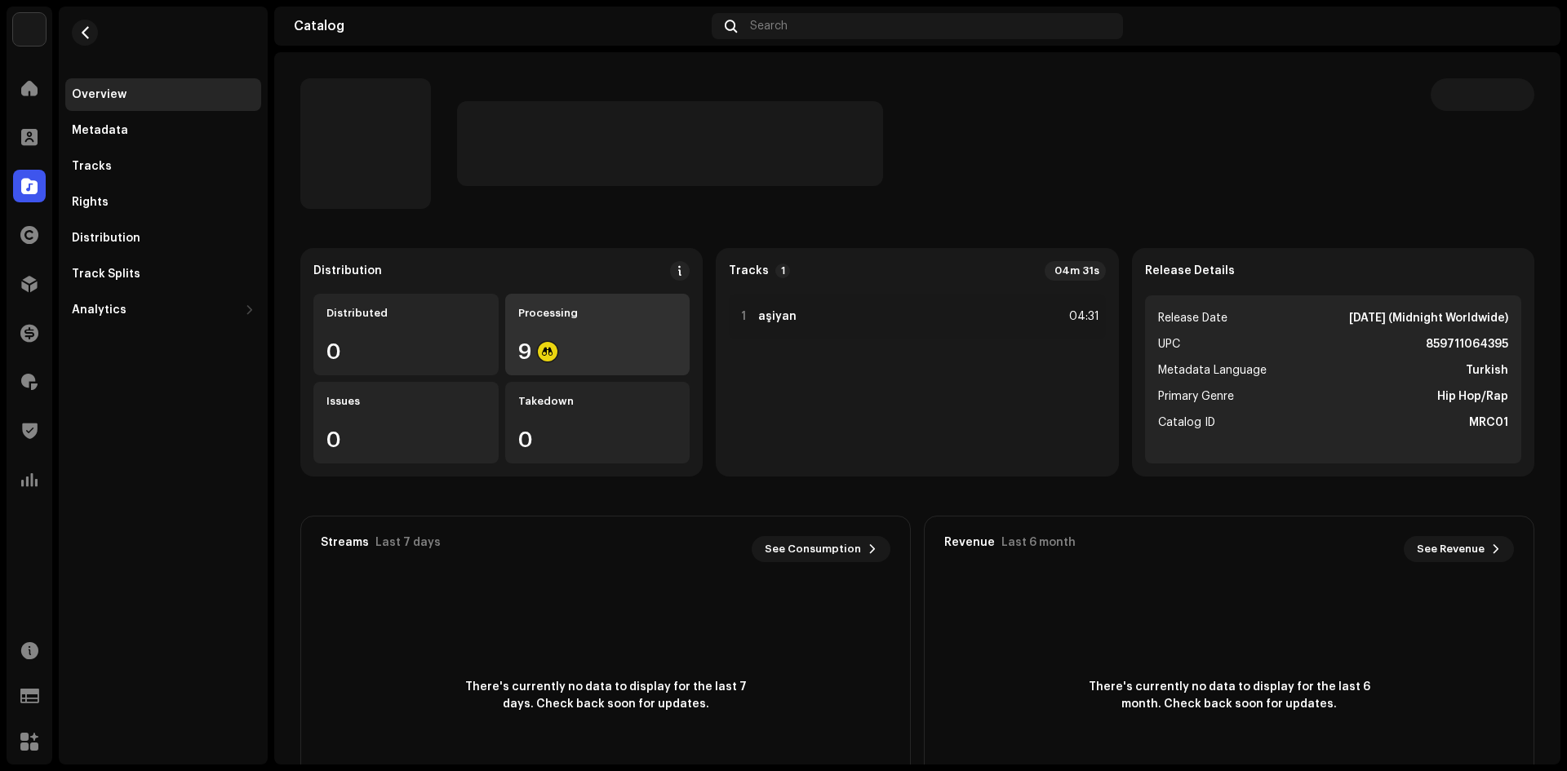
click at [580, 353] on div "9" at bounding box center [597, 351] width 159 height 21
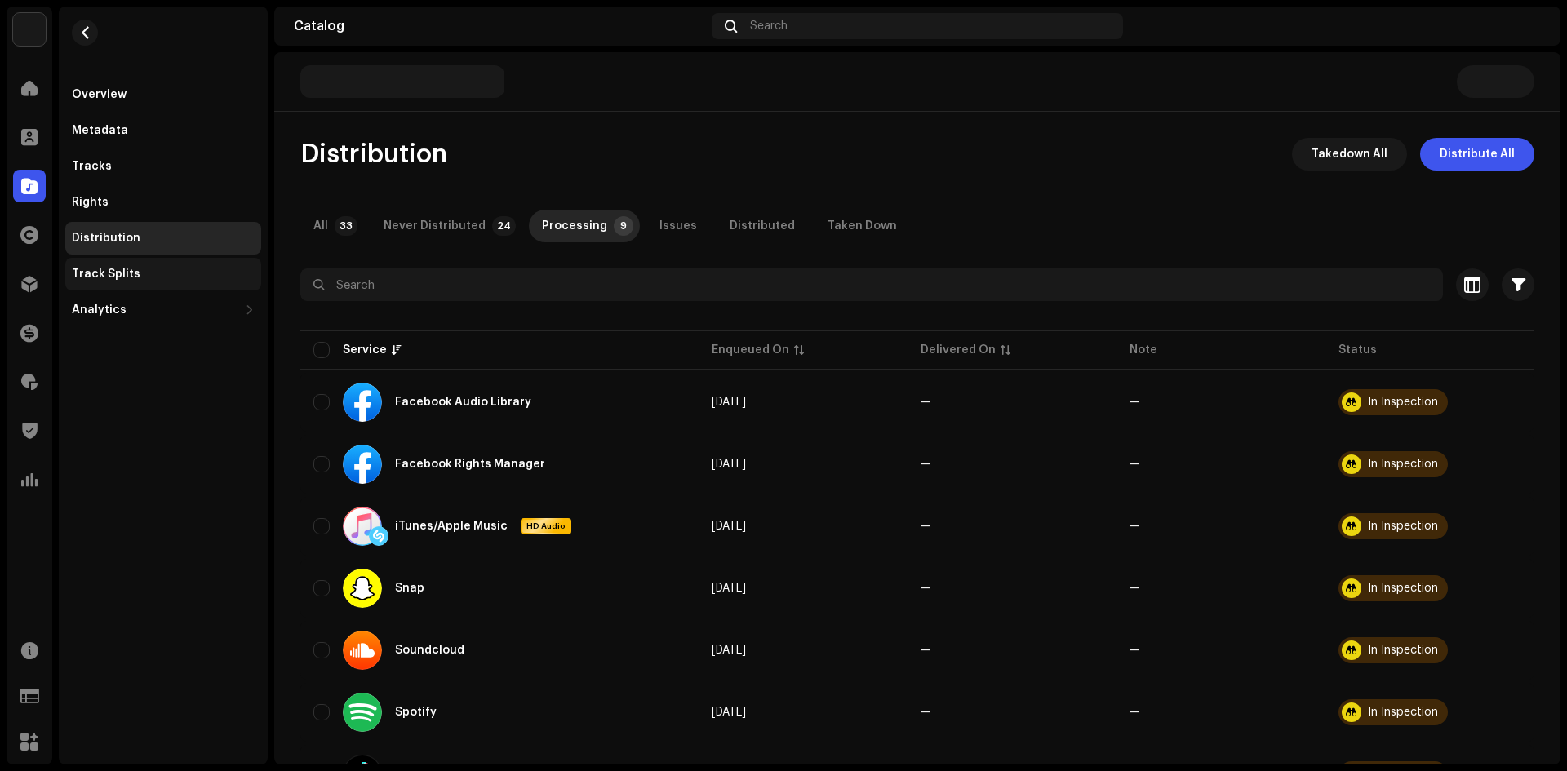
click at [144, 271] on div "Track Splits" at bounding box center [163, 274] width 183 height 13
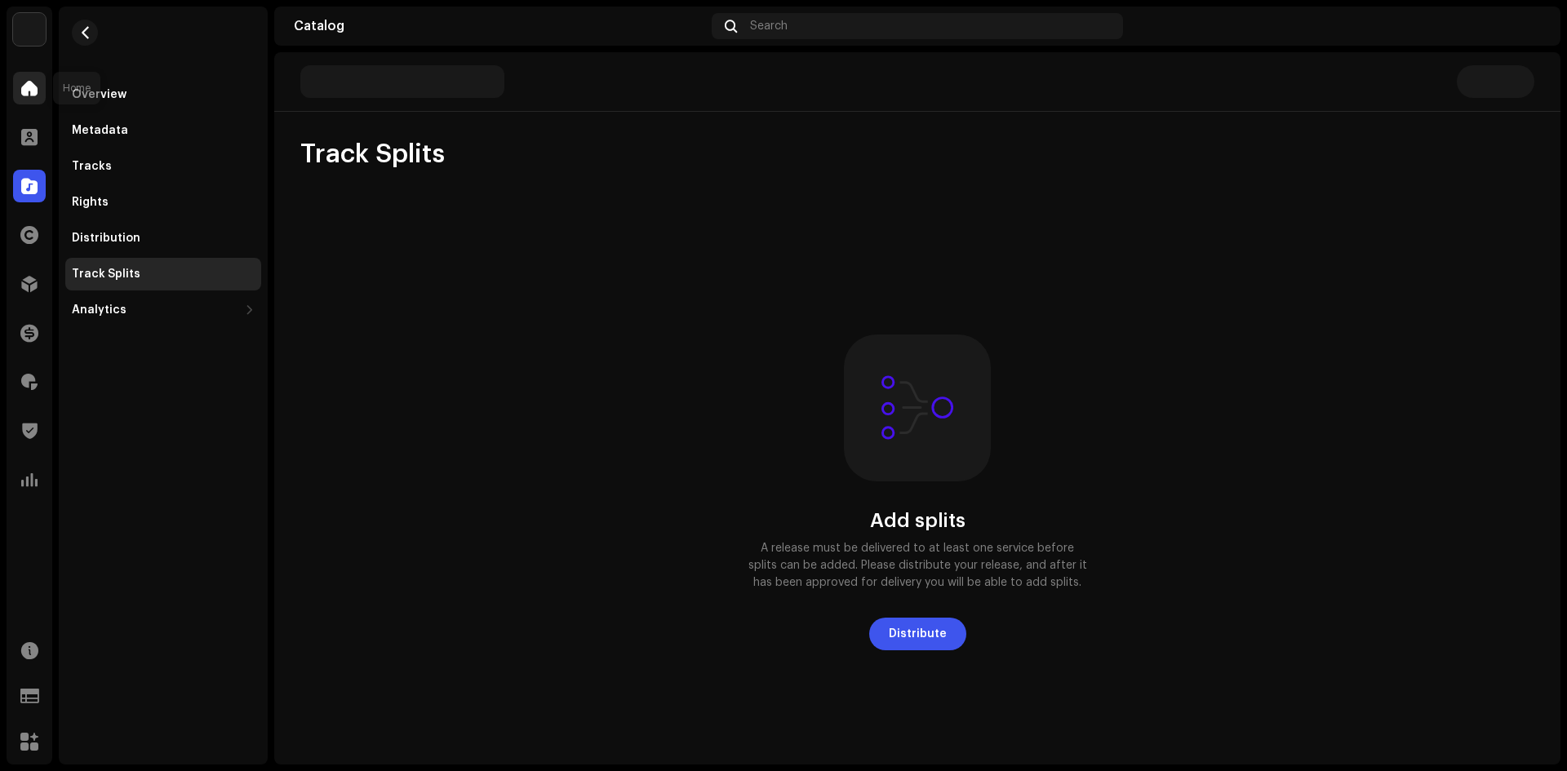
click at [38, 83] on div at bounding box center [29, 88] width 33 height 33
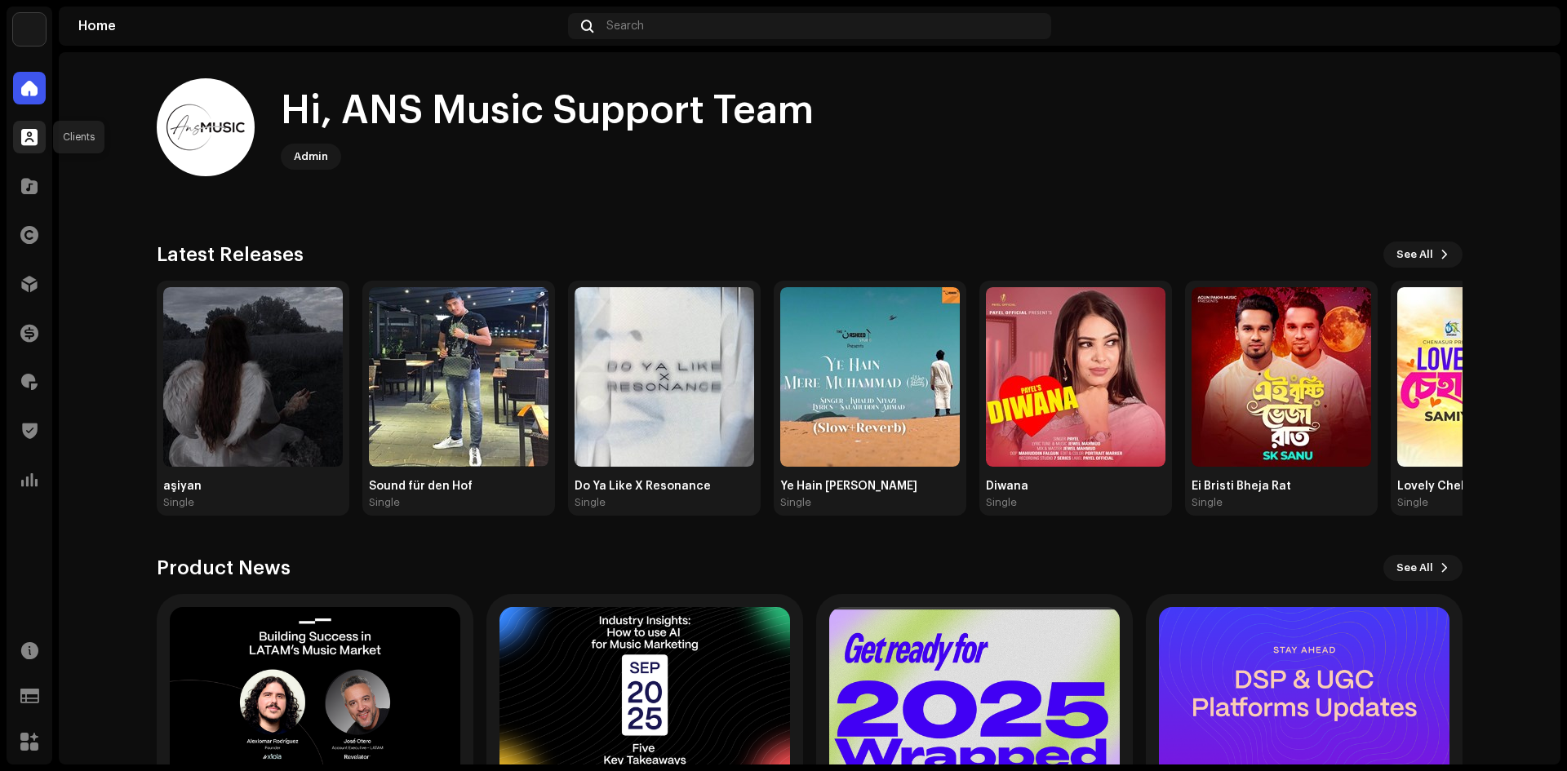
click at [36, 131] on span at bounding box center [29, 137] width 16 height 13
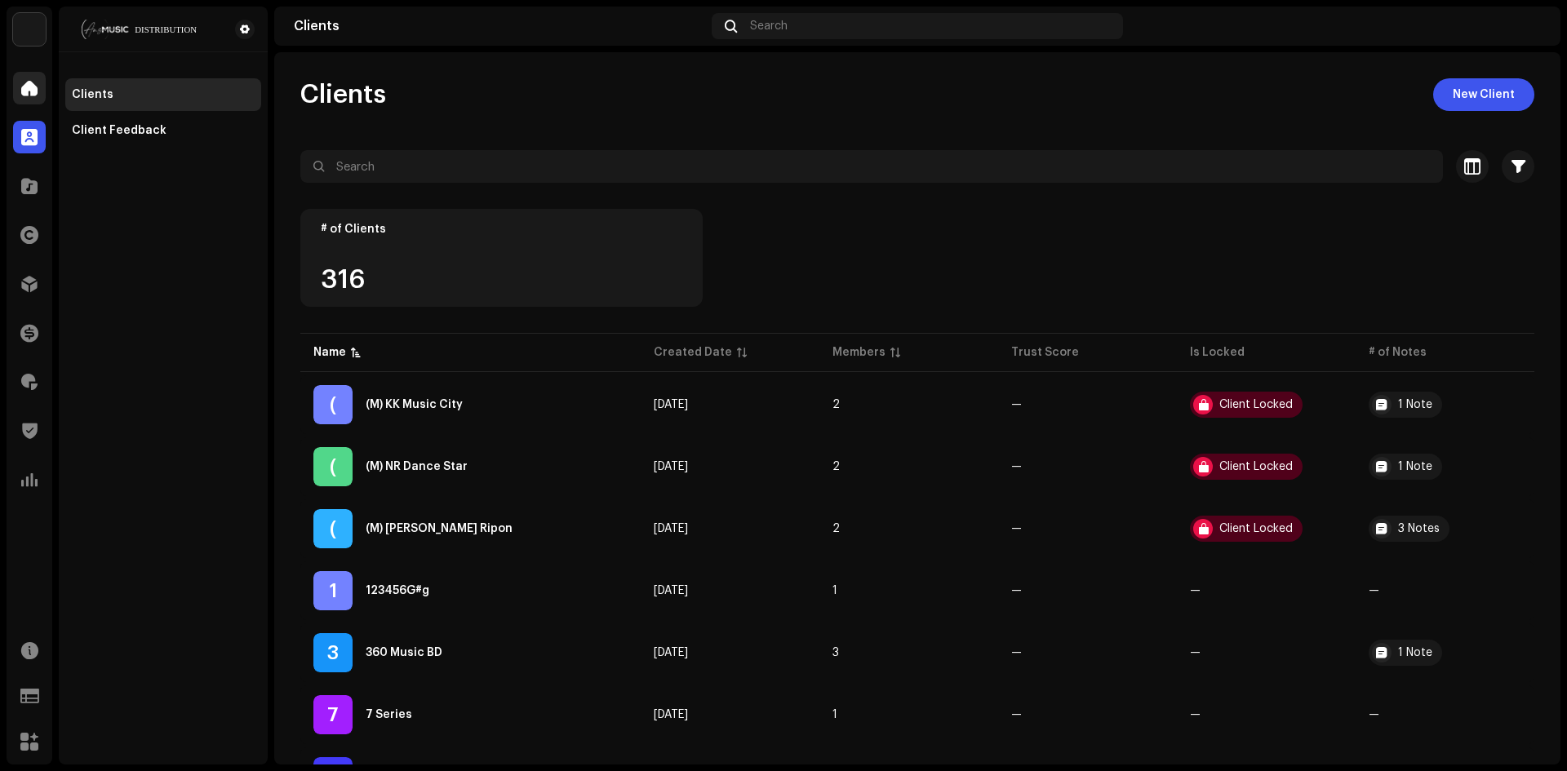
click at [34, 96] on div at bounding box center [29, 88] width 33 height 33
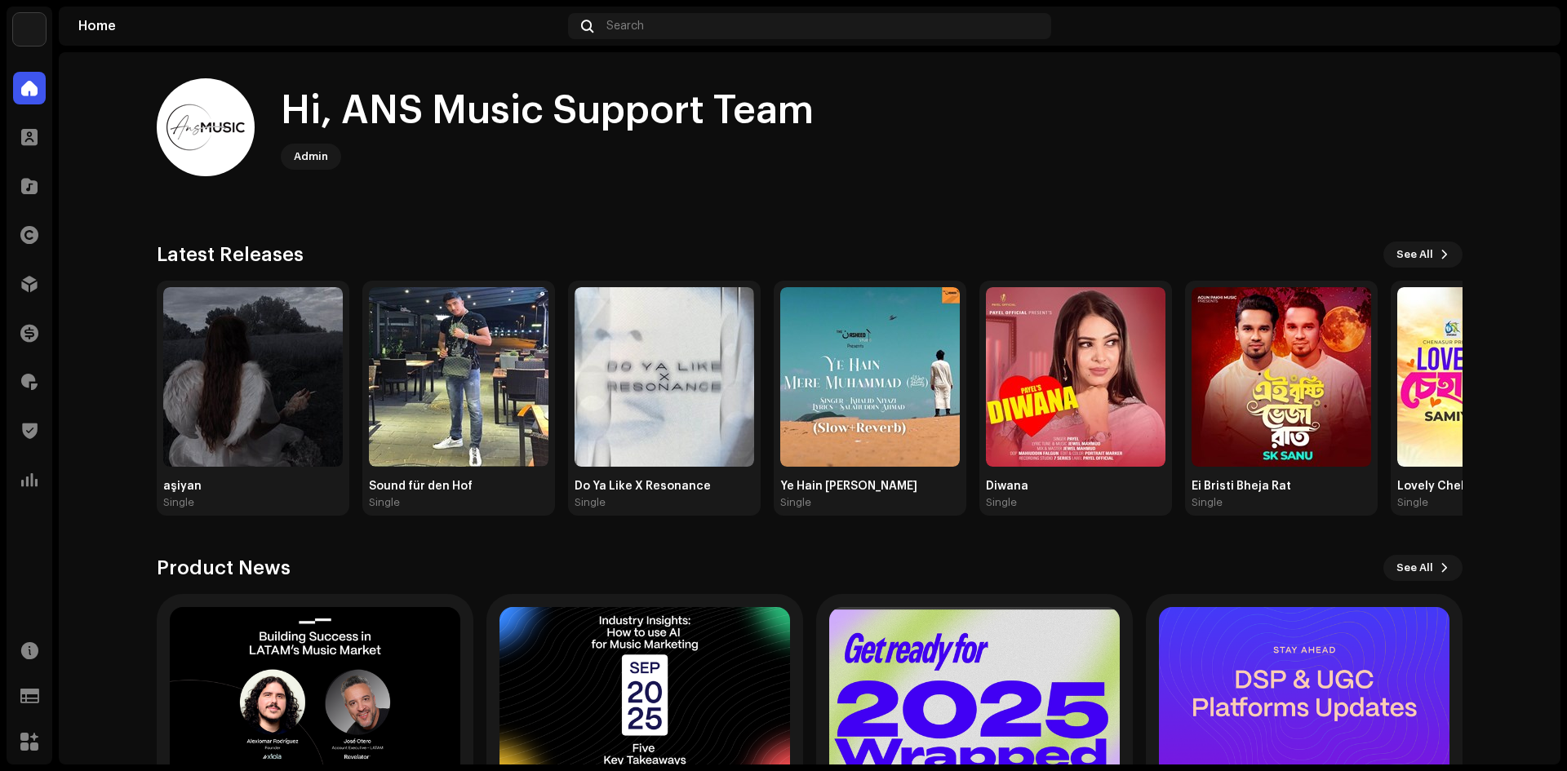
click at [44, 31] on img at bounding box center [29, 29] width 33 height 33
click at [197, 38] on button at bounding box center [206, 37] width 20 height 20
click at [33, 36] on img at bounding box center [29, 29] width 33 height 33
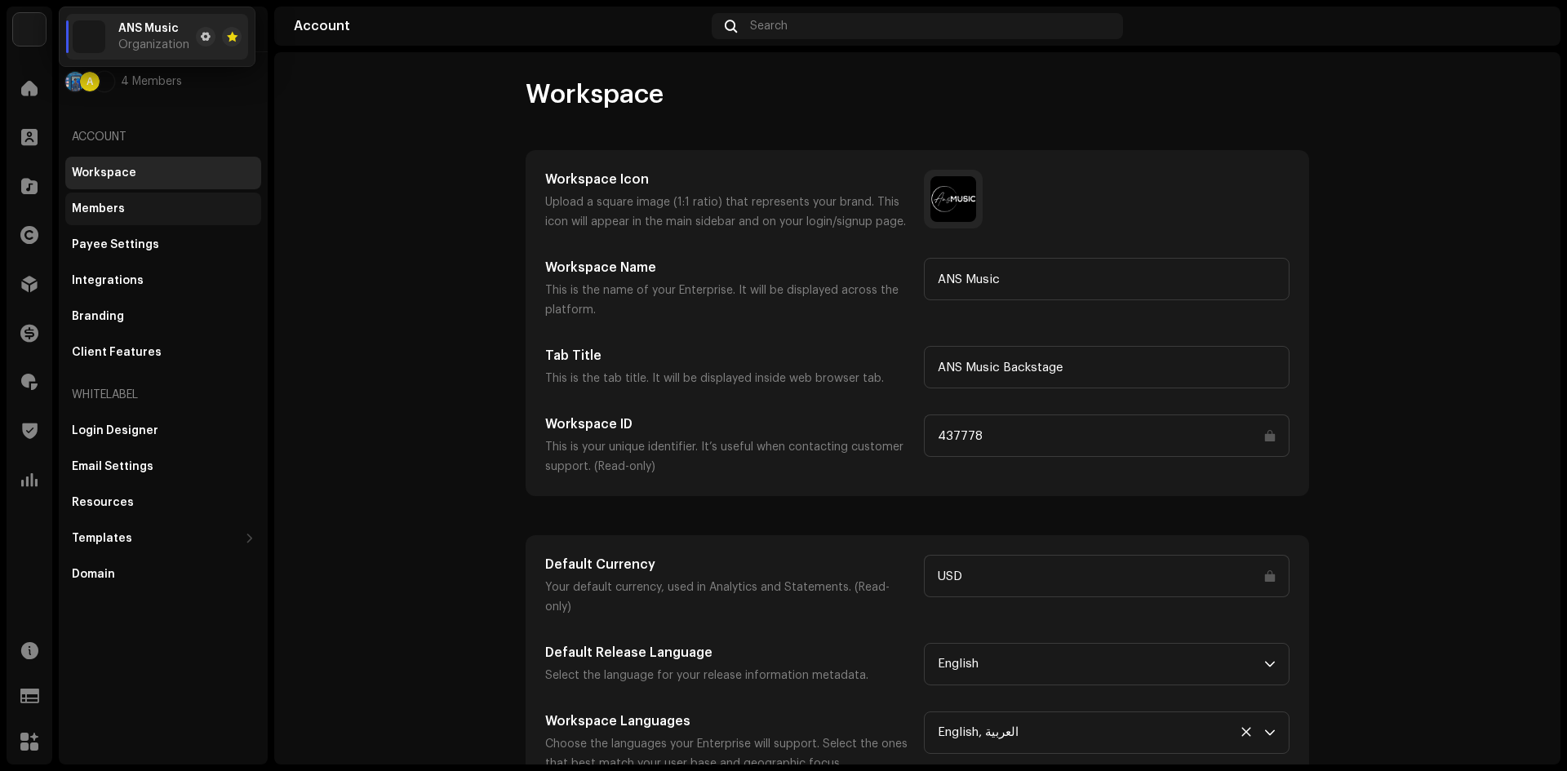
click at [144, 197] on div "Members" at bounding box center [163, 209] width 196 height 33
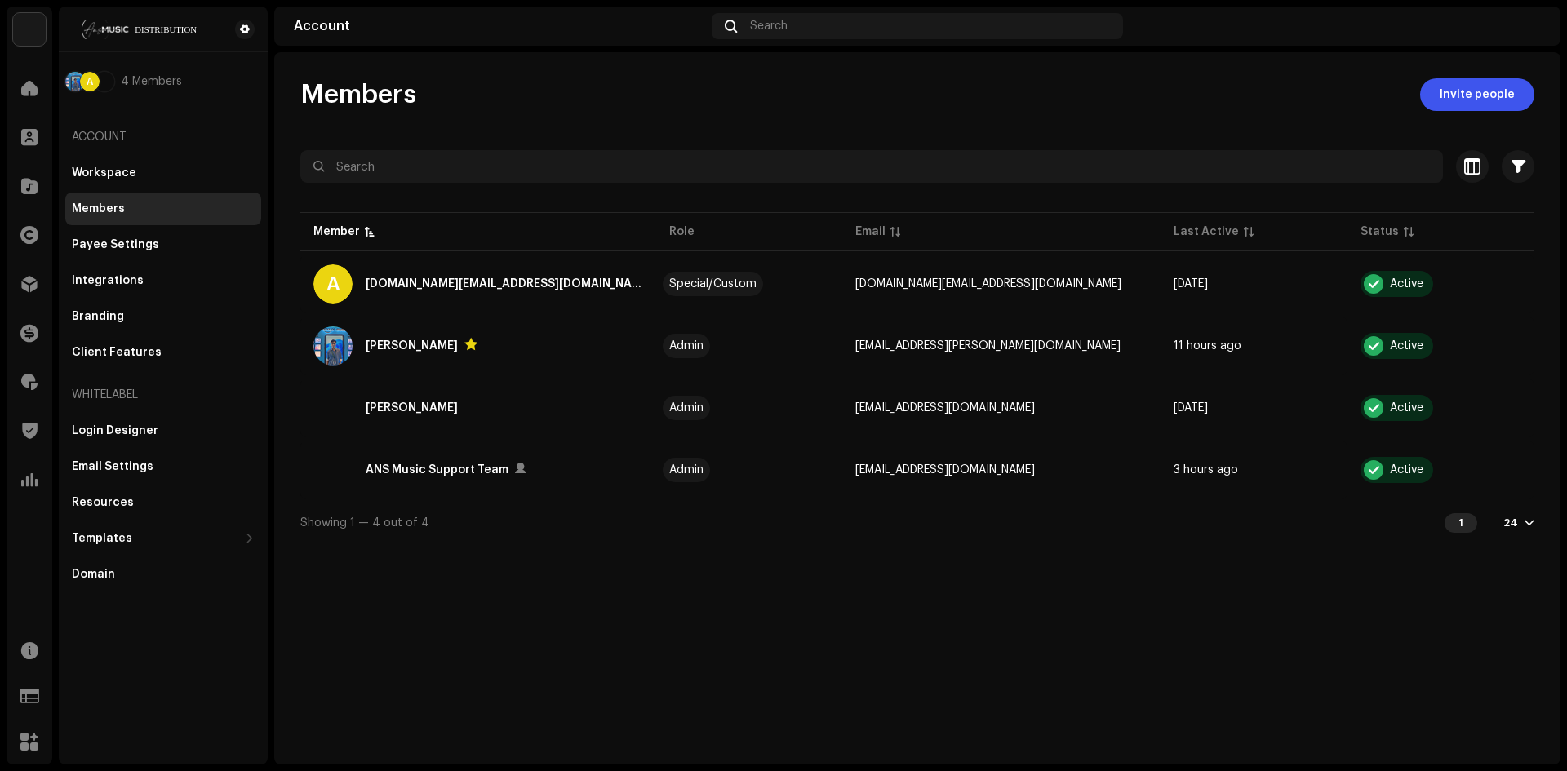
click at [144, 77] on span "4 Members" at bounding box center [151, 81] width 61 height 13
click at [99, 87] on img at bounding box center [105, 82] width 20 height 20
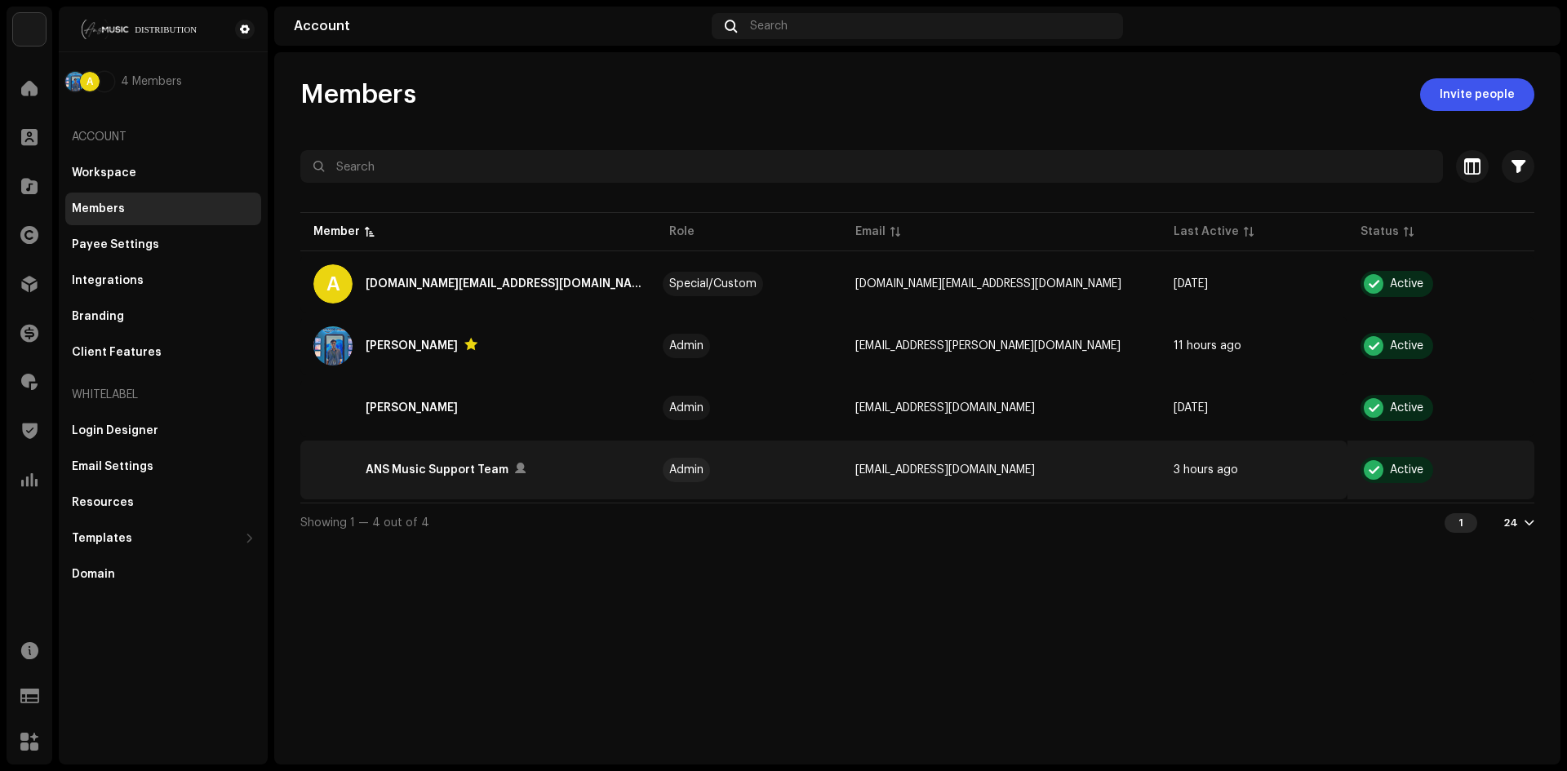
click at [1440, 468] on re-a-table-badge "Active" at bounding box center [1440, 470] width 161 height 26
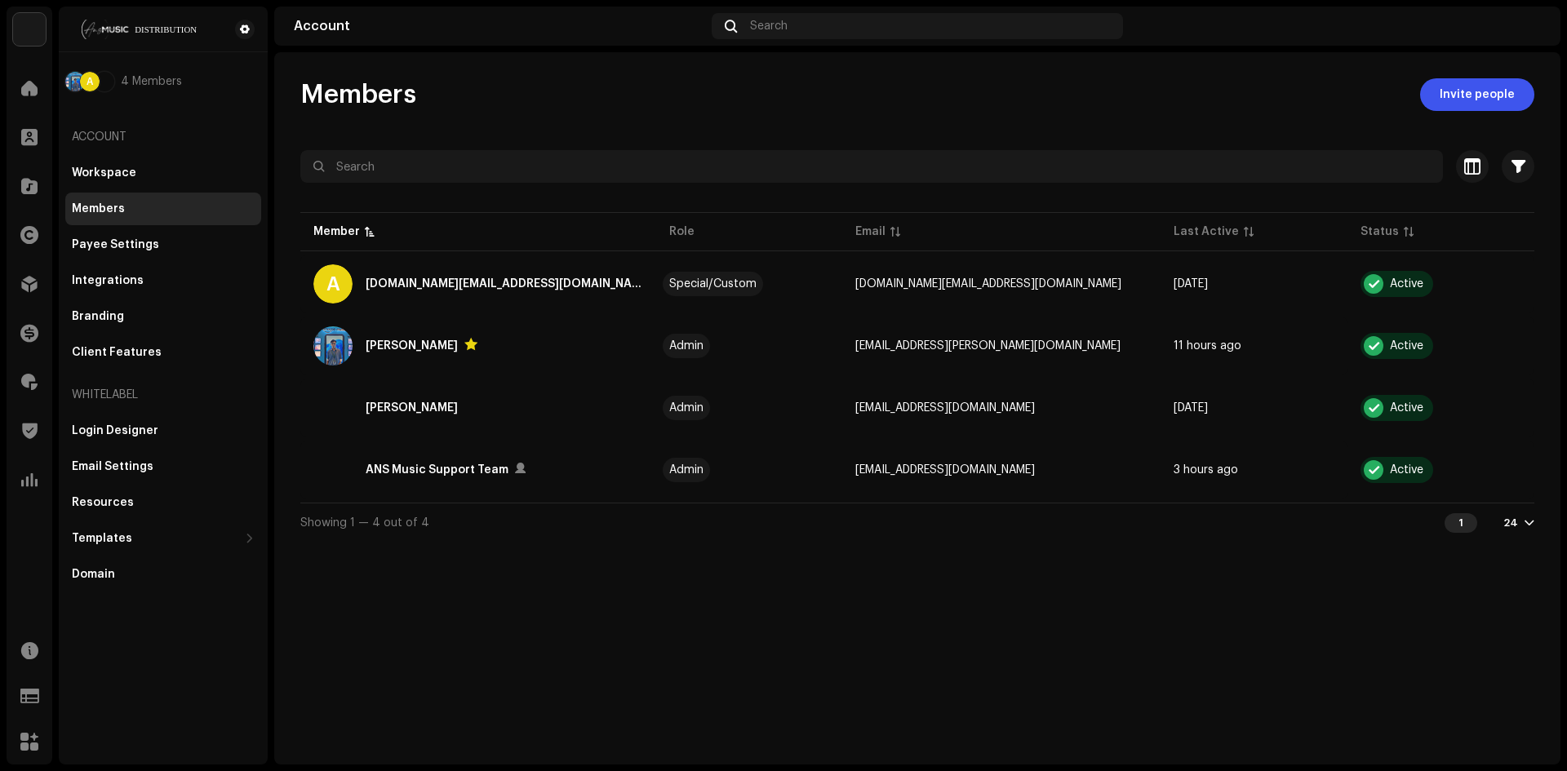
drag, startPoint x: 1247, startPoint y: 500, endPoint x: 1469, endPoint y: 519, distance: 222.8
click at [1254, 503] on div "Selected 0 Select all 4 Options Filters Status Active Suspended Owner Yes No Me…" at bounding box center [917, 346] width 1234 height 392
click at [1509, 521] on div "24" at bounding box center [1510, 523] width 15 height 13
click at [1502, 608] on div "72" at bounding box center [1493, 618] width 67 height 33
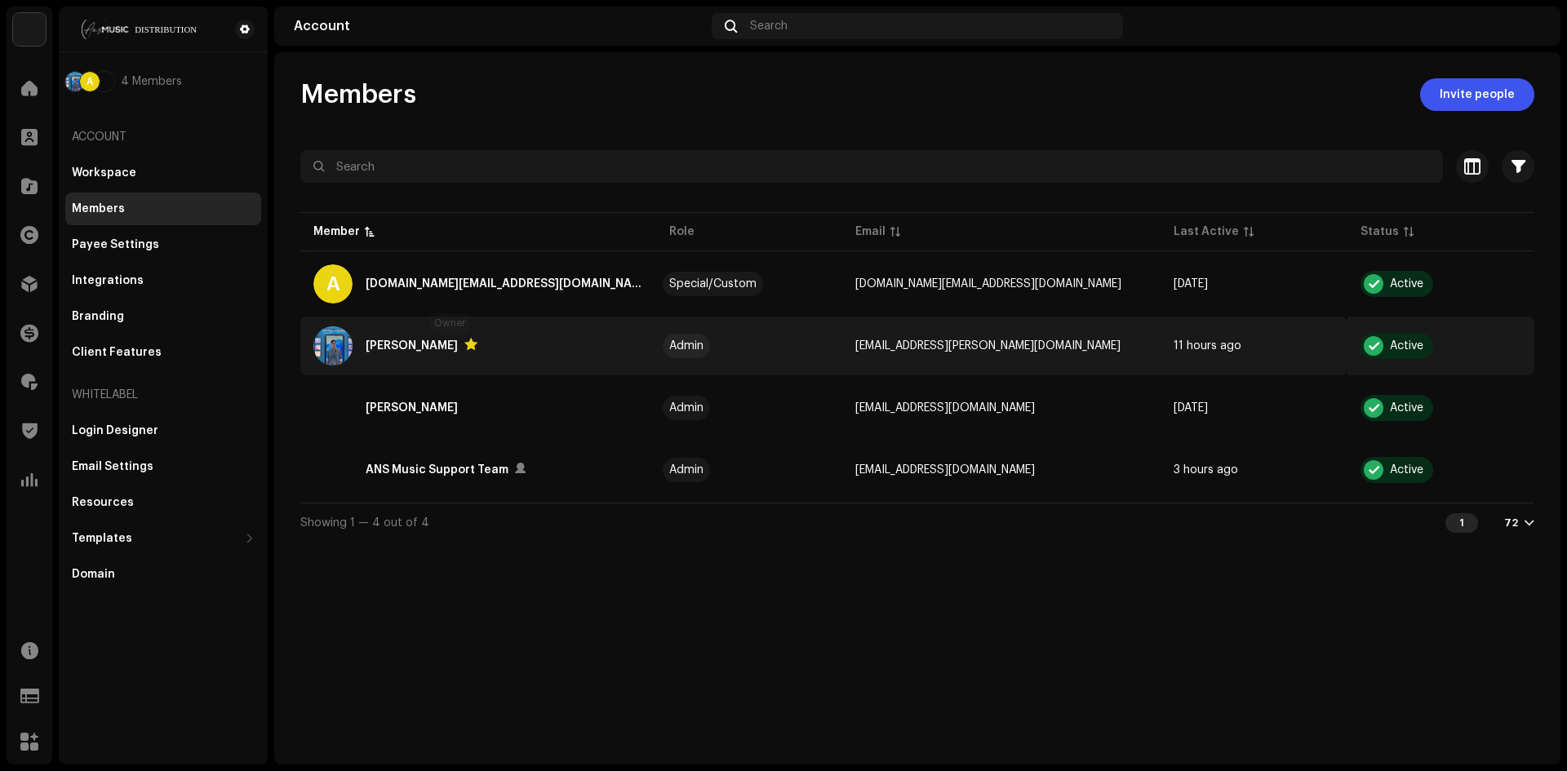
click at [464, 346] on div at bounding box center [470, 344] width 13 height 13
click at [400, 344] on div "Akash Sarker" at bounding box center [412, 346] width 92 height 20
drag, startPoint x: 393, startPoint y: 344, endPoint x: 357, endPoint y: 346, distance: 35.1
click at [387, 345] on div "Akash Sarker" at bounding box center [412, 346] width 92 height 20
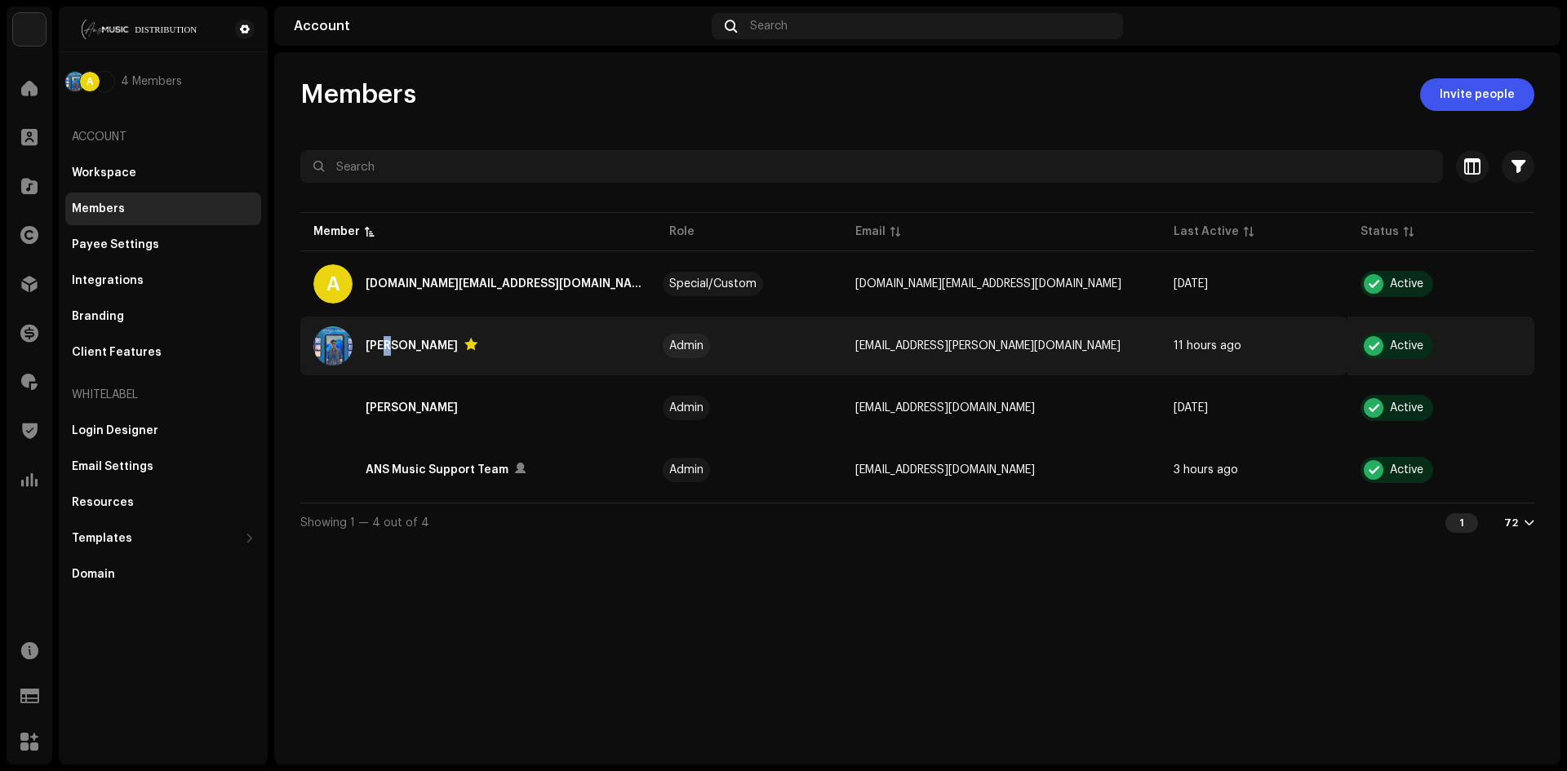
click at [330, 344] on img at bounding box center [332, 345] width 39 height 39
drag, startPoint x: 330, startPoint y: 344, endPoint x: 552, endPoint y: 321, distance: 223.1
click at [552, 321] on td "Akash Sarker" at bounding box center [478, 346] width 356 height 59
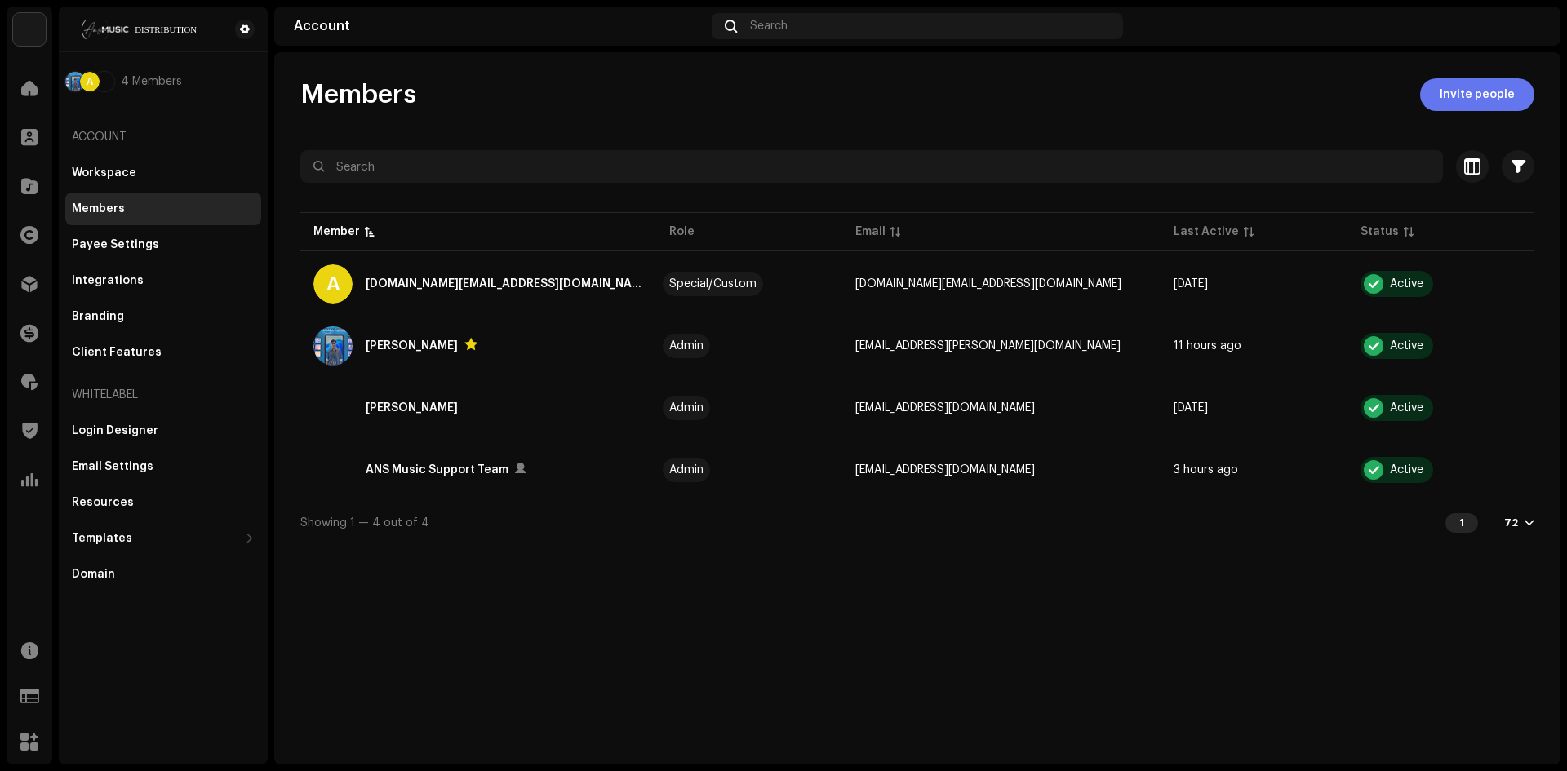
click at [1472, 98] on span "Invite people" at bounding box center [1477, 94] width 75 height 33
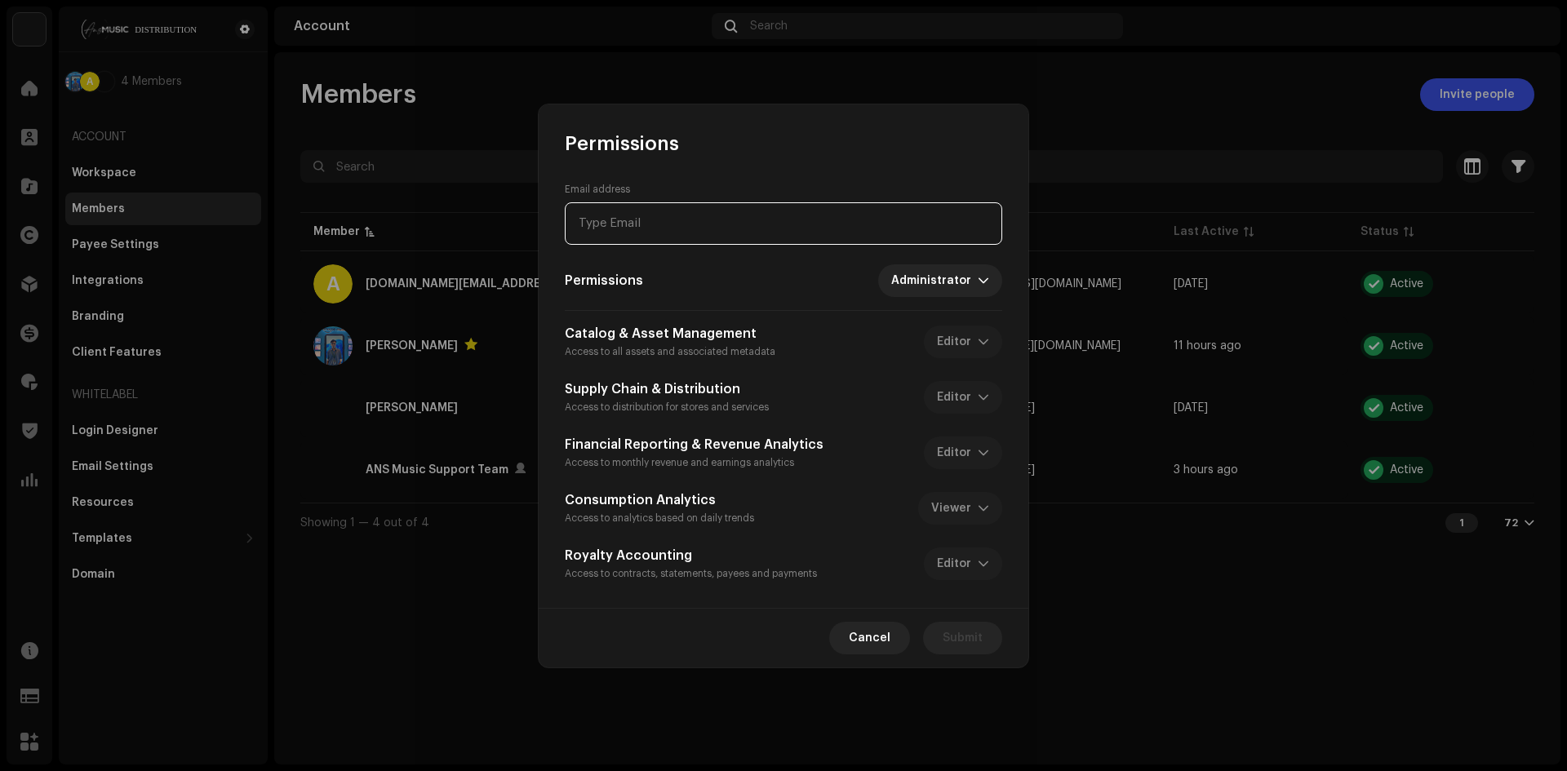
click at [678, 223] on input "email" at bounding box center [783, 223] width 437 height 42
click at [956, 277] on span "Administrator" at bounding box center [934, 280] width 87 height 33
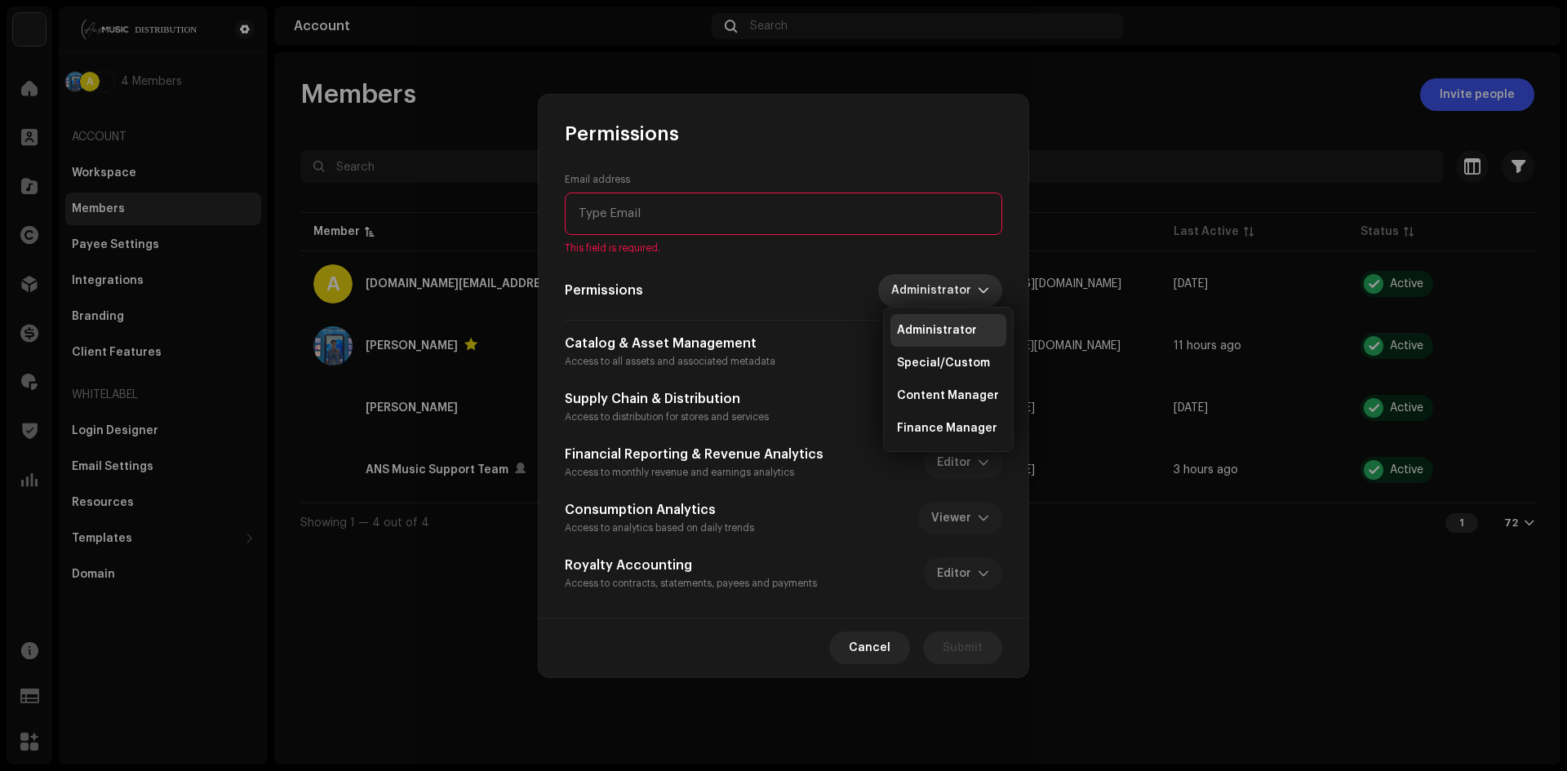
click at [913, 286] on span "Administrator" at bounding box center [934, 290] width 87 height 33
click at [949, 355] on div "Catalog & Asset Management Access to all assets and associated metadata Editor" at bounding box center [783, 352] width 437 height 36
click at [937, 476] on div "Financial Reporting & Revenue Analytics Access to monthly revenue and earnings …" at bounding box center [783, 463] width 437 height 36
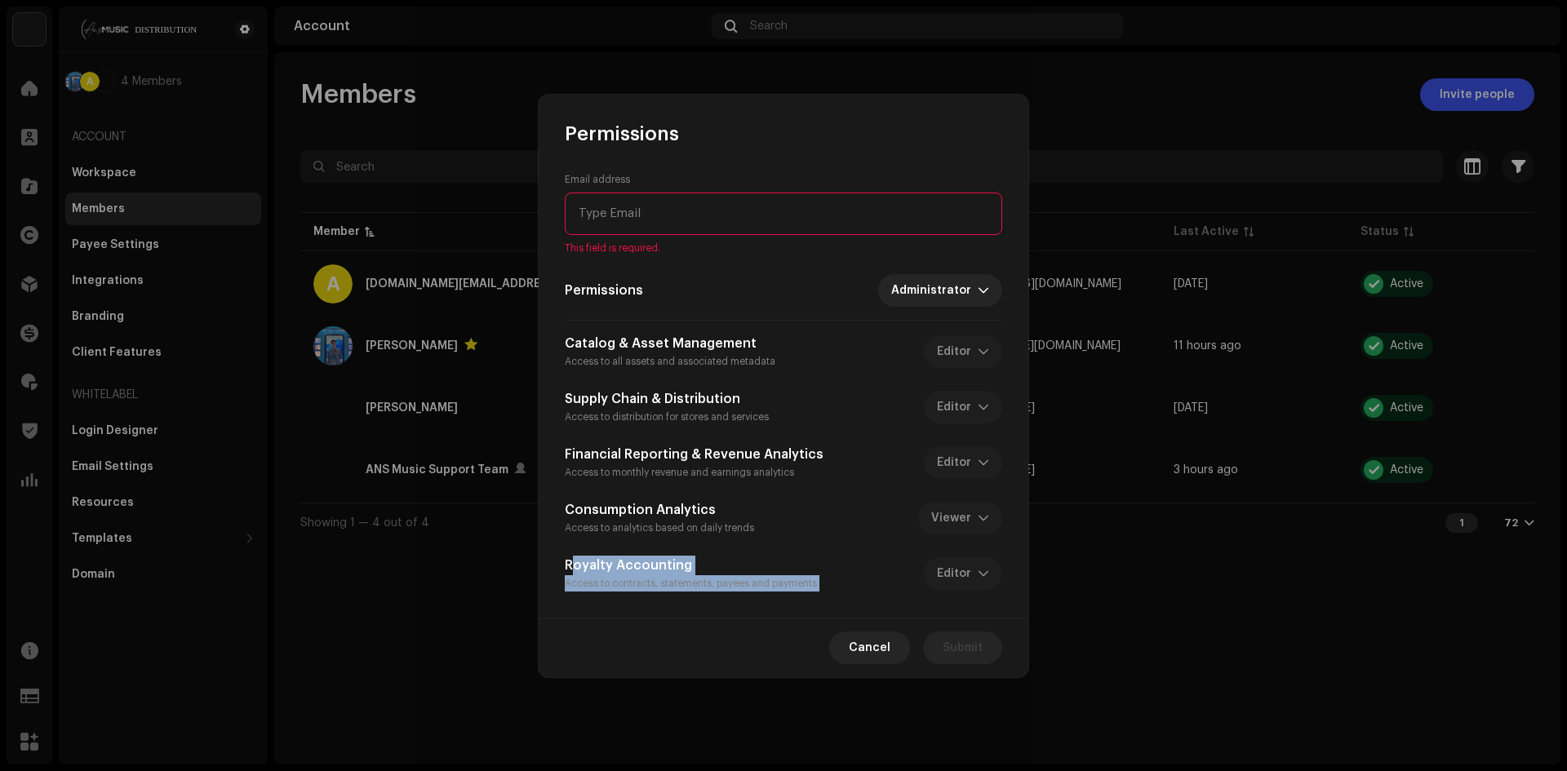
drag, startPoint x: 943, startPoint y: 540, endPoint x: 945, endPoint y: 571, distance: 31.1
click at [944, 561] on div "Catalog & Asset Management Access to all assets and associated metadata Editor …" at bounding box center [783, 463] width 437 height 258
click at [840, 539] on div "Catalog & Asset Management Access to all assets and associated metadata Editor …" at bounding box center [783, 463] width 437 height 258
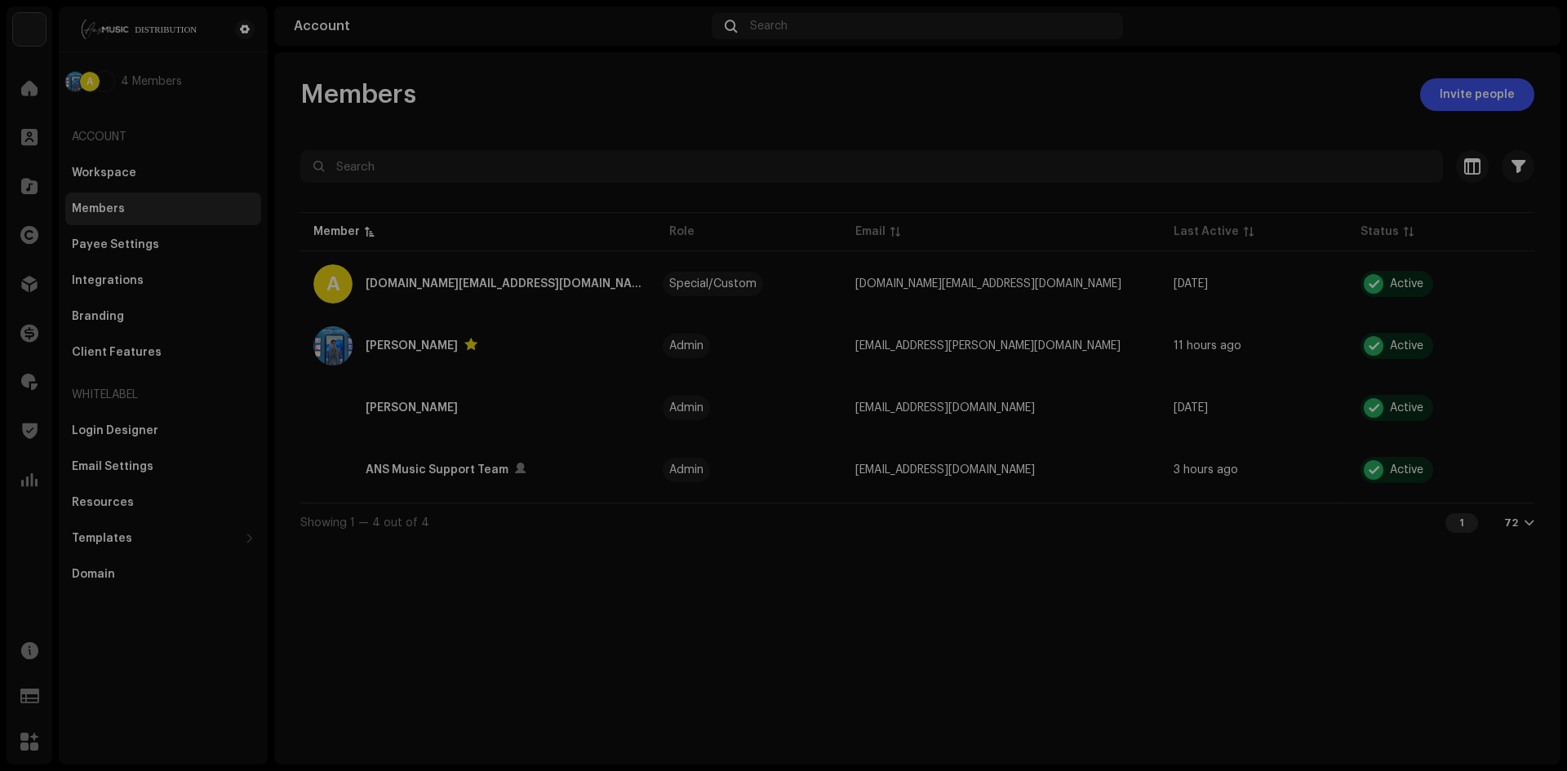
click at [383, 476] on div "Permissions Email address This field is required. Permissions Administrator Cat…" at bounding box center [783, 385] width 1567 height 771
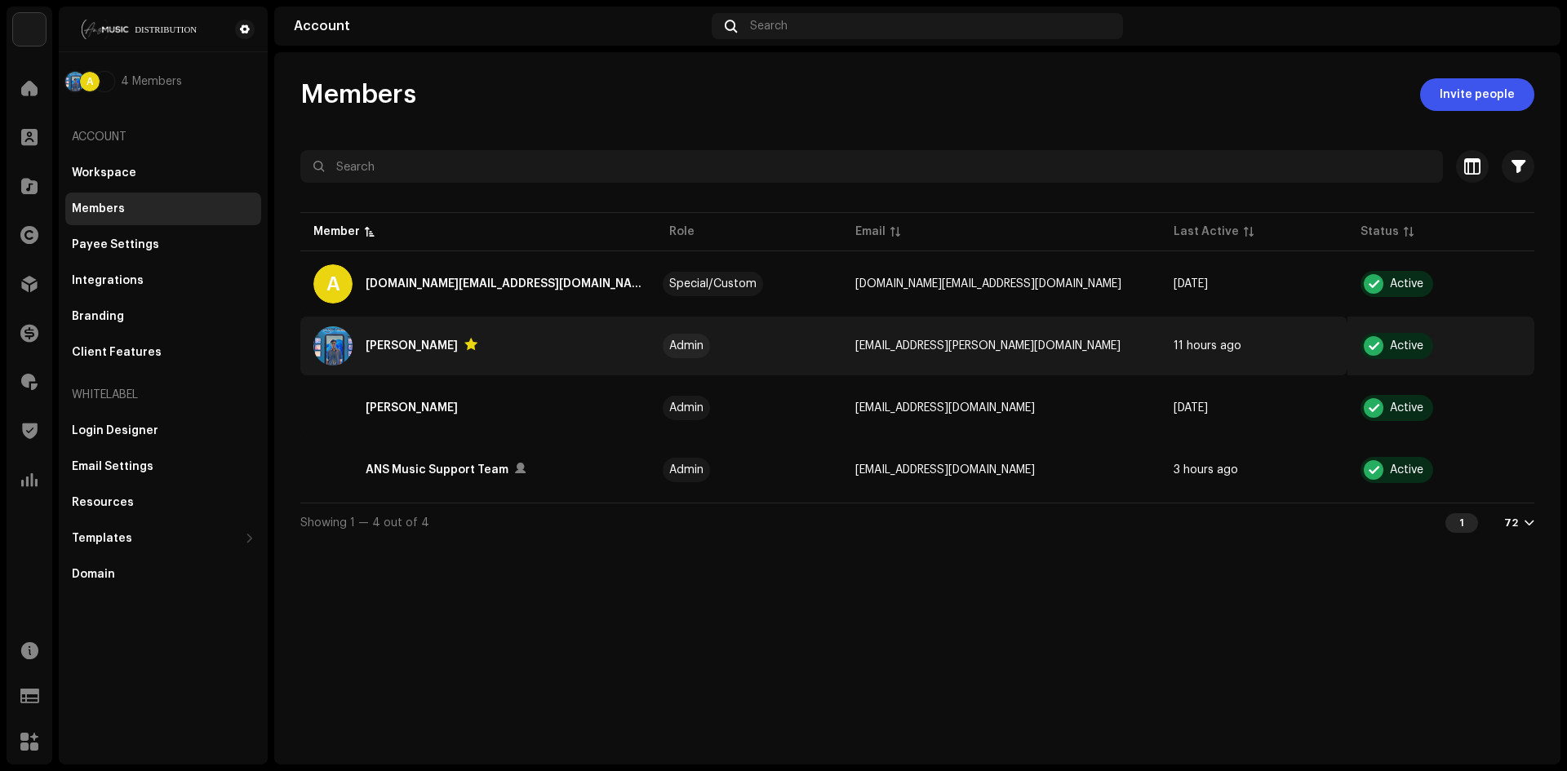
drag, startPoint x: 495, startPoint y: 343, endPoint x: 662, endPoint y: 343, distance: 166.5
click at [497, 342] on div "Akash Sarker" at bounding box center [478, 345] width 330 height 39
drag, startPoint x: 1043, startPoint y: 344, endPoint x: 709, endPoint y: 339, distance: 333.8
click at [1034, 344] on span "akash.sarker@ansmusiclimited.com" at bounding box center [987, 345] width 265 height 11
click at [424, 348] on div "Akash Sarker" at bounding box center [412, 346] width 92 height 20
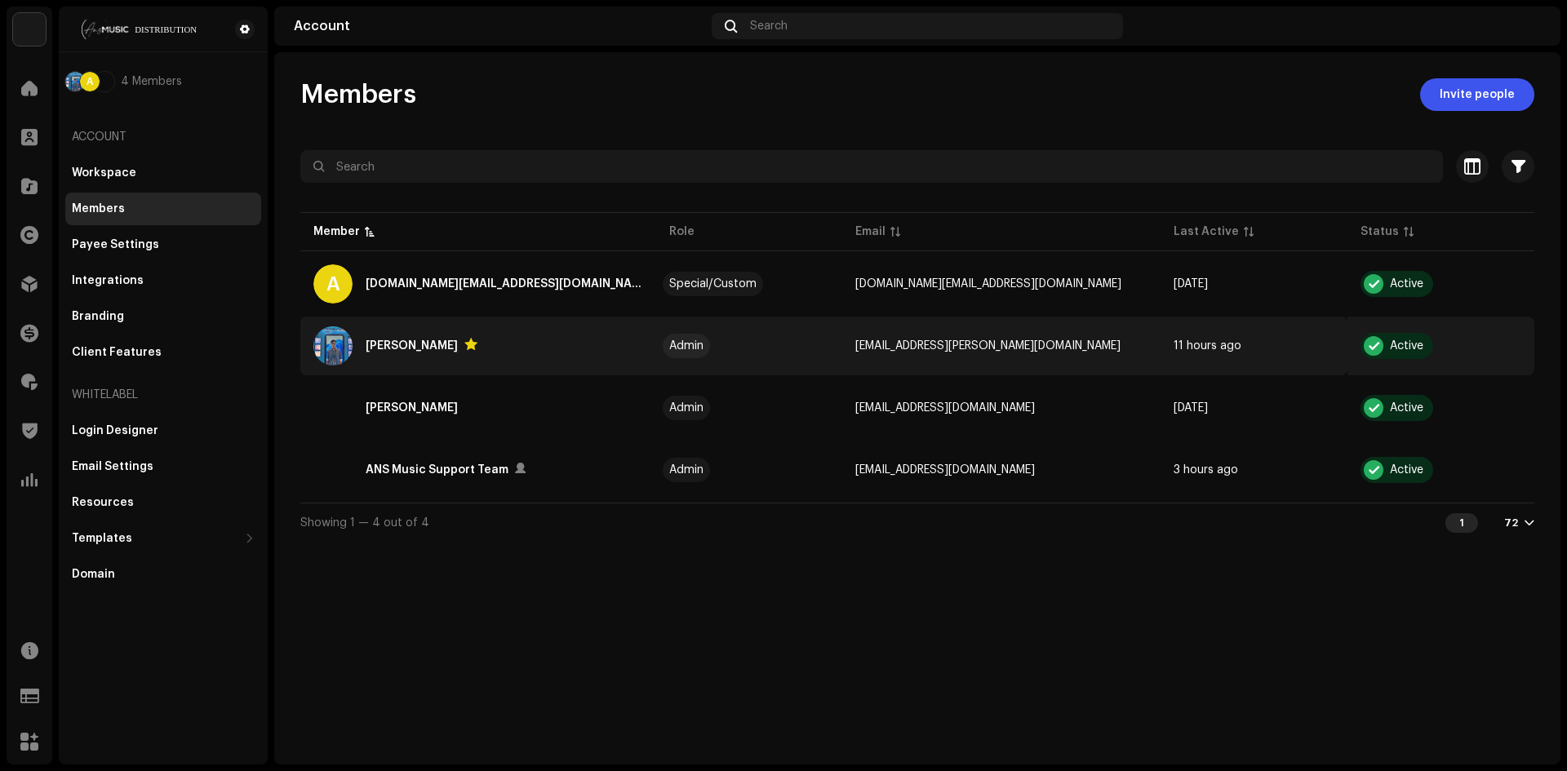
drag, startPoint x: 580, startPoint y: 350, endPoint x: 647, endPoint y: 353, distance: 67.0
click at [616, 351] on div "Akash Sarker" at bounding box center [478, 345] width 330 height 39
click at [776, 357] on td "Admin" at bounding box center [749, 346] width 187 height 59
click at [1160, 342] on td "11 hours ago" at bounding box center [1253, 346] width 187 height 59
click at [734, 345] on re-a-table-link "Admin" at bounding box center [749, 345] width 161 height 11
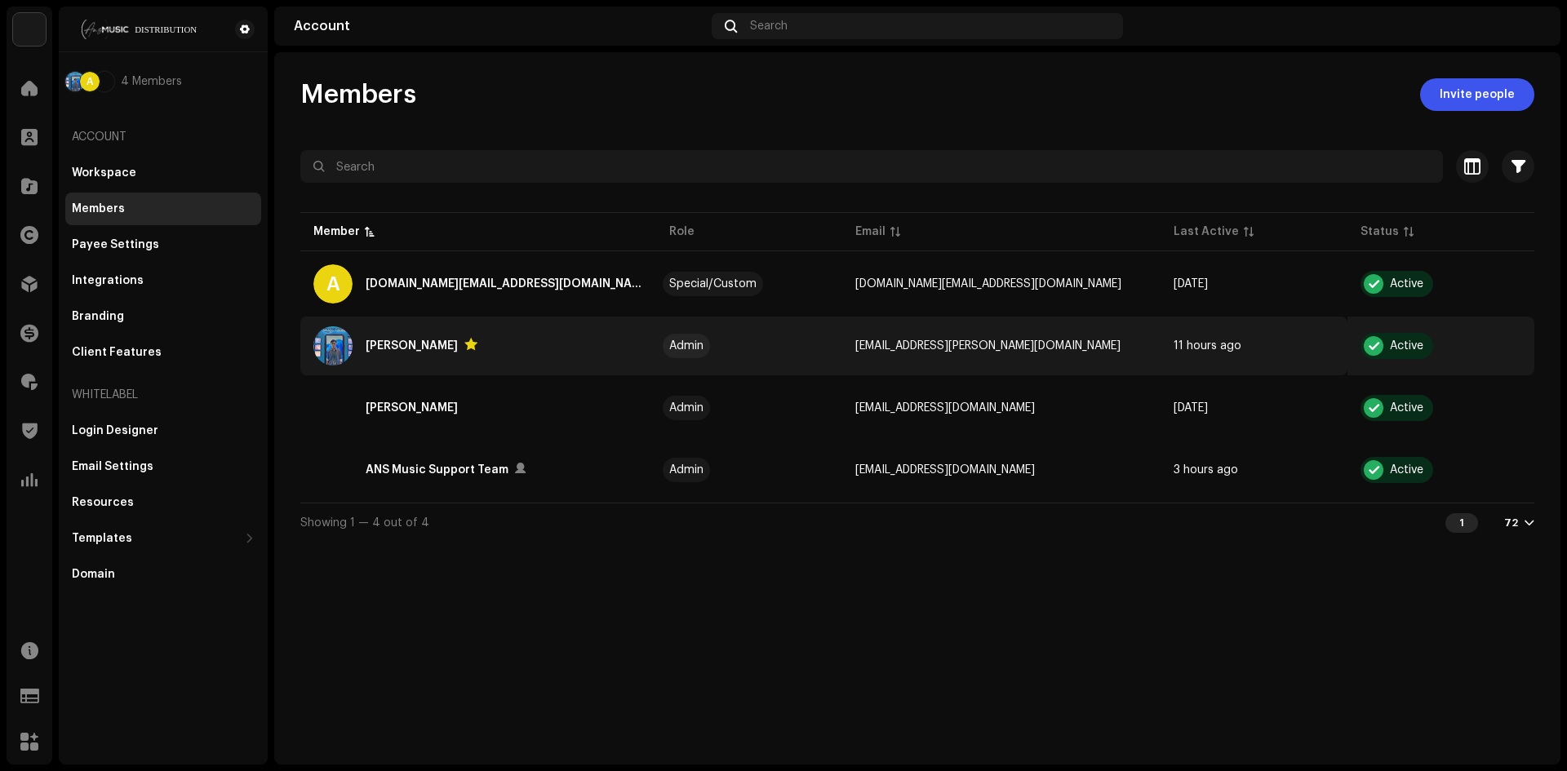
click at [703, 345] on div "Admin" at bounding box center [686, 345] width 34 height 11
drag, startPoint x: 726, startPoint y: 345, endPoint x: 576, endPoint y: 331, distance: 150.8
click at [695, 343] on div "Admin" at bounding box center [686, 345] width 34 height 11
drag, startPoint x: 576, startPoint y: 331, endPoint x: 419, endPoint y: 333, distance: 156.7
click at [558, 332] on div "Akash Sarker" at bounding box center [478, 345] width 330 height 39
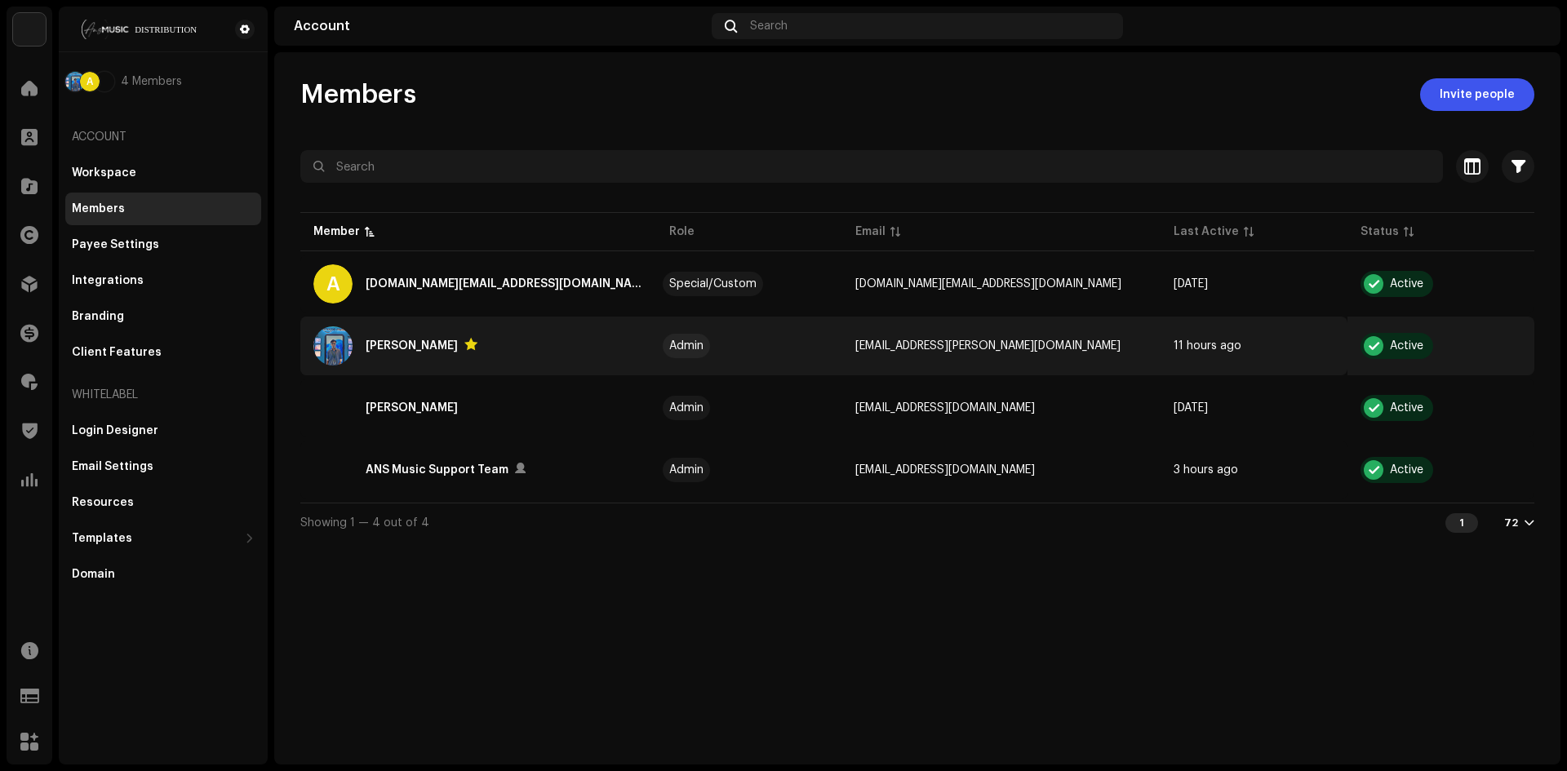
click at [418, 334] on div "Akash Sarker" at bounding box center [478, 345] width 330 height 39
drag, startPoint x: 418, startPoint y: 334, endPoint x: 379, endPoint y: 335, distance: 38.4
click at [379, 335] on div "Akash Sarker" at bounding box center [478, 345] width 330 height 39
drag, startPoint x: 758, startPoint y: 344, endPoint x: 960, endPoint y: 351, distance: 202.5
click at [867, 350] on tr "Akash Sarker Admin akash.sarker@ansmusiclimited.com 11 hours ago Active" at bounding box center [917, 346] width 1234 height 59
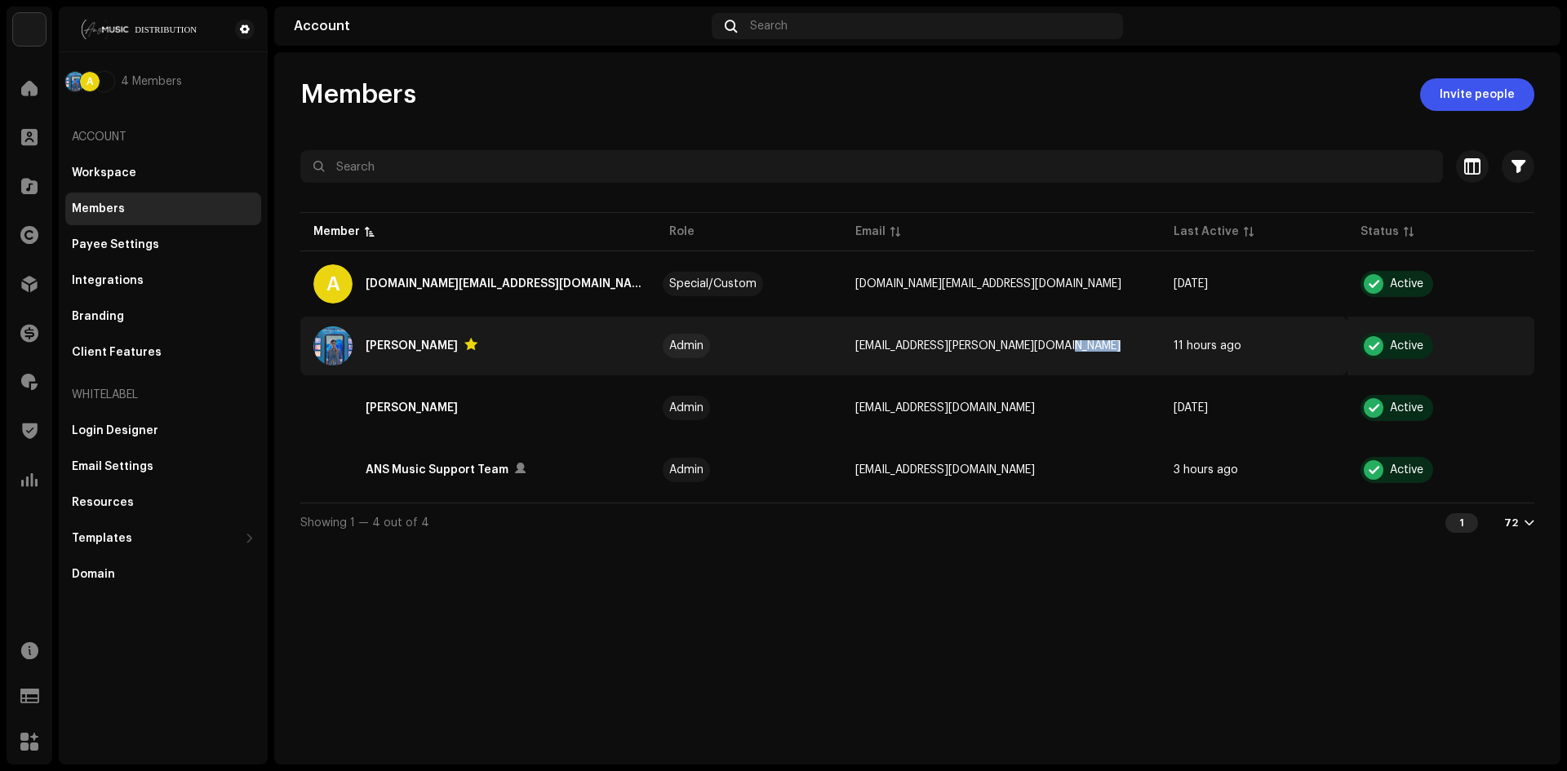
drag, startPoint x: 1111, startPoint y: 346, endPoint x: 1195, endPoint y: 344, distance: 84.1
click at [1153, 346] on tr "Akash Sarker Admin akash.sarker@ansmusiclimited.com 11 hours ago Active" at bounding box center [917, 346] width 1234 height 59
drag, startPoint x: 1195, startPoint y: 344, endPoint x: 968, endPoint y: 341, distance: 226.9
click at [1173, 342] on span "11 hours ago" at bounding box center [1207, 345] width 68 height 11
click at [368, 347] on div "Akash Sarker" at bounding box center [412, 346] width 92 height 20
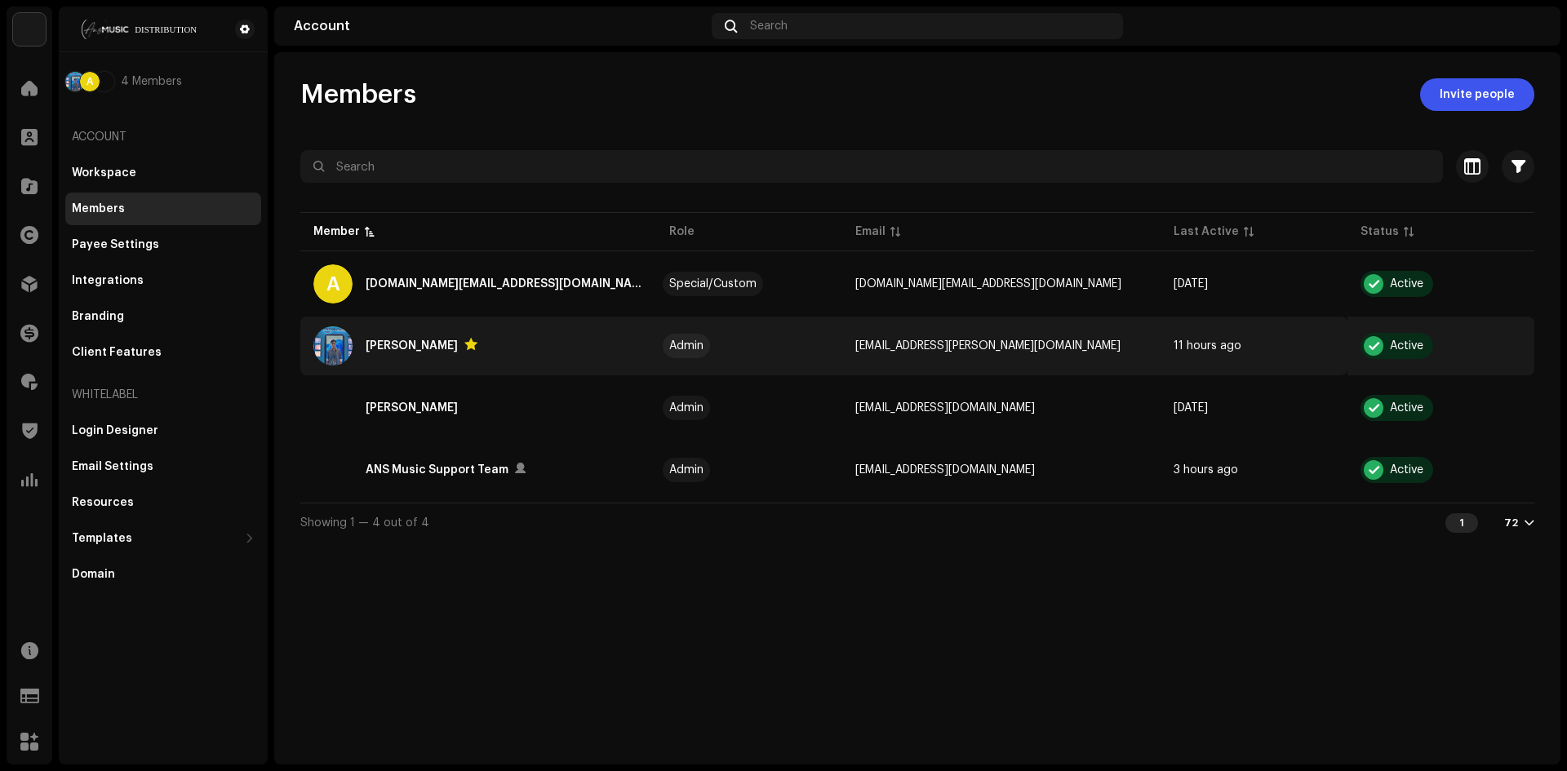
click at [464, 341] on div "Akash Sarker" at bounding box center [478, 345] width 330 height 39
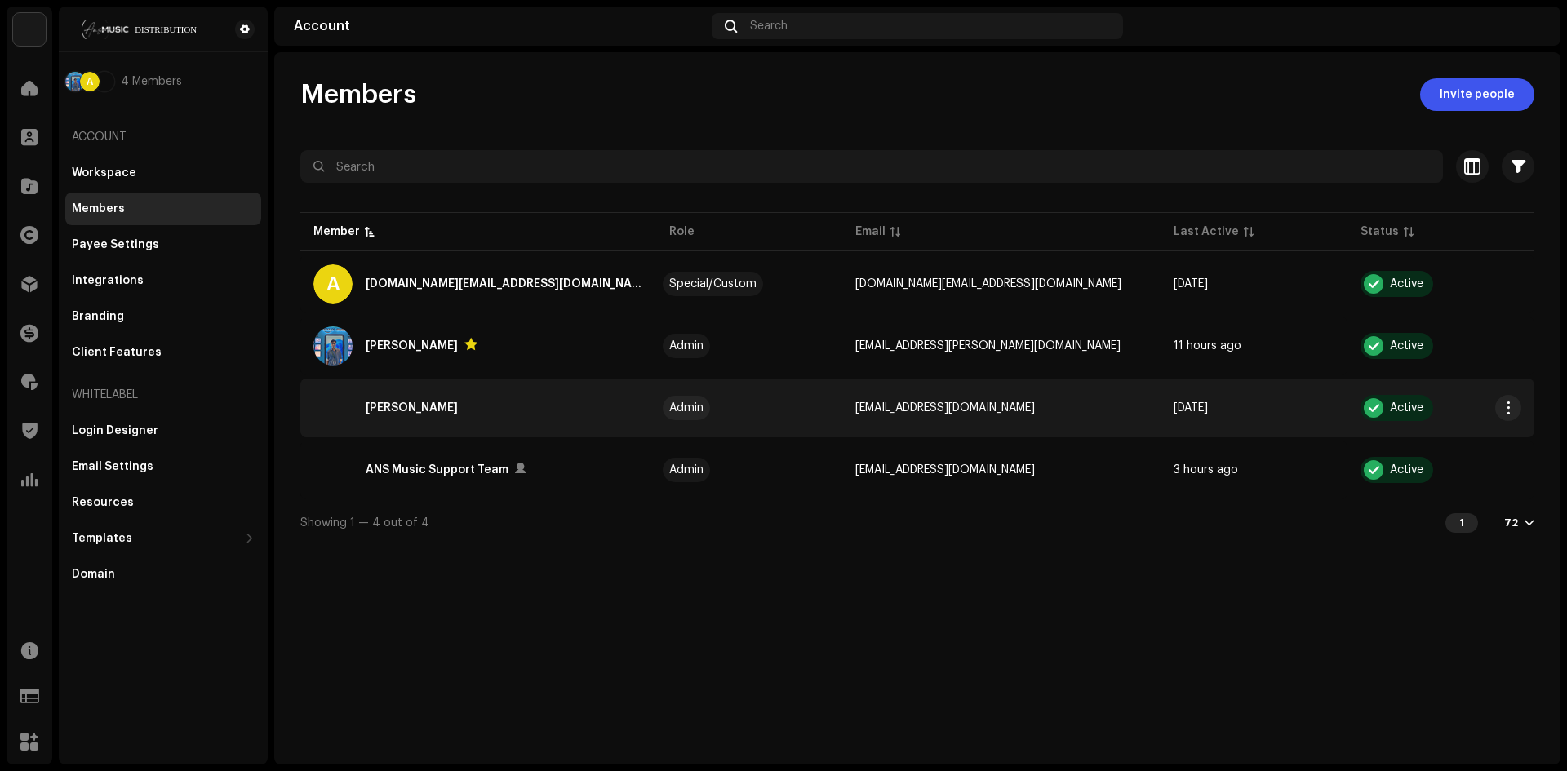
click at [357, 405] on div "Akash Sarker" at bounding box center [478, 407] width 330 height 39
click at [382, 408] on body "ANS Music Home Clients Catalog Rights Distribution Finance Royalties Trust & Sa…" at bounding box center [783, 385] width 1567 height 771
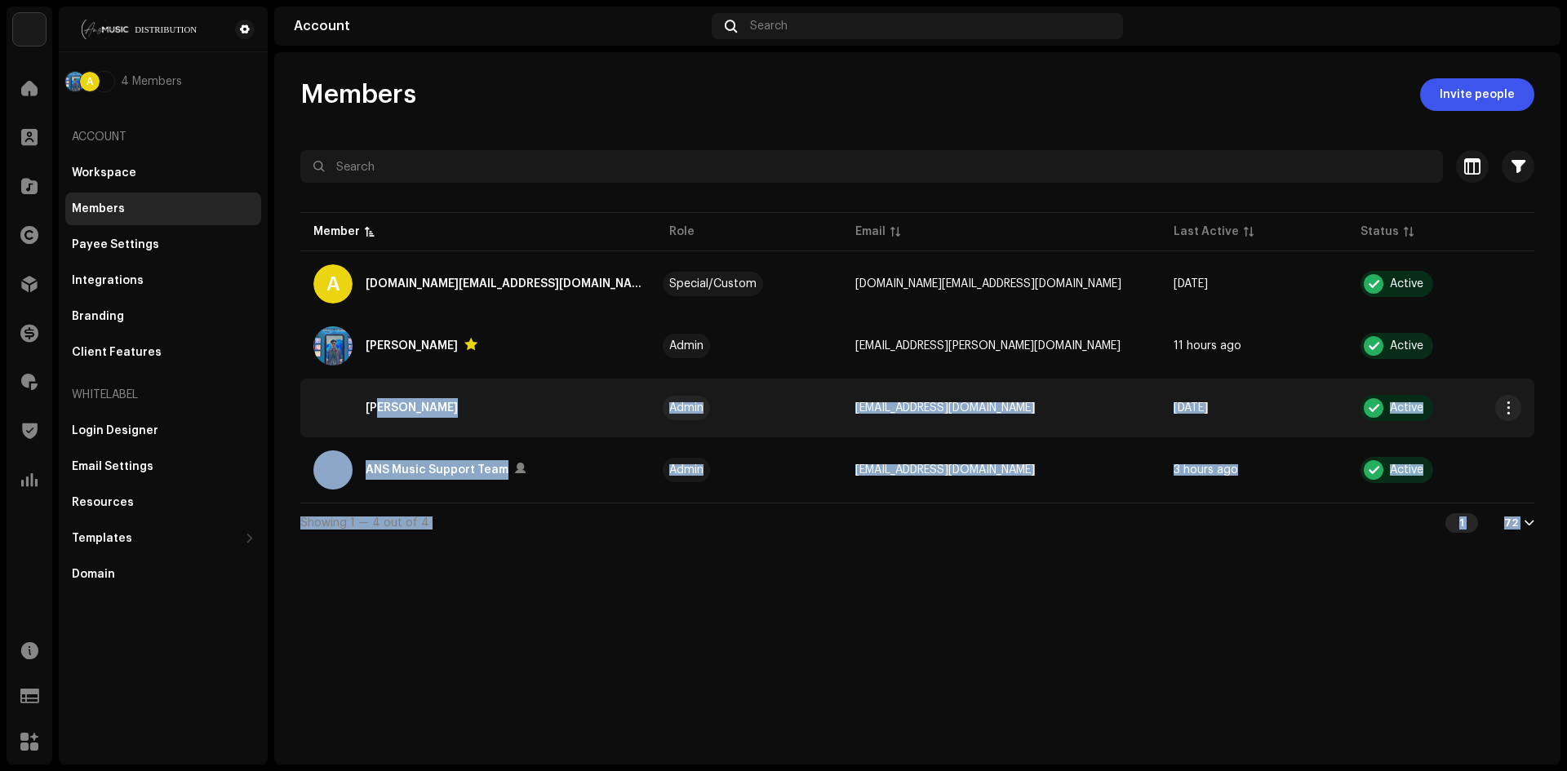
drag, startPoint x: 378, startPoint y: 408, endPoint x: 481, endPoint y: 417, distance: 104.0
click at [437, 410] on div "Permissions Akash Sarker akash@ans.digital Remove access Permissions Administra…" at bounding box center [783, 385] width 1567 height 771
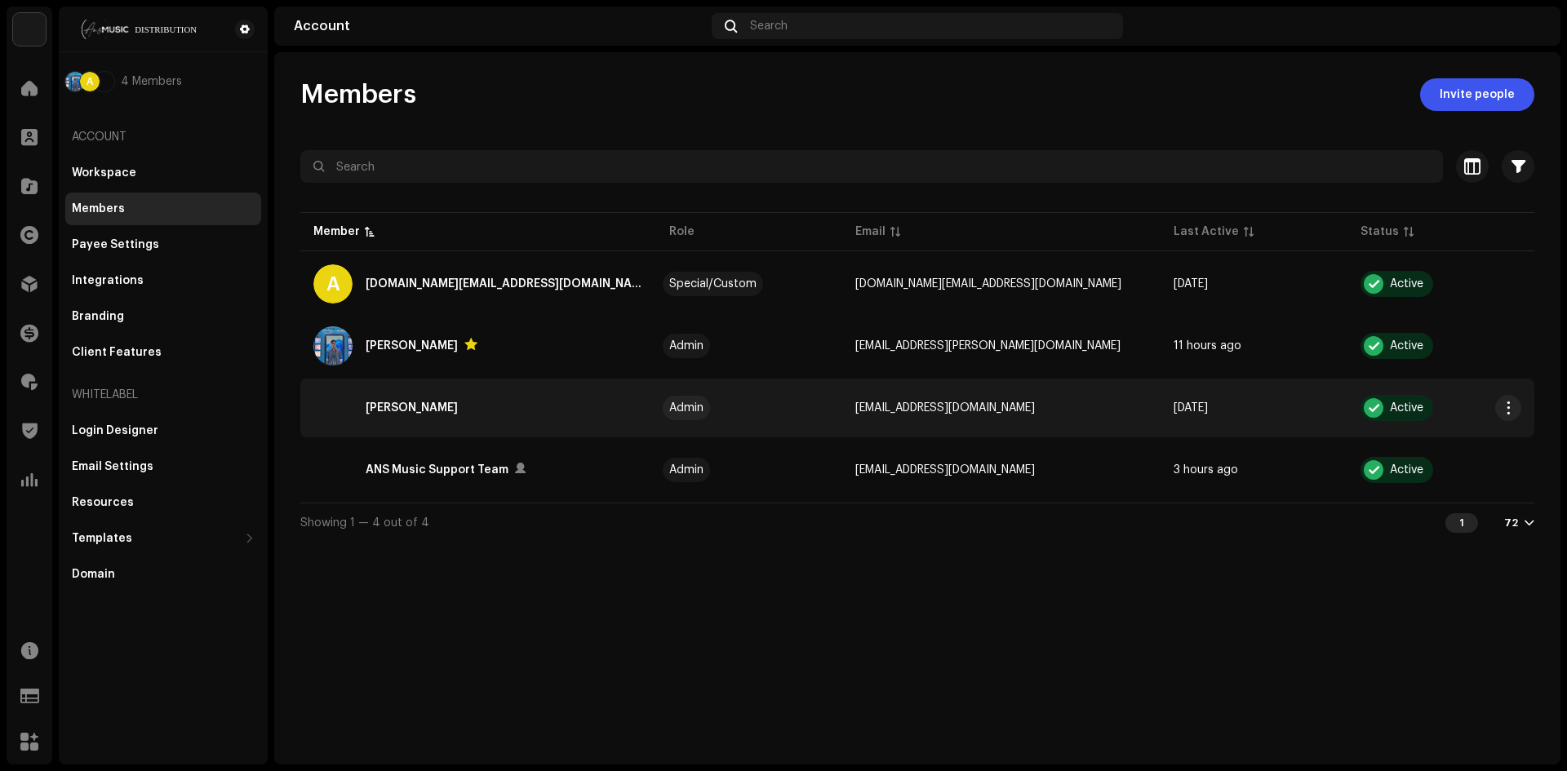
click at [353, 410] on div "Akash Sarker" at bounding box center [478, 407] width 330 height 39
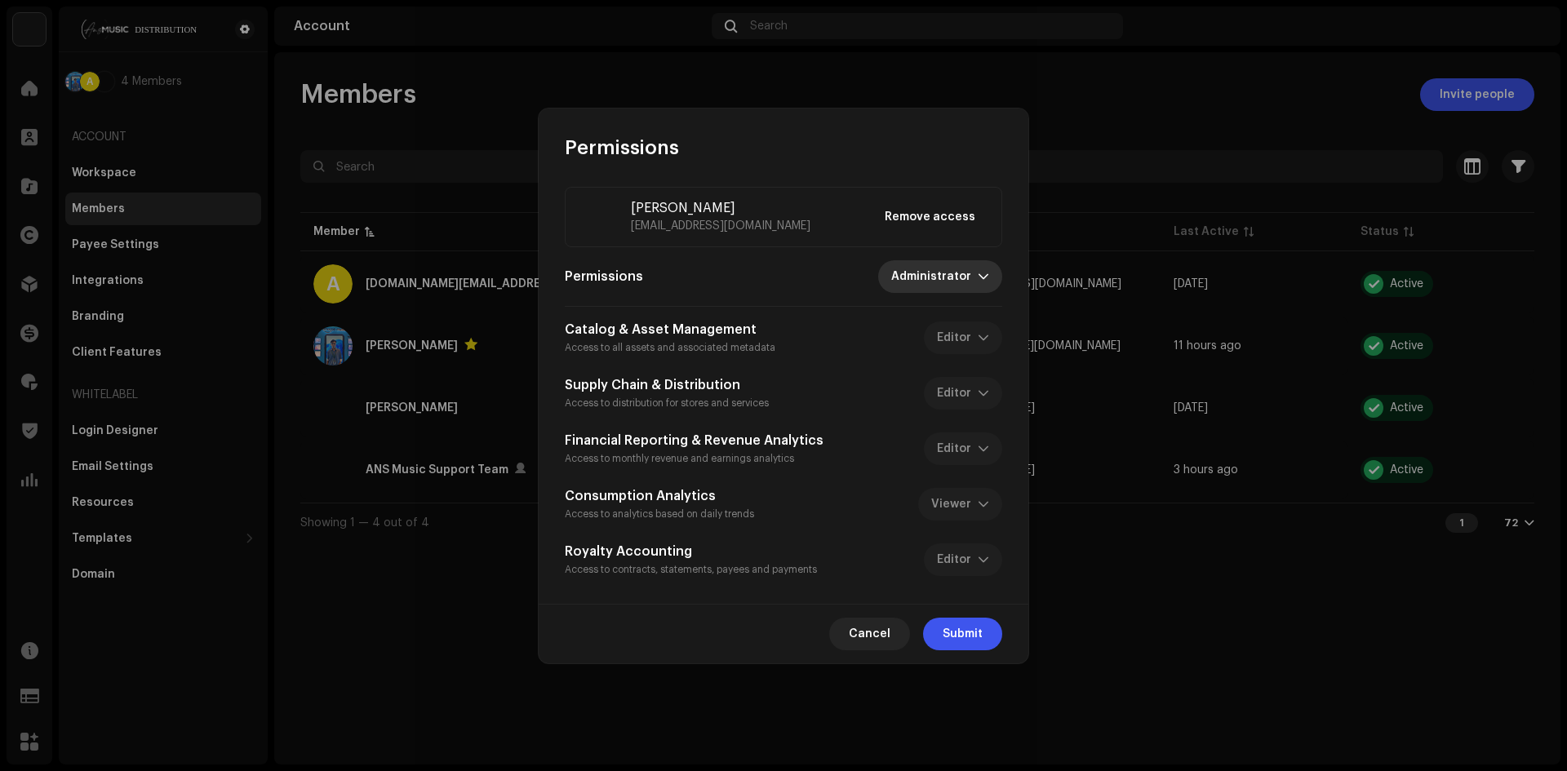
click at [956, 264] on span "Administrator" at bounding box center [934, 276] width 87 height 33
click at [785, 268] on div "Permissions Administrator" at bounding box center [783, 276] width 437 height 33
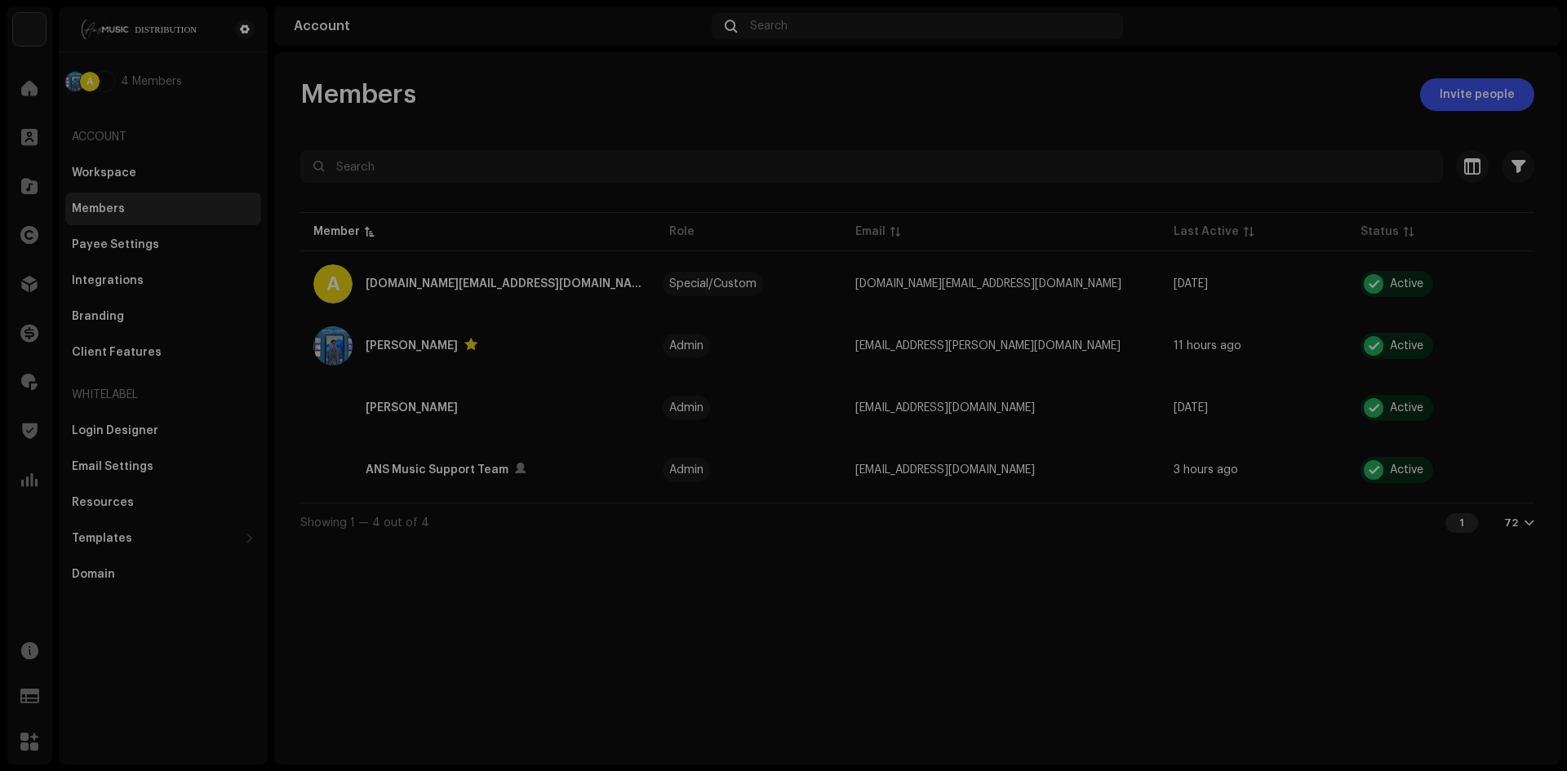
click at [473, 434] on div "Permissions Akash Sarker akash@ans.digital Remove access Permissions Administra…" at bounding box center [783, 385] width 1567 height 771
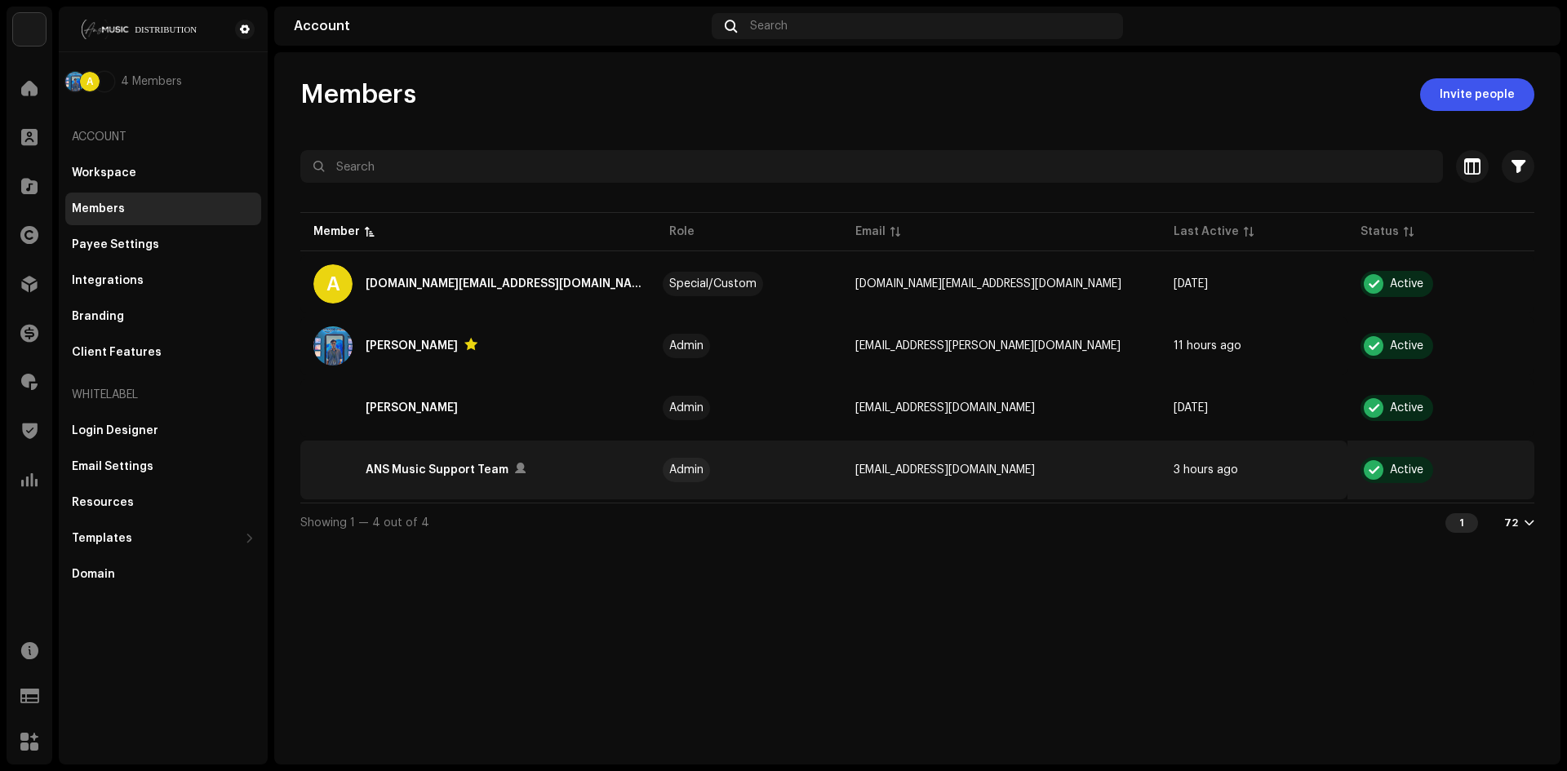
click at [447, 473] on div "ANS Music Support Team" at bounding box center [437, 470] width 143 height 20
click at [531, 469] on div "ANS Music Support Team" at bounding box center [478, 469] width 330 height 39
drag, startPoint x: 606, startPoint y: 472, endPoint x: 498, endPoint y: 458, distance: 109.5
click at [594, 472] on div "ANS Music Support Team" at bounding box center [478, 469] width 330 height 39
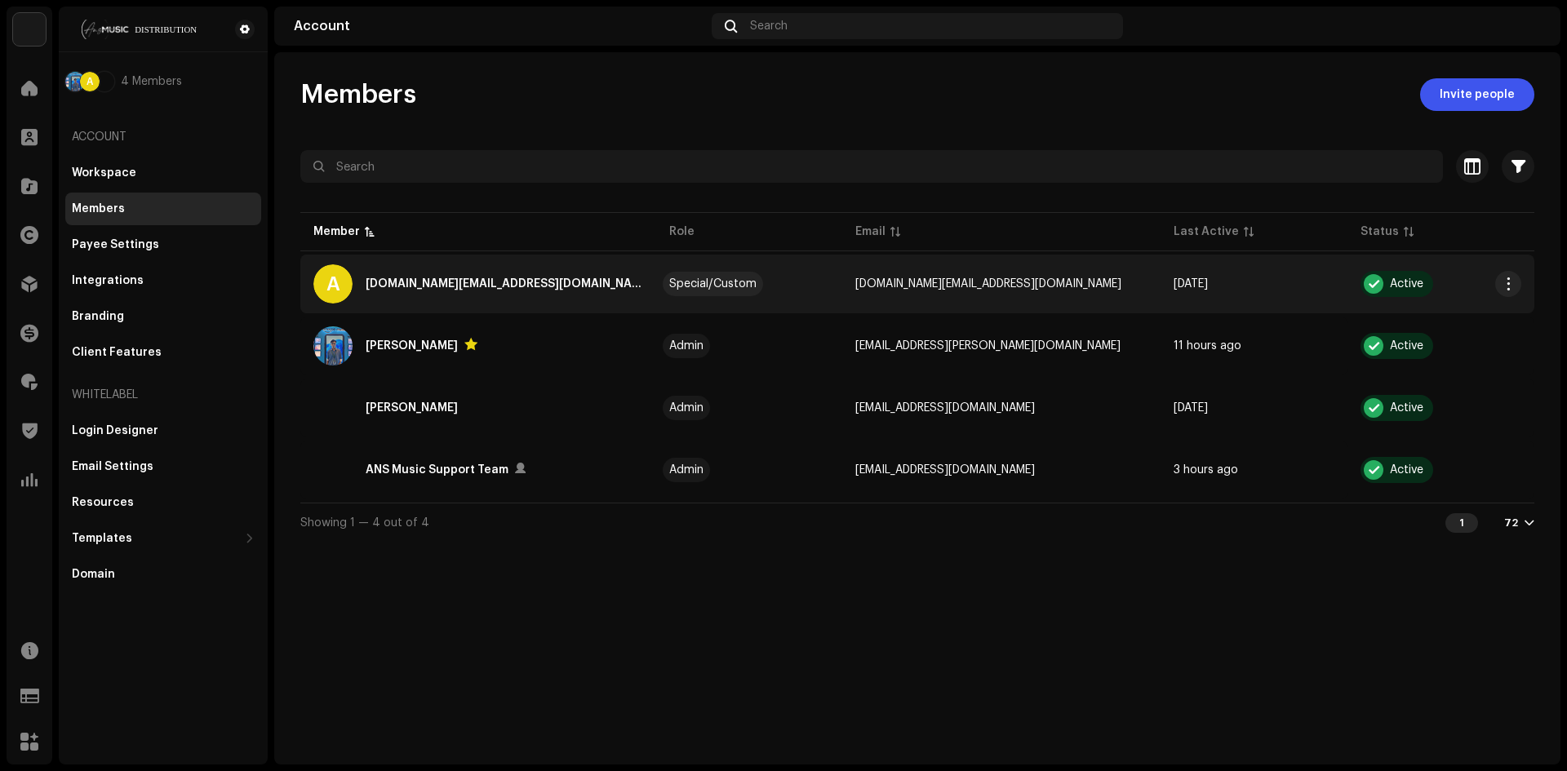
click at [415, 289] on div "ansdigital.ae@gmail.com" at bounding box center [504, 284] width 277 height 20
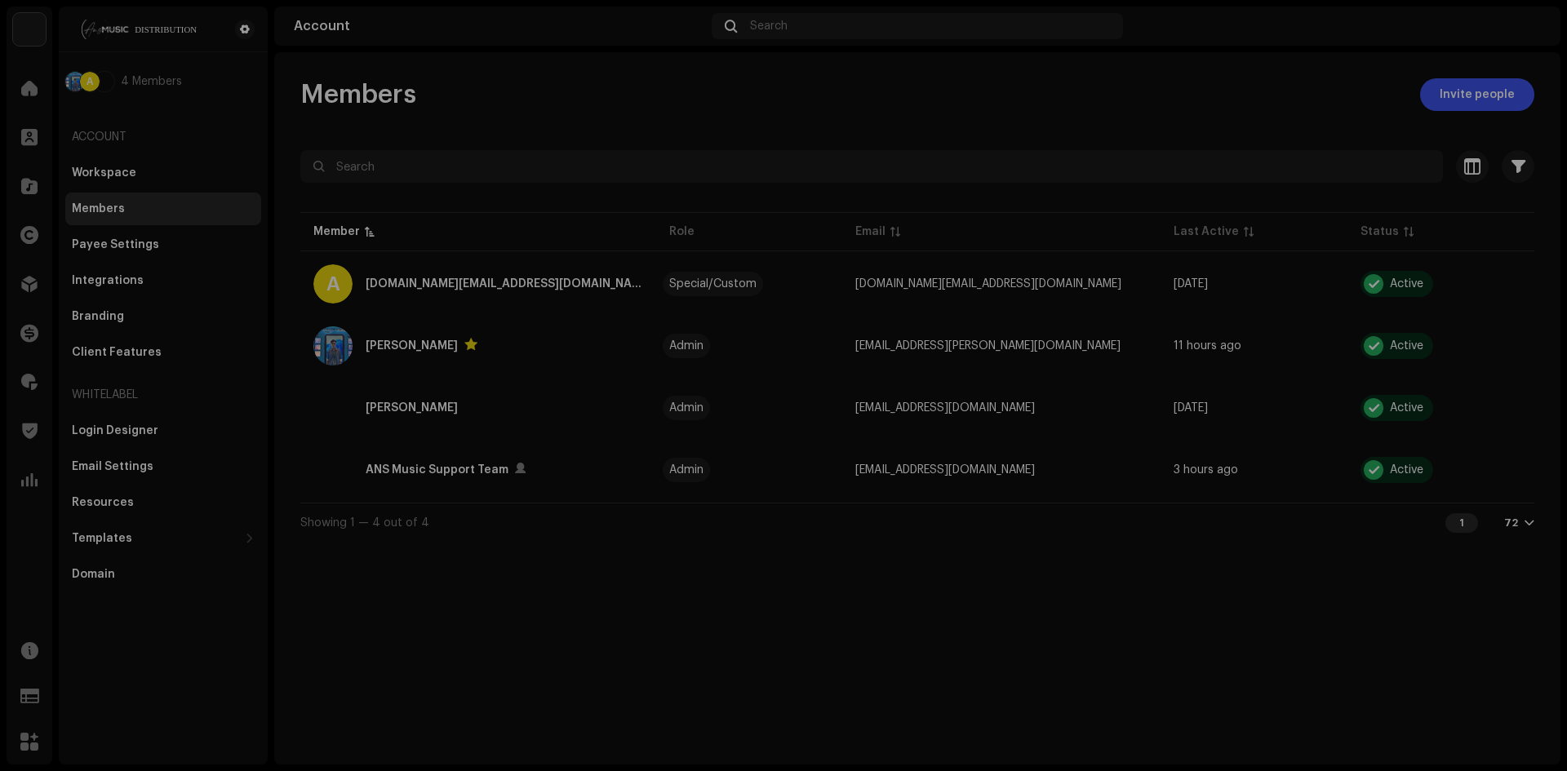
click at [418, 286] on div "Permissions A ansdigital.ae@gmail.com Remove access Permissions Special/Custom …" at bounding box center [783, 385] width 1567 height 771
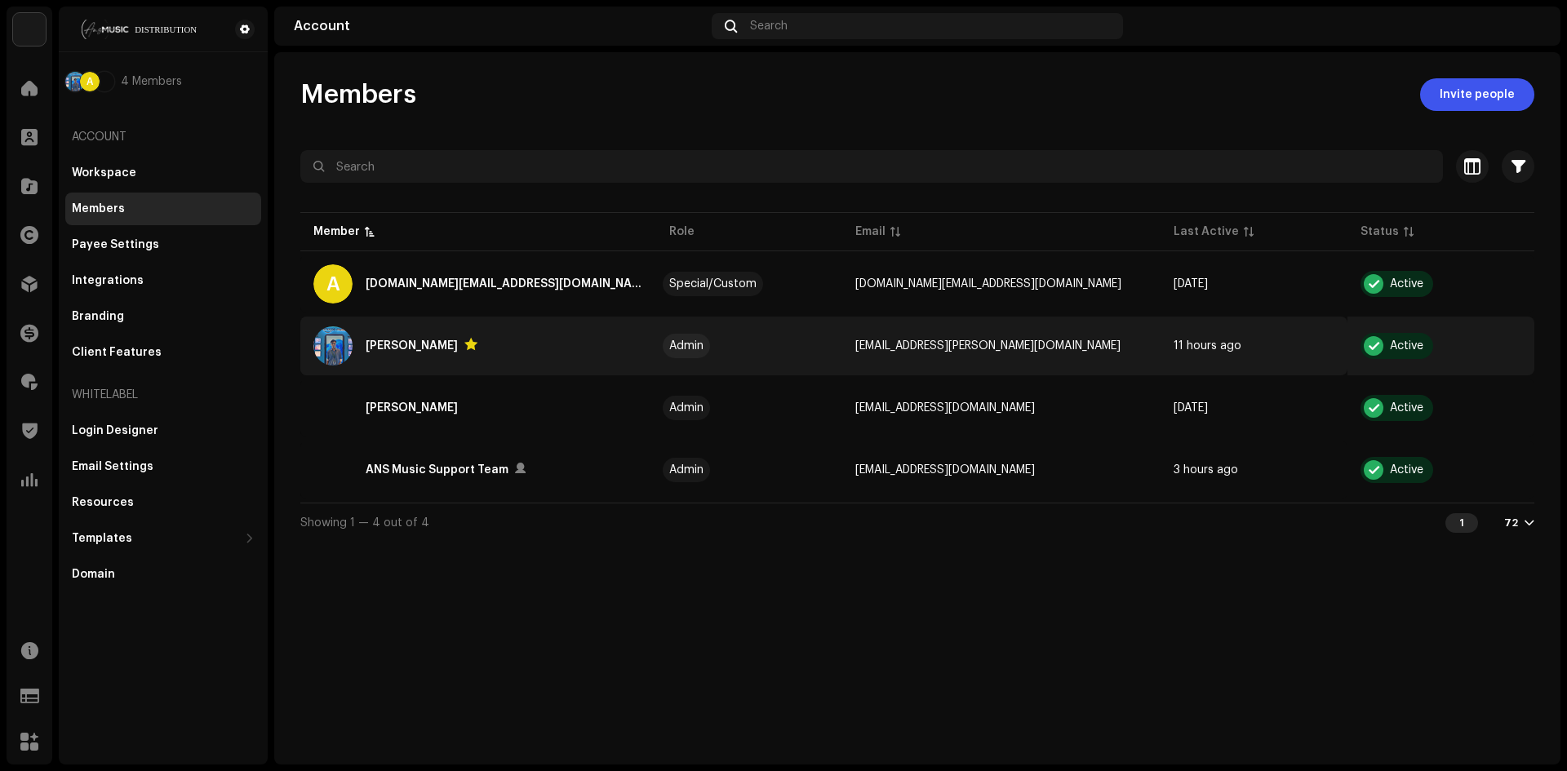
click at [425, 346] on div "Akash Sarker" at bounding box center [412, 346] width 92 height 20
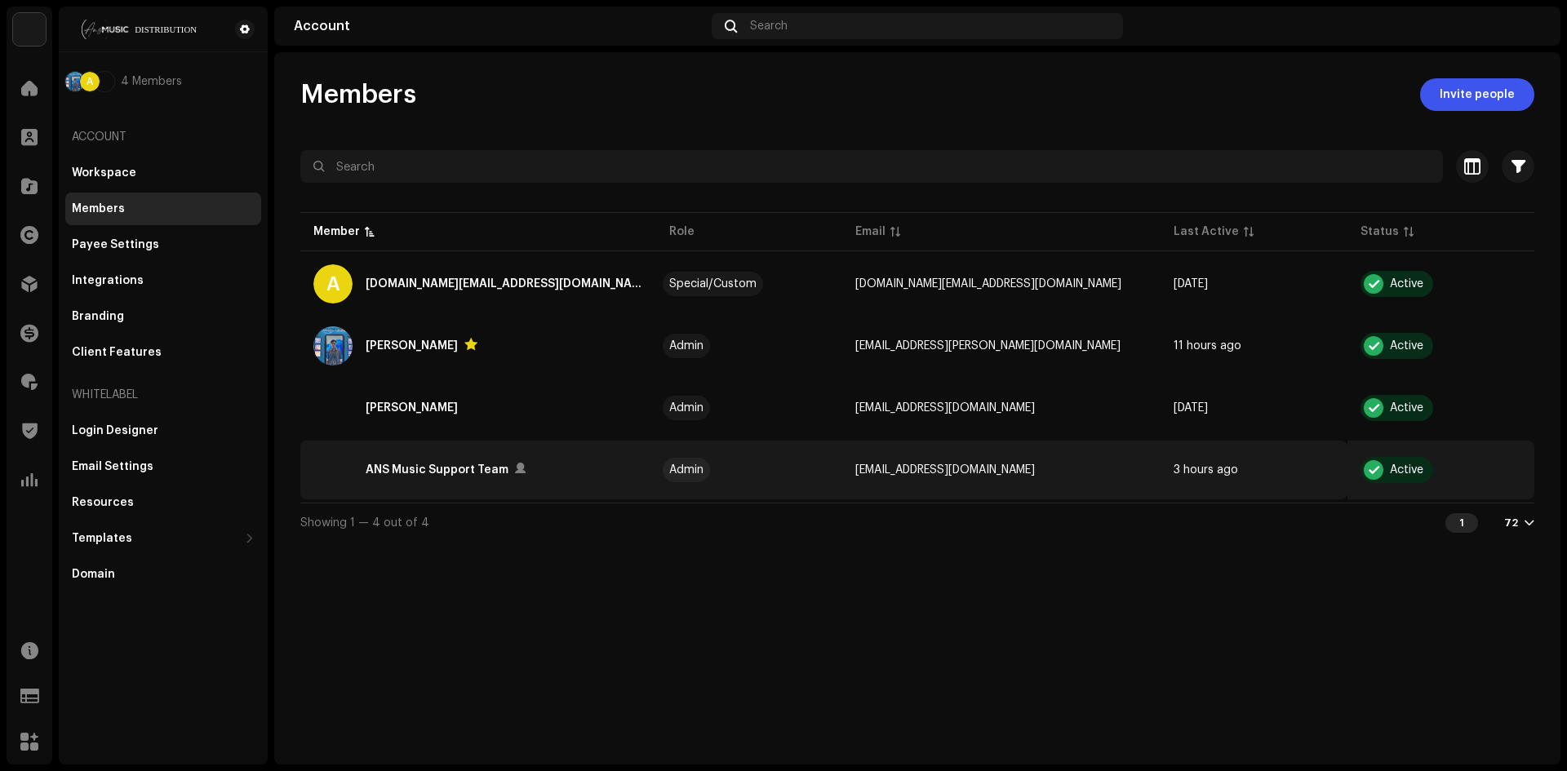
click at [428, 472] on div "ANS Music Support Team" at bounding box center [437, 470] width 143 height 20
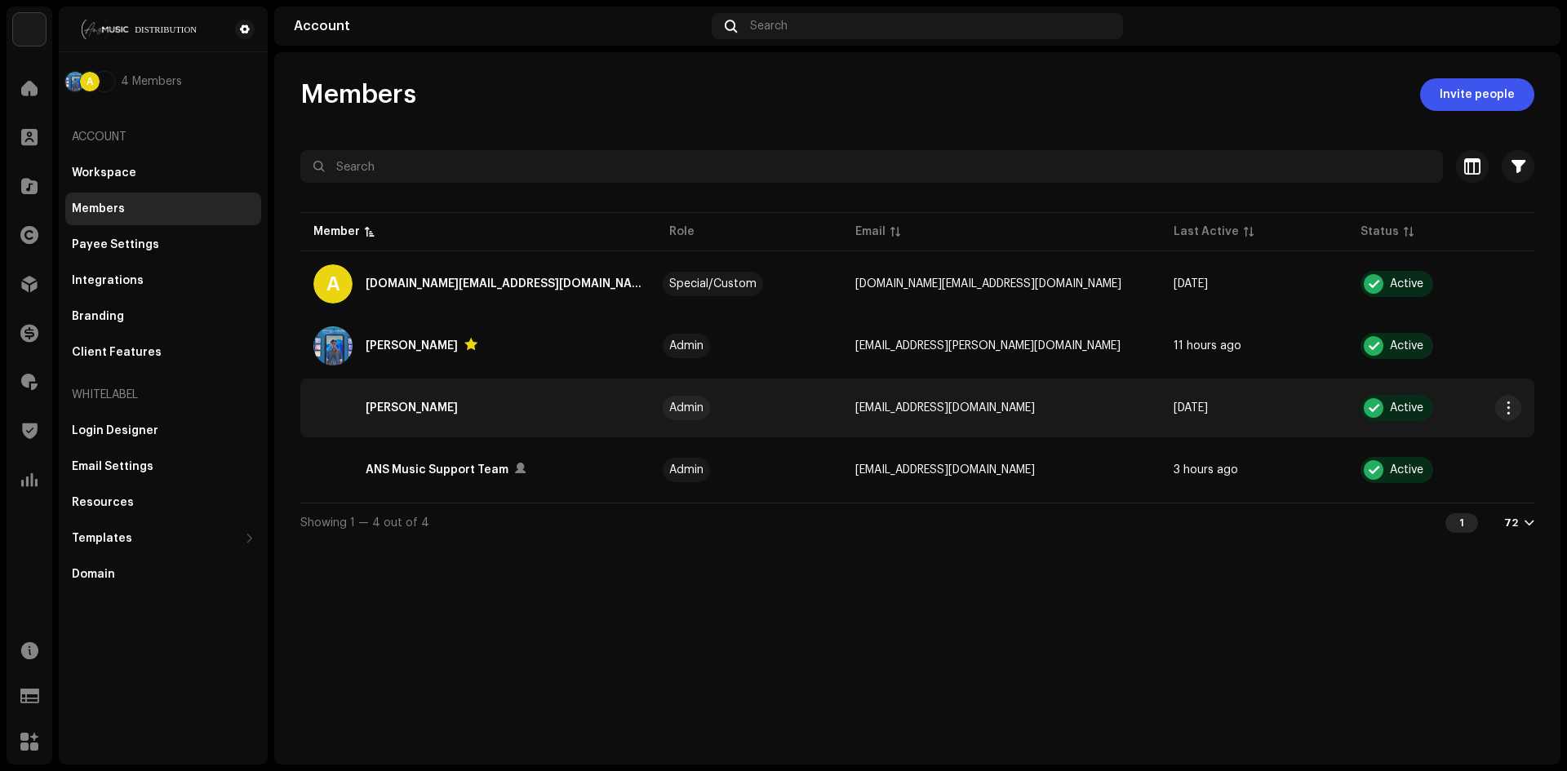
click at [415, 415] on div "Akash Sarker" at bounding box center [412, 408] width 92 height 20
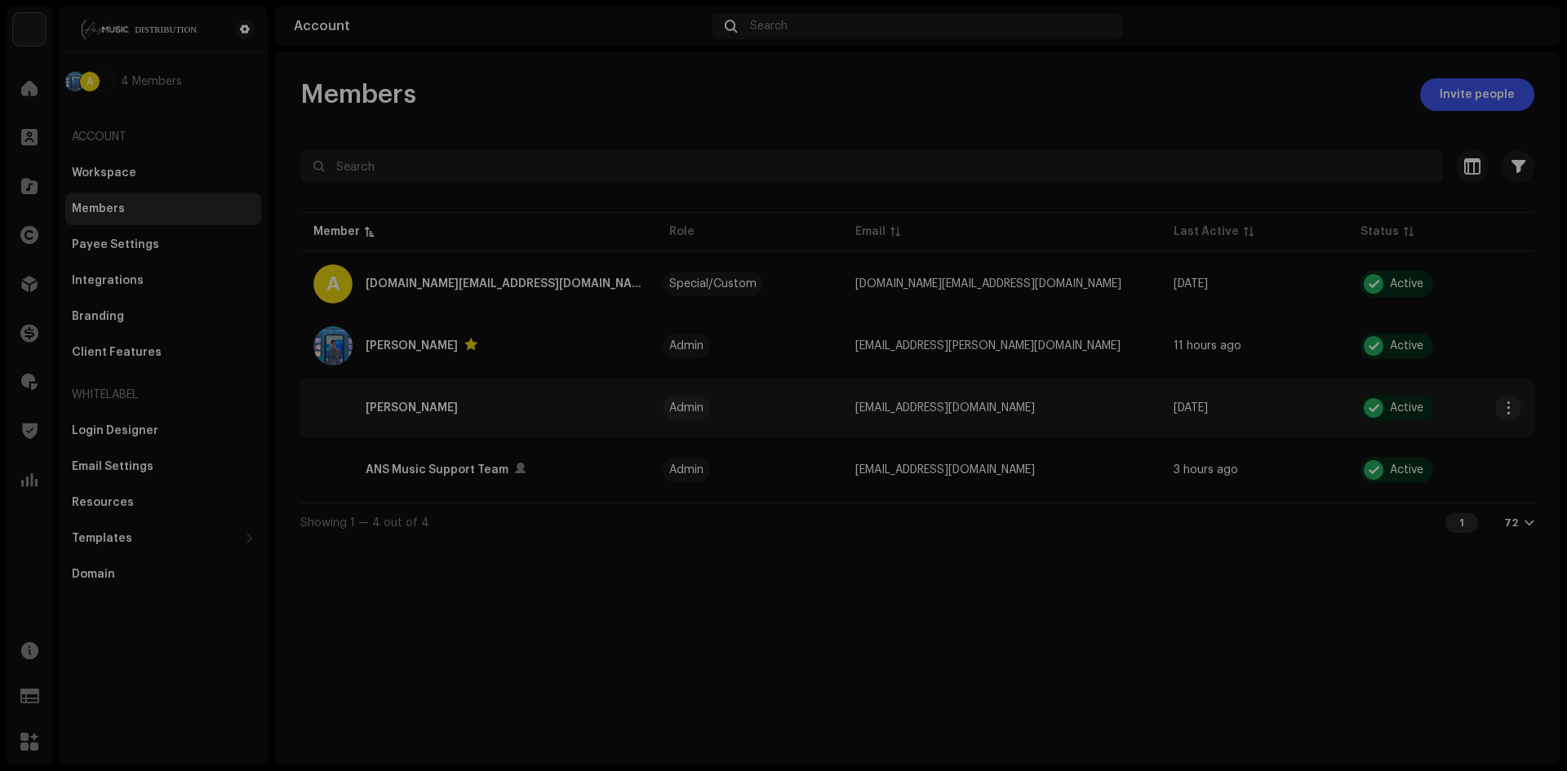
click at [418, 402] on div "Permissions Akash Sarker akash@ans.digital Remove access Permissions Administra…" at bounding box center [783, 385] width 1567 height 771
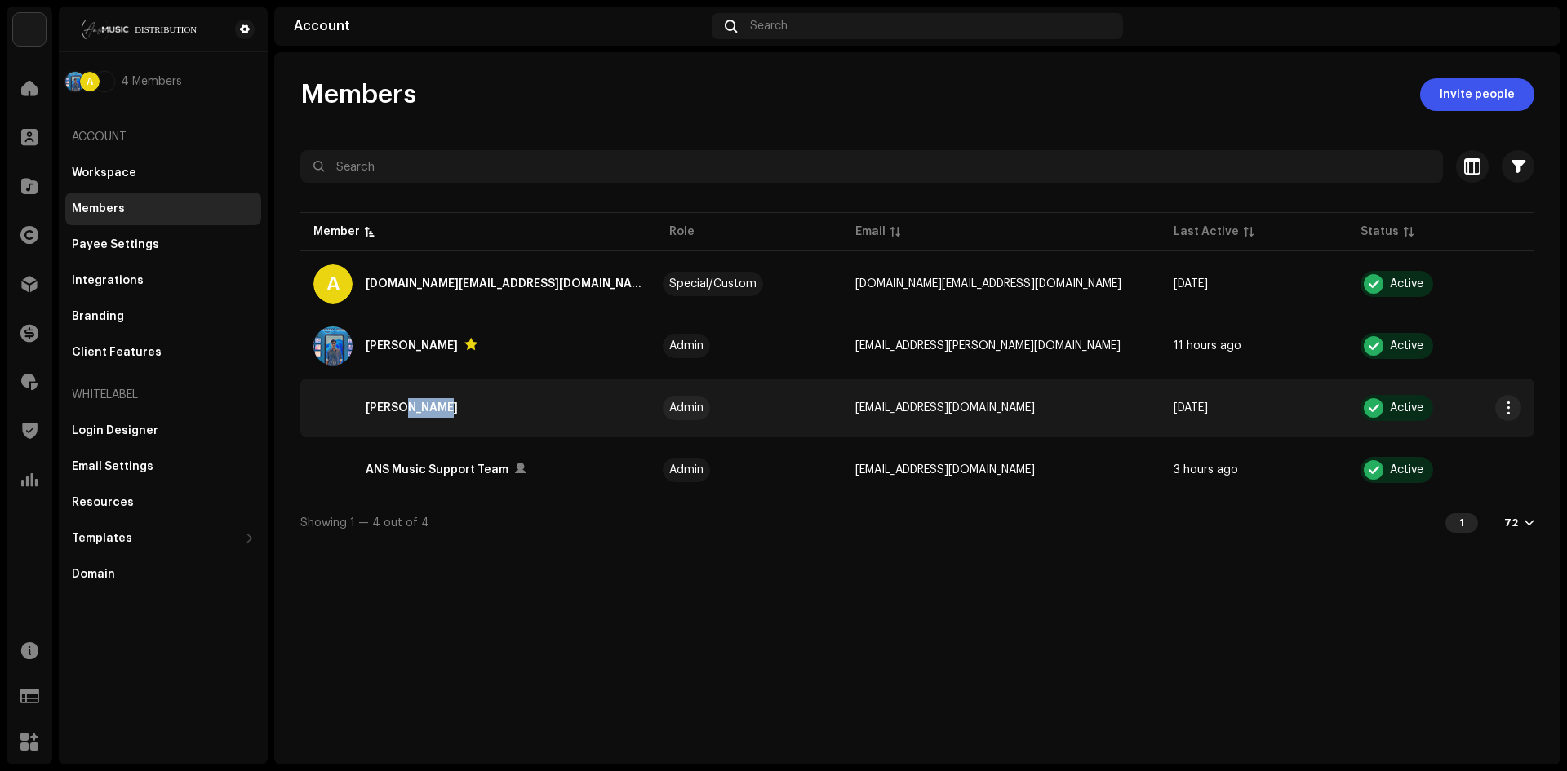
click at [418, 402] on div "Akash Sarker" at bounding box center [412, 408] width 92 height 20
click at [418, 402] on div "Permissions Akash Sarker akash@ans.digital Remove access Permissions Administra…" at bounding box center [783, 385] width 1567 height 771
click at [419, 402] on div "Akash Sarker" at bounding box center [412, 408] width 92 height 20
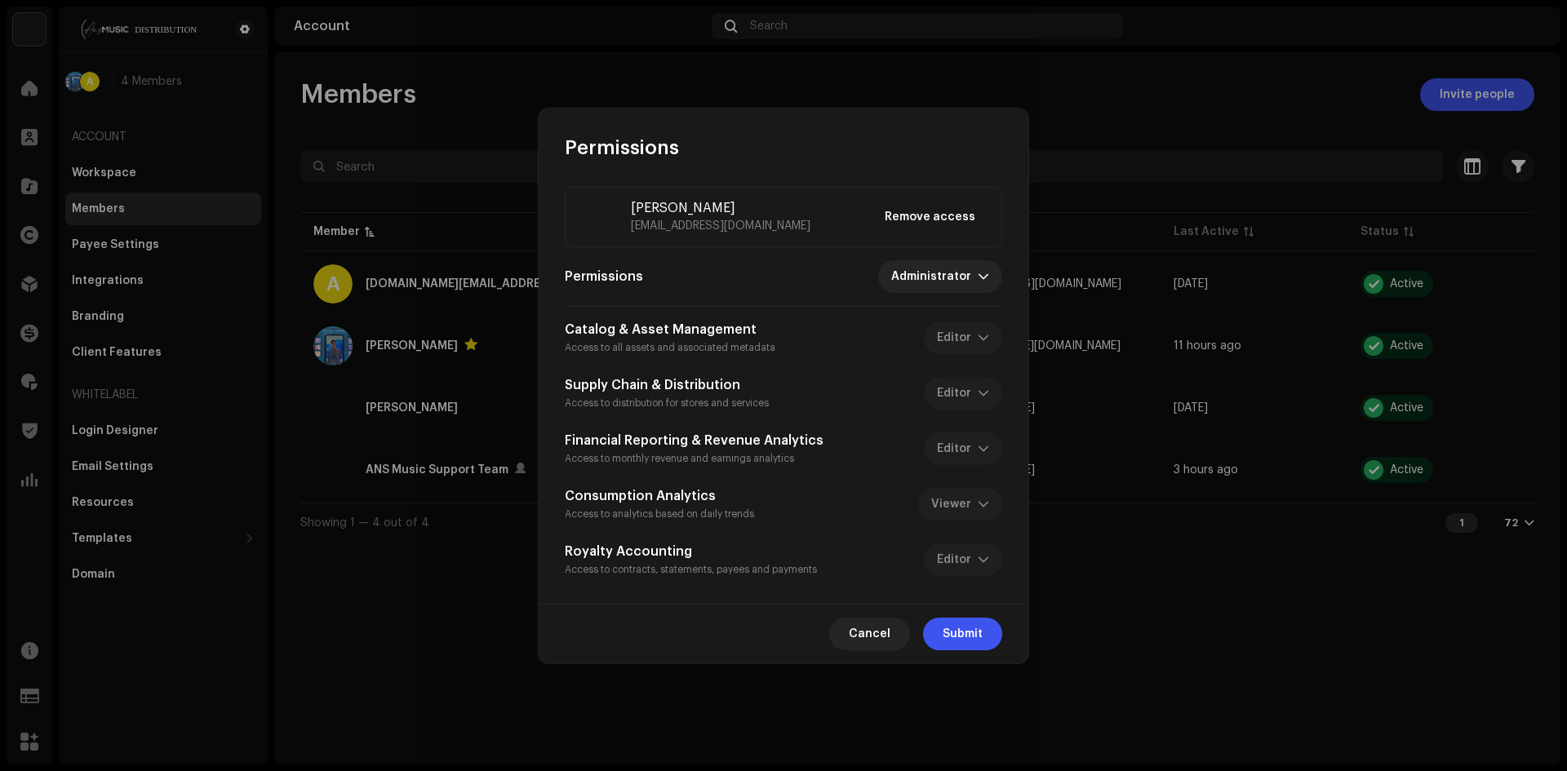
drag, startPoint x: 944, startPoint y: 467, endPoint x: 960, endPoint y: 446, distance: 26.1
click at [952, 462] on div "Catalog & Asset Management Access to all assets and associated metadata Editor …" at bounding box center [783, 449] width 437 height 258
click at [960, 446] on div "Financial Reporting & Revenue Analytics Access to monthly revenue and earnings …" at bounding box center [783, 449] width 437 height 36
drag, startPoint x: 938, startPoint y: 390, endPoint x: 937, endPoint y: 364, distance: 26.1
click at [937, 384] on div "Supply Chain & Distribution Access to distribution for stores and services Edit…" at bounding box center [783, 393] width 437 height 36
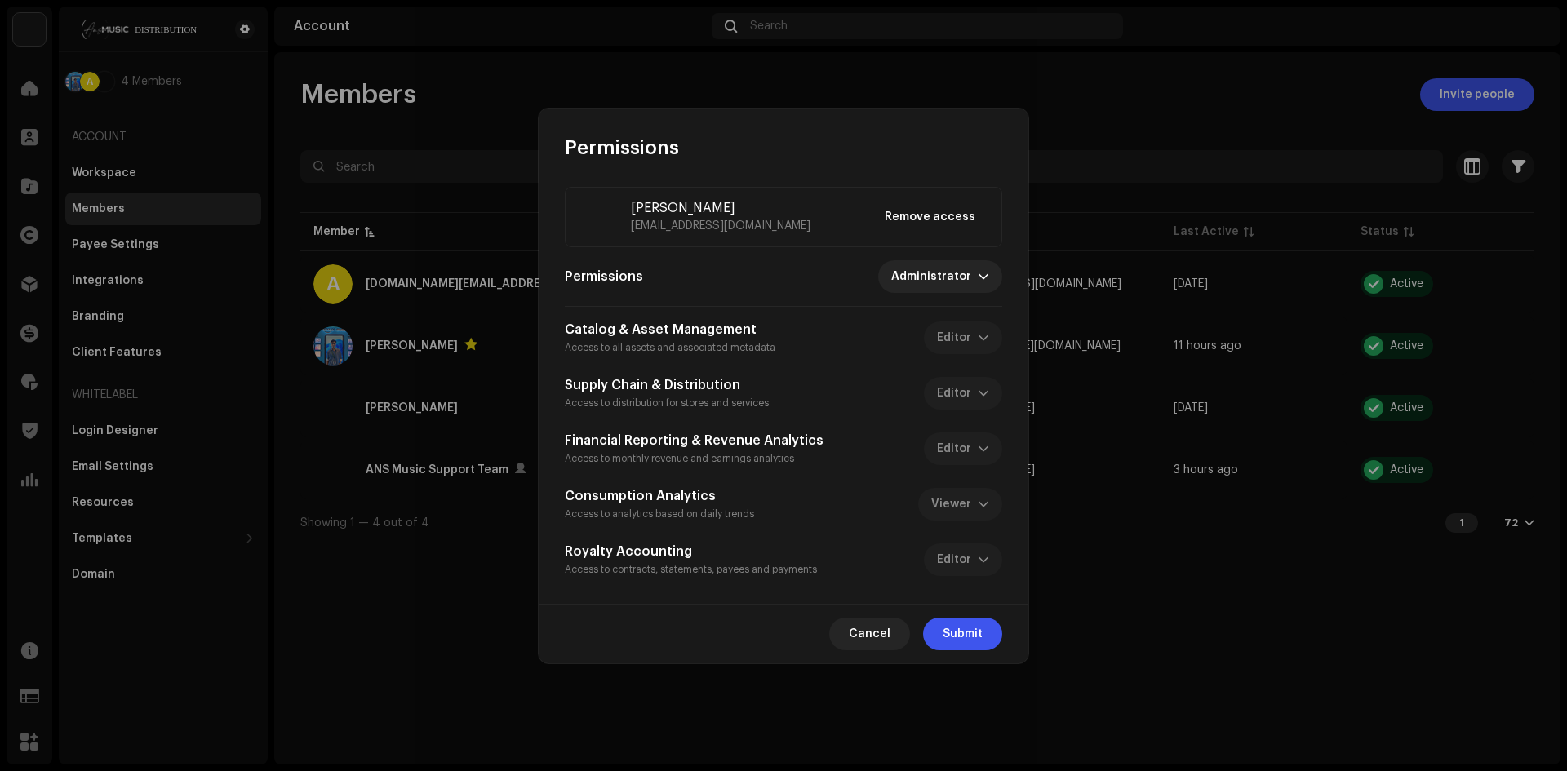
click at [939, 346] on div "Catalog & Asset Management Access to all assets and associated metadata Editor …" at bounding box center [783, 449] width 437 height 258
click at [940, 281] on span "Administrator" at bounding box center [934, 276] width 87 height 33
click at [940, 273] on span "Administrator" at bounding box center [934, 276] width 87 height 33
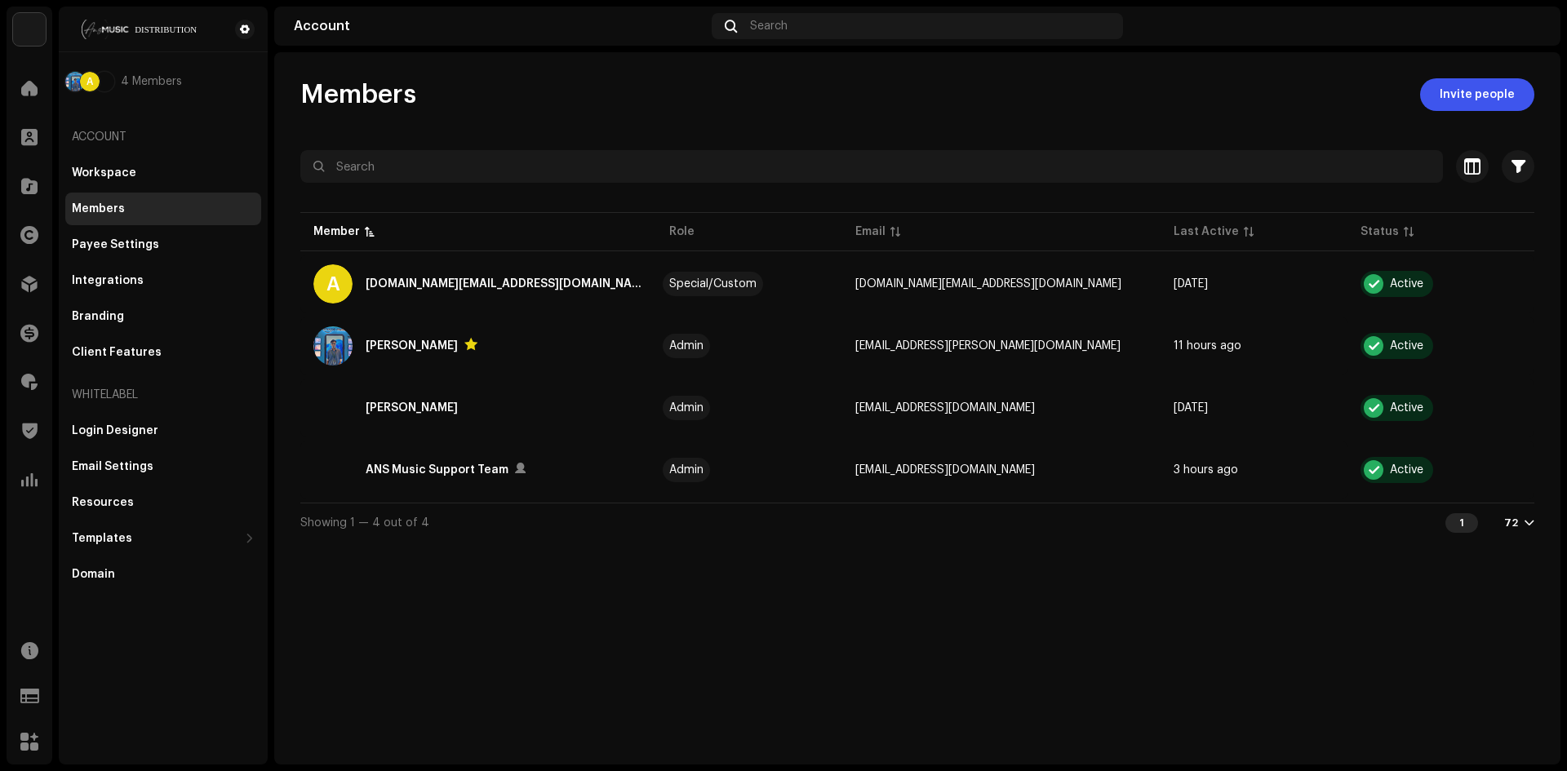
click at [377, 543] on div "Permissions Akash Sarker akash@ans.digital Remove access Permissions Administra…" at bounding box center [783, 385] width 1567 height 771
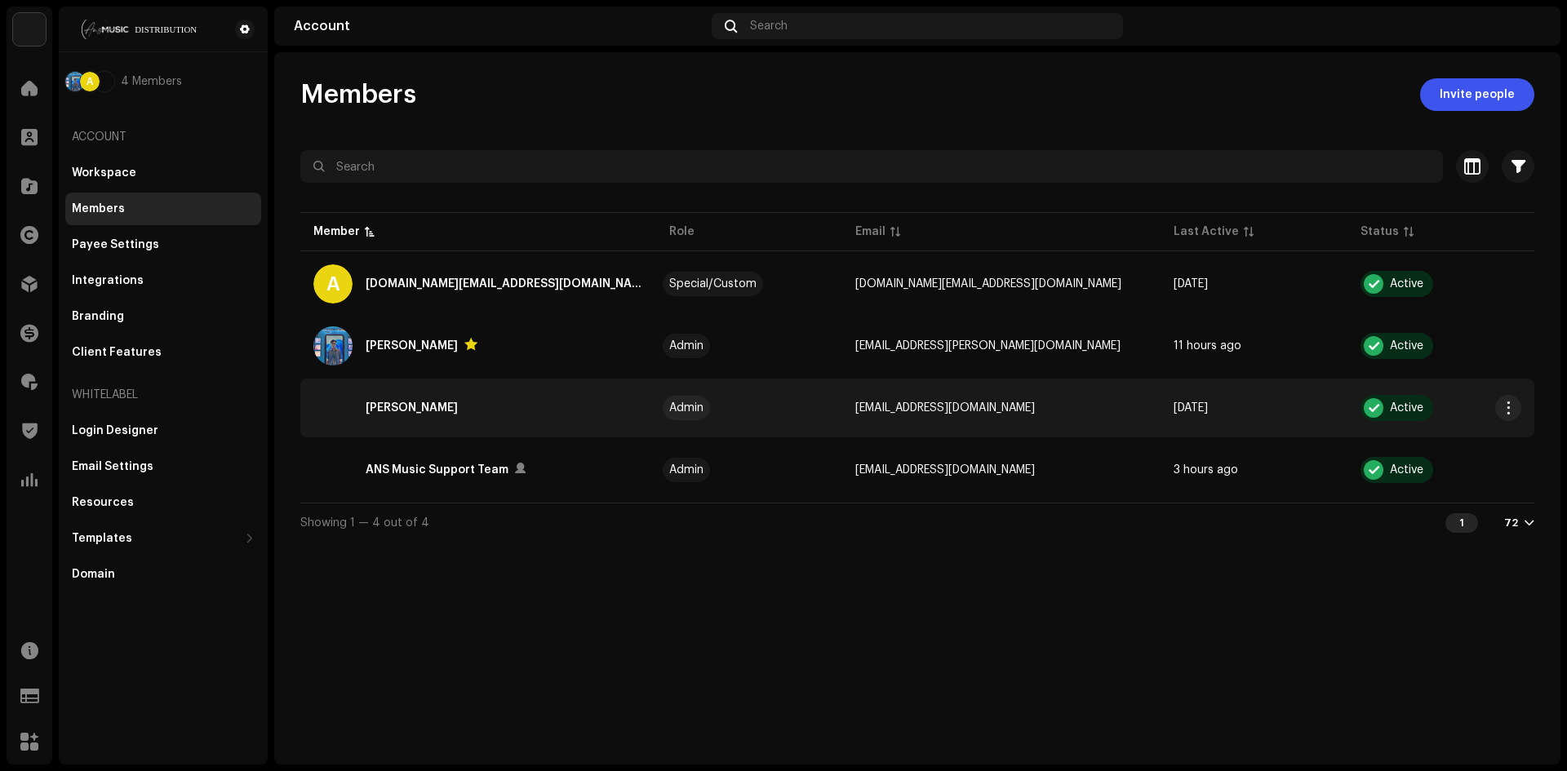
click at [394, 424] on div "Akash Sarker" at bounding box center [478, 407] width 330 height 39
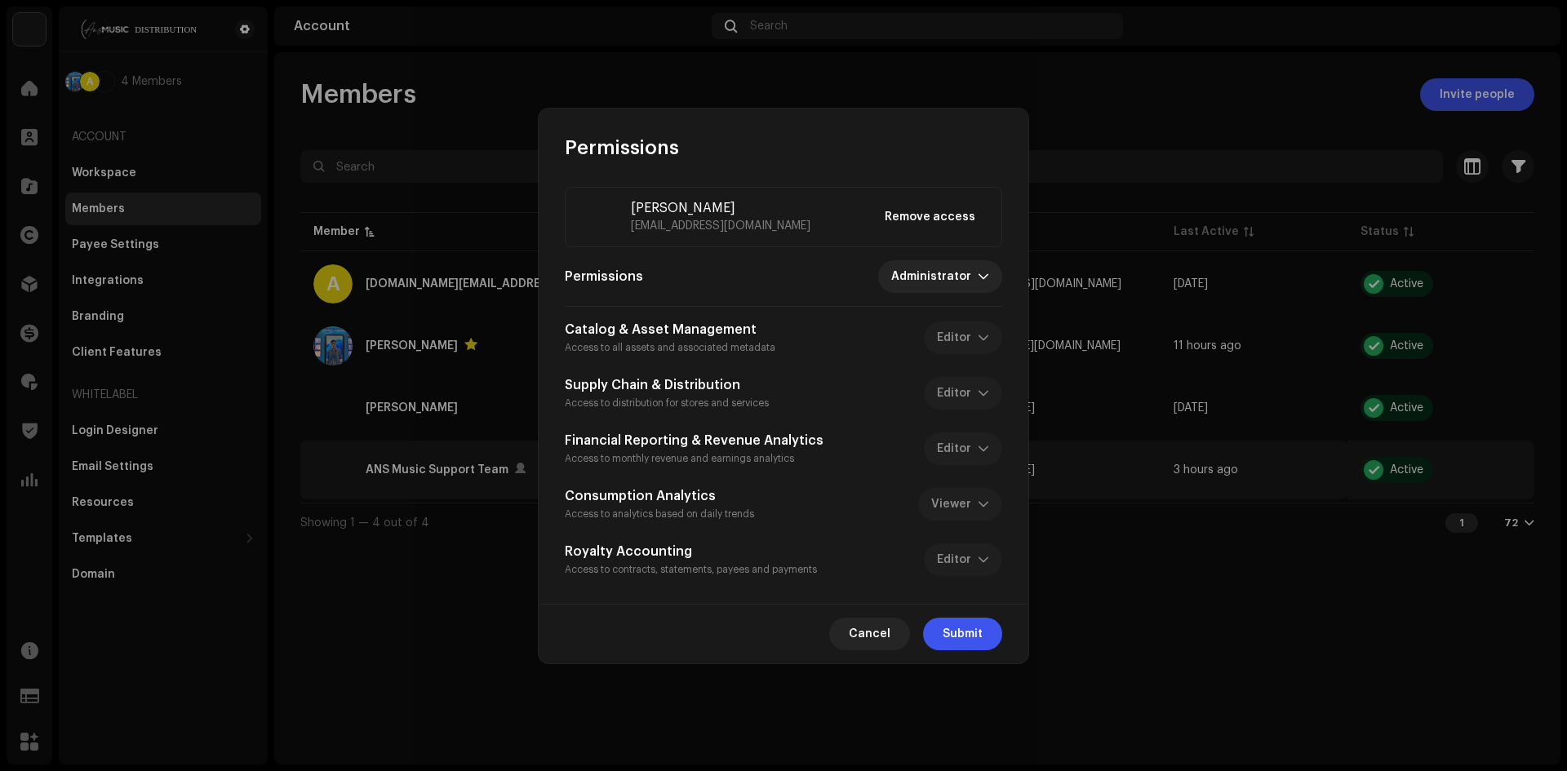
click at [389, 461] on body "ANS Music Home Clients Catalog Rights Distribution Finance Royalties Trust & Sa…" at bounding box center [783, 385] width 1567 height 771
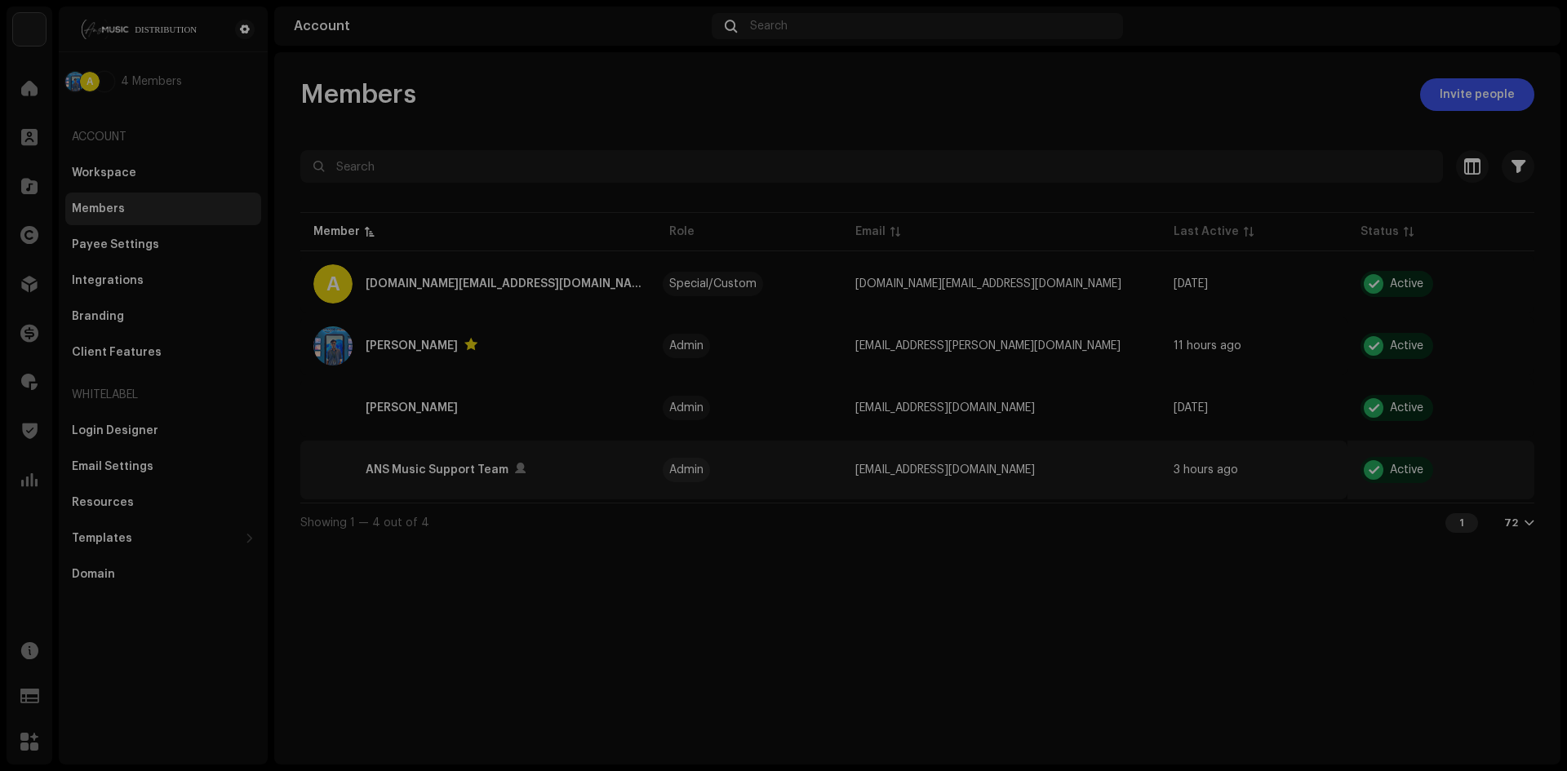
click at [389, 461] on div "Permissions Akash Sarker akash@ans.digital Remove access Permissions Administra…" at bounding box center [783, 385] width 1567 height 771
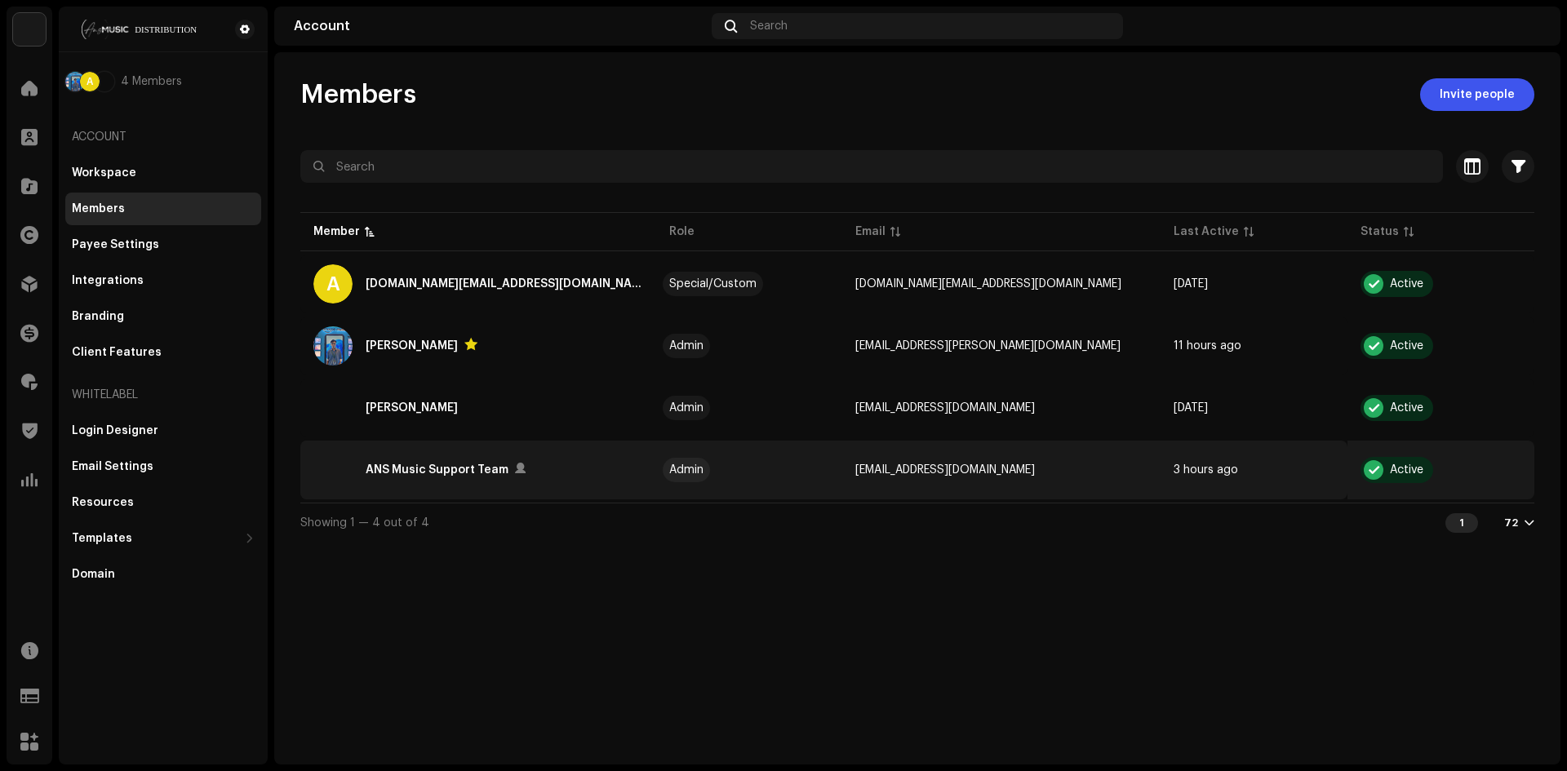
drag, startPoint x: 388, startPoint y: 463, endPoint x: 321, endPoint y: 481, distance: 70.1
click at [321, 481] on img at bounding box center [332, 469] width 39 height 39
drag, startPoint x: 351, startPoint y: 469, endPoint x: 646, endPoint y: 446, distance: 296.3
click at [358, 468] on div "ANS Music Support Team" at bounding box center [478, 469] width 330 height 39
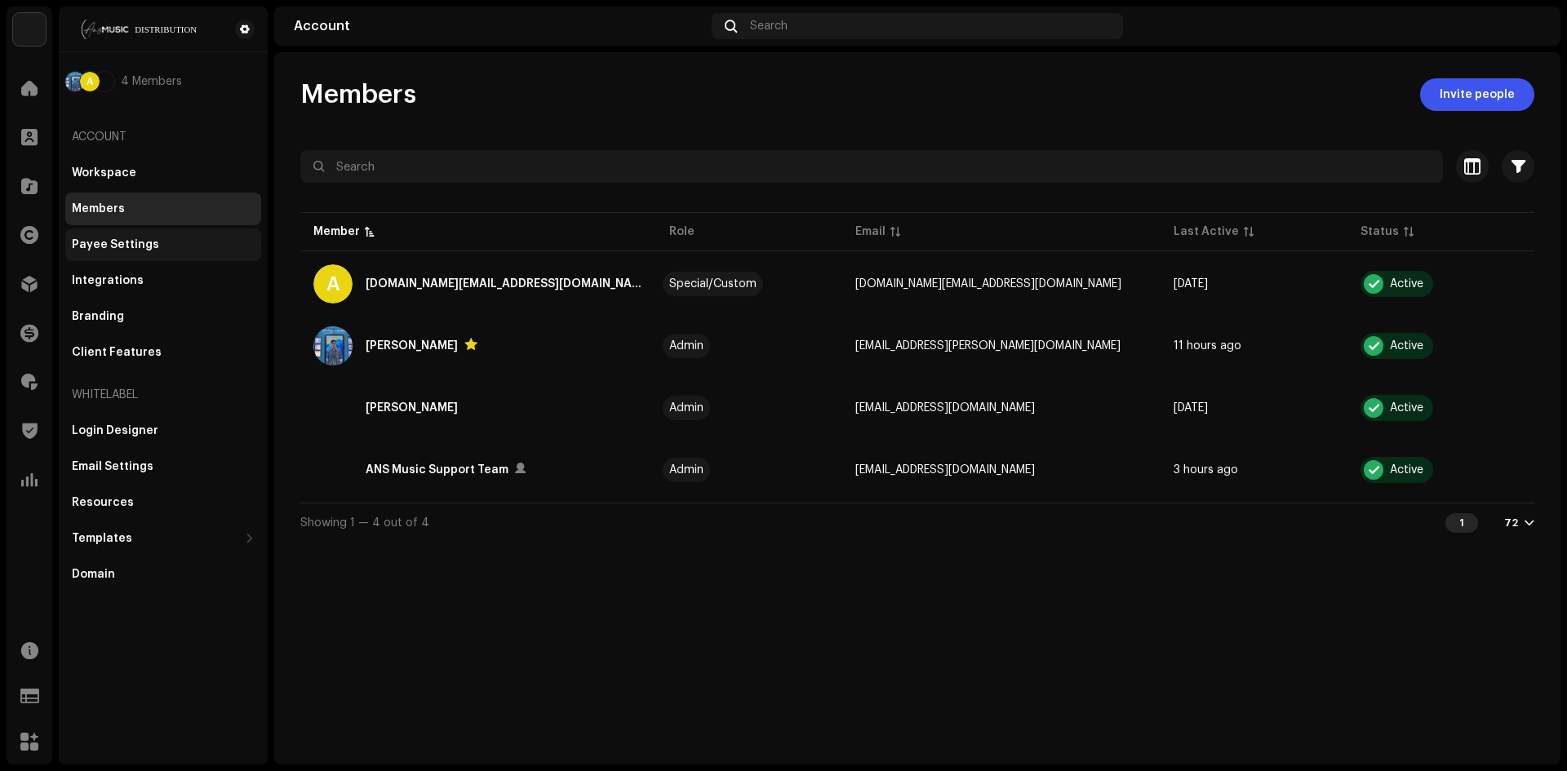
click at [109, 239] on div "Payee Settings" at bounding box center [115, 244] width 87 height 13
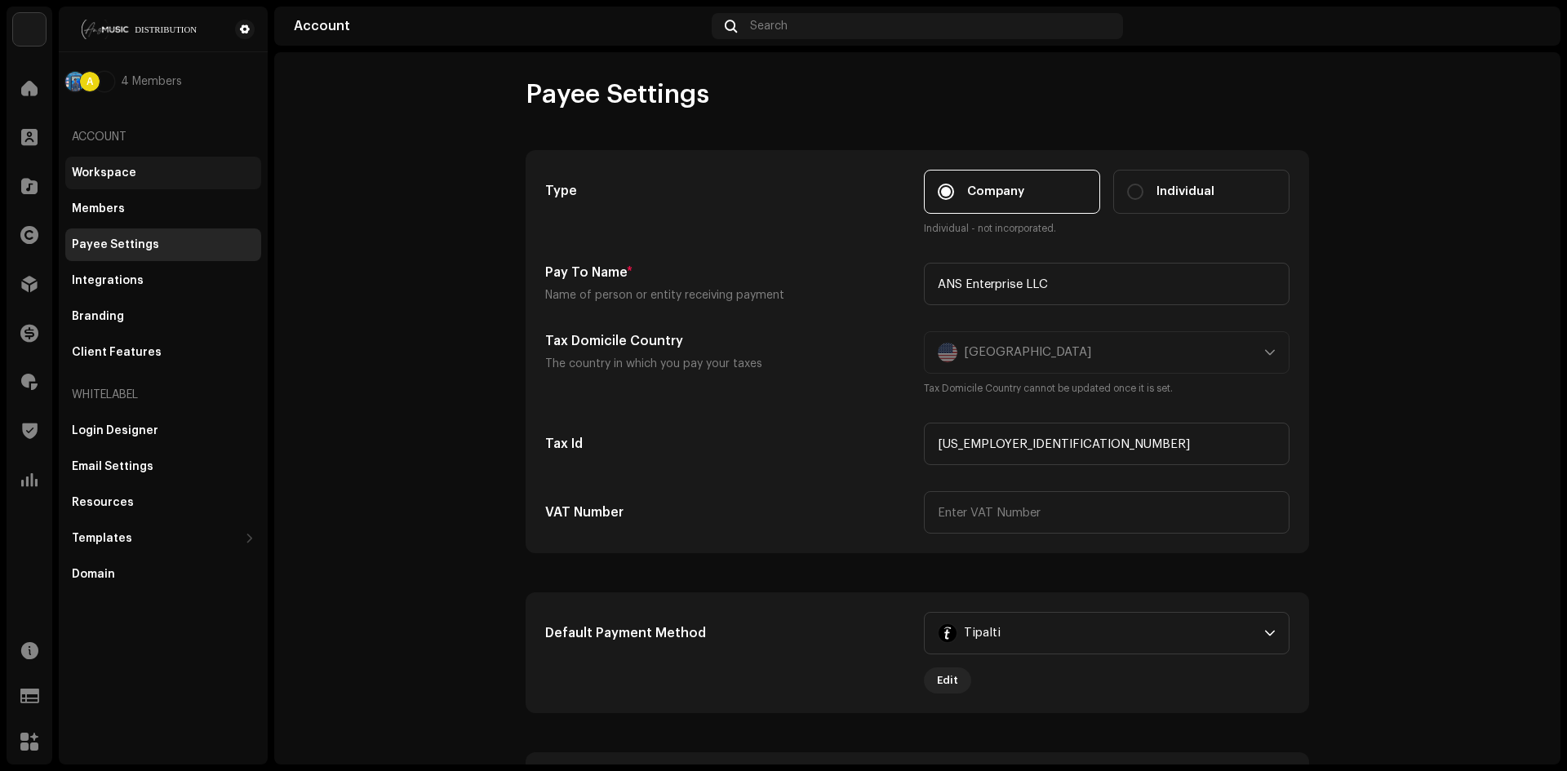
click at [109, 171] on div "Workspace" at bounding box center [104, 172] width 64 height 13
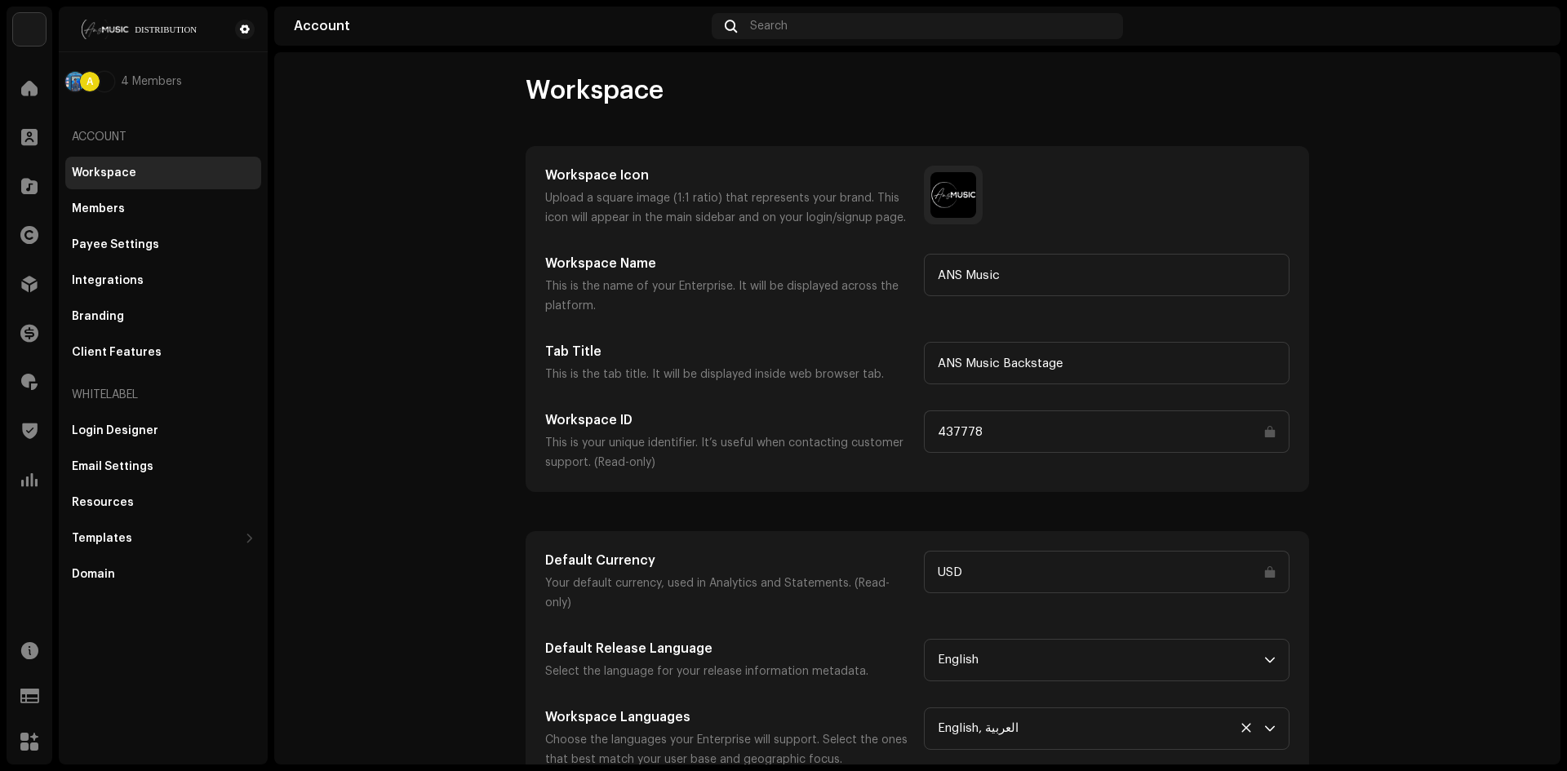
scroll to position [9, 0]
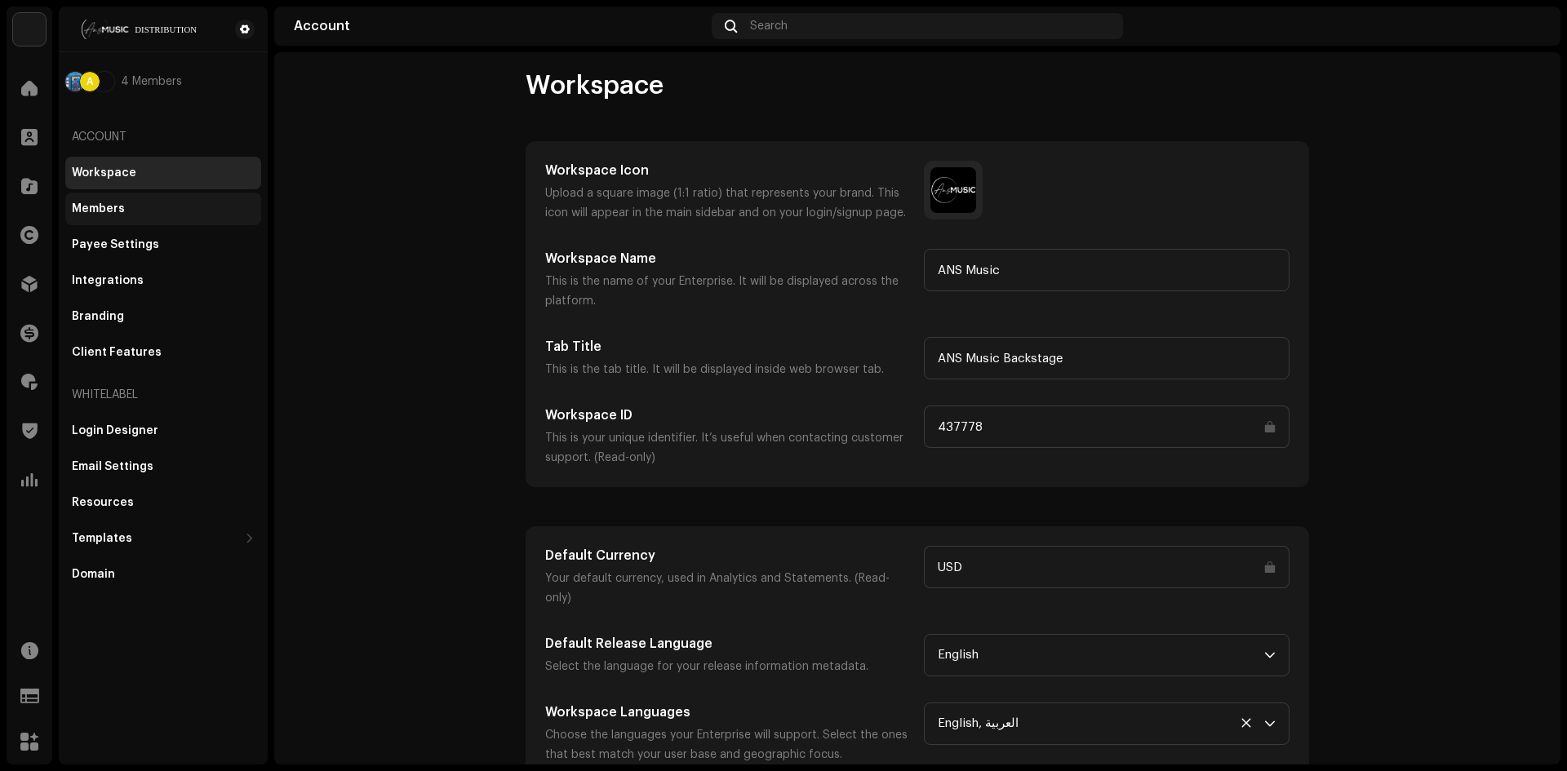
click at [106, 200] on div "Members" at bounding box center [163, 209] width 196 height 33
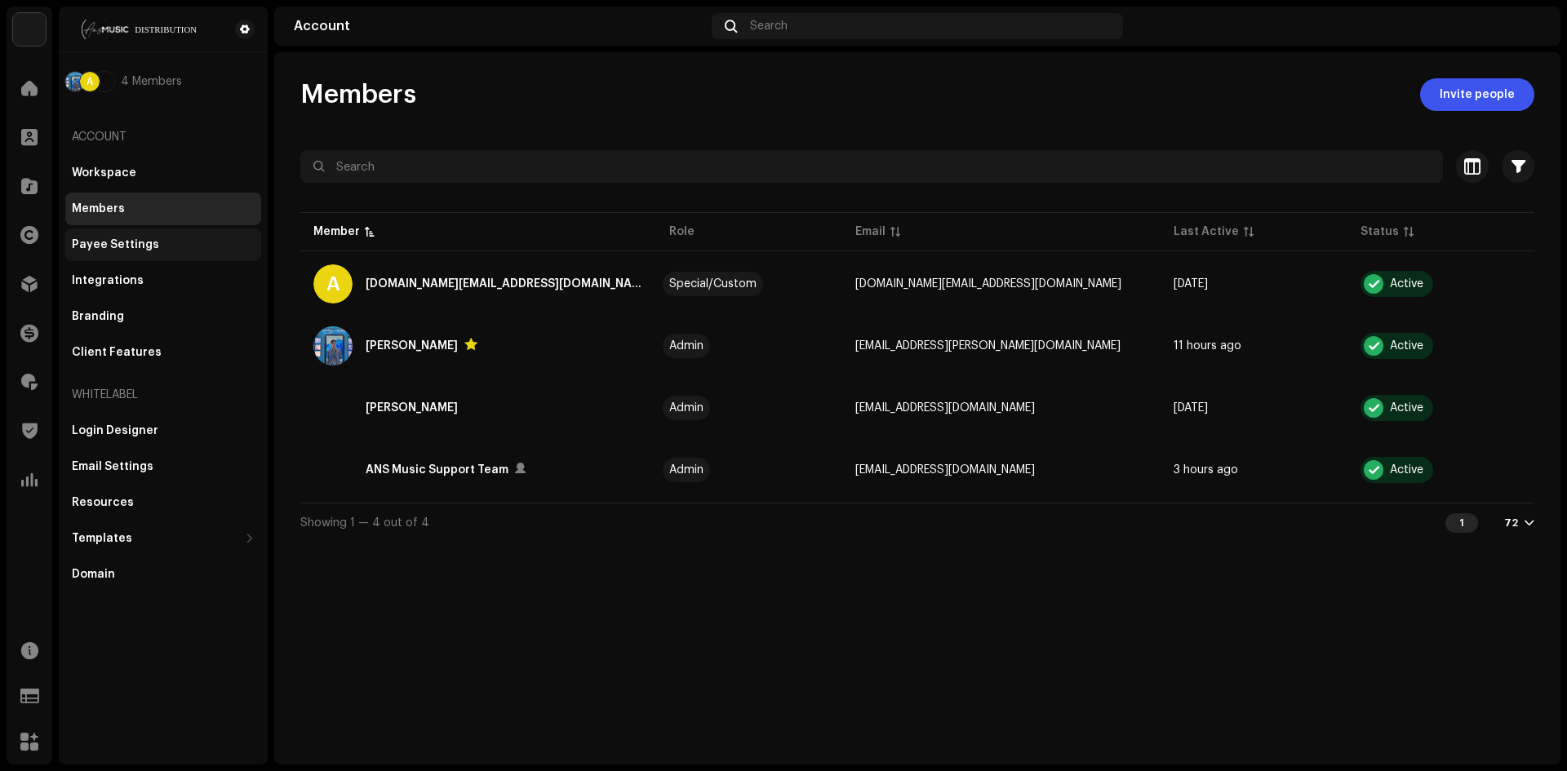
click at [113, 250] on div "Payee Settings" at bounding box center [115, 244] width 87 height 13
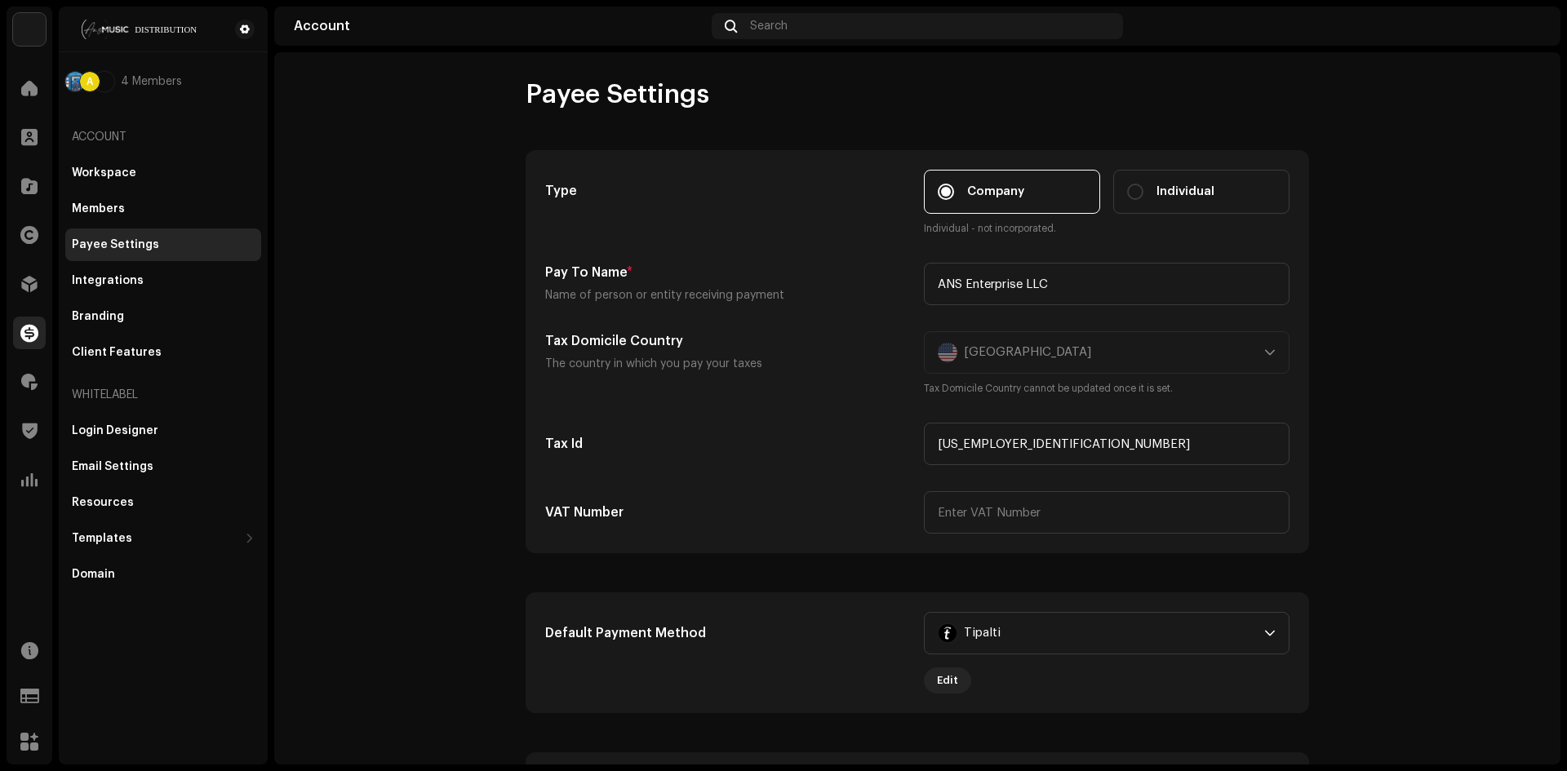
click at [35, 326] on span at bounding box center [29, 332] width 18 height 13
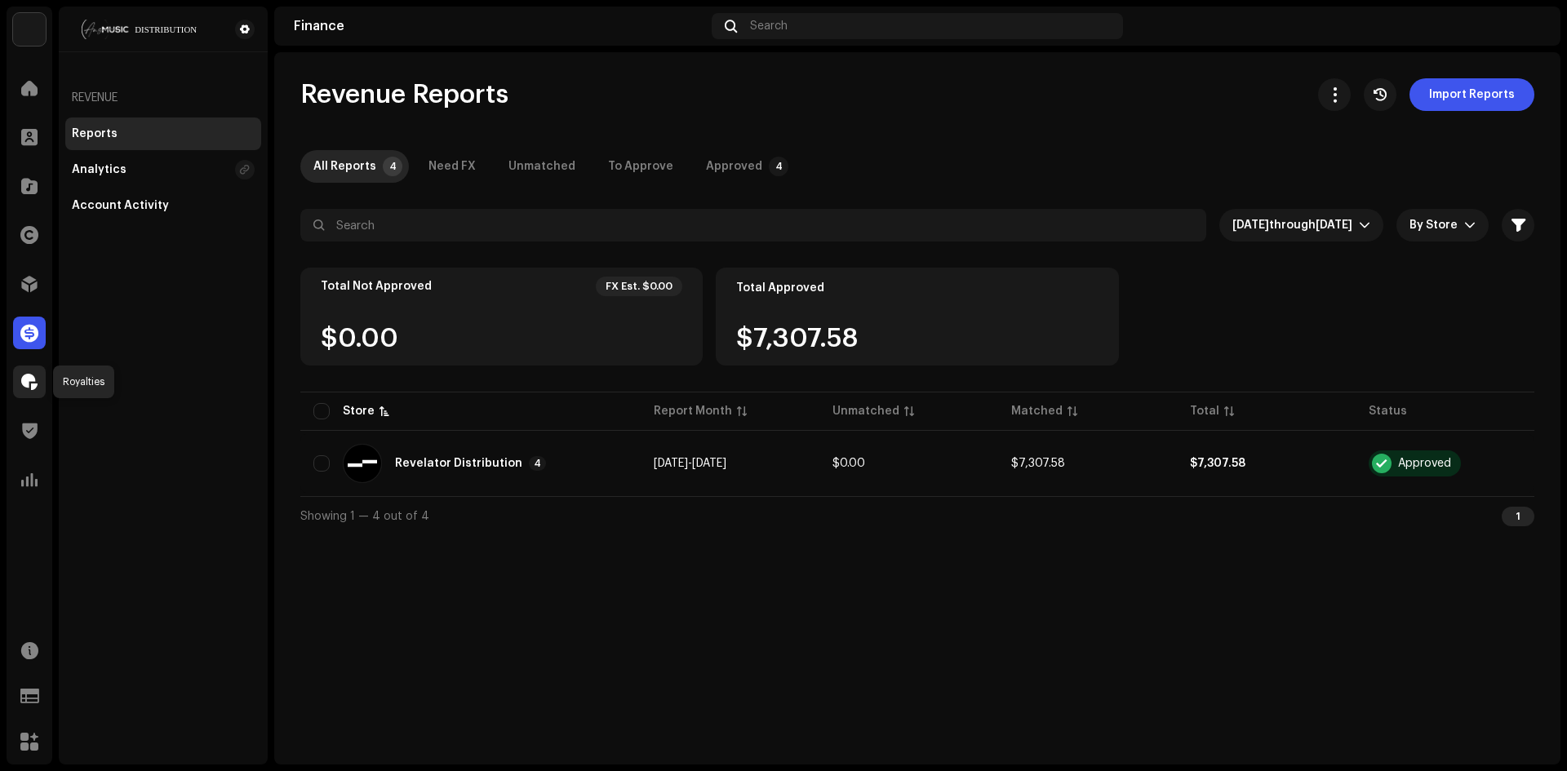
click at [24, 381] on span at bounding box center [29, 381] width 16 height 13
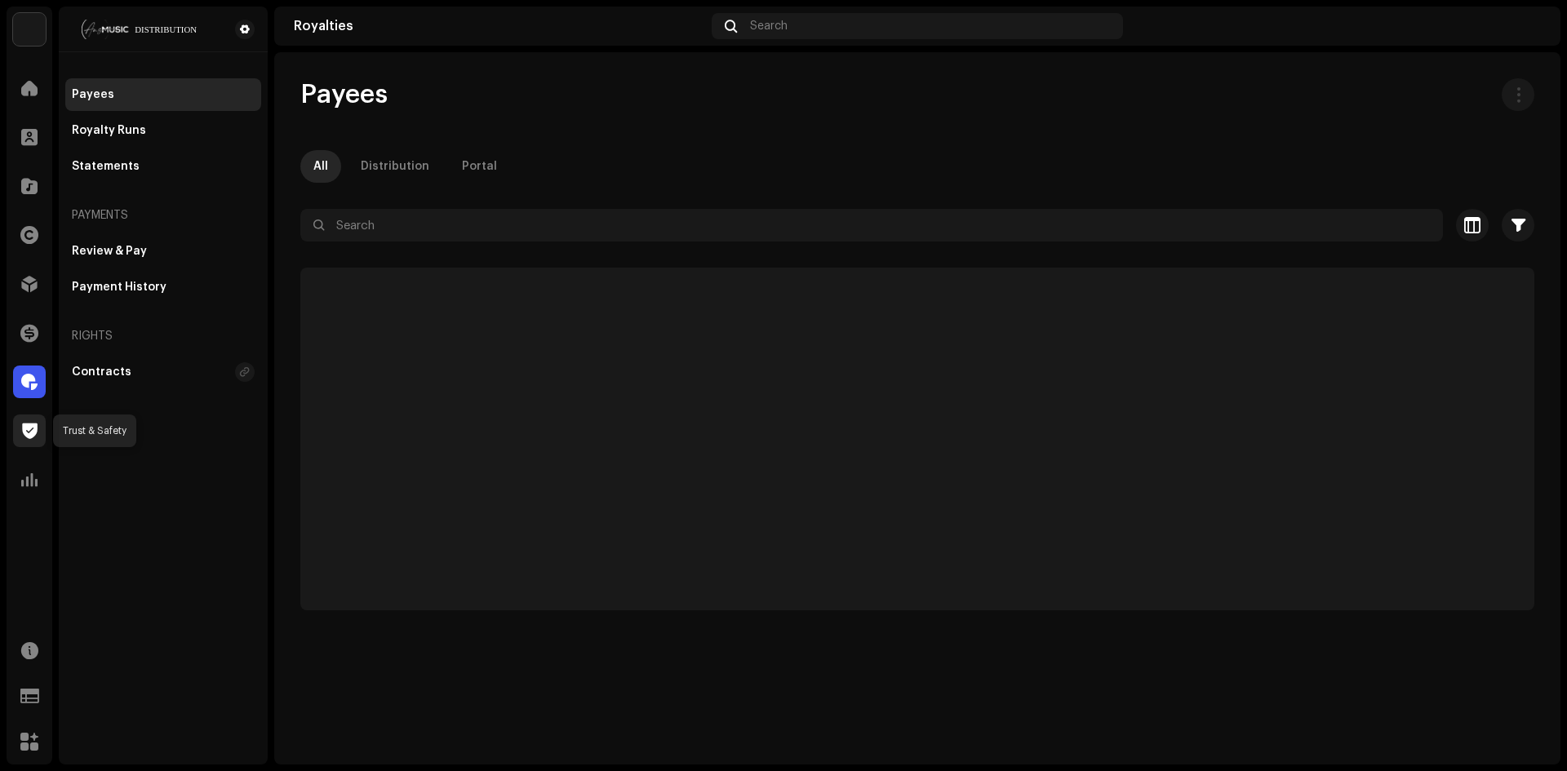
click at [27, 430] on span at bounding box center [30, 430] width 16 height 13
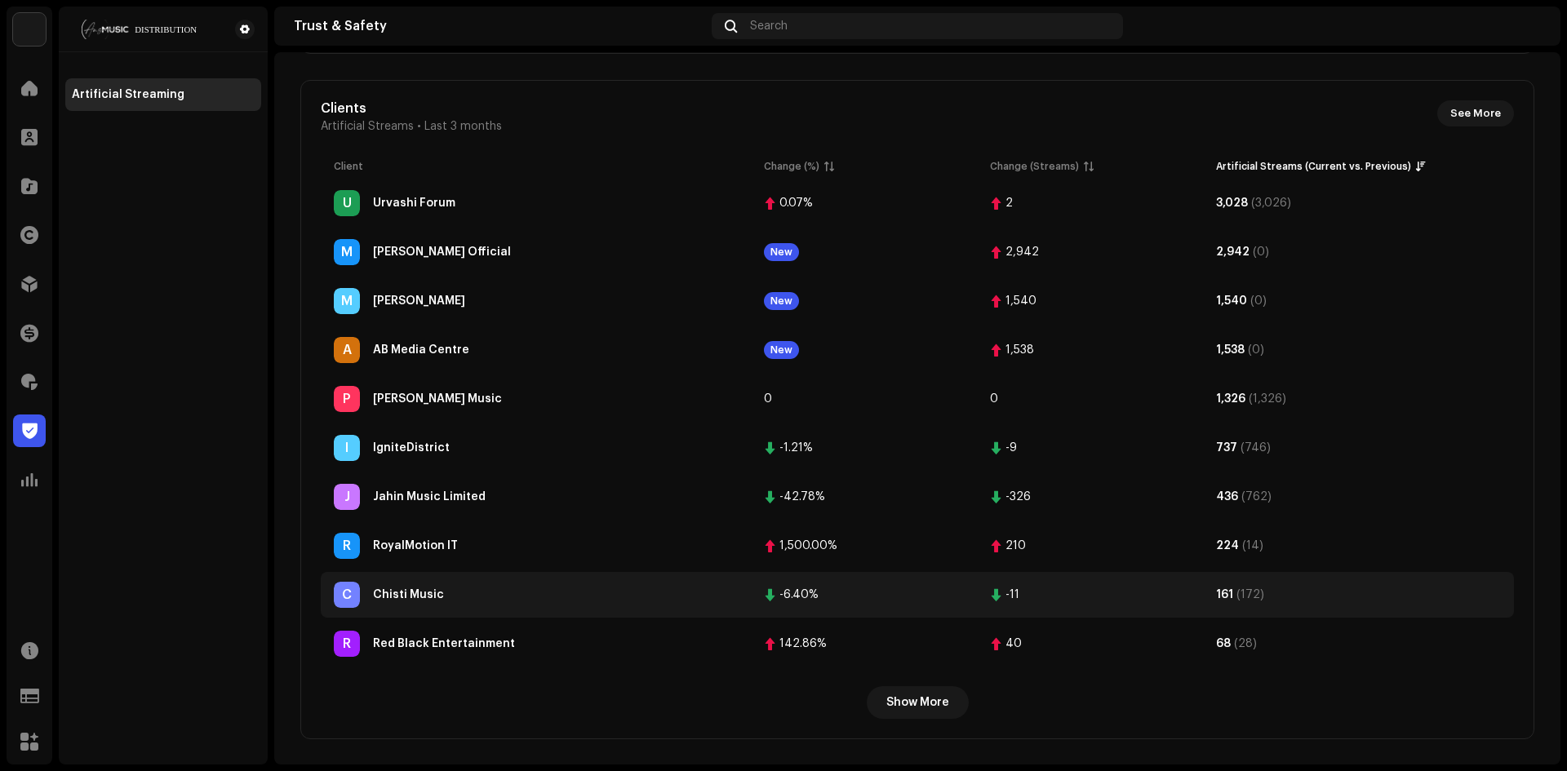
scroll to position [505, 0]
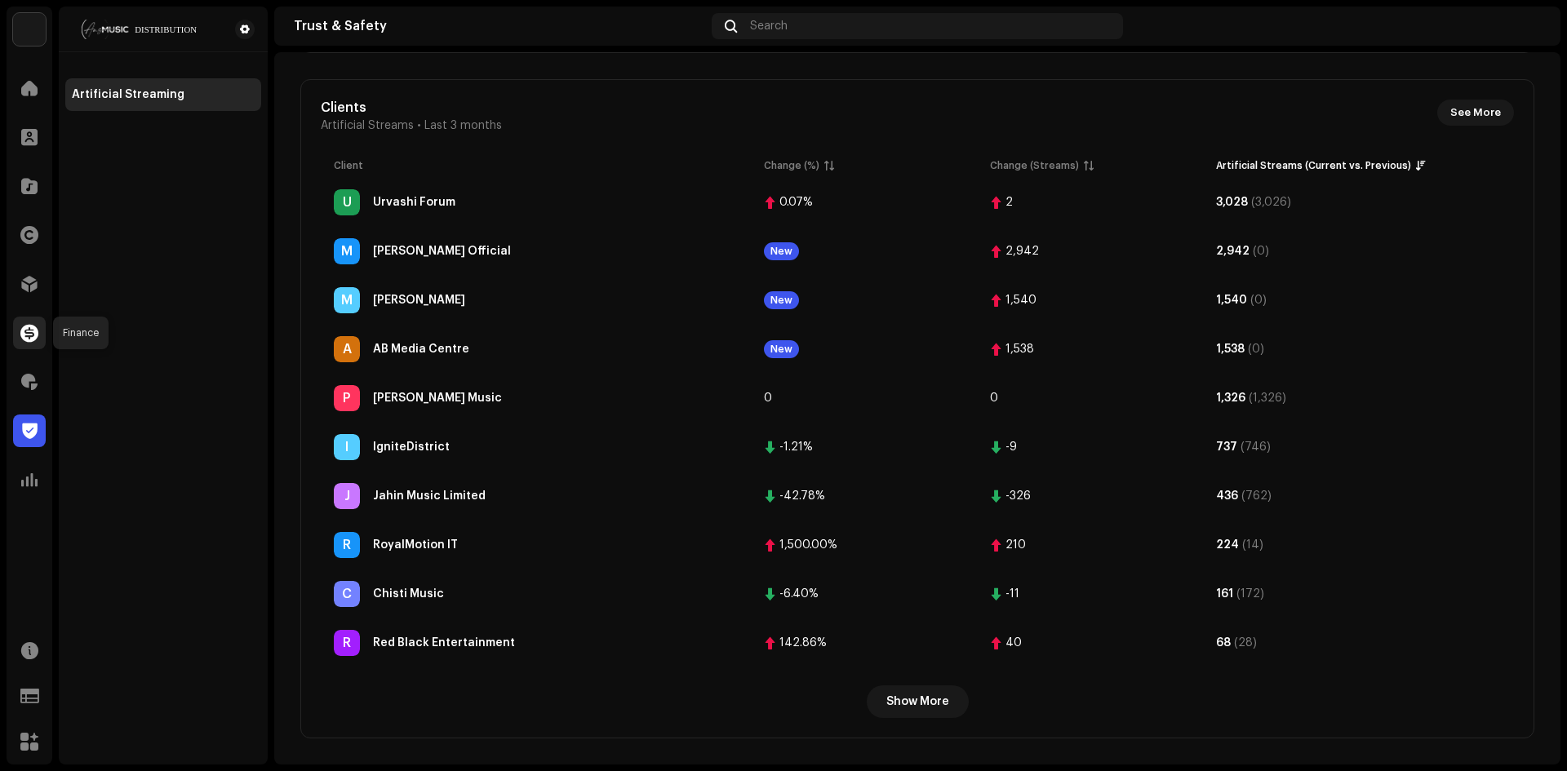
click at [27, 331] on span at bounding box center [29, 332] width 18 height 13
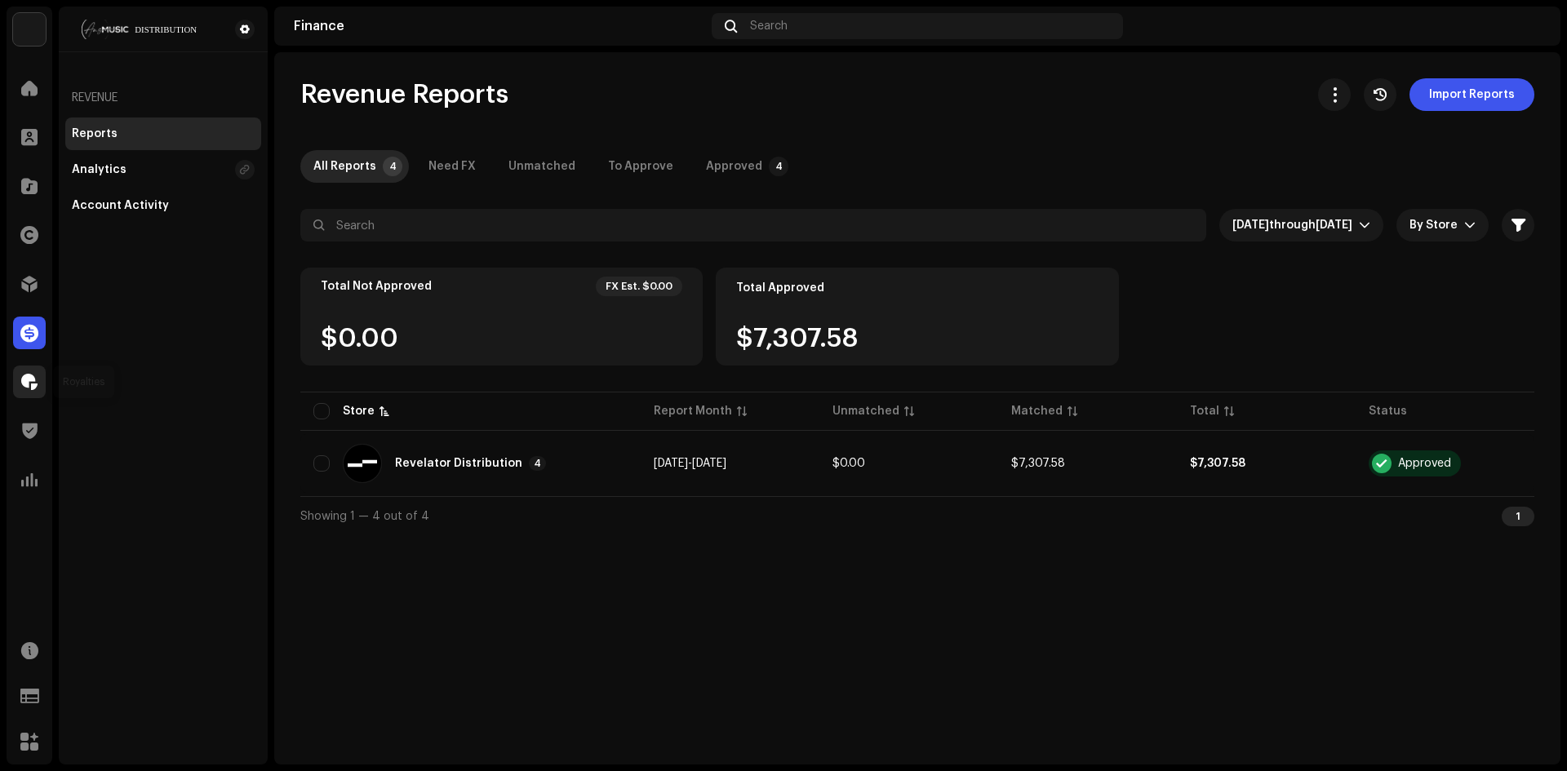
click at [38, 379] on div at bounding box center [29, 382] width 33 height 33
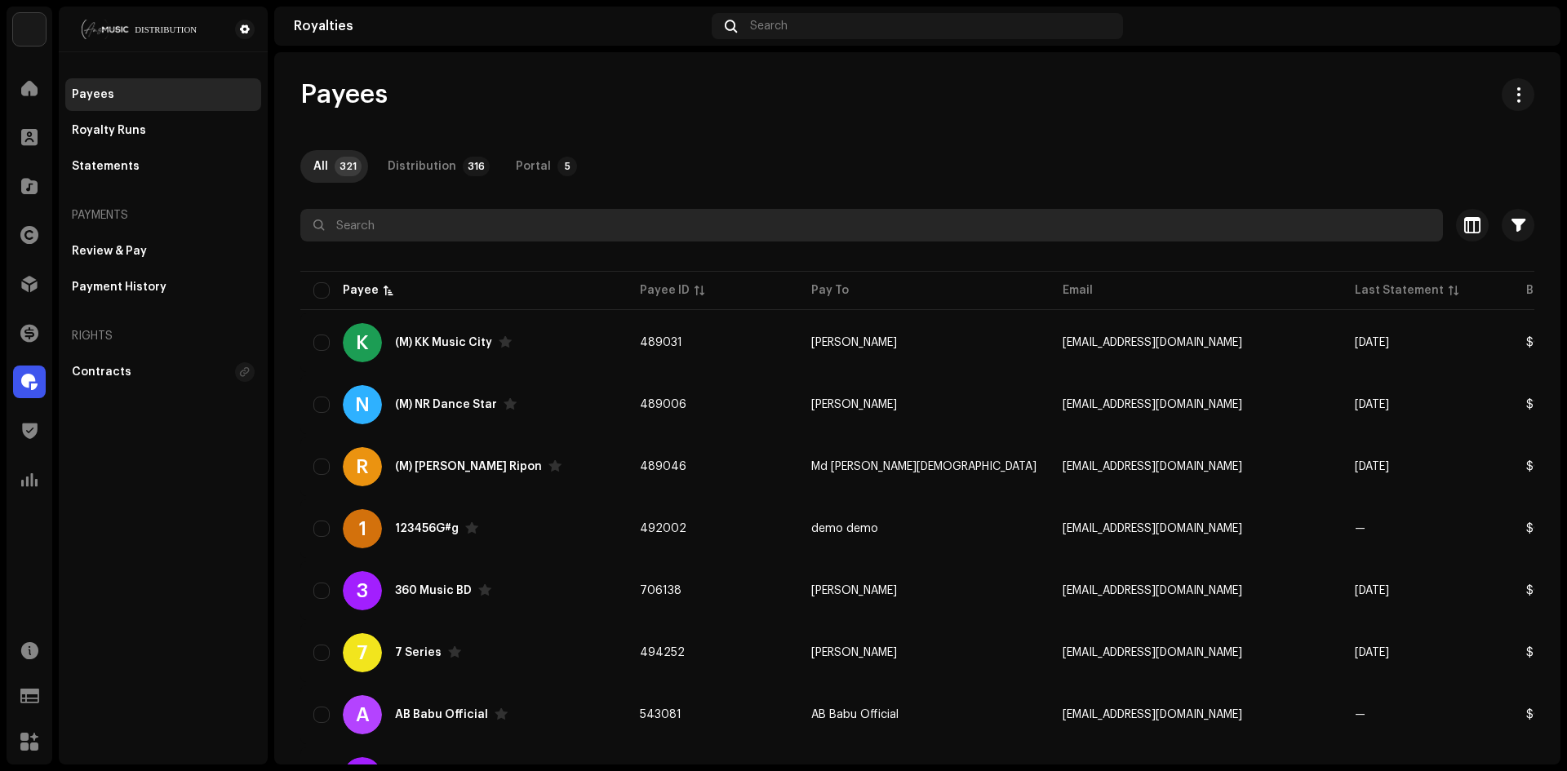
click at [446, 230] on input "text" at bounding box center [871, 225] width 1142 height 33
type input "kxzey"
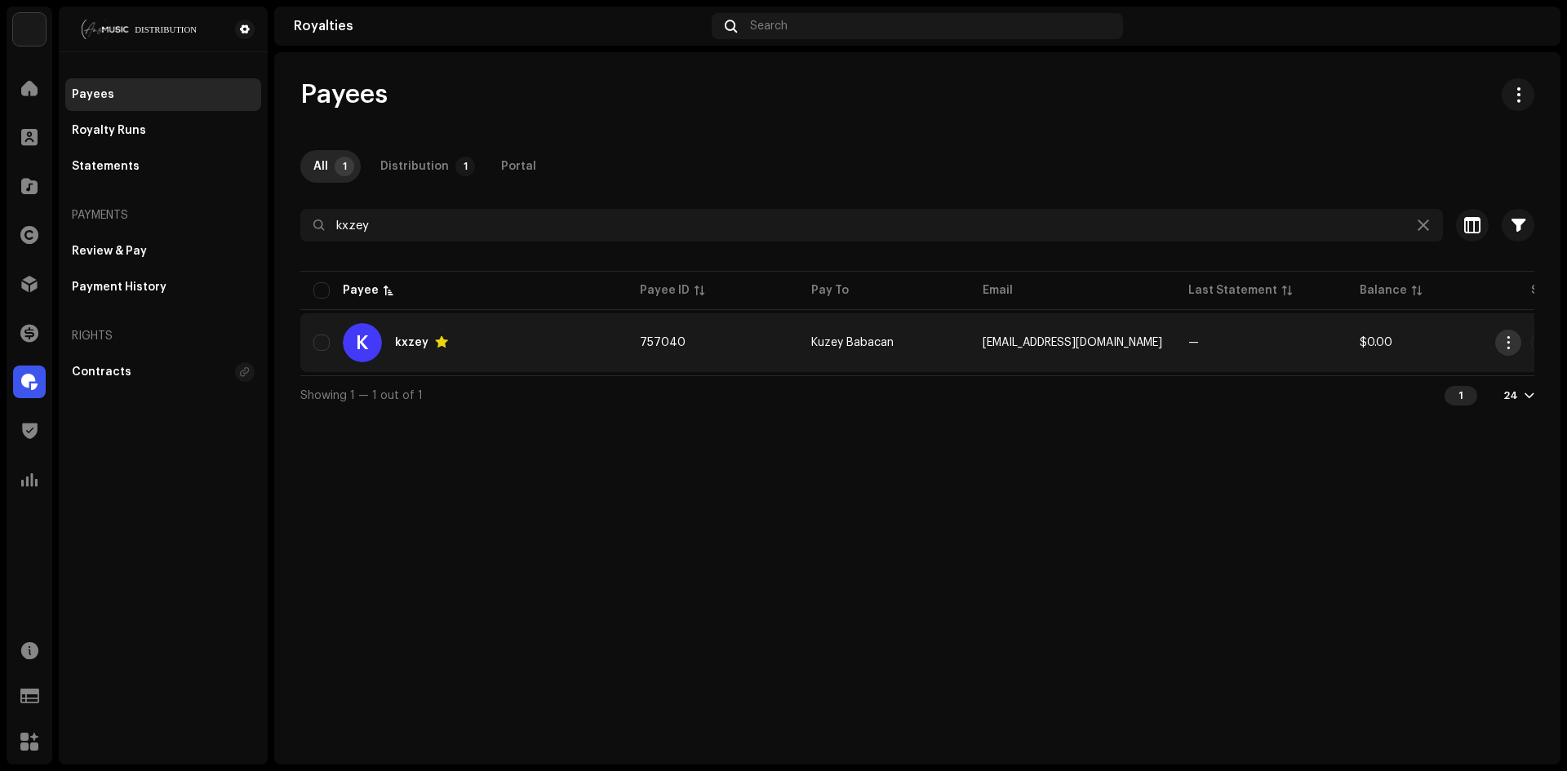
click at [1508, 337] on span "button" at bounding box center [1508, 342] width 12 height 13
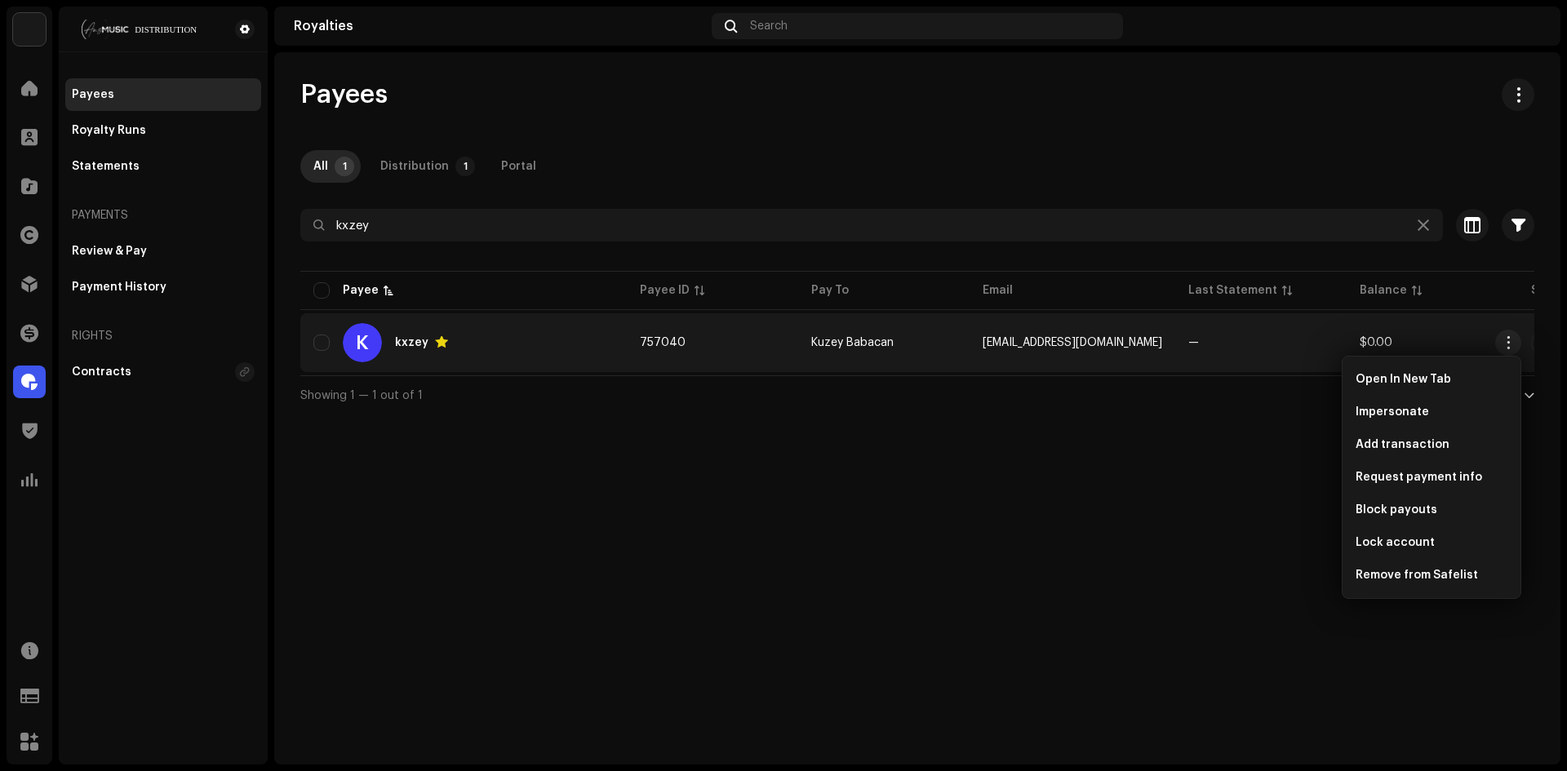
drag, startPoint x: 949, startPoint y: 433, endPoint x: 461, endPoint y: 372, distance: 491.7
click at [935, 433] on div "Payees All 1 Distribution 1 Portal kxzey Selected 0 Select all 1 Options Filter…" at bounding box center [917, 408] width 1286 height 712
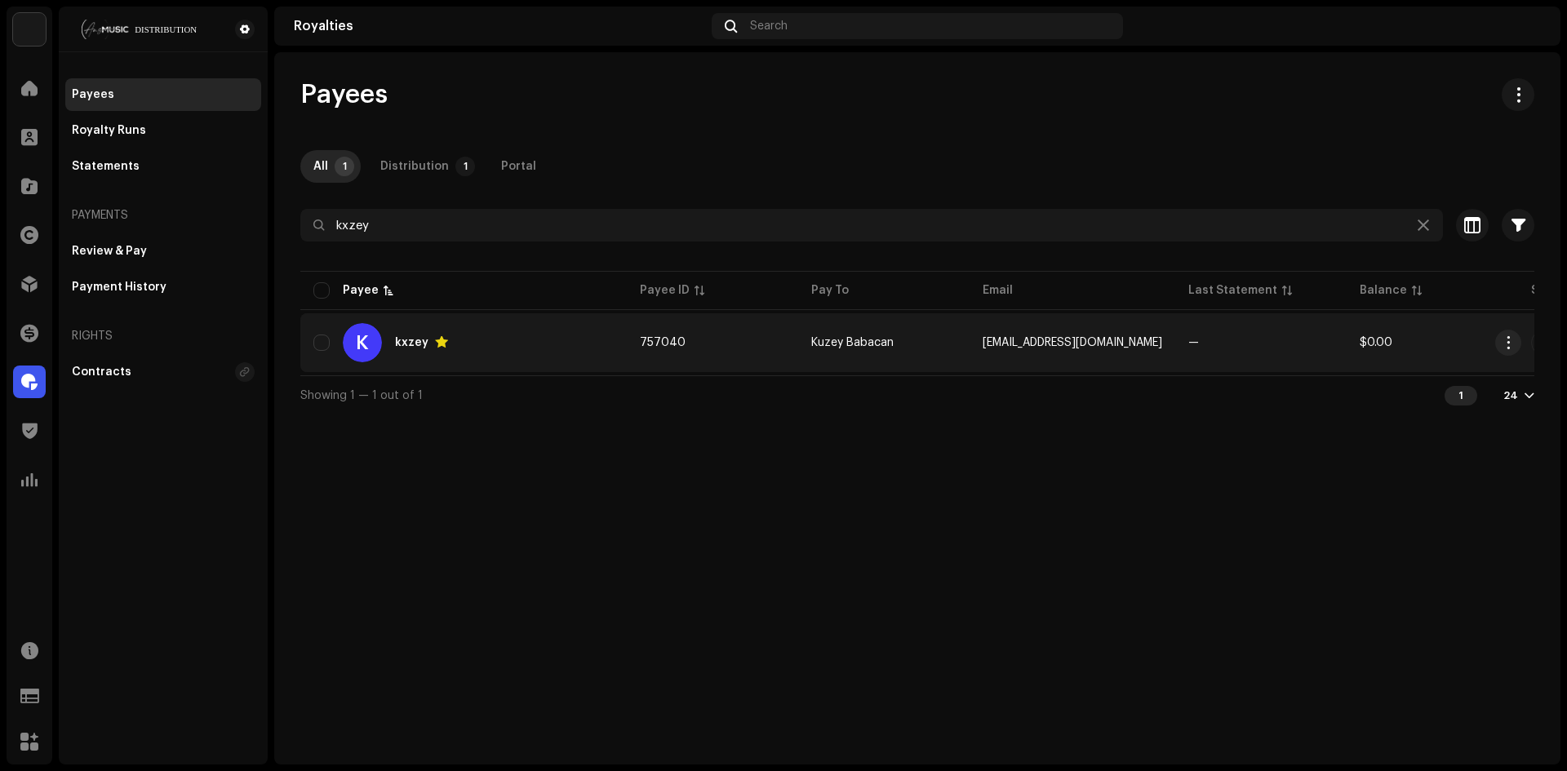
click at [374, 336] on div "K" at bounding box center [362, 342] width 39 height 39
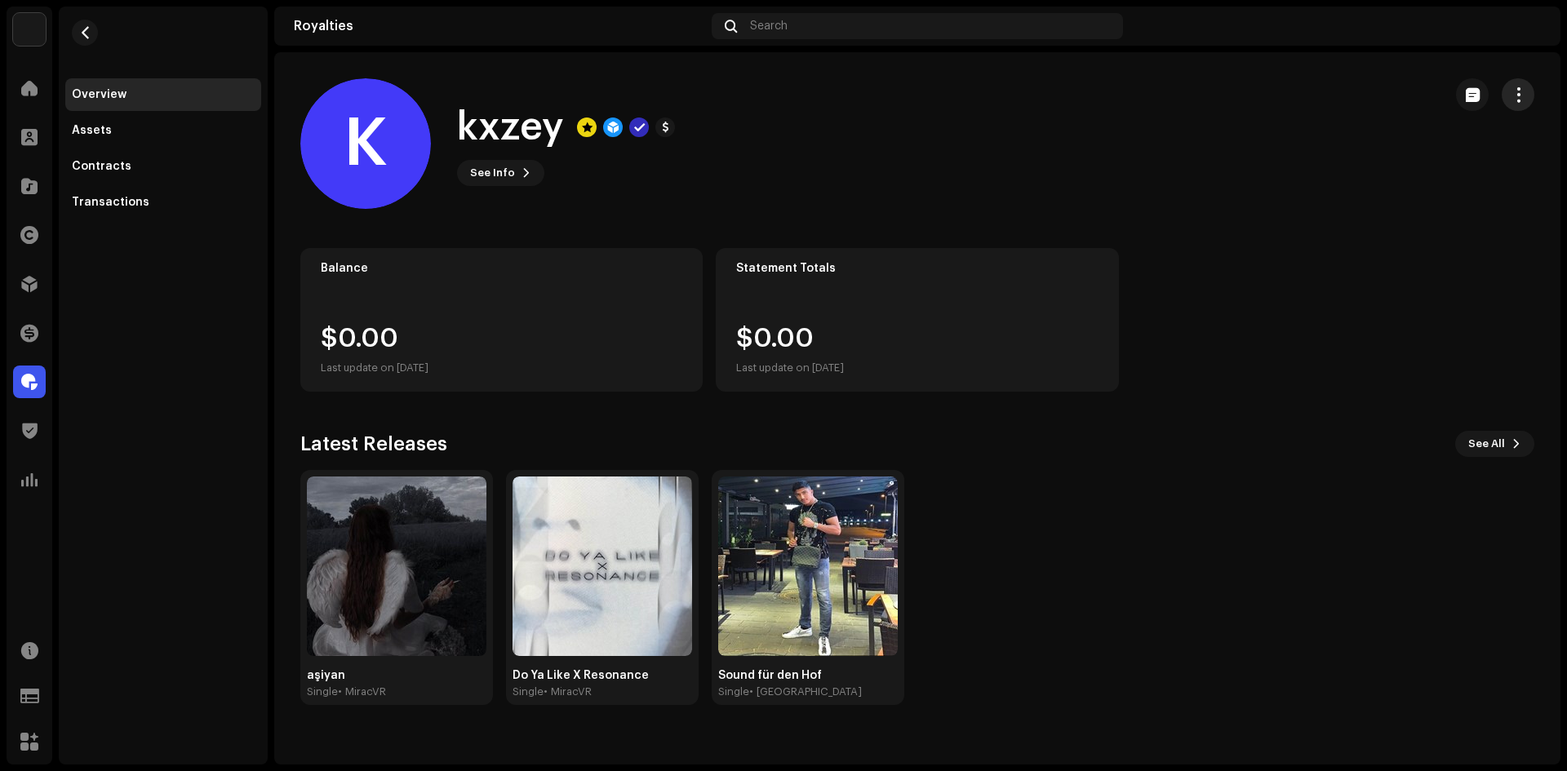
click at [1508, 104] on button "button" at bounding box center [1518, 94] width 33 height 33
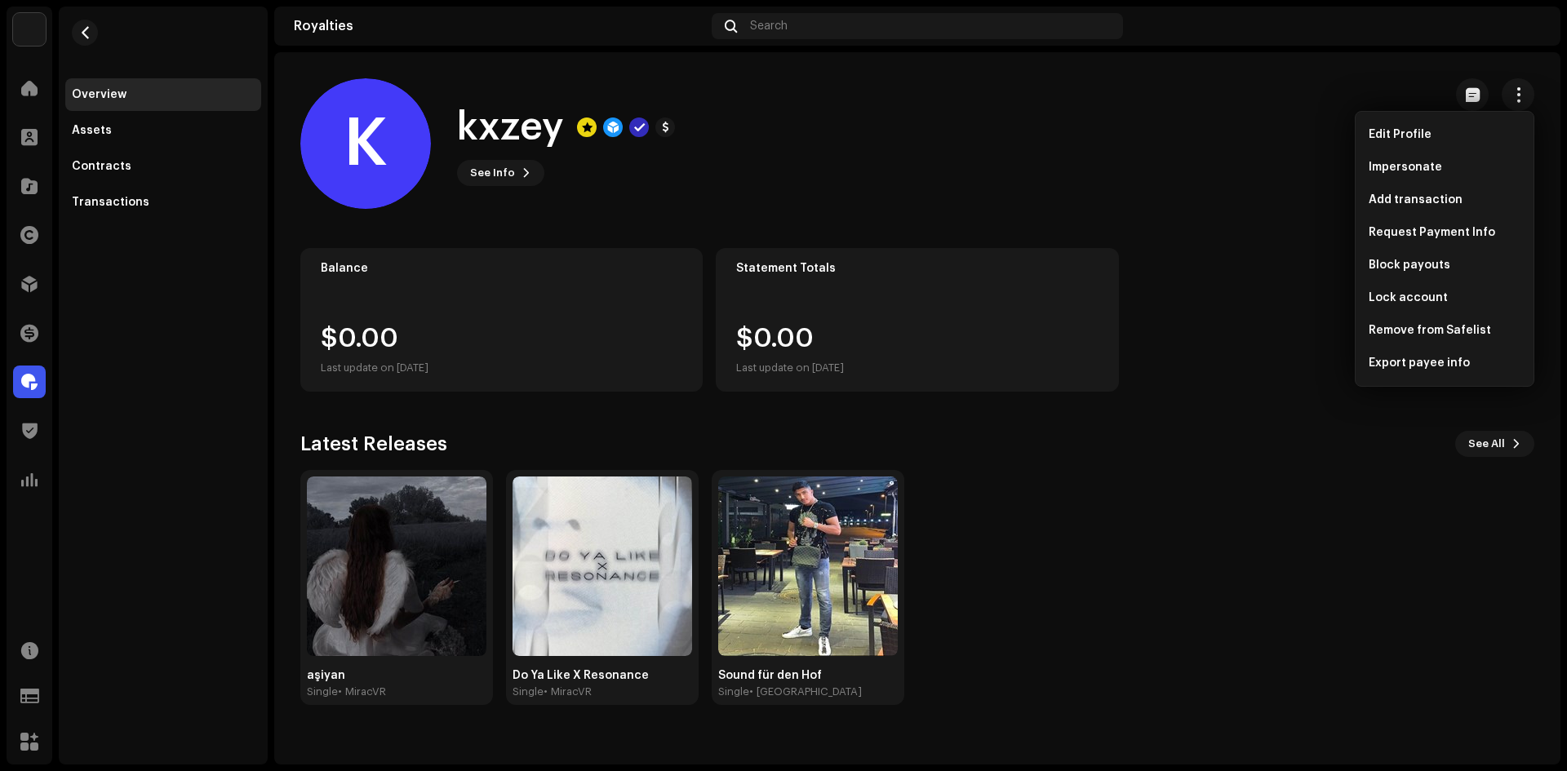
drag, startPoint x: 1284, startPoint y: 100, endPoint x: 1319, endPoint y: 99, distance: 34.3
click at [1284, 100] on div "K kxzey See Info" at bounding box center [864, 143] width 1129 height 131
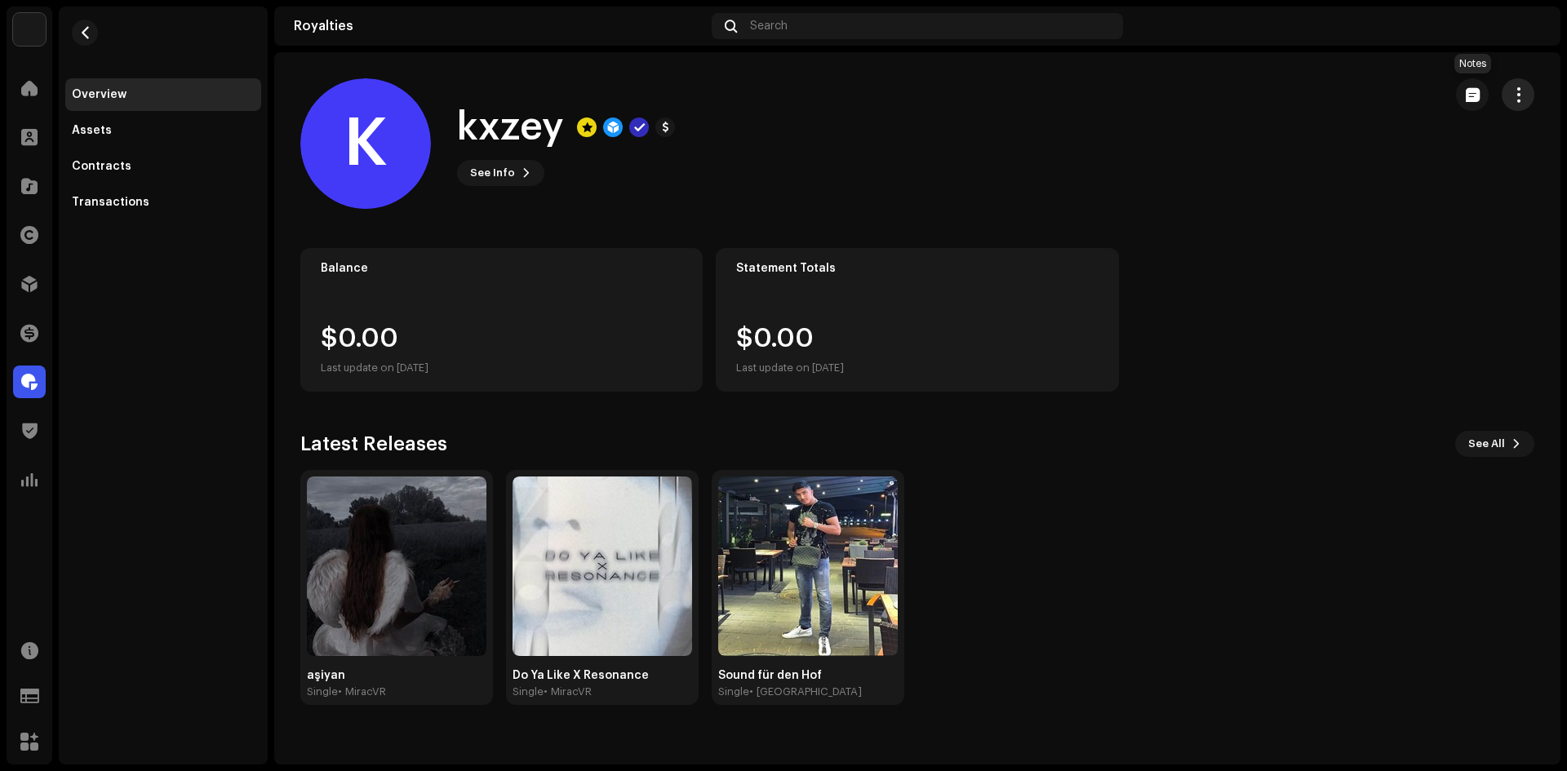
click at [1514, 92] on span "button" at bounding box center [1519, 94] width 16 height 13
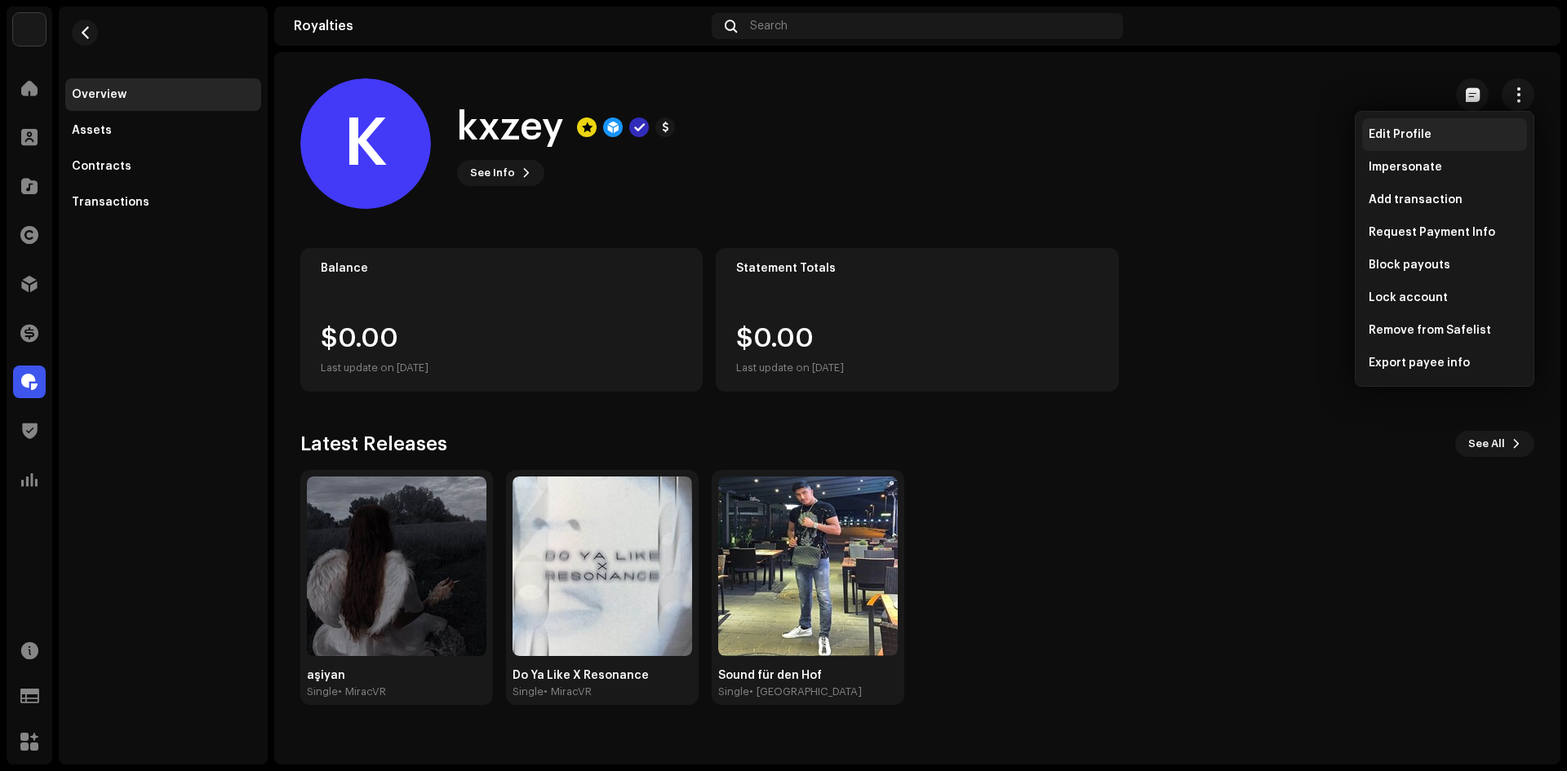
click at [1431, 132] on div "Edit Profile" at bounding box center [1445, 134] width 152 height 13
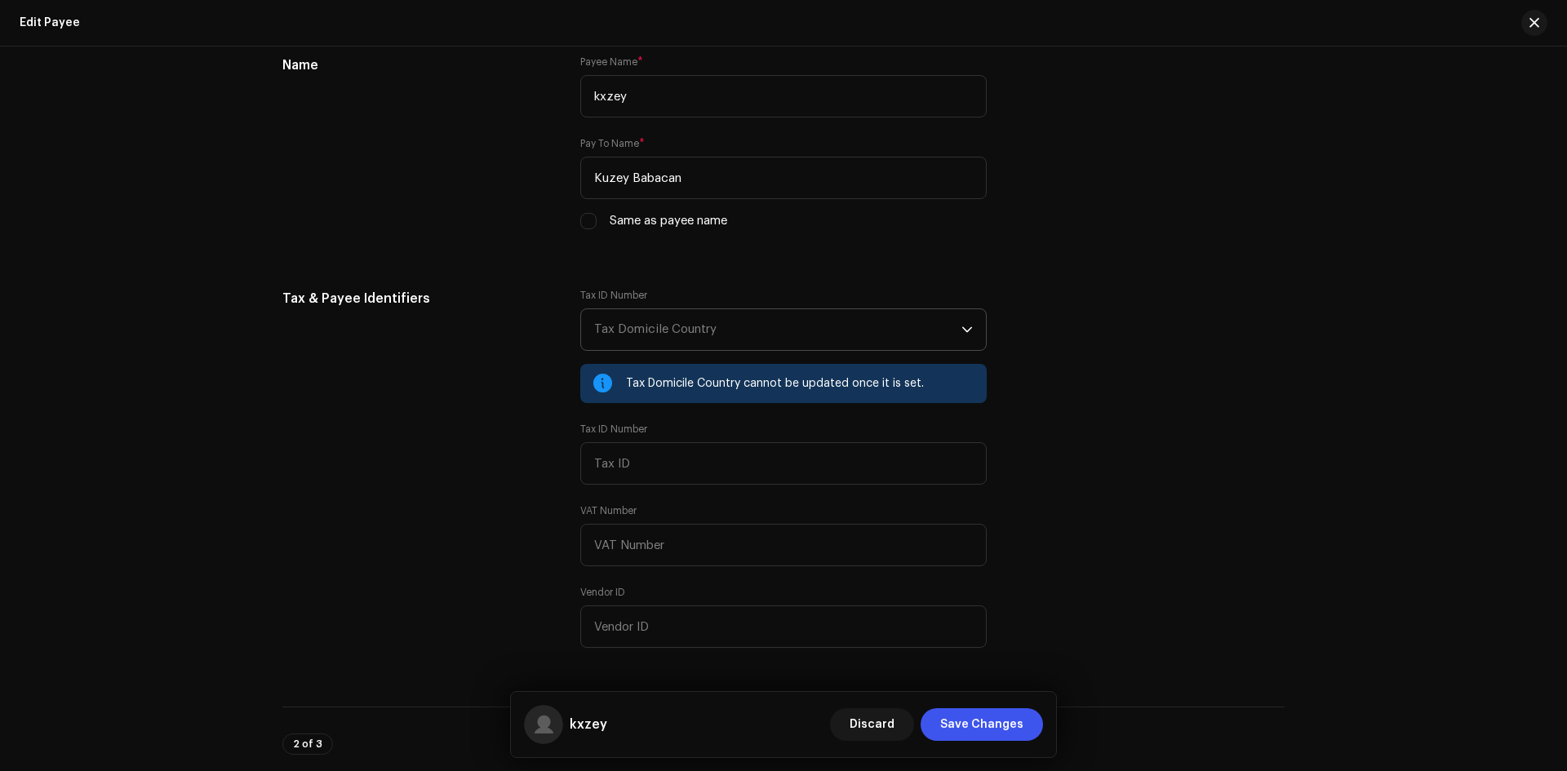
scroll to position [408, 0]
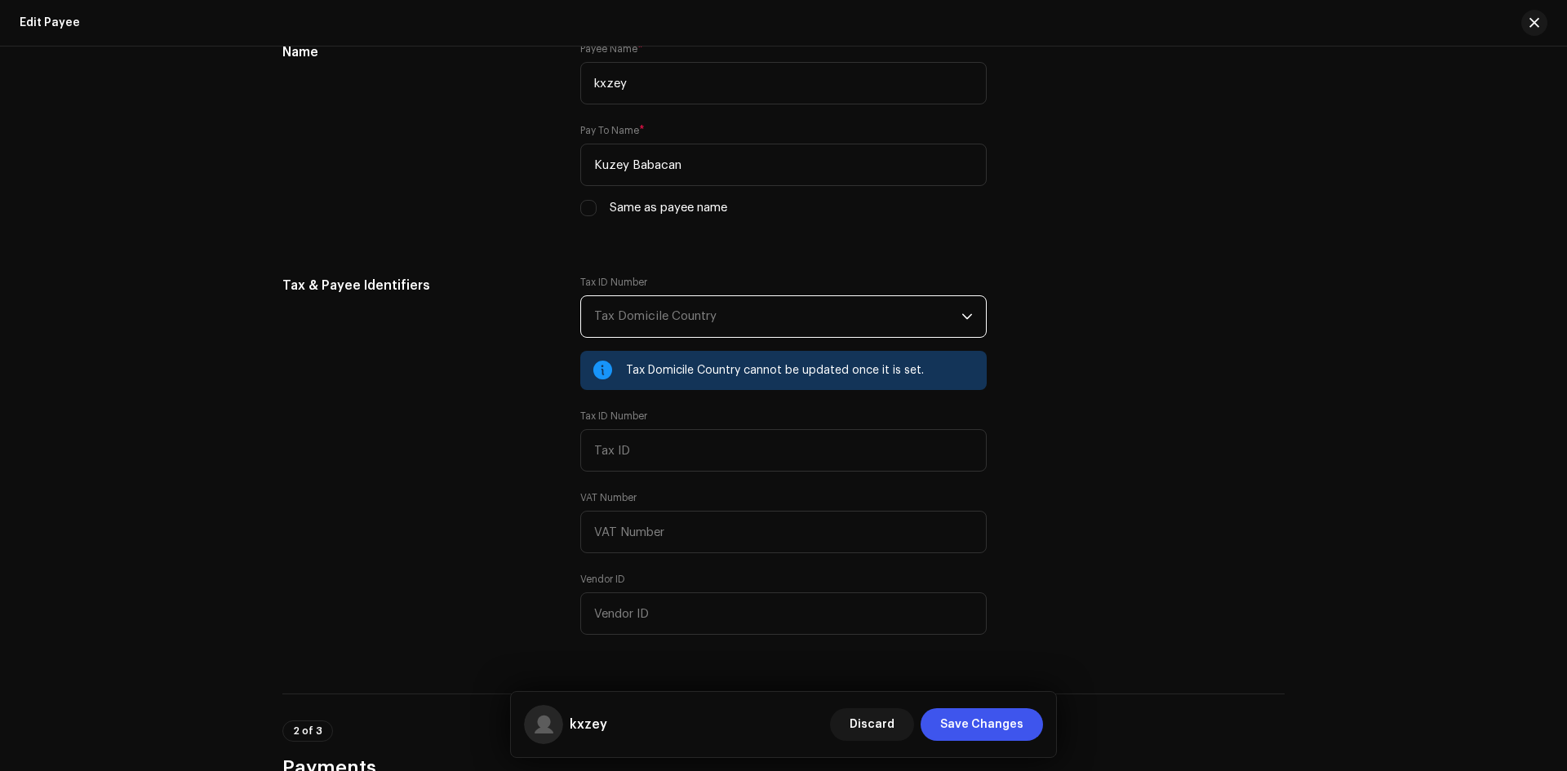
click at [754, 315] on span "Tax Domicile Country" at bounding box center [777, 316] width 367 height 41
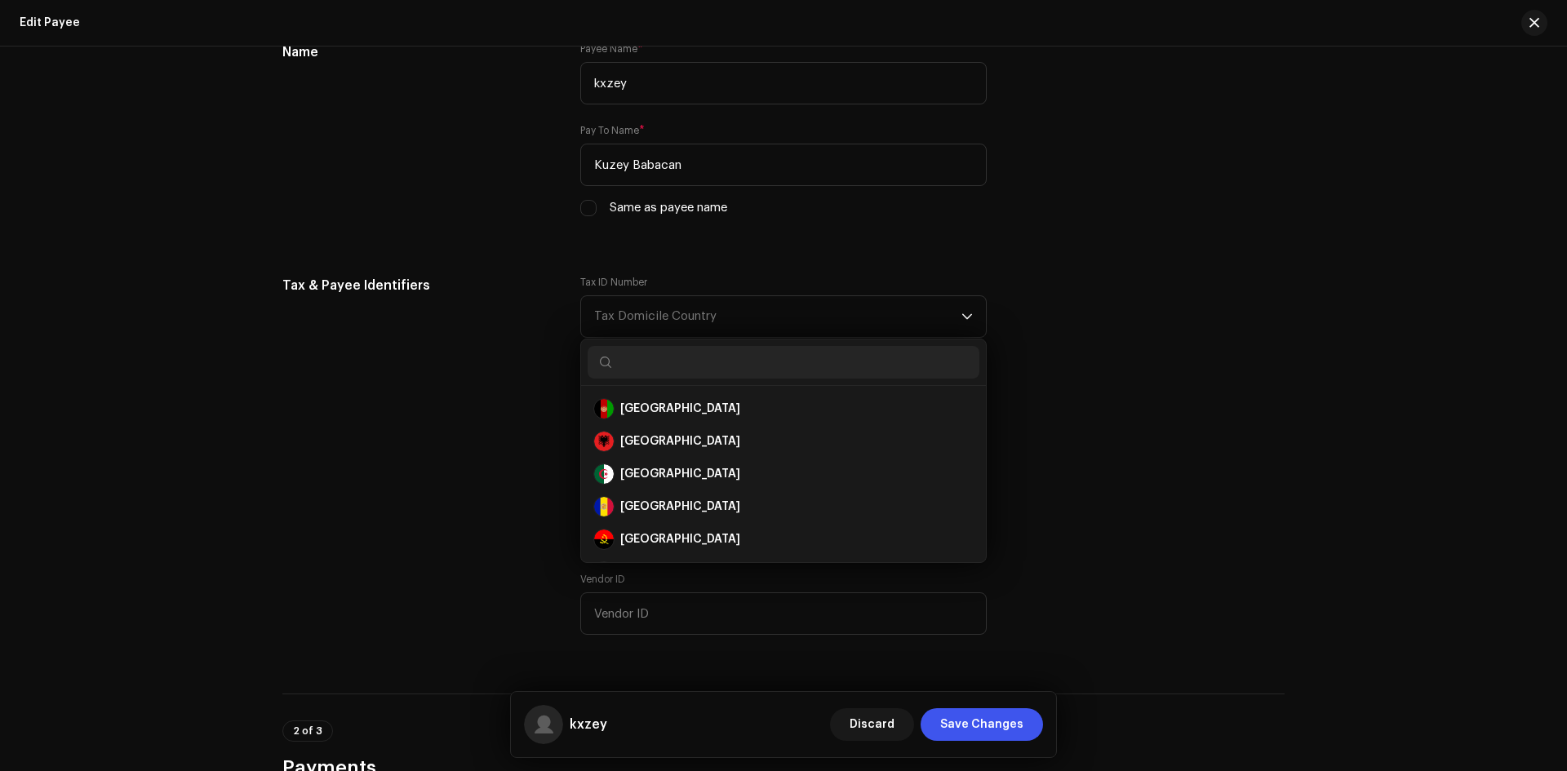
click at [375, 330] on div "Tax & Payee Identifiers" at bounding box center [418, 465] width 272 height 379
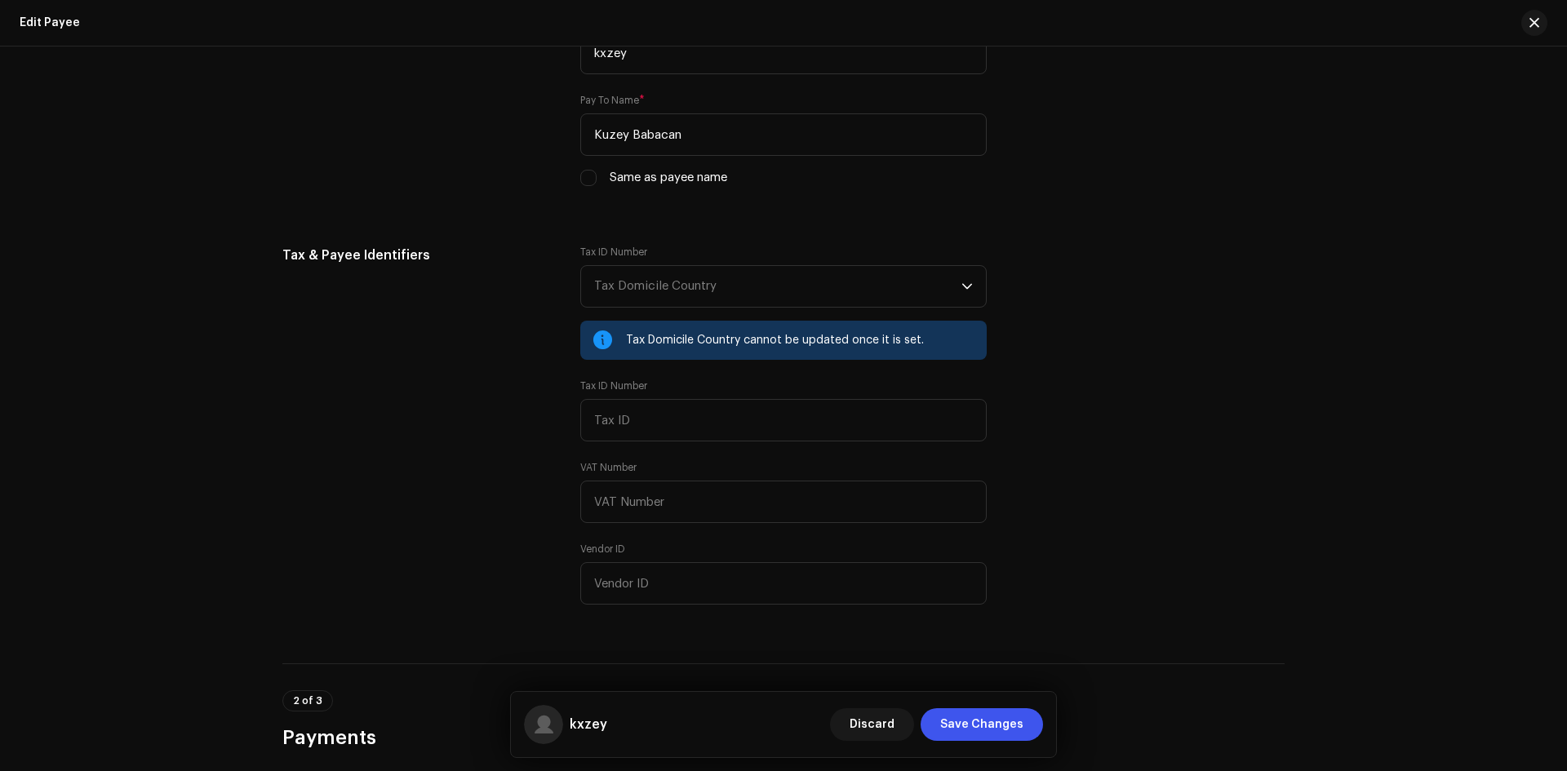
scroll to position [286, 0]
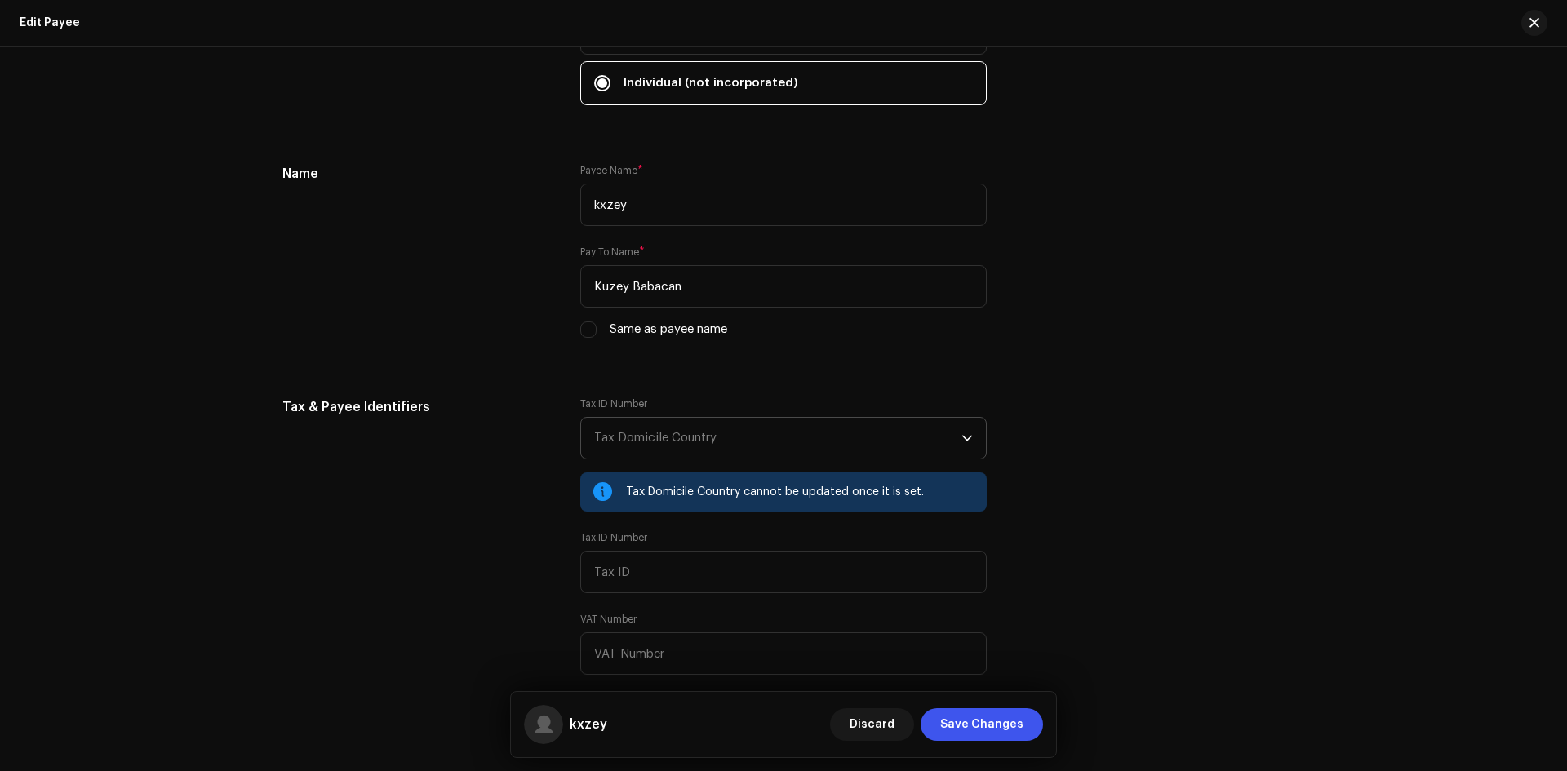
click at [672, 445] on span "Tax Domicile Country" at bounding box center [777, 438] width 367 height 41
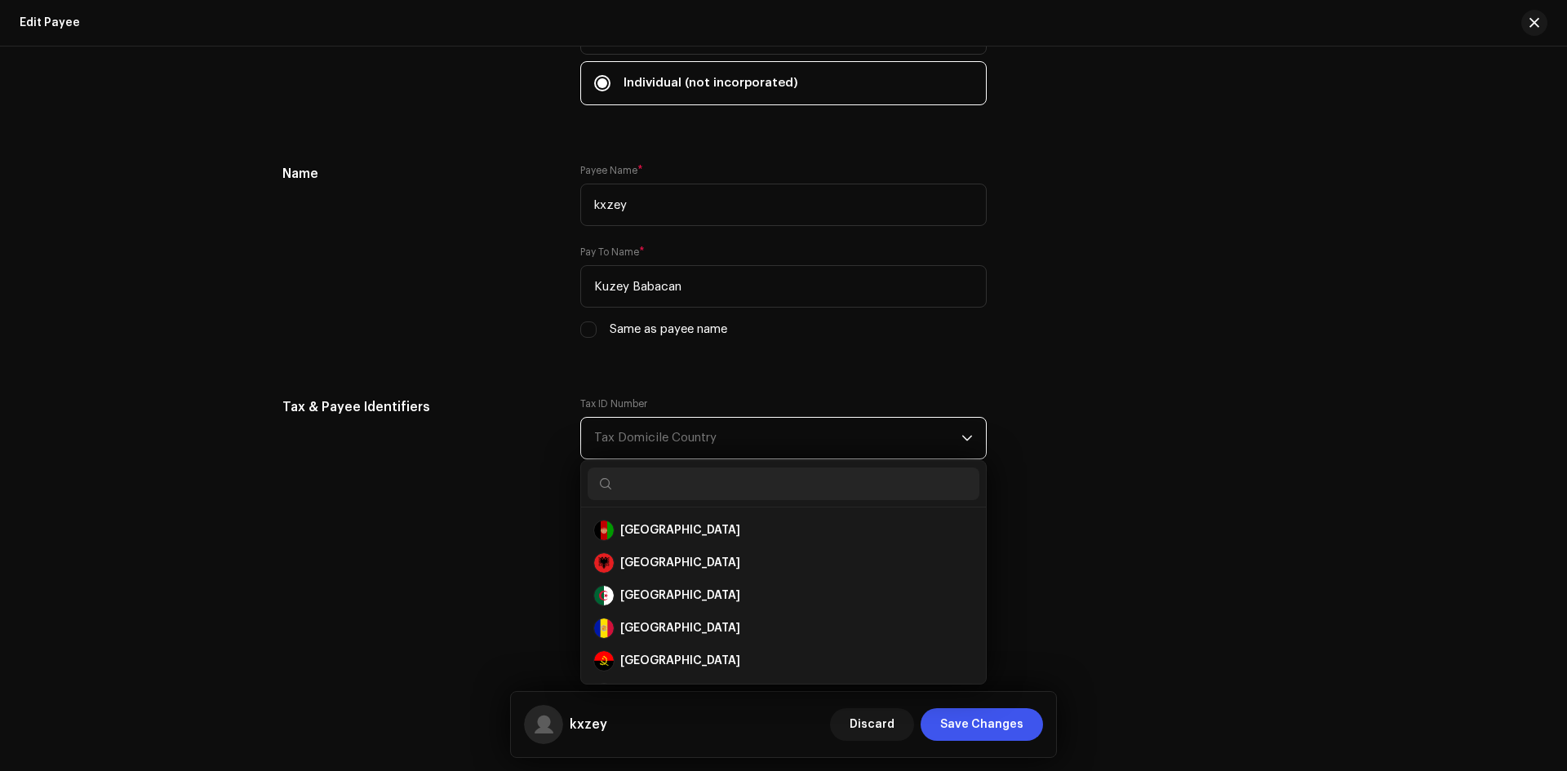
click at [671, 444] on span "Tax Domicile Country" at bounding box center [777, 438] width 367 height 41
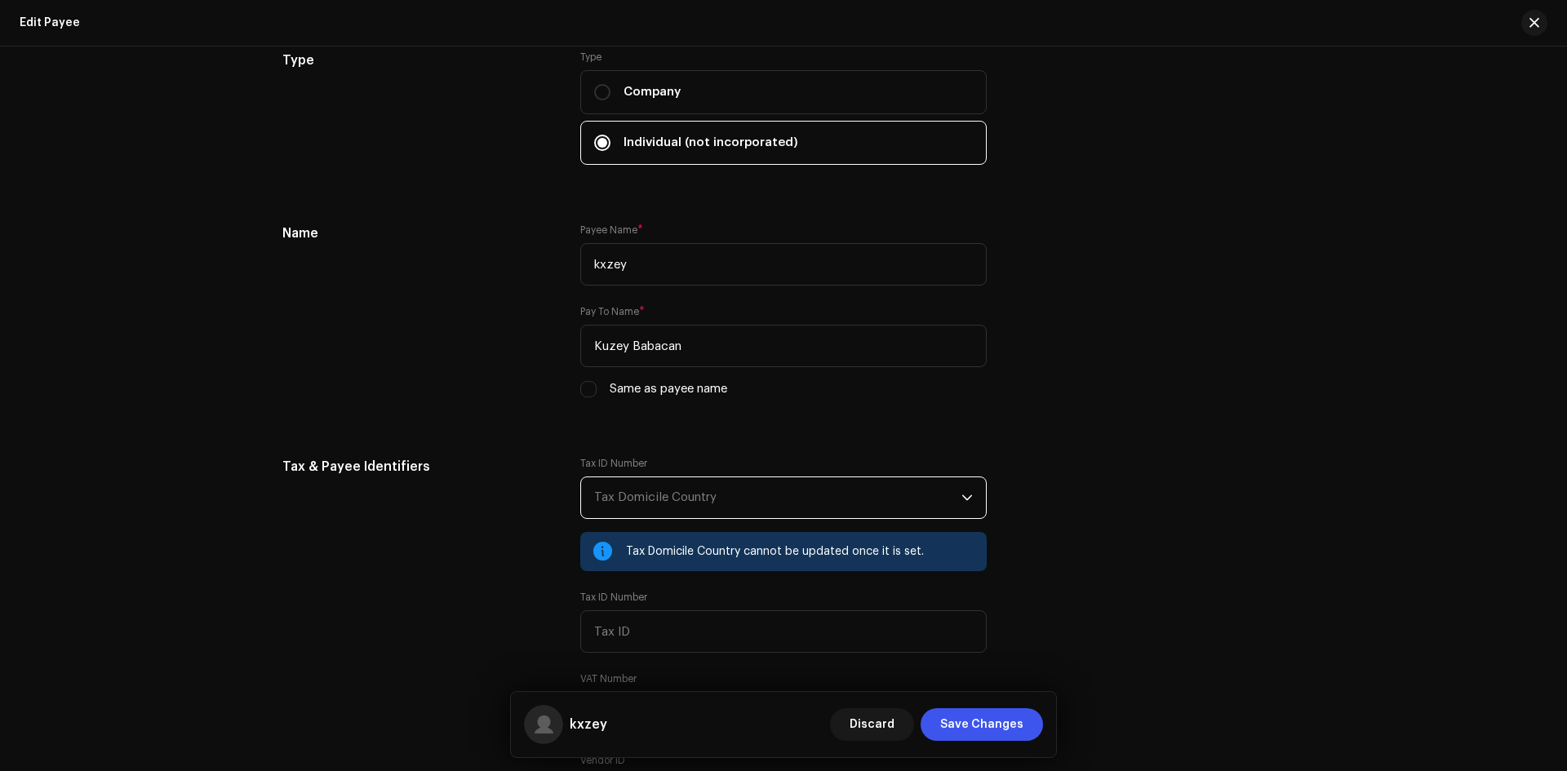
scroll to position [0, 0]
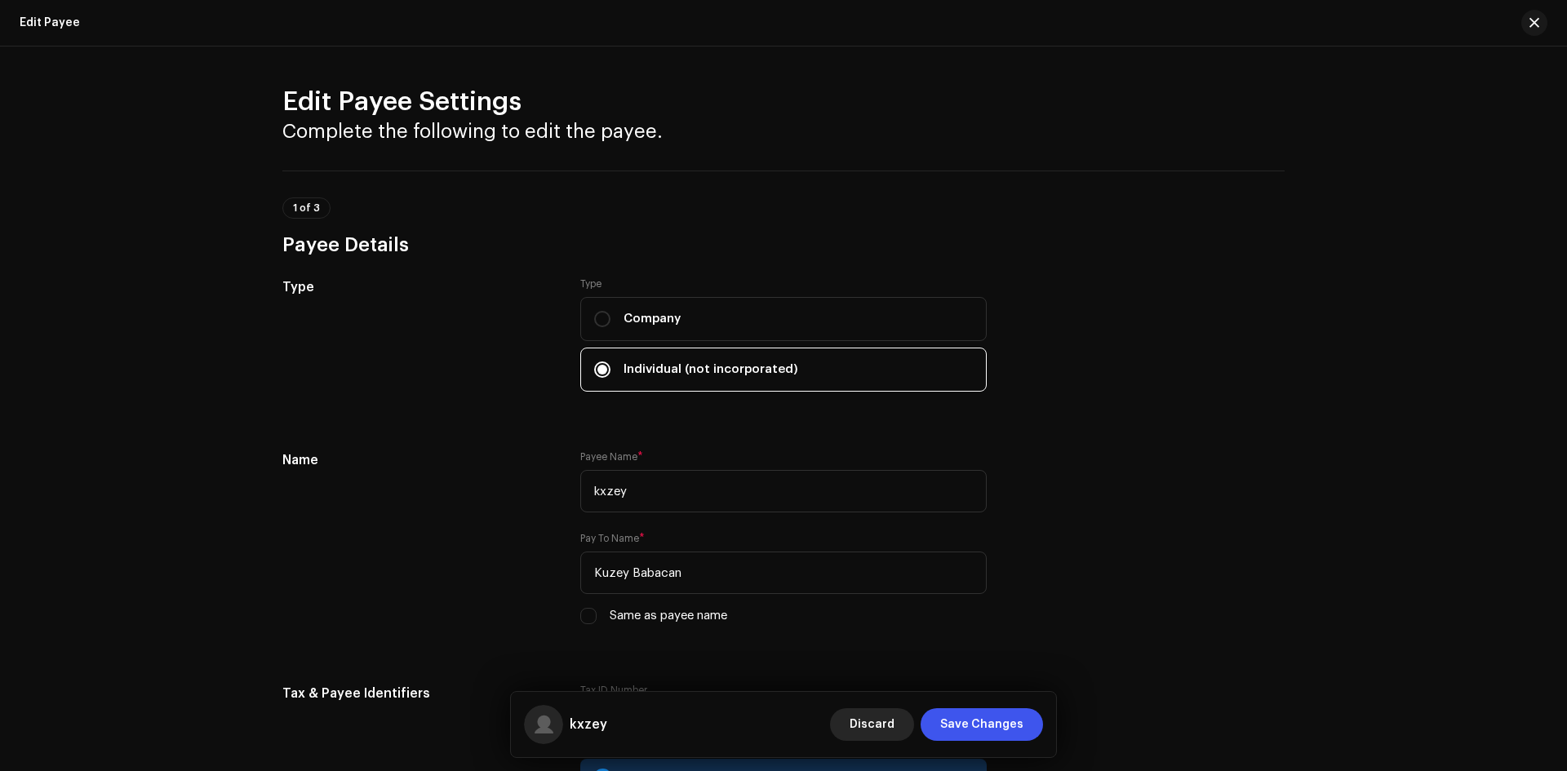
click at [879, 728] on span "Discard" at bounding box center [872, 724] width 45 height 33
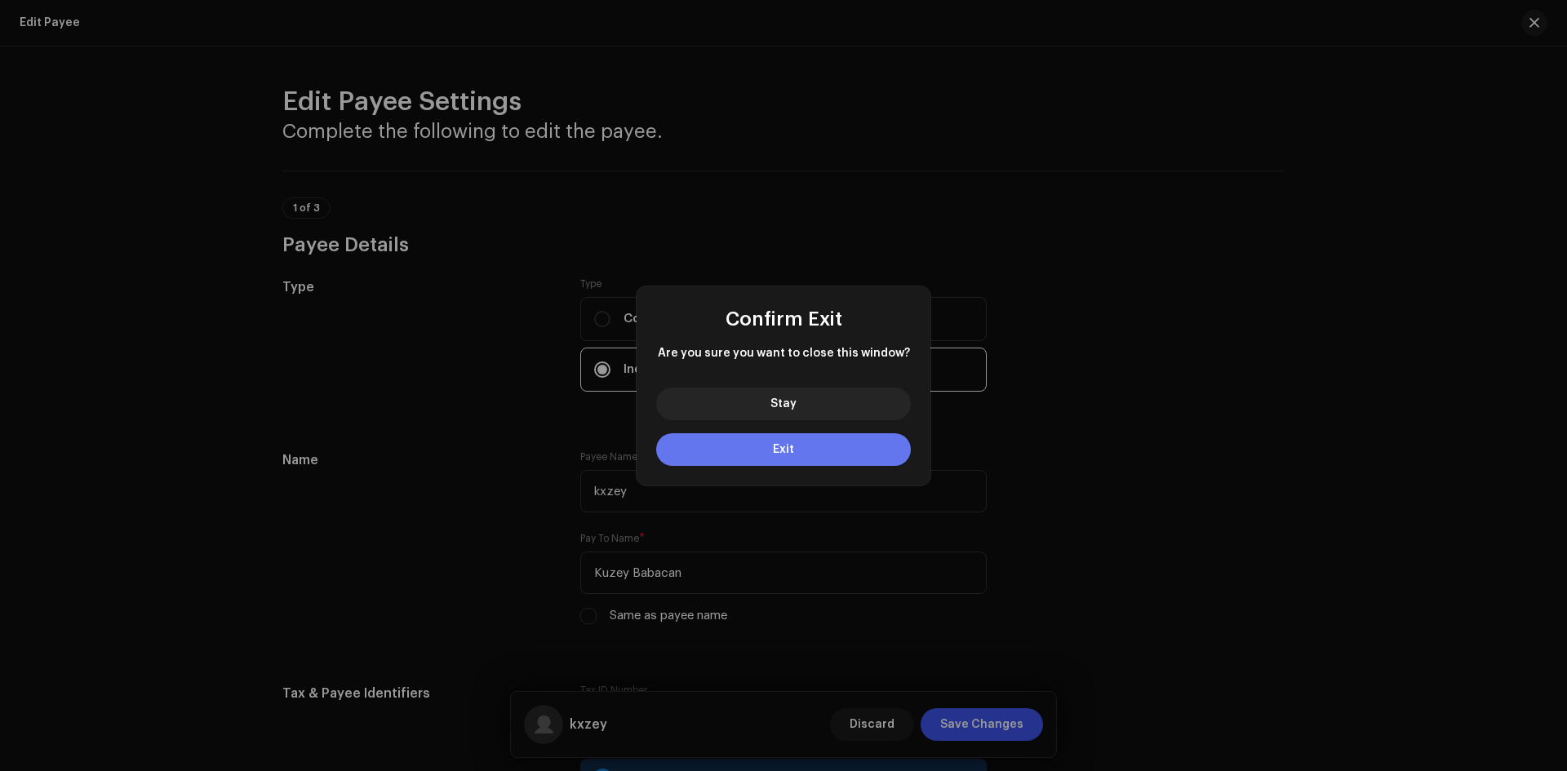
click at [802, 459] on button "Exit" at bounding box center [783, 449] width 255 height 33
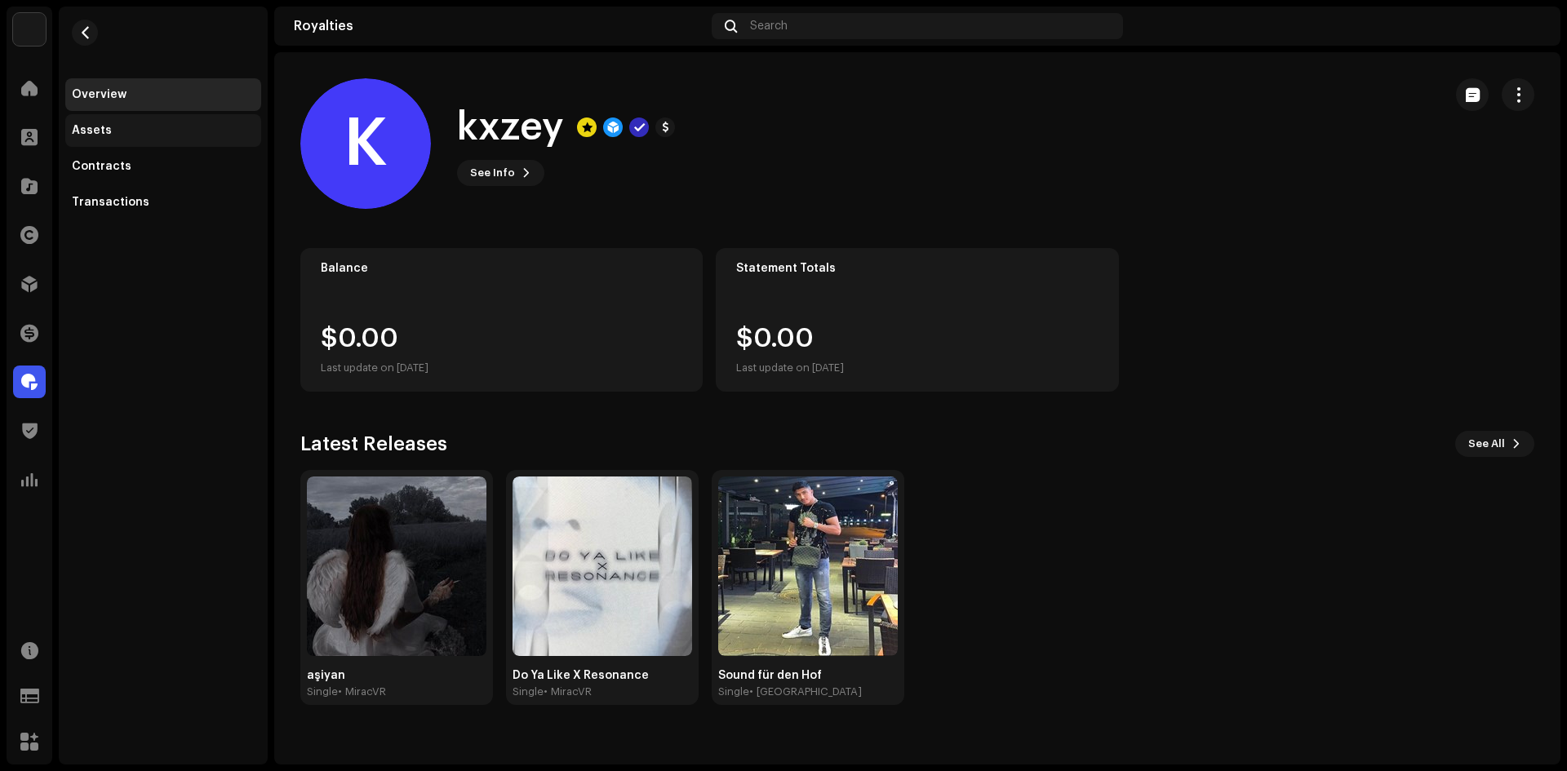
click at [131, 137] on div "Assets" at bounding box center [163, 130] width 196 height 33
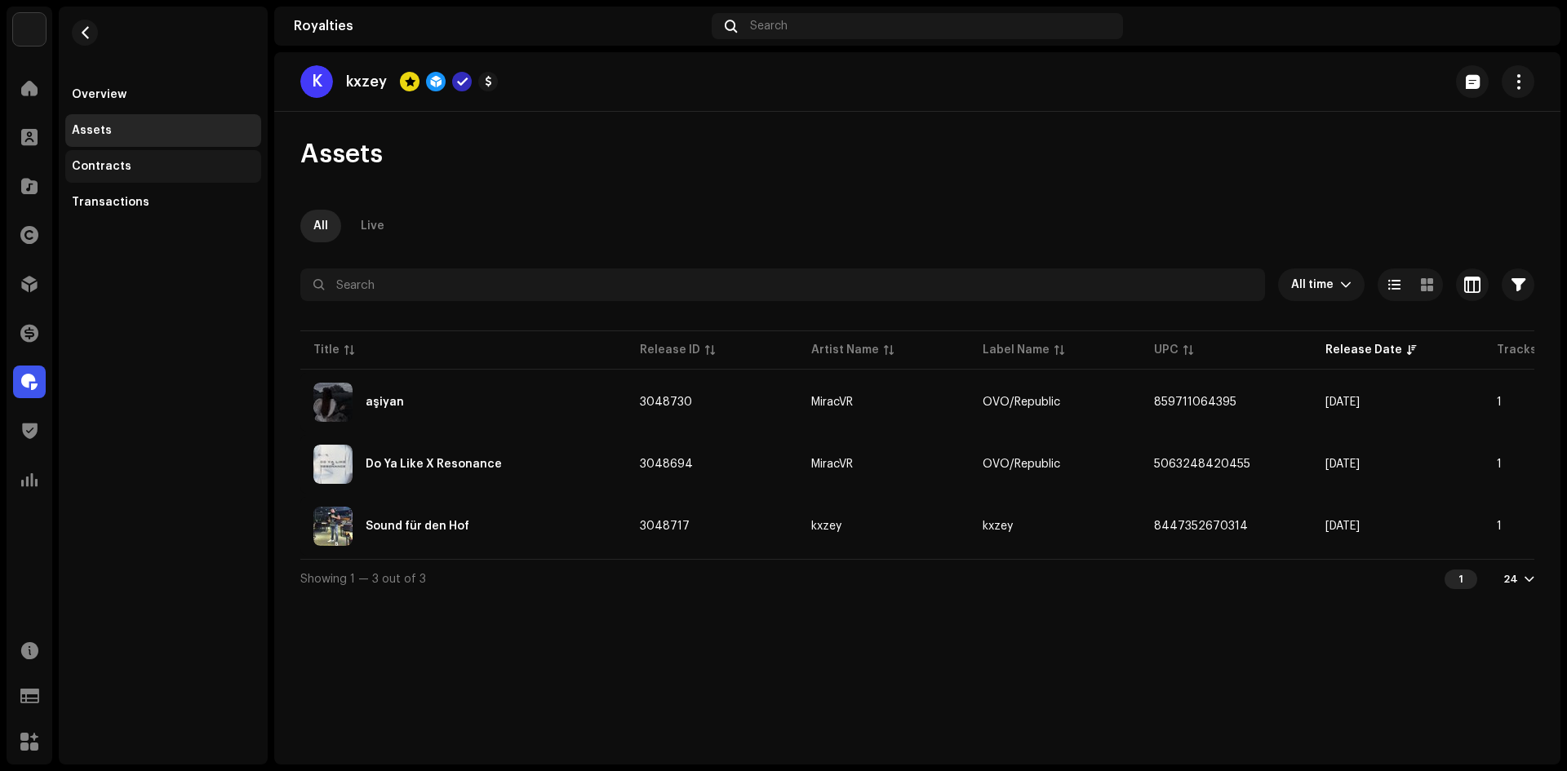
click at [126, 159] on div "Contracts" at bounding box center [163, 166] width 196 height 33
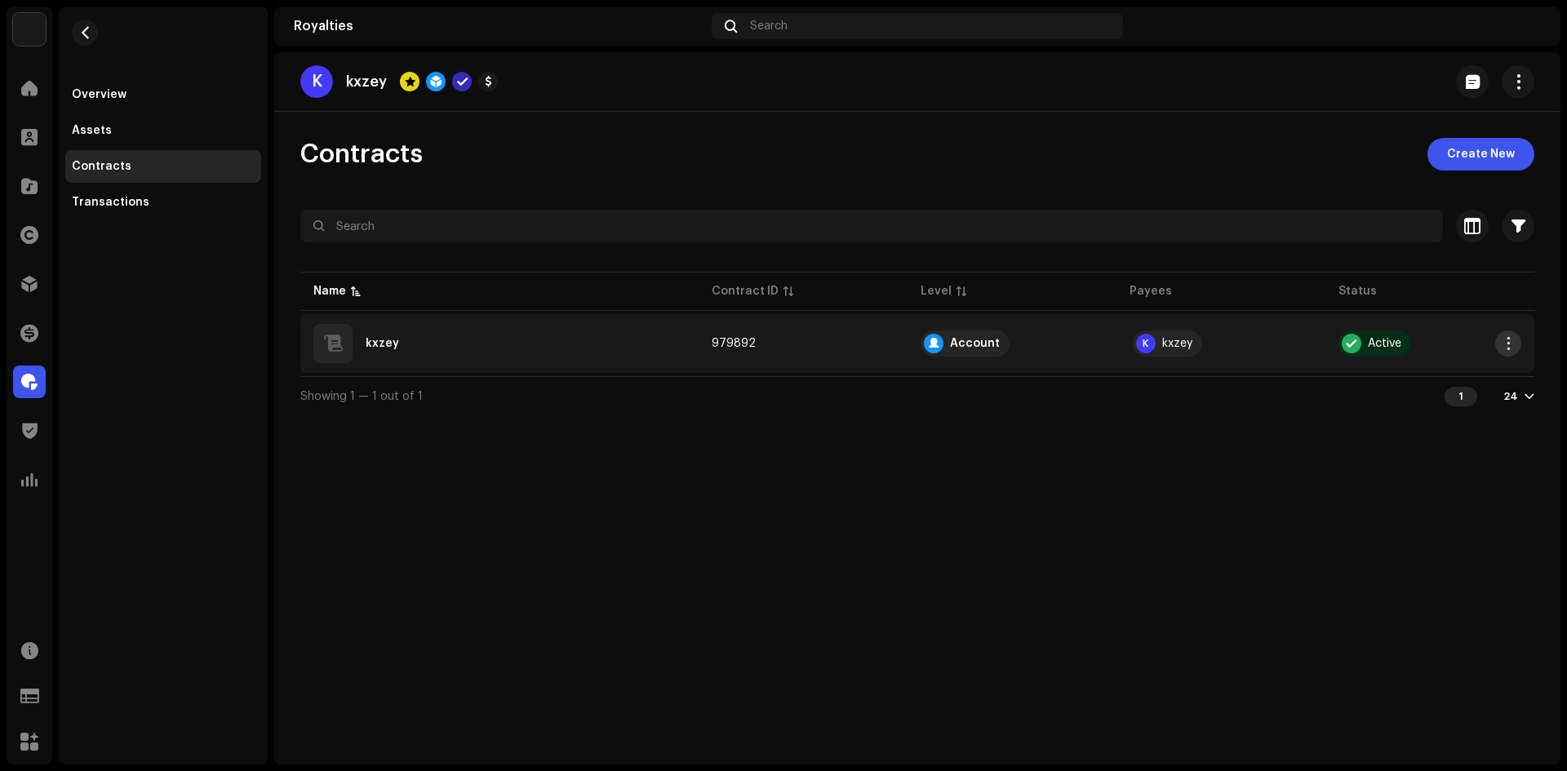
click at [1515, 337] on button "button" at bounding box center [1508, 344] width 26 height 26
click at [1349, 415] on div "Edit" at bounding box center [1431, 413] width 165 height 33
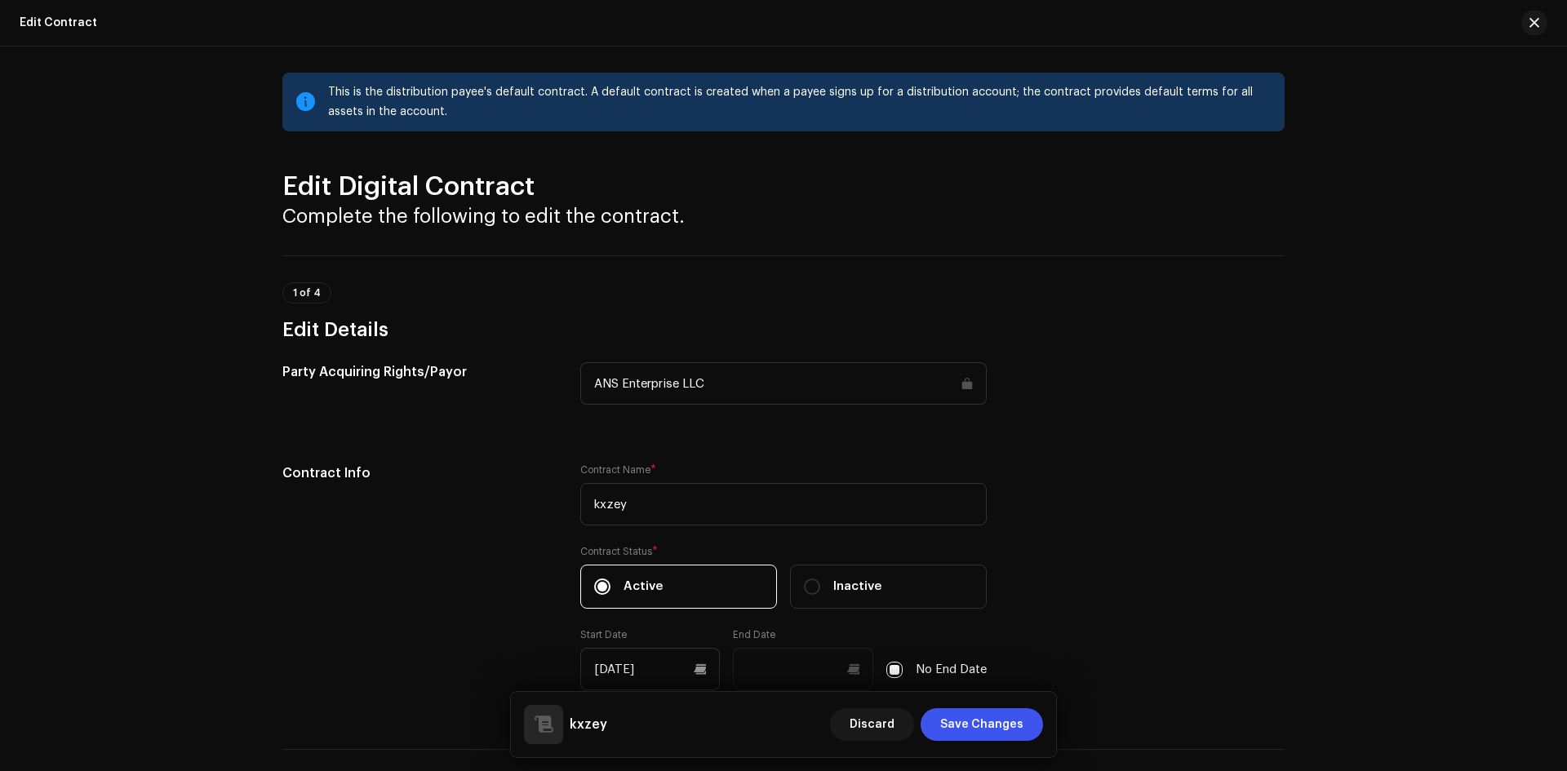
click at [721, 379] on input "ANS Enterprise LLC" at bounding box center [783, 383] width 406 height 42
click at [779, 382] on input "ANS Enterprise LLC" at bounding box center [783, 383] width 406 height 42
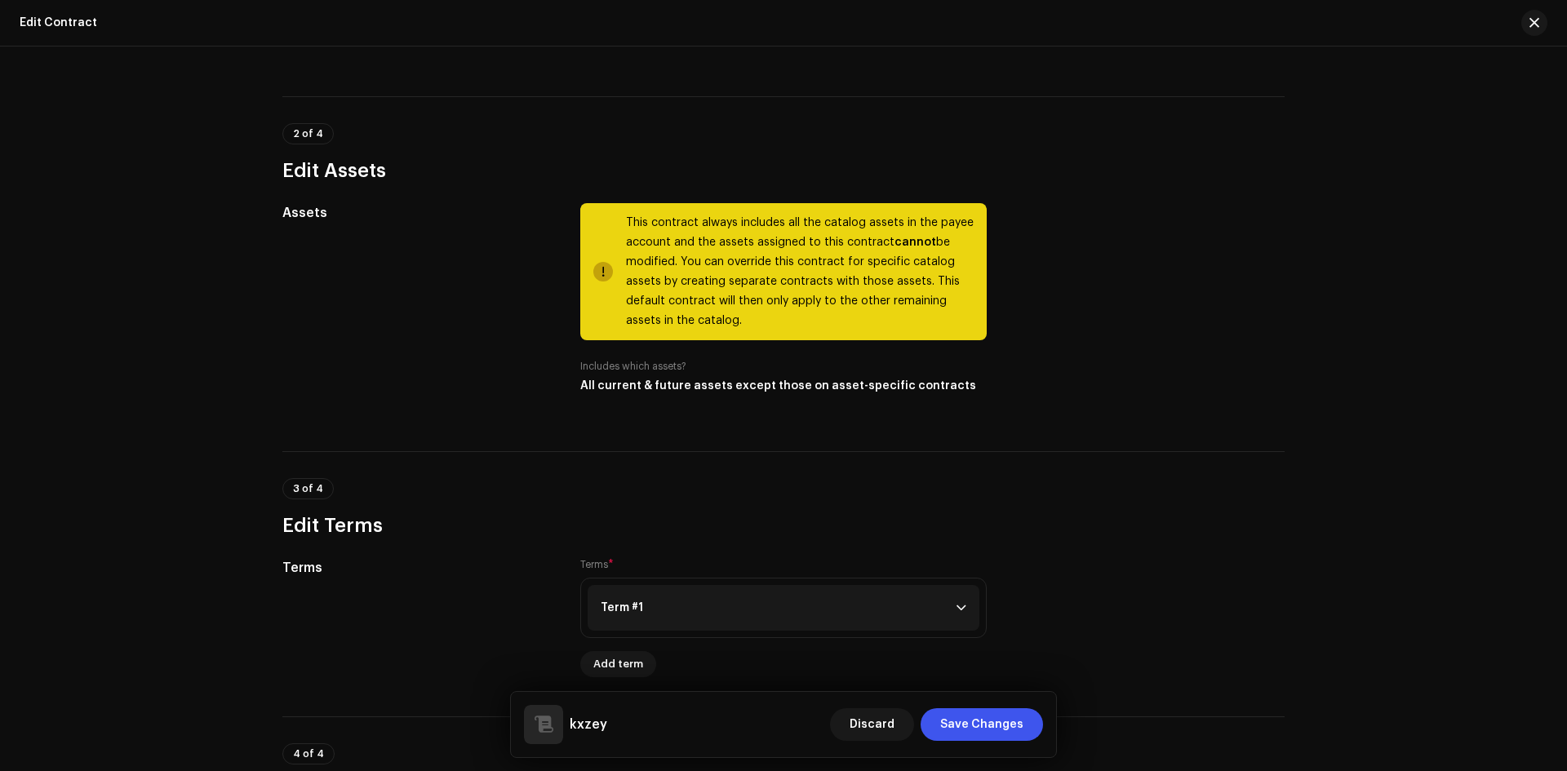
scroll to position [734, 0]
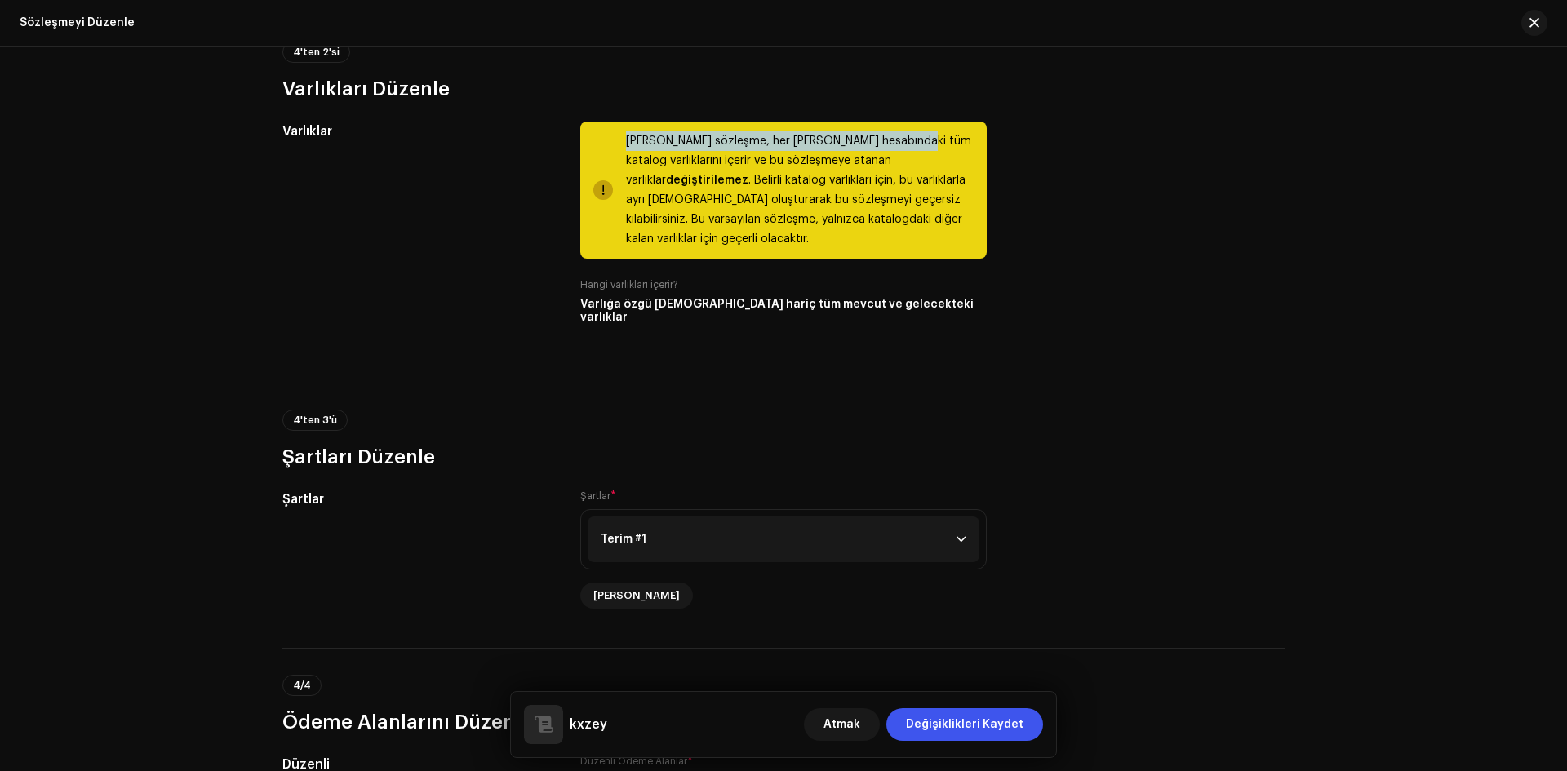
drag, startPoint x: 621, startPoint y: 144, endPoint x: 911, endPoint y: 147, distance: 289.7
click at [908, 147] on div "Bu sözleşme, her zaman alıcı hesabındaki tüm katalog varlıklarını içerir ve bu …" at bounding box center [783, 190] width 406 height 137
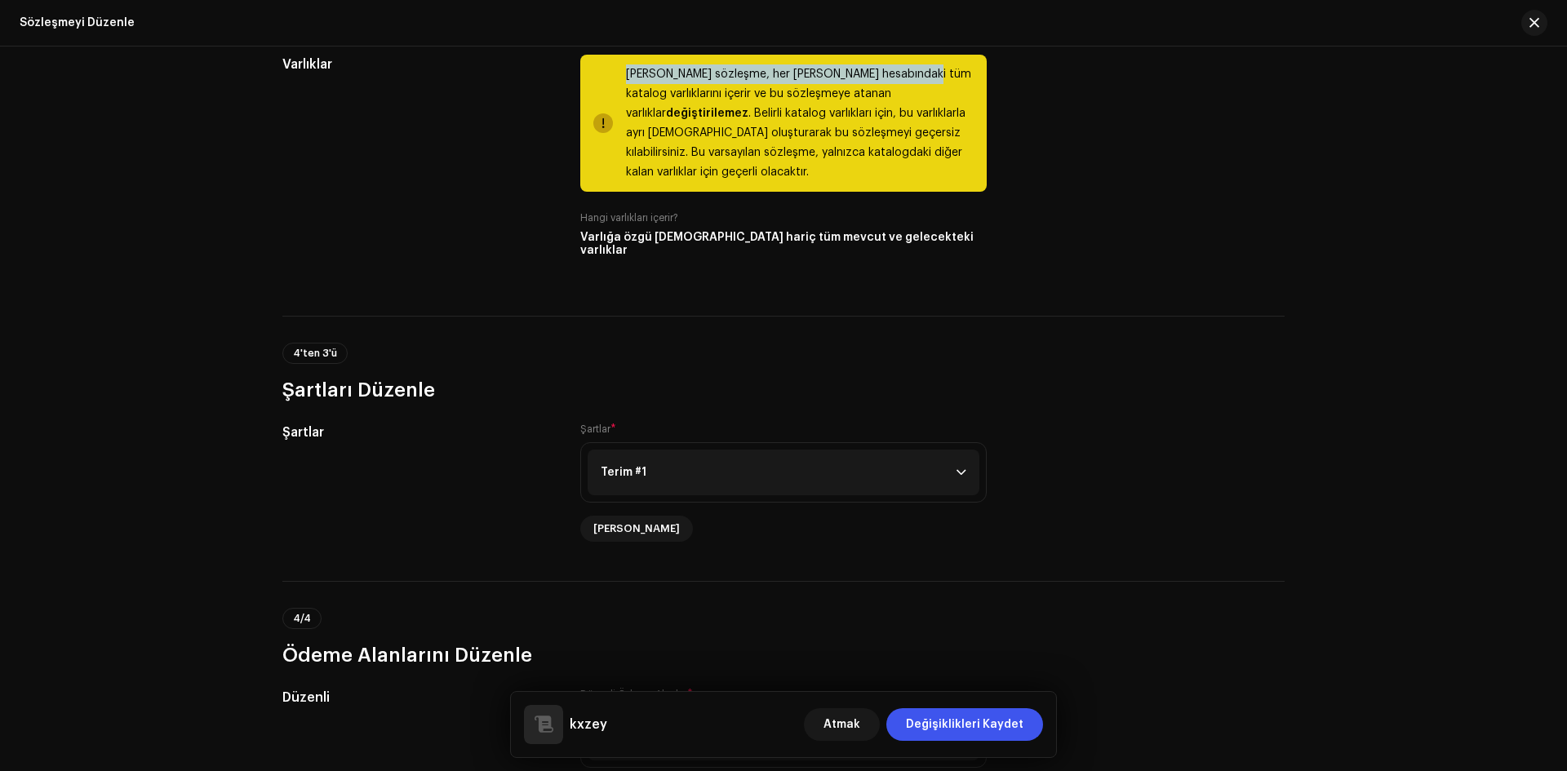
scroll to position [1138, 0]
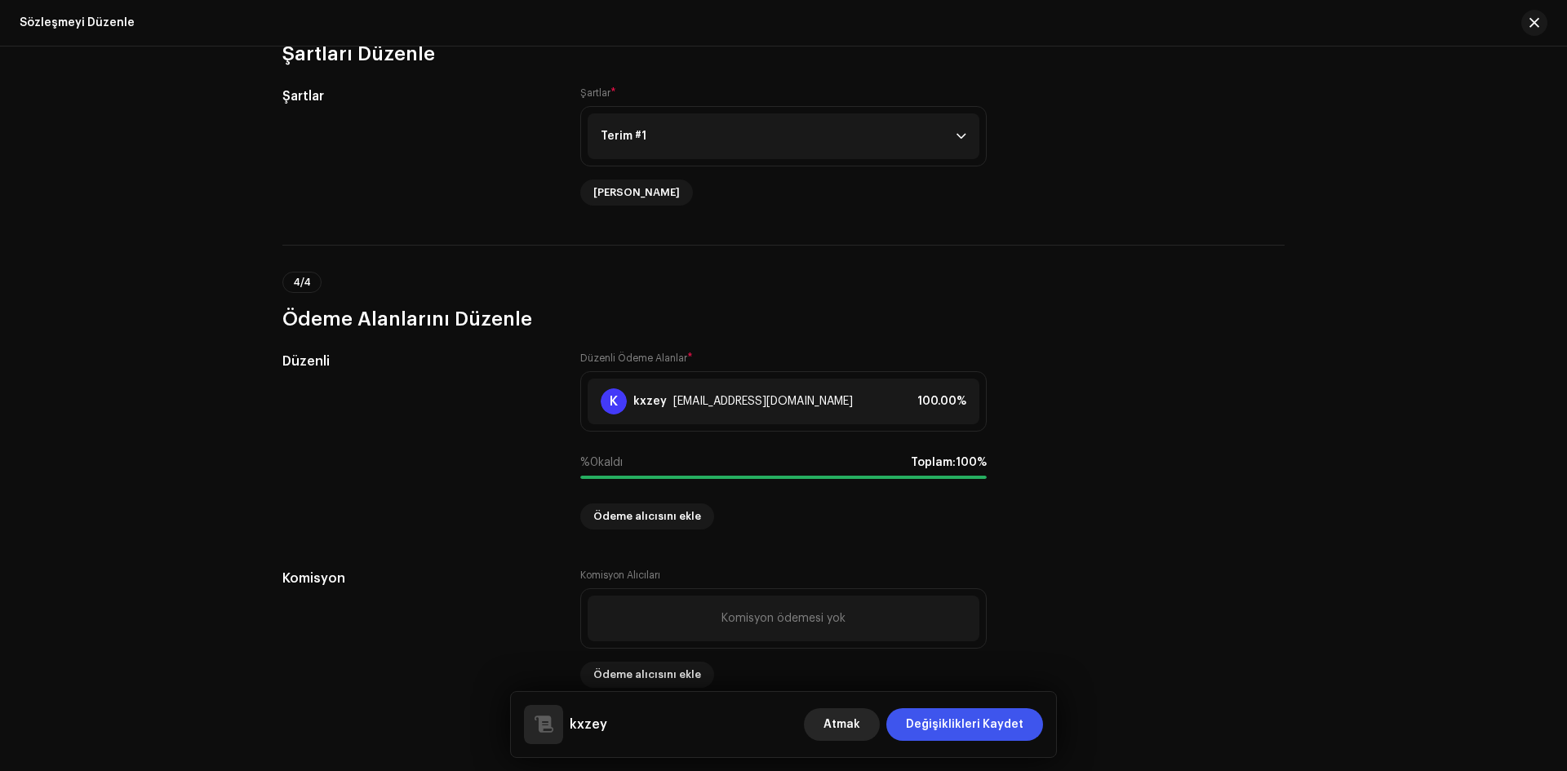
click at [860, 722] on font "Atmak" at bounding box center [841, 724] width 37 height 11
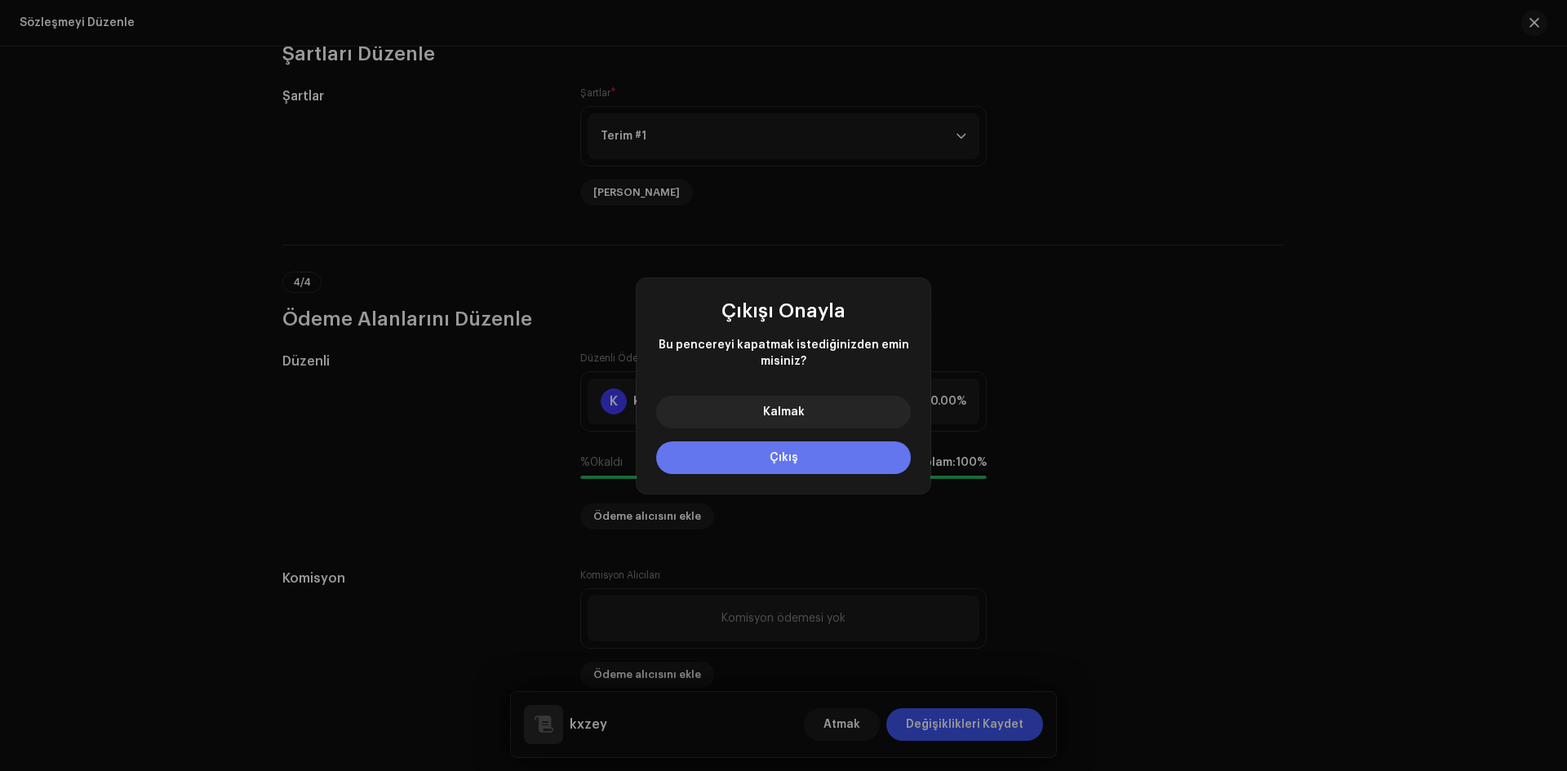
click at [860, 446] on button "Çıkış" at bounding box center [783, 457] width 255 height 33
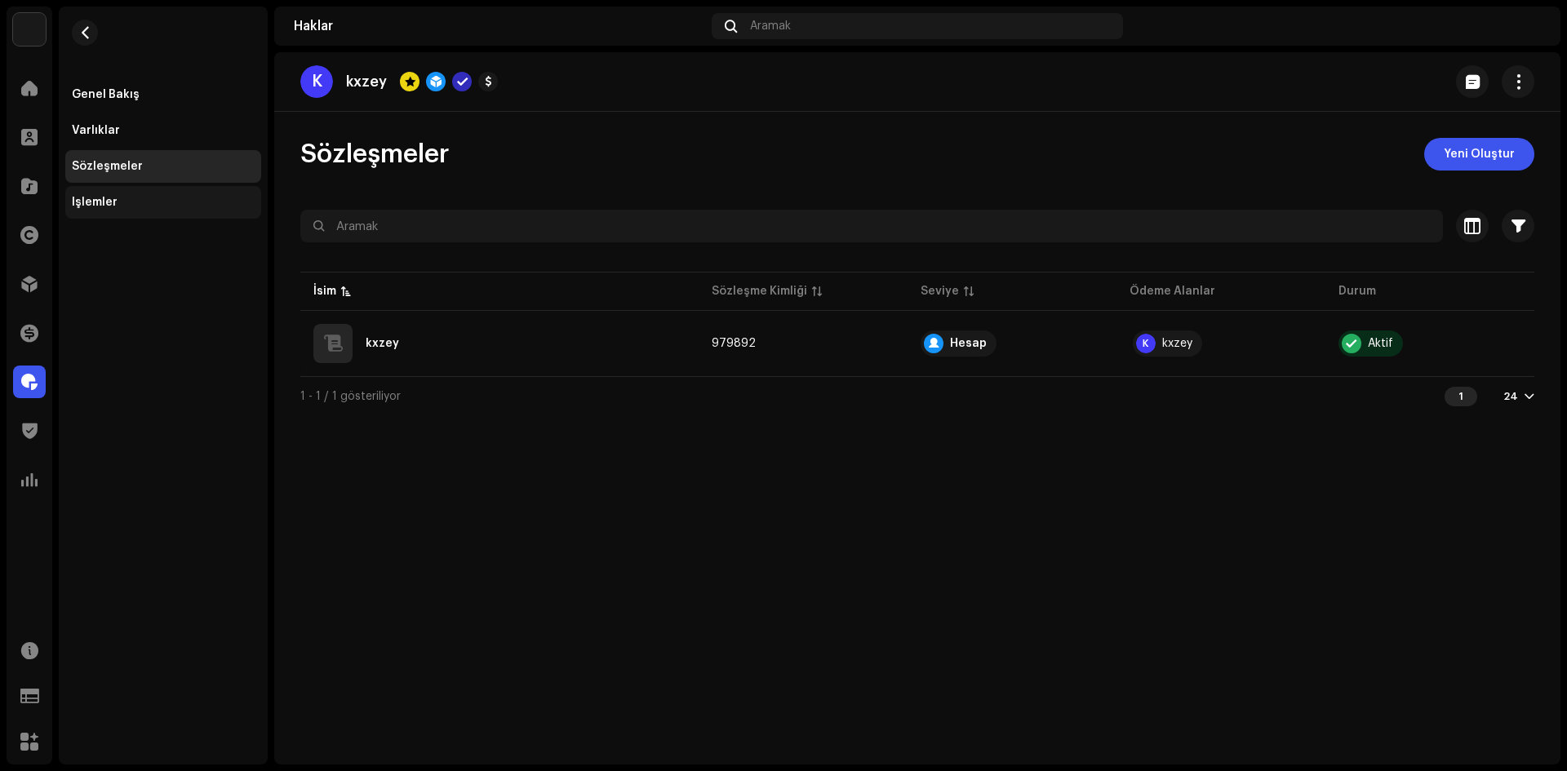
click at [109, 198] on font "İşlemler" at bounding box center [95, 202] width 46 height 11
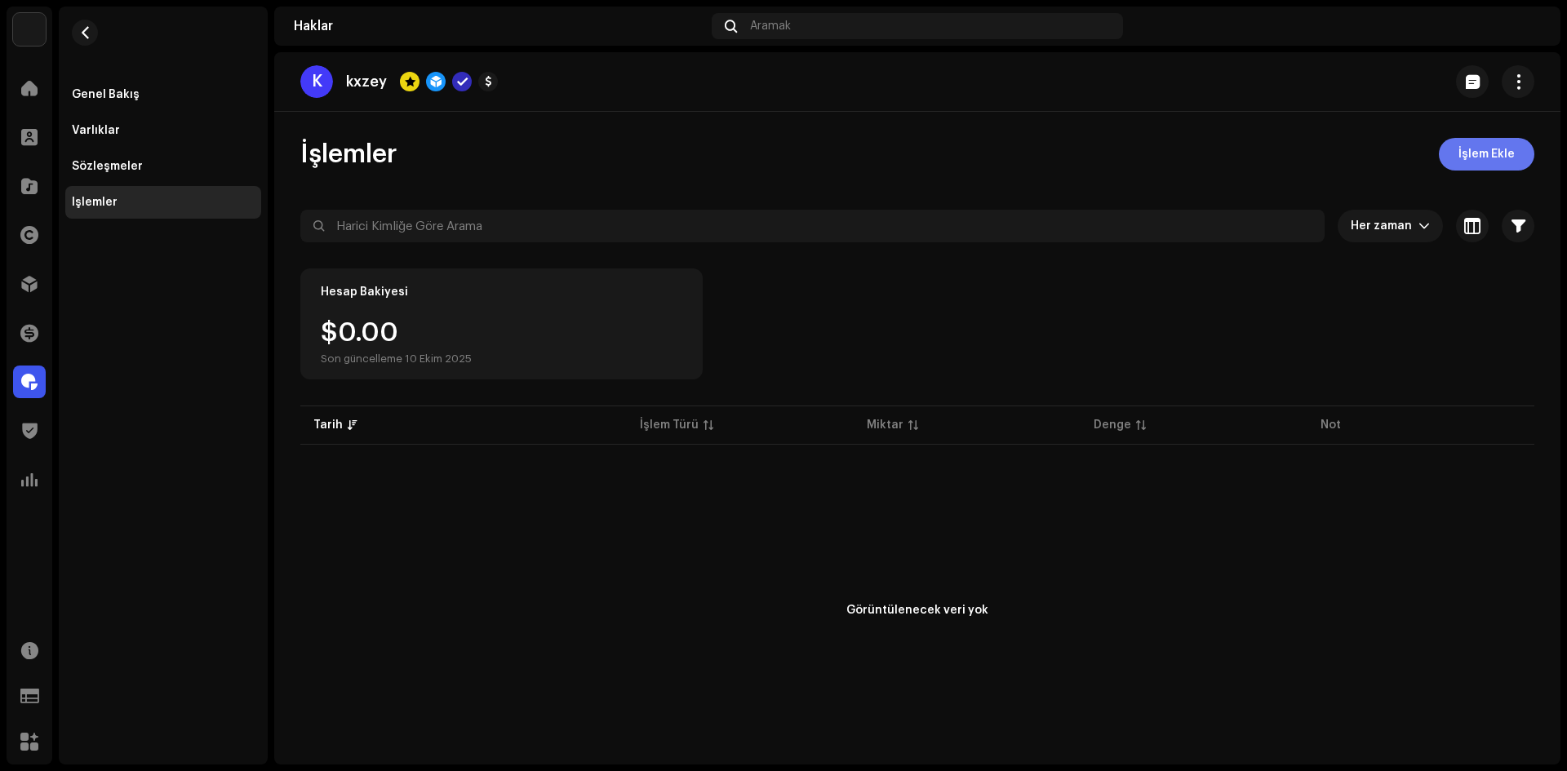
click at [1439, 146] on button "İşlem Ekle" at bounding box center [1486, 154] width 95 height 33
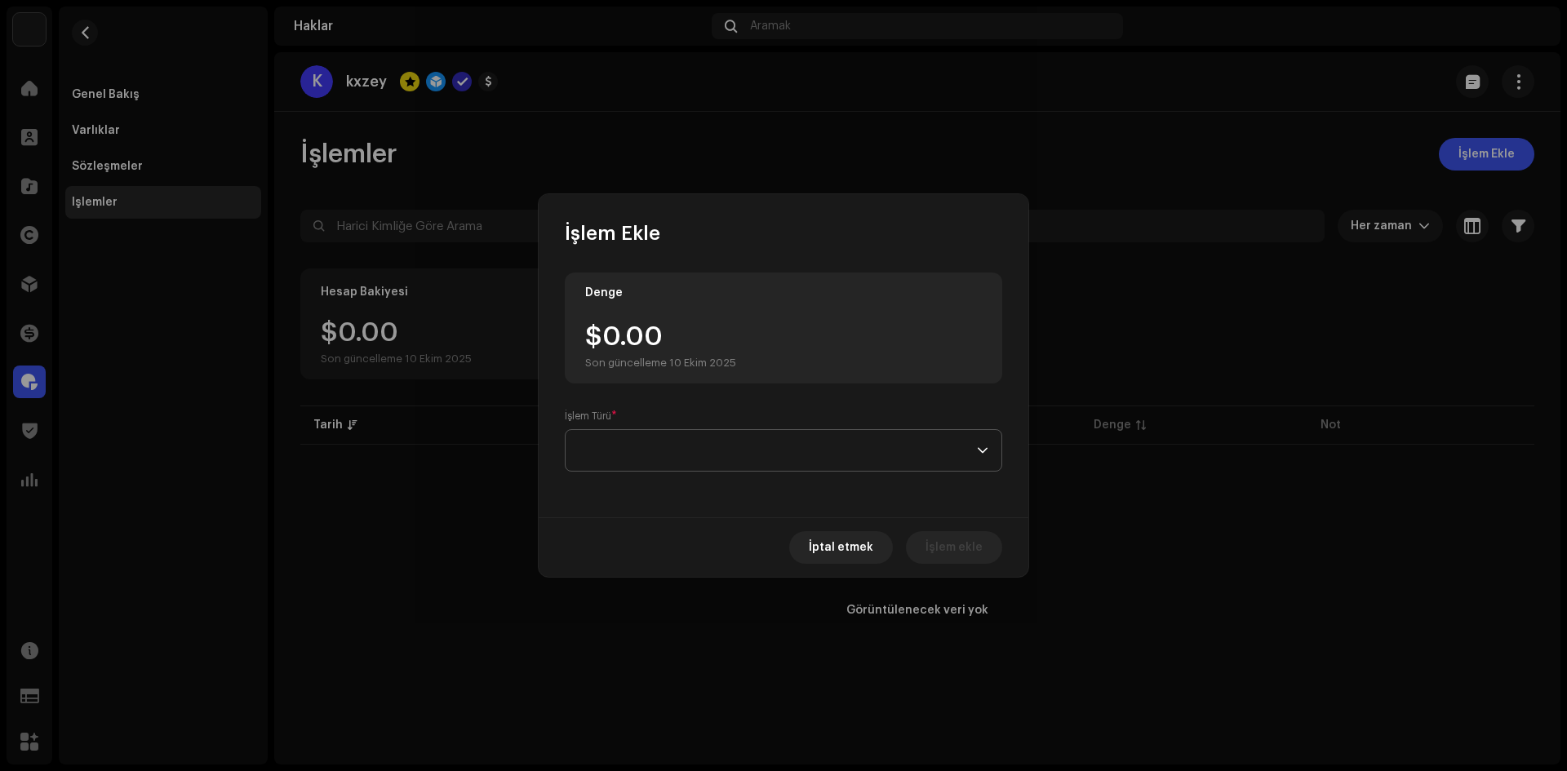
click at [632, 440] on span at bounding box center [778, 450] width 398 height 41
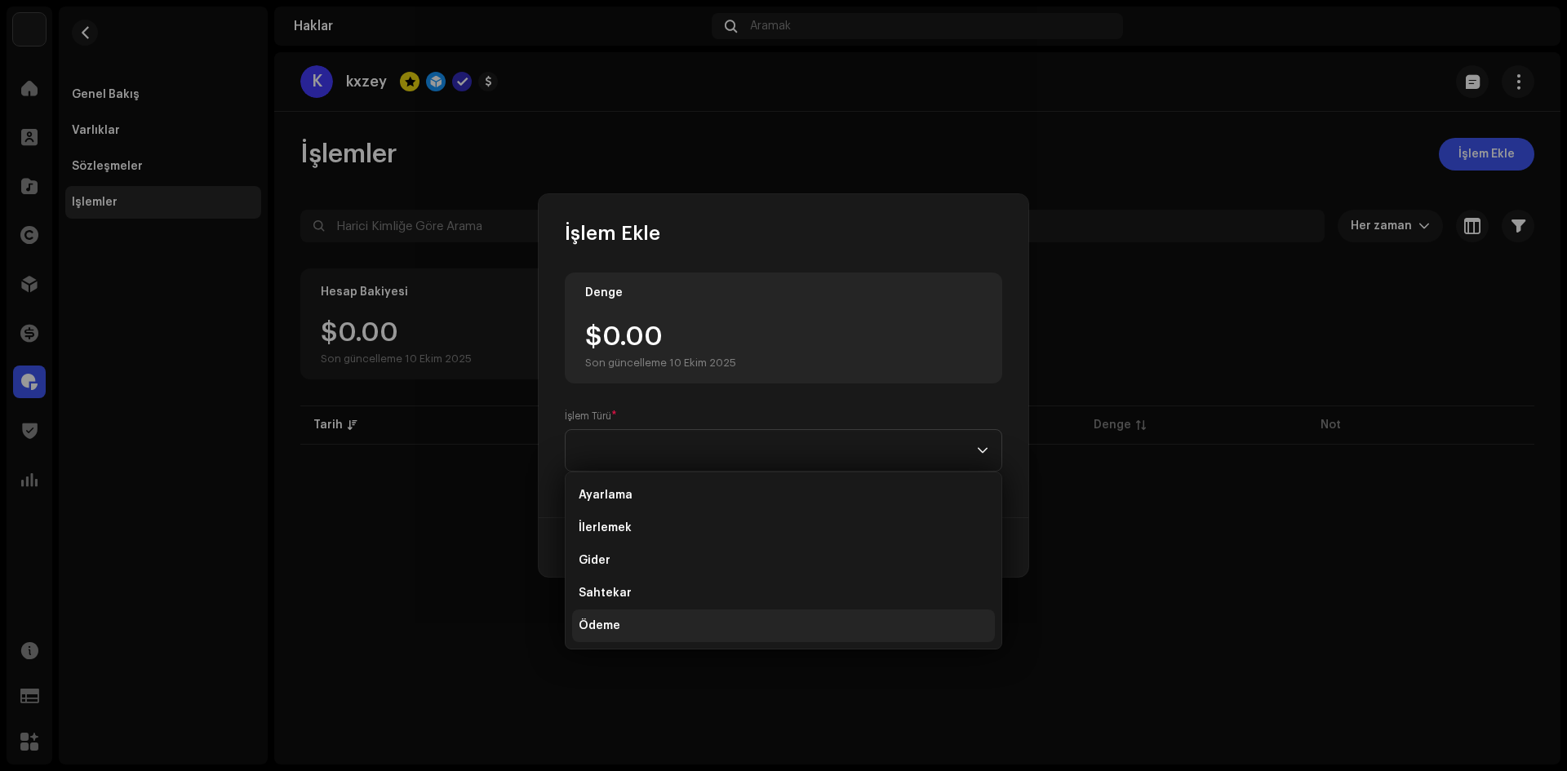
click at [637, 619] on li "Ödeme" at bounding box center [783, 626] width 423 height 33
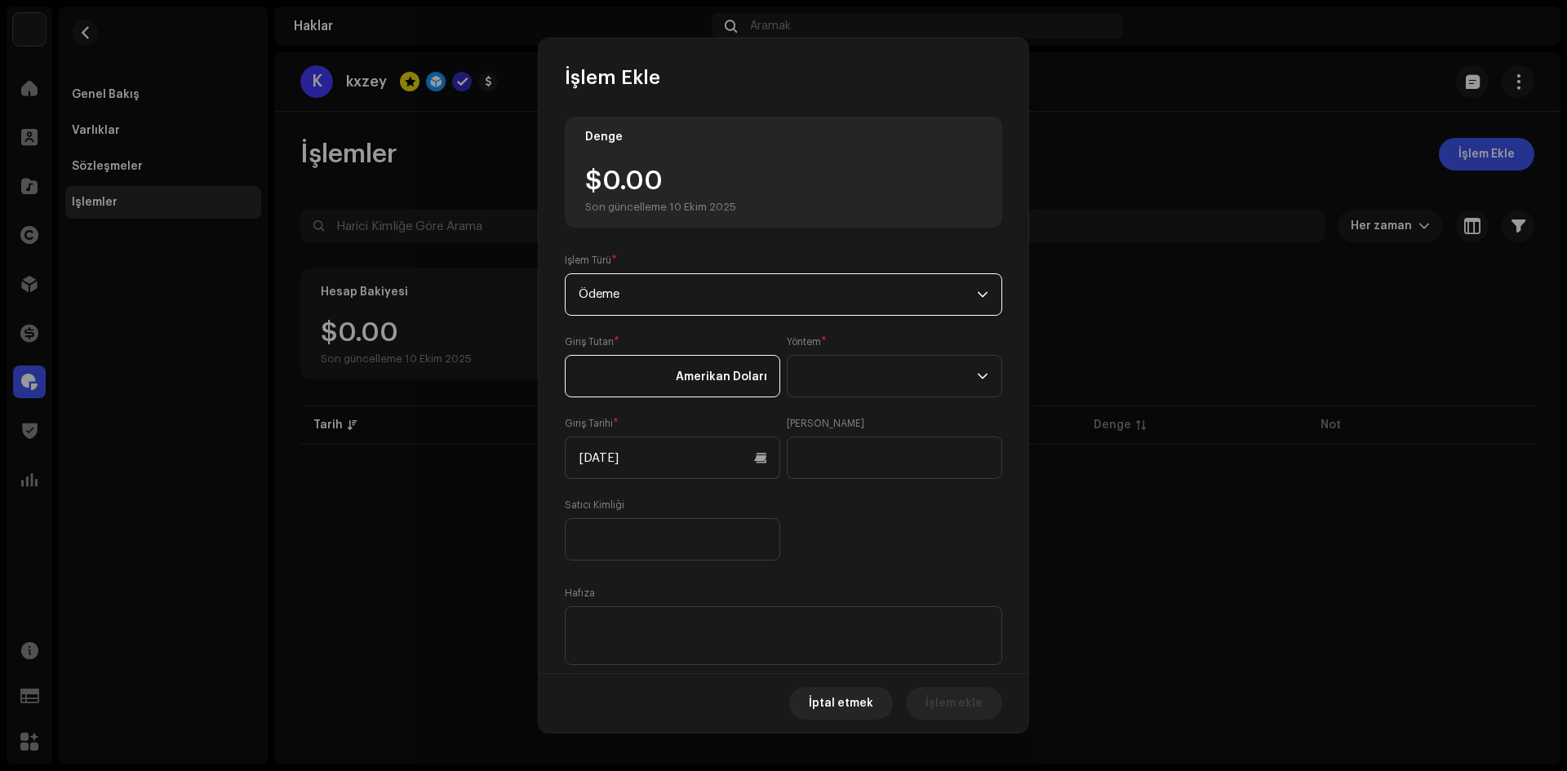
click at [612, 375] on input at bounding box center [672, 376] width 215 height 42
type input "1.00"
type input "30.00"
click at [778, 392] on div "Giriş Tutarı * 30.00 Amerikan Doları Yöntem * Giriş Tarihi * 10/10/2025 Harici …" at bounding box center [783, 447] width 437 height 225
click at [814, 390] on span at bounding box center [889, 376] width 176 height 41
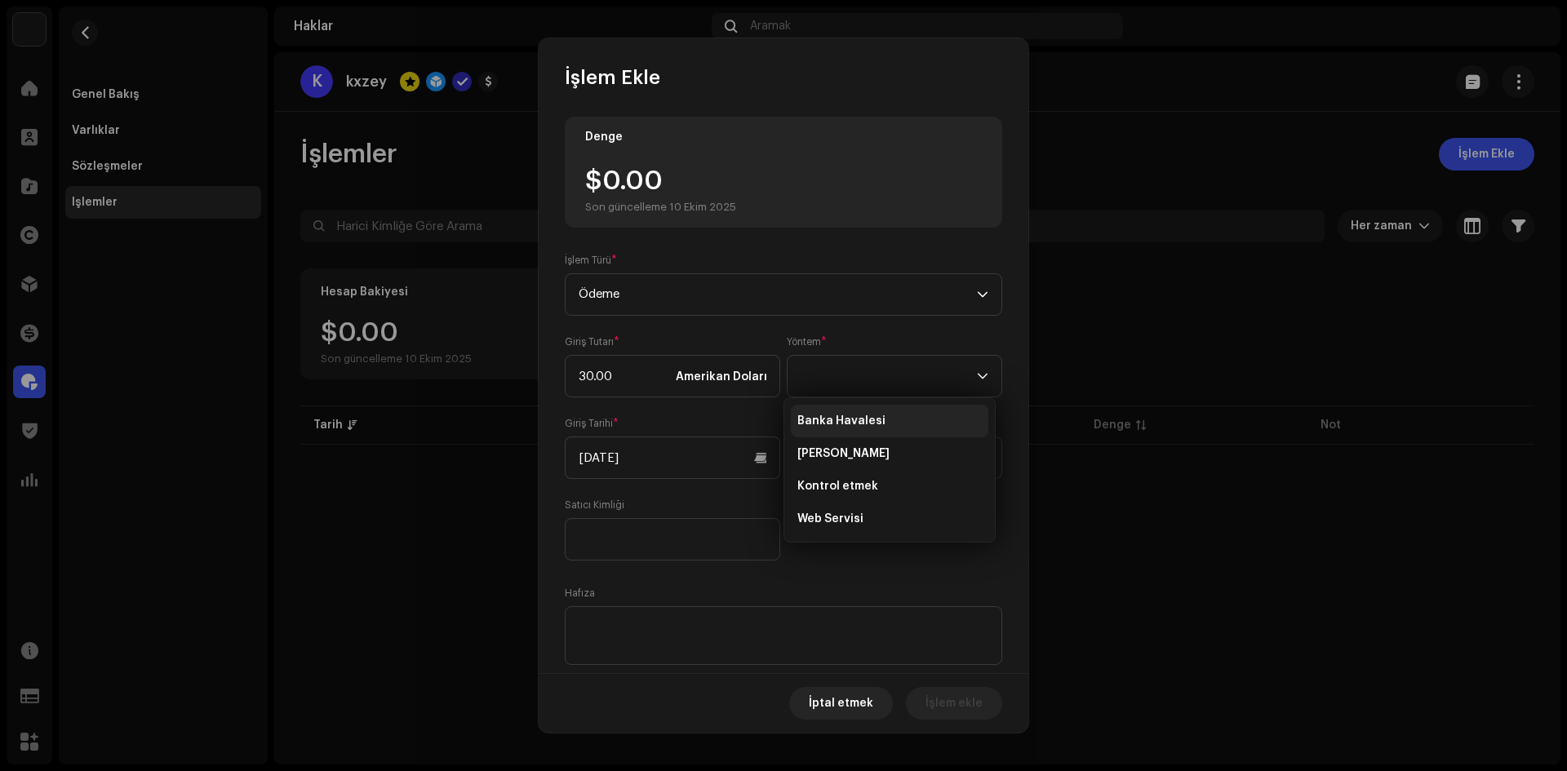
click at [836, 420] on font "Banka Havalesi" at bounding box center [841, 420] width 88 height 11
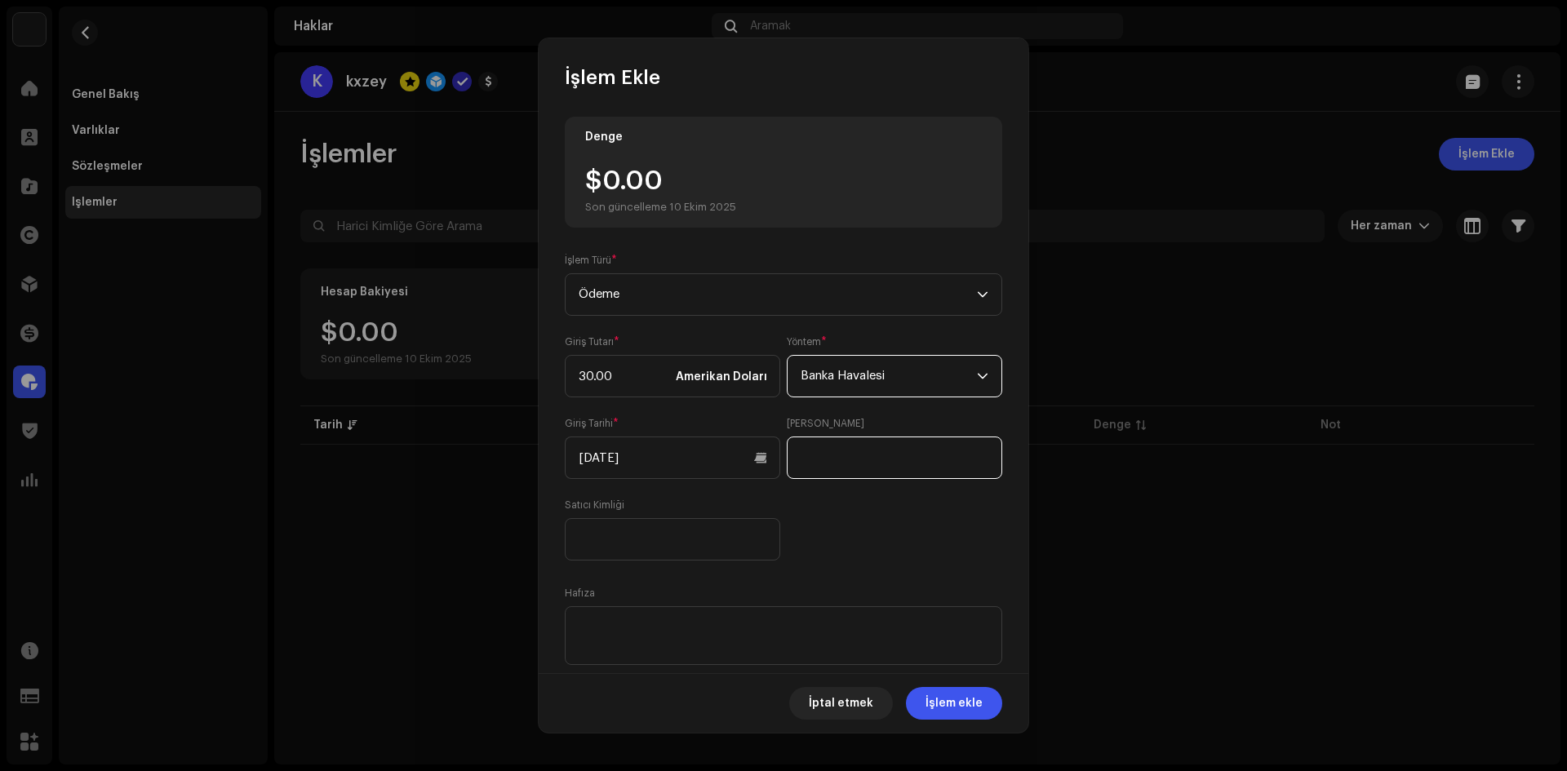
click at [836, 477] on input "text" at bounding box center [894, 458] width 215 height 42
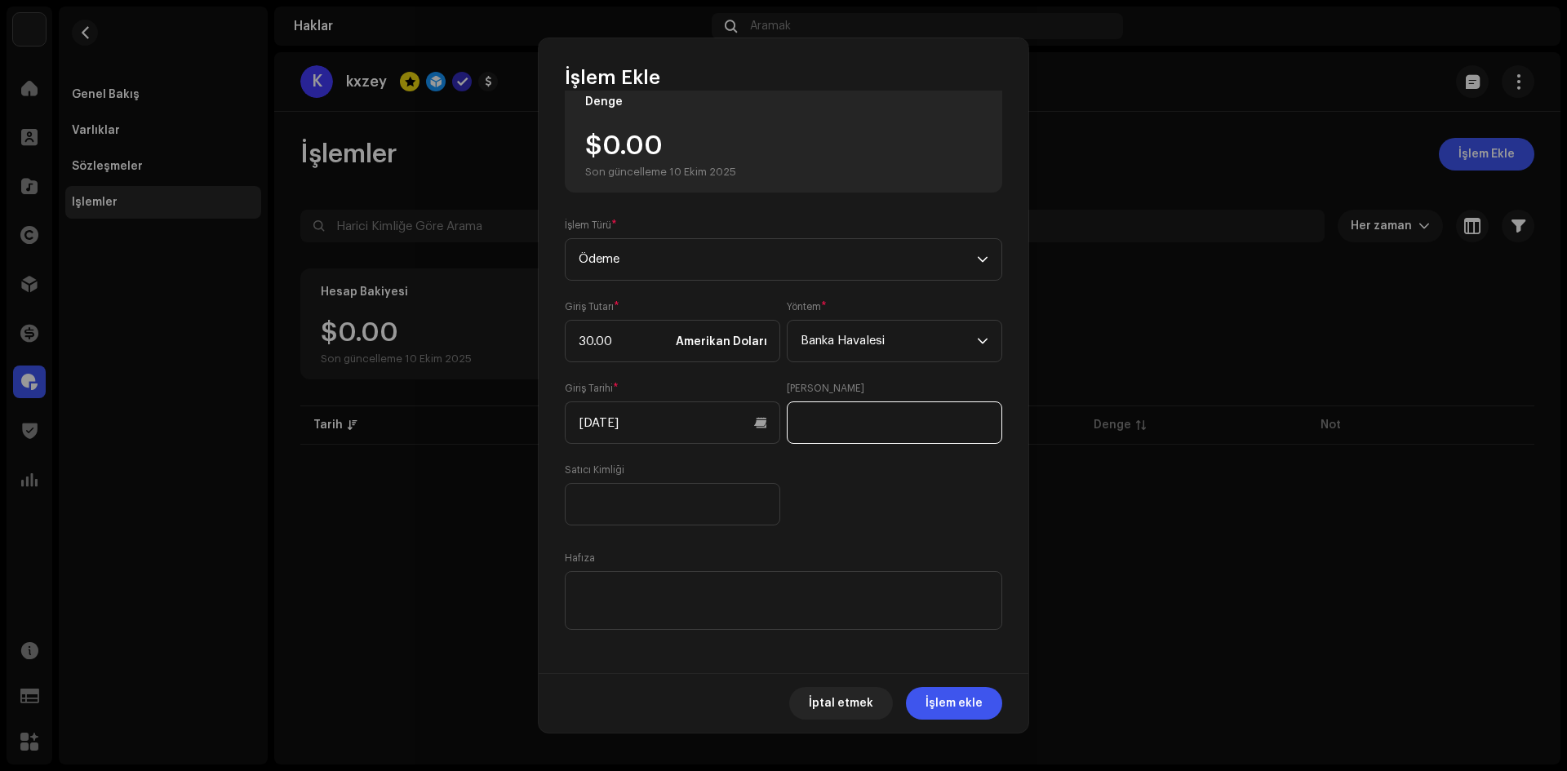
scroll to position [41, 0]
click at [969, 705] on font "İşlem ekle" at bounding box center [953, 703] width 57 height 11
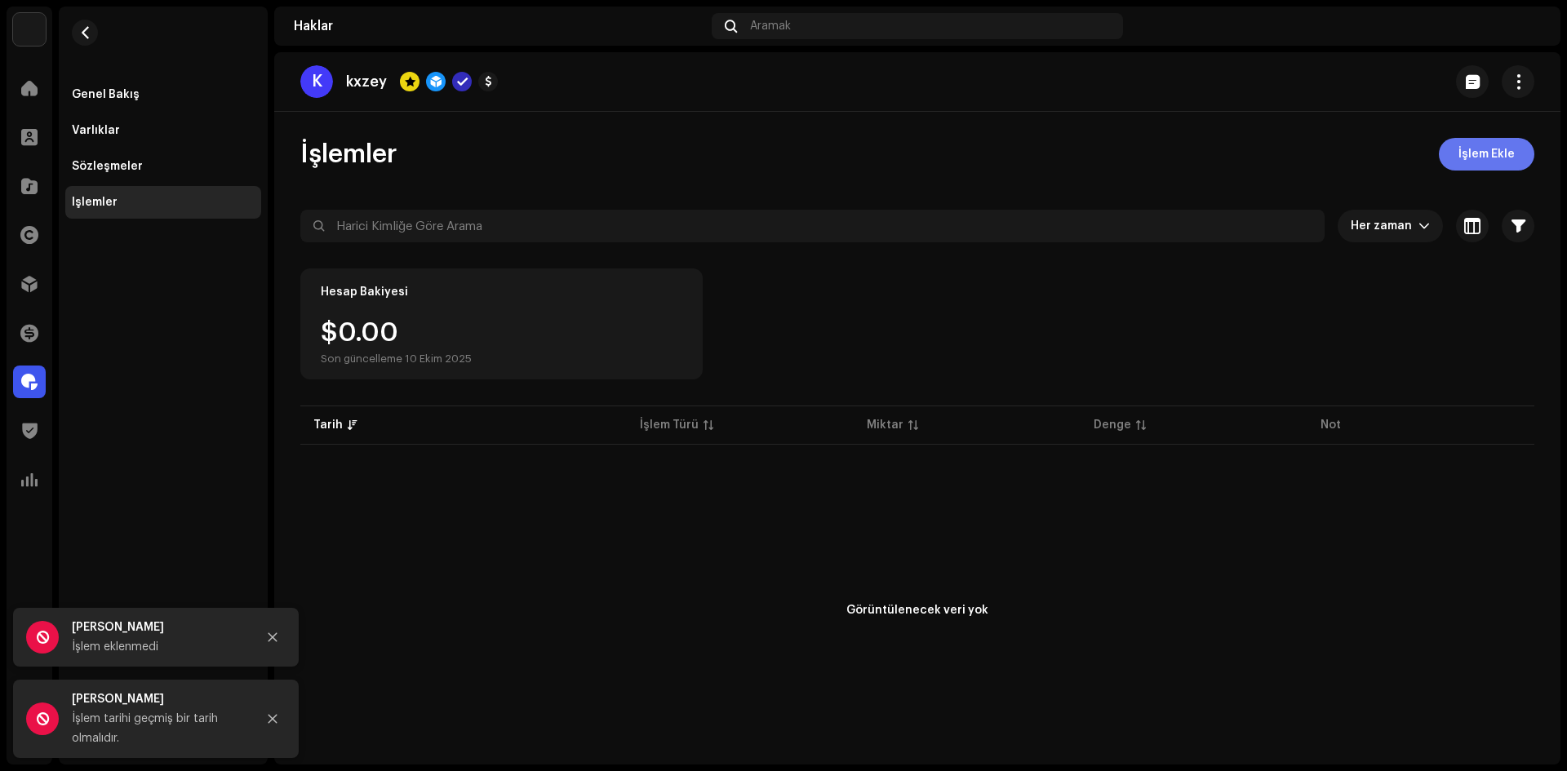
click at [1489, 152] on font "İşlem Ekle" at bounding box center [1486, 154] width 56 height 11
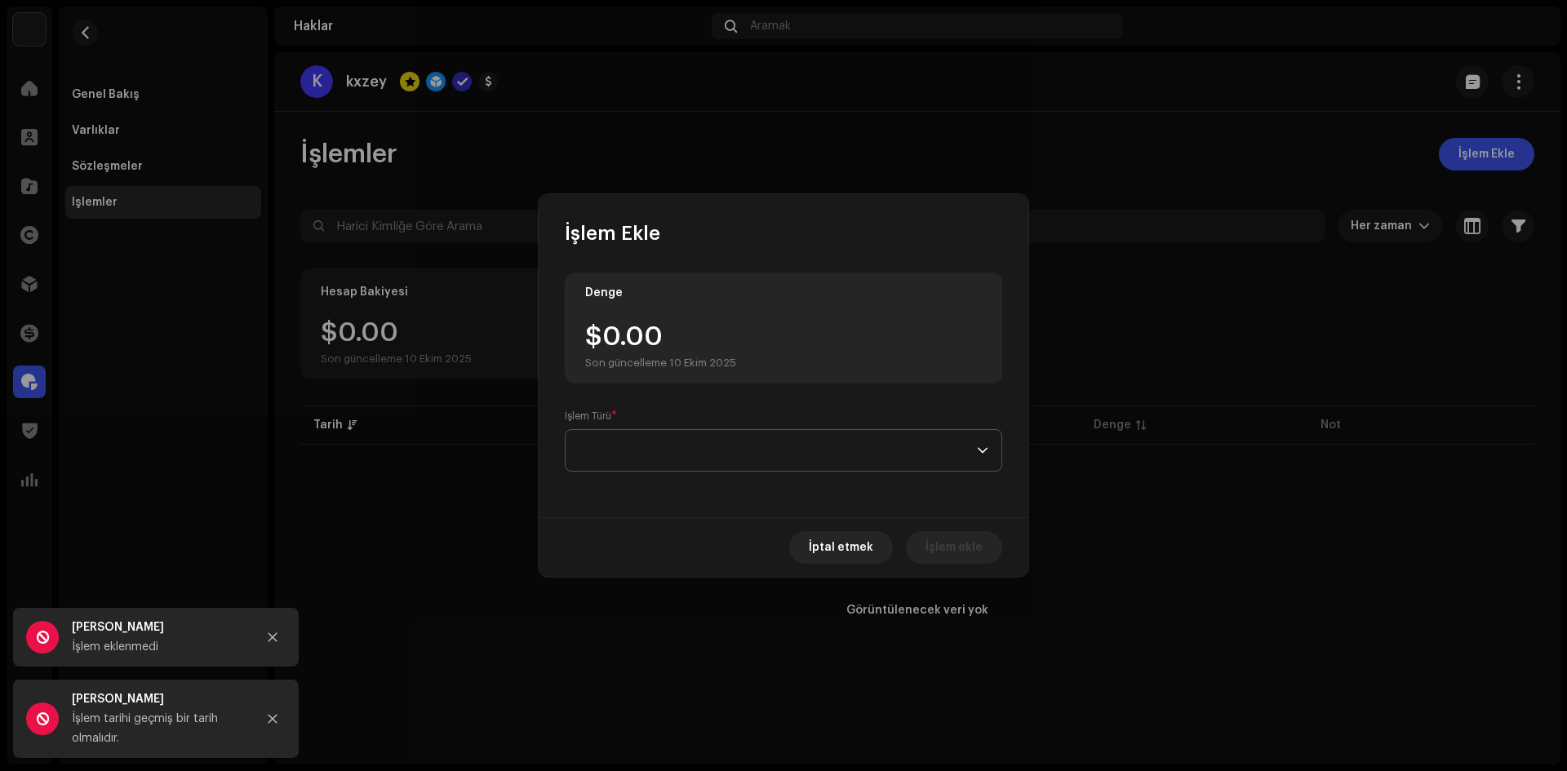
click at [645, 445] on span at bounding box center [778, 450] width 398 height 41
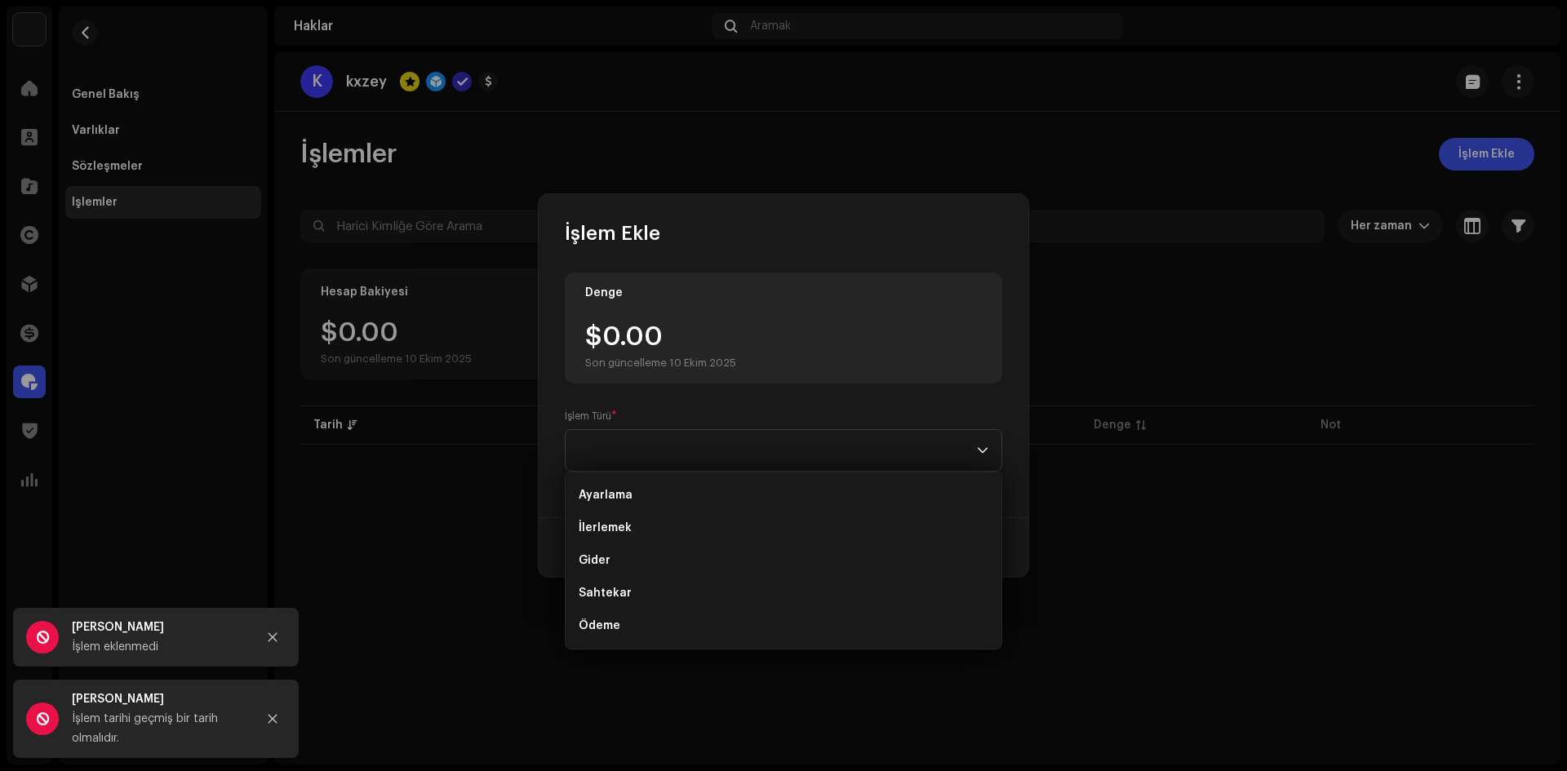
click at [611, 417] on font "İşlem Türü" at bounding box center [588, 416] width 47 height 10
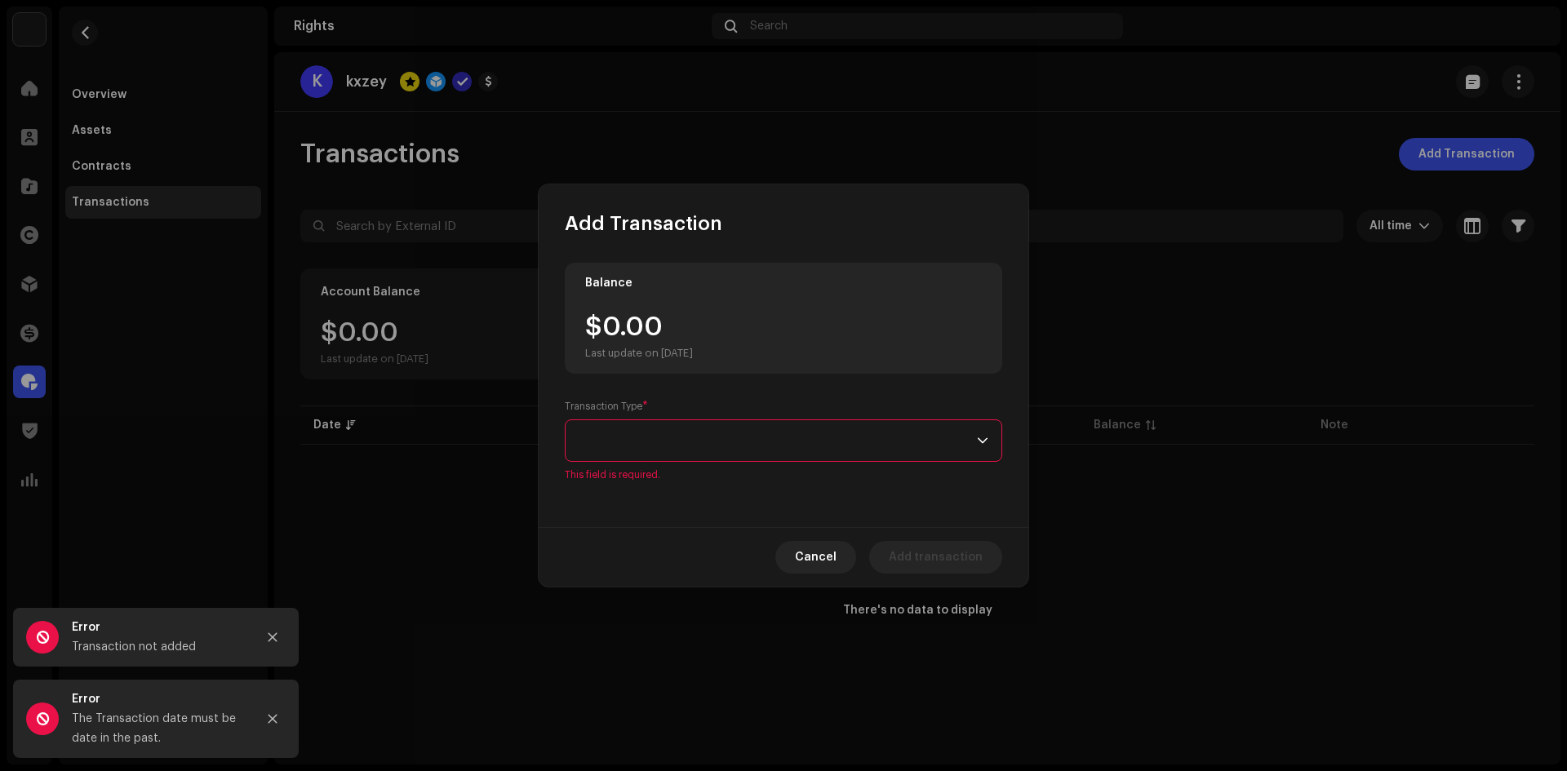
click at [765, 414] on div "Transaction Type * This field is required." at bounding box center [783, 441] width 437 height 82
click at [763, 437] on span at bounding box center [778, 440] width 398 height 41
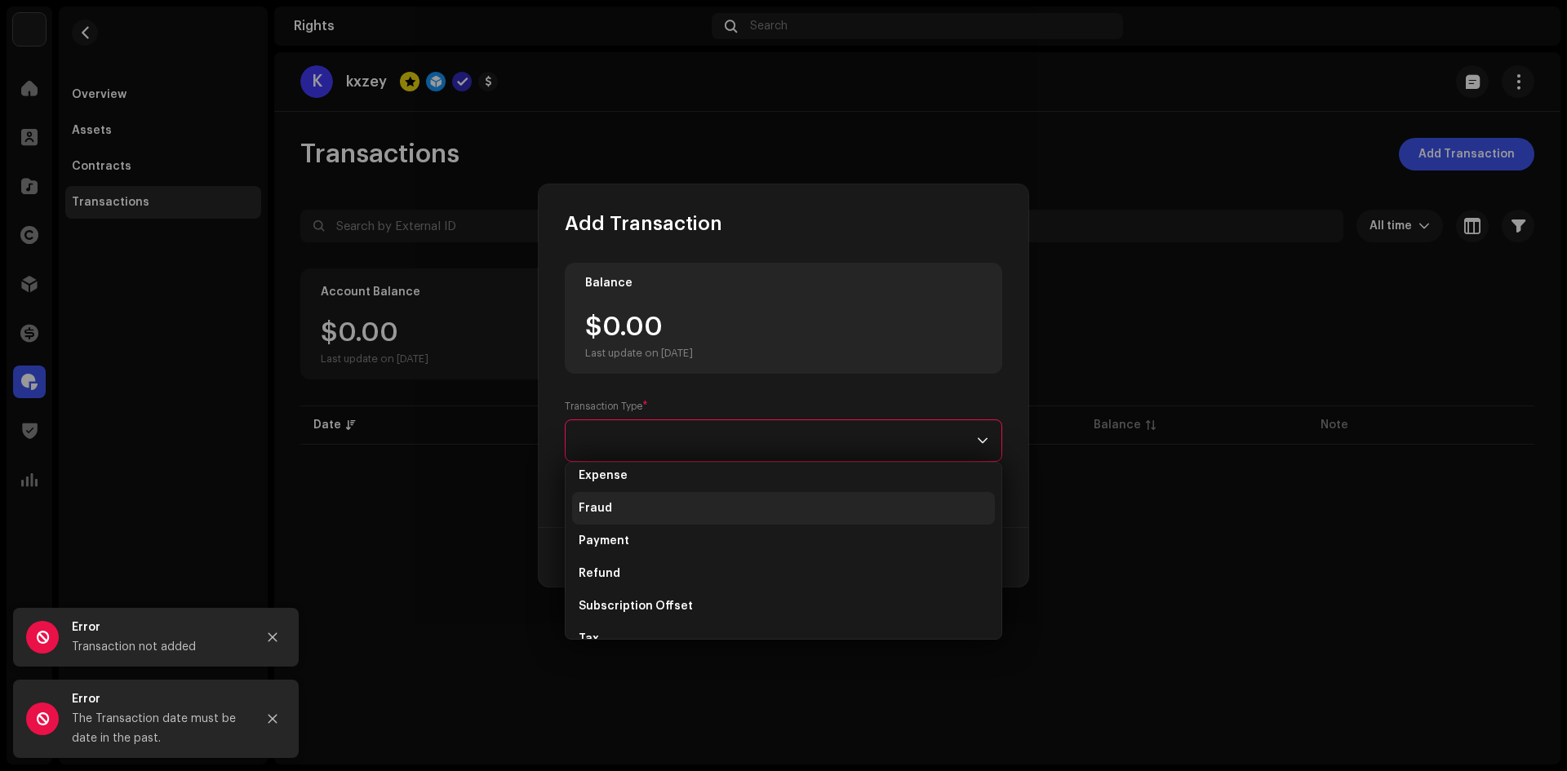
scroll to position [0, 0]
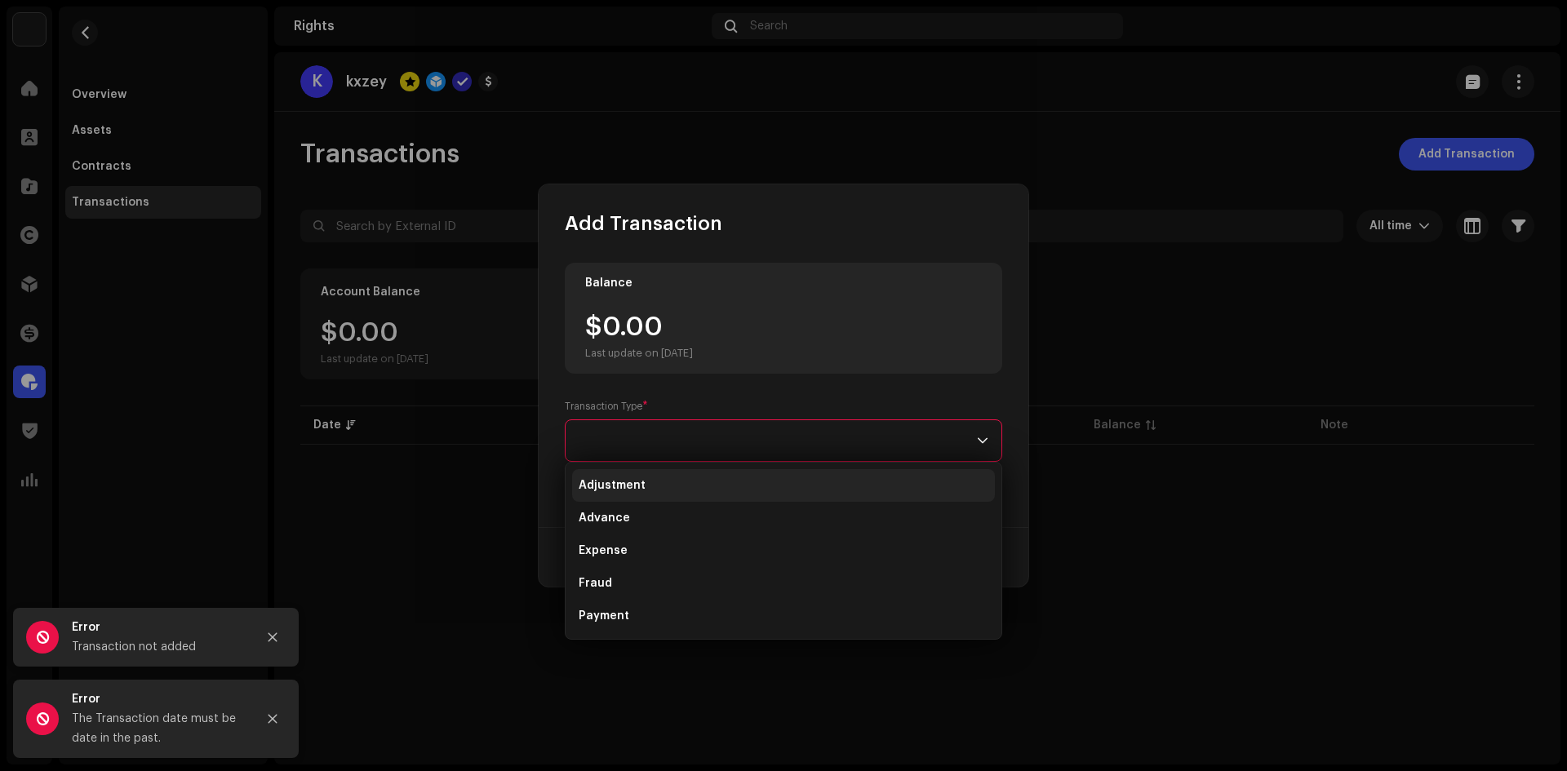
click at [616, 483] on span "Adjustment" at bounding box center [612, 485] width 67 height 16
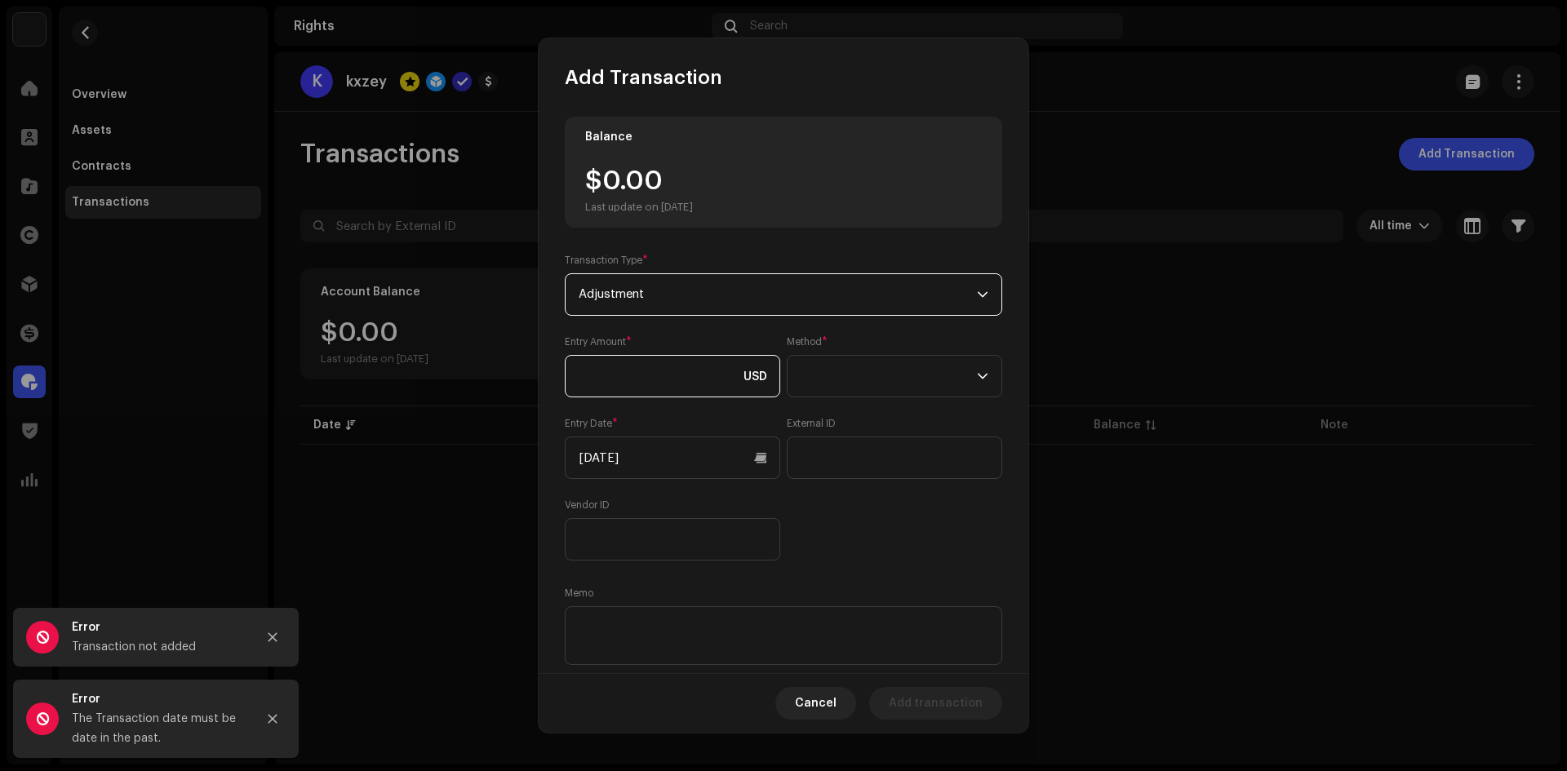
click at [645, 357] on input at bounding box center [672, 376] width 215 height 42
type input "50.00"
click at [872, 415] on div "Entry Amount * 50.00 USD Method * Entry Date * 10/10/2025 External ID Vendor ID" at bounding box center [783, 447] width 437 height 225
click at [891, 397] on p-select at bounding box center [894, 376] width 215 height 42
click at [838, 420] on span "Bank Wire" at bounding box center [825, 421] width 57 height 16
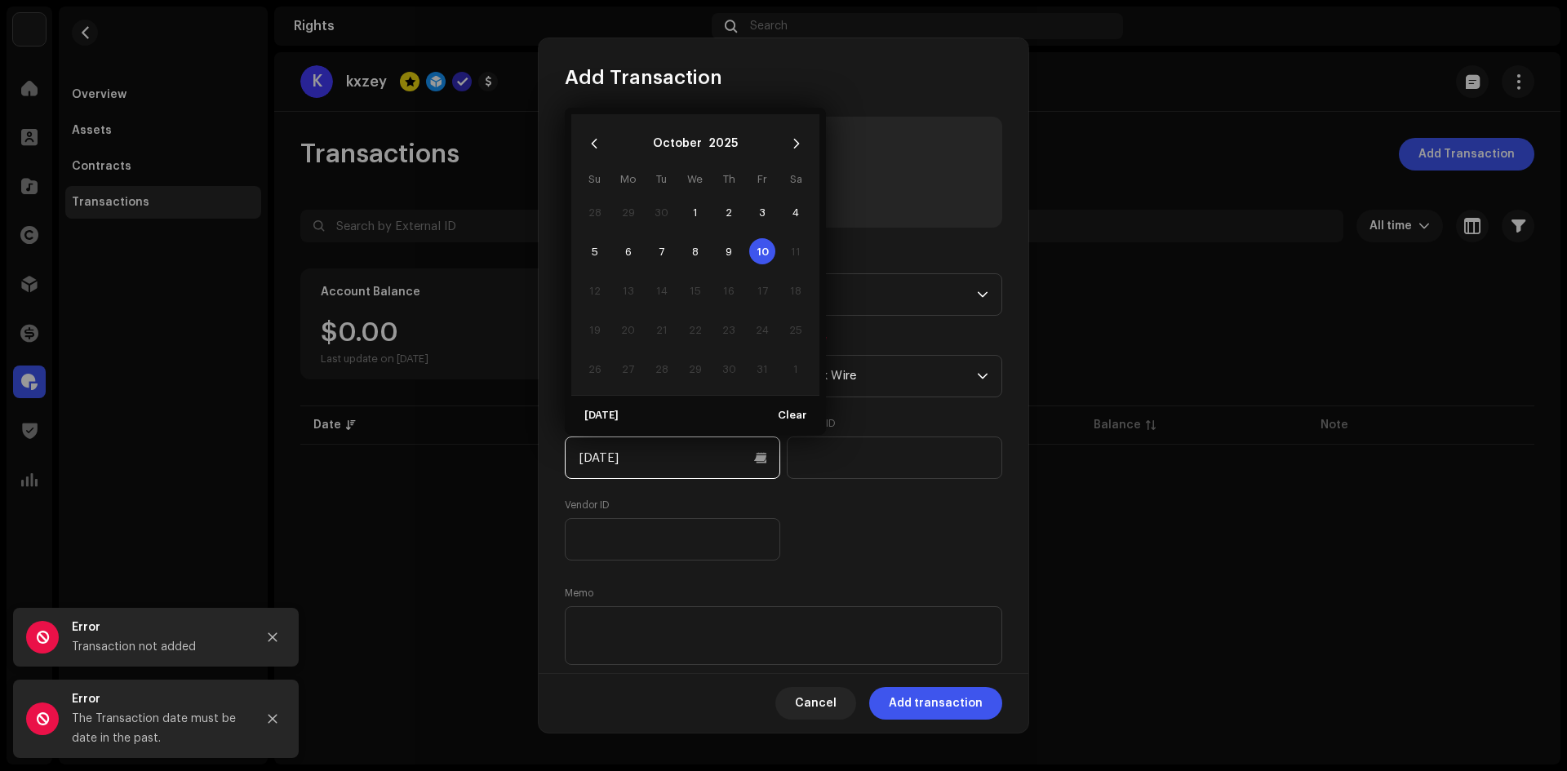
click at [775, 463] on input "10/10/2025" at bounding box center [672, 458] width 215 height 42
click at [694, 214] on span "1" at bounding box center [695, 212] width 26 height 26
type input "10/01/2025"
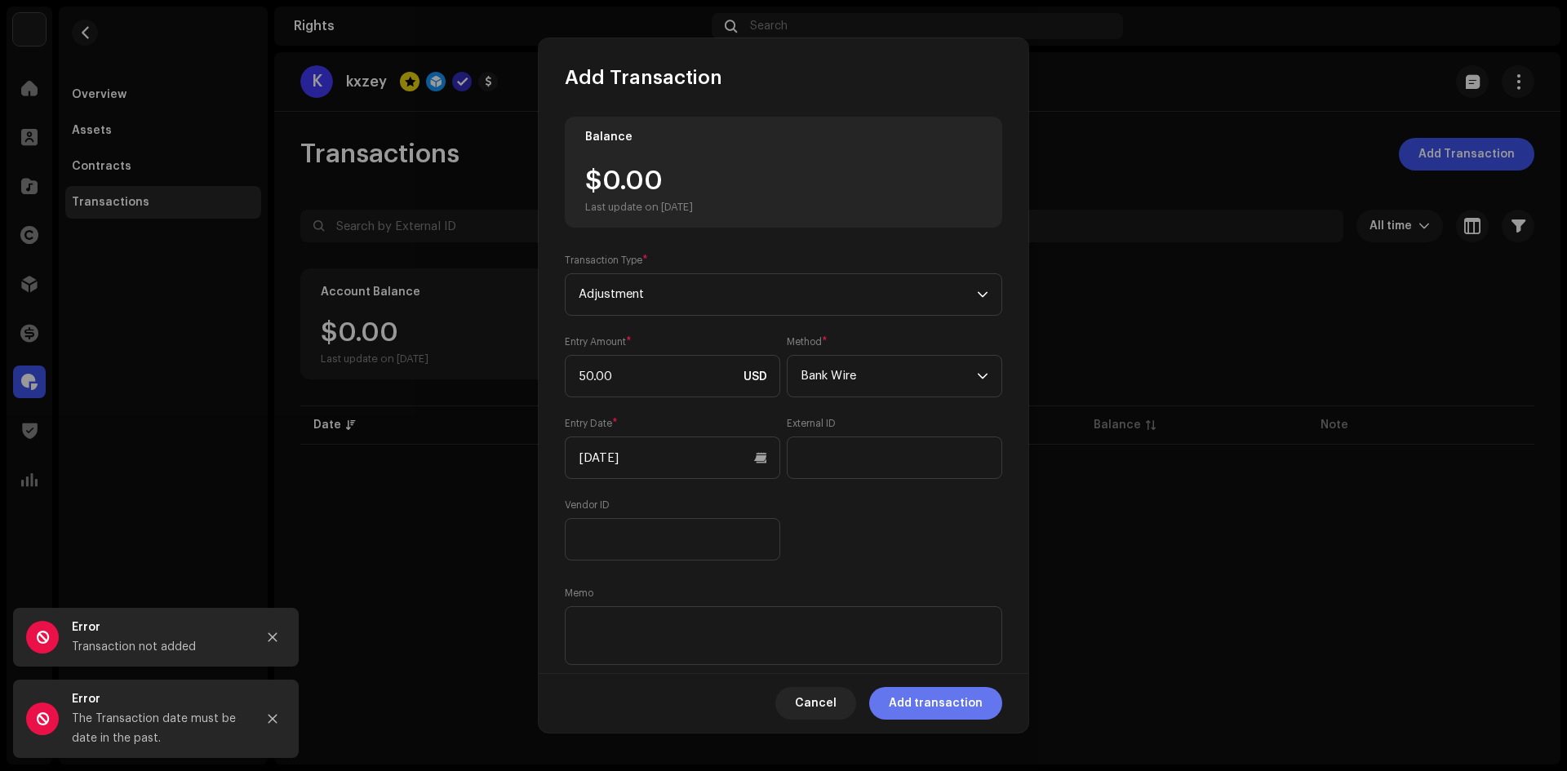
click at [936, 711] on span "Add transaction" at bounding box center [936, 703] width 94 height 33
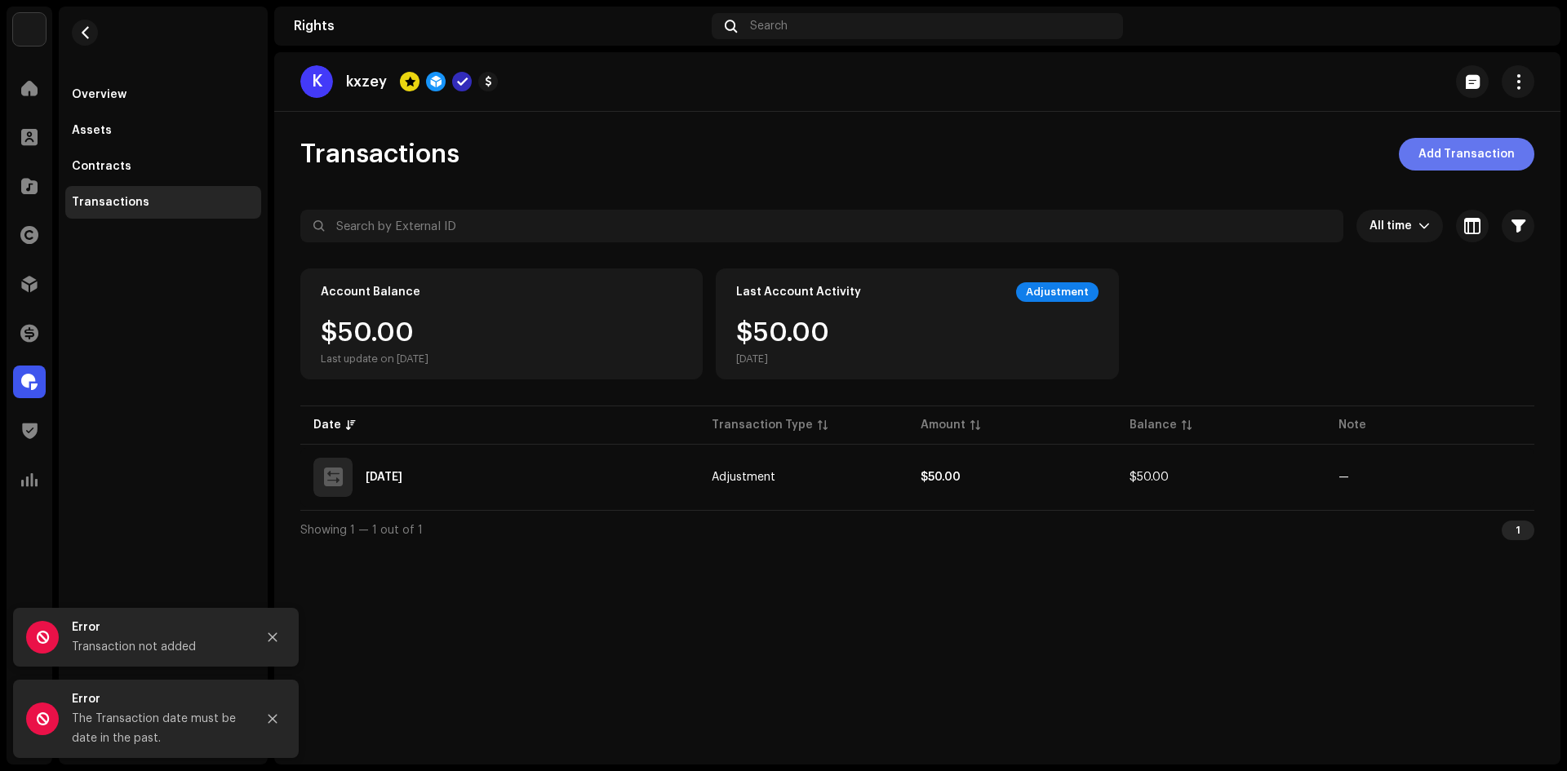
click at [1441, 149] on span "Add Transaction" at bounding box center [1466, 154] width 96 height 33
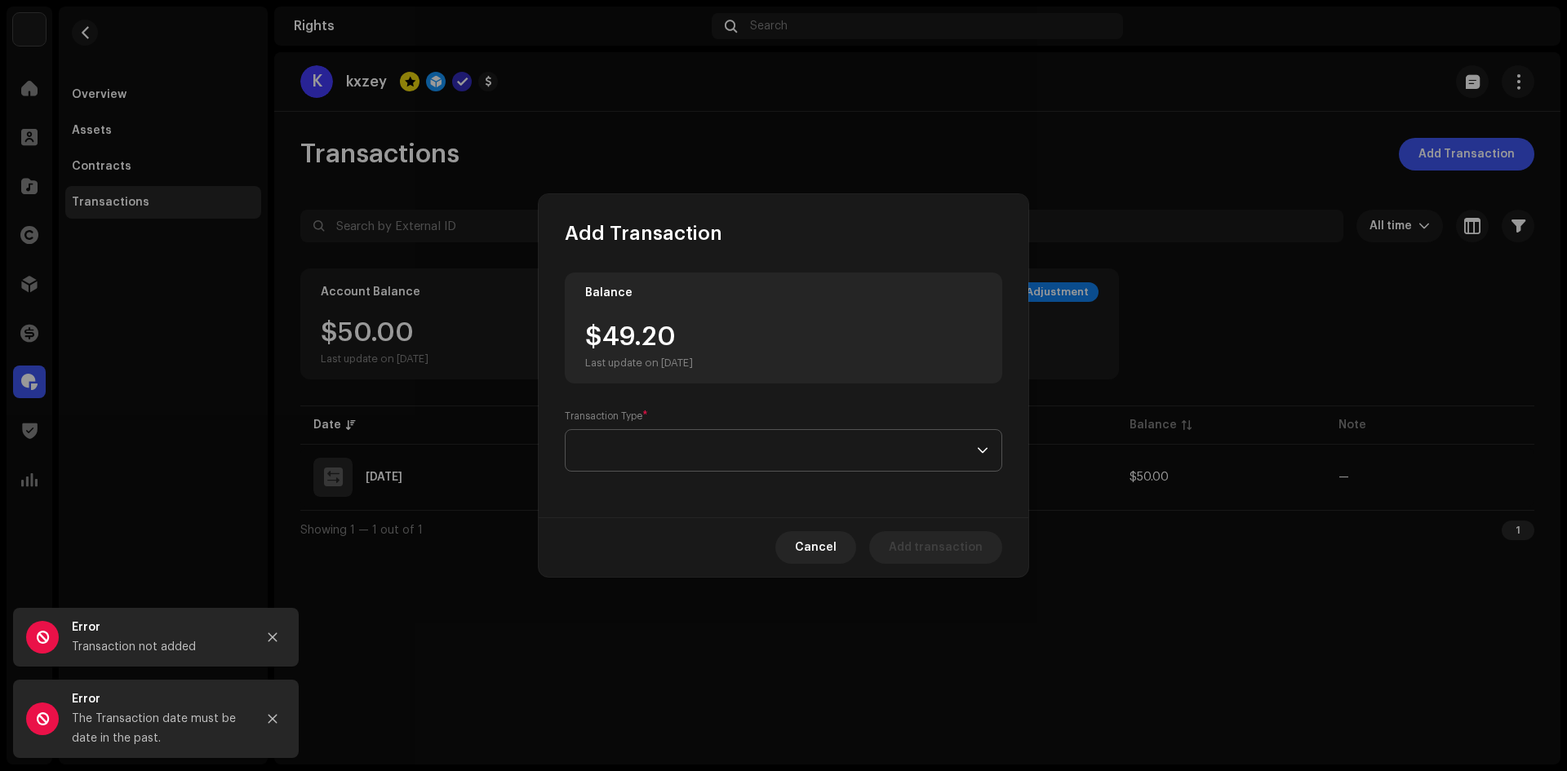
click at [685, 467] on span at bounding box center [778, 450] width 398 height 41
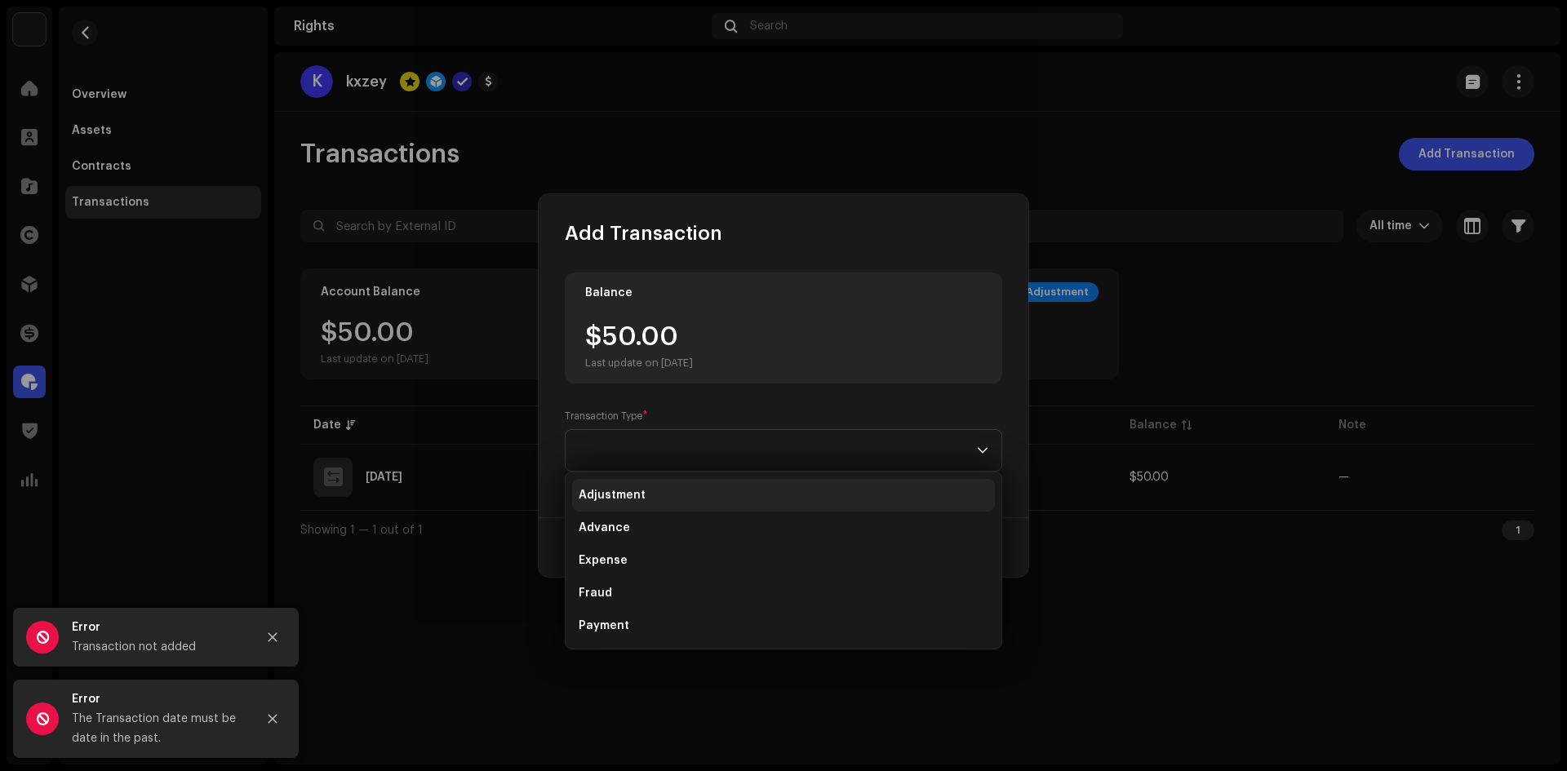
click at [650, 491] on li "Adjustment" at bounding box center [783, 495] width 423 height 33
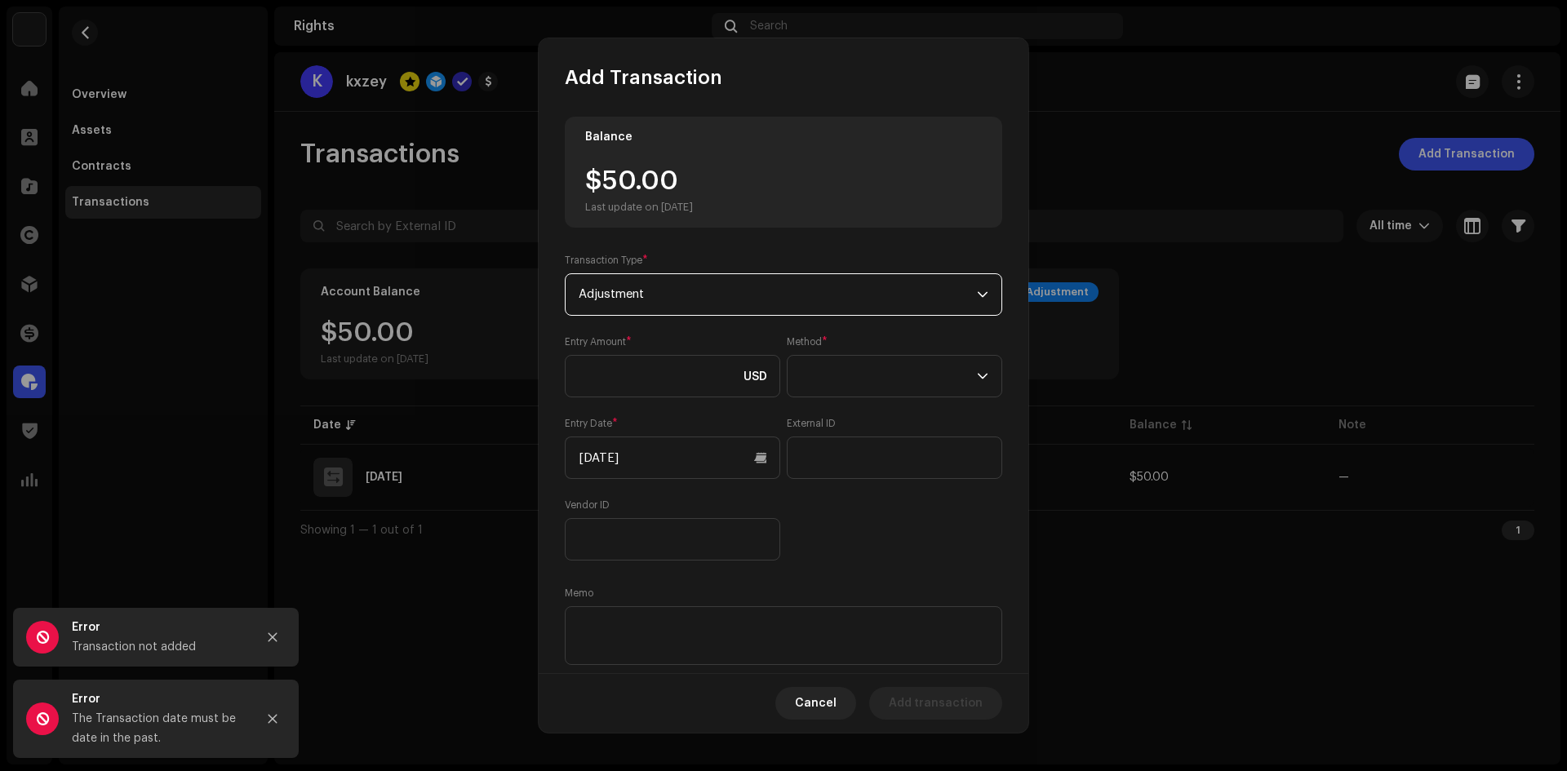
click at [769, 280] on span "Adjustment" at bounding box center [778, 294] width 398 height 41
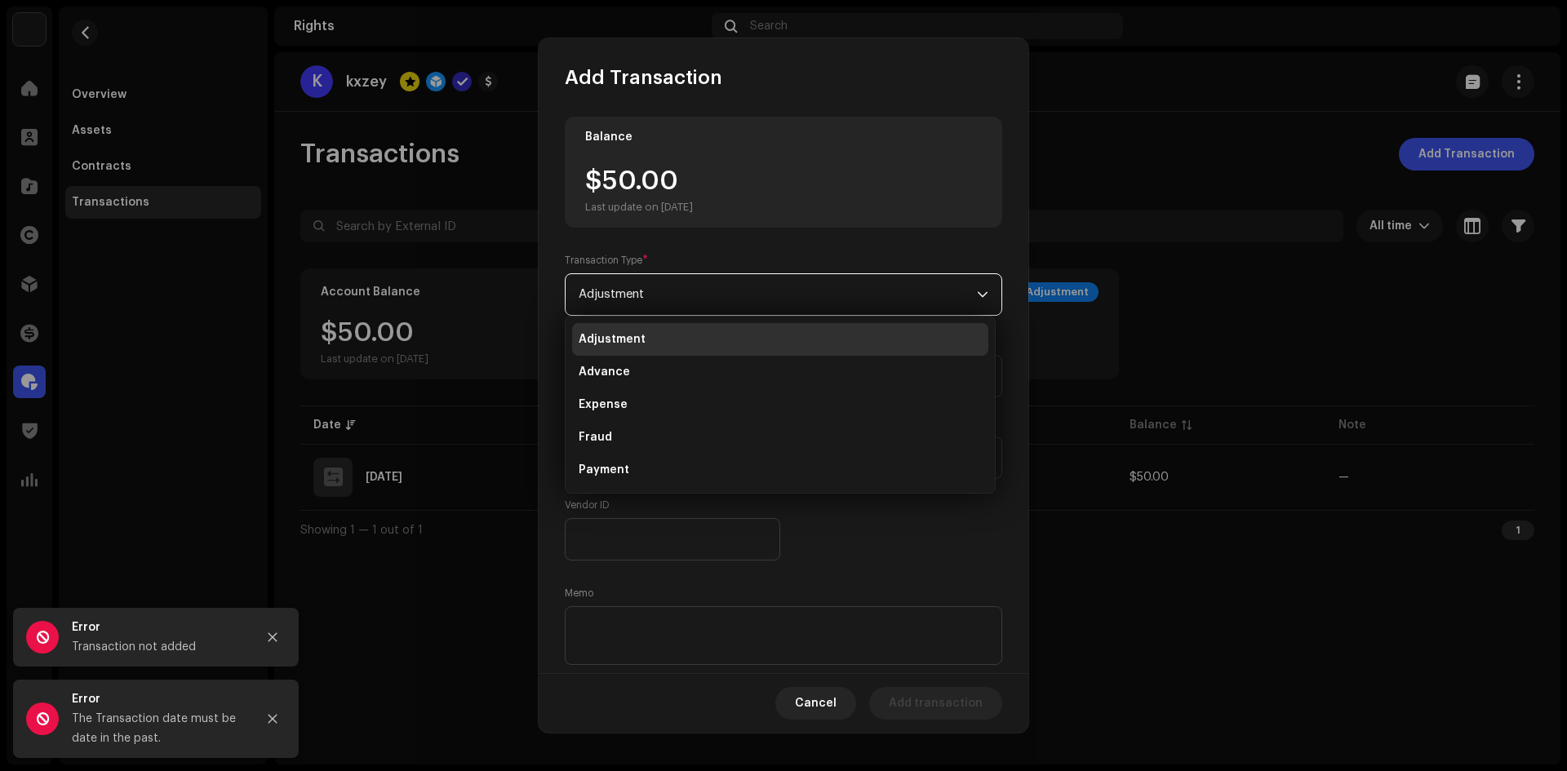
scroll to position [26, 0]
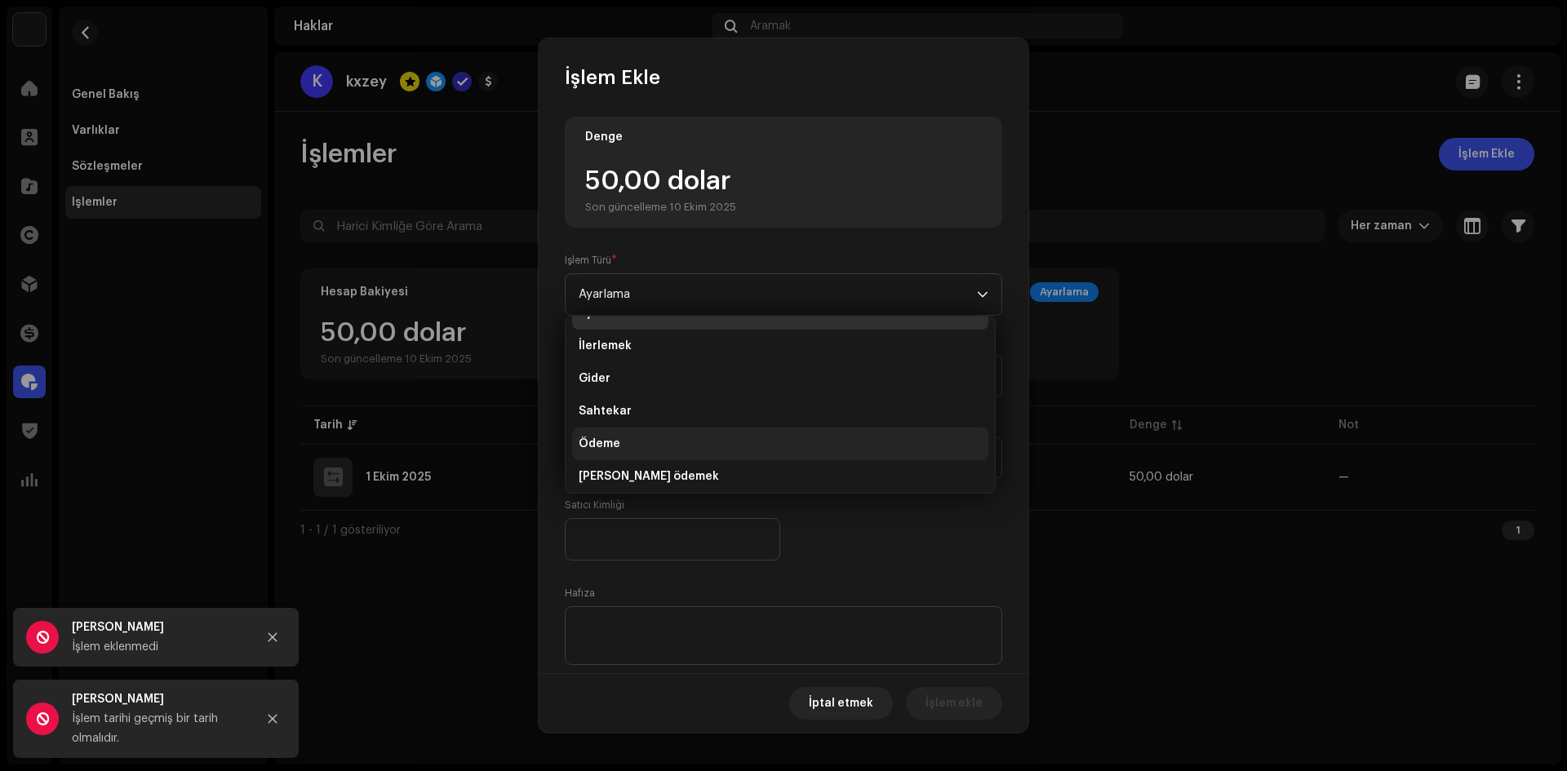
click at [634, 444] on li "Ödeme" at bounding box center [780, 444] width 416 height 33
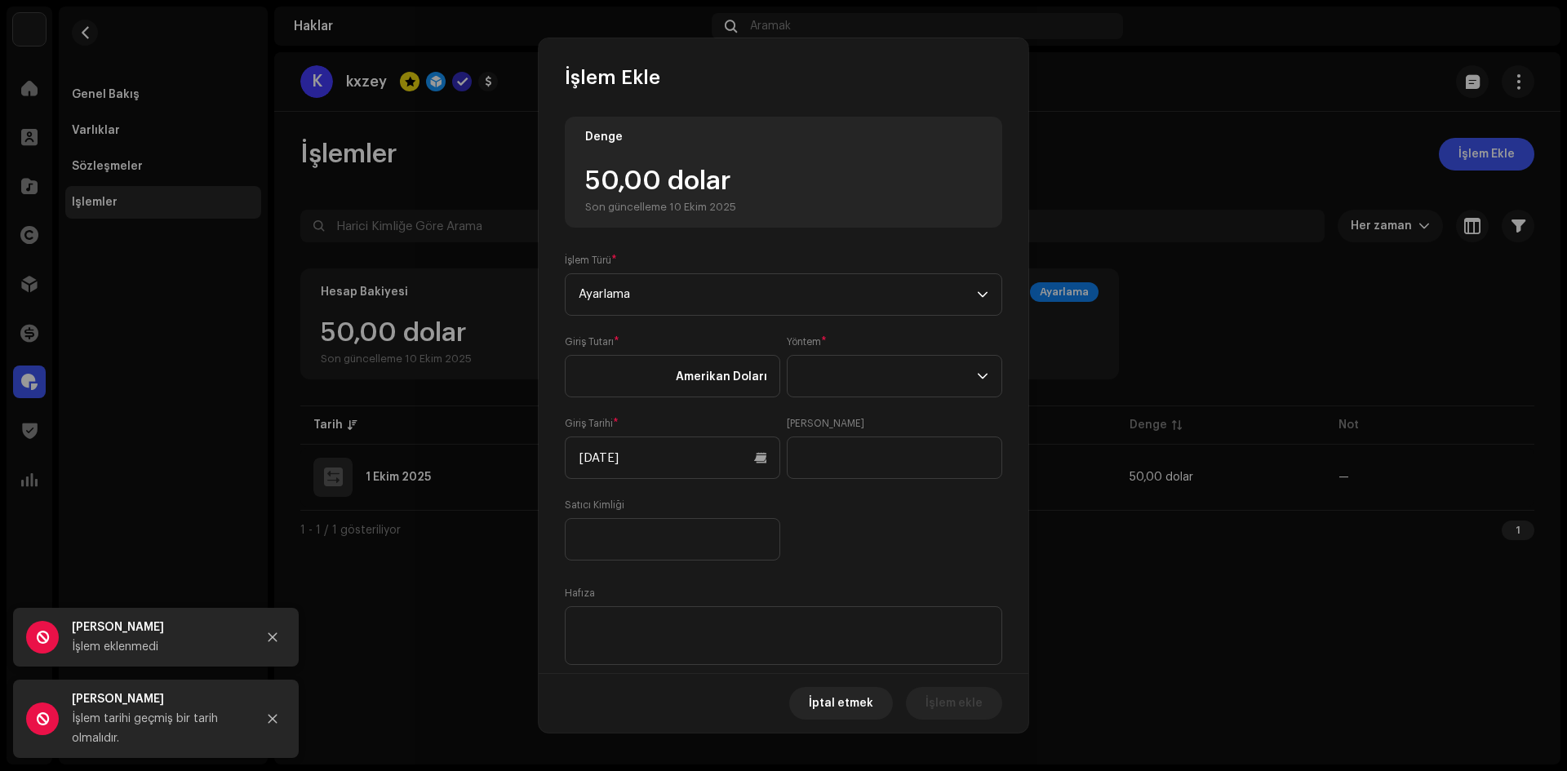
scroll to position [7, 0]
click at [656, 304] on span "Ayarlama" at bounding box center [778, 294] width 398 height 41
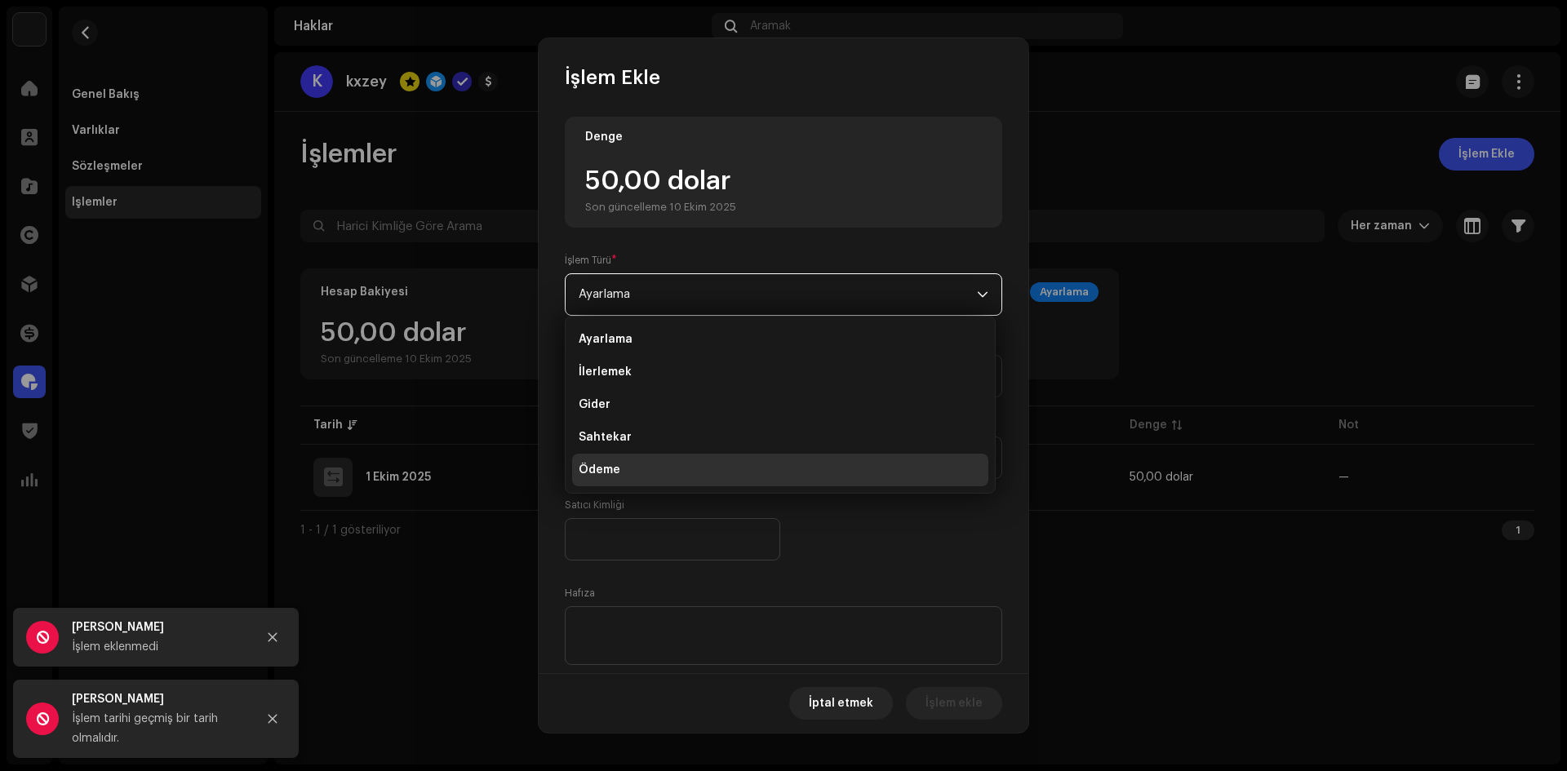
click at [651, 295] on span "Ayarlama" at bounding box center [778, 294] width 398 height 41
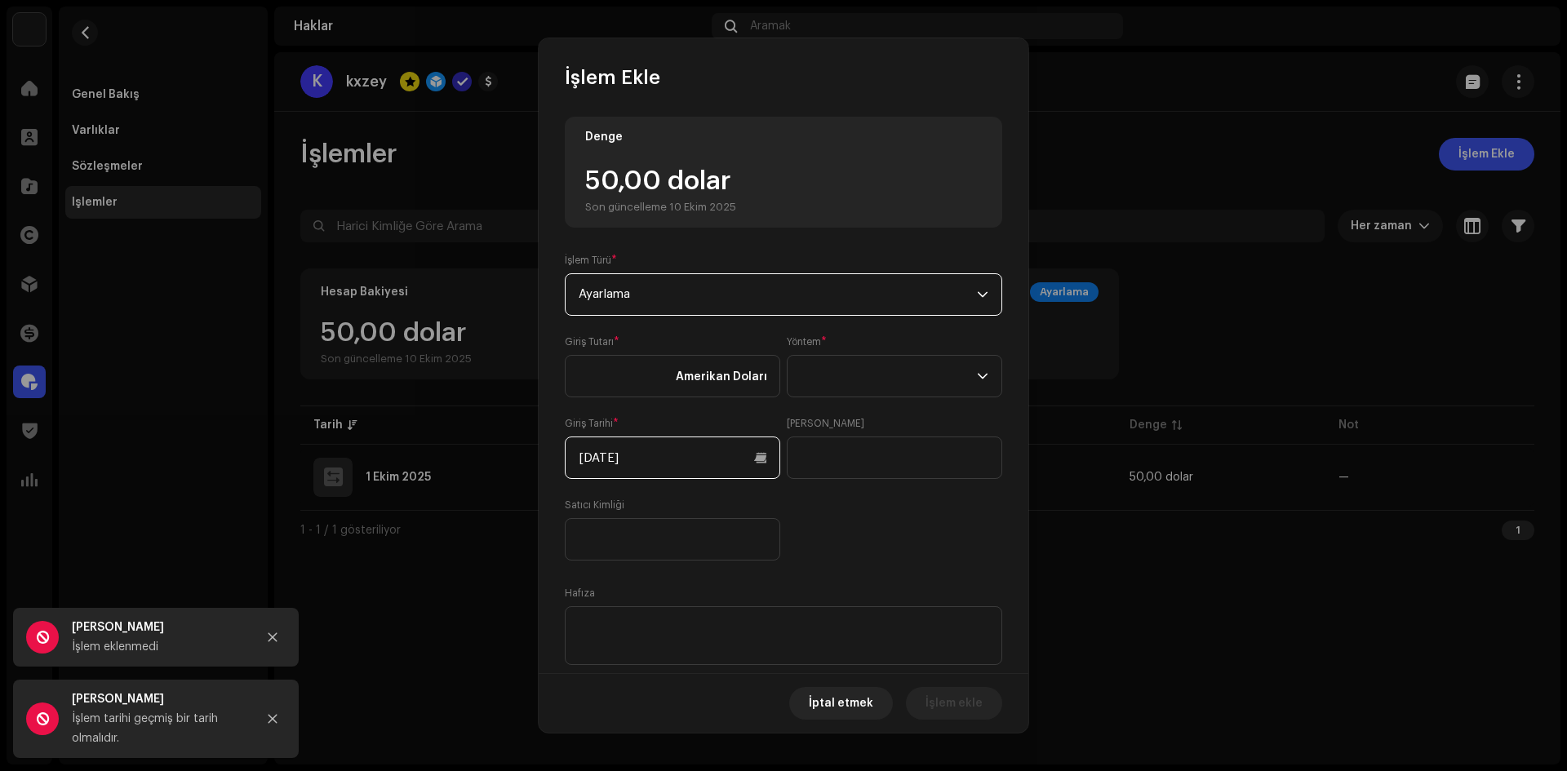
click at [755, 459] on input "10/10/2025" at bounding box center [672, 458] width 215 height 42
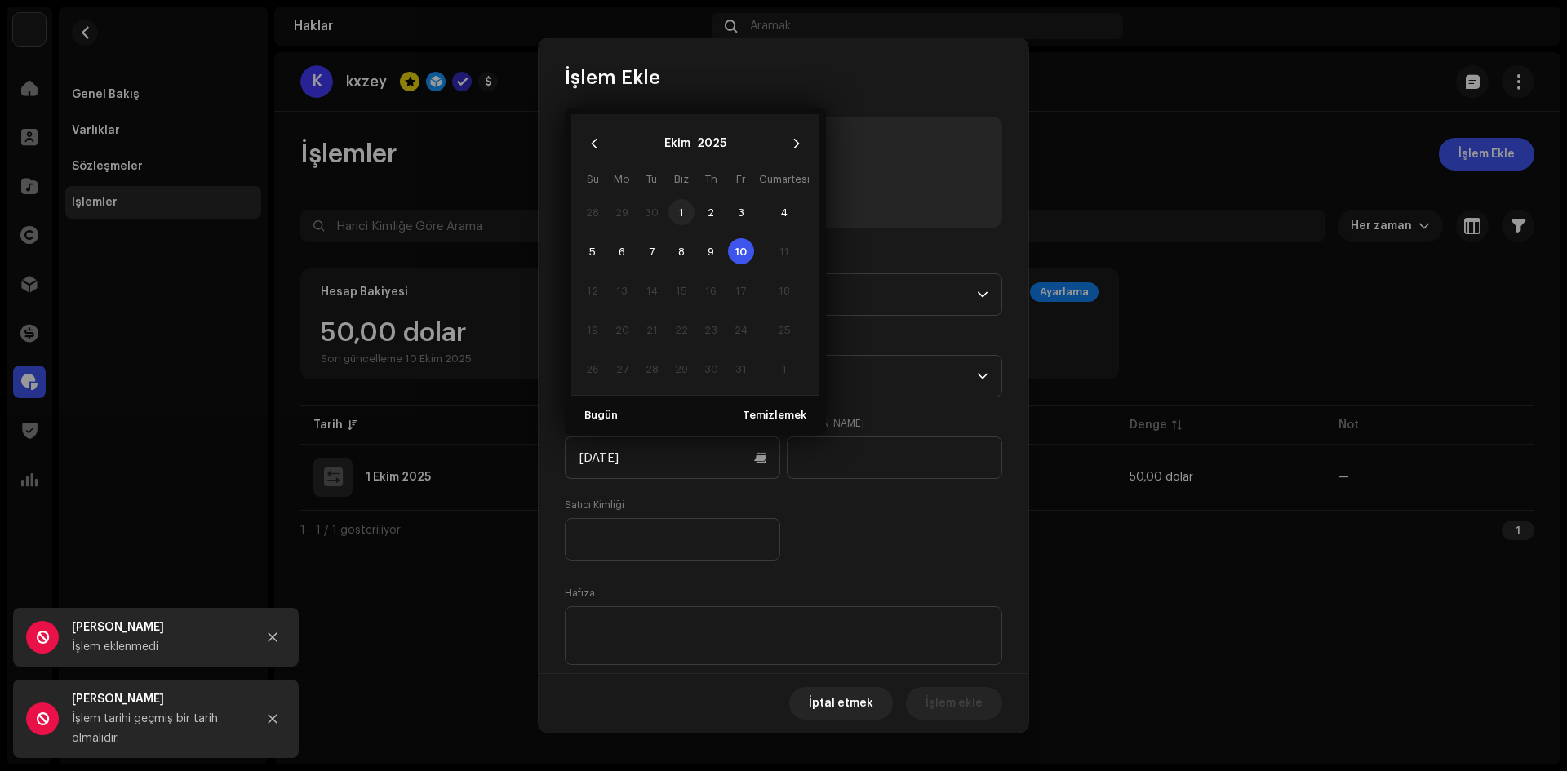
click at [681, 216] on font "1" at bounding box center [681, 212] width 5 height 11
type input "10/01/2025"
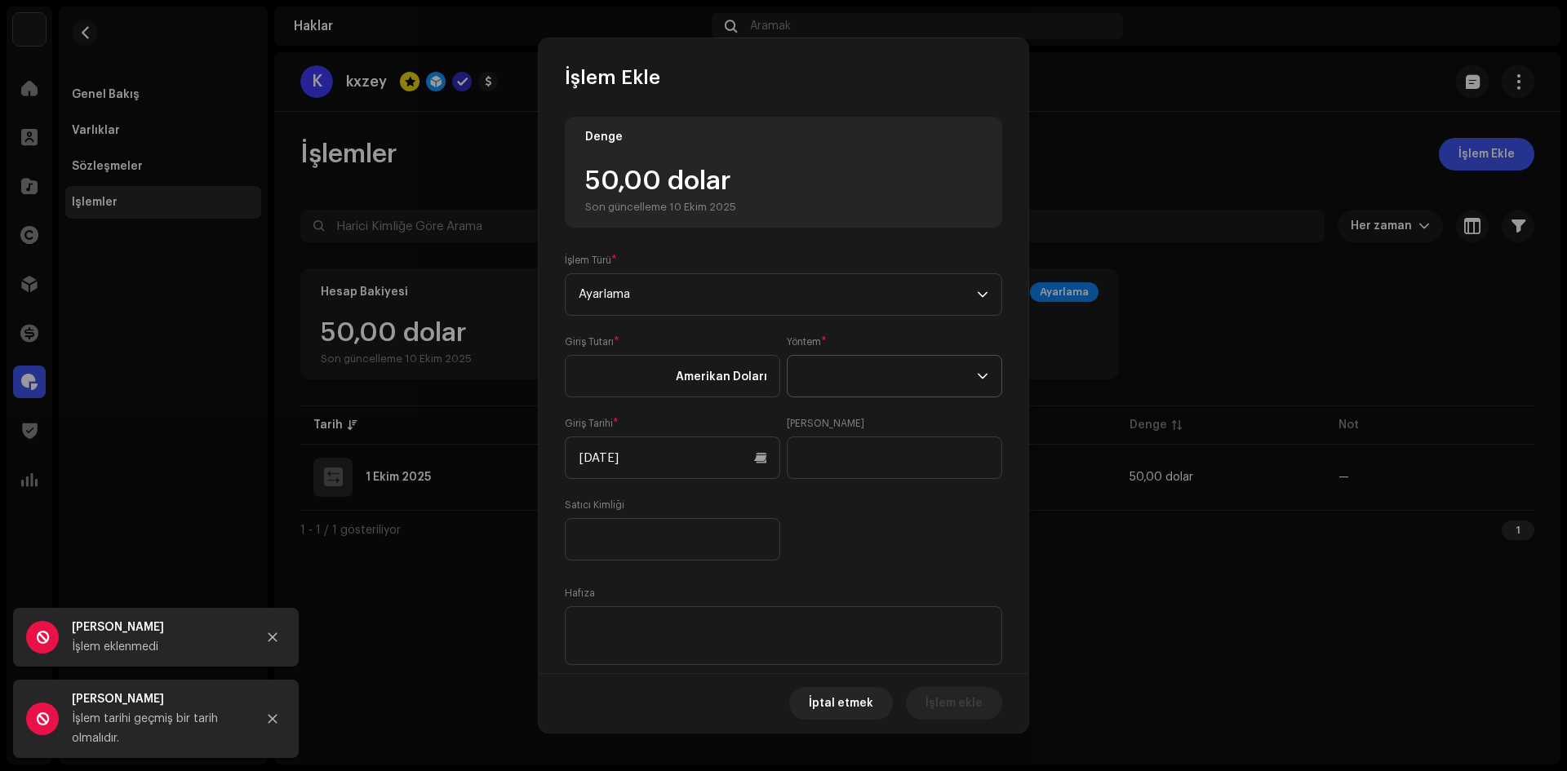
click at [801, 366] on span at bounding box center [889, 376] width 176 height 41
click at [636, 368] on input at bounding box center [672, 376] width 215 height 42
type input "50.00"
click at [855, 366] on span at bounding box center [889, 376] width 176 height 41
click at [838, 424] on font "Banka Havalesi" at bounding box center [841, 420] width 88 height 11
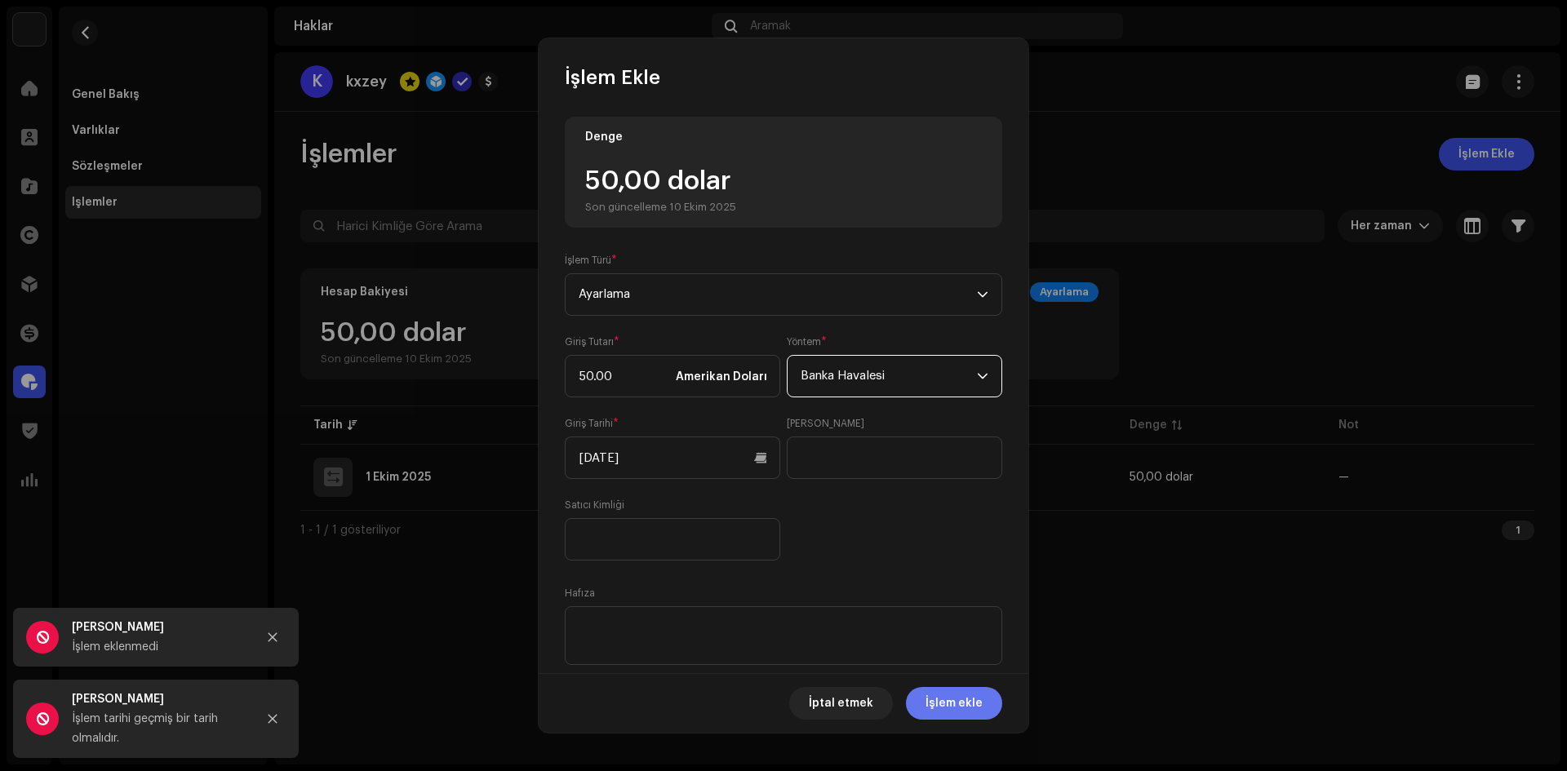
click at [952, 698] on font "İşlem ekle" at bounding box center [953, 703] width 57 height 11
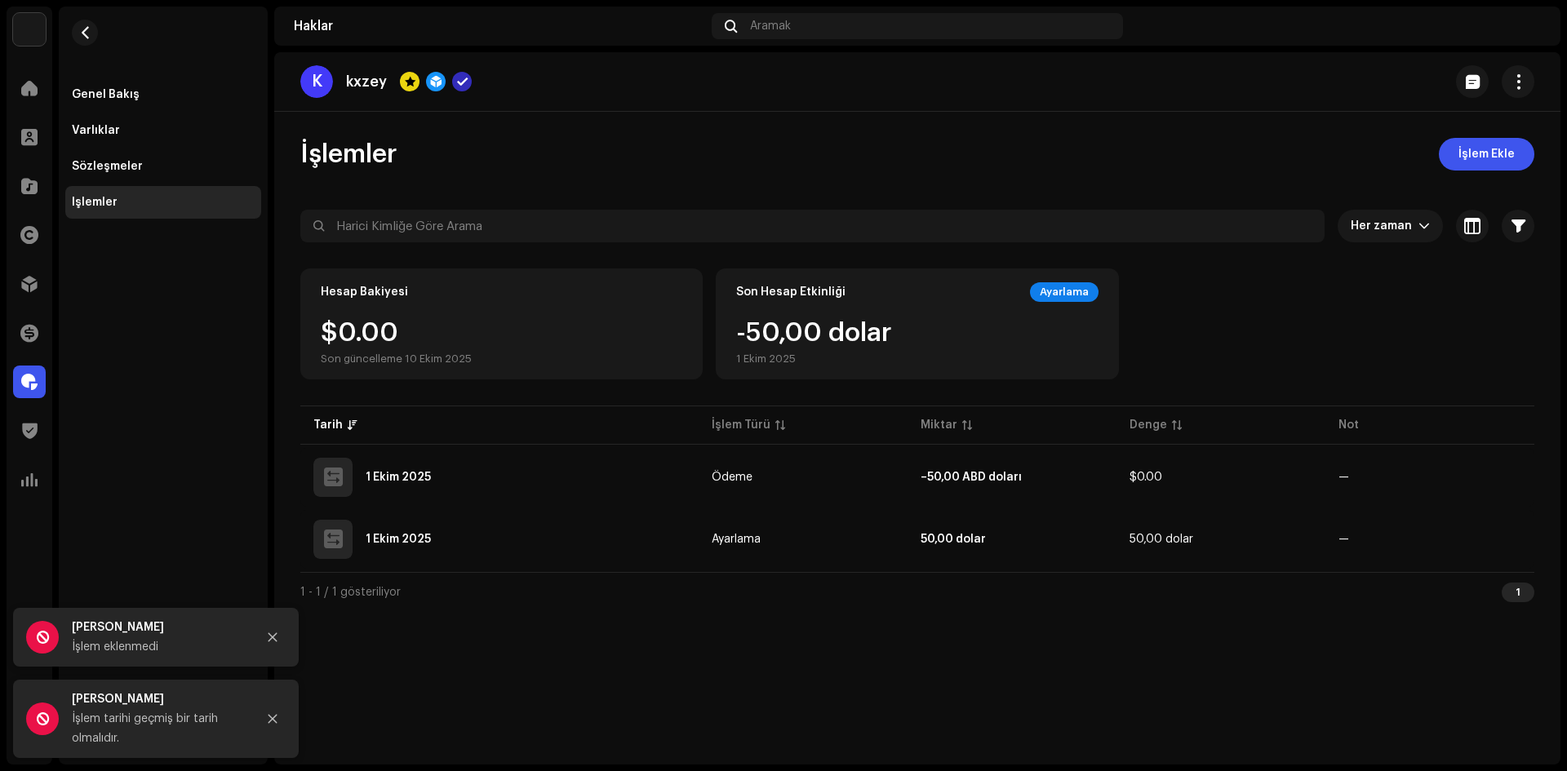
click at [1072, 322] on div "-50,00 dolar 1 Ekim 2025" at bounding box center [917, 343] width 362 height 46
drag, startPoint x: 715, startPoint y: 295, endPoint x: 630, endPoint y: 301, distance: 85.1
click at [712, 296] on div "Hesap Bakiyesi $0.00 Son güncelleme 10 Ekim 2025 Son Hesap Etkinliği Ayarlama -…" at bounding box center [917, 323] width 1234 height 111
click at [1465, 146] on span "İşlem Ekle" at bounding box center [1486, 154] width 56 height 33
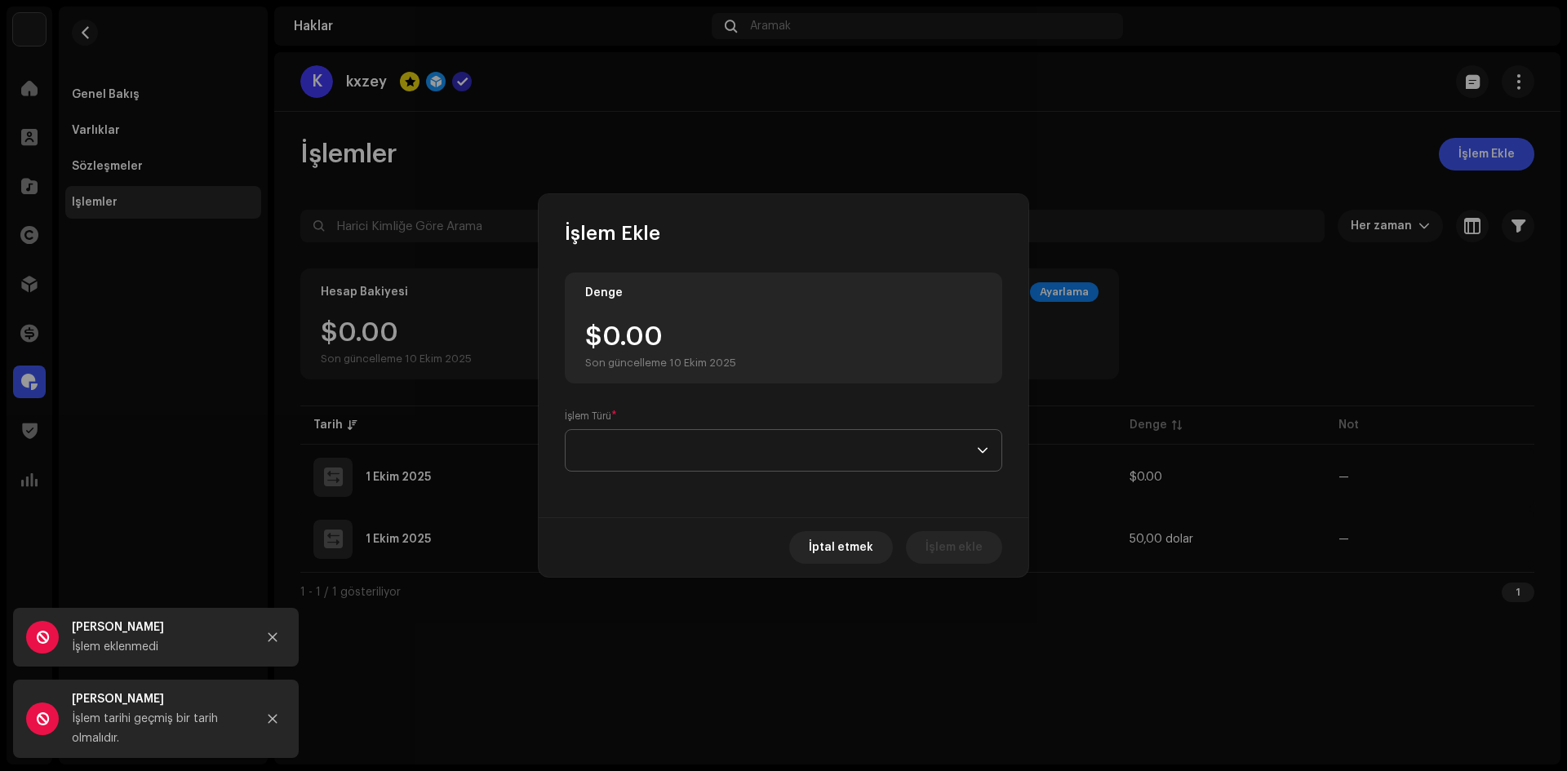
click at [654, 459] on span at bounding box center [778, 450] width 398 height 41
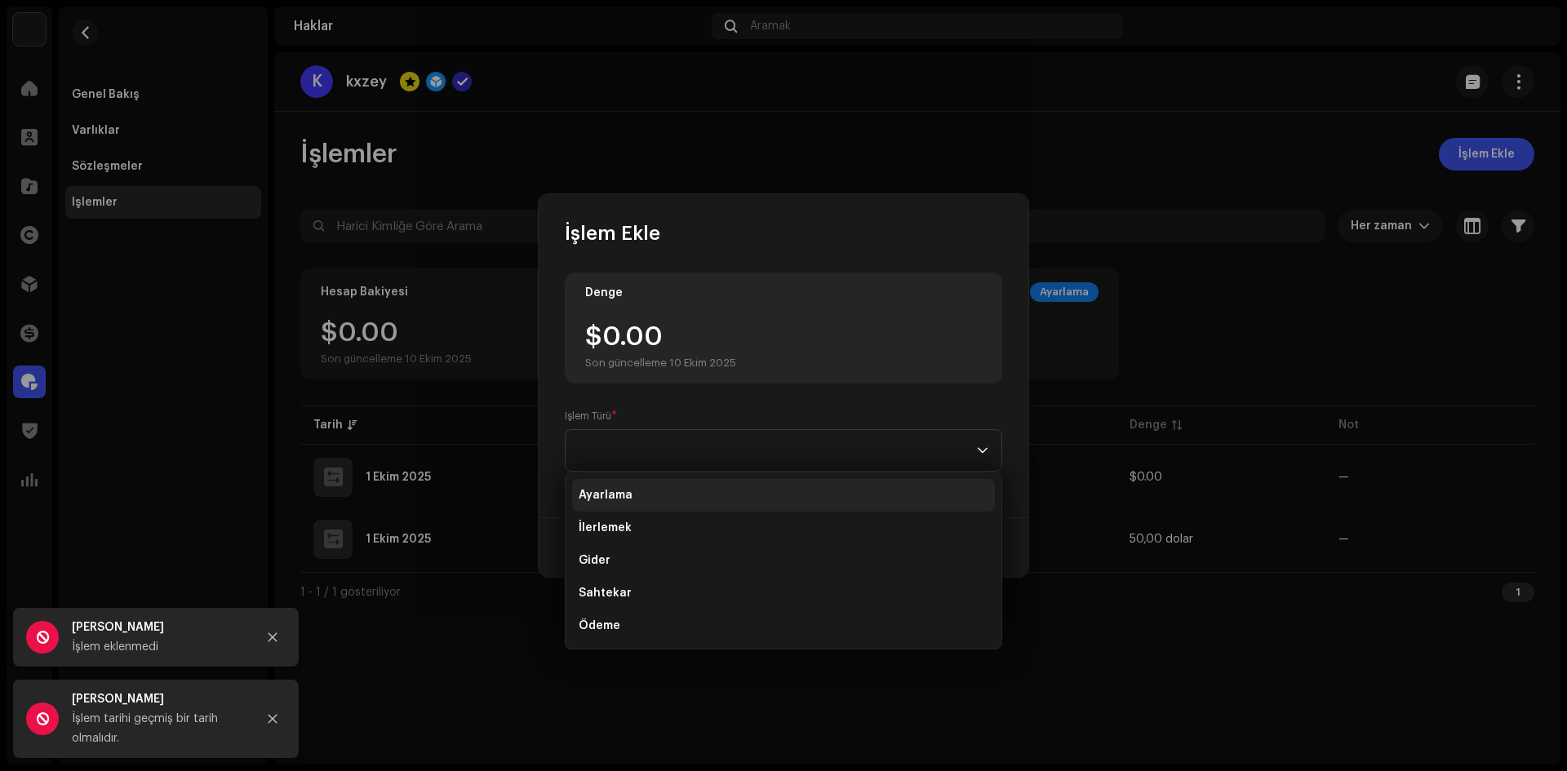
click at [613, 481] on li "Ayarlama" at bounding box center [783, 495] width 423 height 33
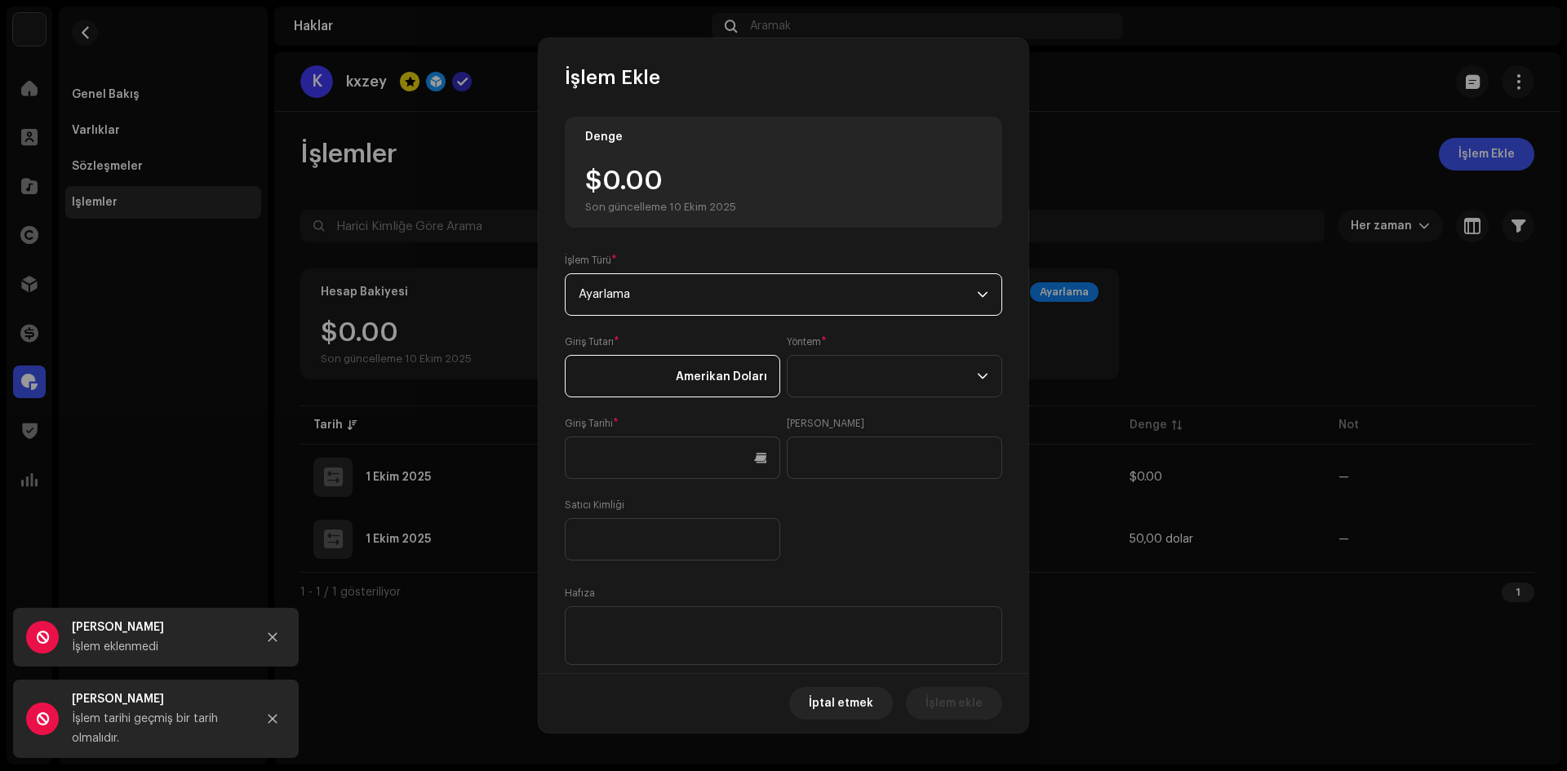
drag, startPoint x: 669, startPoint y: 383, endPoint x: 631, endPoint y: 386, distance: 38.5
click at [668, 384] on input at bounding box center [672, 376] width 215 height 42
type input "2.00"
type input "50.00"
click at [927, 362] on span at bounding box center [889, 376] width 176 height 41
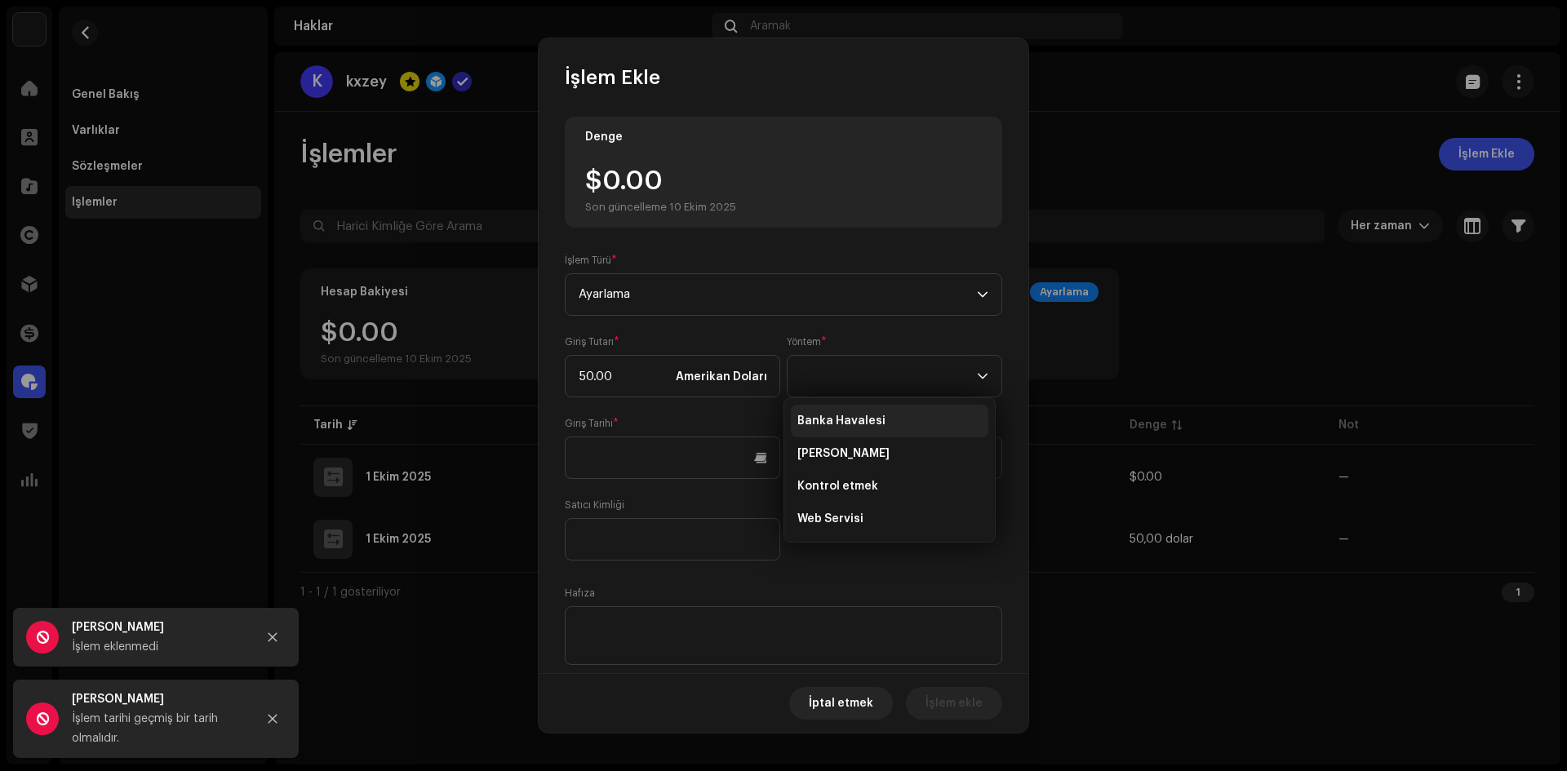
click at [862, 413] on span "Banka Havalesi" at bounding box center [841, 421] width 88 height 16
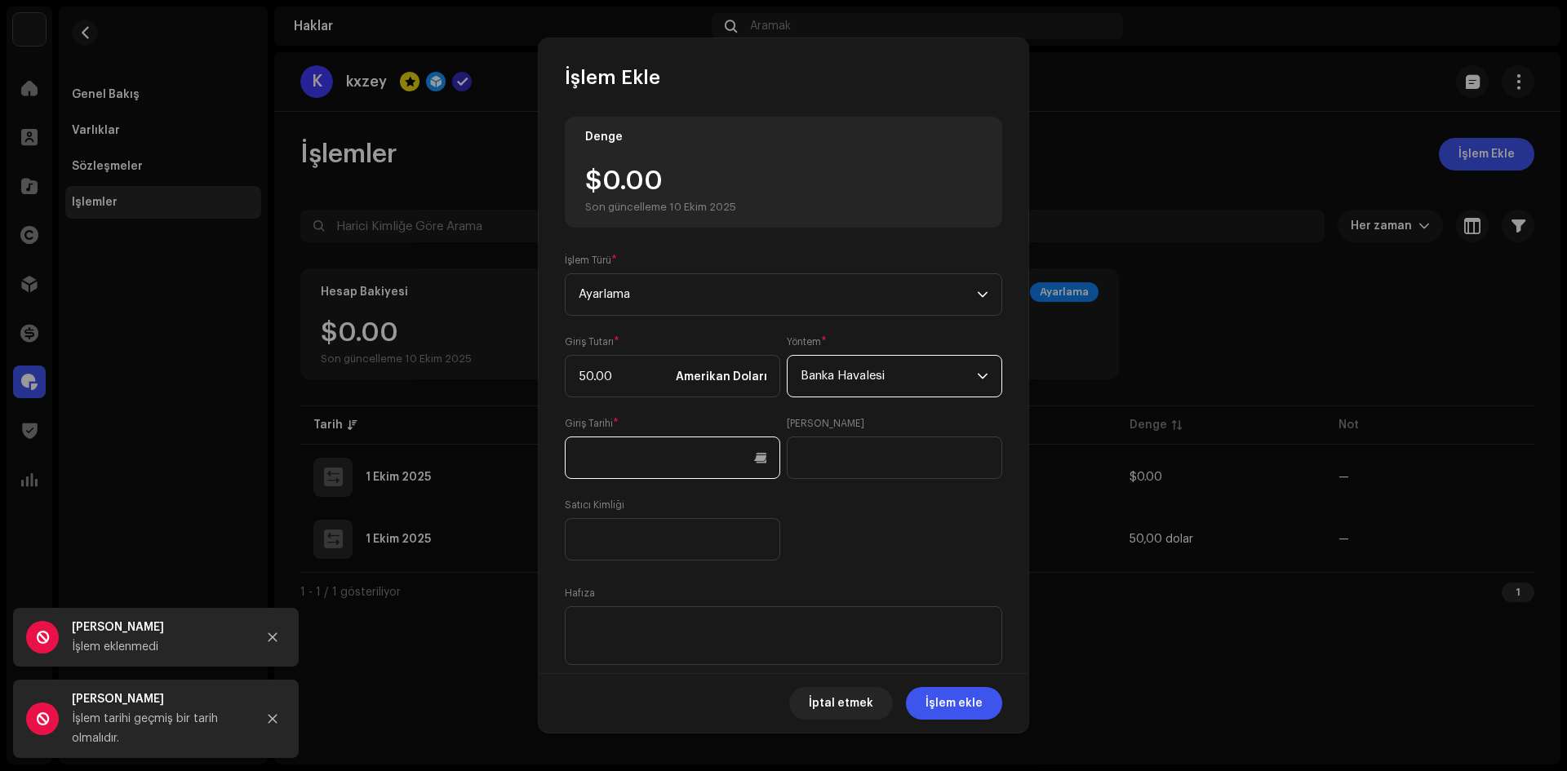
click at [699, 459] on input "text" at bounding box center [672, 458] width 215 height 42
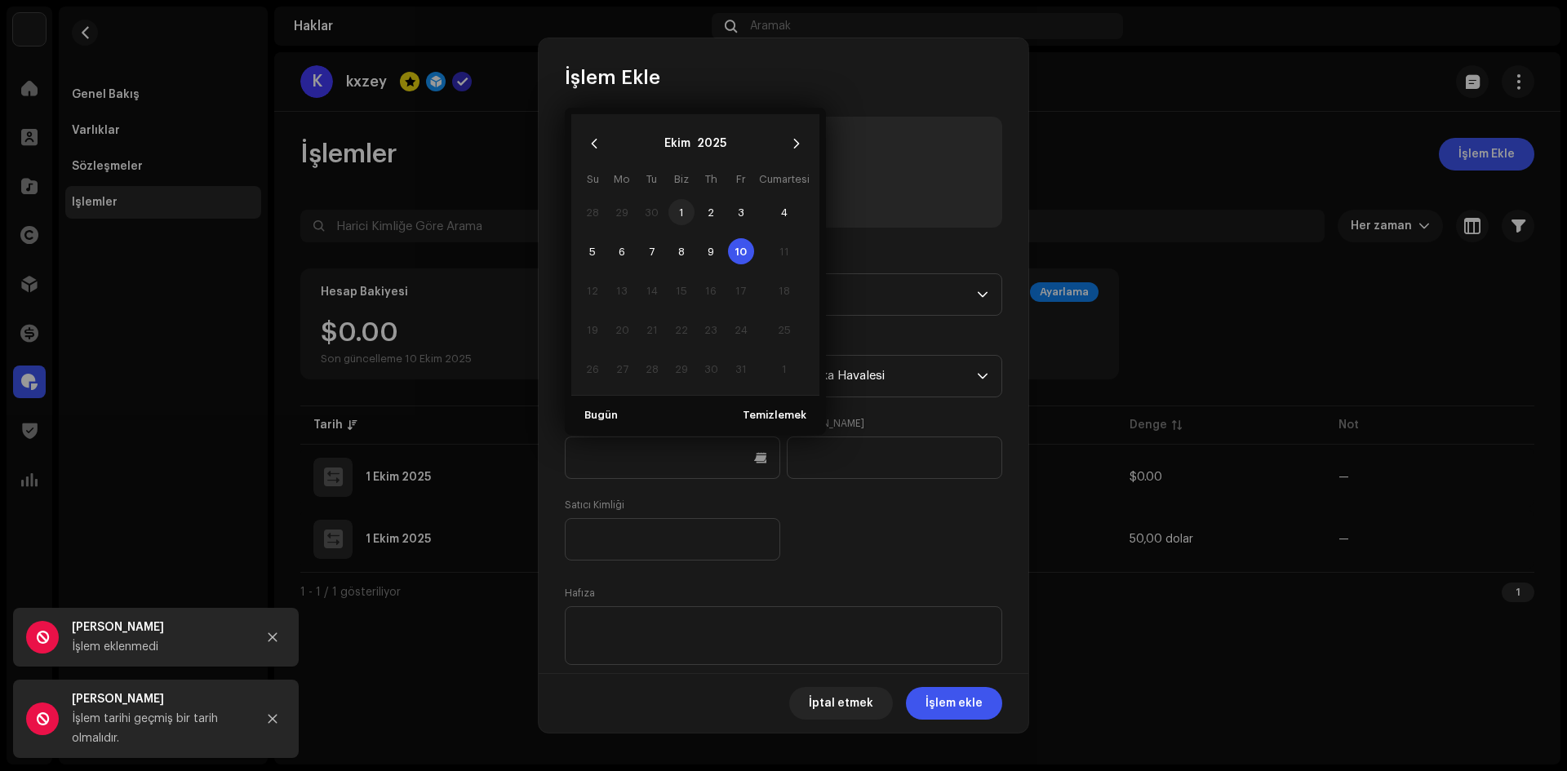
click at [684, 209] on span "1" at bounding box center [681, 212] width 26 height 26
type input "10/01/2025"
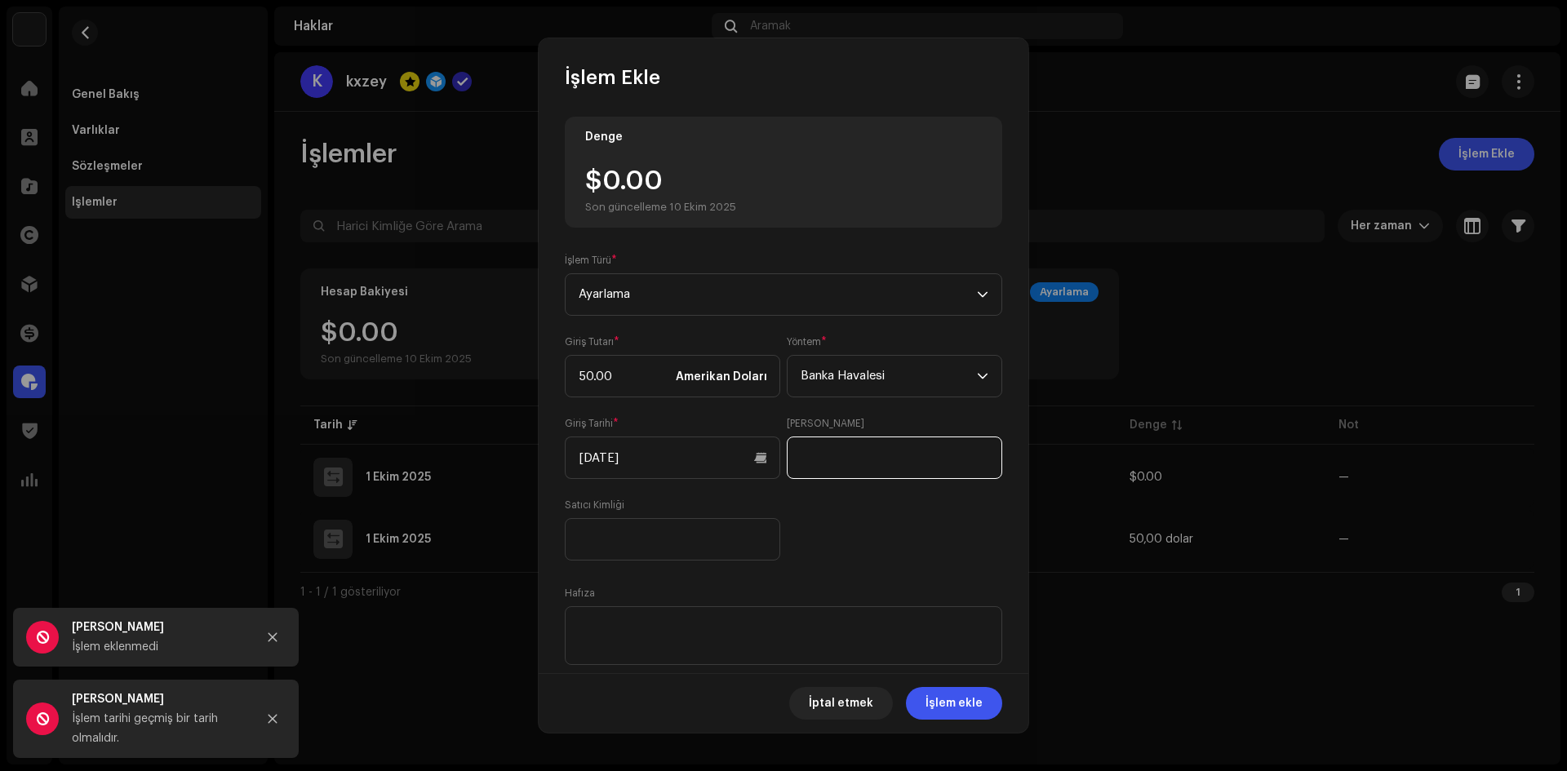
click at [828, 457] on input "text" at bounding box center [894, 458] width 215 height 42
click at [672, 526] on input "text" at bounding box center [672, 539] width 215 height 42
drag, startPoint x: 699, startPoint y: 649, endPoint x: 786, endPoint y: 688, distance: 95.0
click at [698, 649] on textarea at bounding box center [783, 635] width 437 height 59
click at [957, 703] on font "İşlem ekle" at bounding box center [953, 703] width 57 height 11
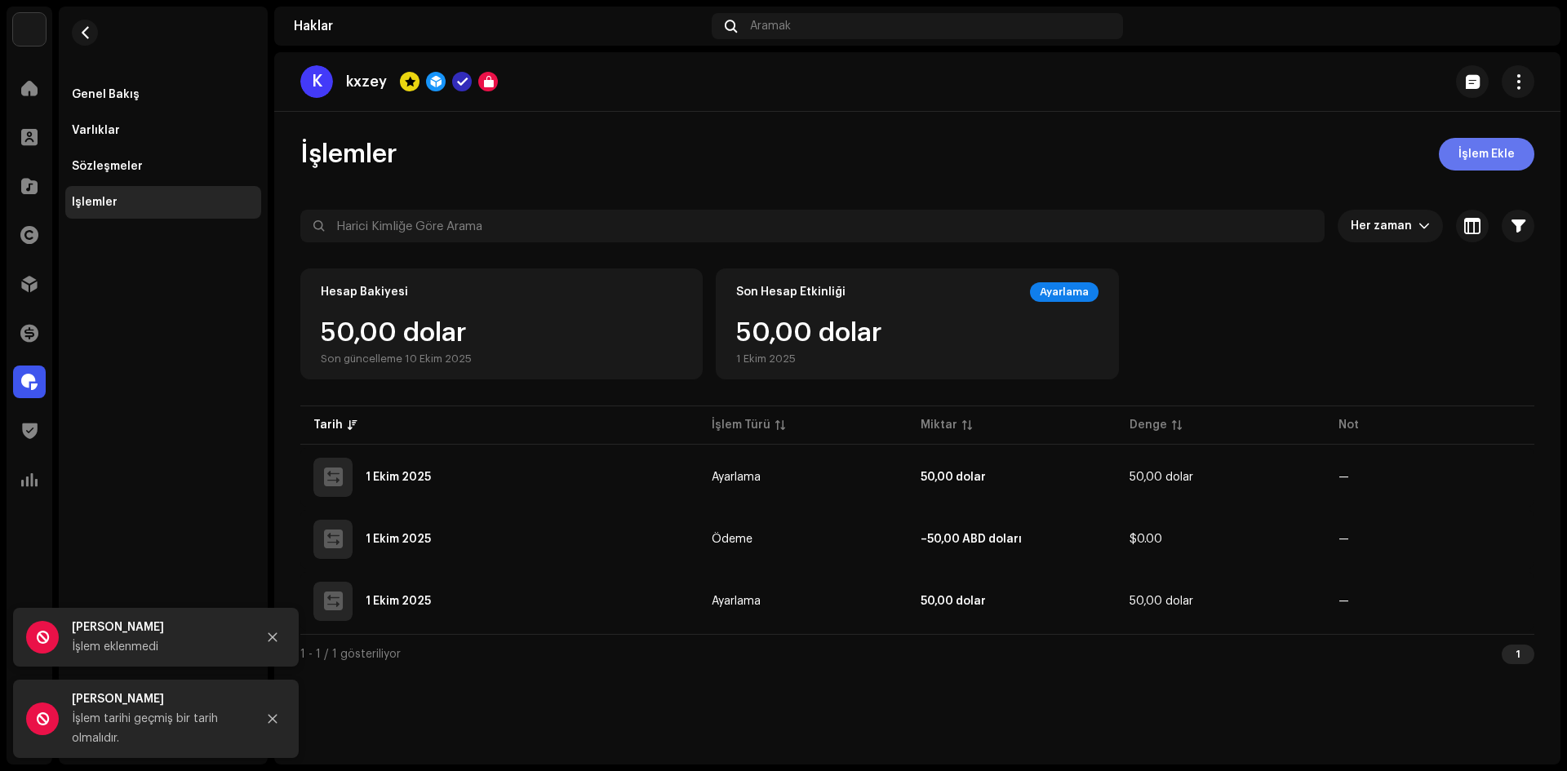
click at [1472, 152] on font "İşlem Ekle" at bounding box center [1486, 154] width 56 height 11
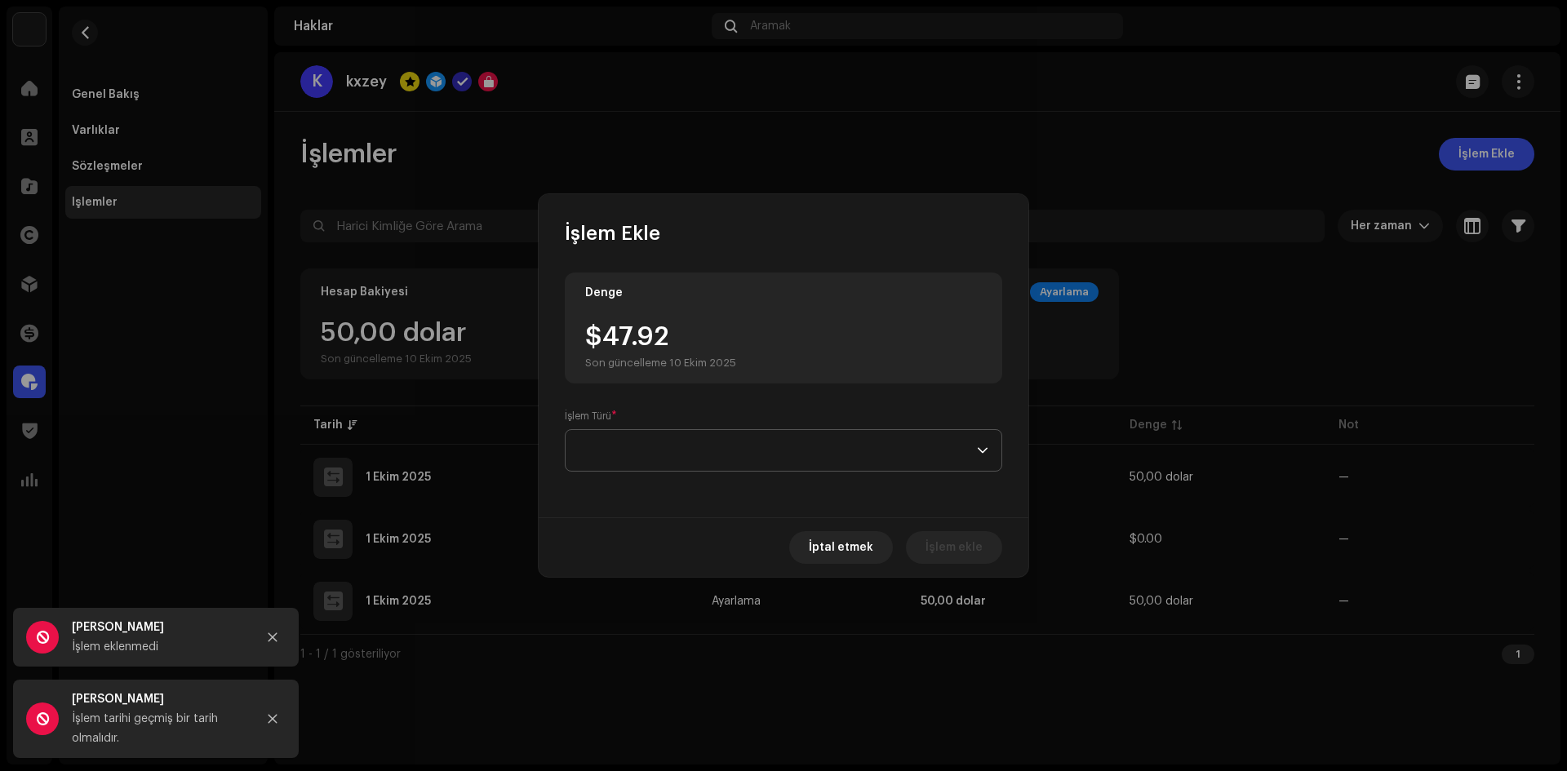
click at [644, 458] on span at bounding box center [778, 450] width 398 height 41
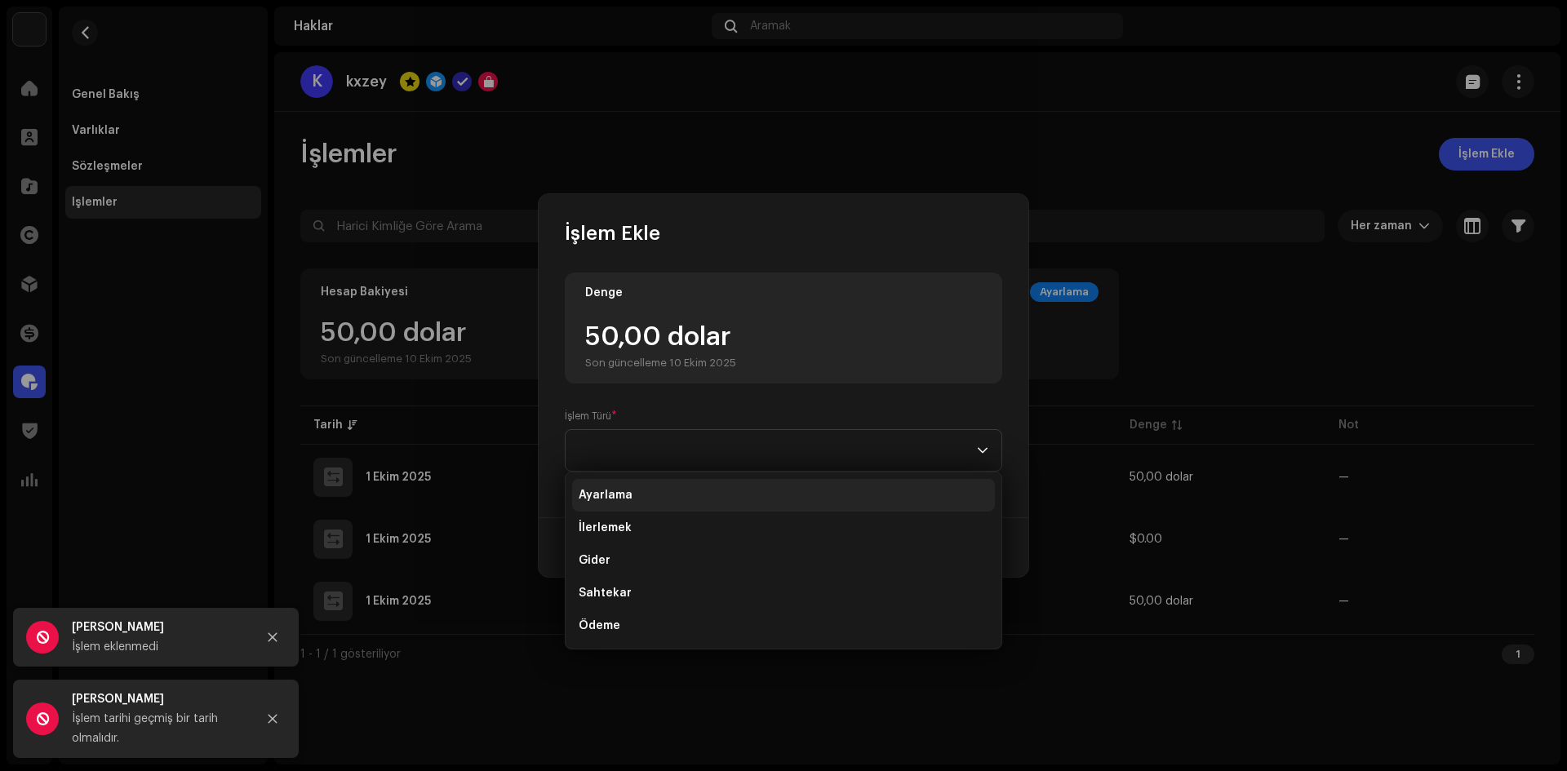
click at [609, 495] on font "Ayarlama" at bounding box center [606, 495] width 54 height 11
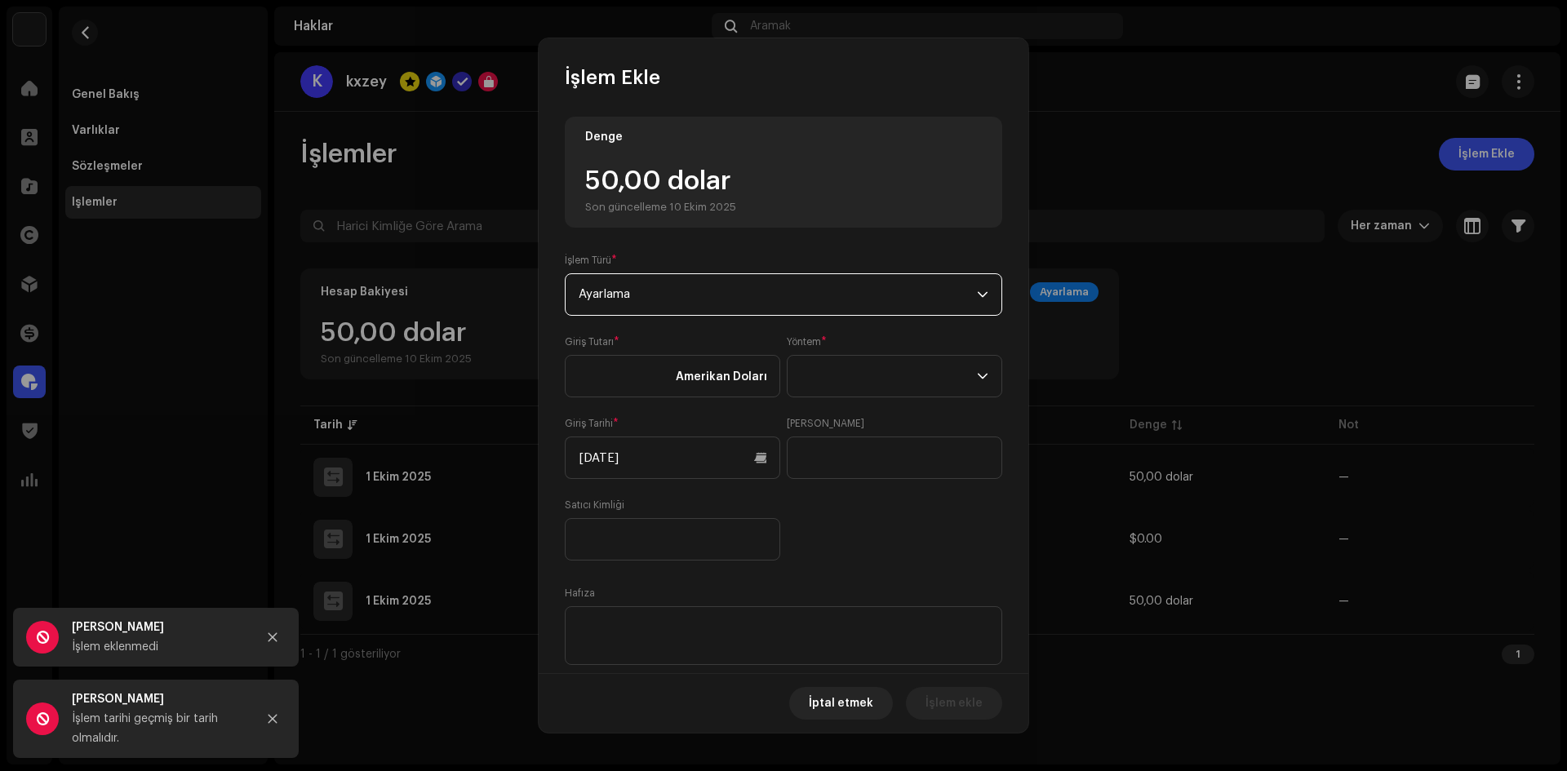
click at [701, 297] on span "Ayarlama" at bounding box center [778, 294] width 398 height 41
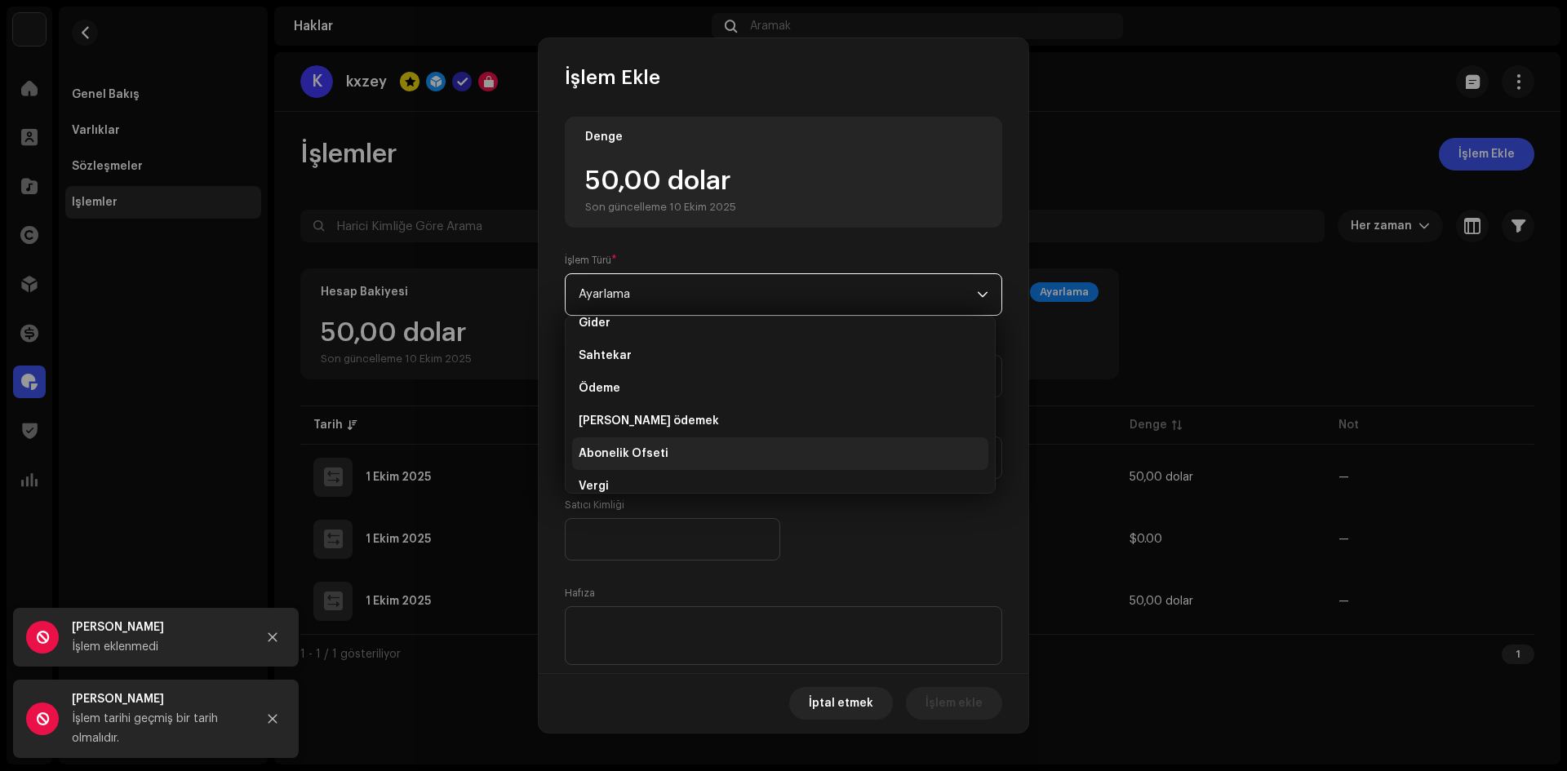
scroll to position [98, 0]
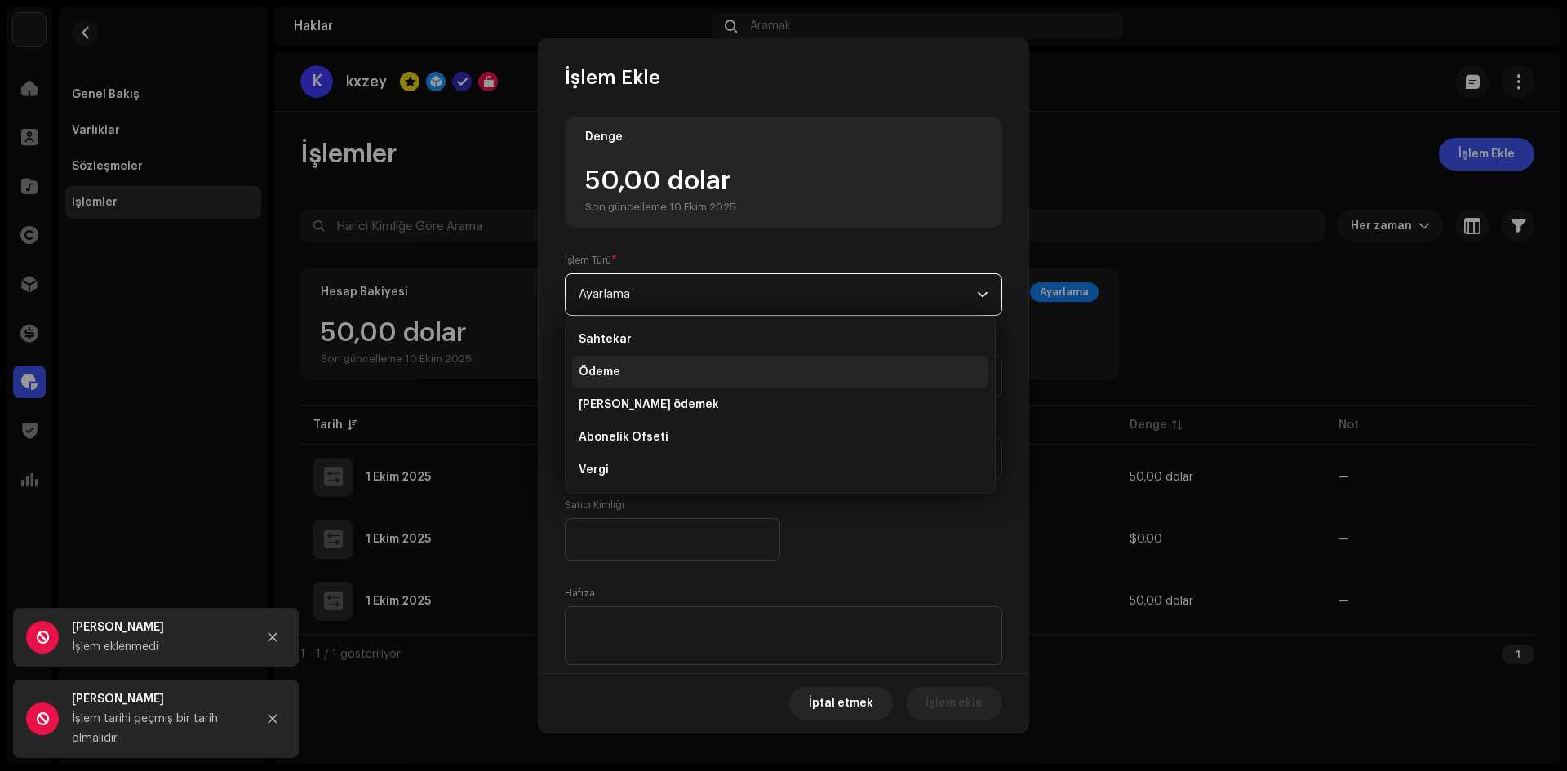
click at [633, 370] on li "Ödeme" at bounding box center [780, 372] width 416 height 33
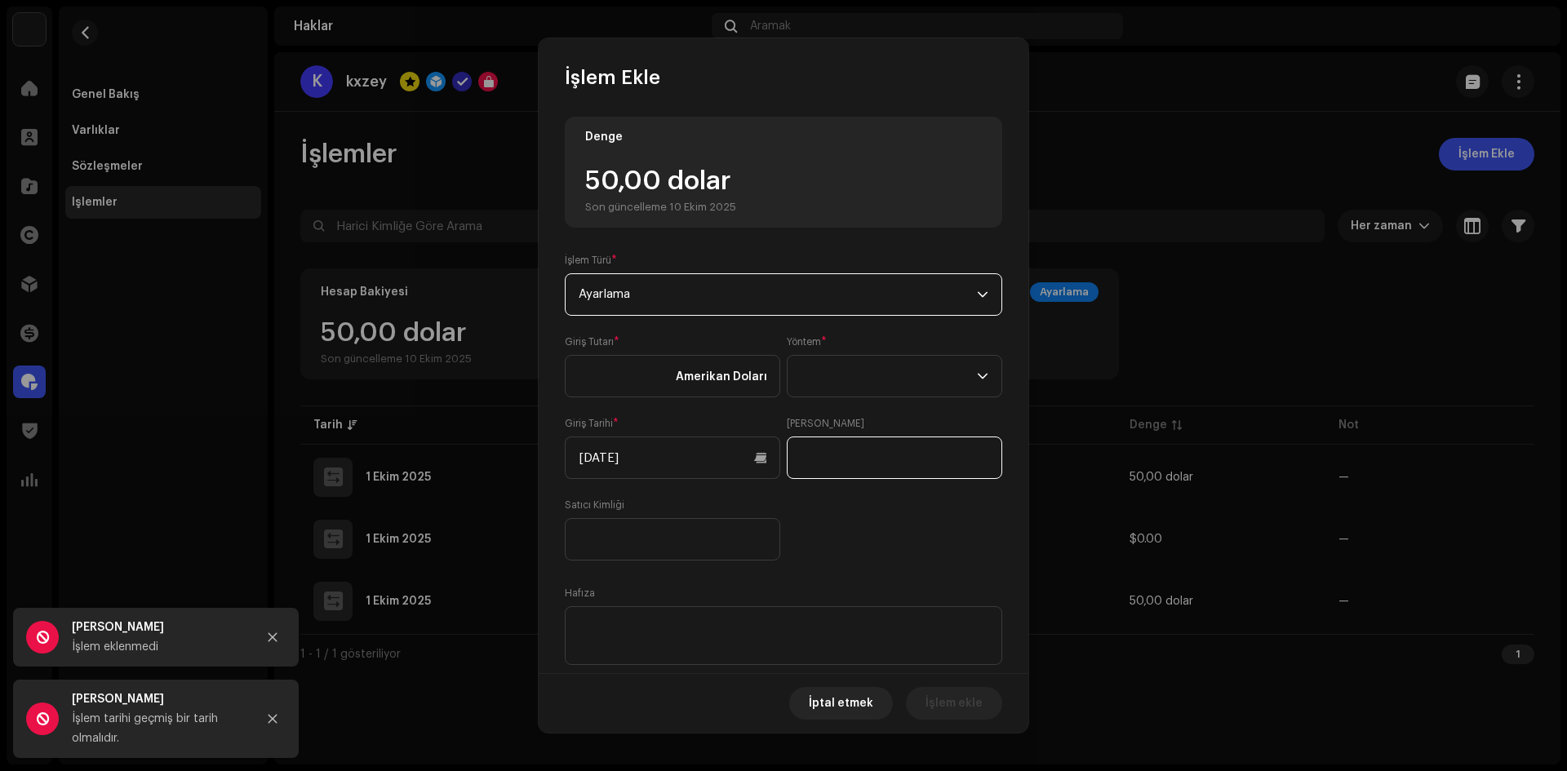
click at [845, 479] on input "text" at bounding box center [894, 458] width 215 height 42
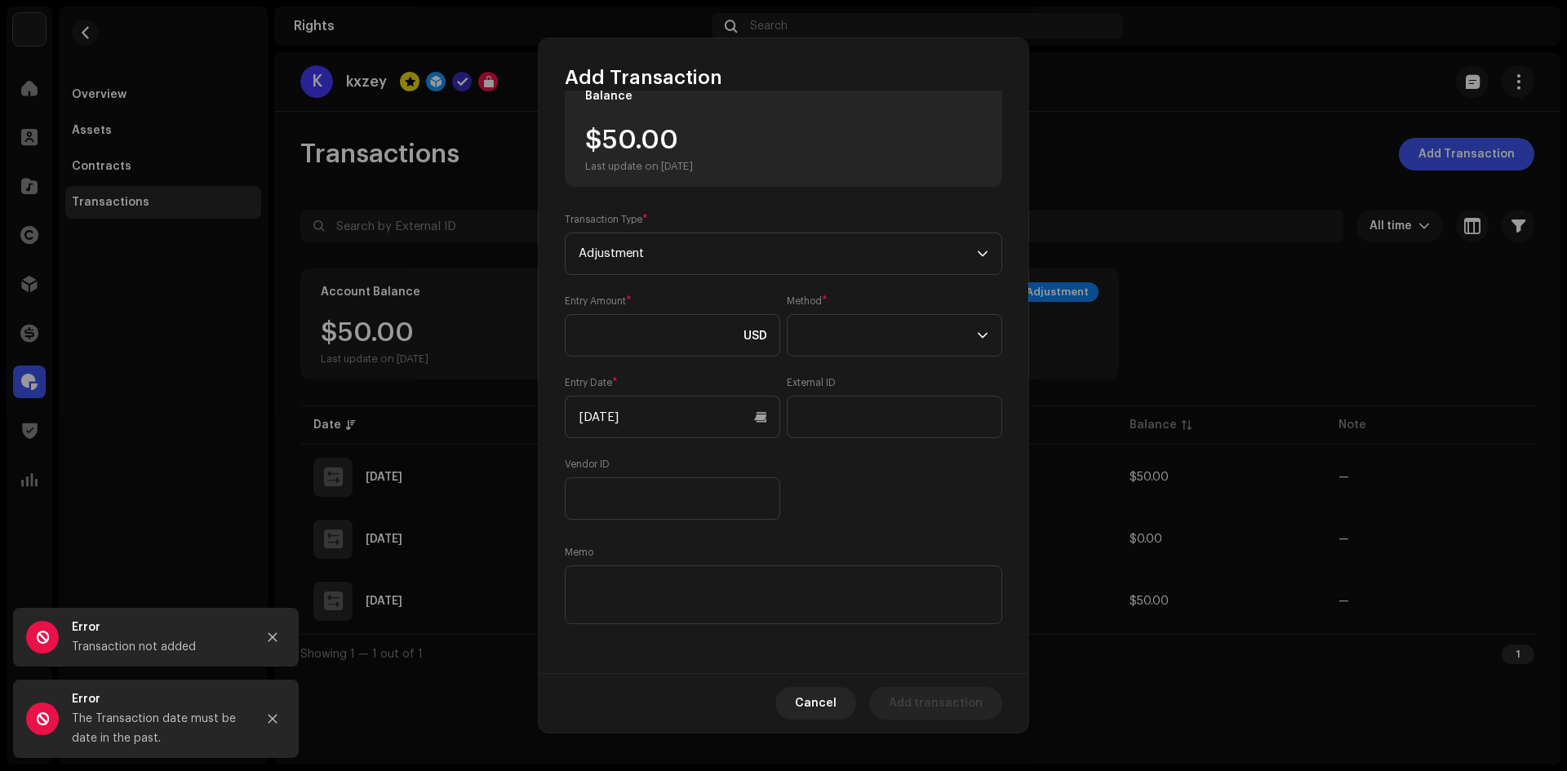
scroll to position [0, 0]
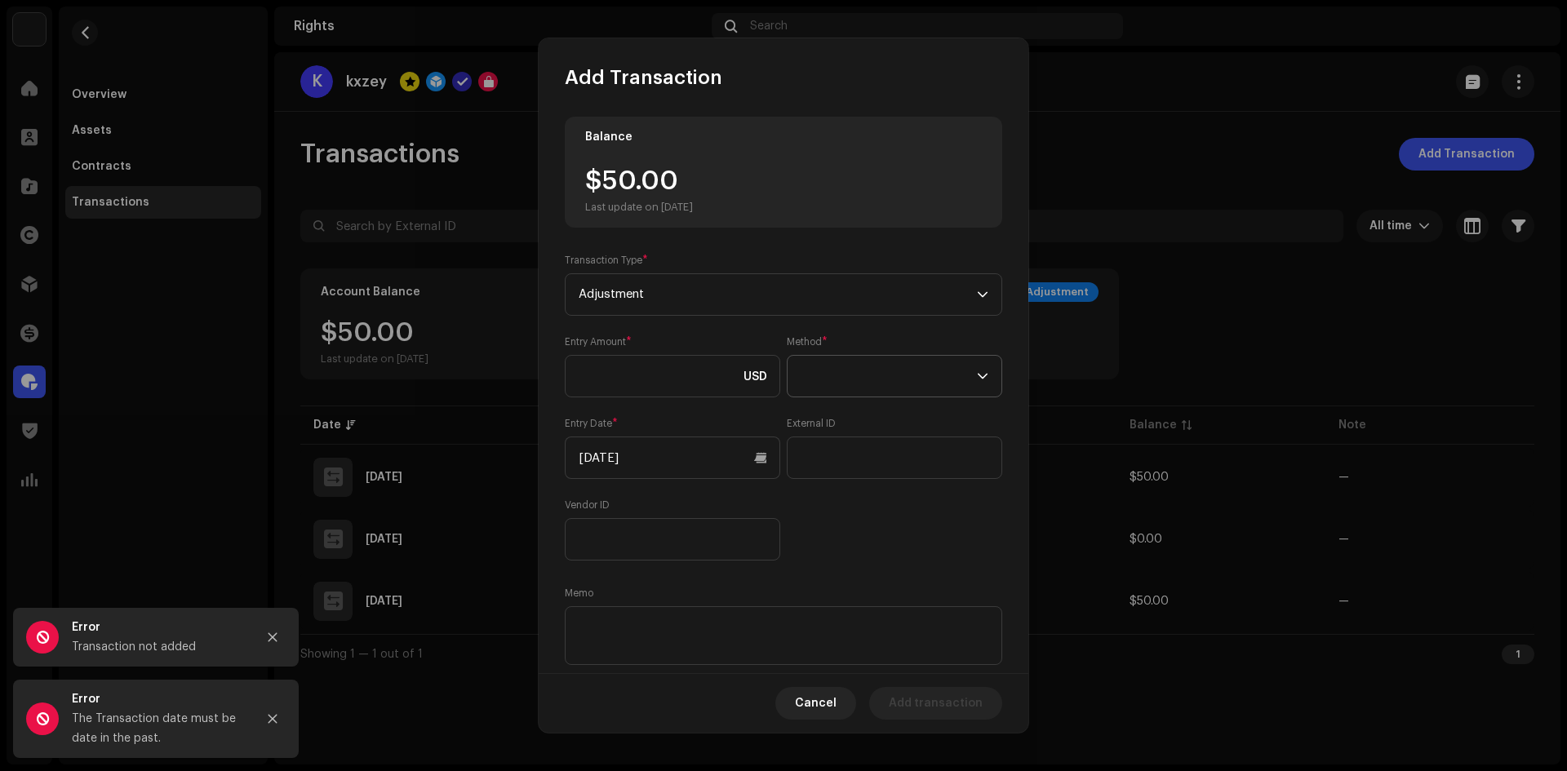
click at [868, 375] on span at bounding box center [889, 376] width 176 height 41
click at [845, 406] on li "Bank Wire" at bounding box center [889, 421] width 197 height 33
click at [836, 443] on input "text" at bounding box center [894, 458] width 215 height 42
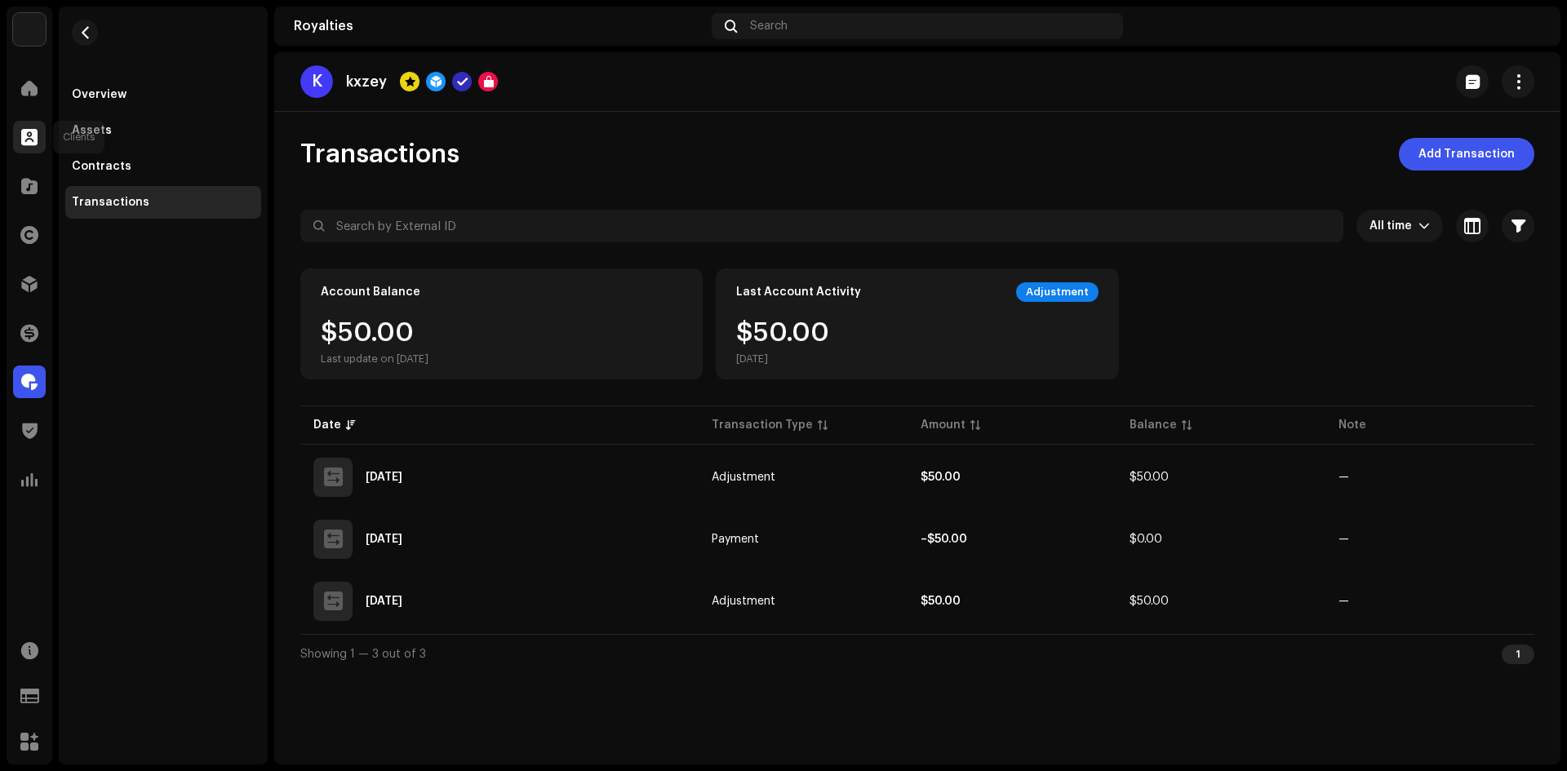
click at [42, 131] on div at bounding box center [29, 137] width 33 height 33
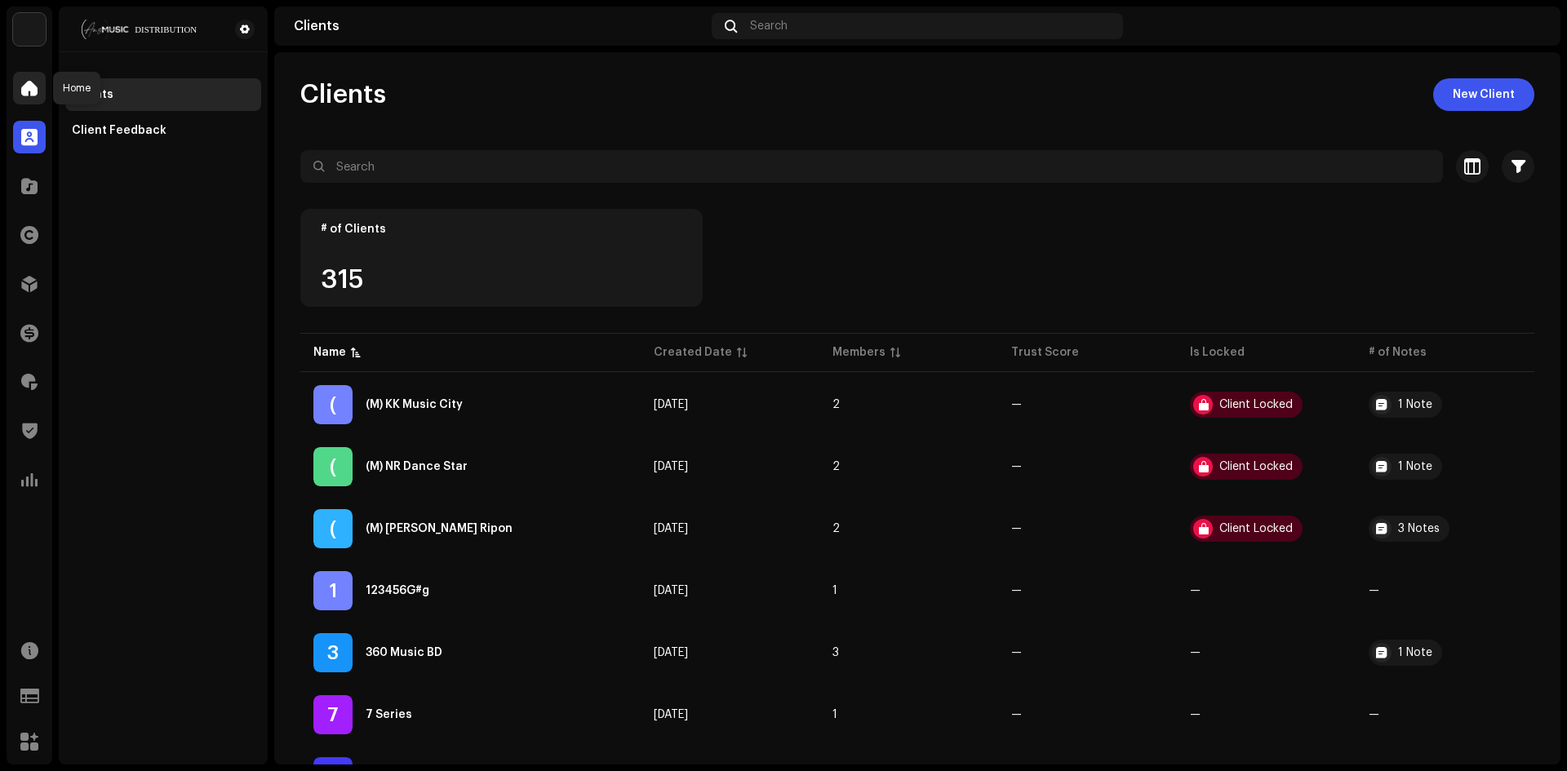
click at [19, 100] on div at bounding box center [29, 88] width 33 height 33
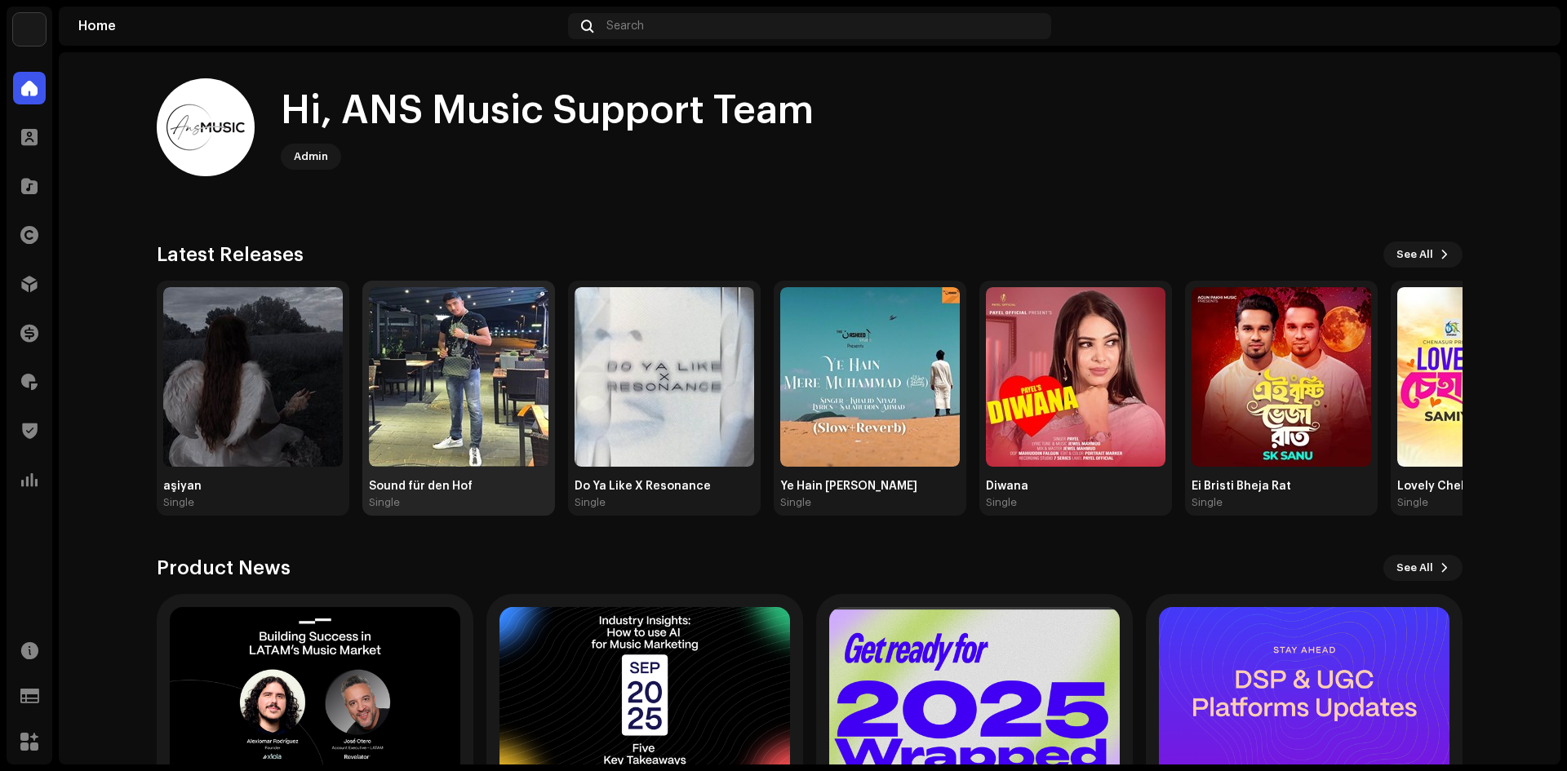
scroll to position [140, 0]
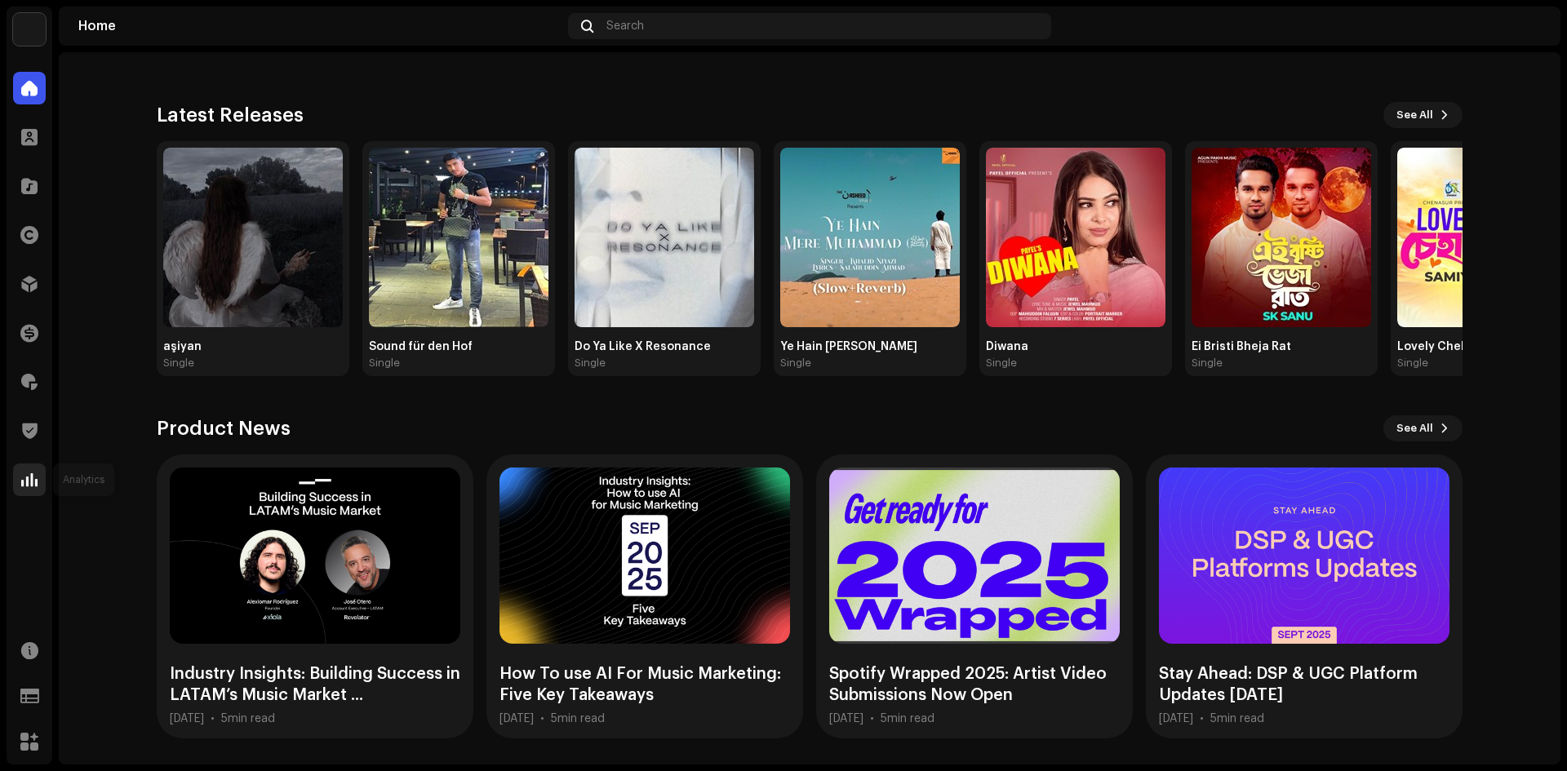
click at [21, 473] on span at bounding box center [29, 479] width 16 height 13
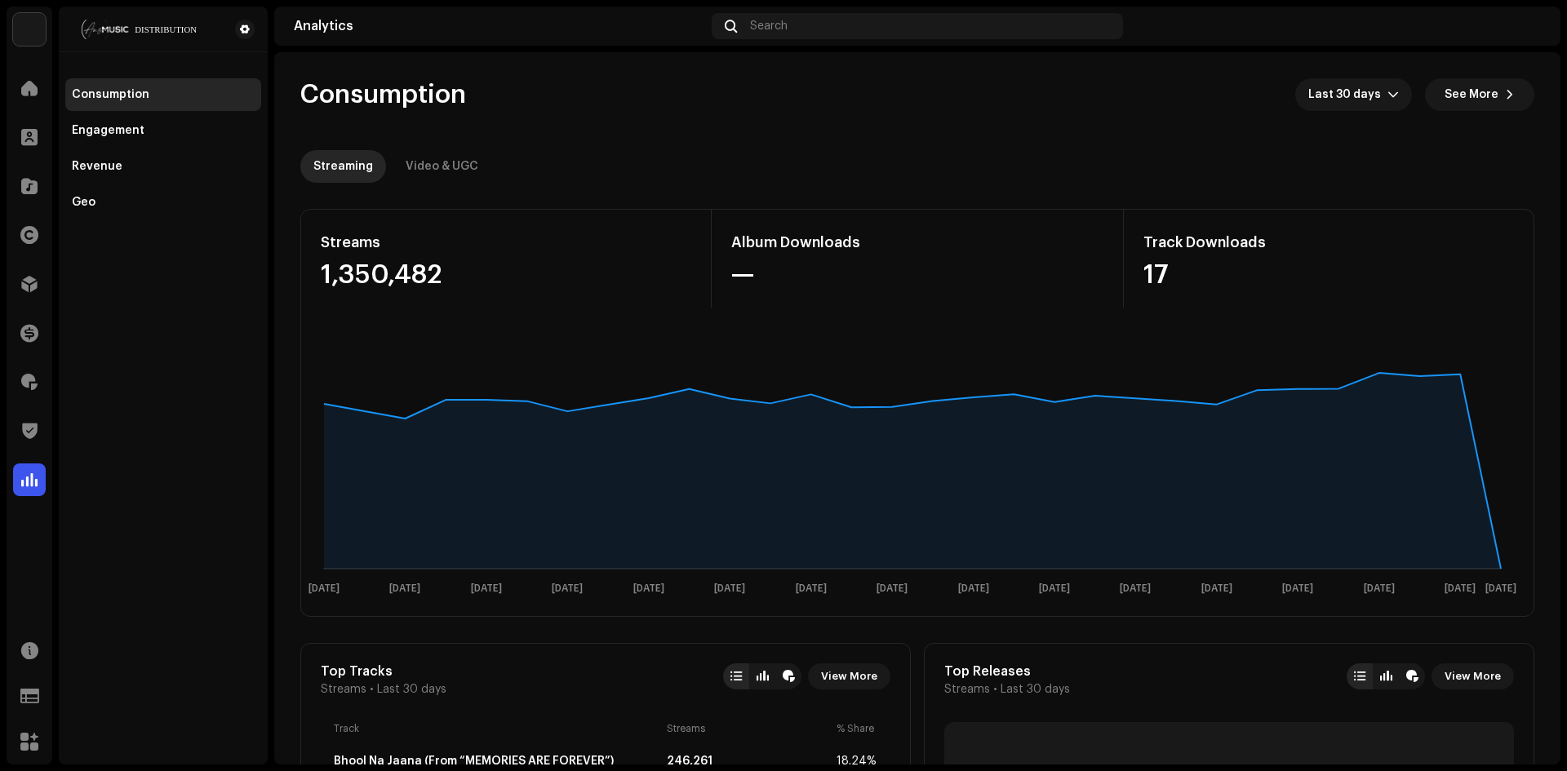
click at [1516, 29] on img at bounding box center [1528, 26] width 26 height 26
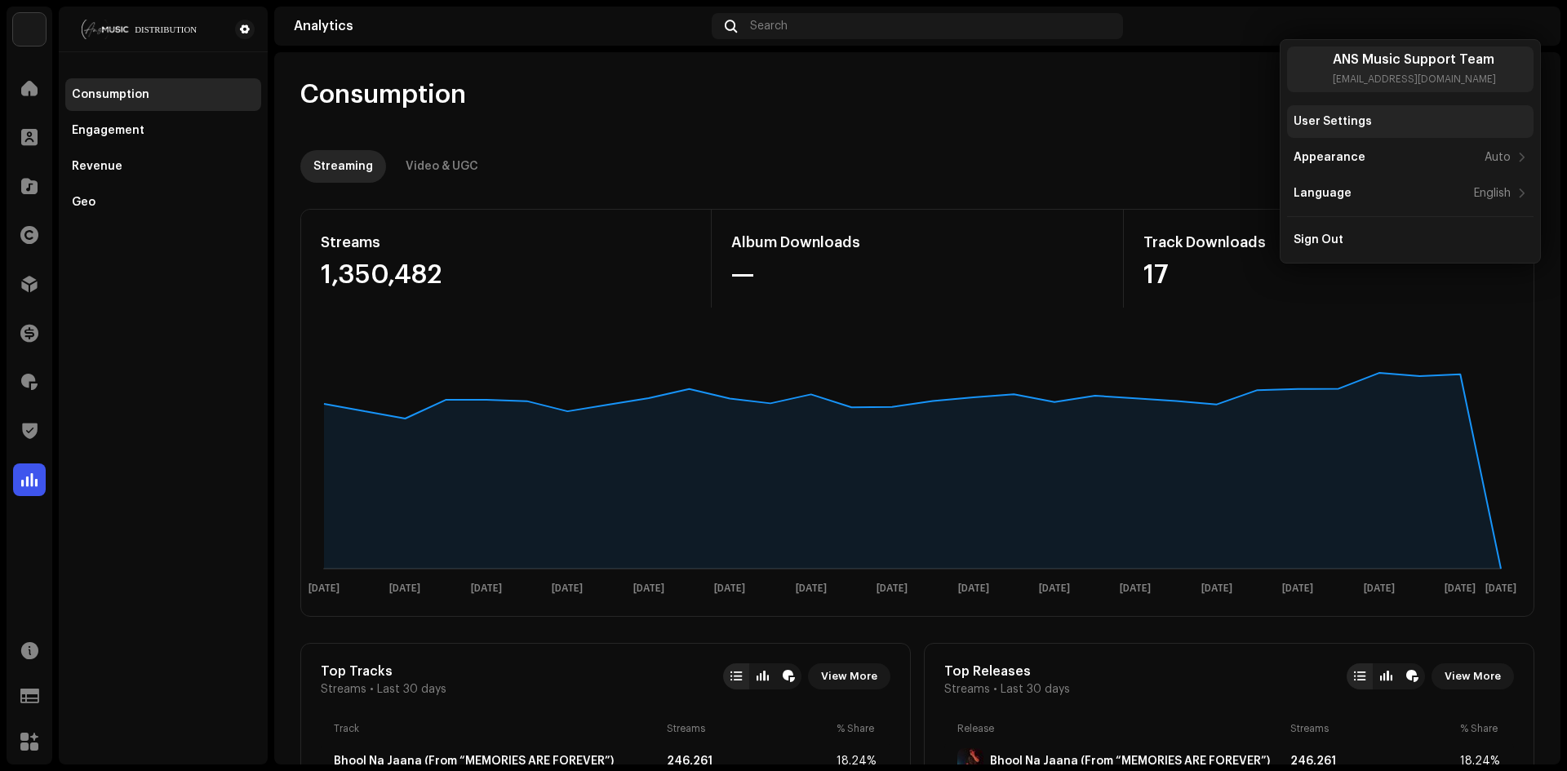
click at [1371, 125] on div "User Settings" at bounding box center [1409, 121] width 233 height 13
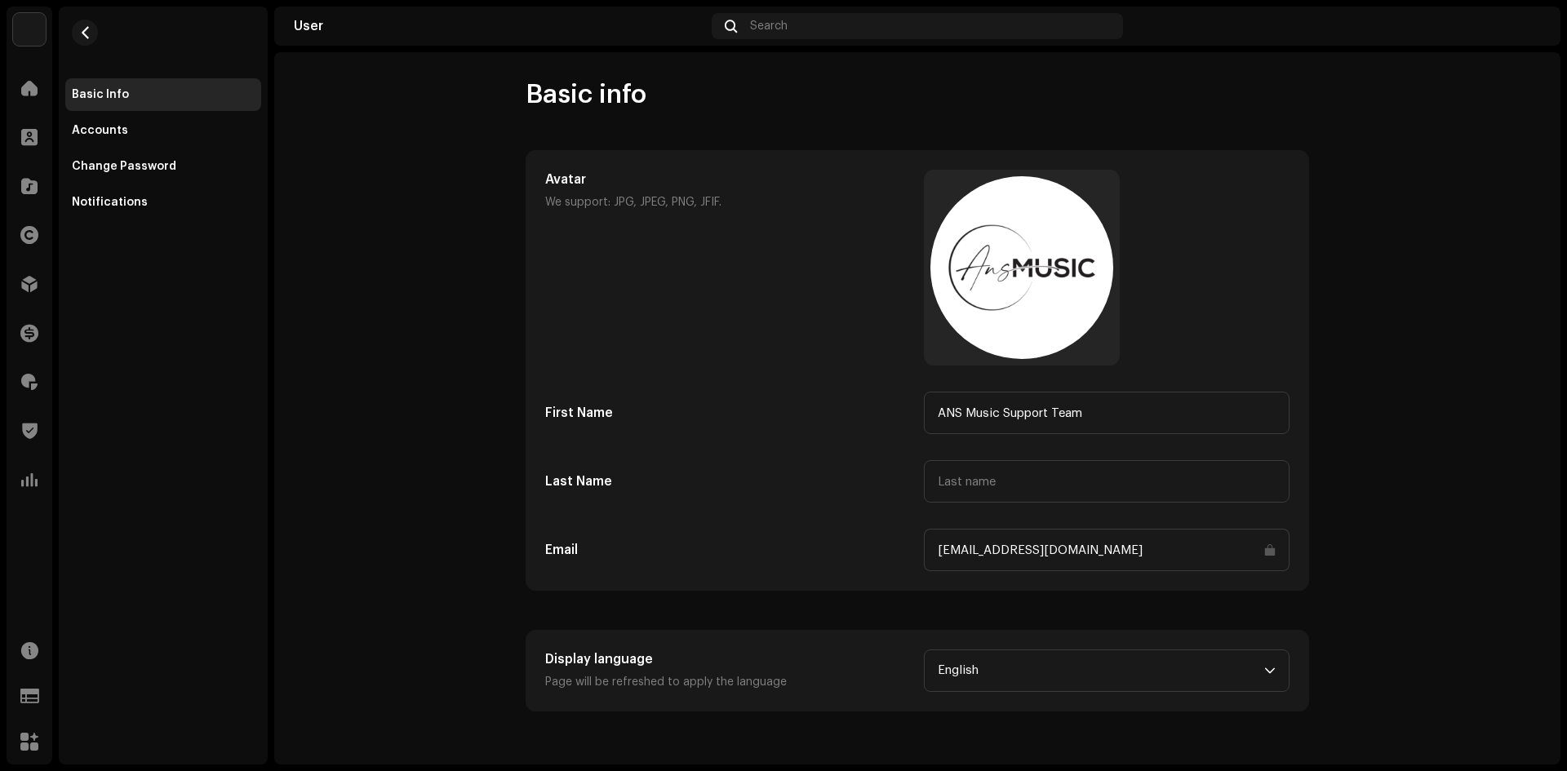
click at [1145, 523] on div "Avatar We support: JPG, JPEG, PNG, JFIF. First Name ANS Music Support Team Last…" at bounding box center [917, 370] width 744 height 401
drag, startPoint x: 1111, startPoint y: 545, endPoint x: 1093, endPoint y: 549, distance: 18.4
click at [1108, 546] on input "support@ansmusiclimited.com" at bounding box center [1107, 550] width 366 height 42
drag, startPoint x: 1093, startPoint y: 549, endPoint x: 965, endPoint y: 547, distance: 128.1
click at [1004, 548] on input "support@ansmusiclimited.com" at bounding box center [1107, 550] width 366 height 42
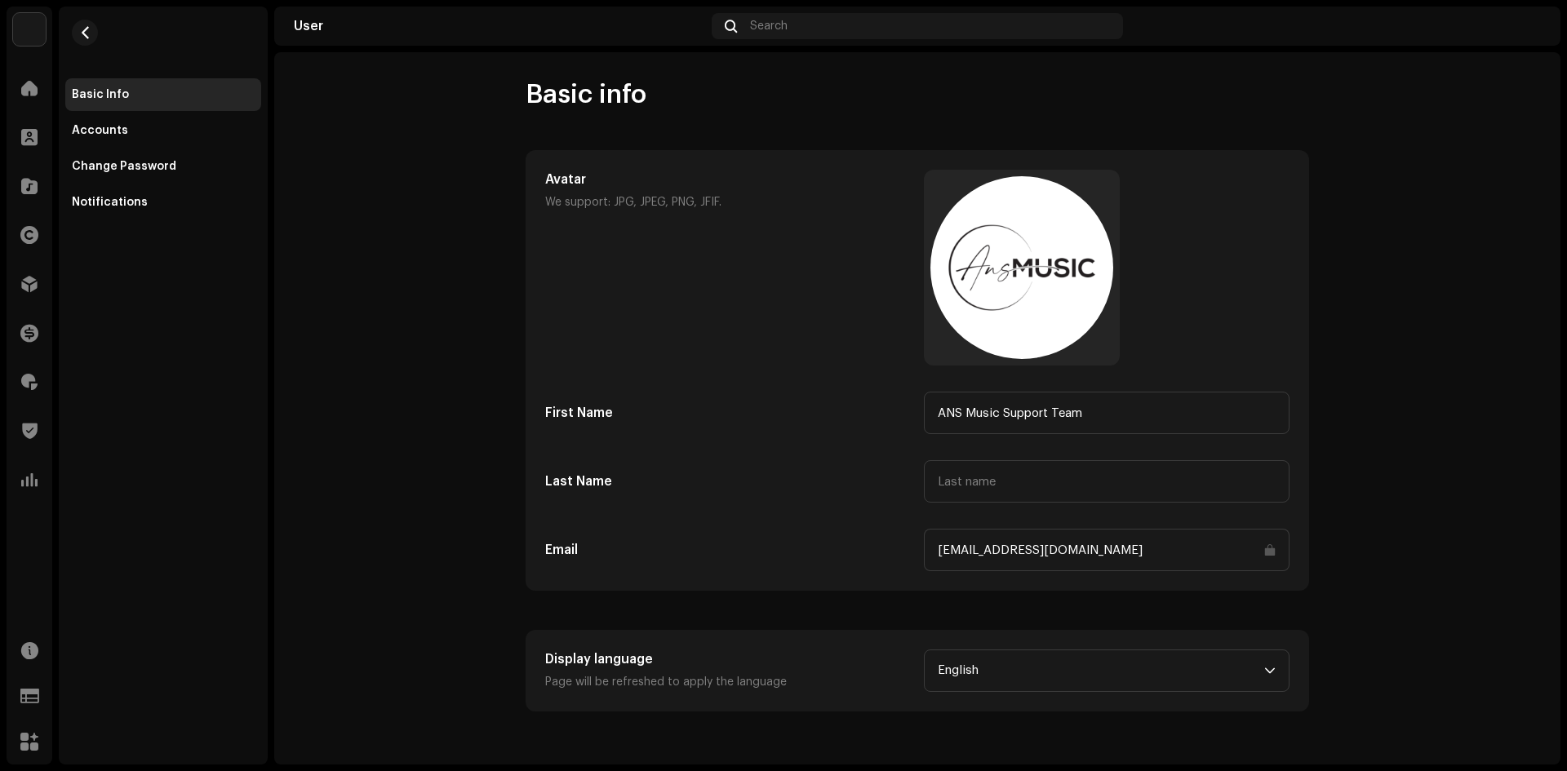
drag, startPoint x: 965, startPoint y: 547, endPoint x: 927, endPoint y: 545, distance: 37.6
click at [935, 546] on input "support@ansmusiclimited.com" at bounding box center [1107, 550] width 366 height 42
click at [802, 405] on h5 "First Name" at bounding box center [728, 413] width 366 height 20
drag, startPoint x: 1133, startPoint y: 549, endPoint x: 952, endPoint y: 548, distance: 182.0
click at [971, 548] on input "support@ansmusiclimited.com" at bounding box center [1107, 550] width 366 height 42
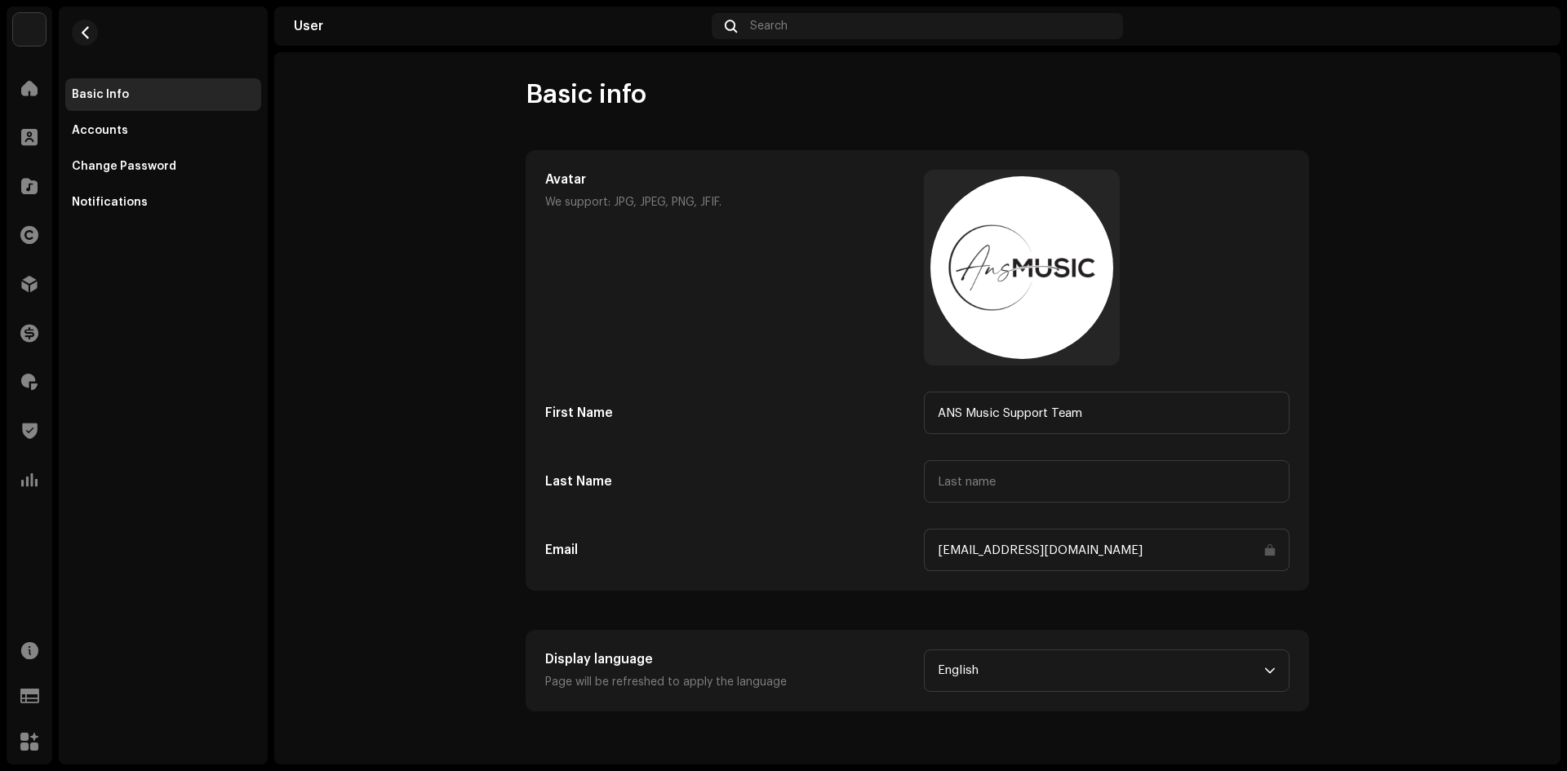
click at [843, 553] on h5 "Email" at bounding box center [728, 550] width 366 height 20
click at [125, 174] on div "Change Password" at bounding box center [163, 166] width 196 height 33
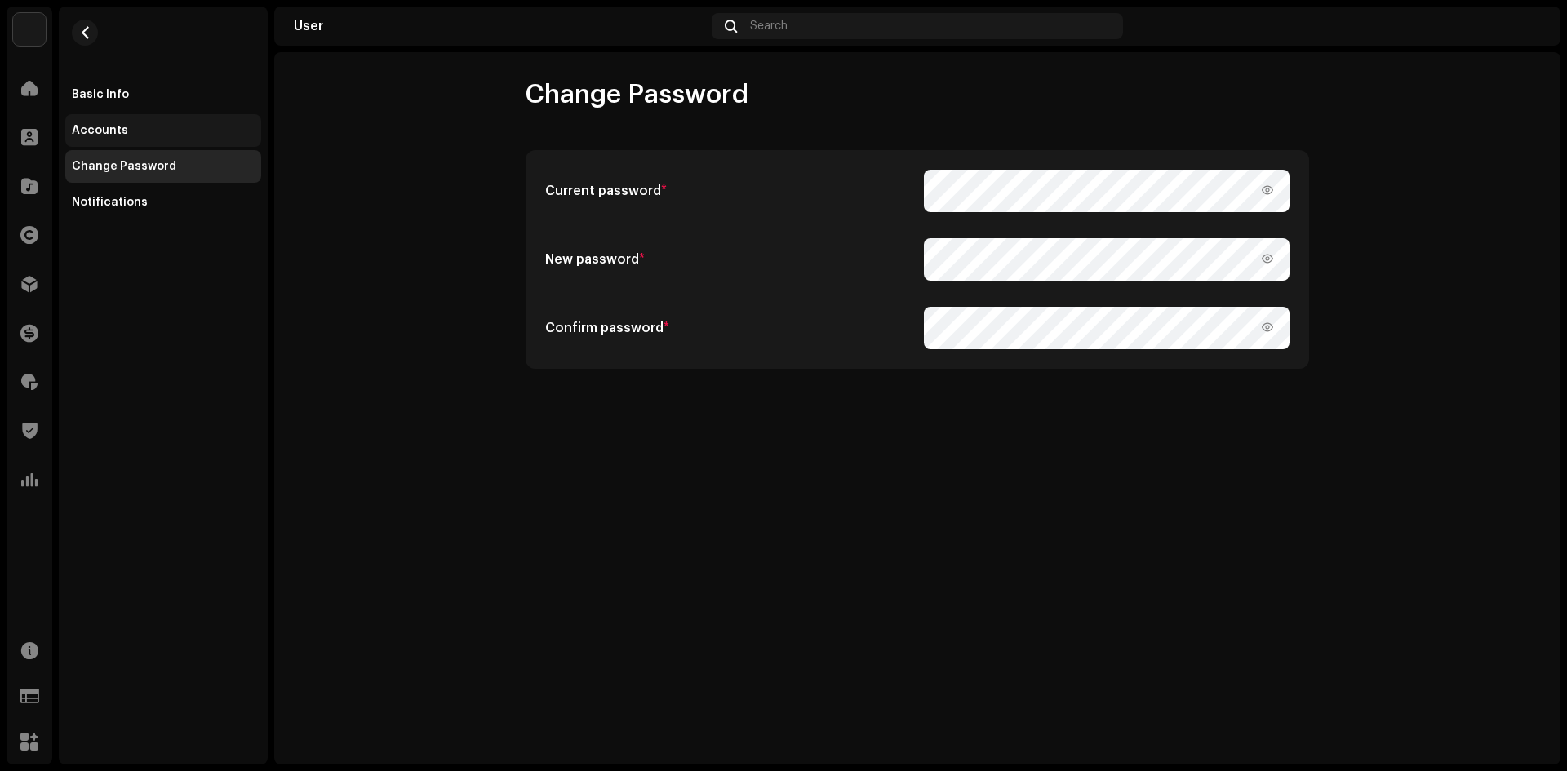
click at [140, 131] on div "Accounts" at bounding box center [163, 130] width 183 height 13
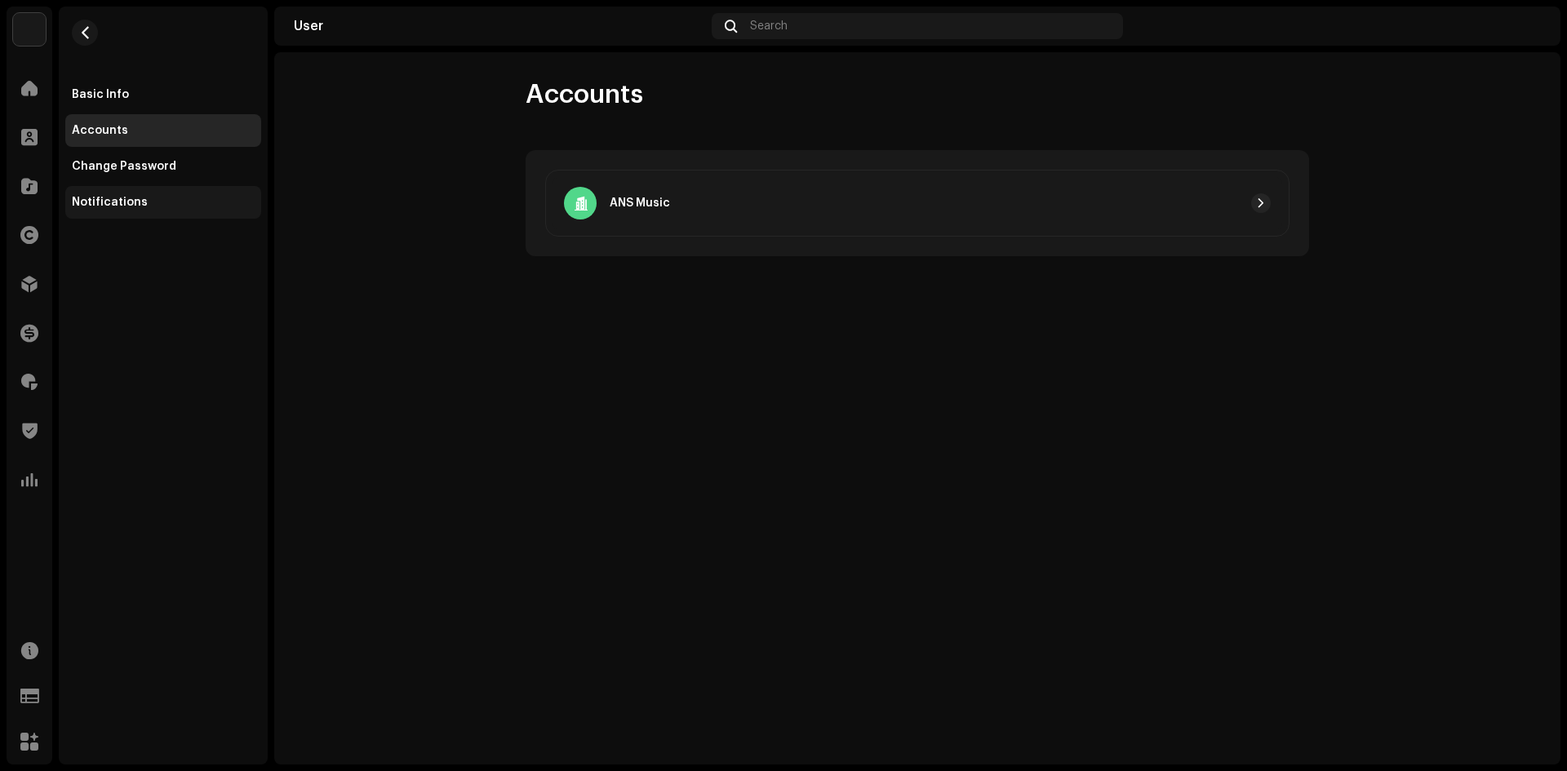
click at [137, 203] on div "Notifications" at bounding box center [110, 202] width 76 height 13
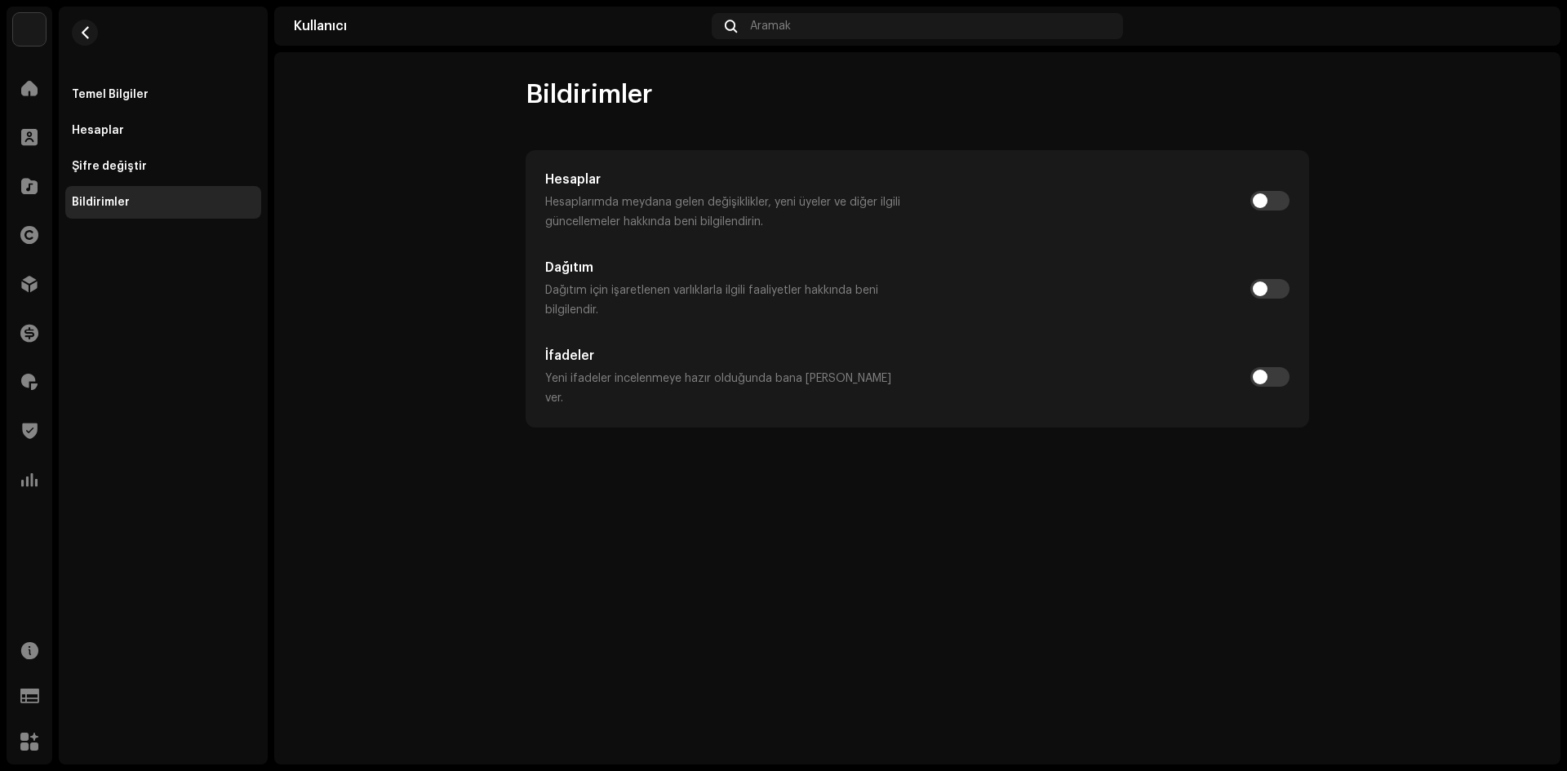
drag, startPoint x: 462, startPoint y: 495, endPoint x: 415, endPoint y: 461, distance: 57.8
click at [462, 495] on div "Bildirimler Hesaplar Hesaplarımda meydana gelen değişiklikler, yeni üyeler ve d…" at bounding box center [917, 408] width 1286 height 712
click at [115, 133] on font "Hesaplar" at bounding box center [98, 130] width 52 height 11
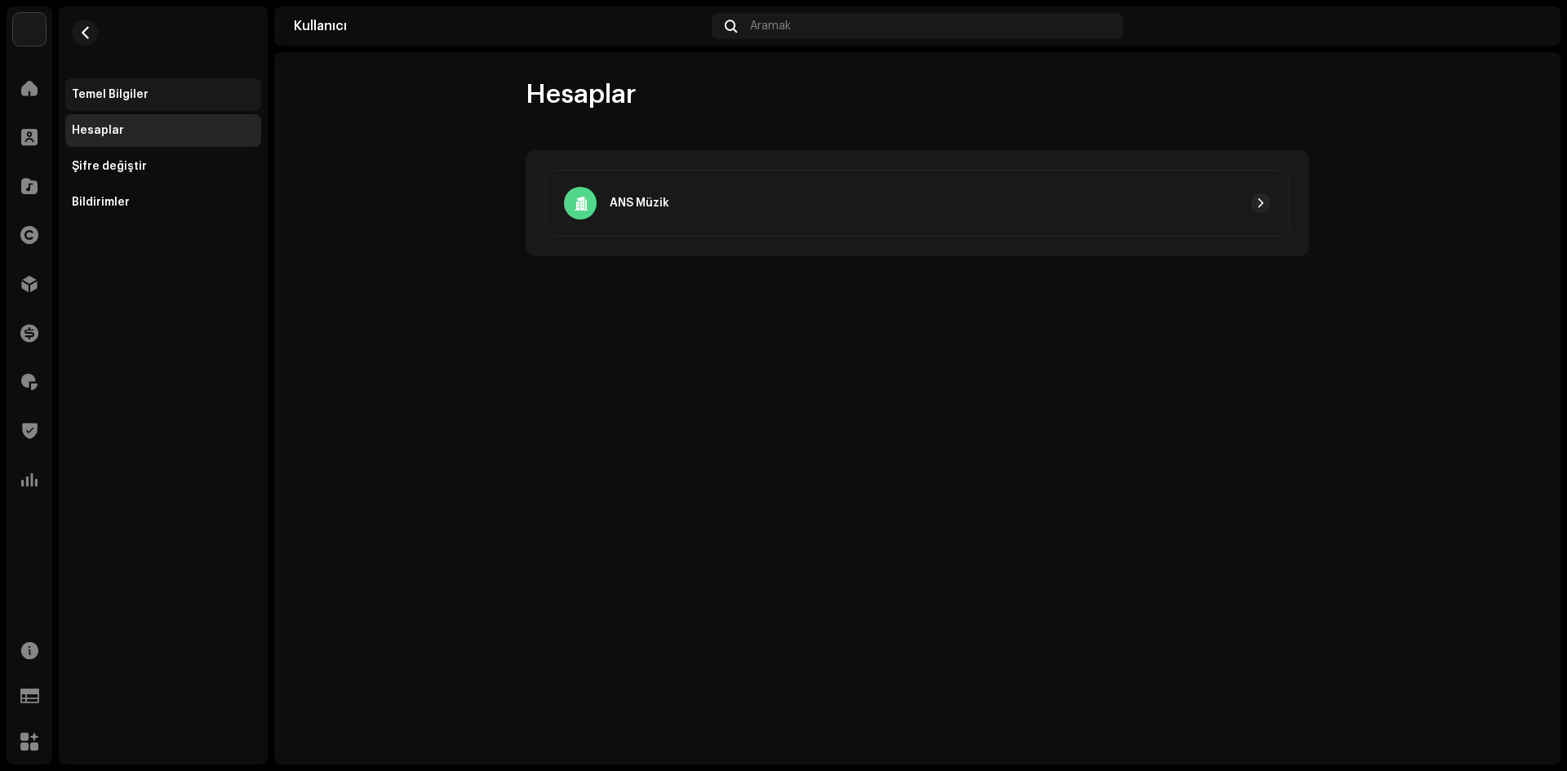
click at [115, 90] on font "Temel Bilgiler" at bounding box center [110, 94] width 77 height 11
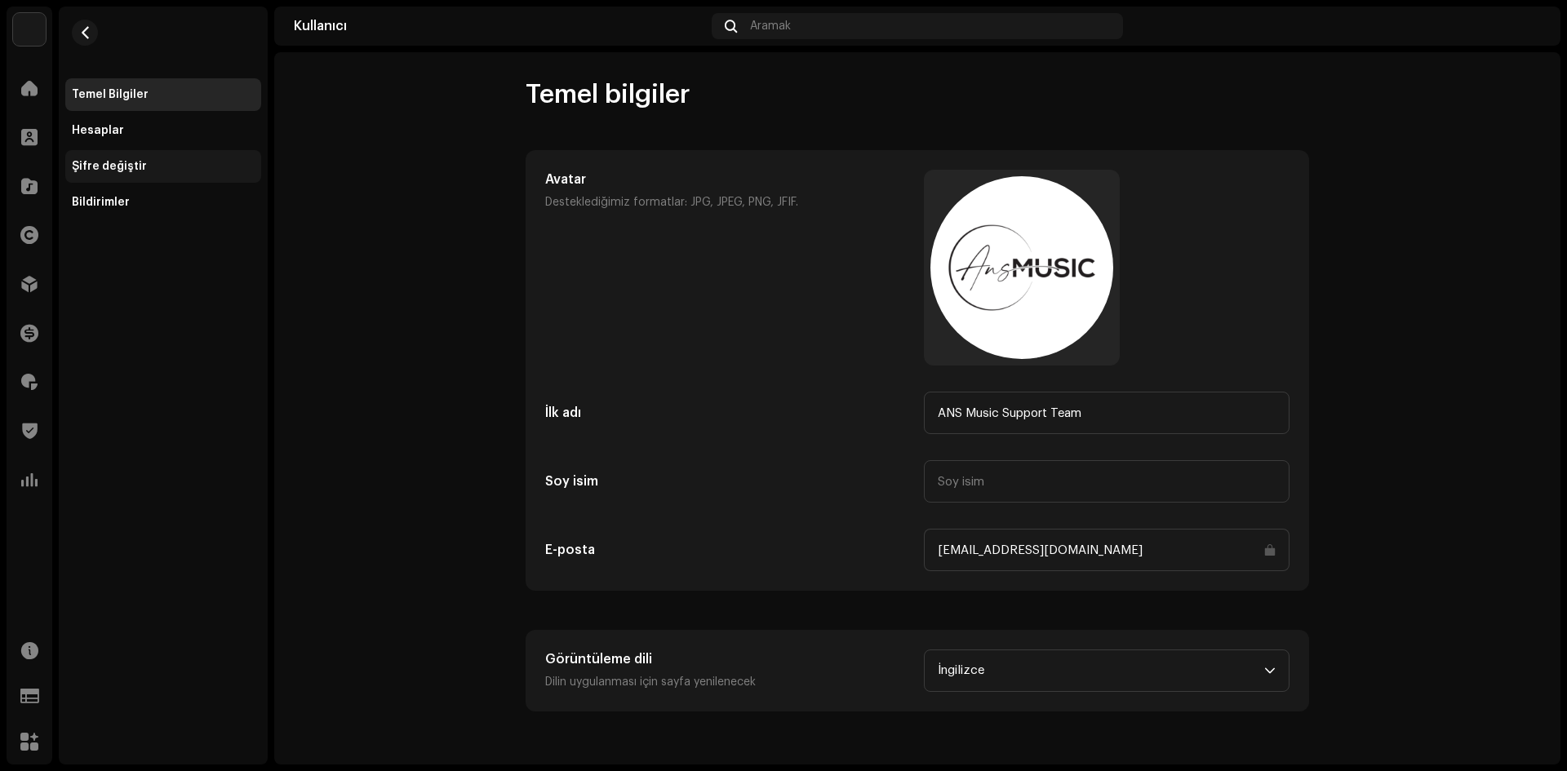
click at [131, 175] on div "Şifre değiştir" at bounding box center [163, 166] width 196 height 33
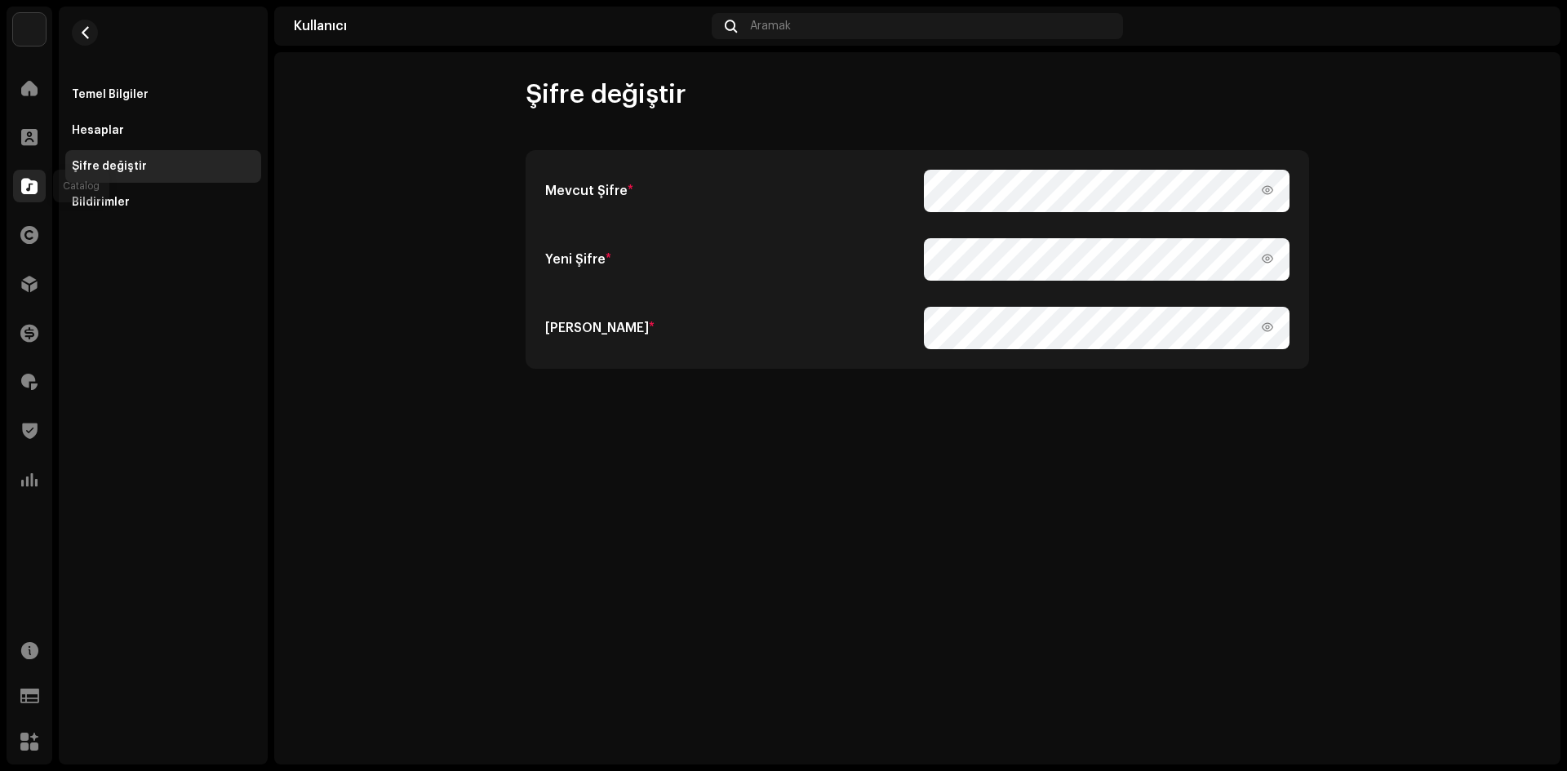
click at [25, 175] on div at bounding box center [29, 186] width 33 height 33
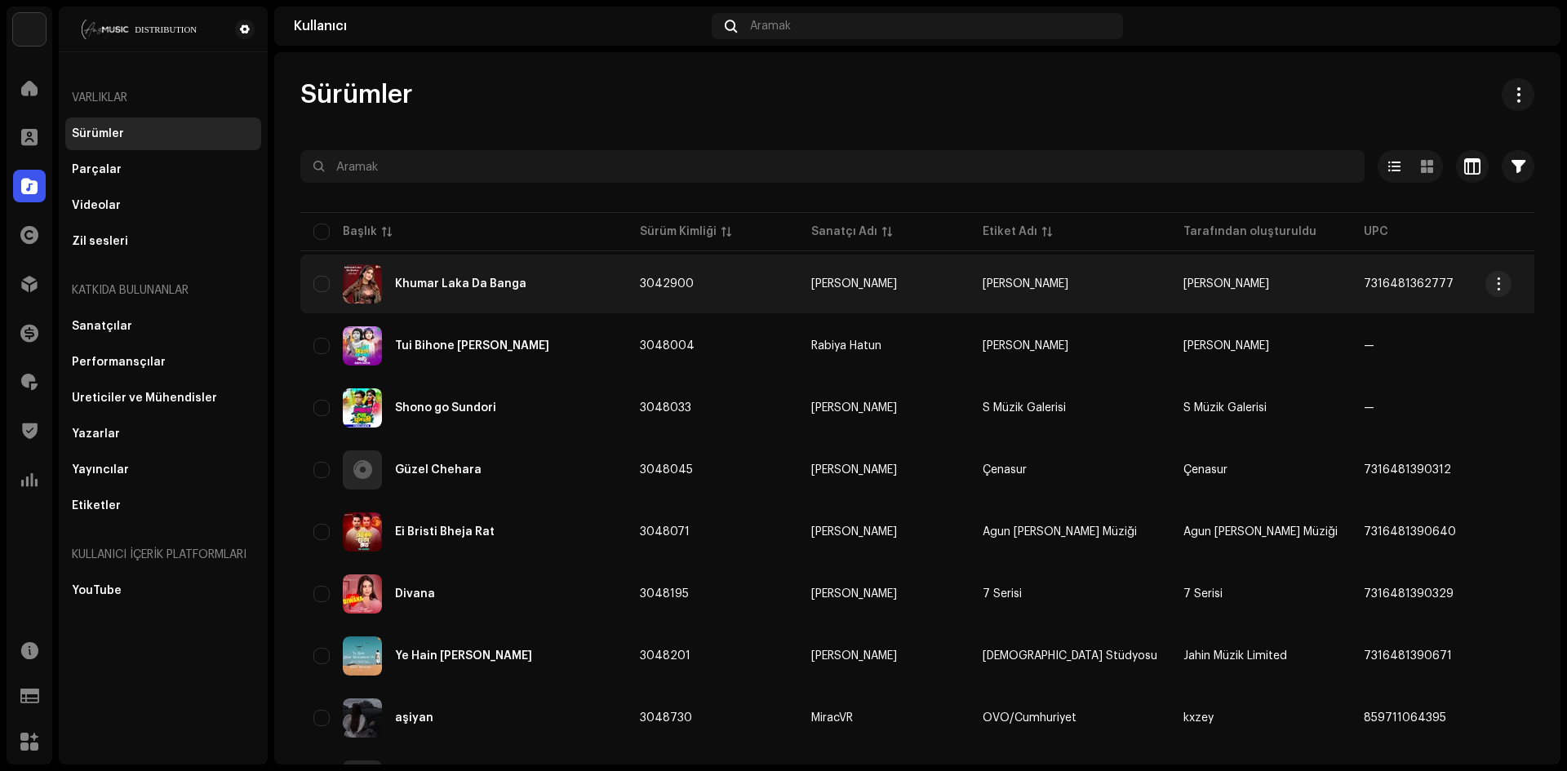
click at [413, 270] on div "Khumar Laka Da Banga" at bounding box center [463, 283] width 300 height 39
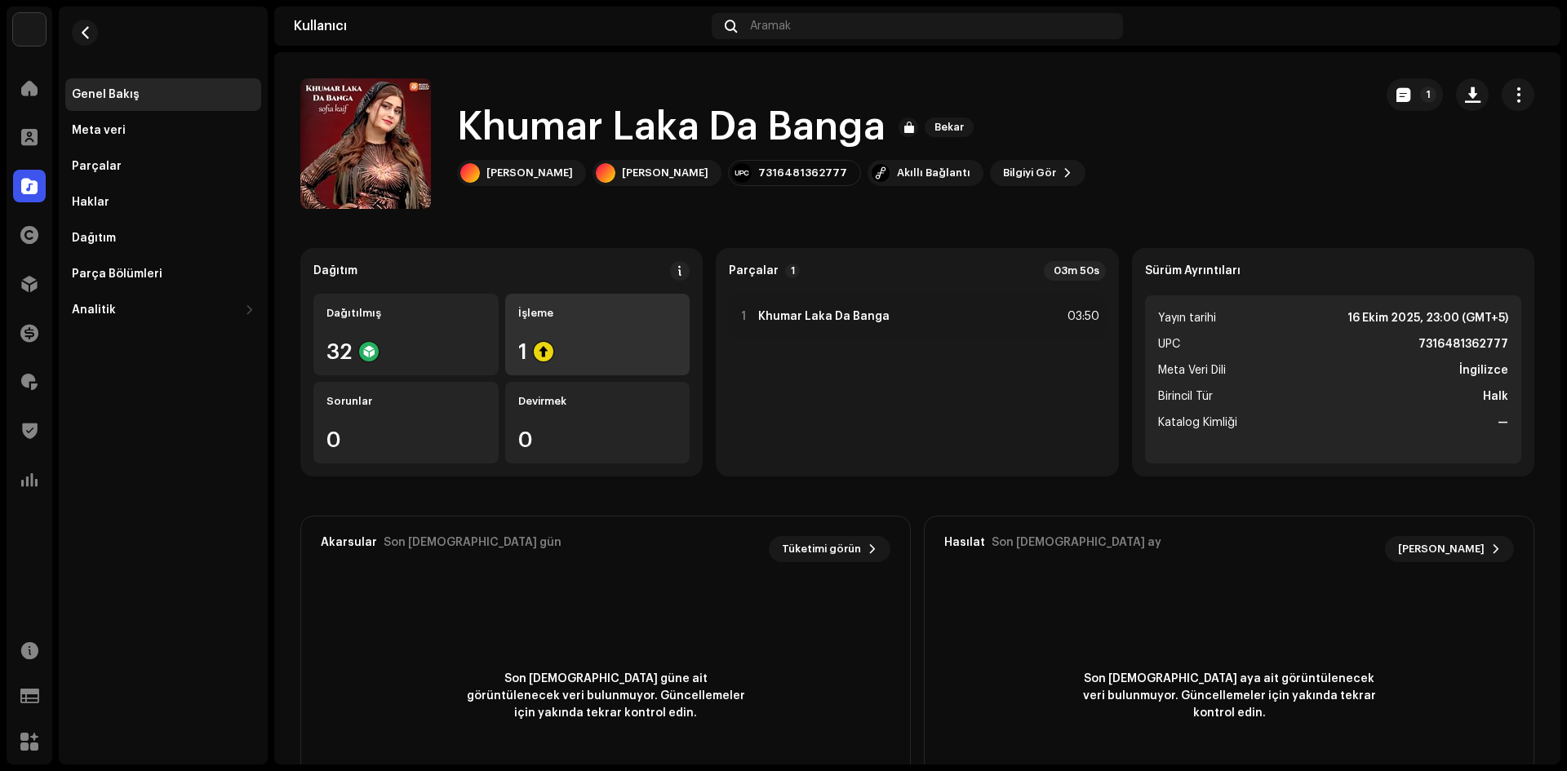
click at [561, 326] on div "İşleme 1" at bounding box center [597, 335] width 185 height 82
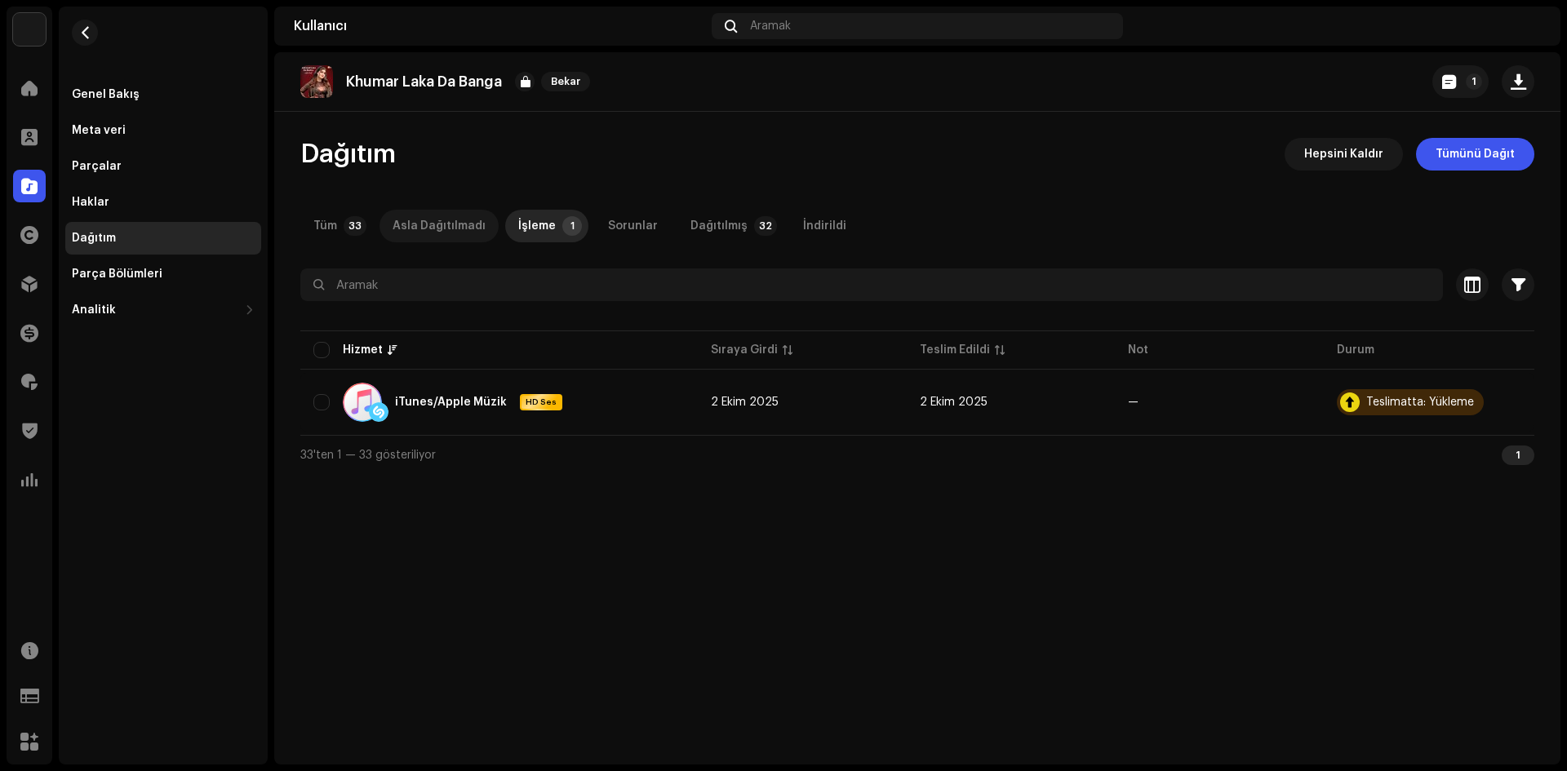
click at [430, 237] on div "Asla Dağıtılmadı" at bounding box center [439, 226] width 93 height 33
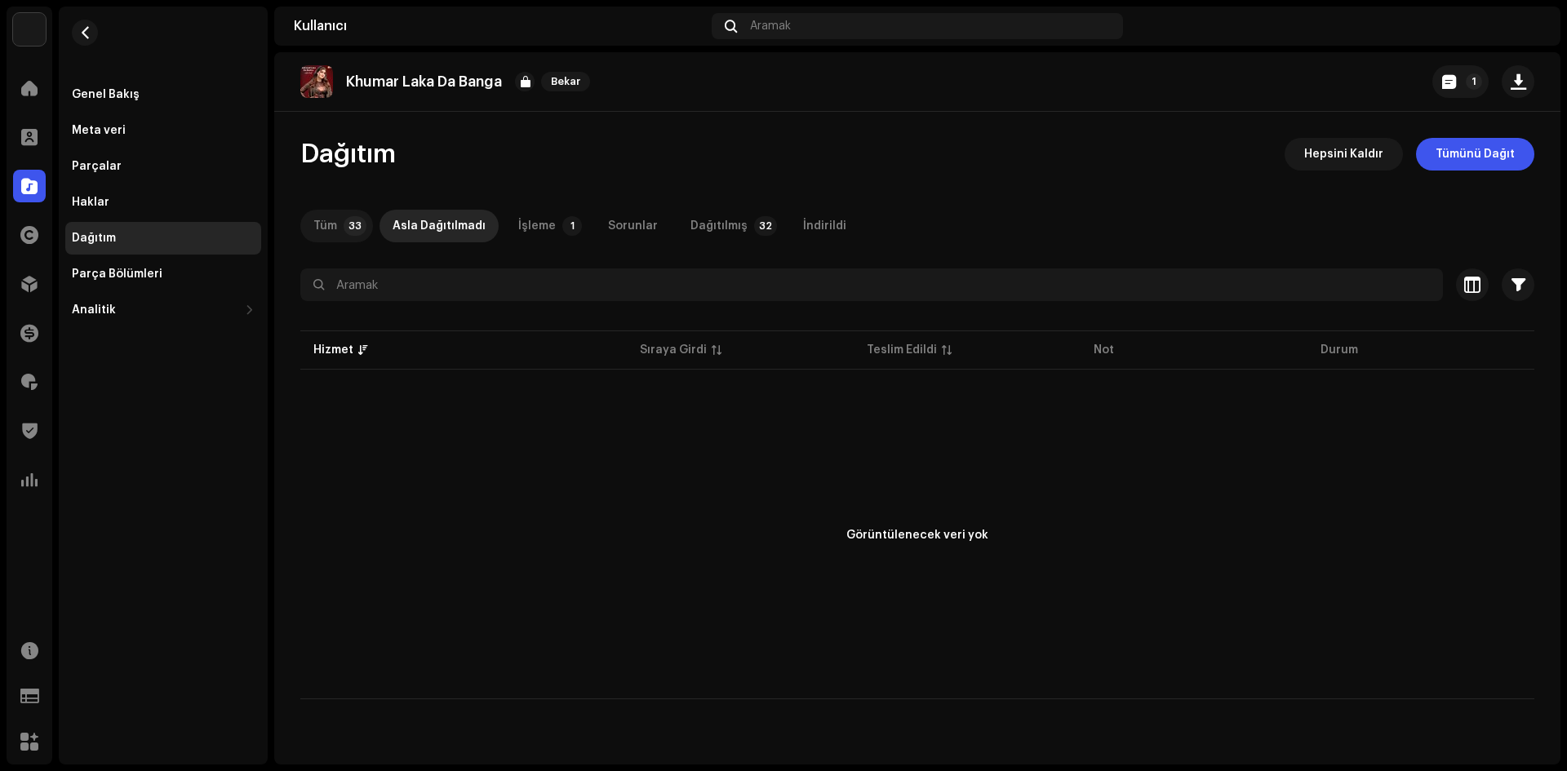
click at [334, 227] on font "Tüm" at bounding box center [325, 225] width 24 height 11
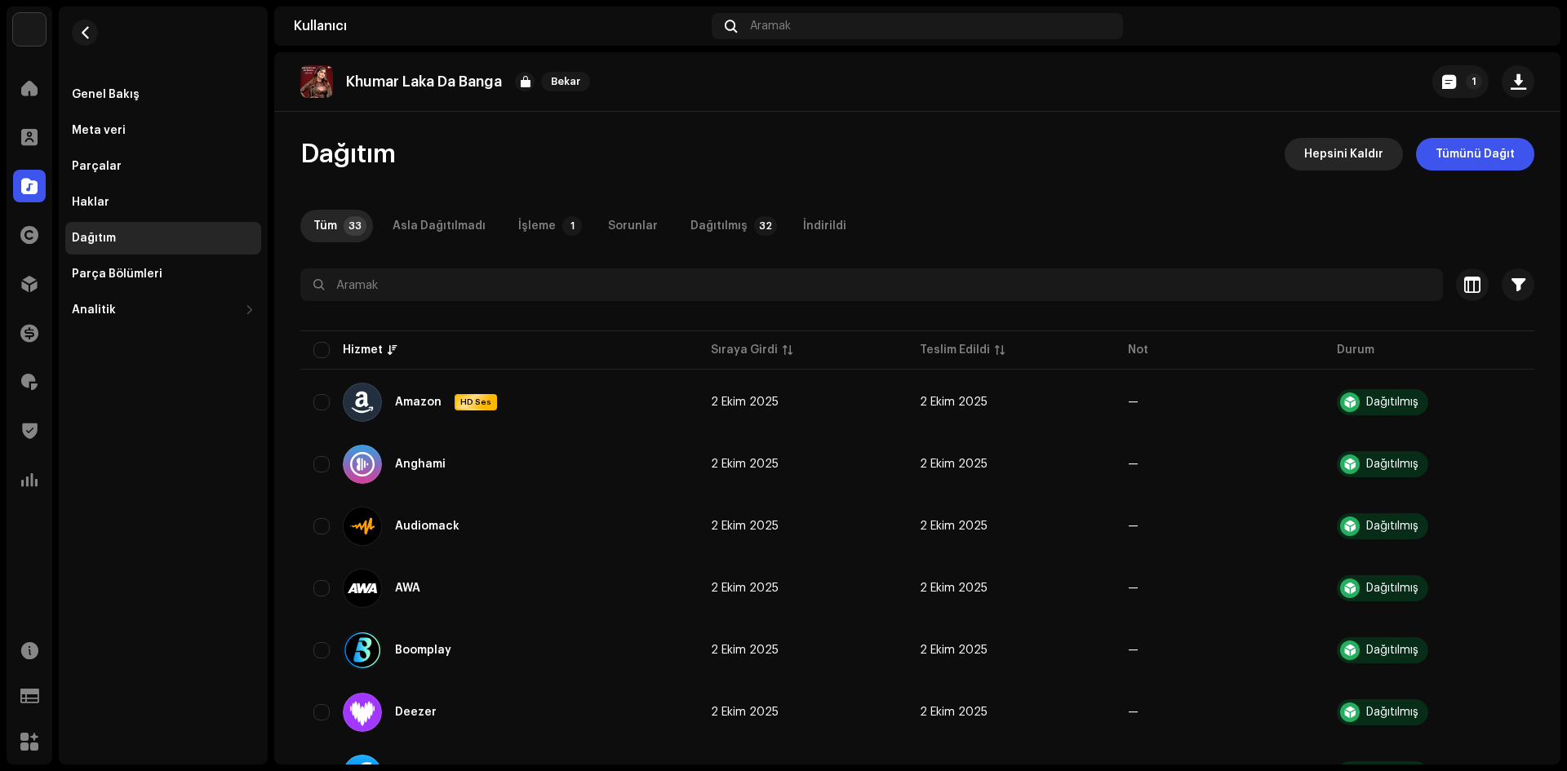
click at [1333, 161] on span "Hepsini Kaldır" at bounding box center [1343, 154] width 79 height 33
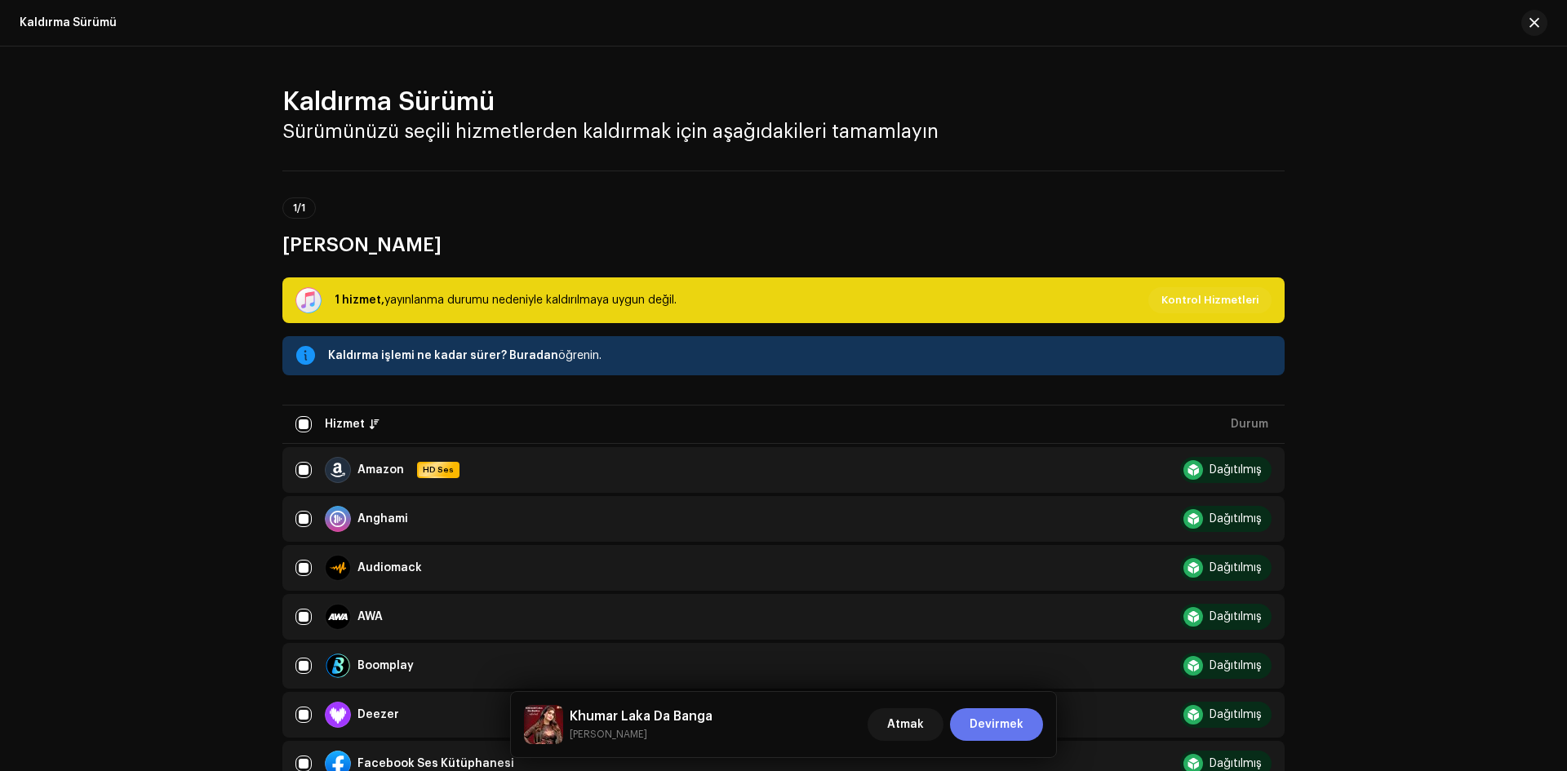
click at [1021, 724] on font "Devirmek" at bounding box center [996, 724] width 54 height 11
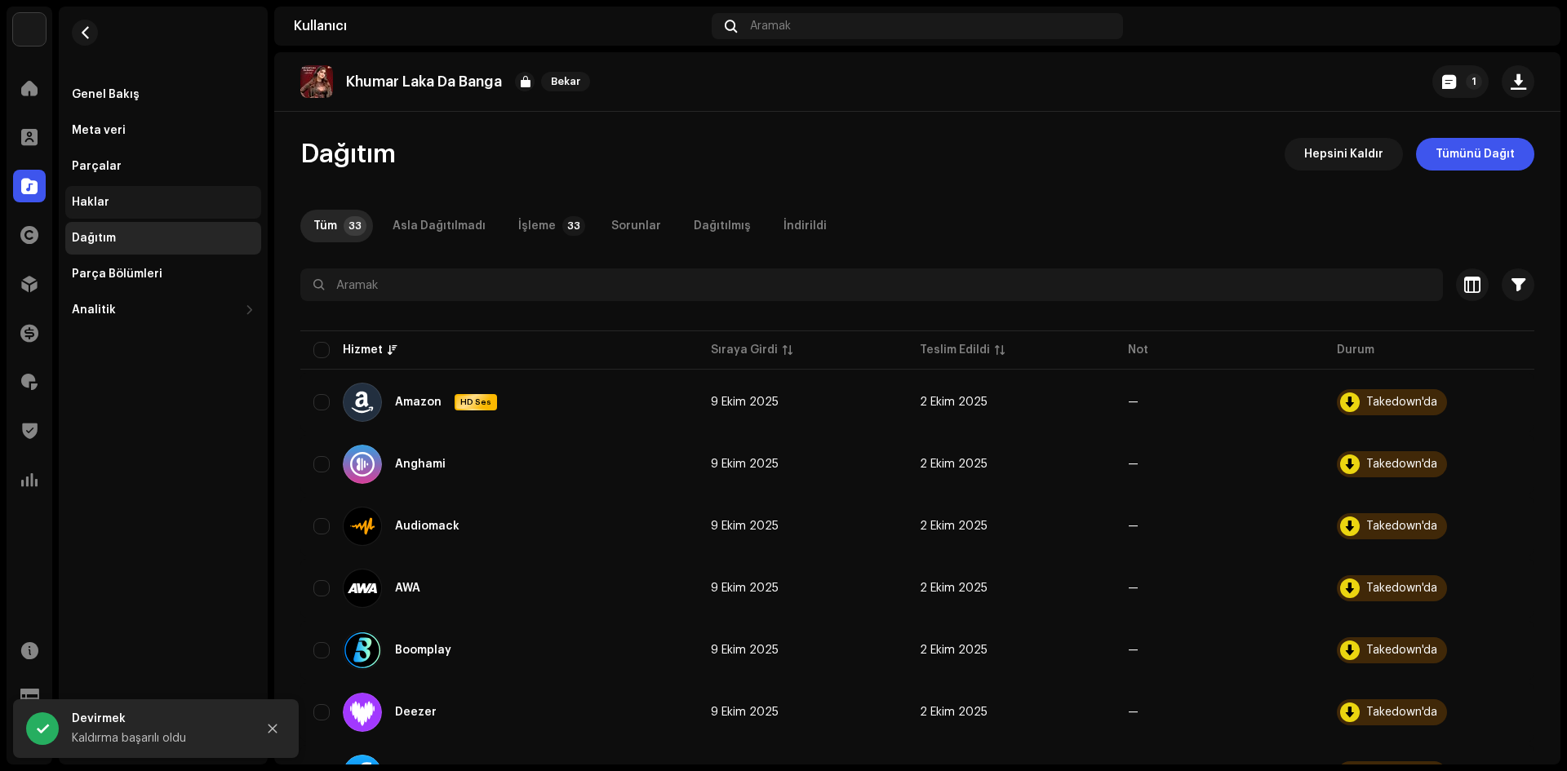
click at [121, 197] on div "Haklar" at bounding box center [163, 202] width 183 height 13
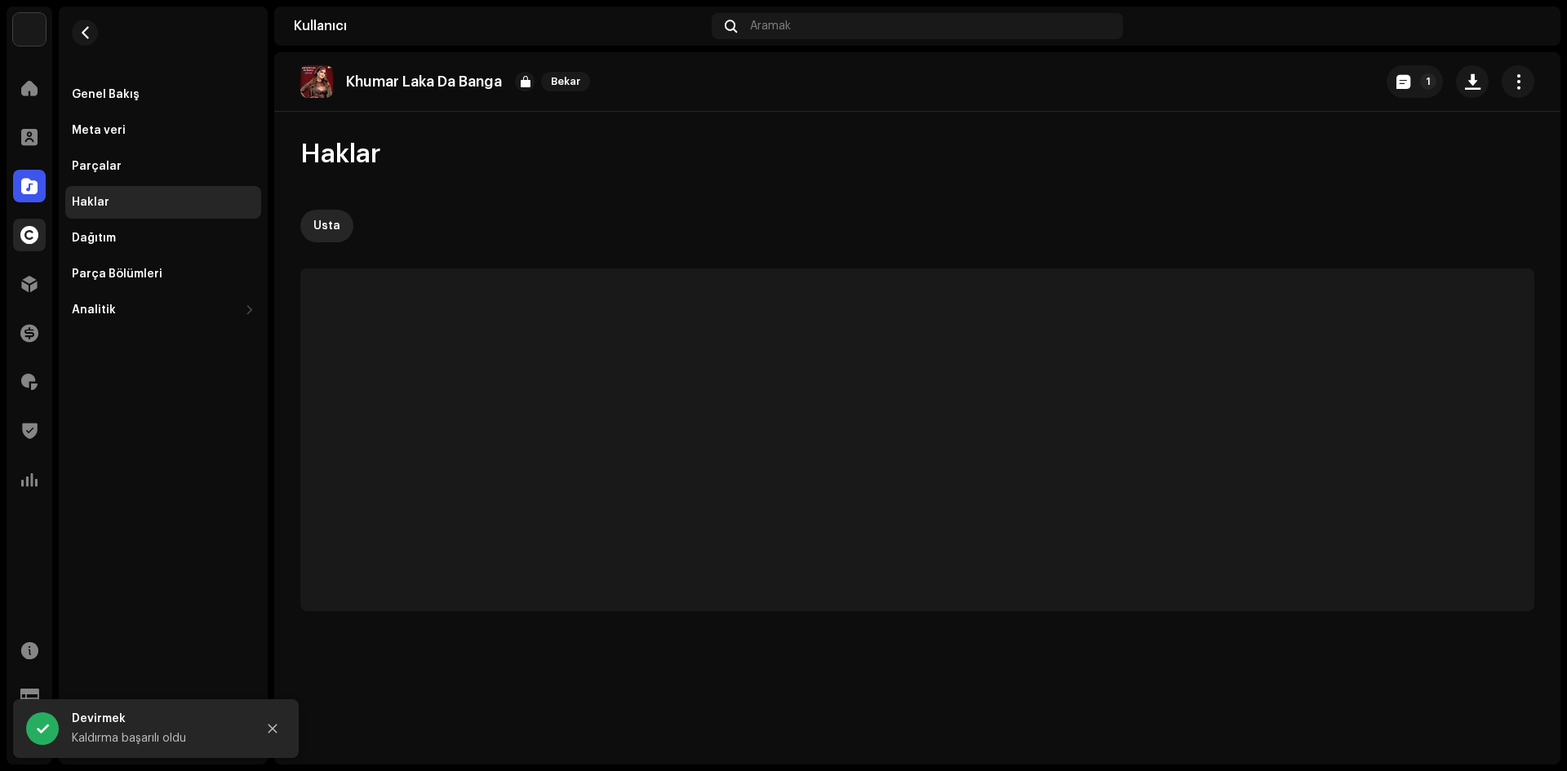
click at [27, 251] on div "Haklar" at bounding box center [30, 235] width 46 height 46
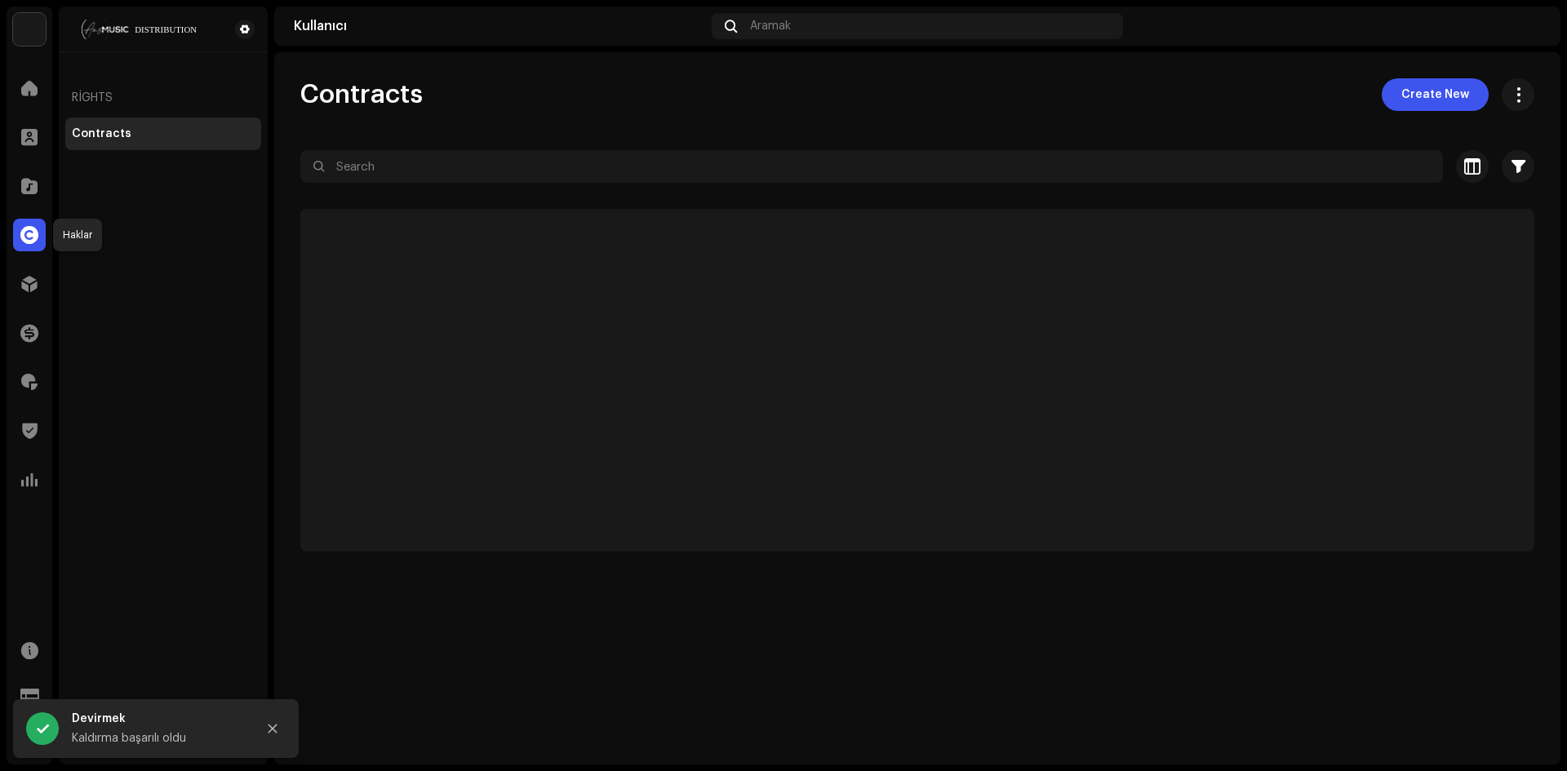
click at [29, 237] on span at bounding box center [29, 234] width 18 height 13
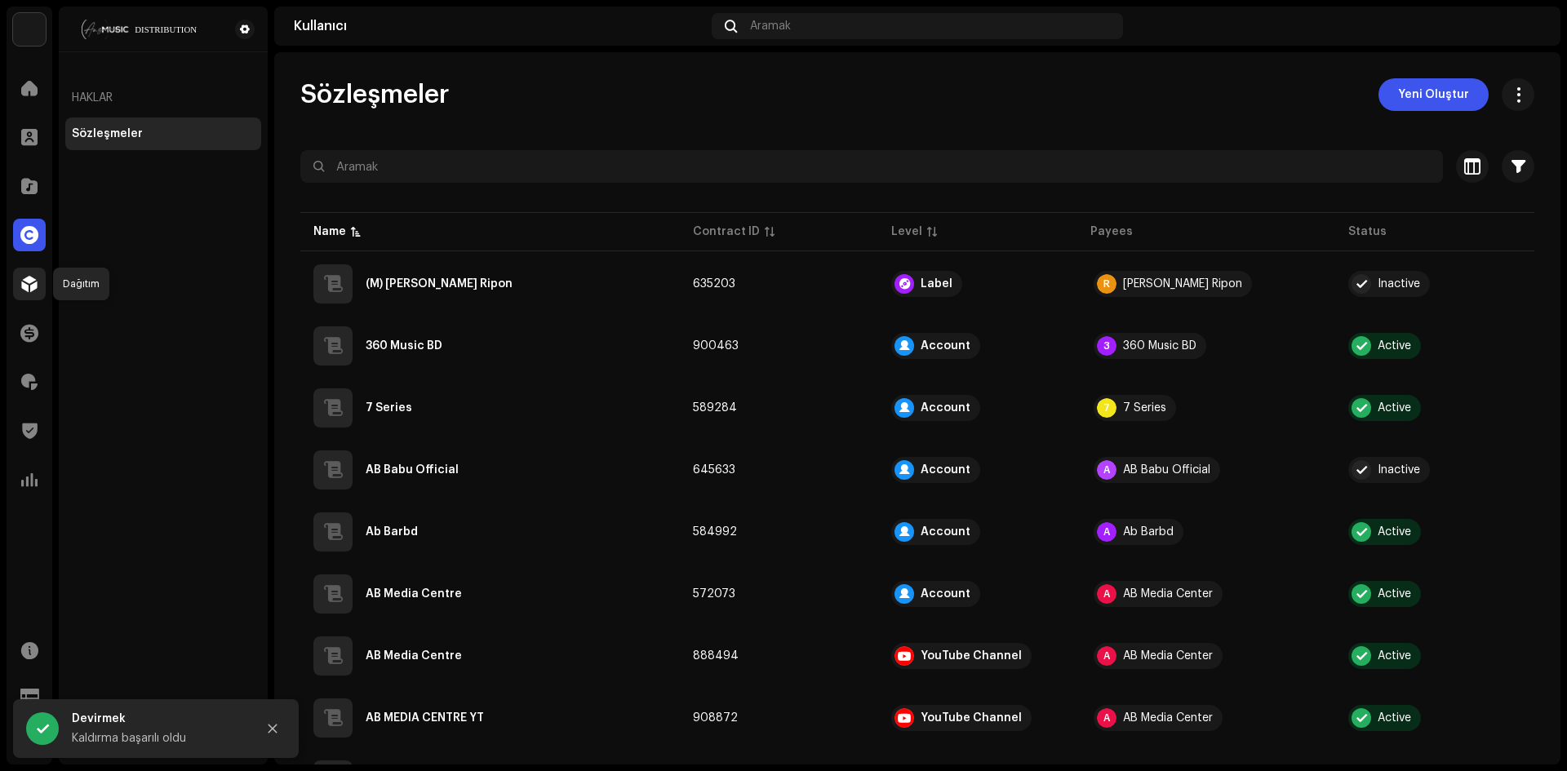
click at [35, 289] on span at bounding box center [29, 283] width 16 height 13
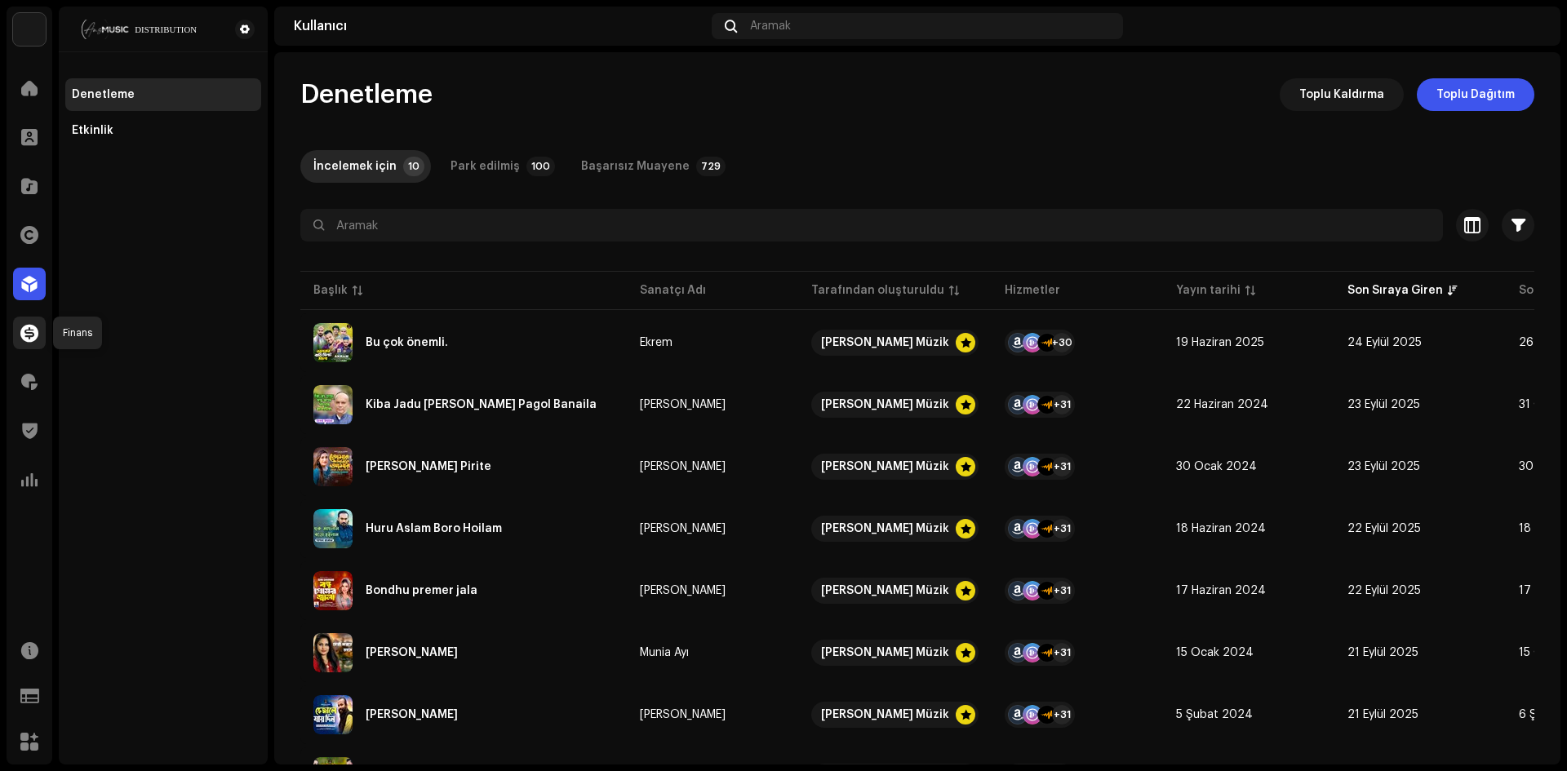
click at [36, 348] on div at bounding box center [29, 333] width 33 height 33
click at [26, 326] on span at bounding box center [29, 332] width 18 height 13
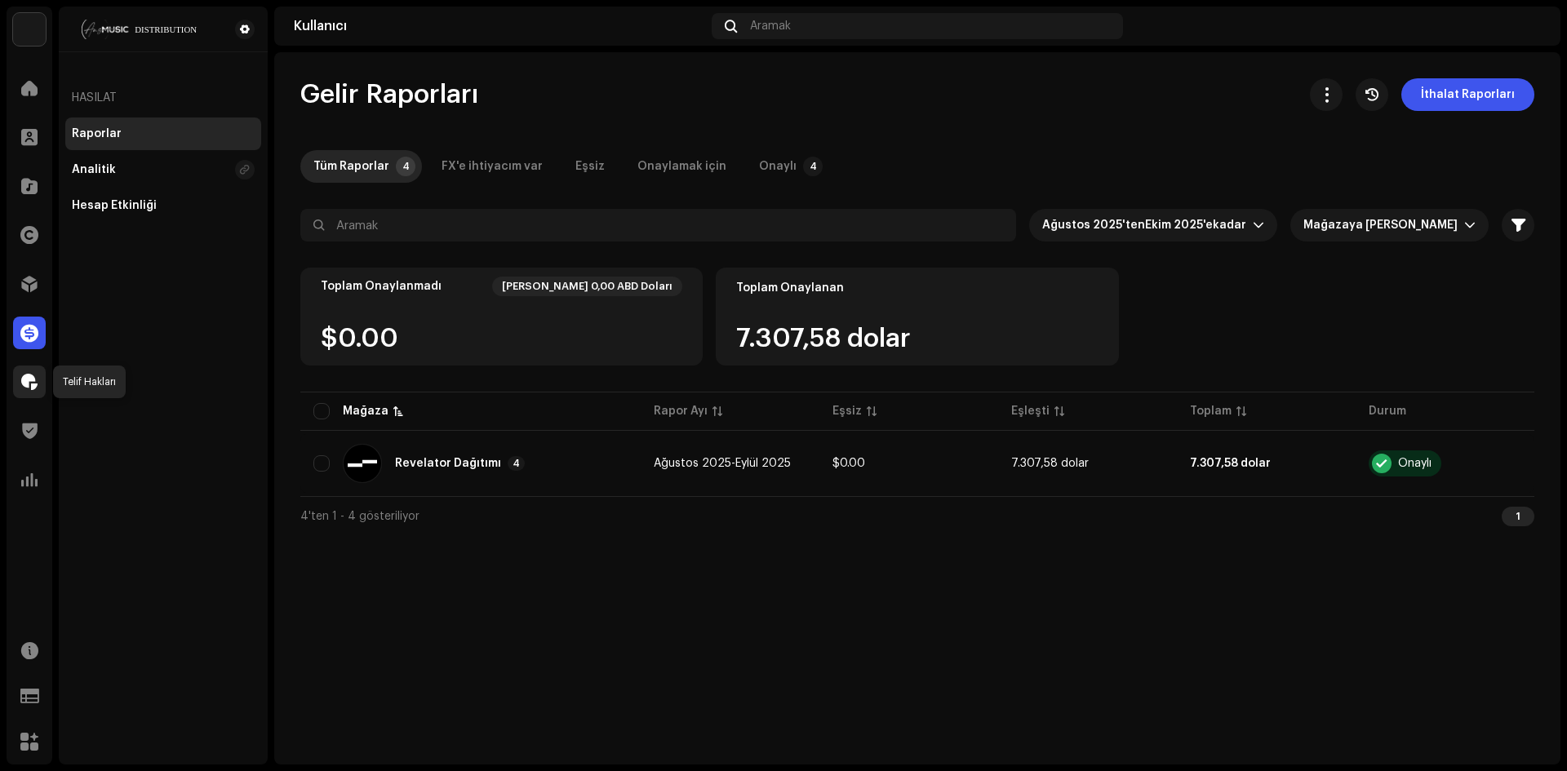
click at [24, 378] on span at bounding box center [29, 381] width 16 height 13
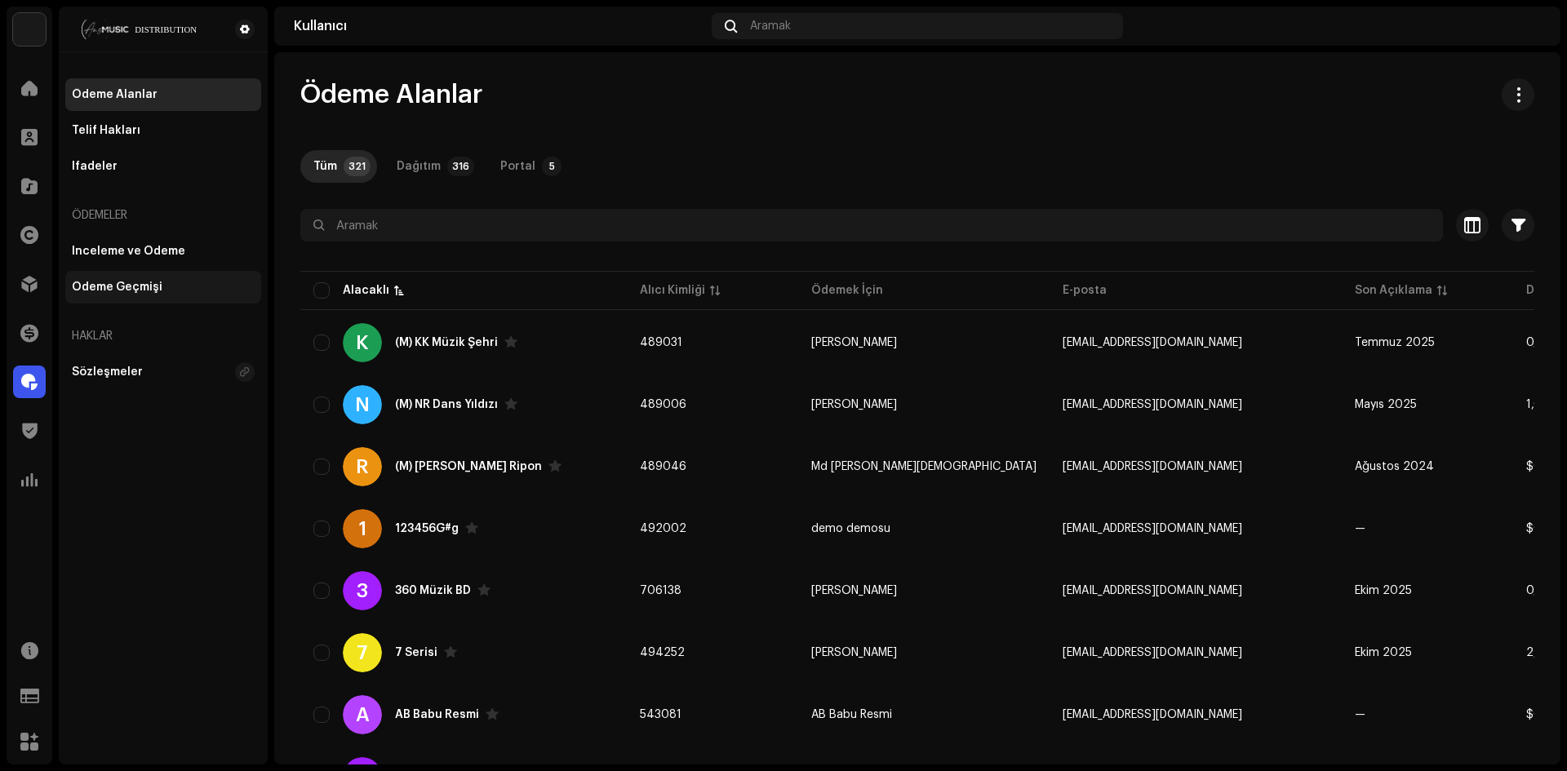
click at [168, 286] on div "Ödeme Geçmişi" at bounding box center [163, 287] width 183 height 13
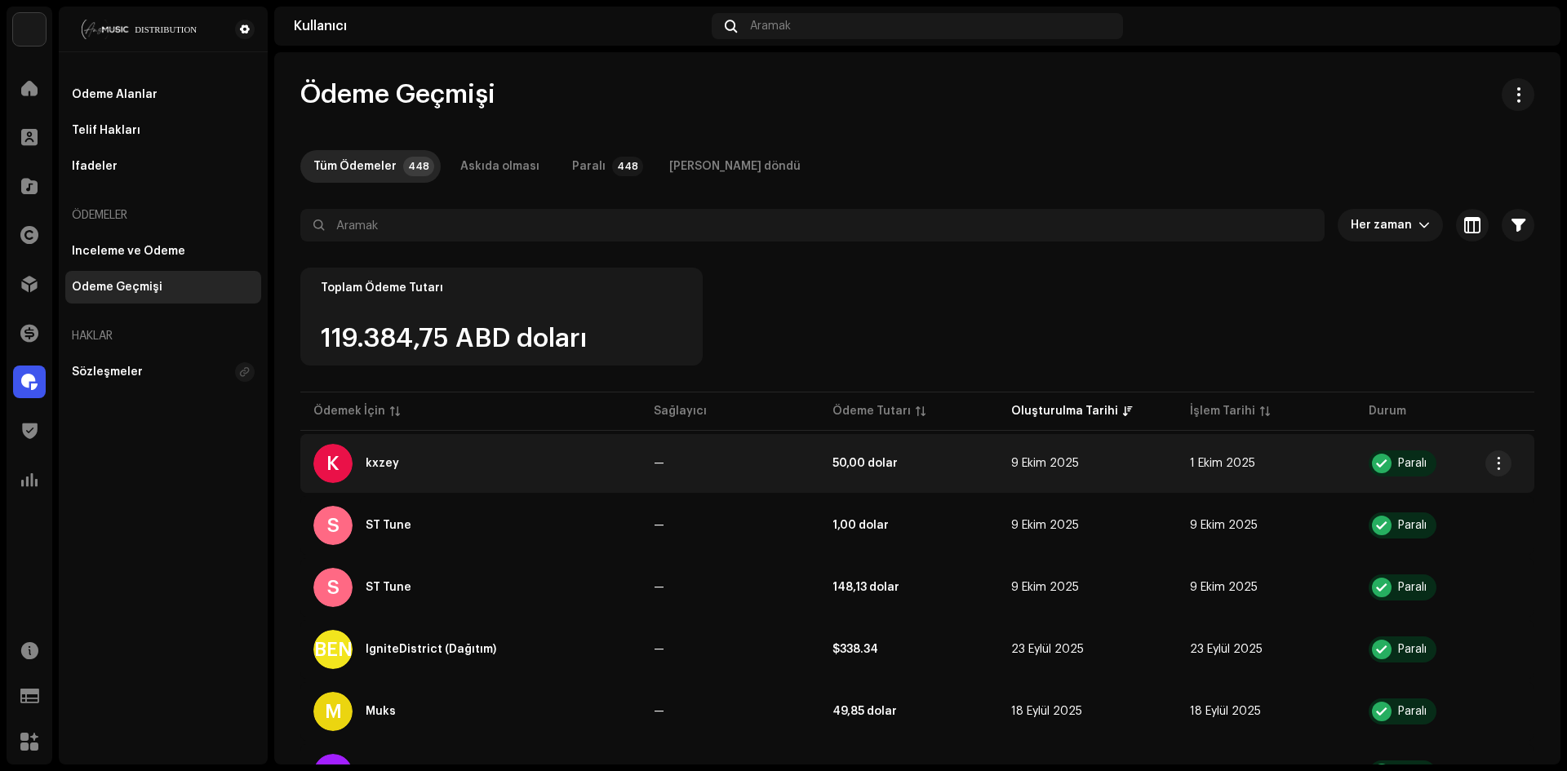
click at [389, 466] on font "kxzey" at bounding box center [382, 463] width 33 height 11
click at [376, 467] on font "kxzey" at bounding box center [382, 463] width 33 height 11
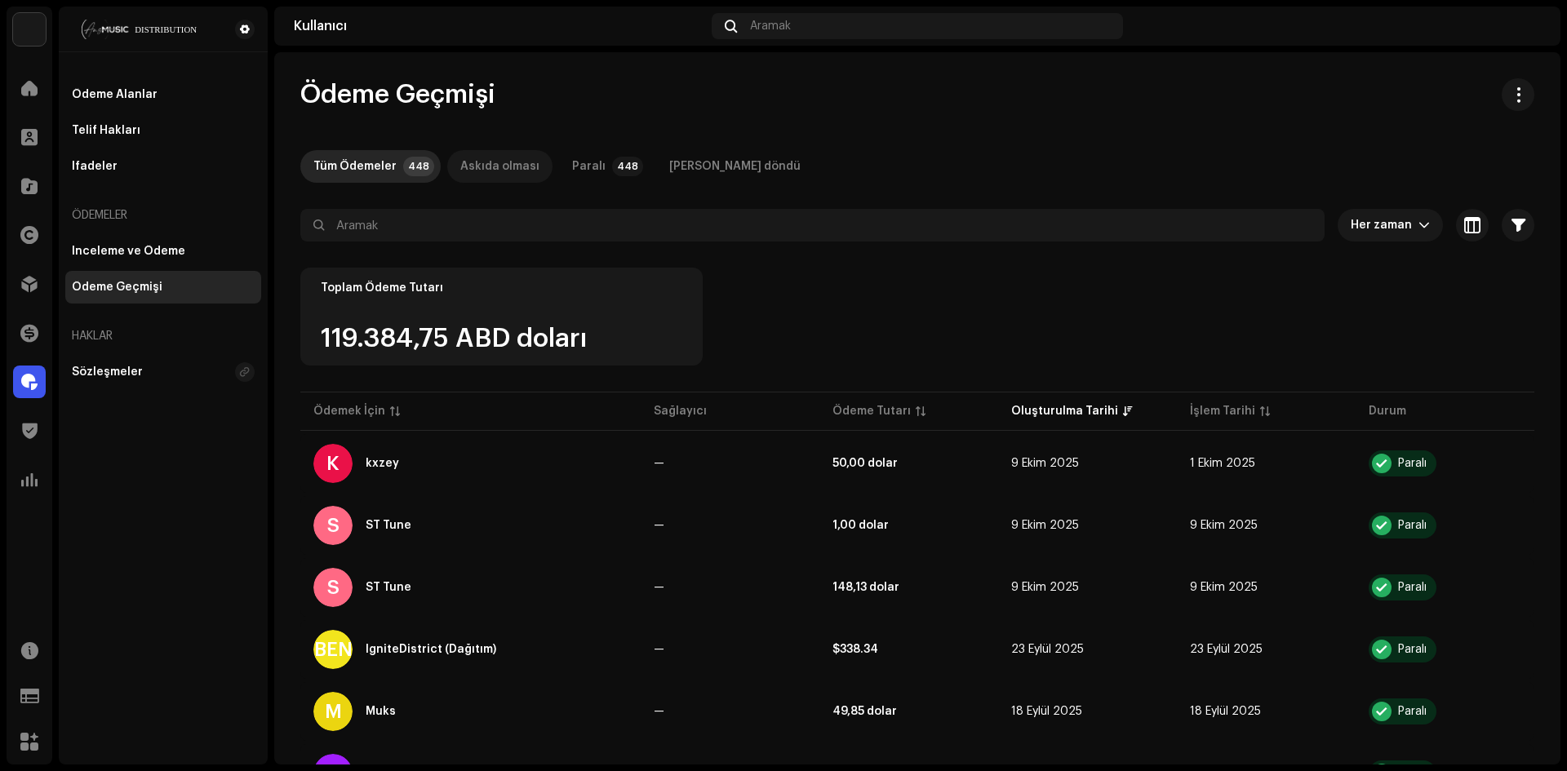
click at [486, 168] on font "Askıda olması" at bounding box center [499, 166] width 79 height 11
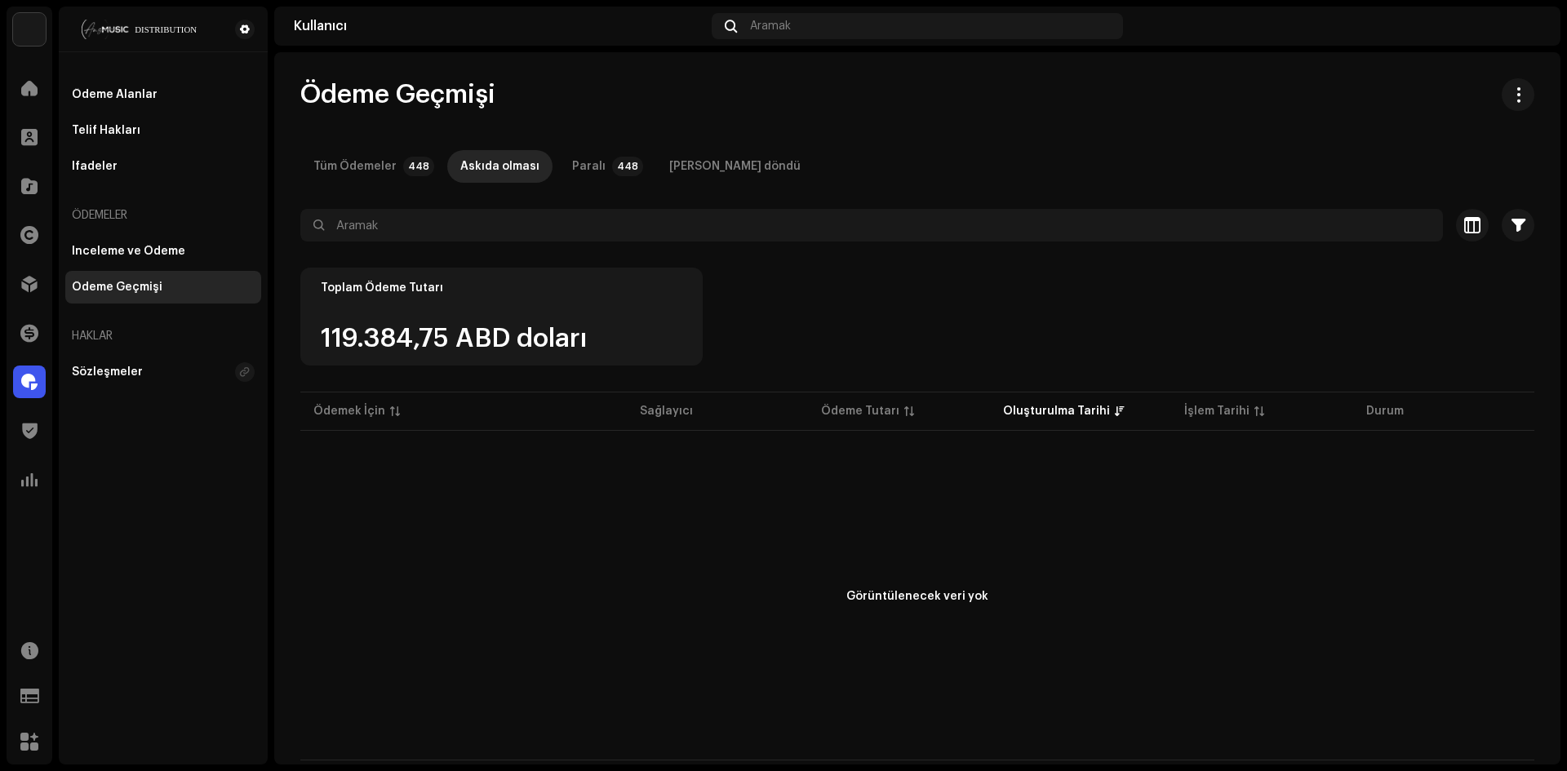
click at [572, 161] on font "Paralı" at bounding box center [588, 166] width 33 height 11
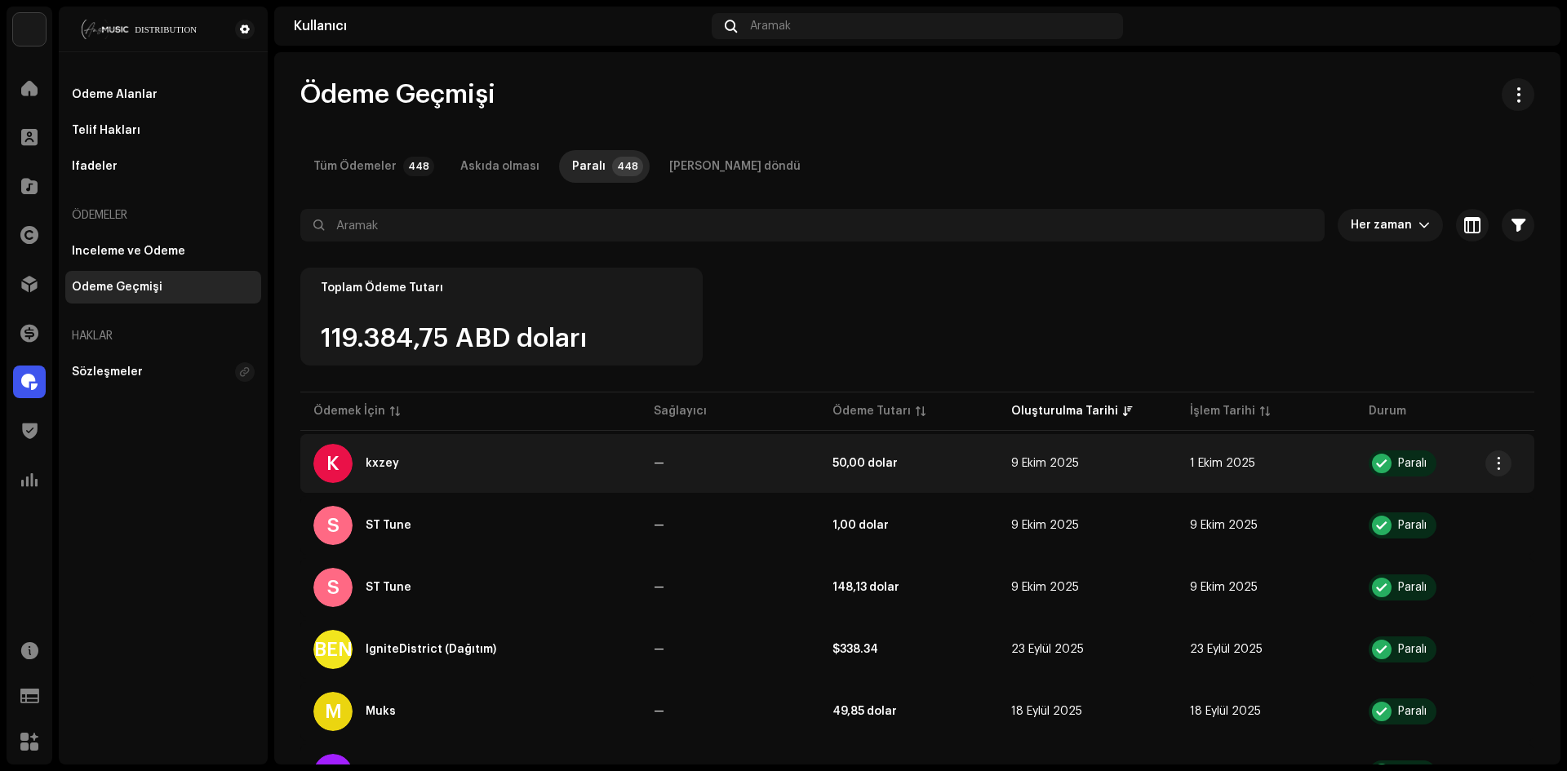
click at [395, 464] on font "kxzey" at bounding box center [382, 463] width 33 height 11
click at [391, 464] on font "kxzey" at bounding box center [382, 463] width 33 height 11
click at [1500, 460] on span "button" at bounding box center [1499, 463] width 12 height 13
click at [1460, 495] on font "Ödeme Alanını Görüntüle" at bounding box center [1418, 500] width 145 height 11
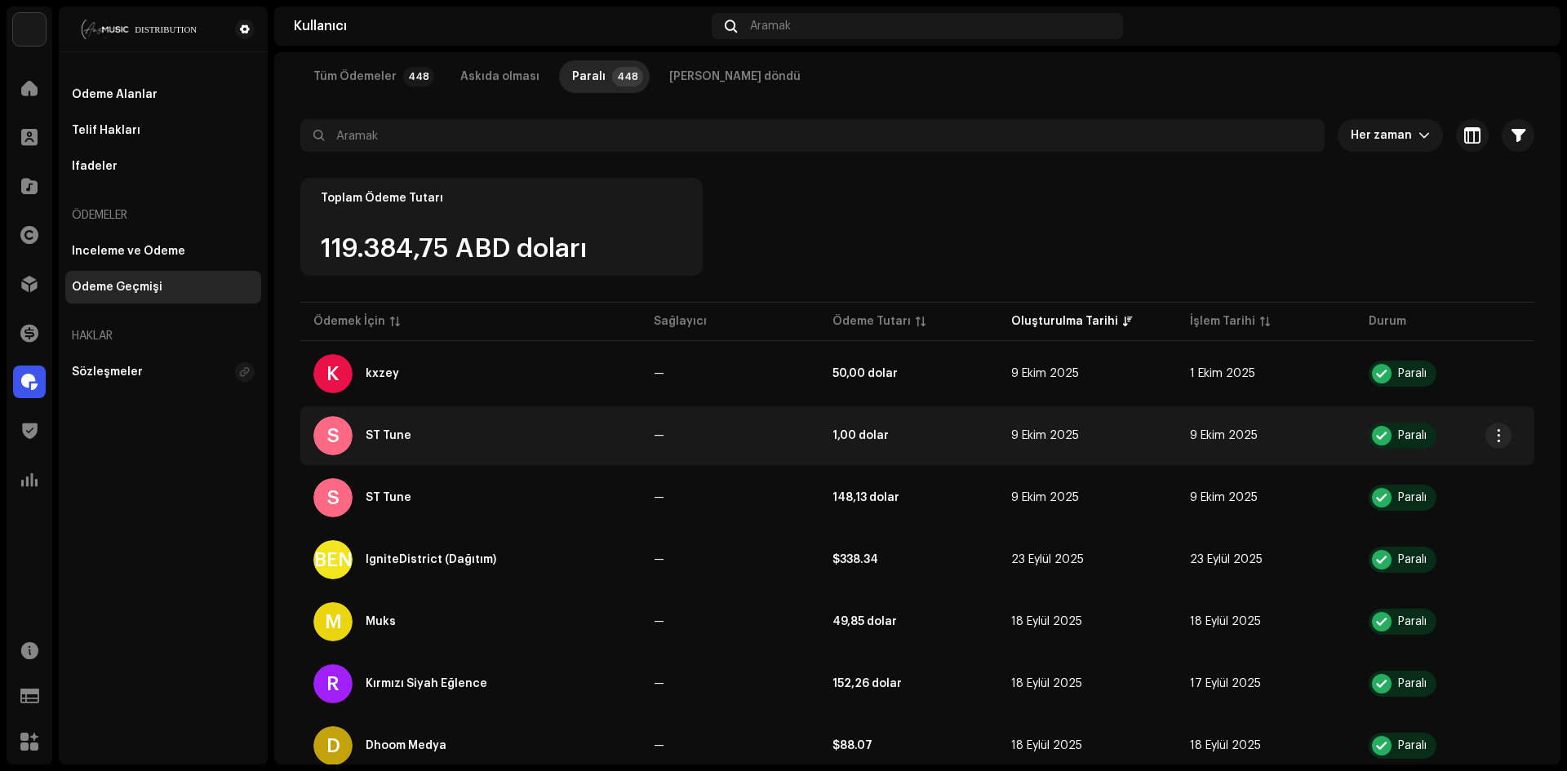
scroll to position [163, 0]
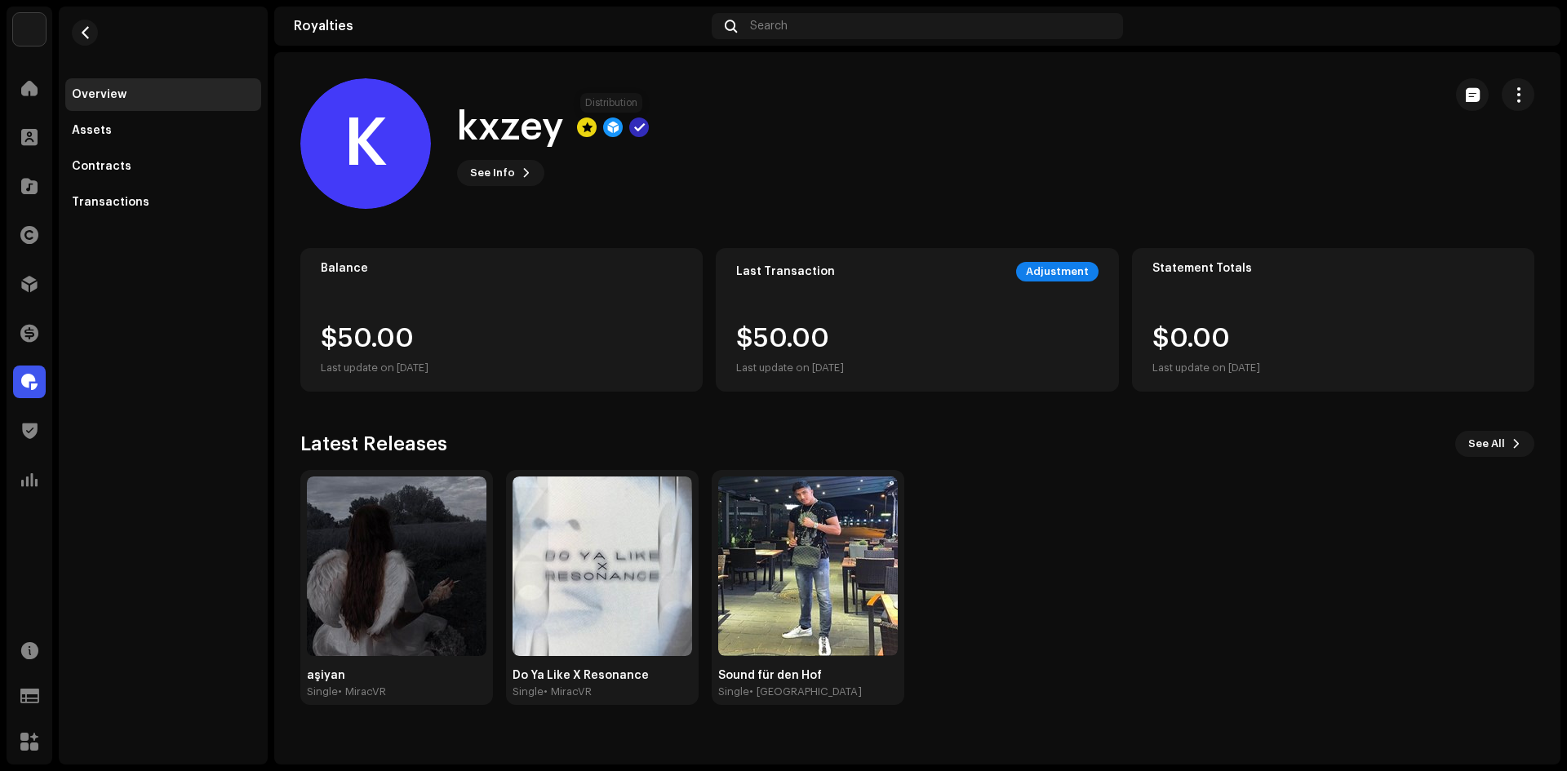
drag, startPoint x: 612, startPoint y: 119, endPoint x: 641, endPoint y: 126, distance: 30.1
click at [634, 125] on div at bounding box center [613, 128] width 72 height 20
click at [1519, 93] on span "button" at bounding box center [1519, 94] width 16 height 13
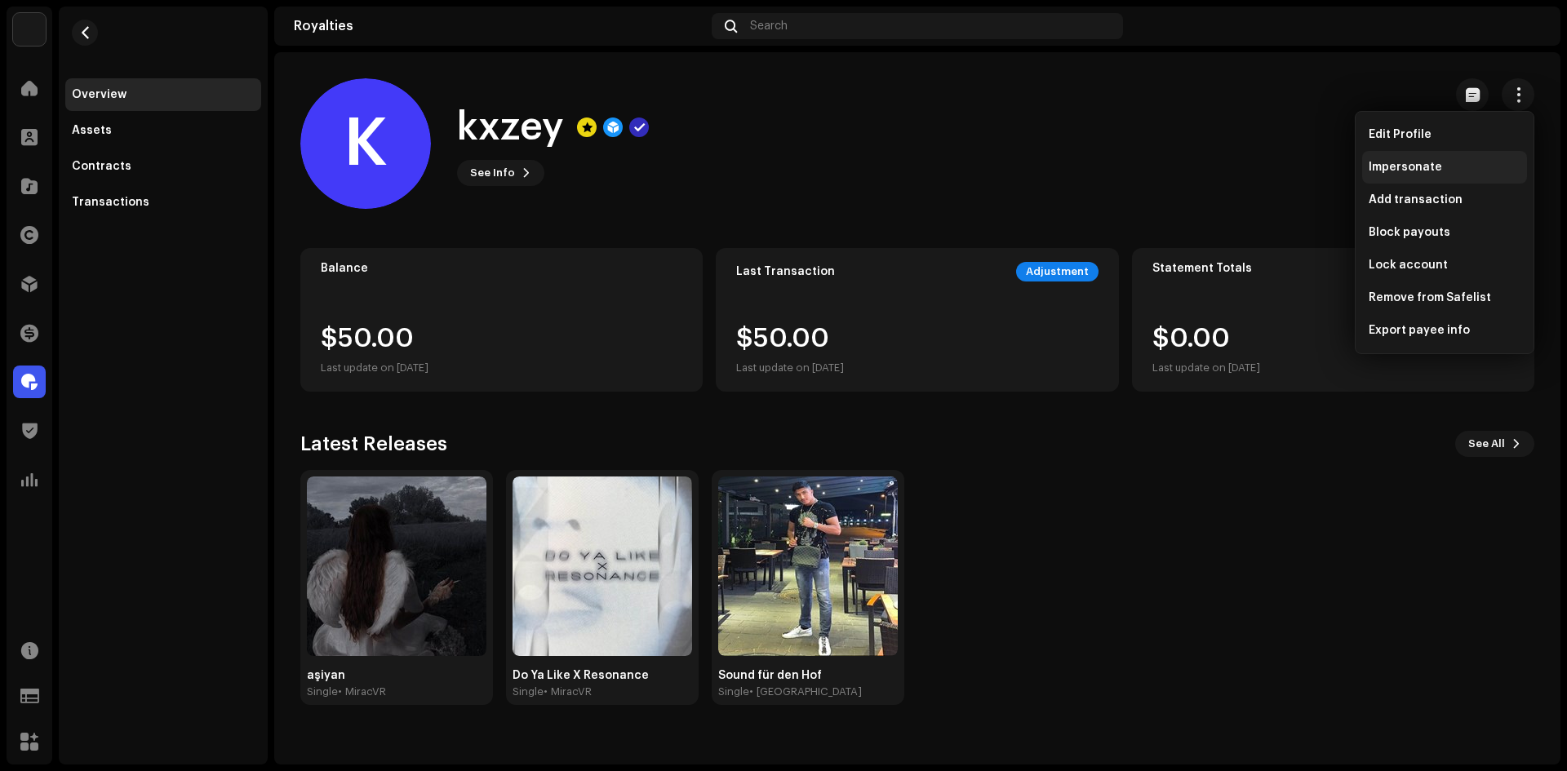
click at [1418, 154] on div "Impersonate" at bounding box center [1444, 167] width 165 height 33
